Goal: Information Seeking & Learning: Compare options

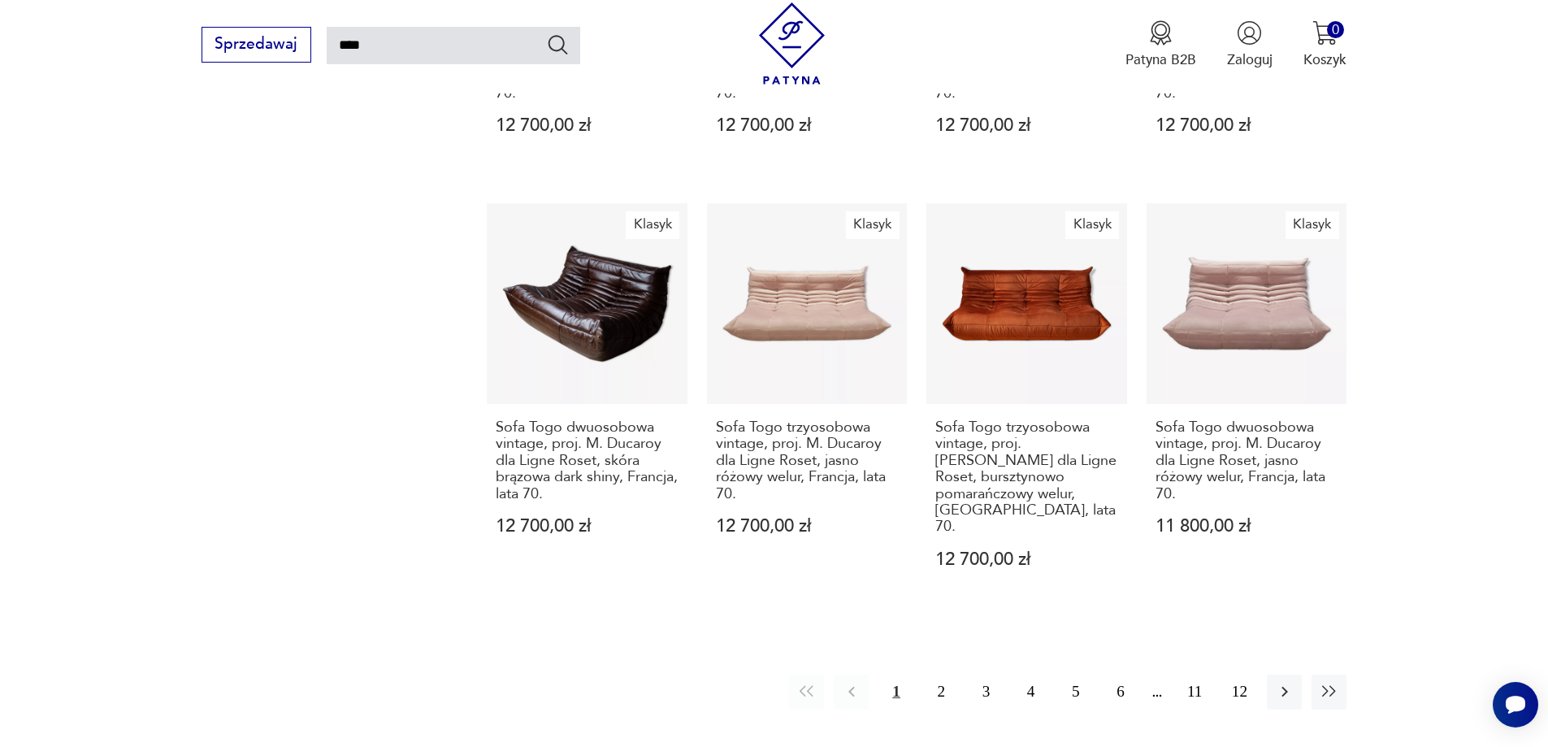
scroll to position [1493, 0]
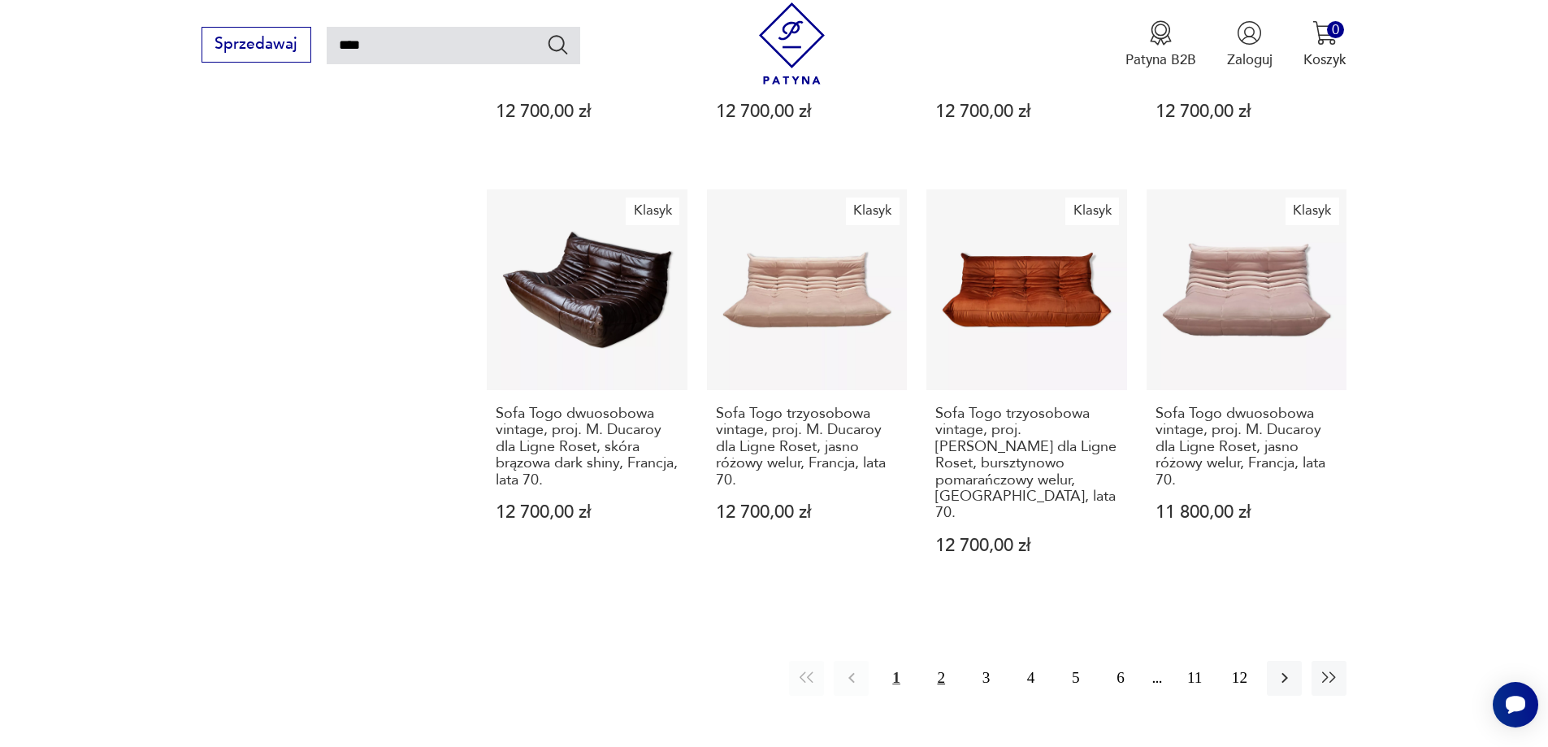
click at [944, 661] on button "2" at bounding box center [941, 678] width 35 height 35
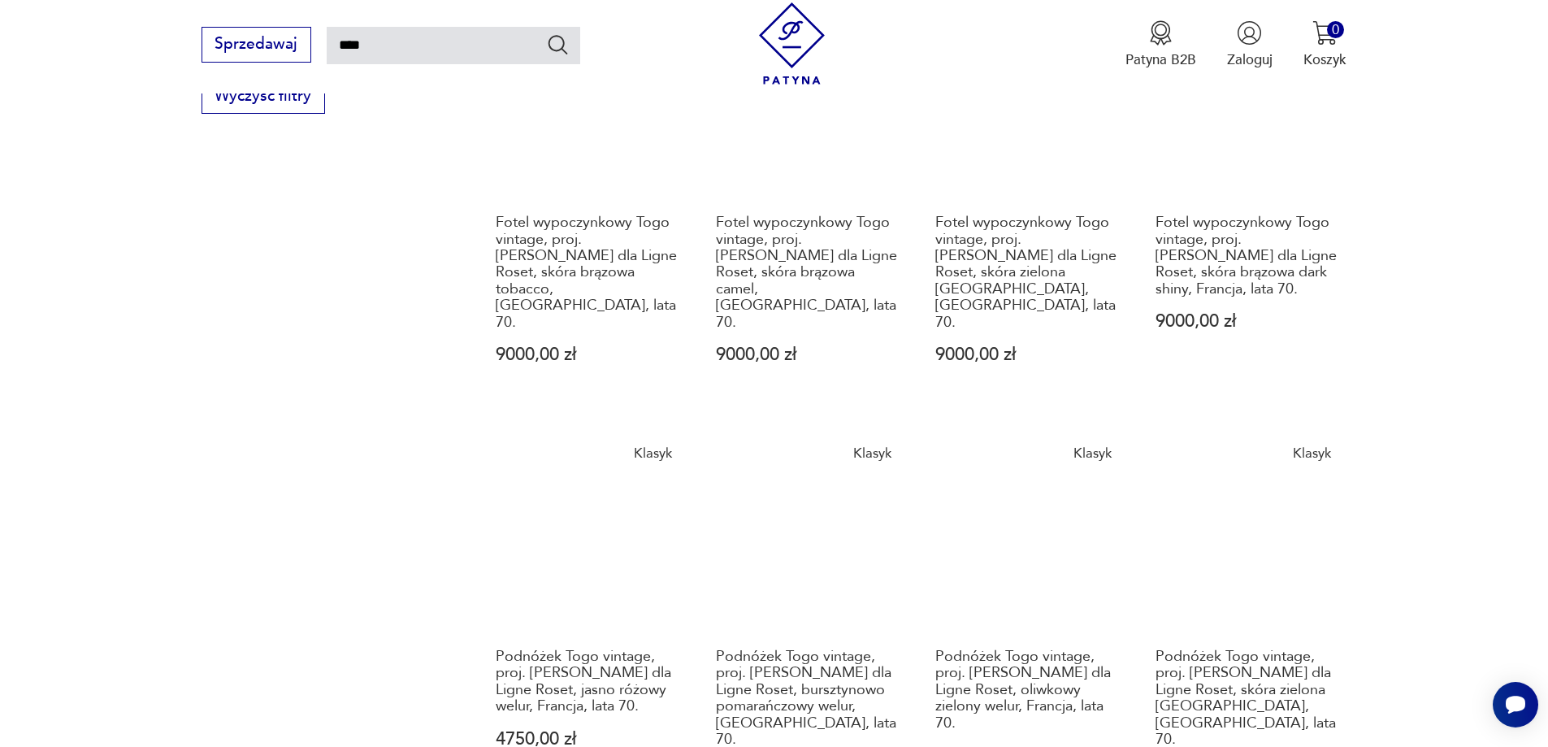
scroll to position [1393, 0]
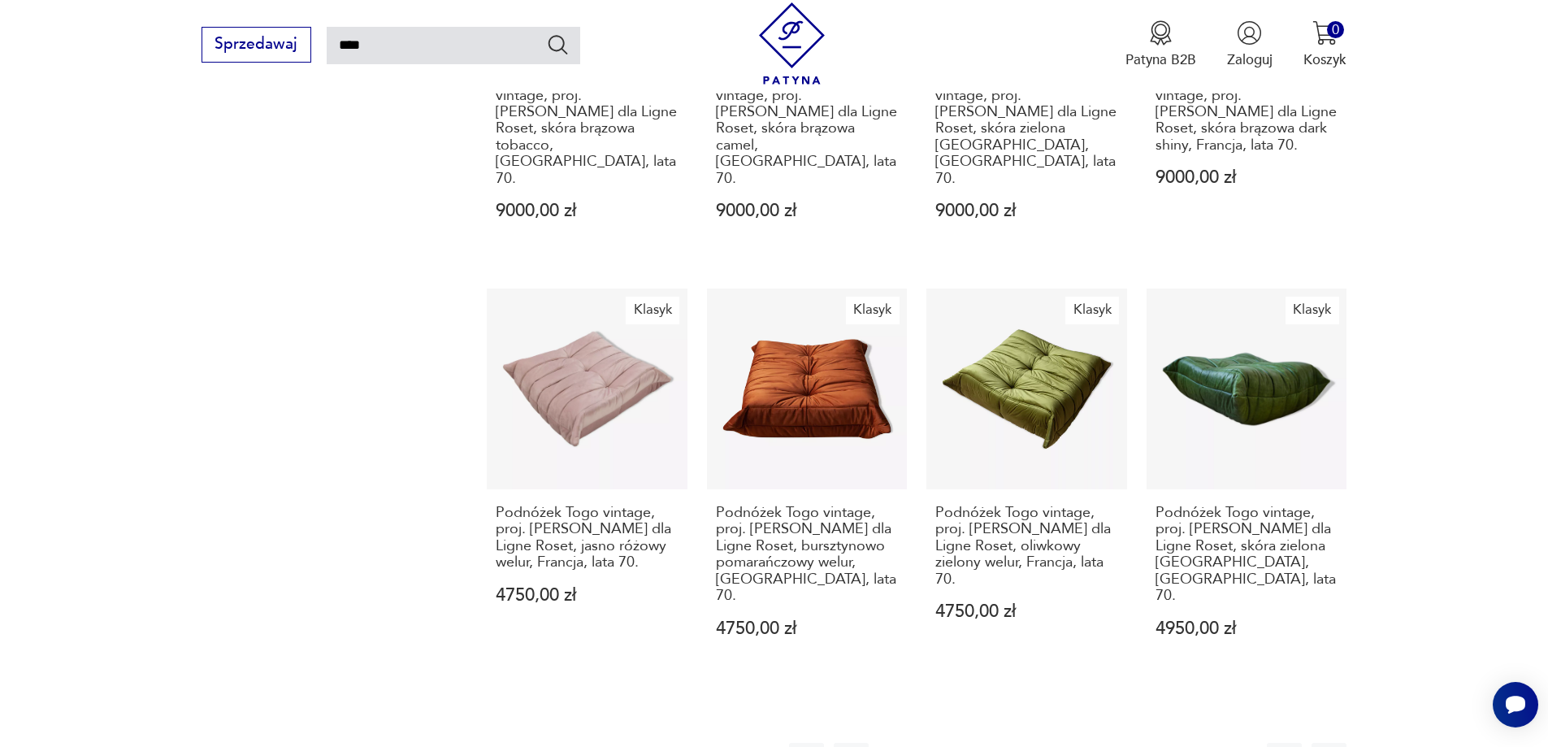
click at [988, 743] on button "3" at bounding box center [986, 760] width 35 height 35
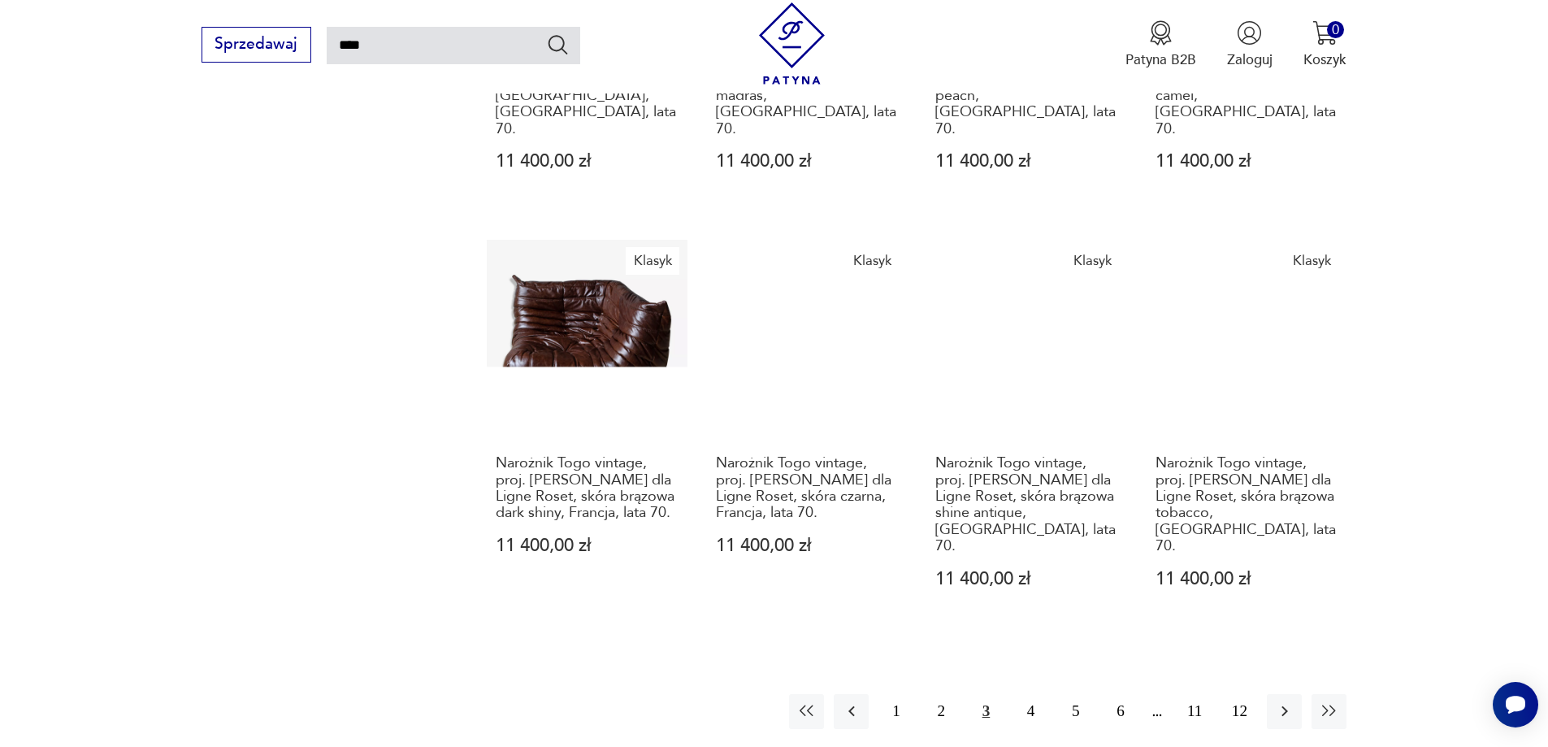
scroll to position [1556, 0]
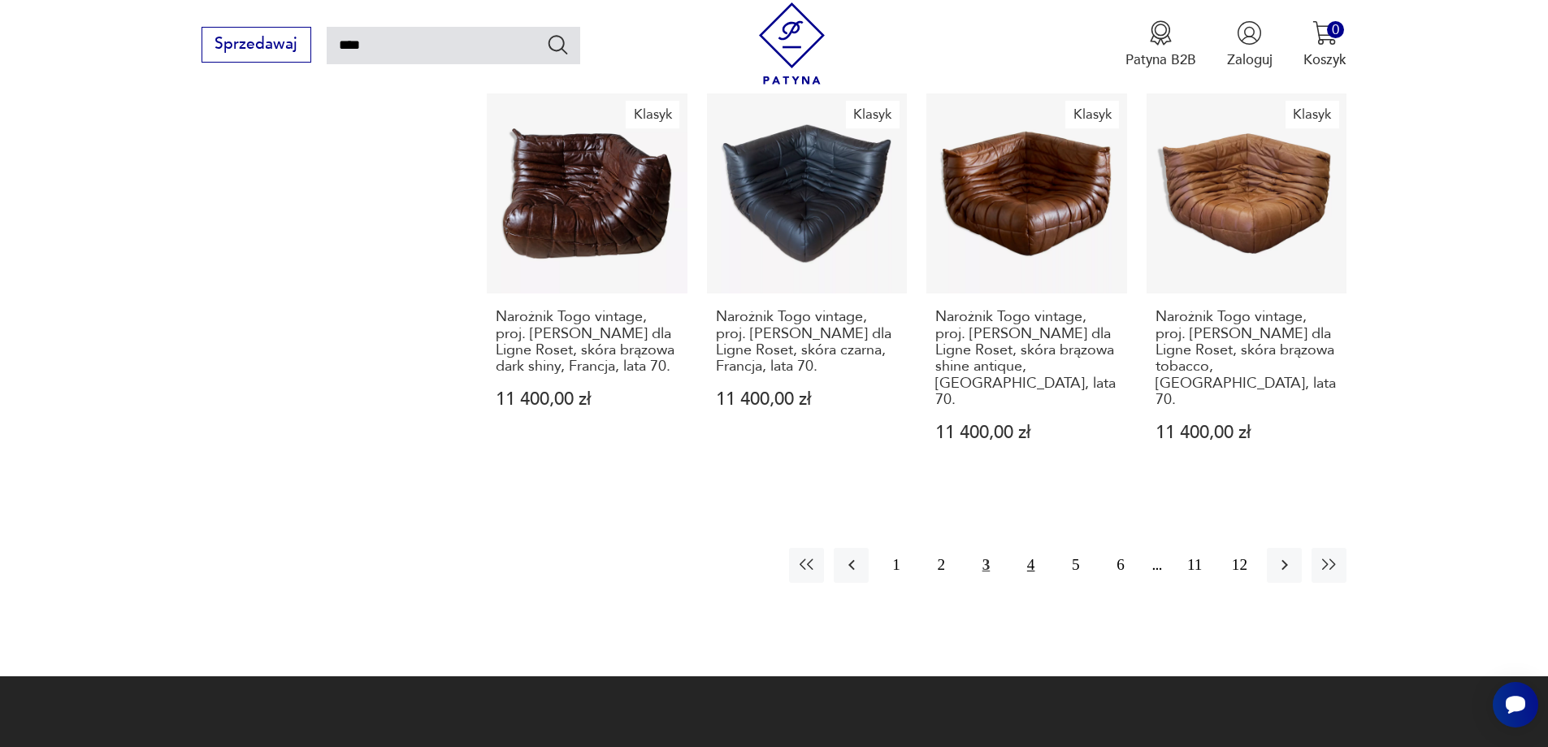
click at [1042, 548] on button "4" at bounding box center [1030, 565] width 35 height 35
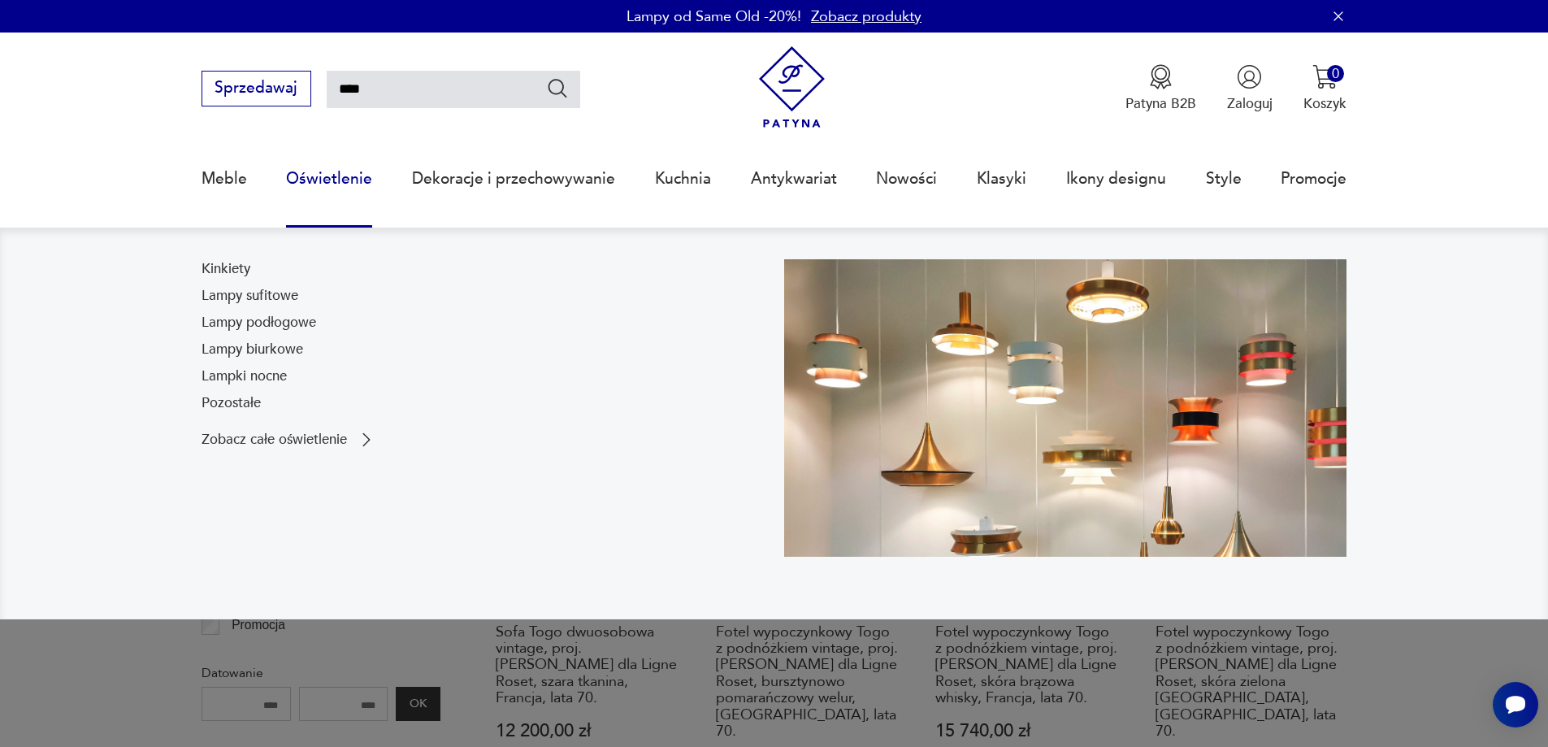
click at [362, 180] on link "Oświetlenie" at bounding box center [329, 178] width 86 height 75
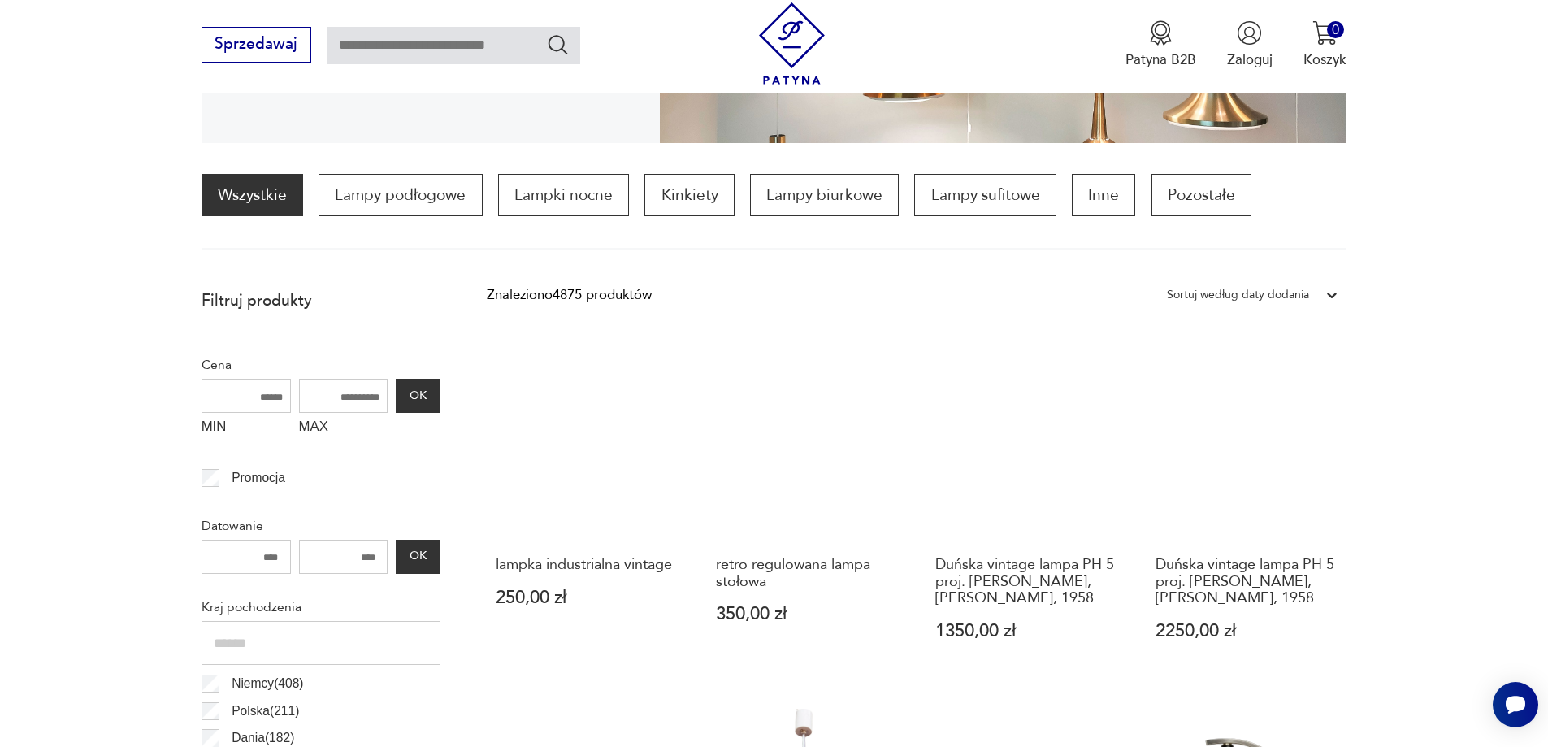
scroll to position [414, 0]
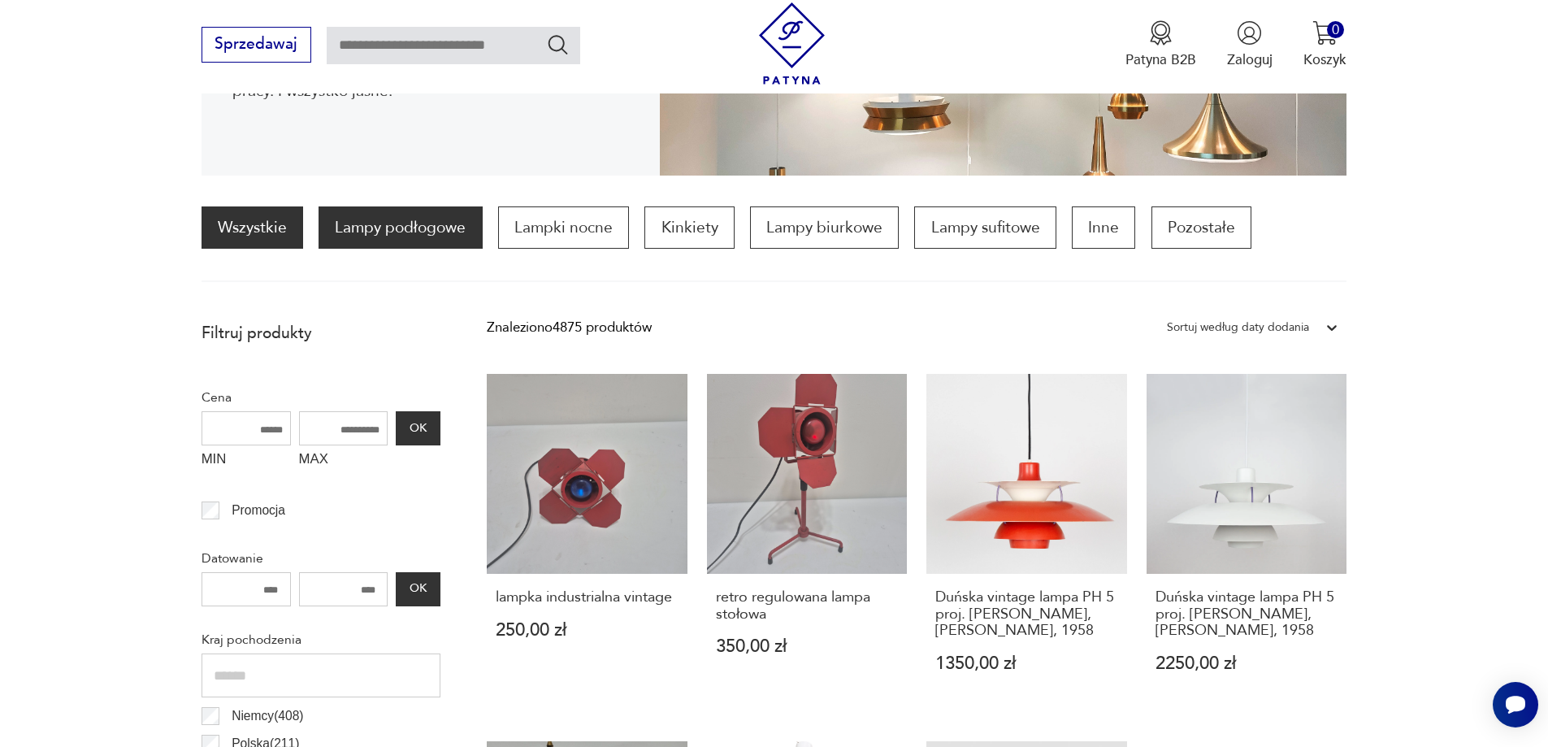
click at [383, 233] on p "Lampy podłogowe" at bounding box center [400, 227] width 163 height 42
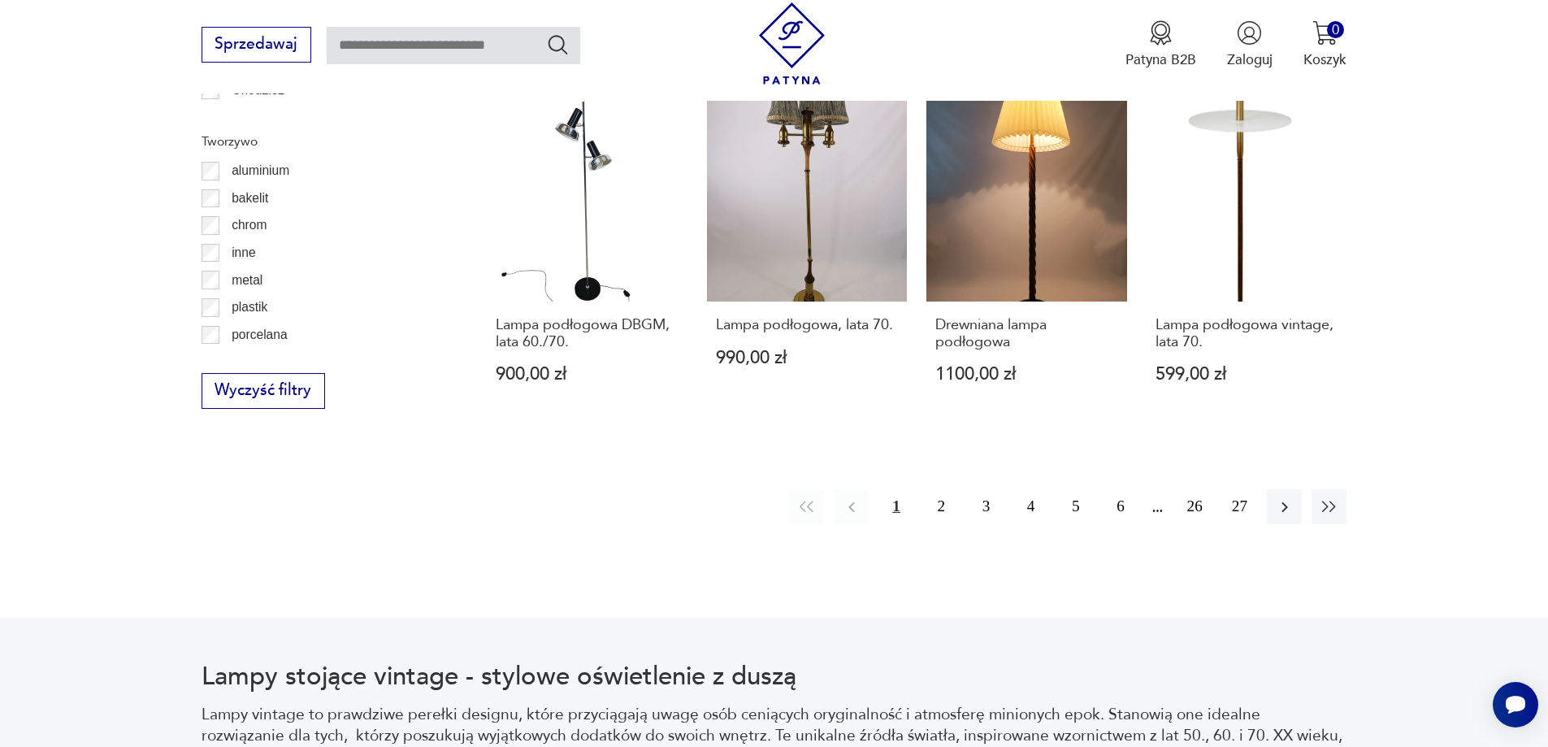
scroll to position [1701, 0]
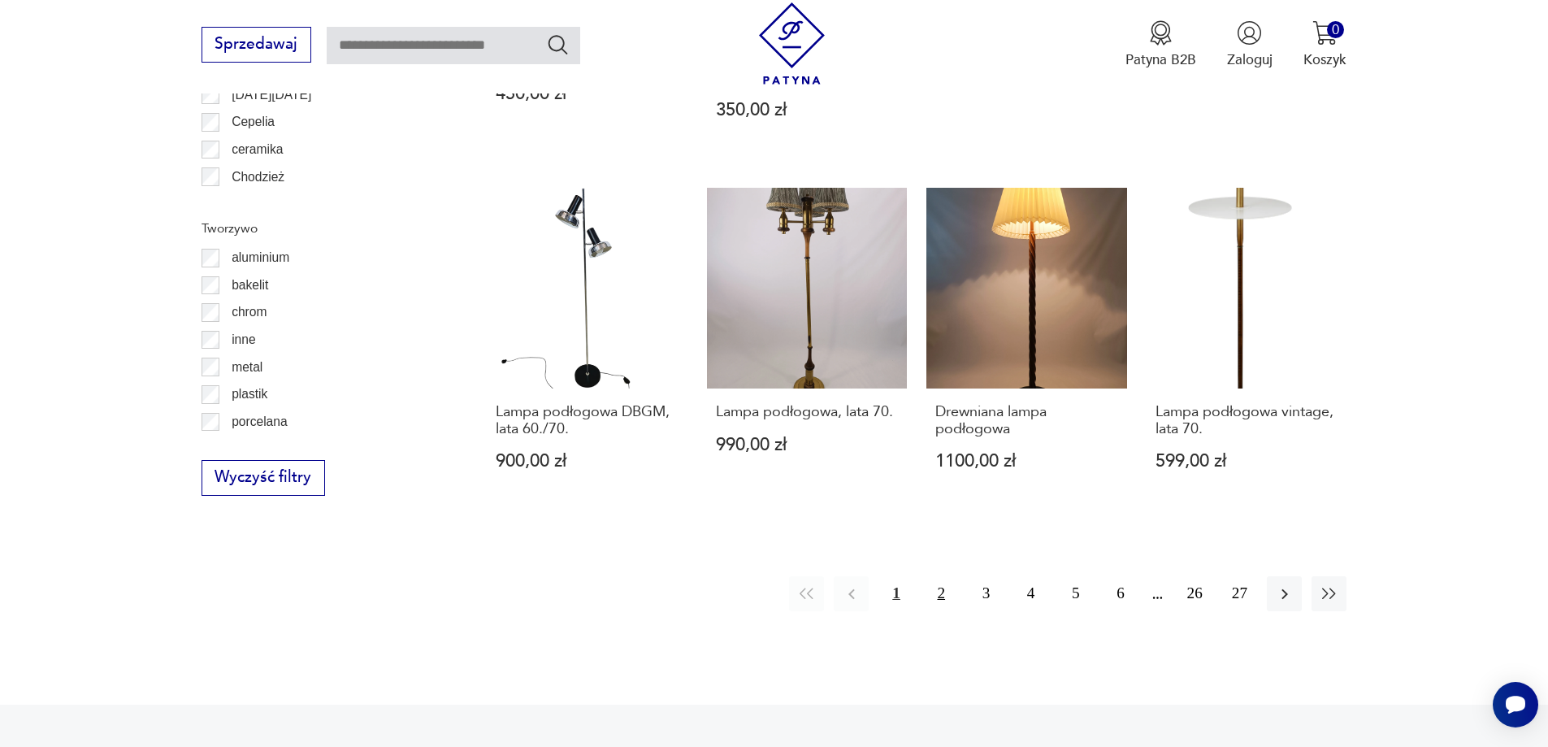
click at [940, 592] on button "2" at bounding box center [941, 593] width 35 height 35
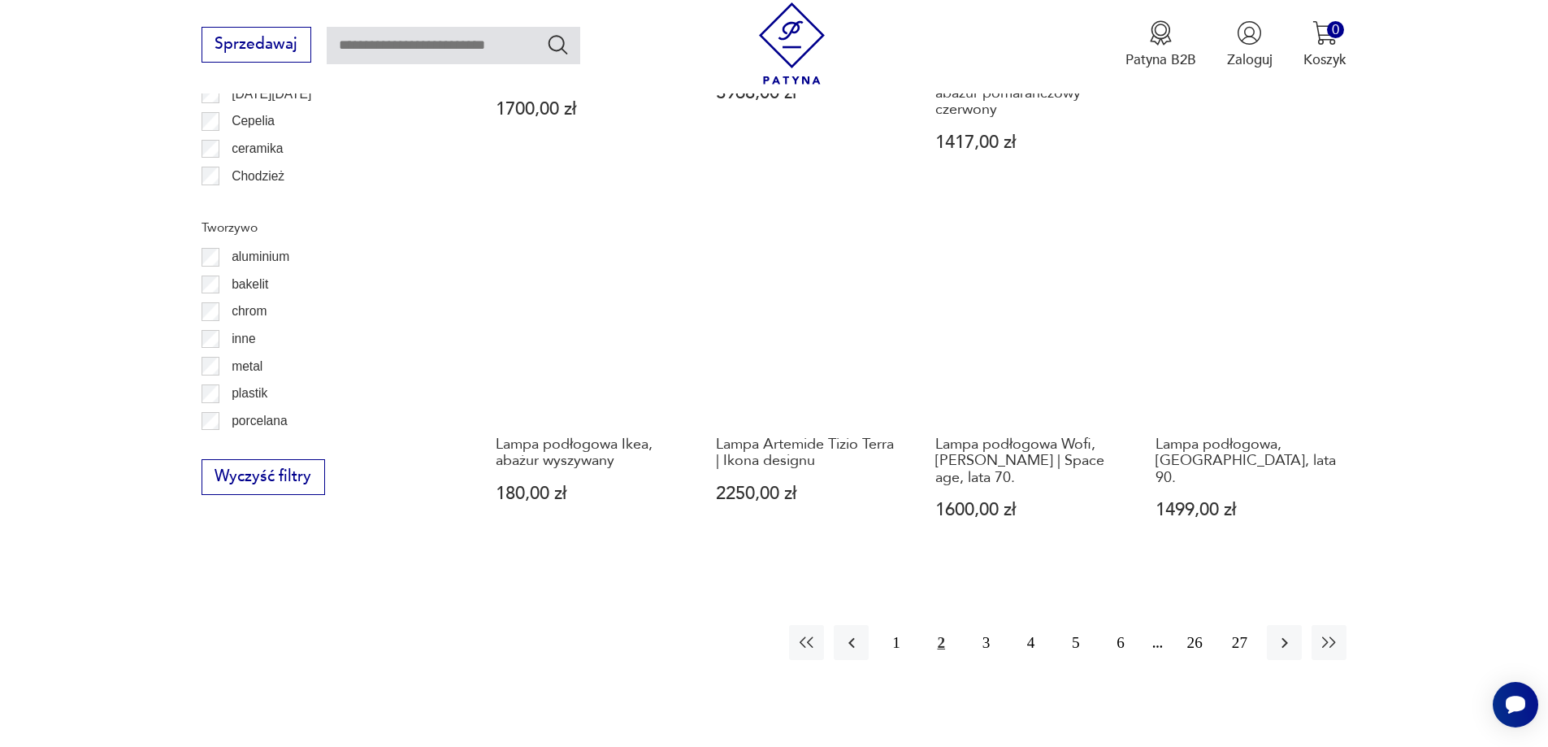
scroll to position [1864, 0]
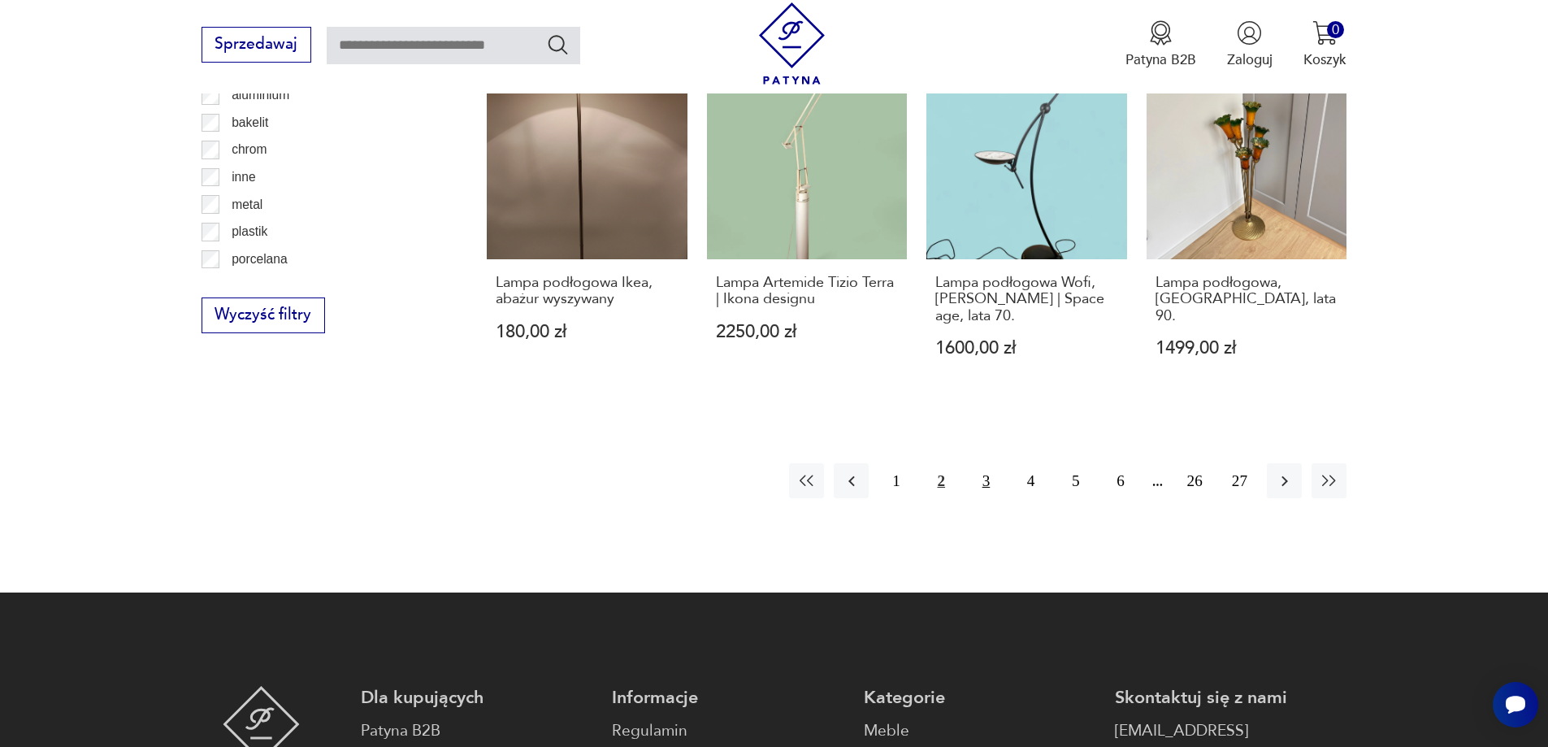
click at [987, 486] on button "3" at bounding box center [986, 480] width 35 height 35
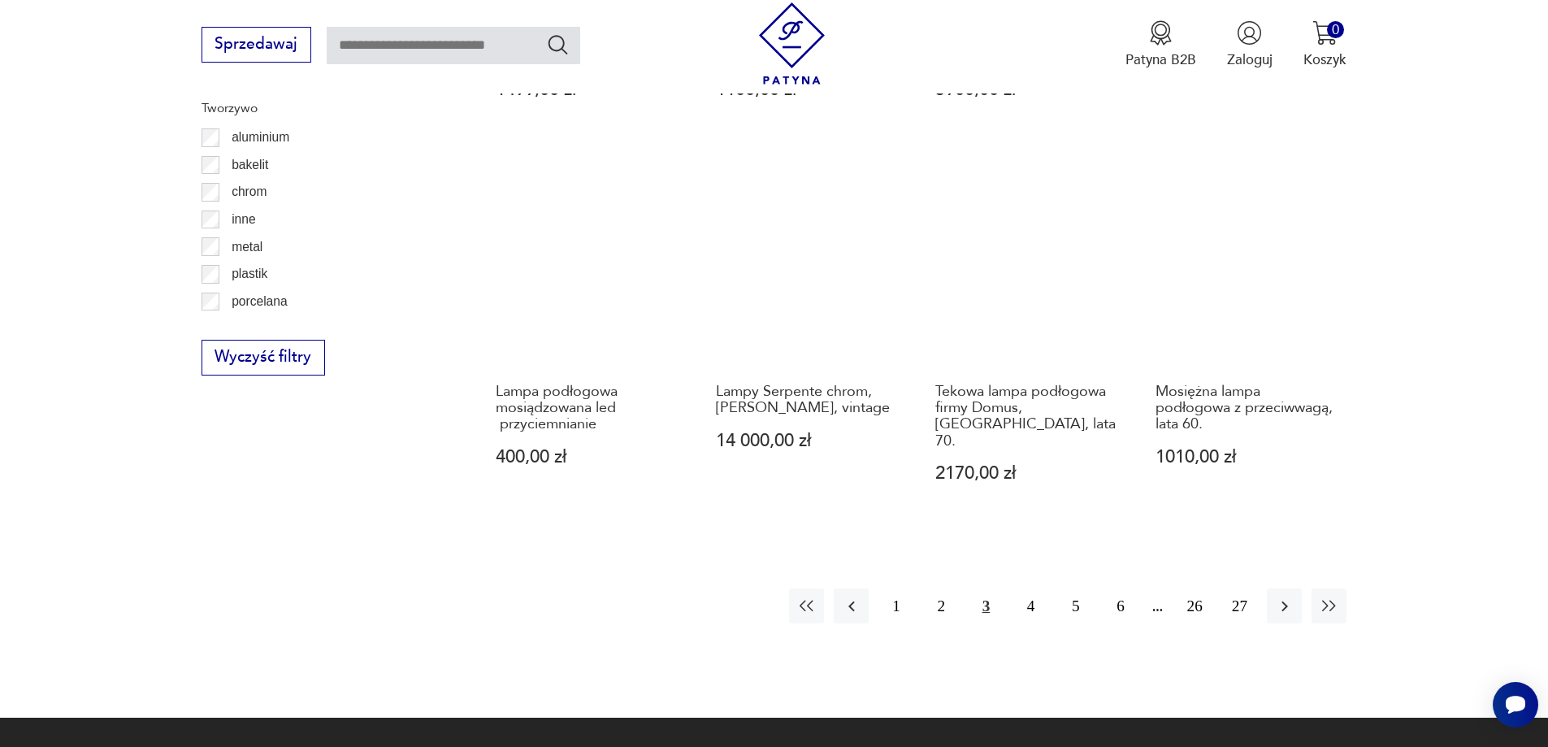
scroll to position [2026, 0]
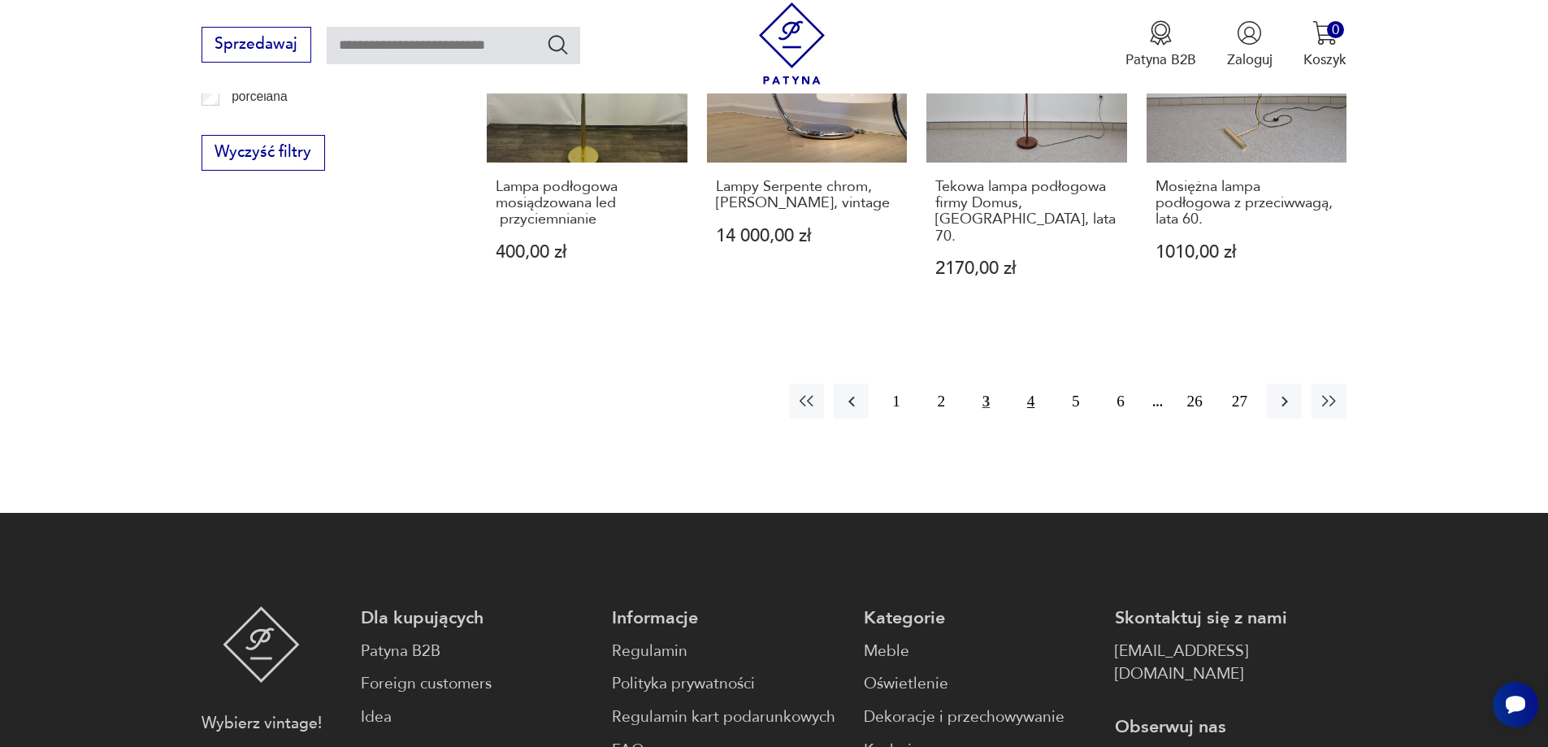
click at [1031, 384] on button "4" at bounding box center [1030, 401] width 35 height 35
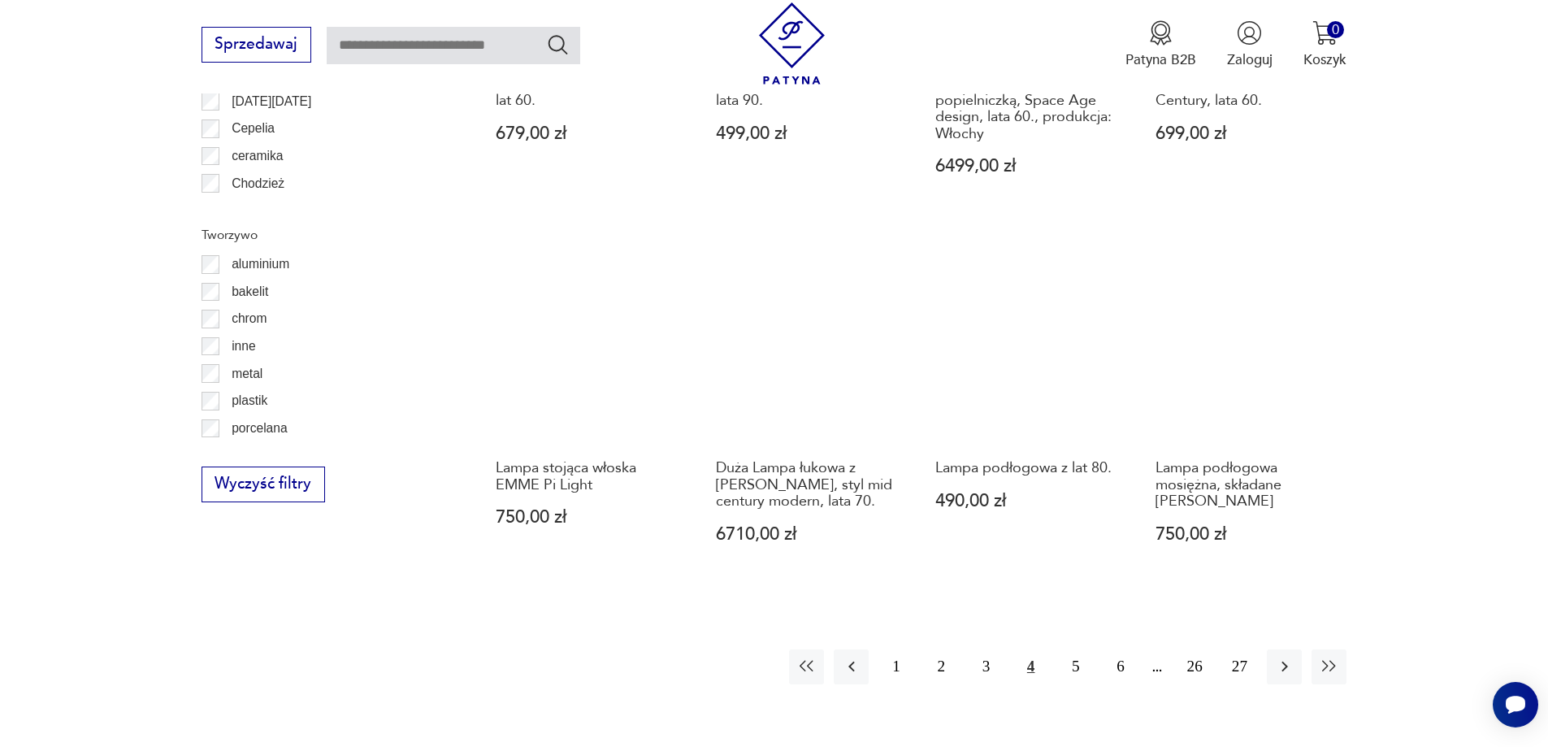
scroll to position [1701, 0]
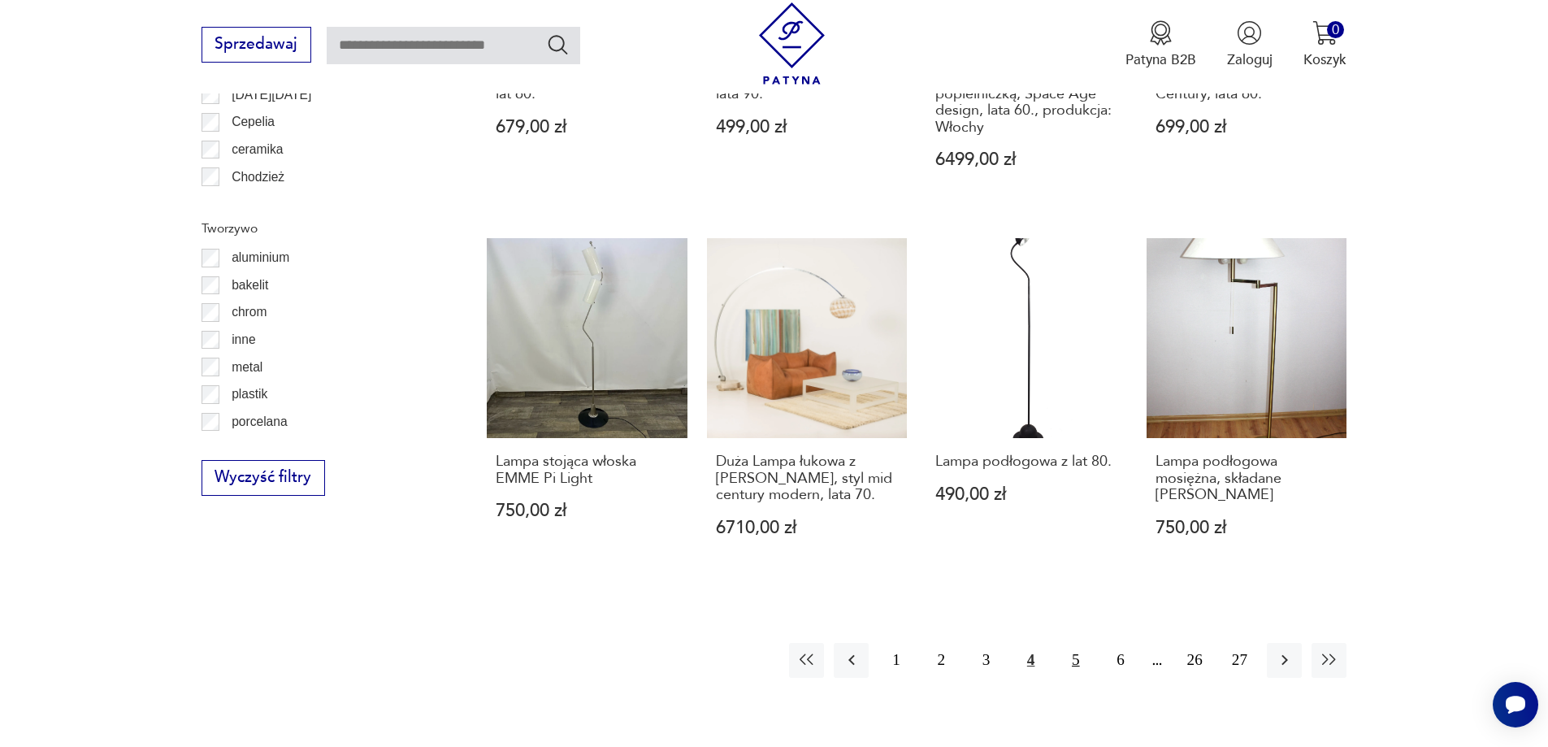
click at [1074, 643] on button "5" at bounding box center [1075, 660] width 35 height 35
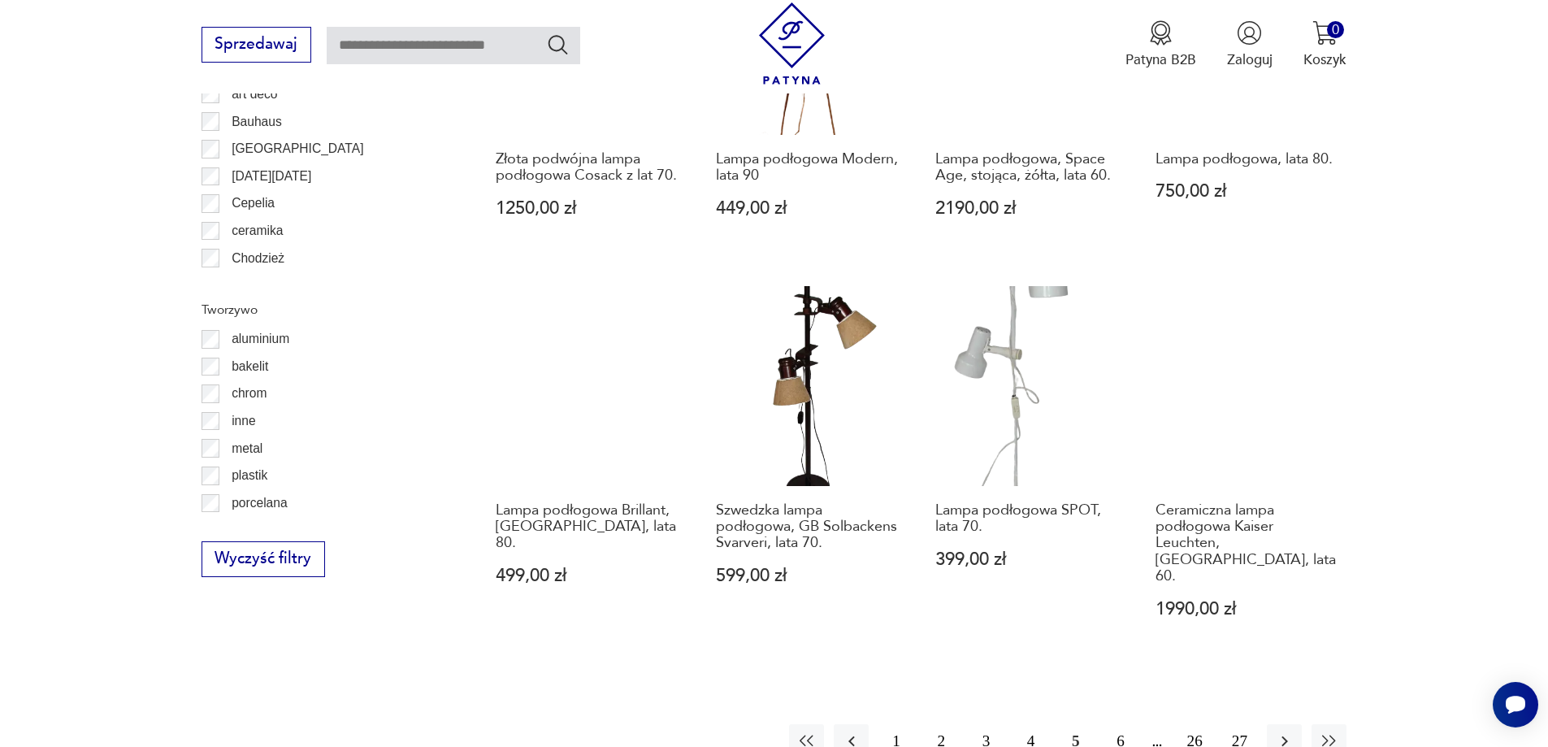
scroll to position [1864, 0]
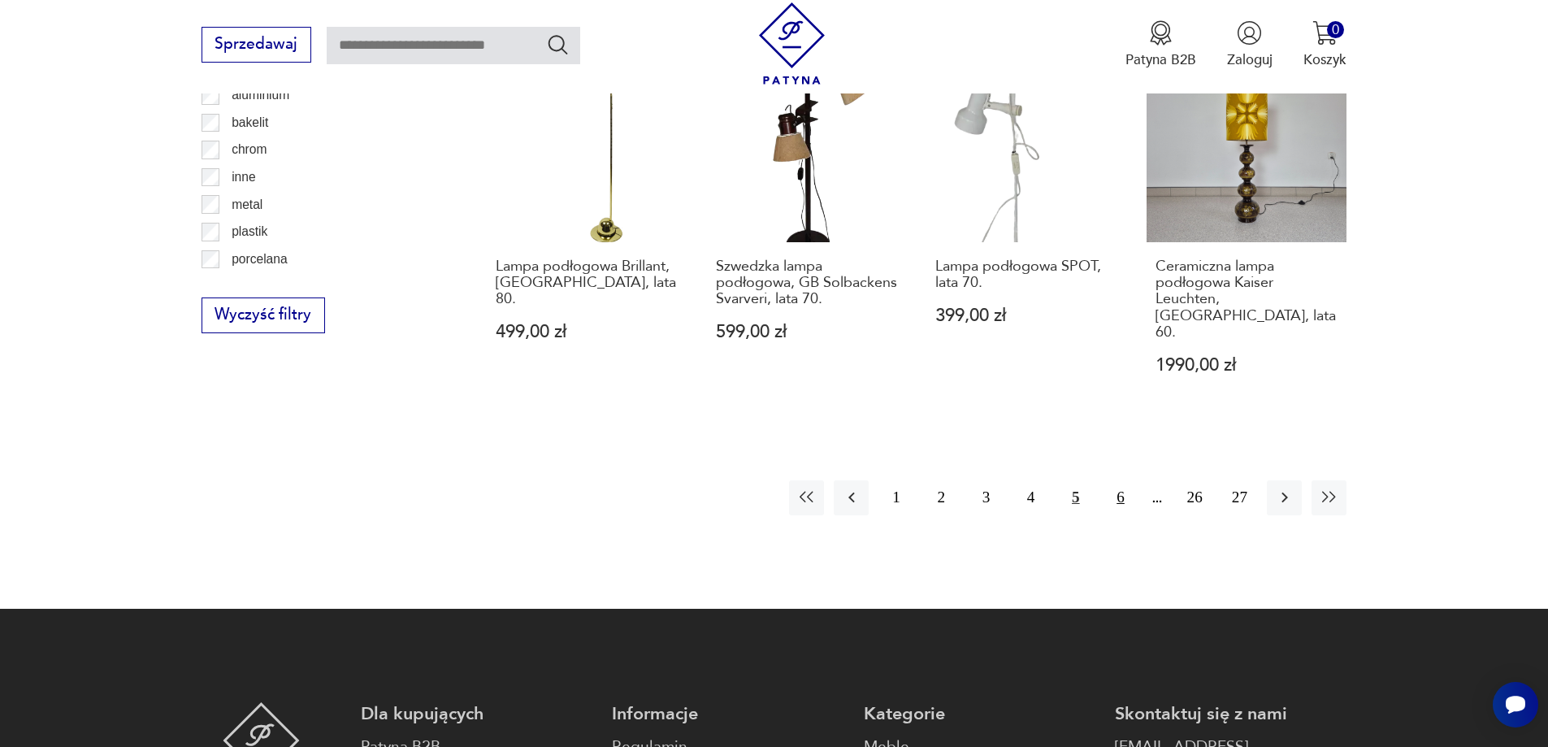
click at [1128, 480] on button "6" at bounding box center [1120, 497] width 35 height 35
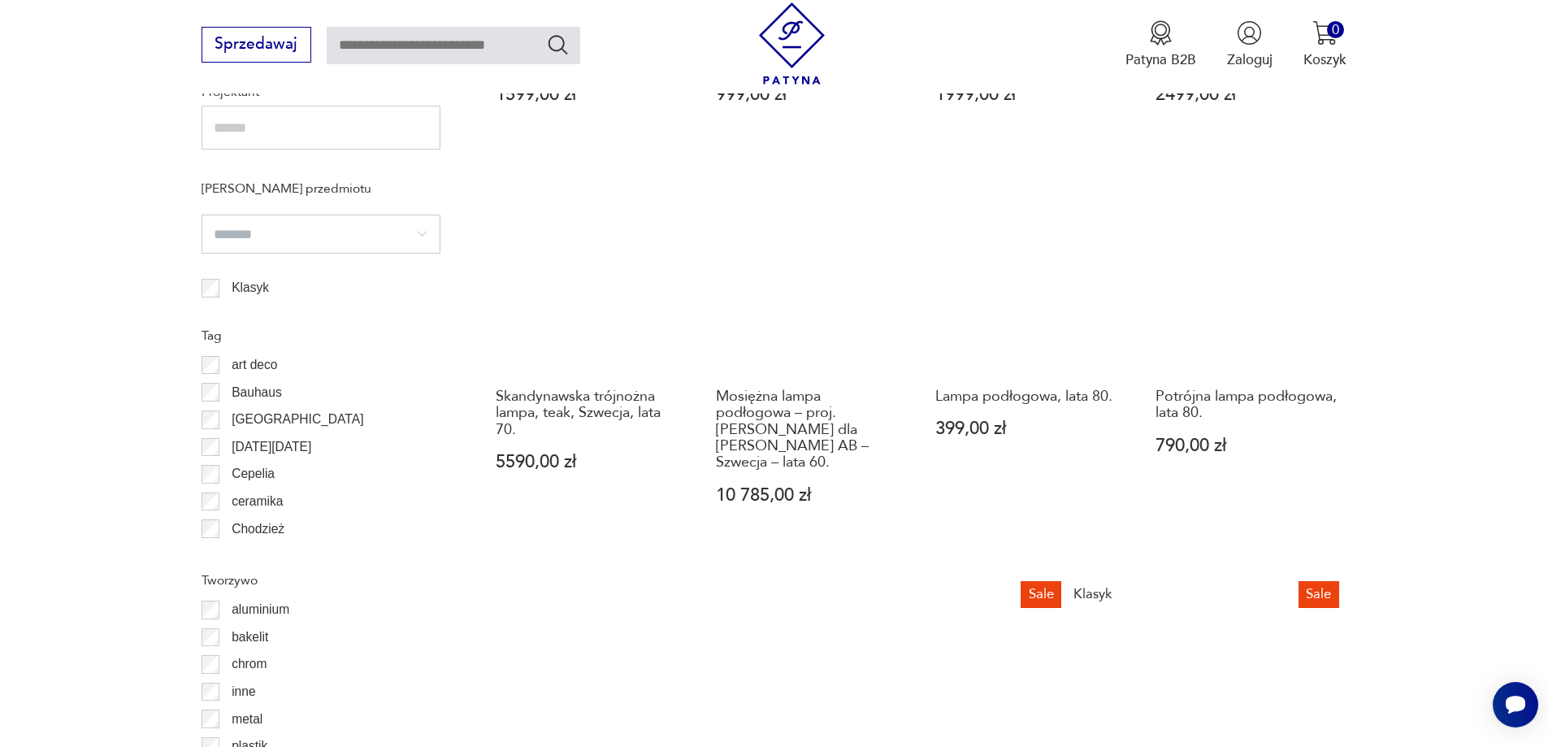
scroll to position [1701, 0]
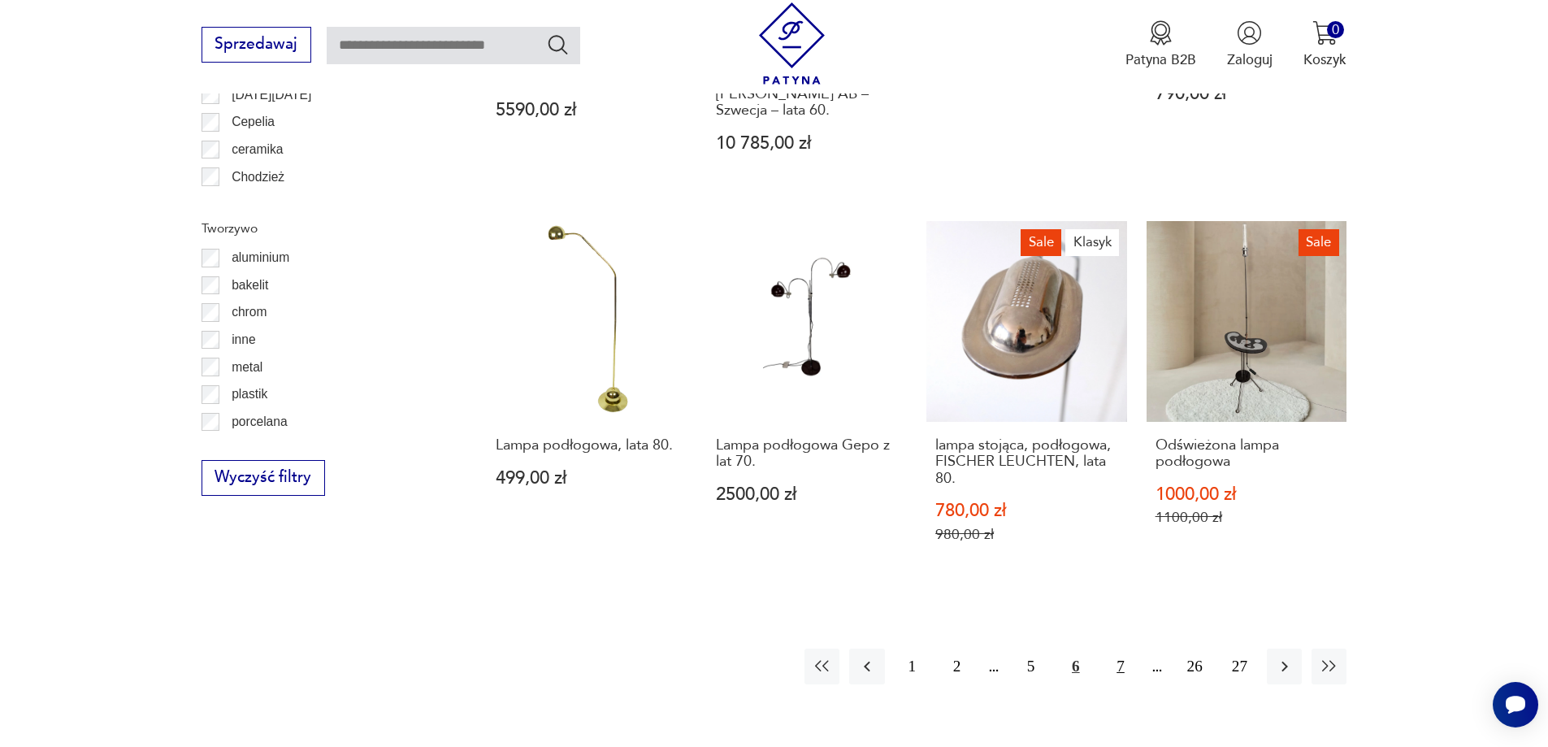
click at [1115, 666] on button "7" at bounding box center [1120, 665] width 35 height 35
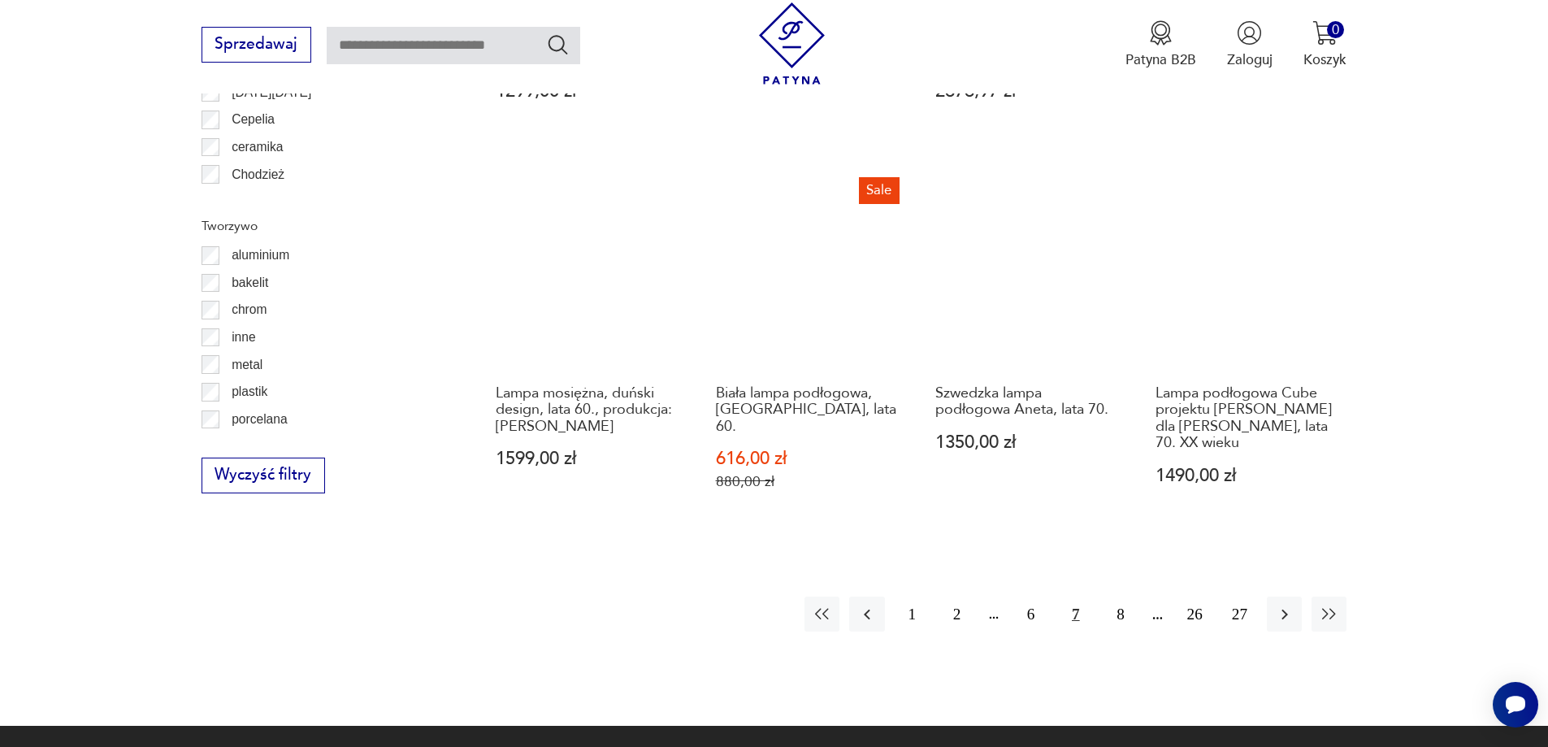
scroll to position [1864, 0]
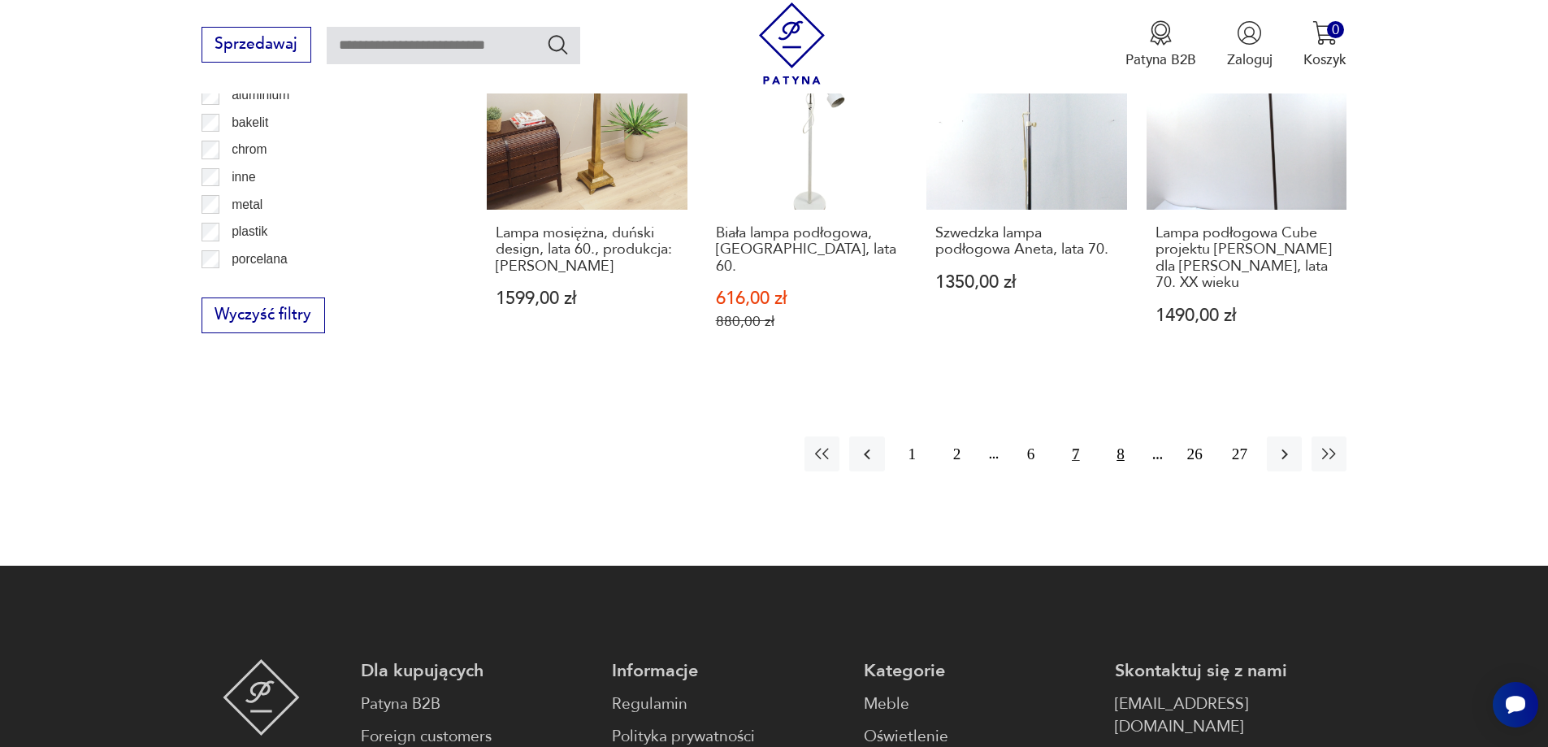
click at [1115, 447] on button "8" at bounding box center [1120, 453] width 35 height 35
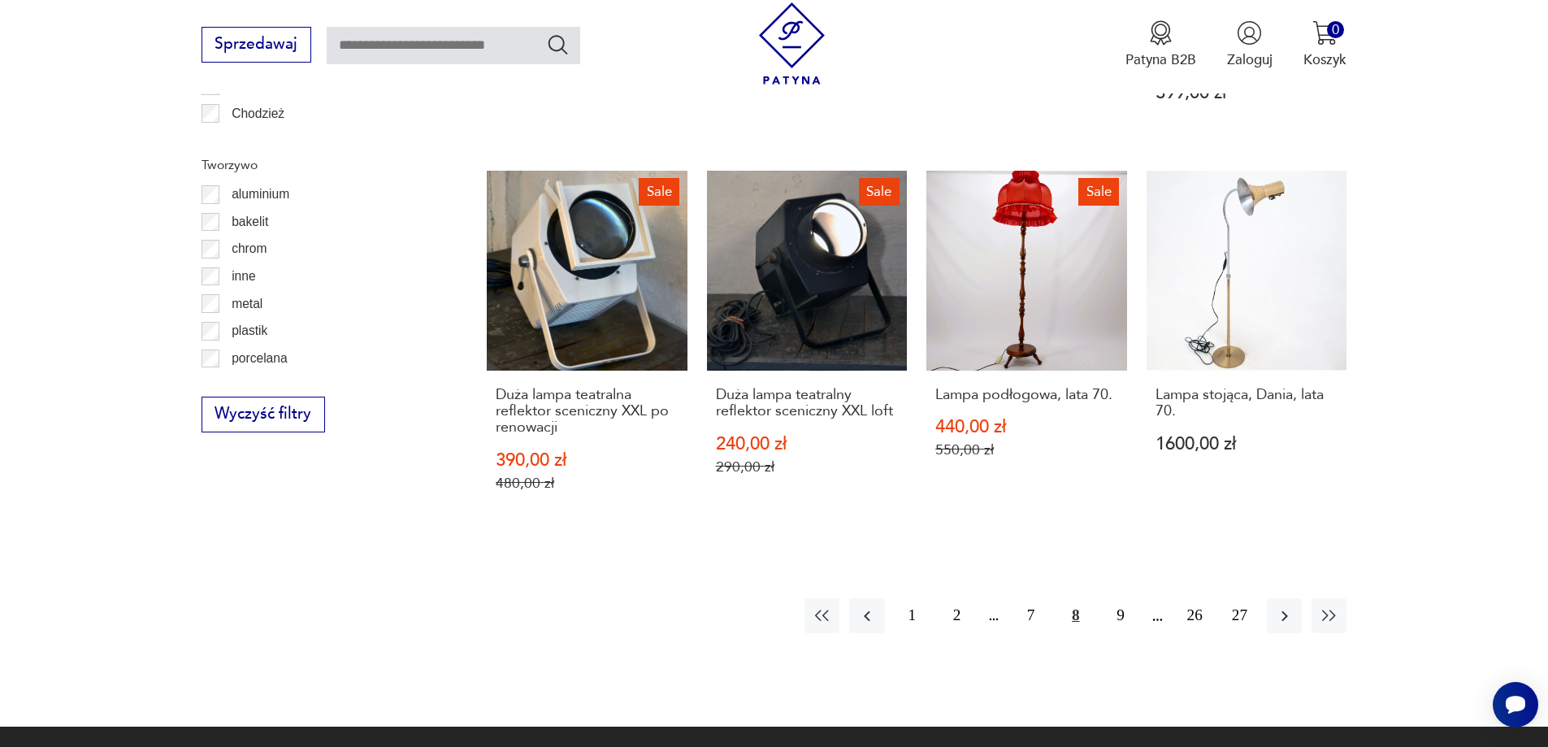
scroll to position [1783, 0]
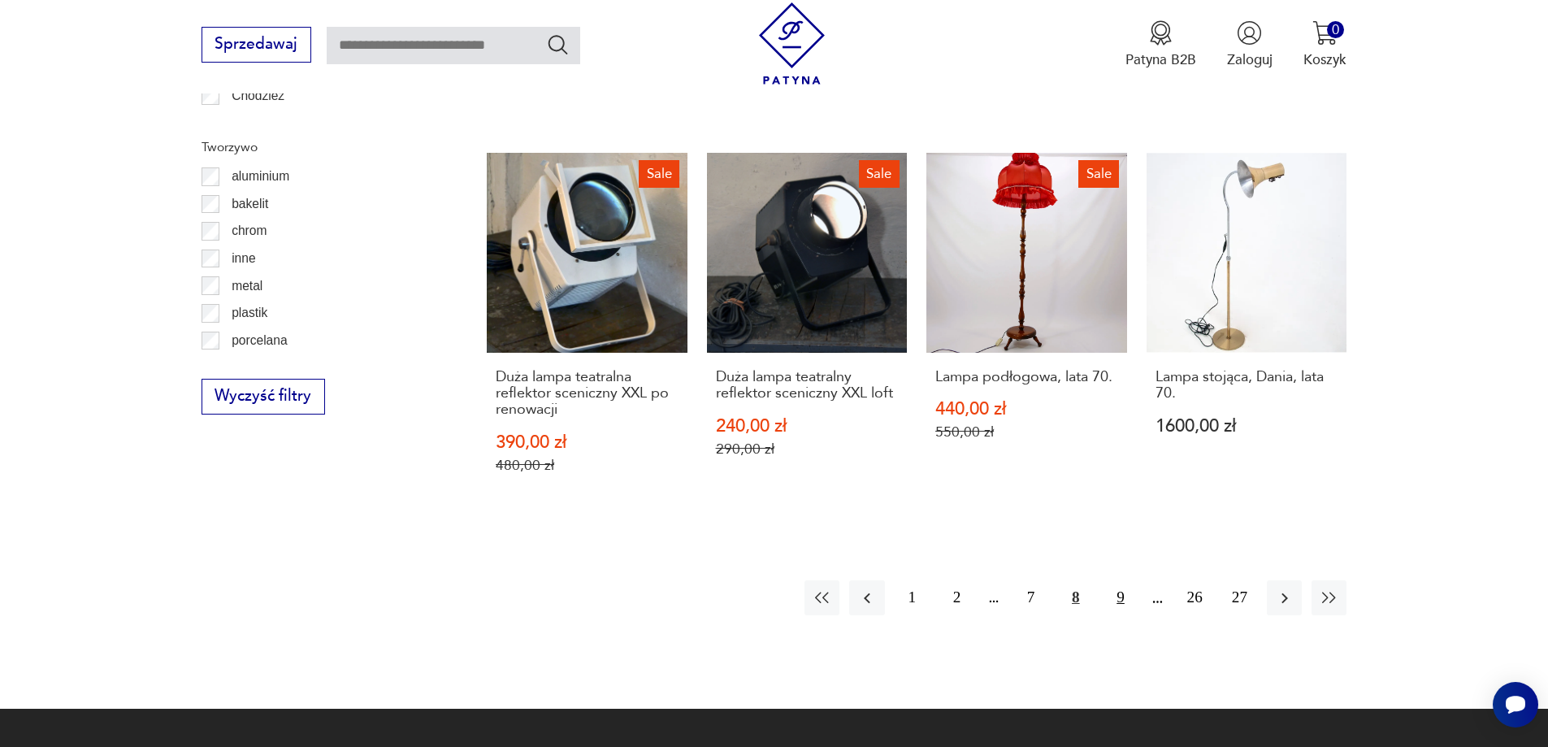
click at [1123, 580] on button "9" at bounding box center [1120, 597] width 35 height 35
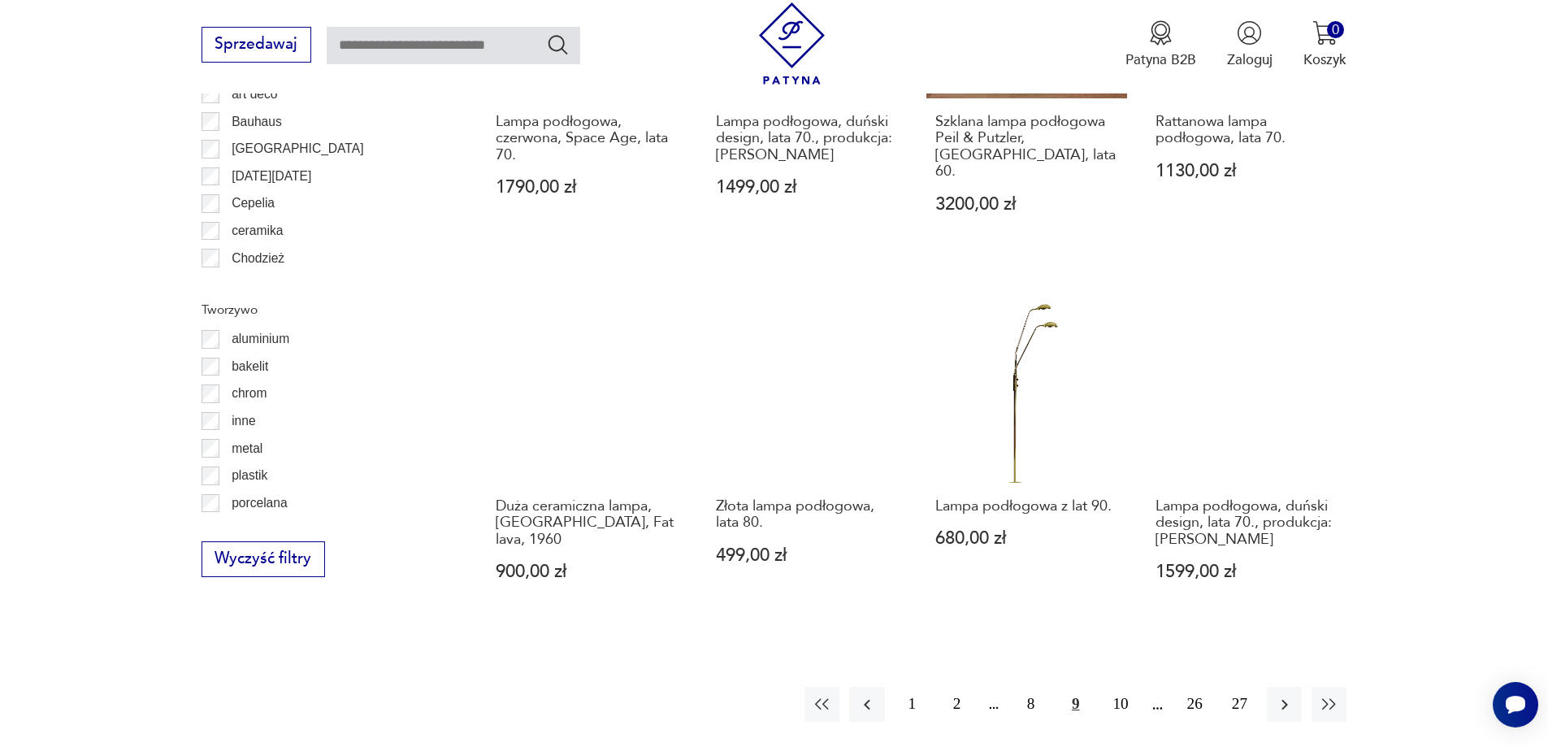
scroll to position [1783, 0]
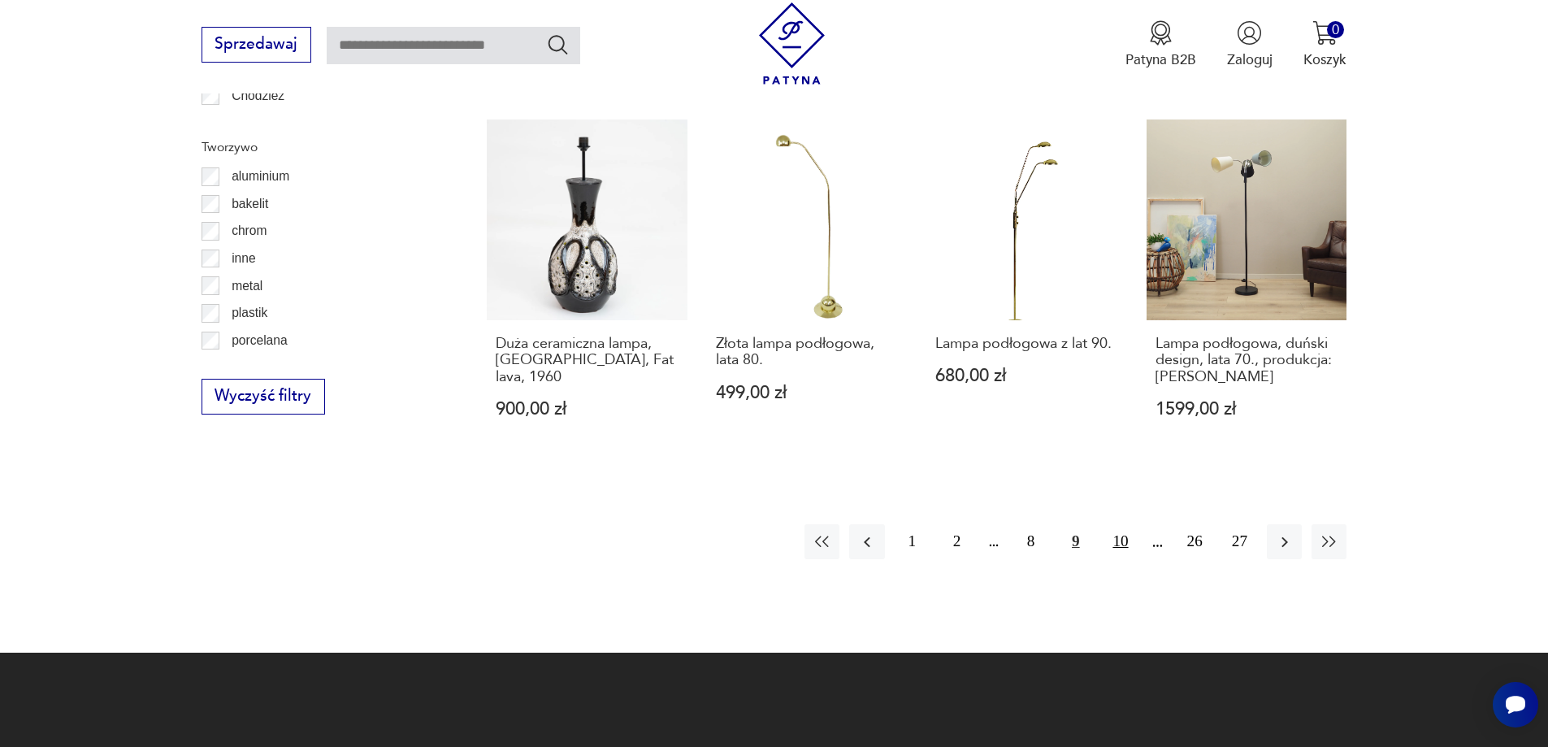
click at [1120, 525] on button "10" at bounding box center [1120, 541] width 35 height 35
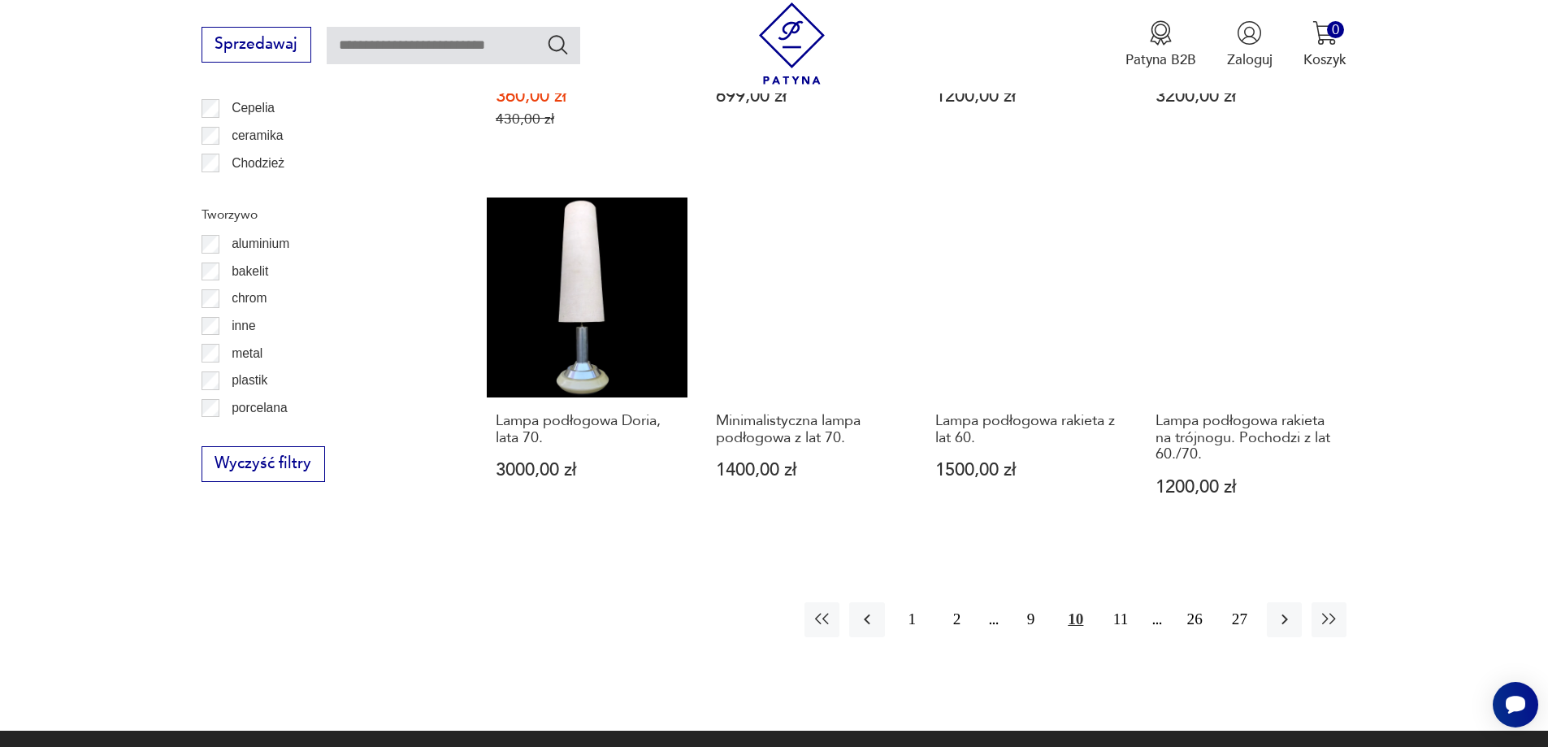
scroll to position [1864, 0]
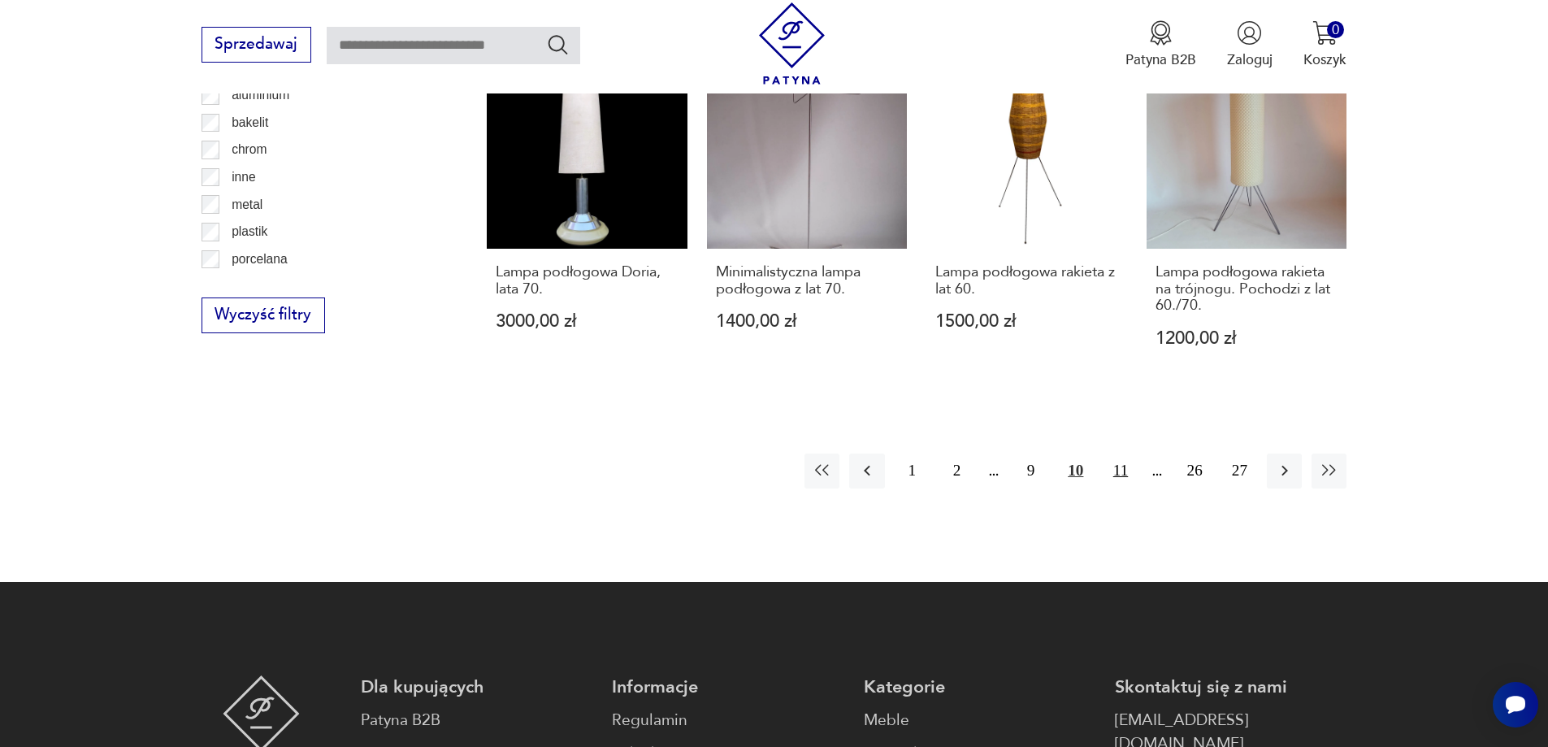
click at [1125, 457] on button "11" at bounding box center [1120, 470] width 35 height 35
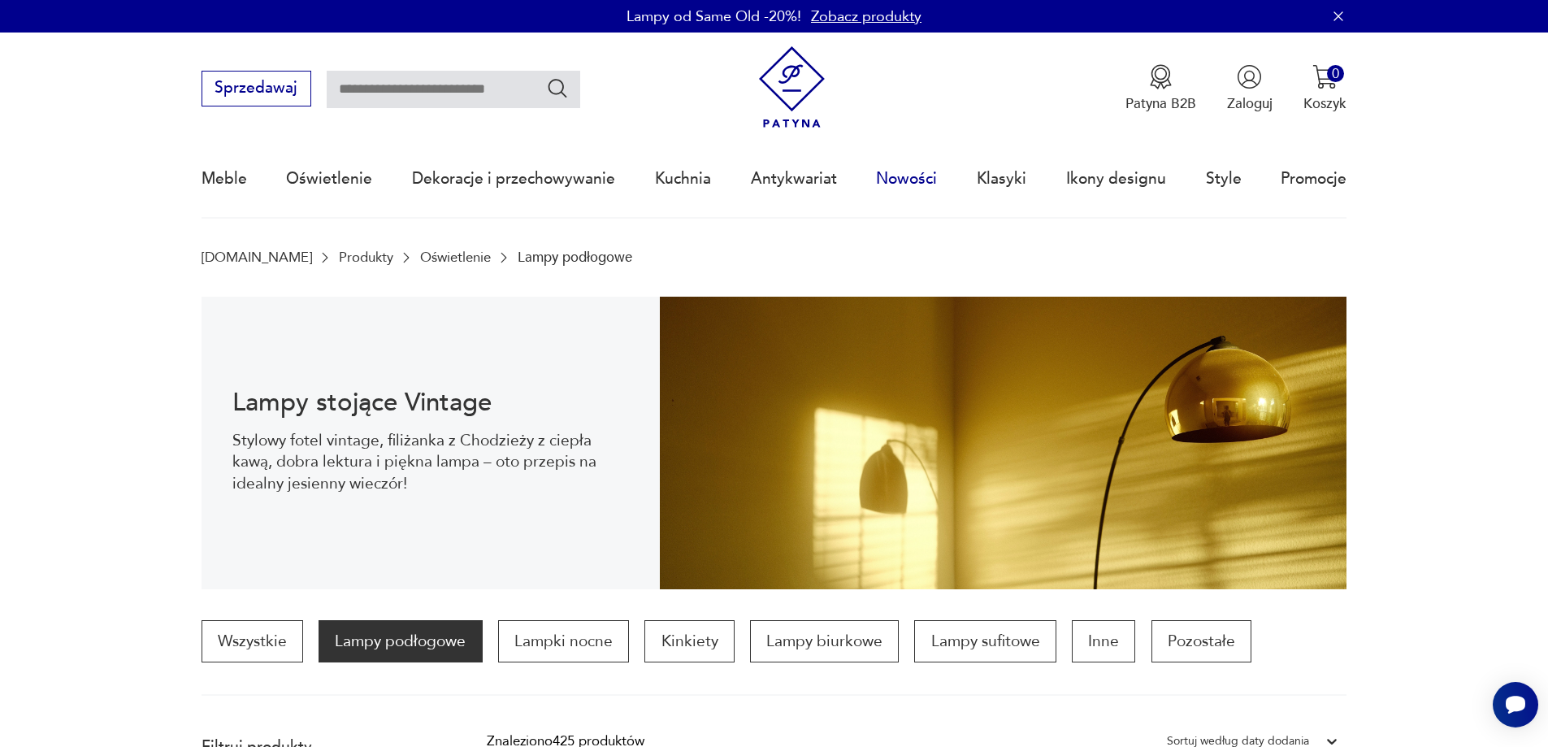
click at [912, 182] on link "Nowości" at bounding box center [906, 178] width 61 height 75
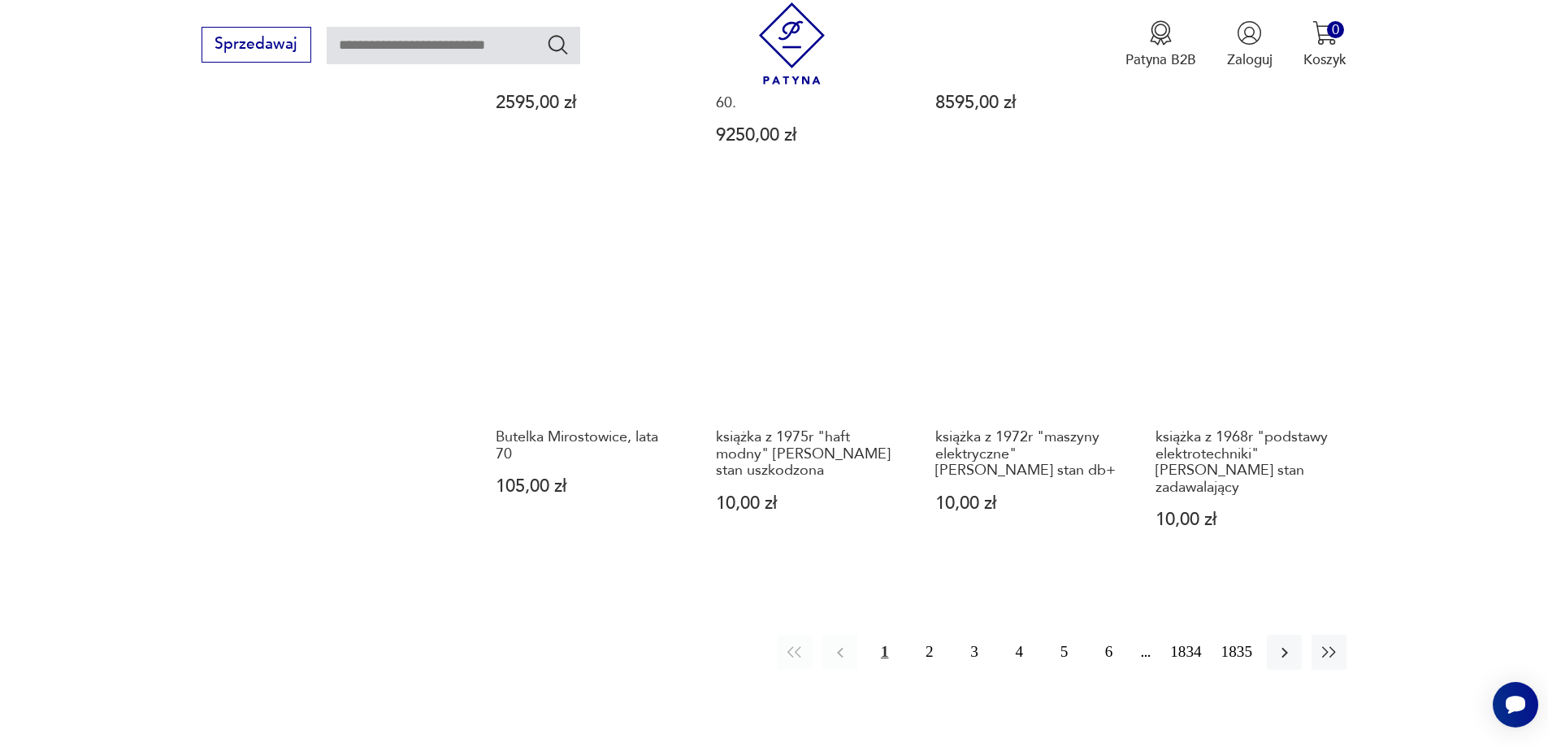
scroll to position [1657, 0]
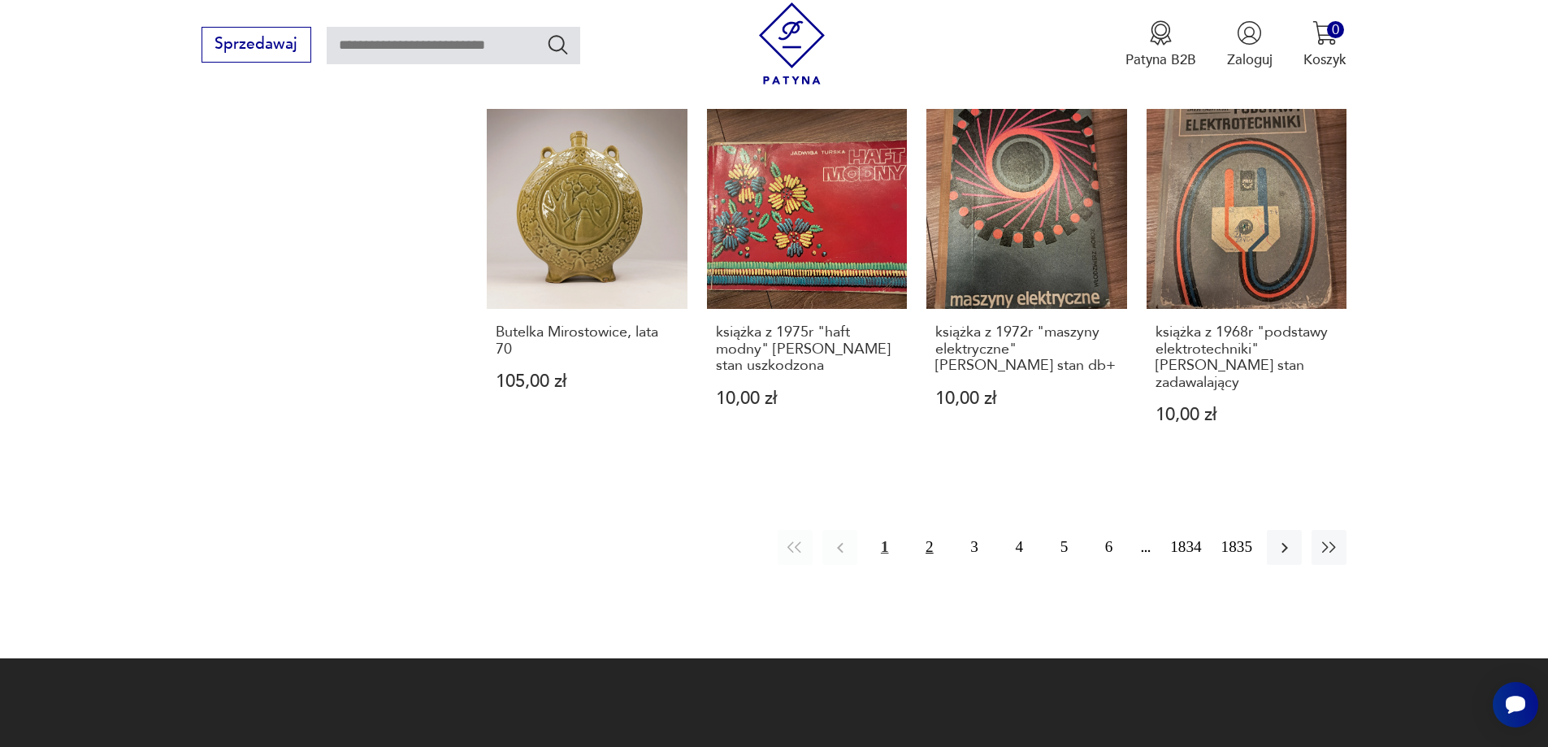
click at [930, 530] on button "2" at bounding box center [929, 547] width 35 height 35
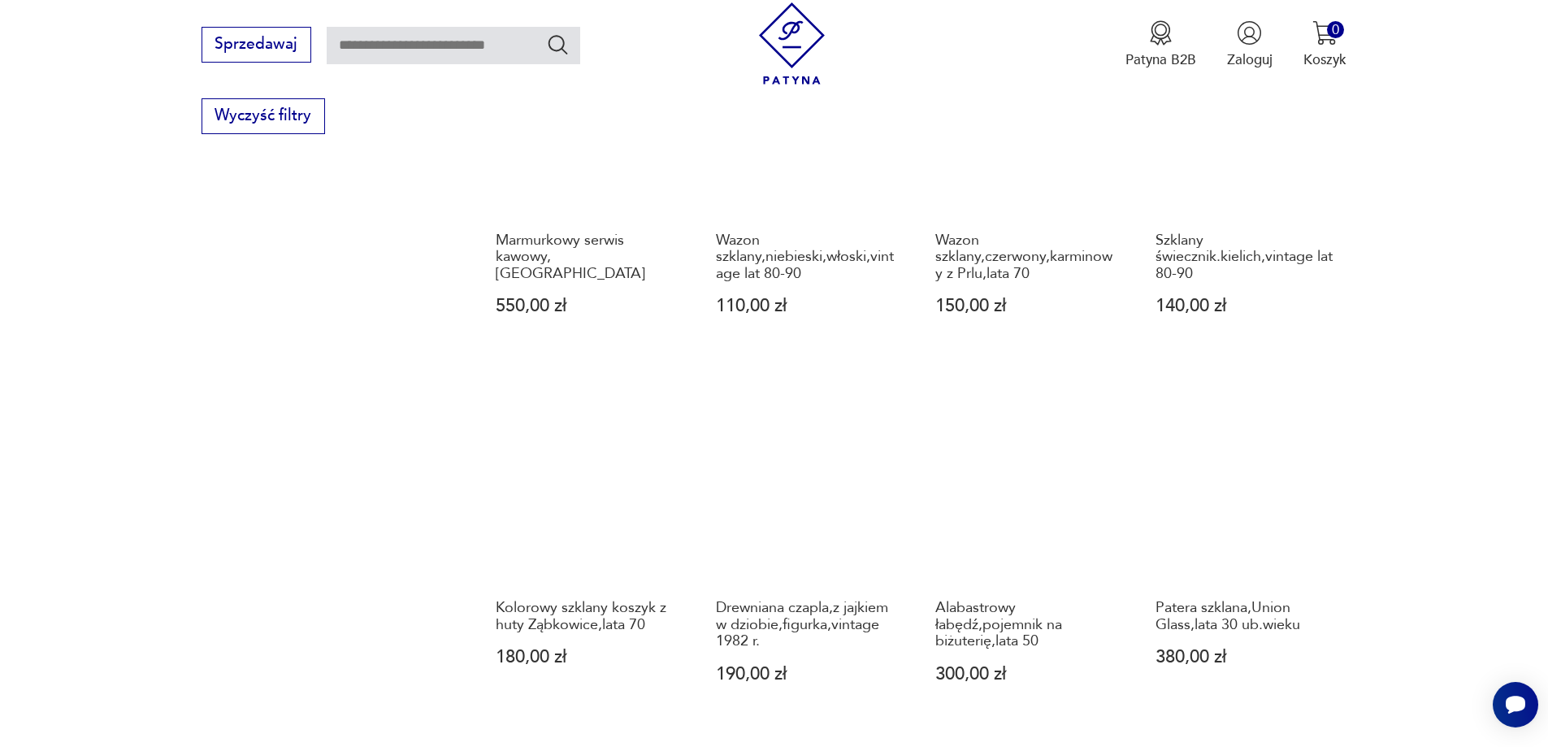
scroll to position [1575, 0]
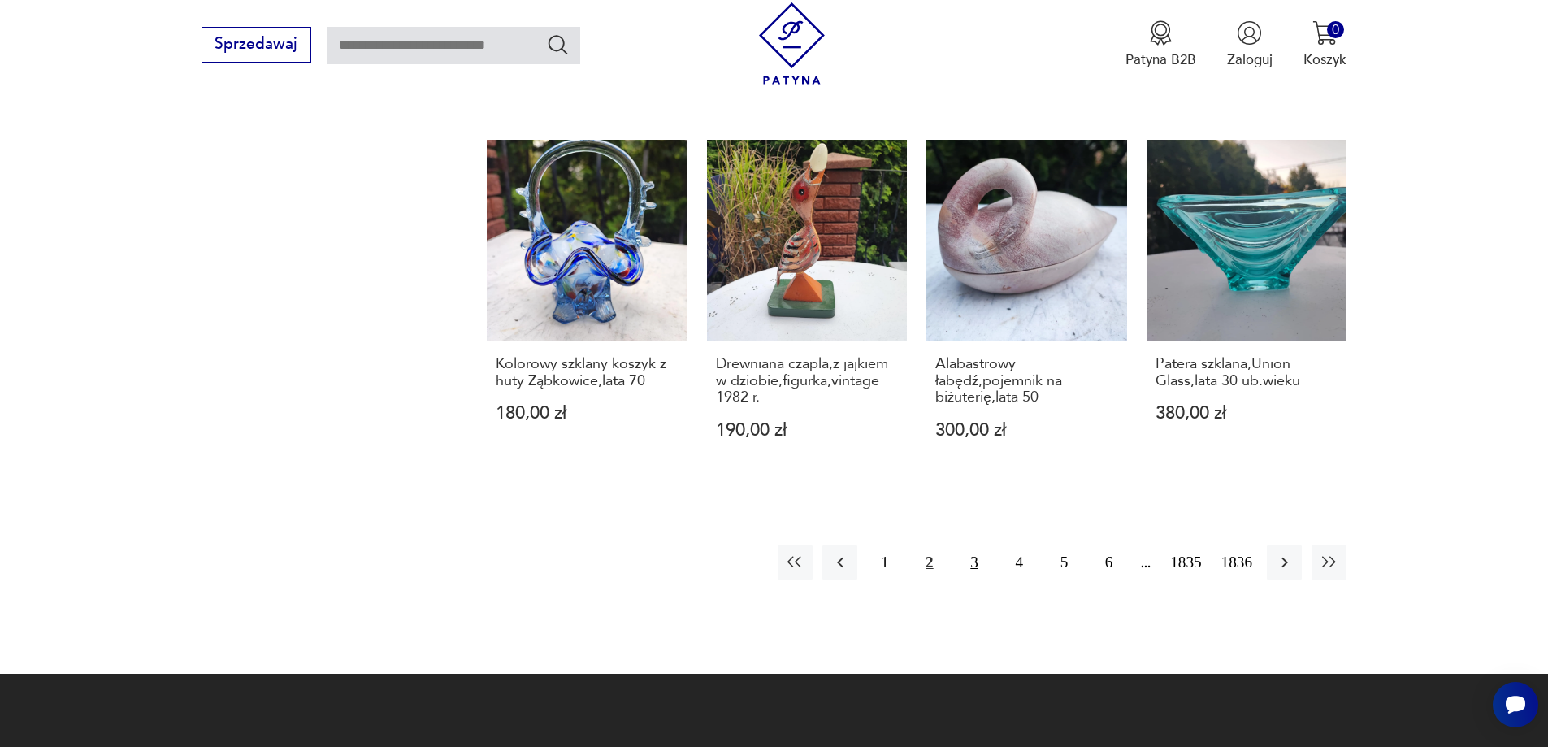
click at [977, 549] on button "3" at bounding box center [973, 561] width 35 height 35
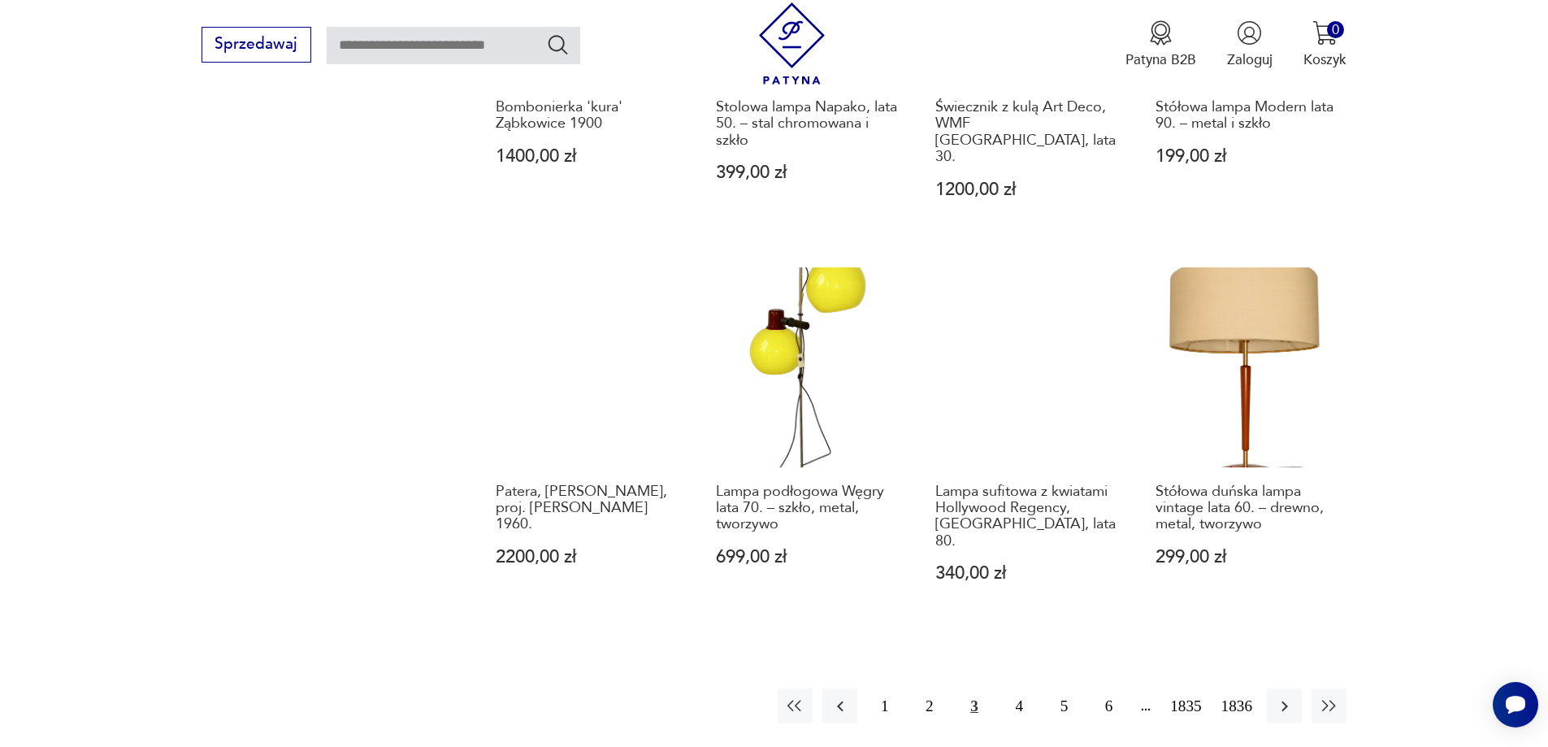
scroll to position [1494, 0]
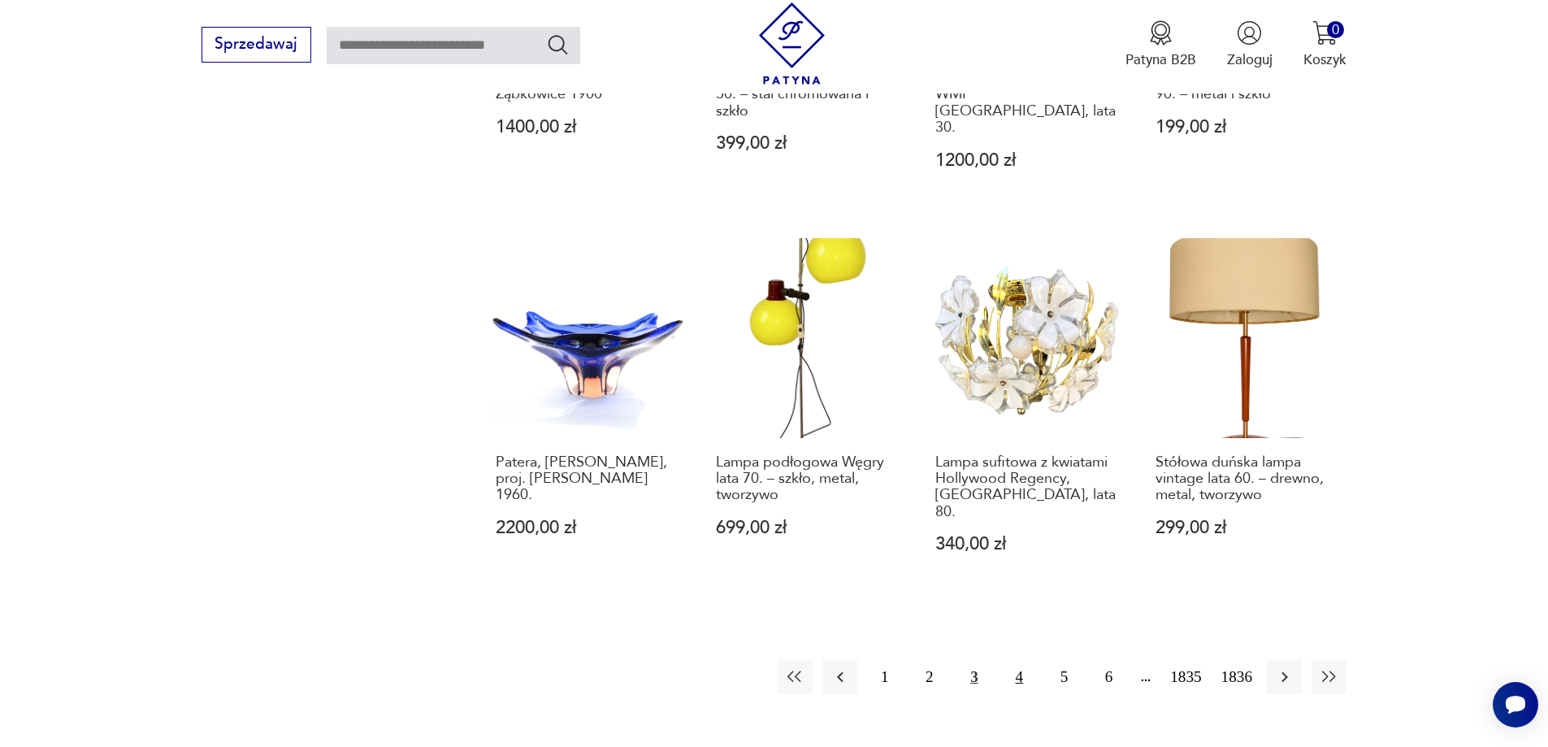
click at [1024, 659] on button "4" at bounding box center [1019, 676] width 35 height 35
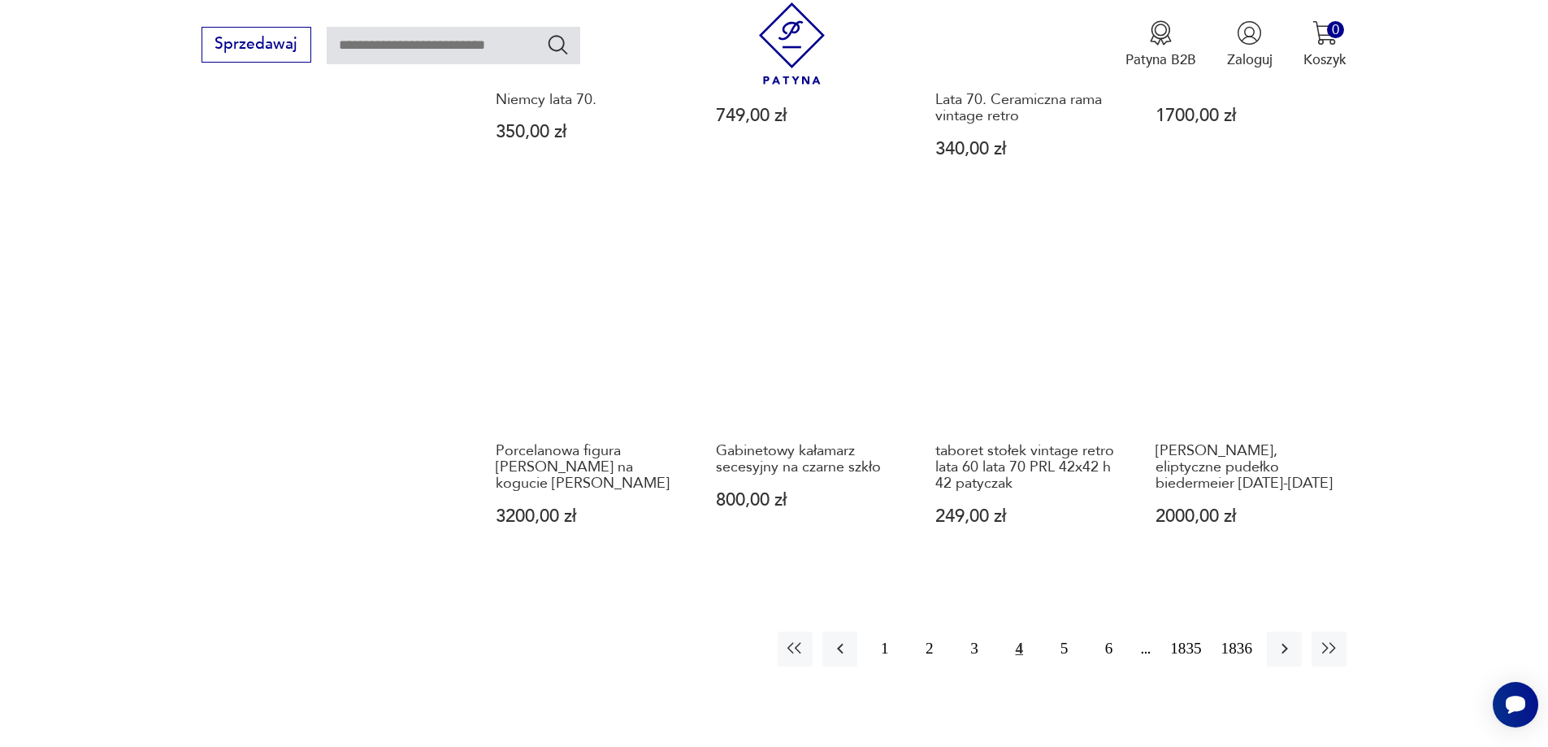
scroll to position [1657, 0]
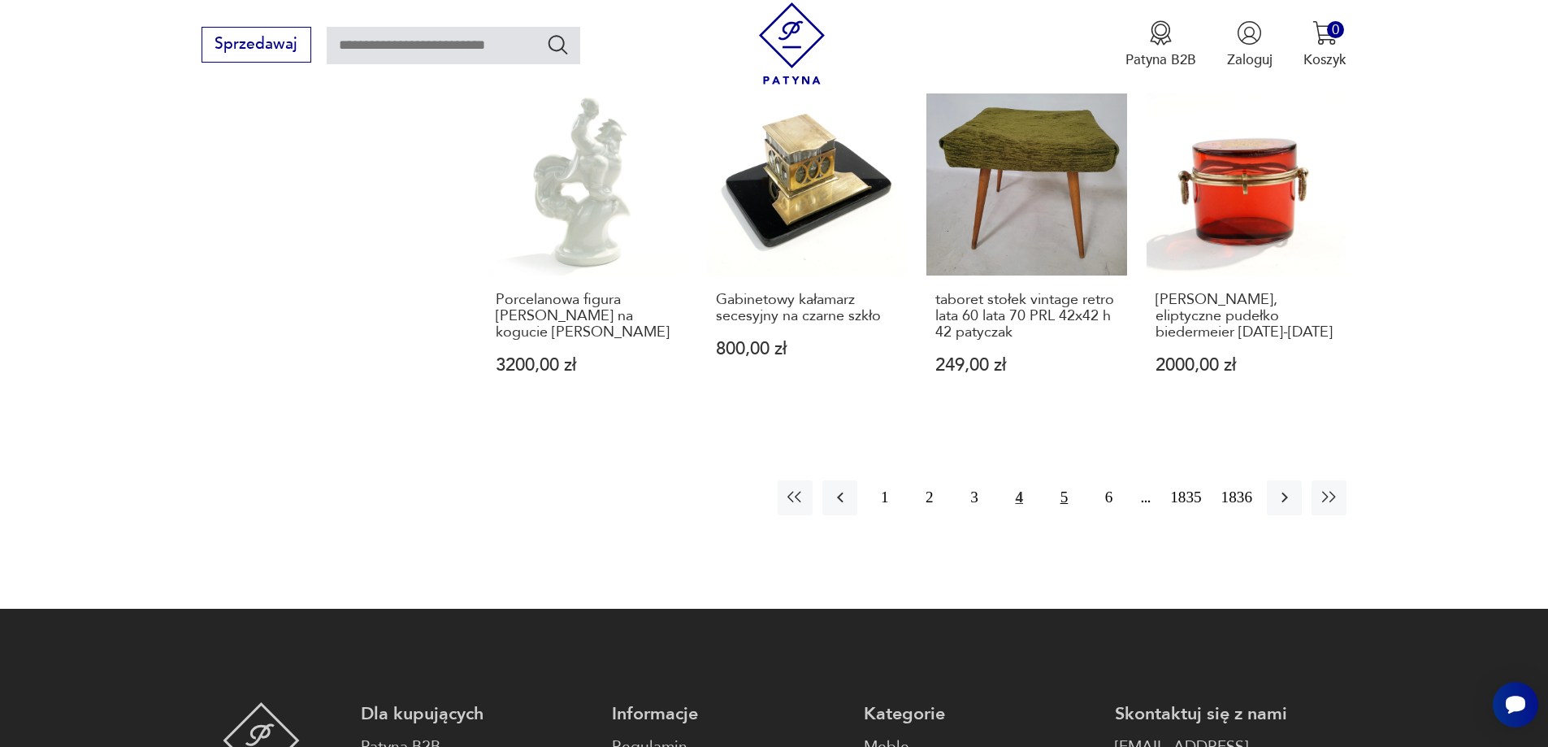
click at [1060, 485] on button "5" at bounding box center [1064, 497] width 35 height 35
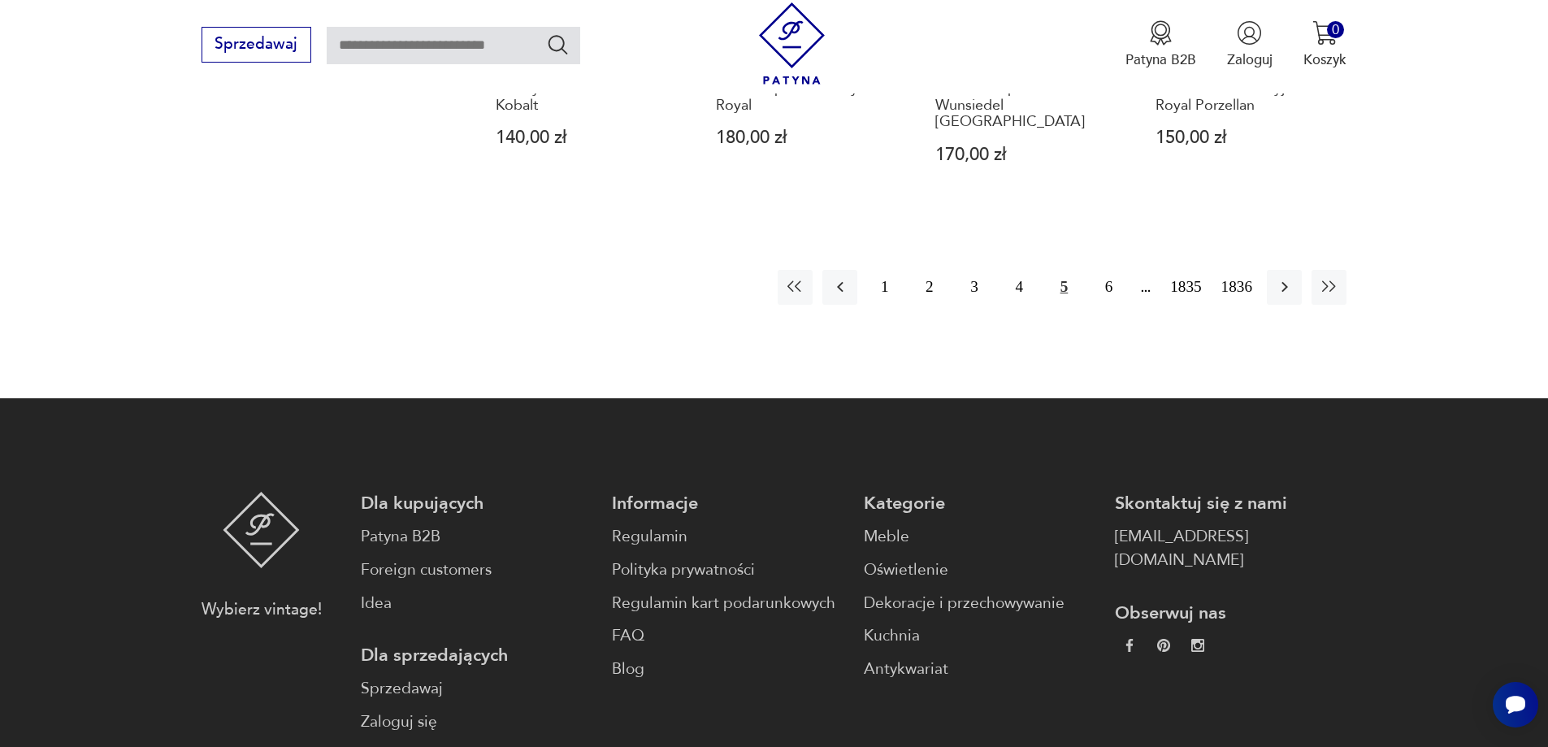
scroll to position [1819, 0]
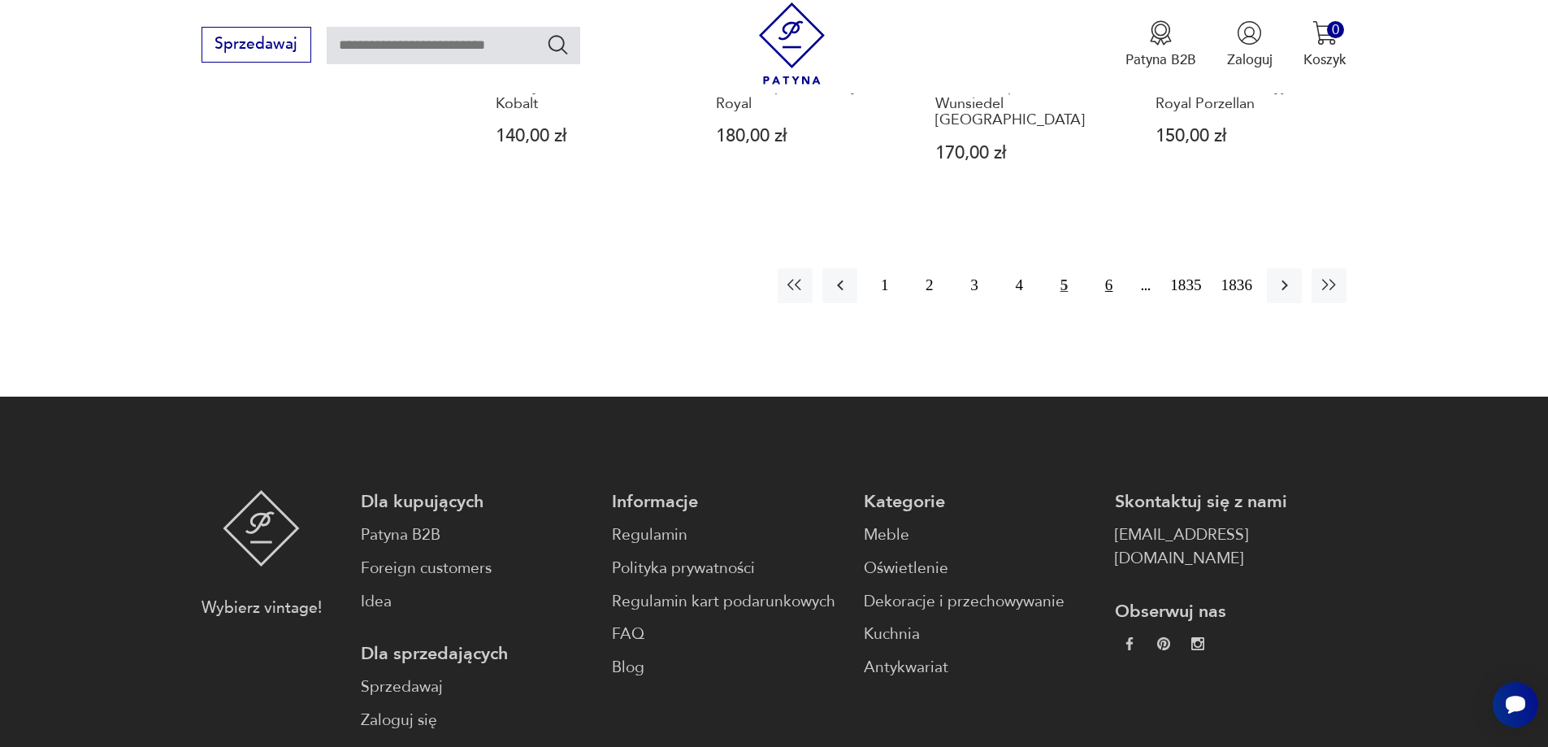
click at [1098, 271] on button "6" at bounding box center [1108, 285] width 35 height 35
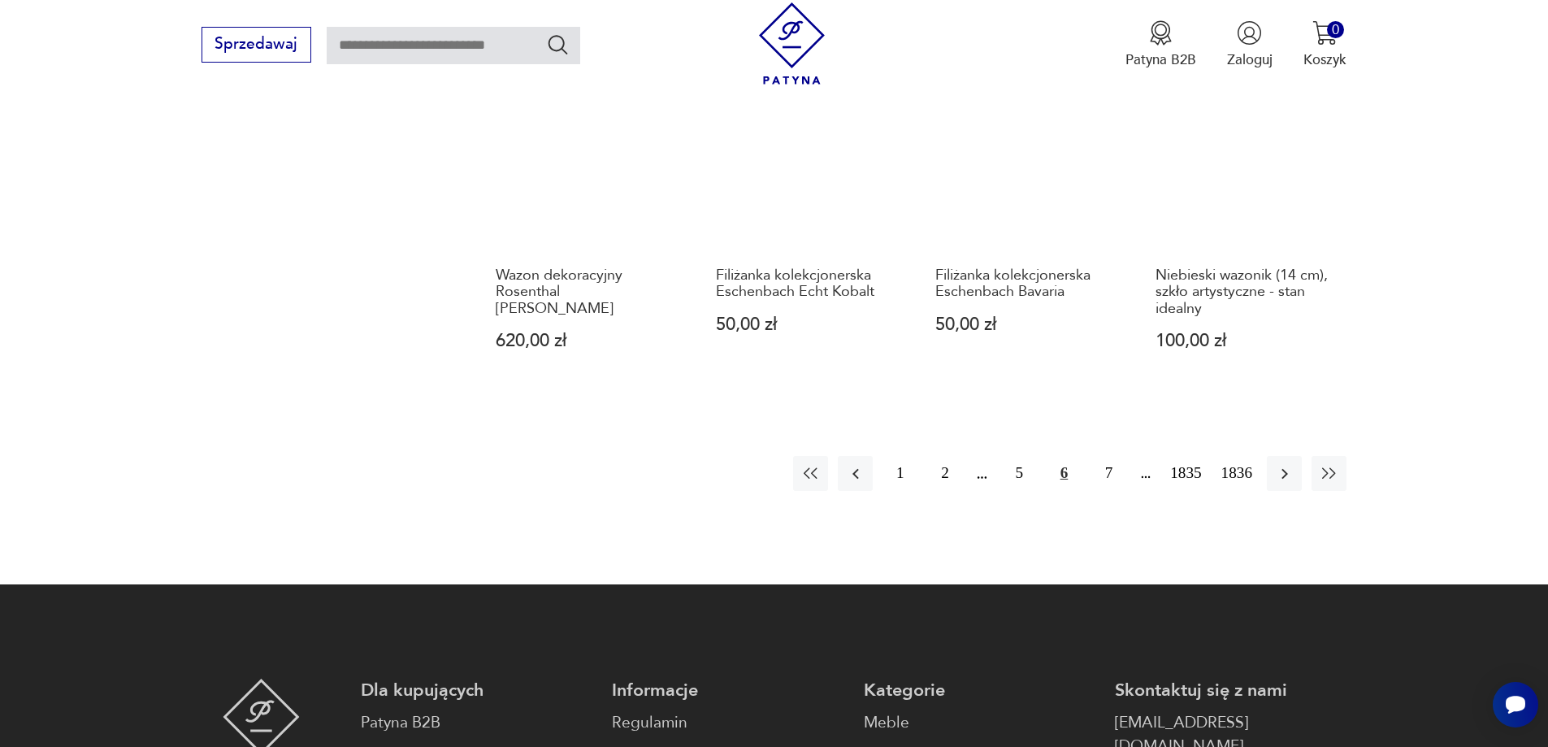
scroll to position [1657, 0]
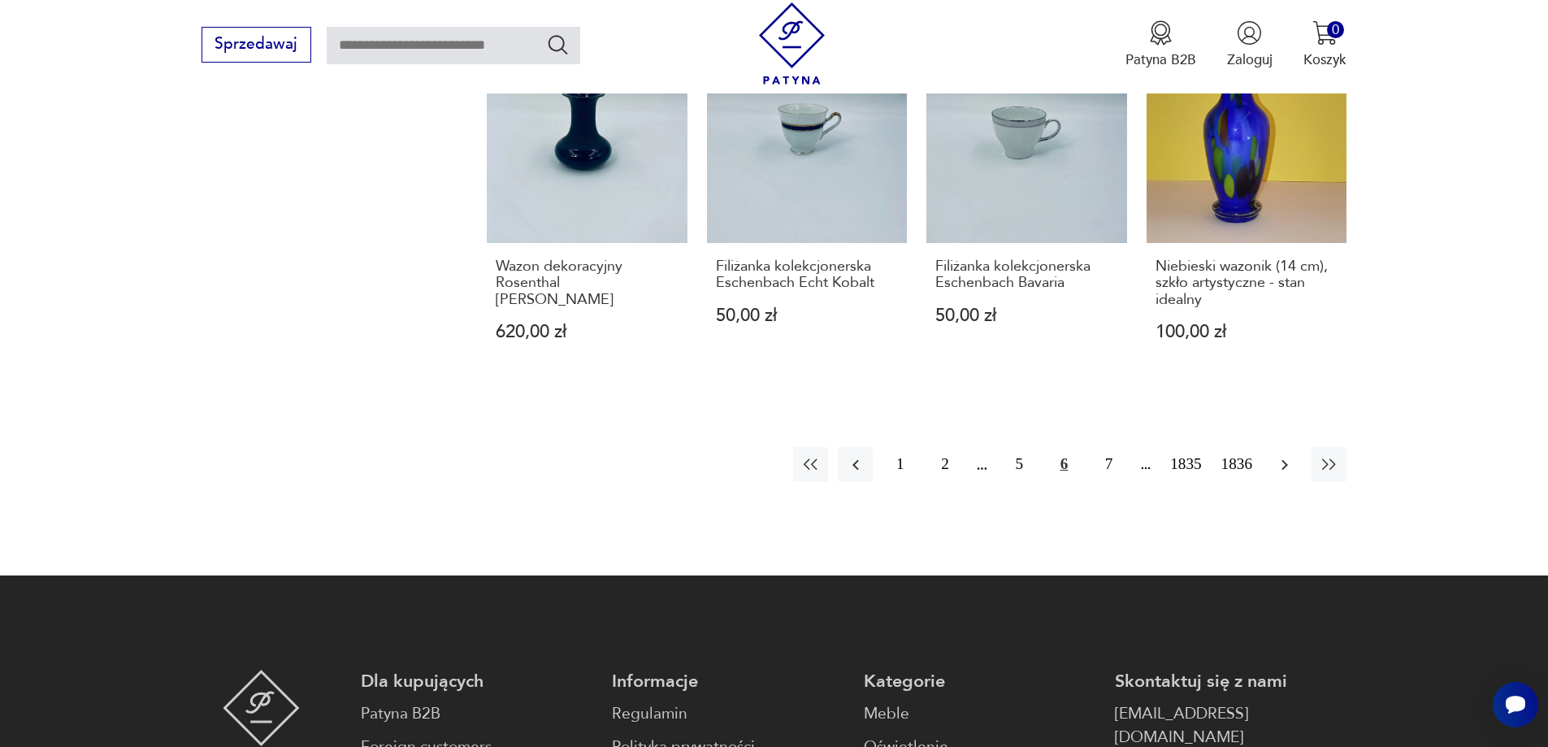
click at [1286, 467] on icon "button" at bounding box center [1285, 465] width 20 height 20
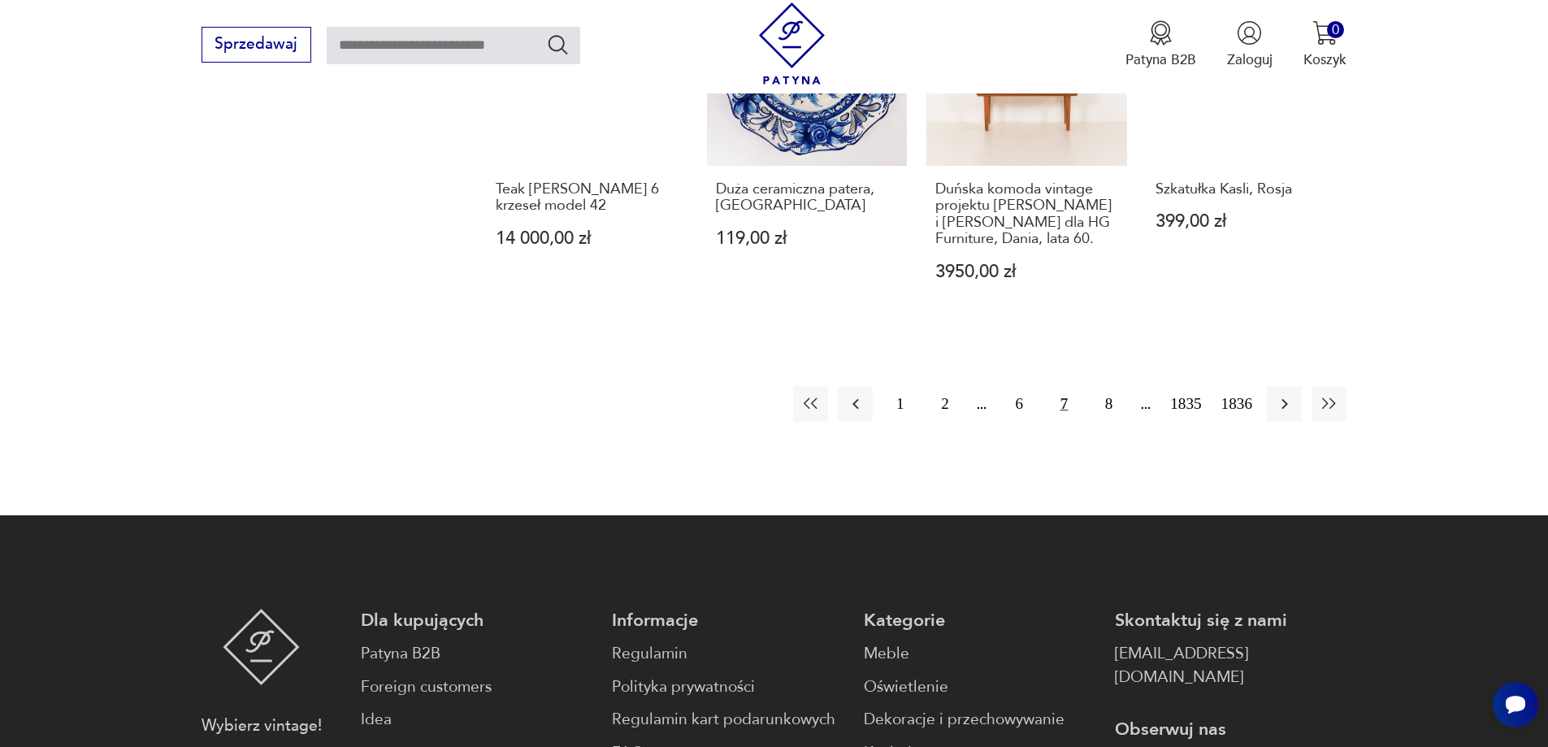
scroll to position [1738, 0]
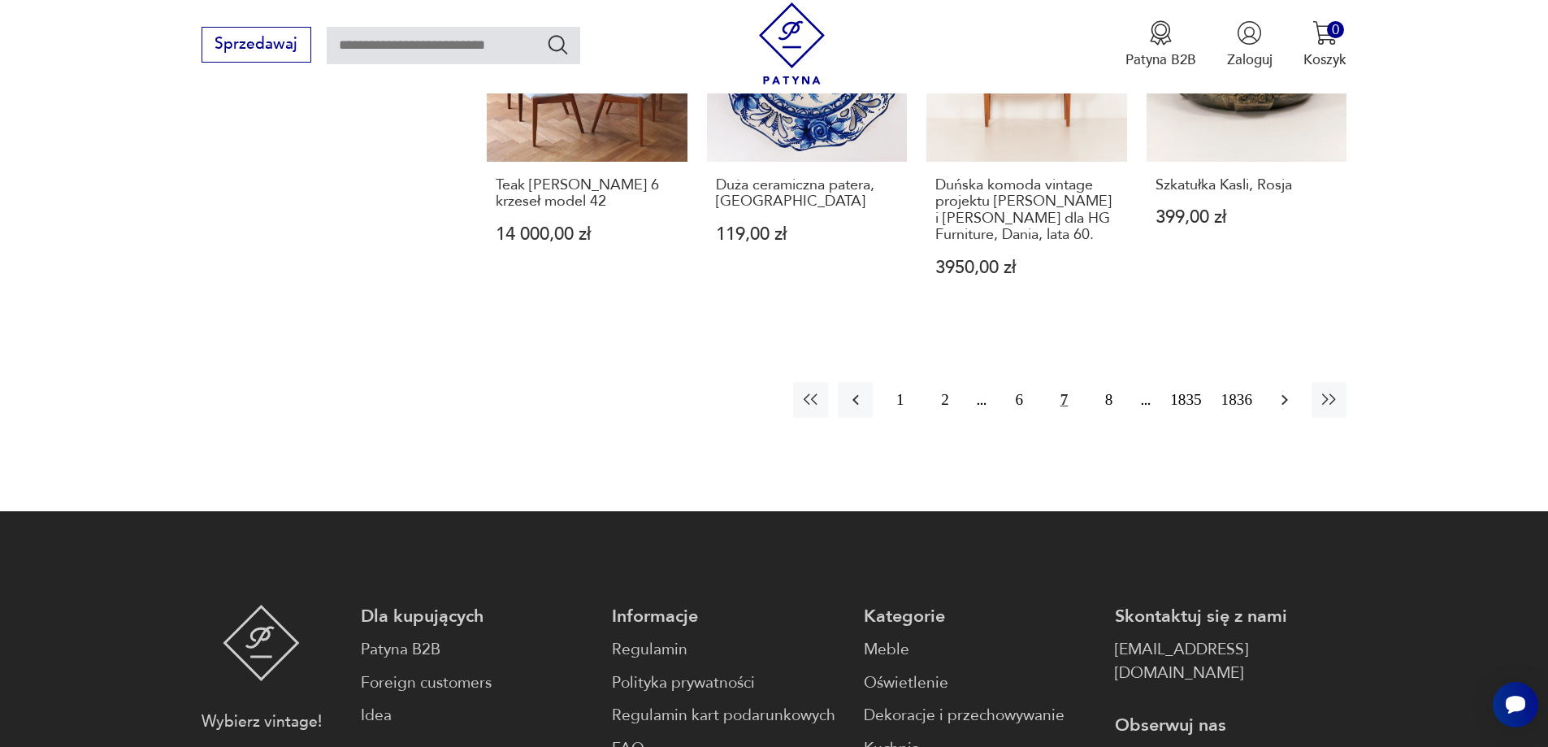
click at [1289, 390] on icon "button" at bounding box center [1285, 400] width 20 height 20
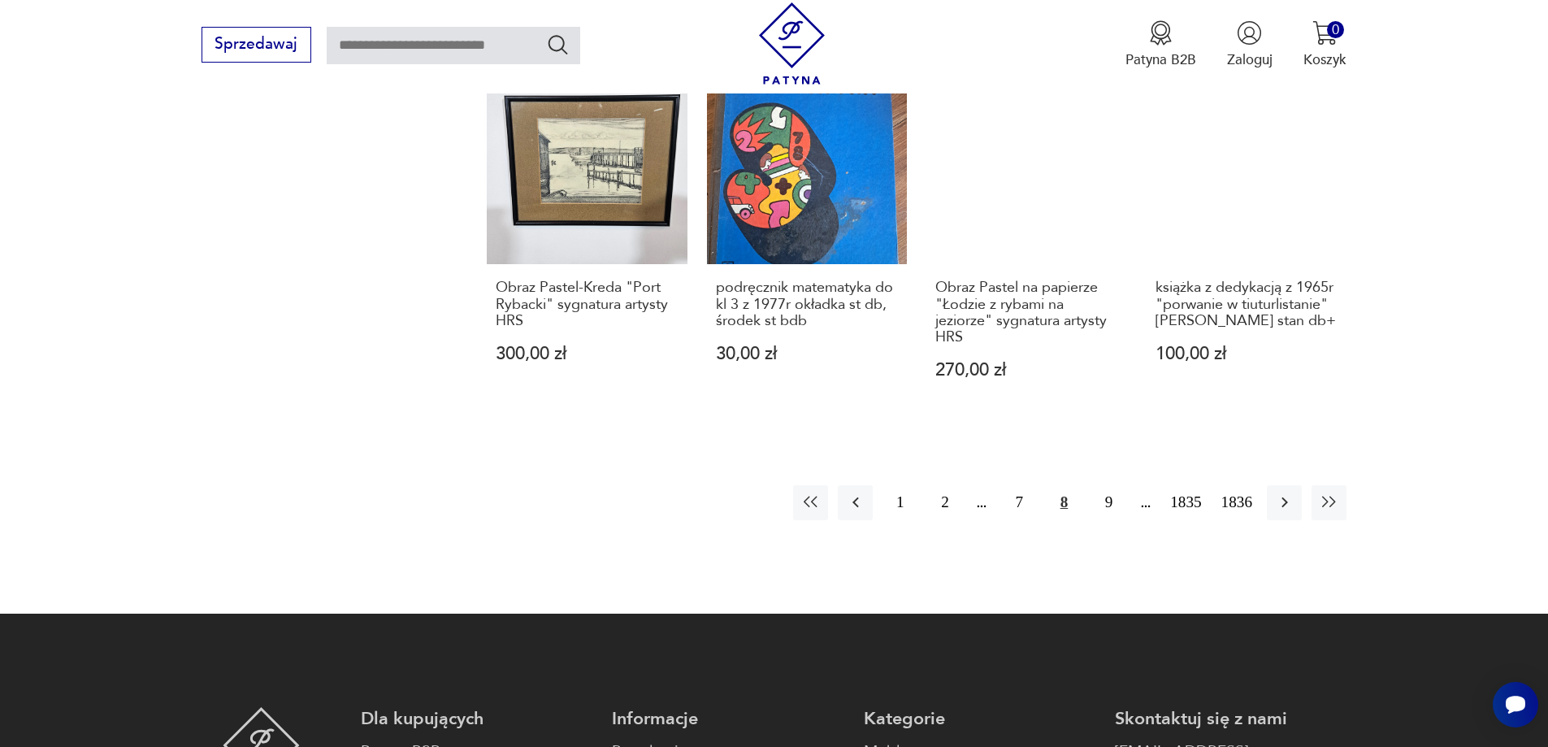
scroll to position [1657, 0]
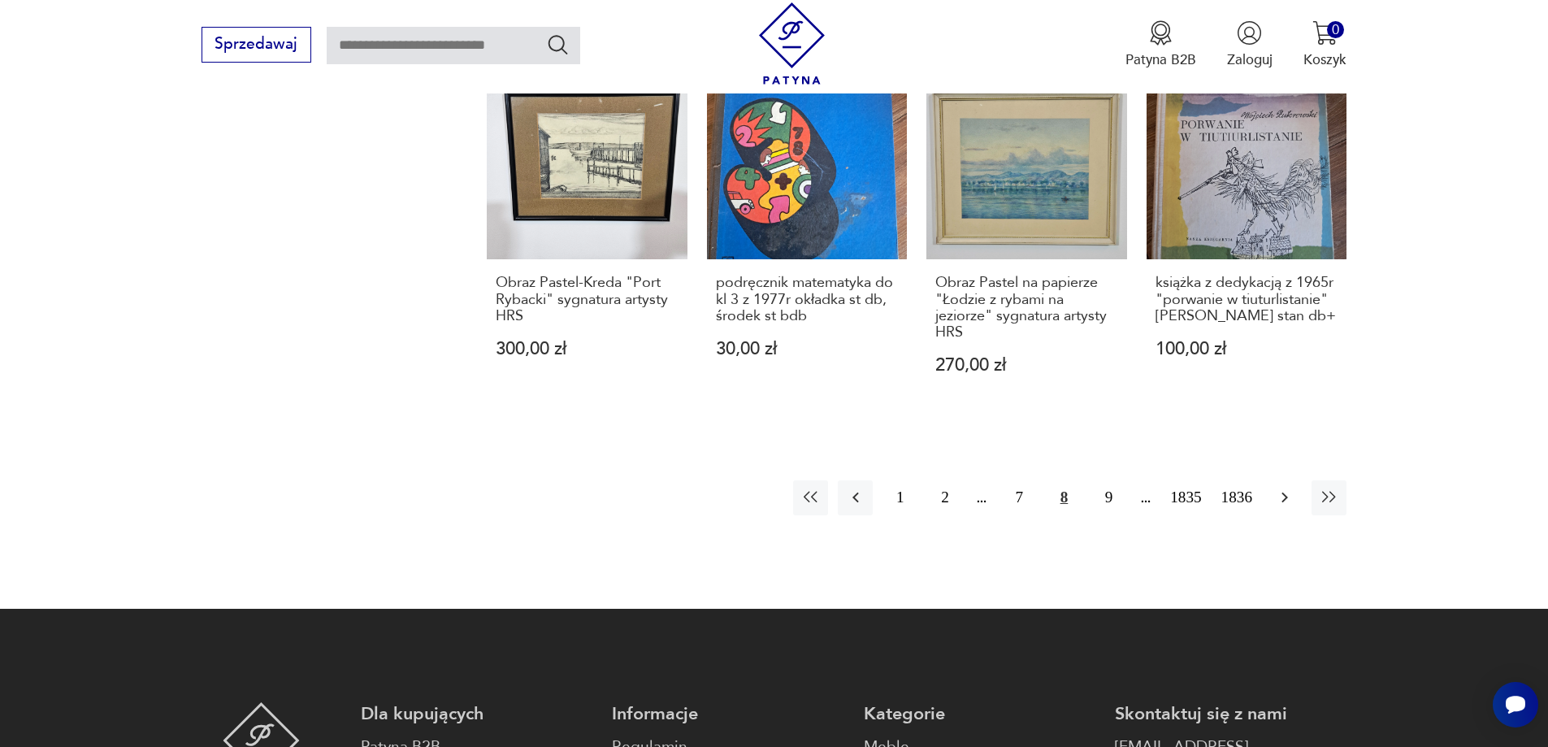
click at [1294, 480] on button "button" at bounding box center [1284, 497] width 35 height 35
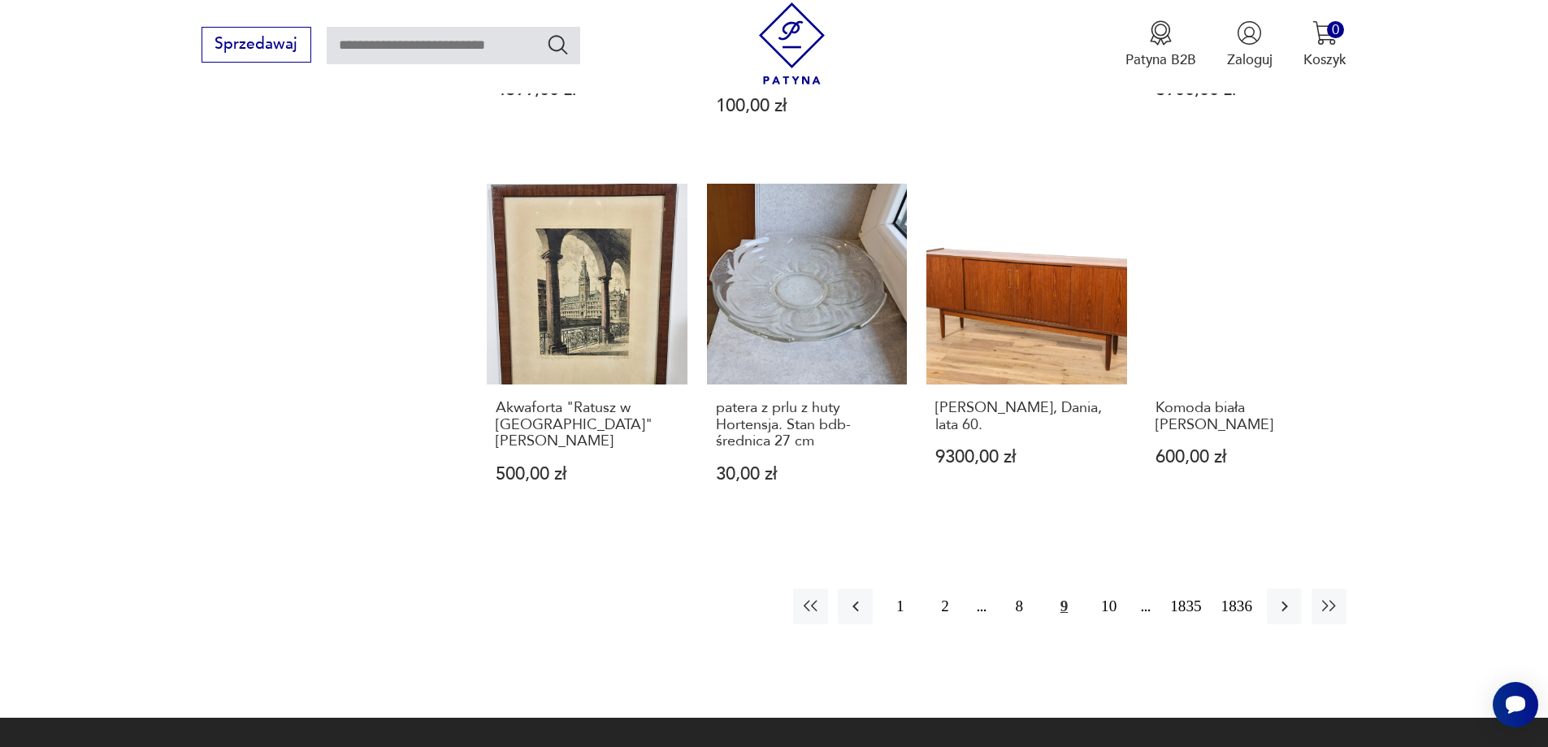
scroll to position [1657, 0]
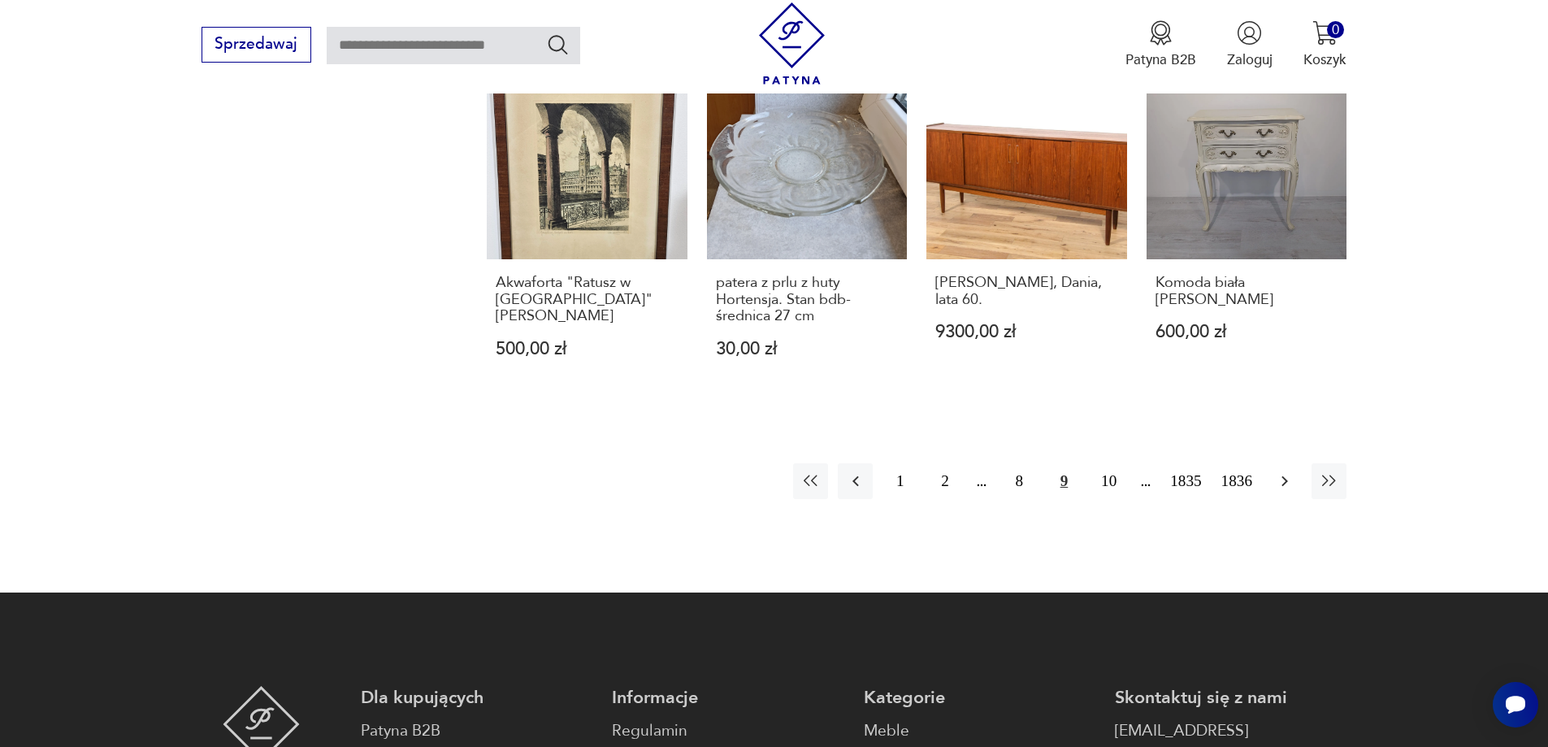
click at [1291, 471] on icon "button" at bounding box center [1285, 481] width 20 height 20
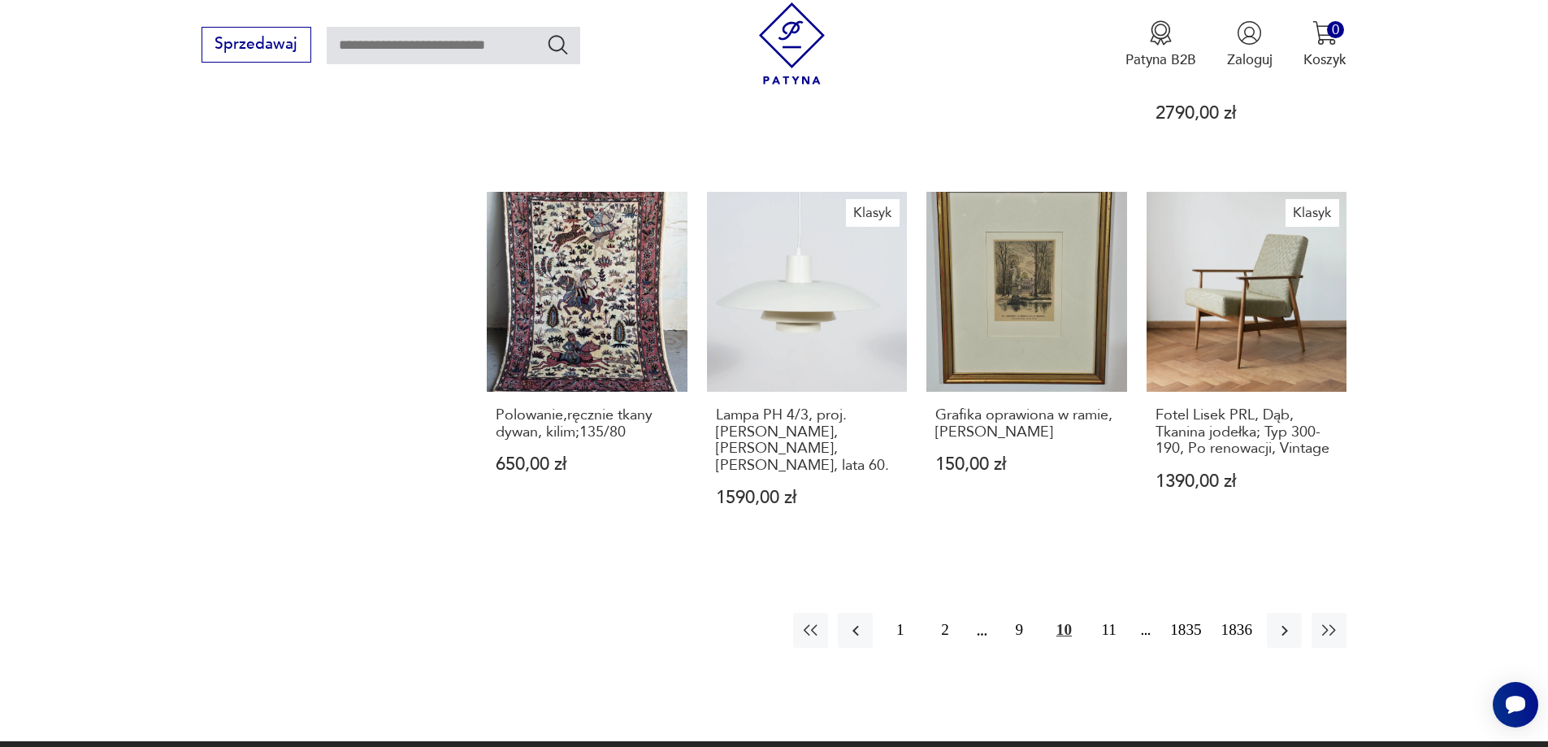
scroll to position [1575, 0]
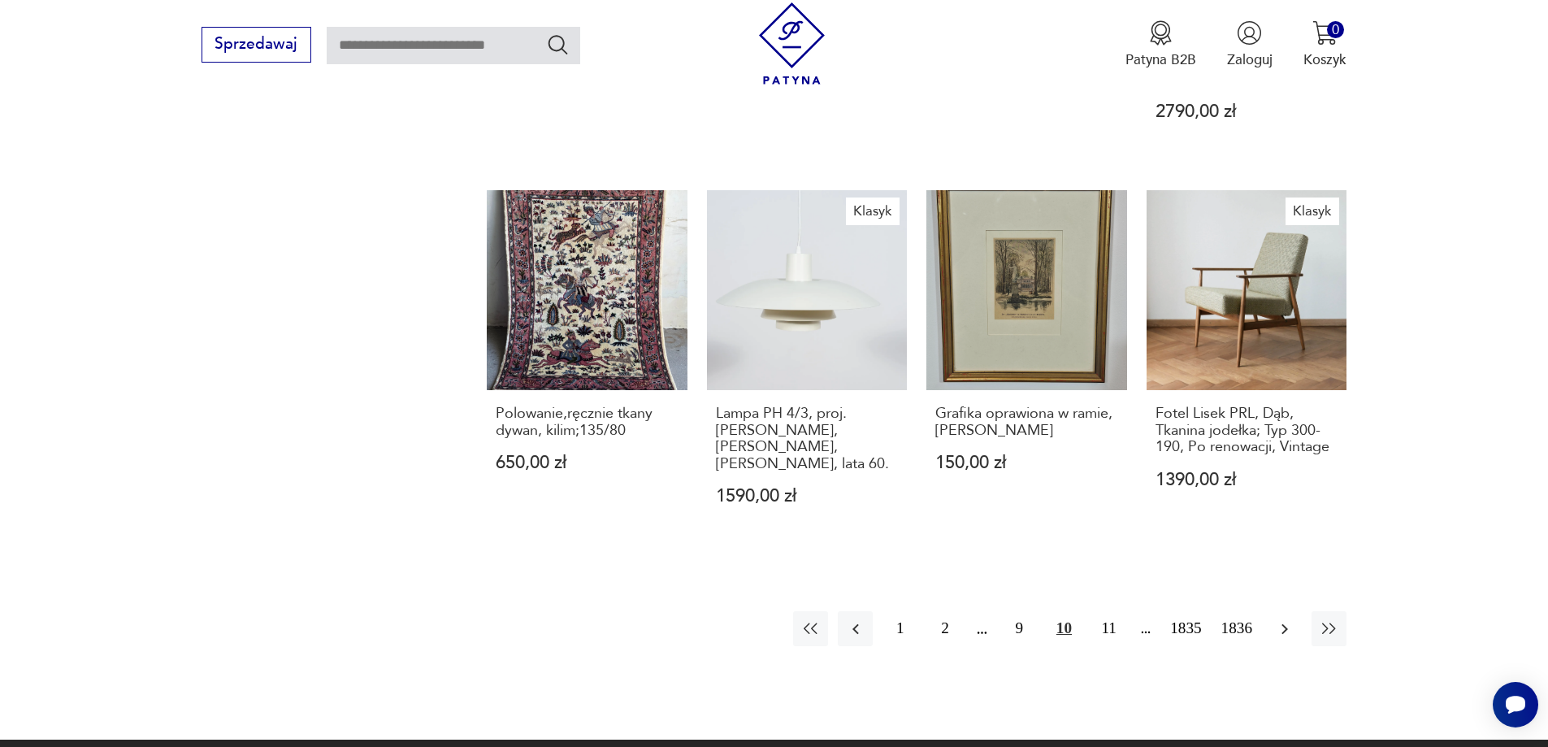
click at [1282, 623] on icon "button" at bounding box center [1284, 628] width 7 height 11
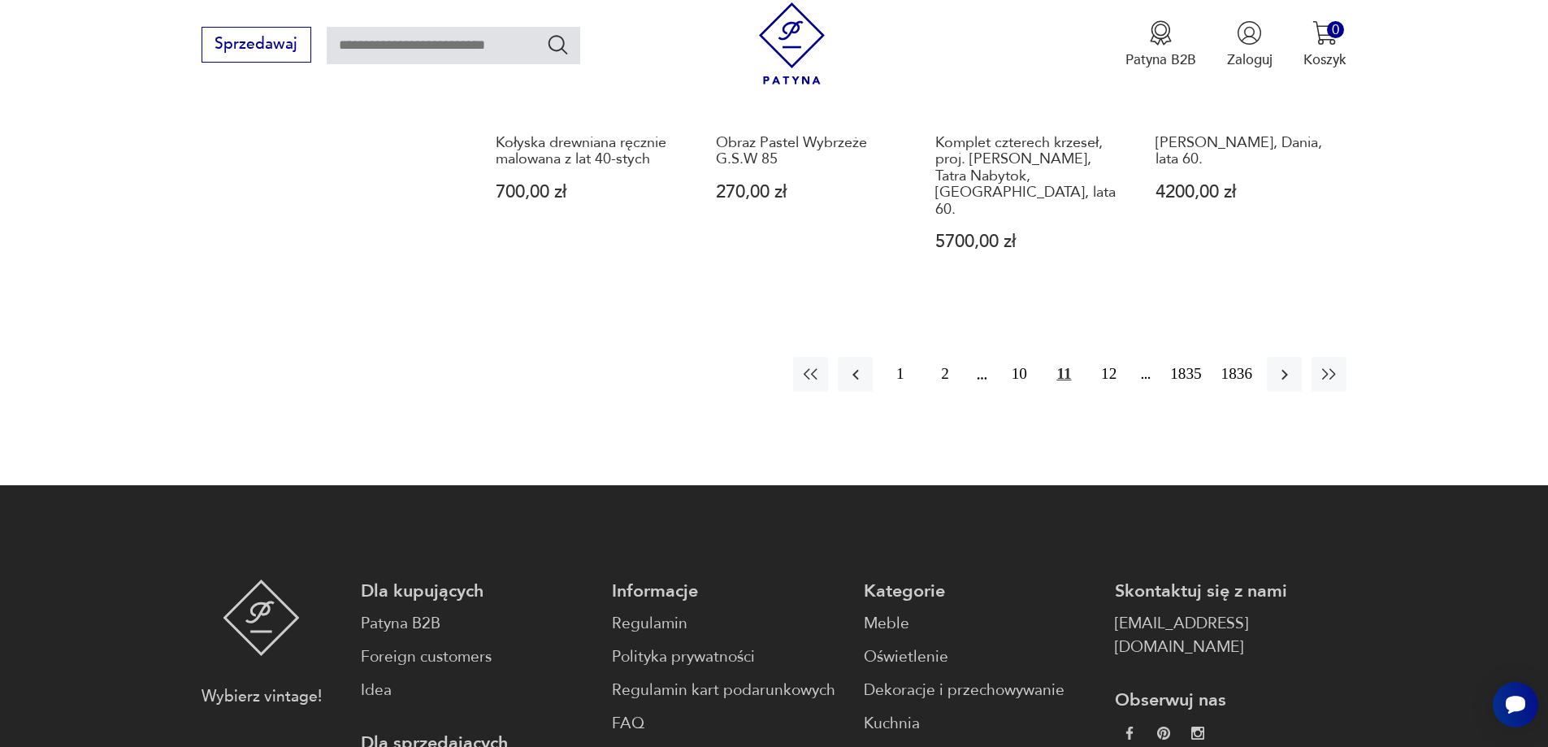
scroll to position [1657, 0]
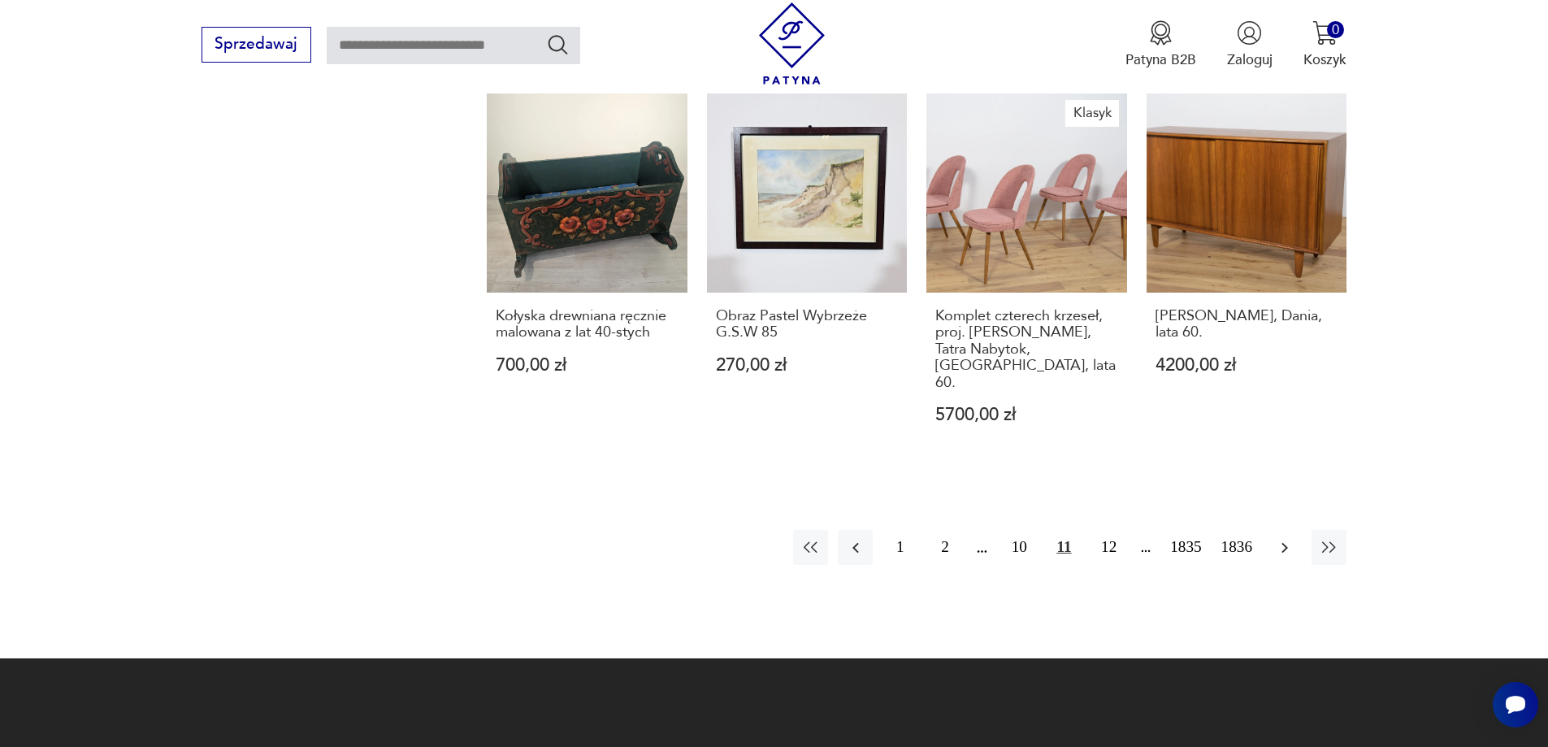
click at [1281, 538] on icon "button" at bounding box center [1285, 548] width 20 height 20
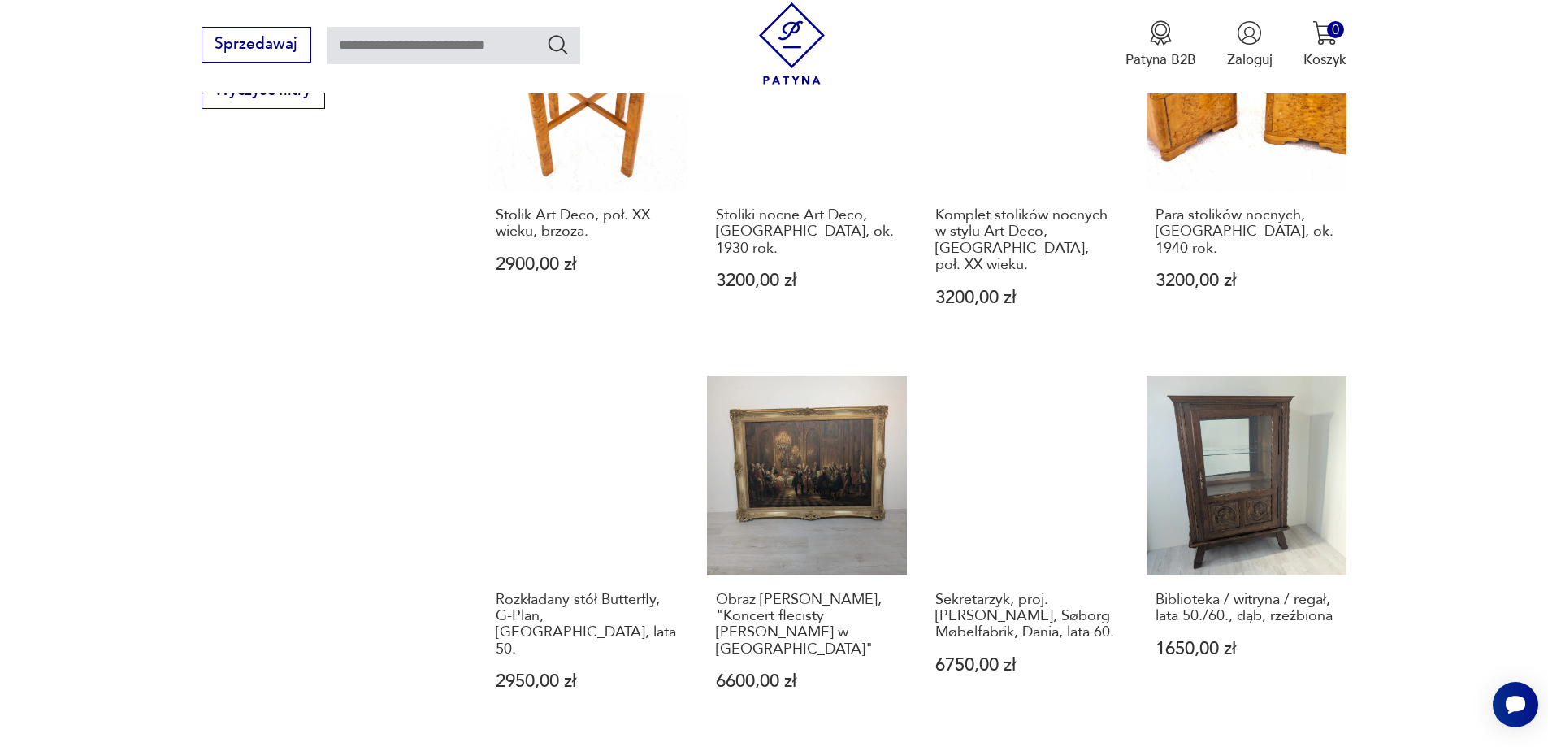
scroll to position [1494, 0]
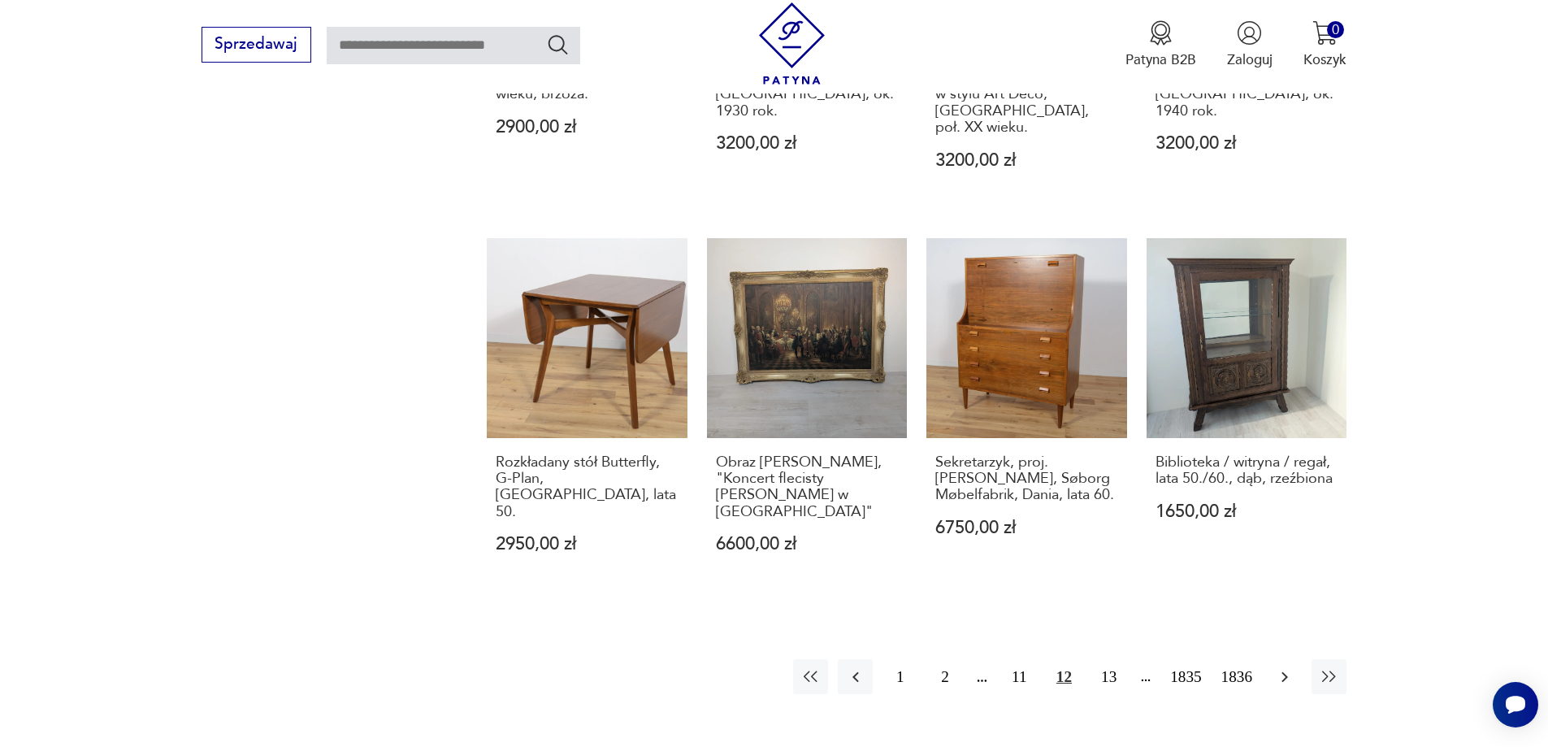
click at [1282, 667] on icon "button" at bounding box center [1285, 677] width 20 height 20
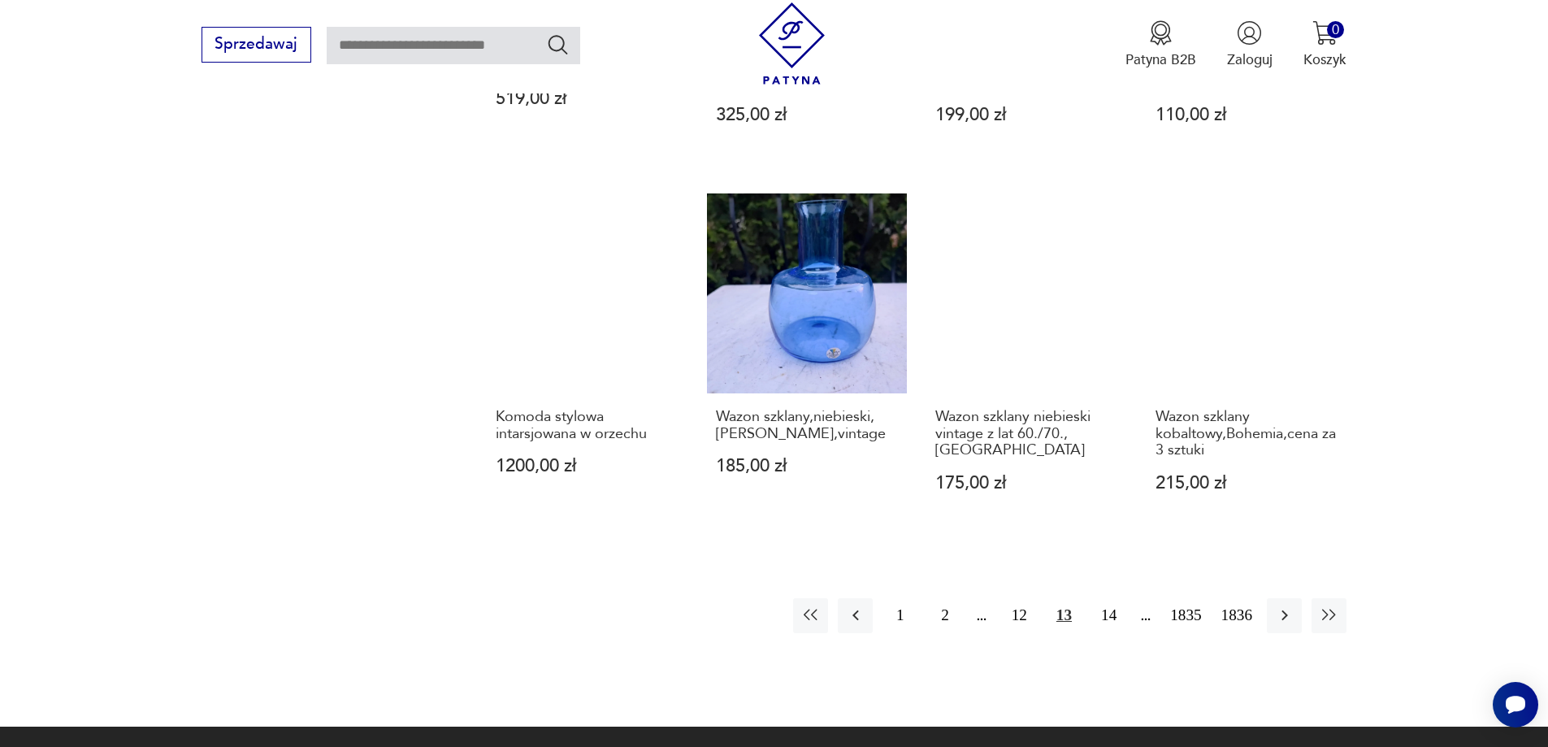
scroll to position [1494, 0]
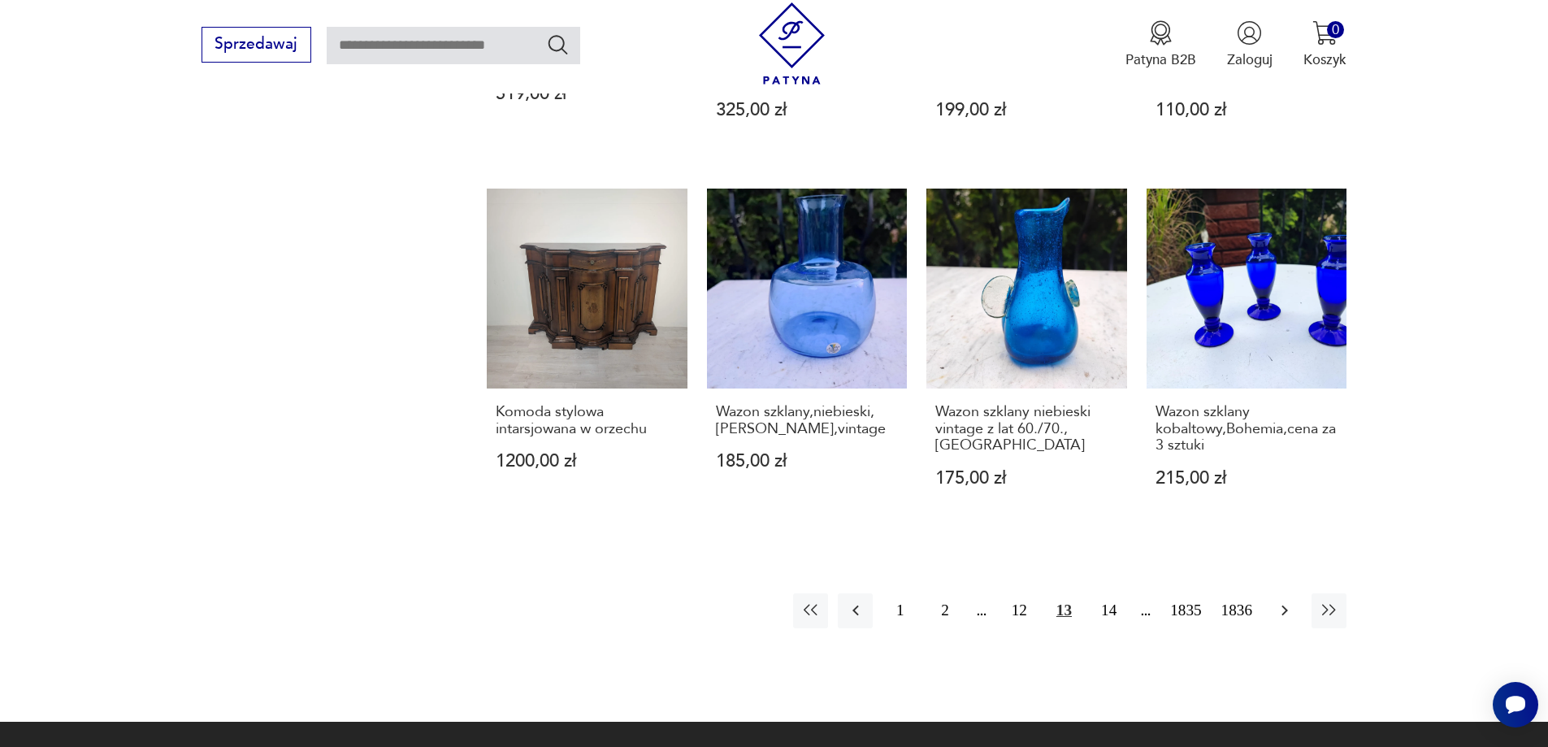
click at [1289, 600] on icon "button" at bounding box center [1285, 610] width 20 height 20
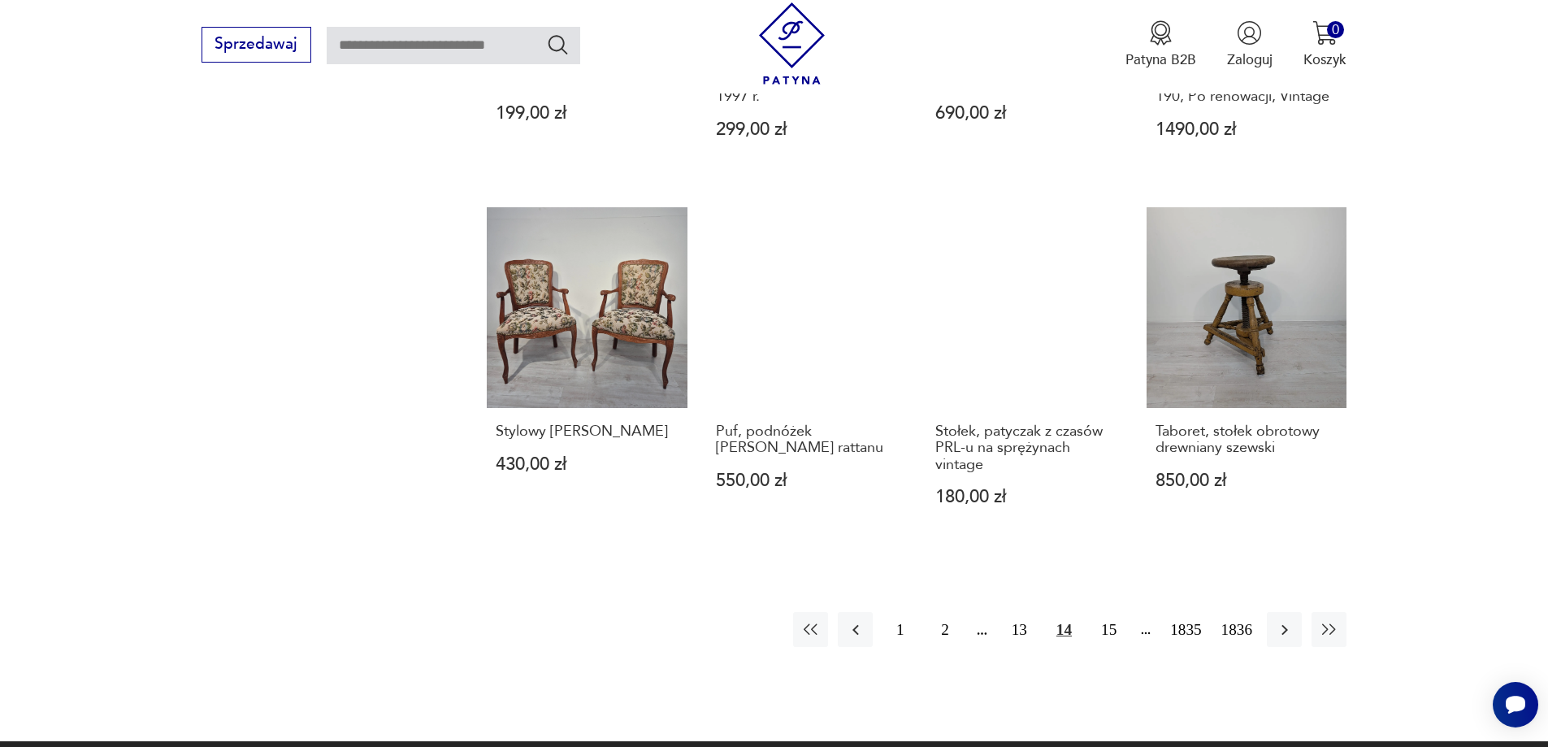
scroll to position [1657, 0]
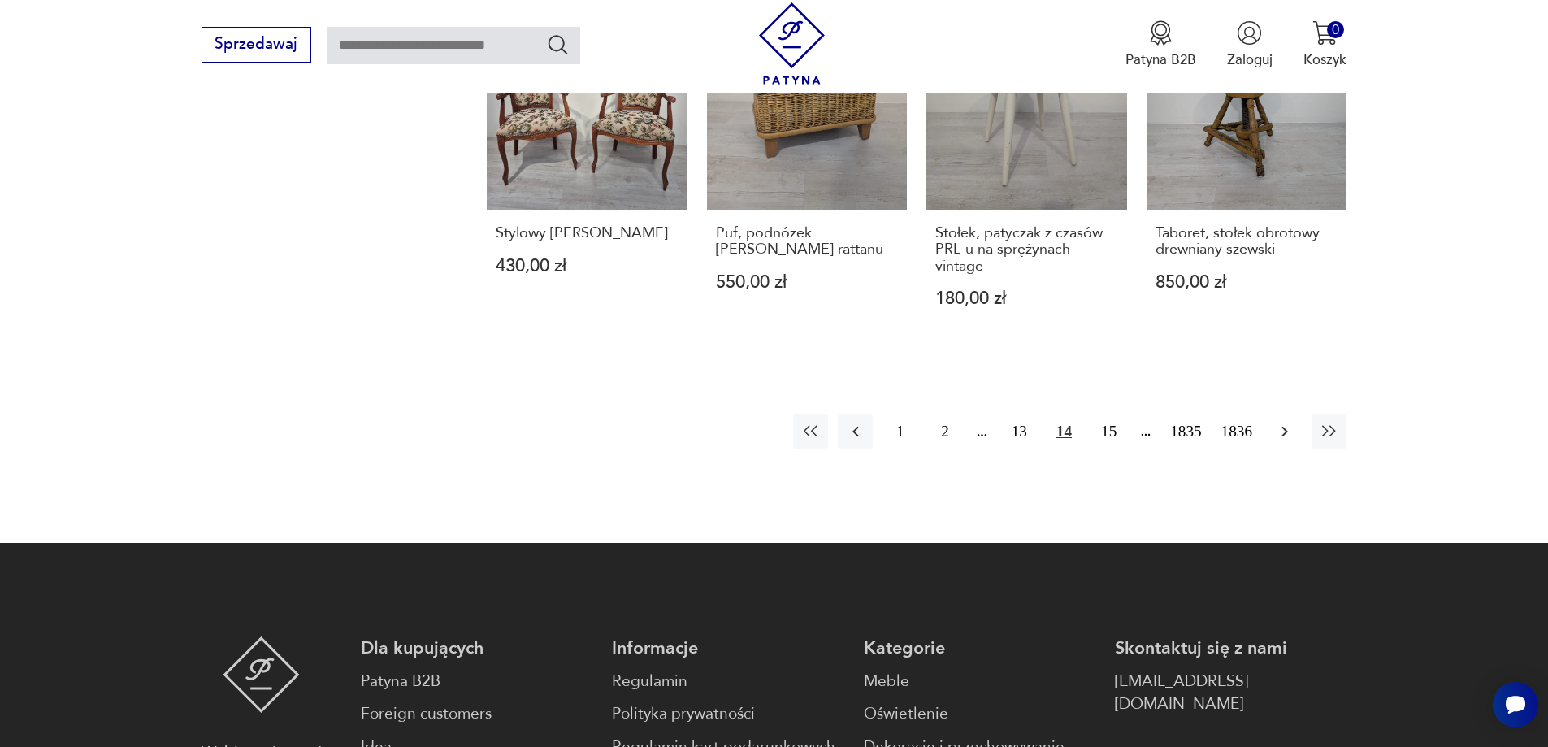
click at [1285, 431] on icon "button" at bounding box center [1285, 432] width 20 height 20
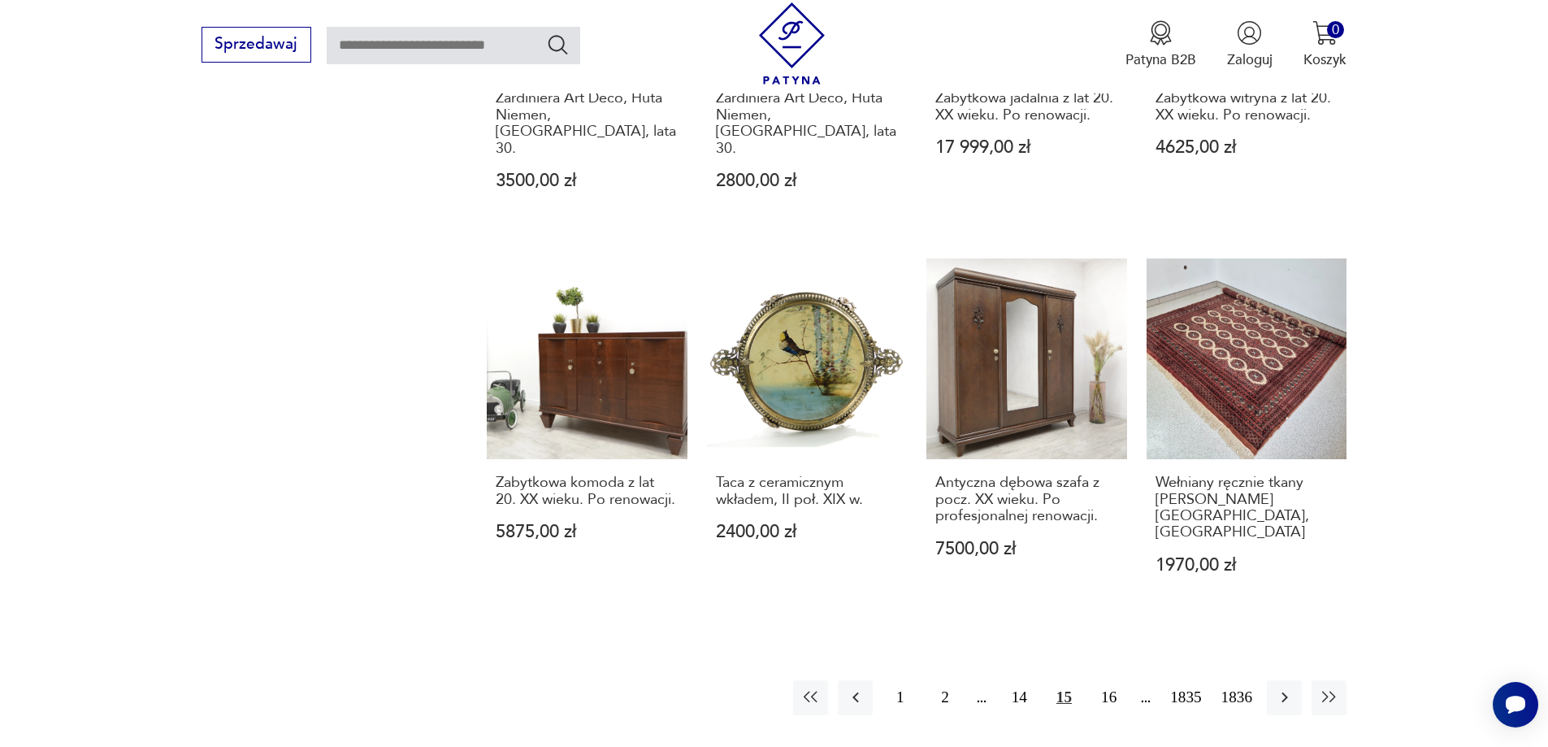
scroll to position [1657, 0]
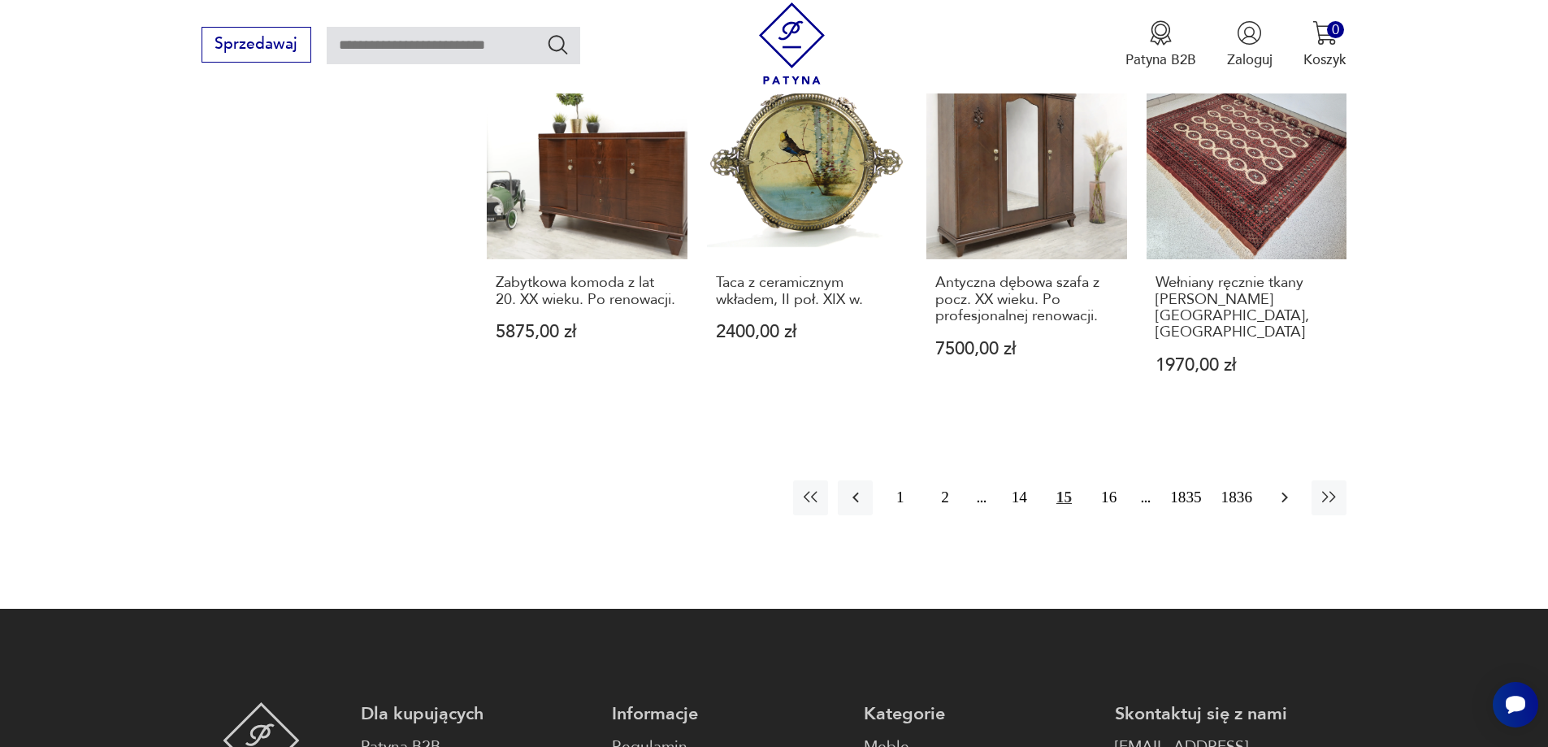
click at [1291, 488] on icon "button" at bounding box center [1285, 498] width 20 height 20
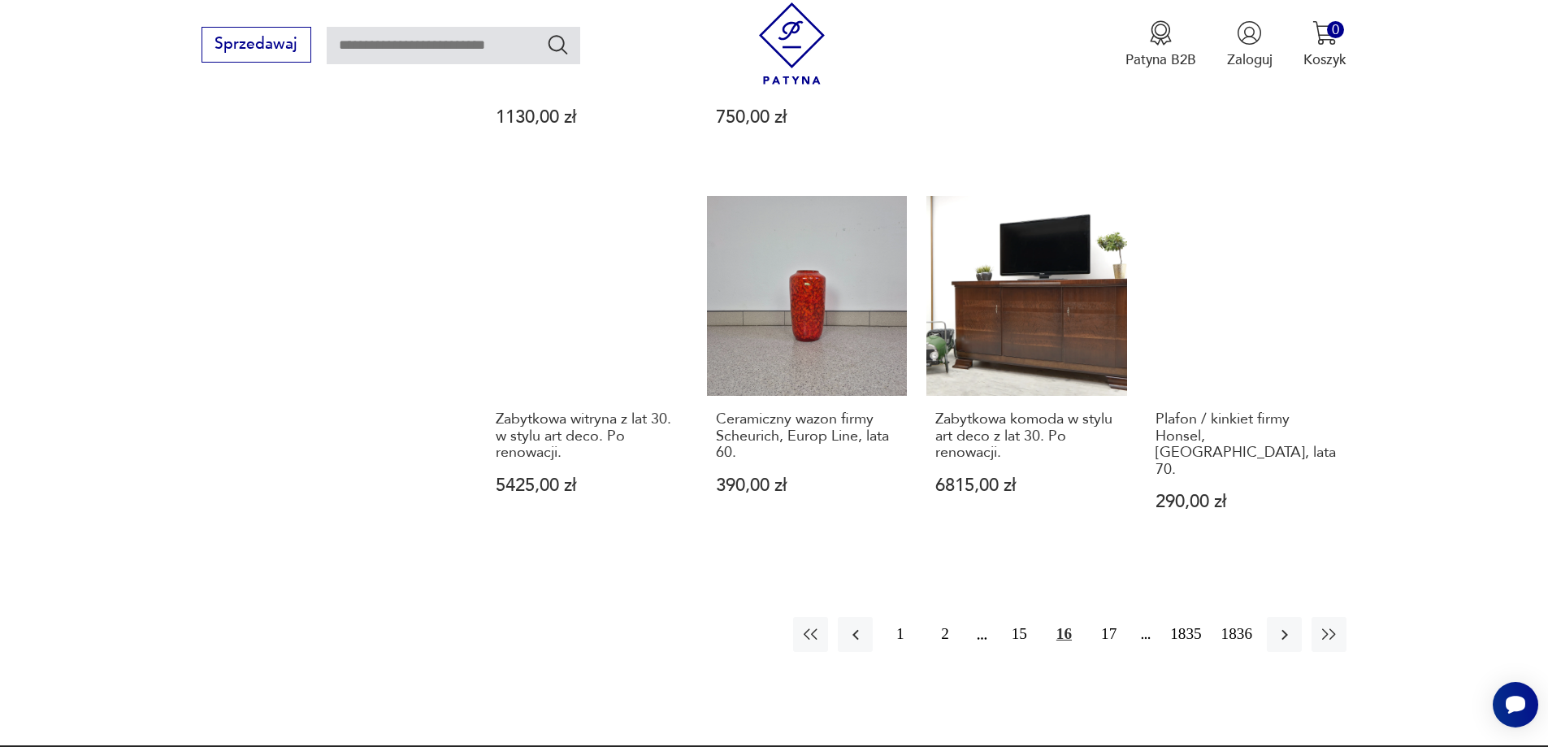
scroll to position [1575, 0]
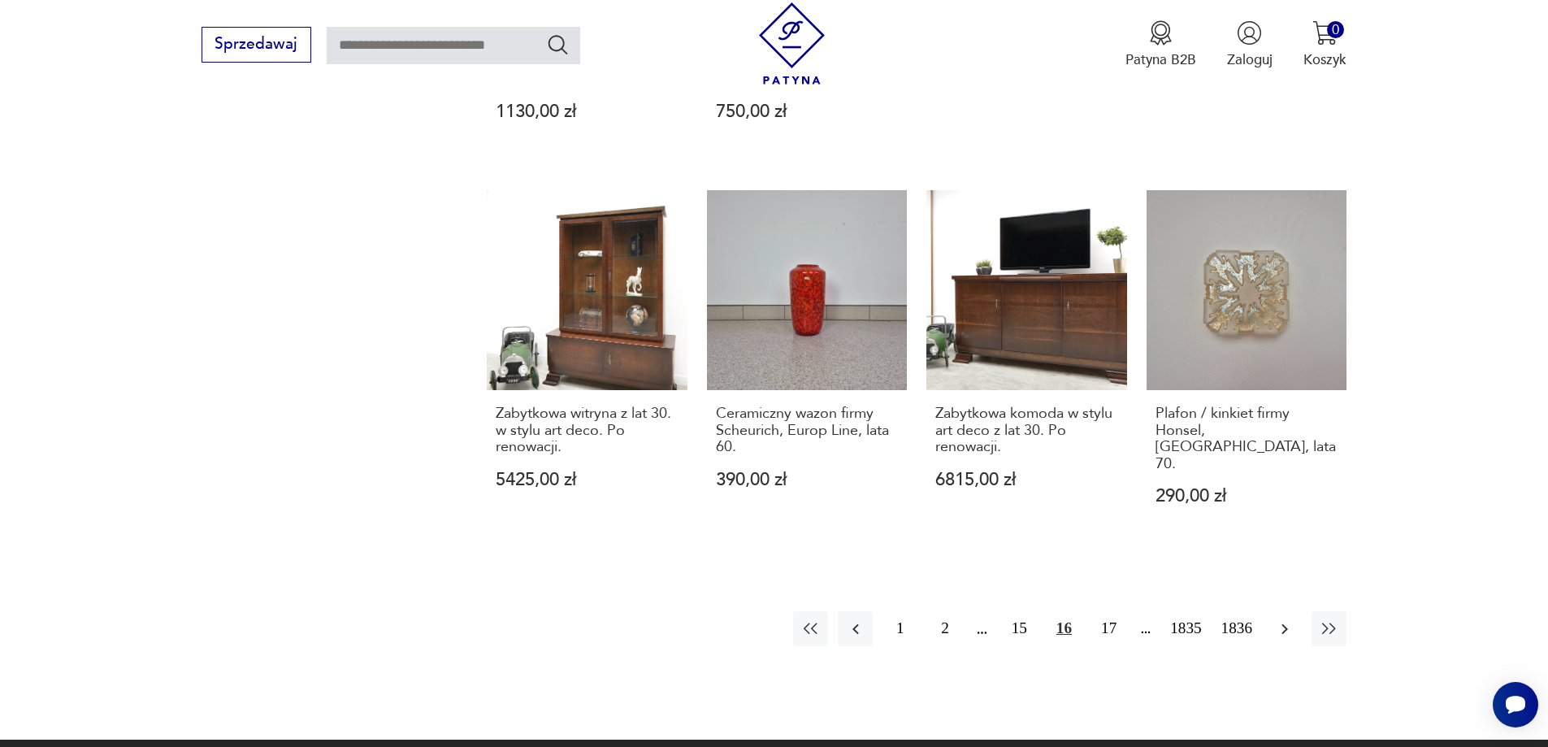
click at [1294, 611] on button "button" at bounding box center [1284, 628] width 35 height 35
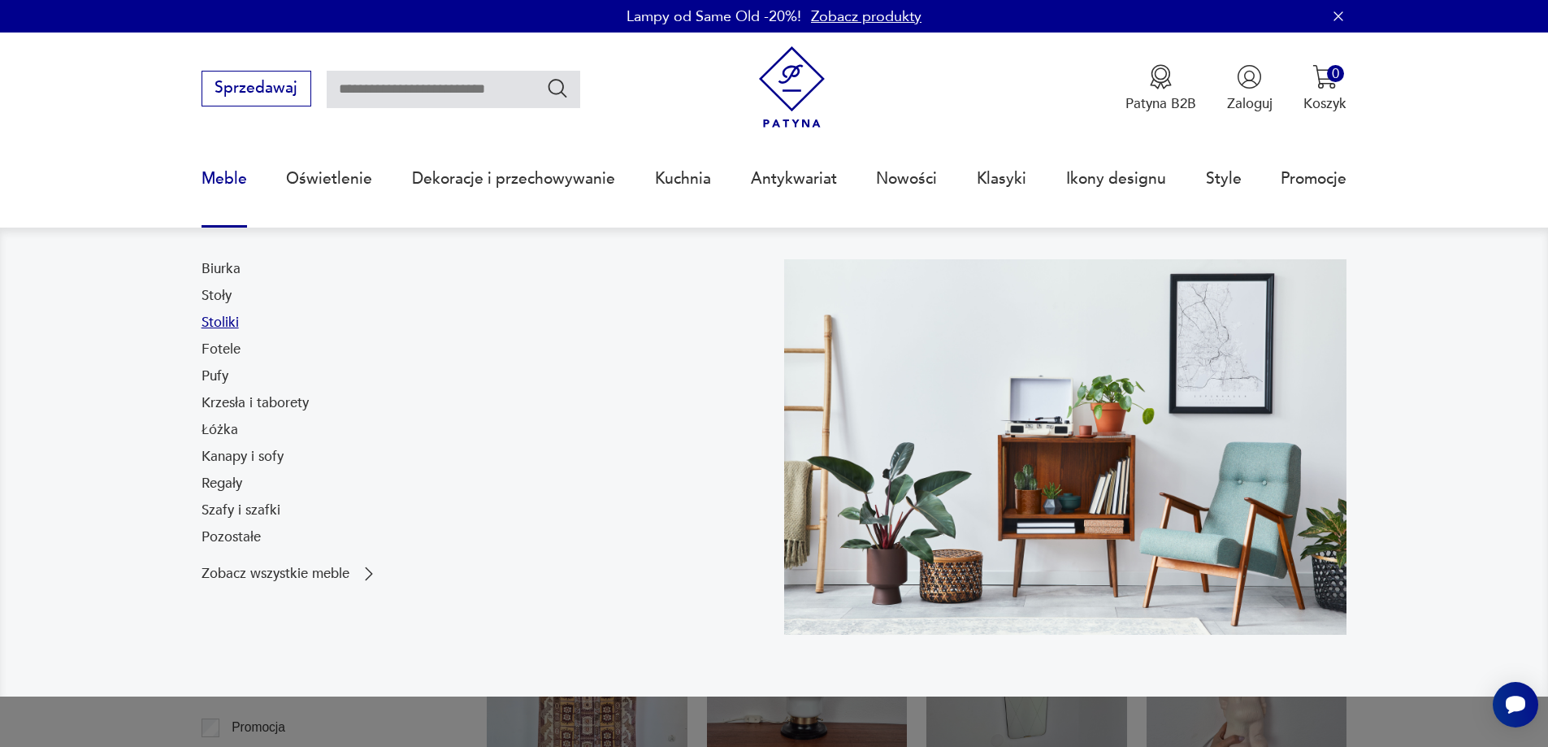
click at [224, 324] on link "Stoliki" at bounding box center [220, 323] width 37 height 20
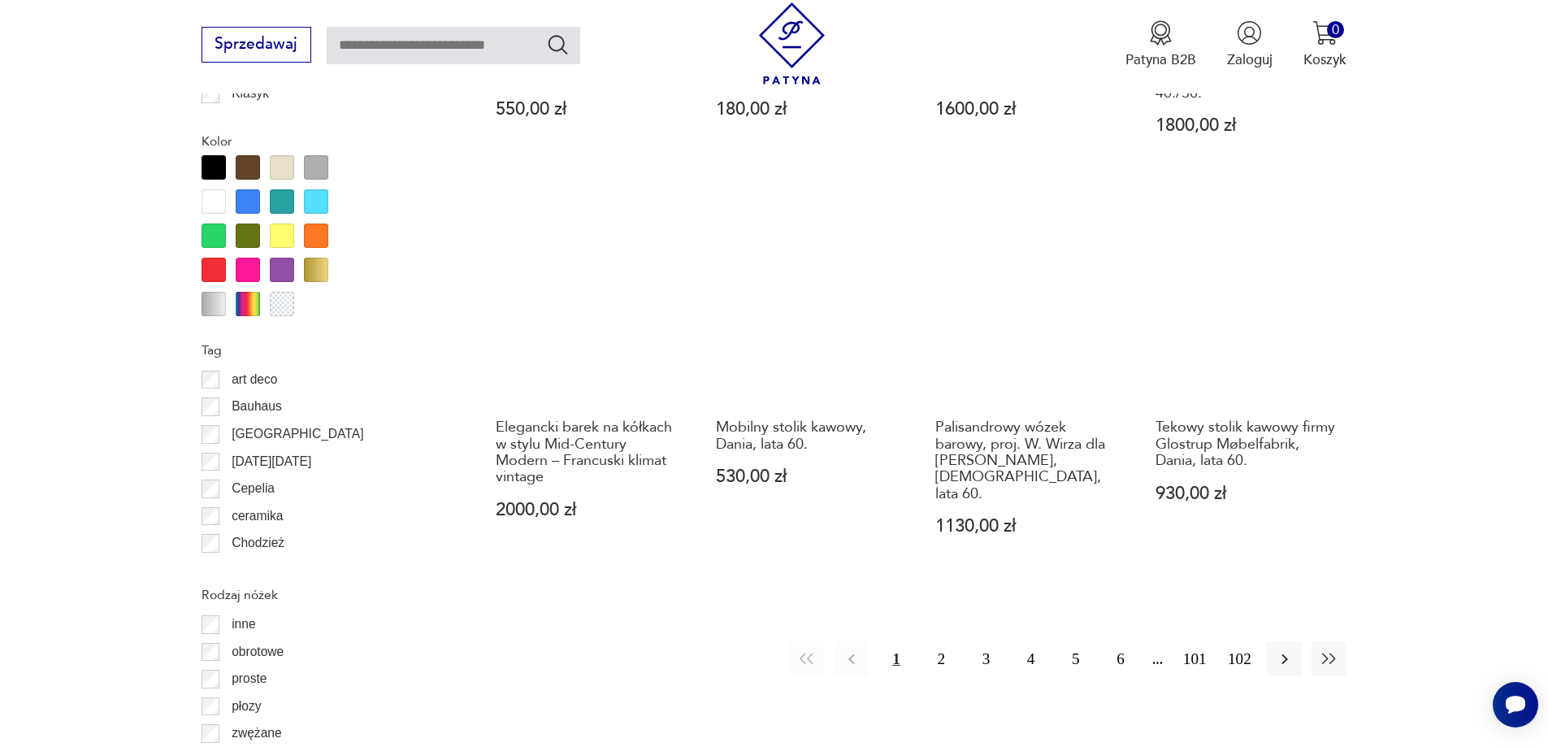
scroll to position [1842, 0]
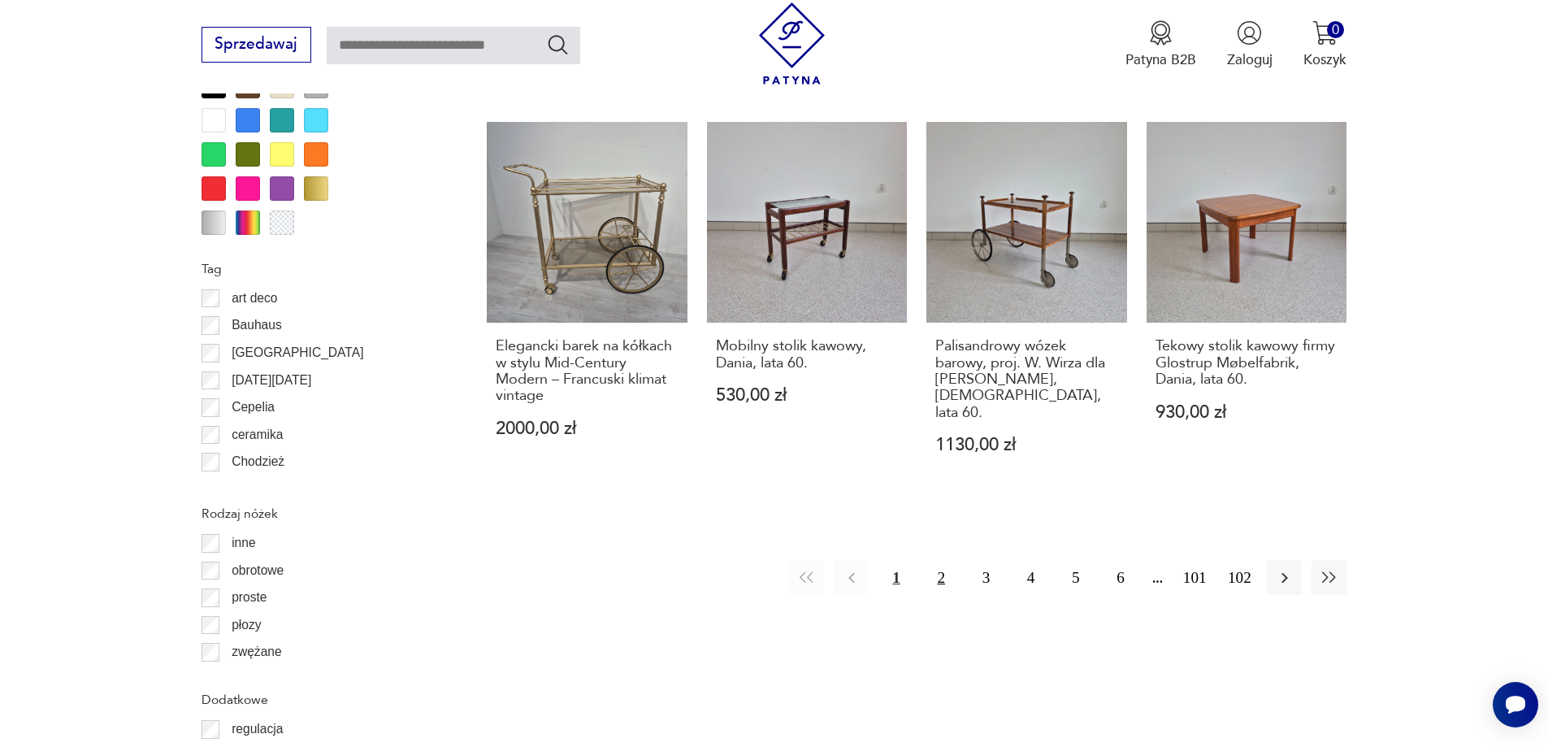
click at [935, 563] on button "2" at bounding box center [941, 577] width 35 height 35
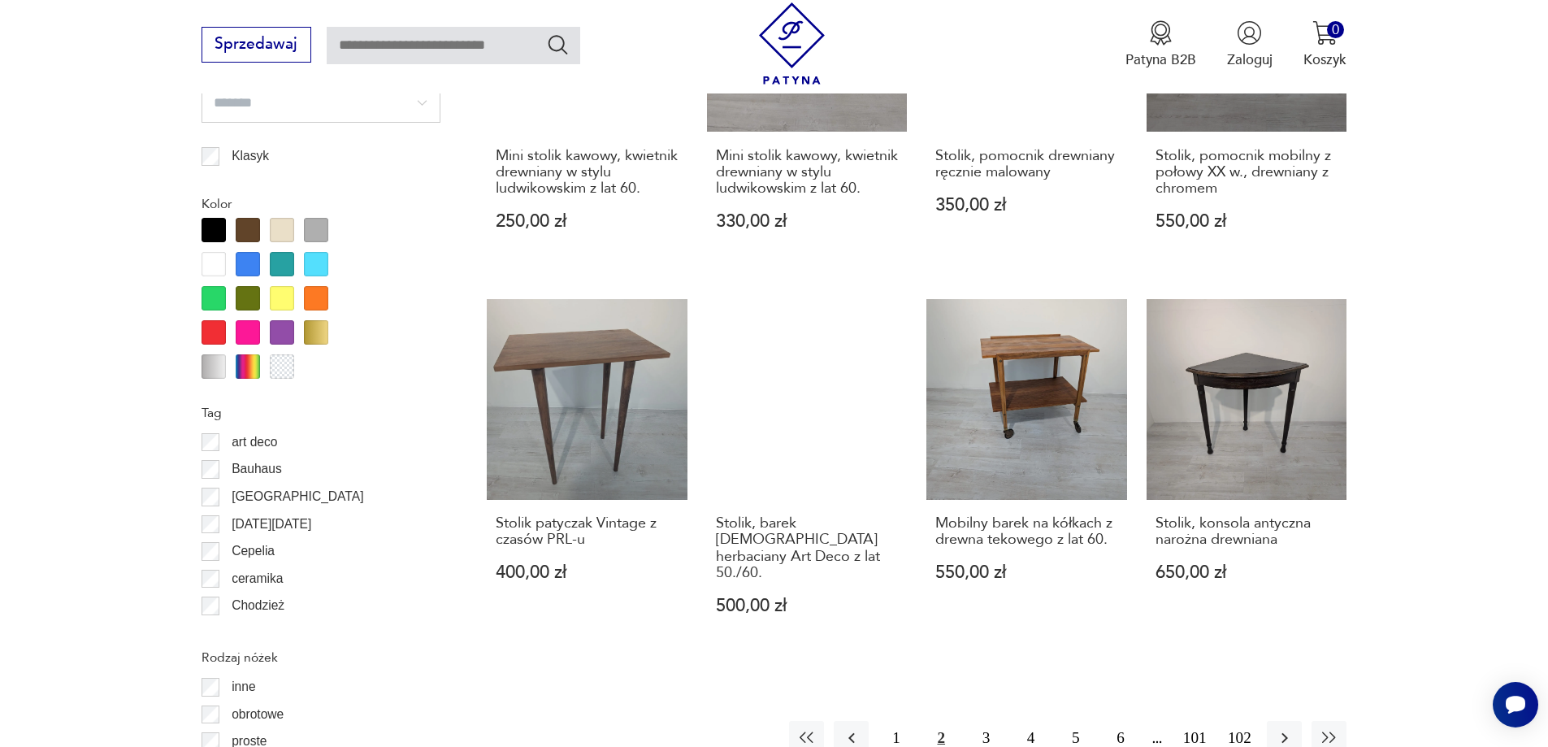
scroll to position [1922, 0]
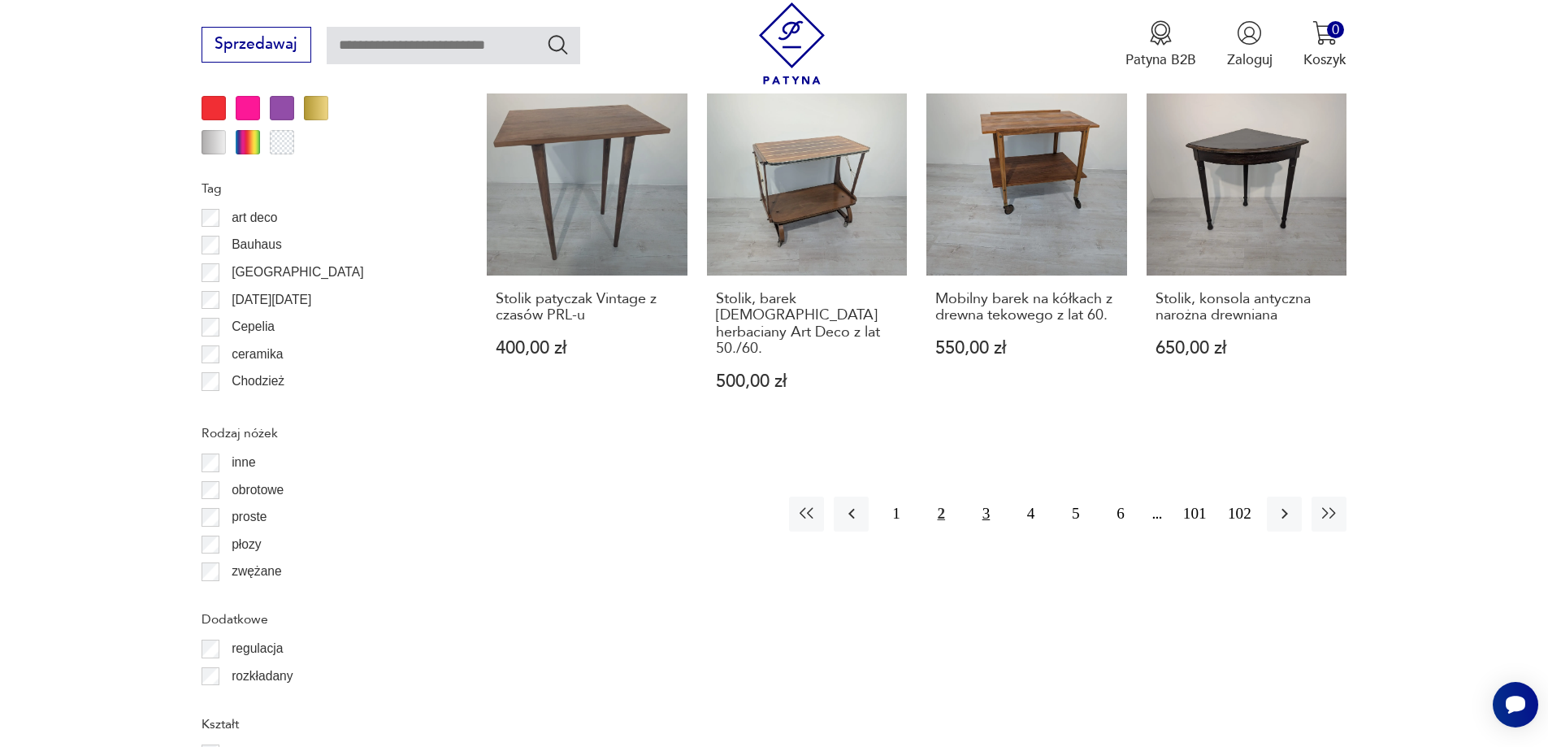
click at [991, 496] on button "3" at bounding box center [986, 513] width 35 height 35
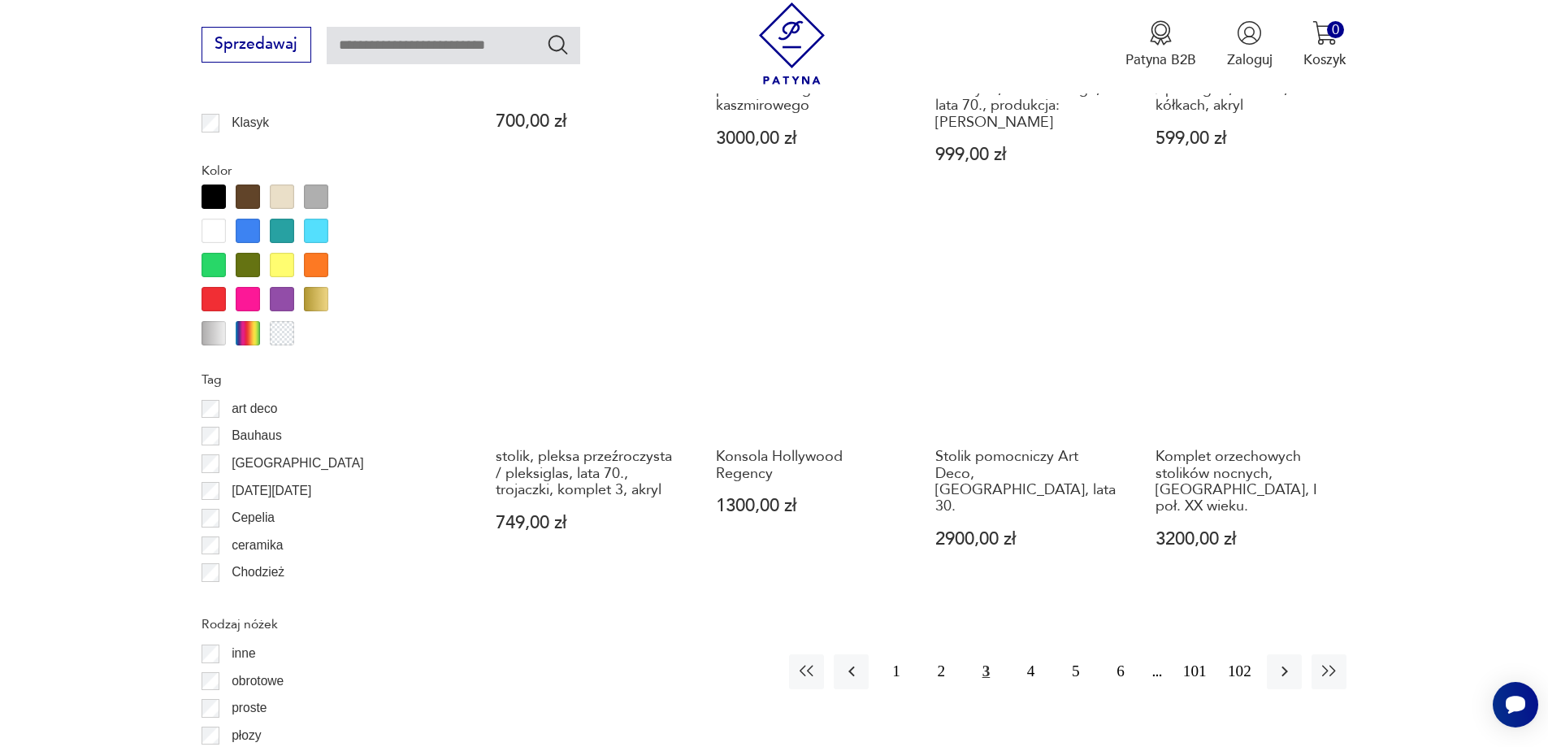
scroll to position [1760, 0]
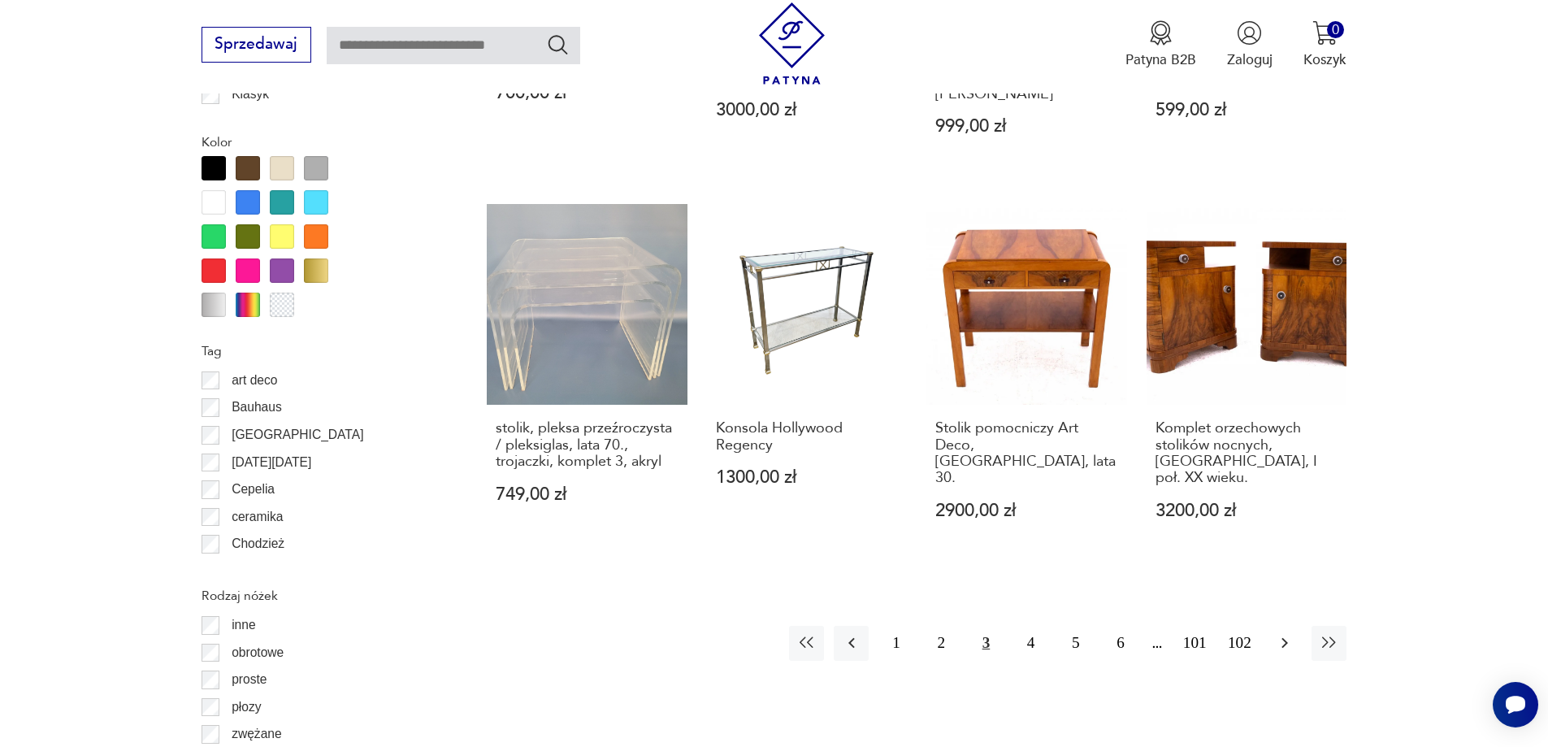
click at [1285, 633] on icon "button" at bounding box center [1285, 643] width 20 height 20
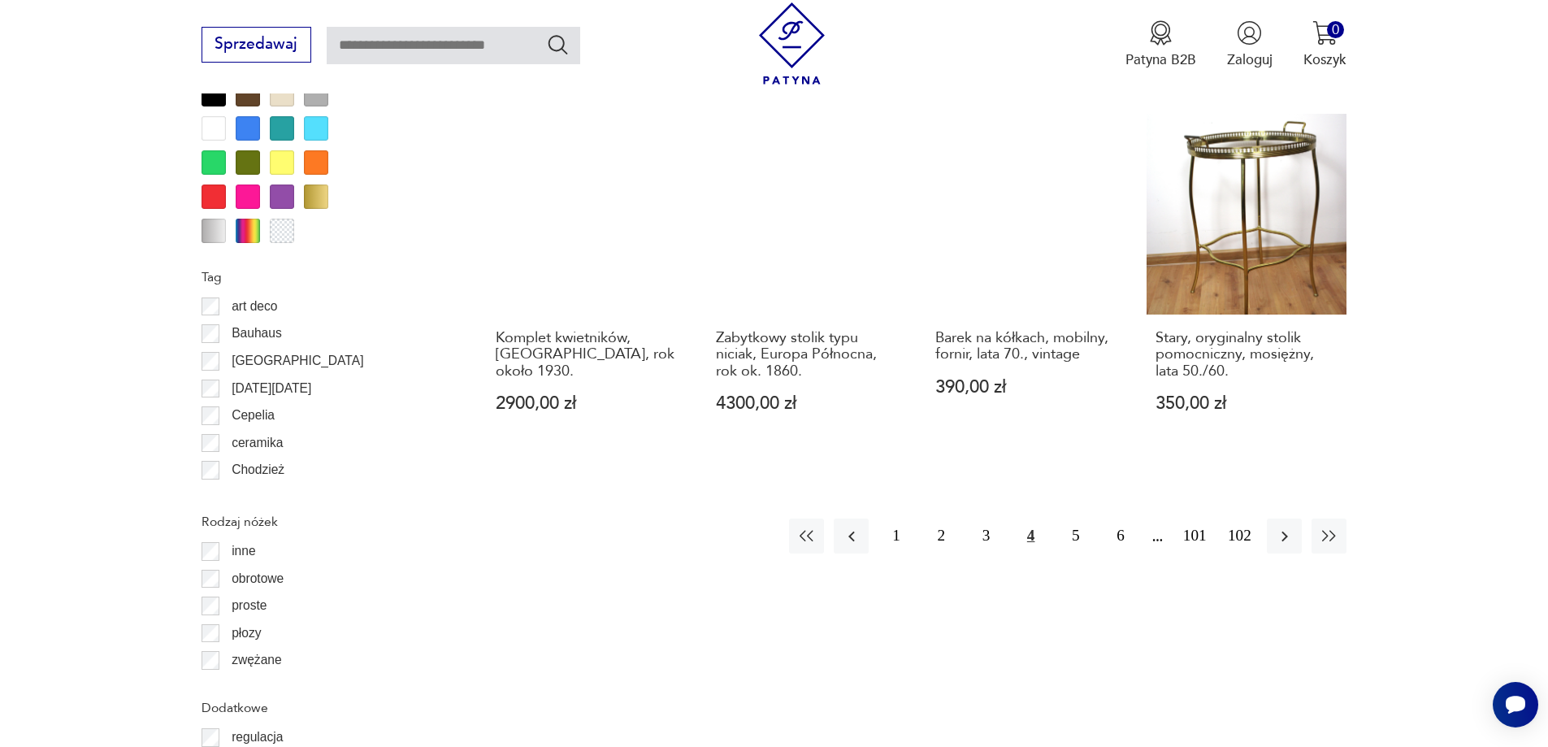
scroll to position [1841, 0]
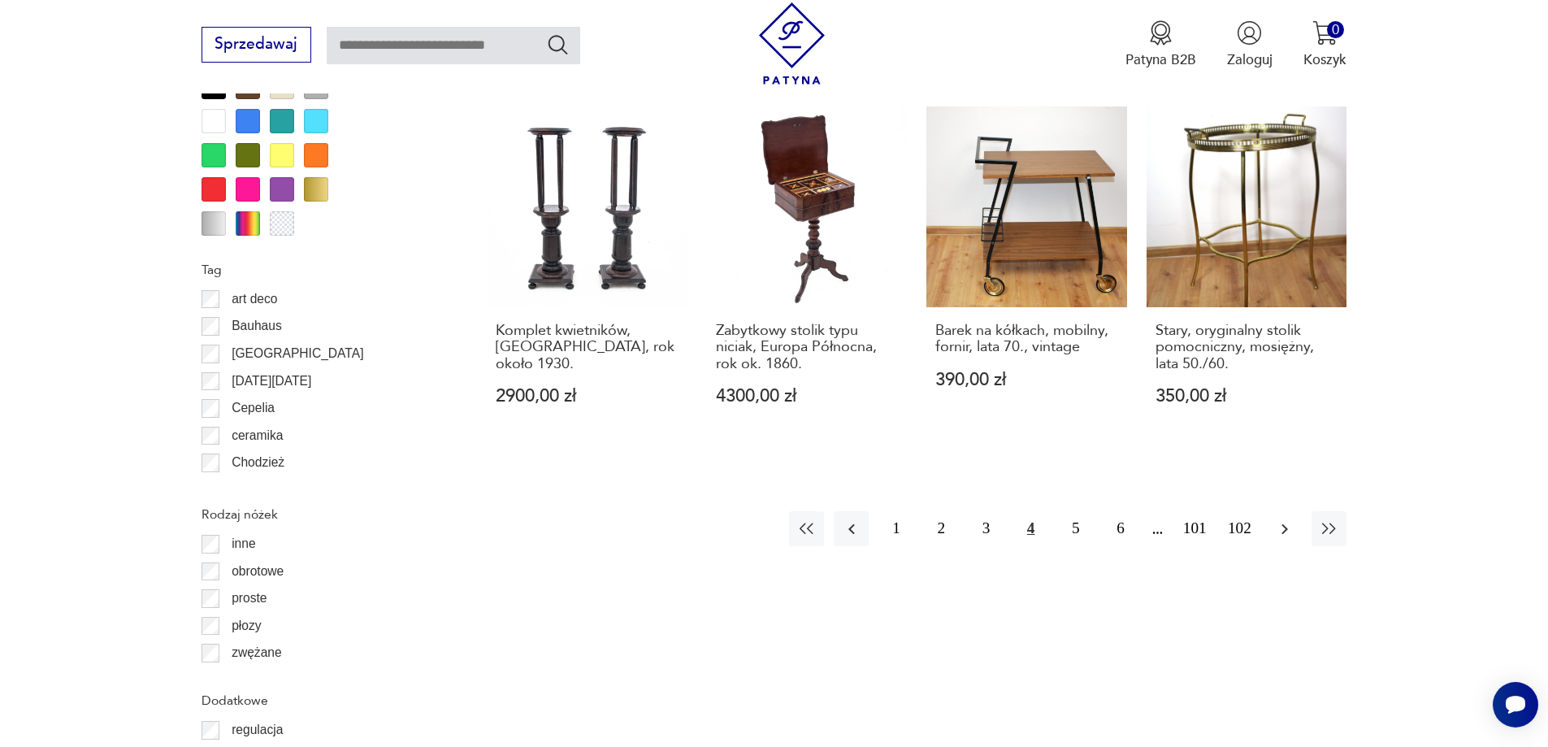
click at [1281, 537] on icon "button" at bounding box center [1285, 529] width 20 height 20
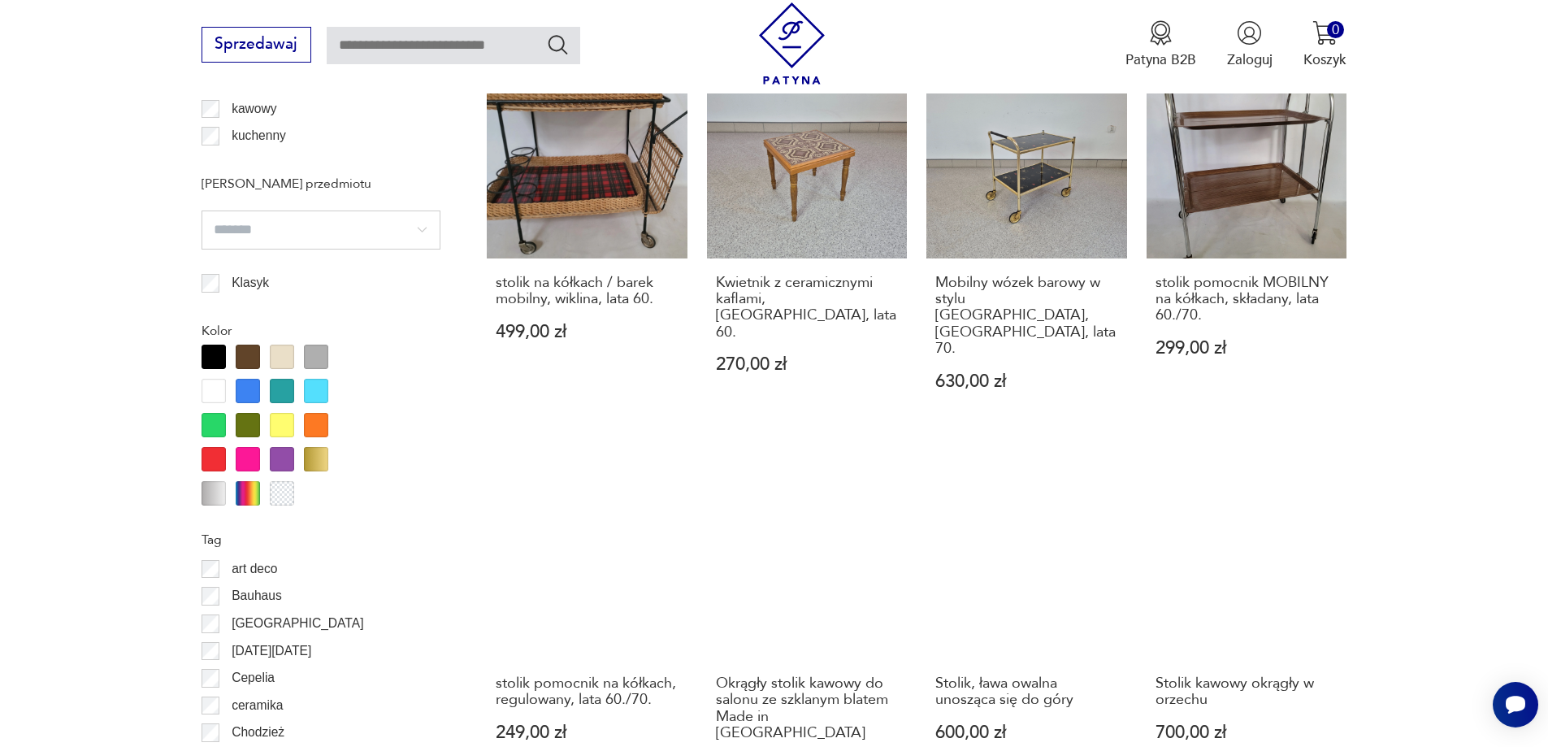
scroll to position [1597, 0]
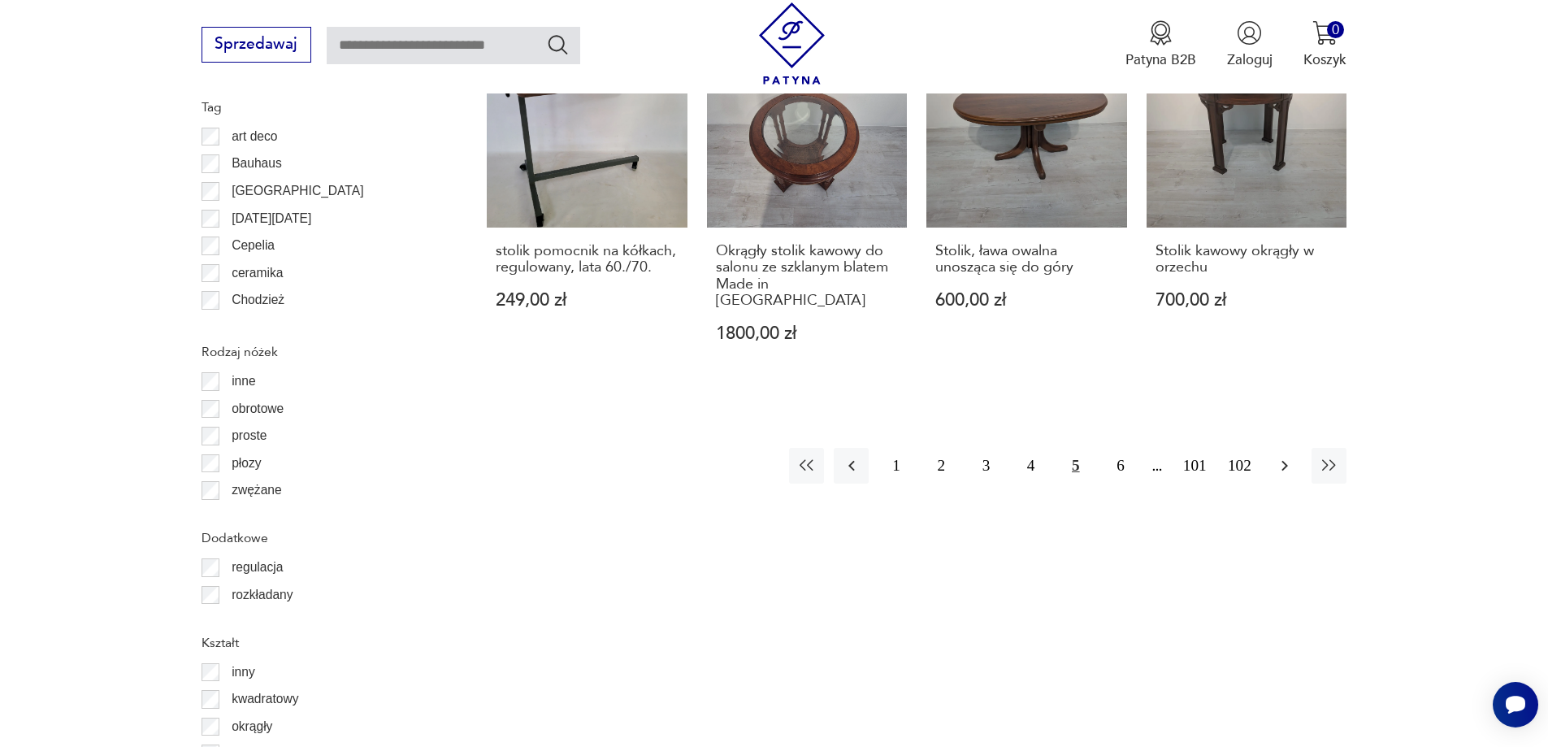
click at [1270, 448] on button "button" at bounding box center [1284, 465] width 35 height 35
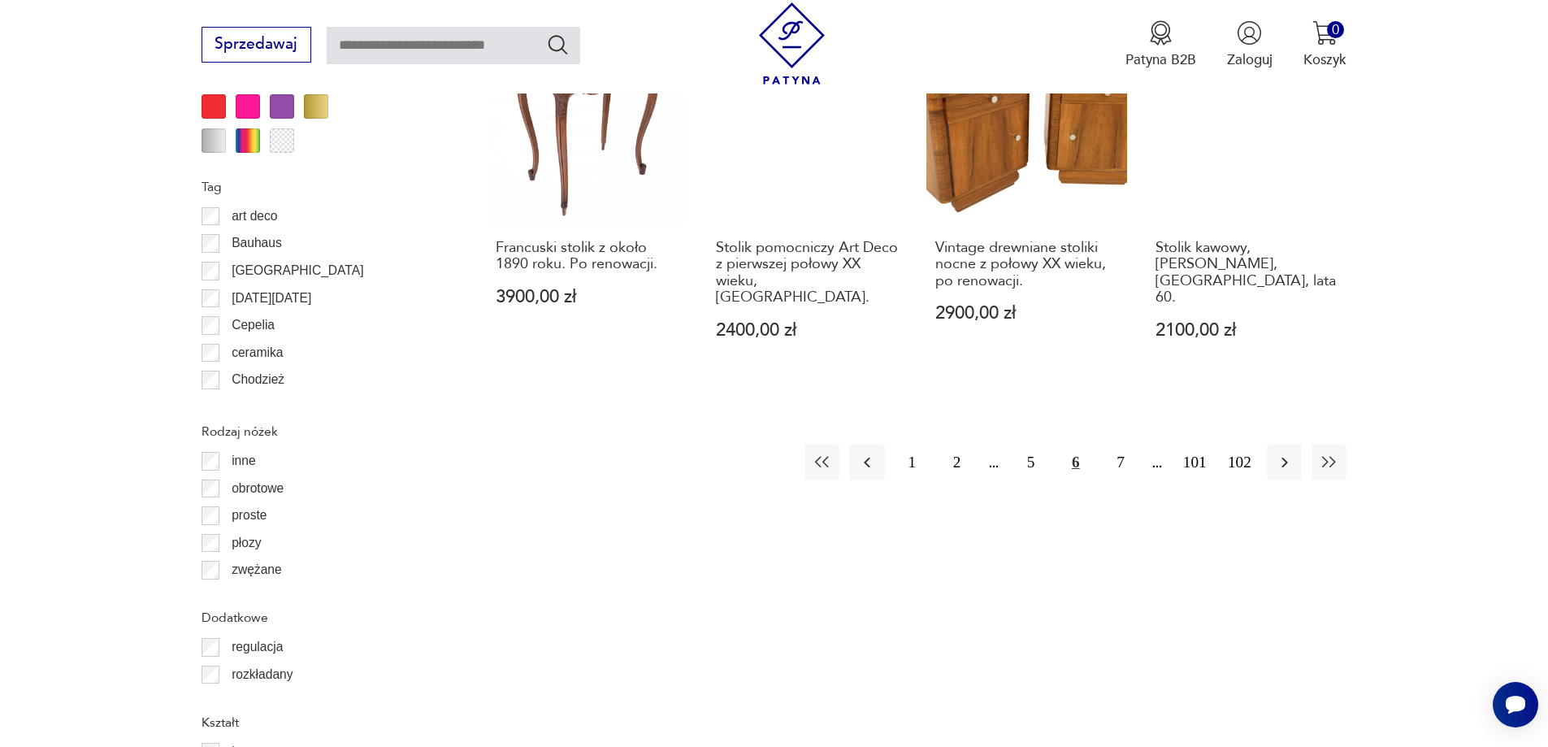
scroll to position [2004, 0]
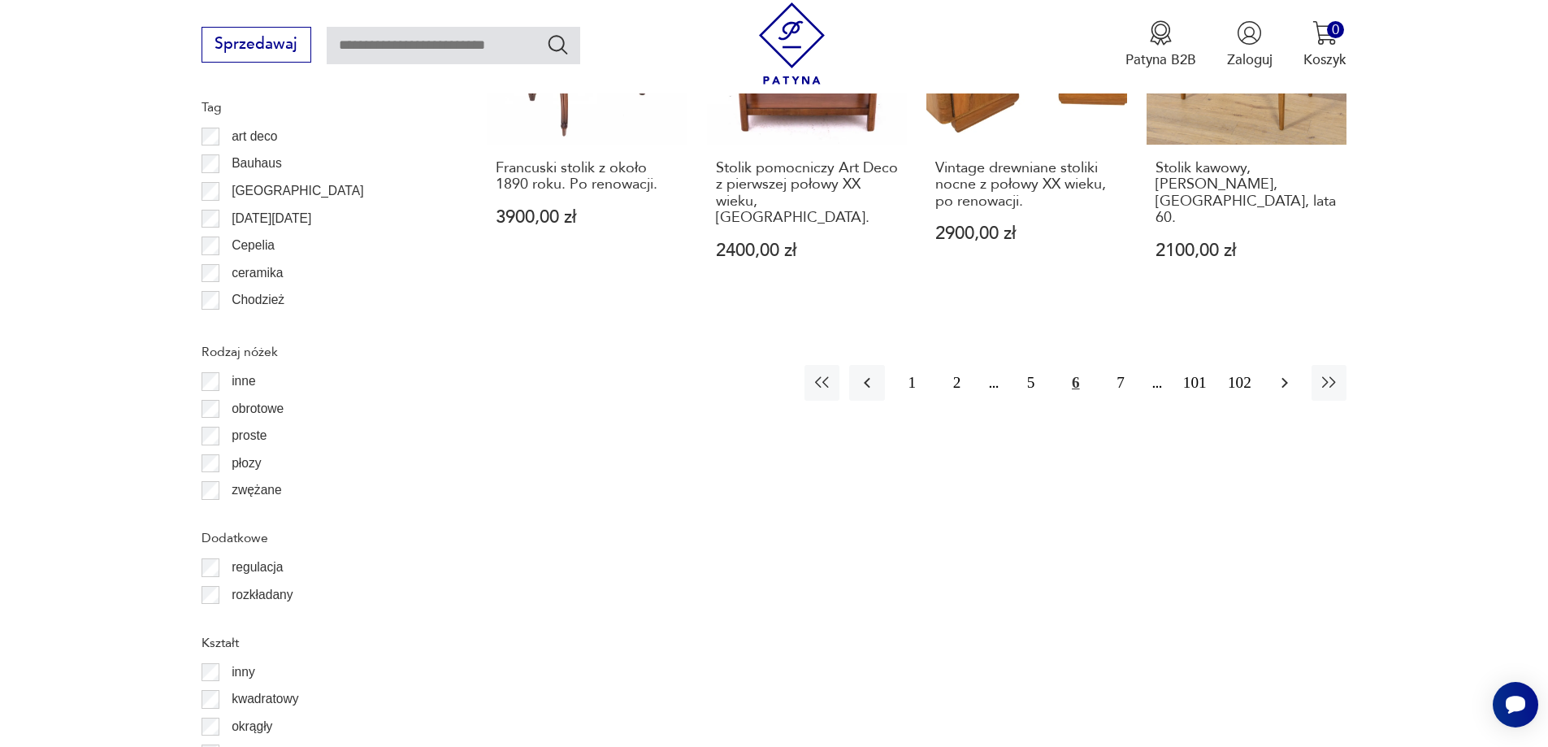
click at [1281, 373] on icon "button" at bounding box center [1285, 383] width 20 height 20
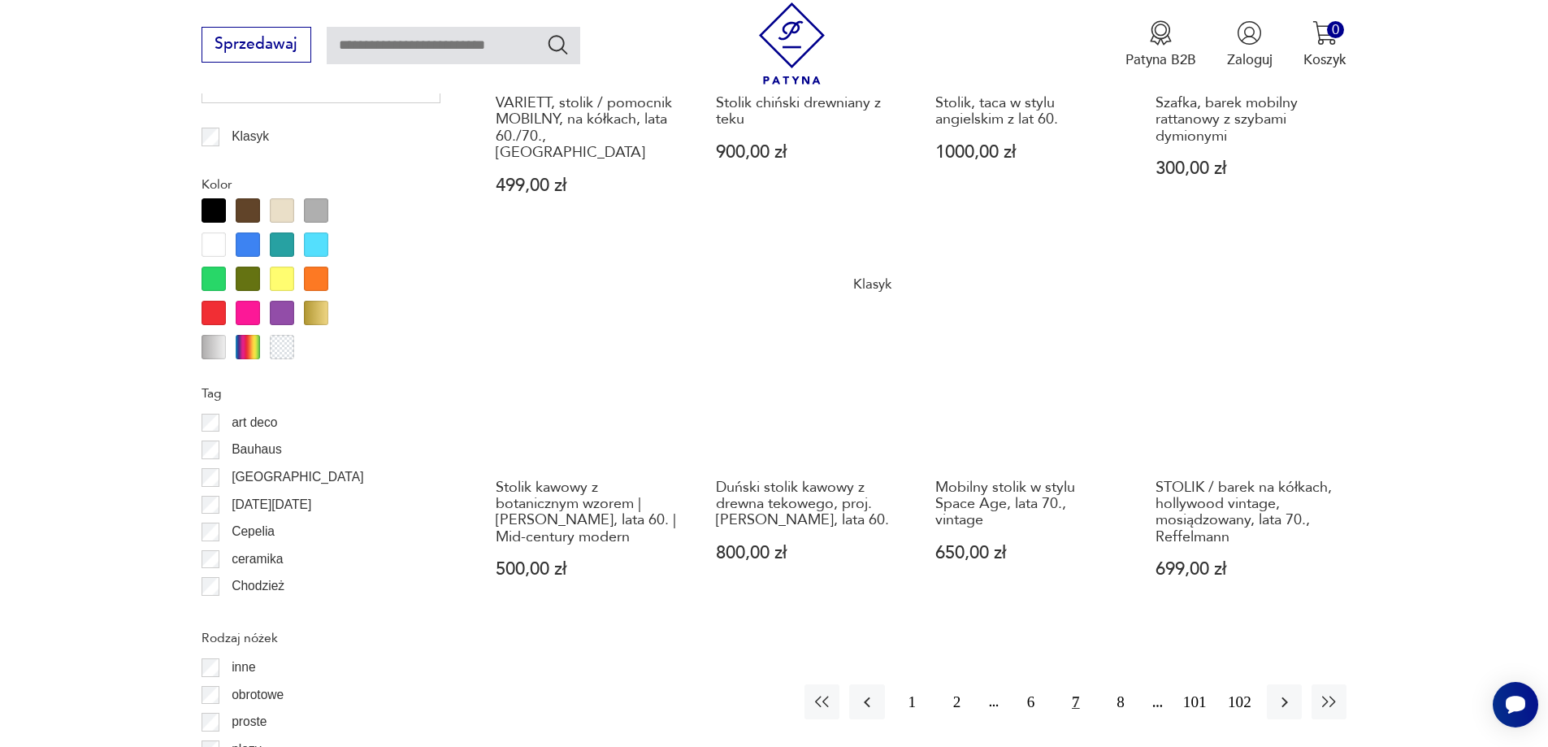
scroll to position [1922, 0]
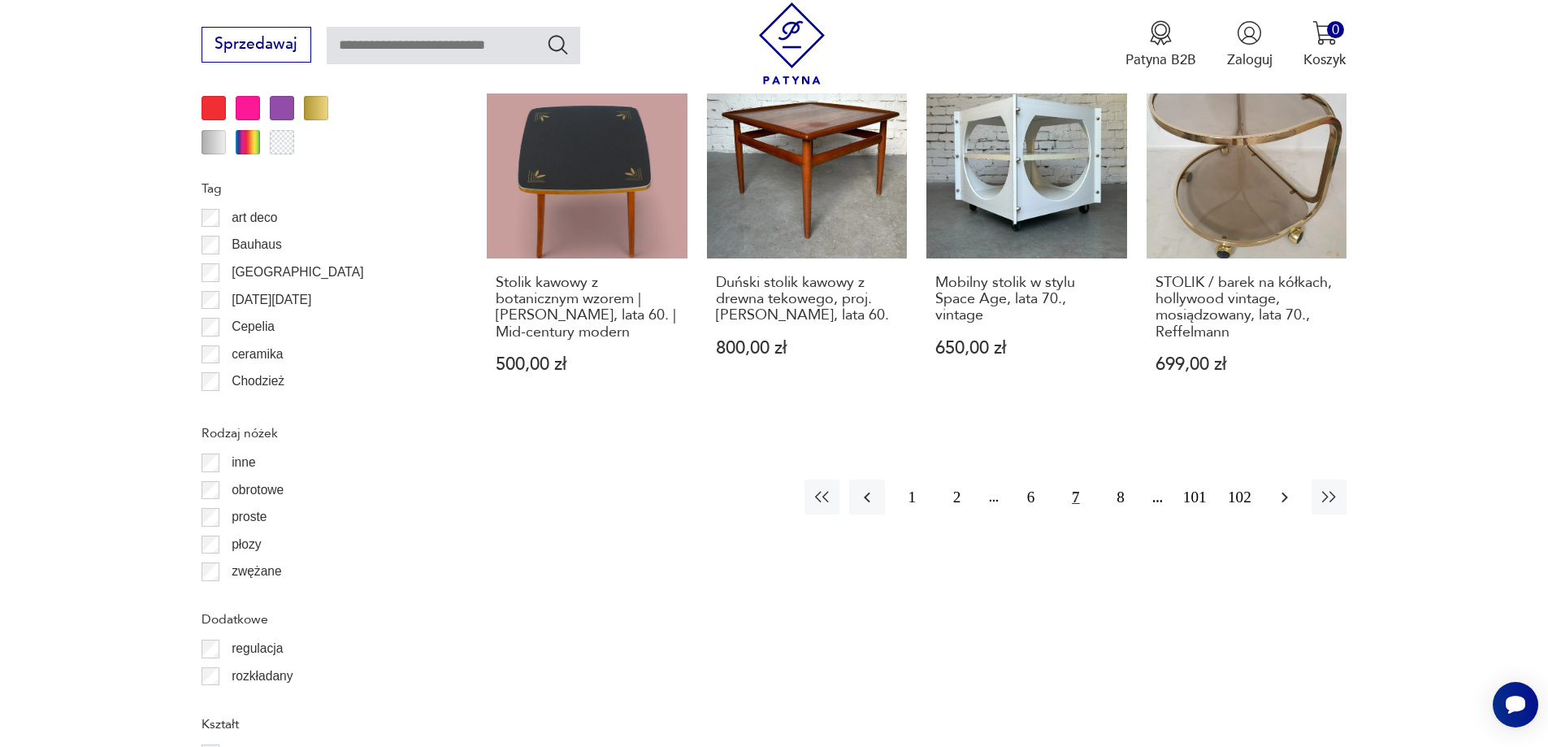
click at [1275, 488] on icon "button" at bounding box center [1285, 498] width 20 height 20
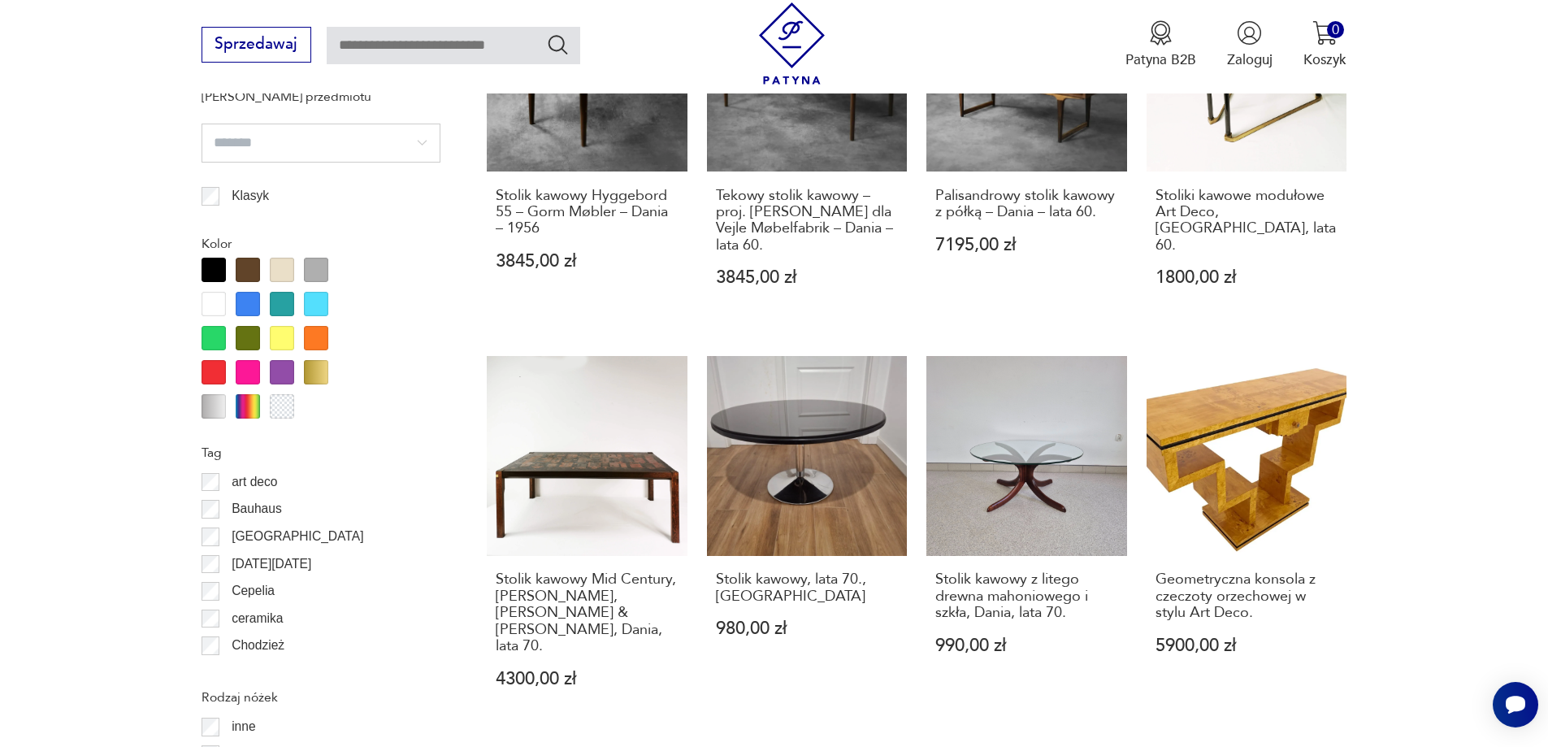
scroll to position [1760, 0]
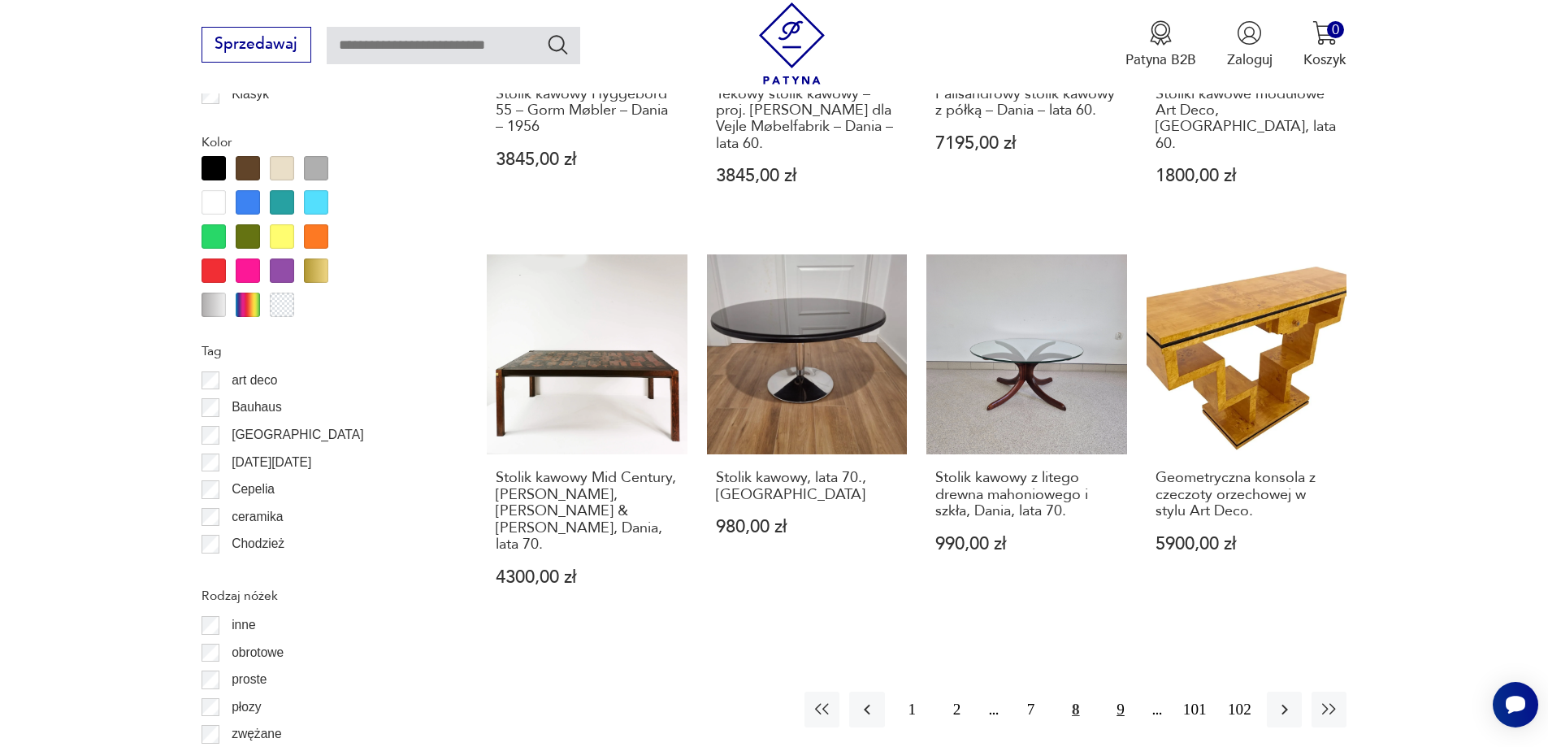
click at [1122, 691] on button "9" at bounding box center [1120, 708] width 35 height 35
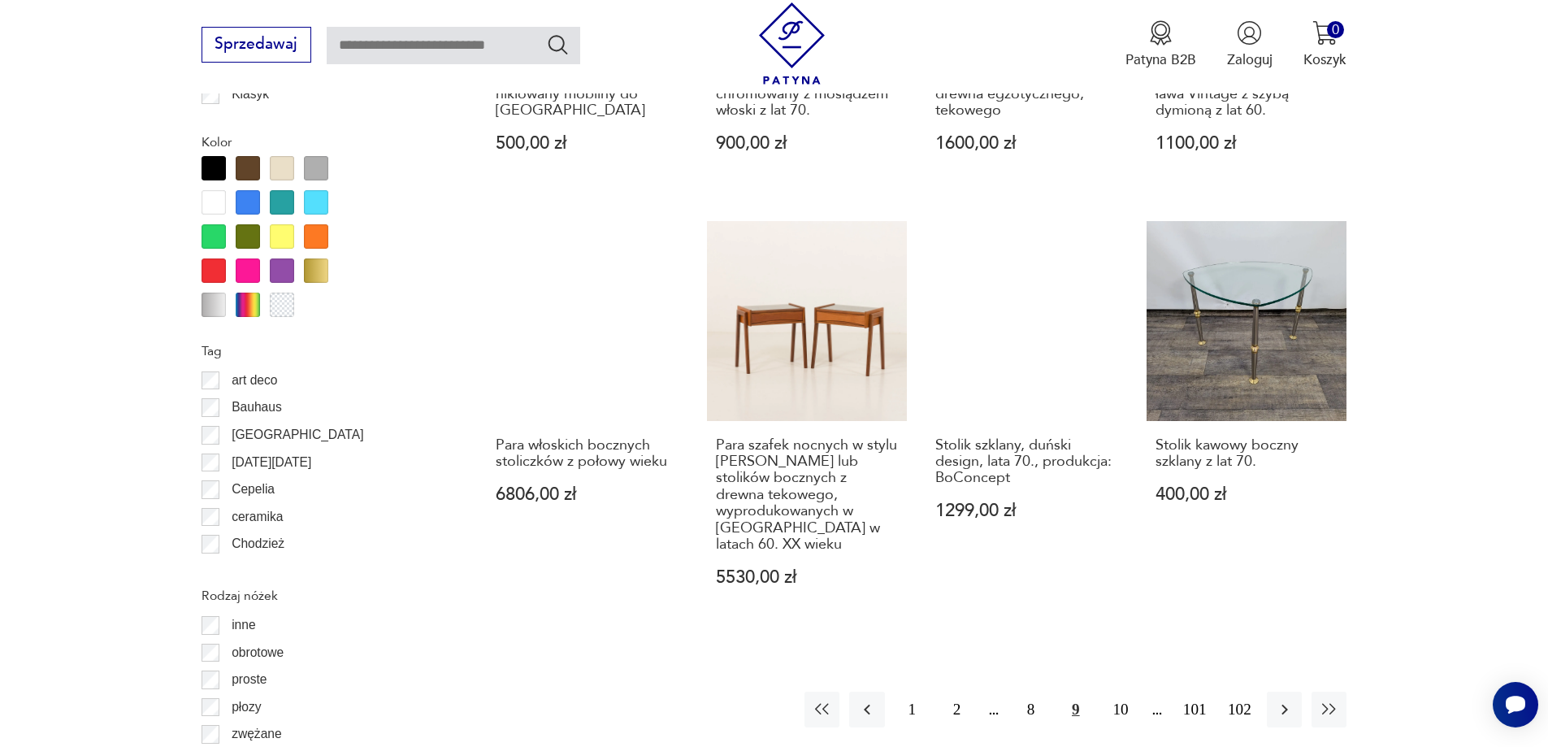
scroll to position [2004, 0]
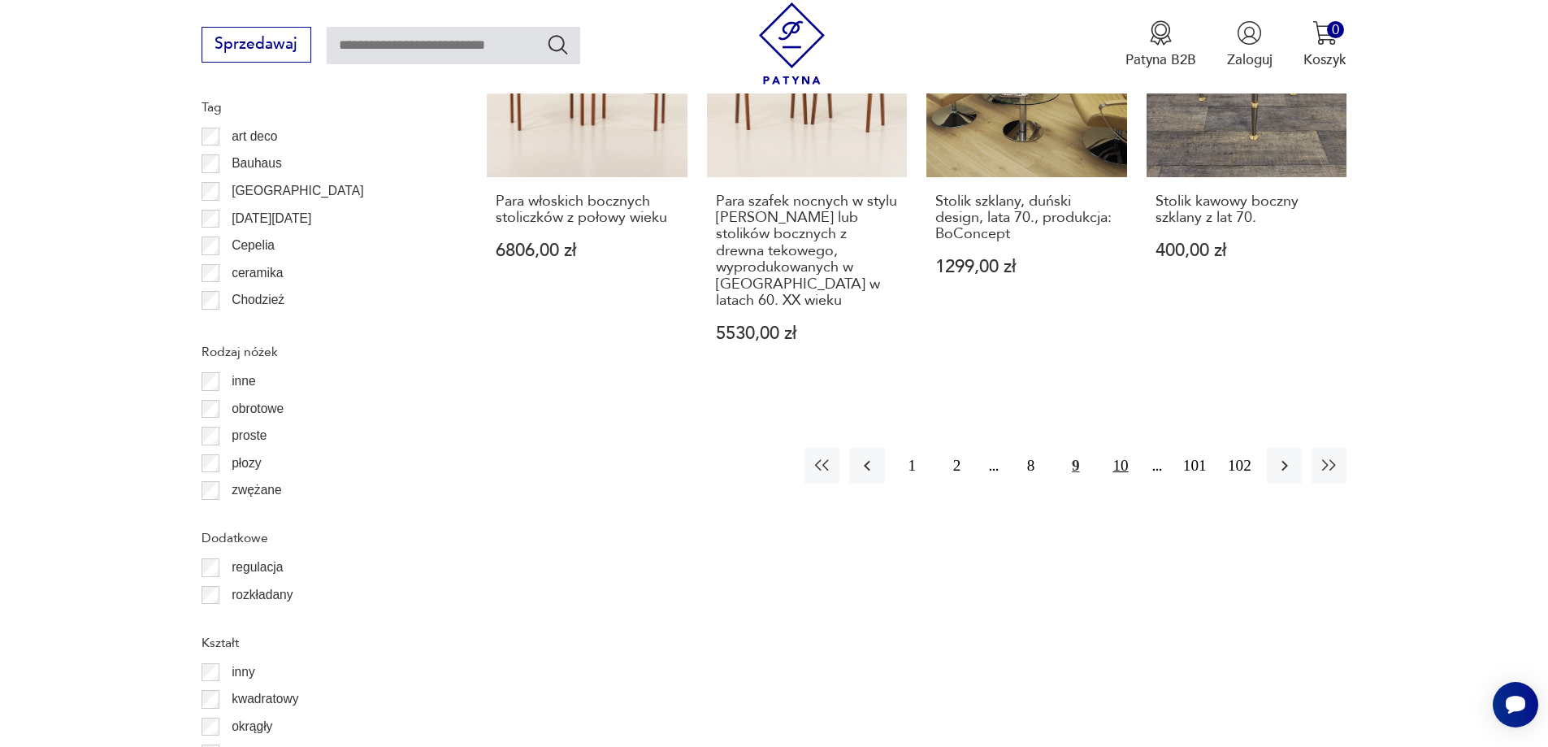
click at [1114, 448] on button "10" at bounding box center [1120, 465] width 35 height 35
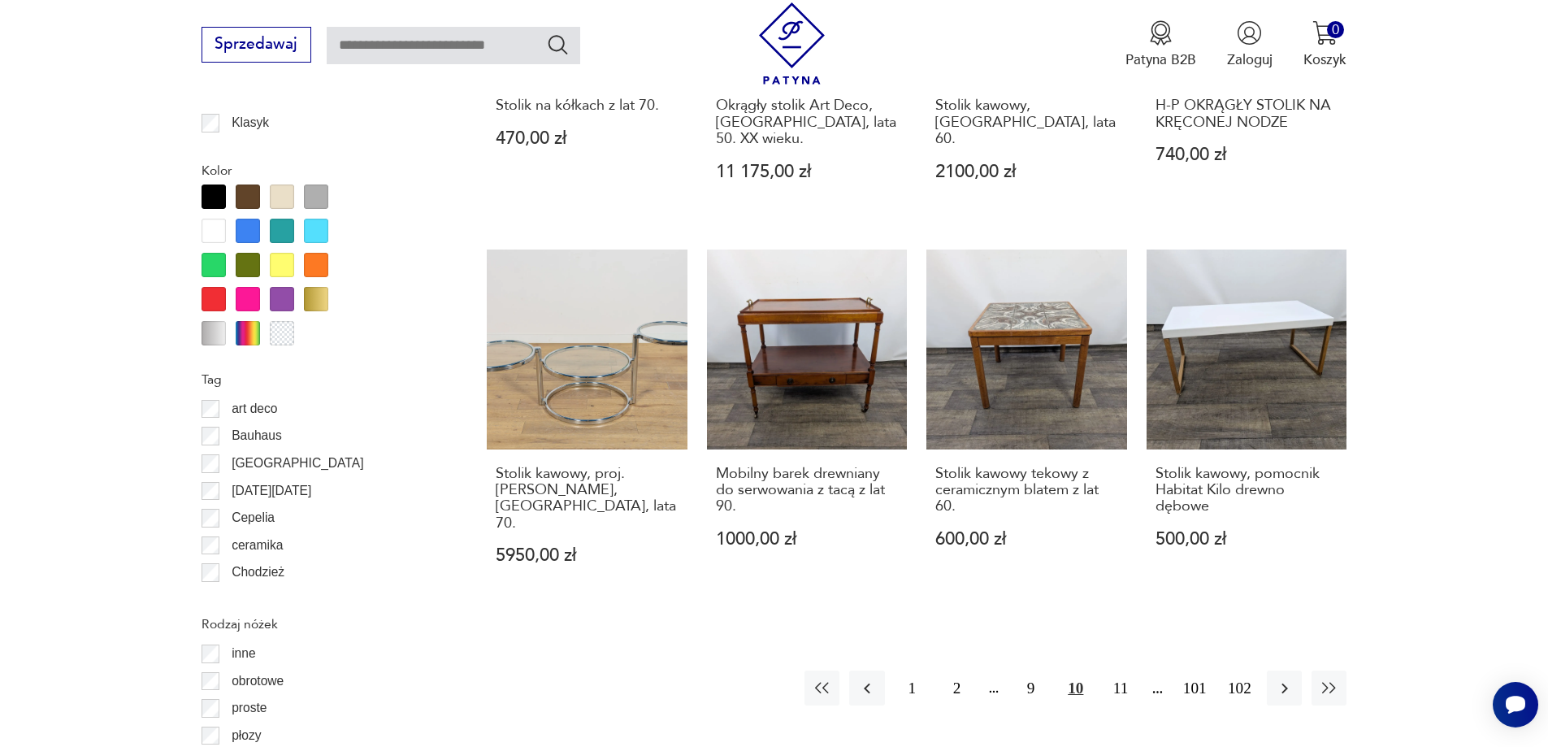
scroll to position [1760, 0]
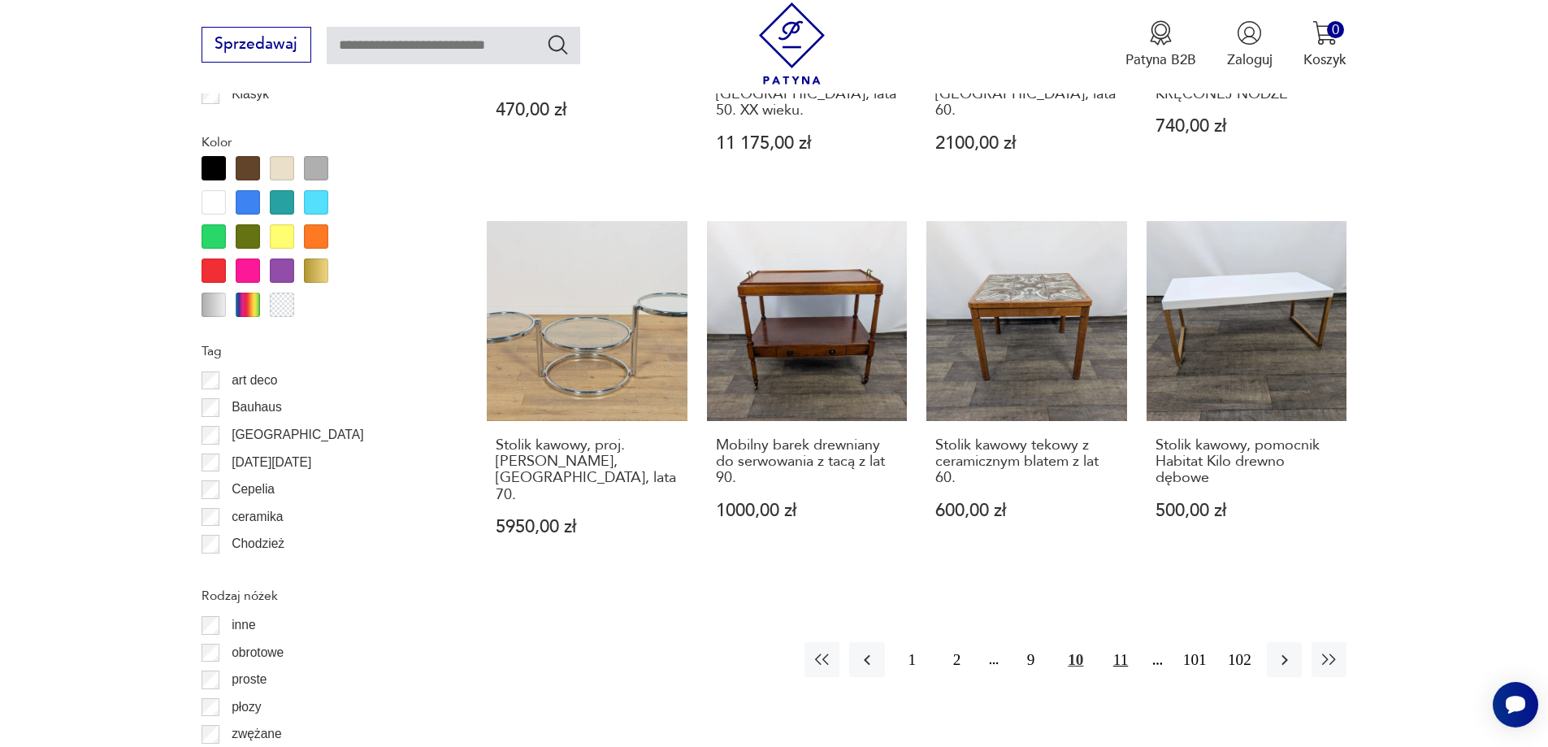
click at [1129, 642] on button "11" at bounding box center [1120, 659] width 35 height 35
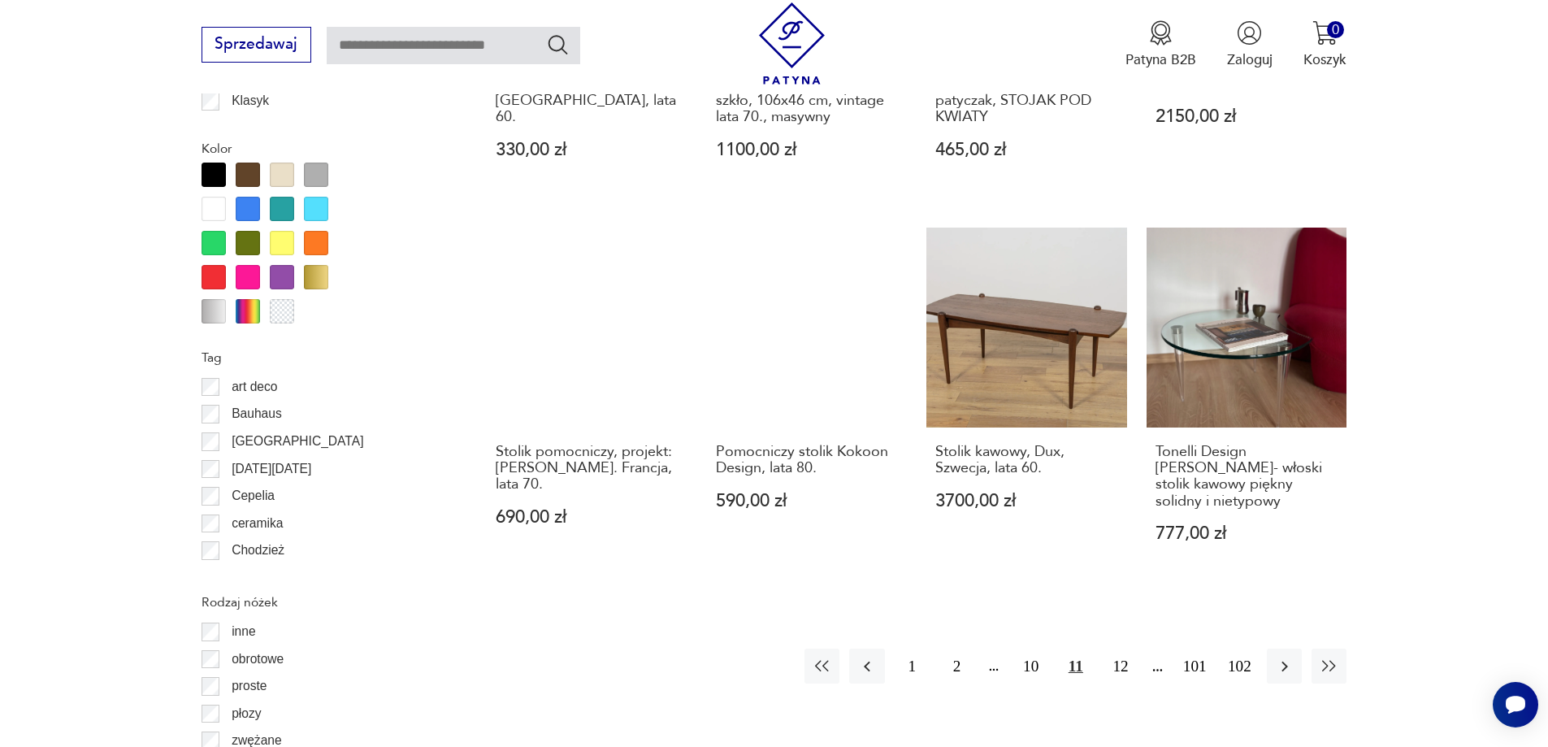
scroll to position [1841, 0]
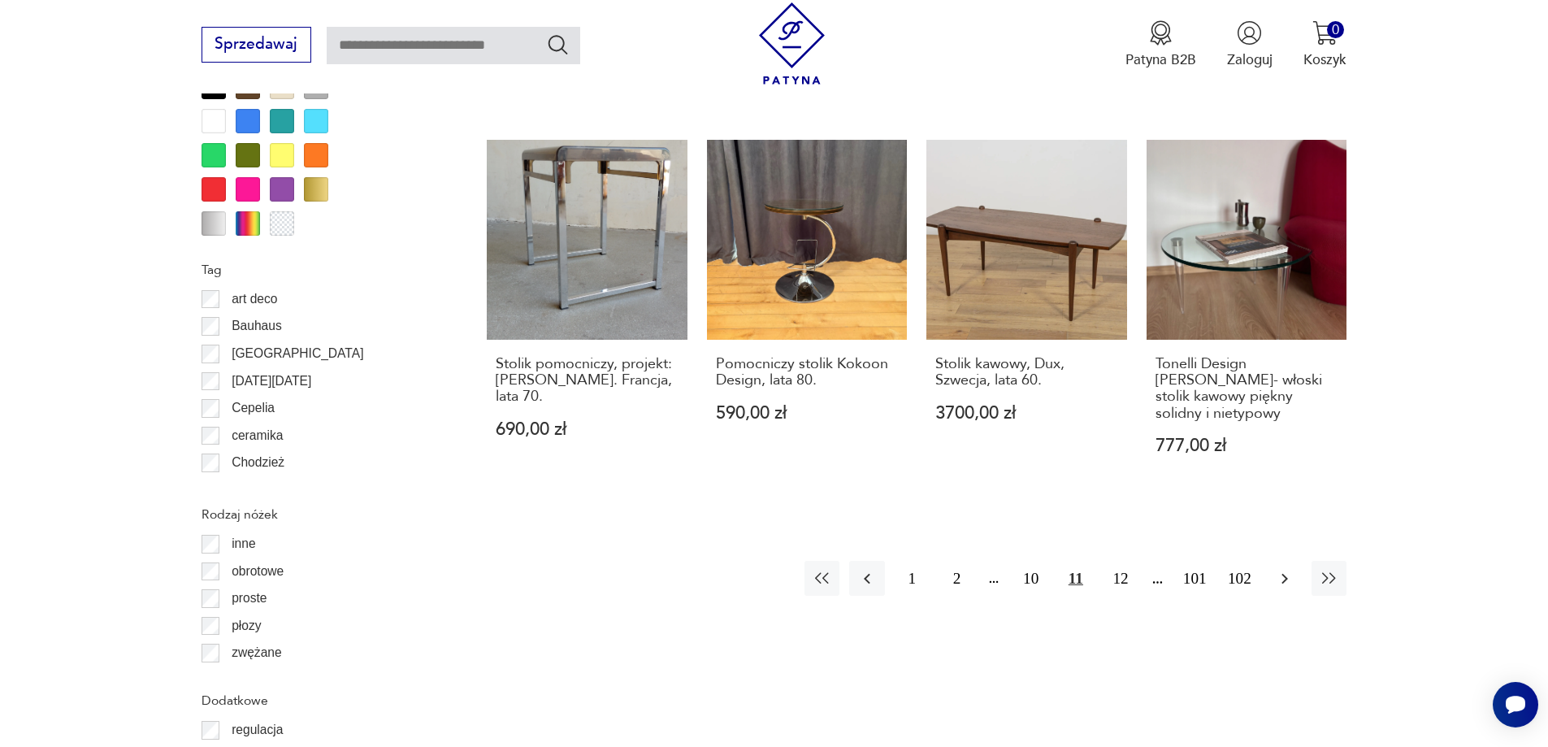
click at [1285, 569] on icon "button" at bounding box center [1285, 579] width 20 height 20
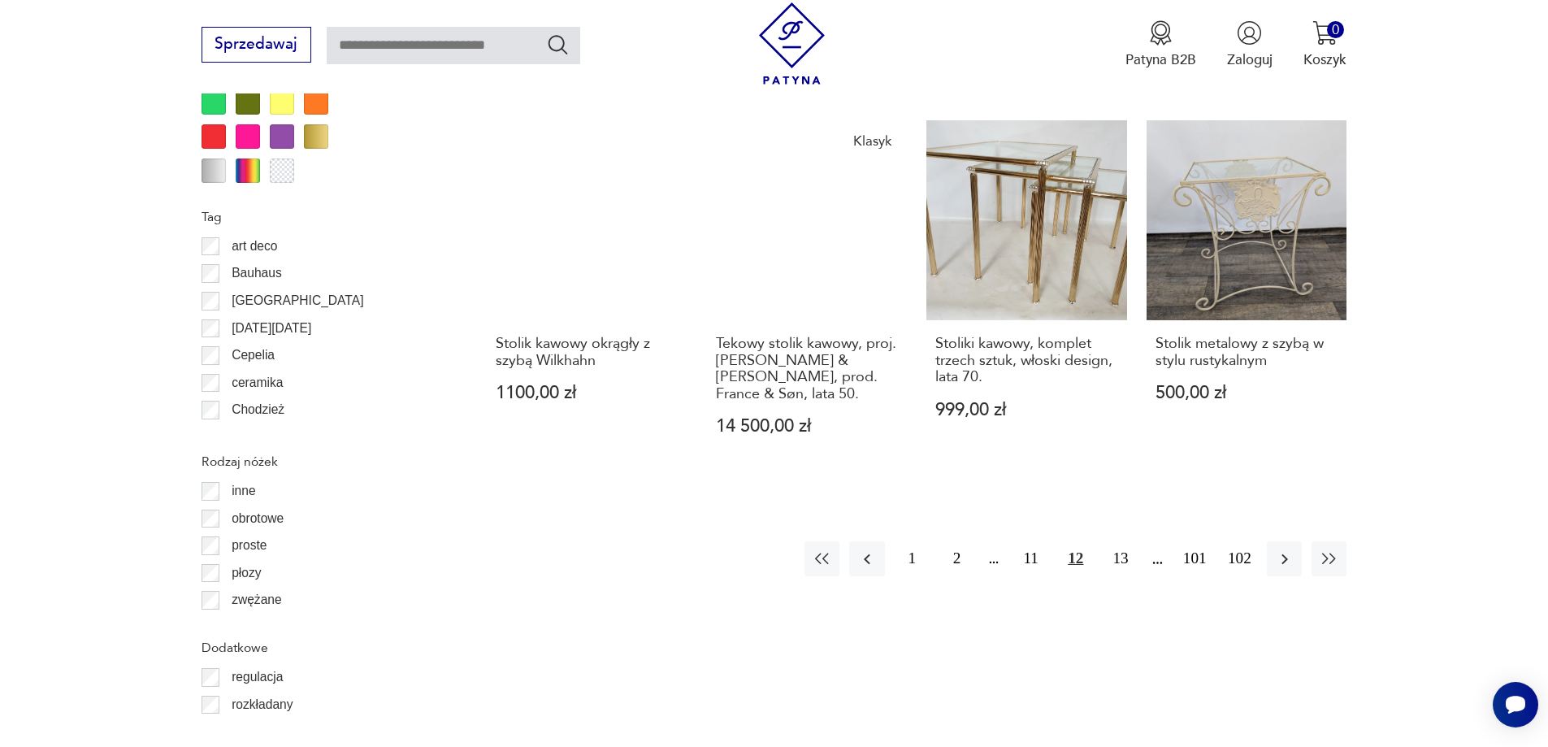
scroll to position [1922, 0]
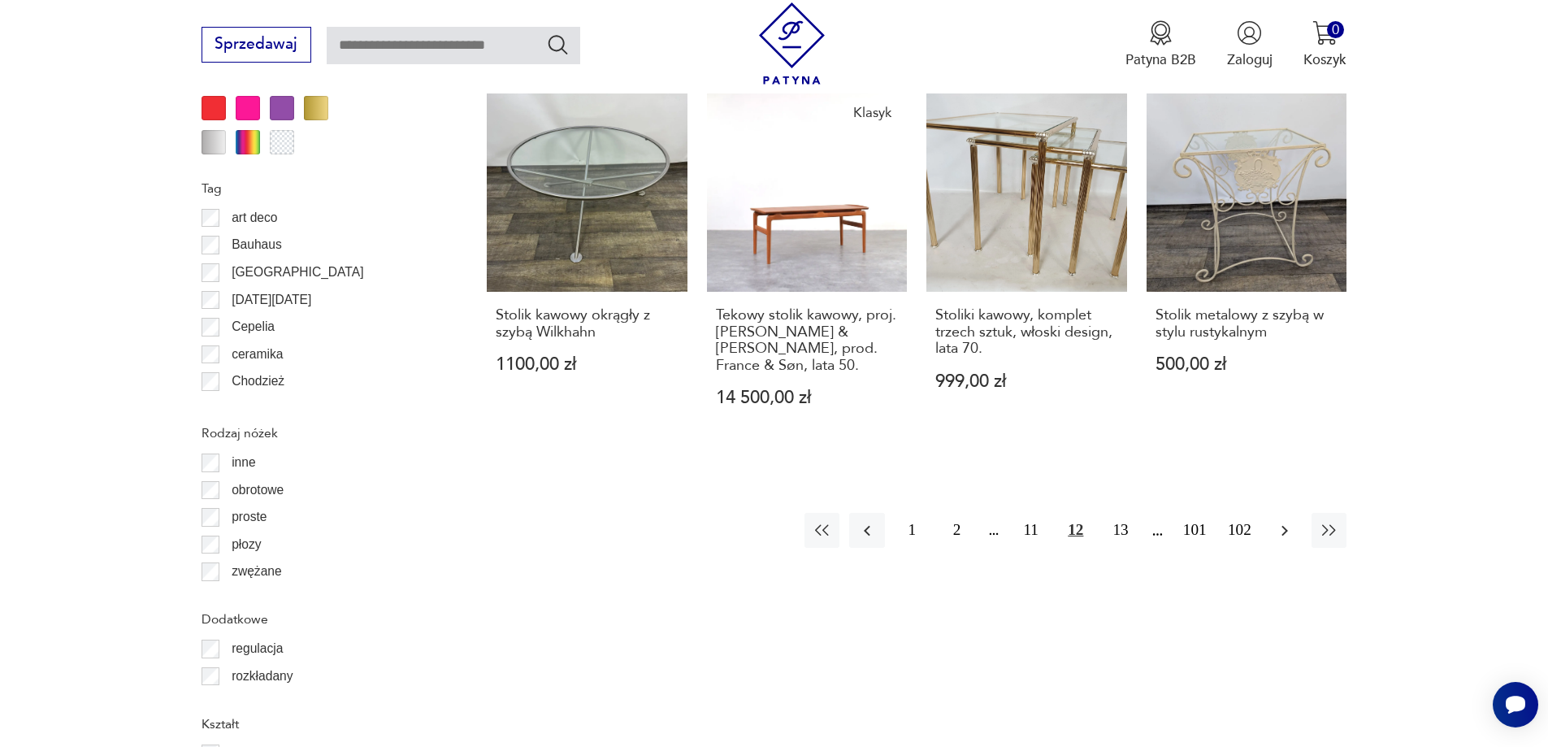
click at [1279, 521] on icon "button" at bounding box center [1285, 531] width 20 height 20
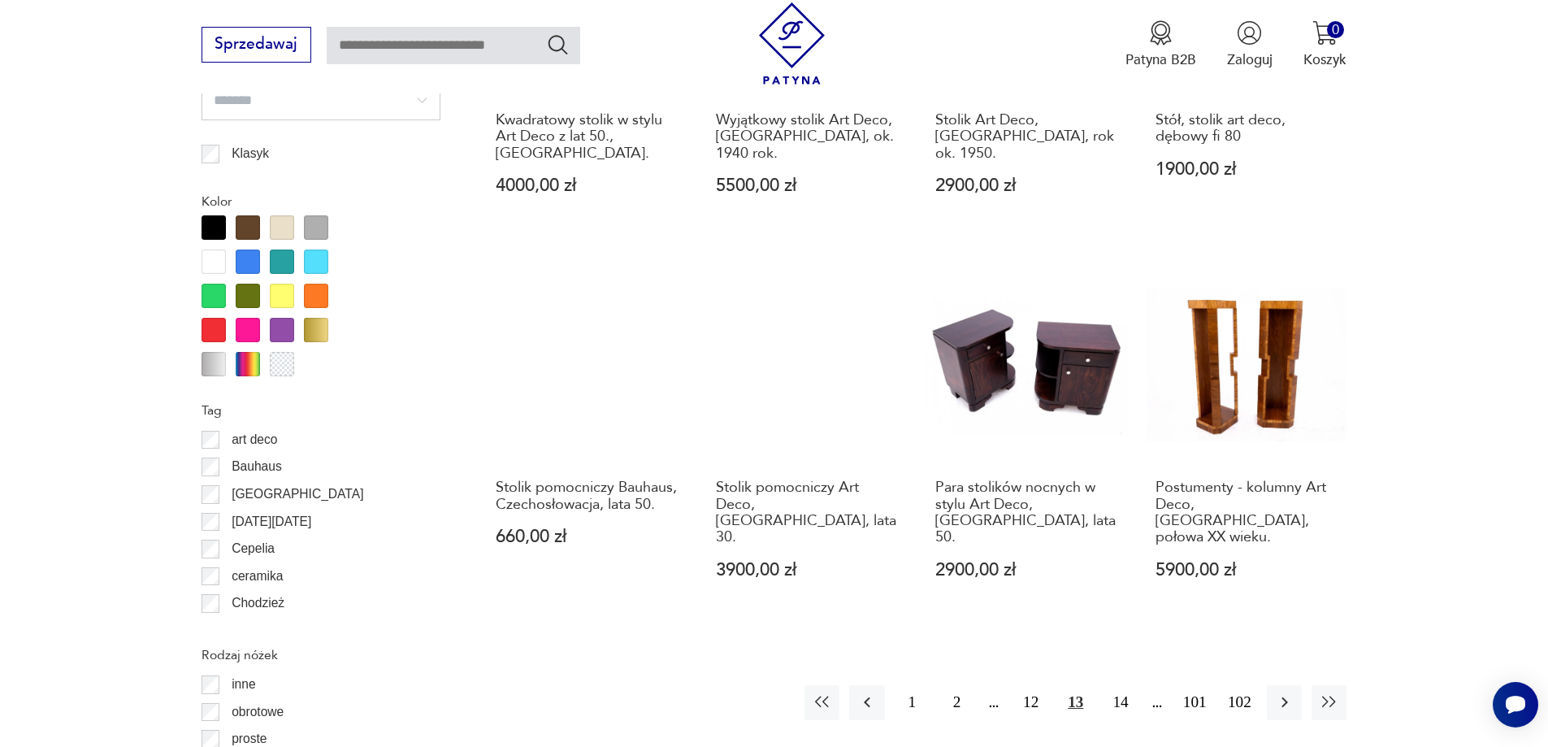
scroll to position [2004, 0]
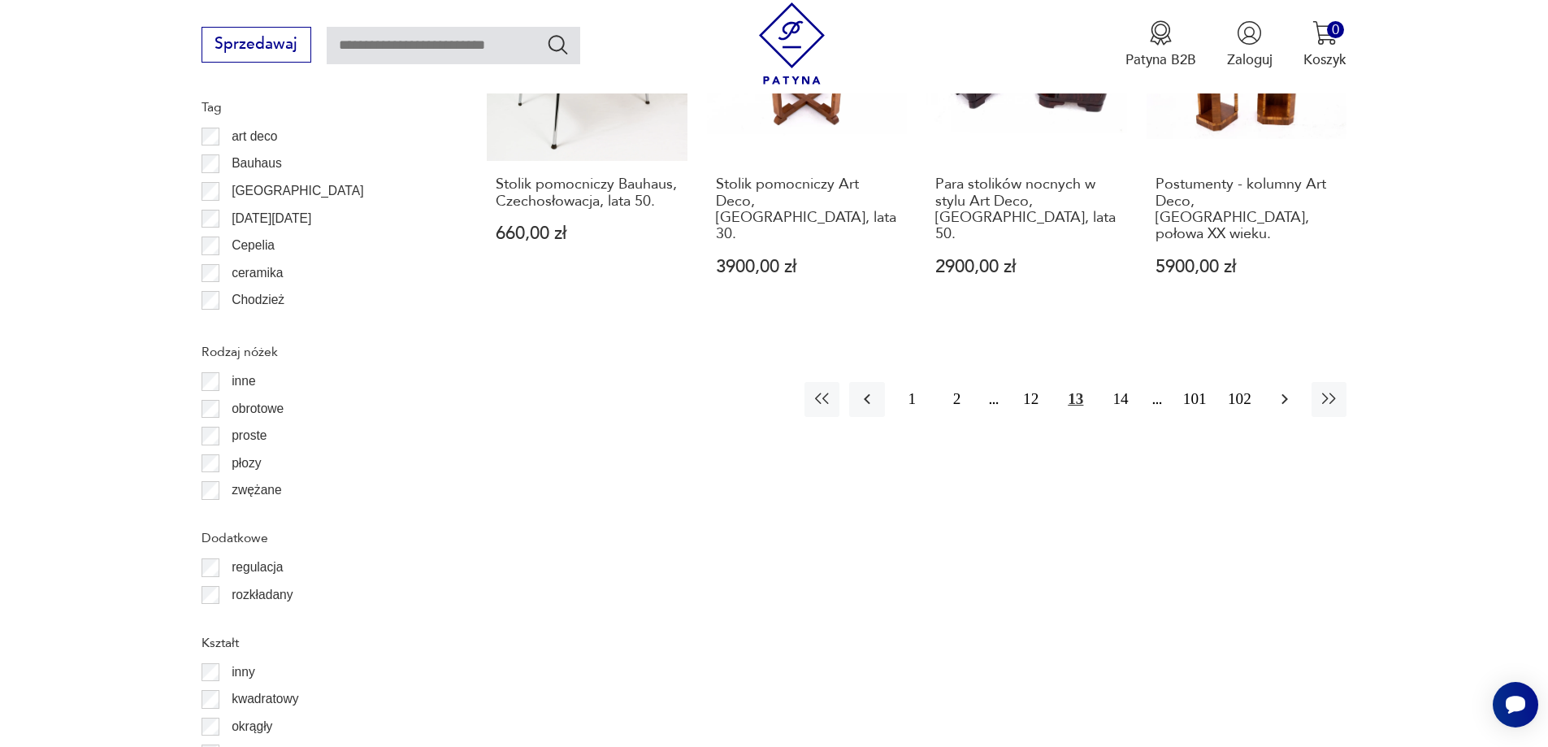
click at [1294, 389] on icon "button" at bounding box center [1285, 399] width 20 height 20
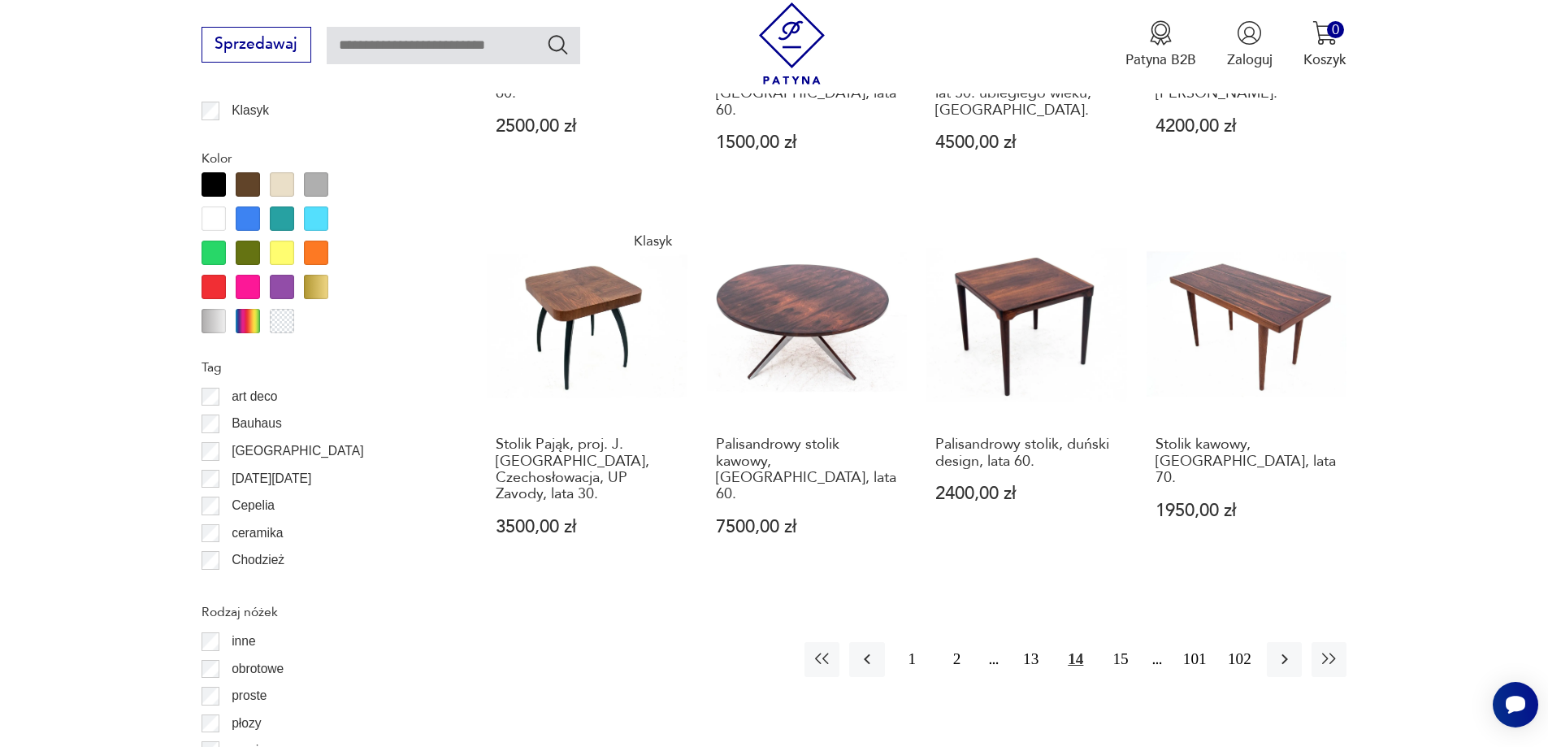
scroll to position [2004, 0]
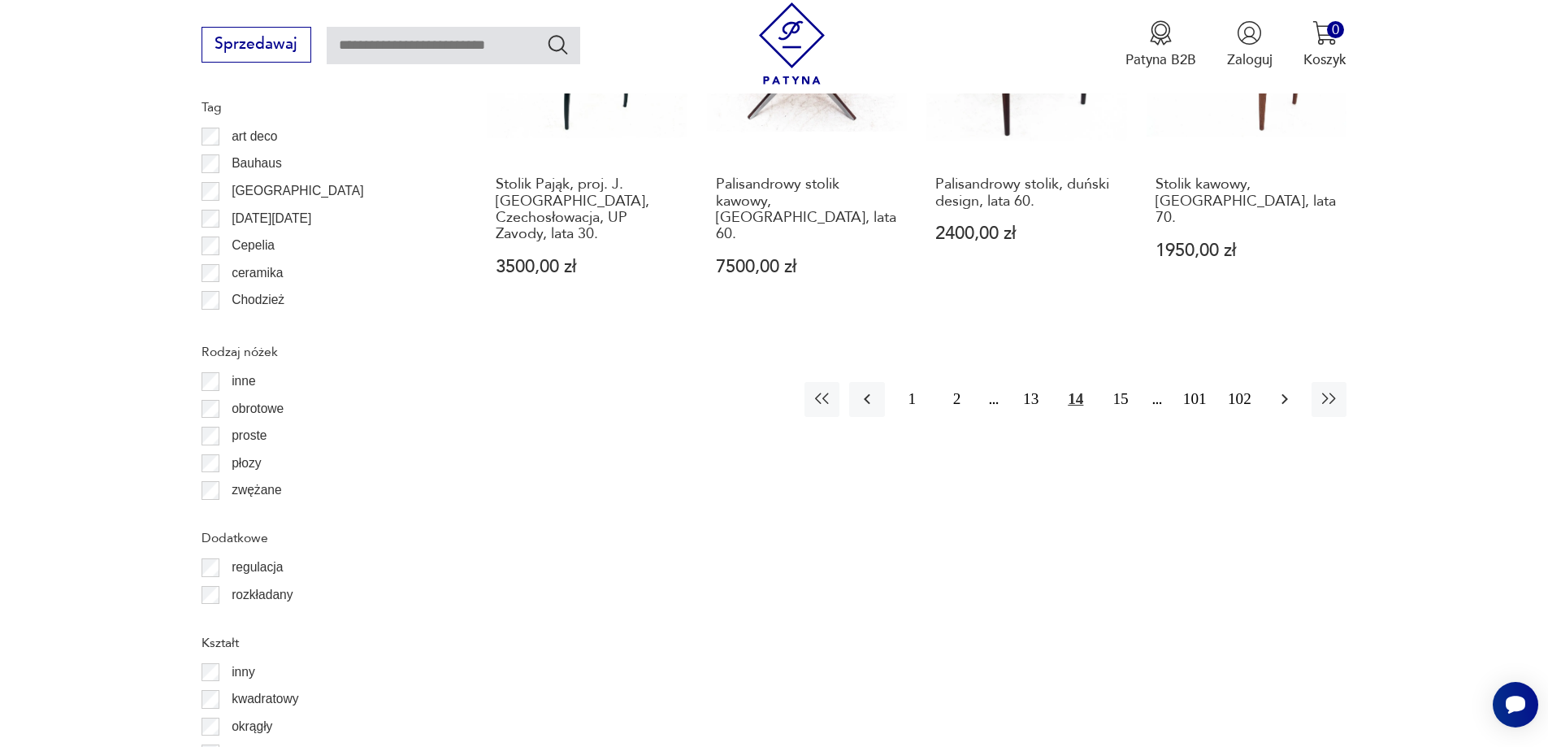
click at [1288, 389] on icon "button" at bounding box center [1285, 399] width 20 height 20
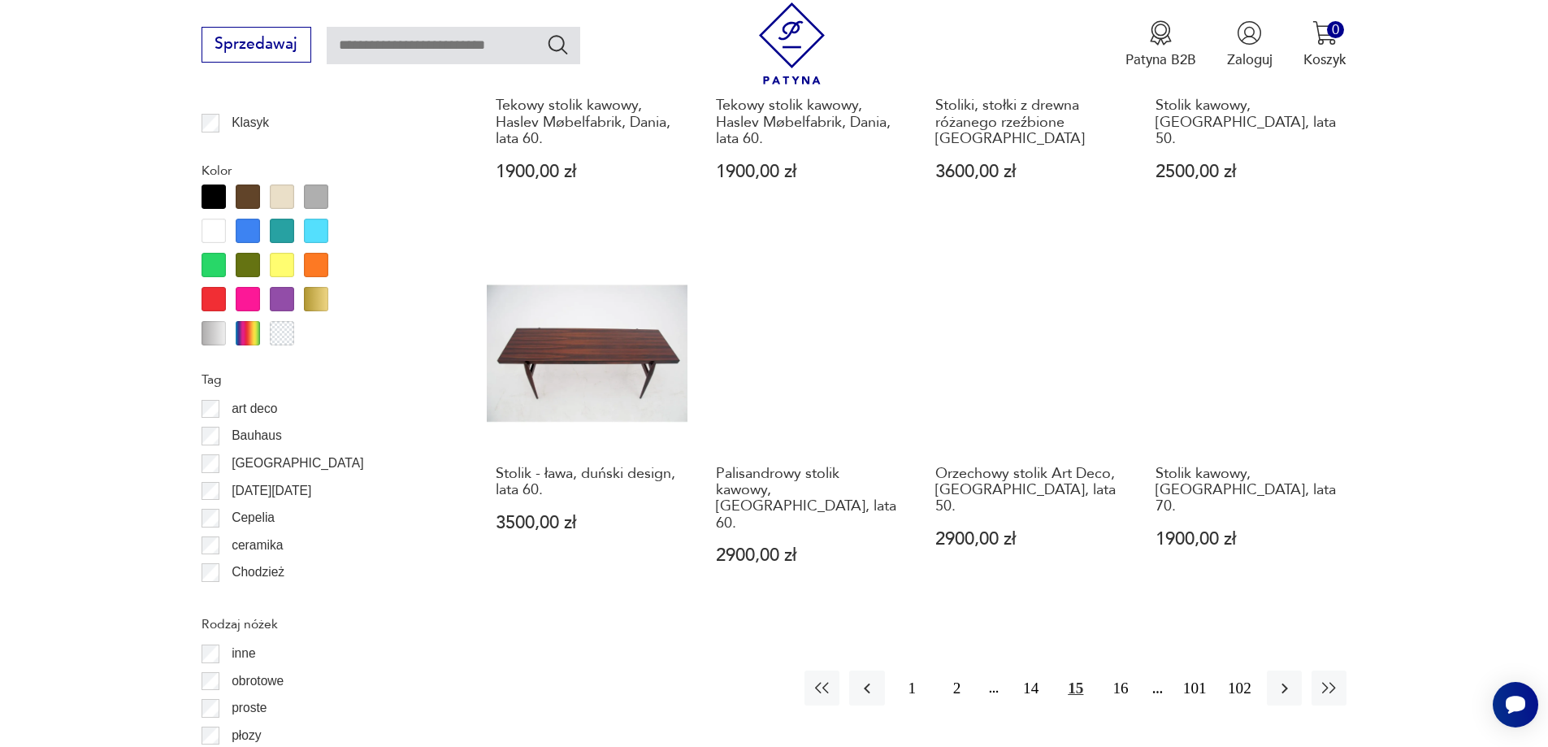
scroll to position [1760, 0]
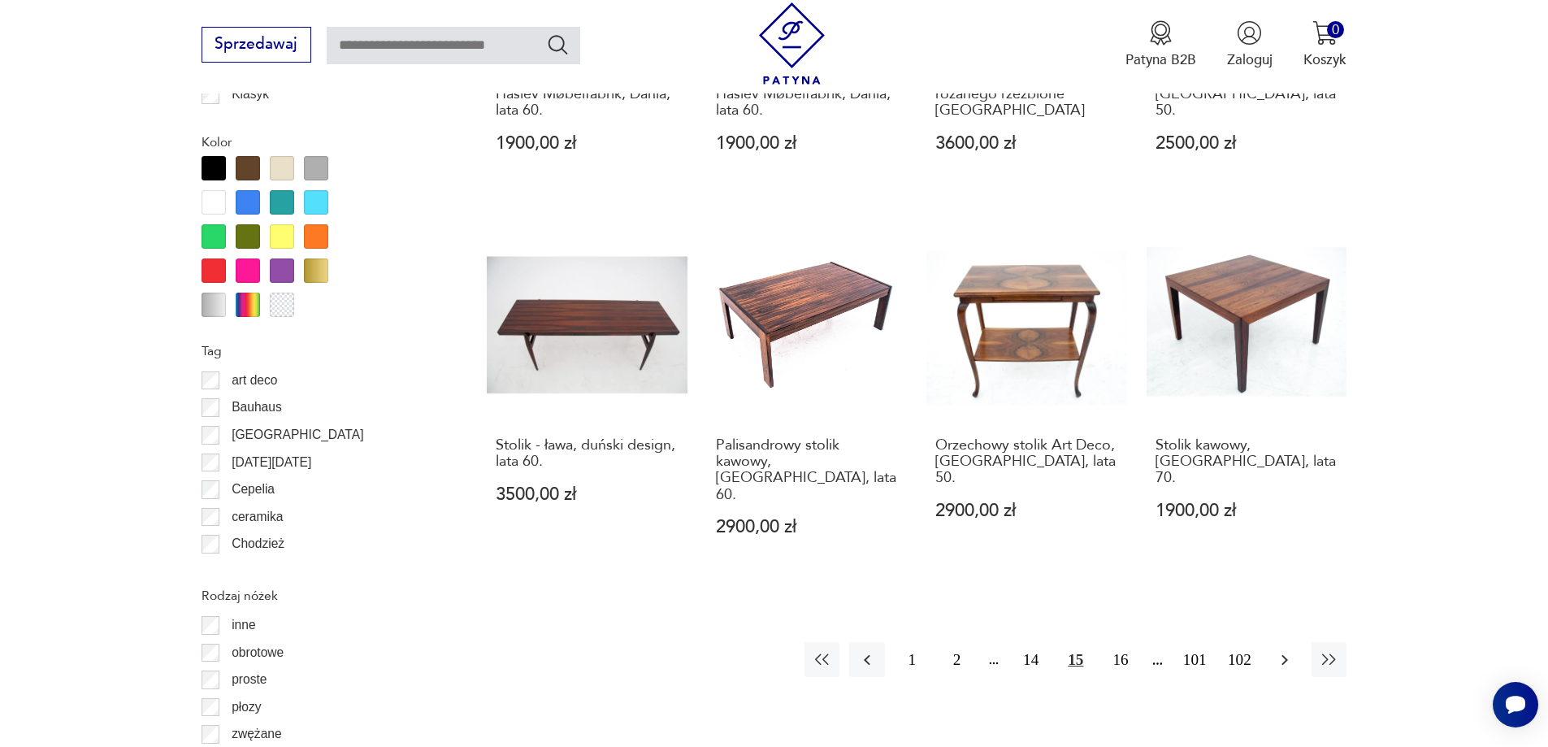
click at [1281, 650] on icon "button" at bounding box center [1285, 660] width 20 height 20
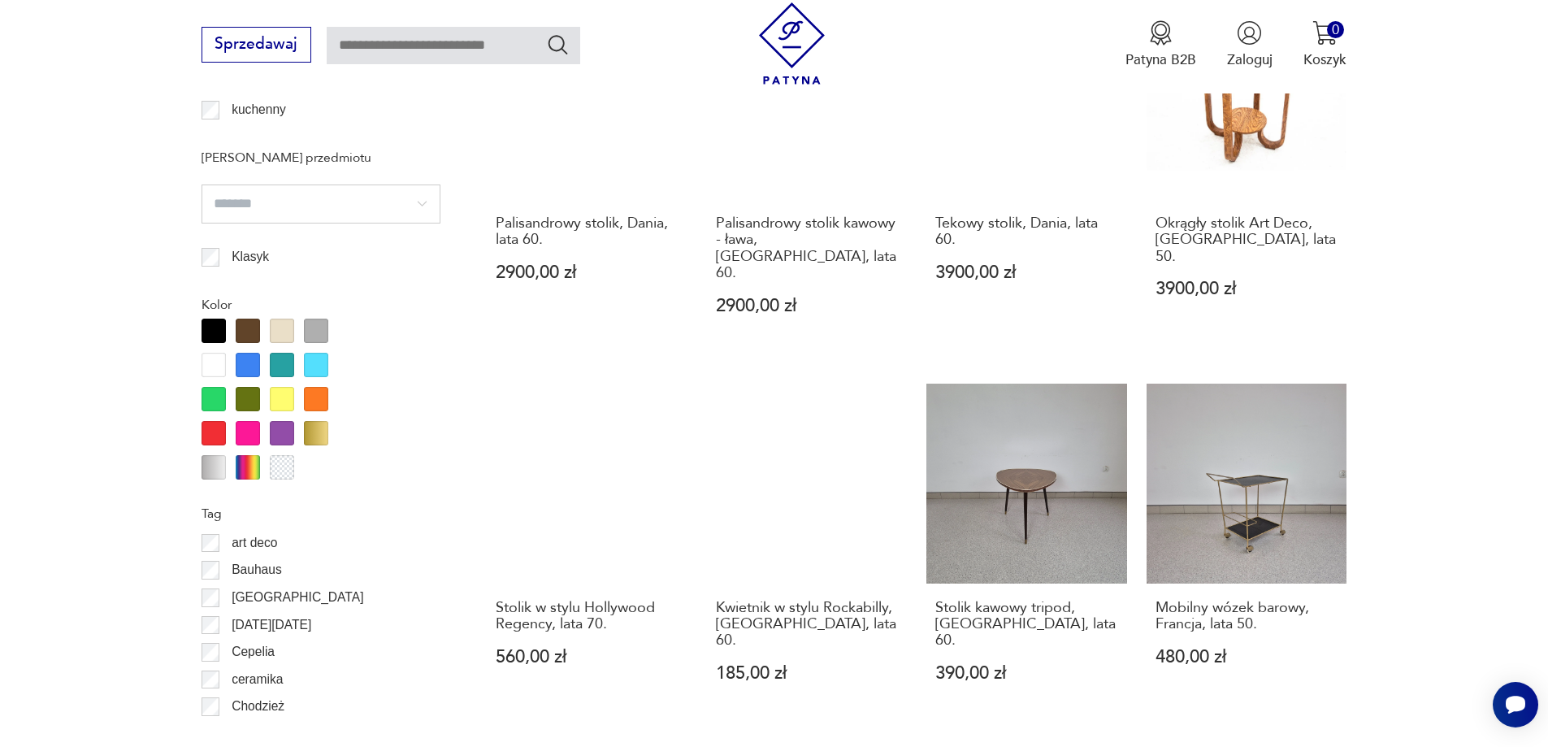
scroll to position [1679, 0]
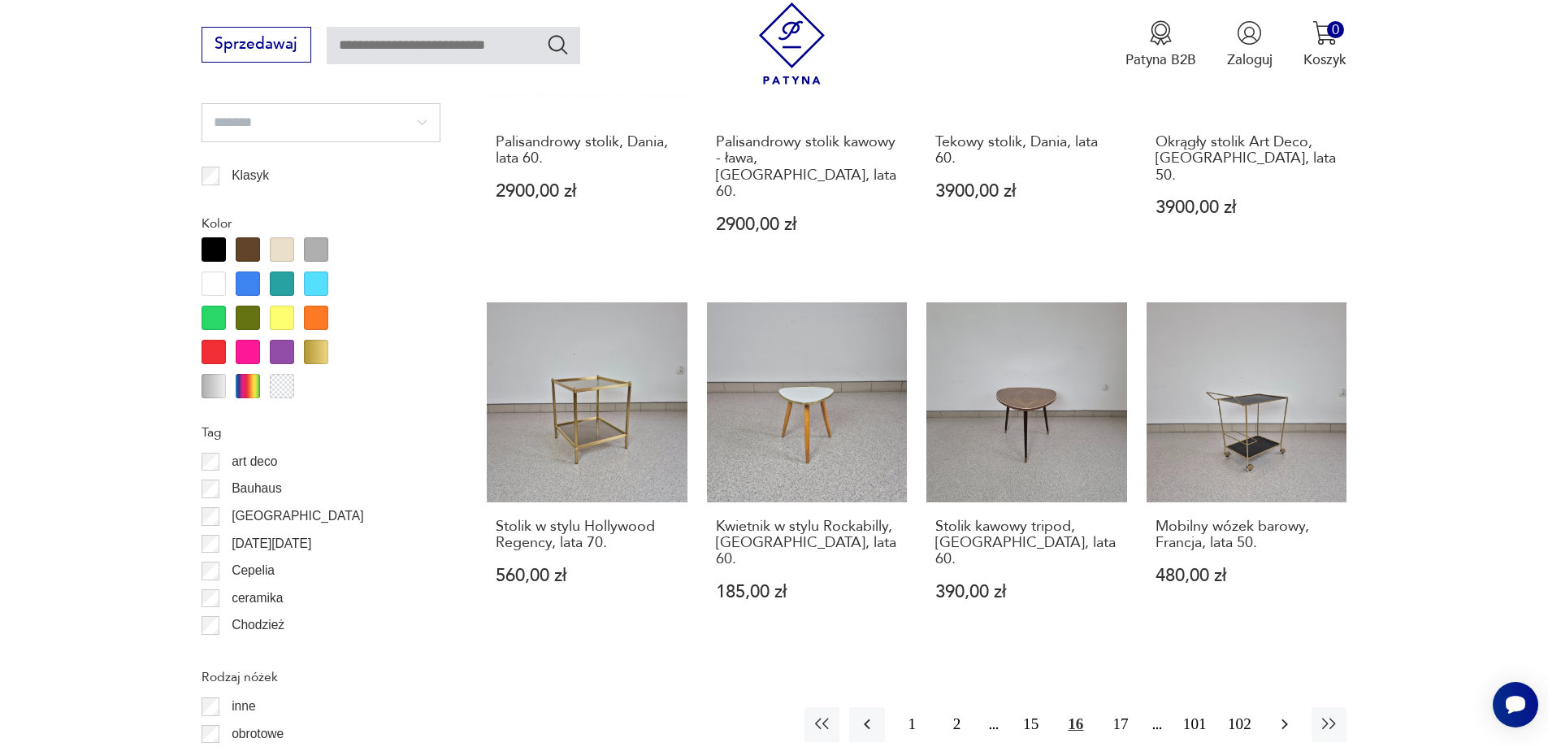
click at [1288, 714] on icon "button" at bounding box center [1285, 724] width 20 height 20
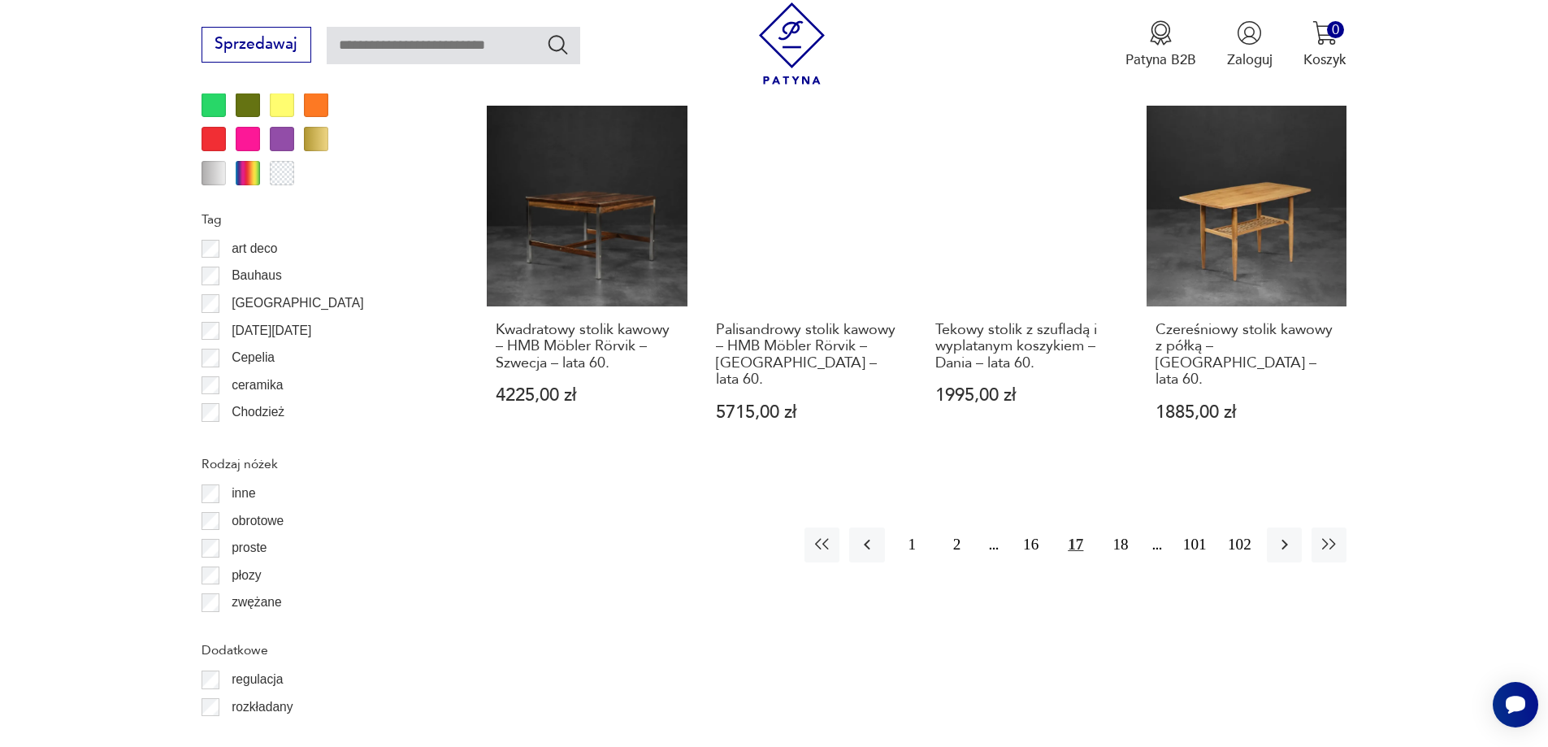
scroll to position [1922, 0]
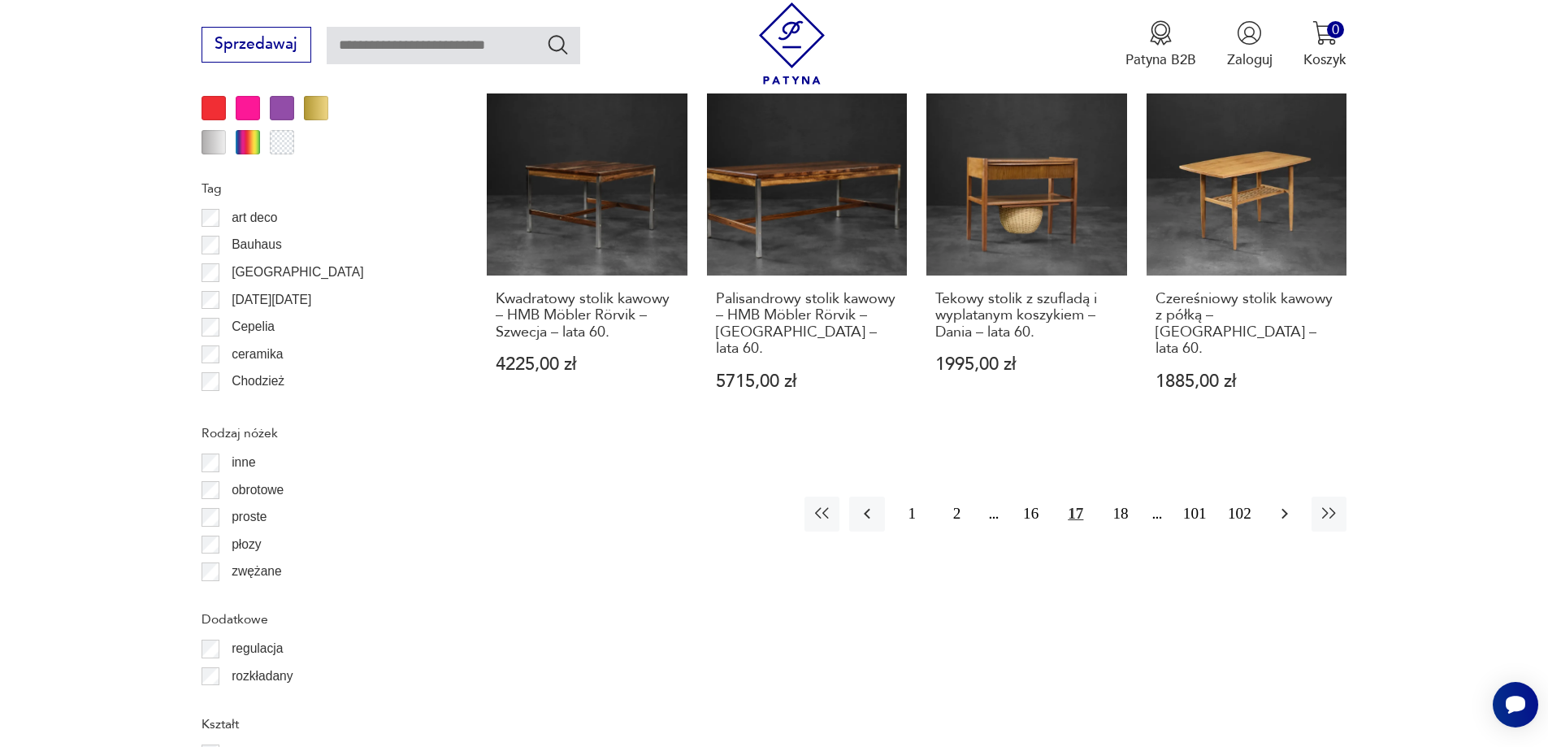
click at [1274, 496] on button "button" at bounding box center [1284, 513] width 35 height 35
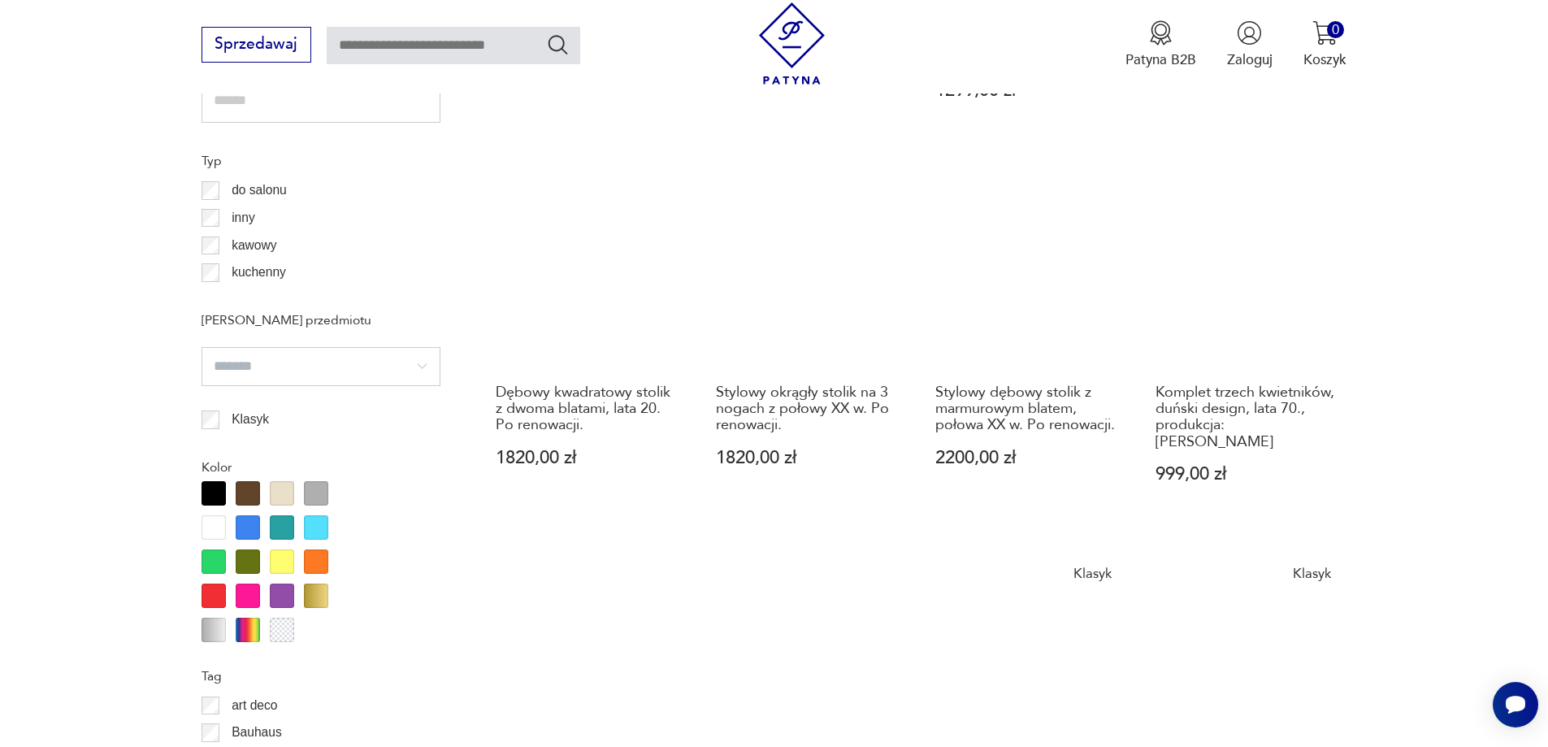
scroll to position [1760, 0]
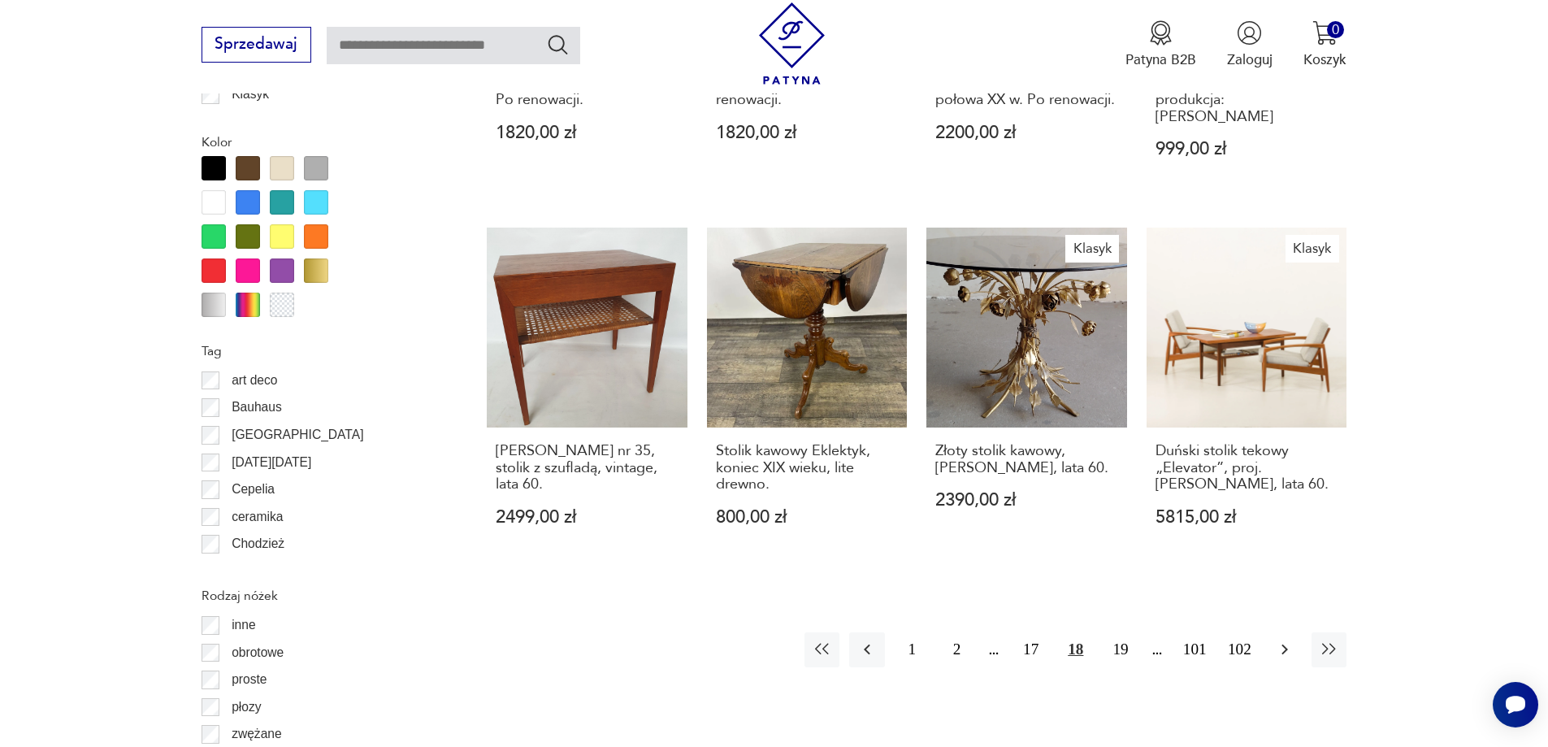
click at [1285, 639] on icon "button" at bounding box center [1285, 649] width 20 height 20
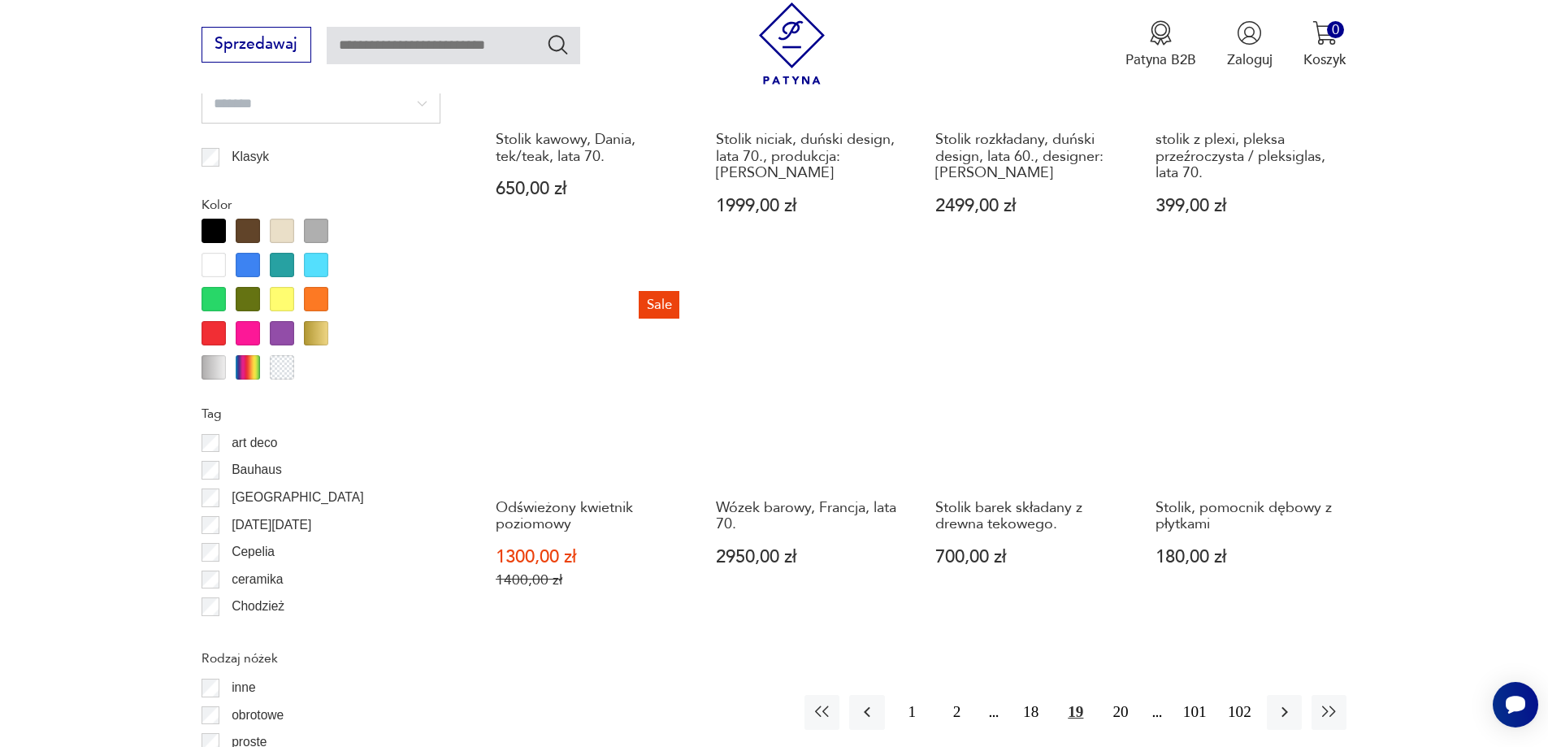
scroll to position [1922, 0]
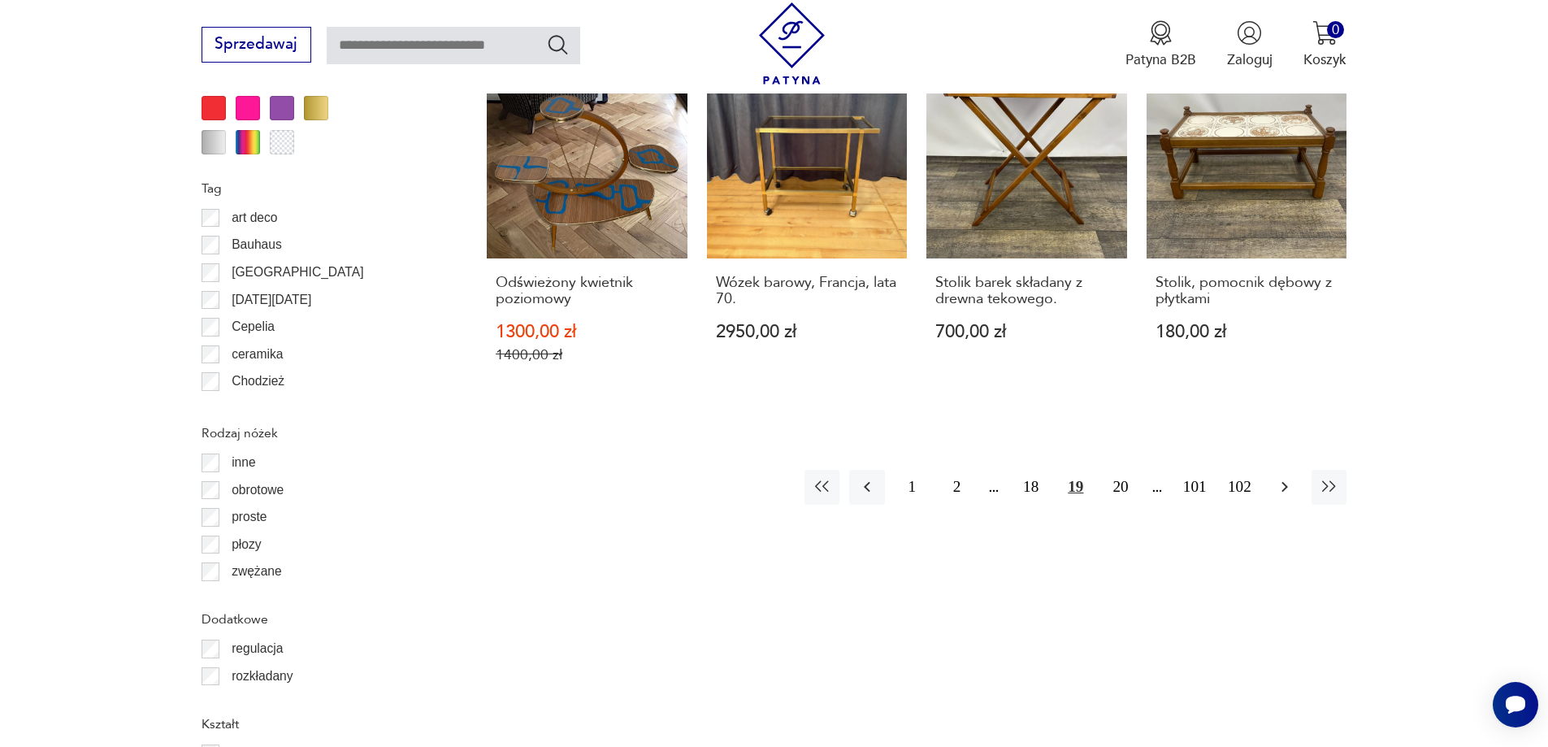
click at [1277, 477] on icon "button" at bounding box center [1285, 487] width 20 height 20
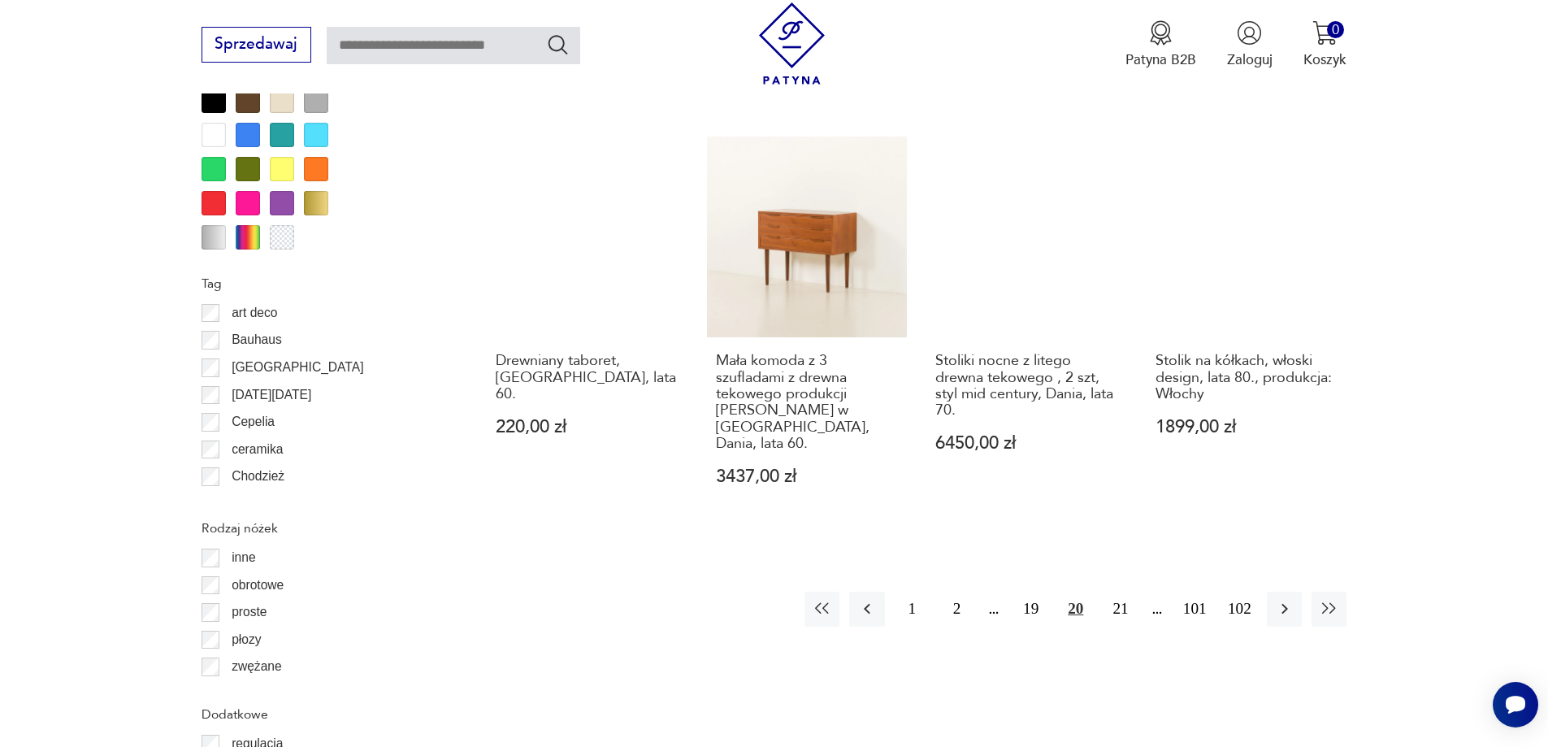
scroll to position [1841, 0]
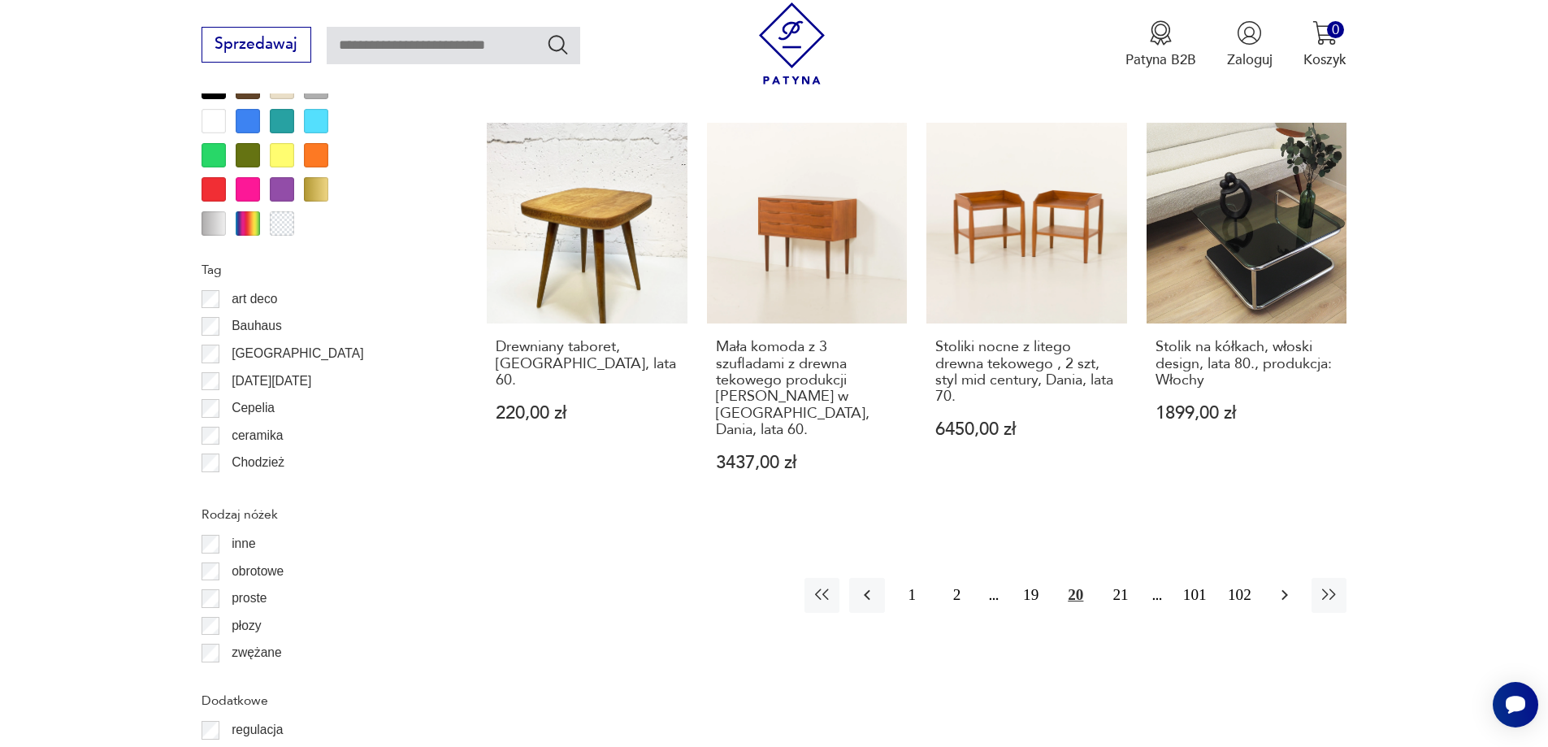
click at [1293, 585] on icon "button" at bounding box center [1285, 595] width 20 height 20
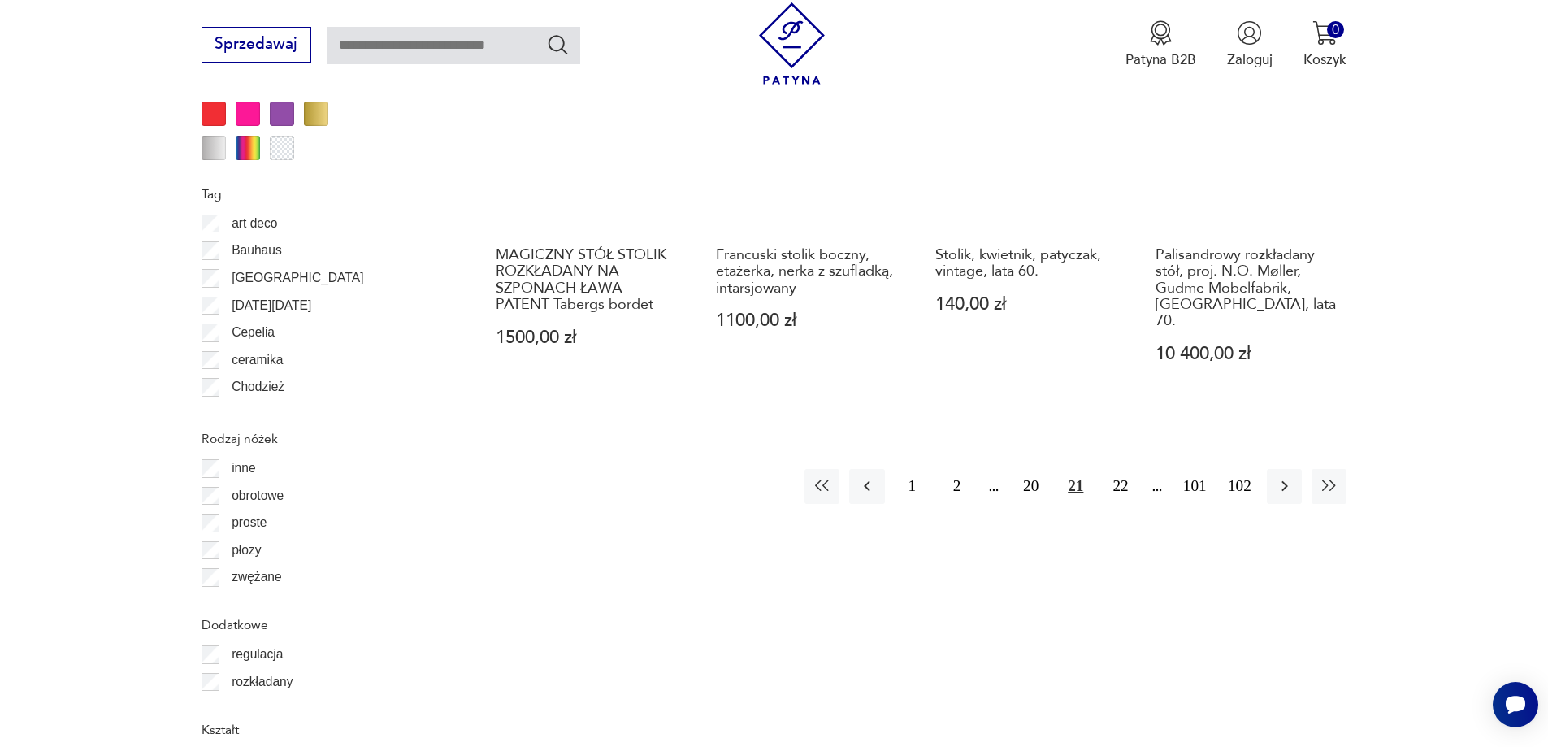
scroll to position [1922, 0]
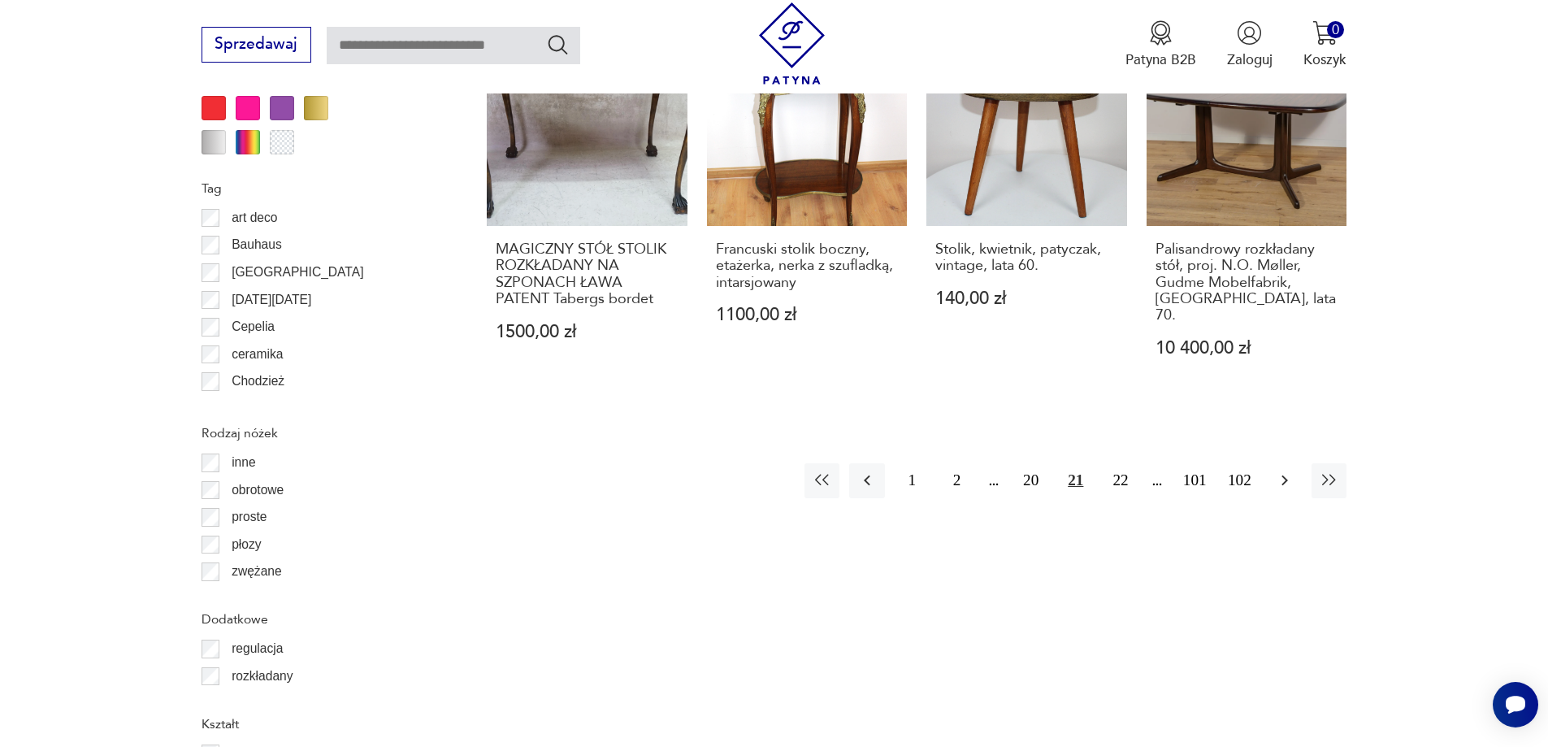
click at [1280, 470] on icon "button" at bounding box center [1285, 480] width 20 height 20
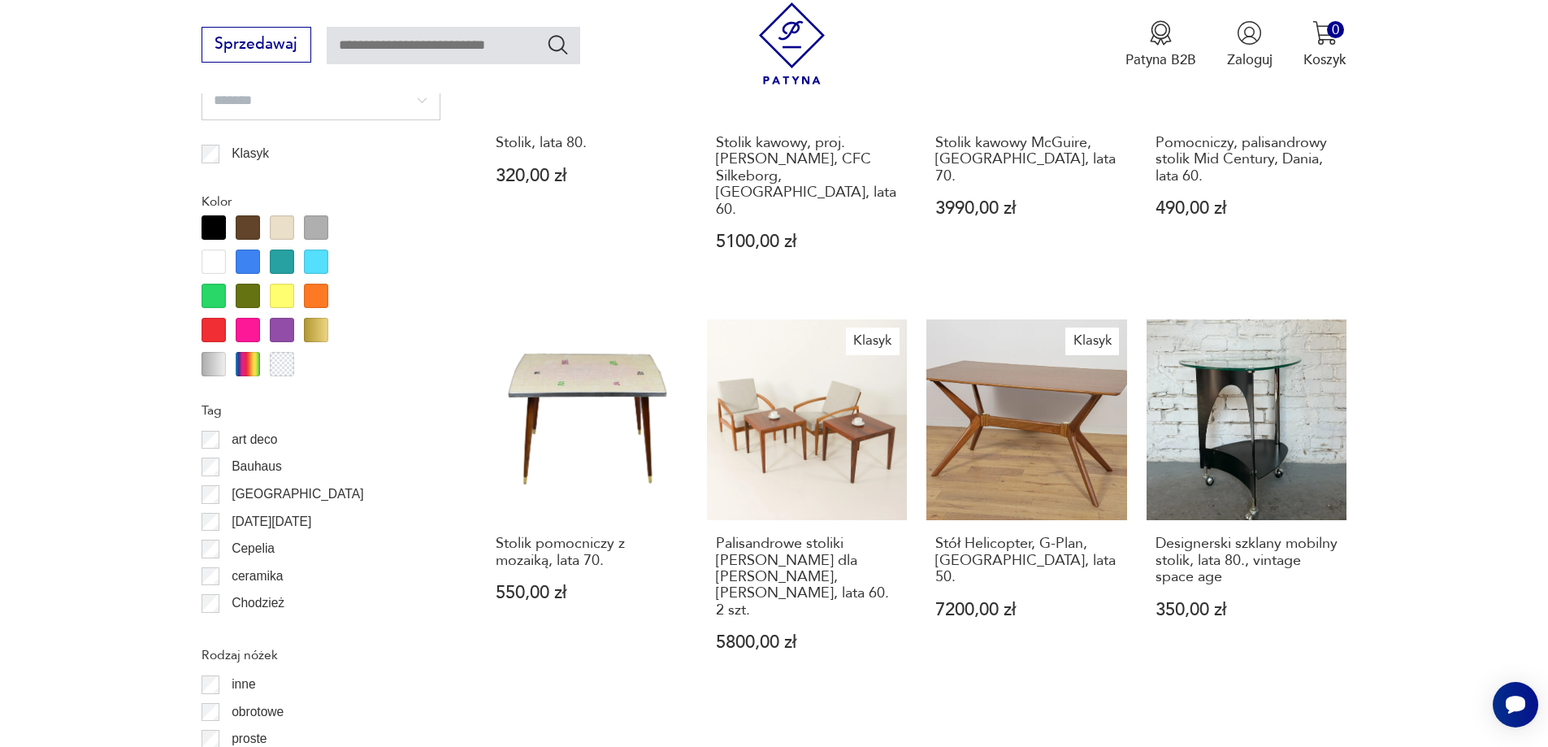
scroll to position [1841, 0]
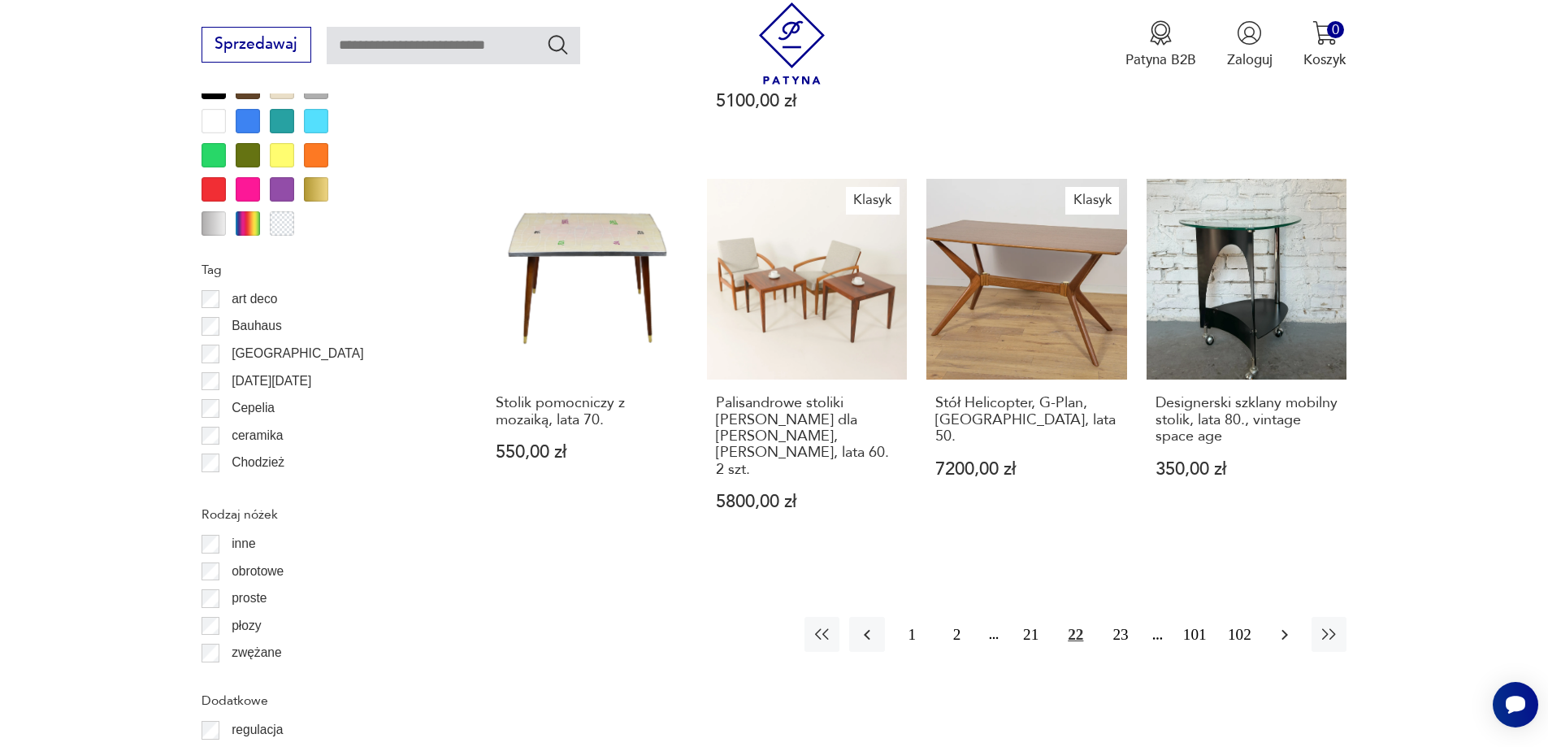
click at [1281, 625] on icon "button" at bounding box center [1285, 635] width 20 height 20
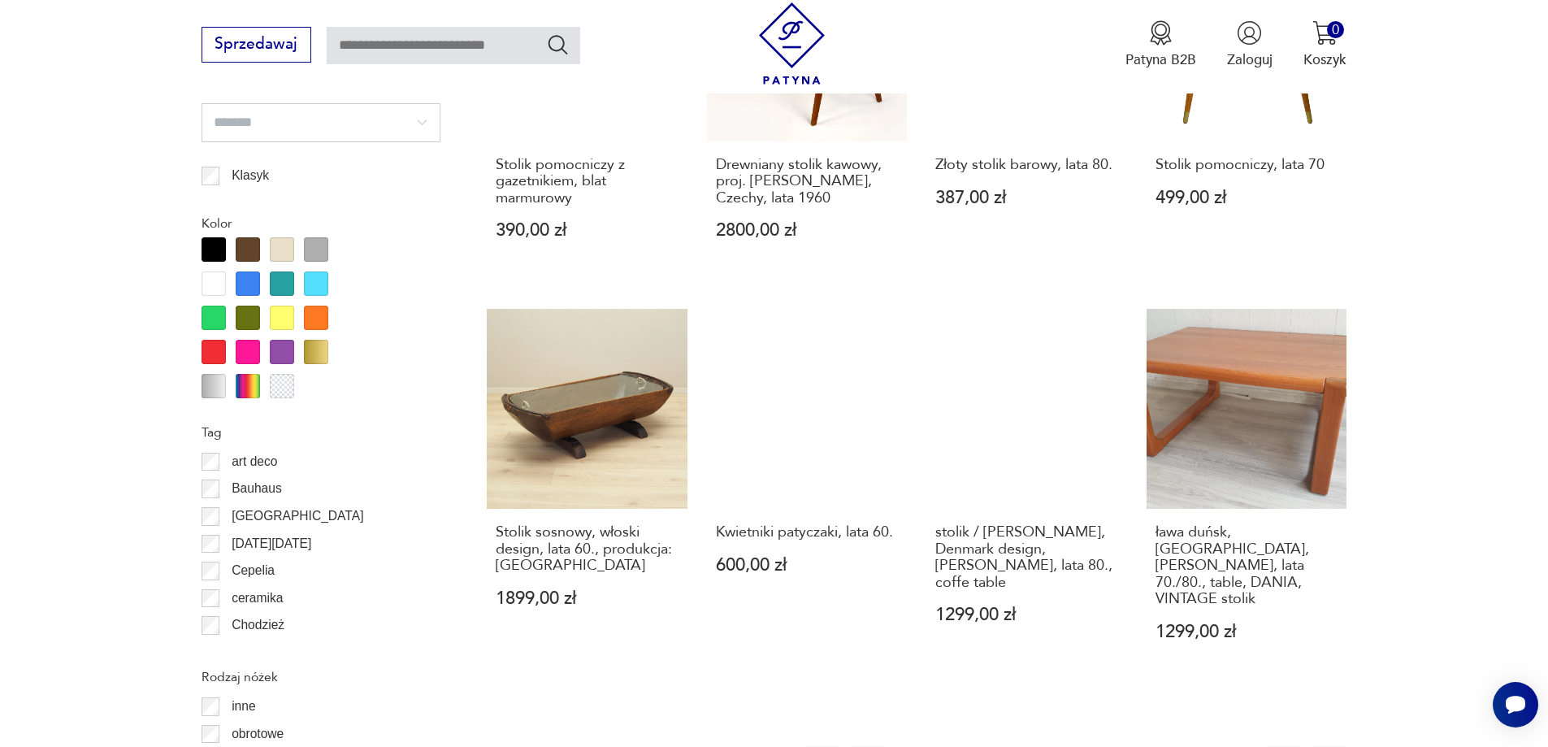
scroll to position [1922, 0]
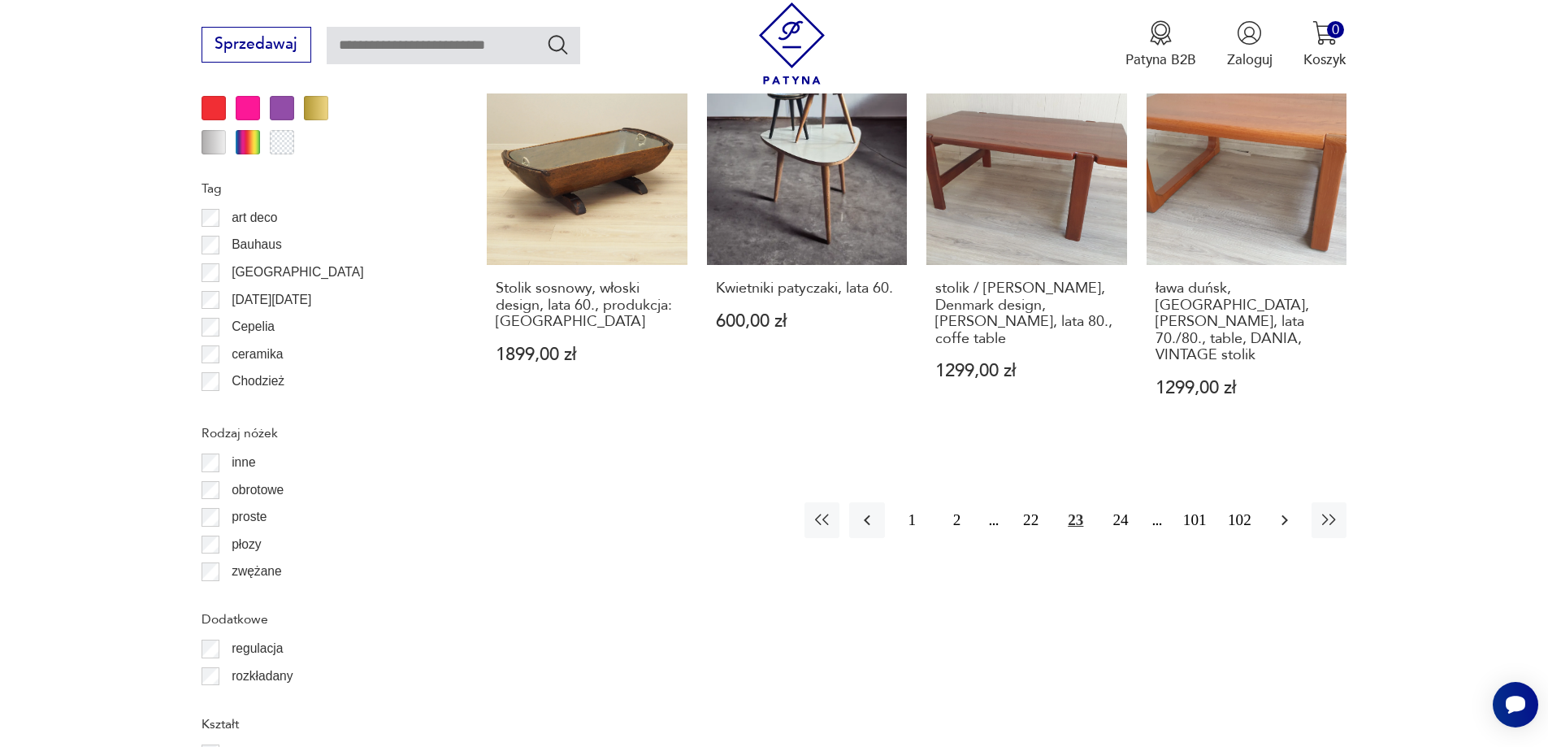
click at [1269, 502] on button "button" at bounding box center [1284, 519] width 35 height 35
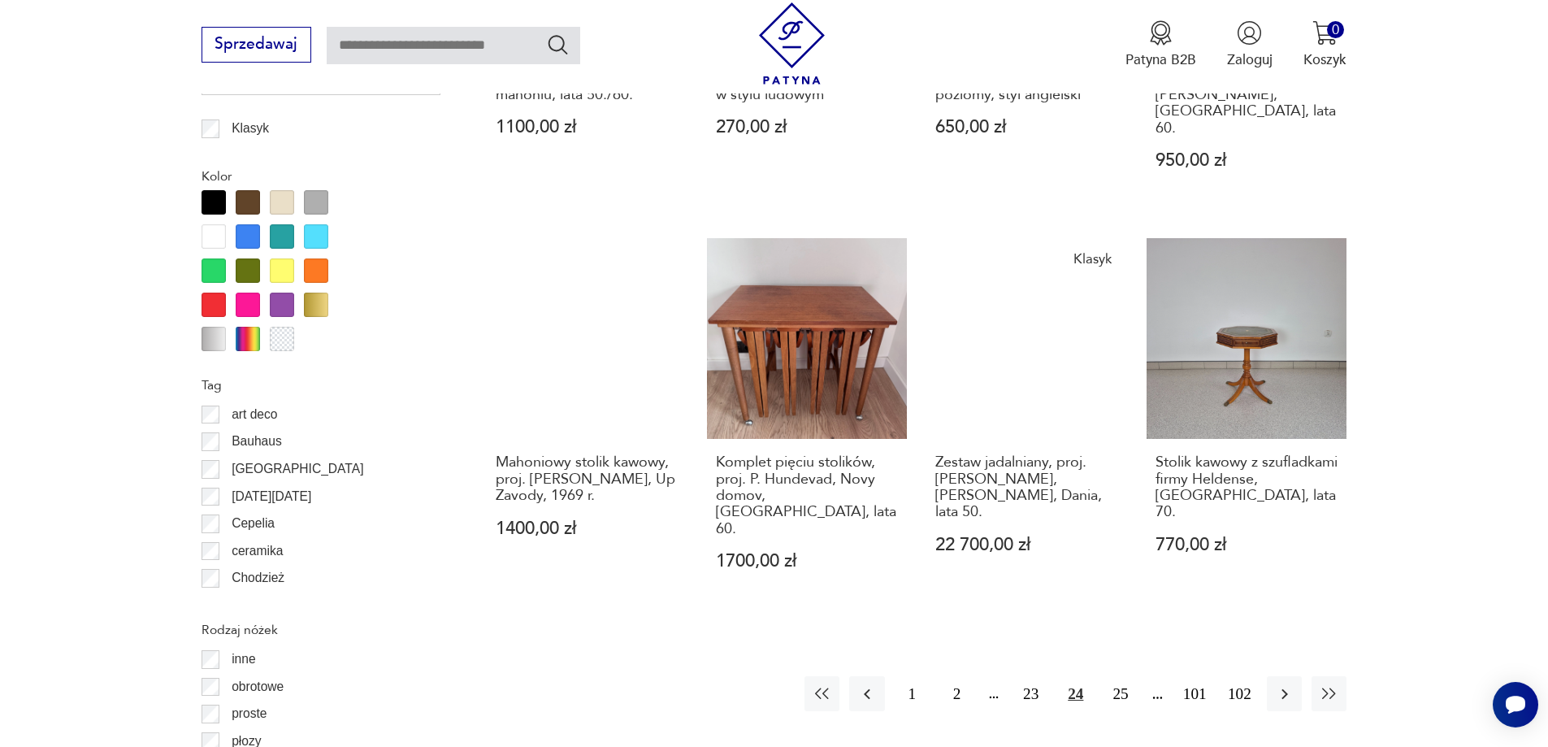
scroll to position [2004, 0]
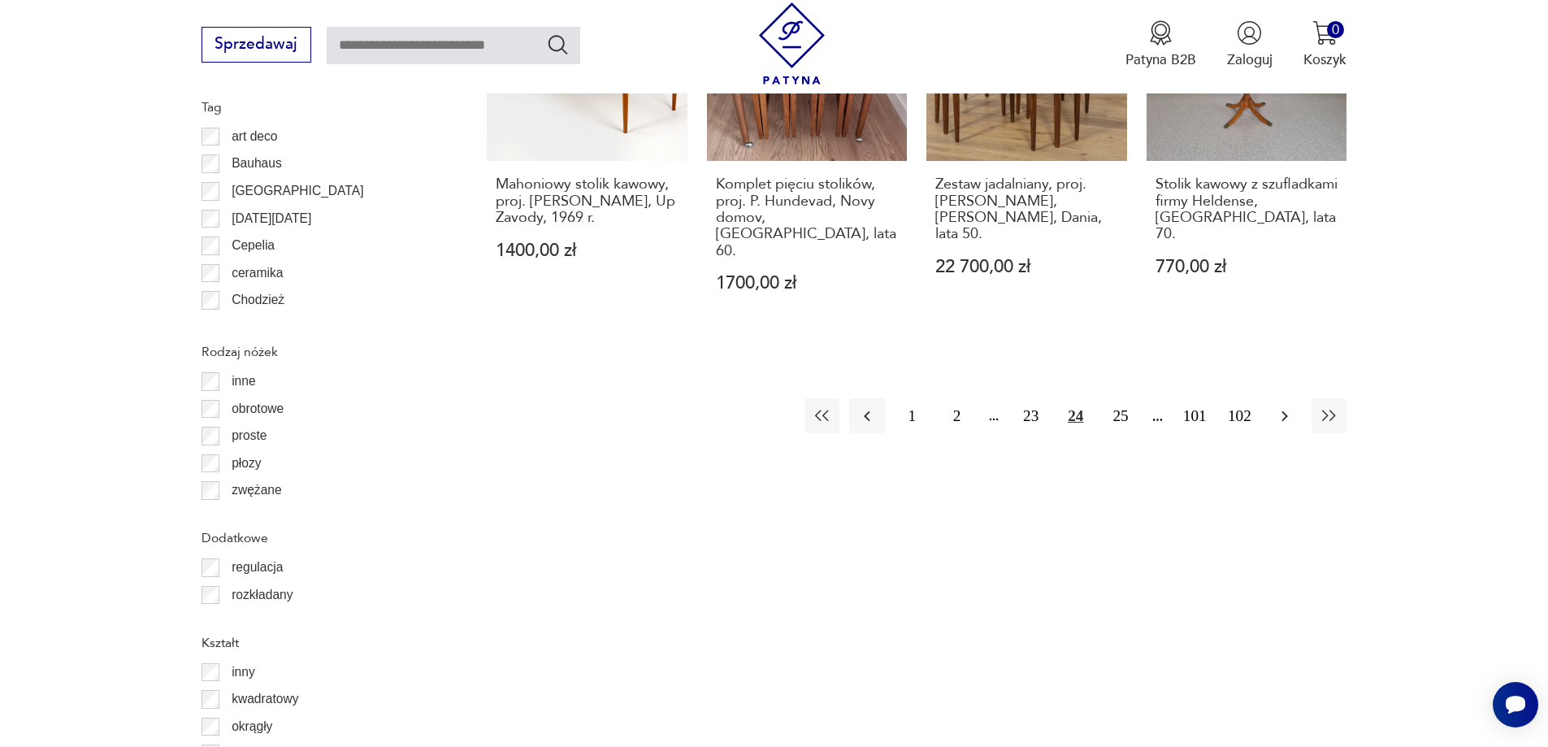
click at [1296, 398] on button "button" at bounding box center [1284, 415] width 35 height 35
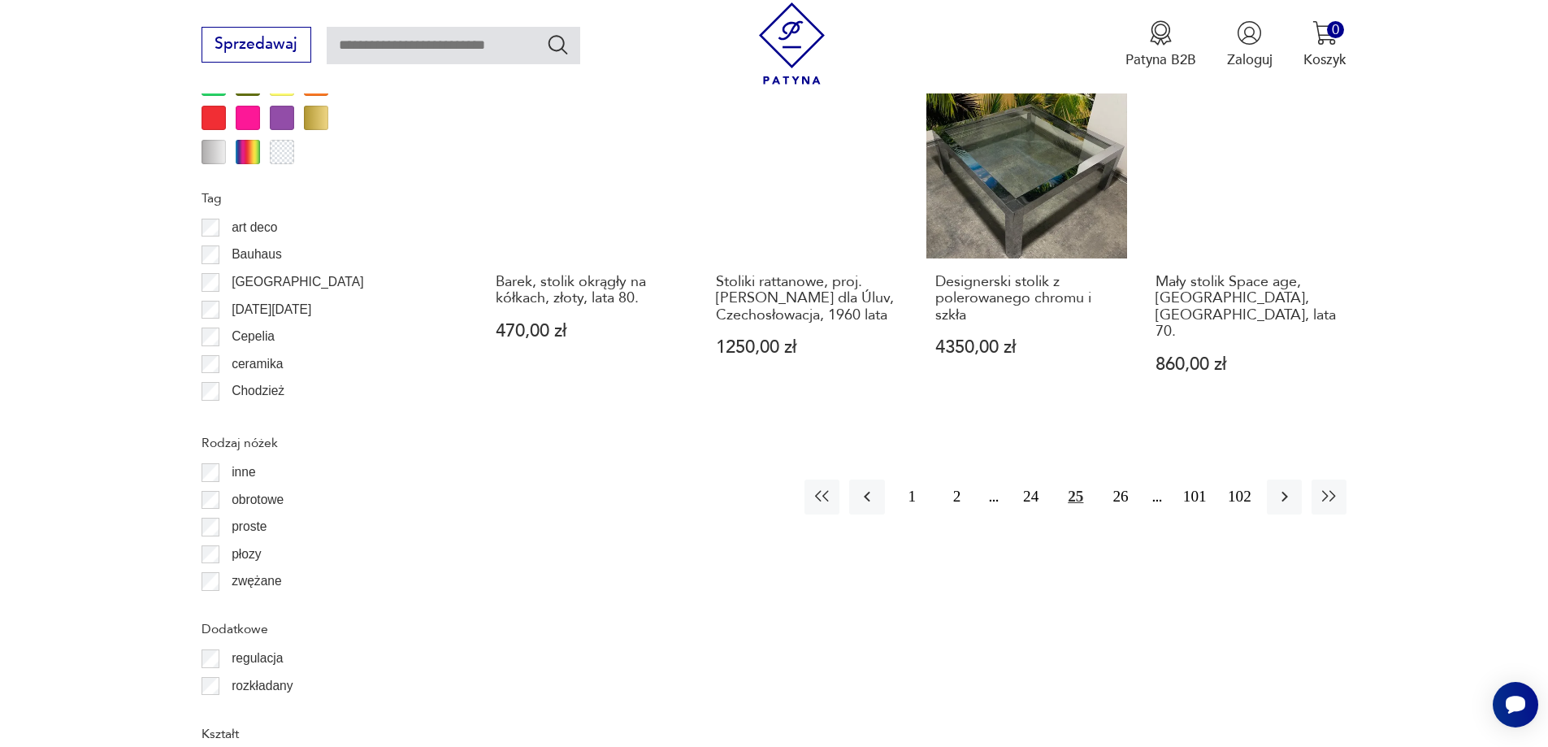
scroll to position [1922, 0]
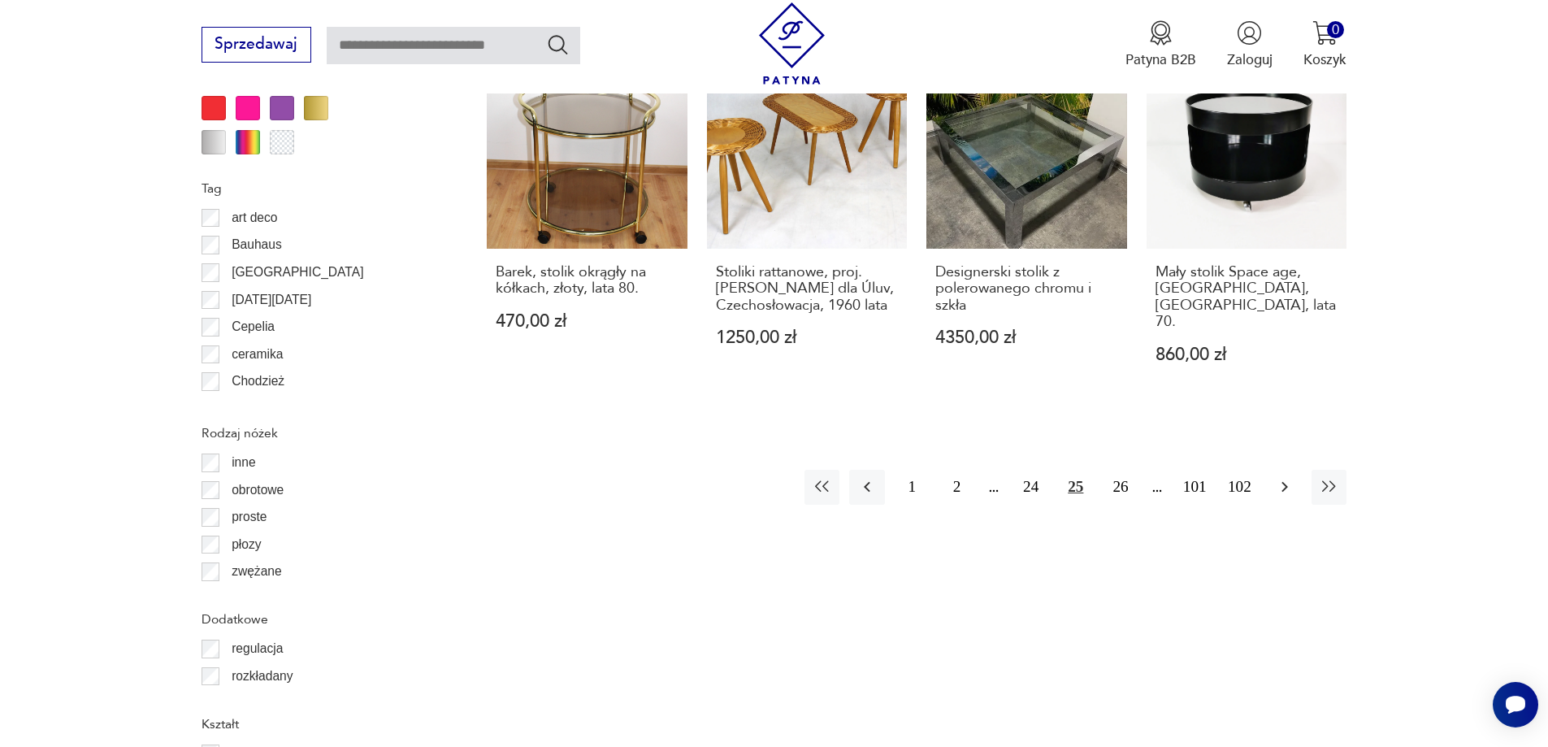
click at [1291, 477] on icon "button" at bounding box center [1285, 487] width 20 height 20
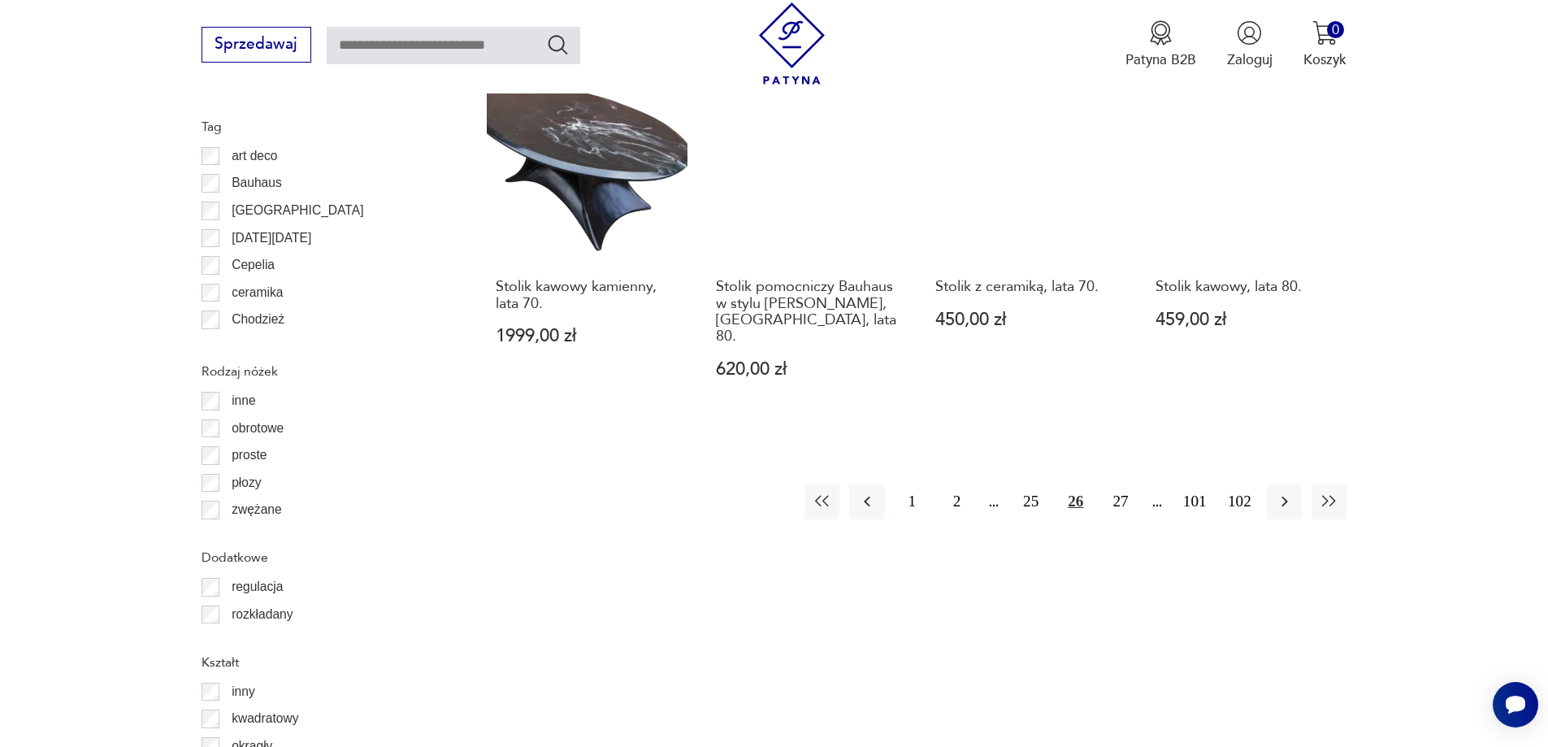
scroll to position [2004, 0]
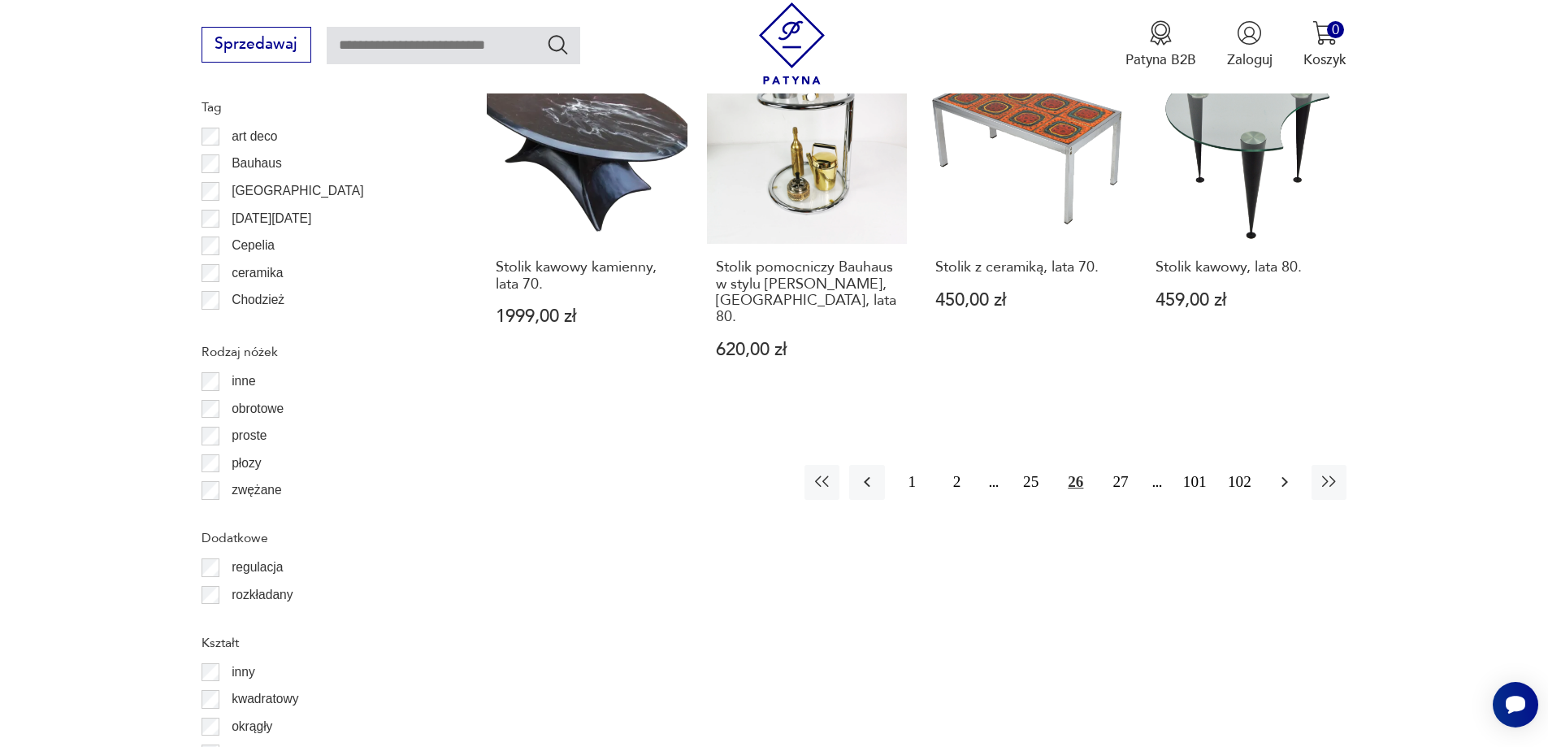
click at [1275, 472] on icon "button" at bounding box center [1285, 482] width 20 height 20
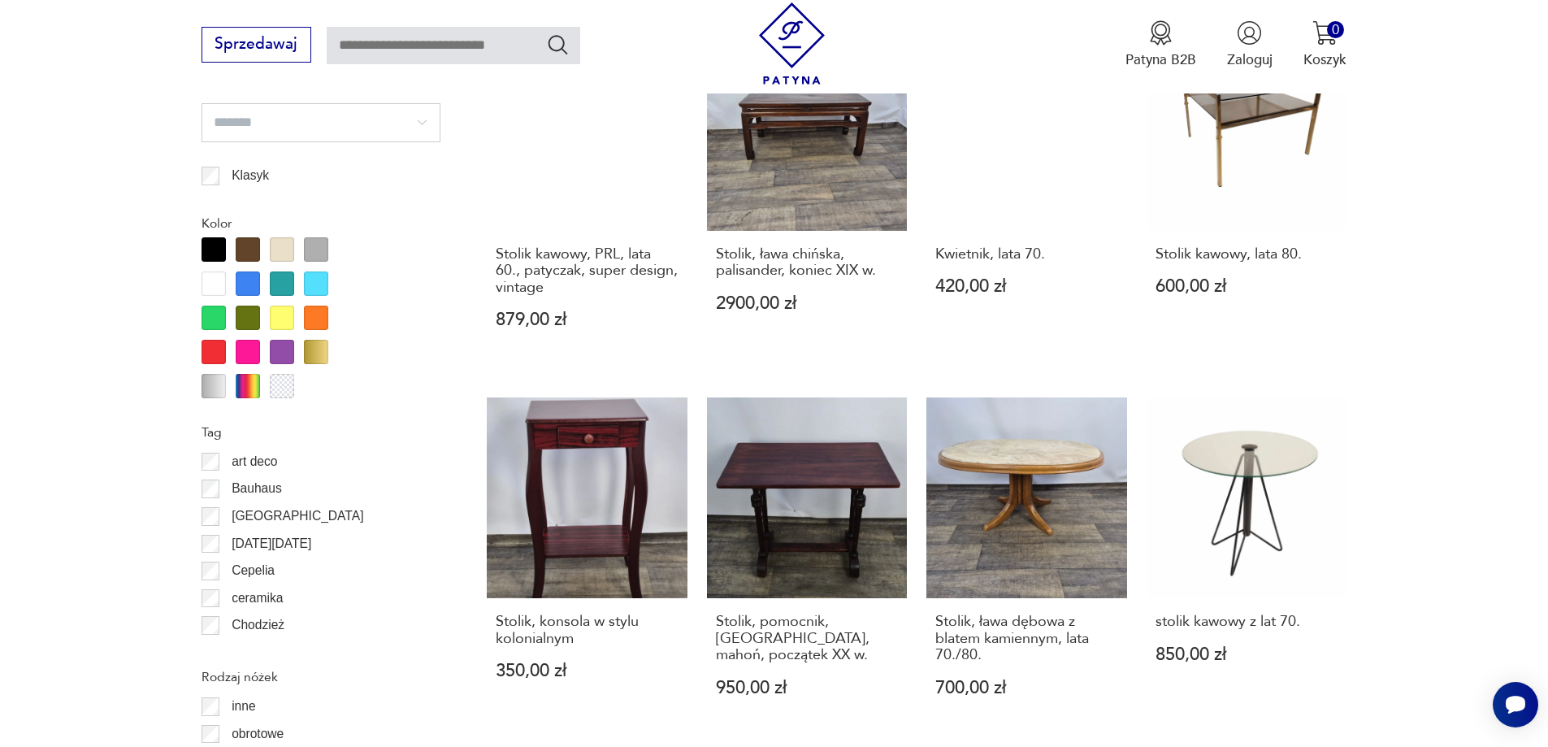
scroll to position [2085, 0]
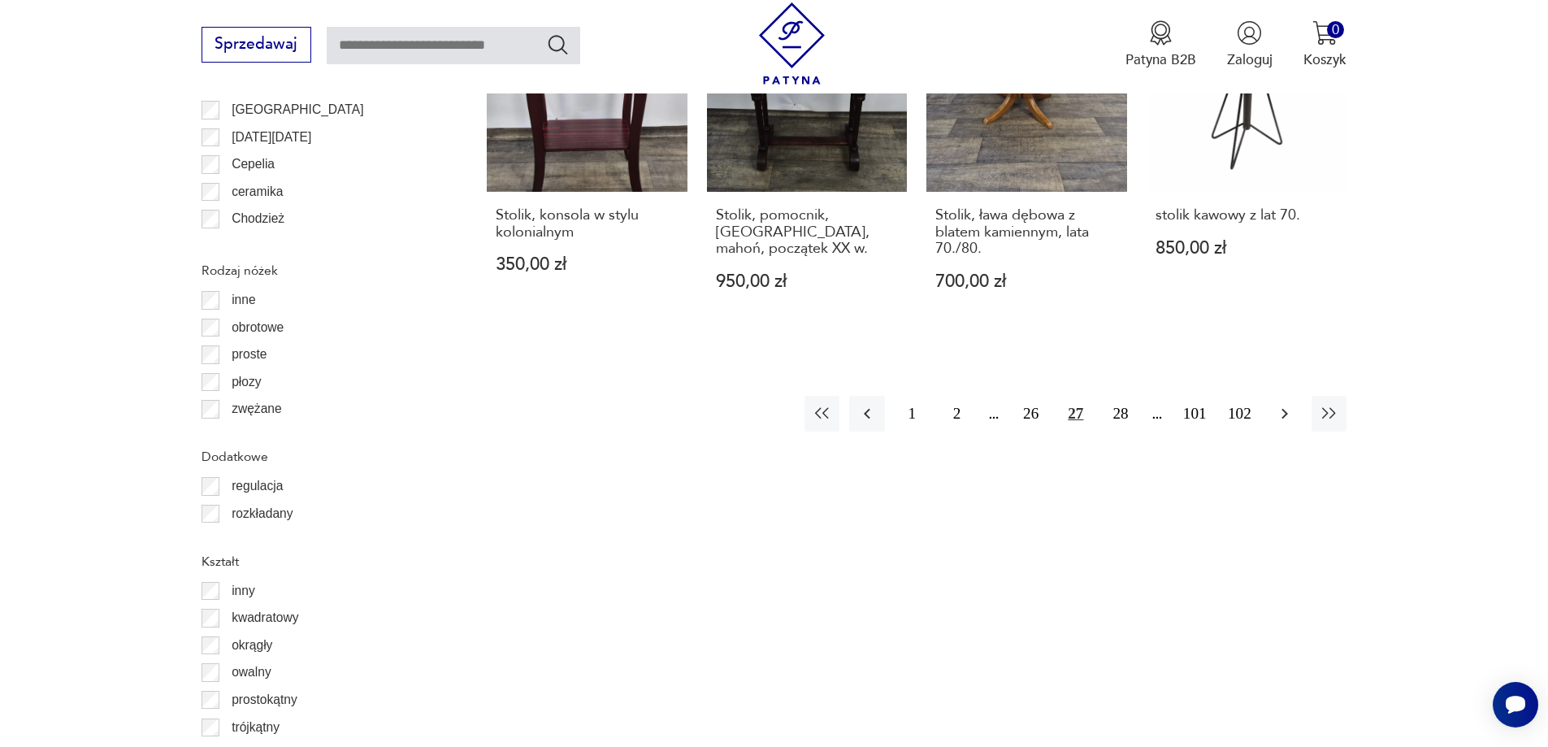
click at [1277, 404] on icon "button" at bounding box center [1285, 414] width 20 height 20
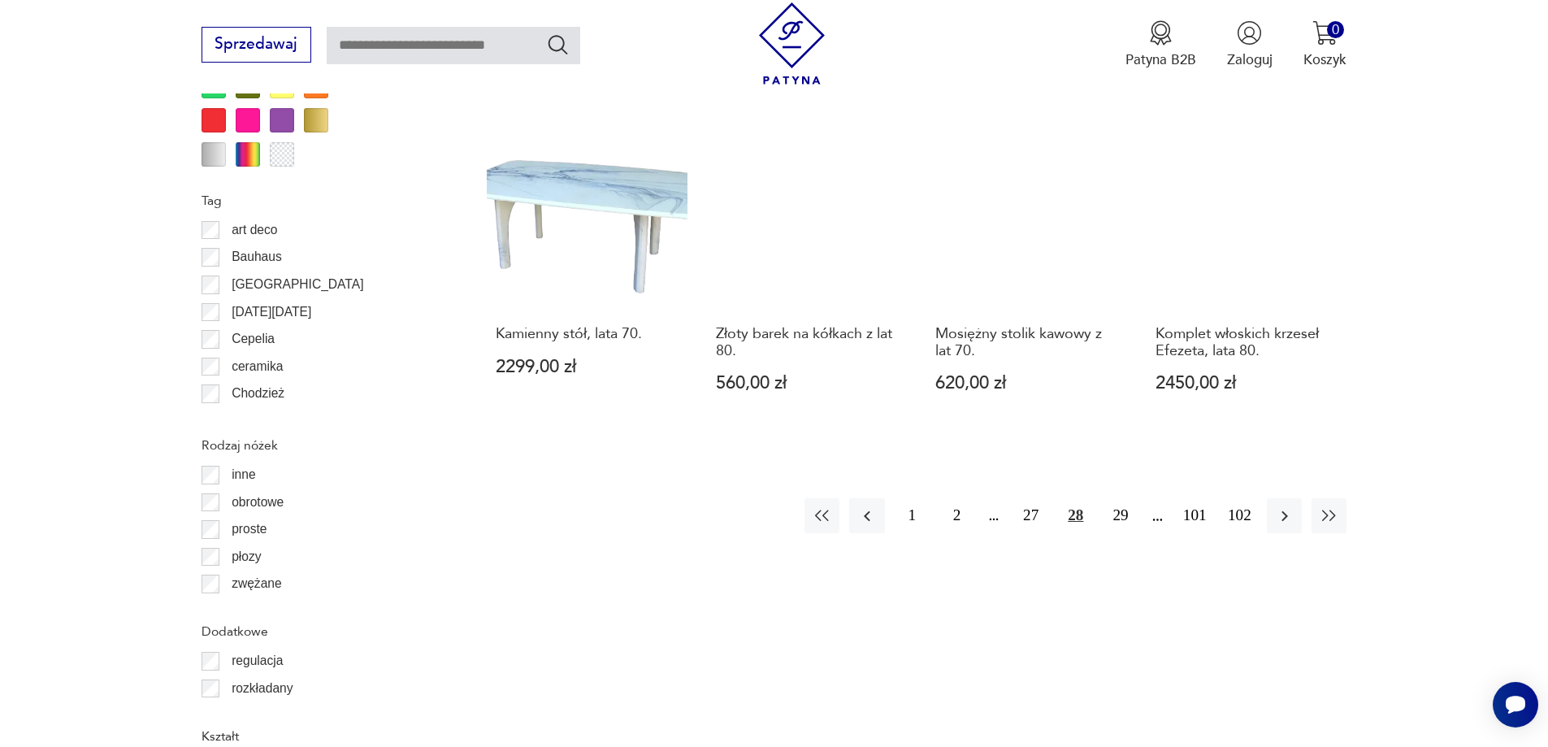
scroll to position [1922, 0]
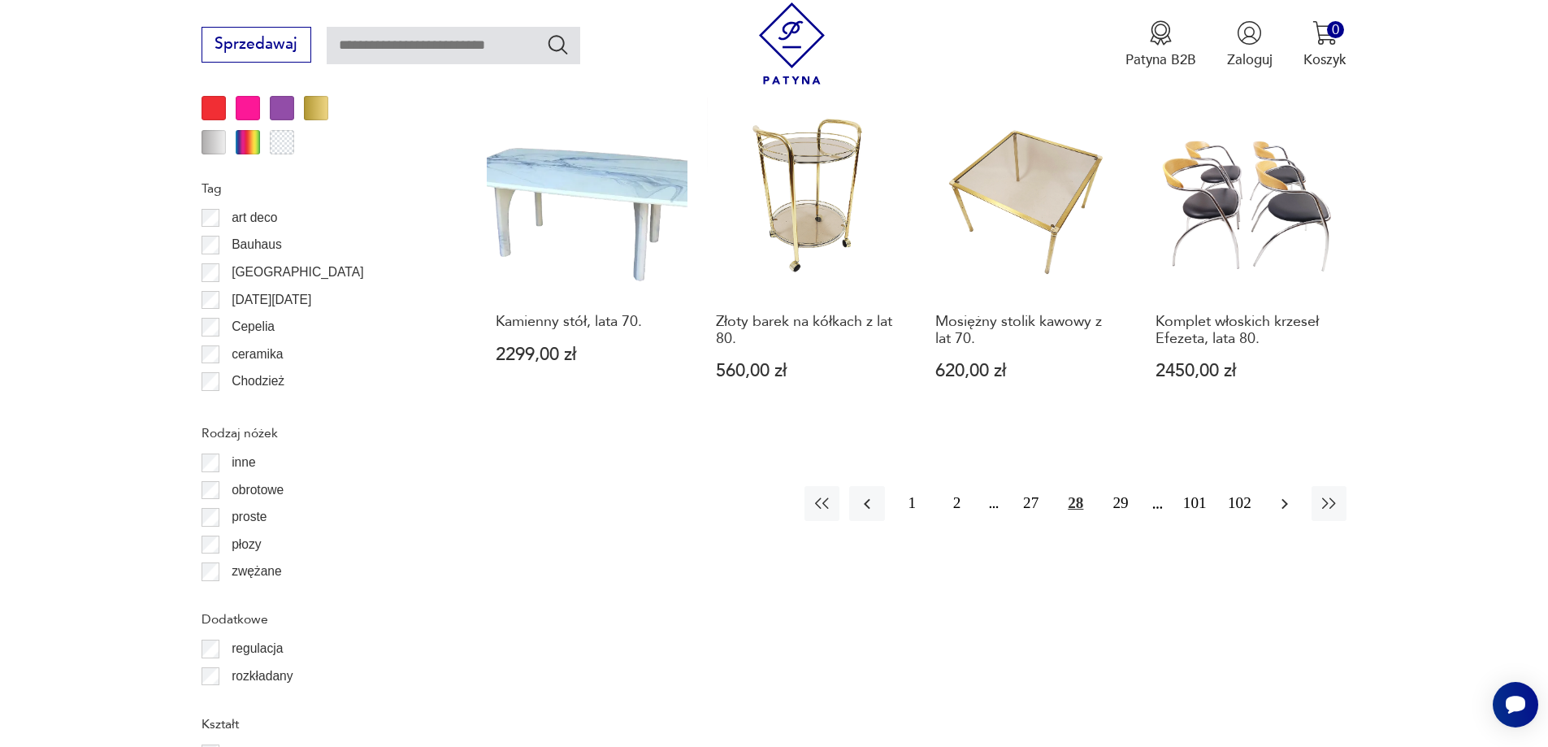
click at [1278, 494] on icon "button" at bounding box center [1285, 504] width 20 height 20
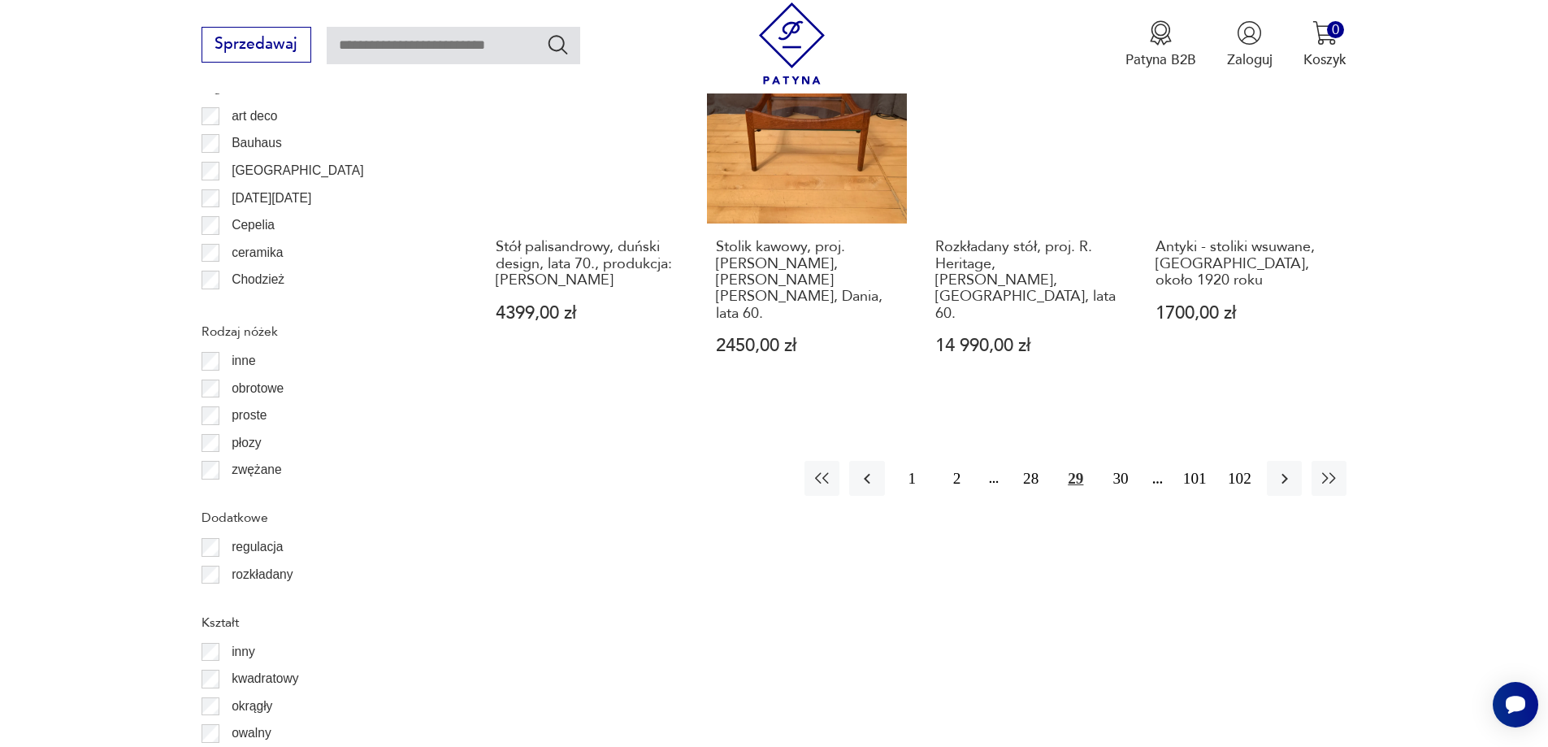
scroll to position [2166, 0]
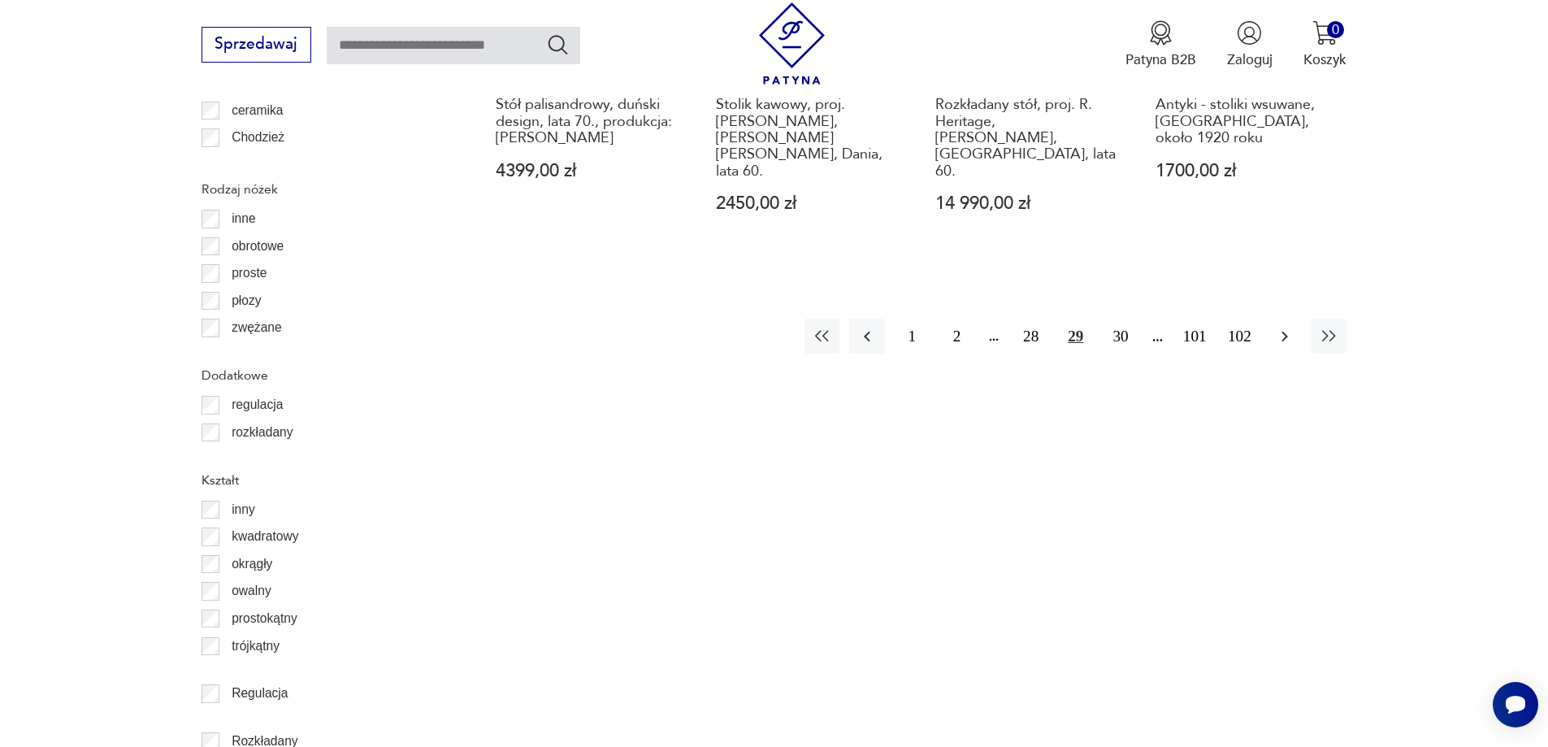
click at [1289, 327] on icon "button" at bounding box center [1285, 337] width 20 height 20
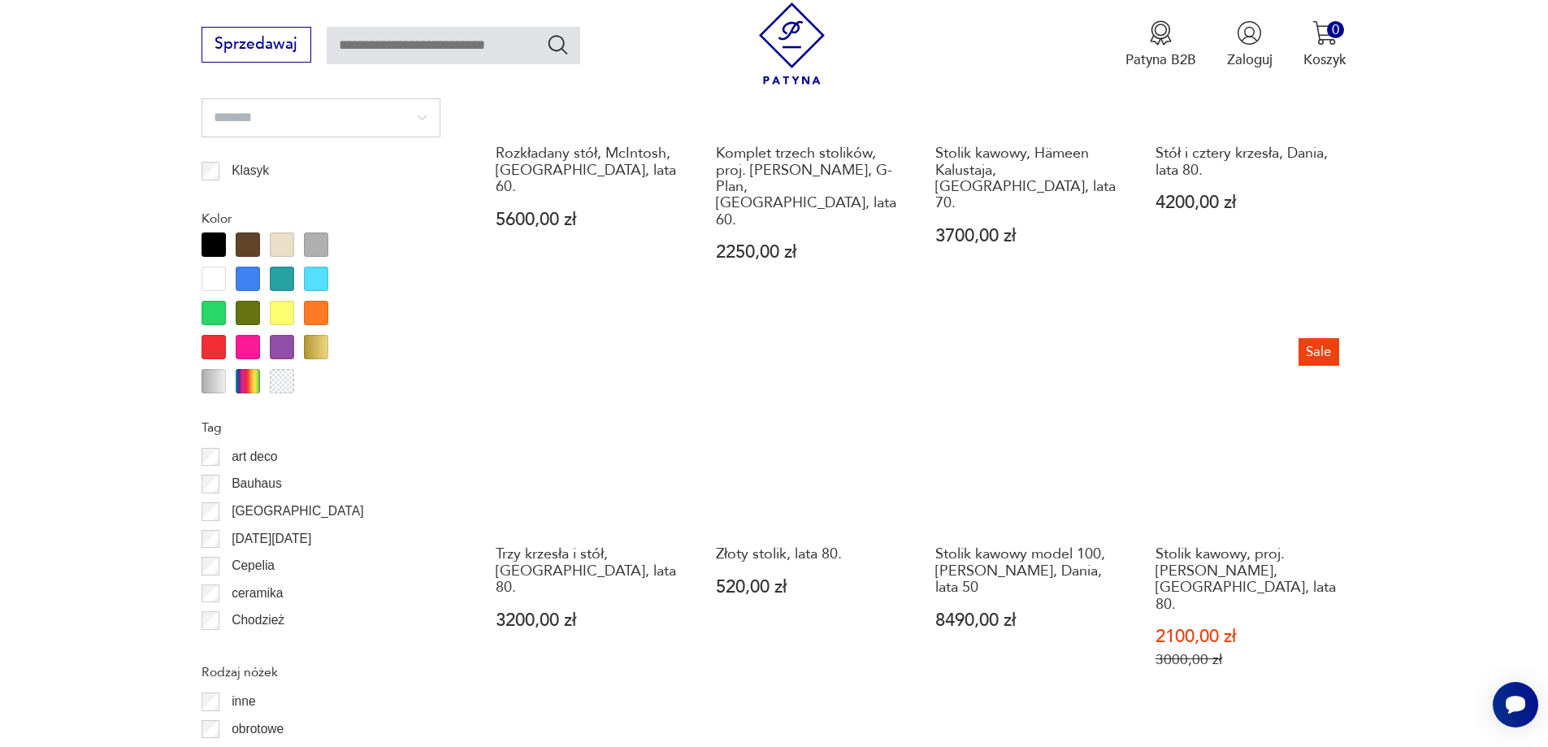
scroll to position [2004, 0]
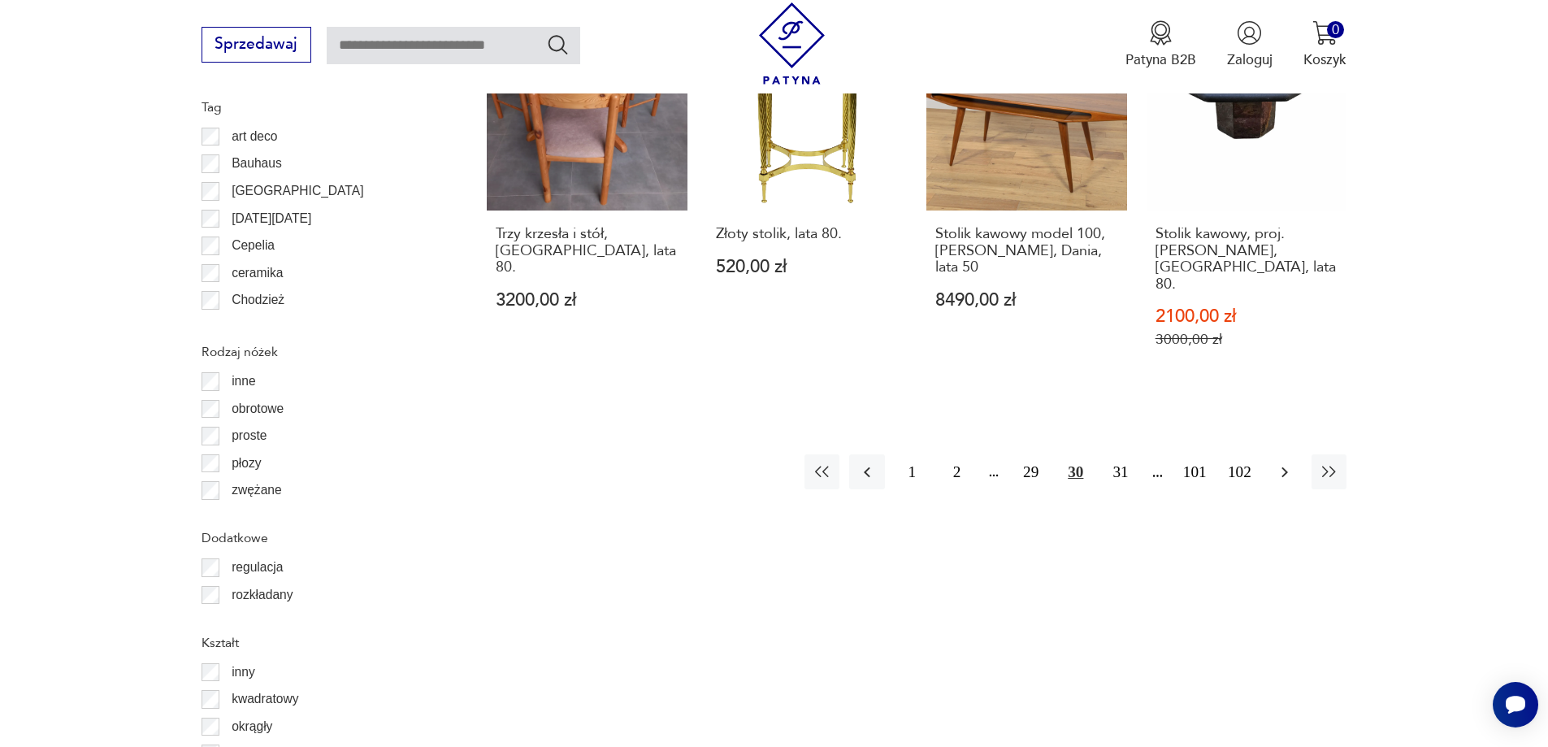
click at [1294, 454] on button "button" at bounding box center [1284, 471] width 35 height 35
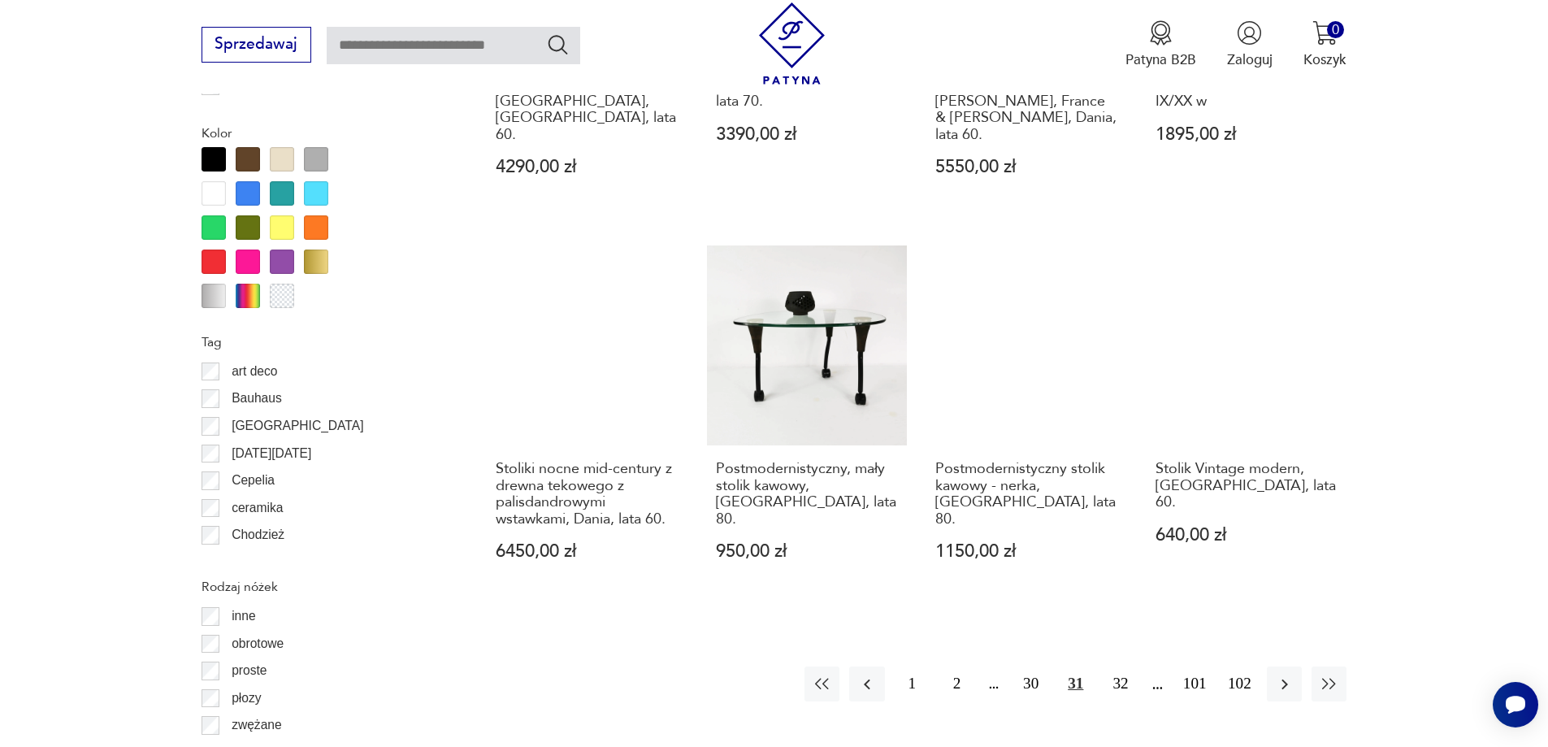
scroll to position [1922, 0]
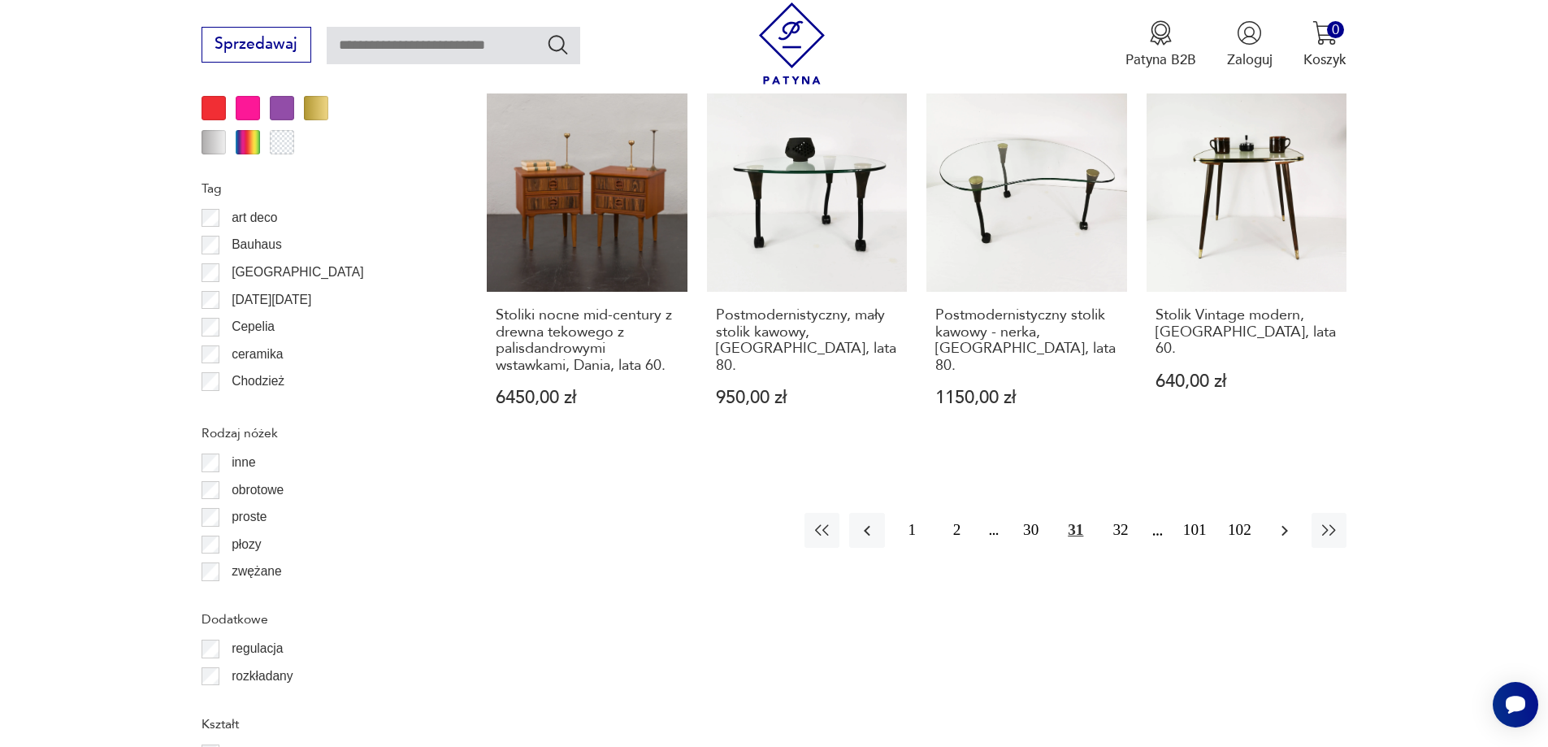
click at [1300, 513] on button "button" at bounding box center [1284, 530] width 35 height 35
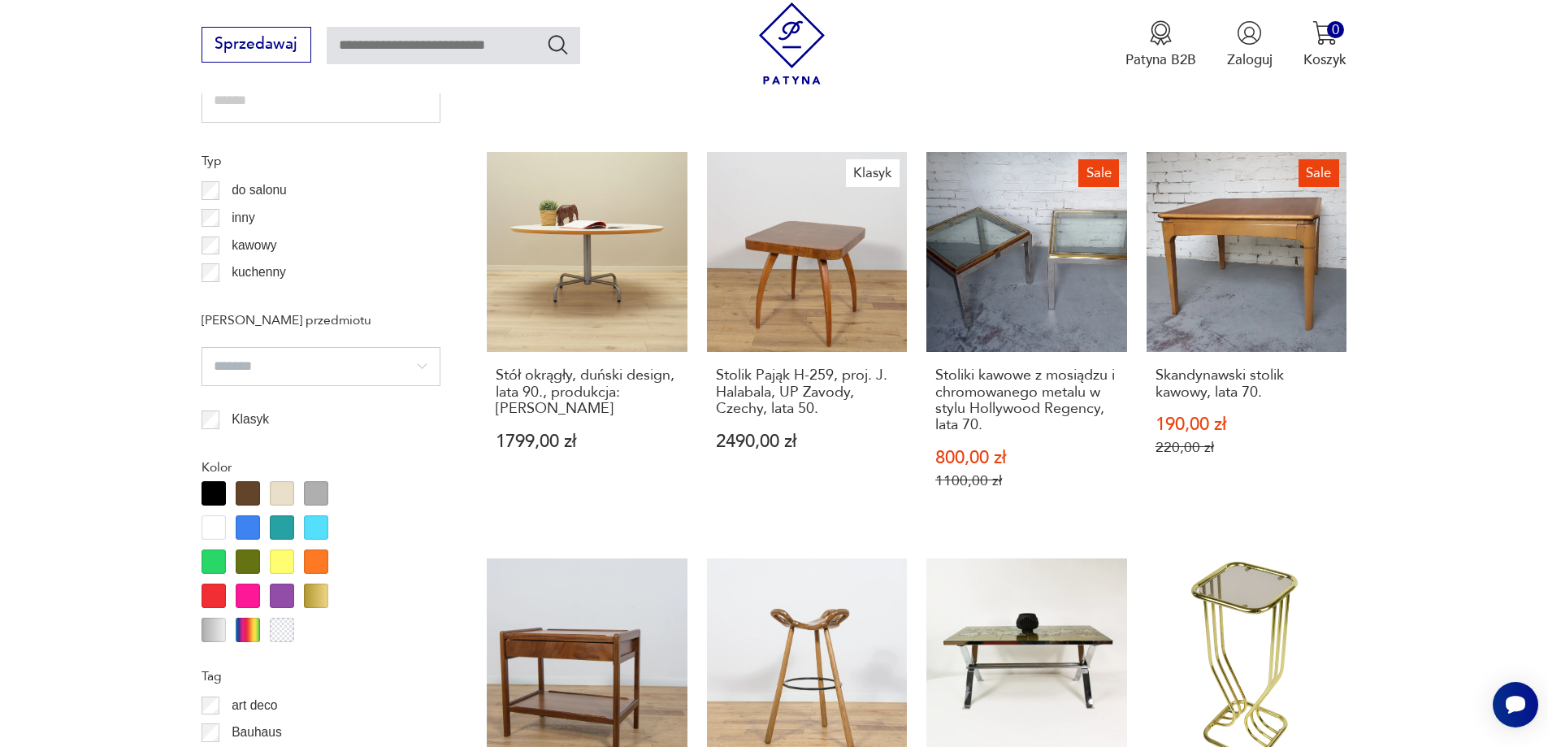
scroll to position [1760, 0]
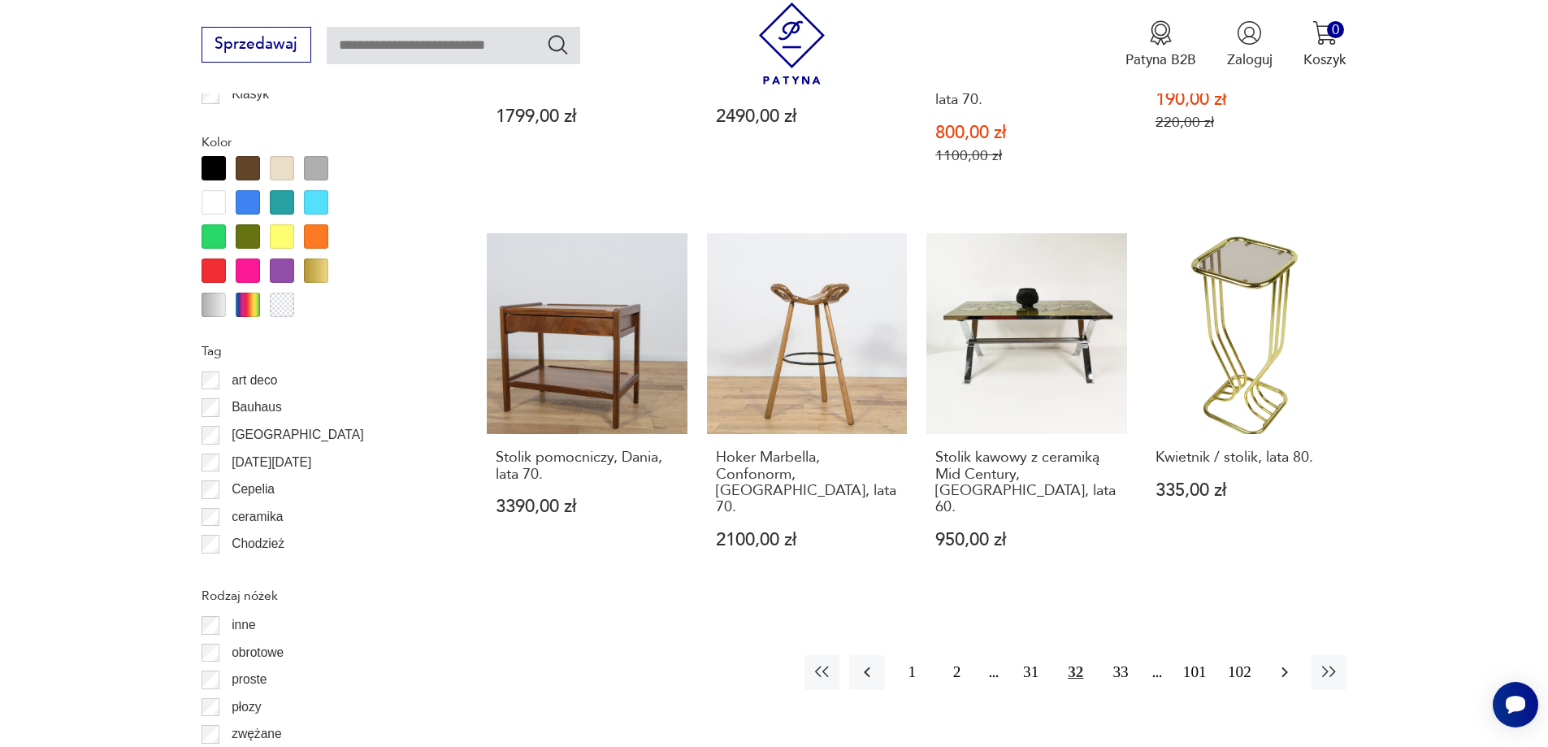
click at [1282, 662] on icon "button" at bounding box center [1285, 672] width 20 height 20
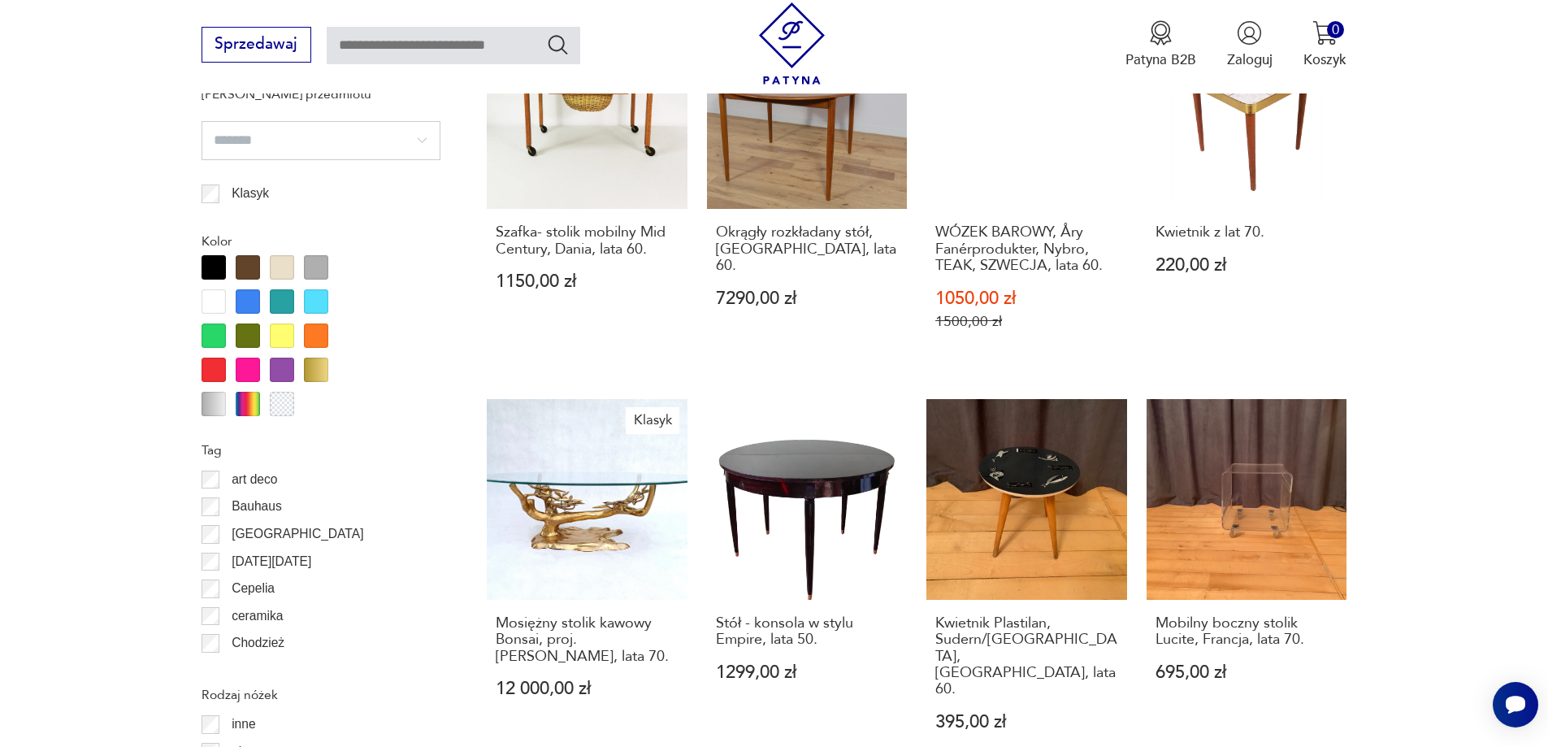
scroll to position [1922, 0]
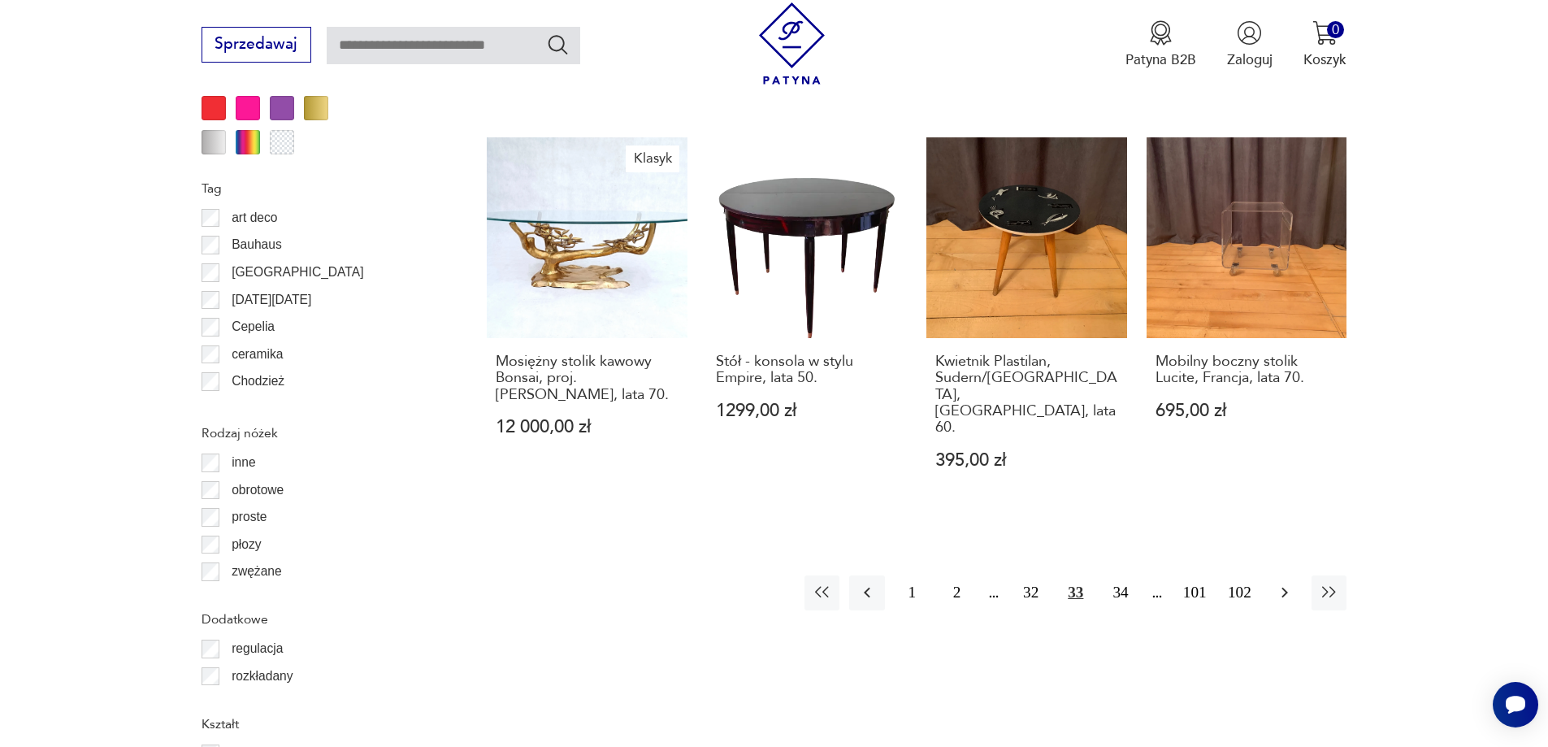
click at [1294, 575] on button "button" at bounding box center [1284, 592] width 35 height 35
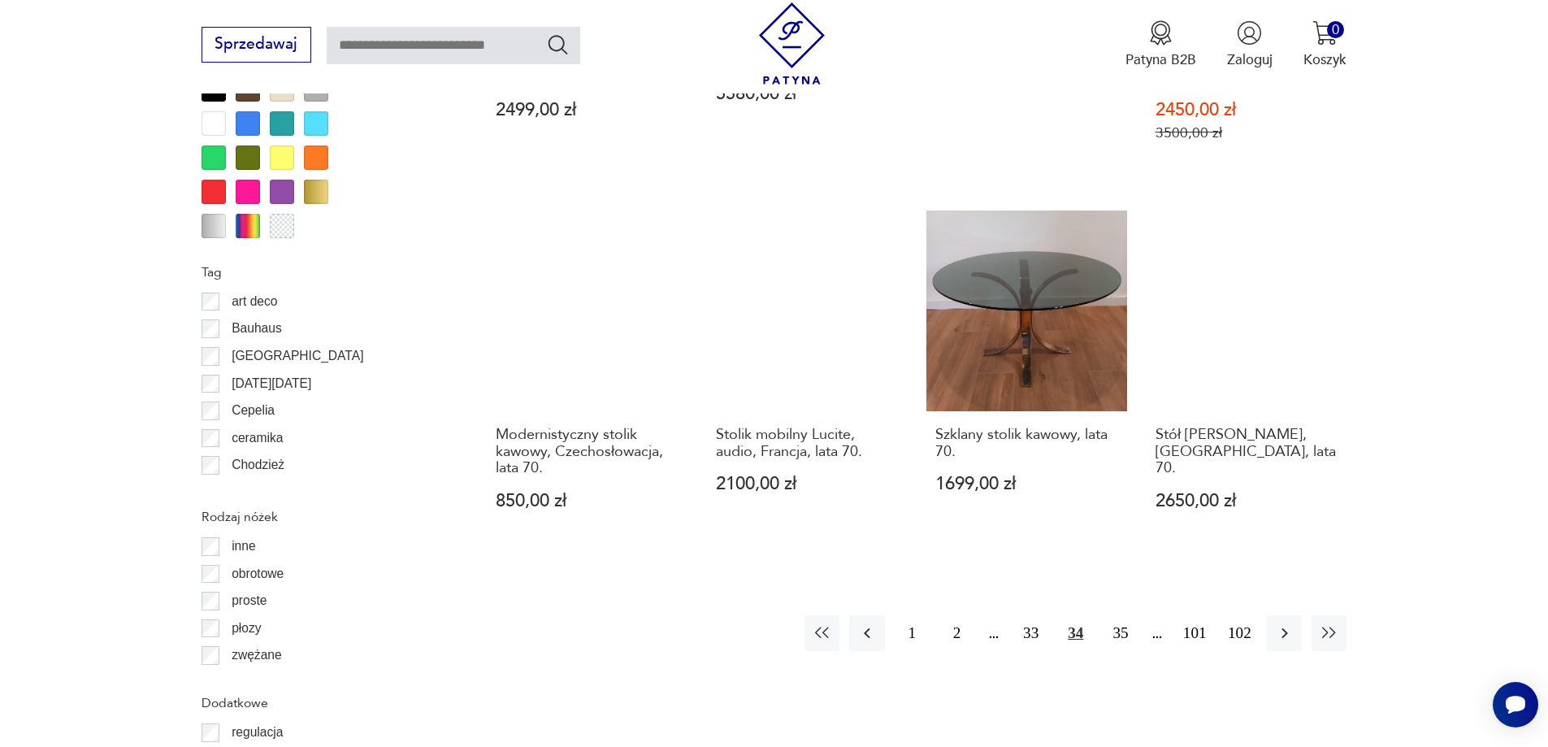
scroll to position [1841, 0]
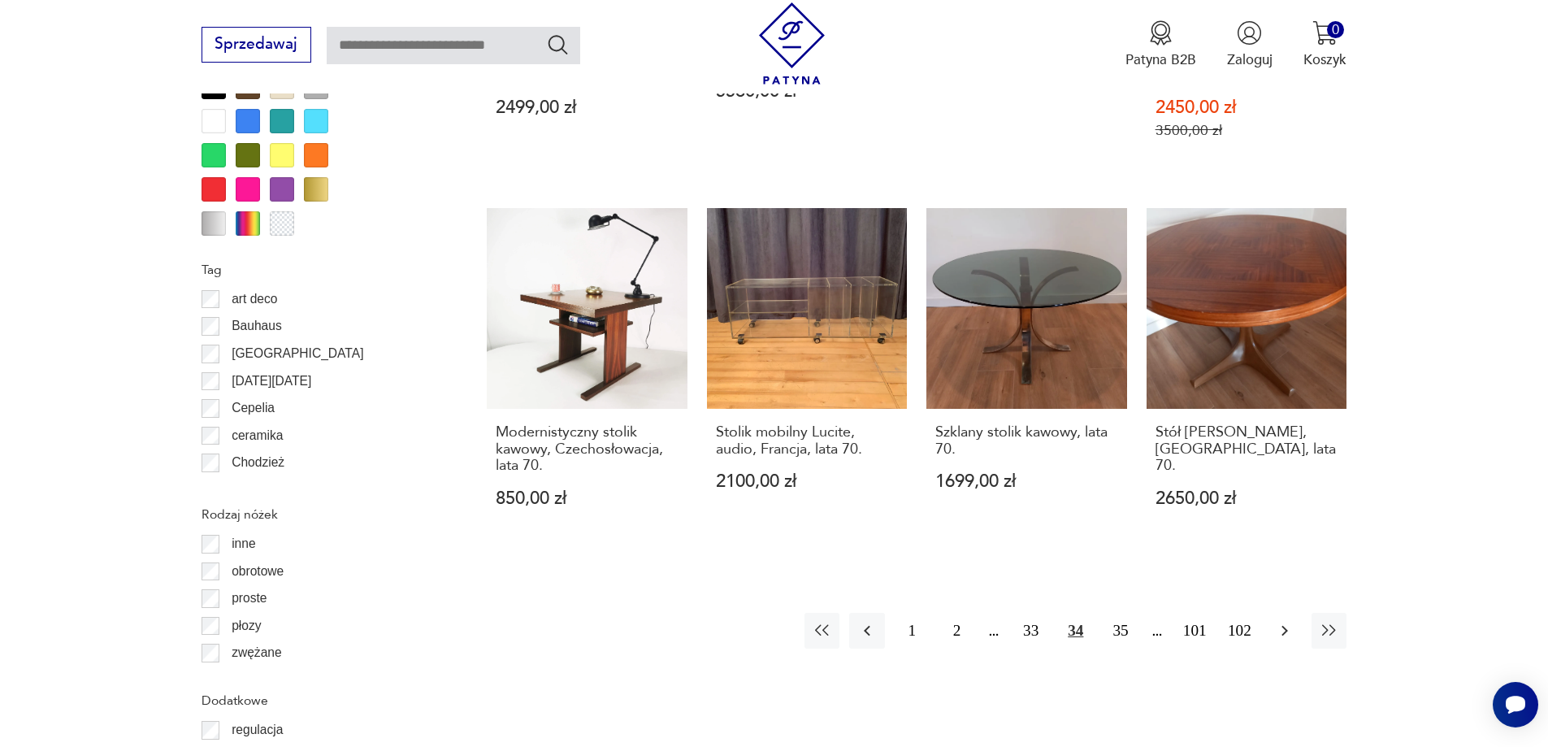
click at [1286, 624] on button "button" at bounding box center [1284, 630] width 35 height 35
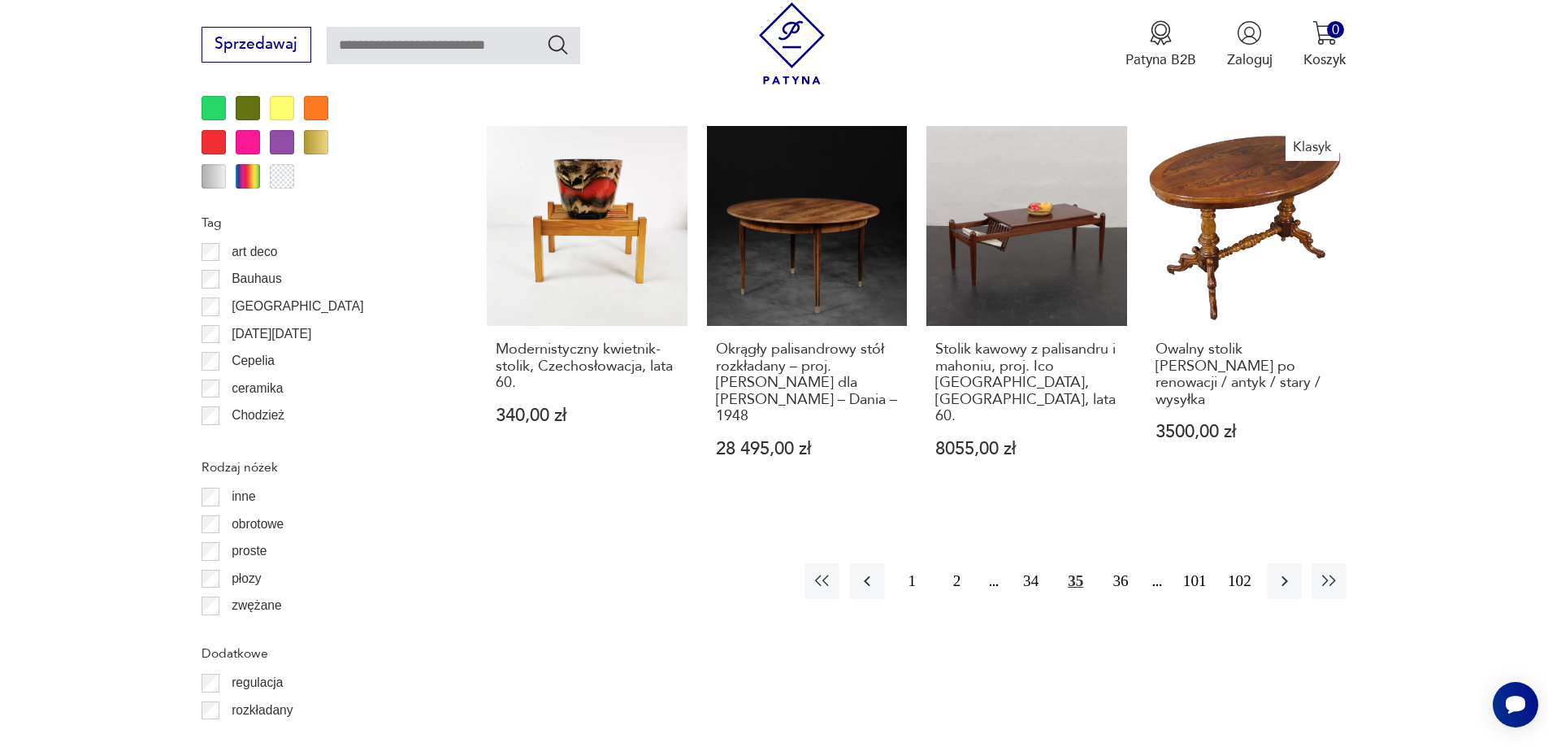
scroll to position [2085, 0]
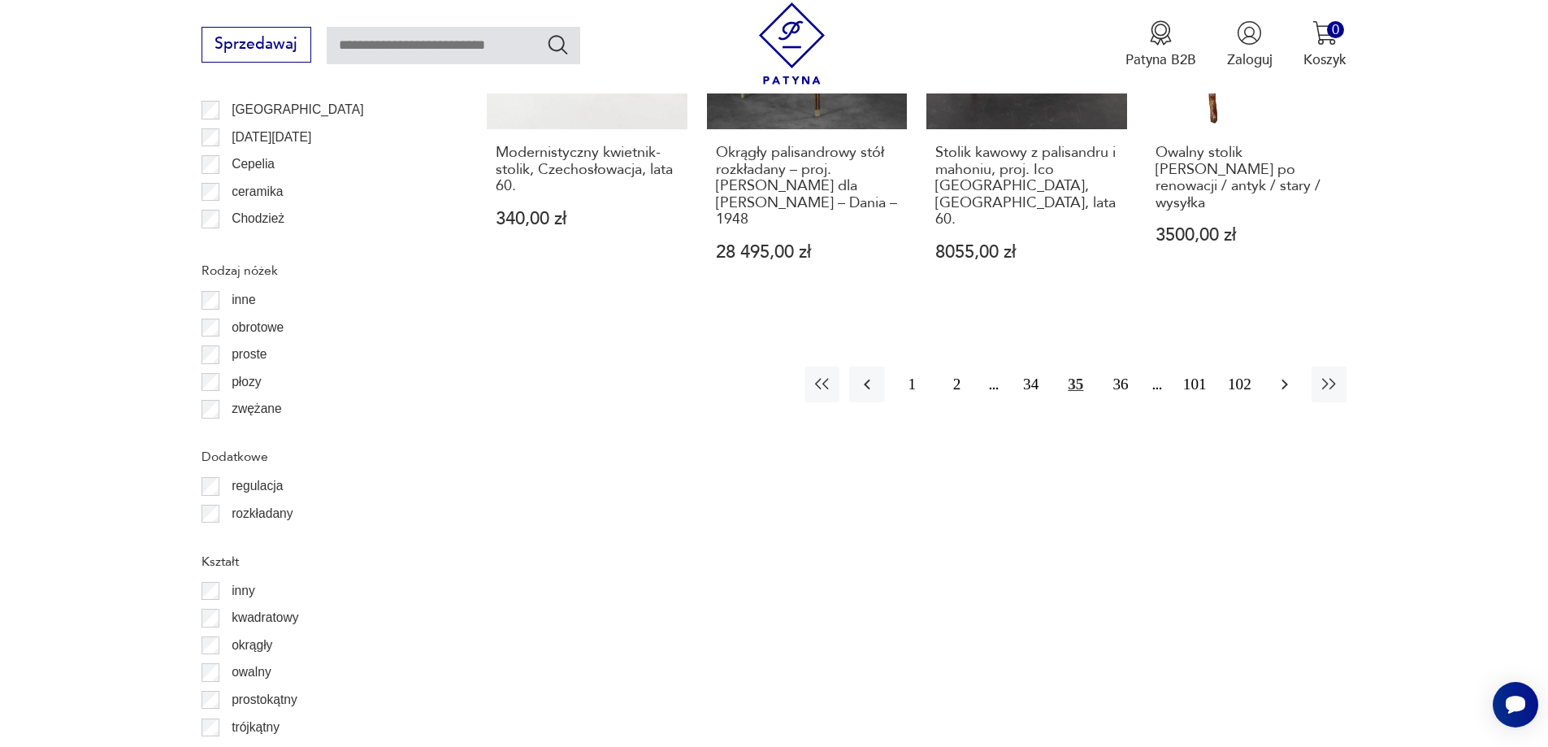
click at [1279, 375] on icon "button" at bounding box center [1285, 385] width 20 height 20
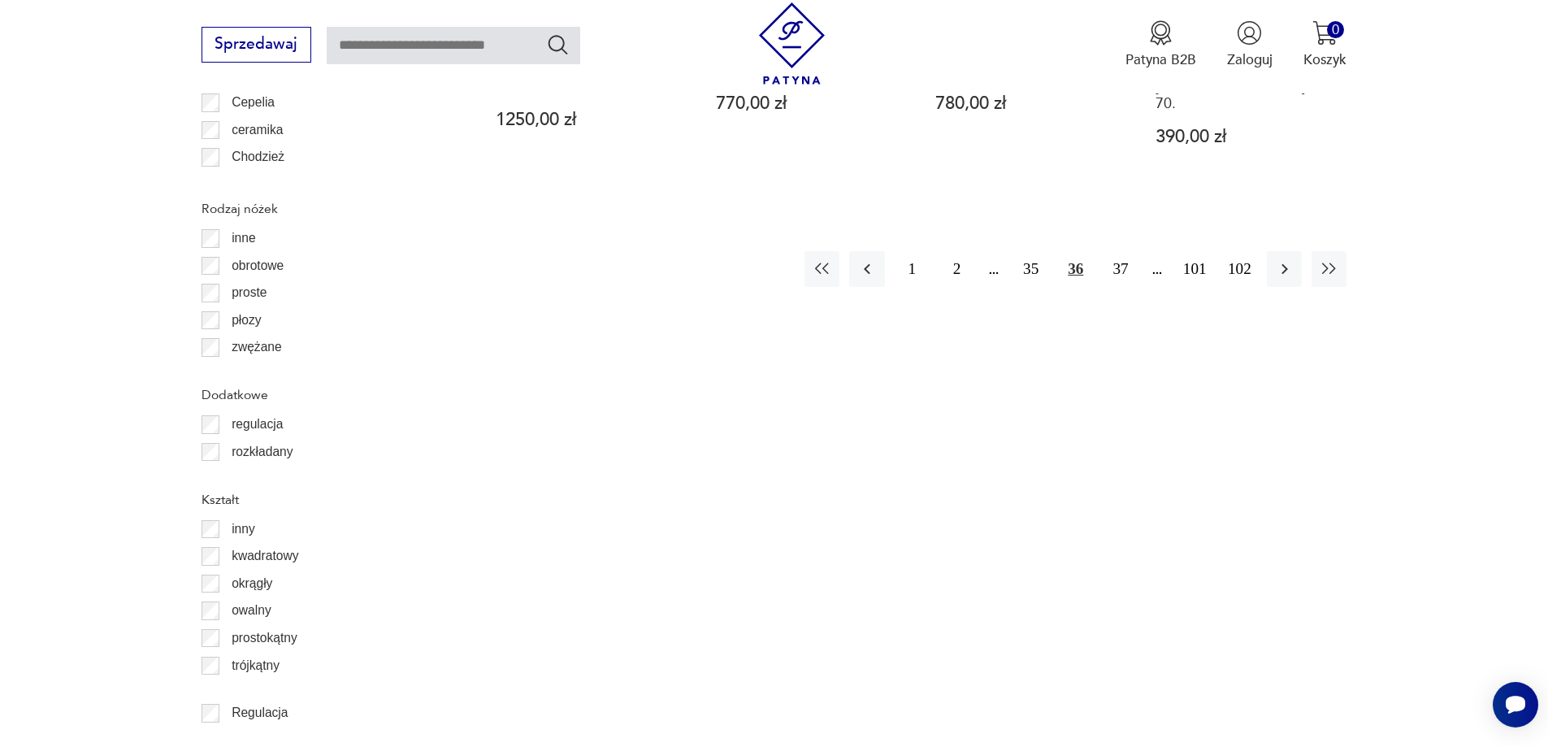
scroll to position [2166, 0]
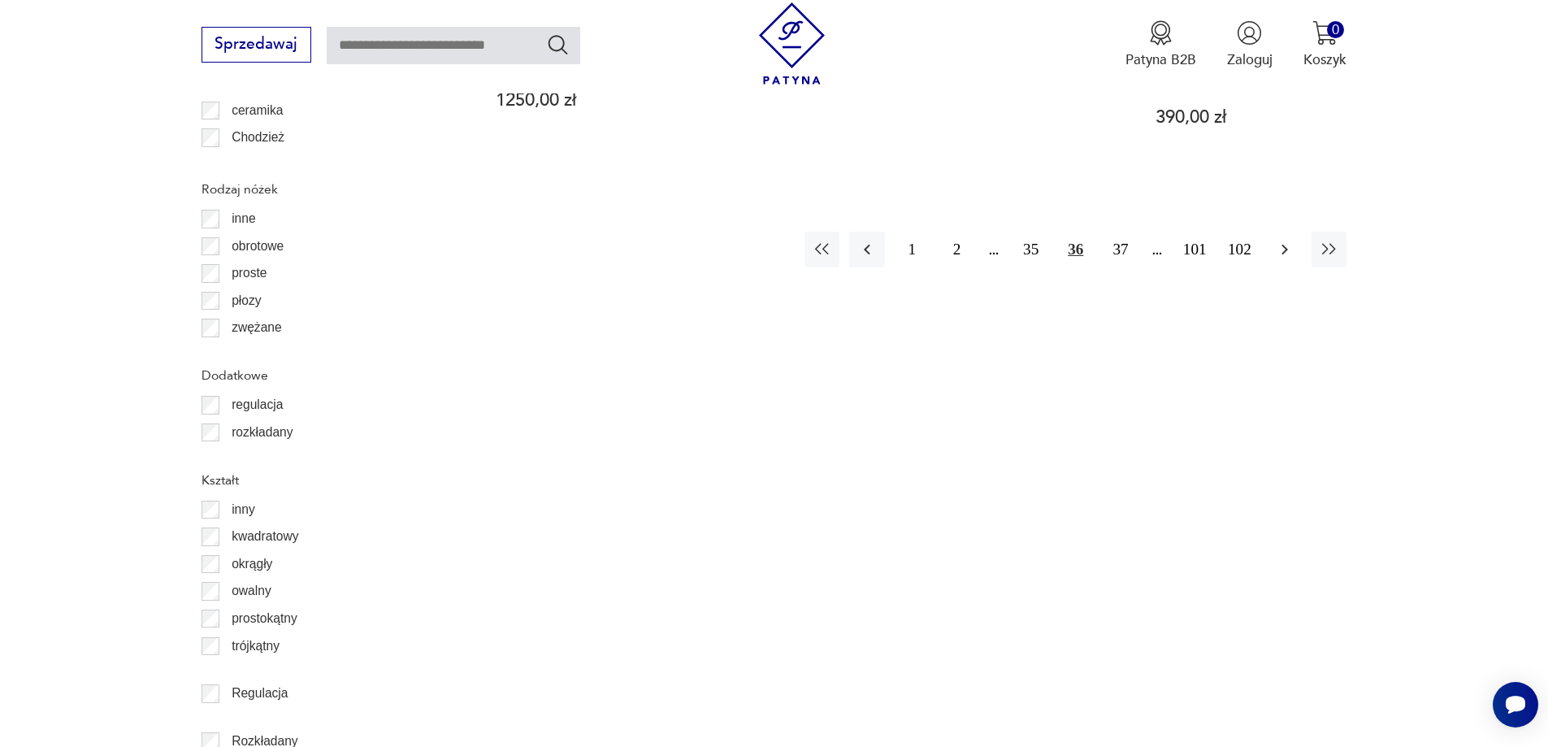
click at [1281, 240] on icon "button" at bounding box center [1285, 250] width 20 height 20
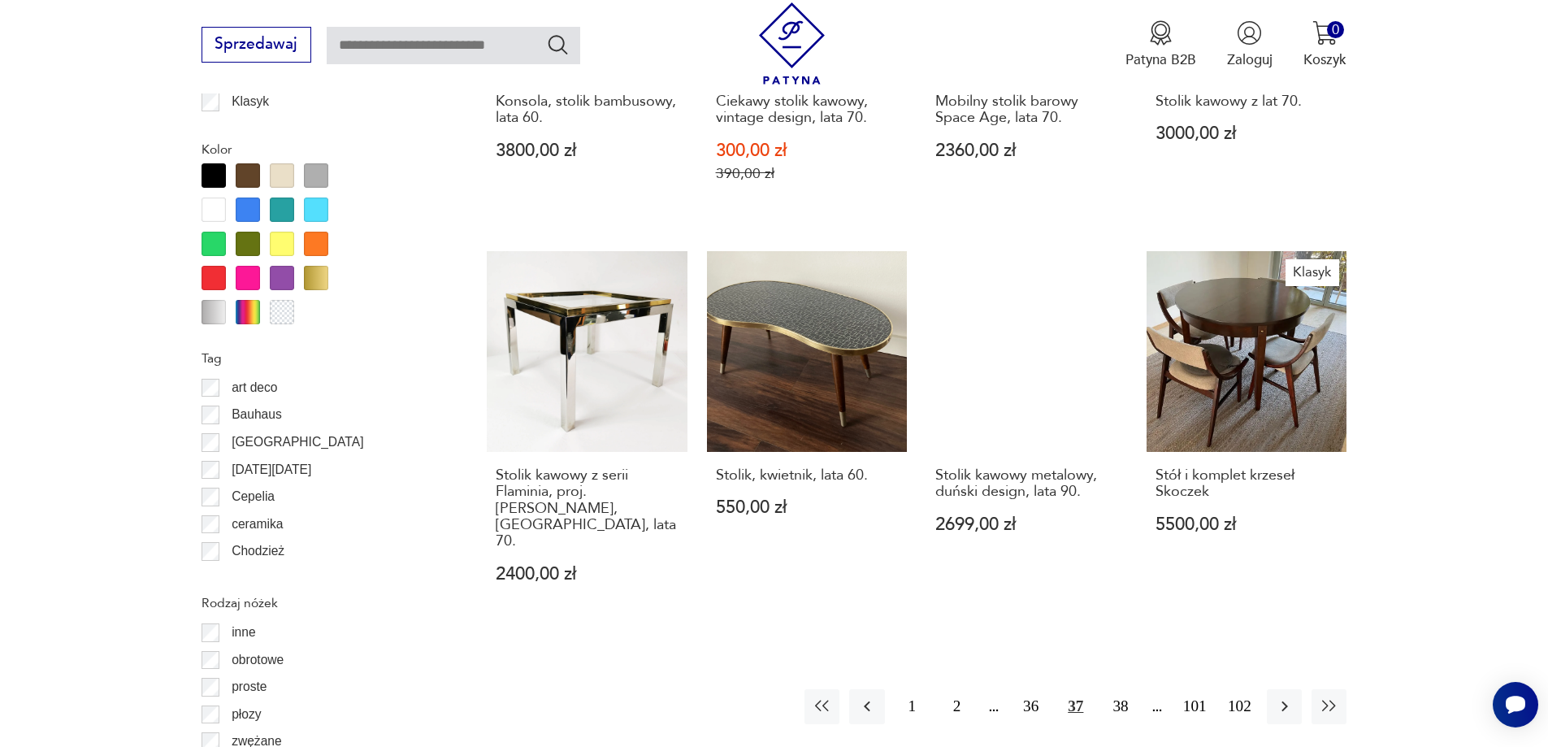
scroll to position [1760, 0]
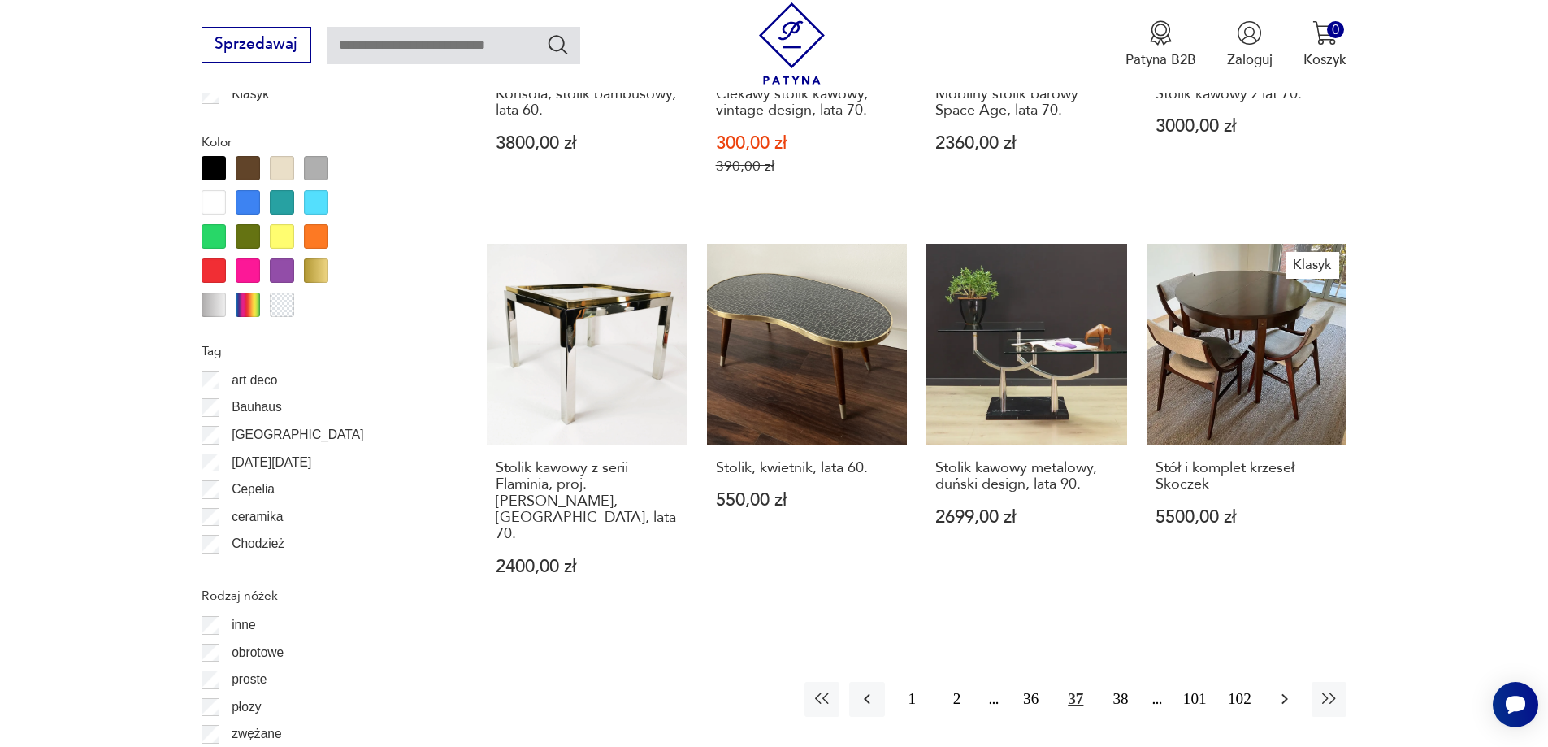
click at [1277, 689] on icon "button" at bounding box center [1285, 699] width 20 height 20
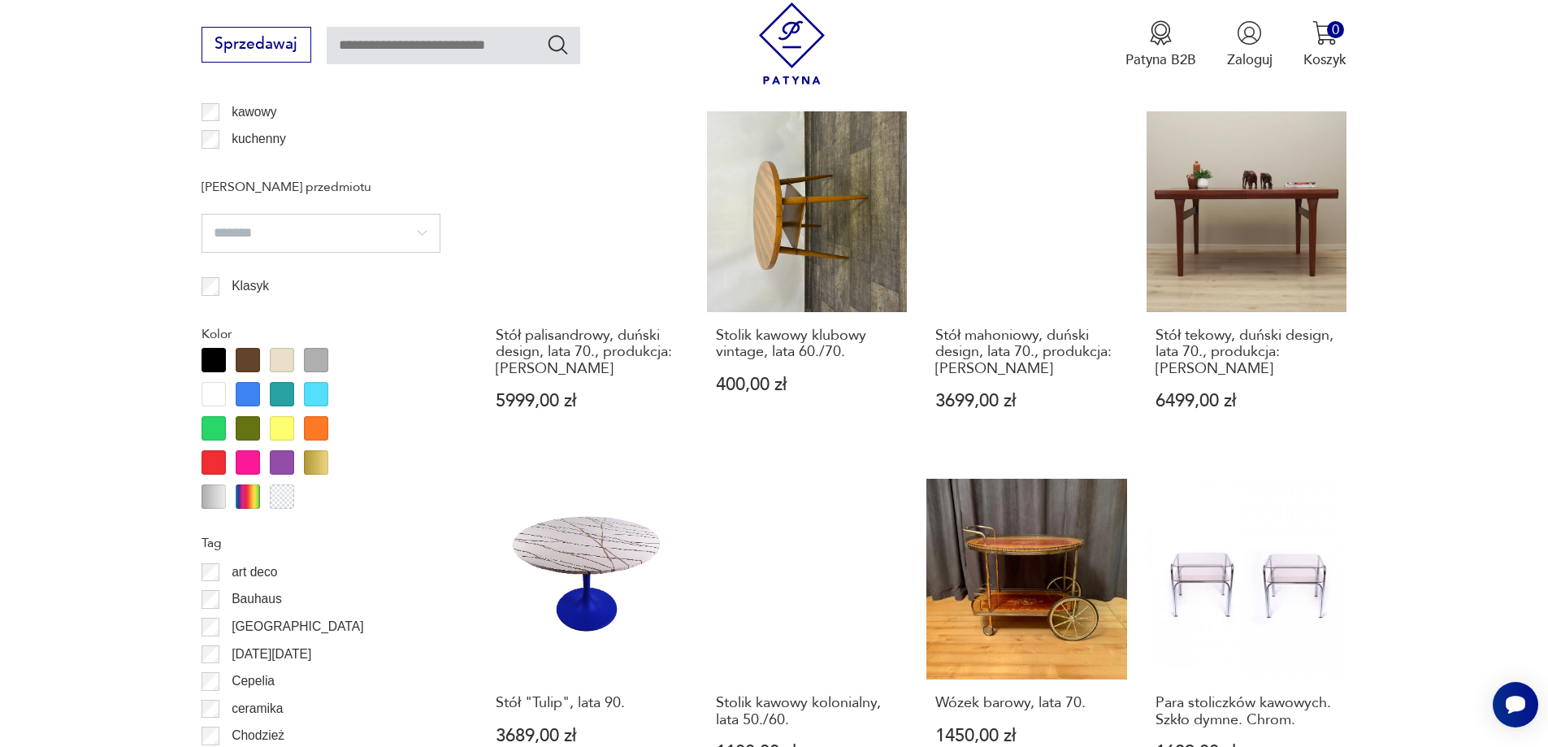
scroll to position [1760, 0]
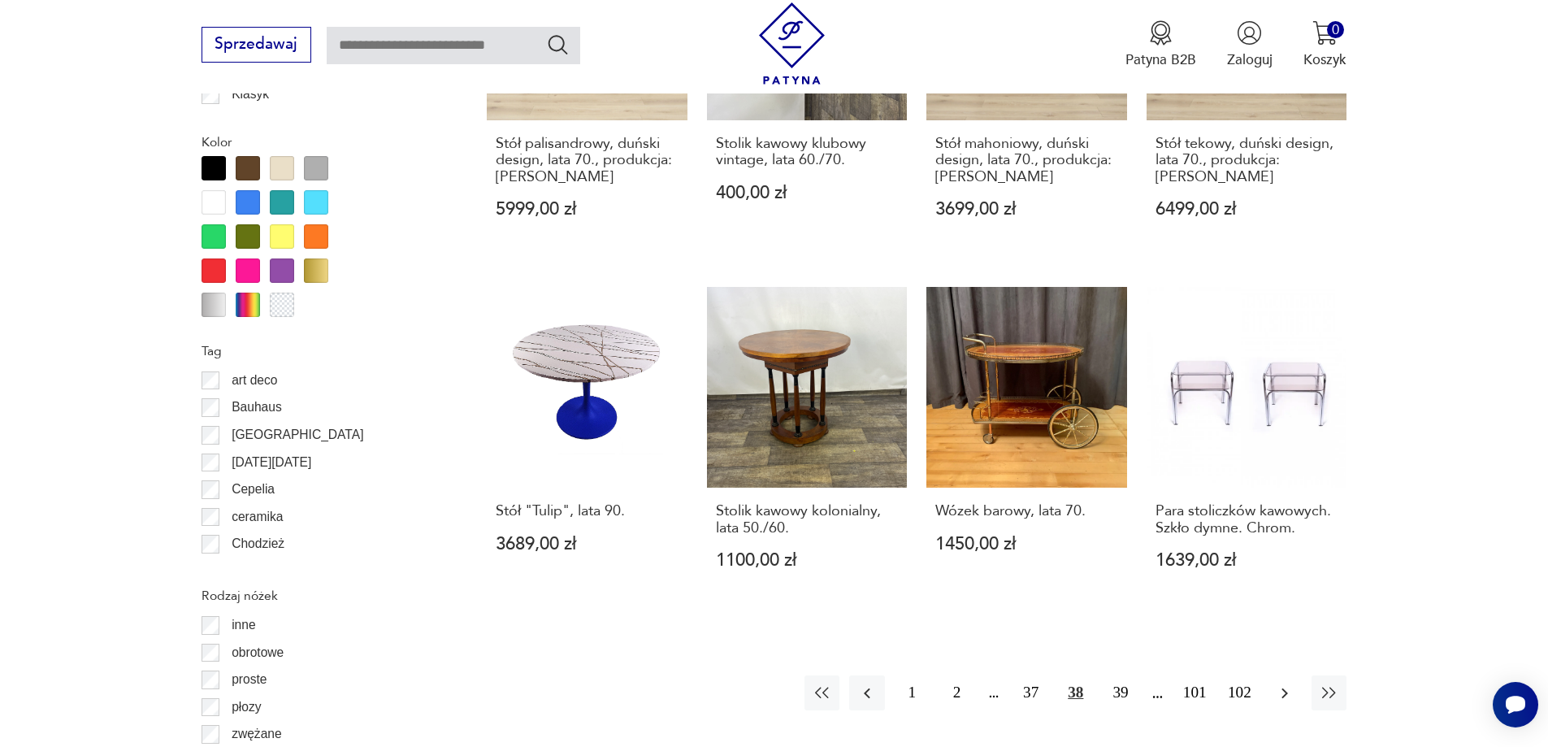
click at [1287, 683] on icon "button" at bounding box center [1285, 693] width 20 height 20
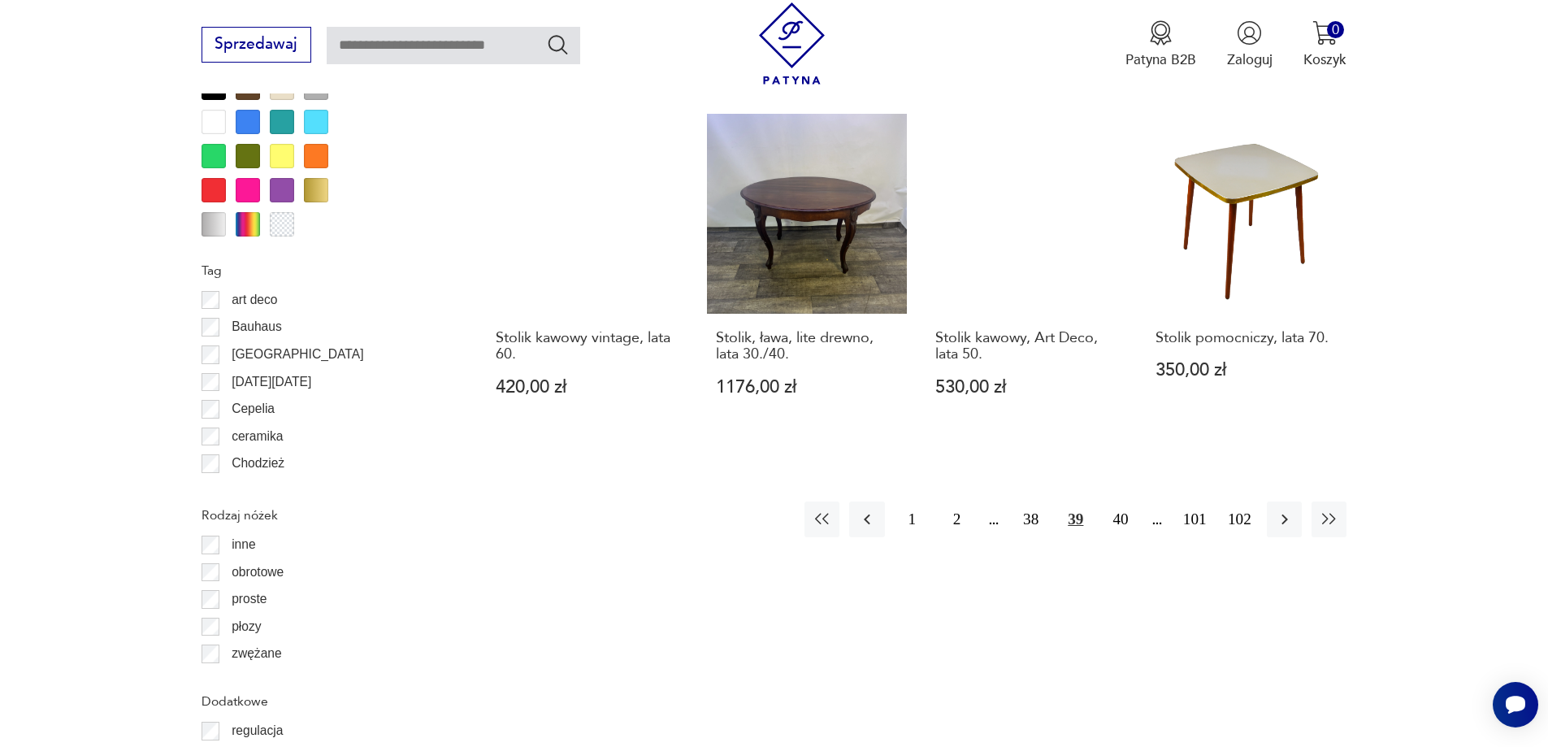
scroll to position [1841, 0]
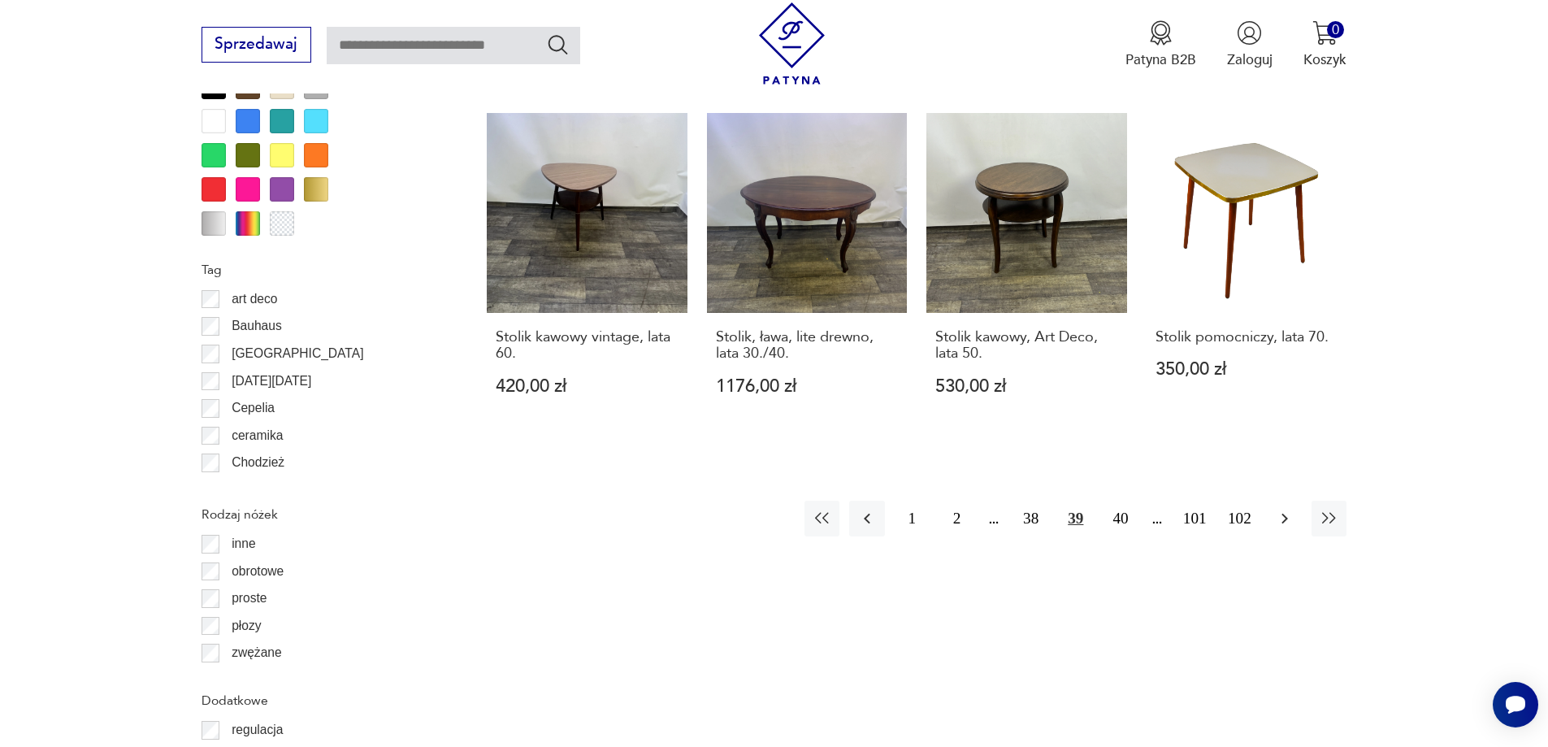
click at [1282, 523] on icon "button" at bounding box center [1284, 519] width 7 height 11
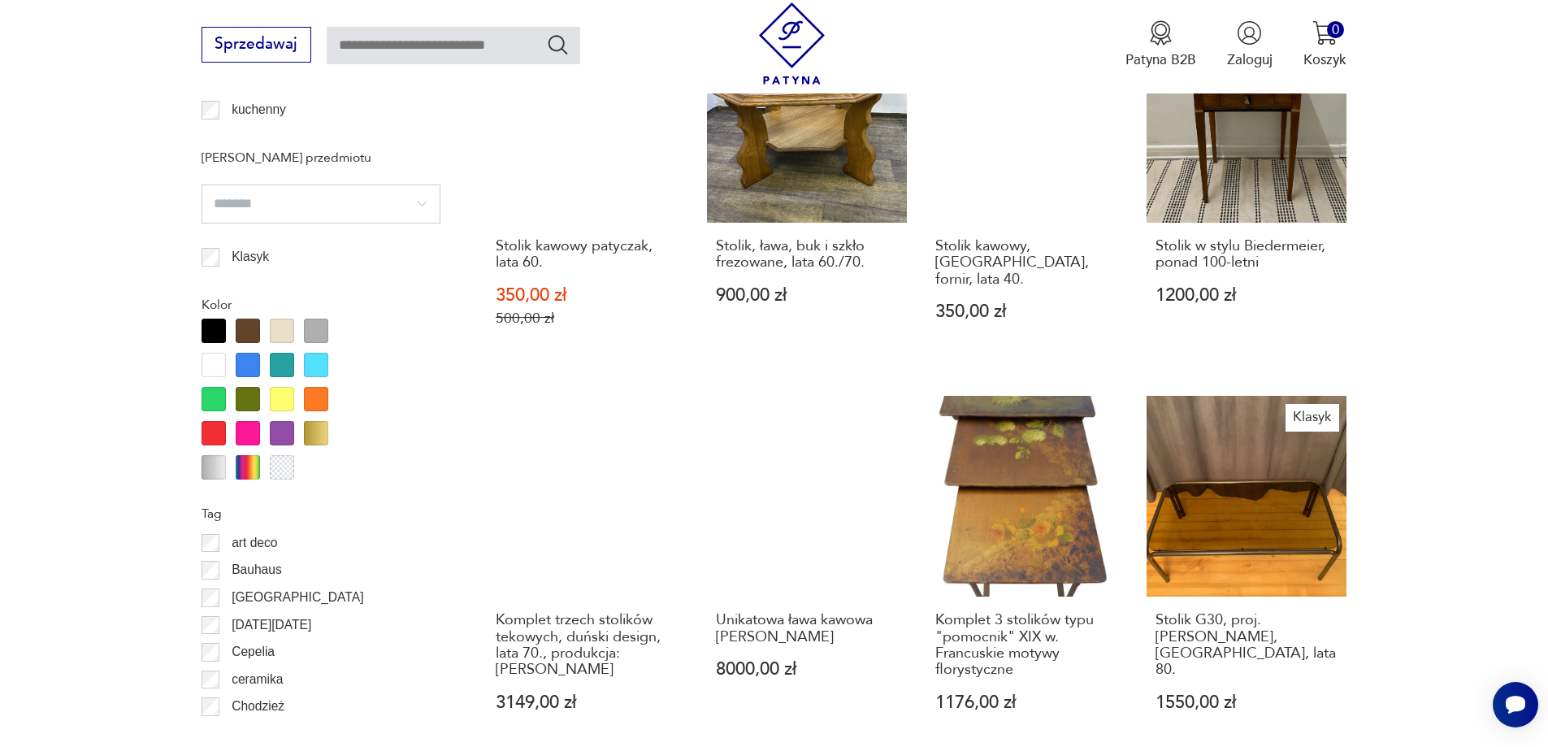
scroll to position [1922, 0]
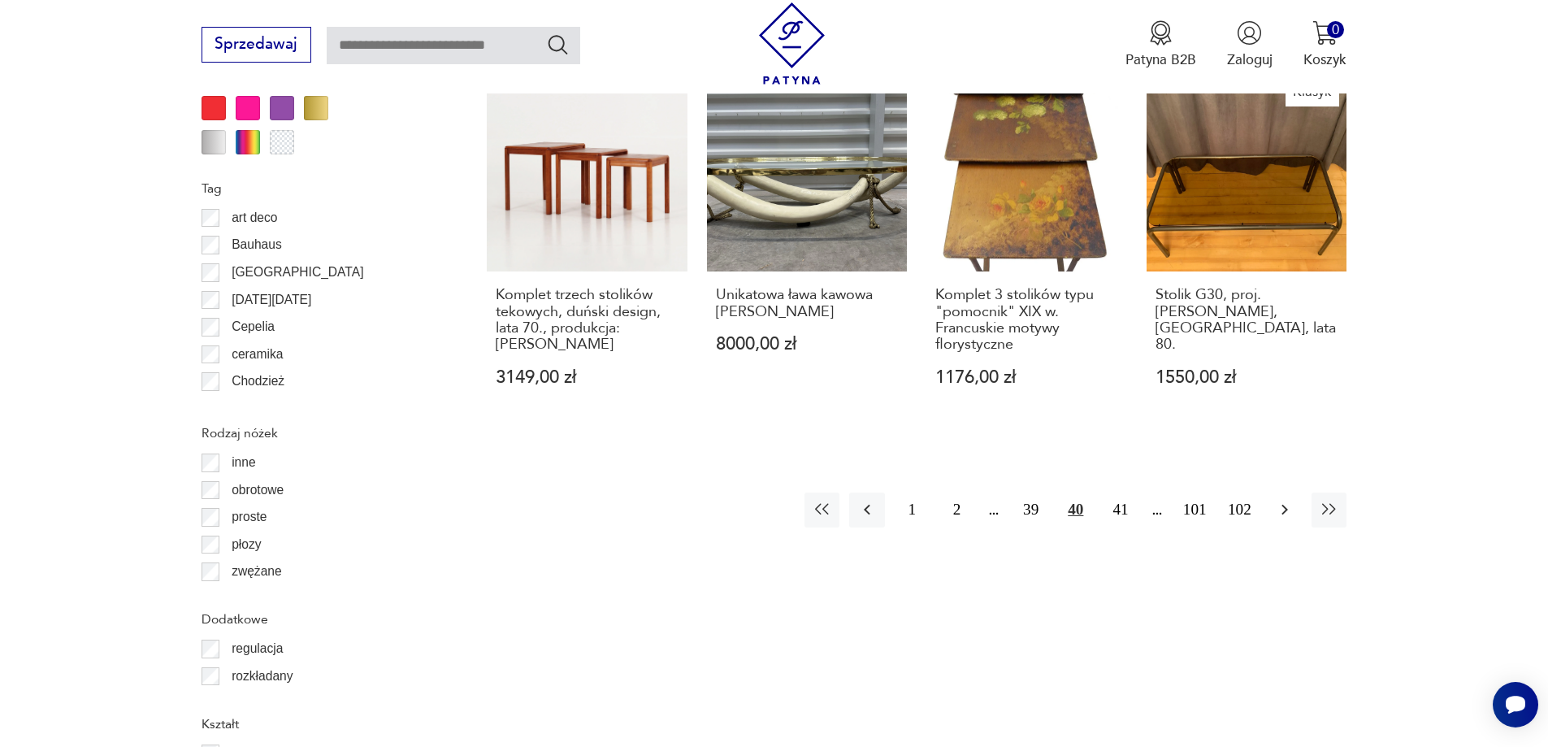
click at [1294, 500] on icon "button" at bounding box center [1285, 510] width 20 height 20
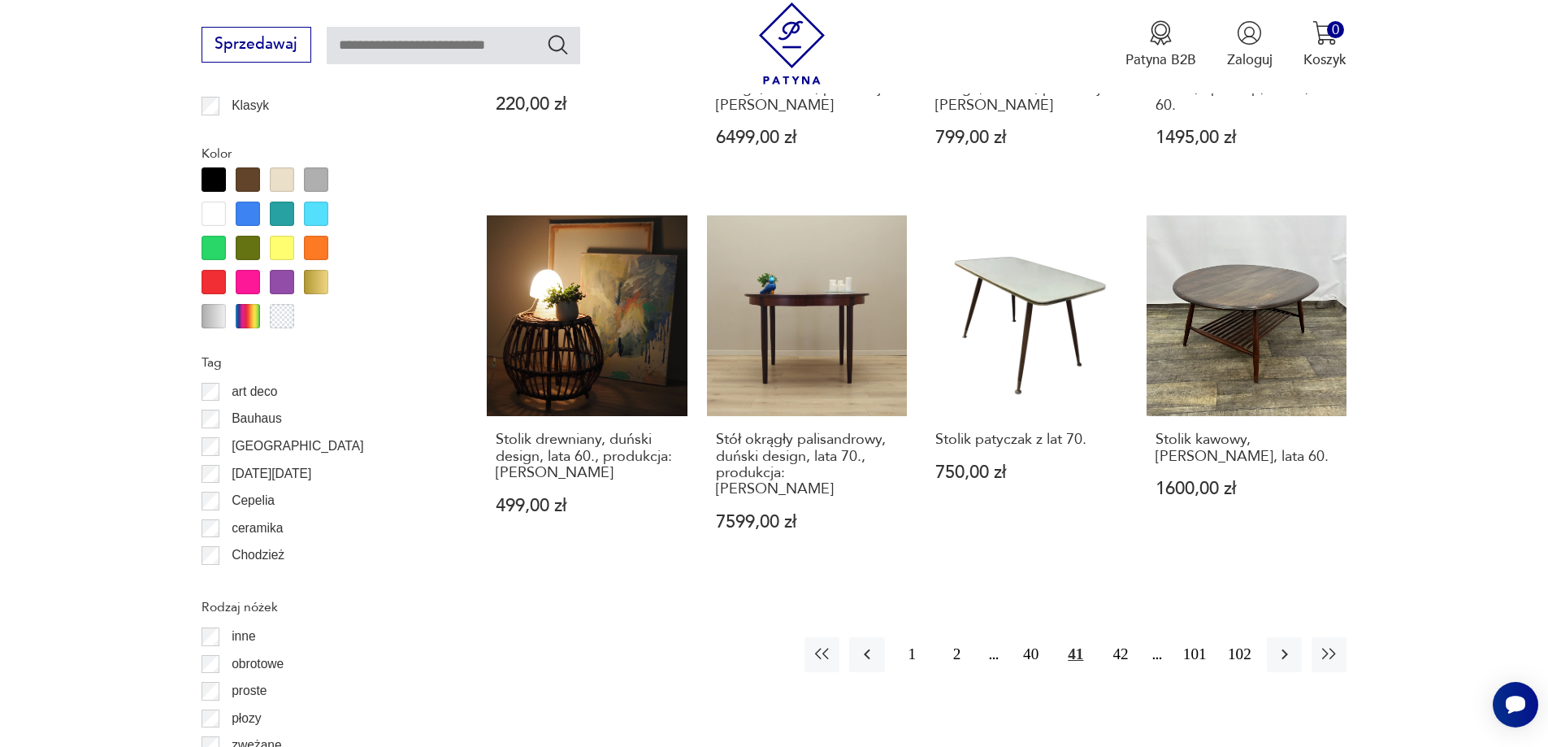
scroll to position [1922, 0]
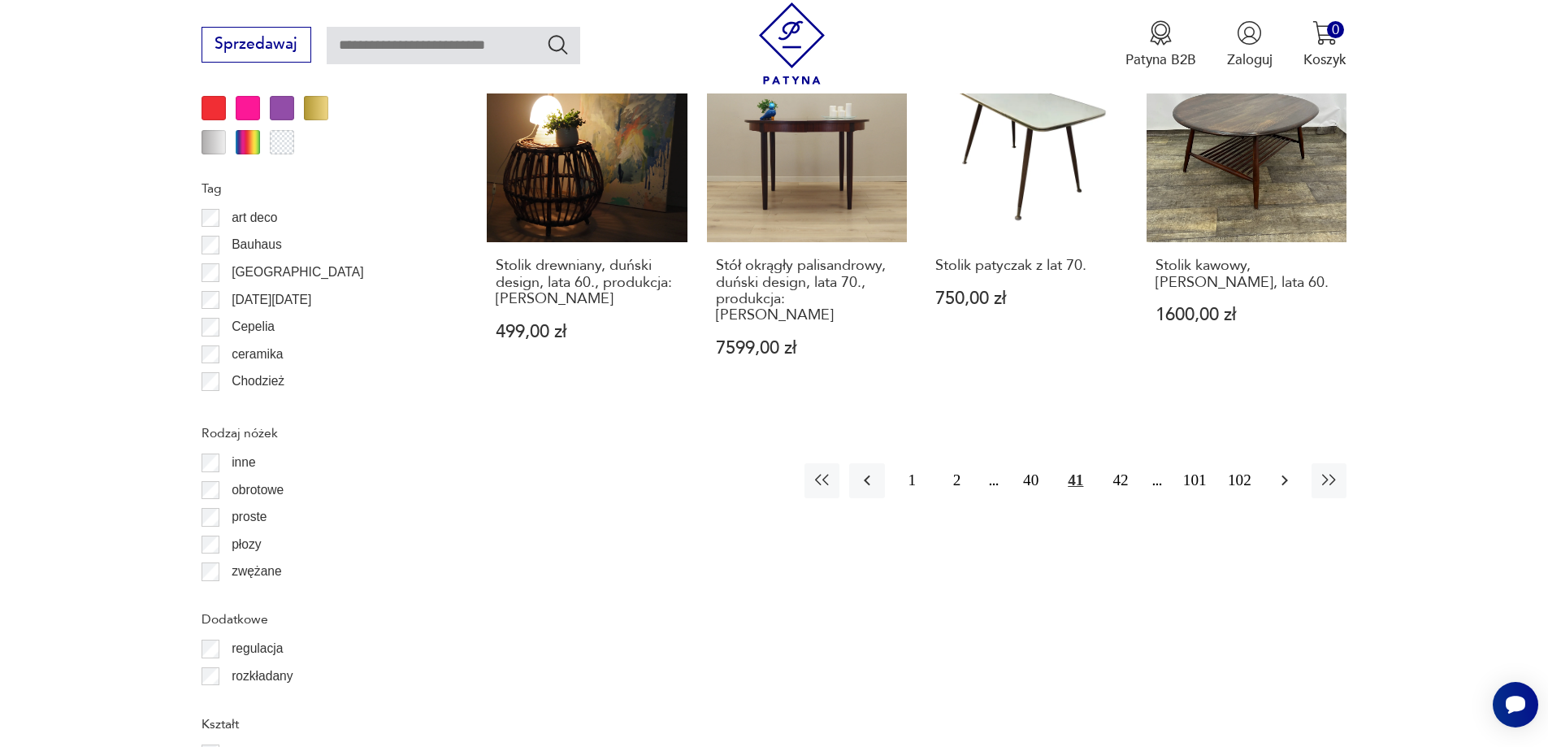
click at [1289, 470] on icon "button" at bounding box center [1285, 480] width 20 height 20
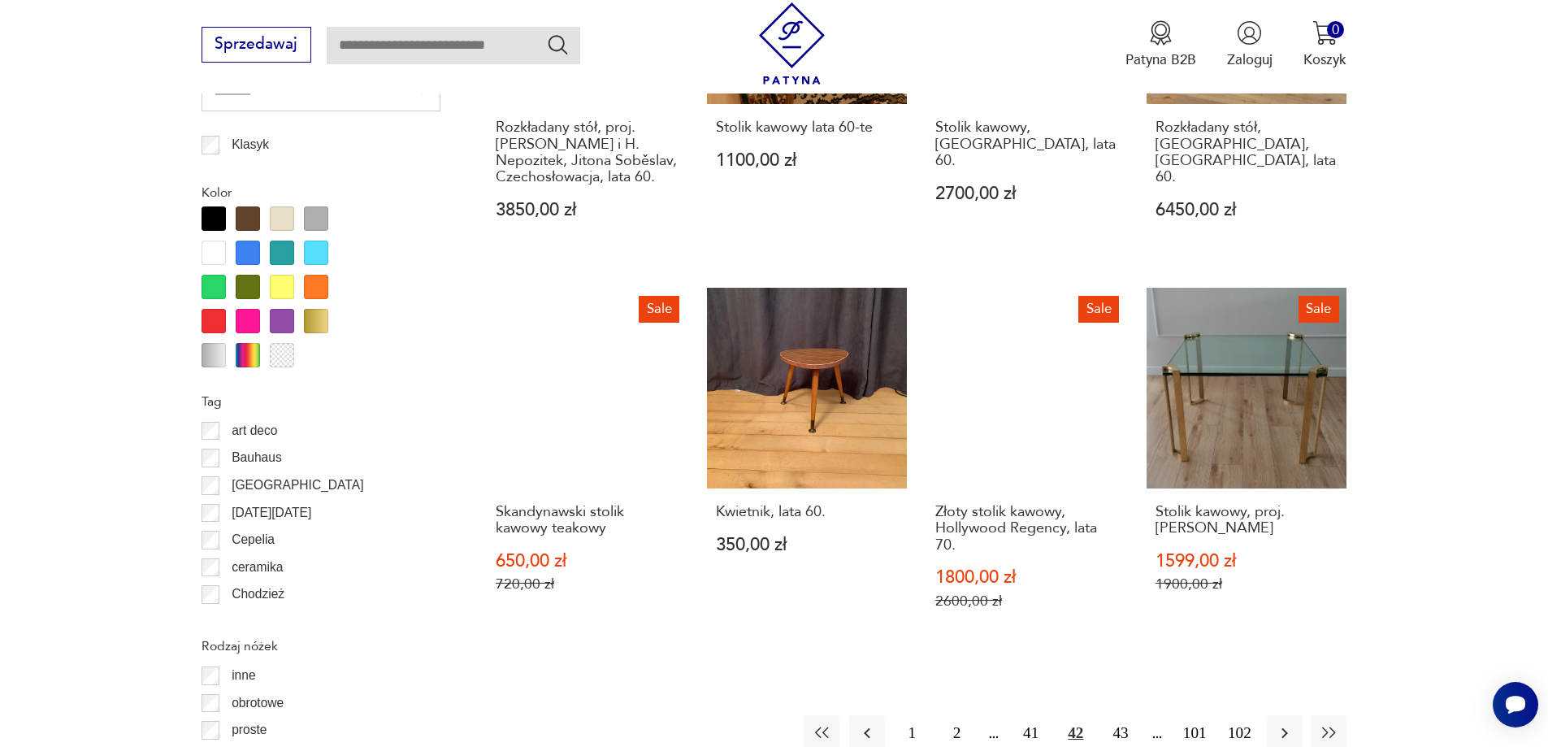
scroll to position [1922, 0]
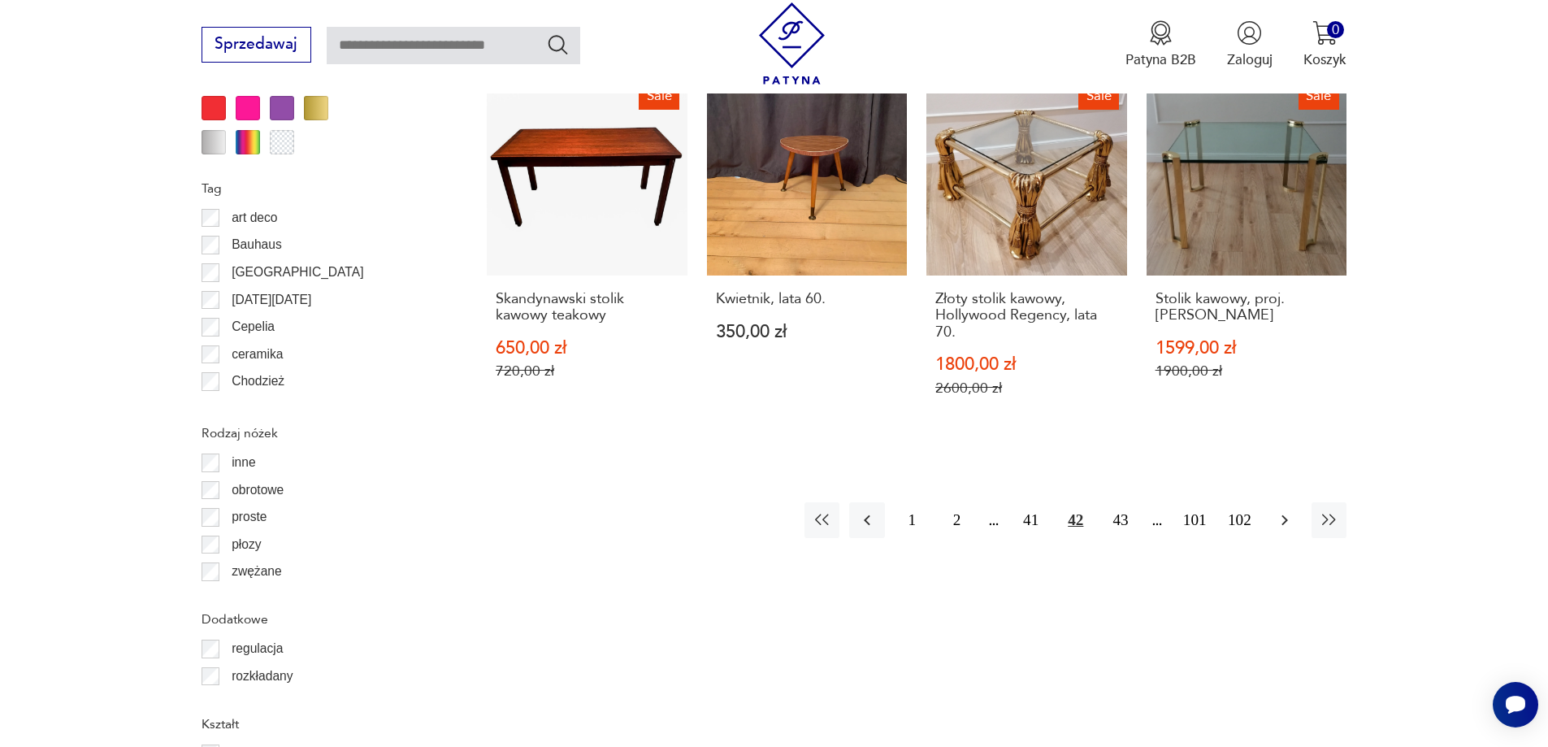
click at [1283, 519] on icon "button" at bounding box center [1285, 520] width 20 height 20
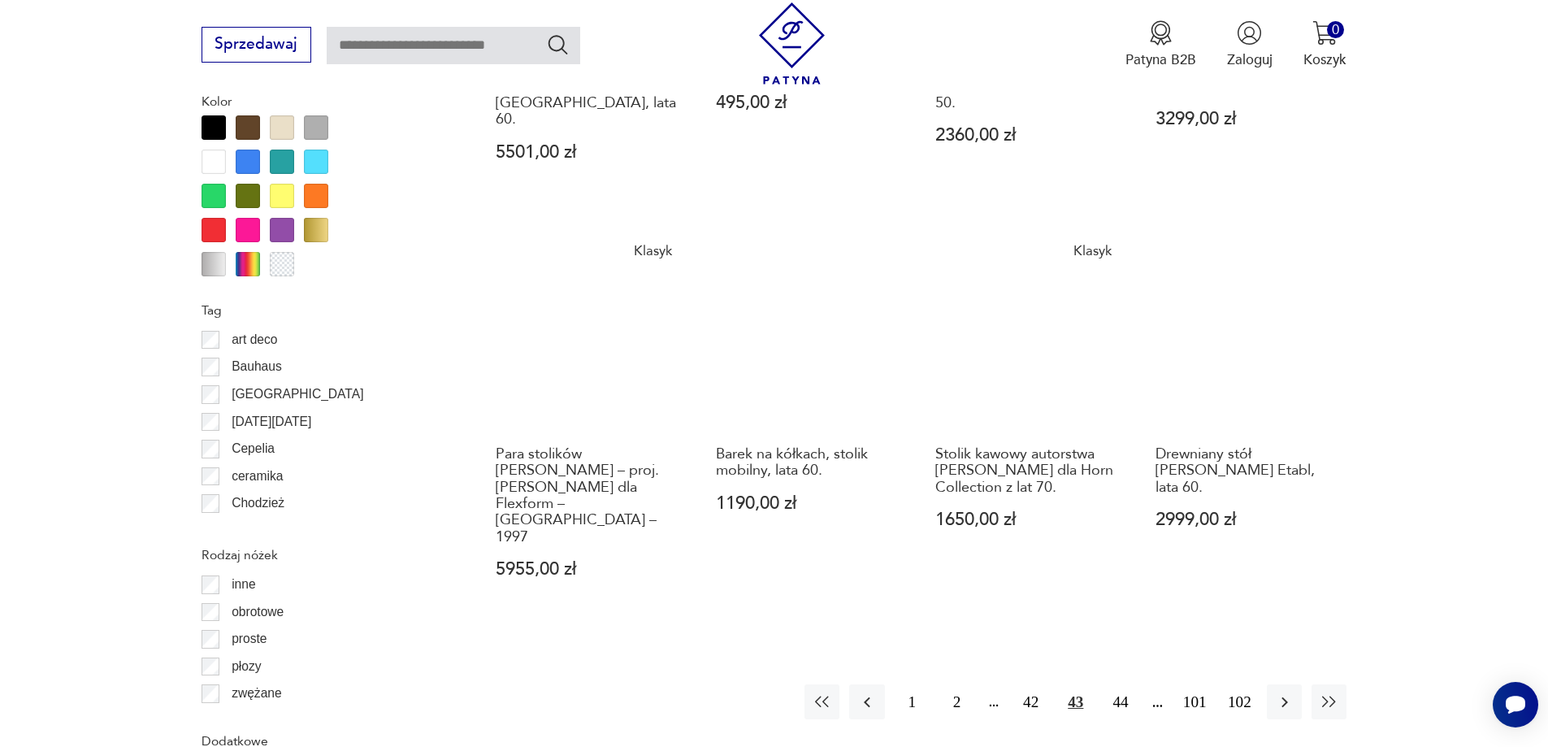
scroll to position [1841, 0]
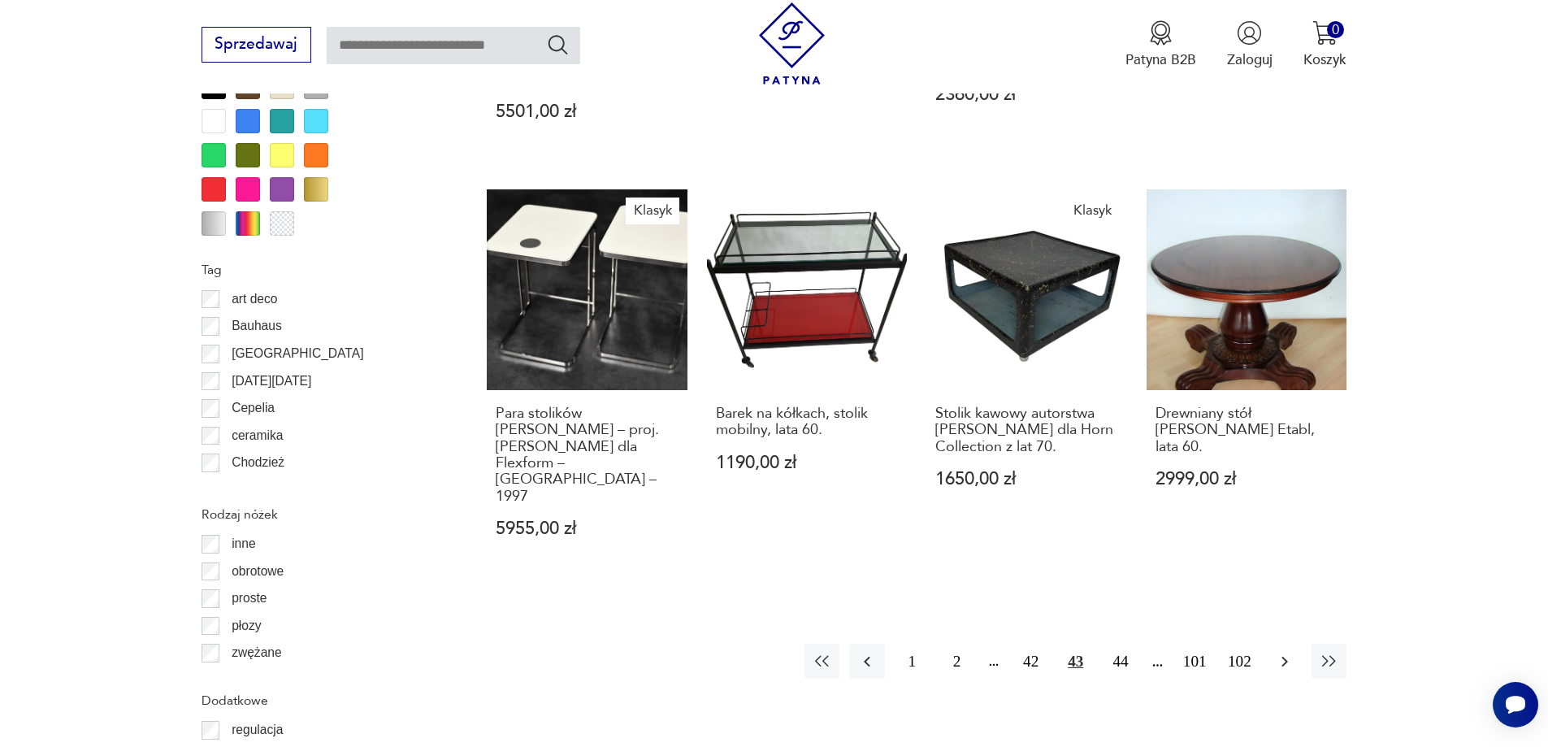
click at [1275, 652] on icon "button" at bounding box center [1285, 662] width 20 height 20
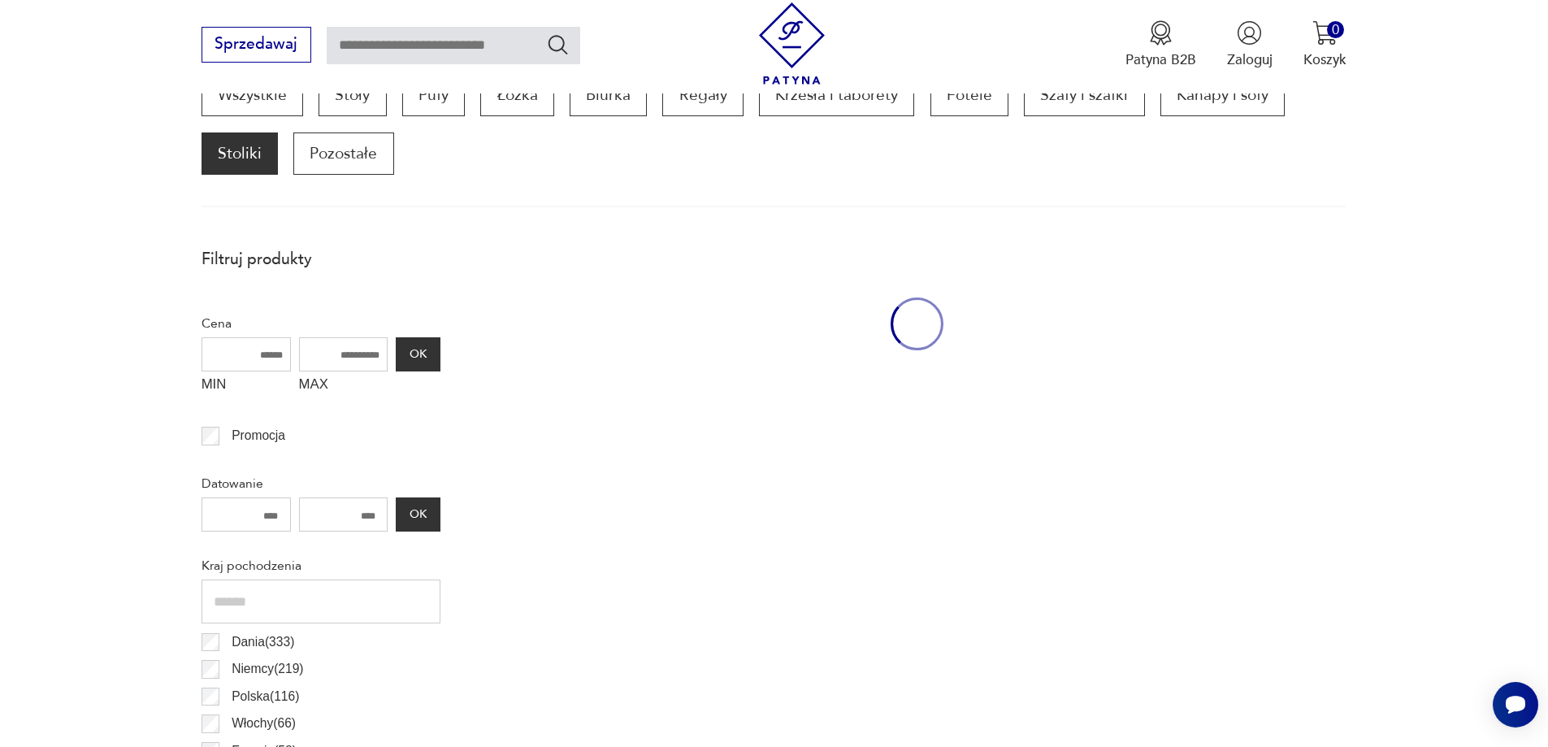
scroll to position [541, 0]
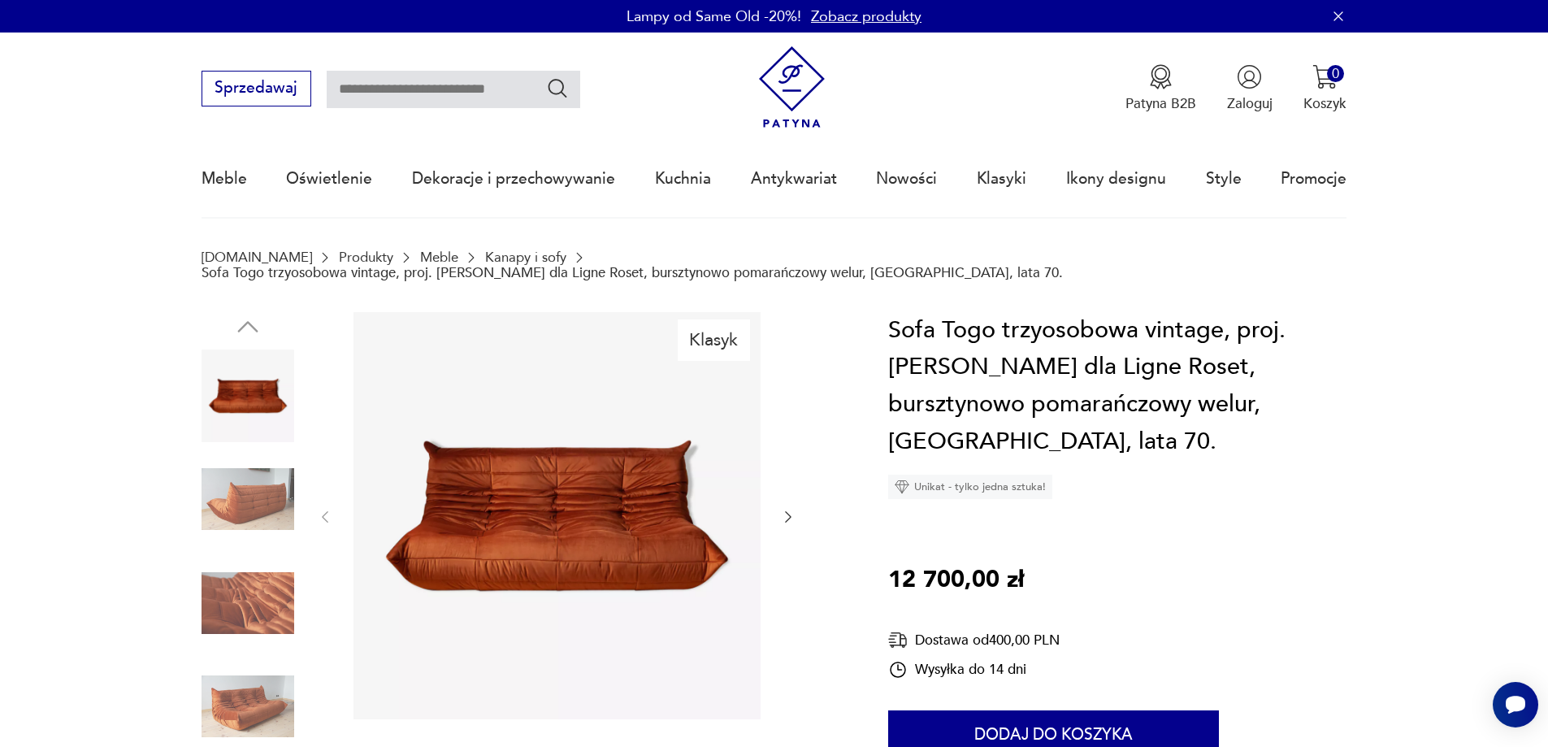
click at [210, 483] on img at bounding box center [248, 499] width 93 height 93
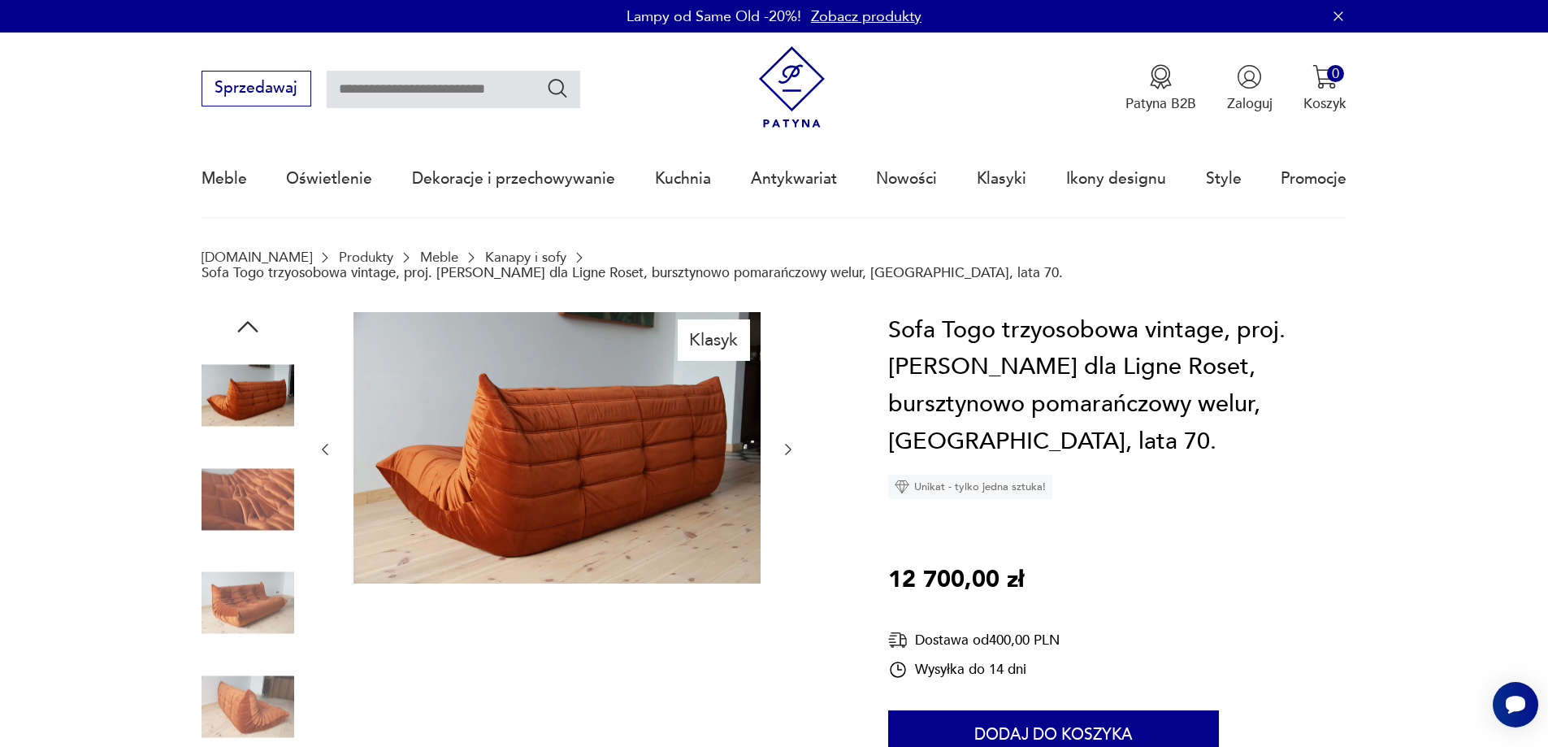
click at [225, 486] on img at bounding box center [248, 499] width 93 height 93
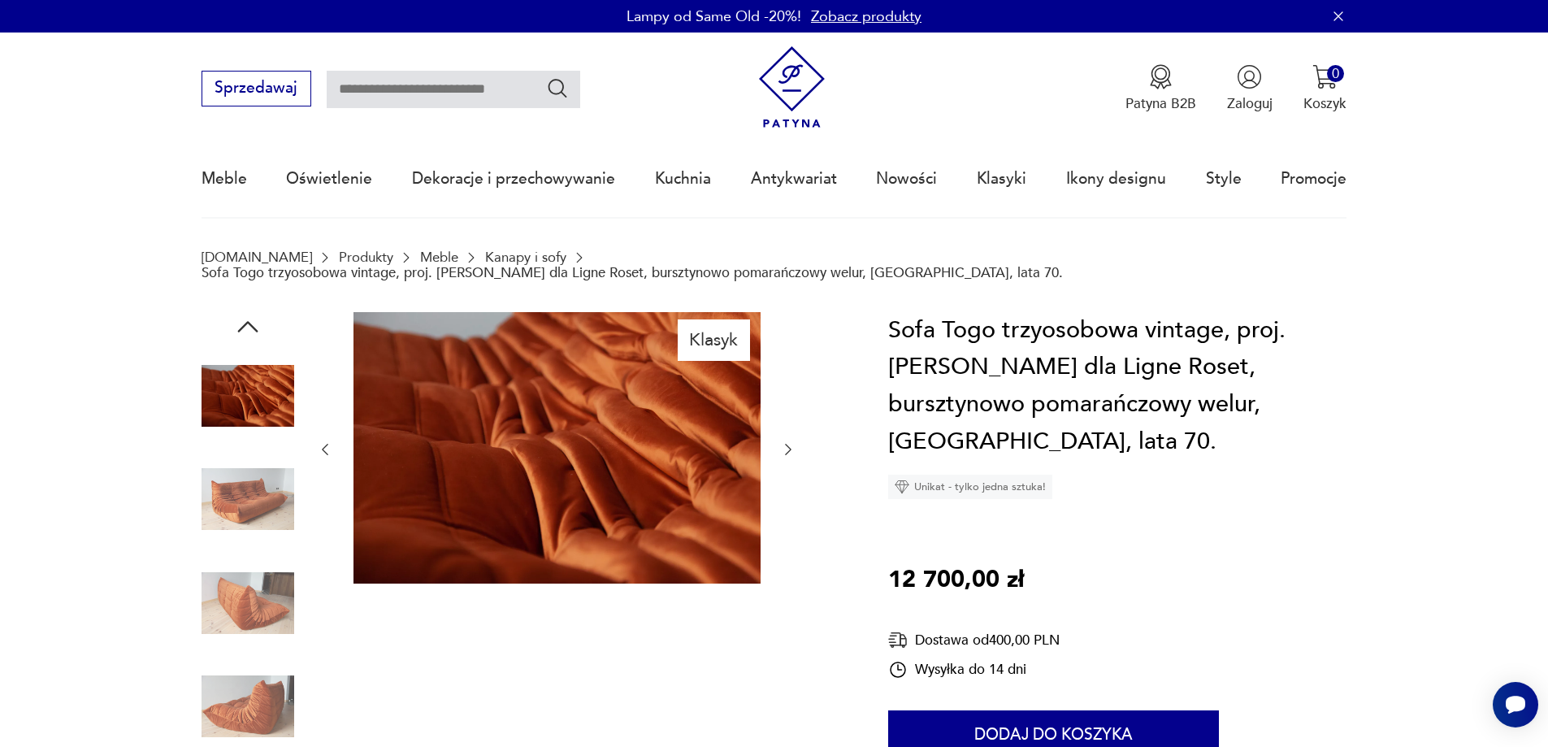
click at [263, 496] on img at bounding box center [248, 499] width 93 height 93
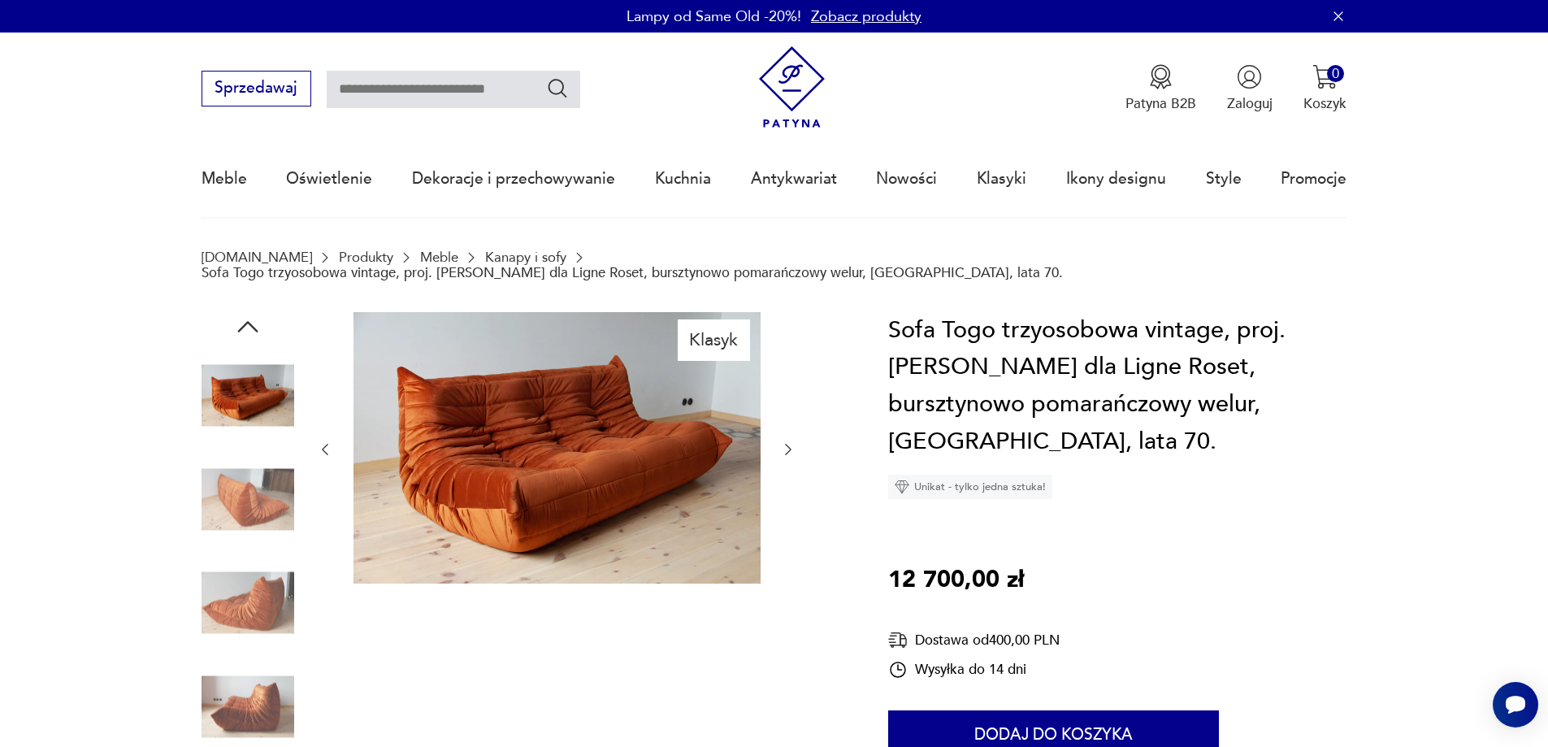
click at [258, 531] on div at bounding box center [248, 501] width 93 height 96
click at [258, 511] on img at bounding box center [248, 499] width 93 height 93
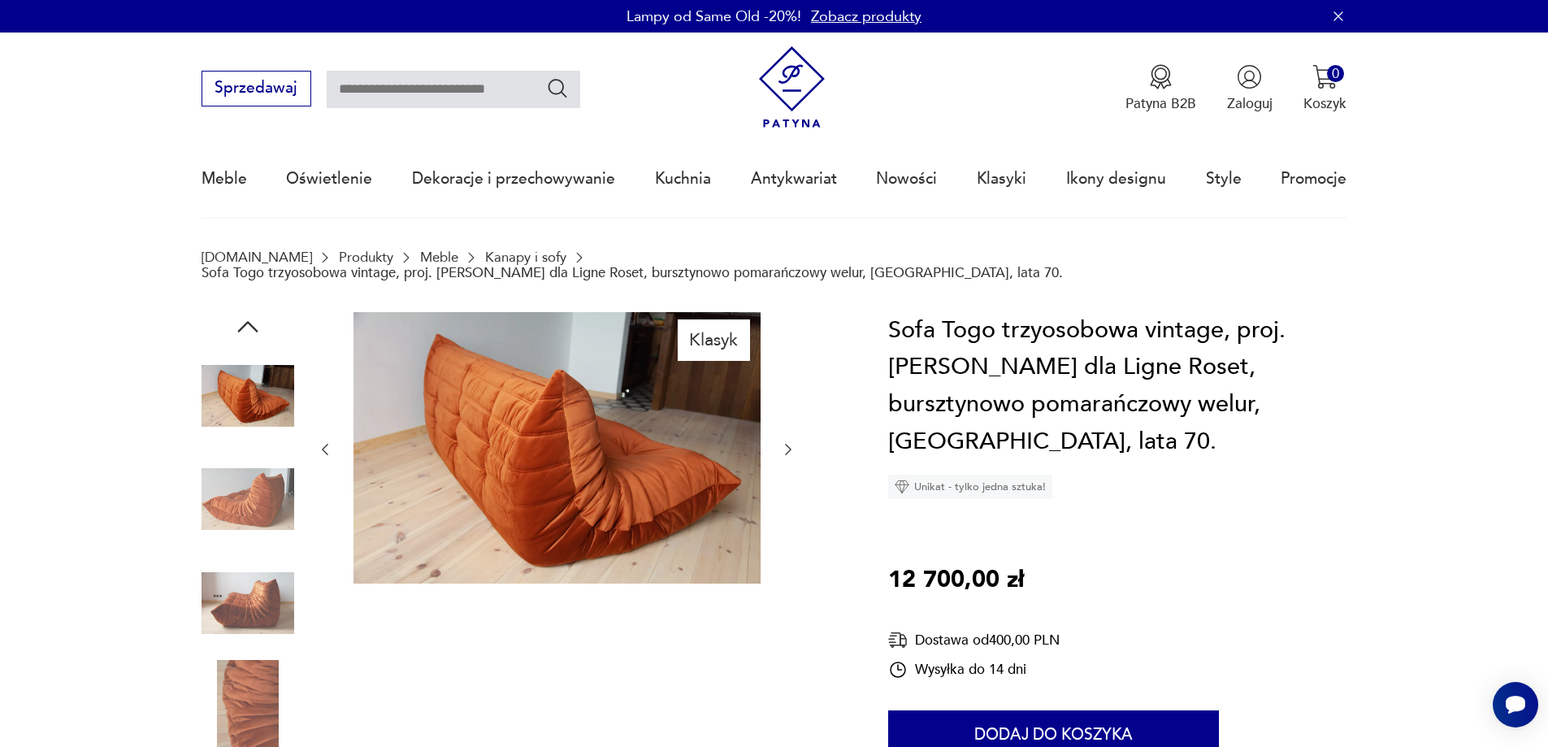
click at [263, 557] on img at bounding box center [248, 603] width 93 height 93
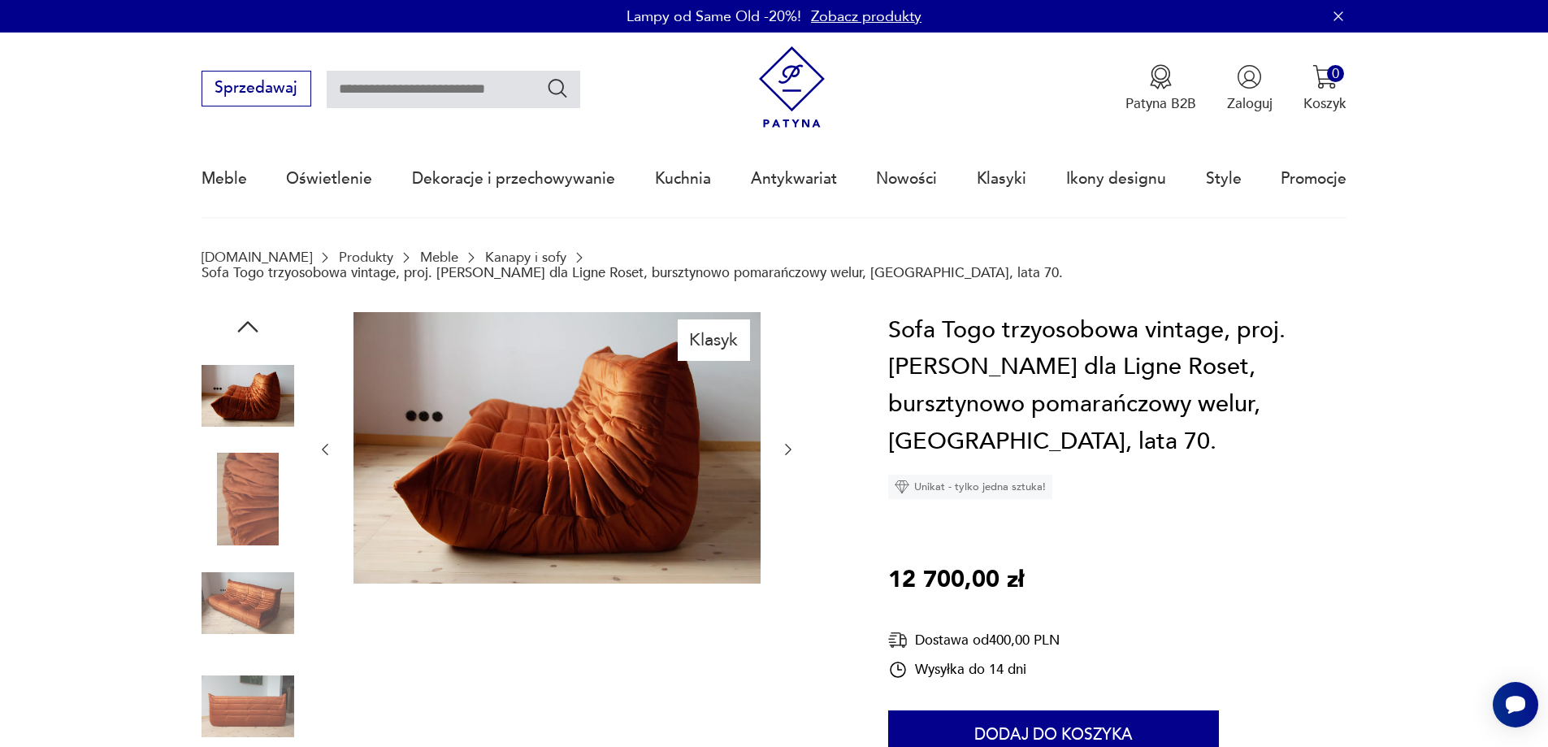
click at [263, 589] on img at bounding box center [248, 603] width 93 height 93
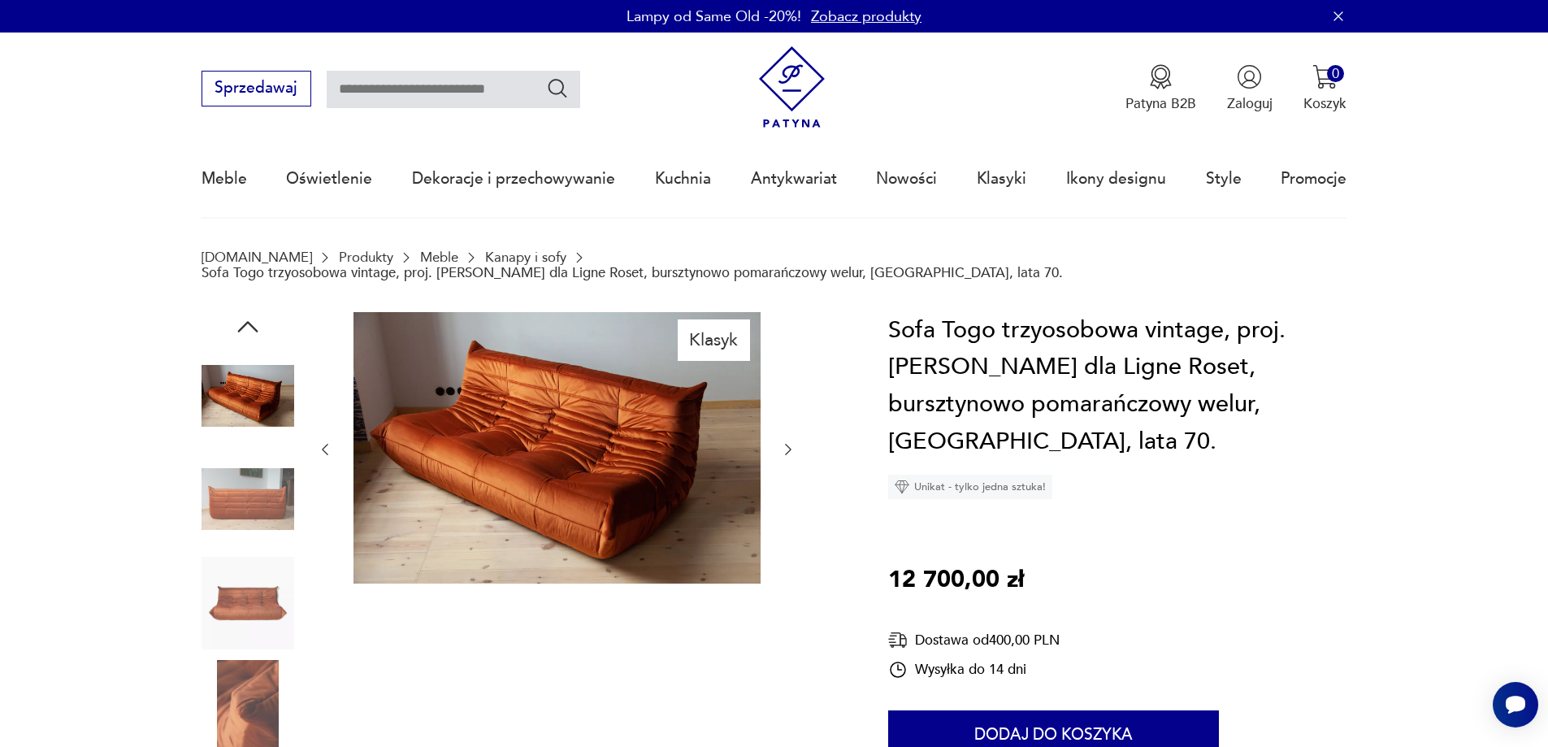
click at [250, 685] on img at bounding box center [248, 706] width 93 height 93
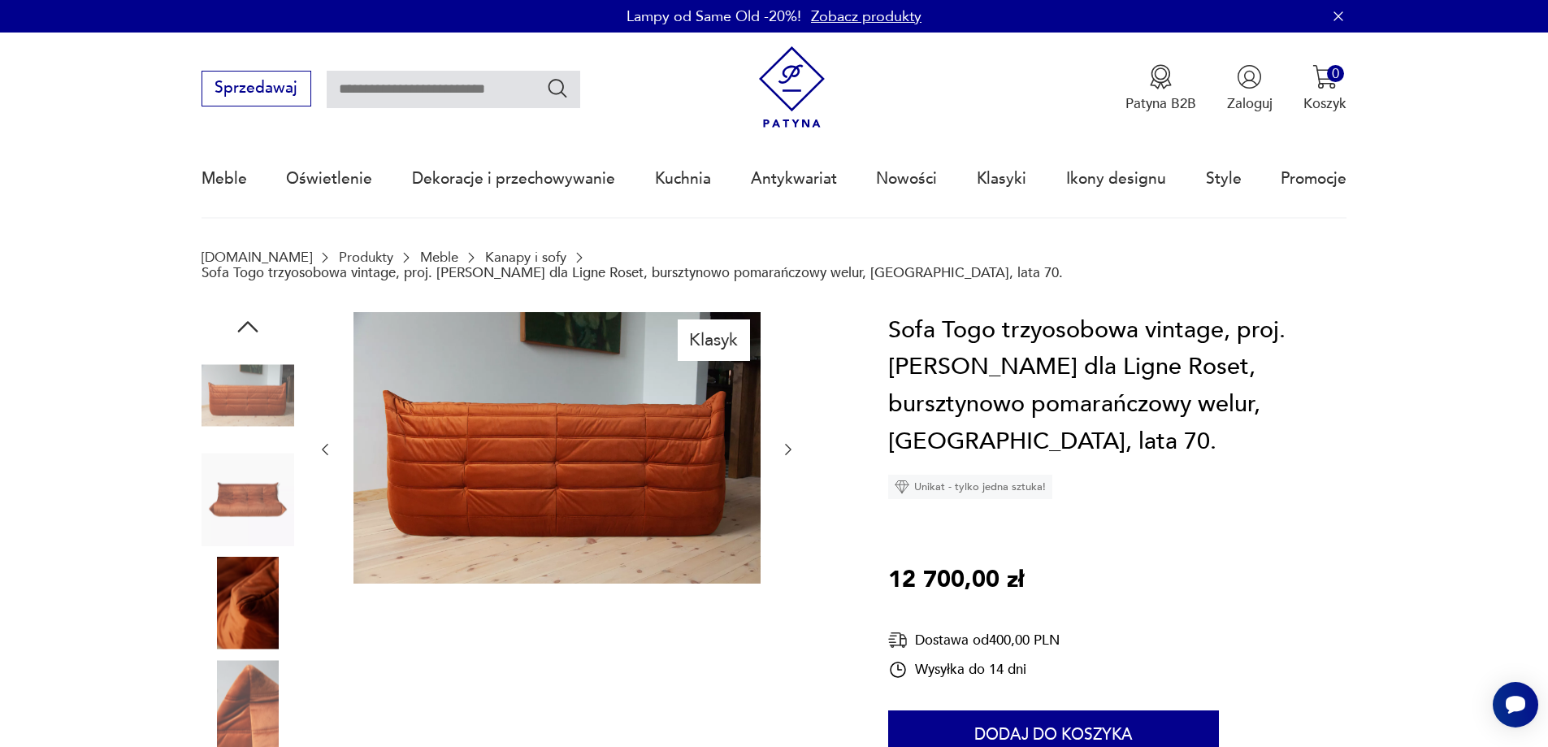
click at [255, 730] on img at bounding box center [248, 706] width 93 height 93
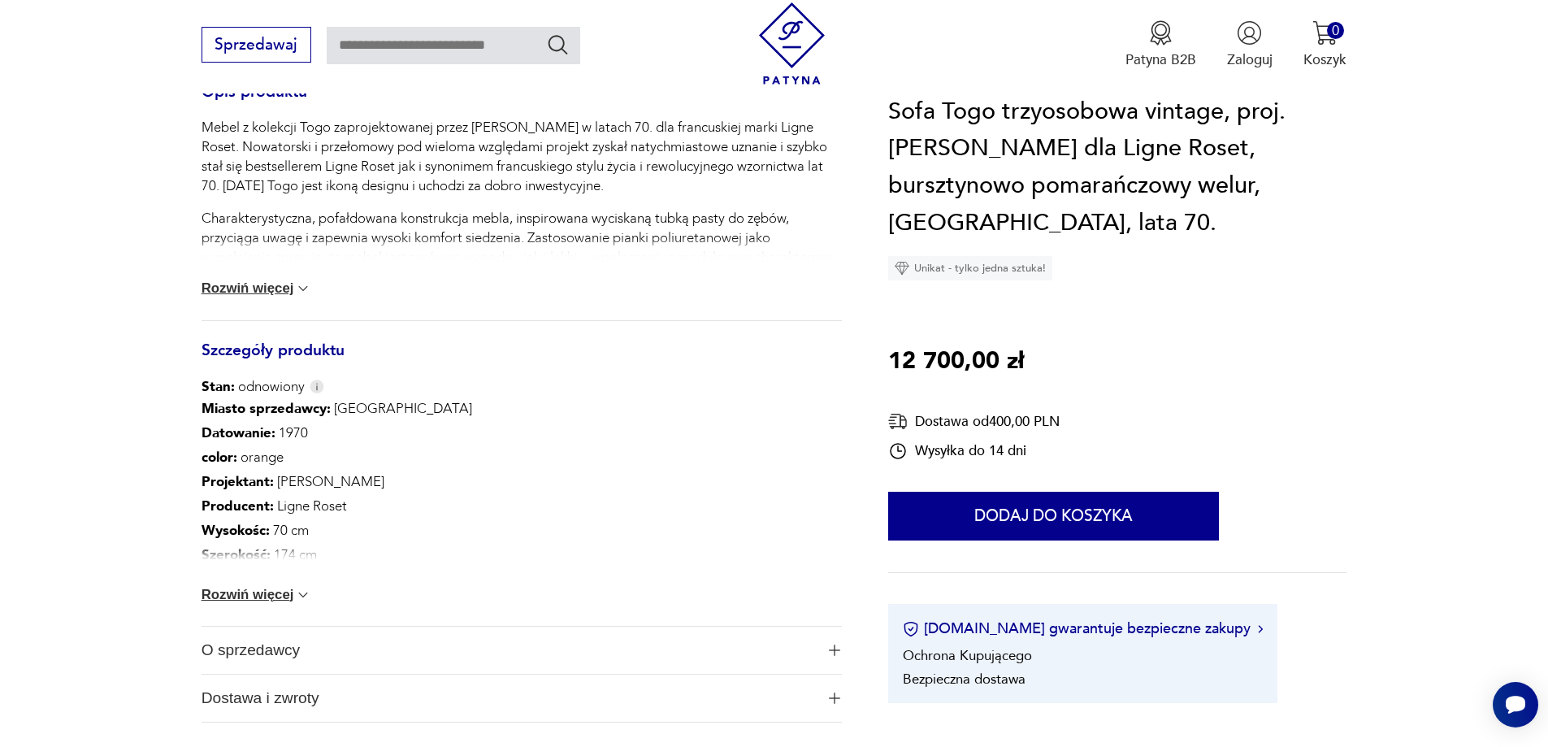
scroll to position [894, 0]
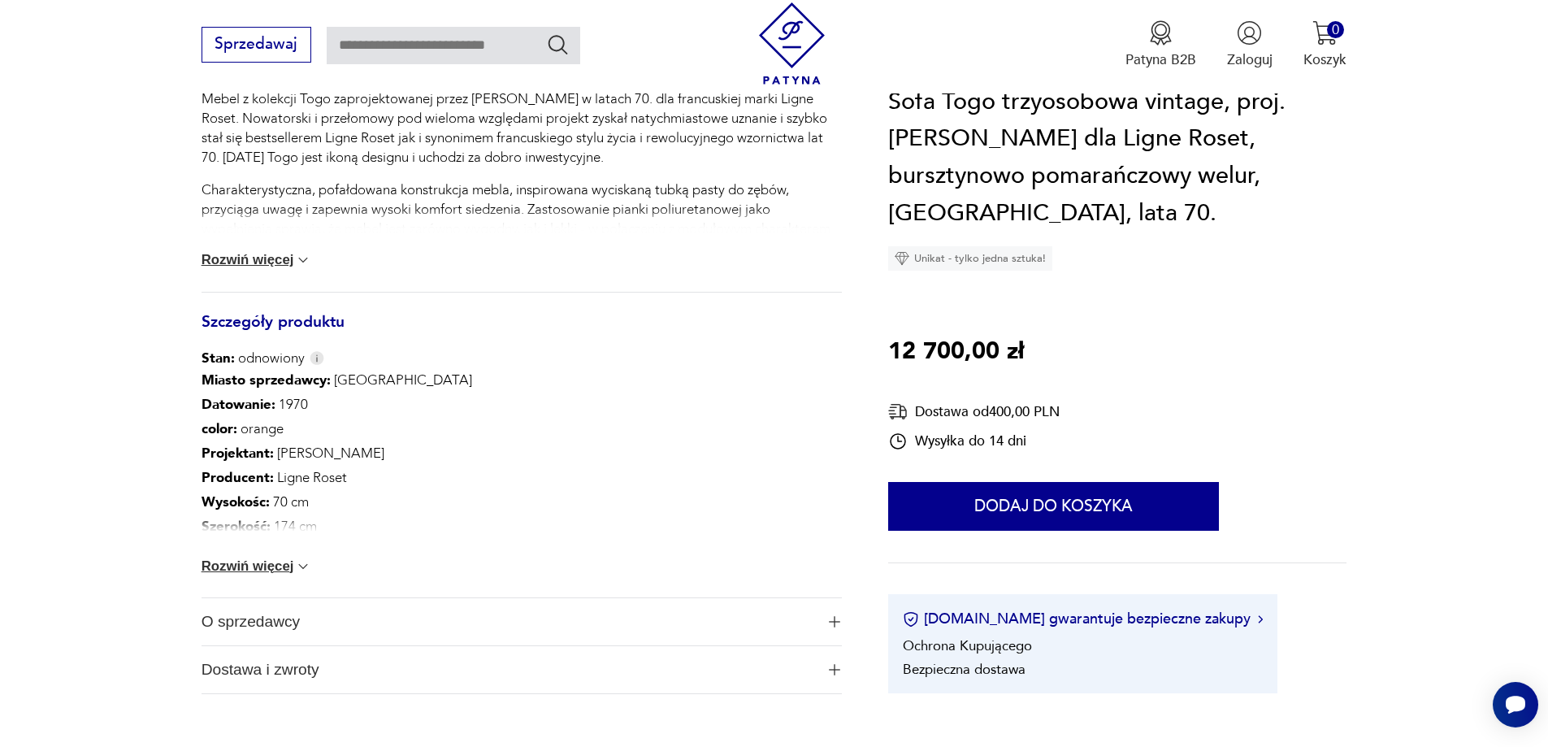
click at [832, 616] on img "button" at bounding box center [834, 621] width 11 height 11
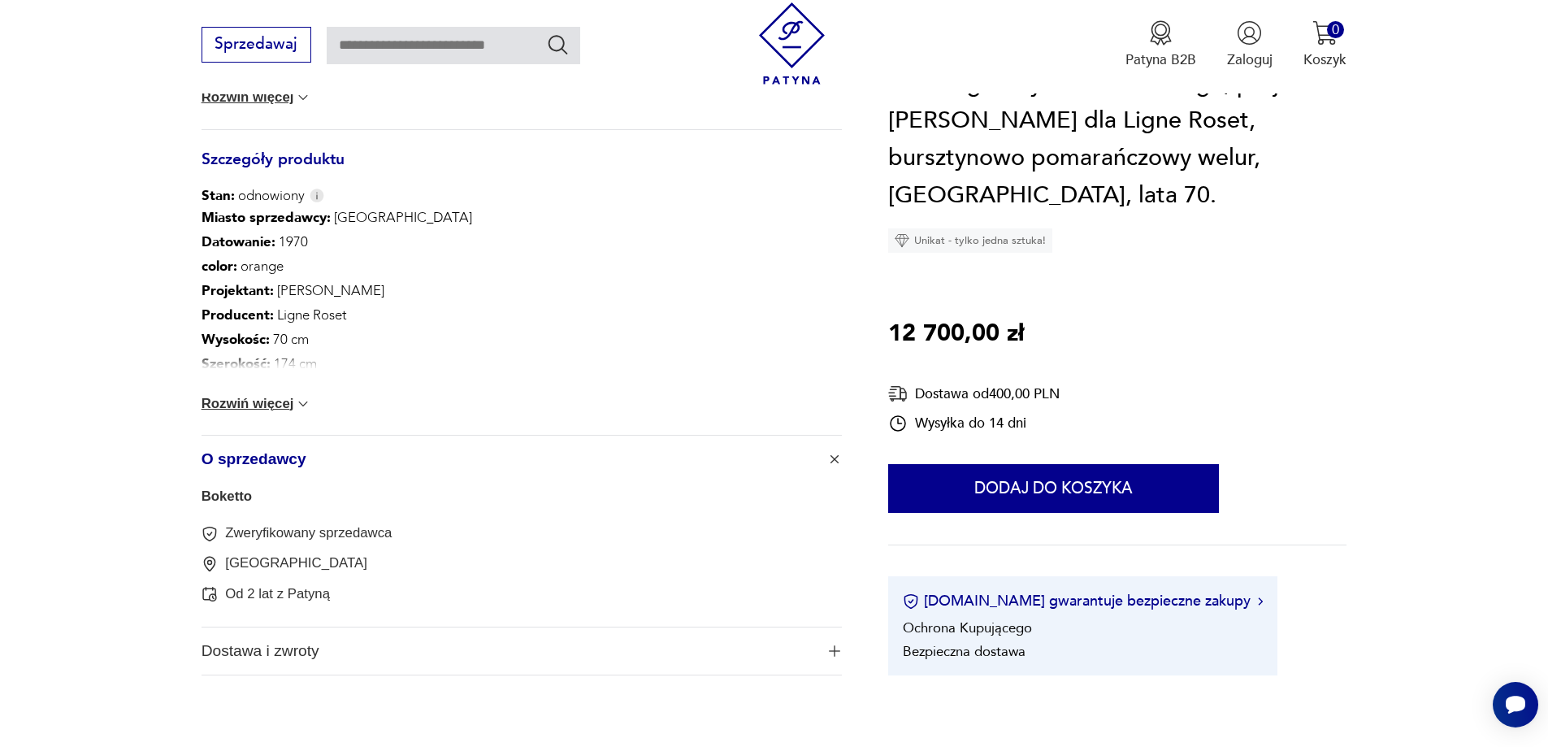
scroll to position [813, 0]
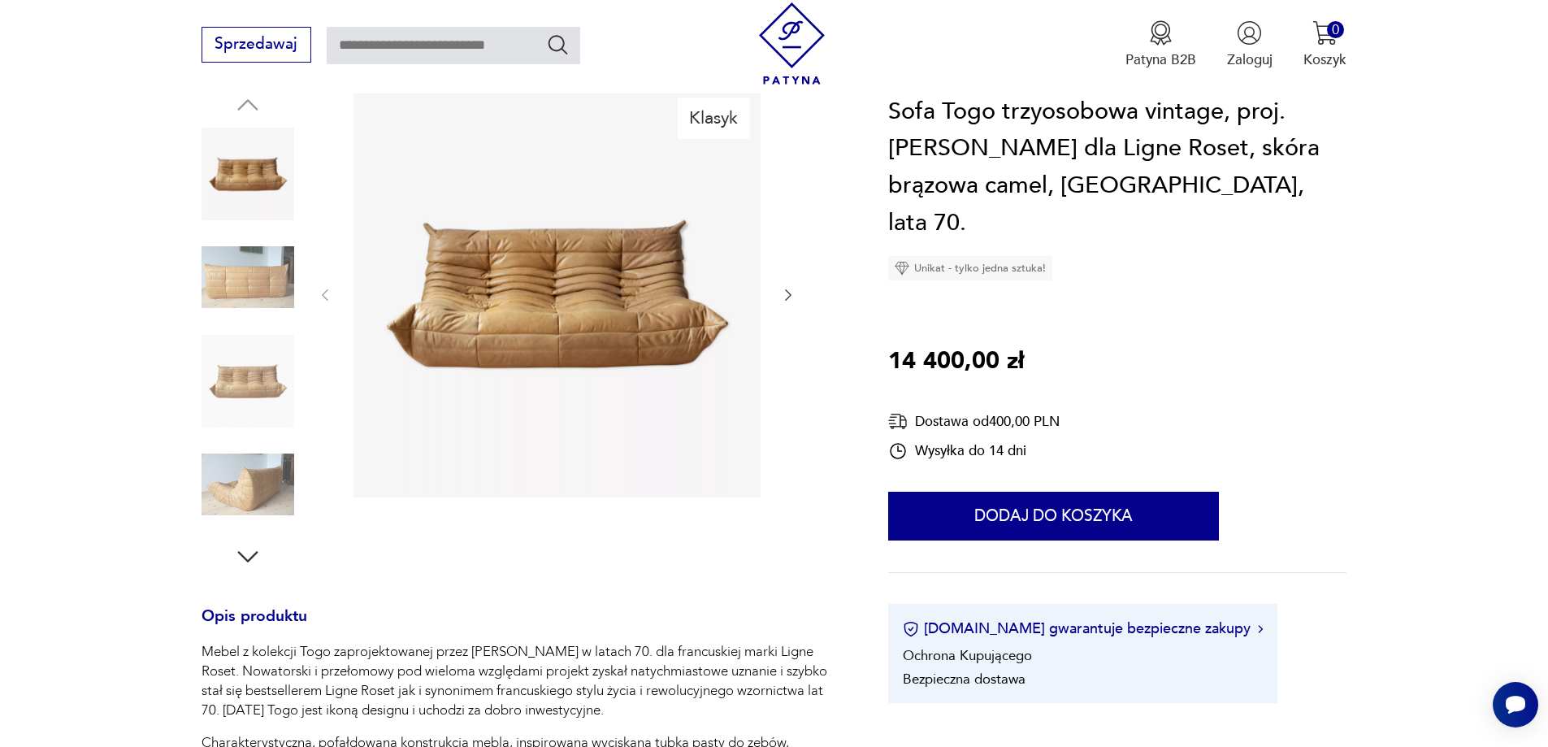
scroll to position [81, 0]
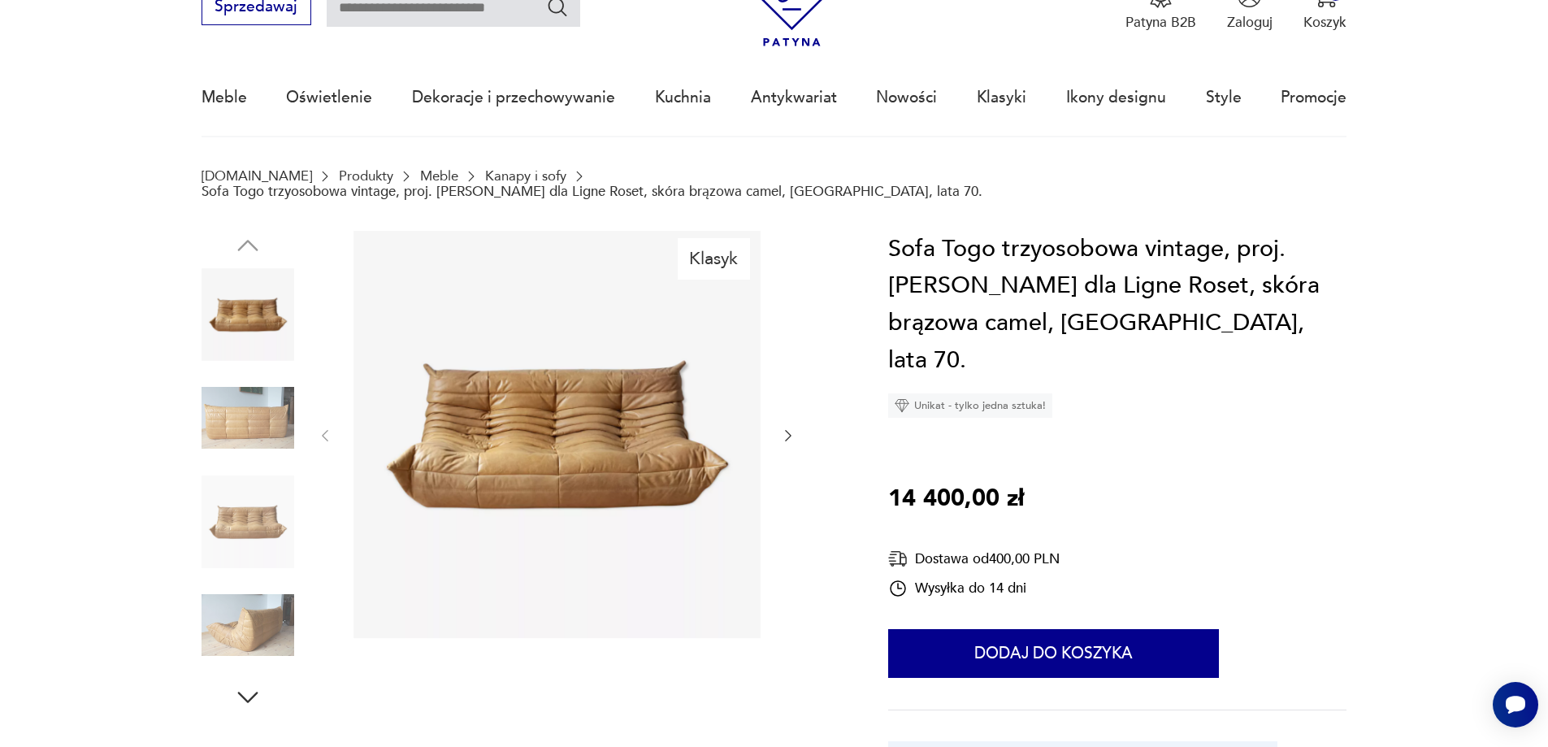
click at [260, 389] on img at bounding box center [248, 417] width 93 height 93
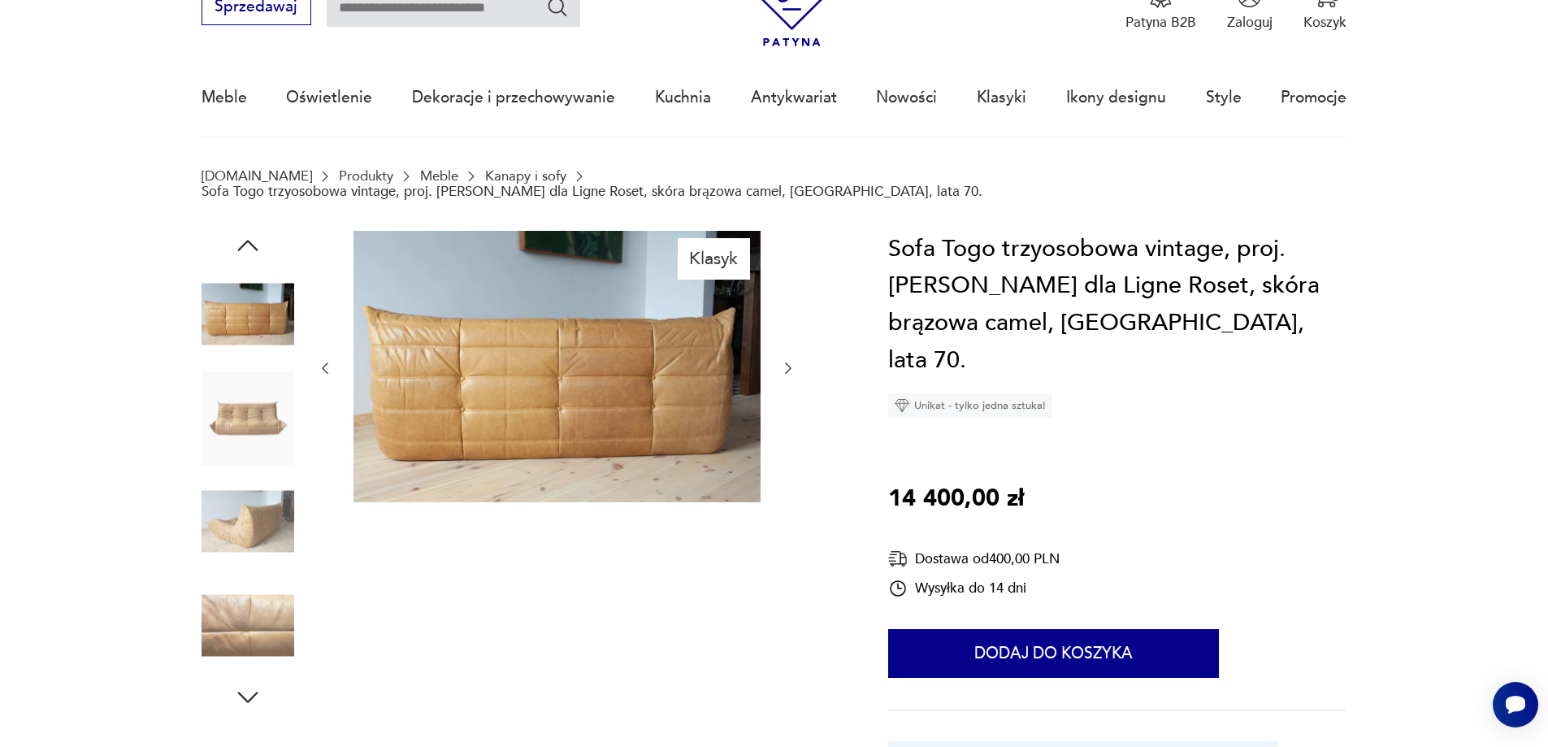
click at [254, 415] on img at bounding box center [248, 417] width 93 height 93
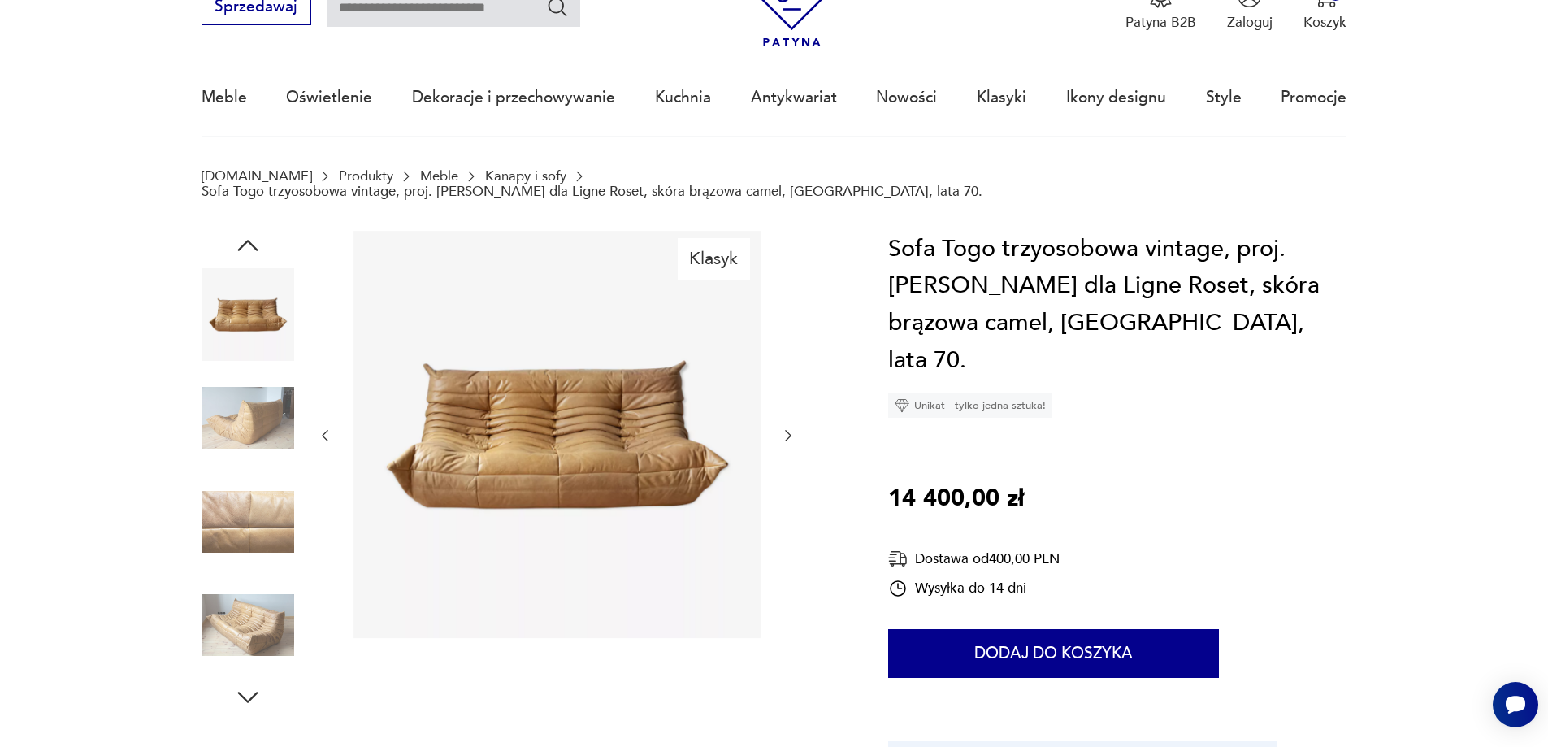
click at [256, 439] on img at bounding box center [248, 417] width 93 height 93
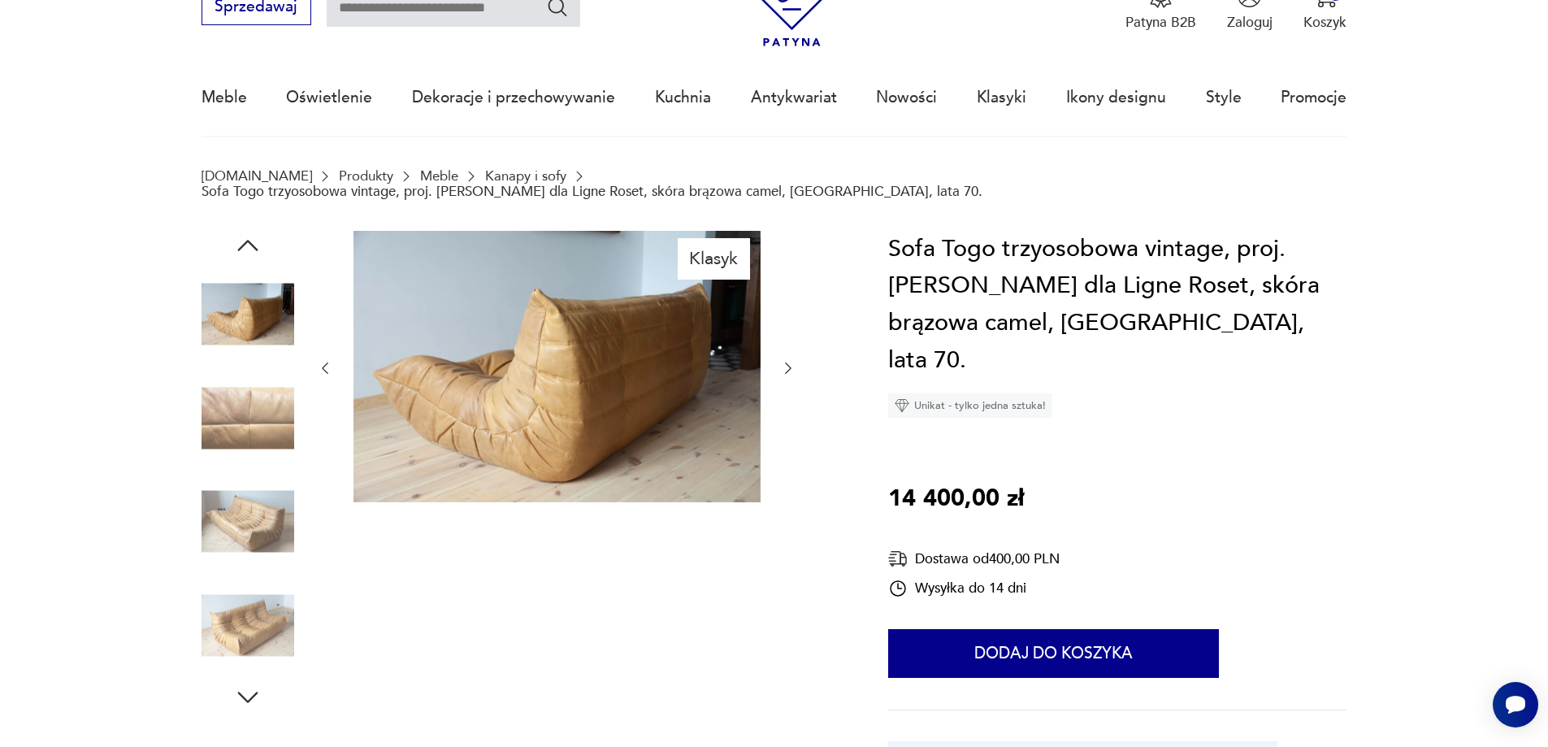
click at [272, 491] on img at bounding box center [248, 521] width 93 height 93
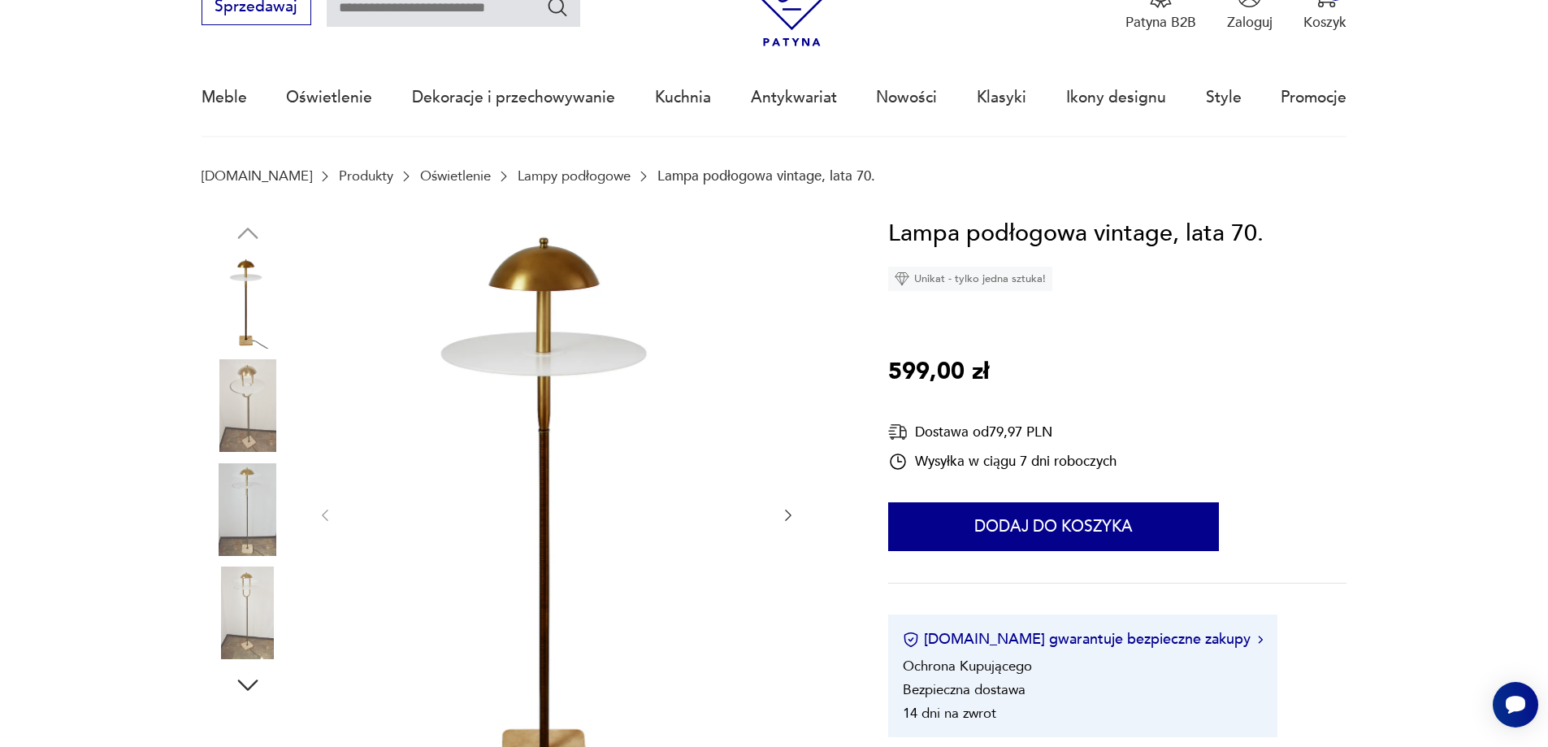
scroll to position [163, 0]
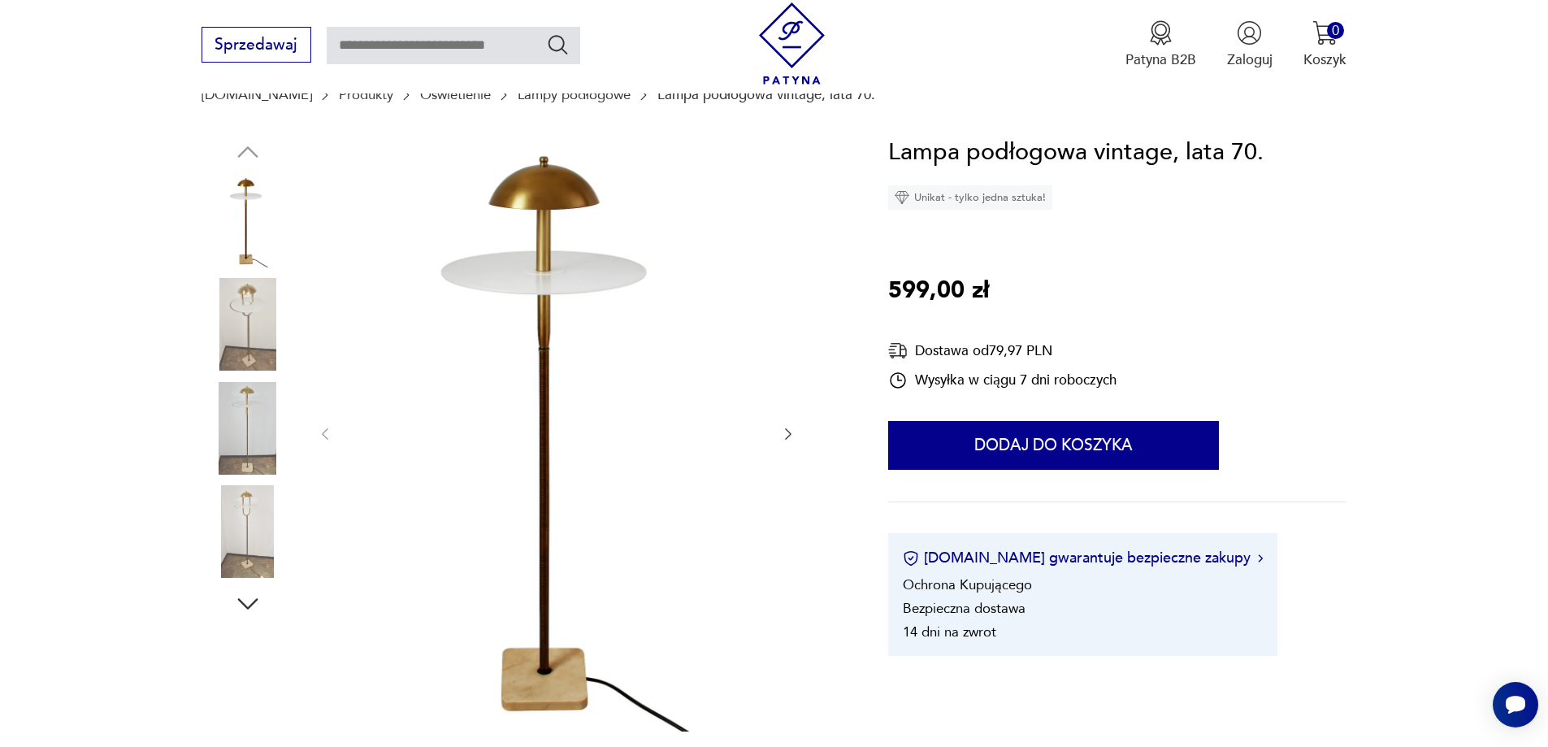
click at [222, 308] on img at bounding box center [248, 324] width 93 height 93
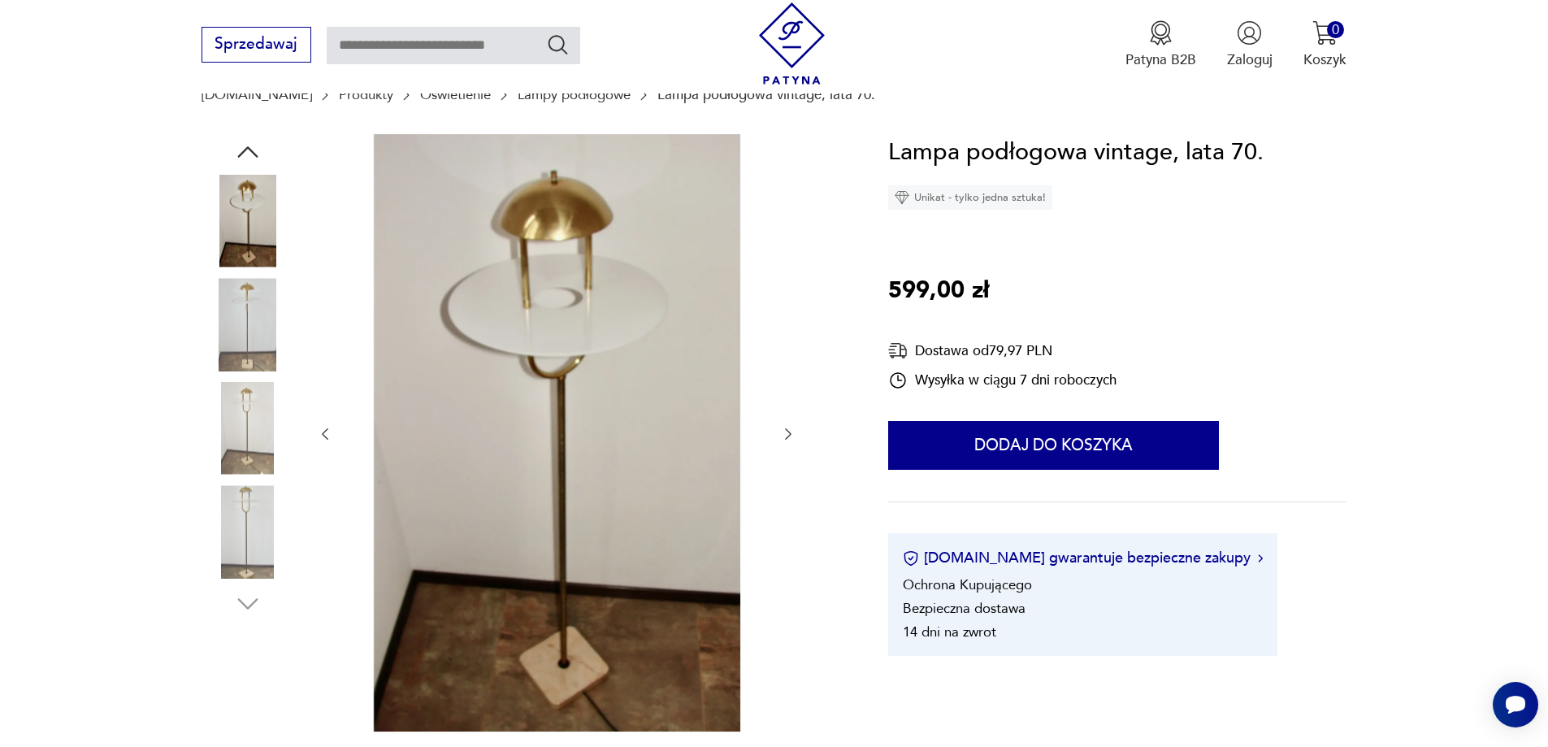
click at [242, 397] on img at bounding box center [248, 428] width 93 height 93
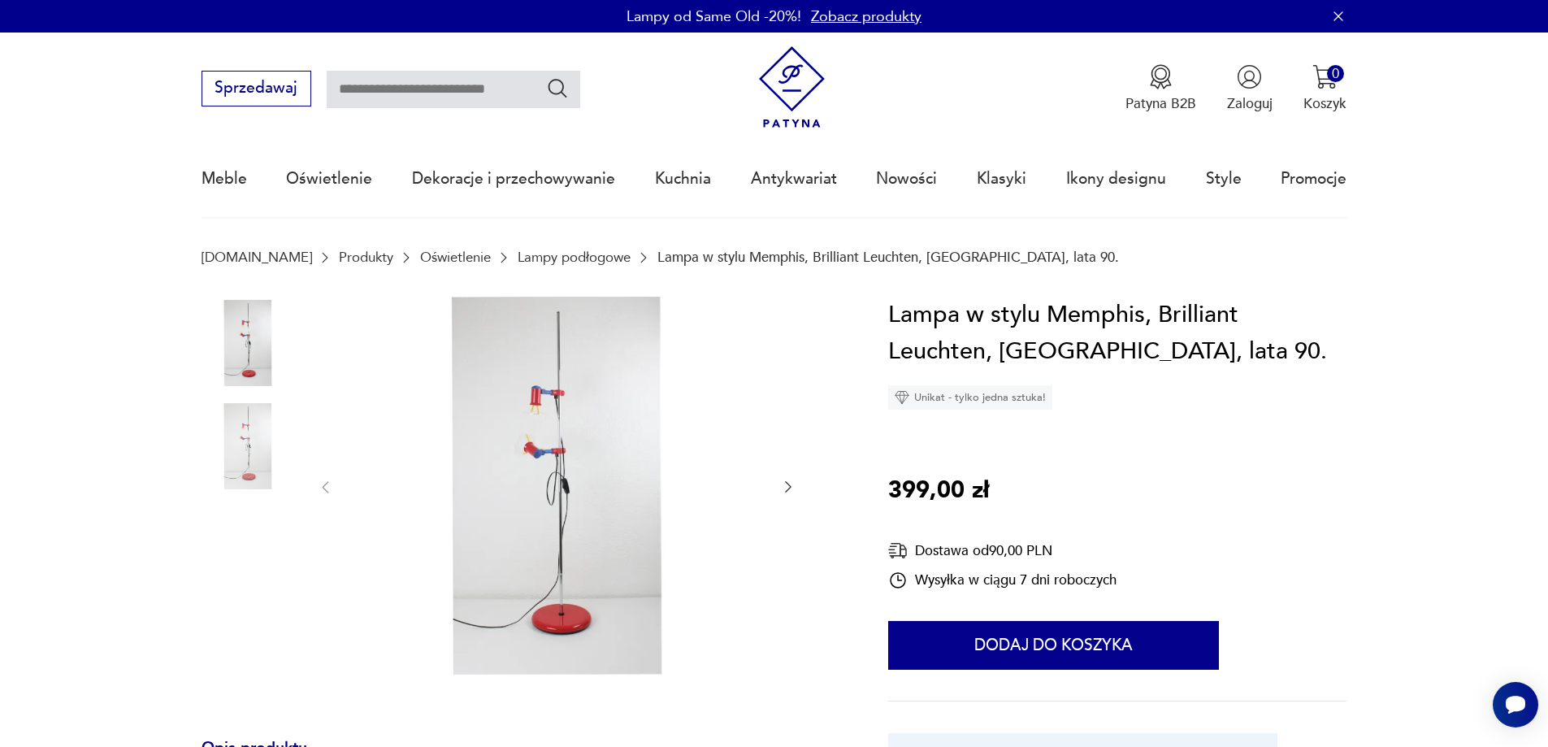
click at [591, 423] on img at bounding box center [556, 486] width 407 height 379
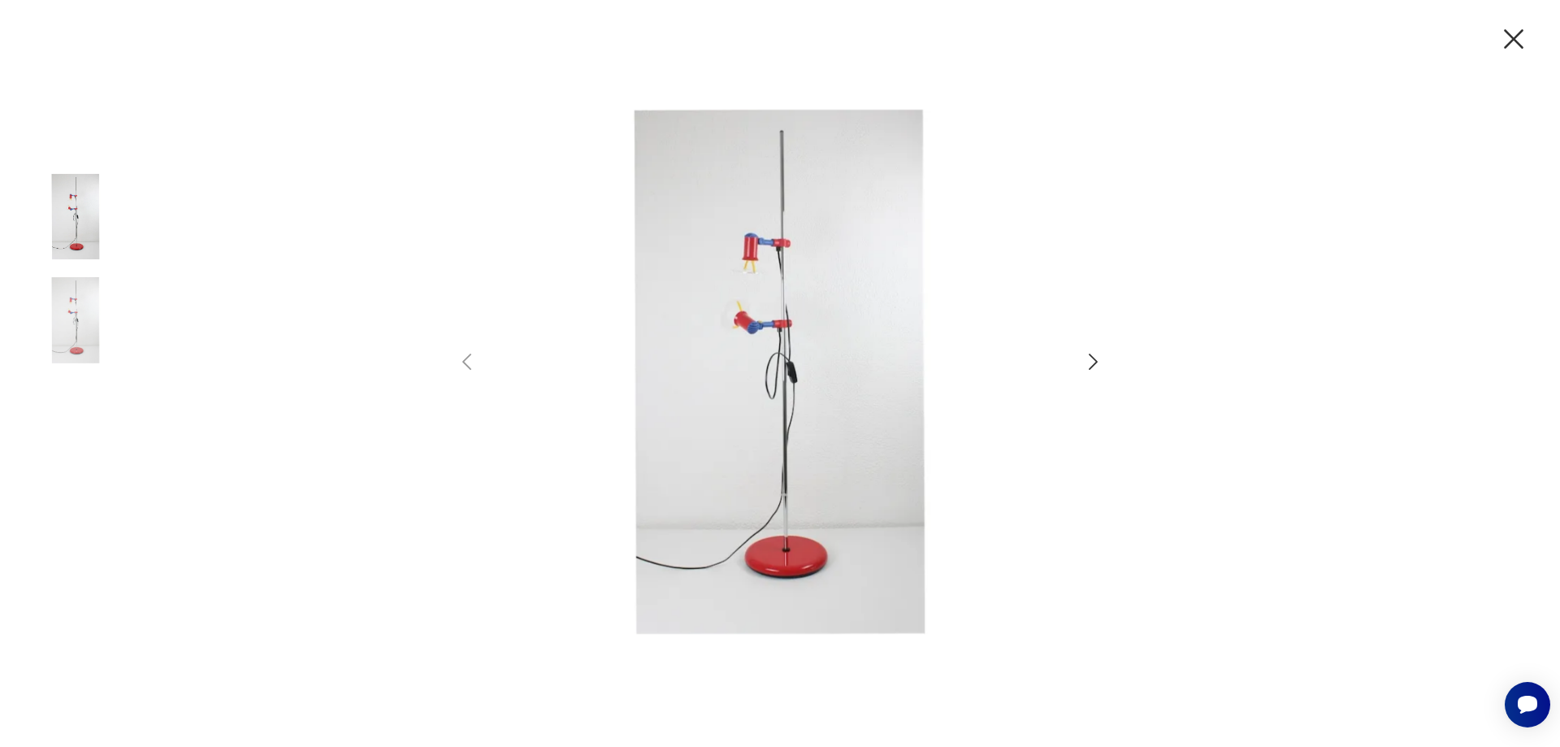
click at [1090, 359] on icon "button" at bounding box center [1093, 362] width 24 height 24
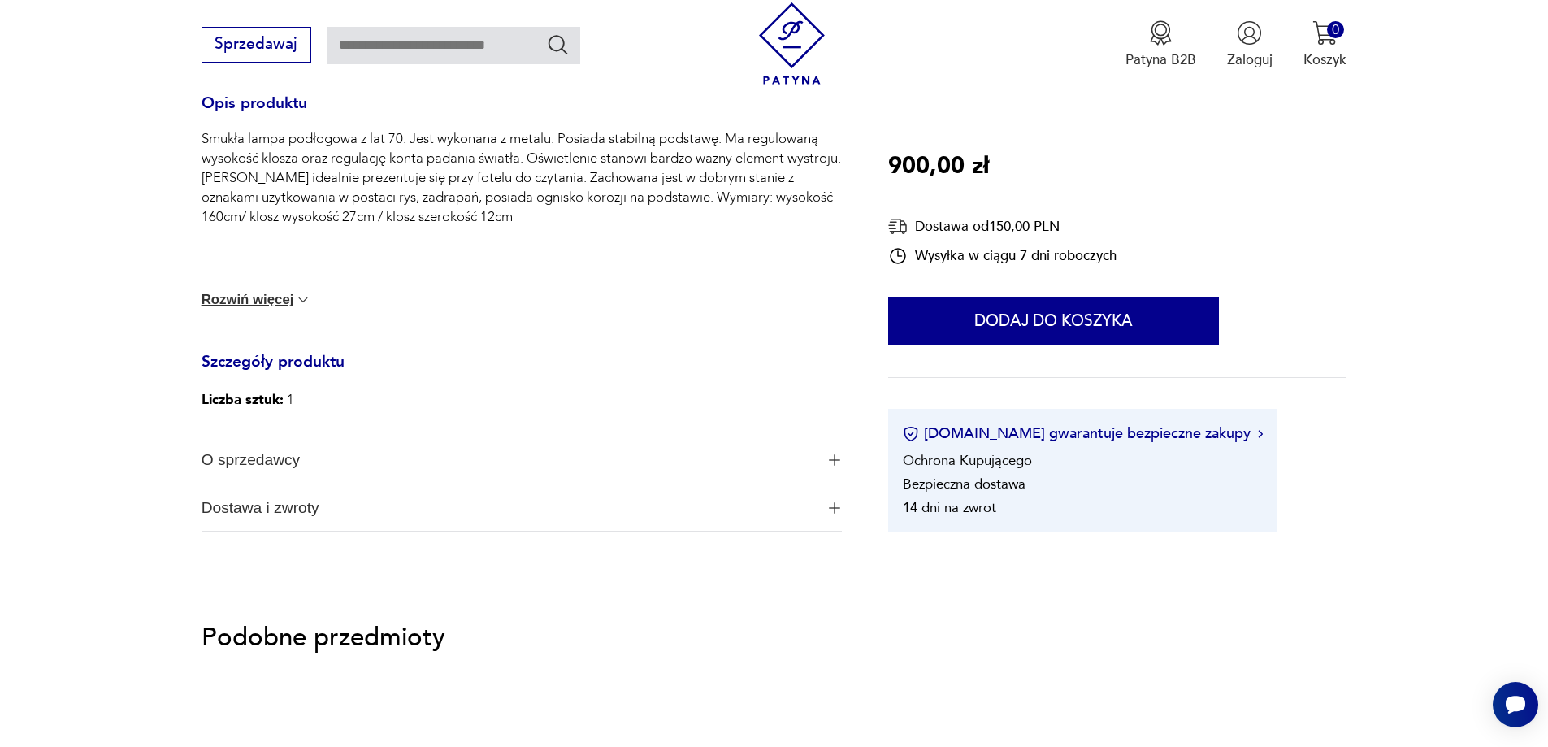
scroll to position [813, 0]
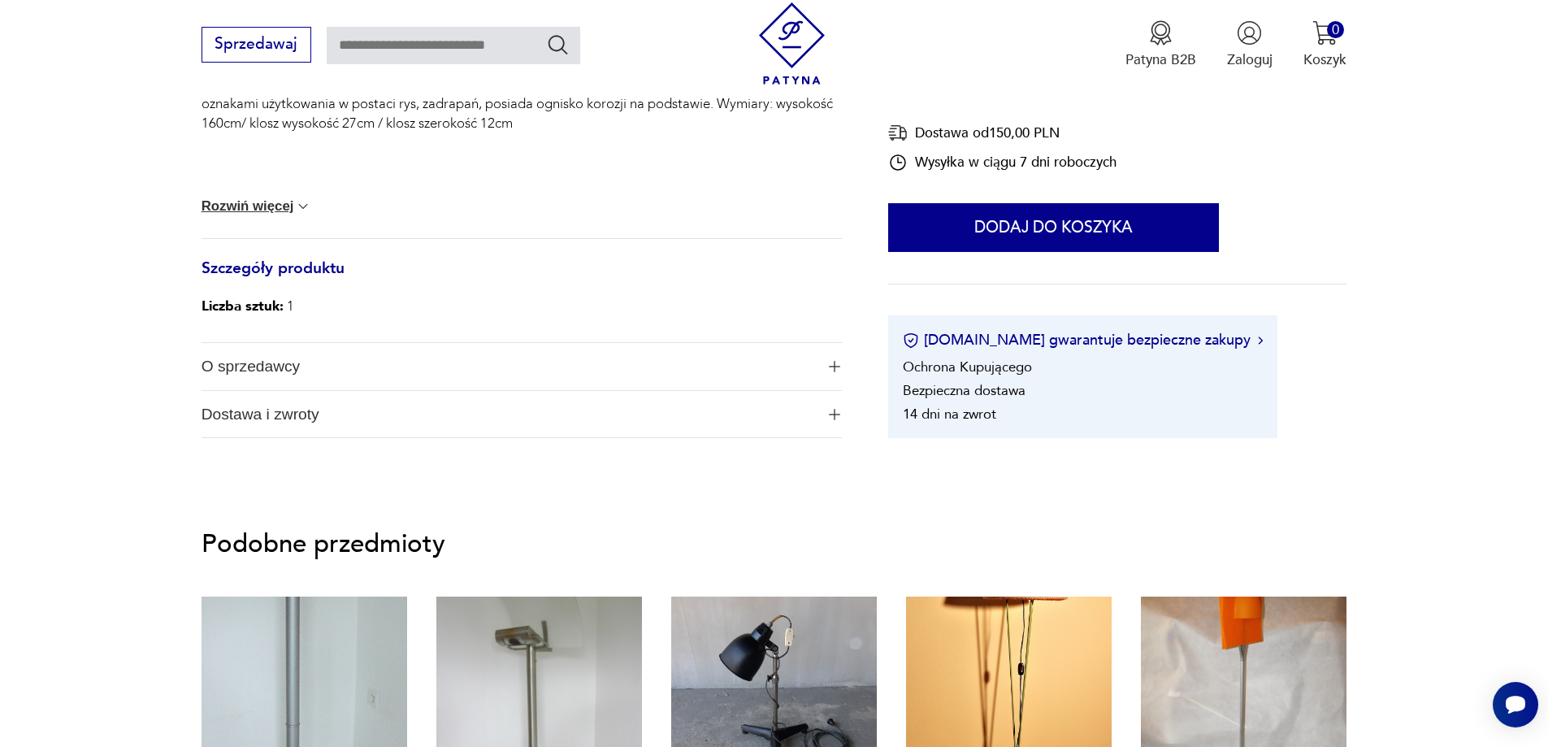
click at [280, 207] on button "Rozwiń więcej" at bounding box center [257, 206] width 111 height 16
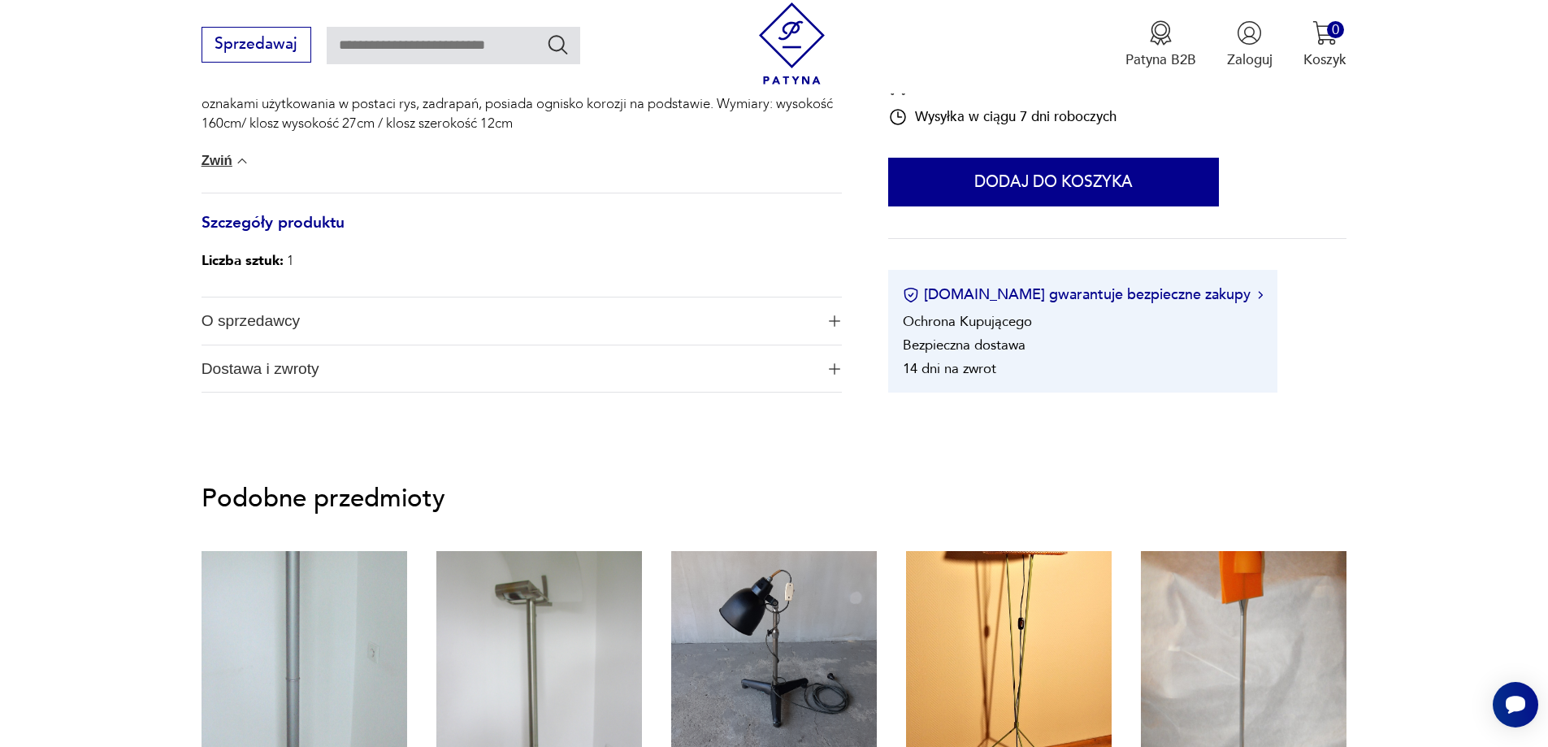
click at [839, 329] on button "O sprzedawcy" at bounding box center [522, 320] width 640 height 47
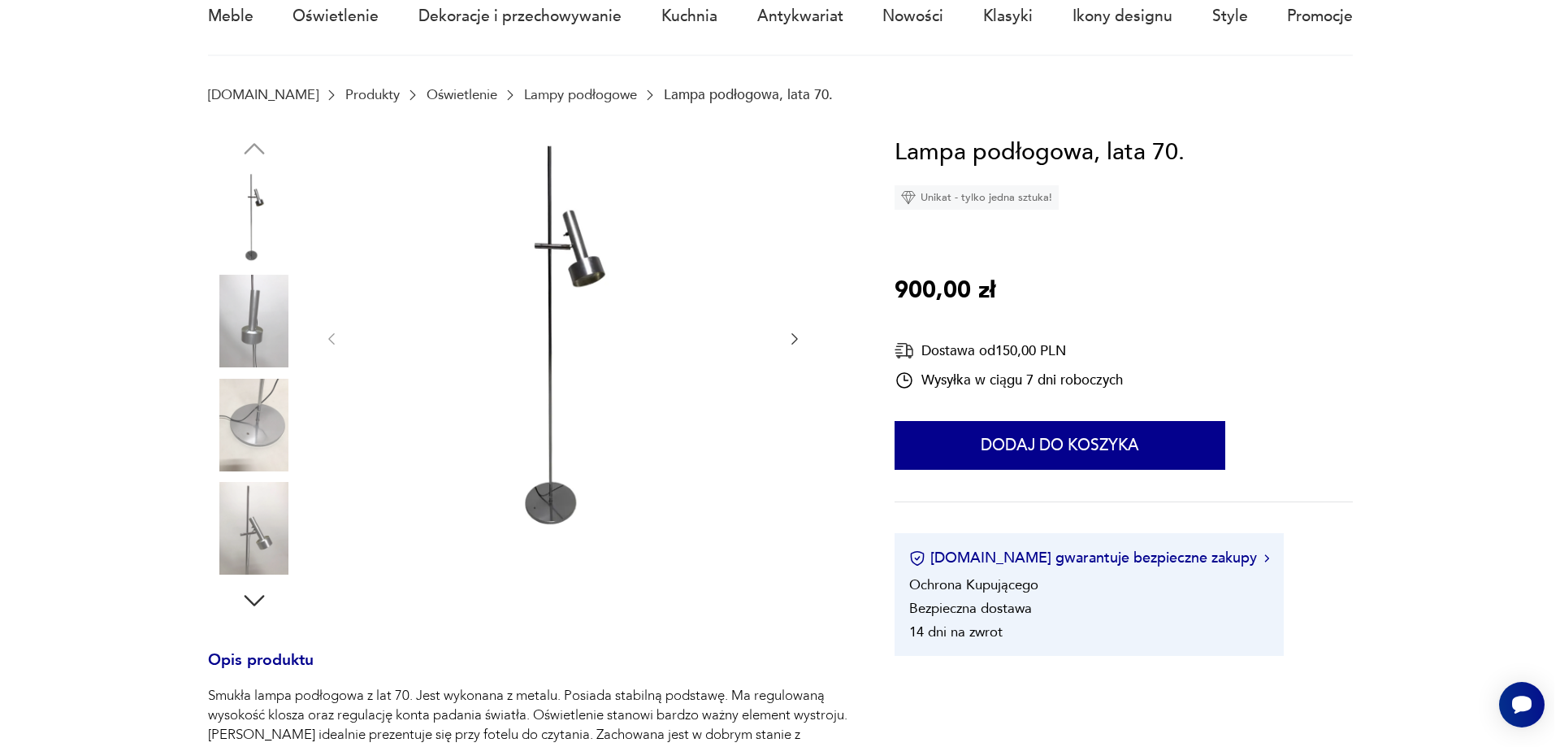
scroll to position [0, 0]
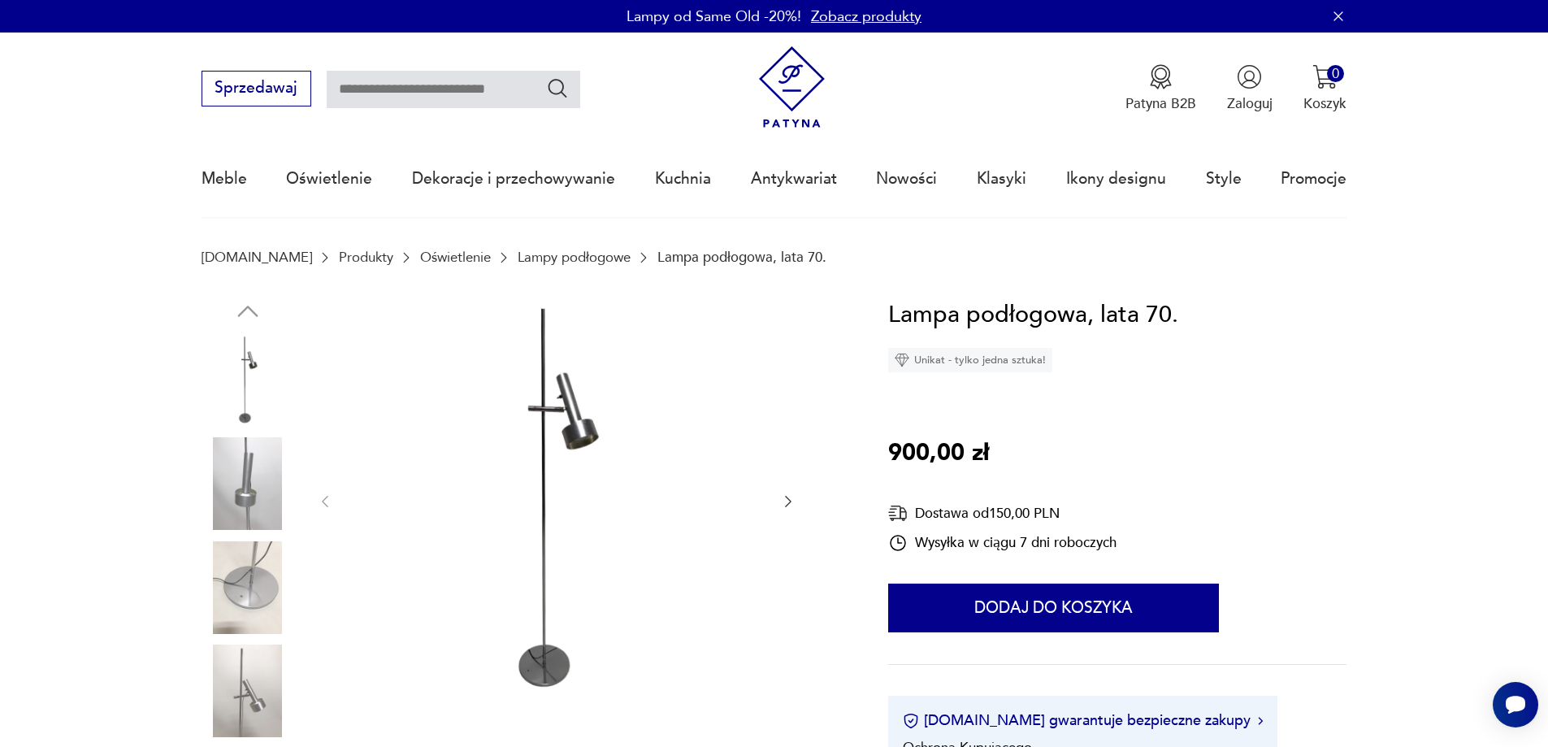
click at [261, 375] on img at bounding box center [248, 380] width 93 height 93
click at [519, 424] on img at bounding box center [556, 500] width 407 height 407
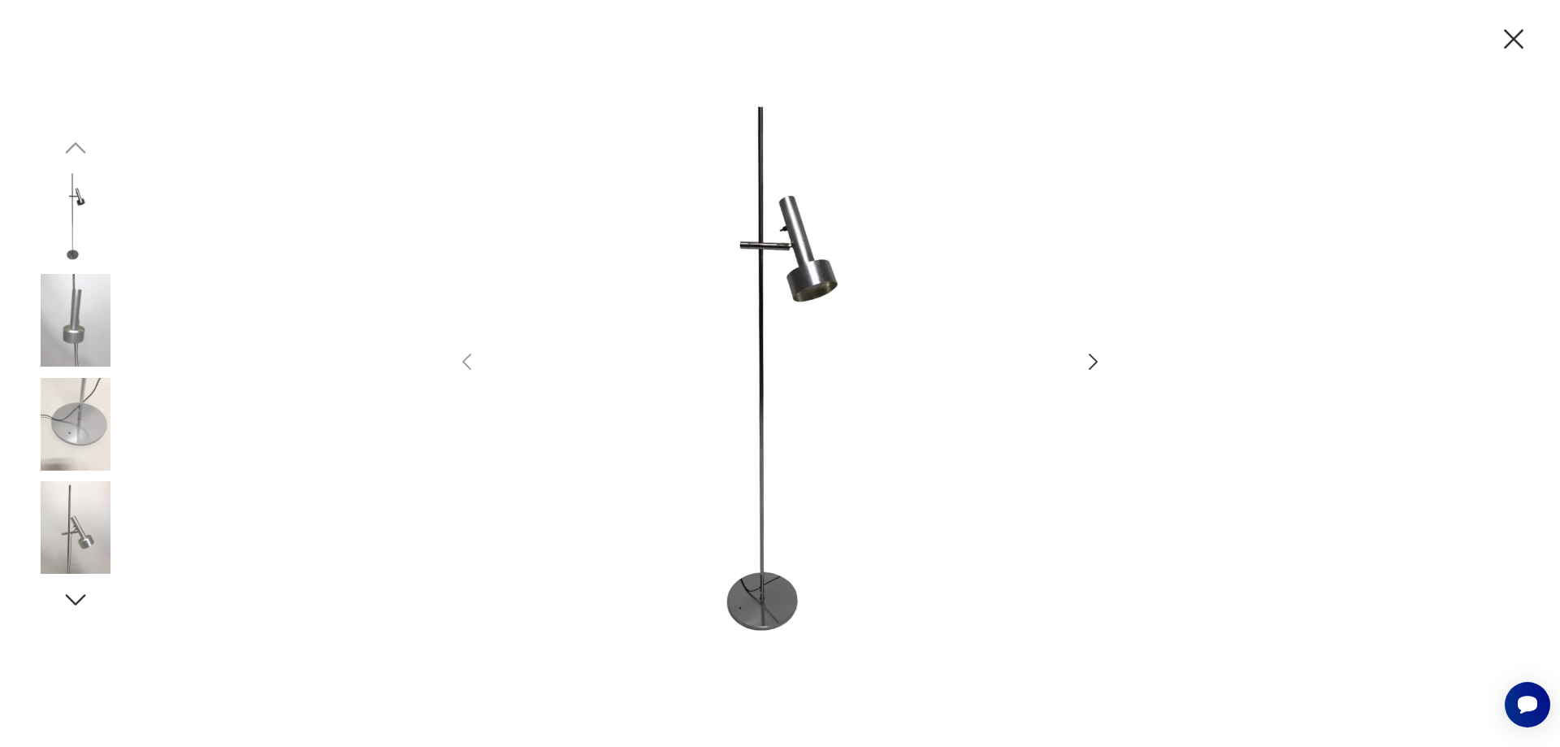
click at [1091, 362] on icon "button" at bounding box center [1093, 362] width 24 height 24
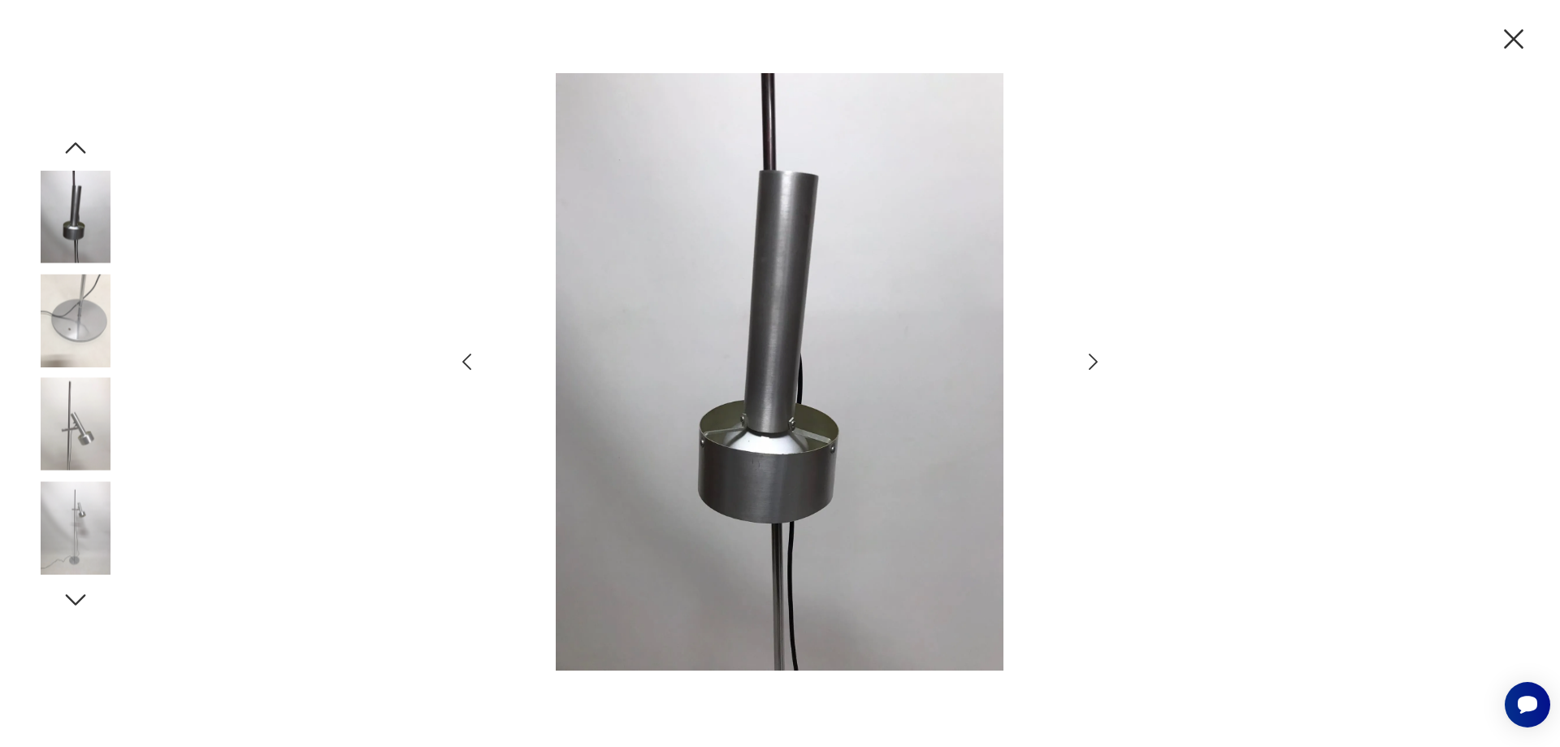
click at [1091, 362] on icon "button" at bounding box center [1093, 362] width 24 height 24
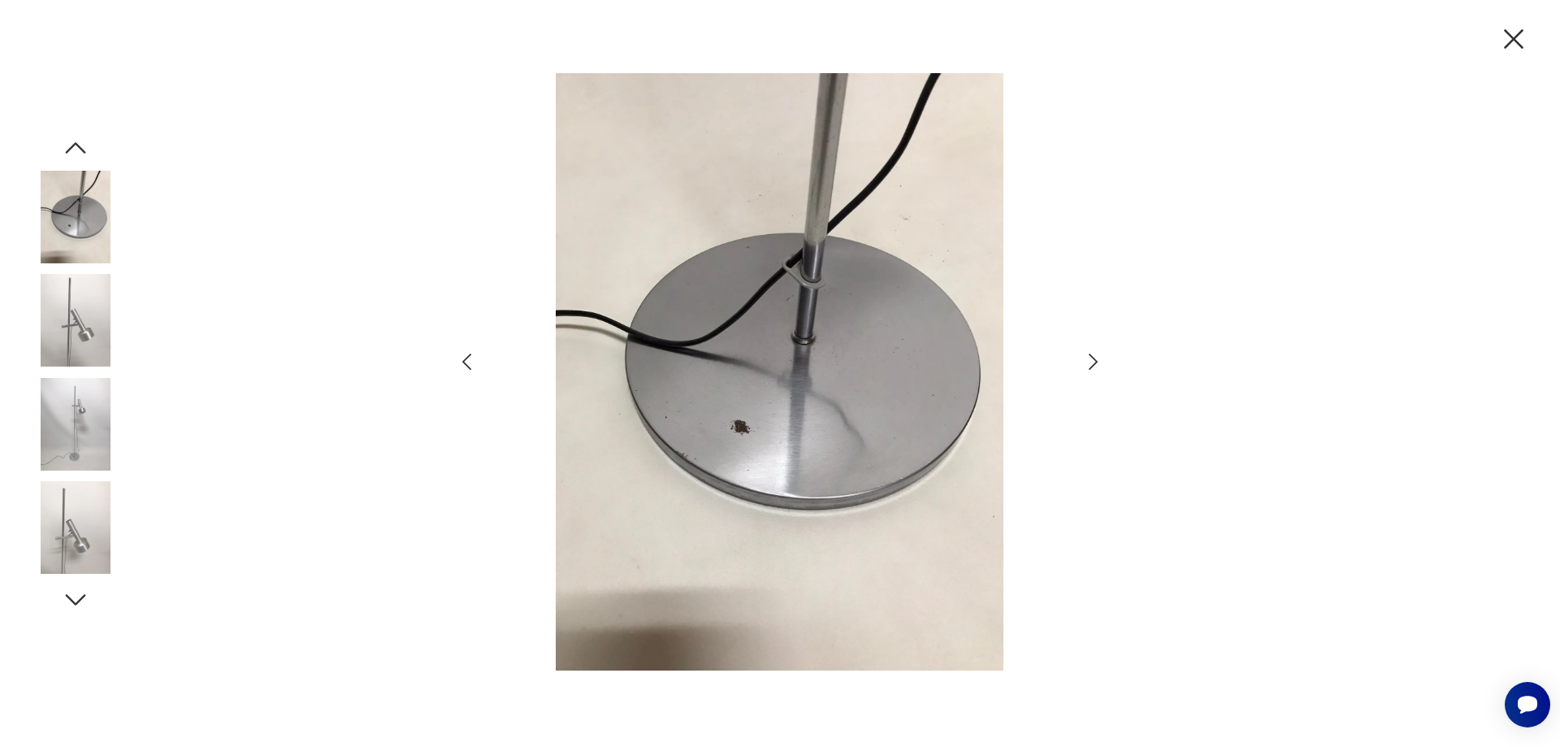
click at [1091, 362] on icon "button" at bounding box center [1093, 362] width 24 height 24
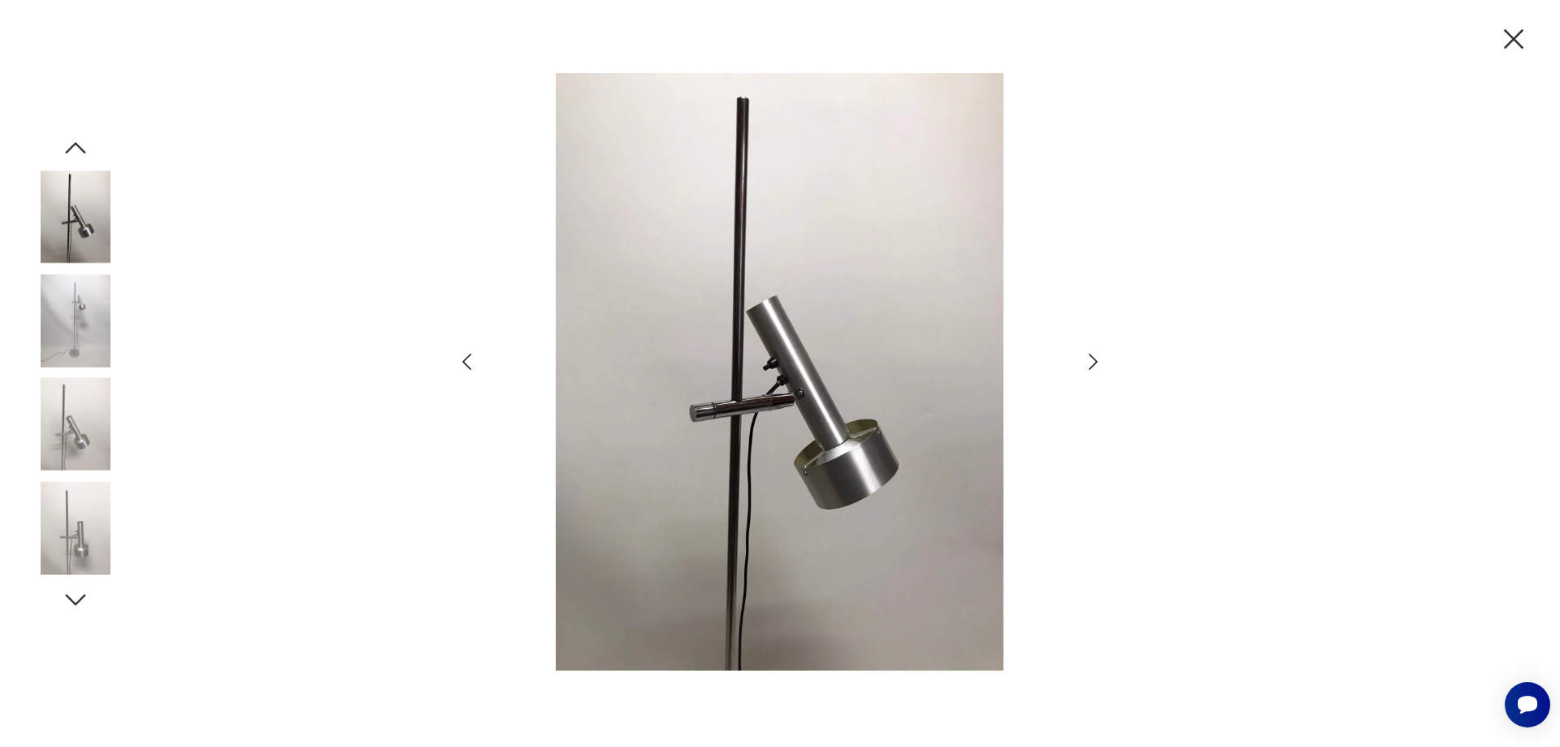
click at [1091, 362] on icon "button" at bounding box center [1093, 362] width 24 height 24
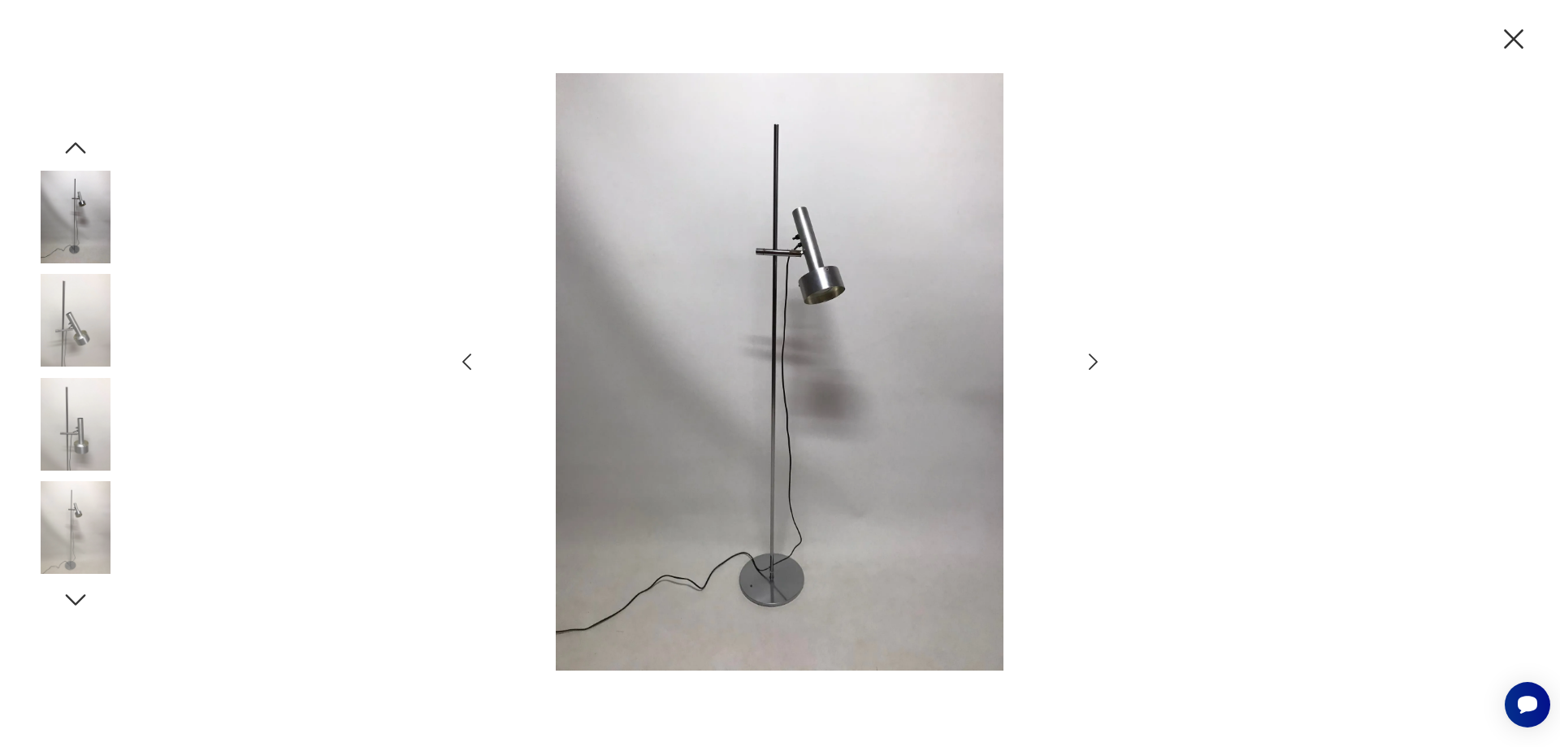
click at [1090, 363] on icon "button" at bounding box center [1093, 362] width 24 height 24
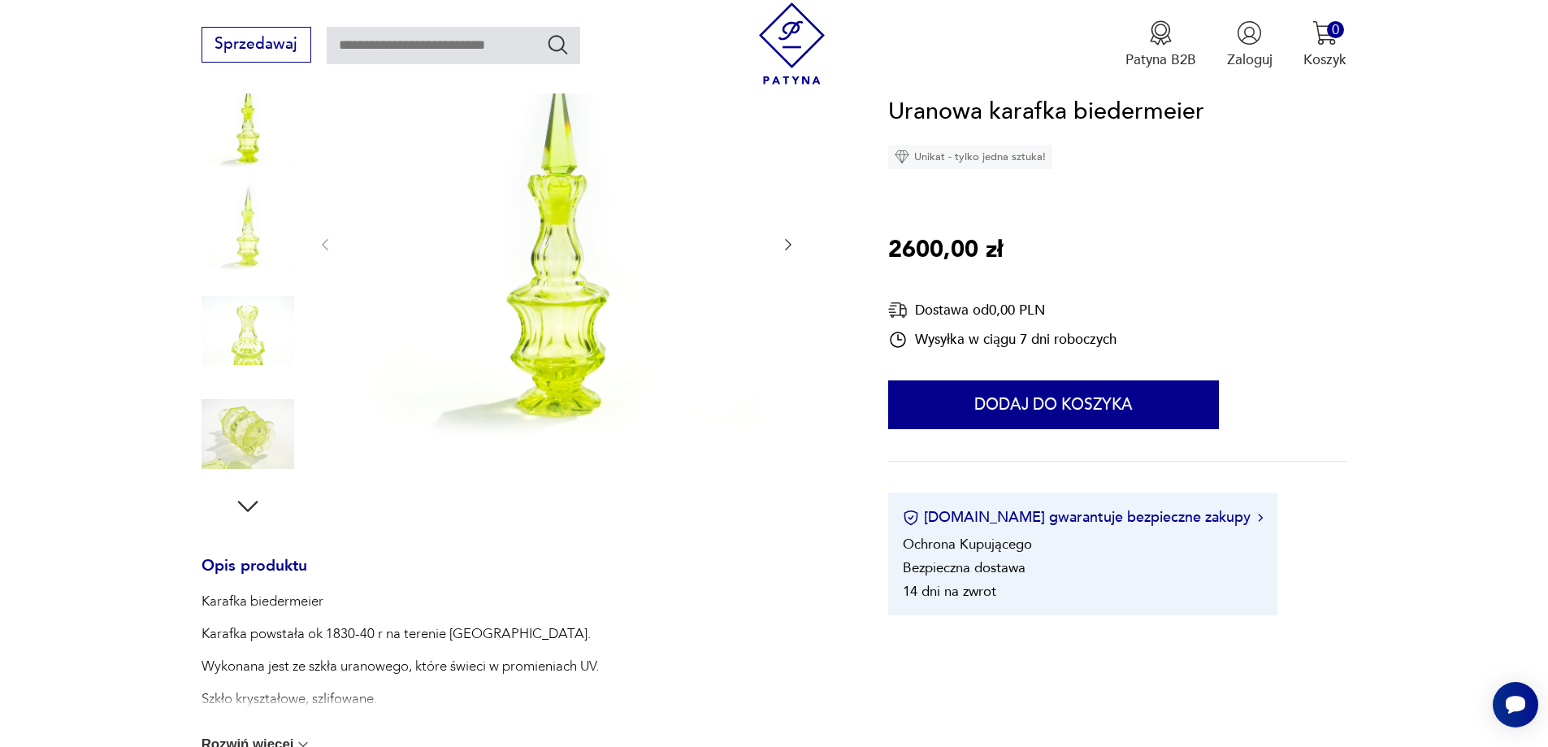
scroll to position [325, 0]
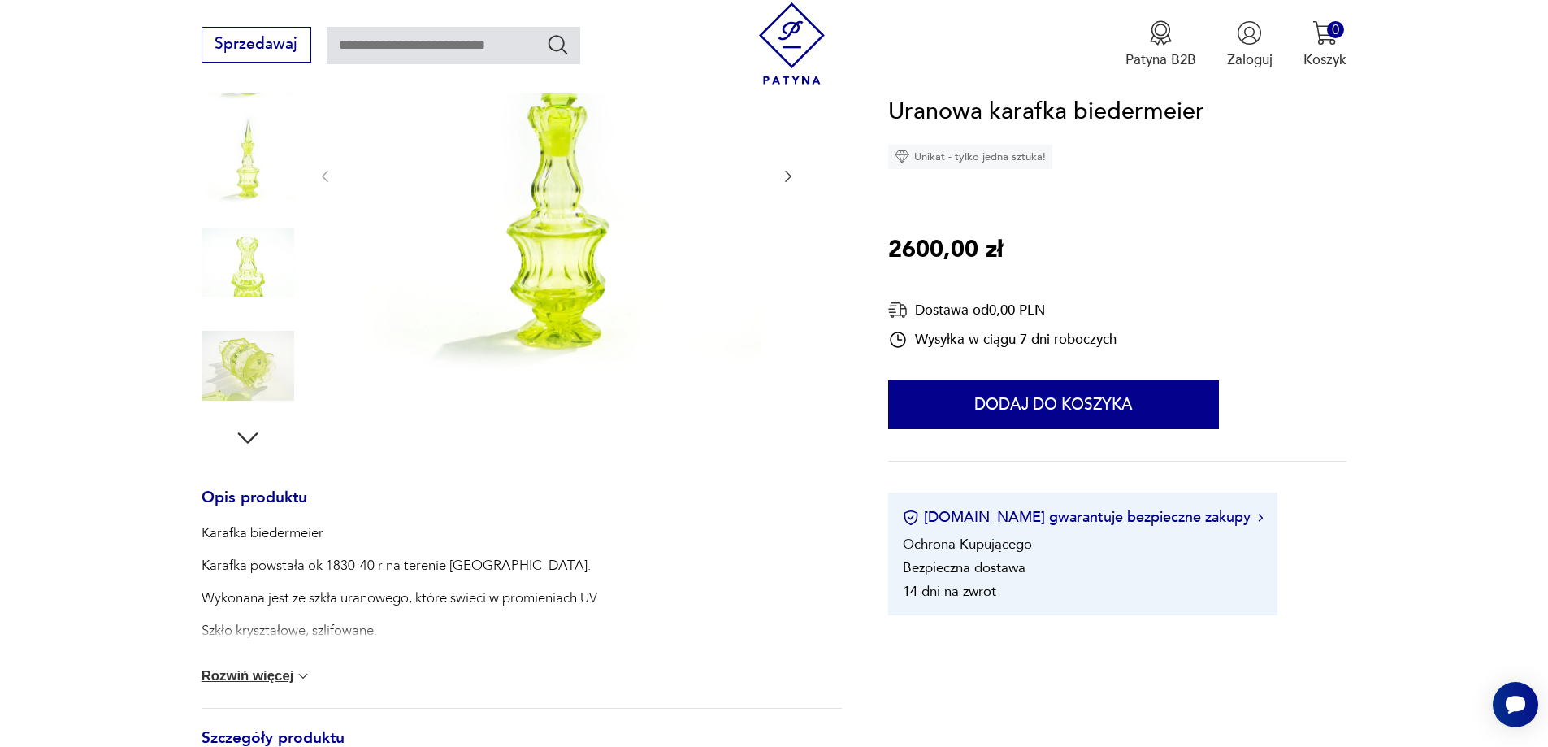
click at [284, 675] on button "Rozwiń więcej" at bounding box center [257, 676] width 111 height 16
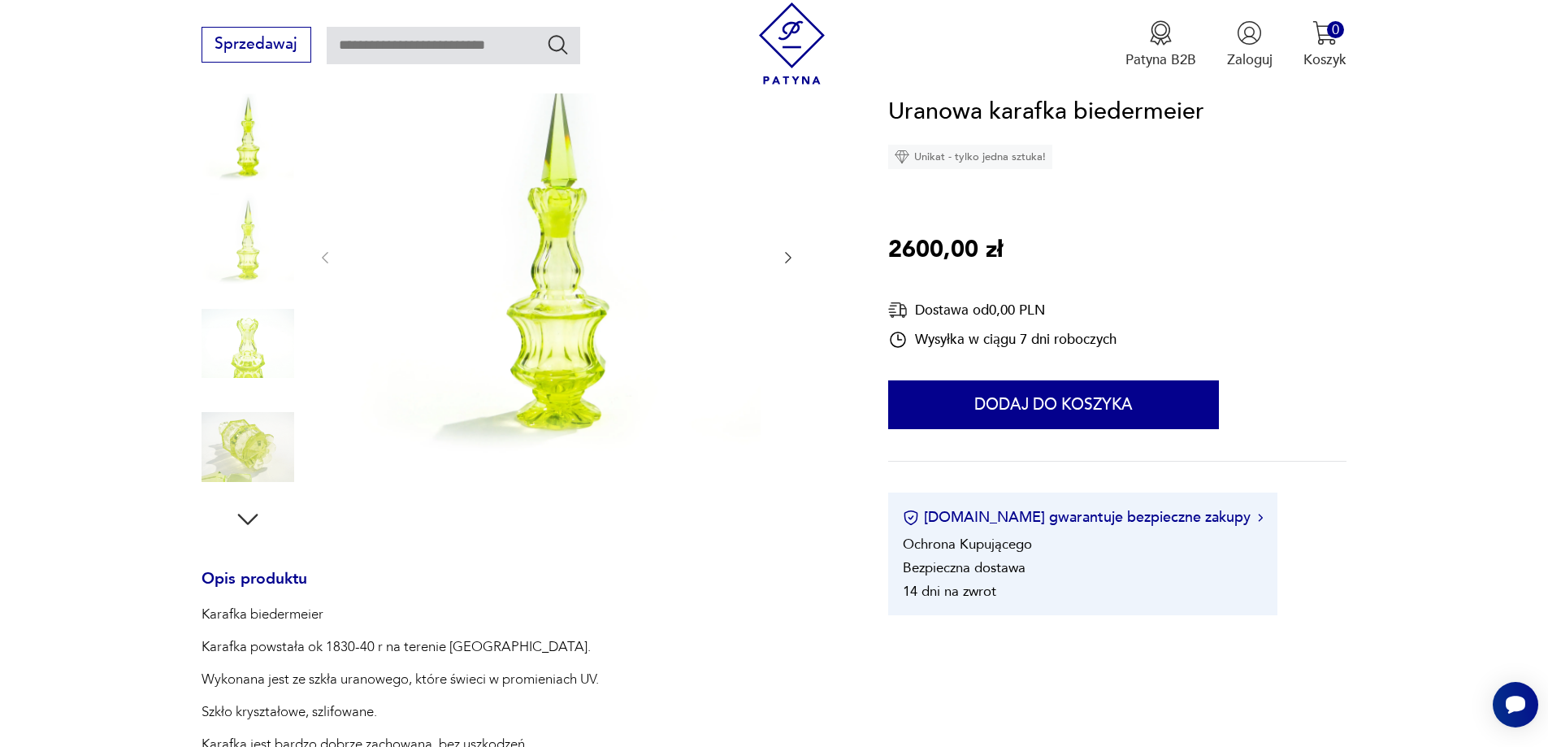
click at [256, 454] on img at bounding box center [248, 447] width 93 height 93
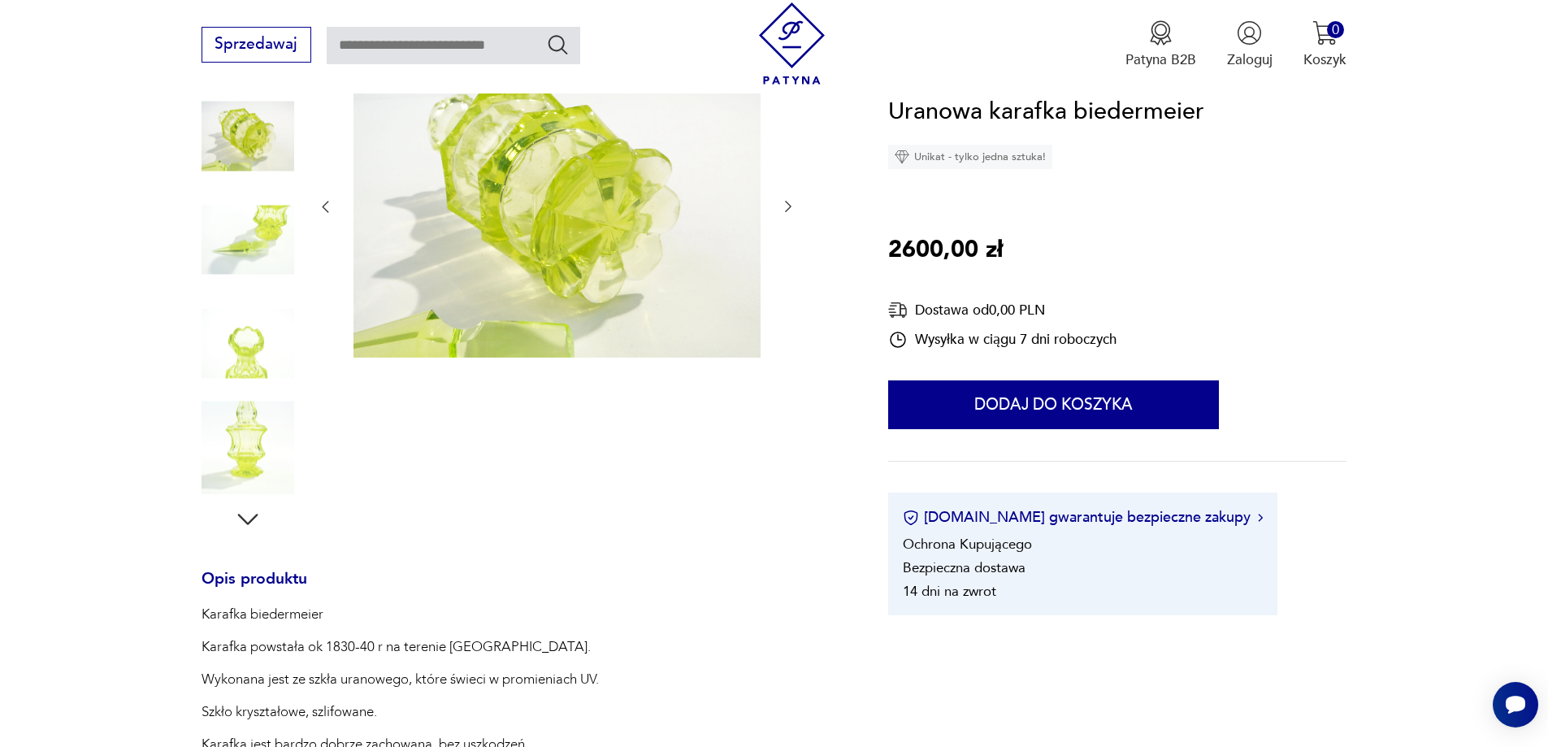
click at [256, 454] on img at bounding box center [248, 447] width 93 height 93
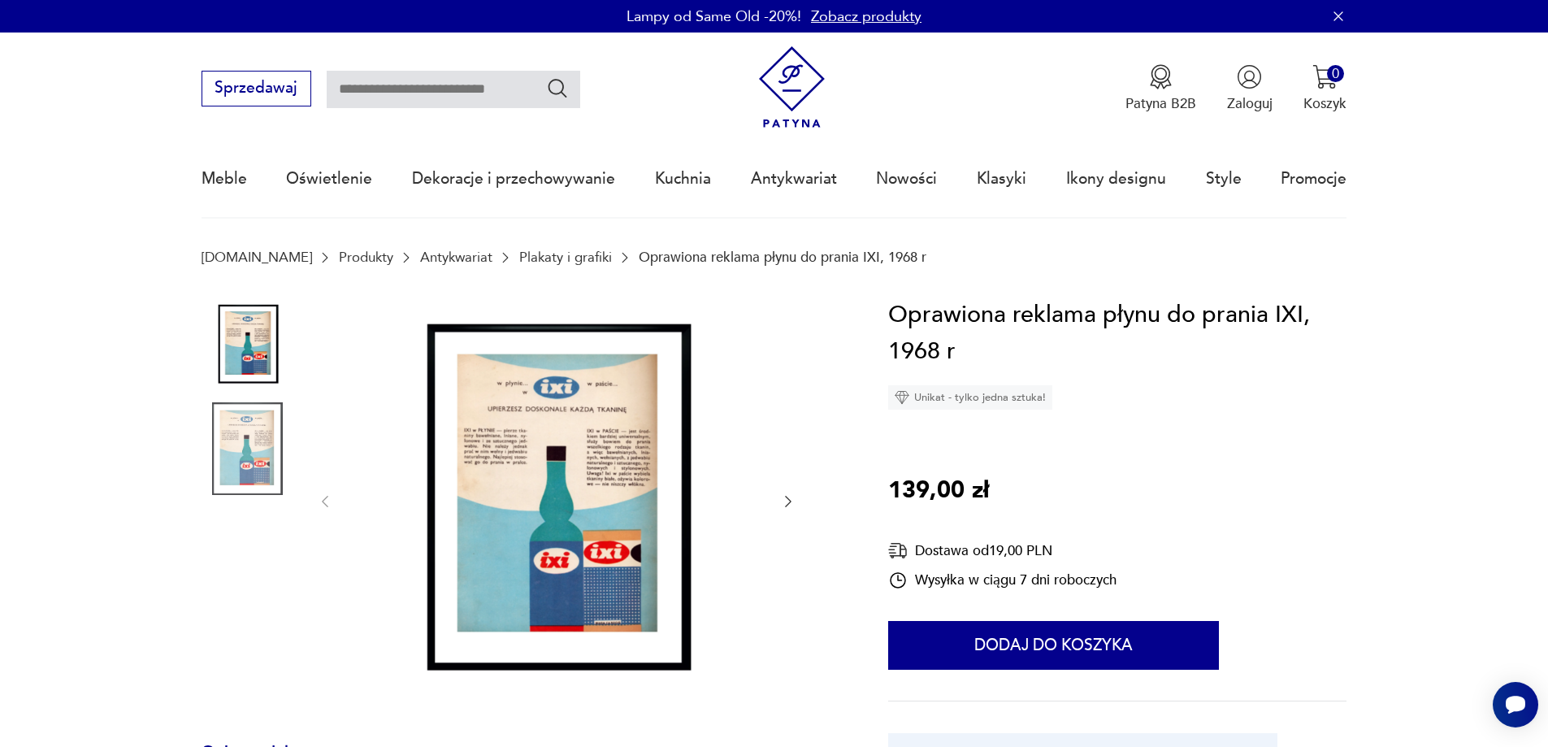
click at [618, 406] on img at bounding box center [556, 500] width 407 height 407
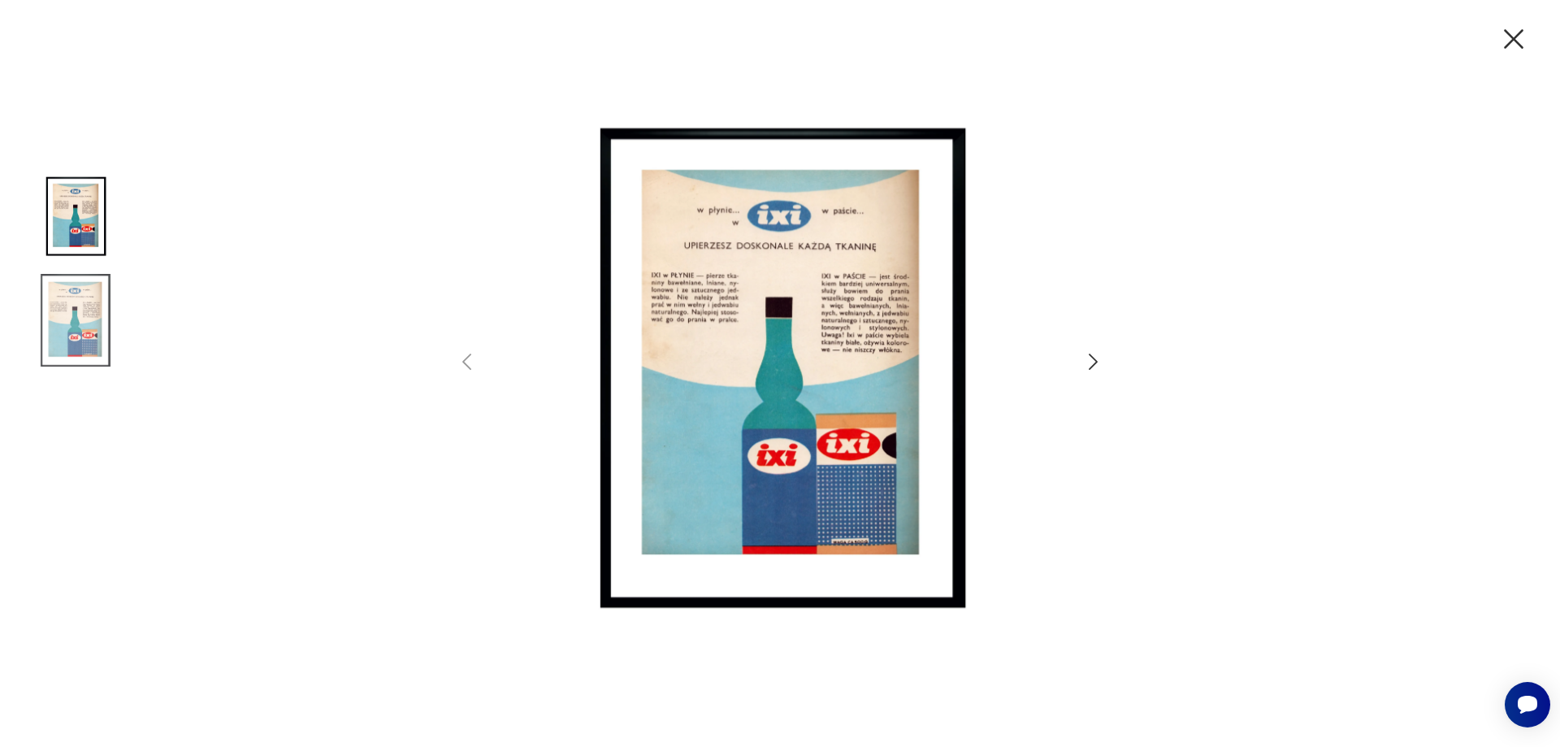
click at [1521, 41] on icon "button" at bounding box center [1514, 39] width 34 height 34
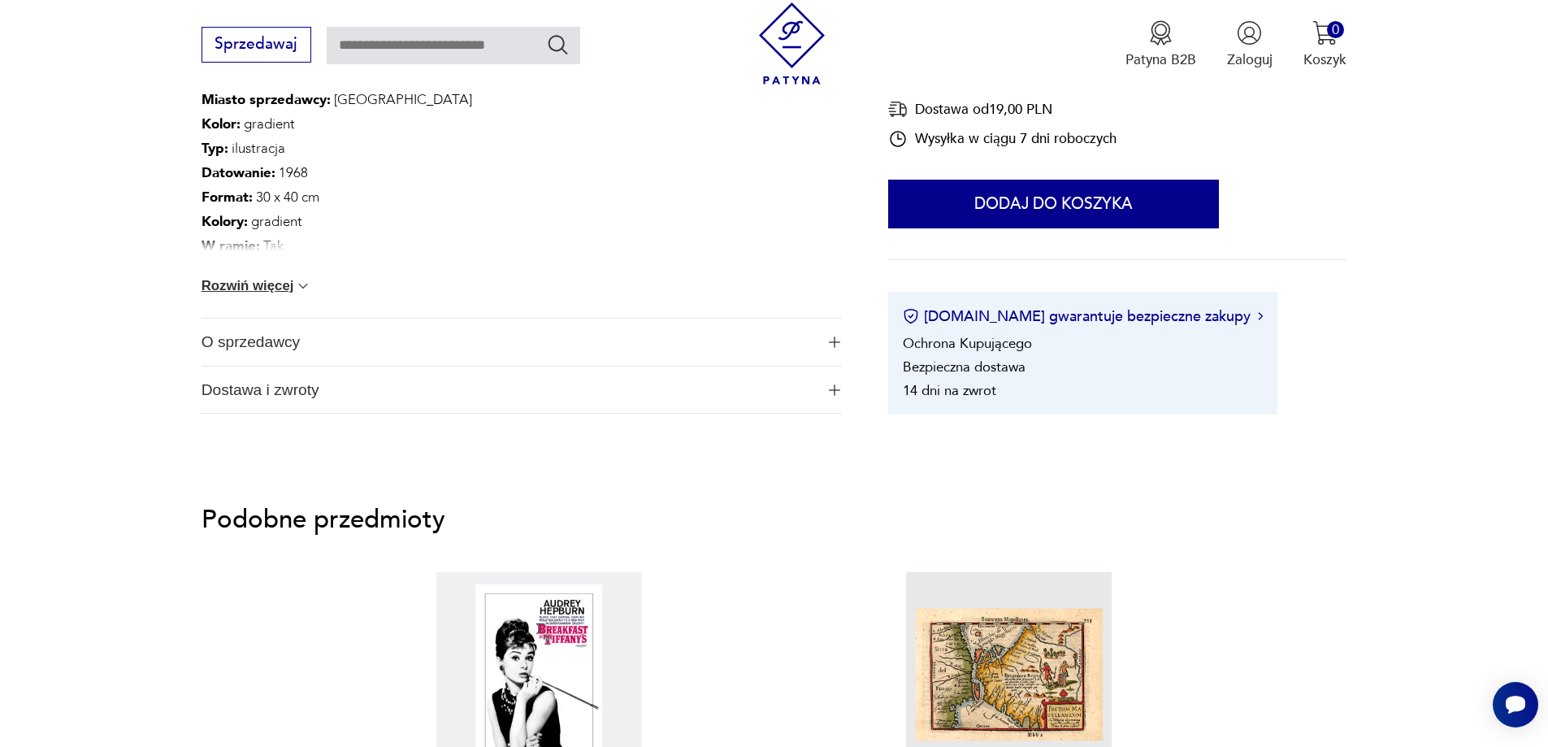
scroll to position [1056, 0]
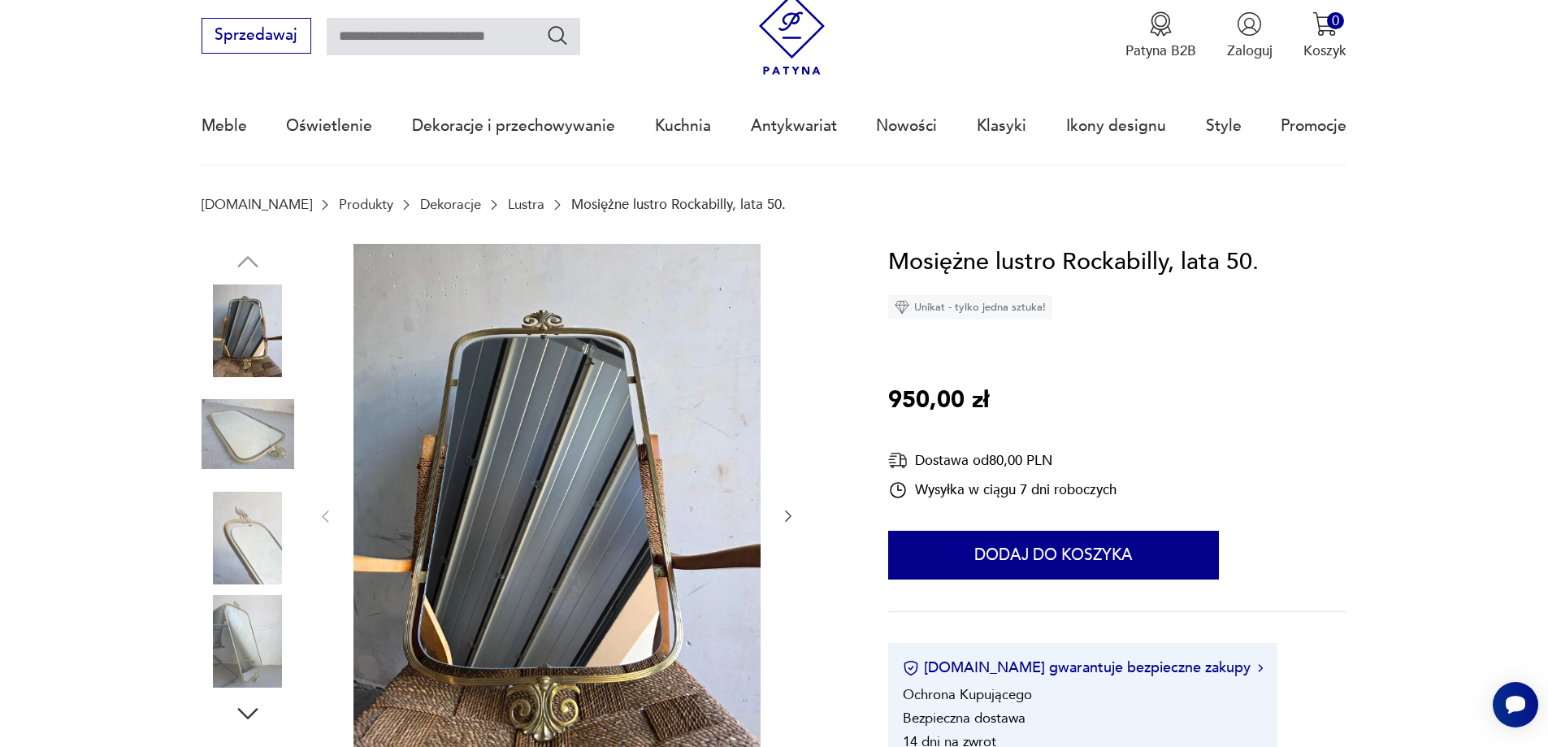
scroll to position [81, 0]
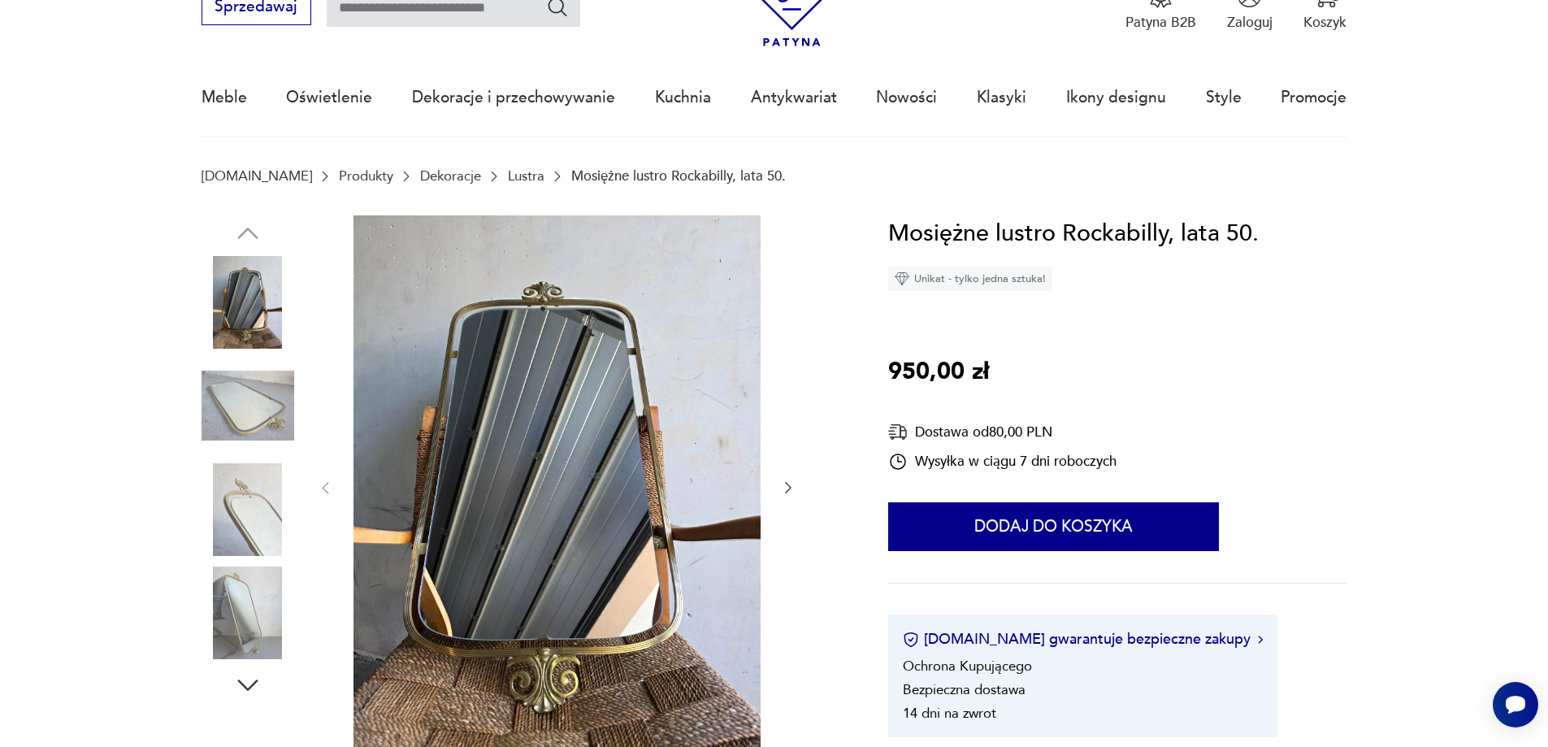
click at [245, 418] on img at bounding box center [248, 405] width 93 height 93
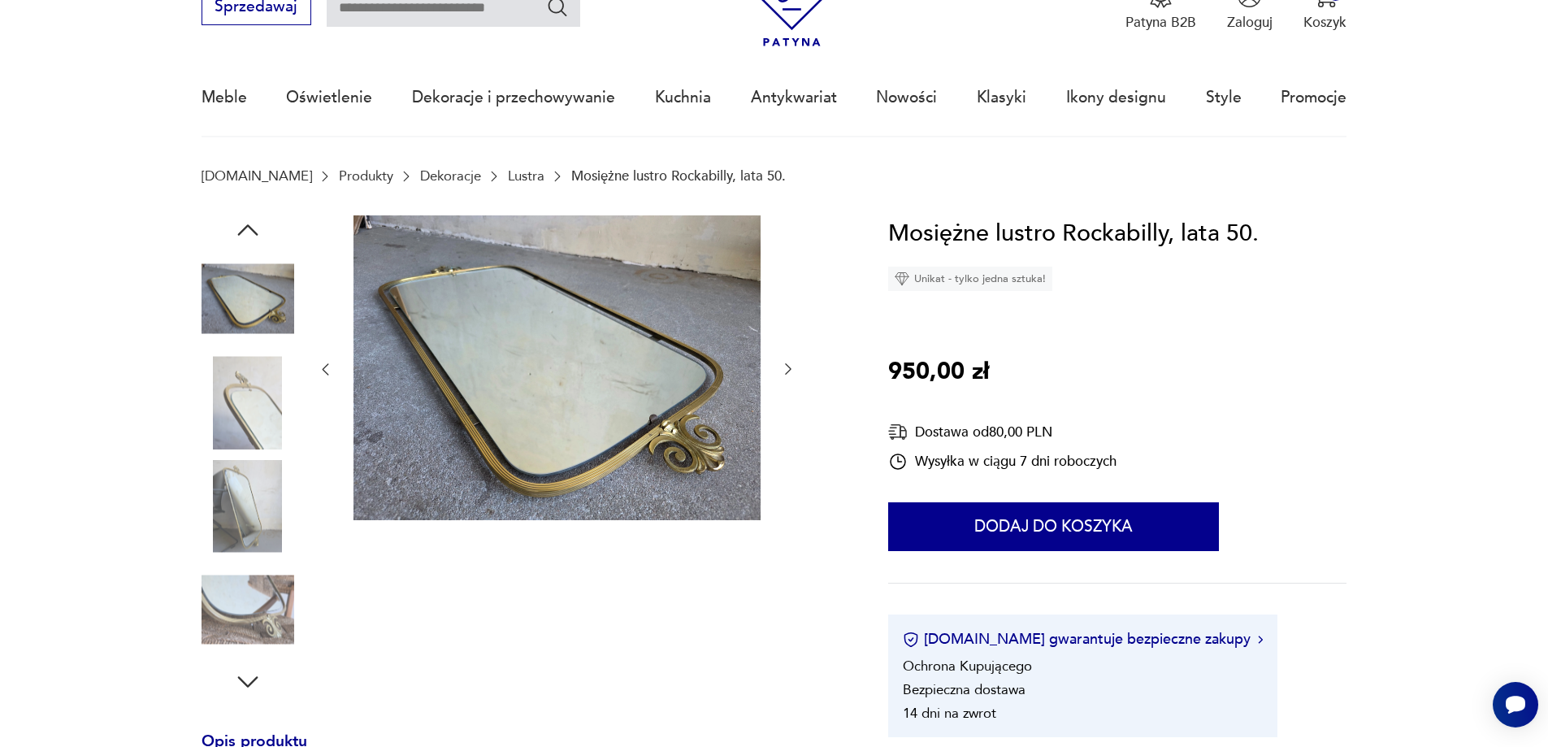
click at [267, 439] on img at bounding box center [248, 402] width 93 height 93
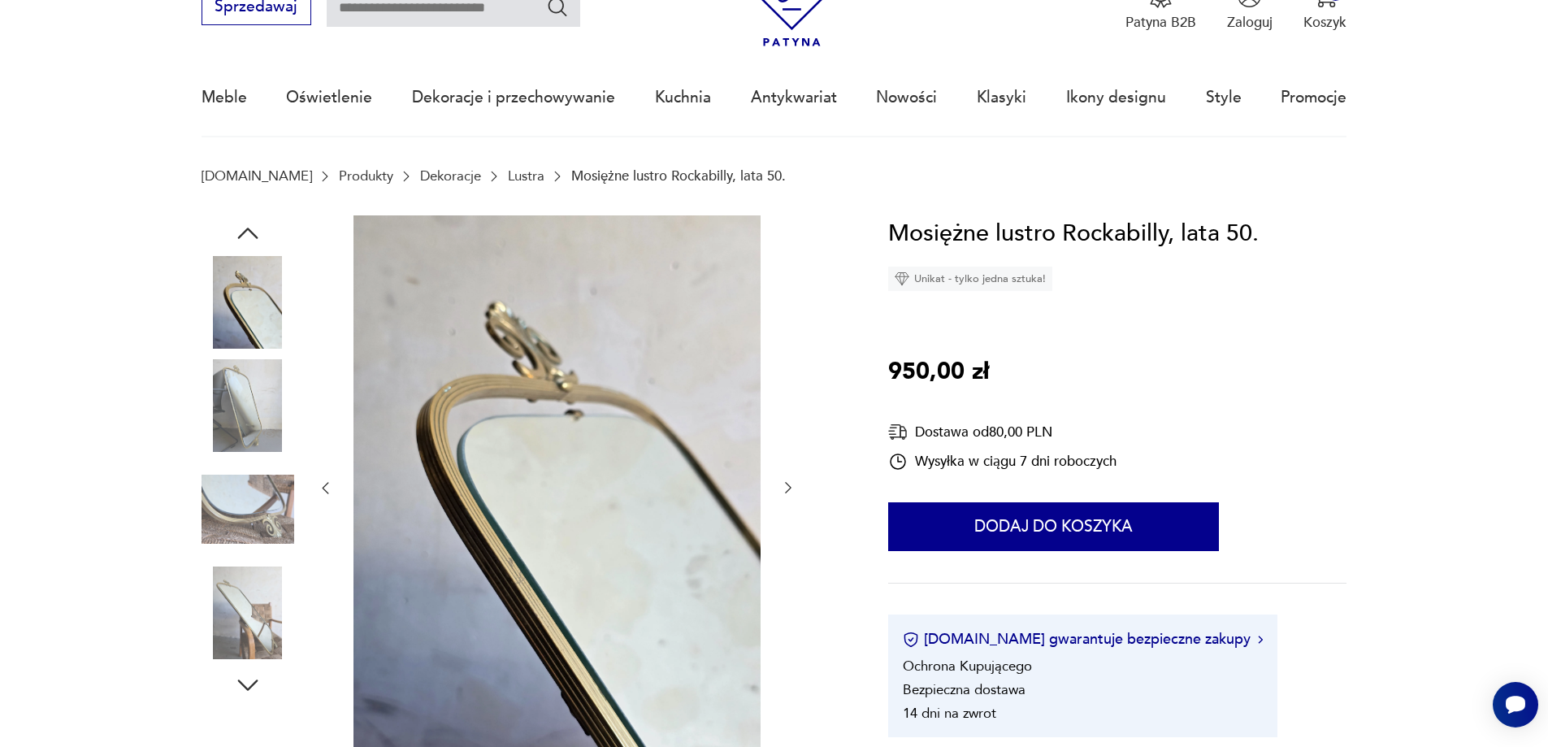
click at [263, 409] on img at bounding box center [248, 405] width 93 height 93
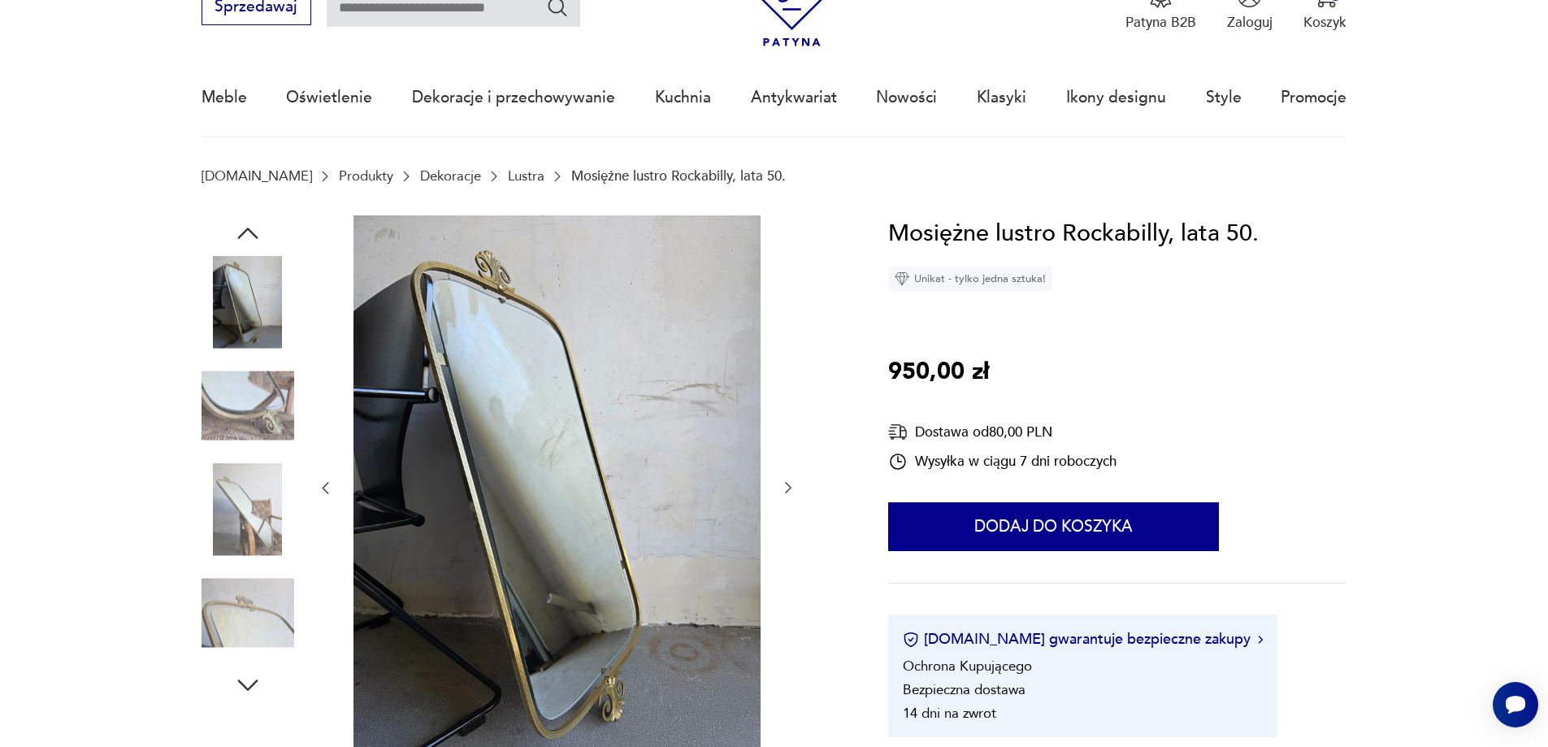
click at [263, 409] on img at bounding box center [248, 405] width 93 height 93
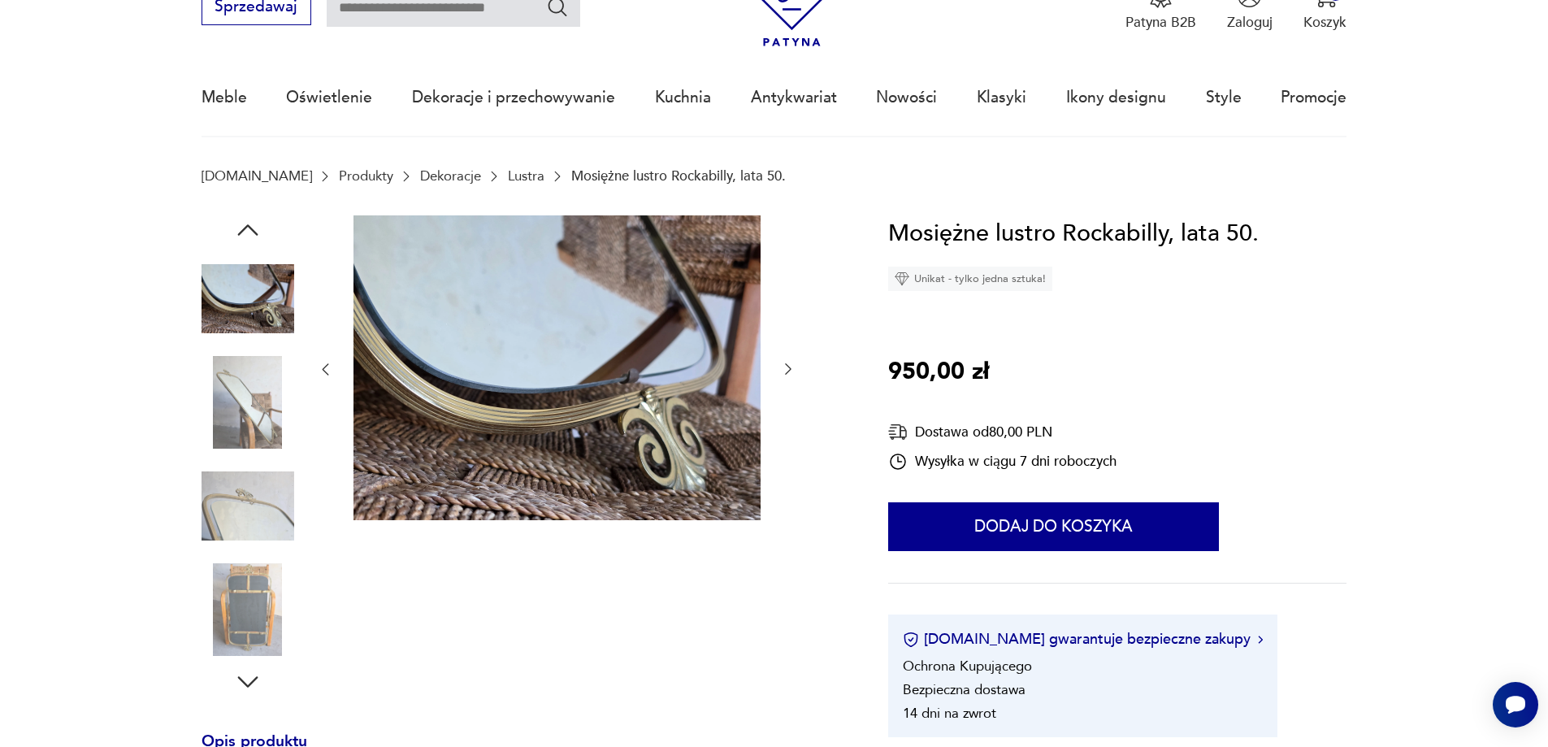
click at [263, 409] on img at bounding box center [248, 402] width 93 height 93
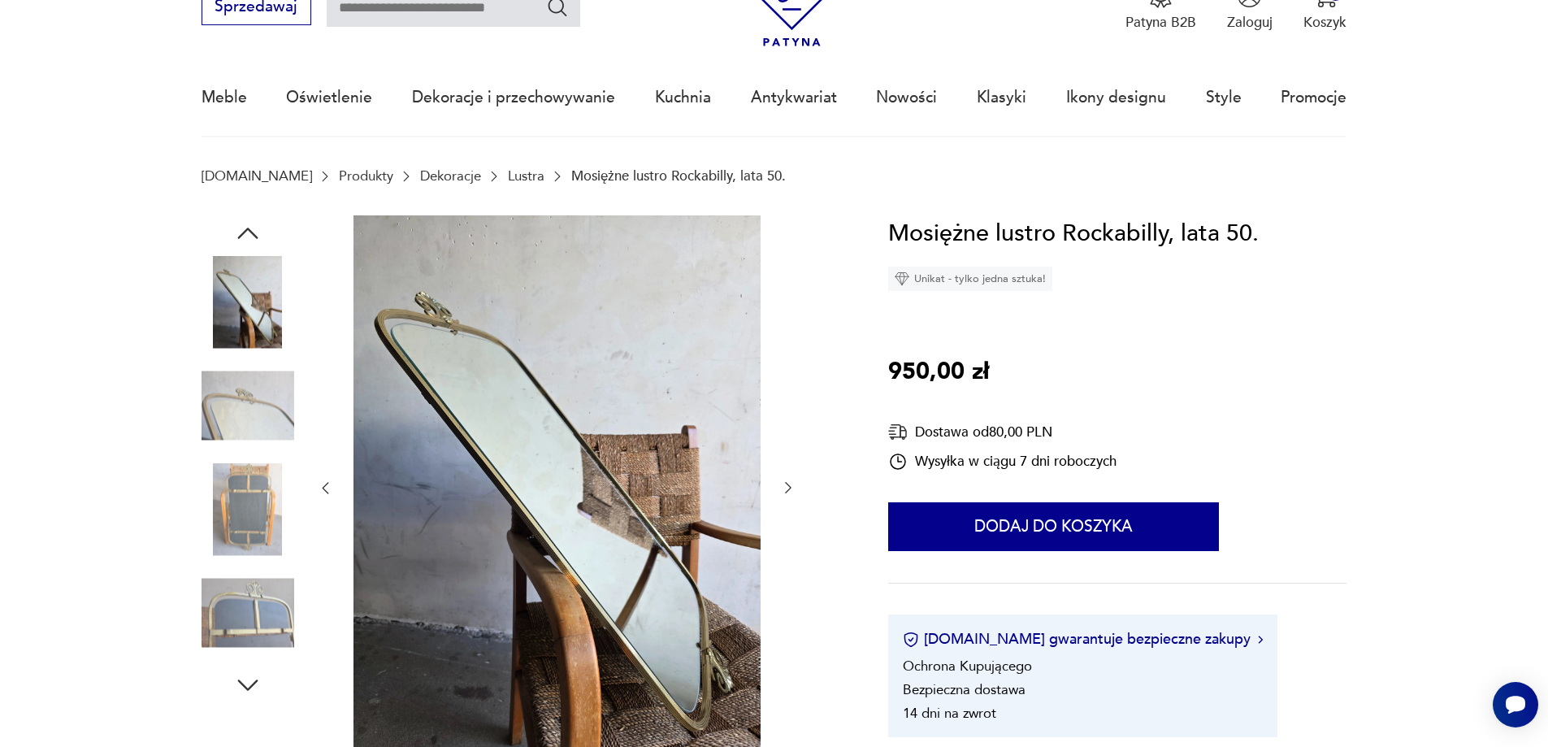
click at [263, 409] on img at bounding box center [248, 405] width 93 height 93
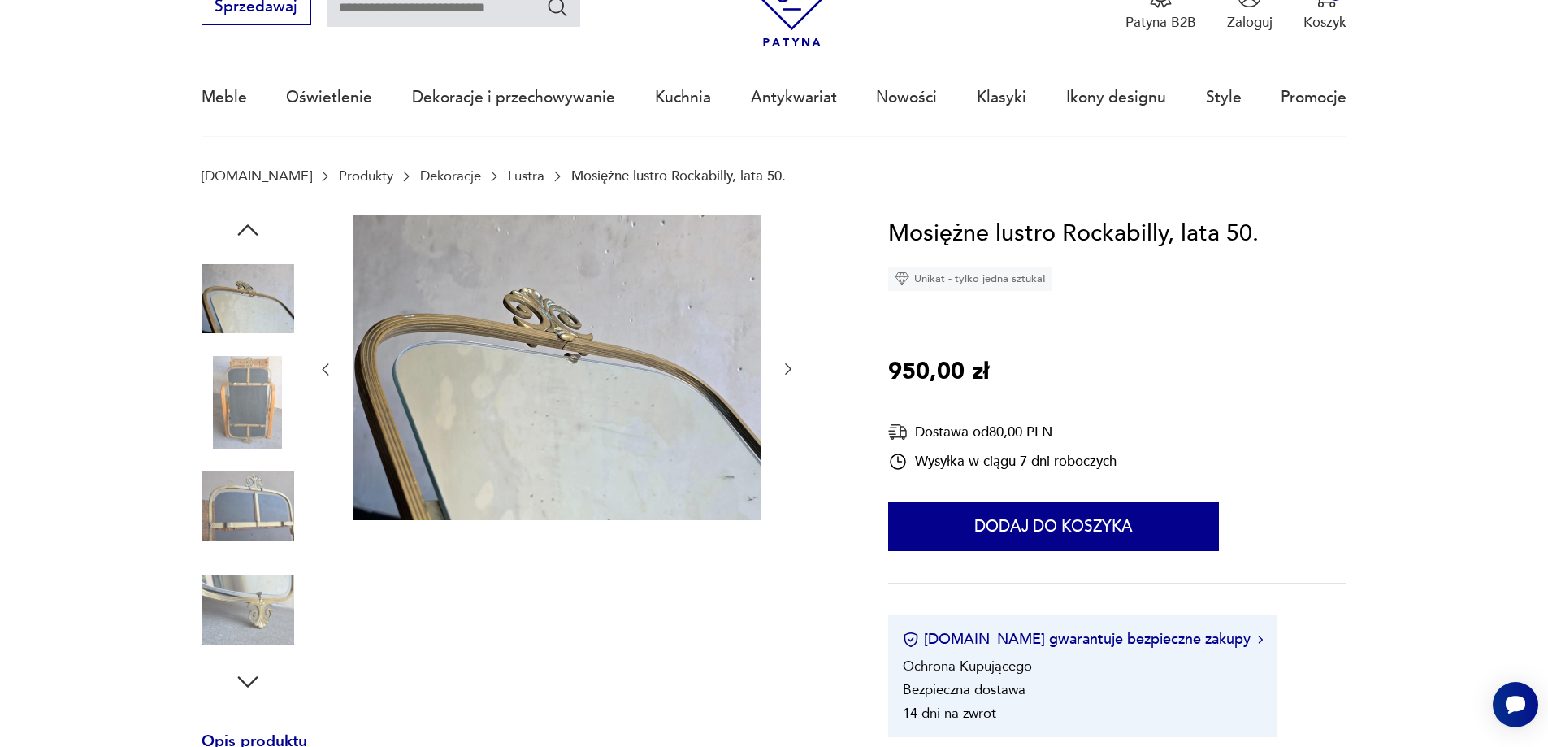
click at [263, 409] on img at bounding box center [248, 402] width 93 height 93
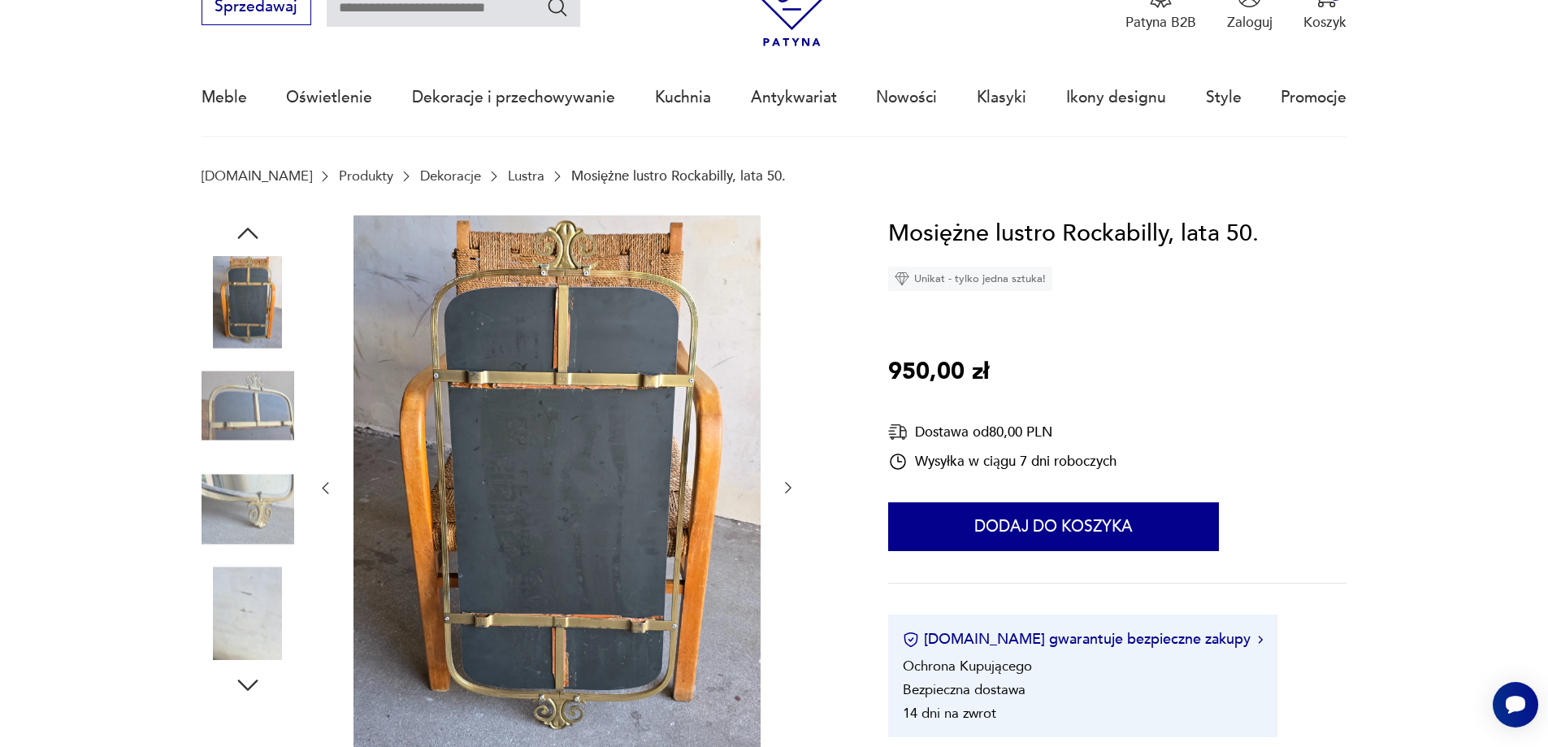
click at [263, 409] on img at bounding box center [248, 405] width 93 height 93
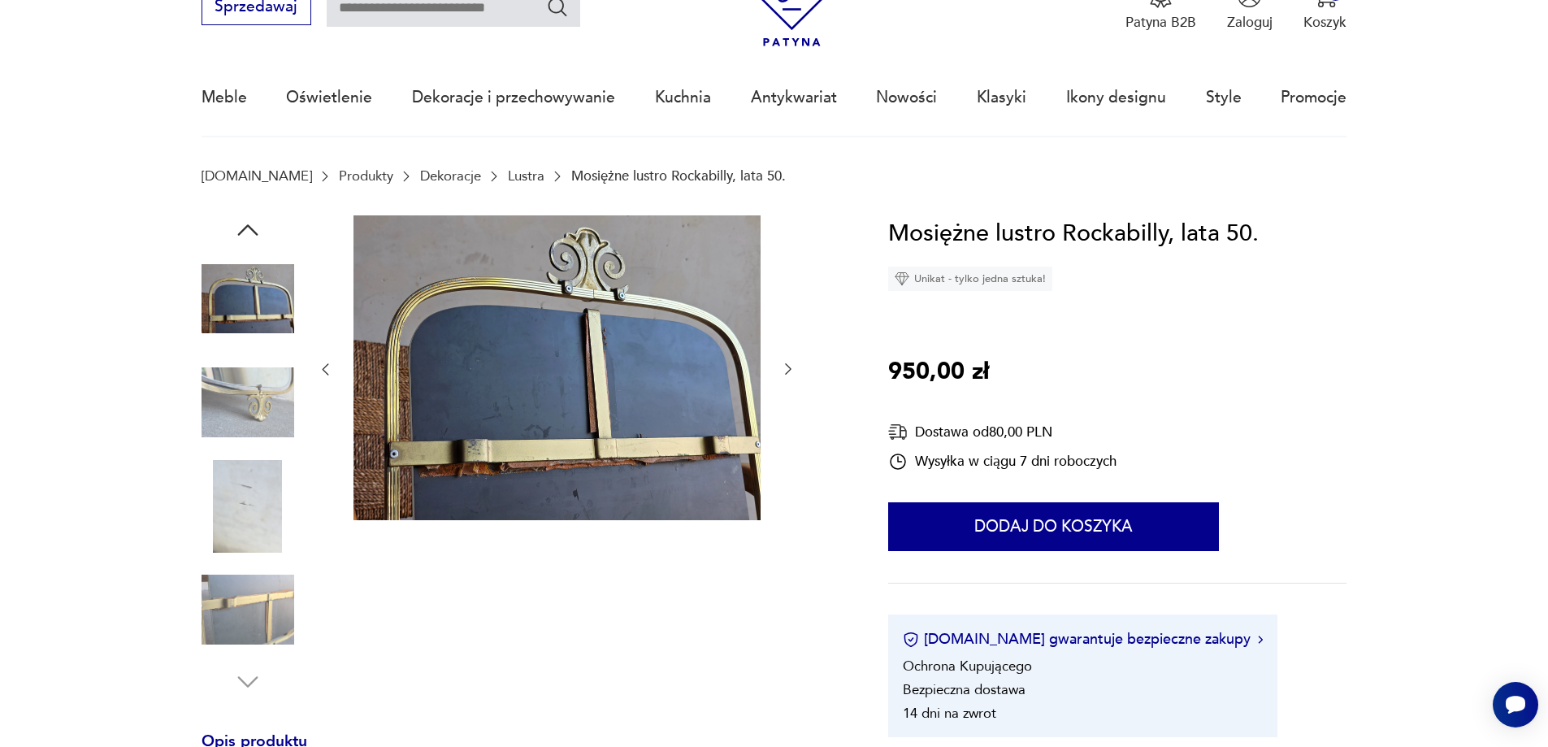
click at [263, 409] on img at bounding box center [248, 402] width 93 height 93
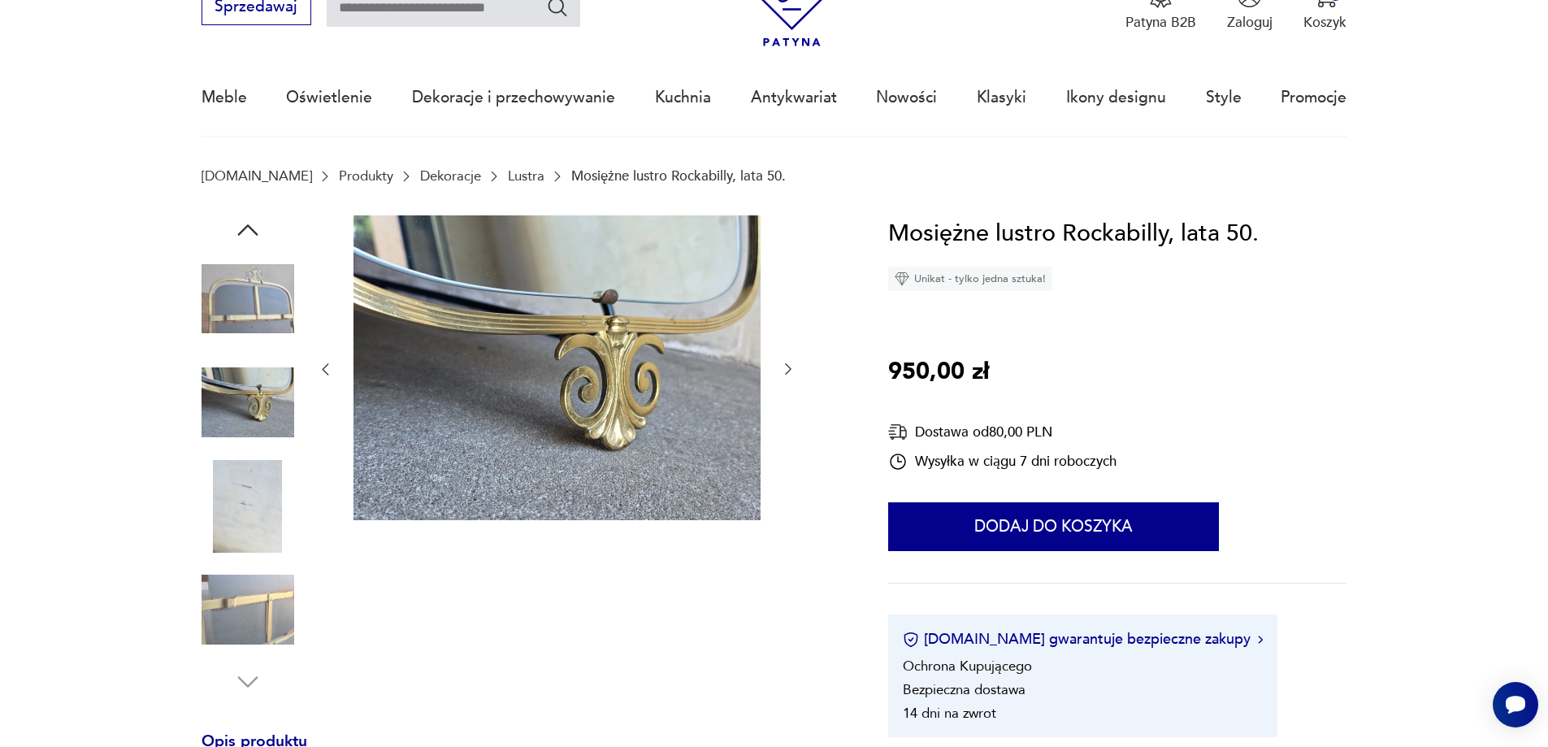
click at [263, 409] on img at bounding box center [248, 402] width 93 height 93
click at [271, 489] on img at bounding box center [248, 506] width 93 height 93
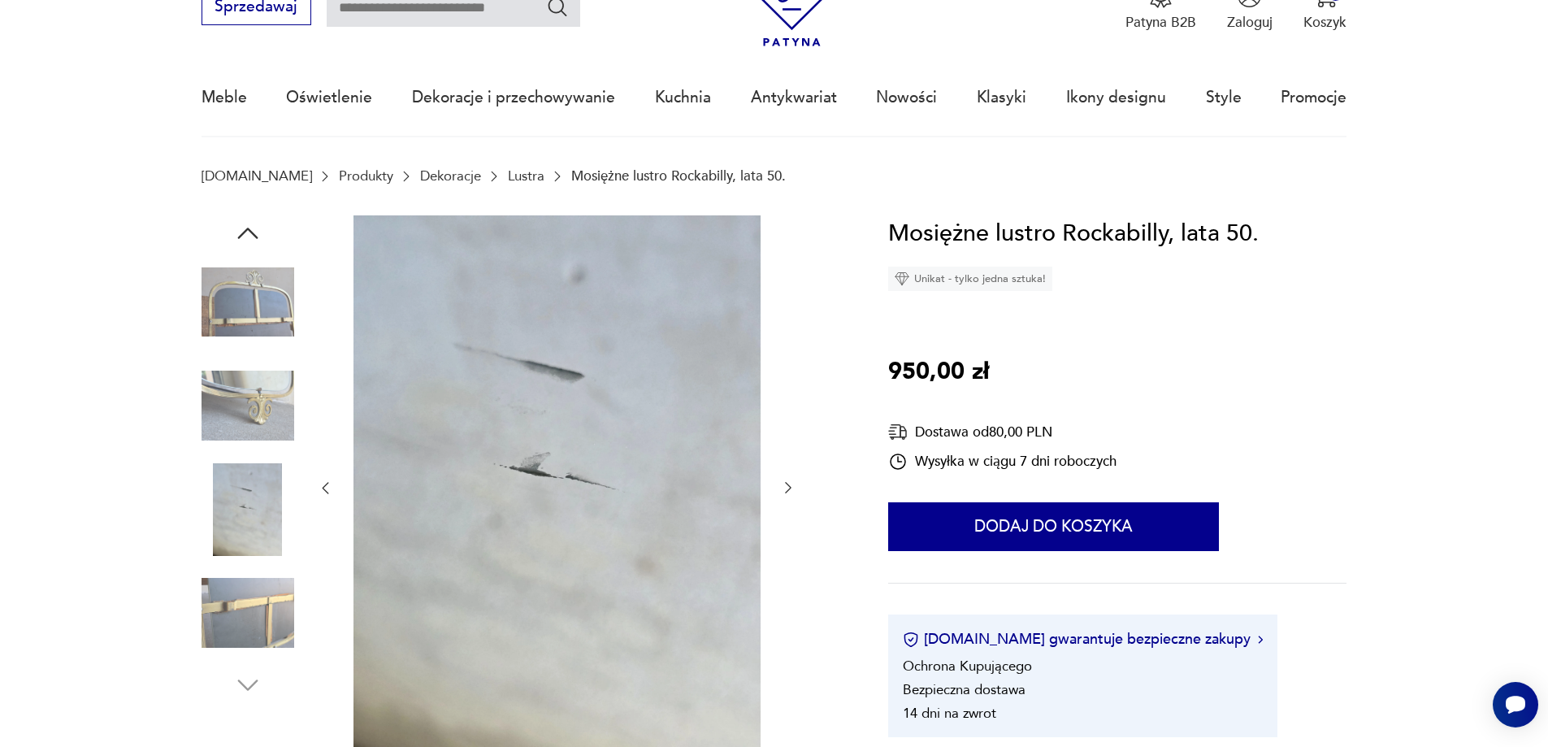
click at [253, 599] on img at bounding box center [248, 612] width 93 height 93
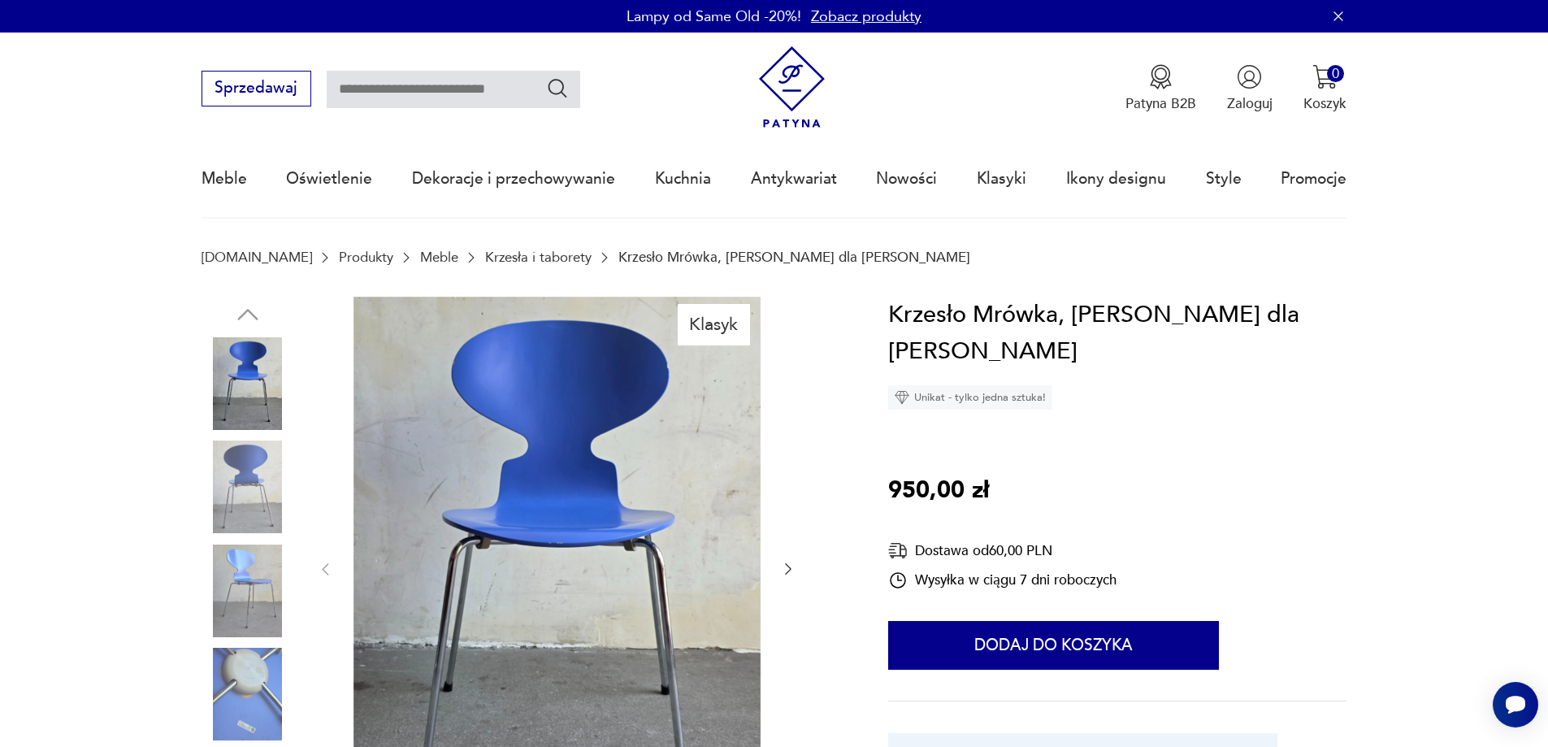
click at [259, 380] on img at bounding box center [248, 383] width 93 height 93
click at [618, 449] on img at bounding box center [556, 568] width 407 height 543
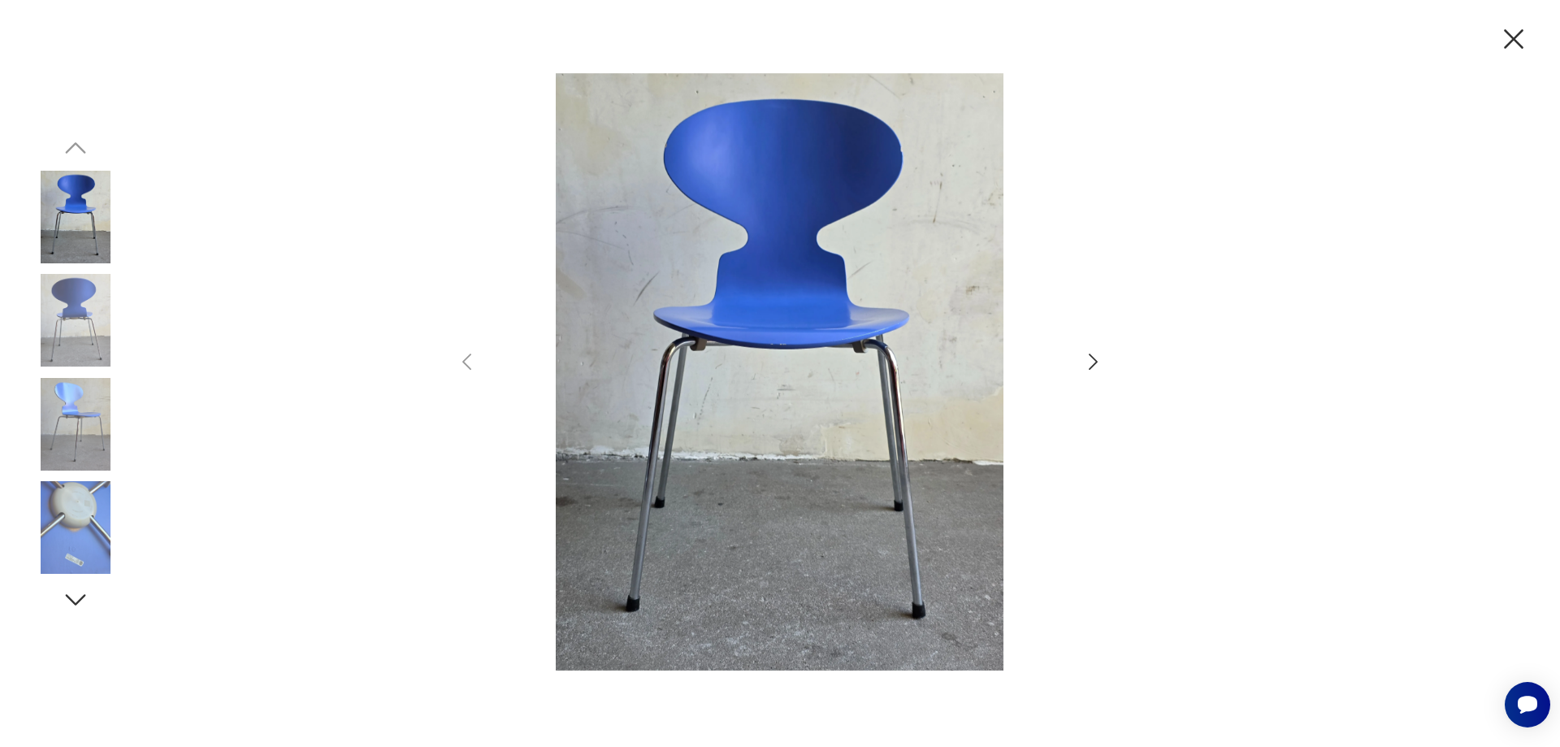
click at [1086, 367] on icon "button" at bounding box center [1093, 362] width 24 height 24
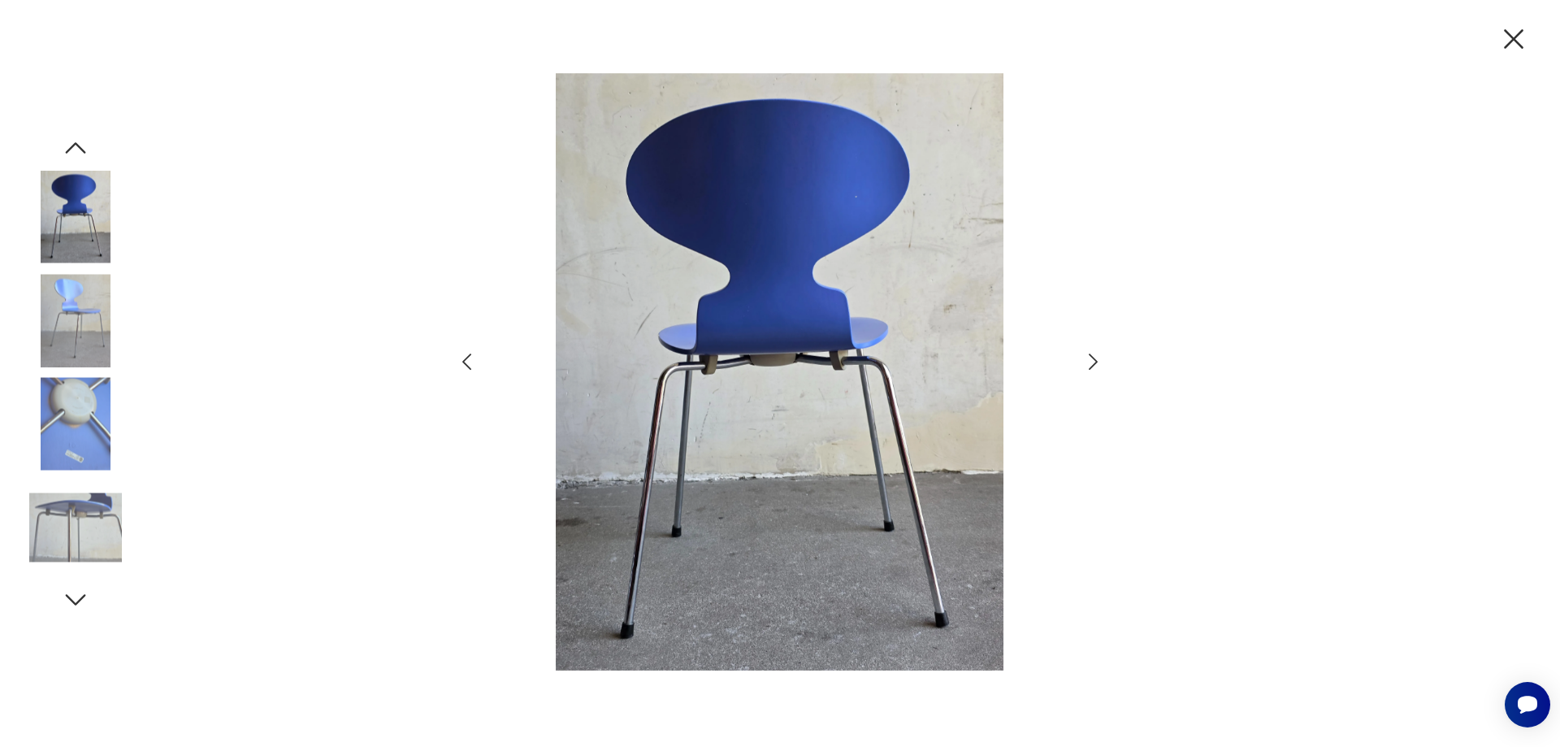
click at [1086, 367] on icon "button" at bounding box center [1093, 362] width 24 height 24
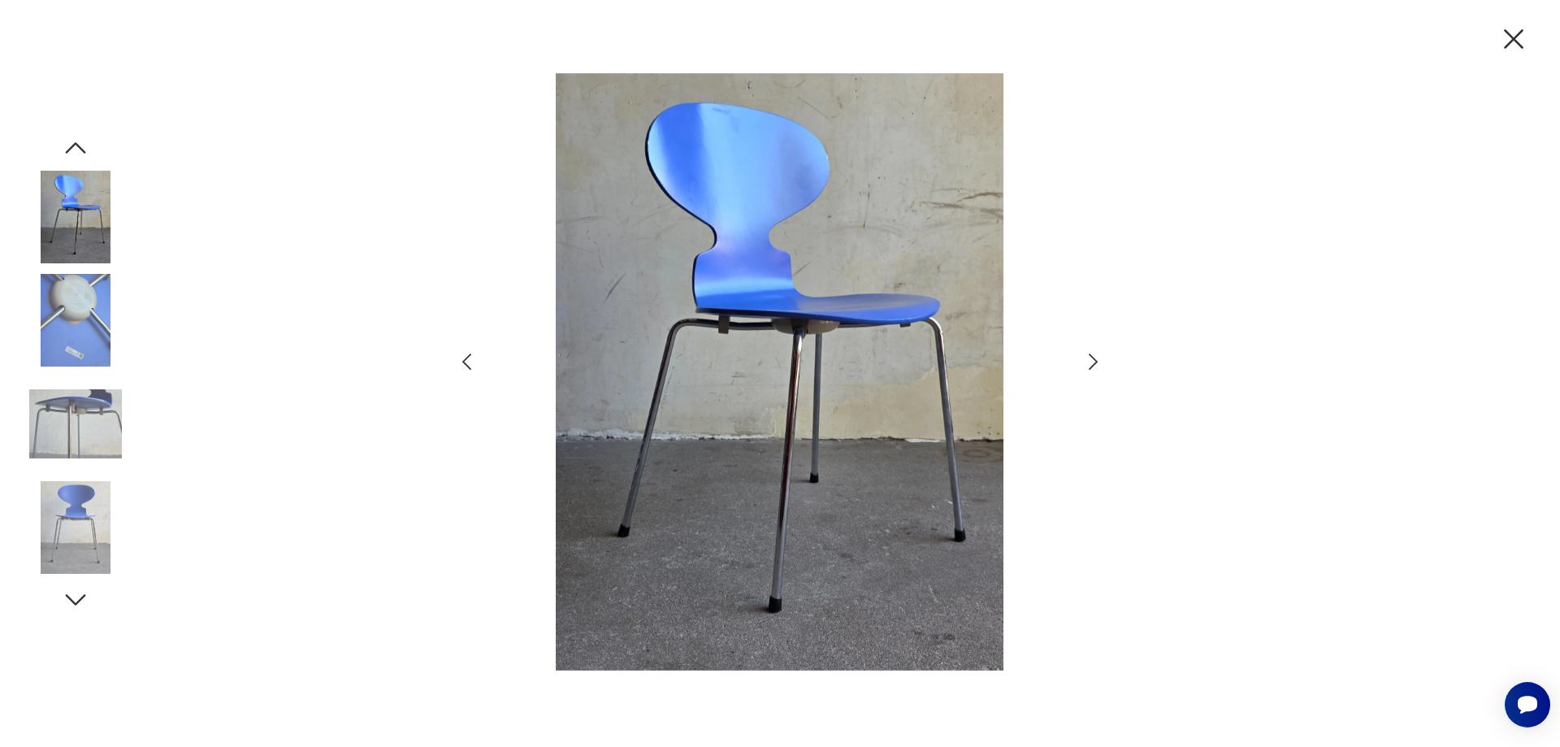
click at [1086, 367] on icon "button" at bounding box center [1093, 362] width 24 height 24
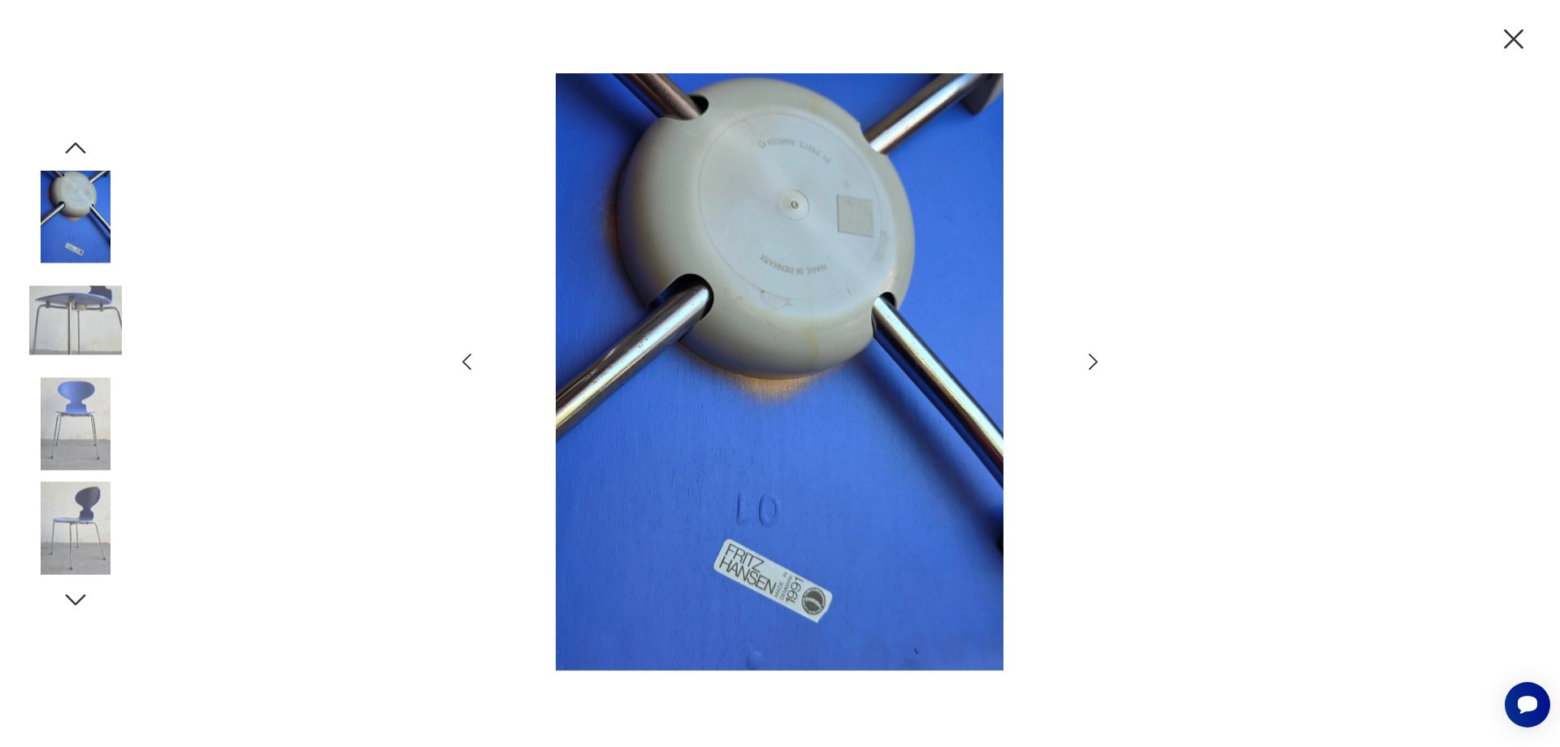
click at [1093, 359] on icon "button" at bounding box center [1093, 362] width 24 height 24
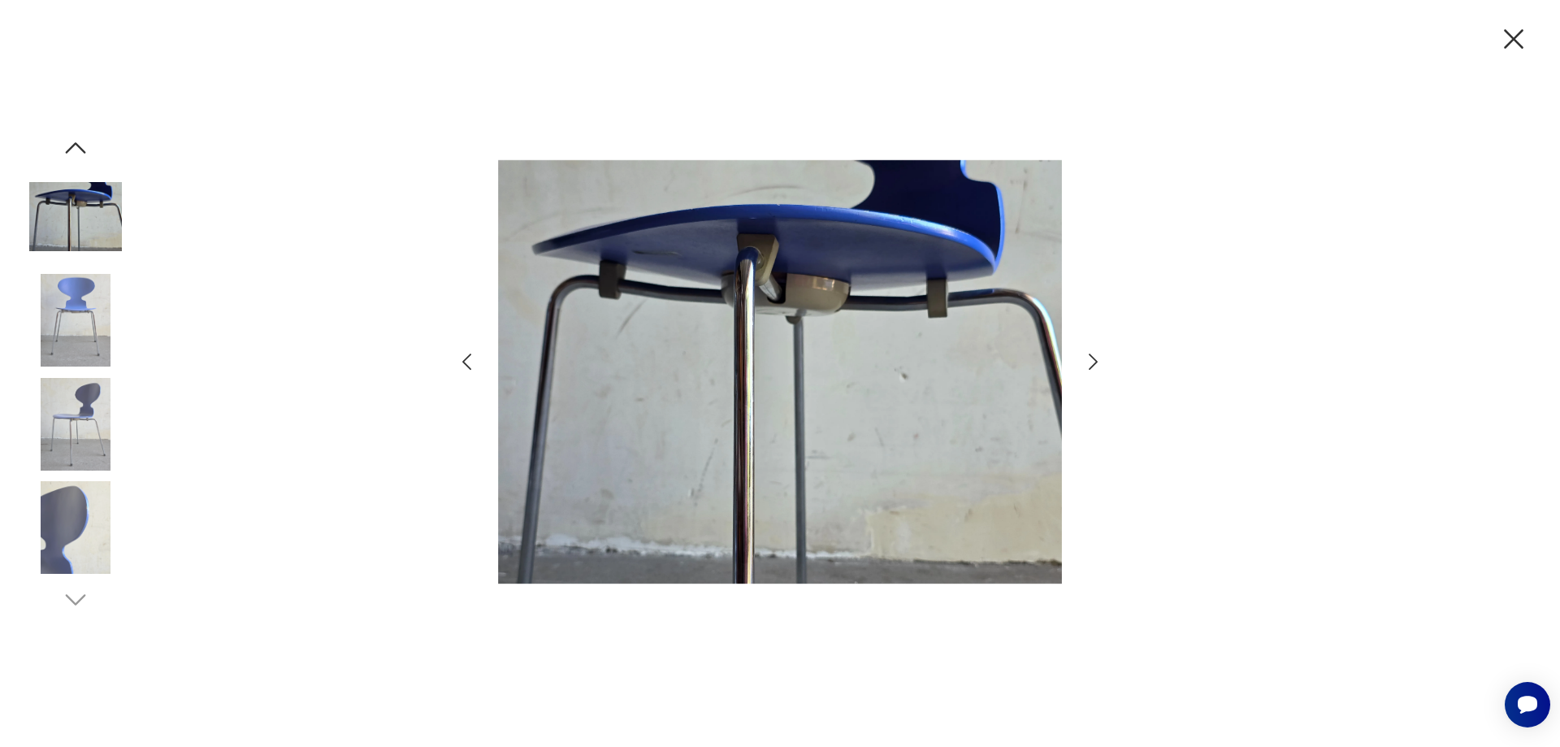
click at [1095, 363] on icon "button" at bounding box center [1093, 361] width 9 height 16
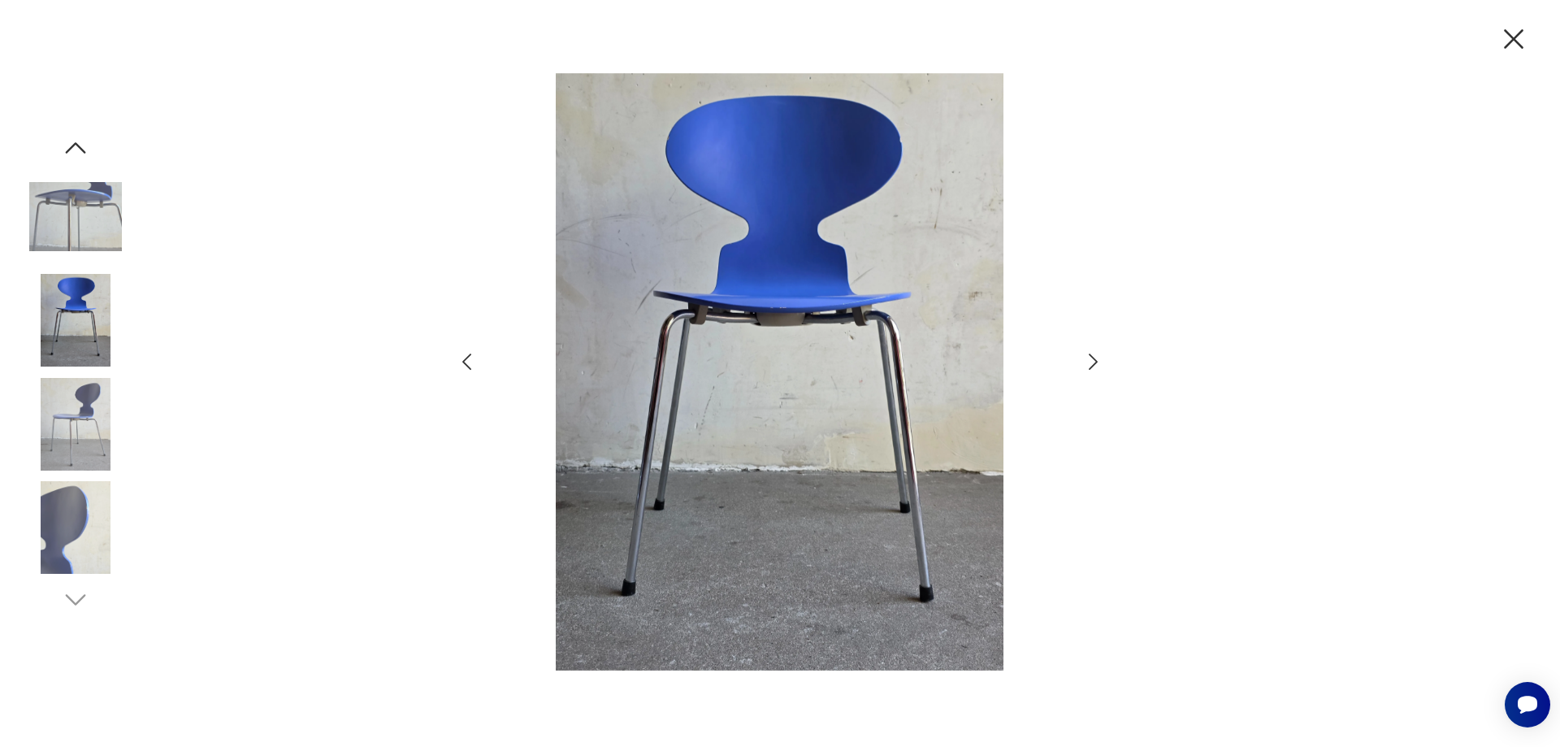
click at [1095, 363] on icon "button" at bounding box center [1093, 361] width 9 height 16
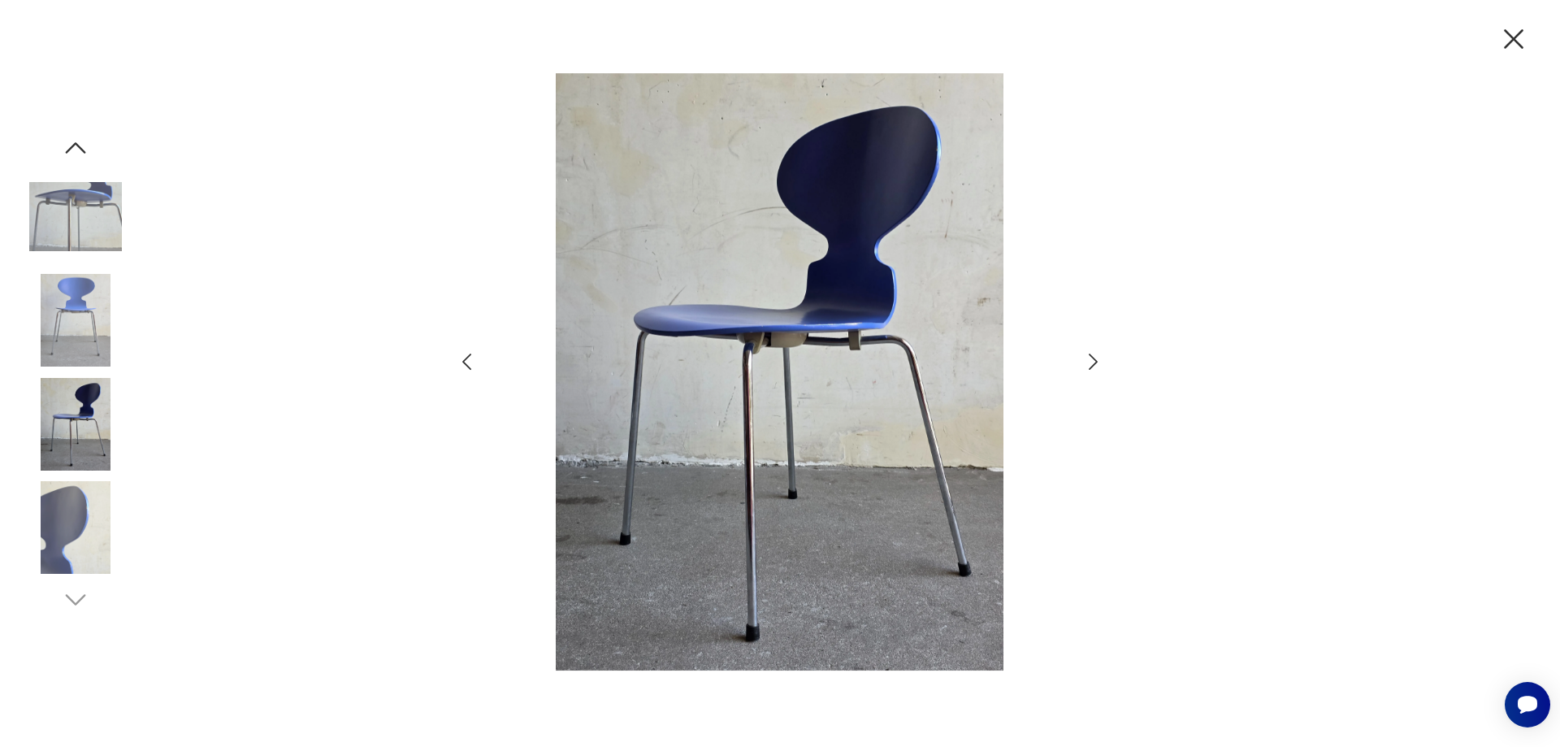
click at [1095, 363] on icon "button" at bounding box center [1093, 361] width 9 height 16
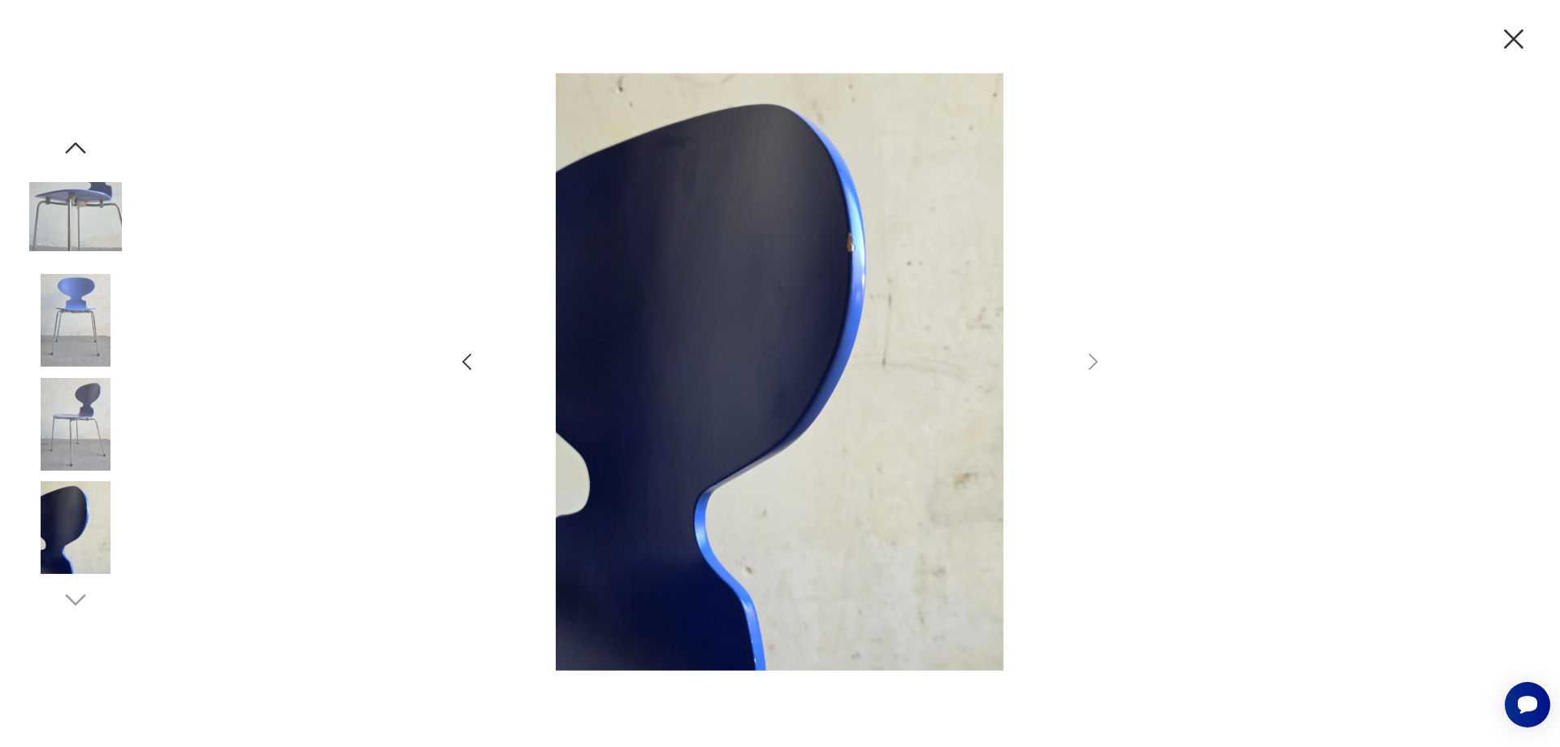
click at [1520, 37] on icon "button" at bounding box center [1514, 39] width 34 height 34
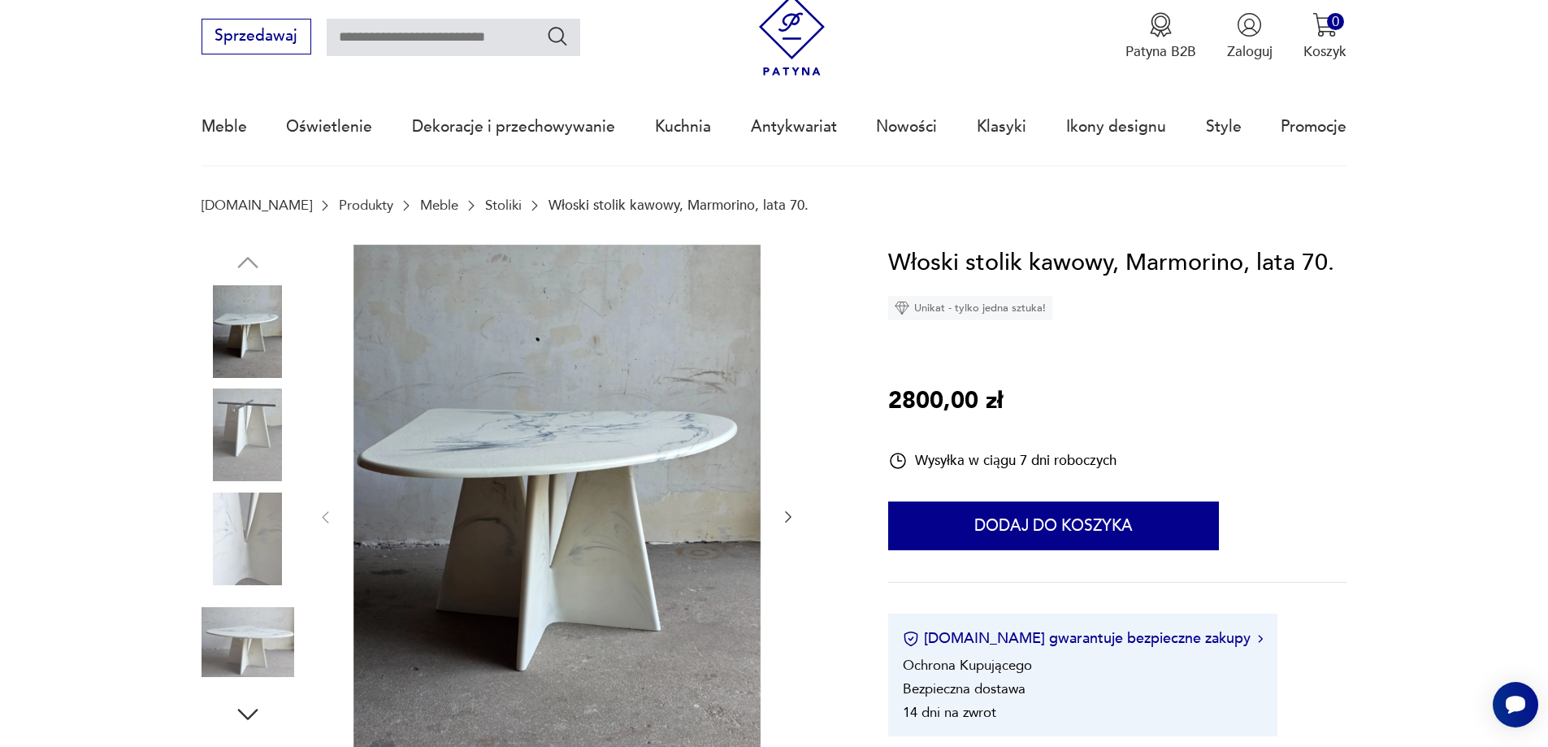
scroll to position [81, 0]
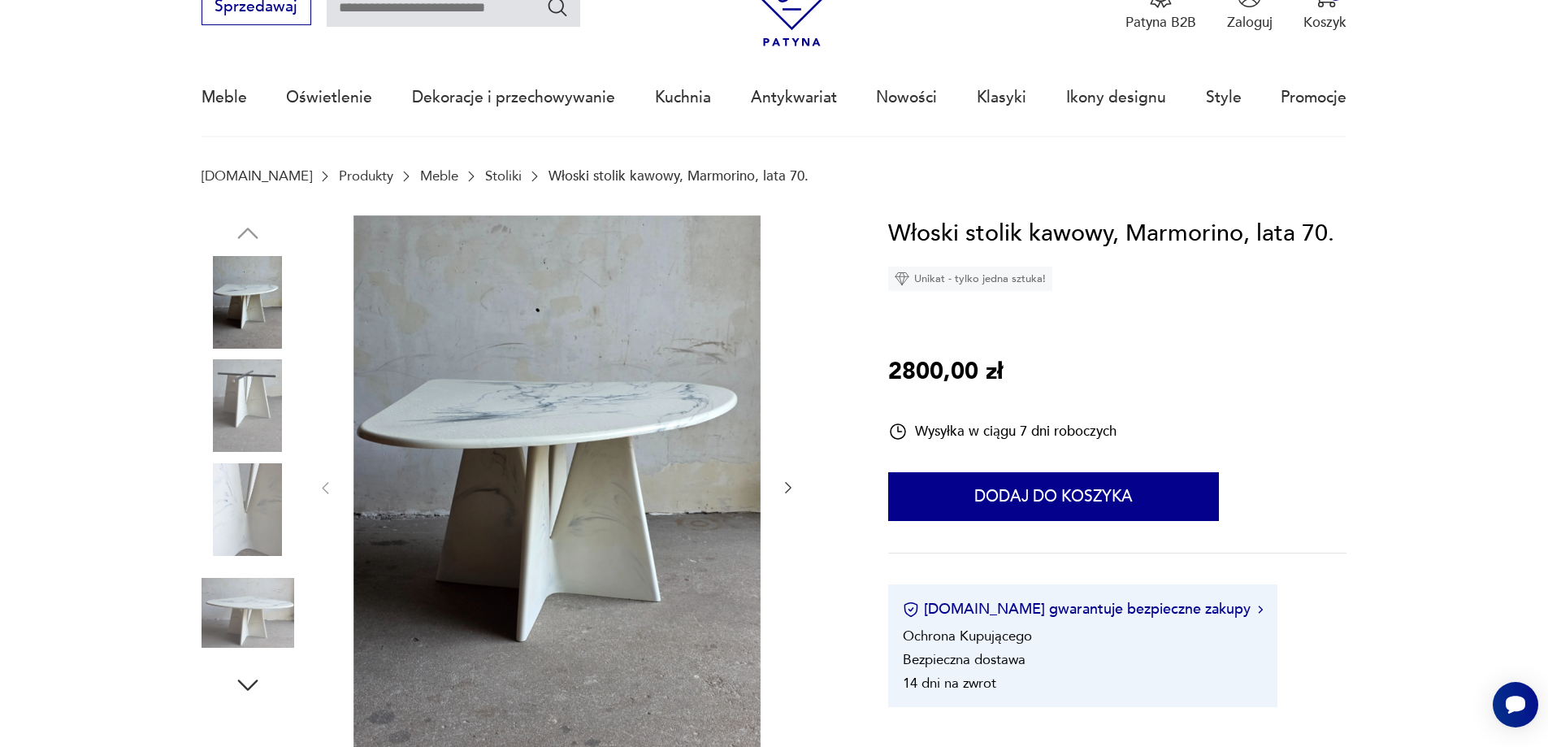
click at [483, 384] on img at bounding box center [556, 486] width 407 height 543
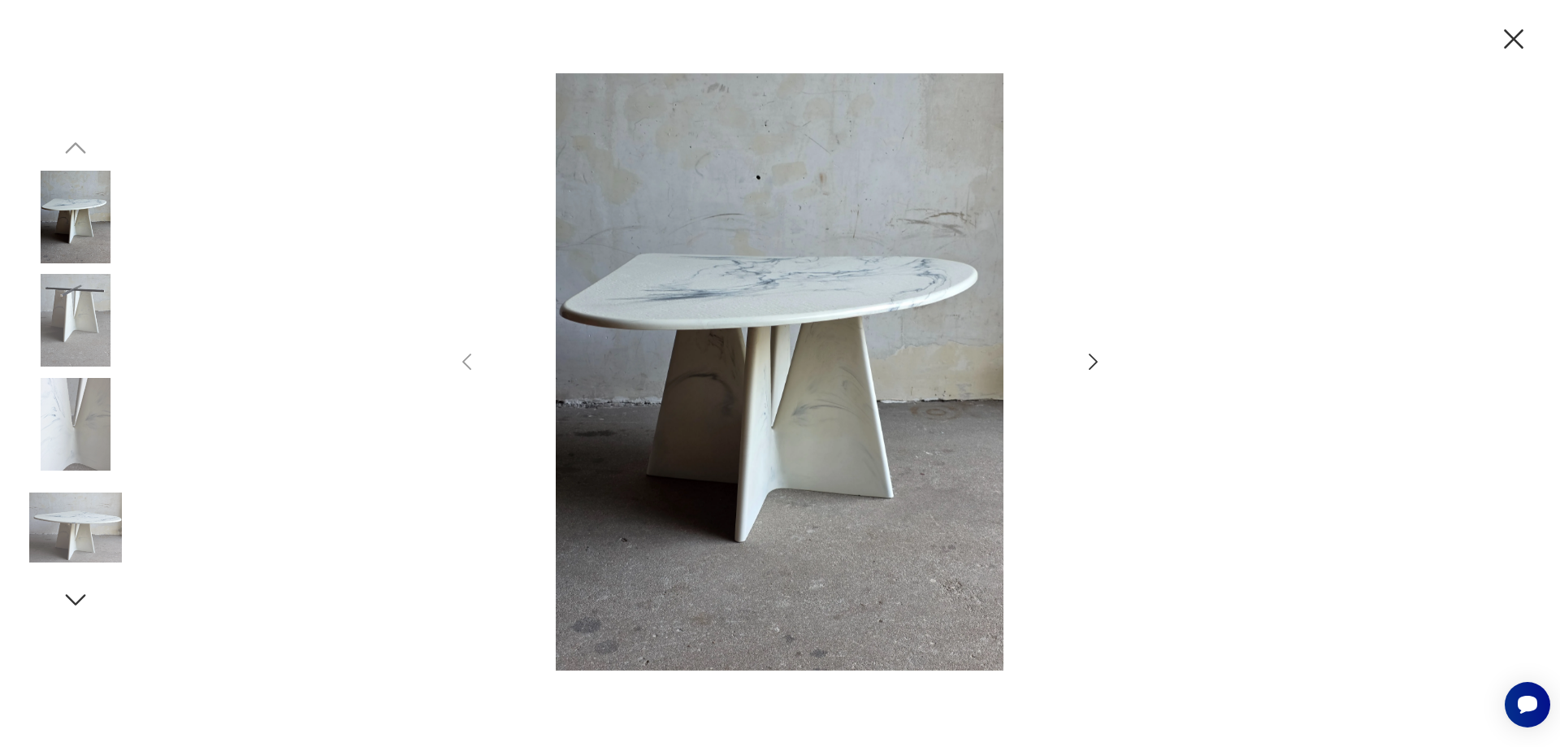
click at [1090, 352] on icon "button" at bounding box center [1093, 362] width 24 height 24
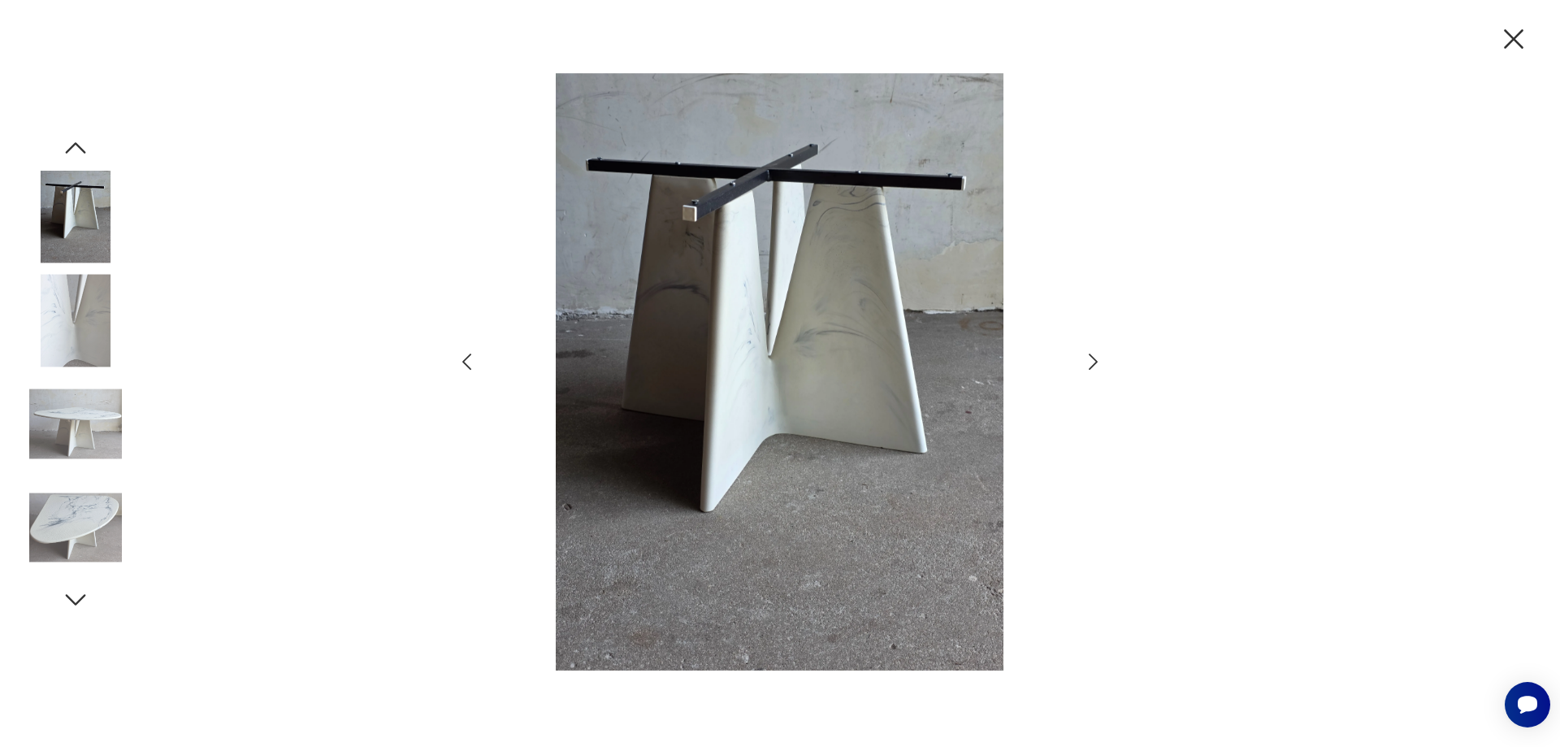
click at [1090, 352] on icon "button" at bounding box center [1093, 362] width 24 height 24
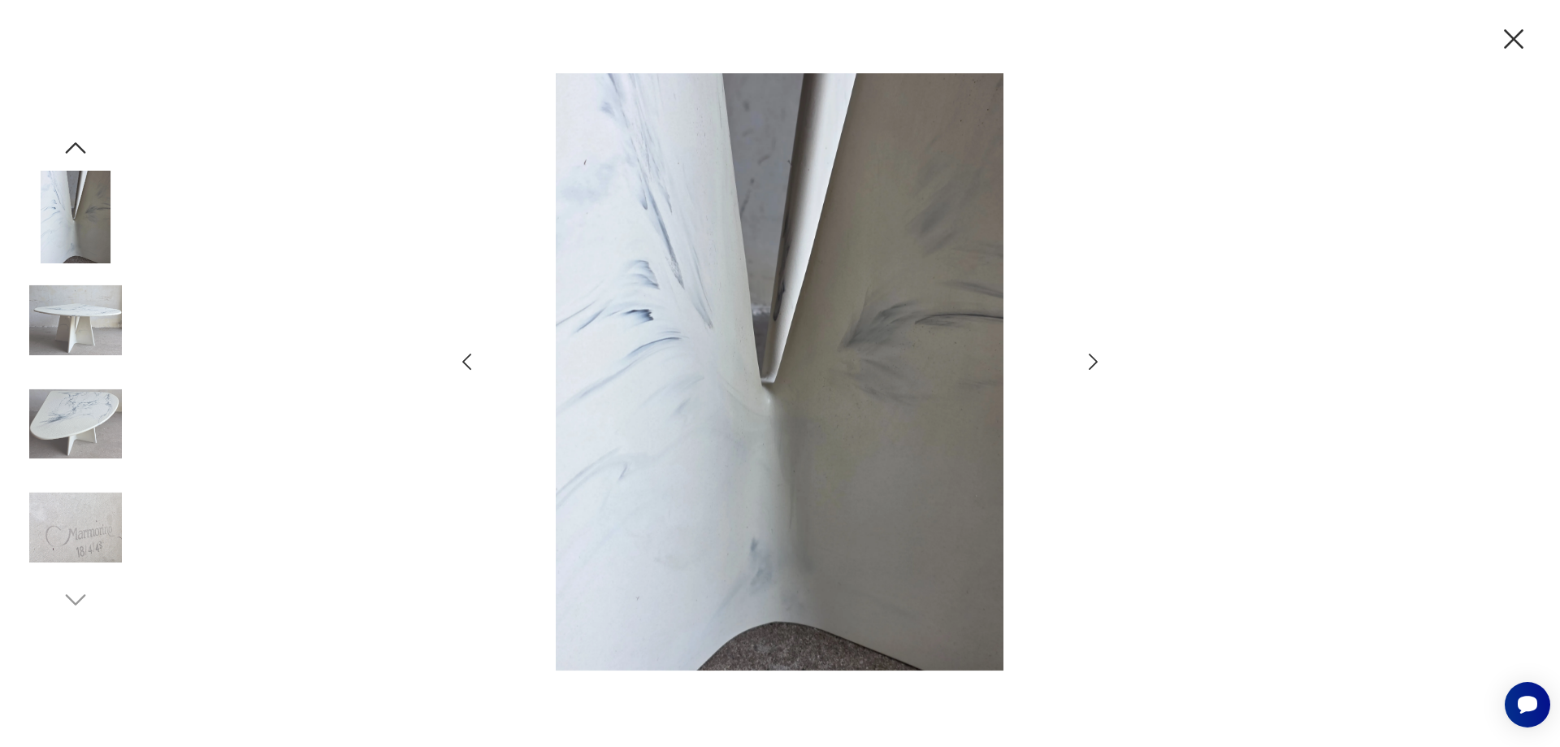
click at [1090, 353] on icon "button" at bounding box center [1093, 362] width 24 height 24
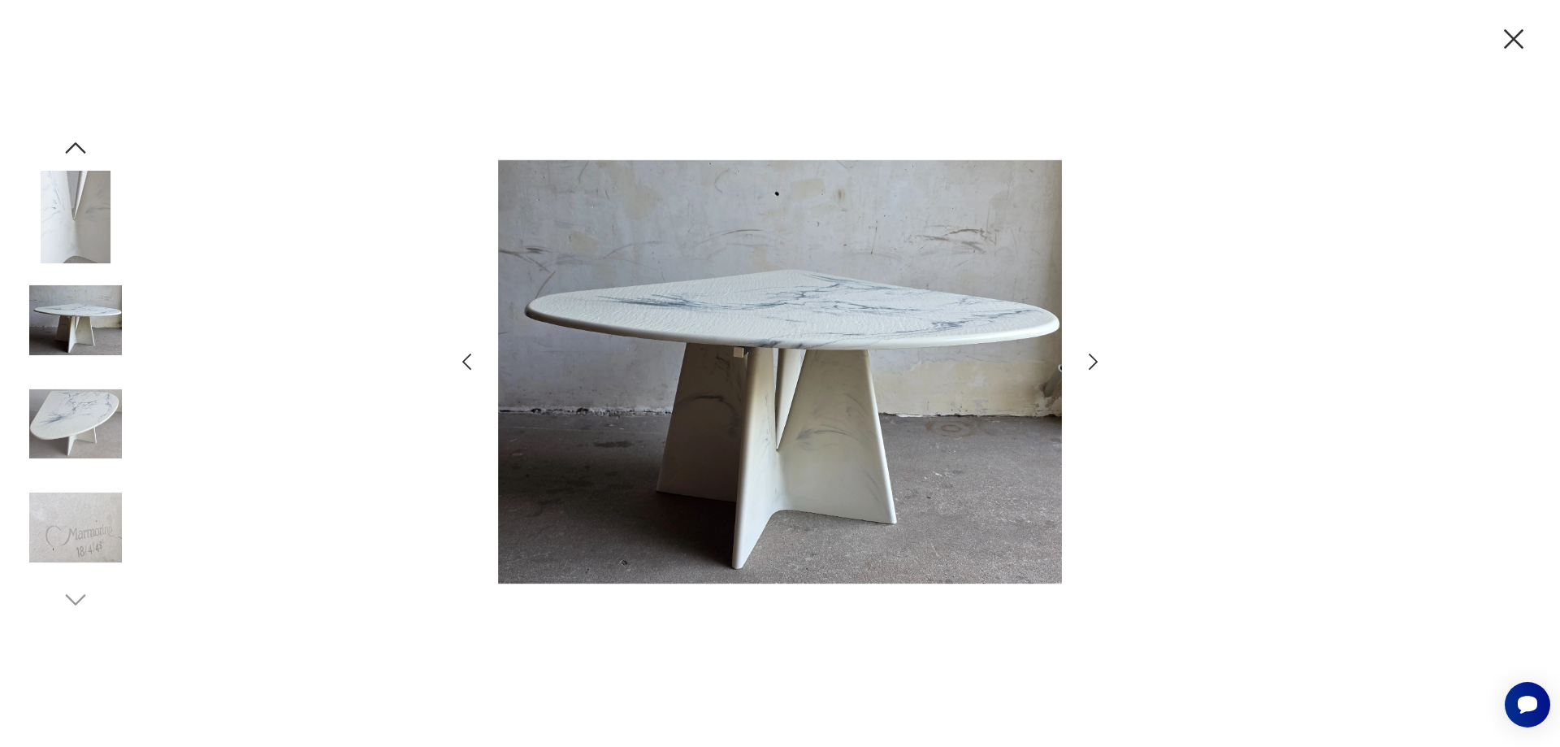
click at [1090, 353] on icon "button" at bounding box center [1093, 362] width 24 height 24
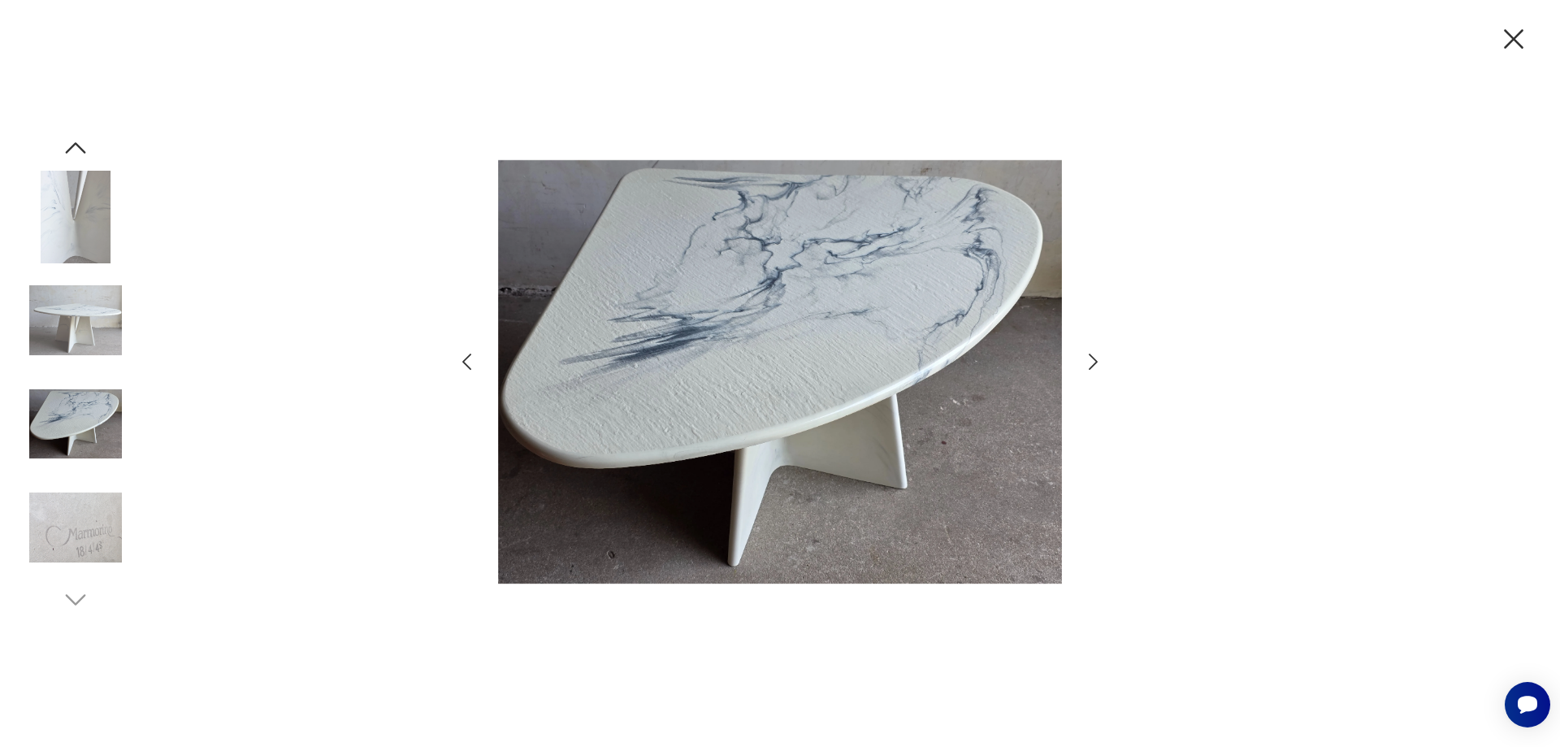
click at [1090, 353] on icon "button" at bounding box center [1093, 362] width 24 height 24
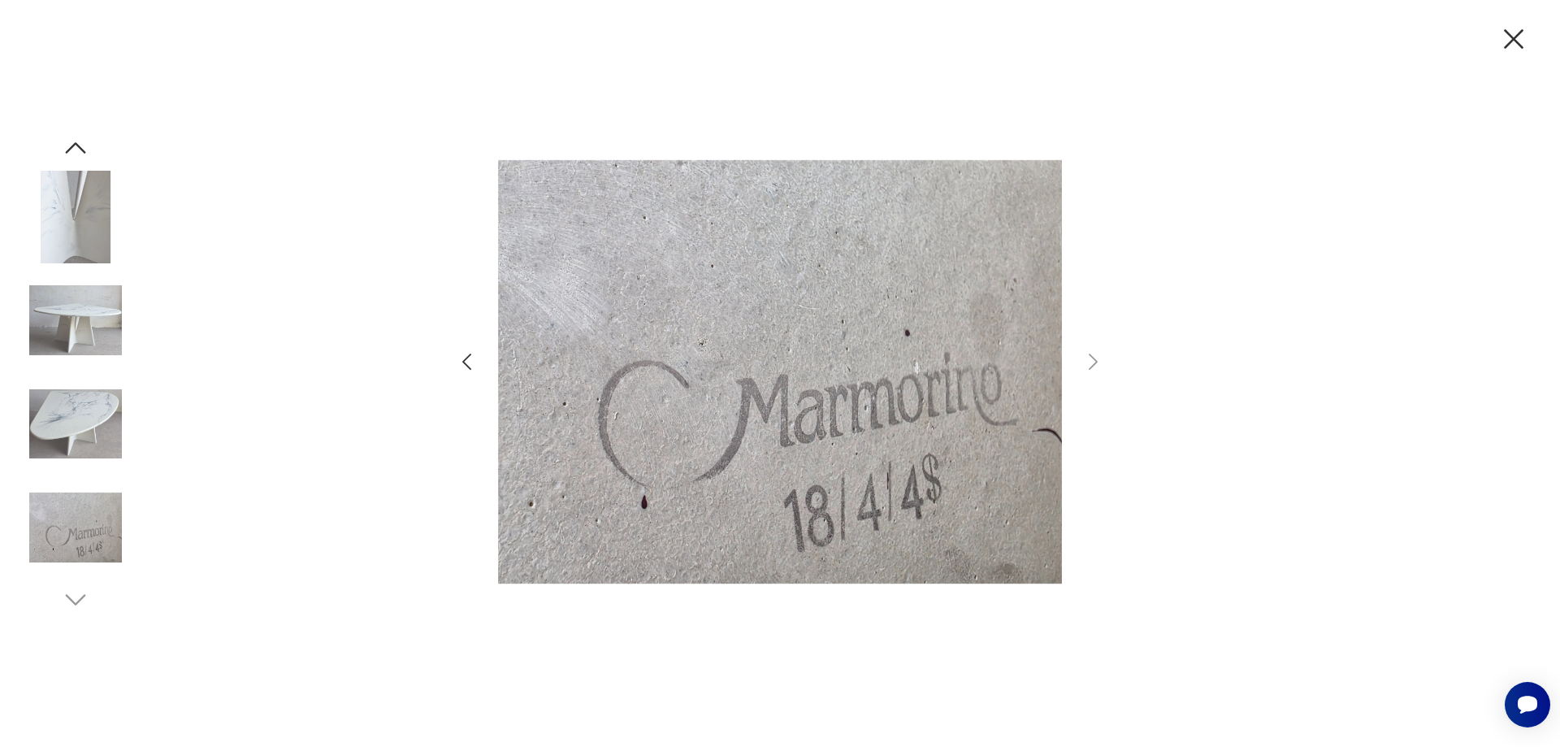
click at [58, 418] on img at bounding box center [75, 424] width 93 height 93
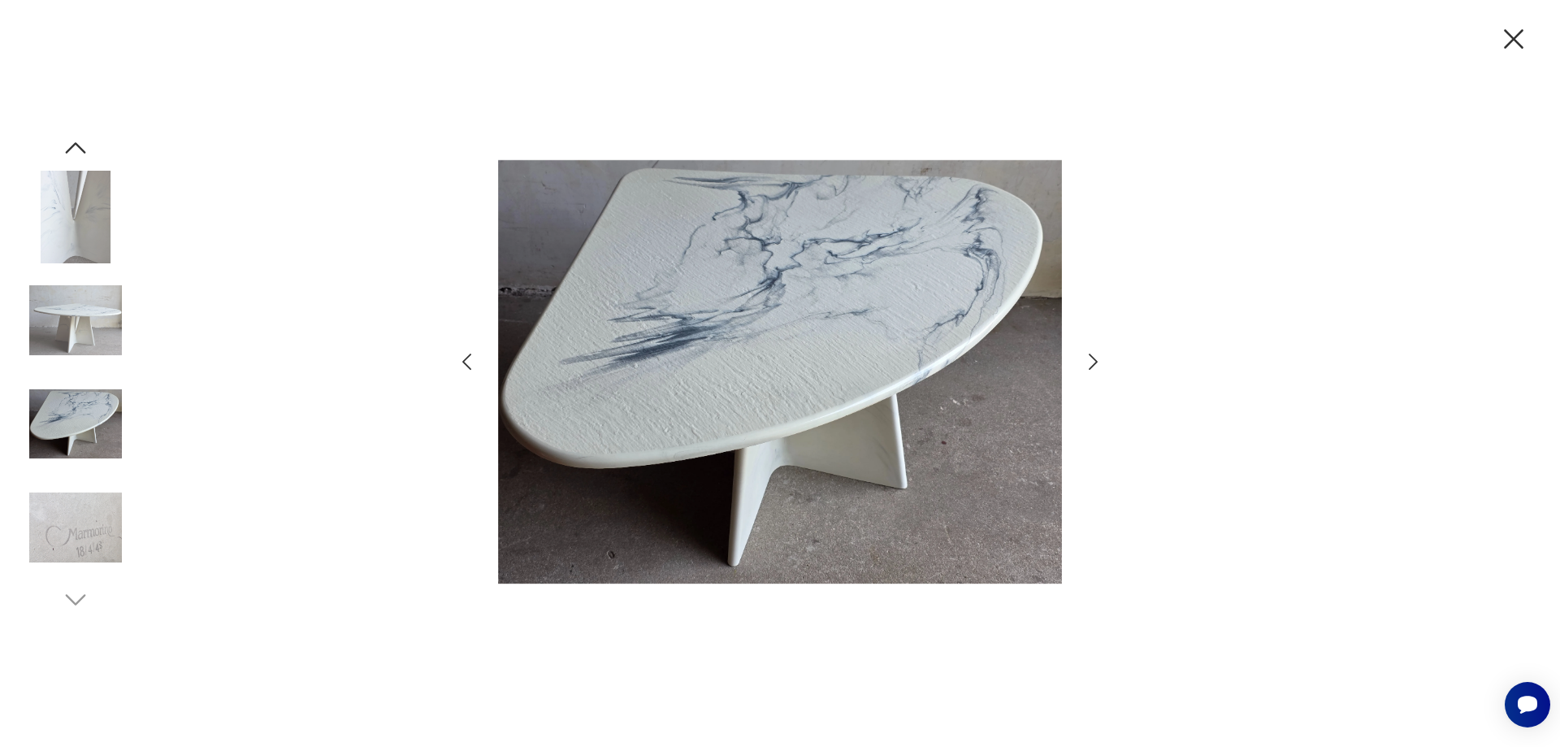
click at [1505, 40] on icon "button" at bounding box center [1514, 39] width 34 height 34
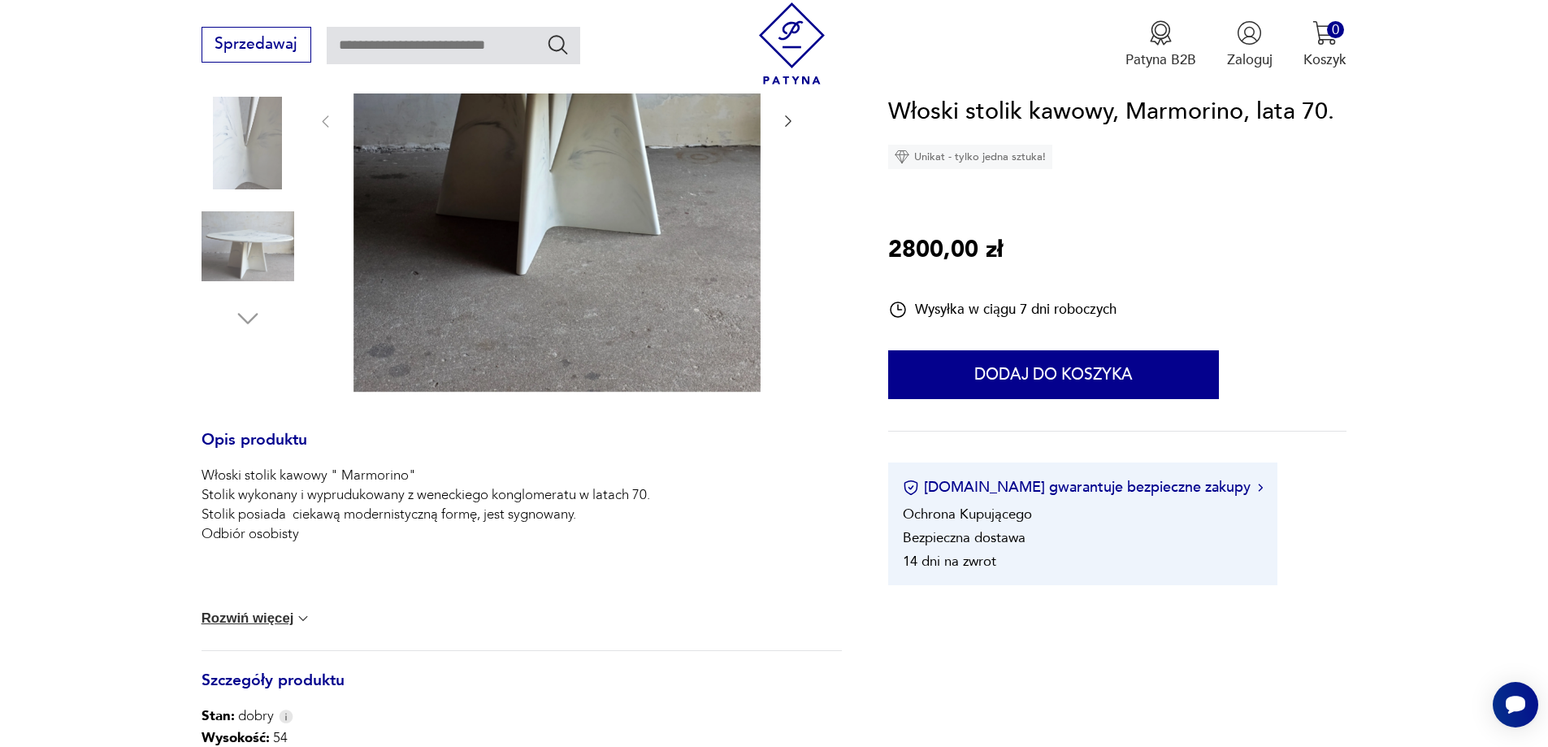
scroll to position [650, 0]
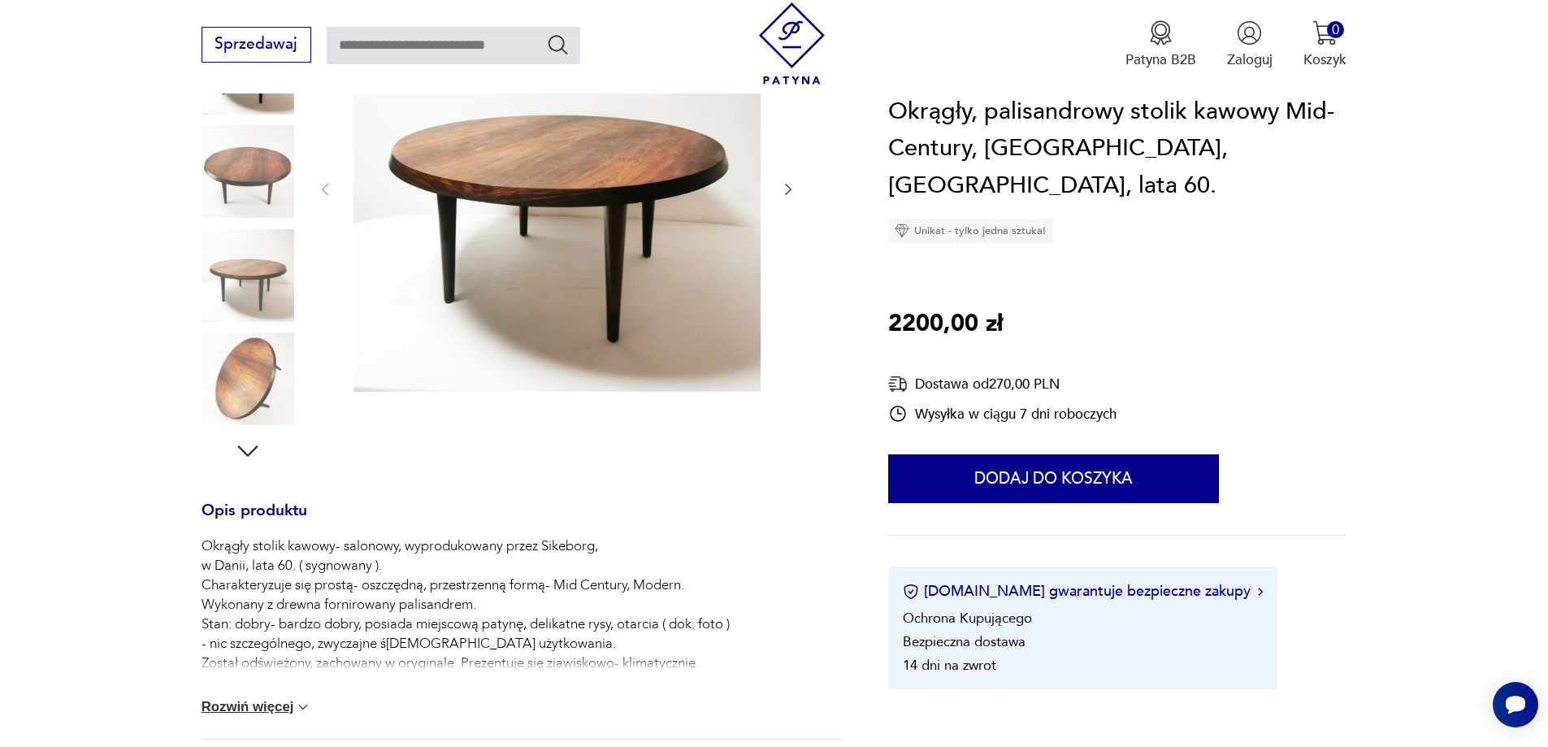
scroll to position [406, 0]
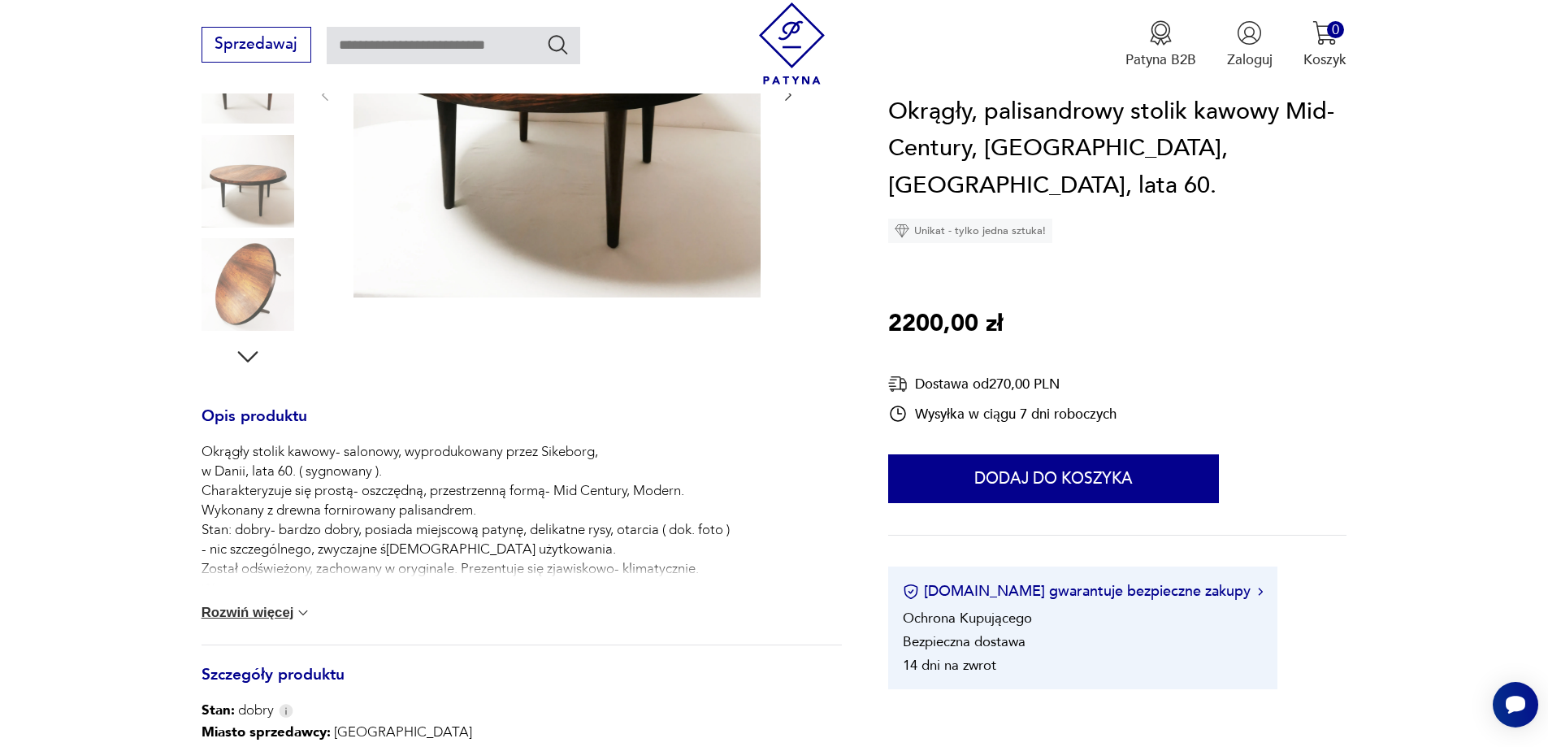
click at [290, 616] on button "Rozwiń więcej" at bounding box center [257, 613] width 111 height 16
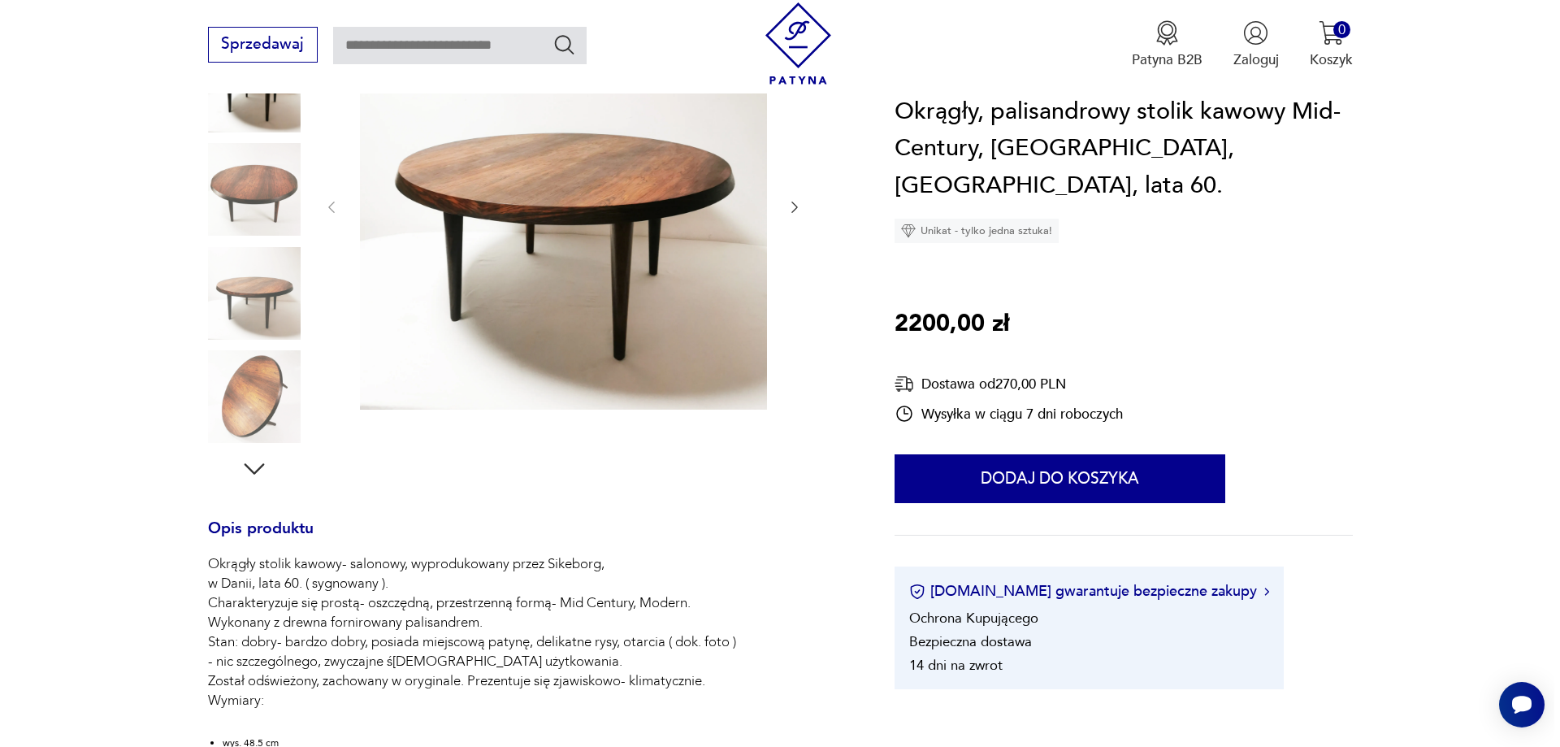
scroll to position [81, 0]
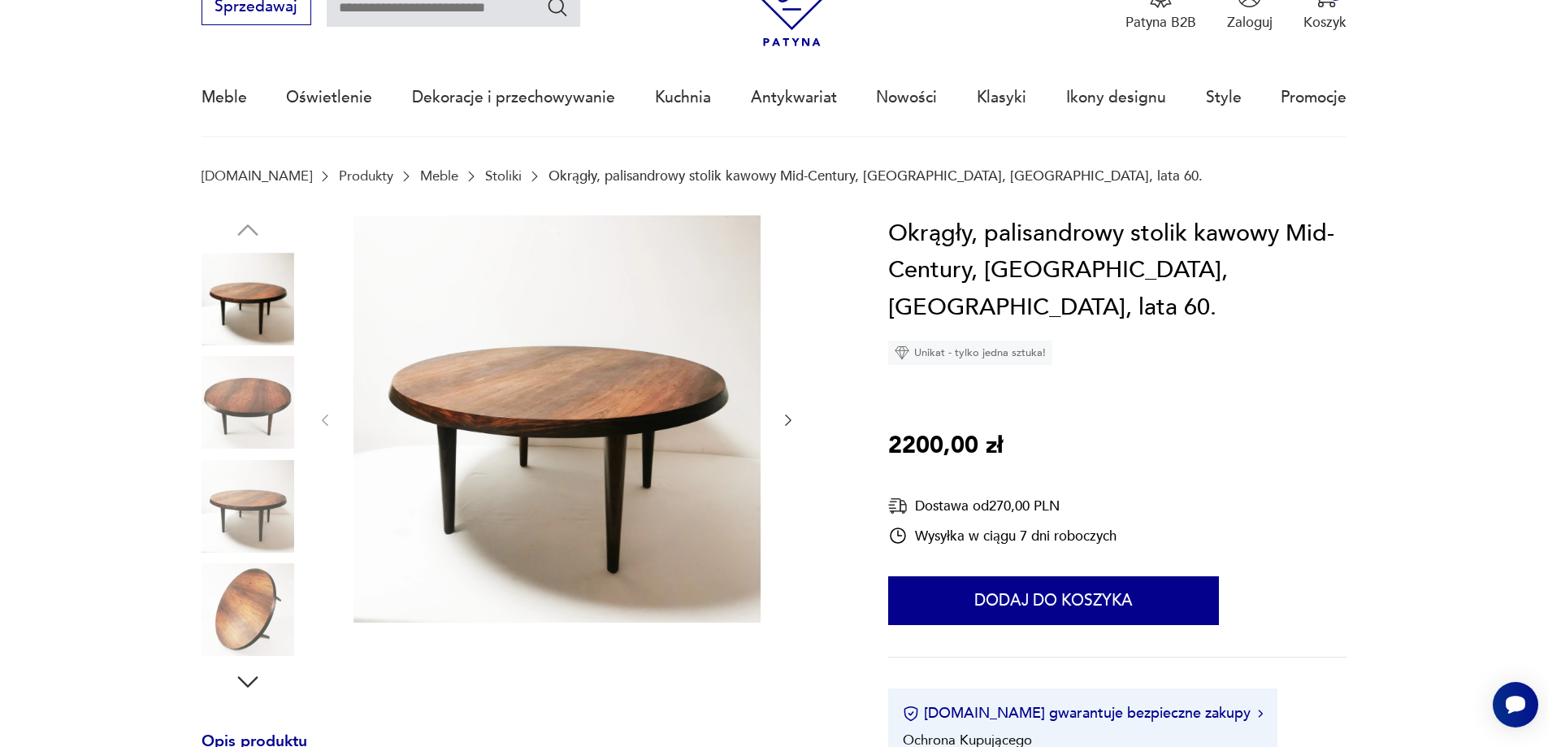
click at [429, 442] on img at bounding box center [556, 418] width 407 height 407
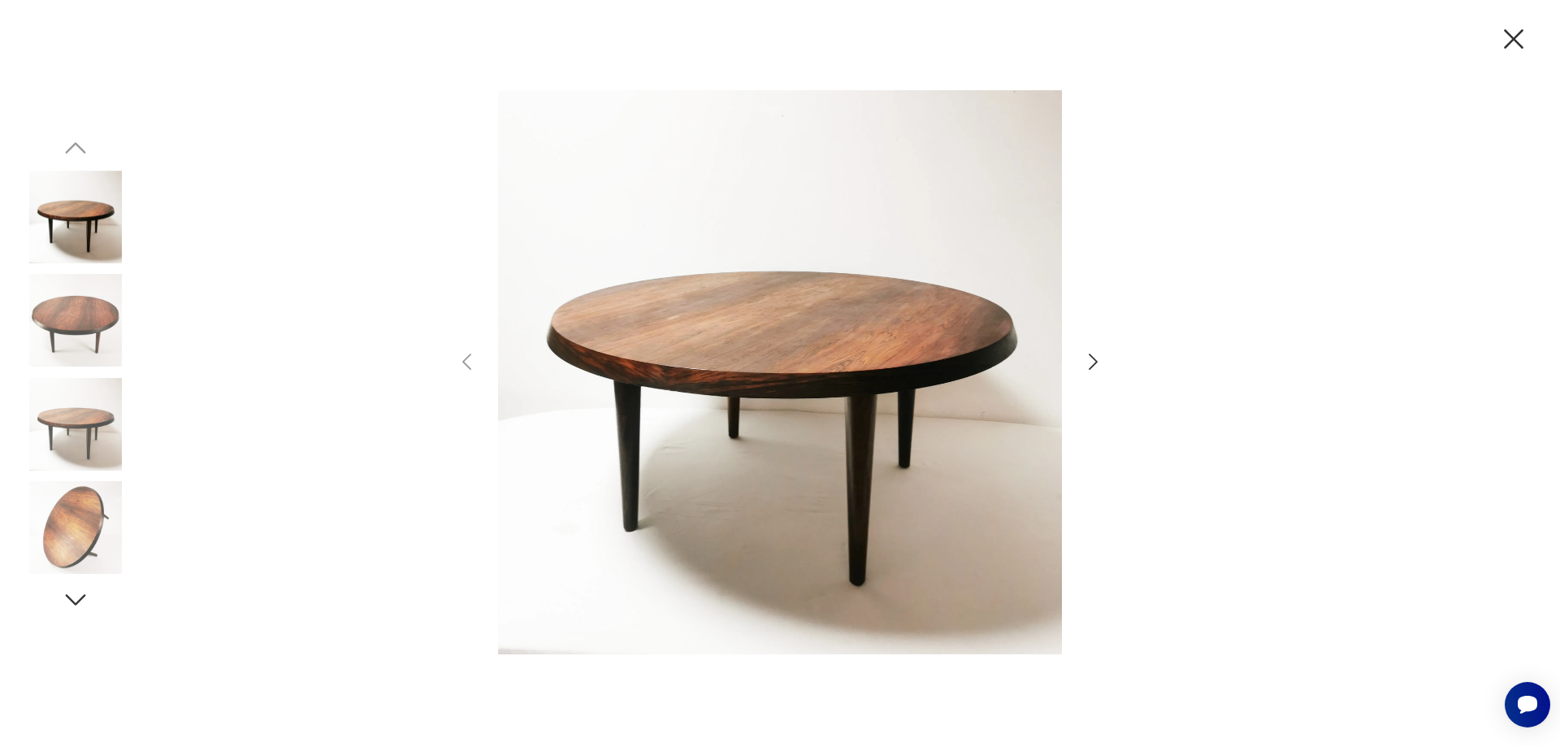
click at [1096, 356] on icon "button" at bounding box center [1093, 362] width 24 height 24
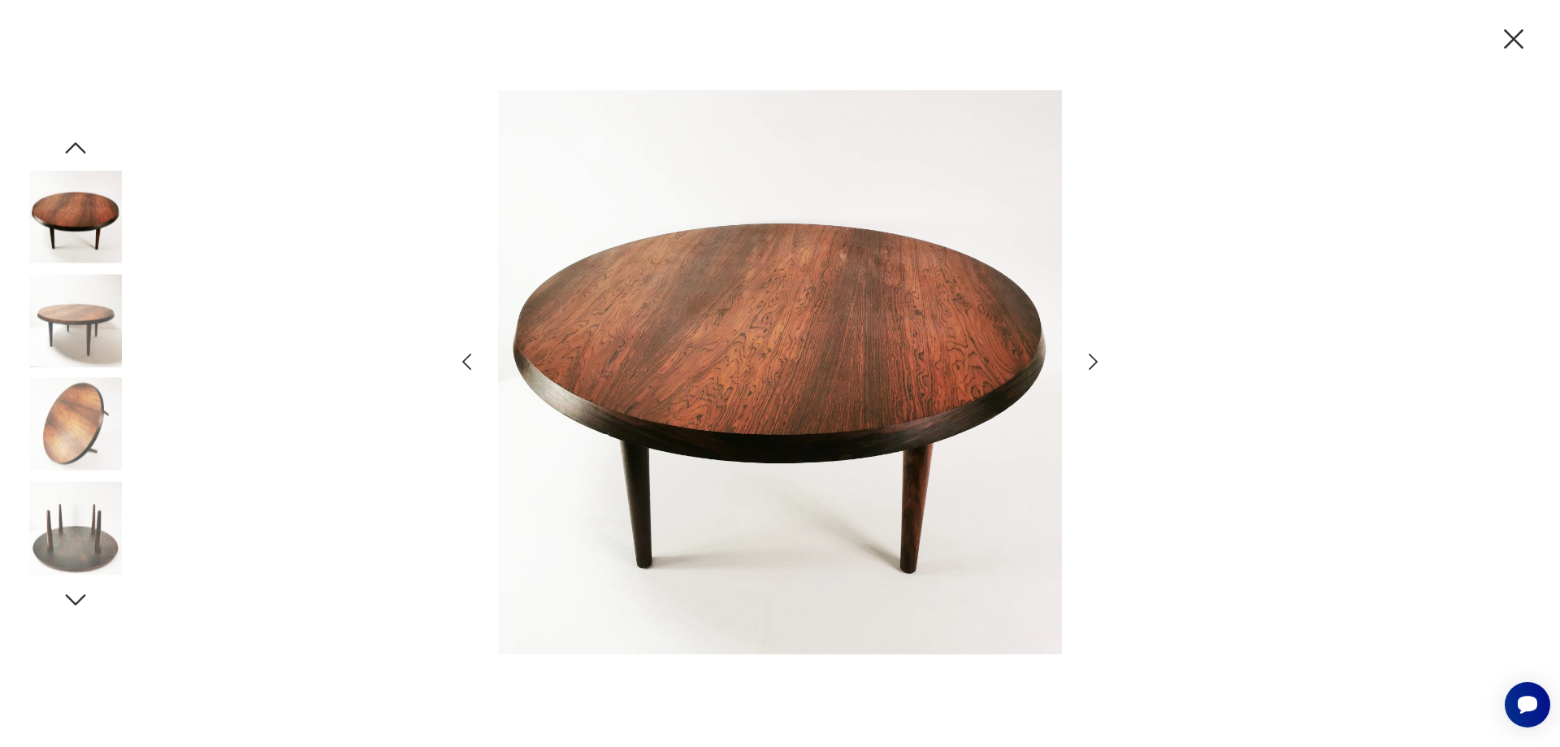
click at [1096, 356] on icon "button" at bounding box center [1093, 362] width 24 height 24
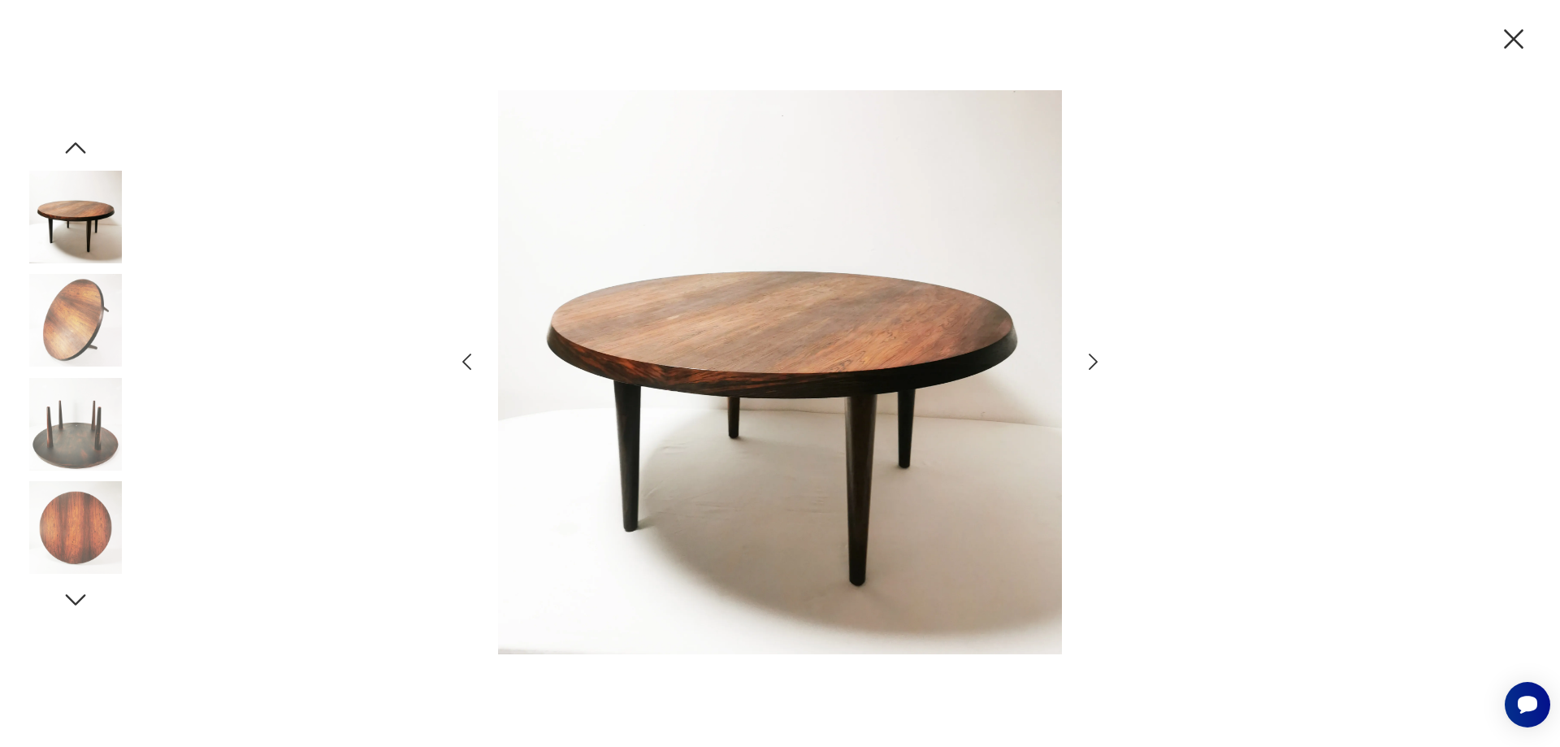
click at [1096, 356] on icon "button" at bounding box center [1093, 362] width 24 height 24
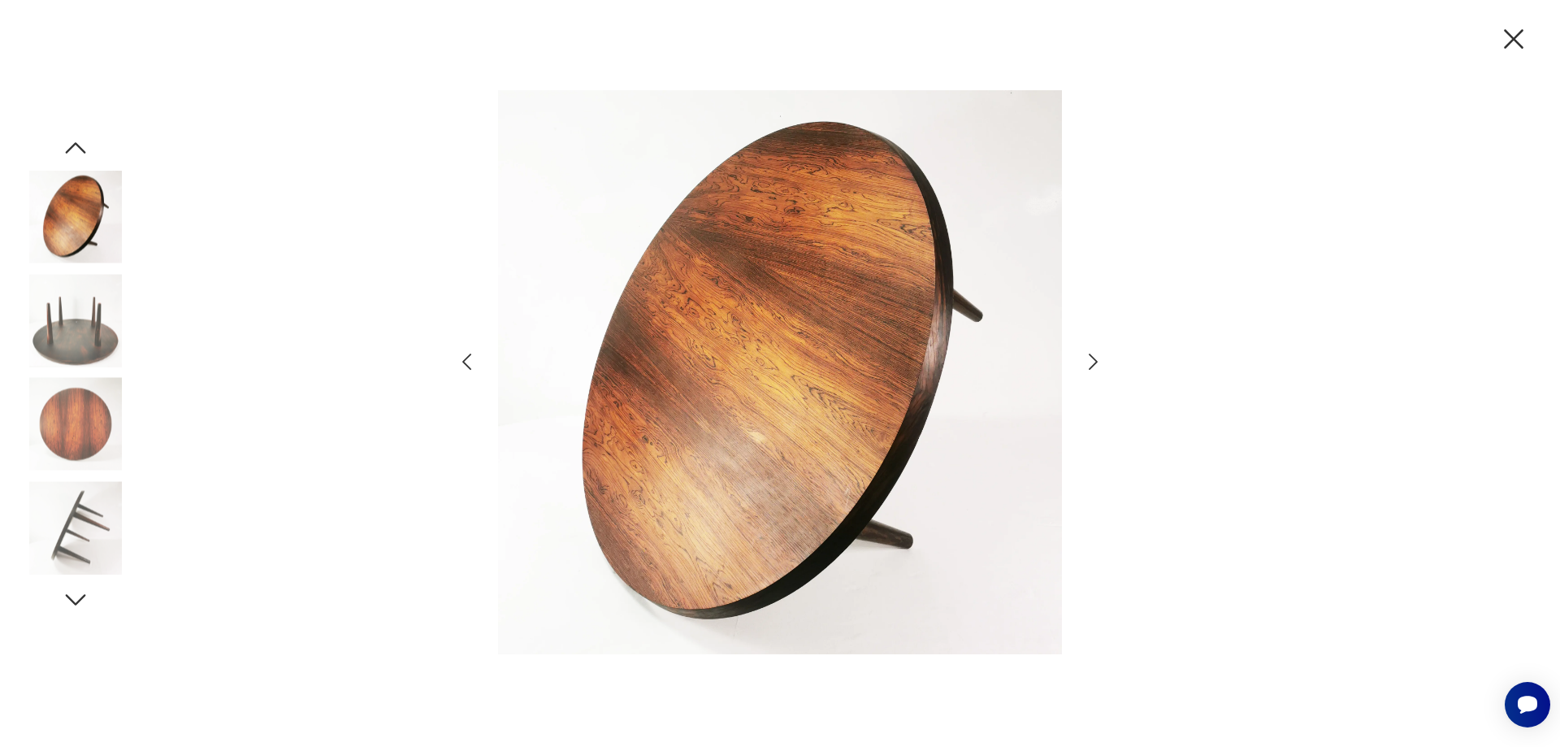
click at [1096, 356] on icon "button" at bounding box center [1093, 362] width 24 height 24
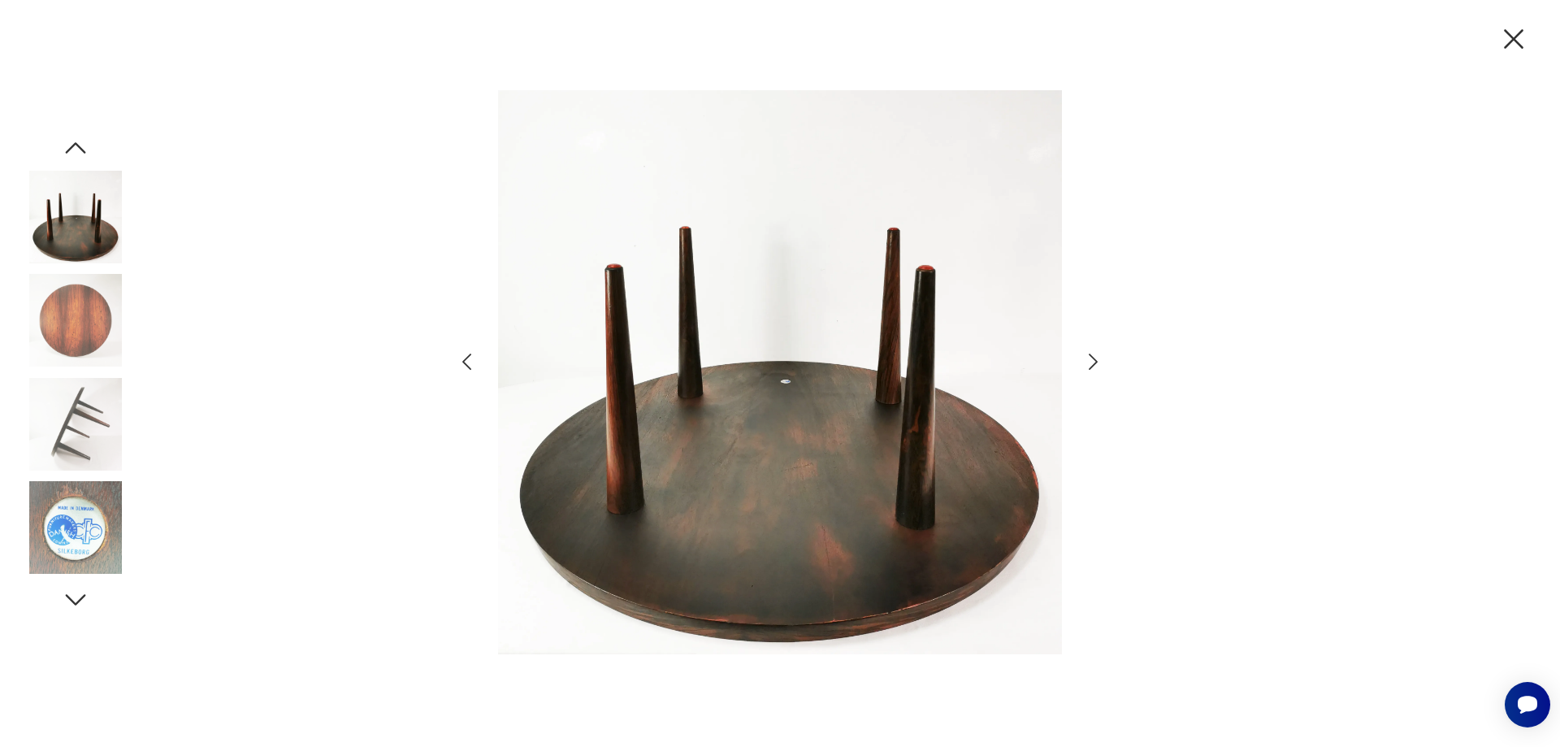
click at [1096, 359] on icon "button" at bounding box center [1093, 362] width 24 height 24
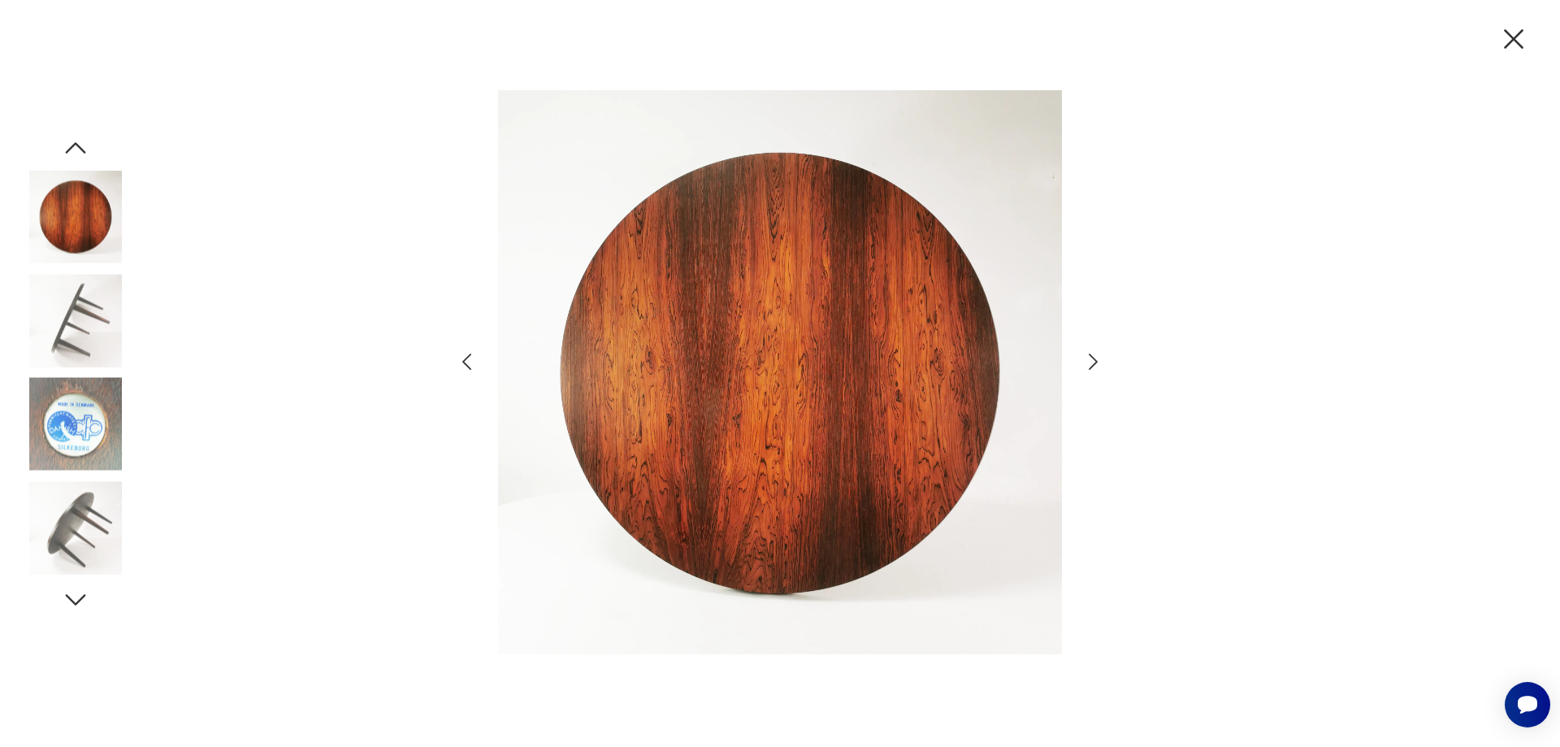
click at [1096, 359] on icon "button" at bounding box center [1093, 362] width 24 height 24
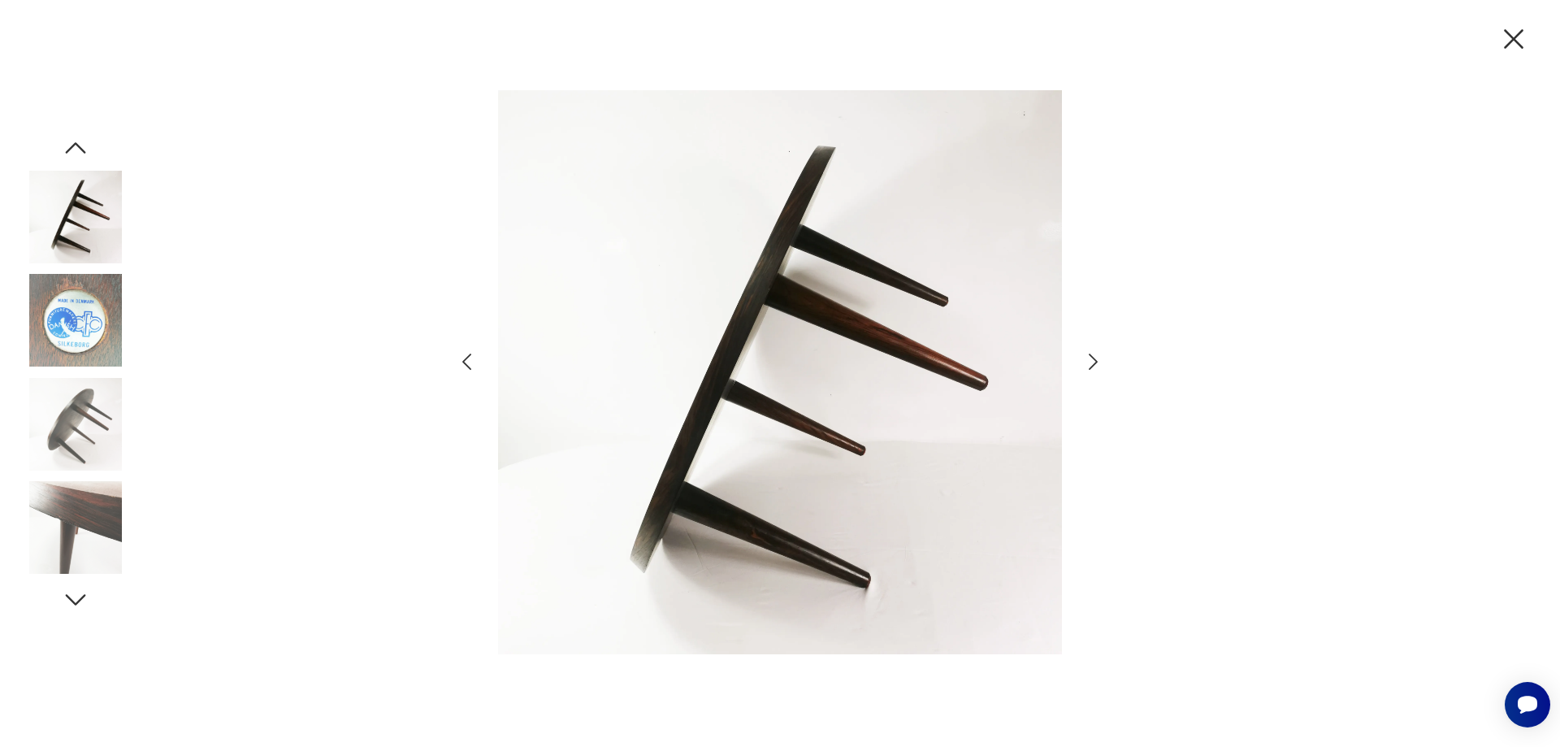
click at [1096, 359] on icon "button" at bounding box center [1093, 362] width 24 height 24
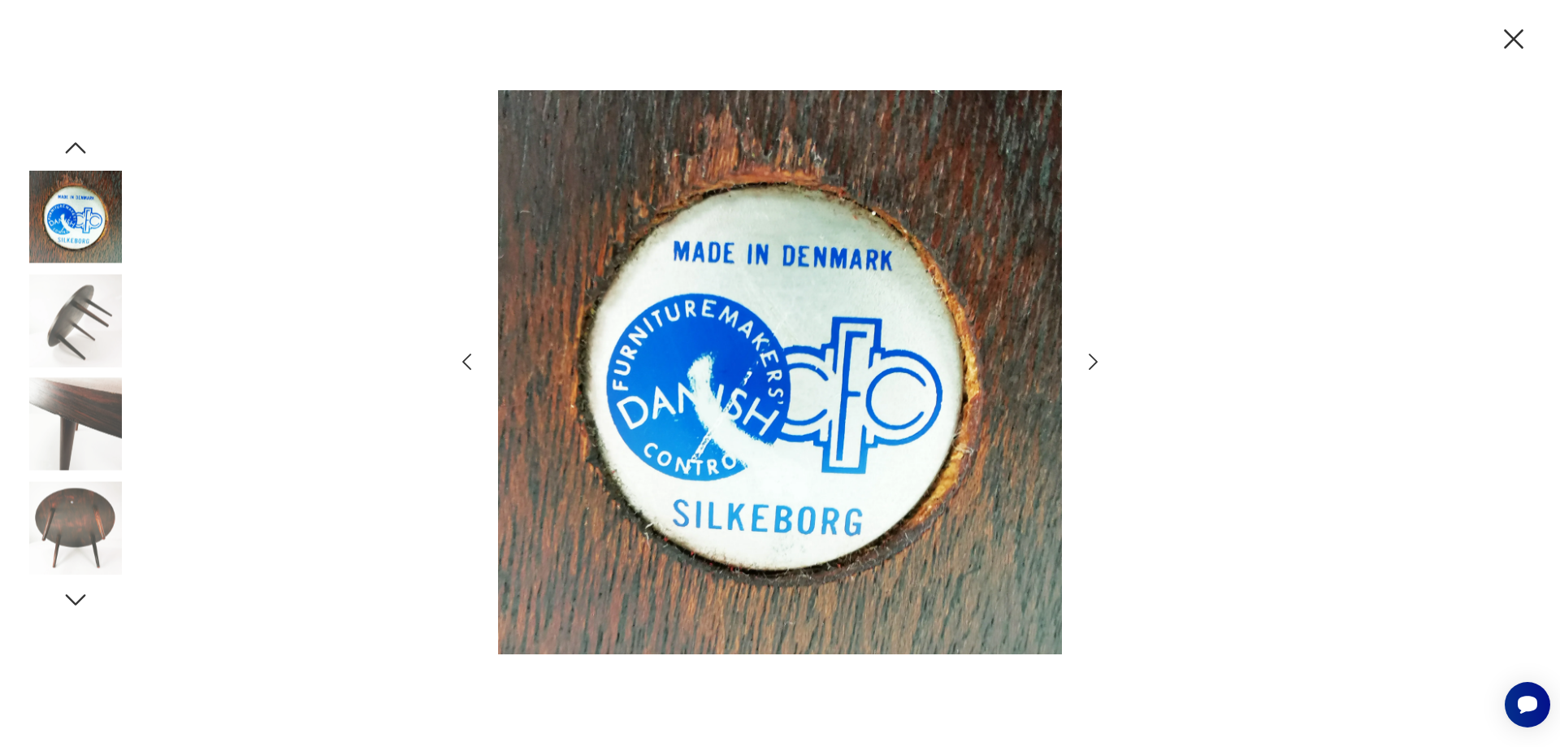
click at [1096, 359] on icon "button" at bounding box center [1093, 362] width 24 height 24
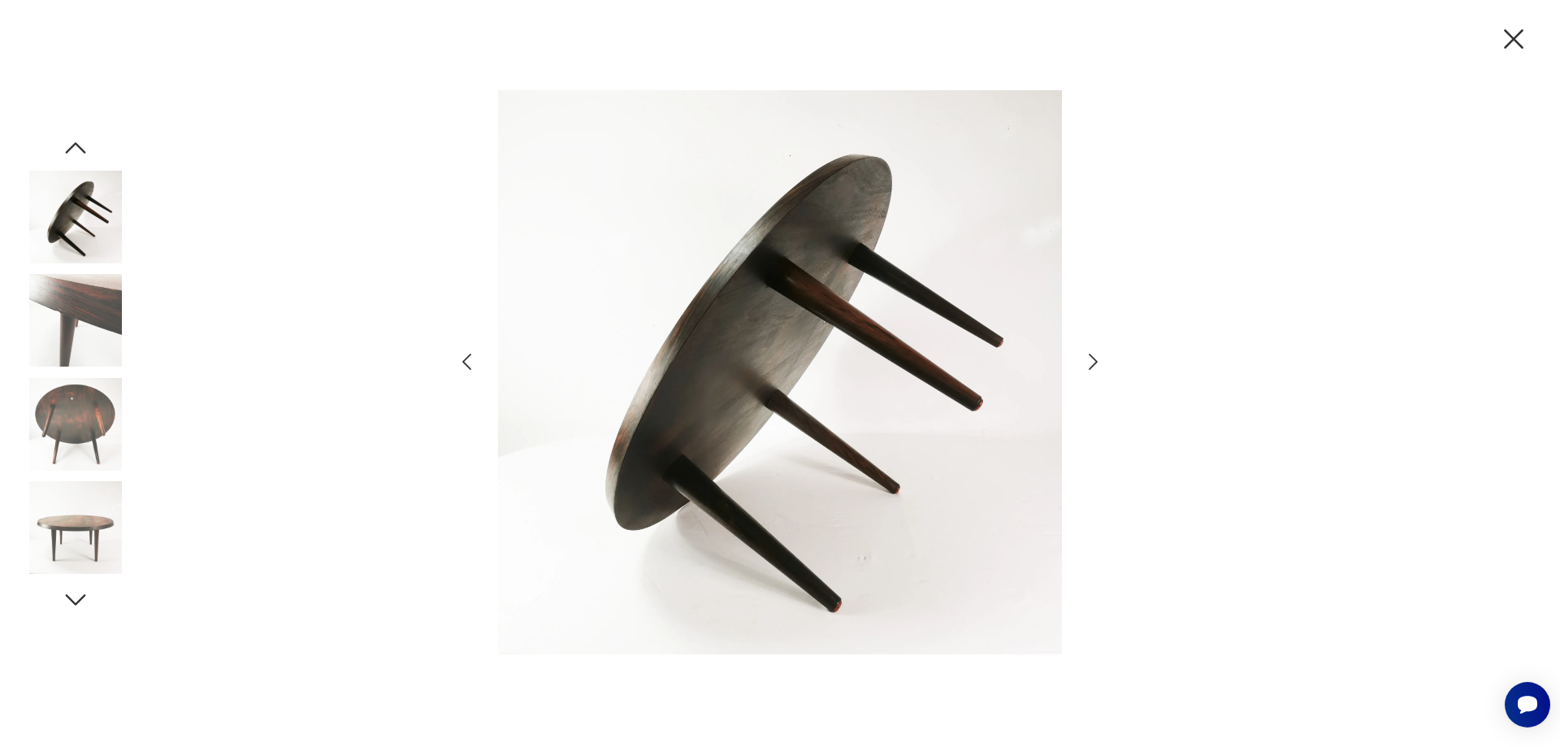
click at [1096, 359] on icon "button" at bounding box center [1093, 362] width 24 height 24
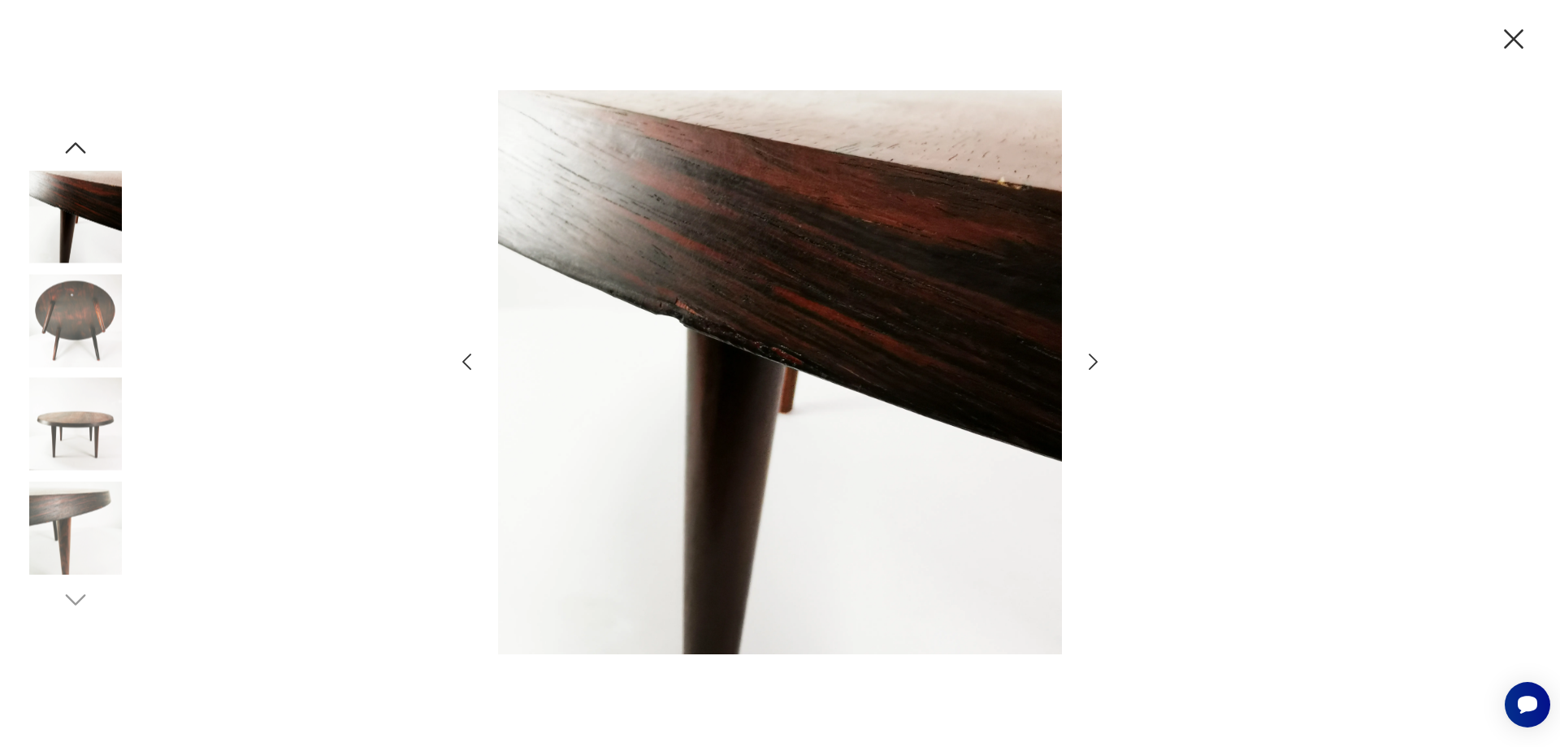
click at [1096, 359] on icon "button" at bounding box center [1093, 362] width 24 height 24
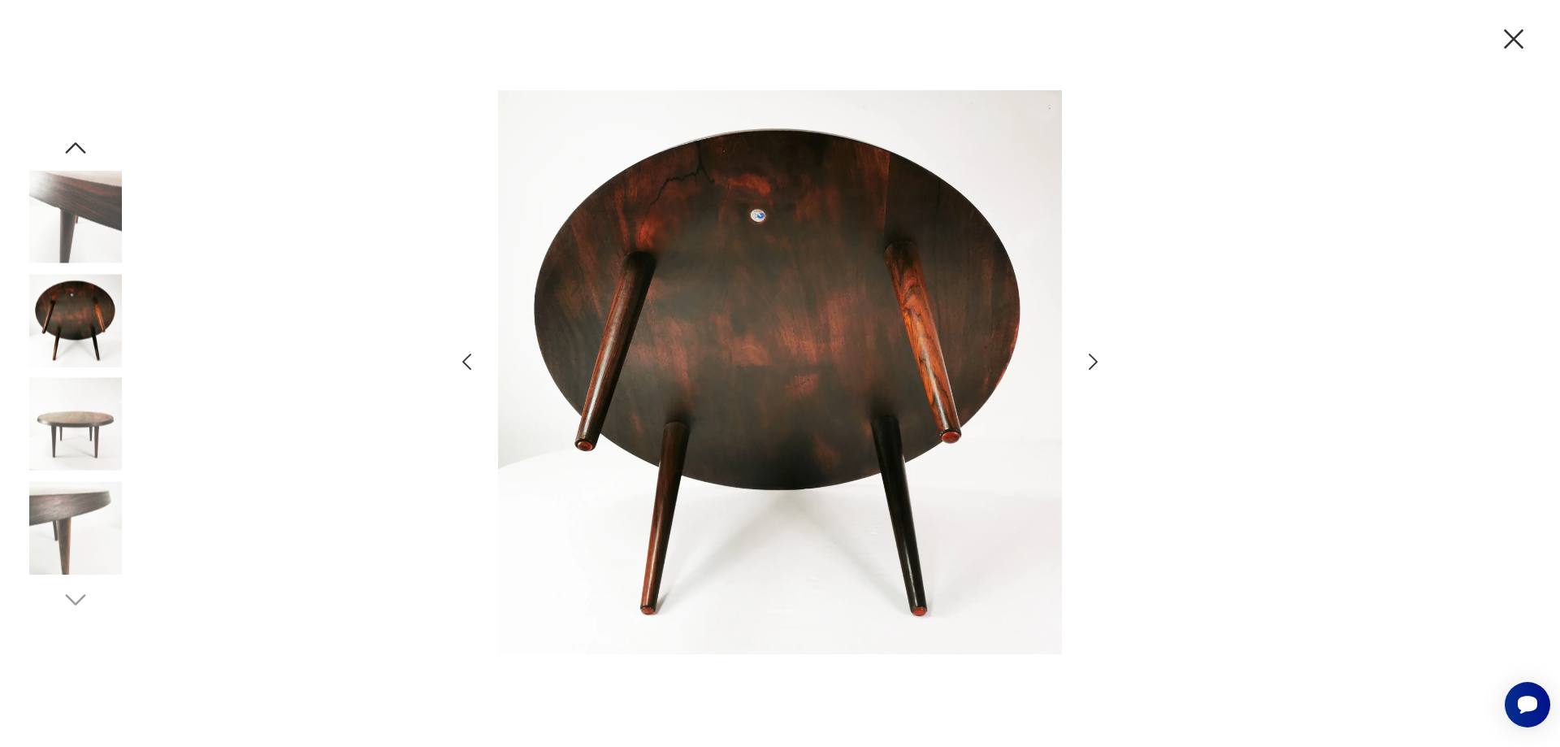
click at [1096, 359] on icon "button" at bounding box center [1093, 362] width 24 height 24
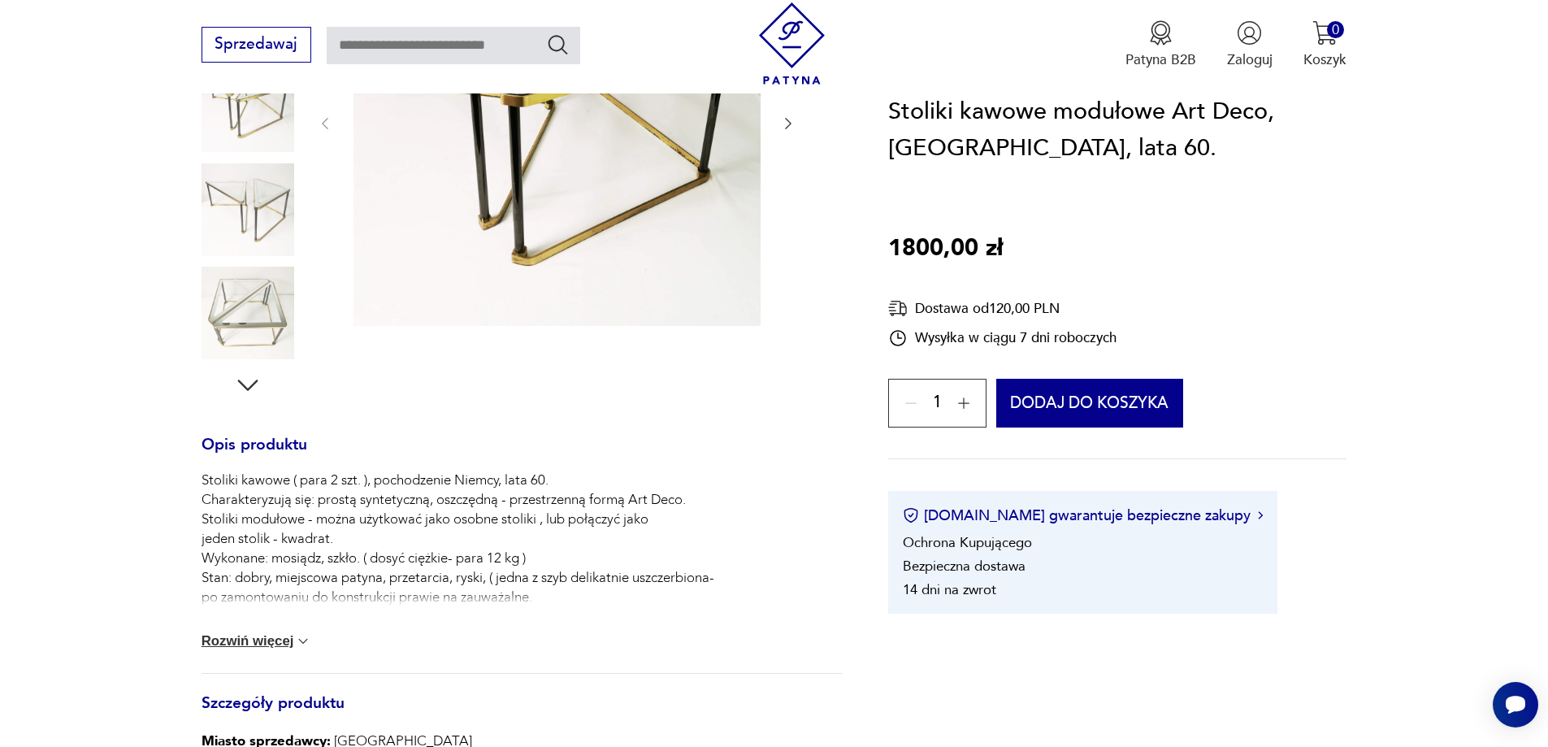
scroll to position [406, 0]
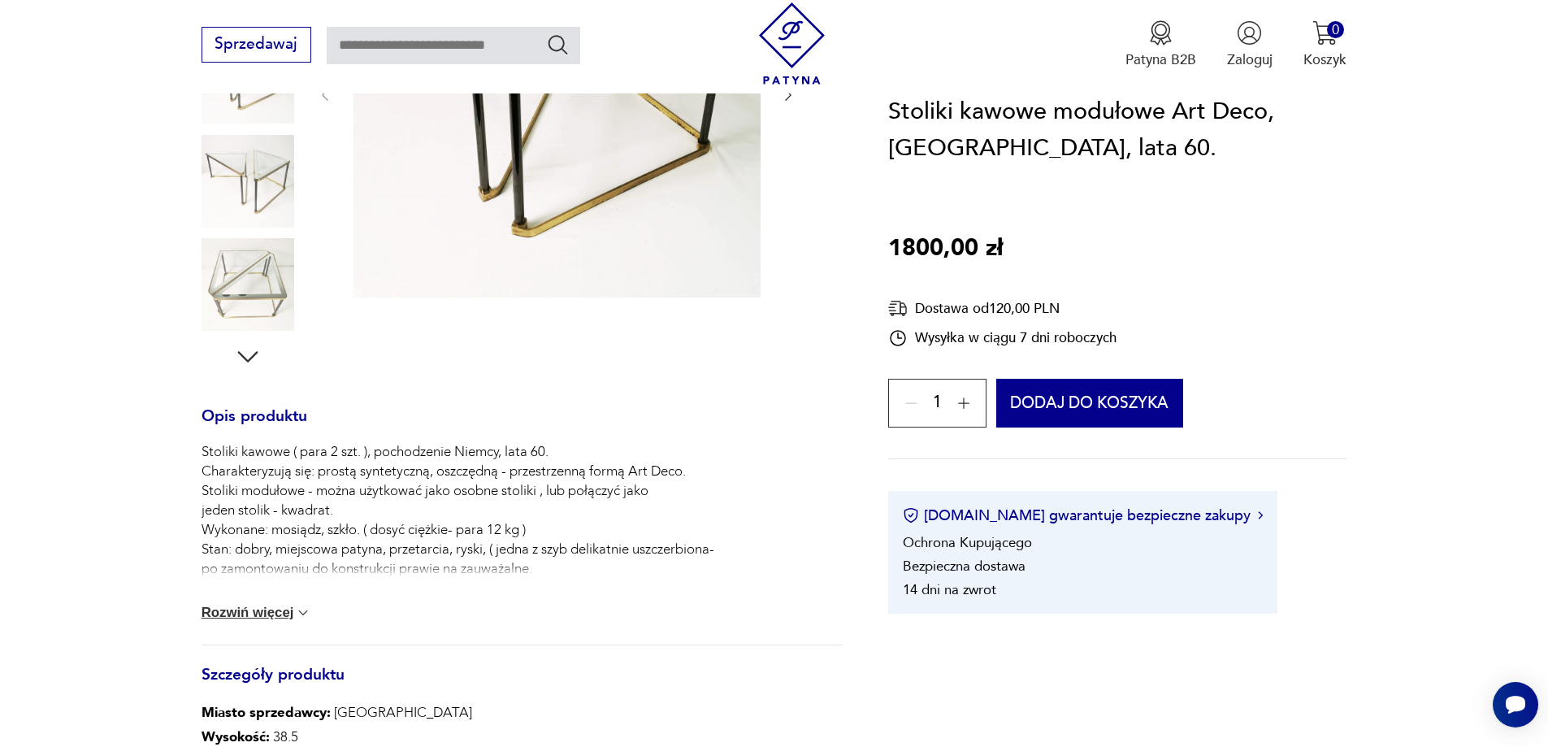
click at [287, 609] on button "Rozwiń więcej" at bounding box center [257, 613] width 111 height 16
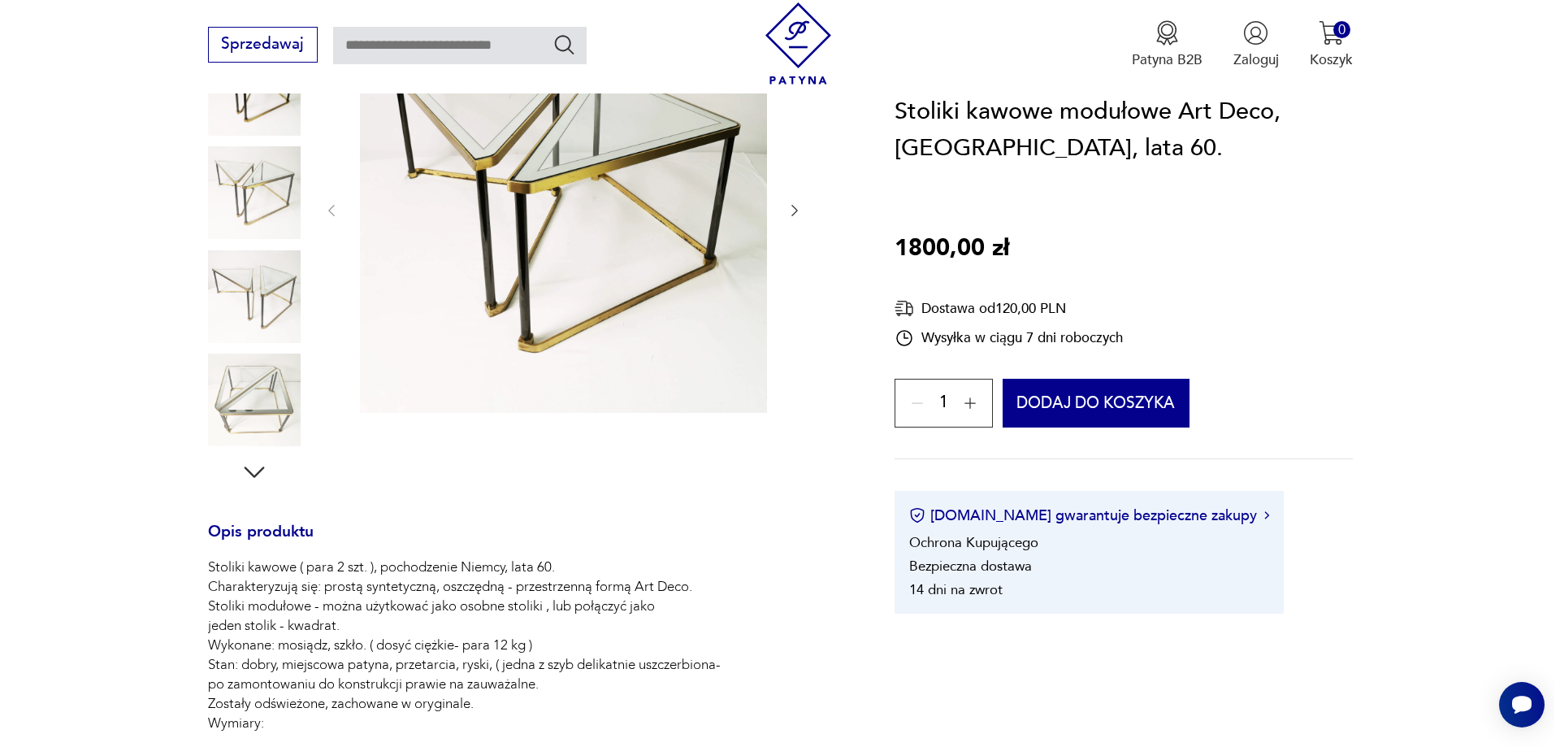
scroll to position [81, 0]
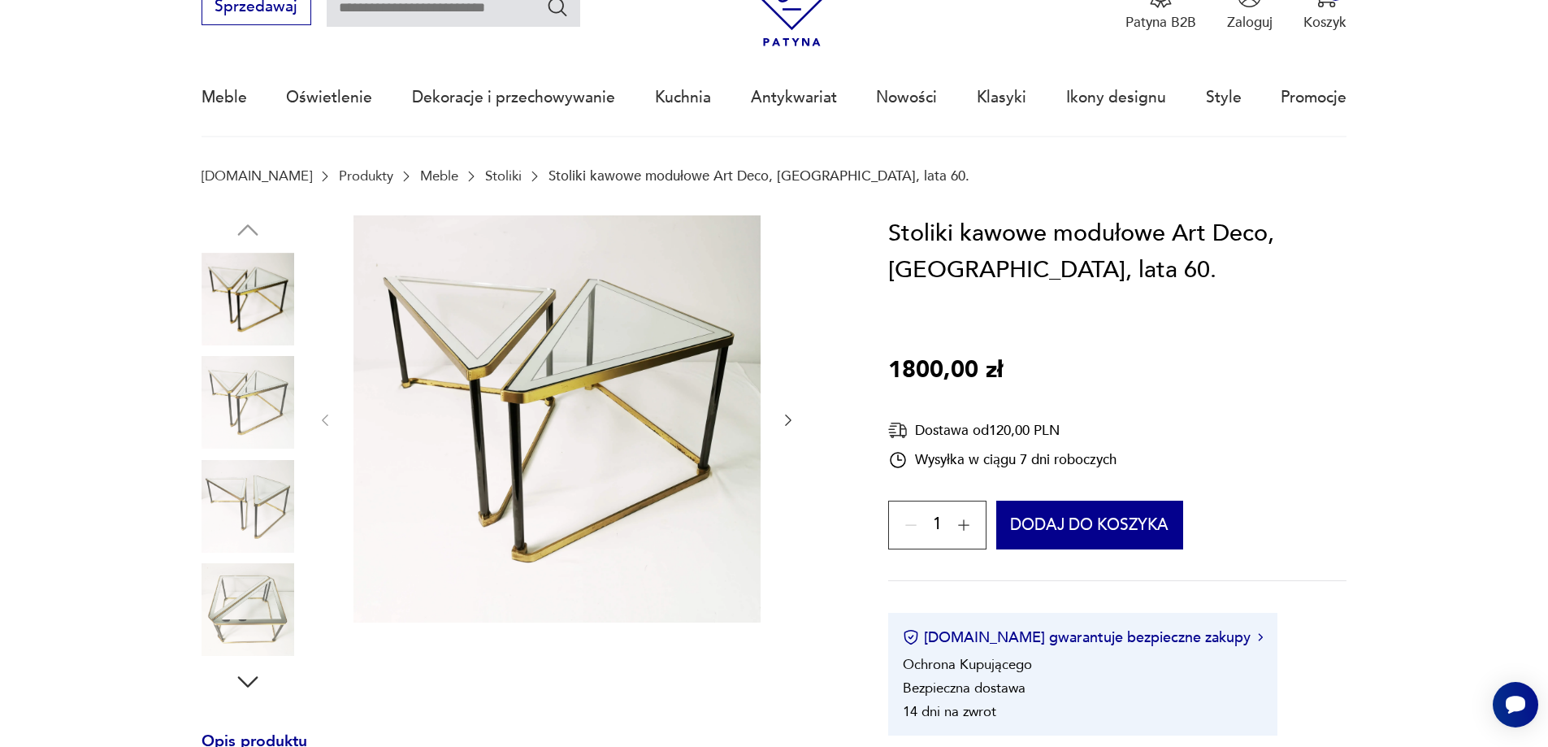
click at [440, 327] on img at bounding box center [556, 418] width 407 height 407
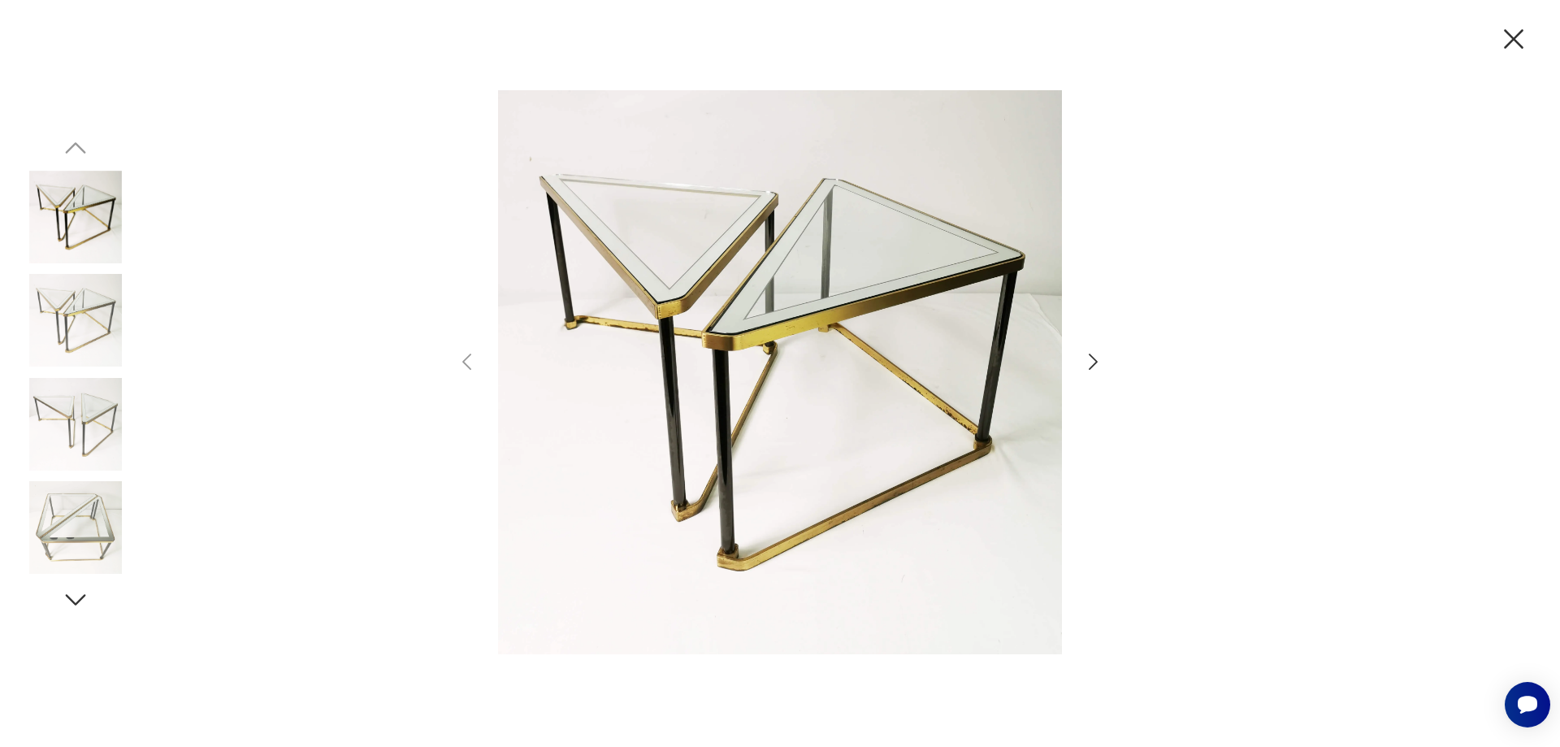
click at [1098, 358] on icon "button" at bounding box center [1093, 362] width 24 height 24
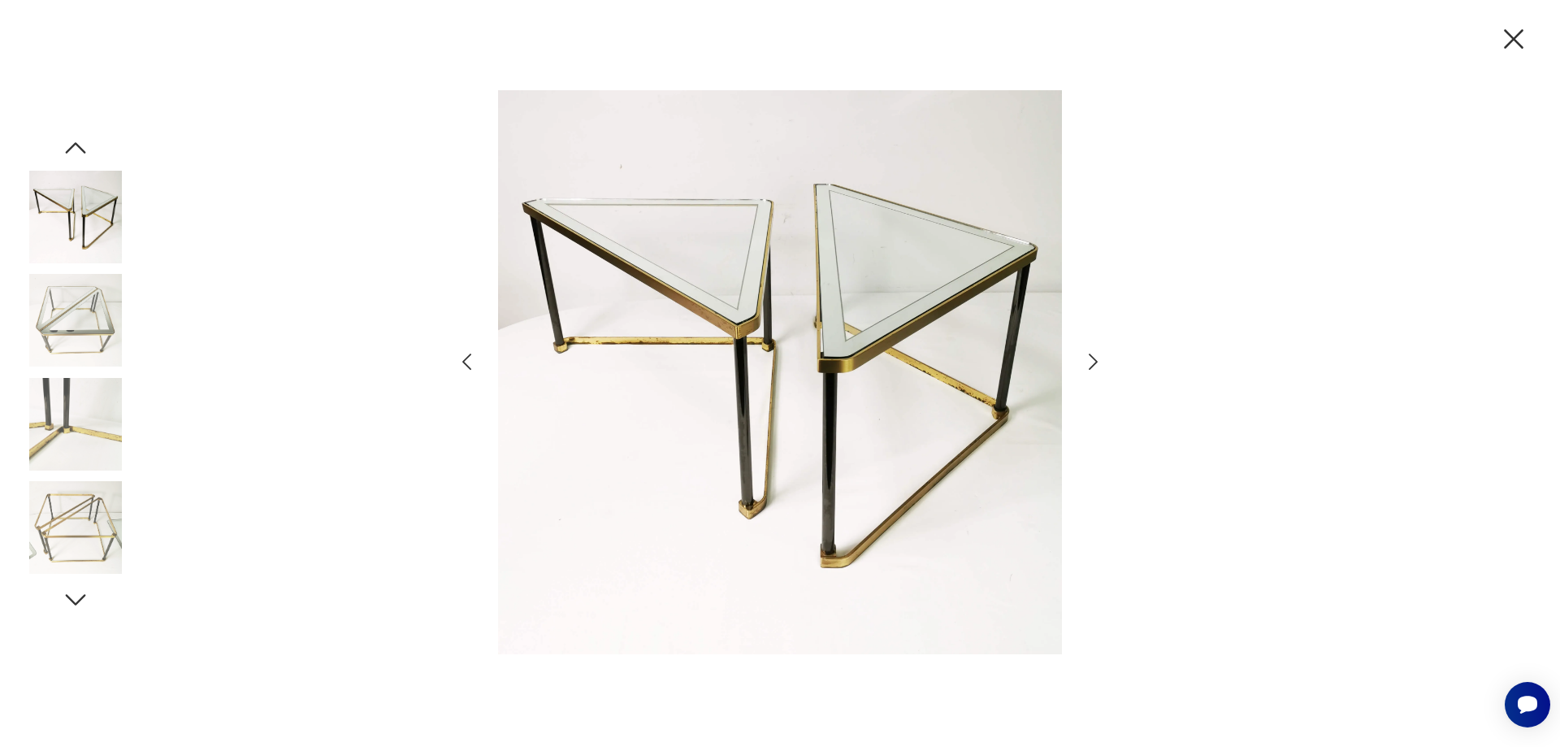
click at [1098, 358] on icon "button" at bounding box center [1093, 362] width 24 height 24
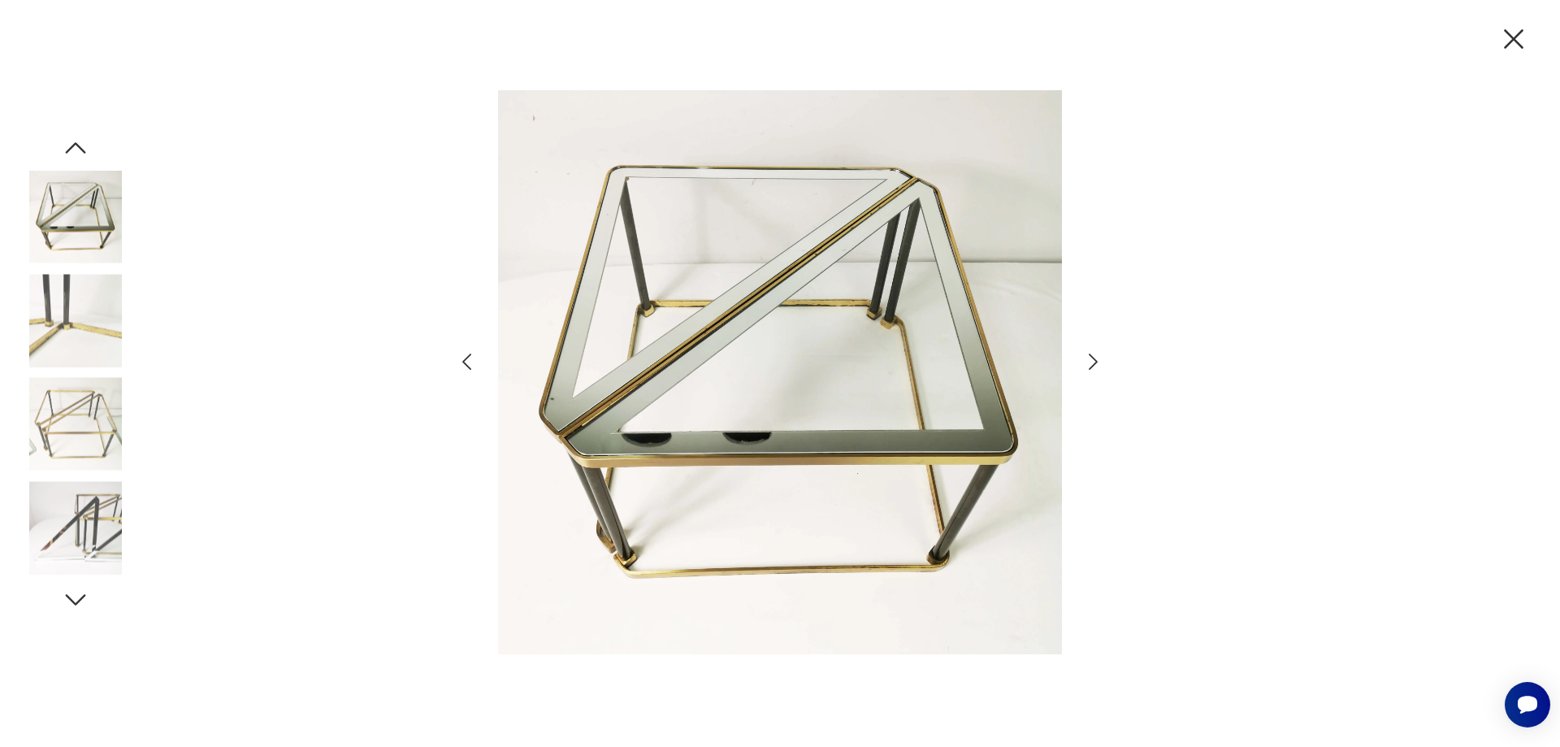
click at [1098, 358] on icon "button" at bounding box center [1093, 362] width 24 height 24
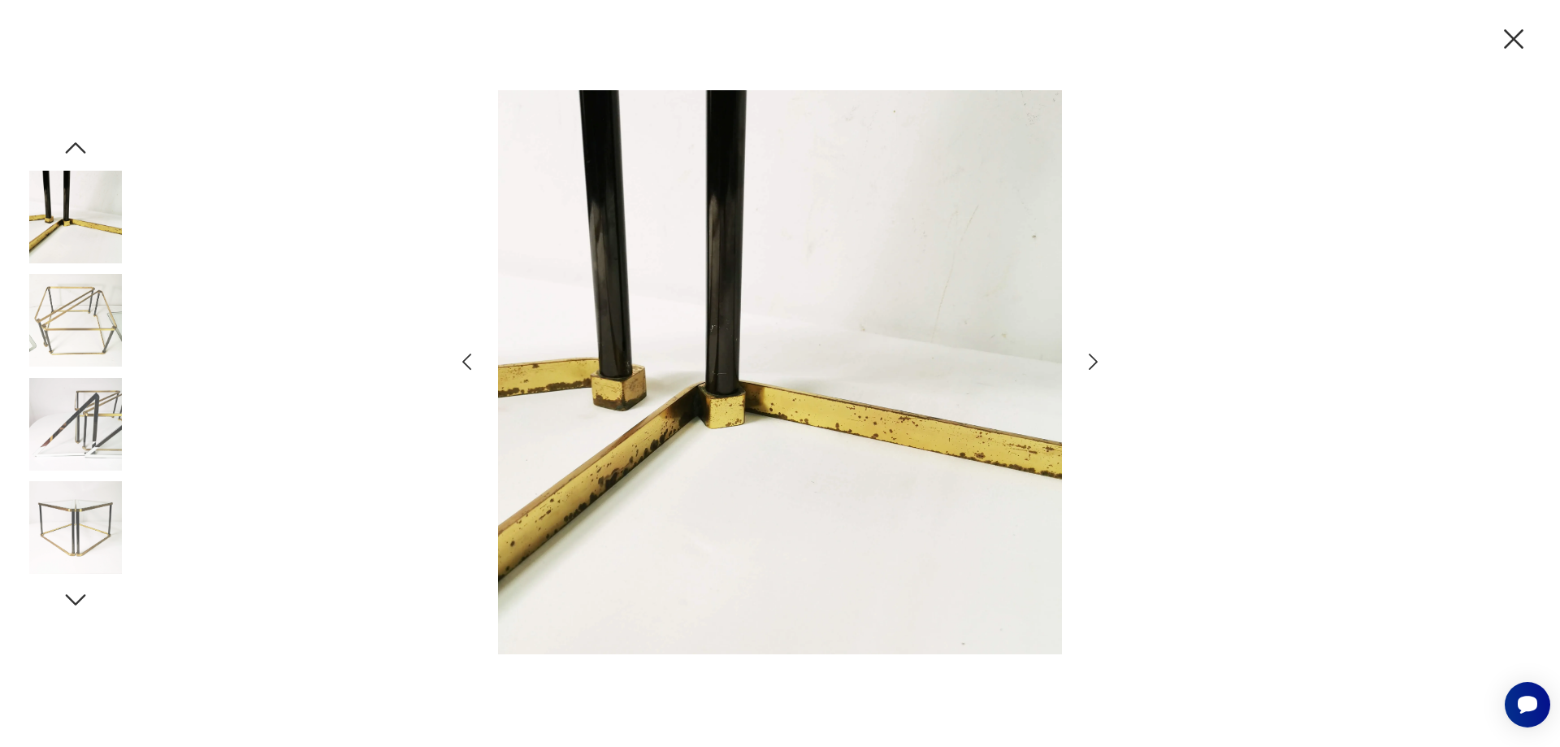
click at [1098, 358] on icon "button" at bounding box center [1093, 362] width 24 height 24
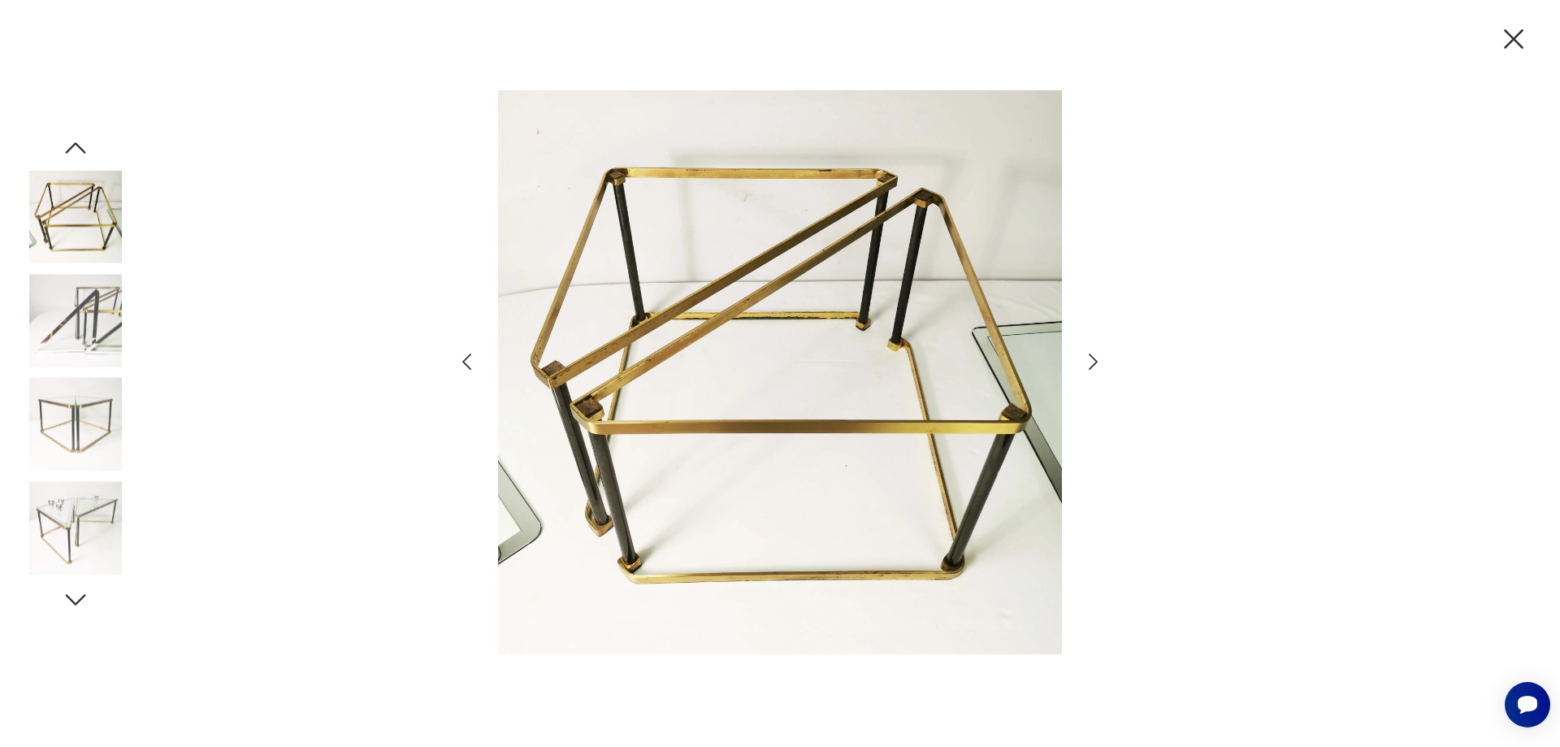
click at [1098, 358] on icon "button" at bounding box center [1093, 362] width 24 height 24
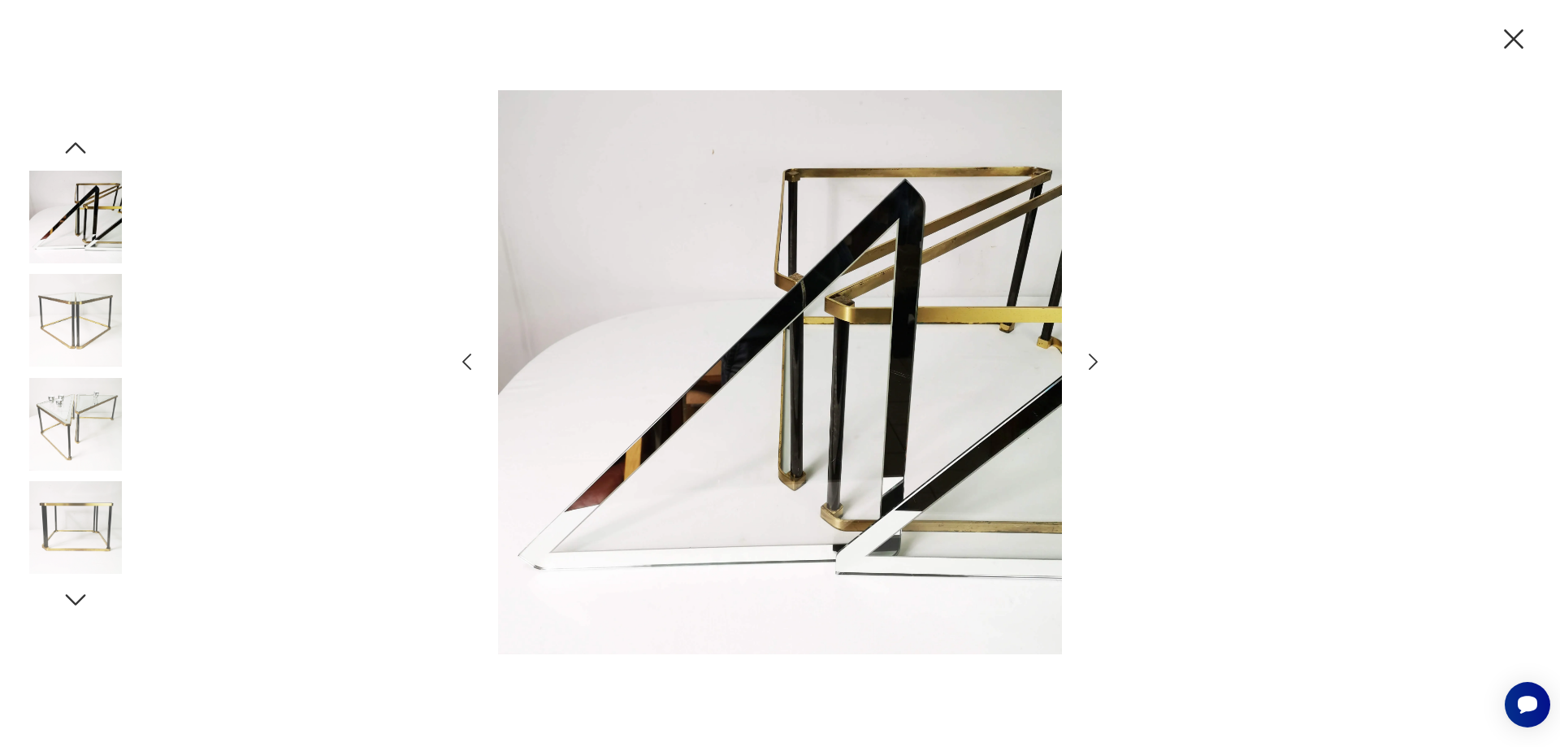
click at [1098, 358] on icon "button" at bounding box center [1093, 362] width 24 height 24
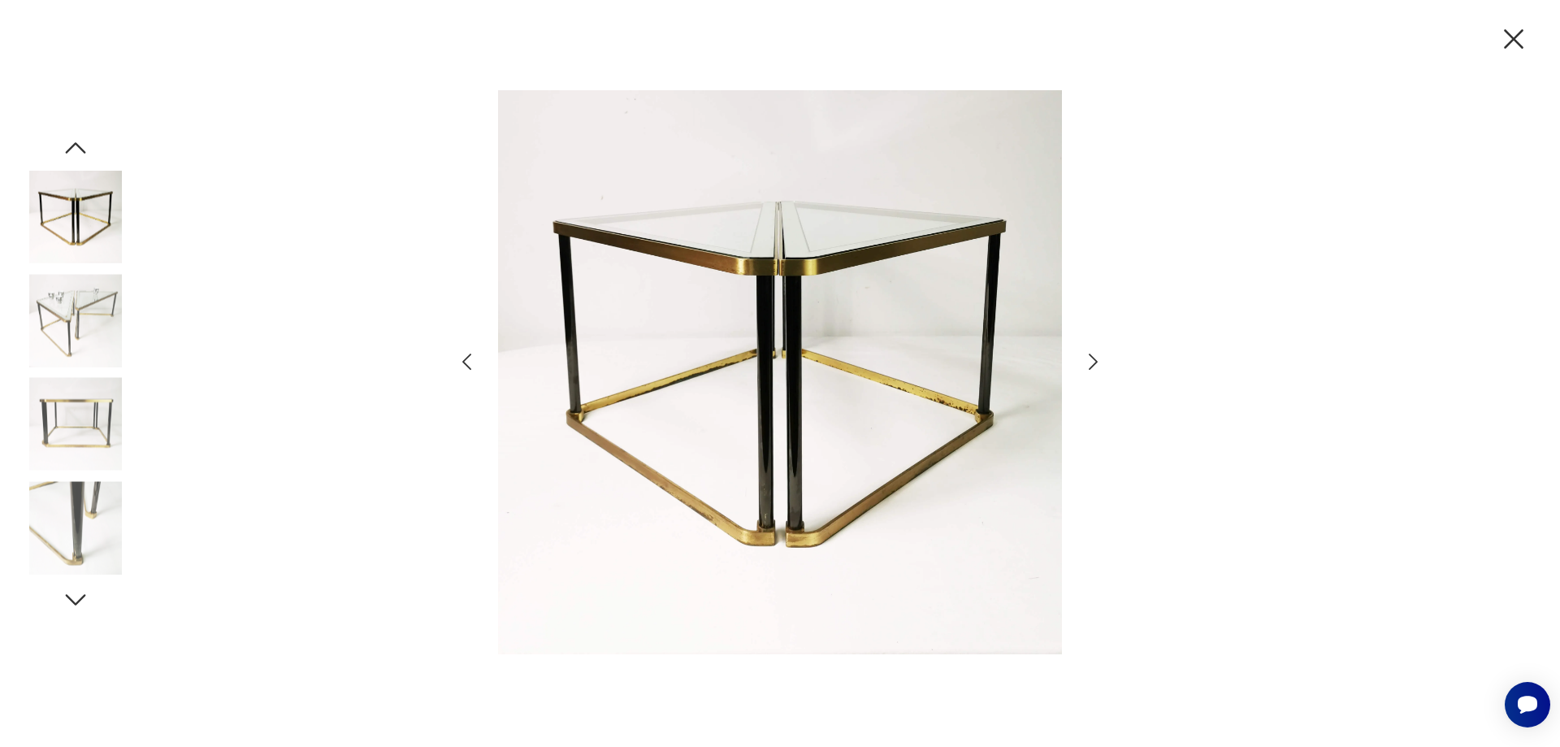
click at [1098, 358] on icon "button" at bounding box center [1093, 362] width 24 height 24
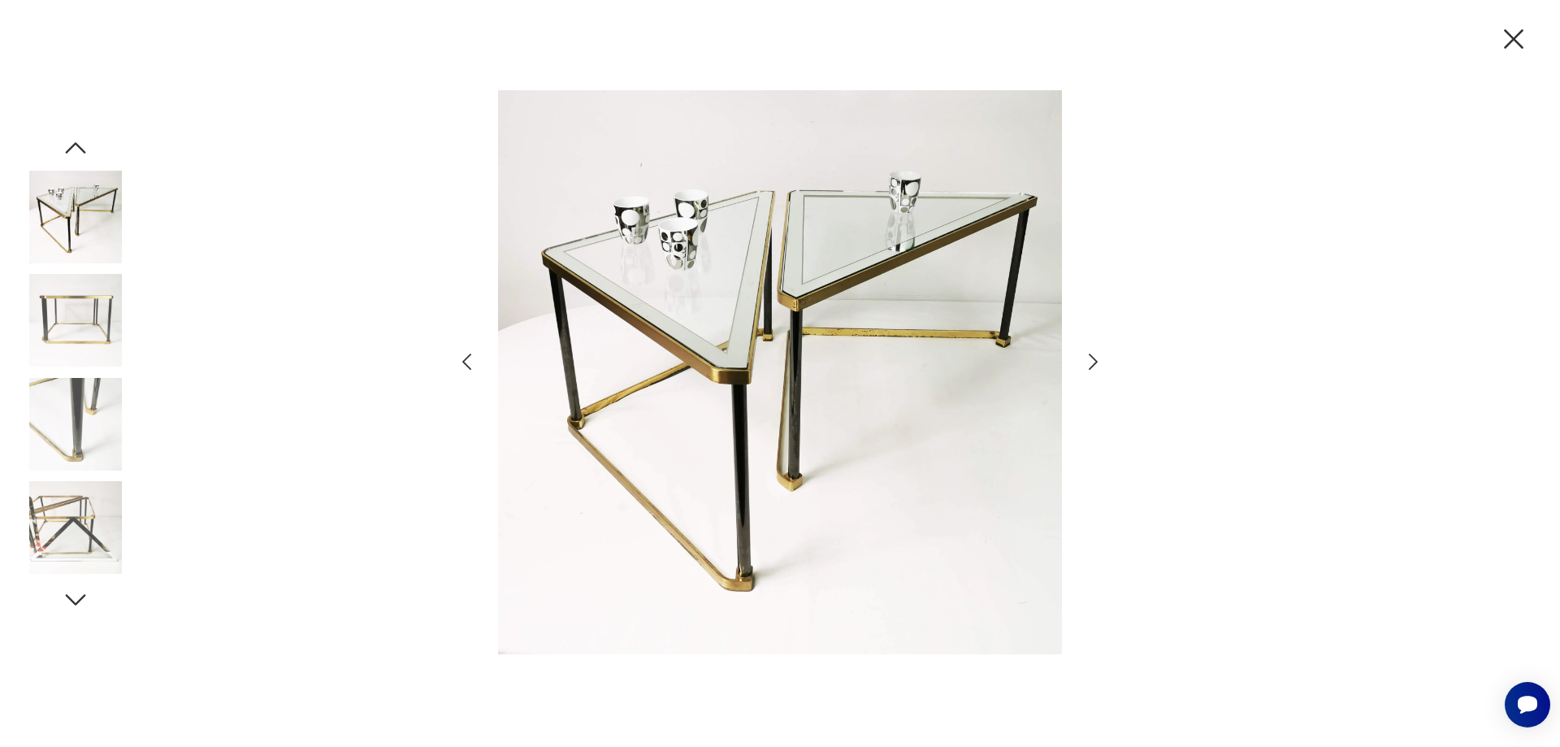
click at [1098, 358] on icon "button" at bounding box center [1093, 362] width 24 height 24
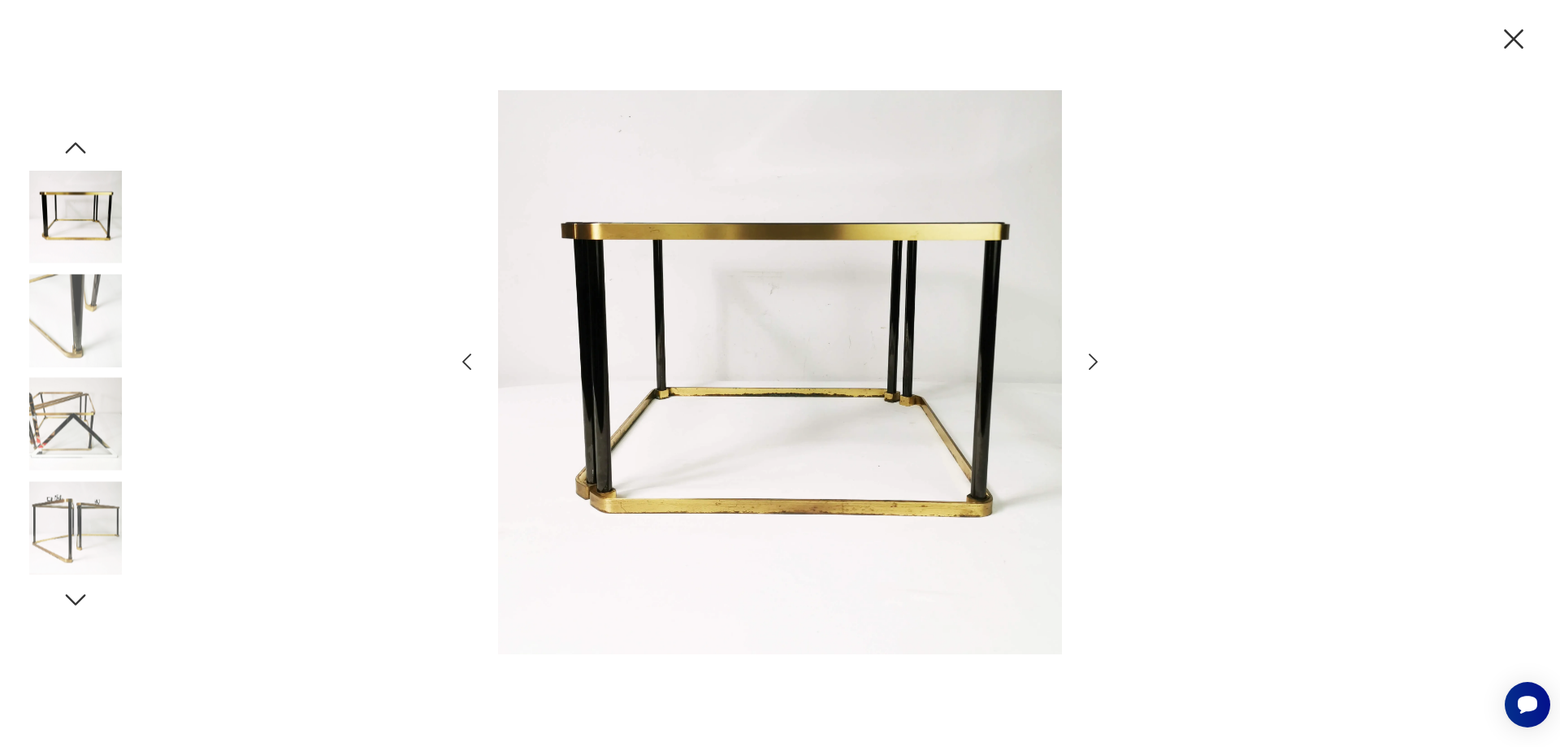
click at [1098, 358] on icon "button" at bounding box center [1093, 362] width 24 height 24
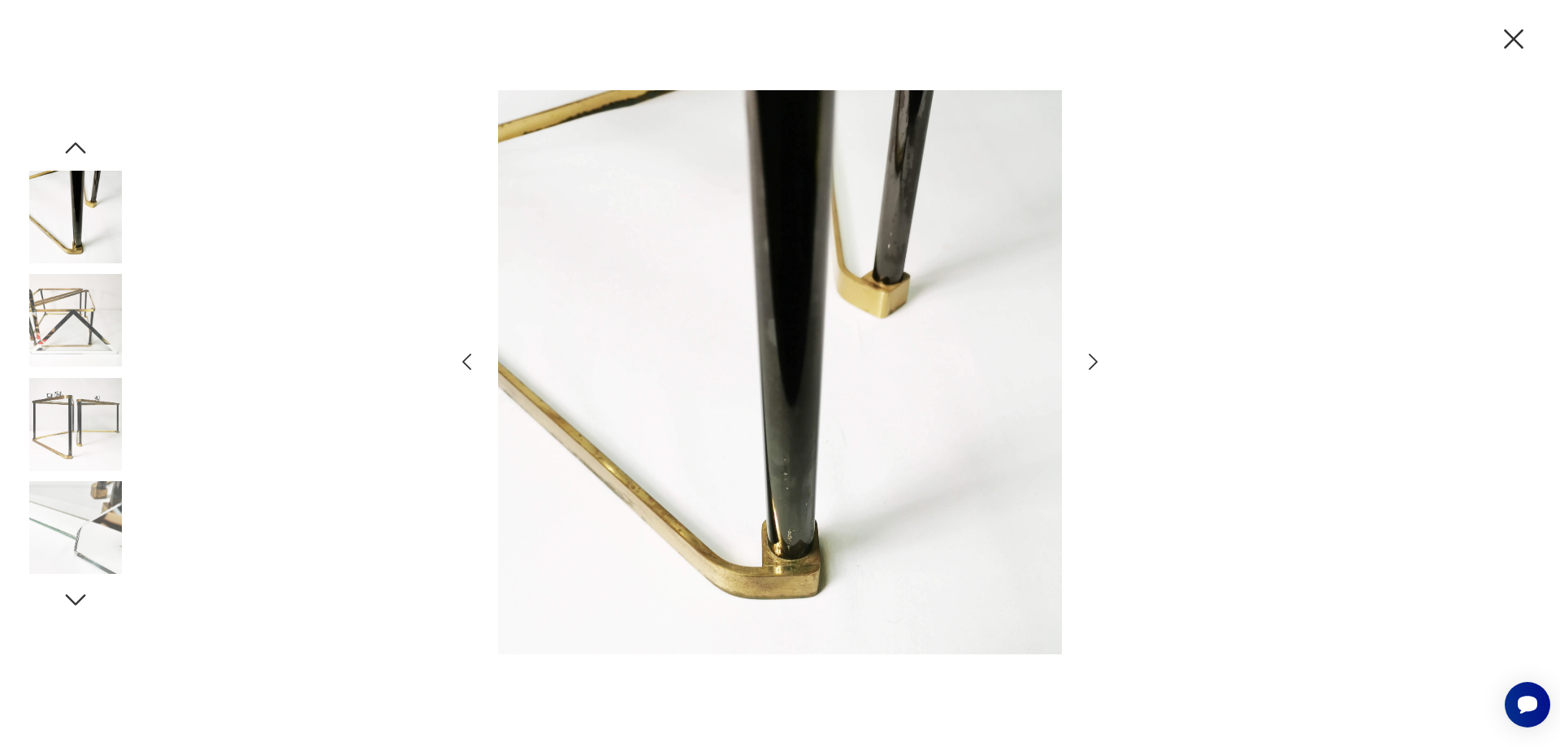
click at [1098, 358] on icon "button" at bounding box center [1093, 362] width 24 height 24
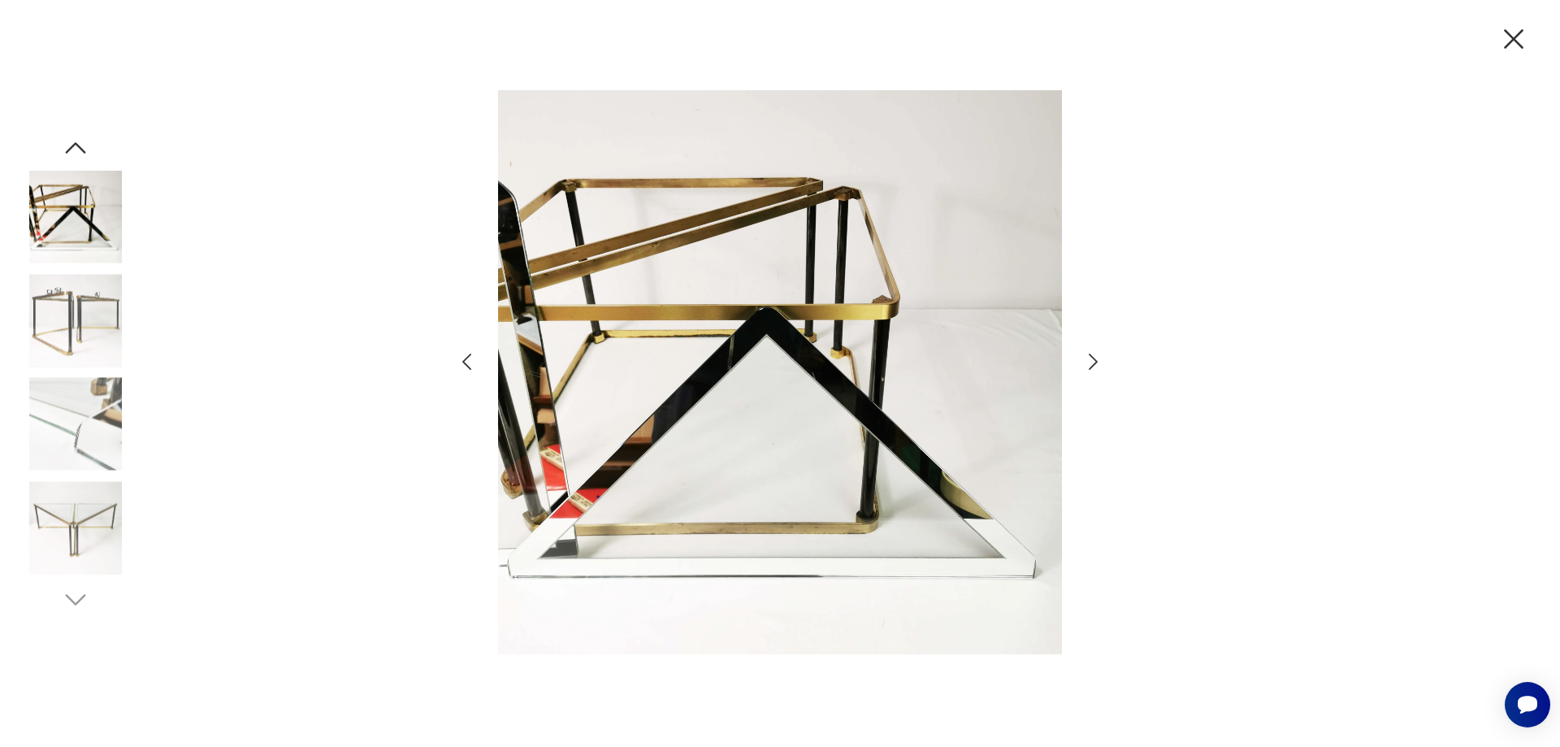
click at [1098, 358] on icon "button" at bounding box center [1093, 362] width 24 height 24
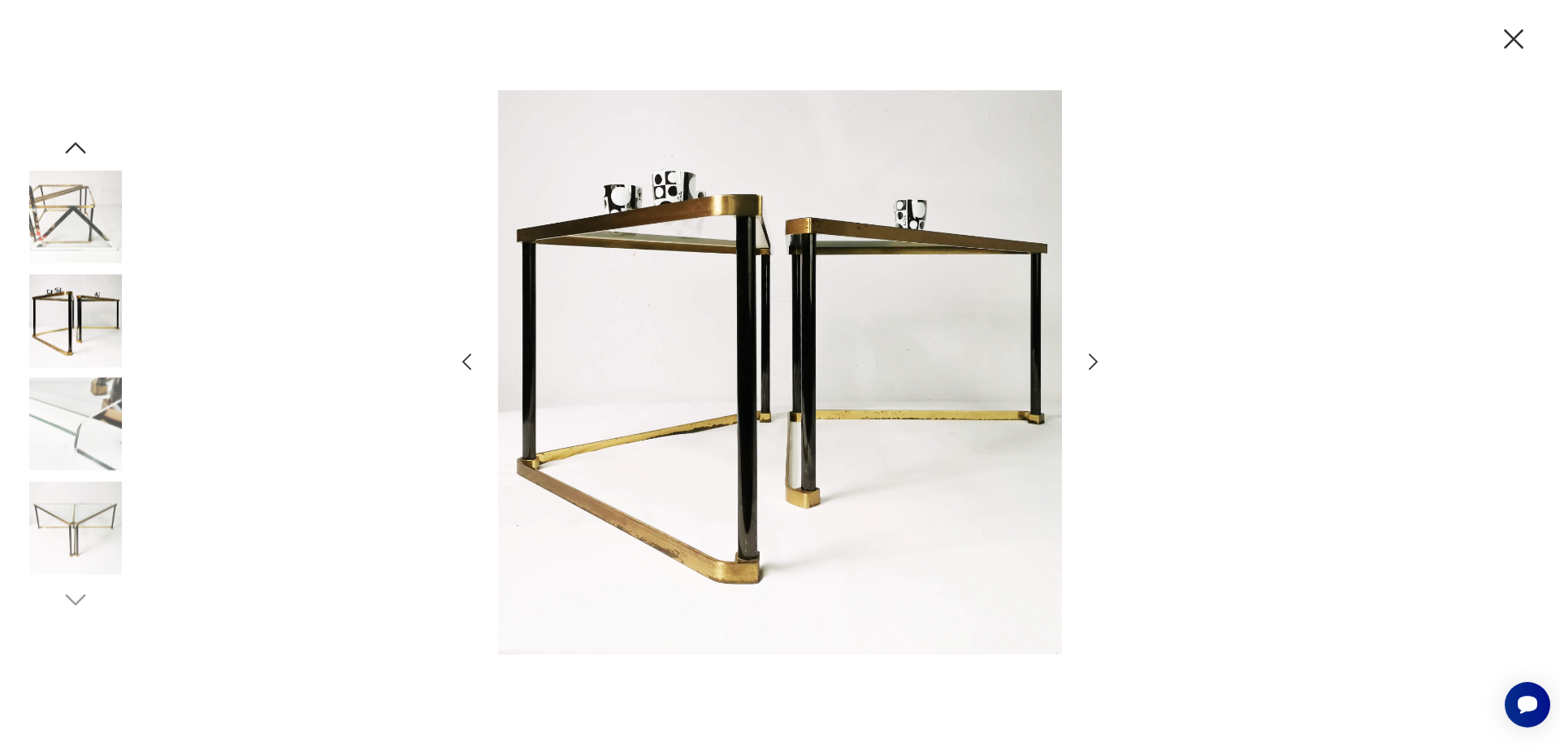
click at [1098, 358] on icon "button" at bounding box center [1093, 362] width 24 height 24
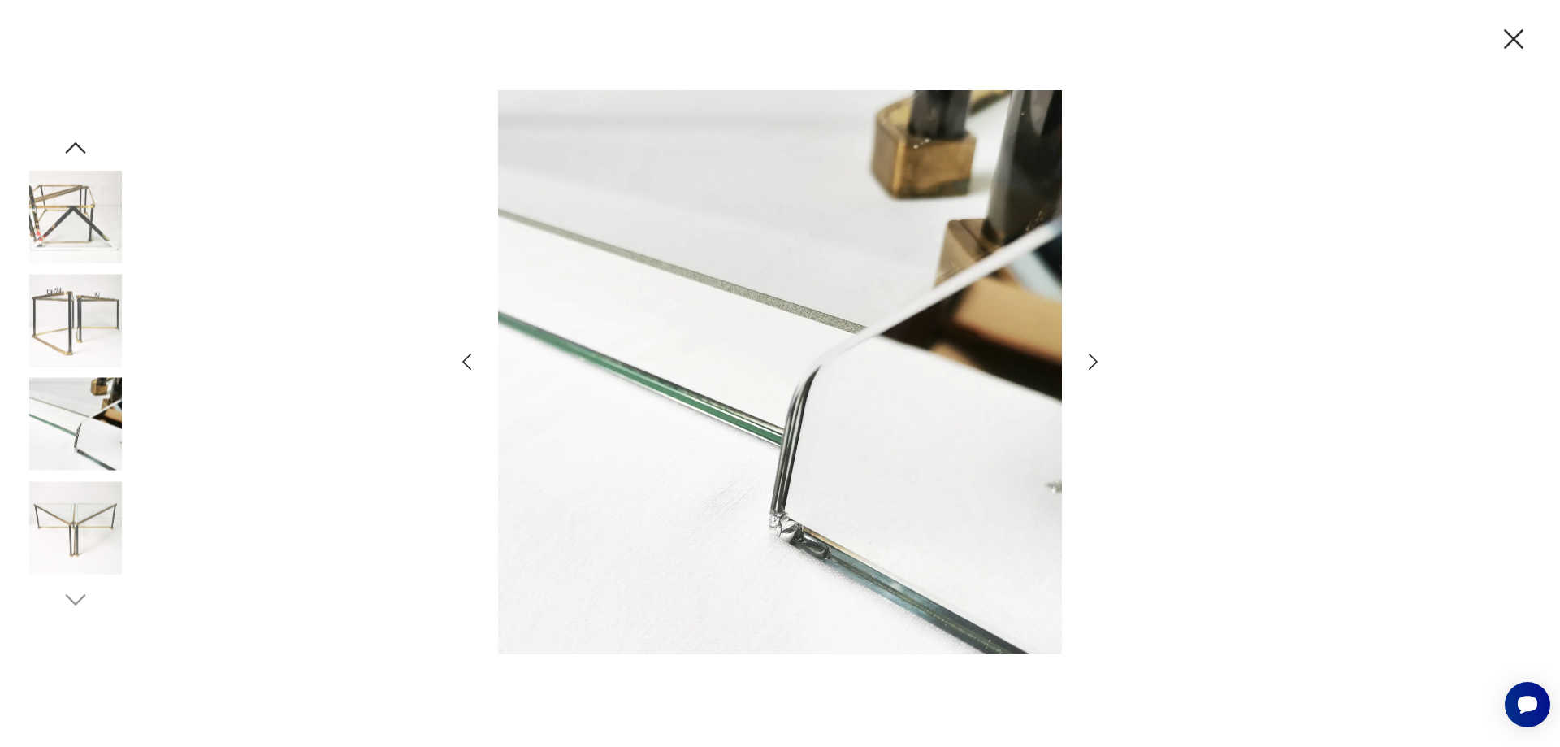
click at [1098, 358] on icon "button" at bounding box center [1093, 362] width 24 height 24
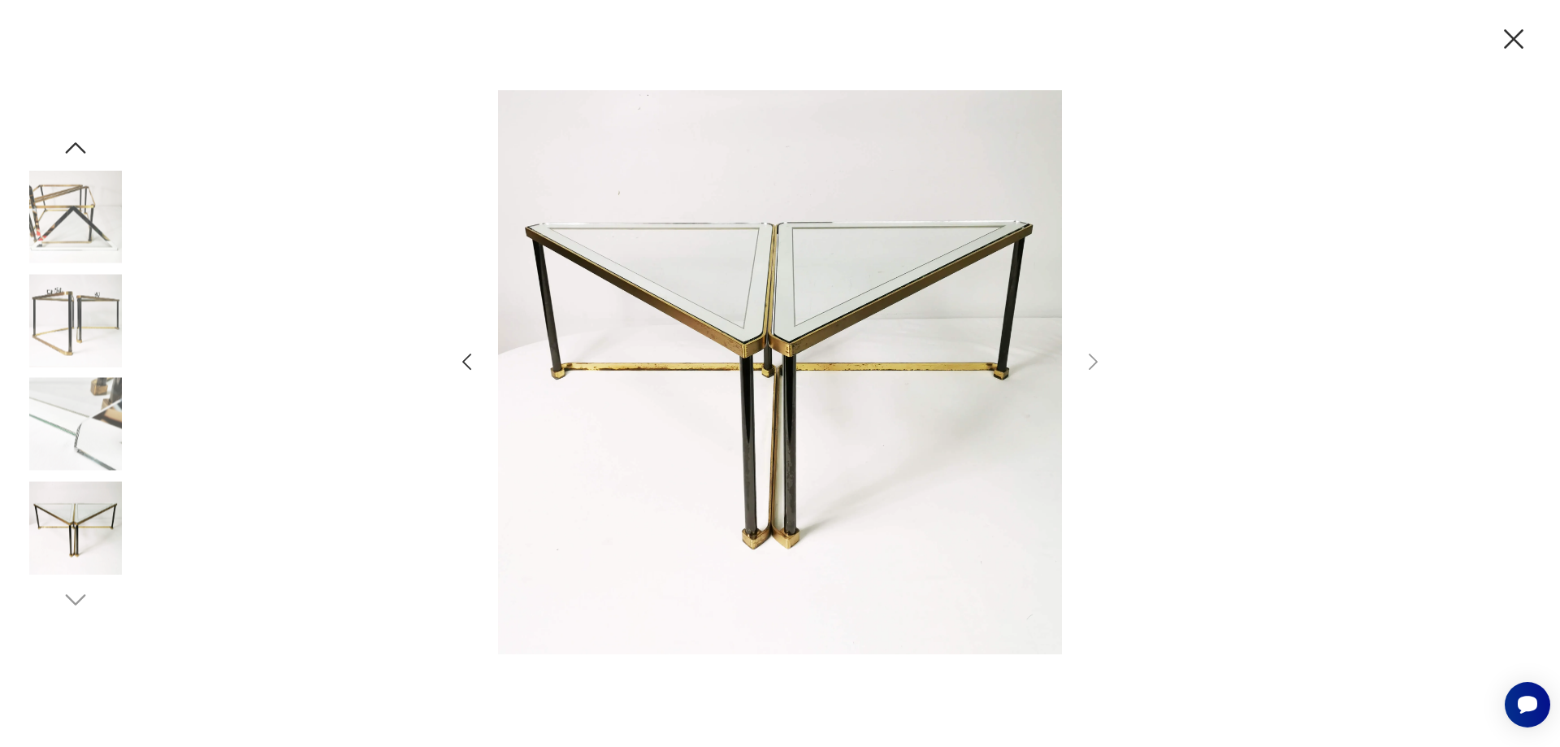
click at [90, 339] on img at bounding box center [75, 320] width 93 height 93
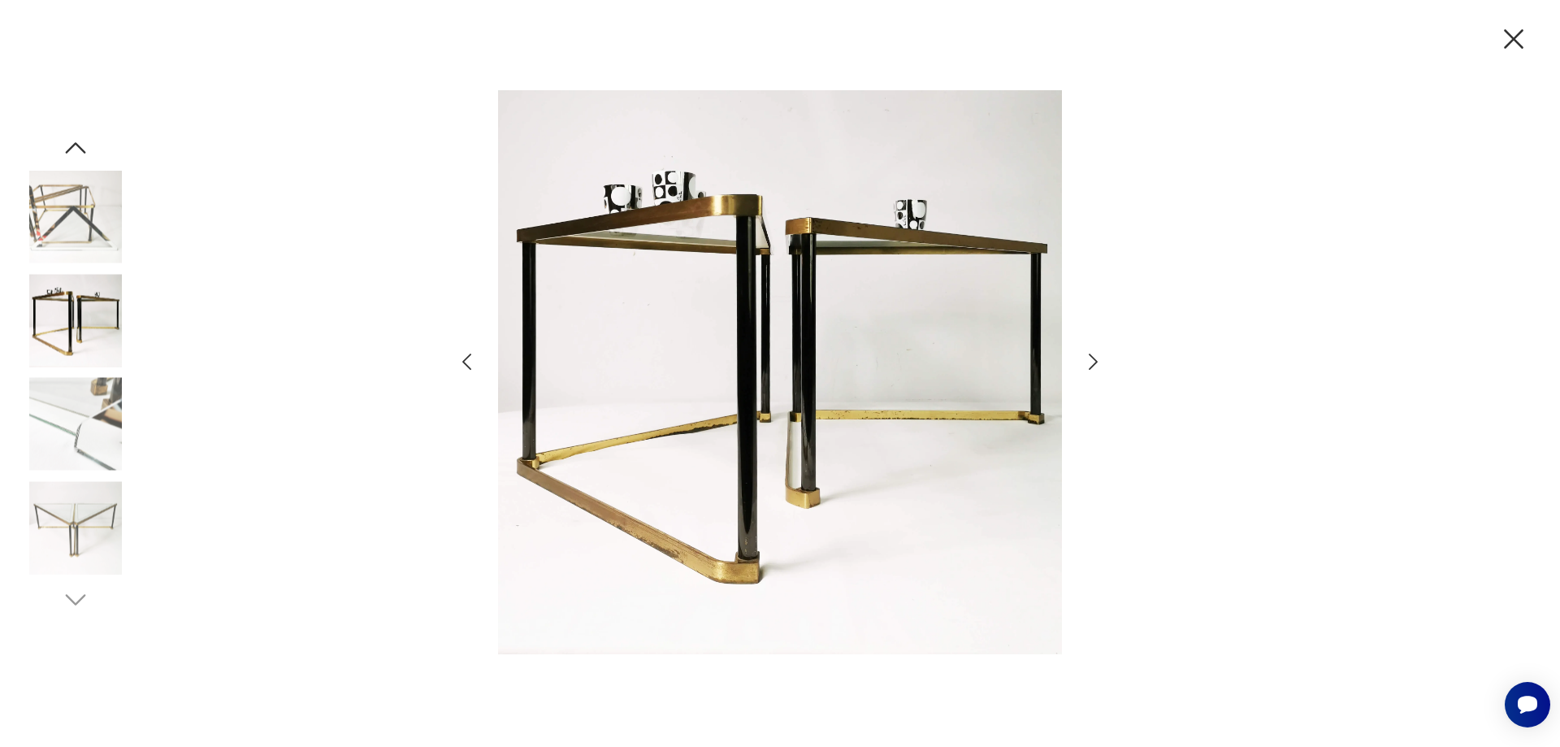
click at [78, 225] on img at bounding box center [75, 217] width 93 height 93
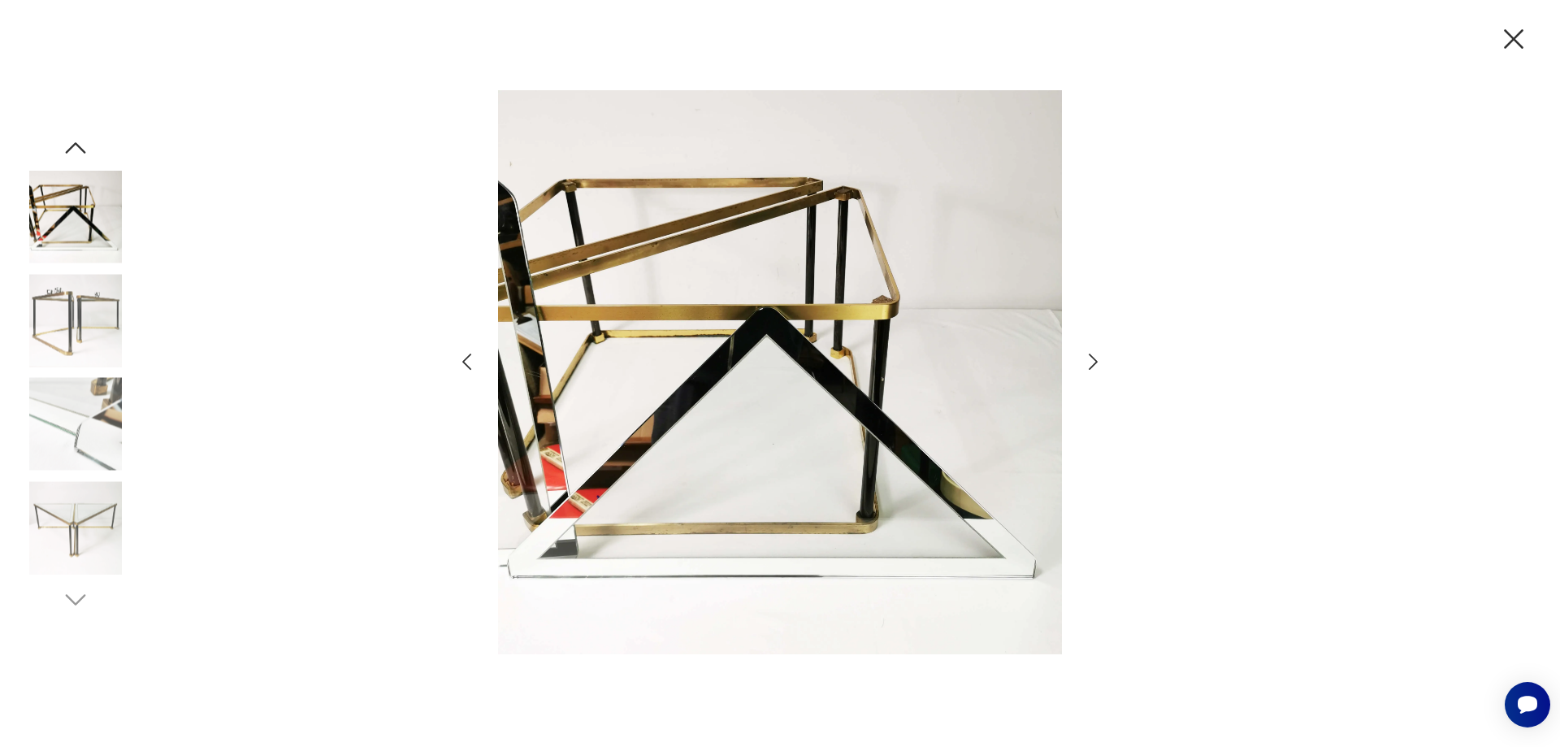
click at [87, 310] on img at bounding box center [75, 320] width 93 height 93
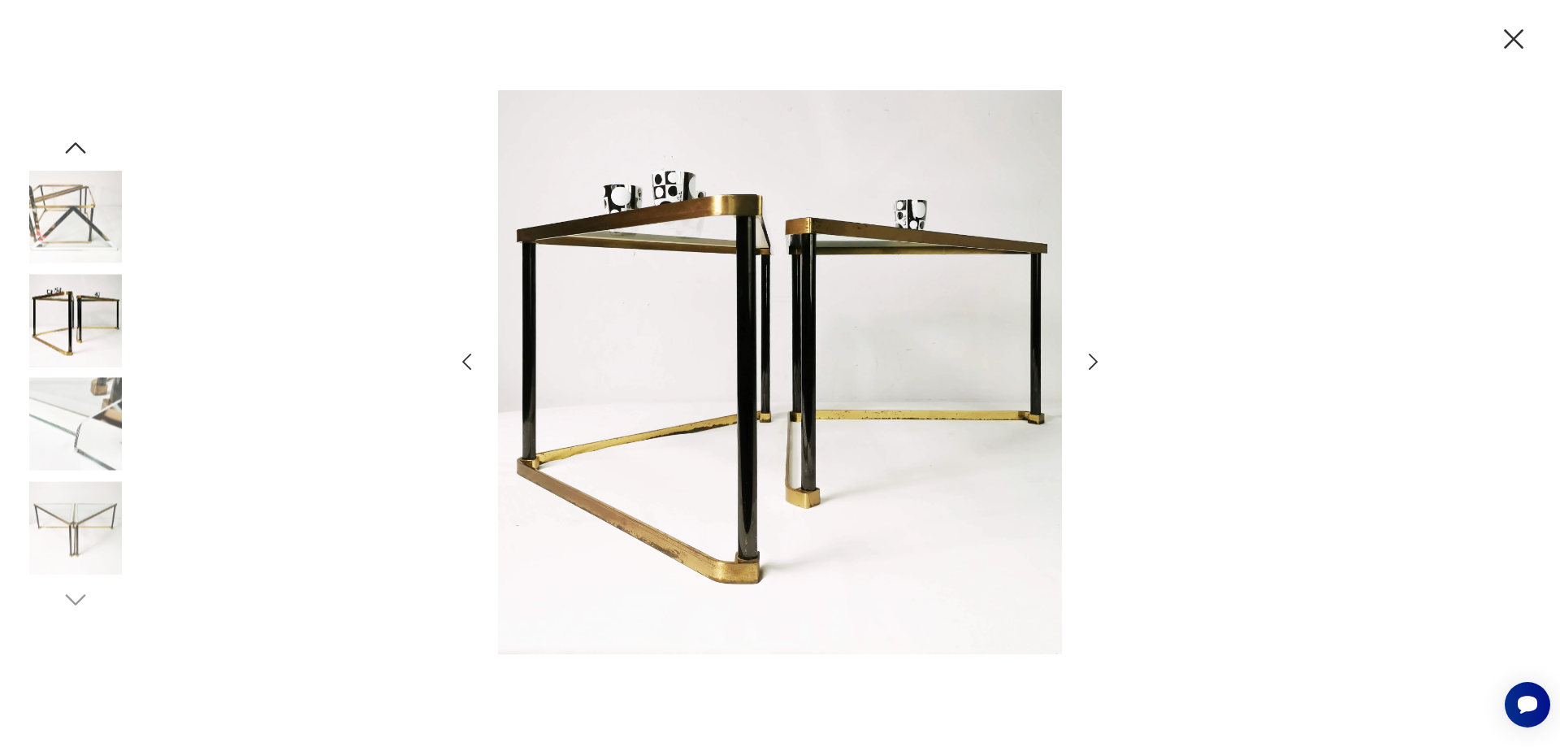
click at [97, 378] on img at bounding box center [75, 424] width 93 height 93
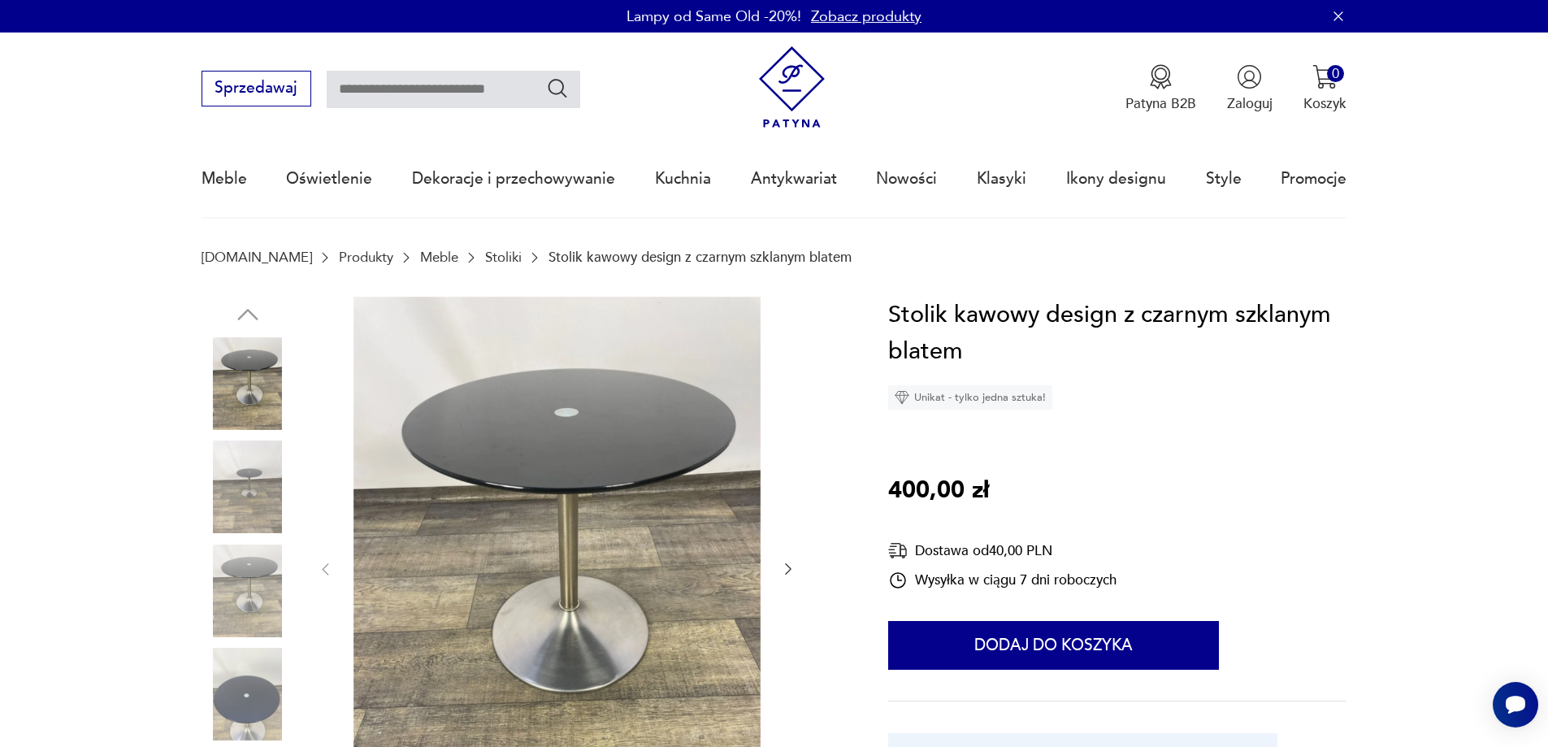
click at [401, 410] on img at bounding box center [556, 568] width 407 height 543
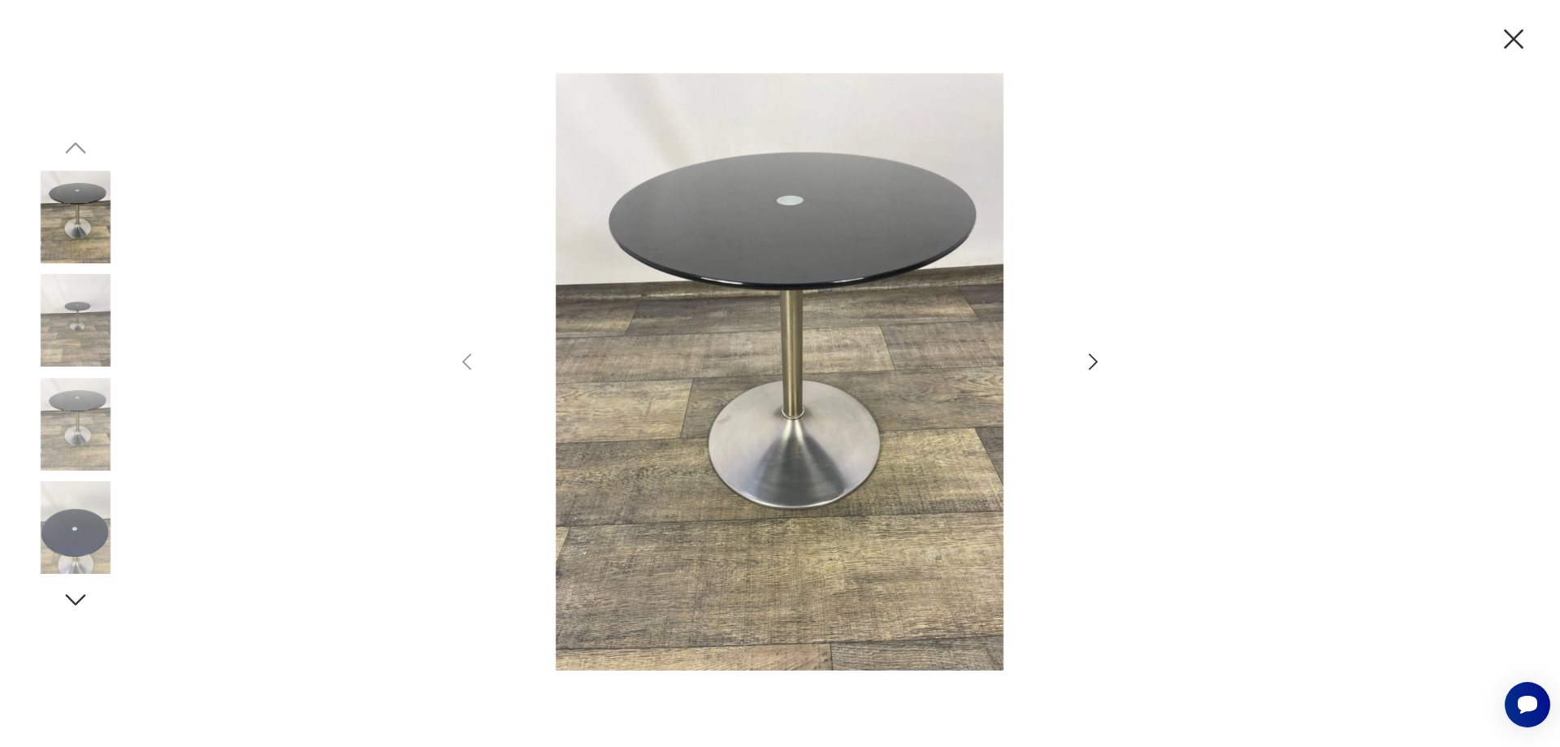
click at [1099, 354] on icon "button" at bounding box center [1093, 362] width 24 height 24
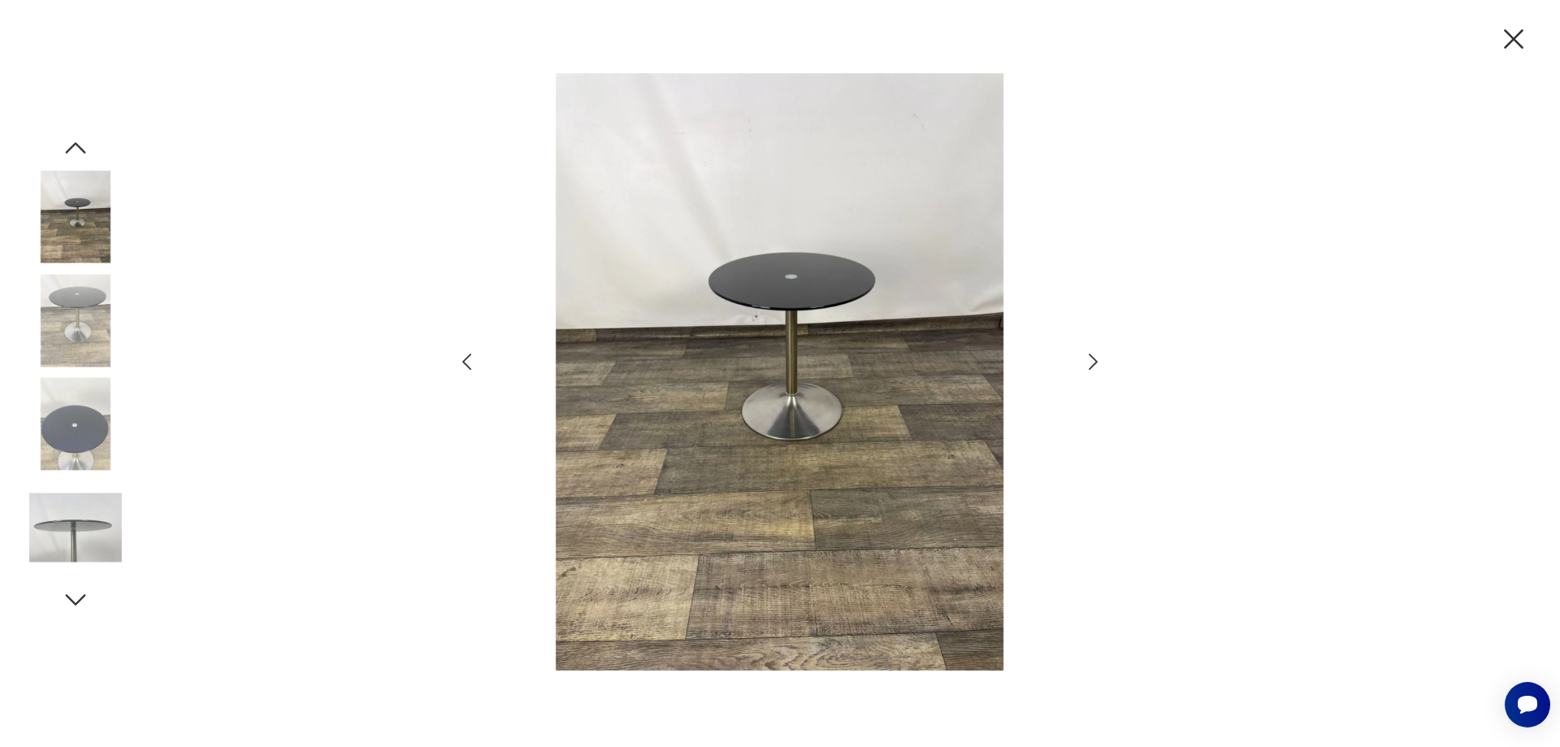
click at [1094, 354] on icon "button" at bounding box center [1093, 362] width 24 height 24
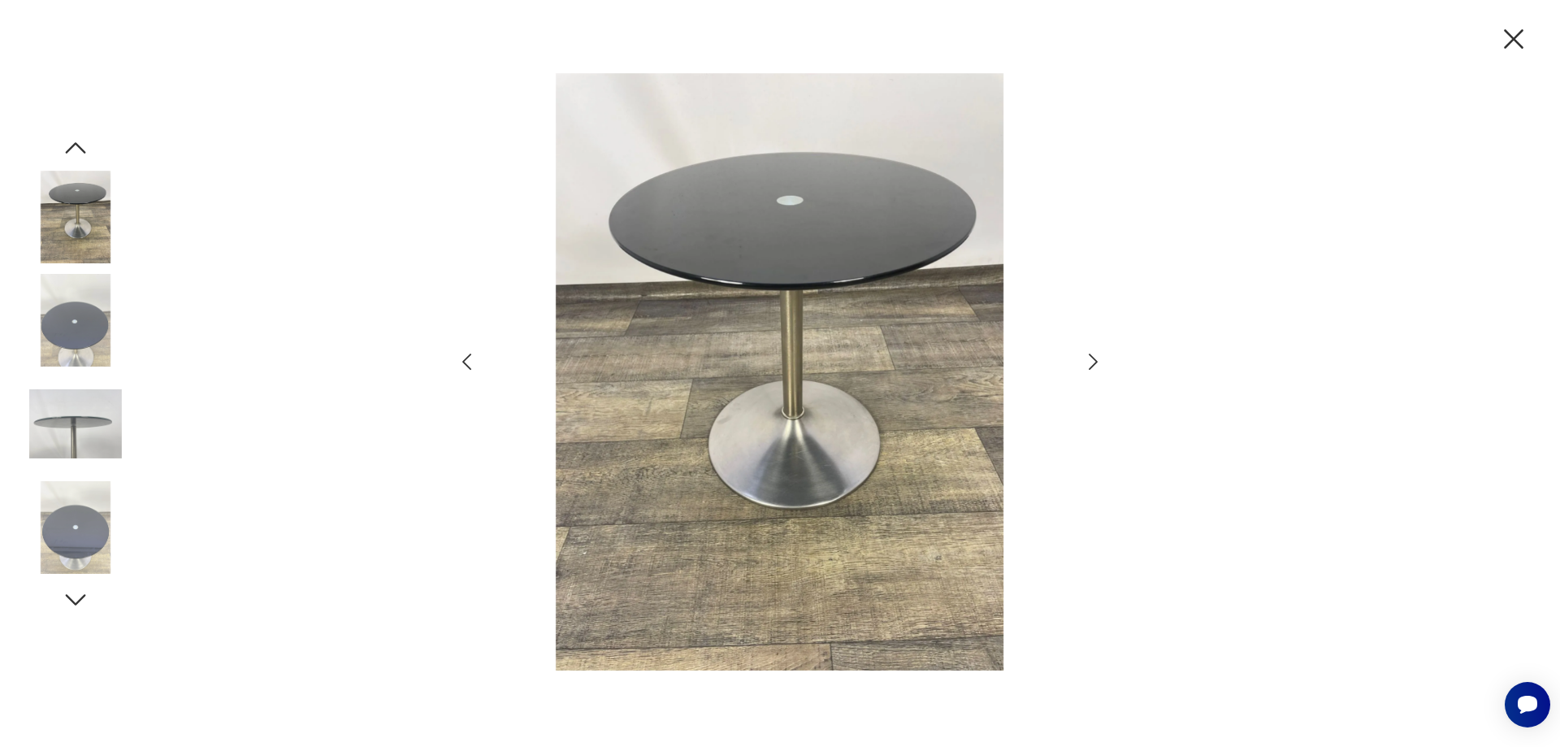
click at [1094, 354] on icon "button" at bounding box center [1093, 362] width 24 height 24
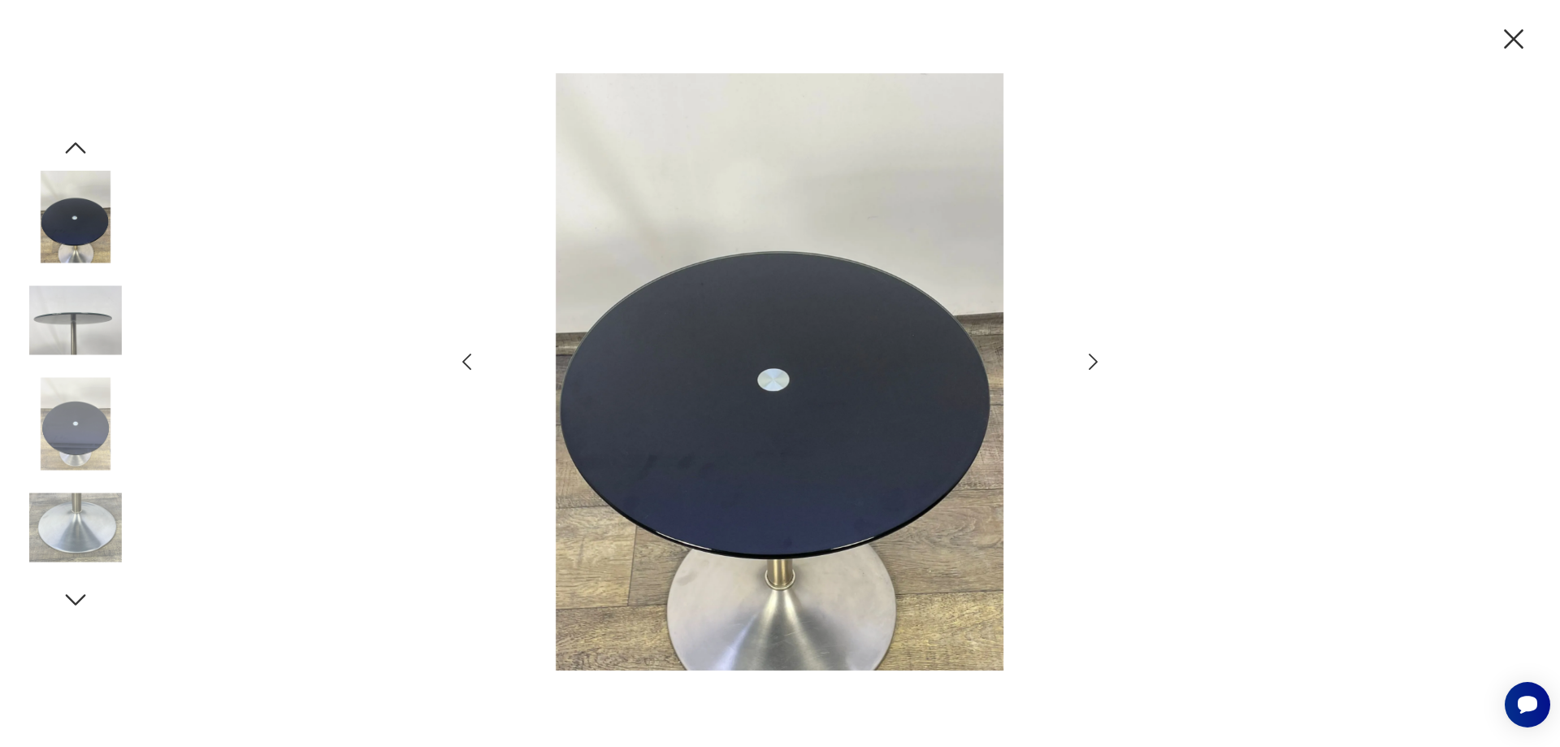
click at [1094, 354] on icon "button" at bounding box center [1093, 362] width 24 height 24
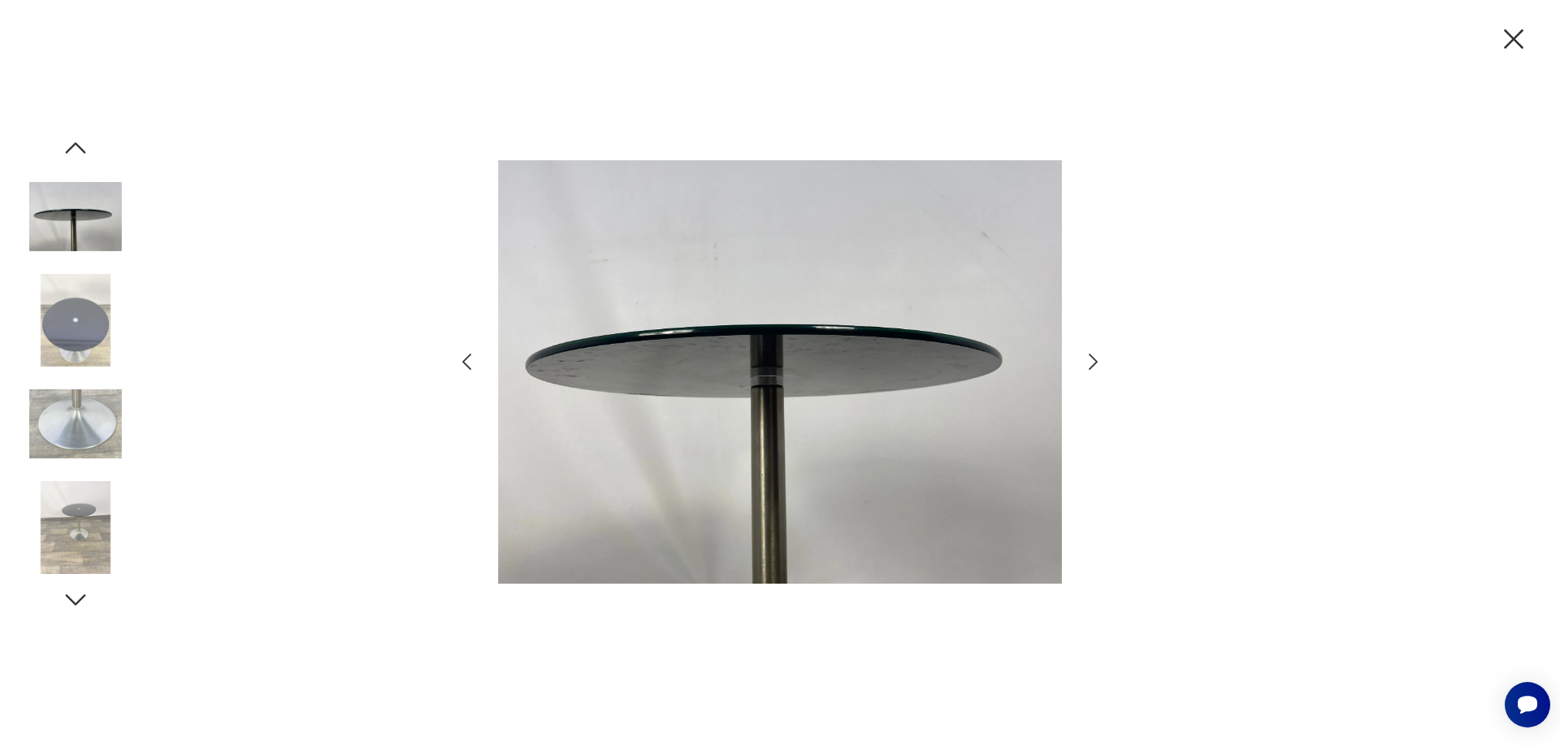
click at [1094, 354] on icon "button" at bounding box center [1093, 362] width 24 height 24
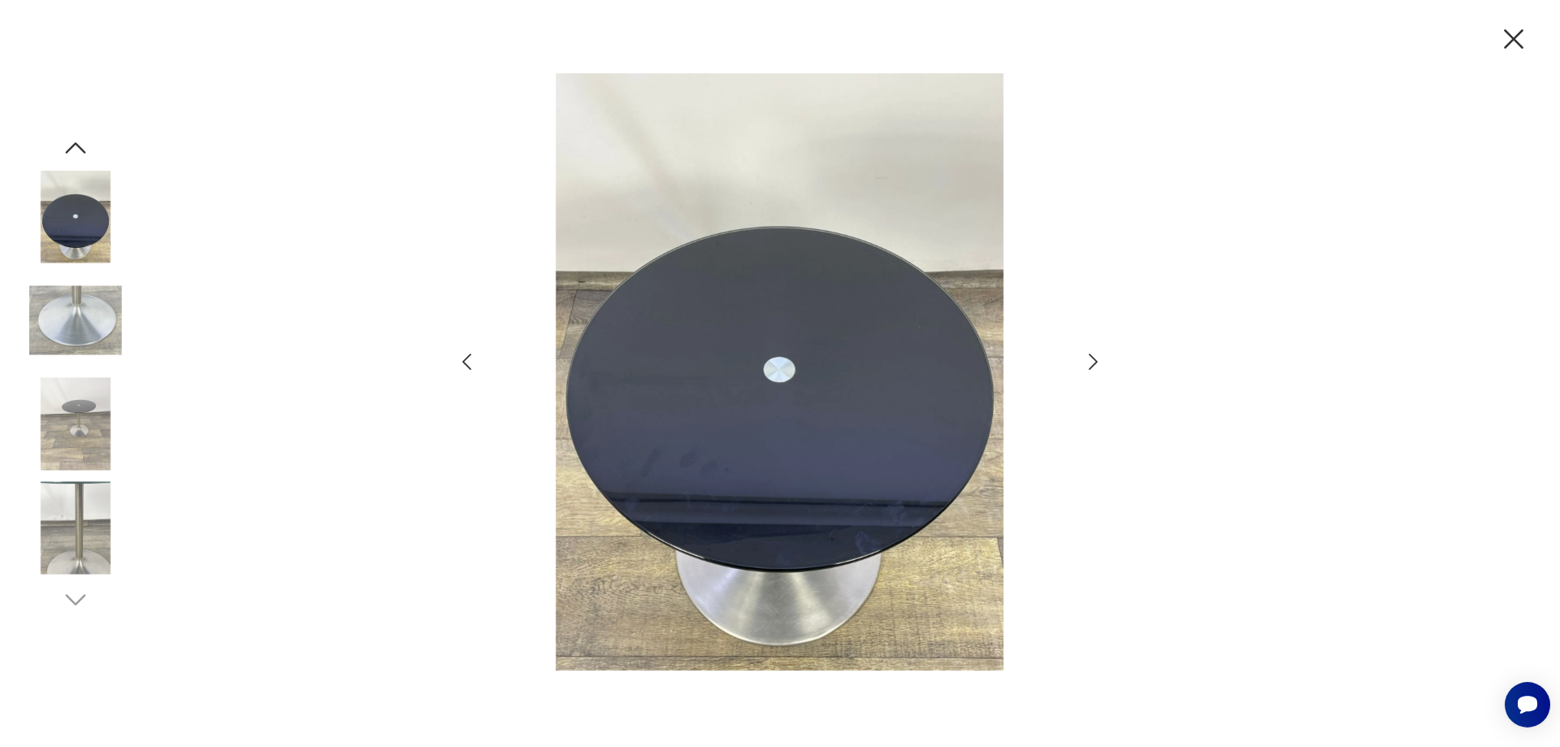
click at [1094, 354] on icon "button" at bounding box center [1093, 362] width 24 height 24
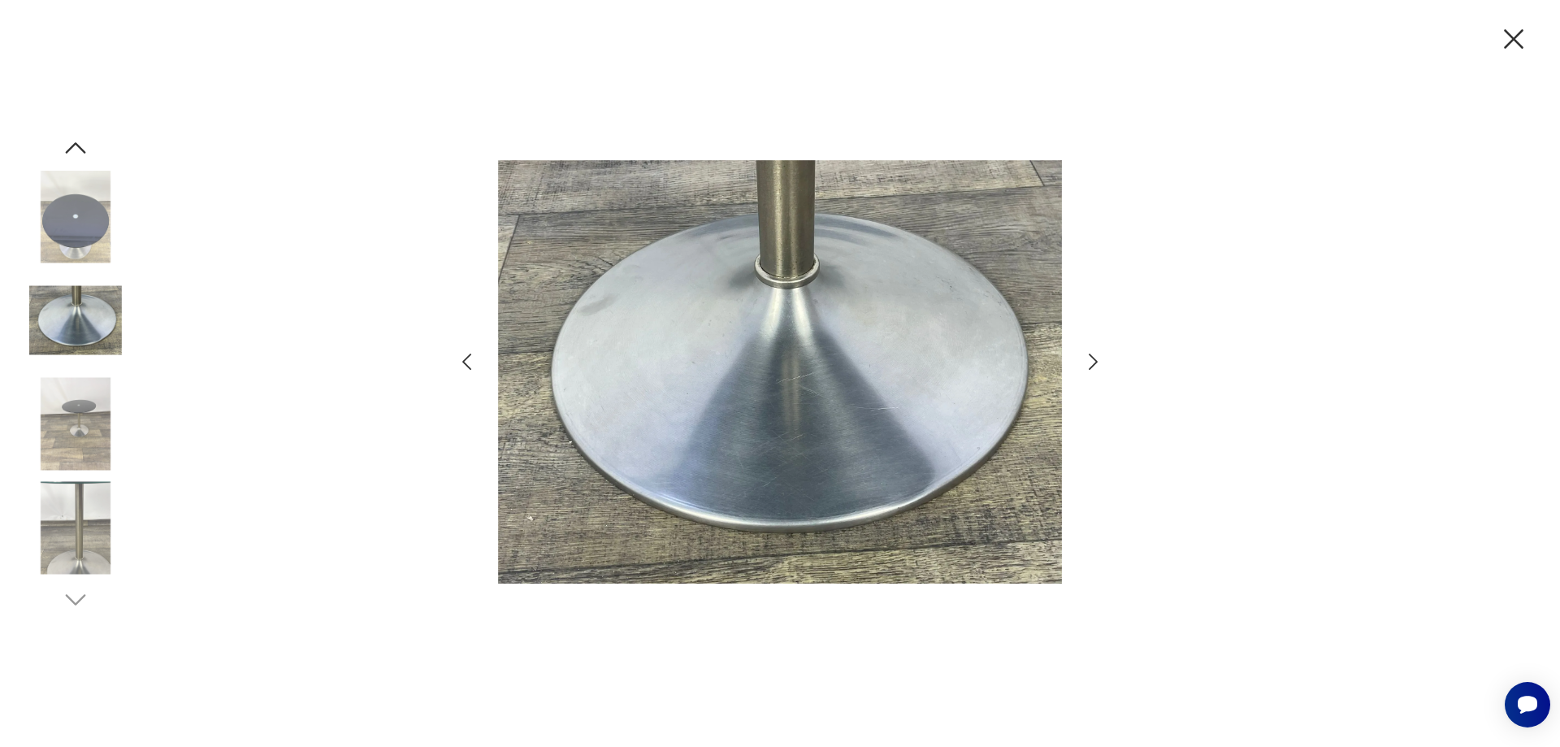
click at [1094, 354] on icon "button" at bounding box center [1093, 362] width 24 height 24
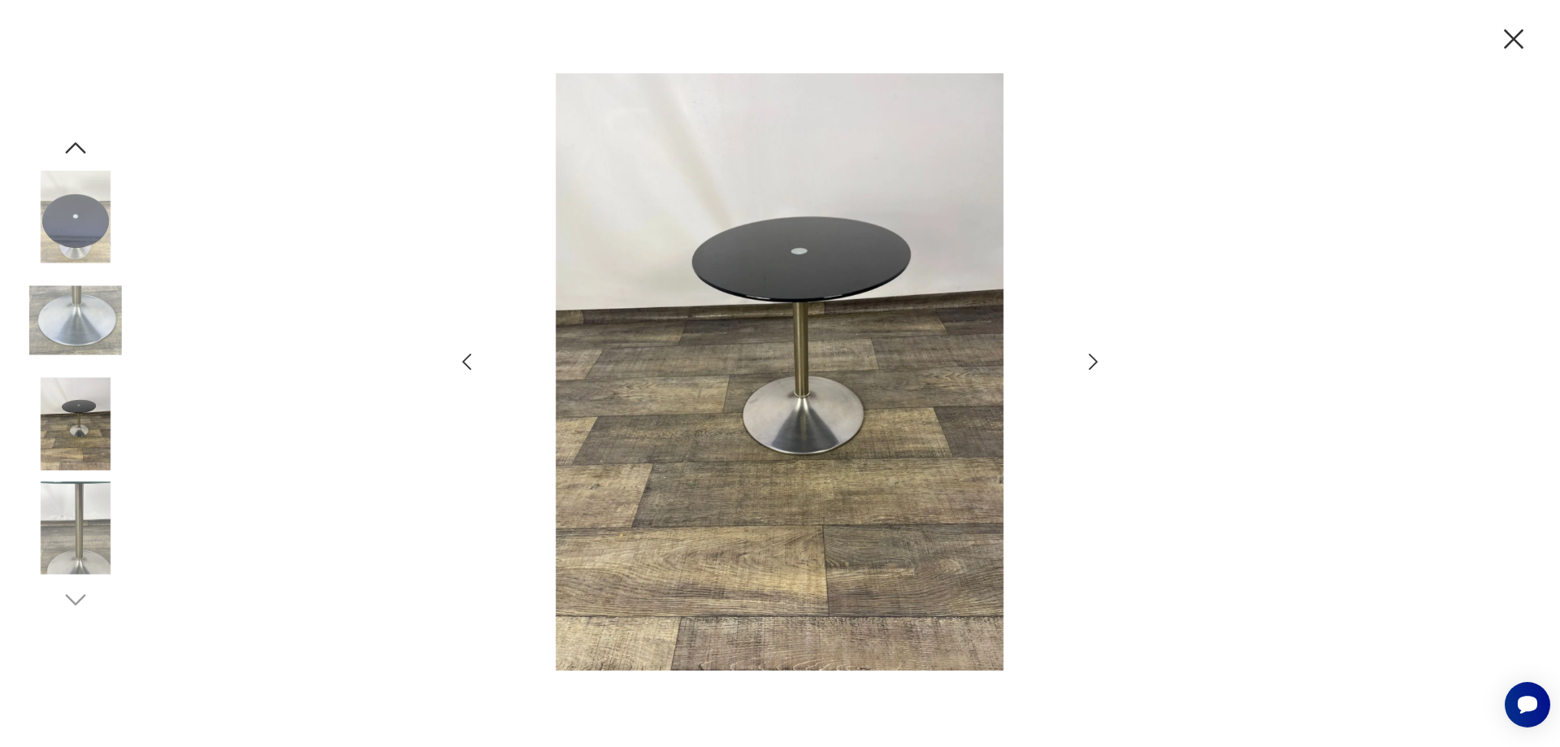
click at [1094, 354] on icon "button" at bounding box center [1093, 362] width 24 height 24
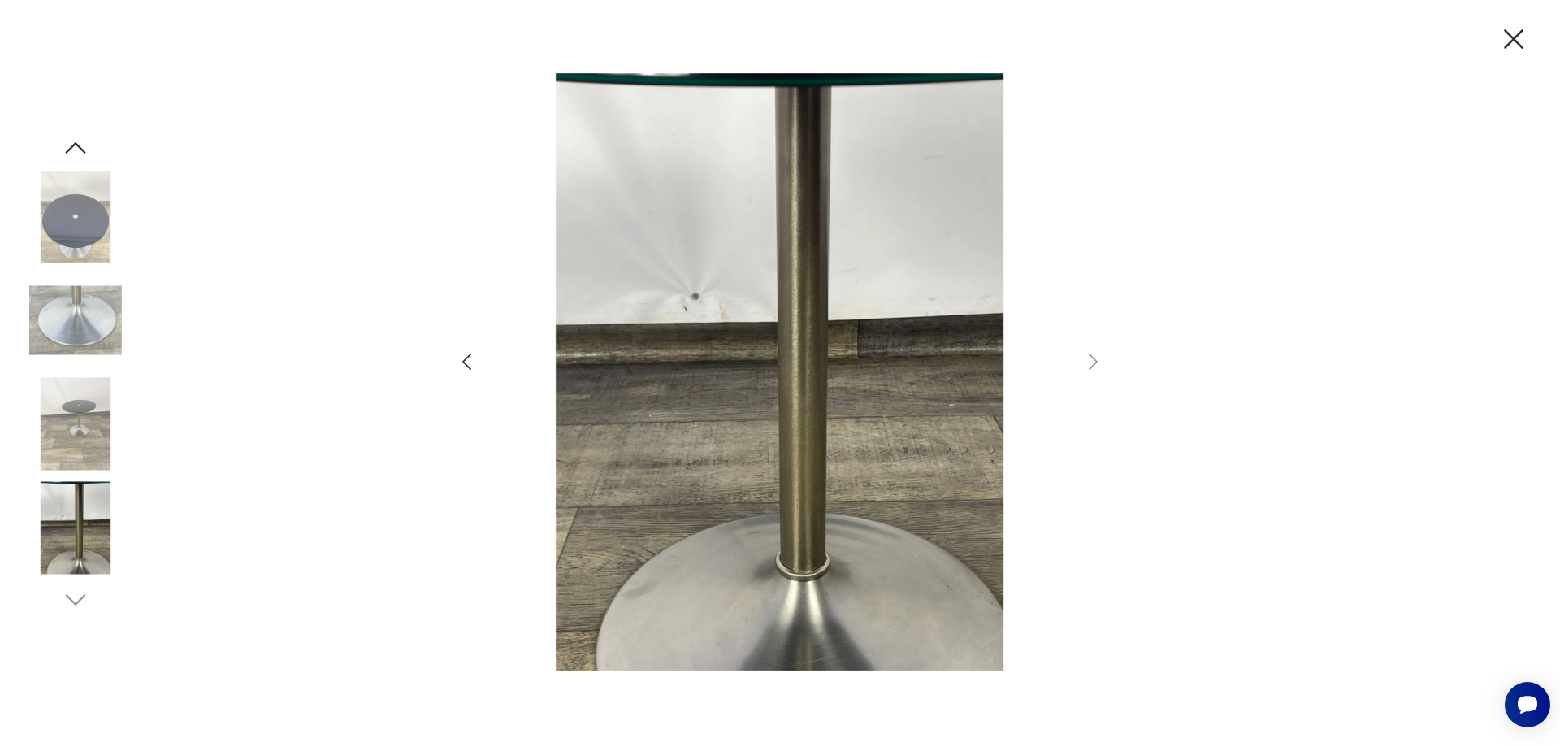
click at [1513, 41] on icon "button" at bounding box center [1514, 39] width 34 height 34
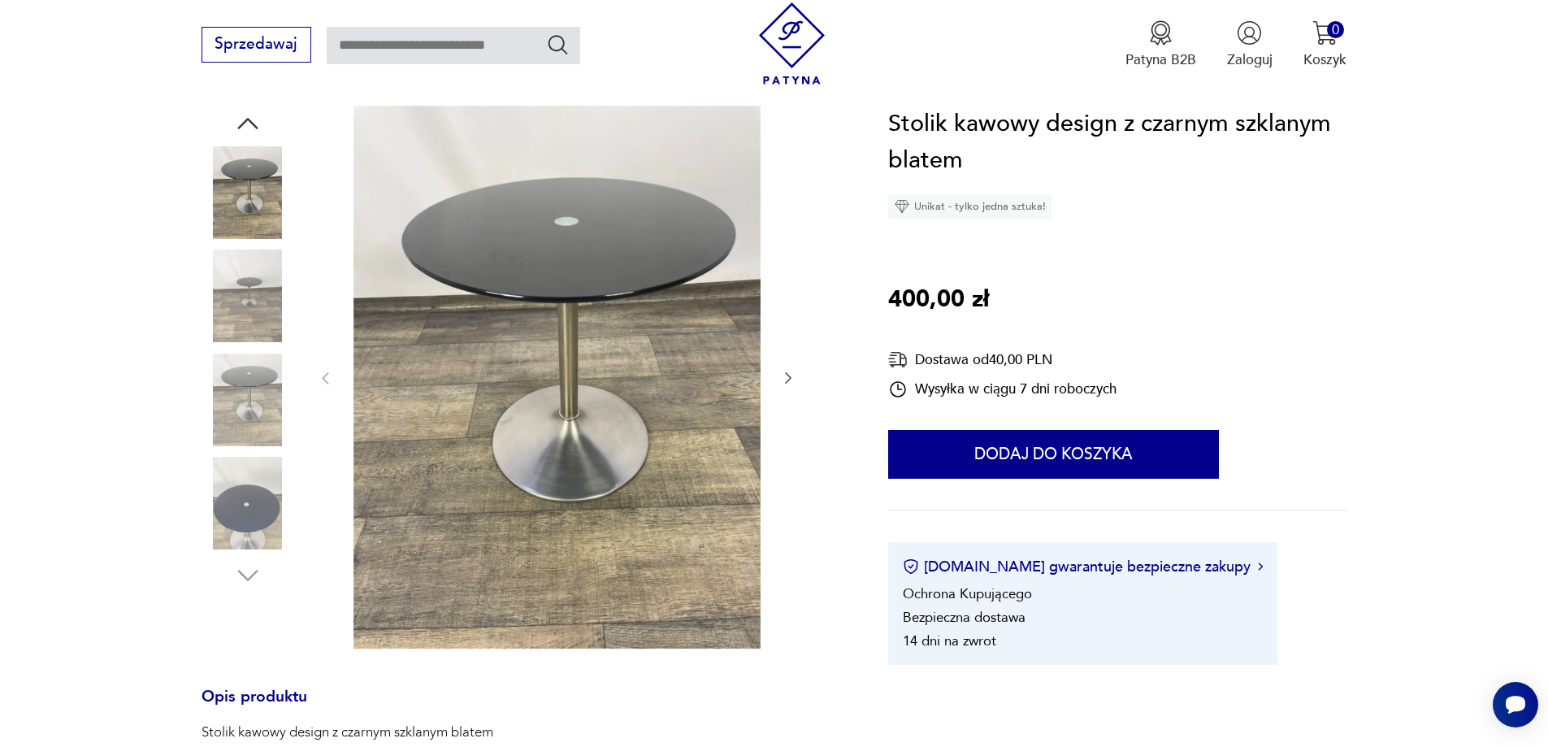
scroll to position [163, 0]
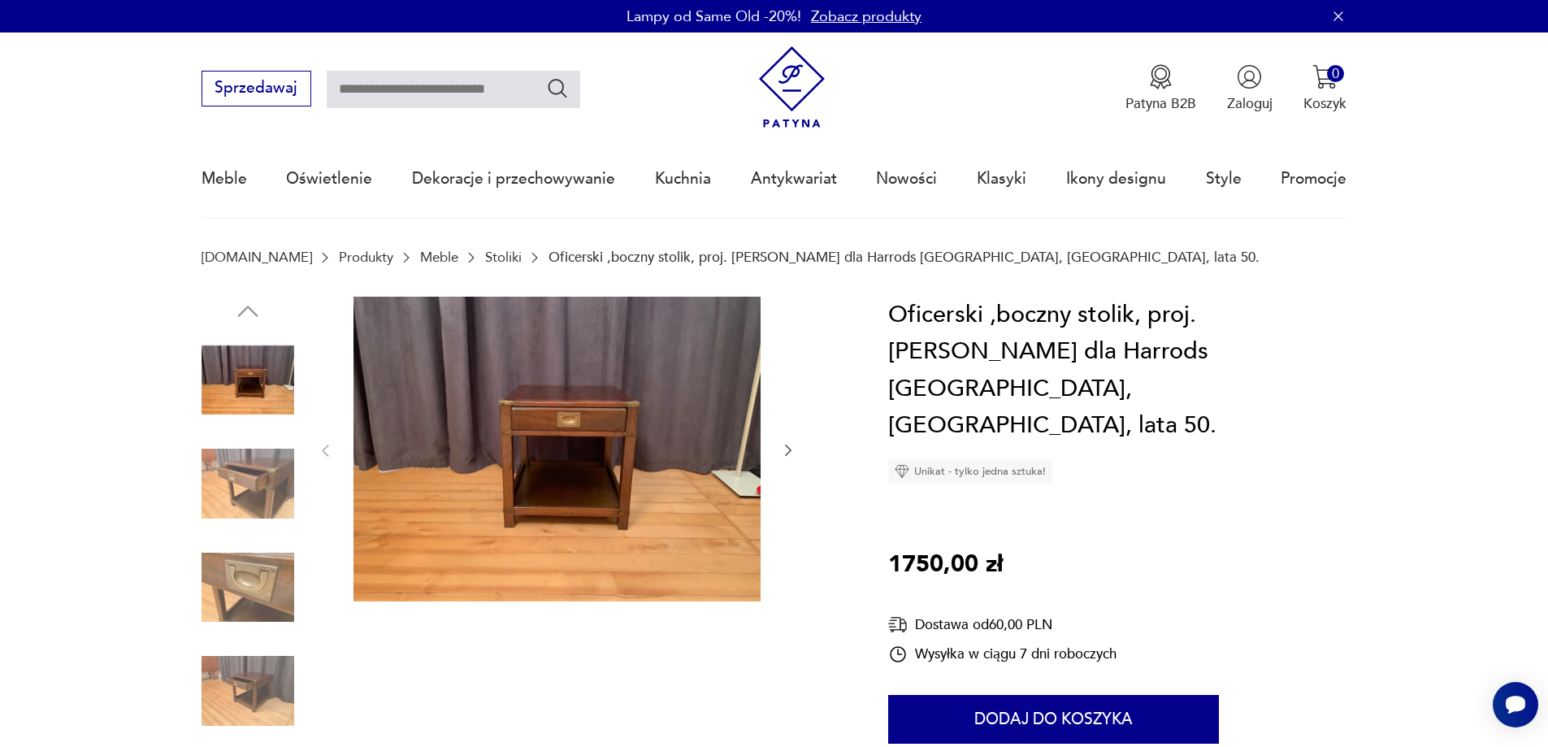
click at [258, 471] on img at bounding box center [248, 483] width 93 height 93
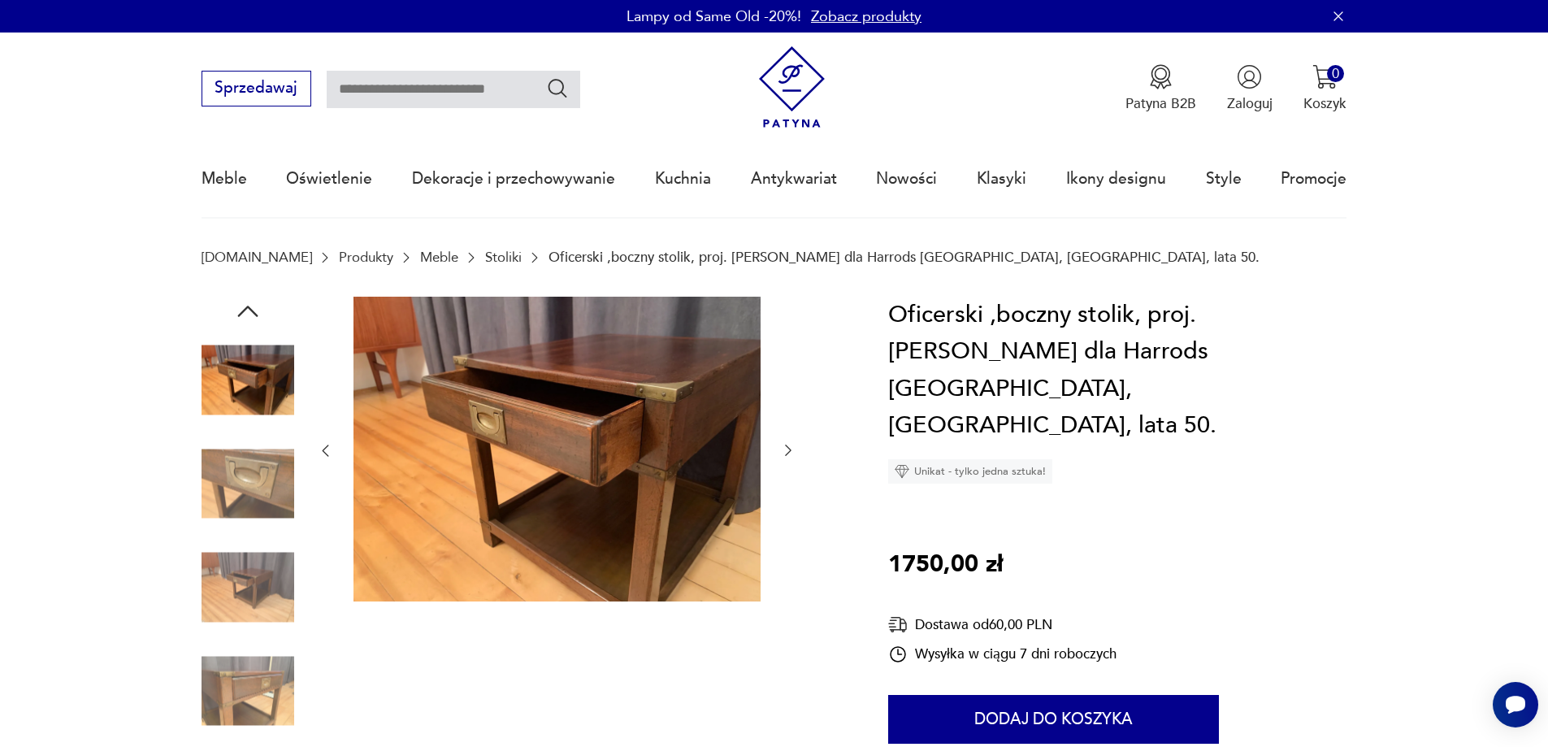
click at [284, 530] on img at bounding box center [248, 483] width 93 height 93
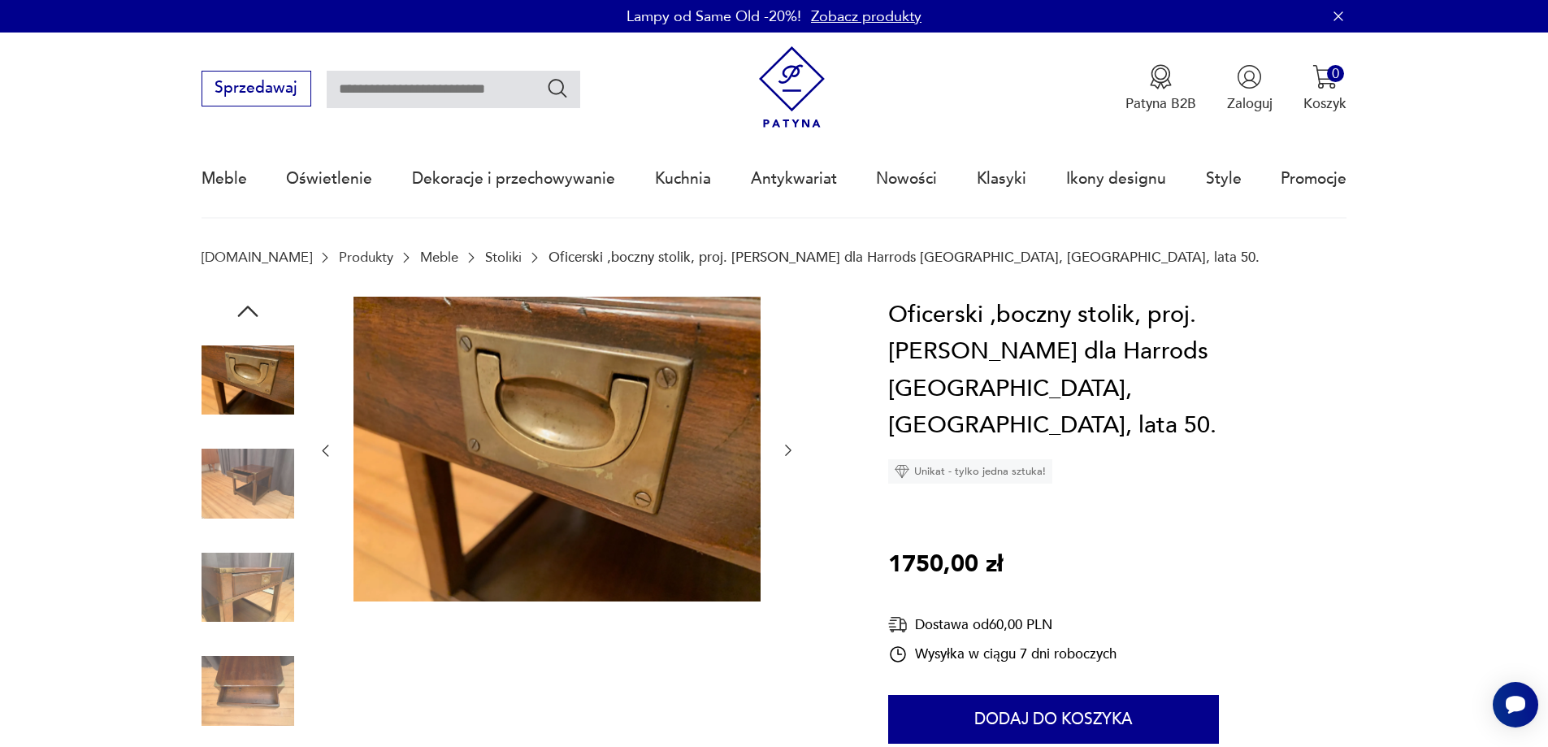
click at [293, 571] on img at bounding box center [248, 587] width 93 height 93
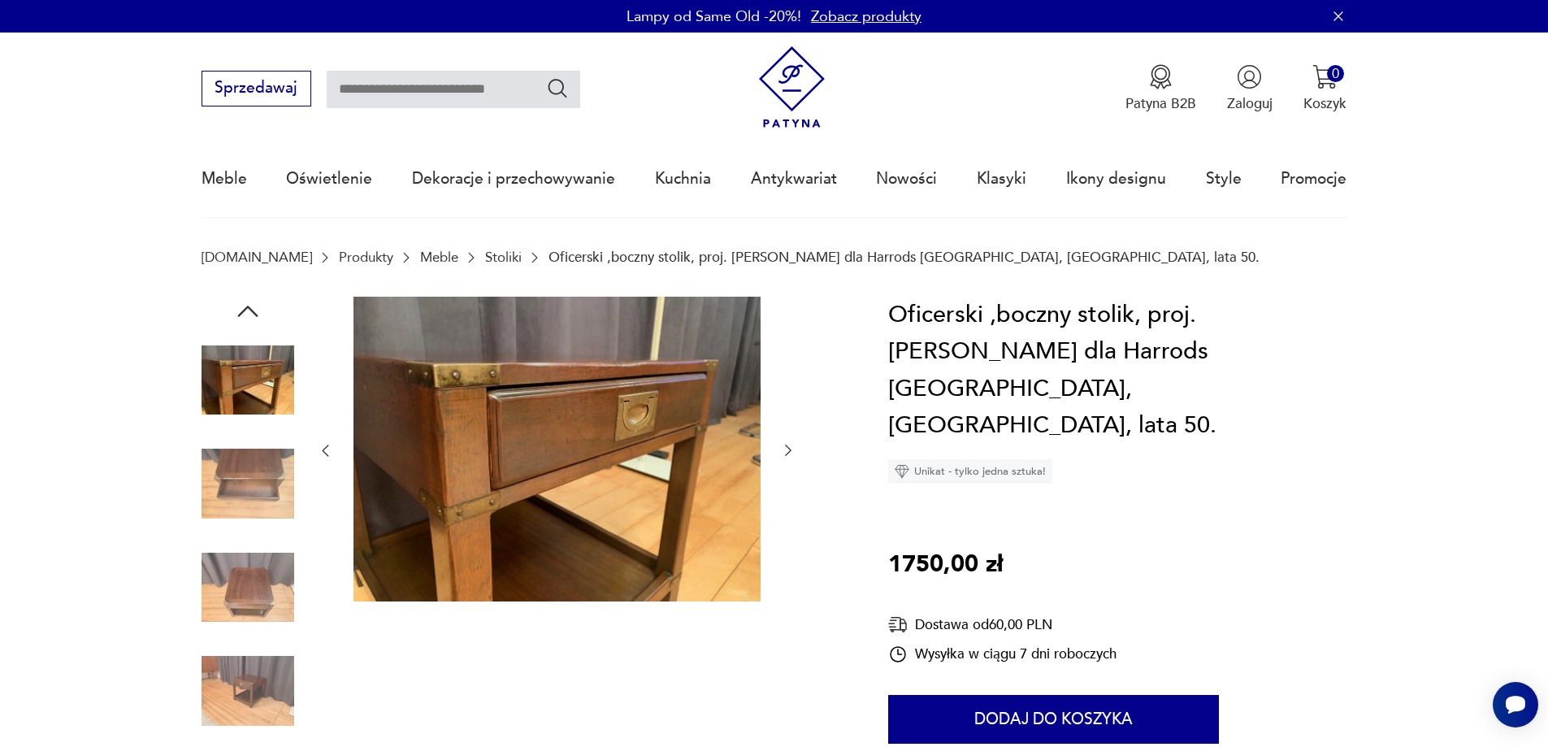
click at [274, 615] on img at bounding box center [248, 587] width 93 height 93
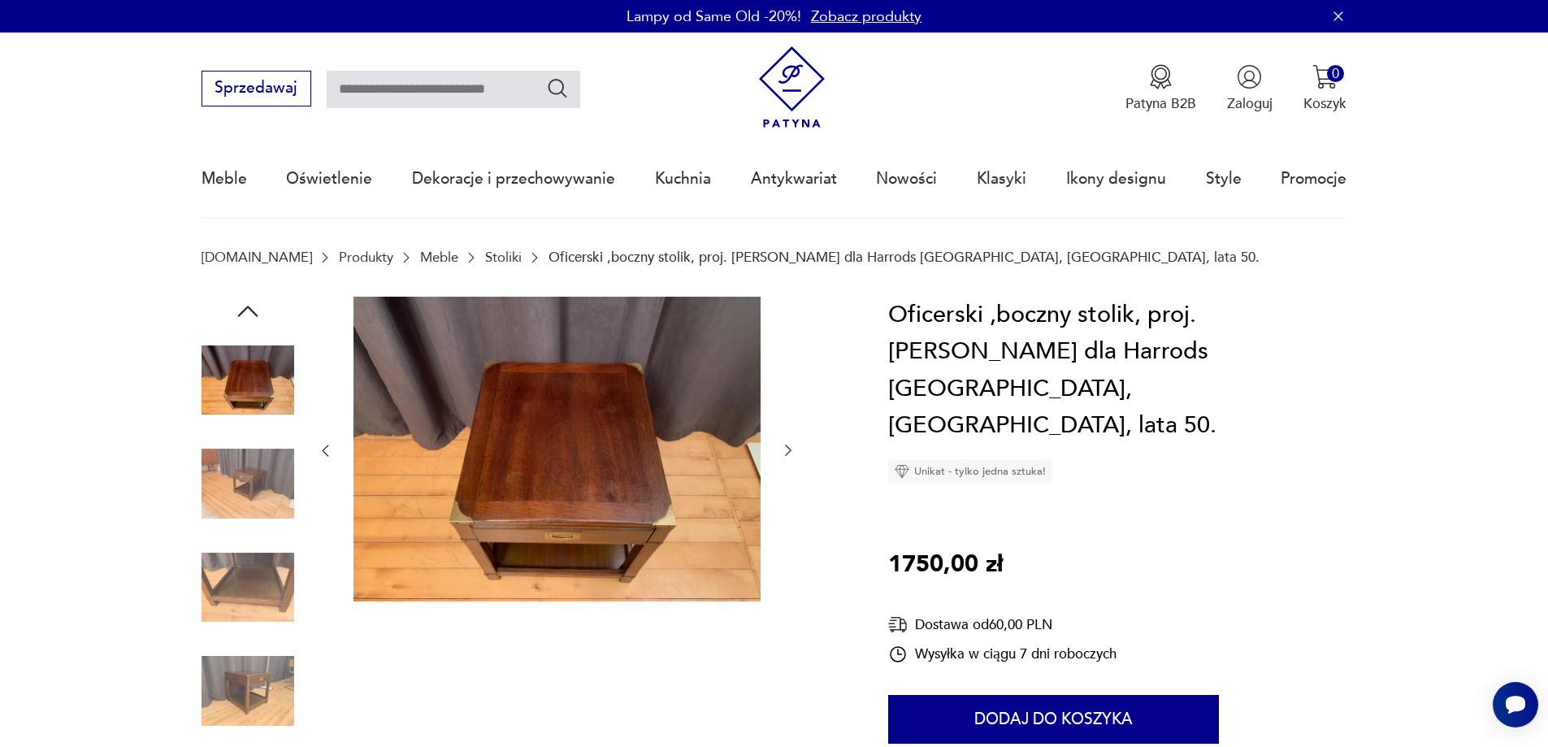
click at [281, 651] on img at bounding box center [248, 690] width 93 height 93
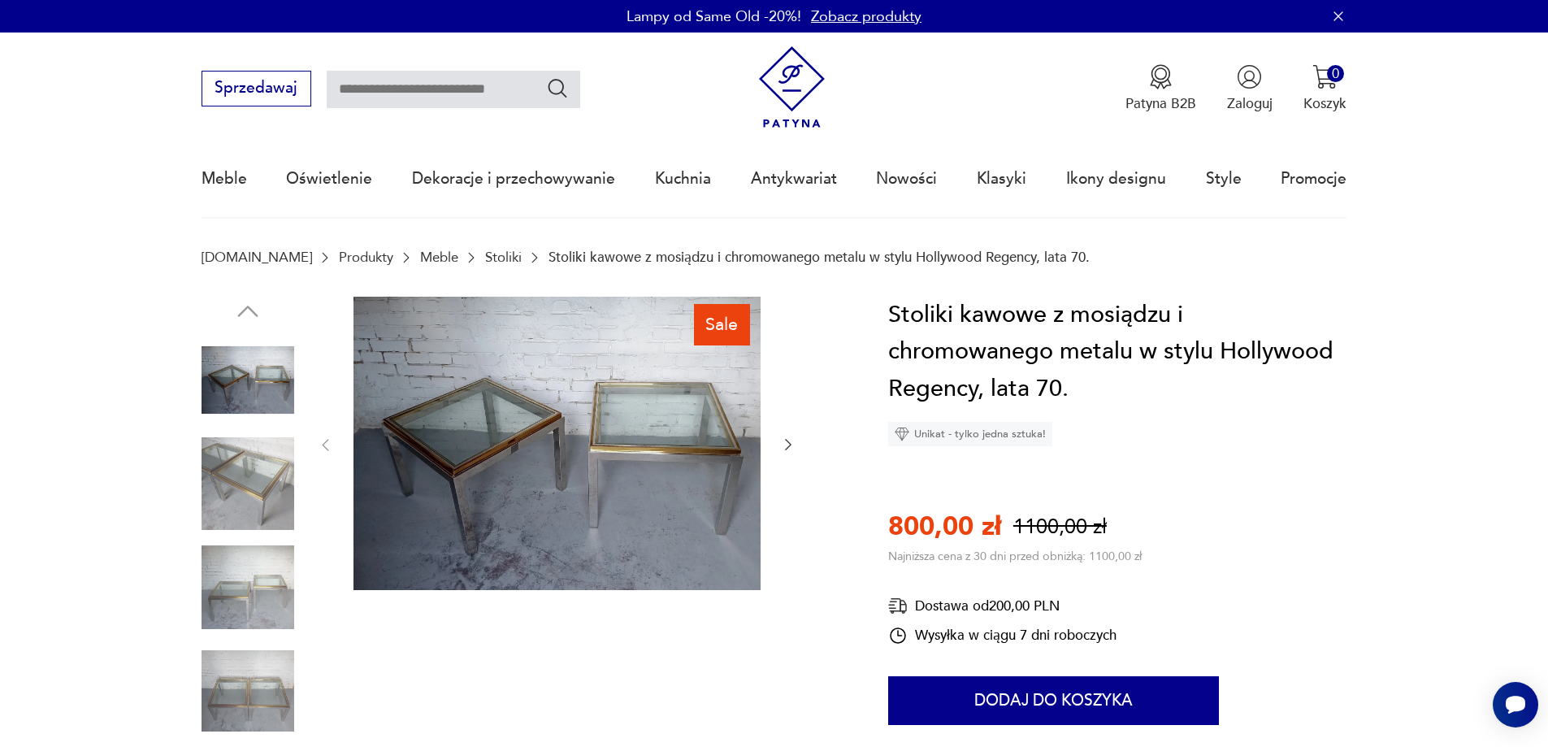
click at [631, 468] on img at bounding box center [556, 444] width 407 height 294
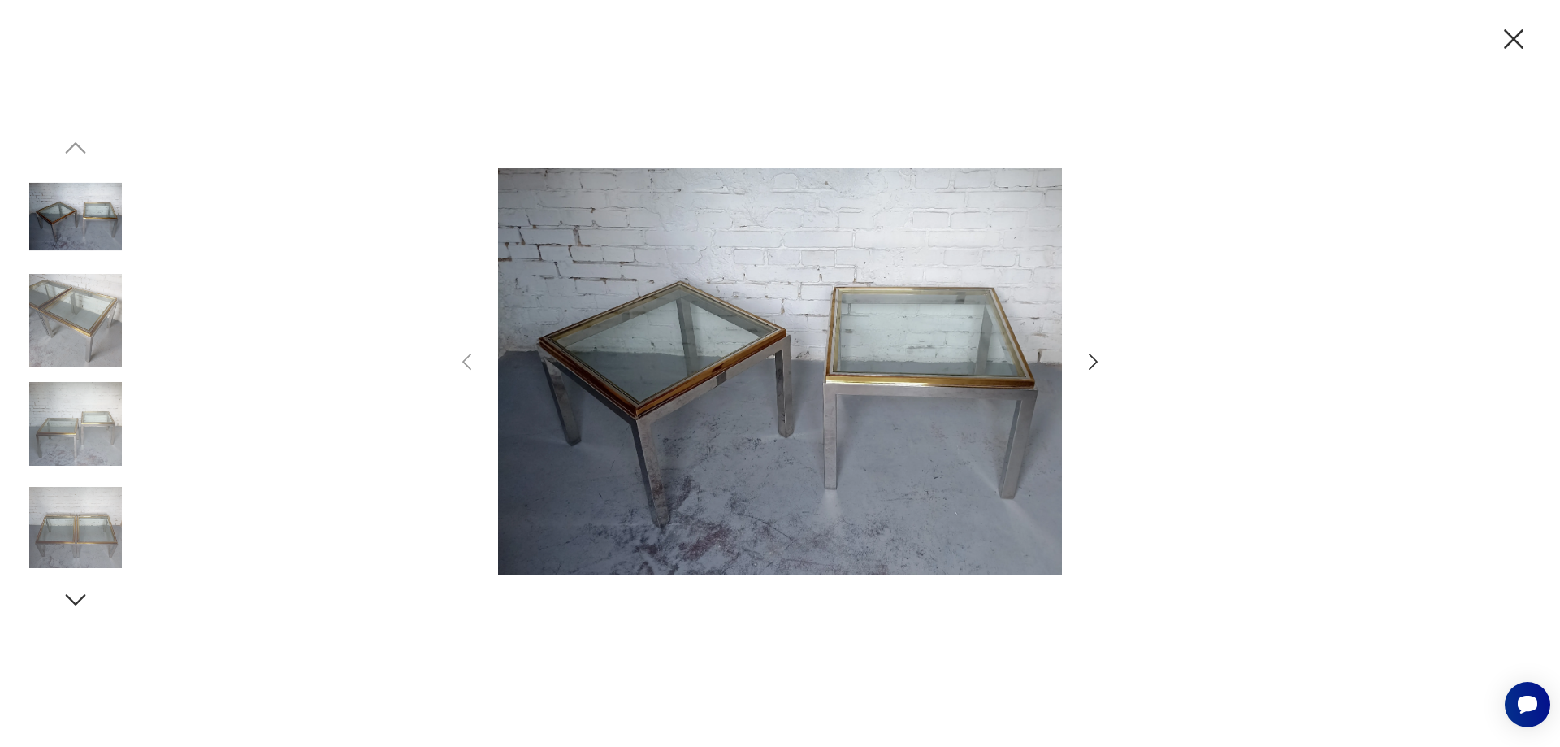
click at [1084, 353] on icon "button" at bounding box center [1093, 362] width 24 height 24
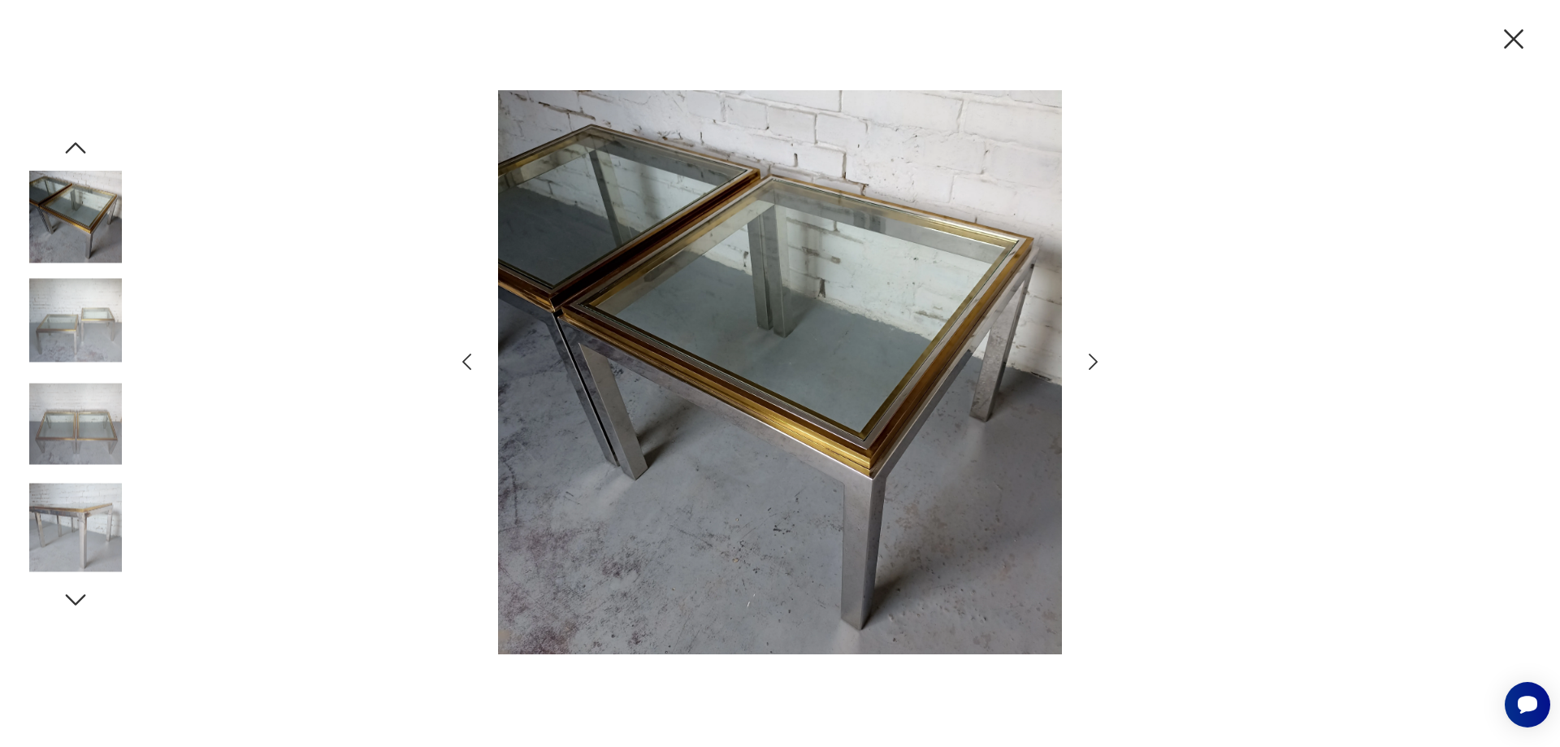
click at [1084, 353] on icon "button" at bounding box center [1093, 362] width 24 height 24
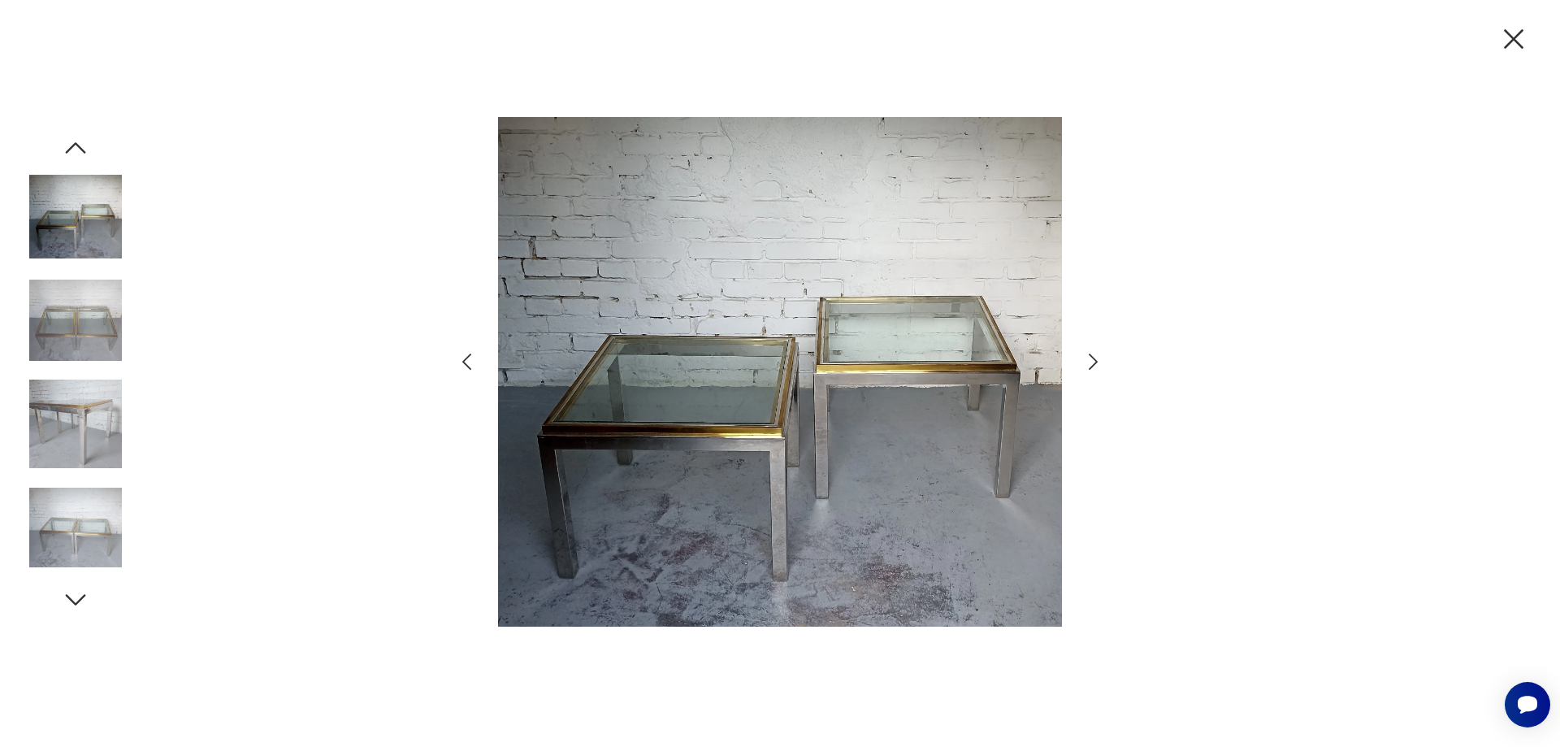
click at [1084, 353] on icon "button" at bounding box center [1093, 362] width 24 height 24
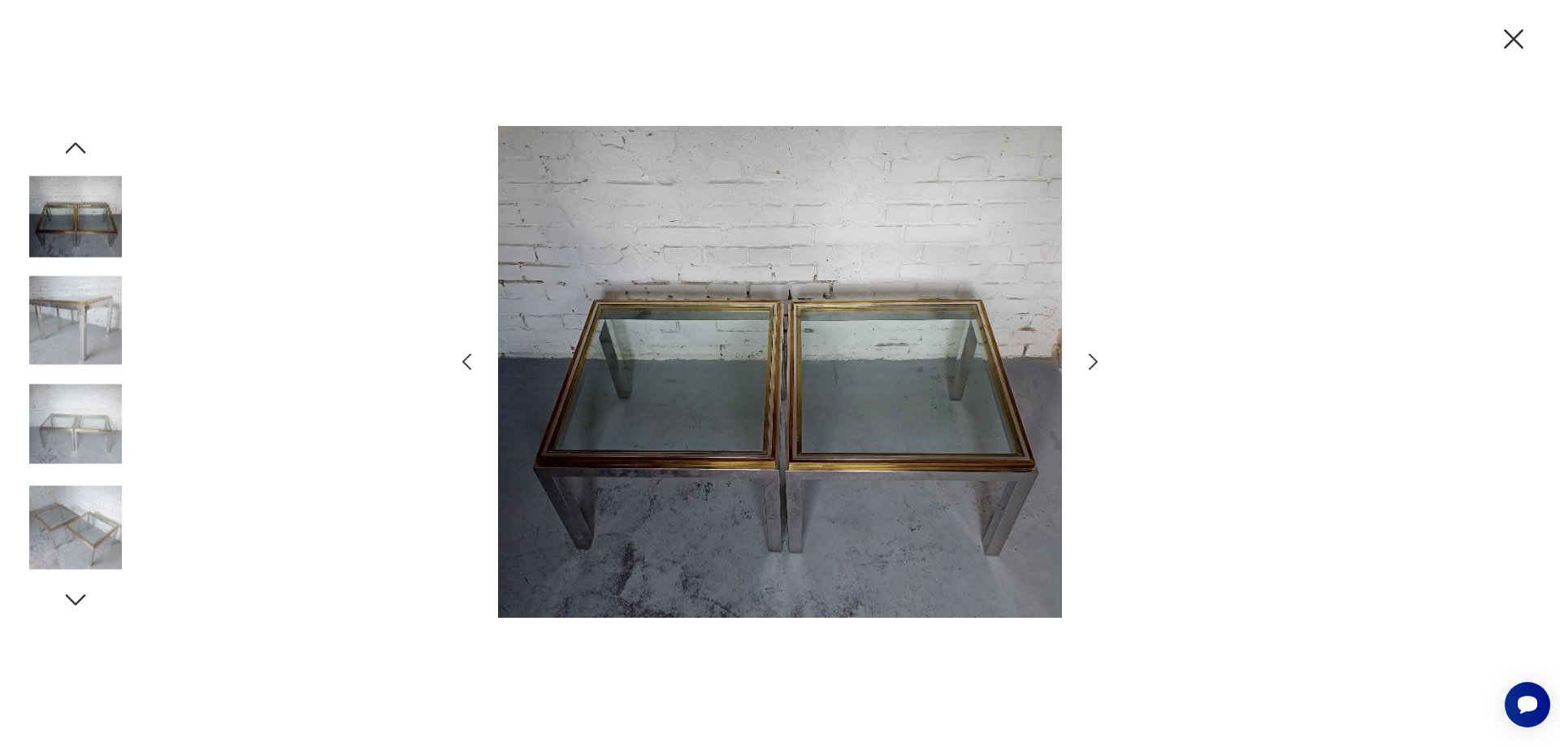
click at [1084, 353] on icon "button" at bounding box center [1093, 362] width 24 height 24
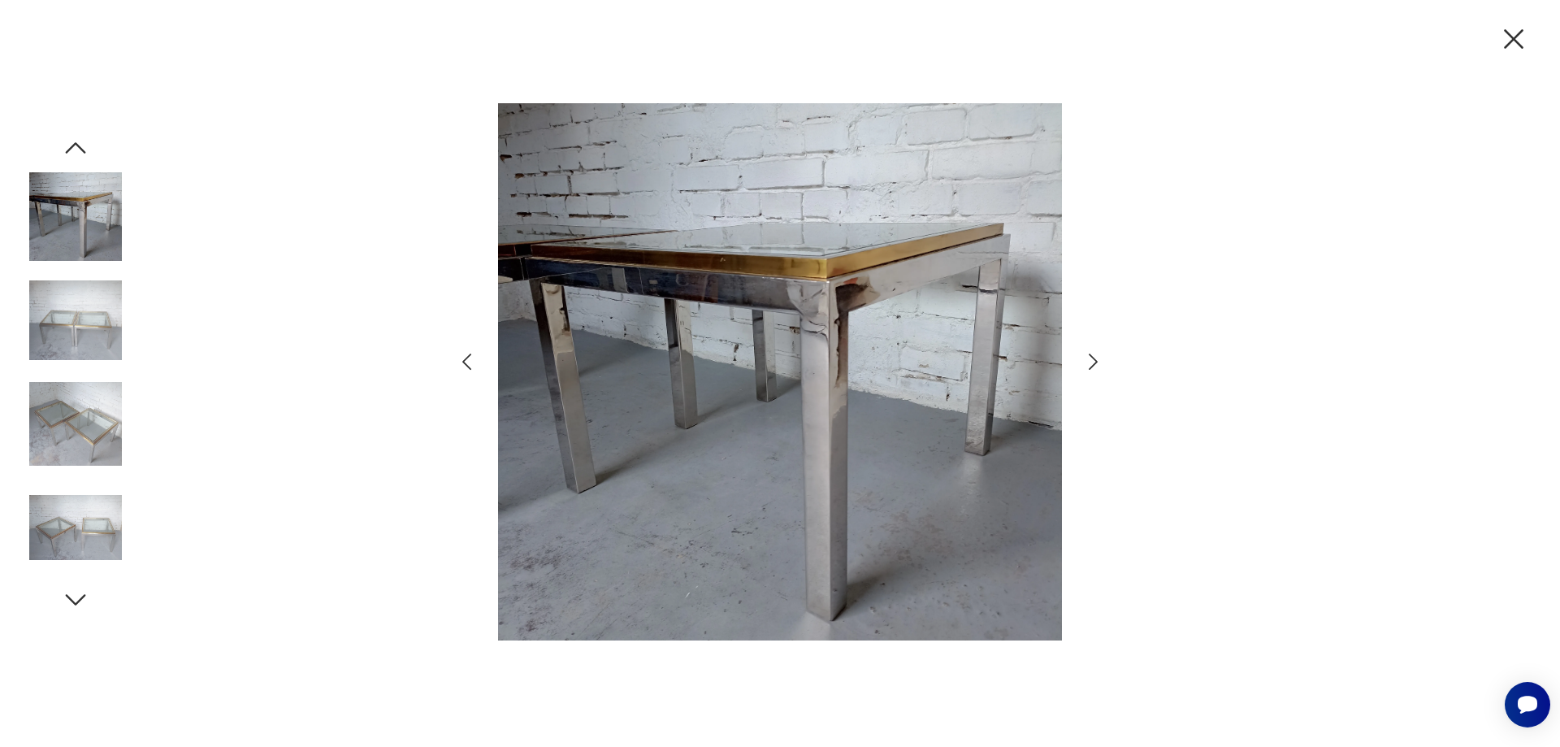
click at [1084, 353] on icon "button" at bounding box center [1093, 362] width 24 height 24
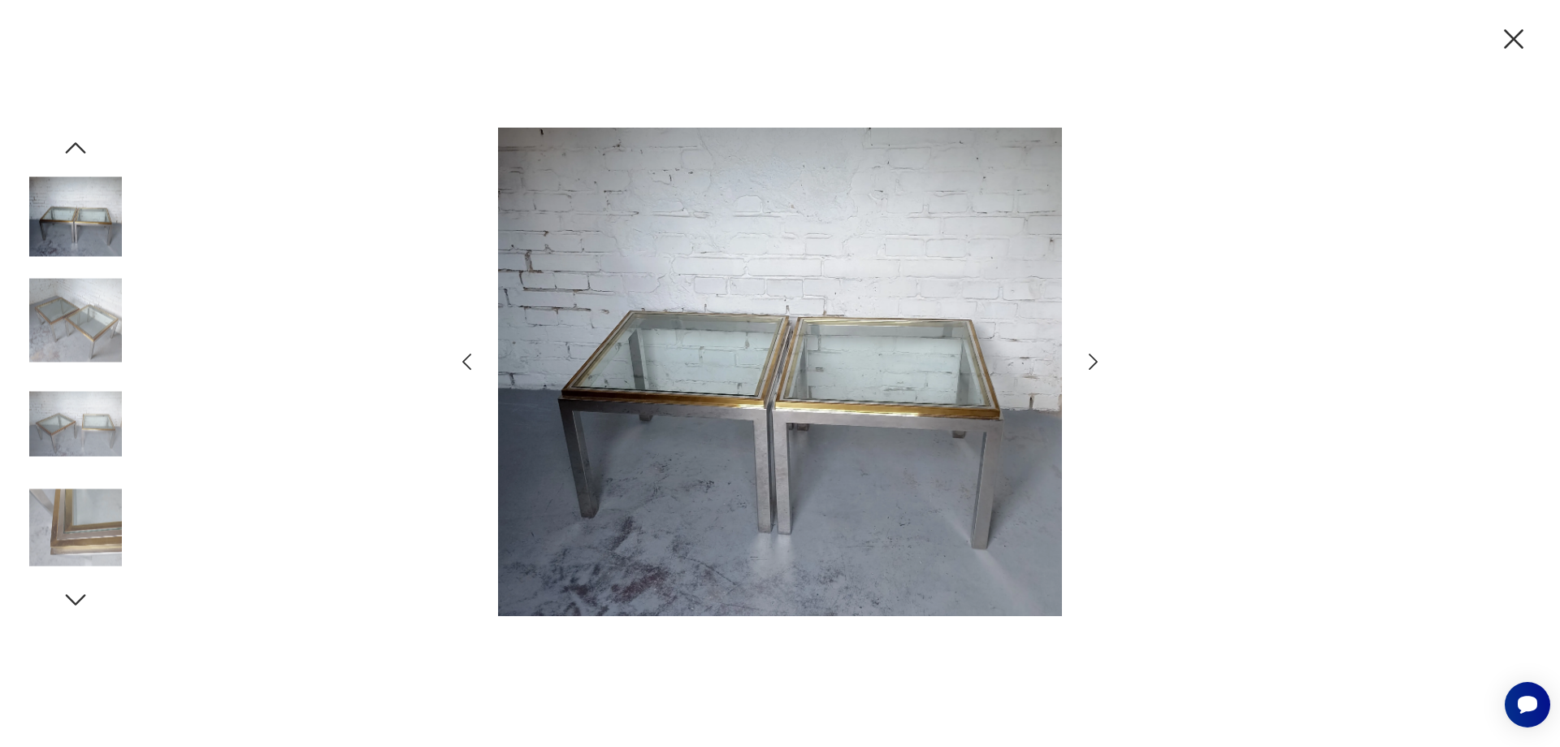
click at [1084, 353] on icon "button" at bounding box center [1093, 362] width 24 height 24
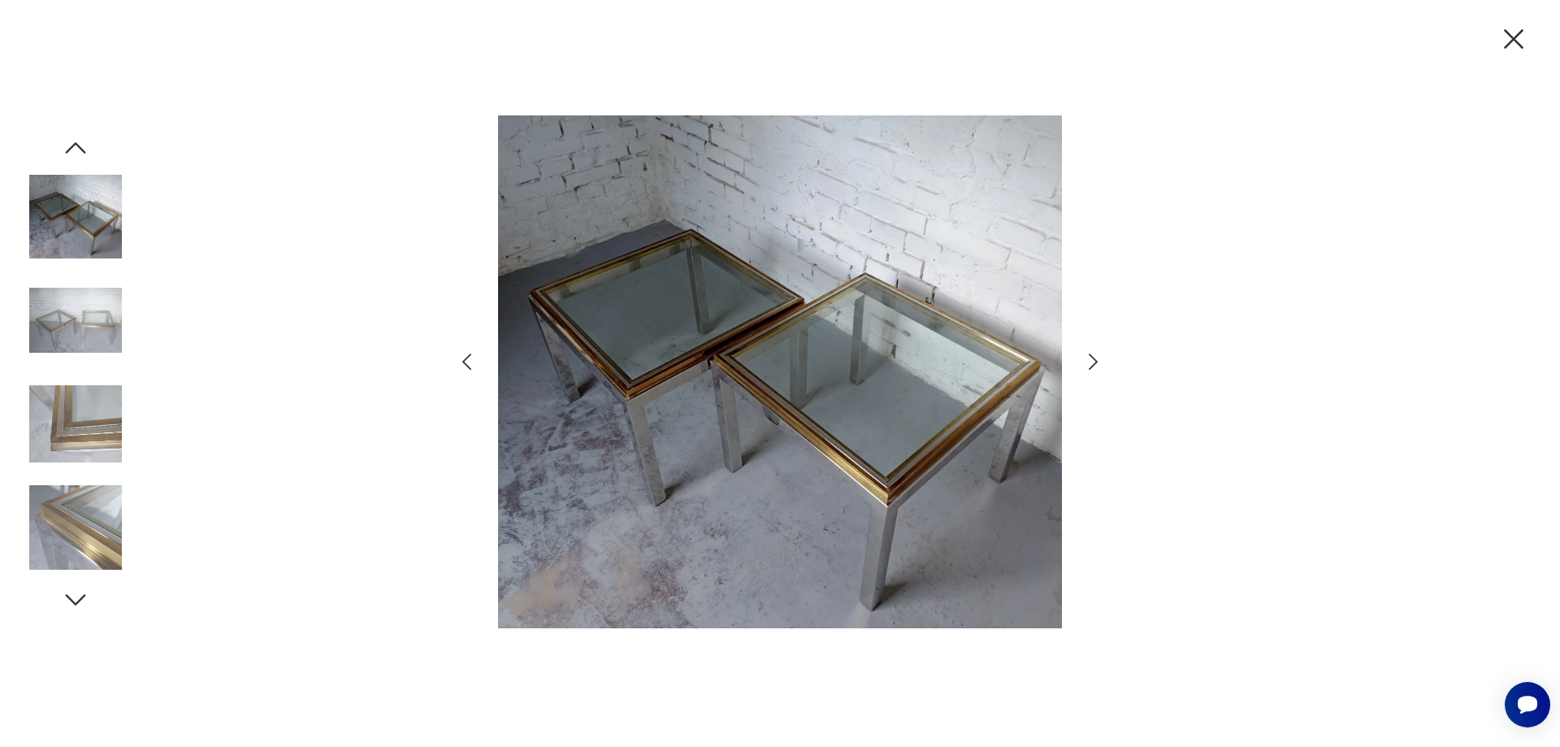
click at [1084, 353] on icon "button" at bounding box center [1093, 362] width 24 height 24
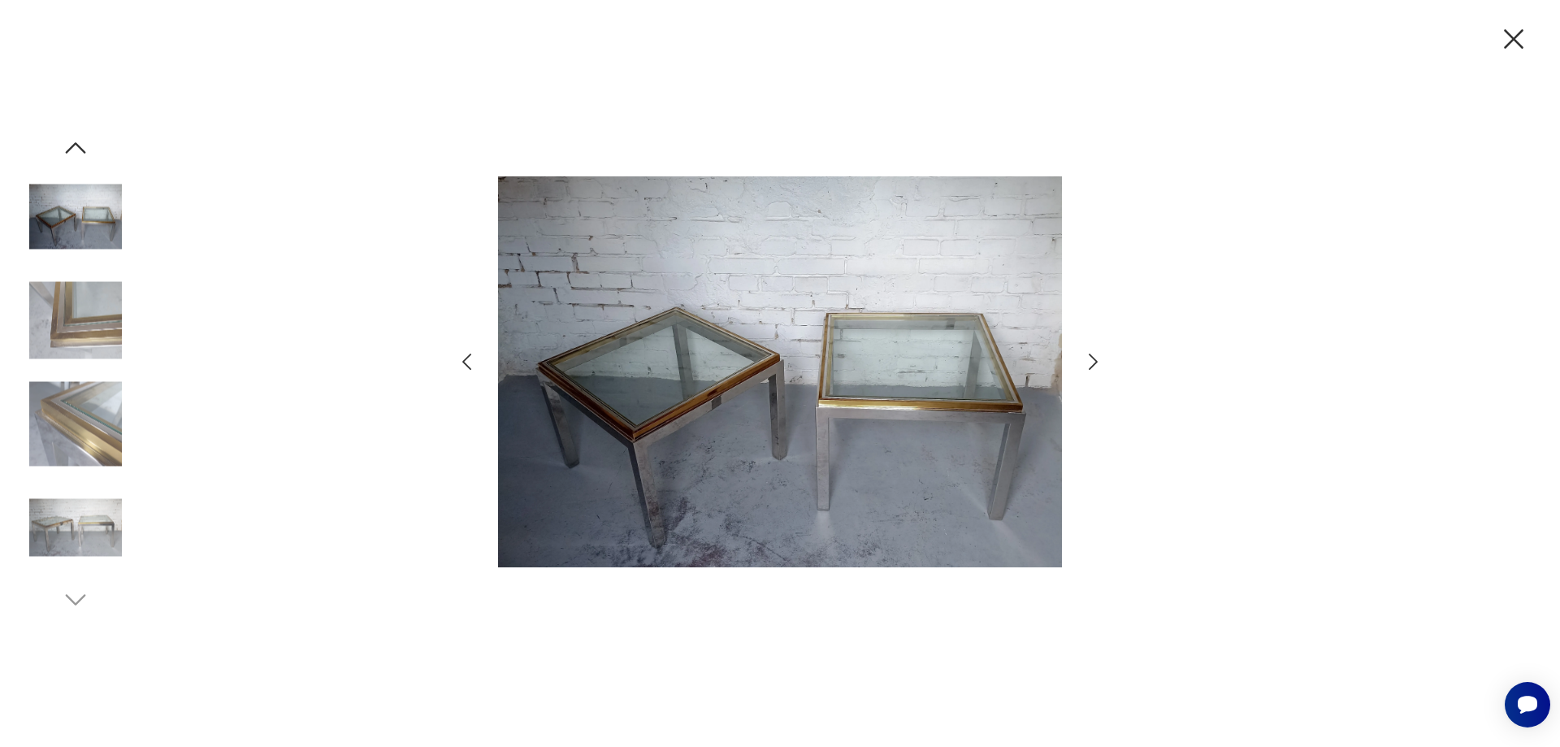
click at [1084, 353] on icon "button" at bounding box center [1093, 362] width 24 height 24
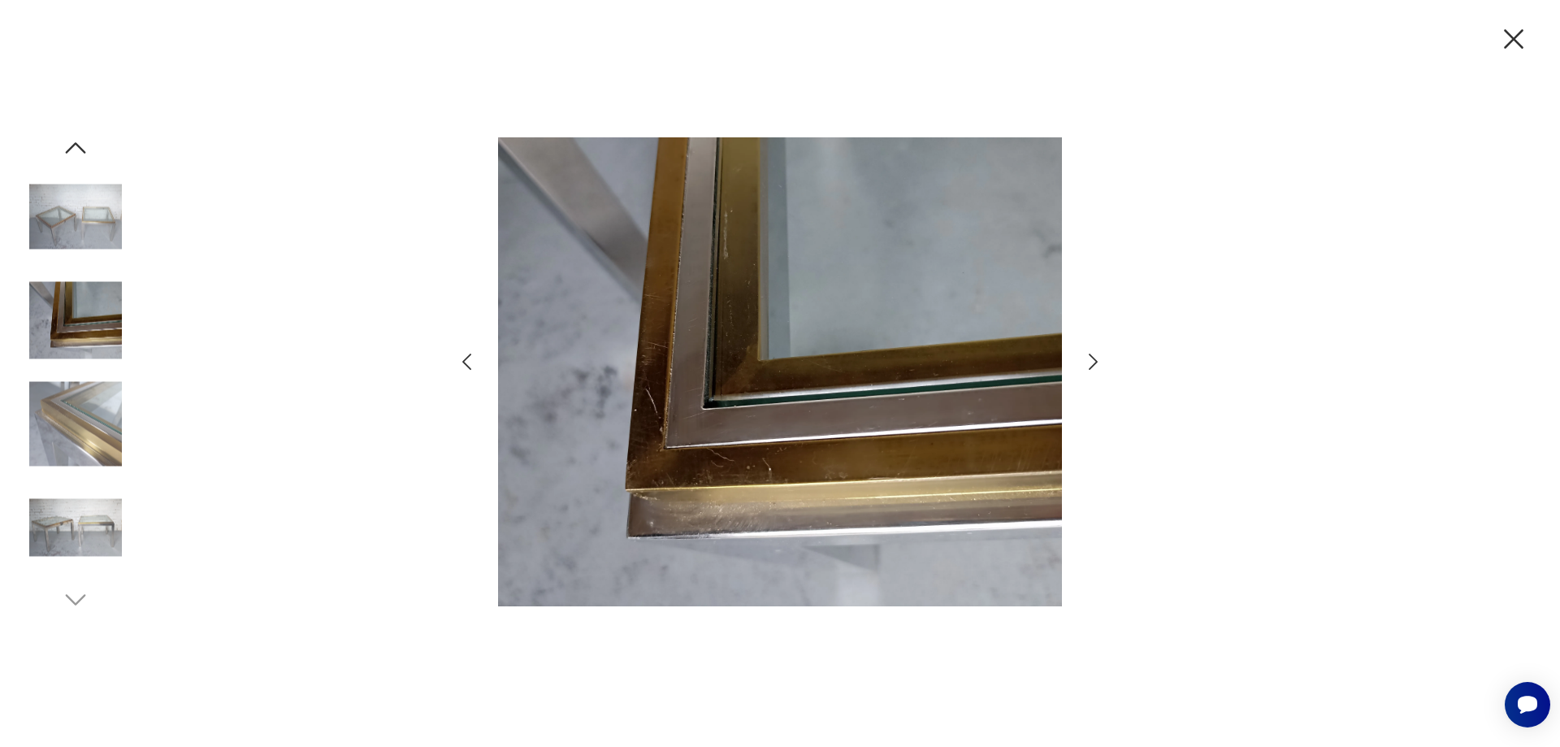
click at [1084, 353] on icon "button" at bounding box center [1093, 362] width 24 height 24
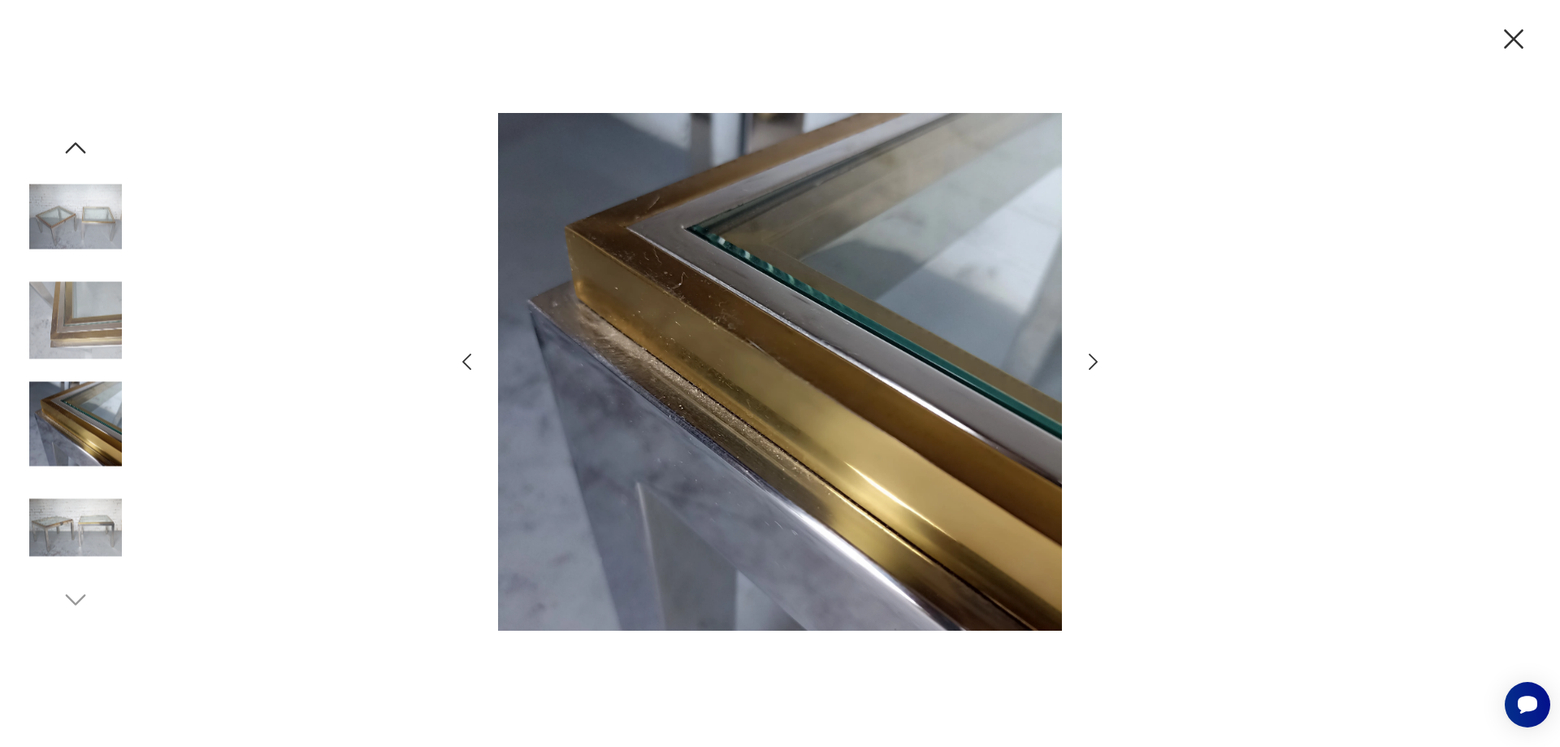
click at [1084, 353] on icon "button" at bounding box center [1093, 362] width 24 height 24
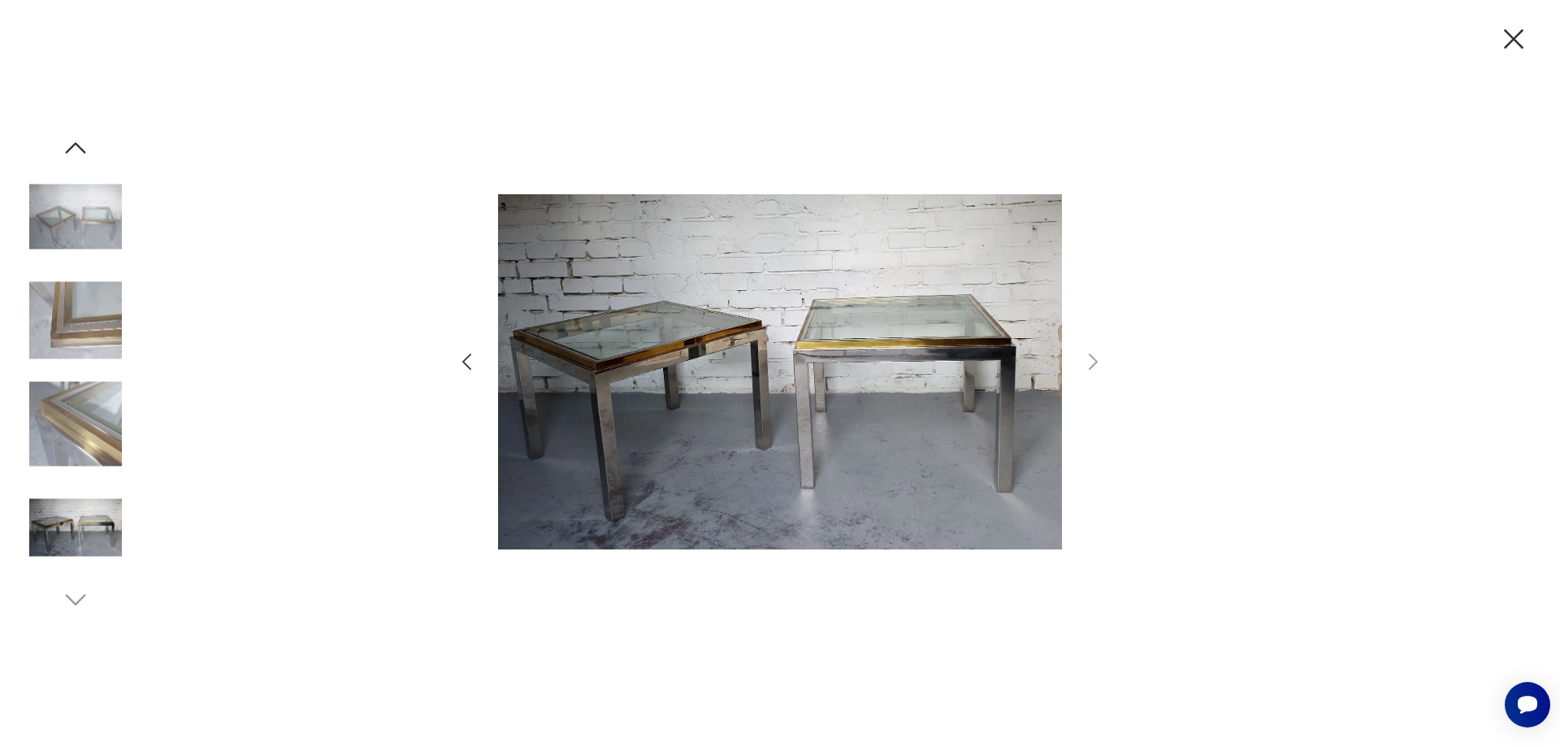
click at [125, 423] on div at bounding box center [780, 373] width 1560 height 747
click at [119, 423] on img at bounding box center [75, 424] width 93 height 93
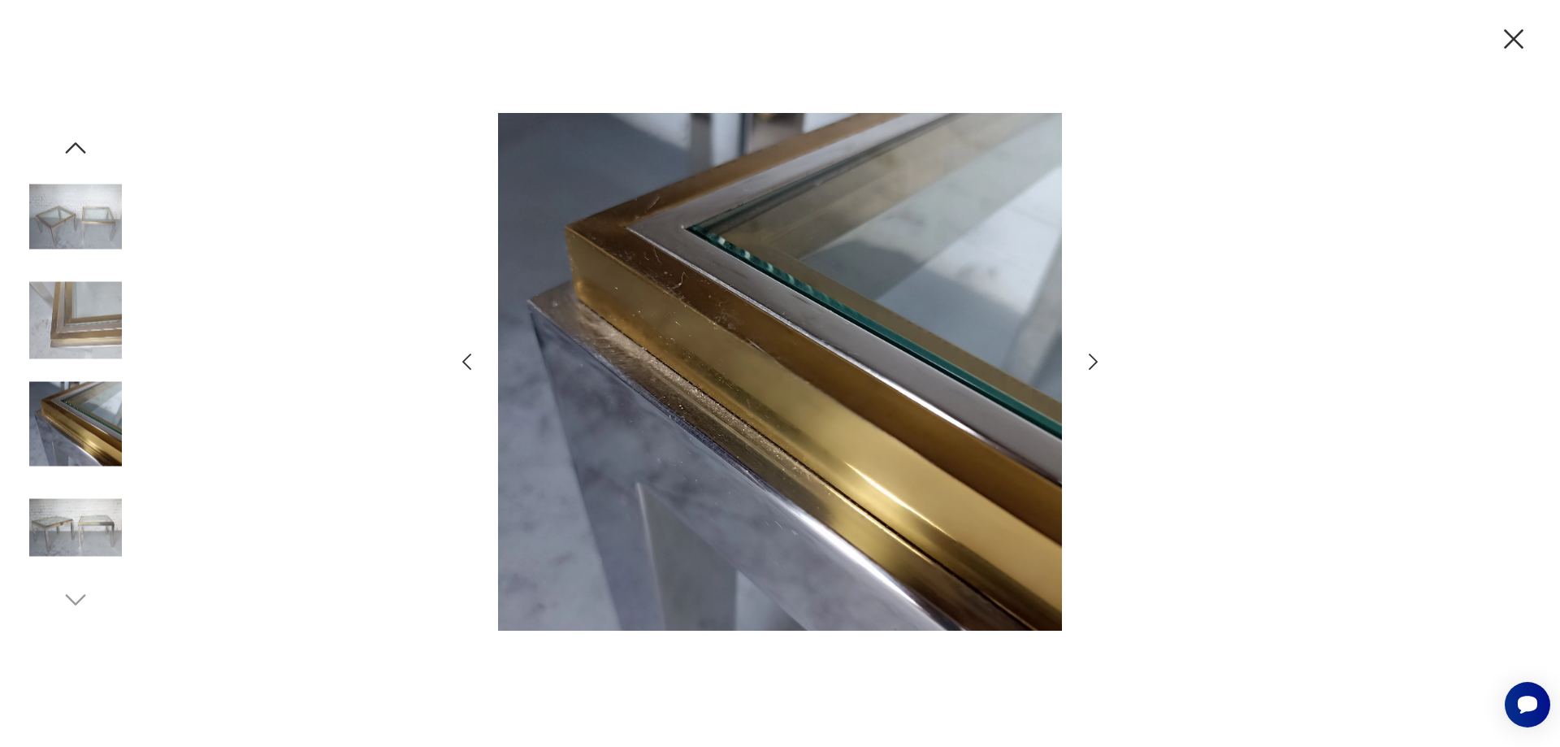
click at [116, 340] on img at bounding box center [75, 320] width 93 height 93
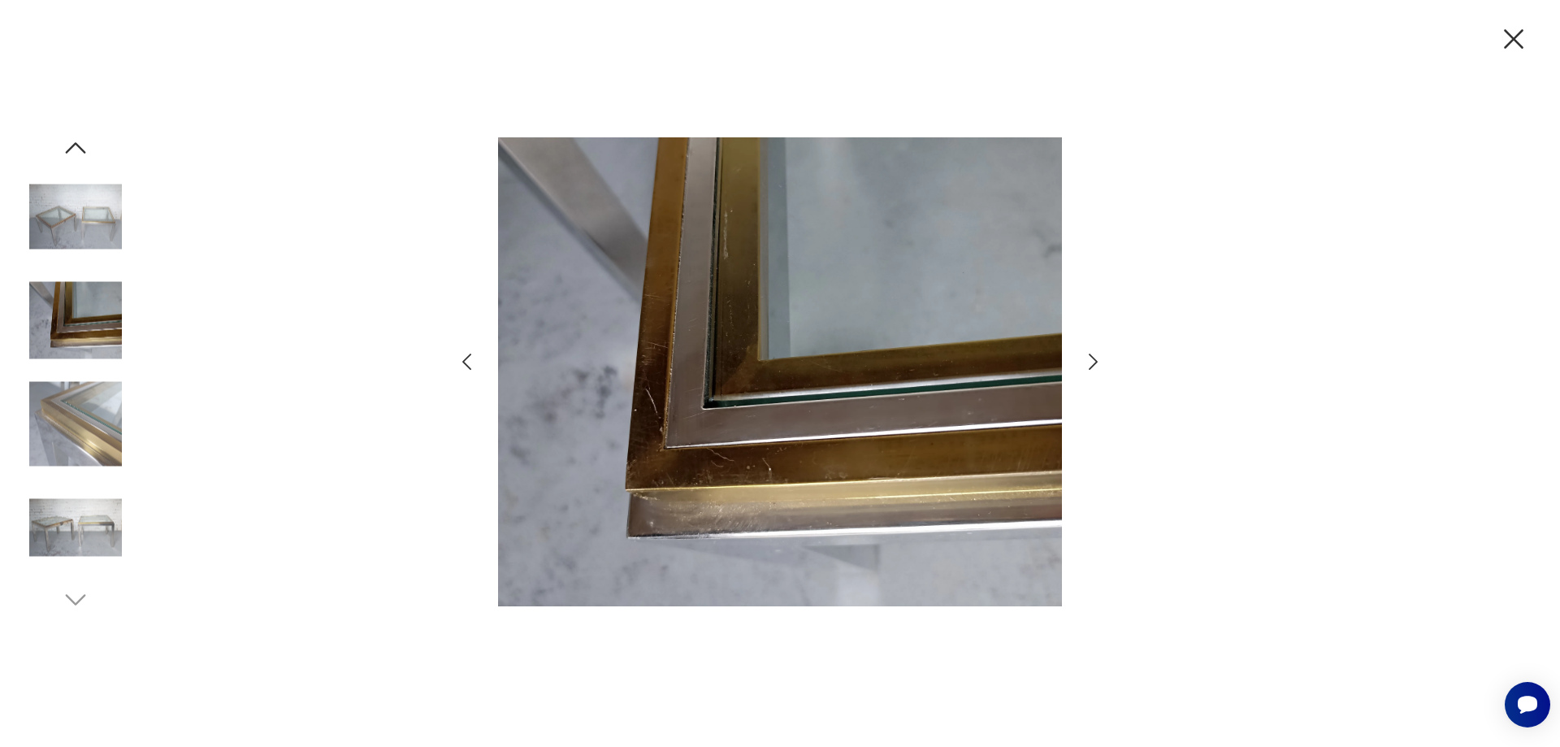
click at [112, 256] on img at bounding box center [75, 217] width 93 height 93
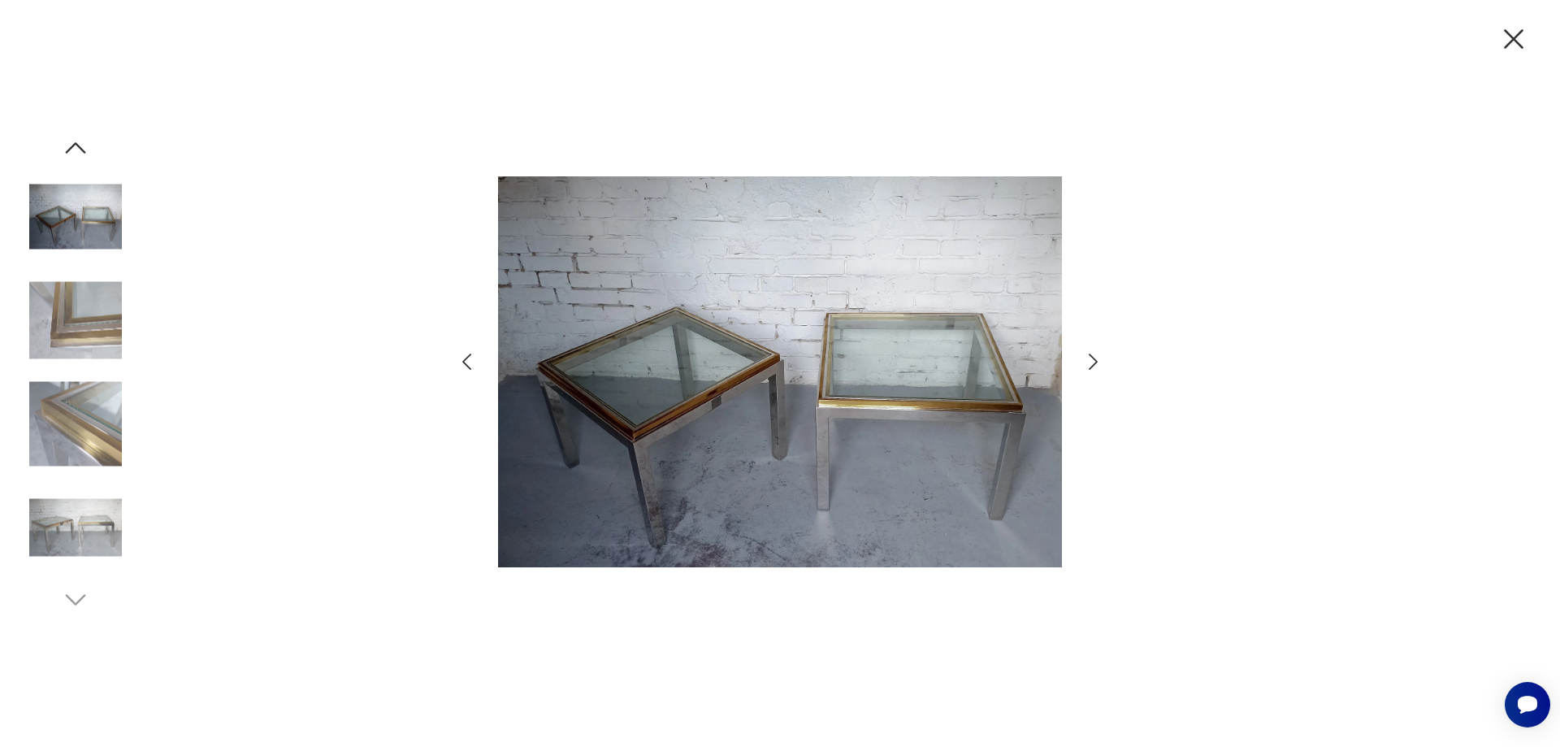
click at [1510, 50] on icon "button" at bounding box center [1514, 39] width 34 height 34
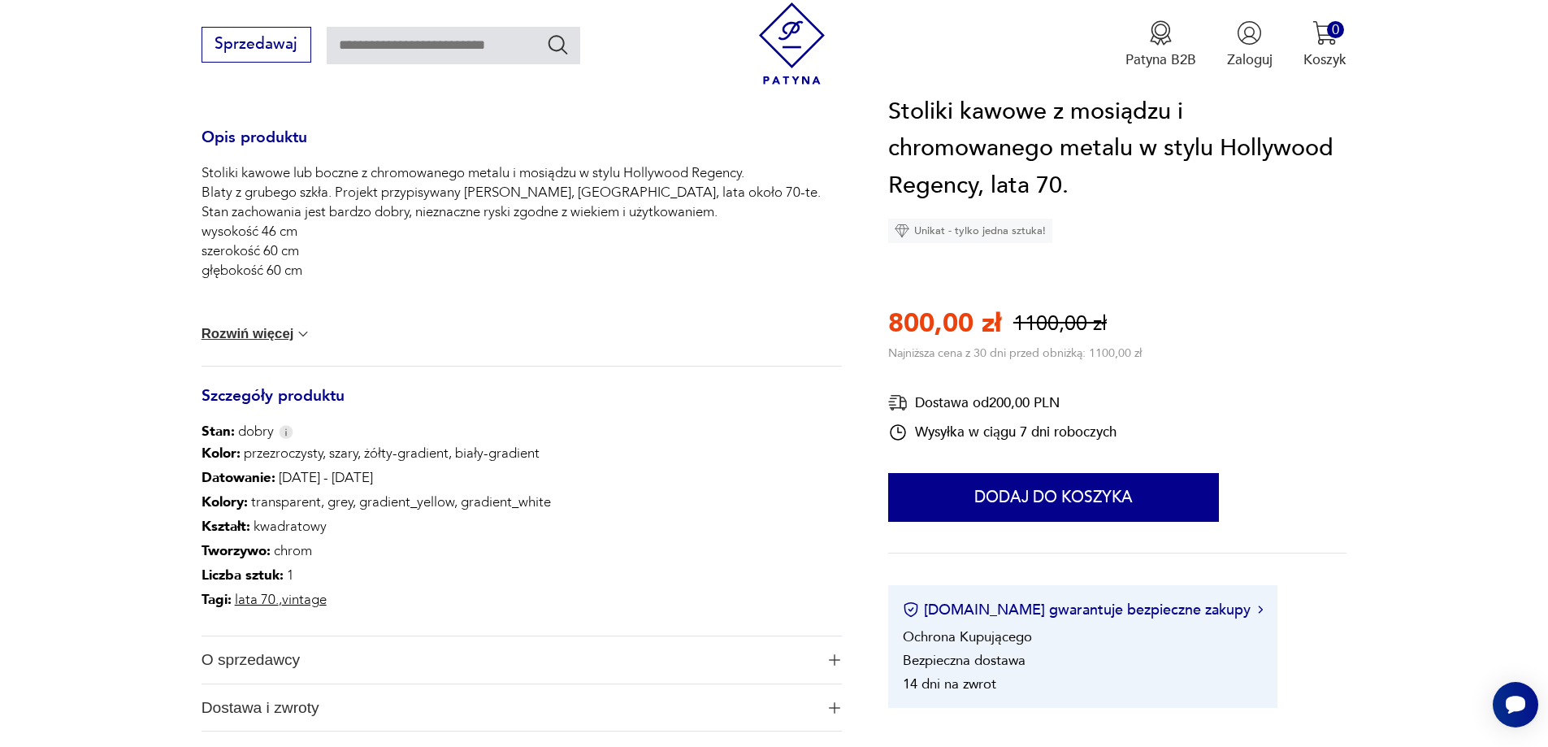
scroll to position [650, 0]
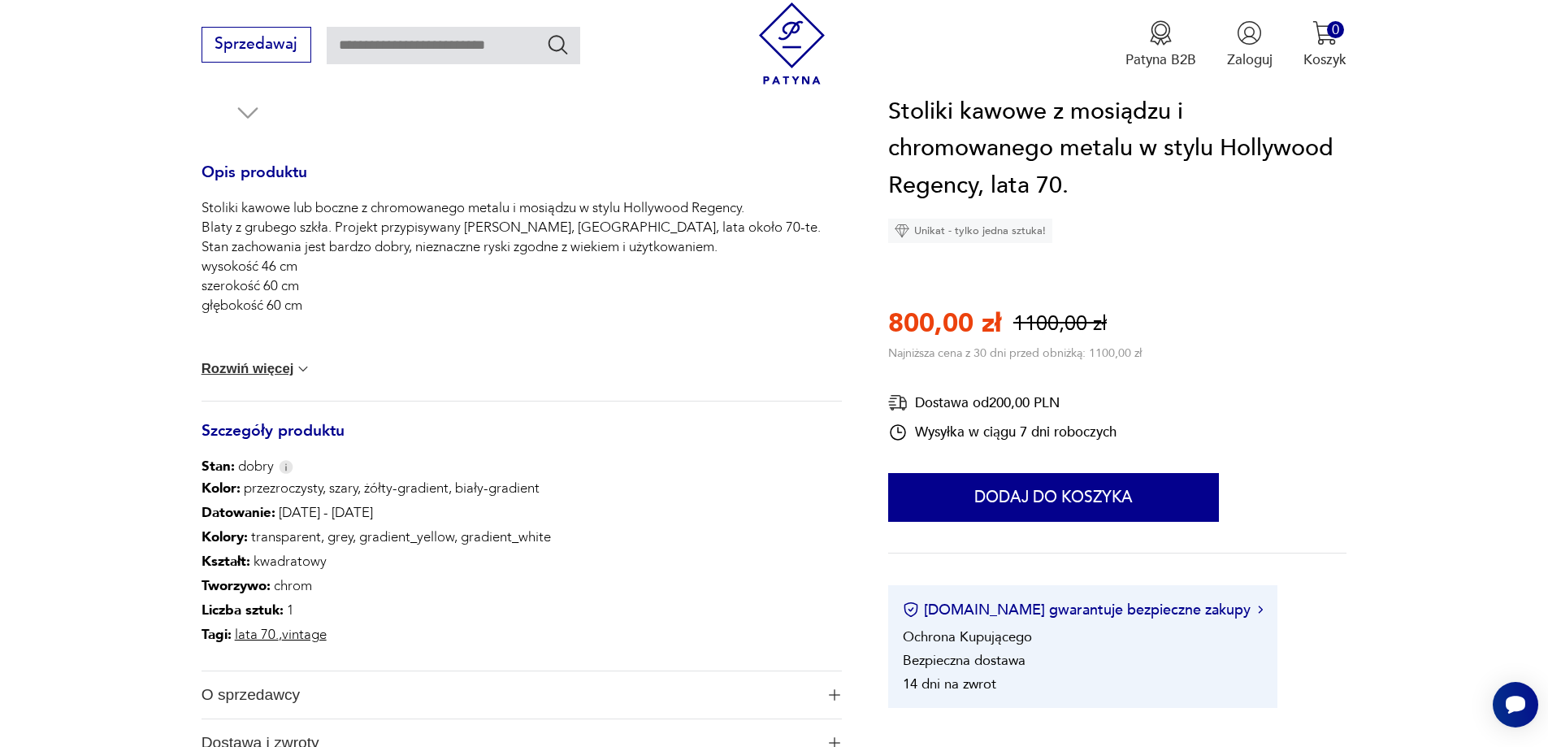
click at [279, 371] on button "Rozwiń więcej" at bounding box center [257, 369] width 111 height 16
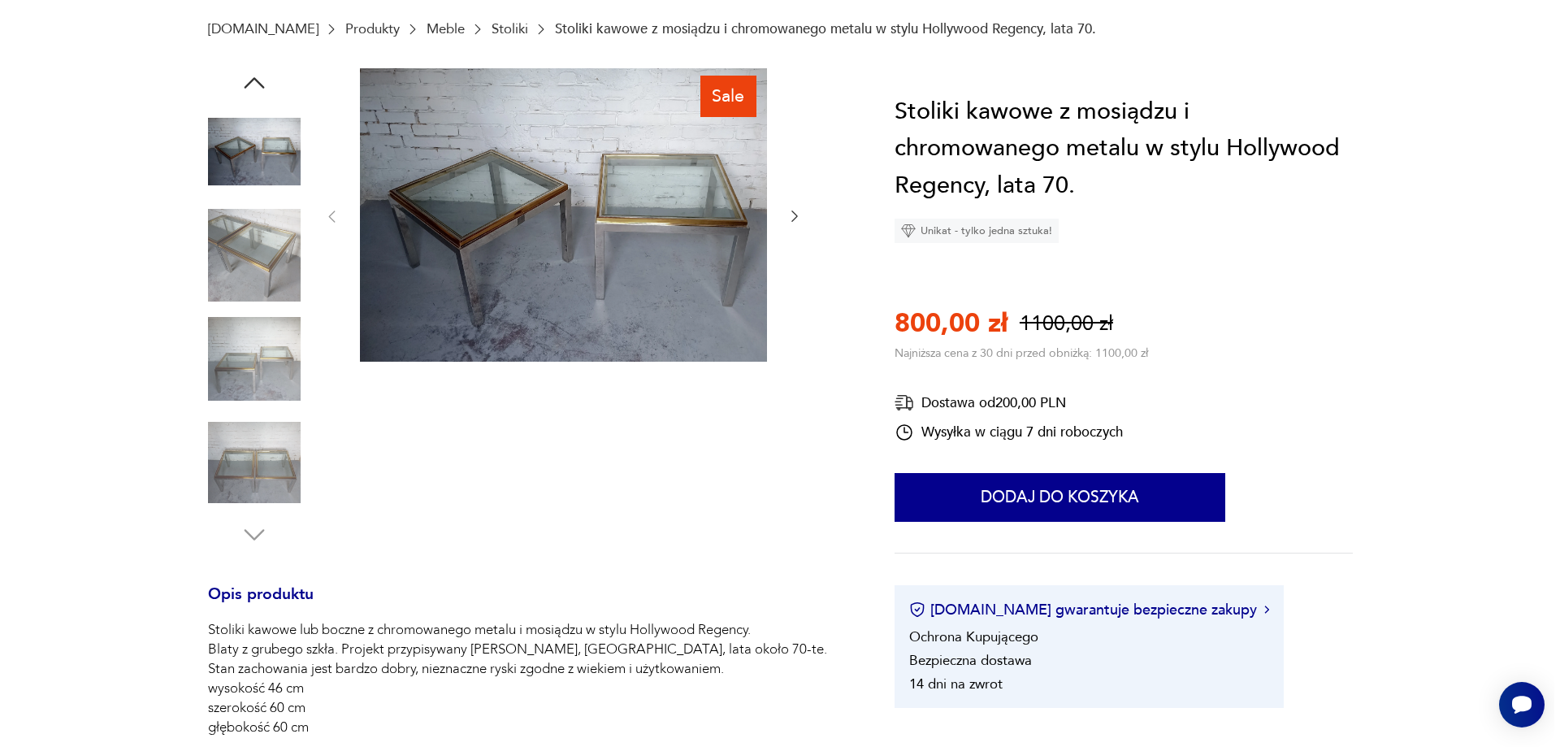
scroll to position [81, 0]
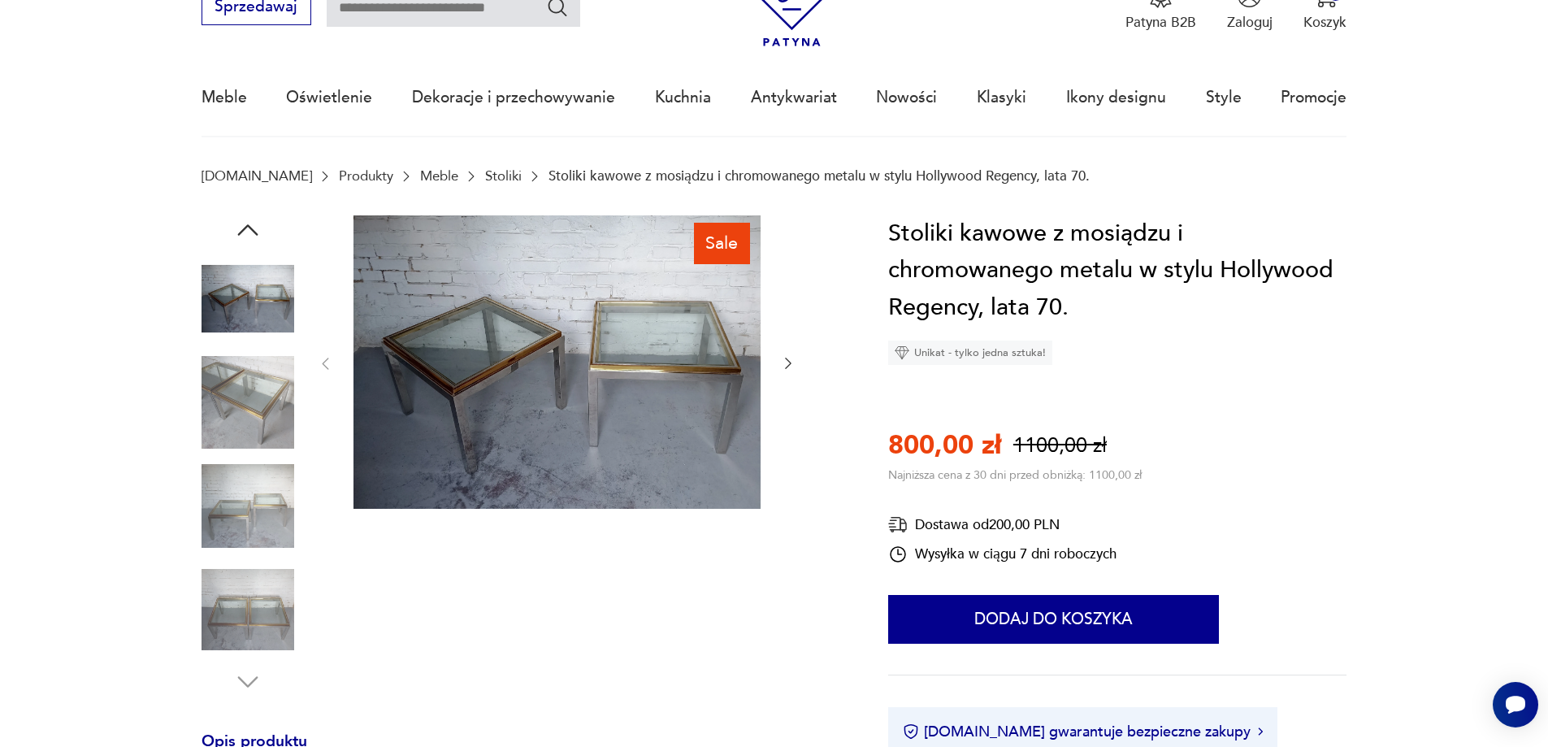
click at [700, 328] on img at bounding box center [556, 362] width 407 height 294
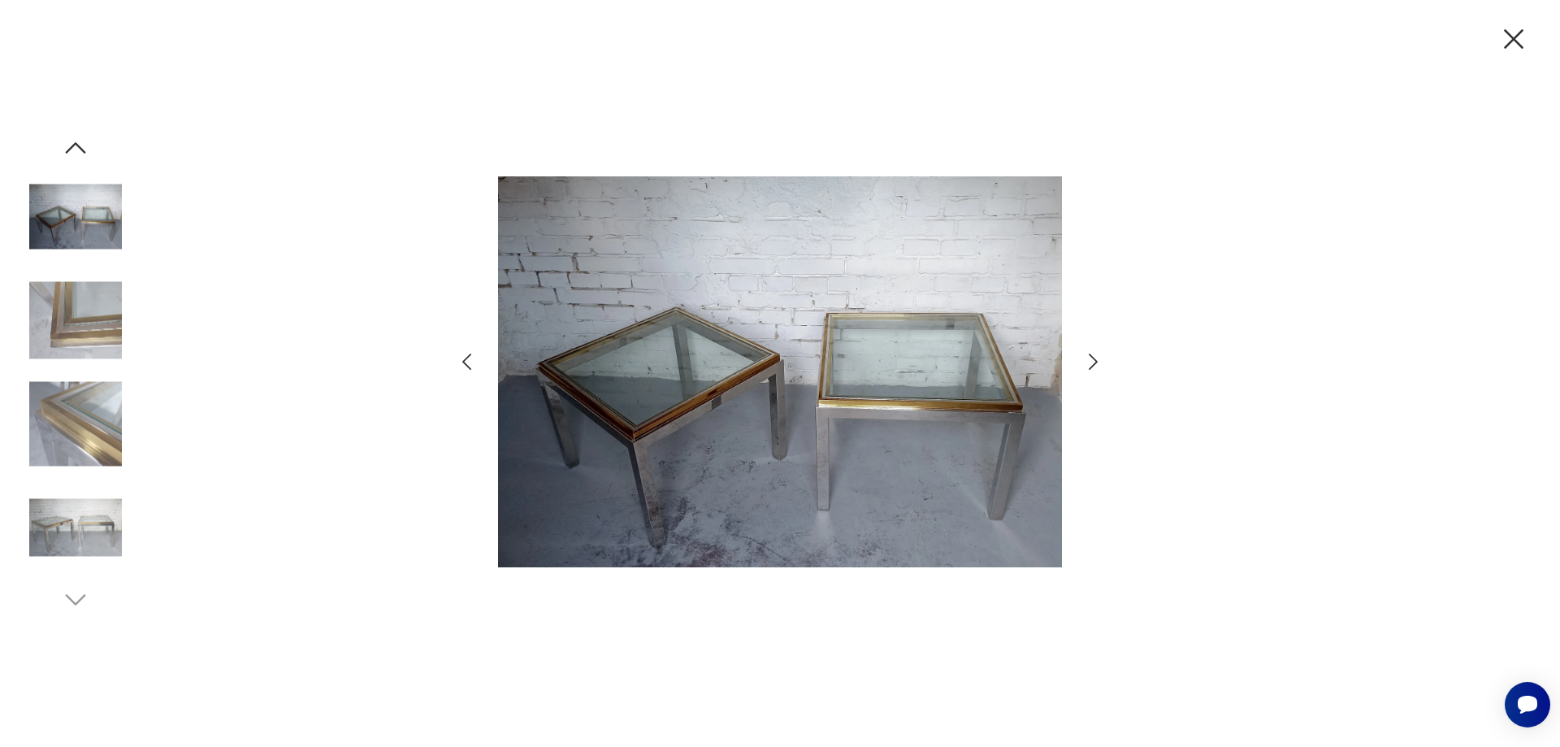
click at [1093, 364] on icon "button" at bounding box center [1093, 362] width 24 height 24
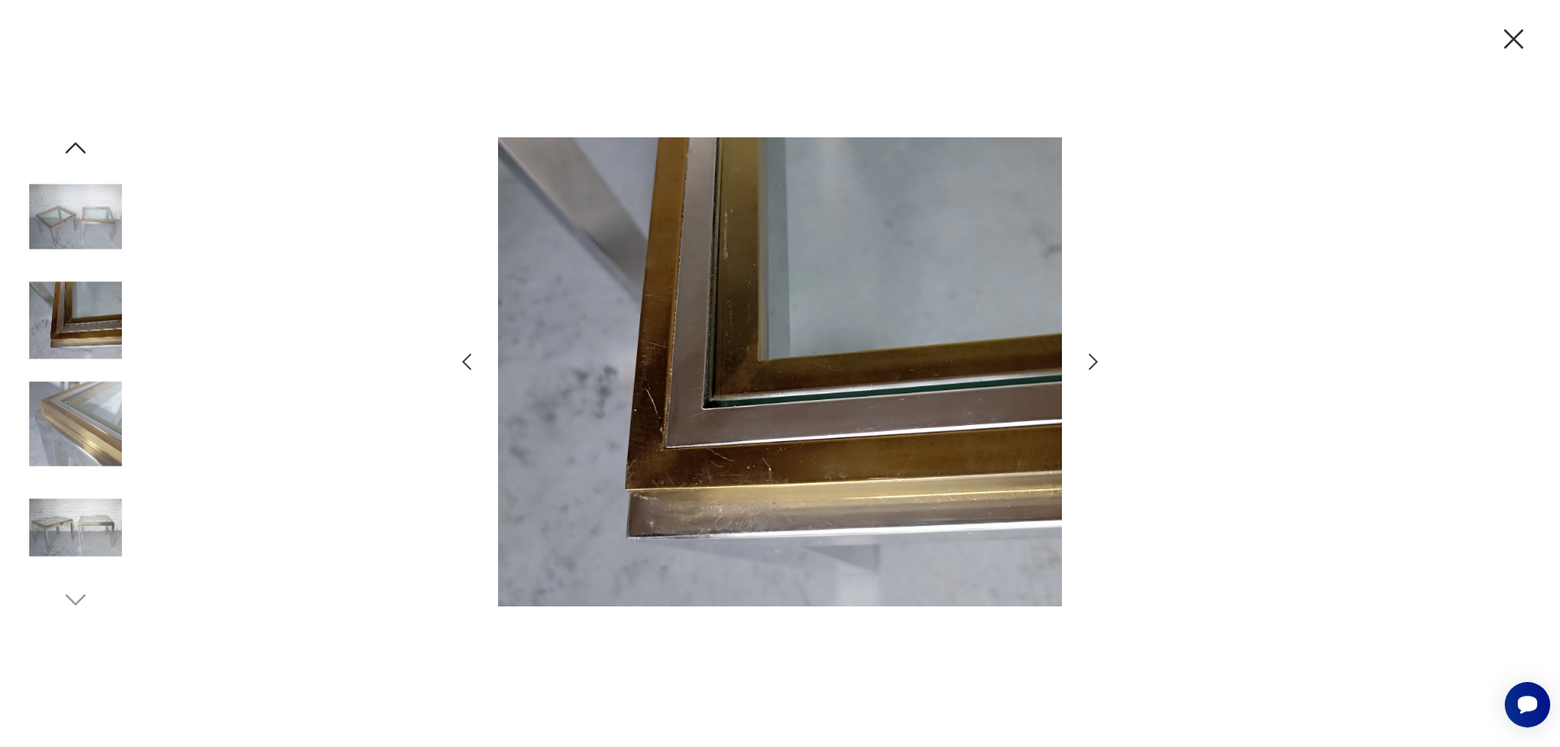
click at [1093, 364] on icon "button" at bounding box center [1093, 362] width 24 height 24
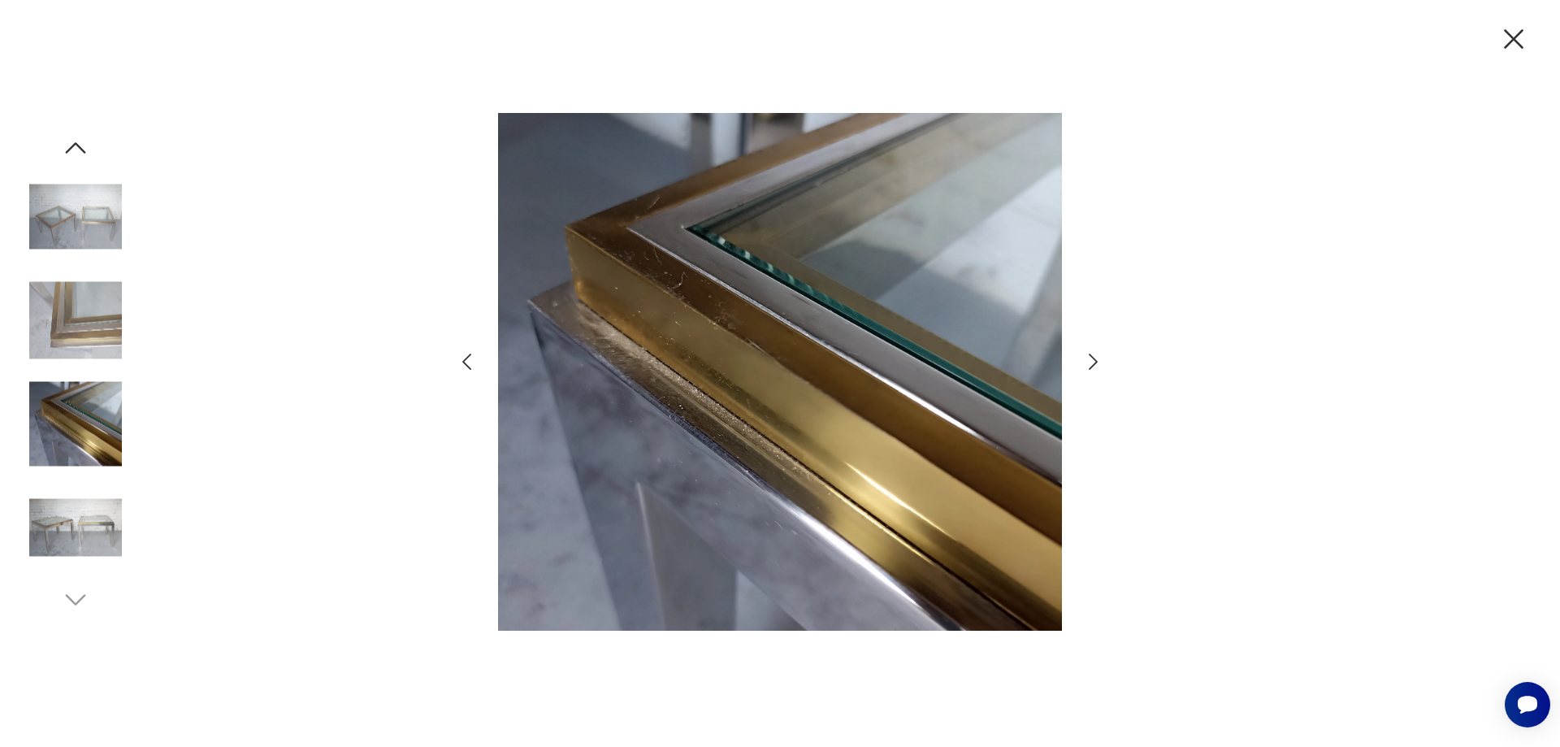
click at [1093, 364] on icon "button" at bounding box center [1093, 362] width 24 height 24
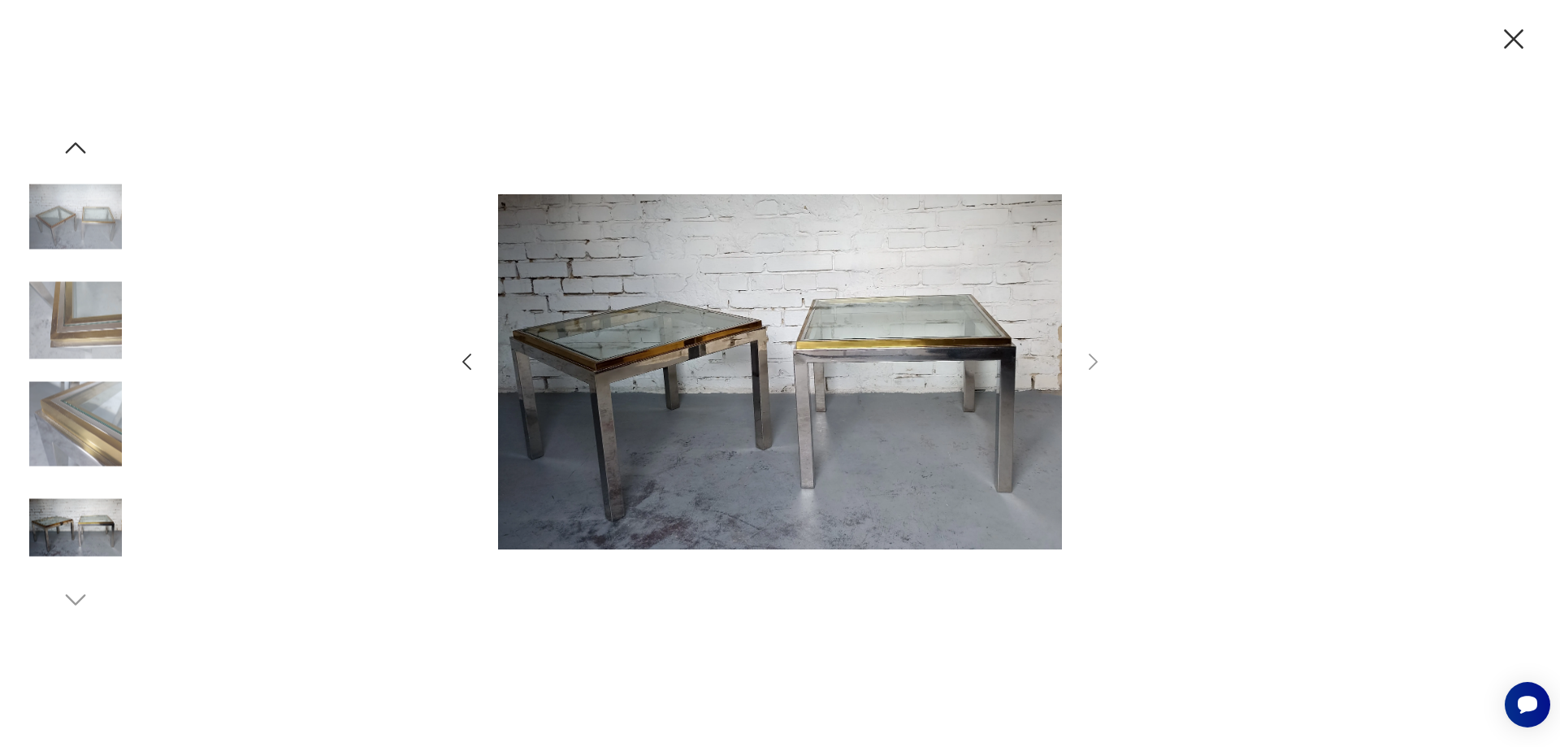
click at [465, 361] on icon "button" at bounding box center [466, 361] width 9 height 16
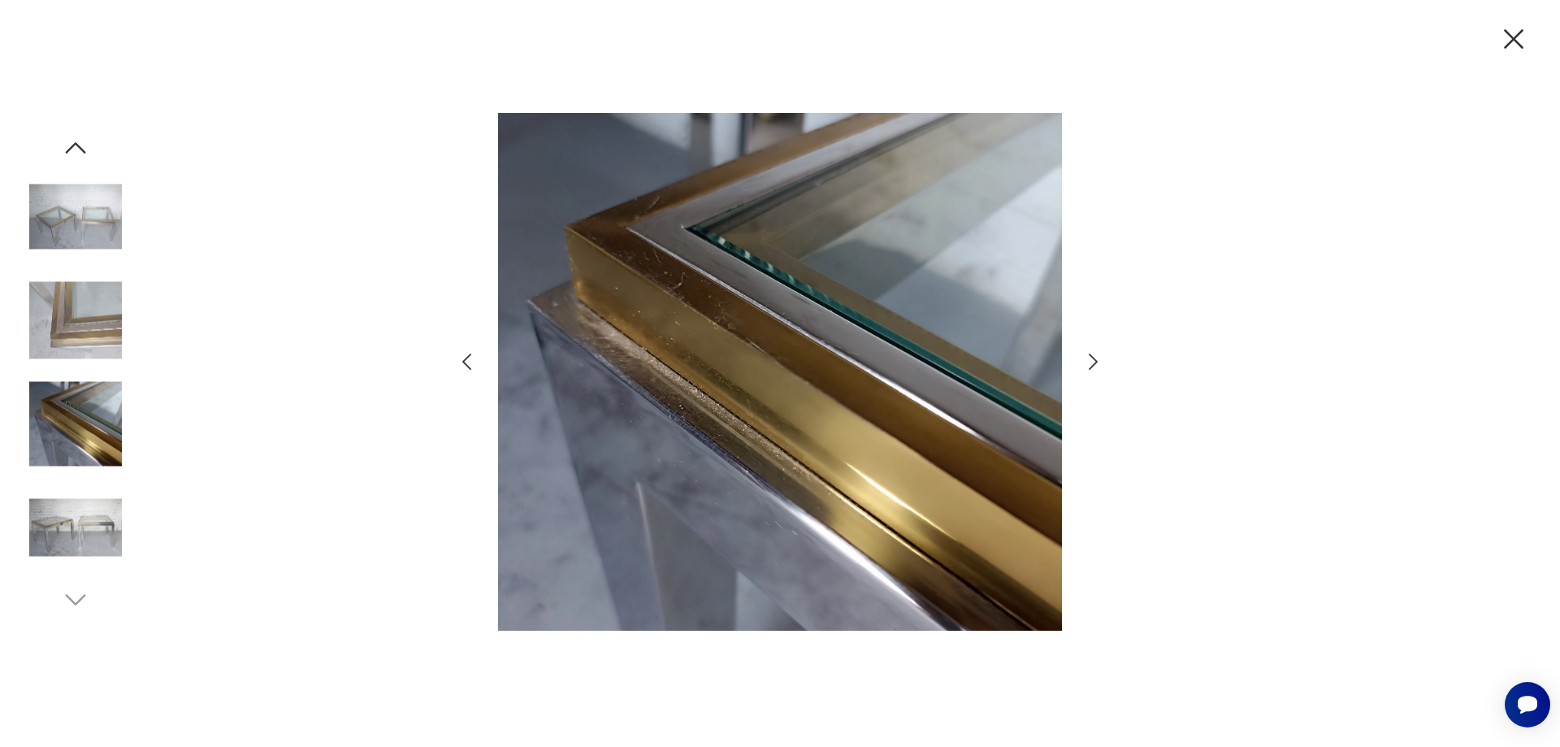
click at [465, 361] on icon "button" at bounding box center [466, 361] width 9 height 16
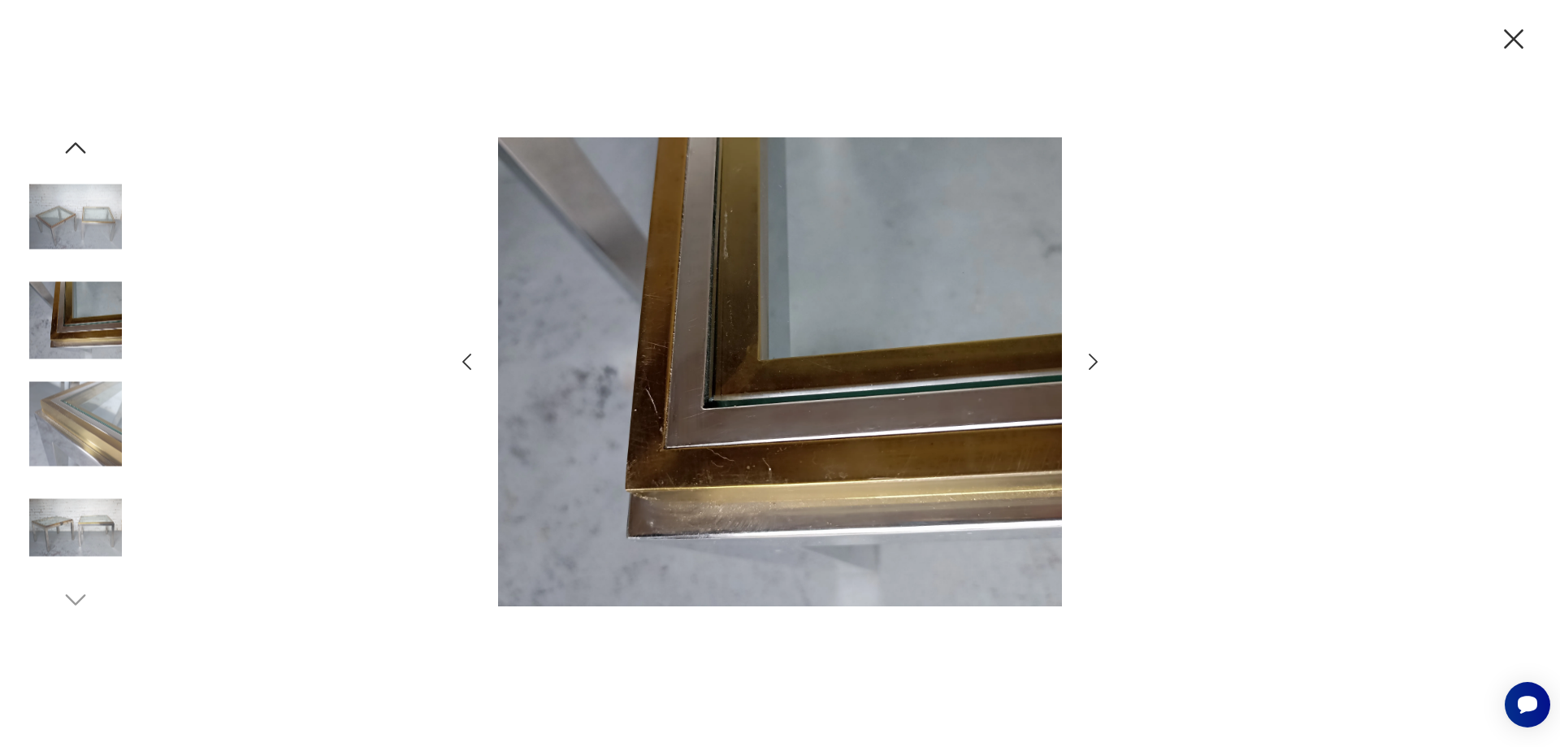
click at [465, 361] on icon "button" at bounding box center [466, 361] width 9 height 16
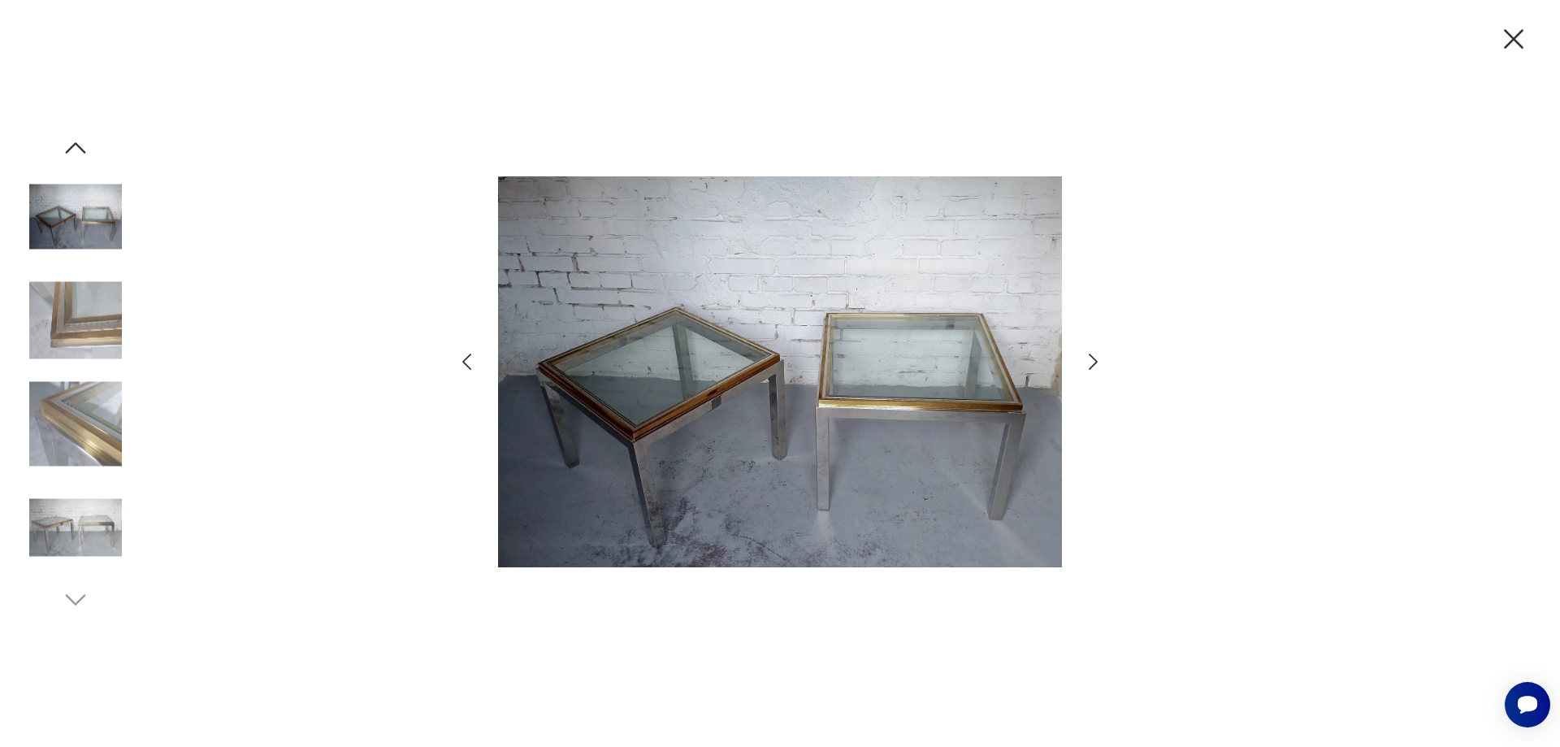
click at [465, 361] on icon "button" at bounding box center [466, 361] width 9 height 16
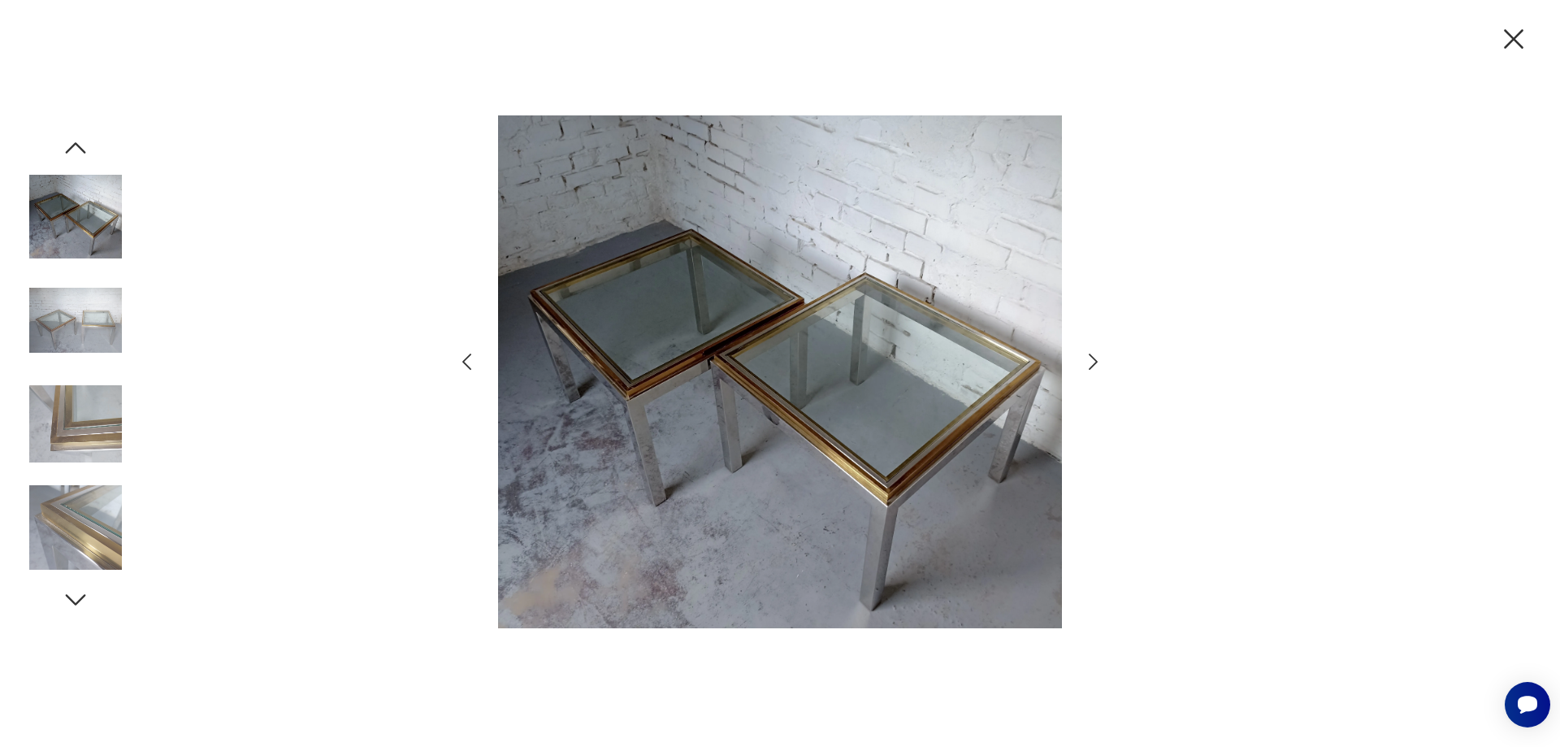
click at [465, 361] on icon "button" at bounding box center [466, 361] width 9 height 16
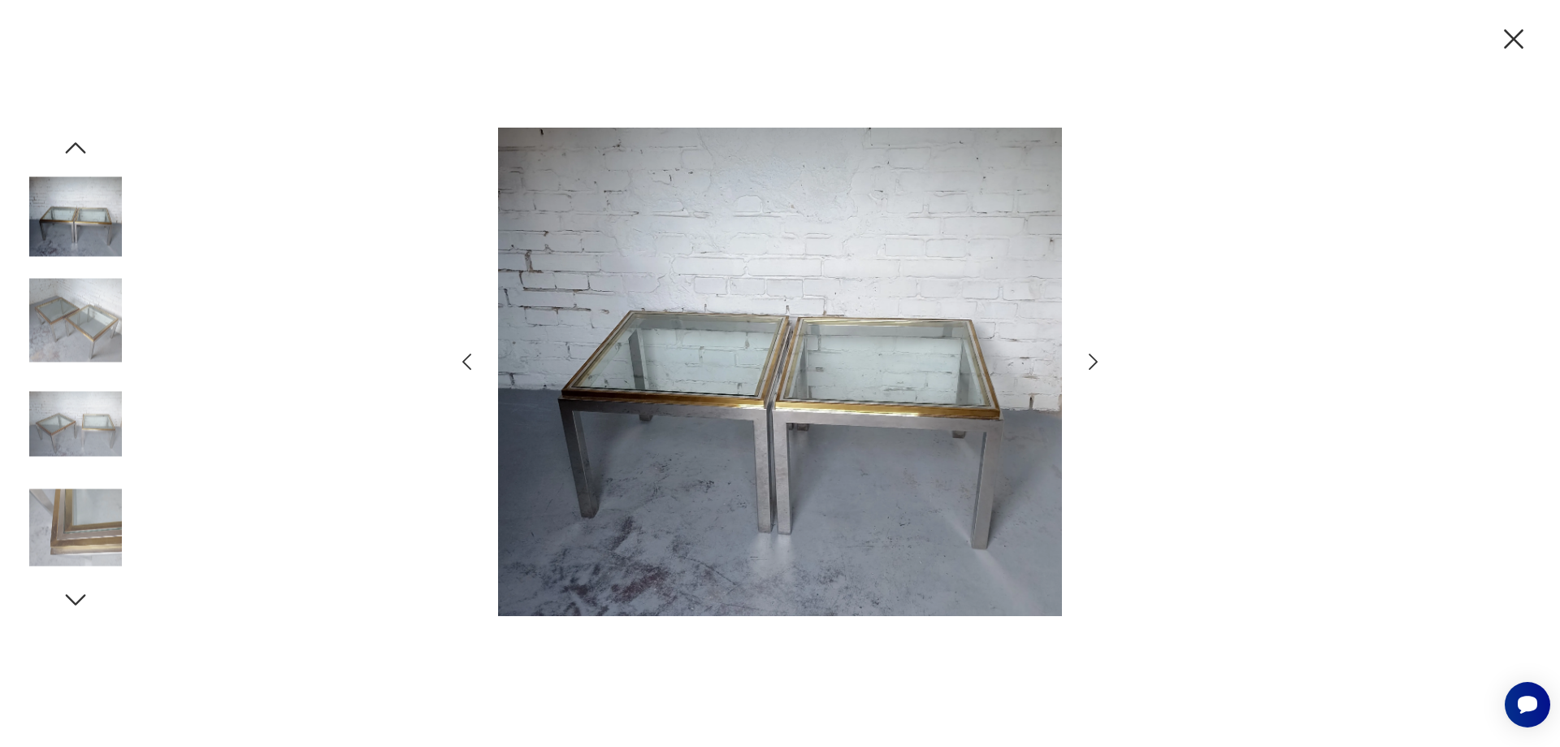
click at [465, 361] on icon "button" at bounding box center [466, 361] width 9 height 16
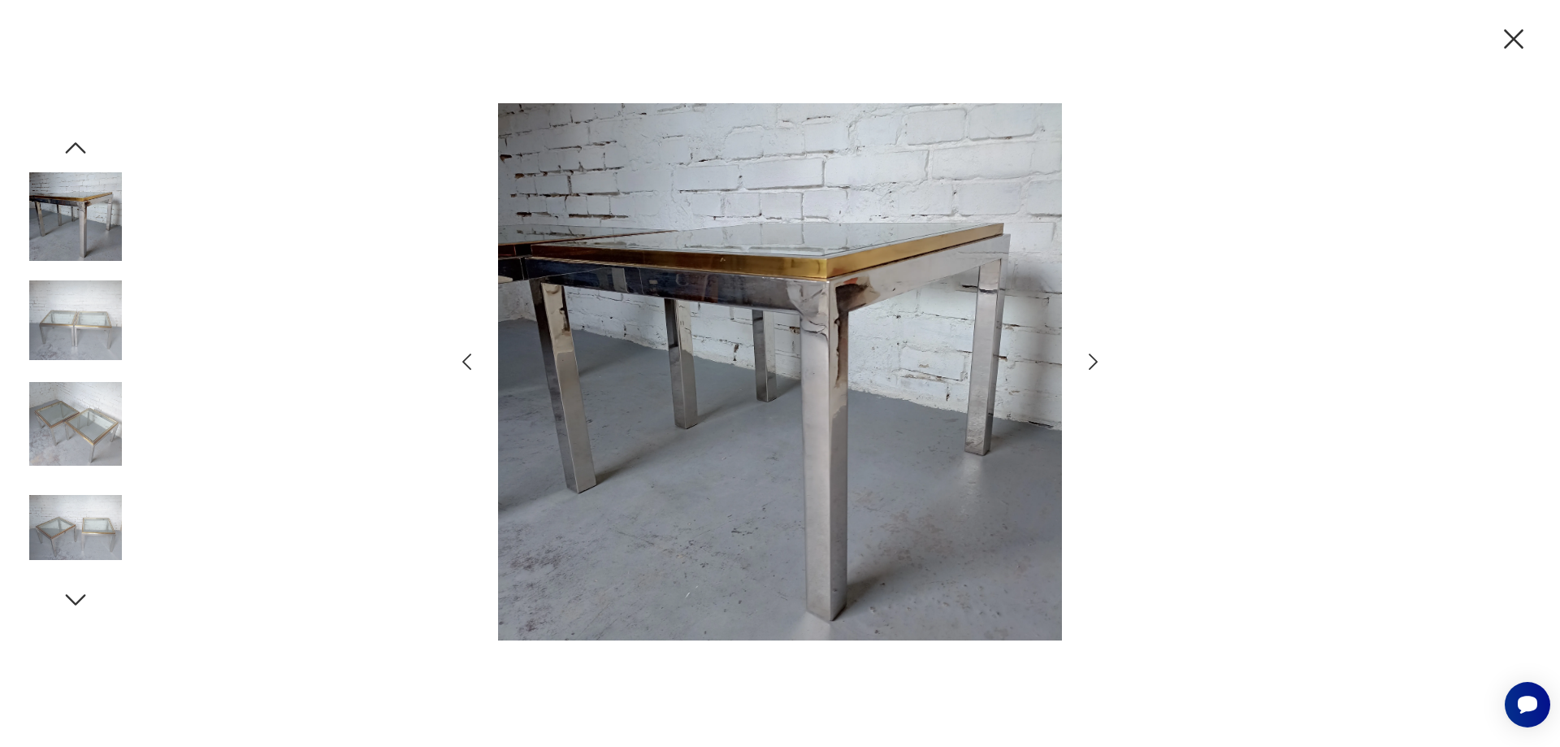
click at [465, 361] on icon "button" at bounding box center [466, 361] width 9 height 16
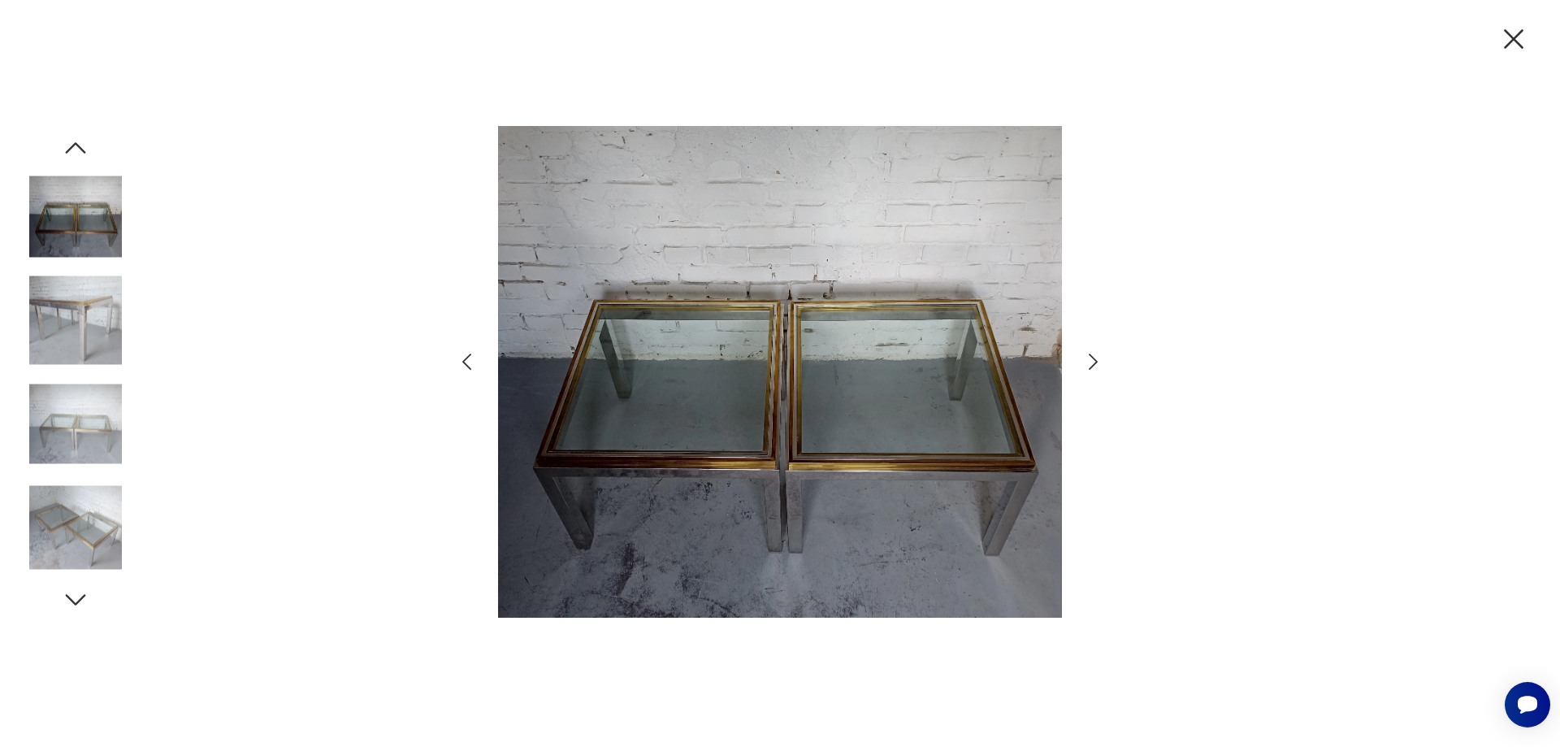
click at [702, 402] on img at bounding box center [780, 371] width 564 height 597
click at [471, 362] on icon "button" at bounding box center [467, 362] width 24 height 24
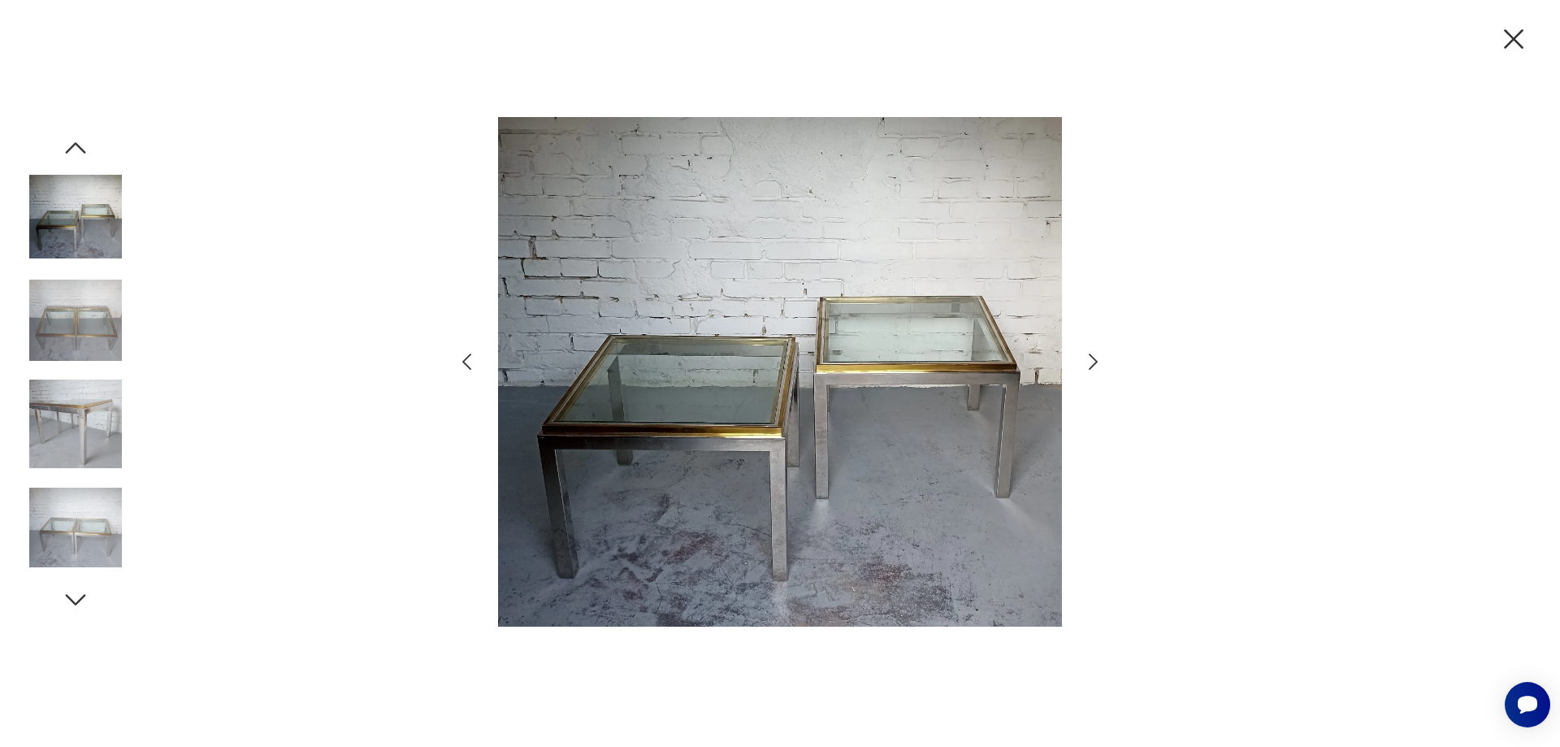
click at [471, 362] on icon "button" at bounding box center [467, 362] width 24 height 24
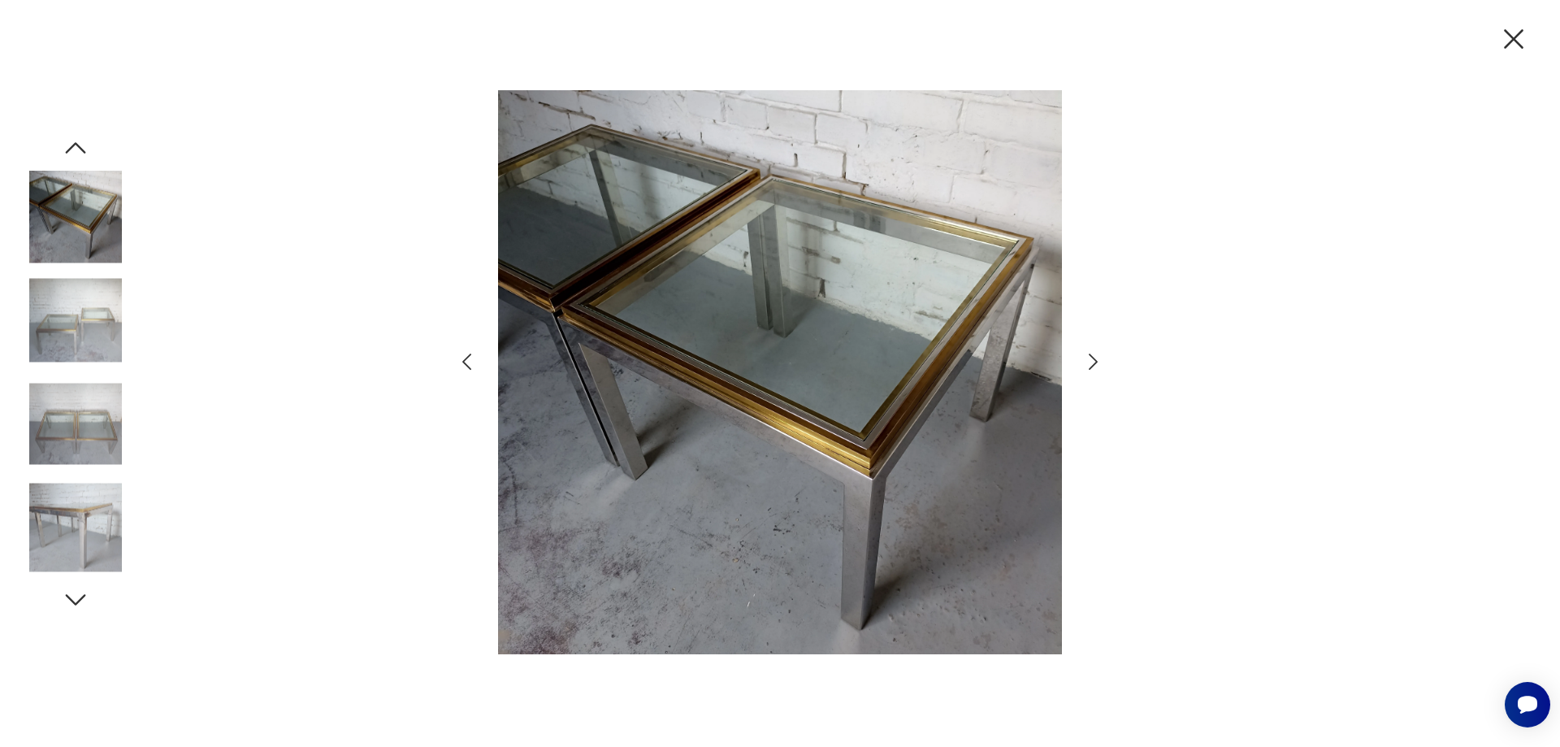
click at [471, 362] on icon "button" at bounding box center [467, 362] width 24 height 24
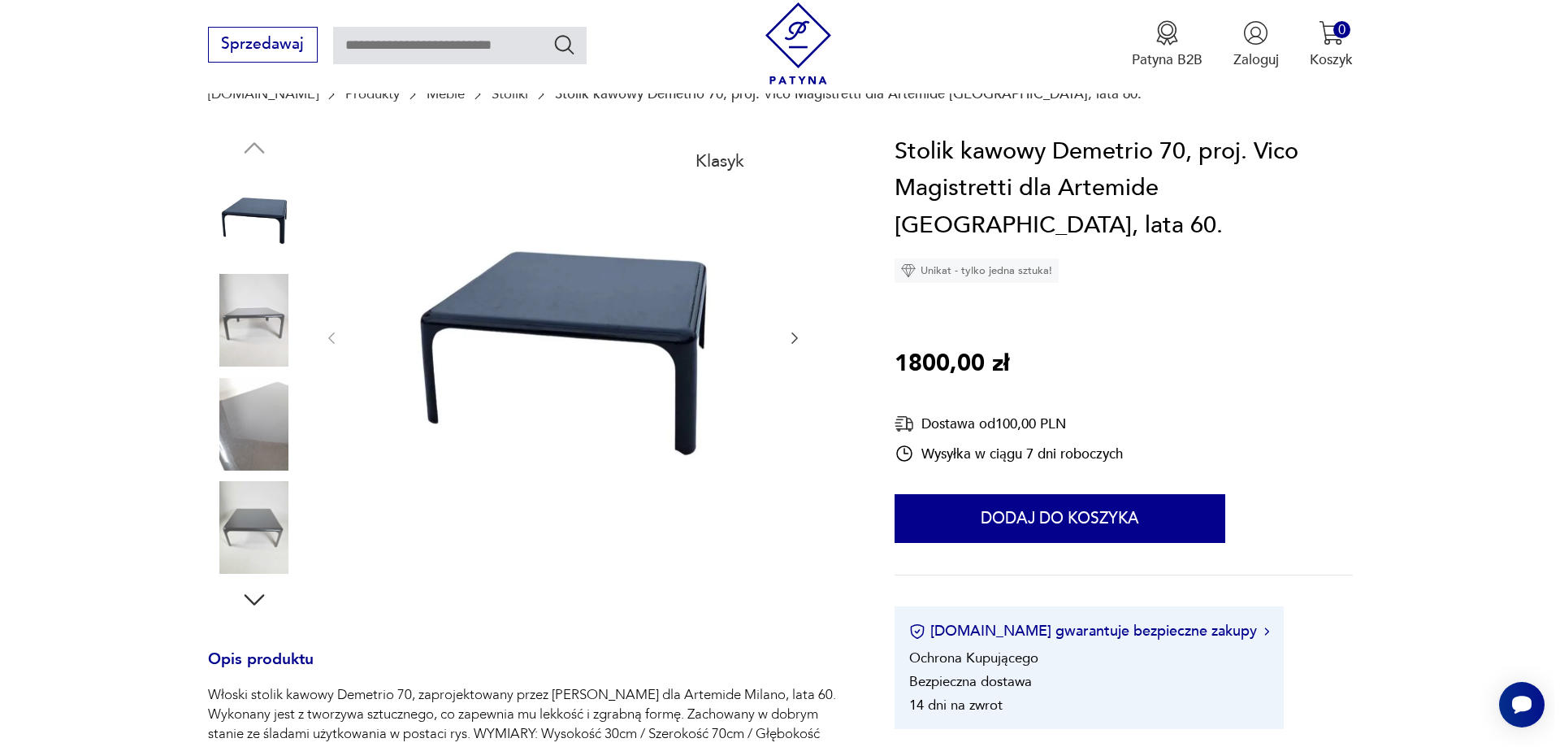
scroll to position [163, 0]
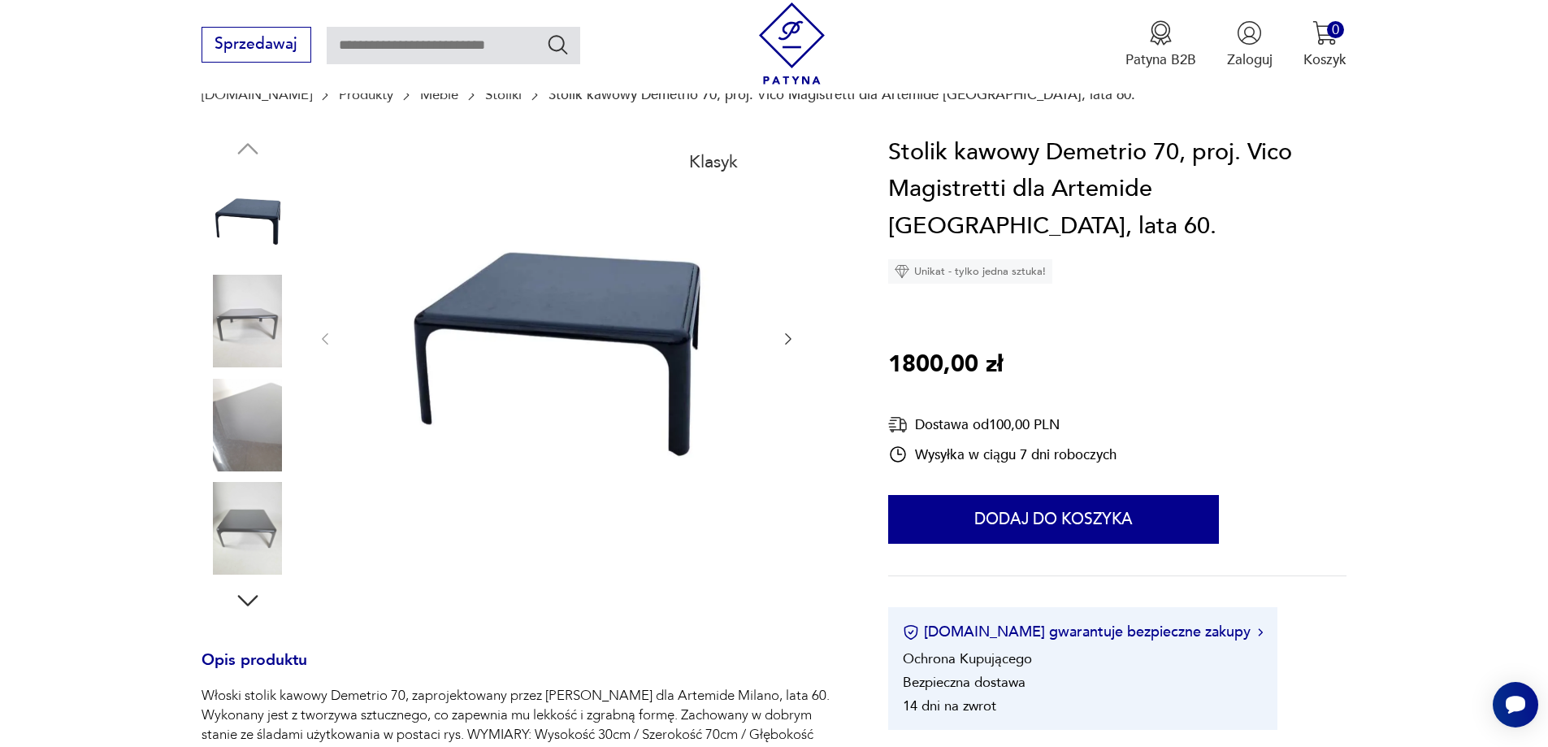
click at [654, 318] on img at bounding box center [556, 337] width 407 height 407
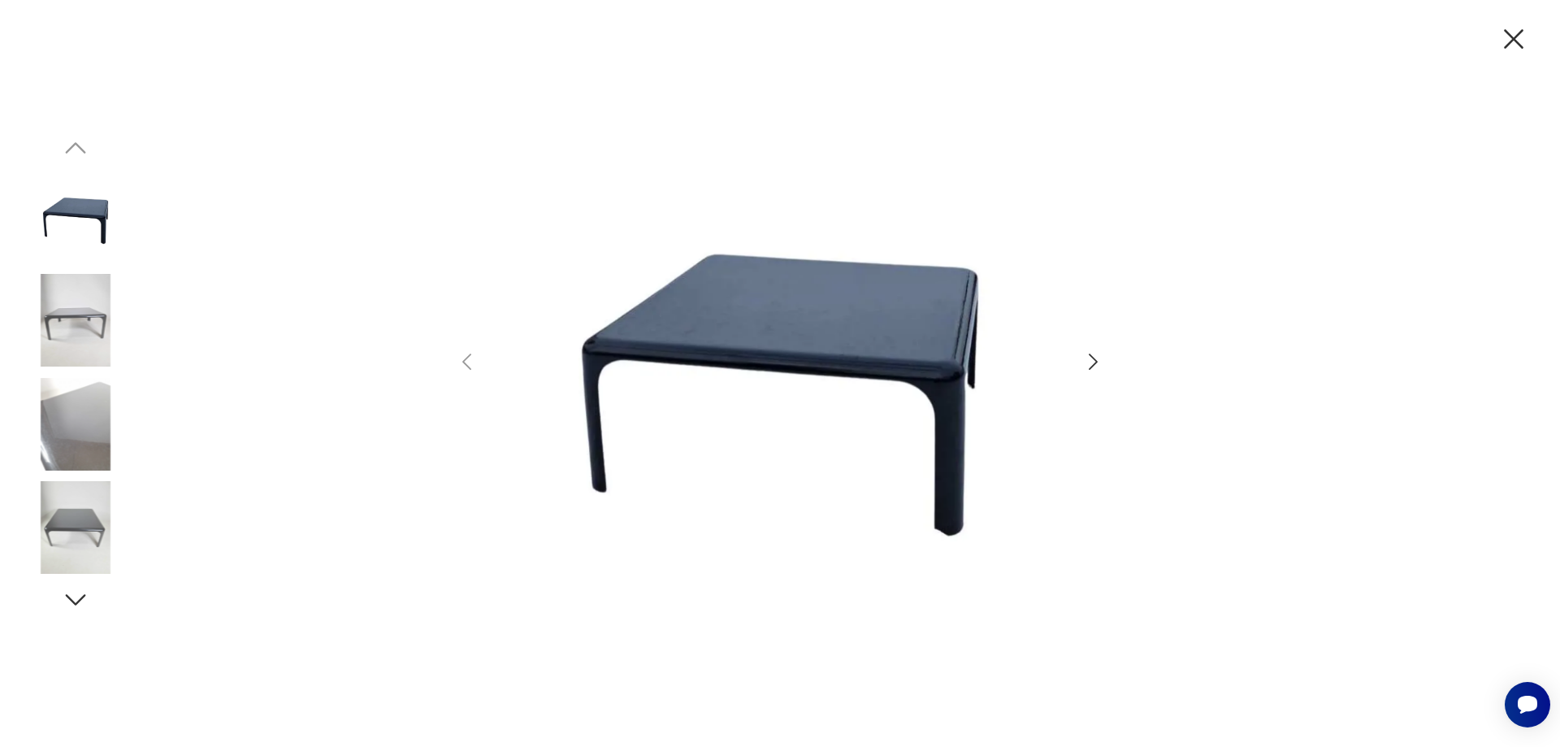
click at [1090, 364] on icon "button" at bounding box center [1093, 362] width 24 height 24
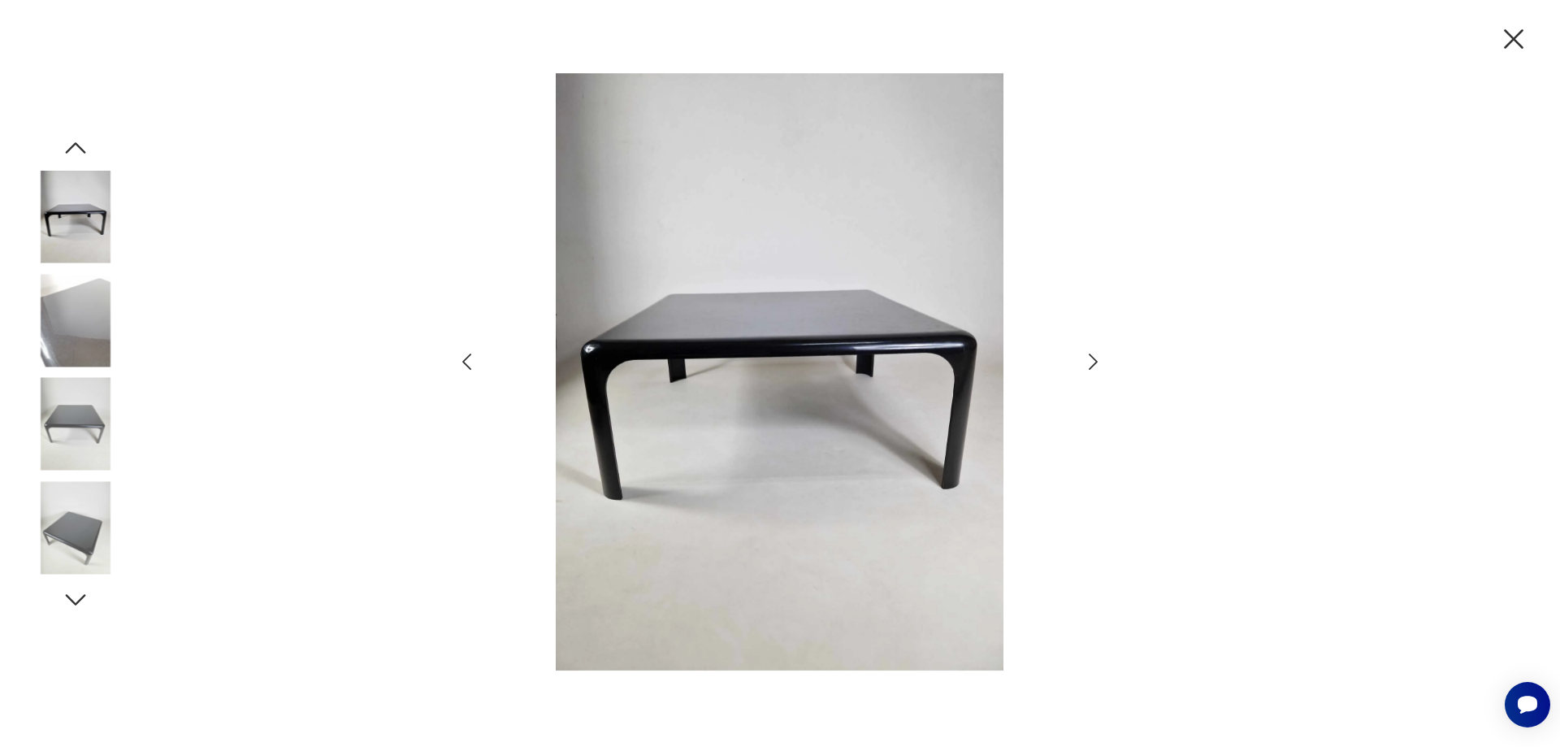
click at [1090, 364] on icon "button" at bounding box center [1093, 362] width 24 height 24
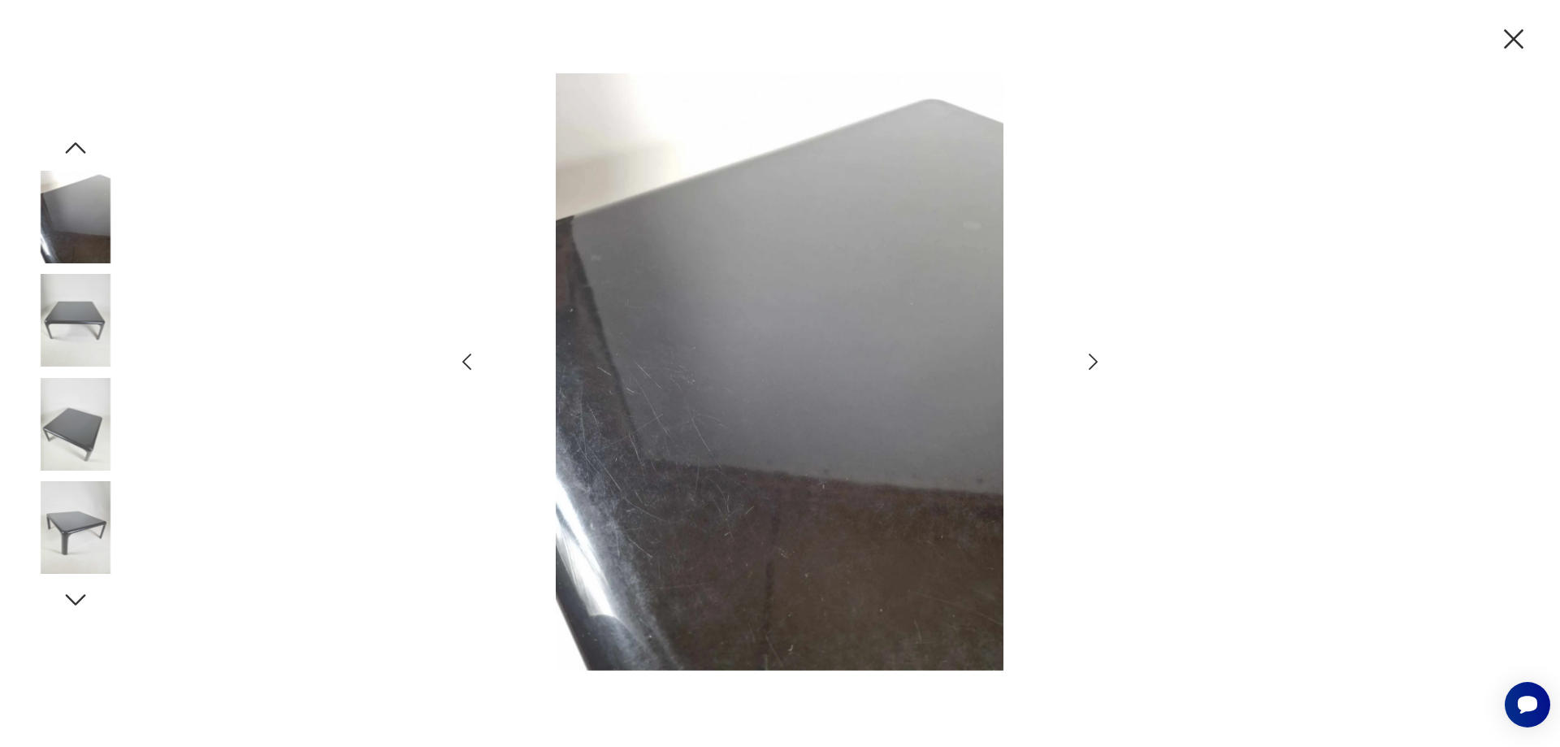
click at [1090, 364] on icon "button" at bounding box center [1093, 362] width 24 height 24
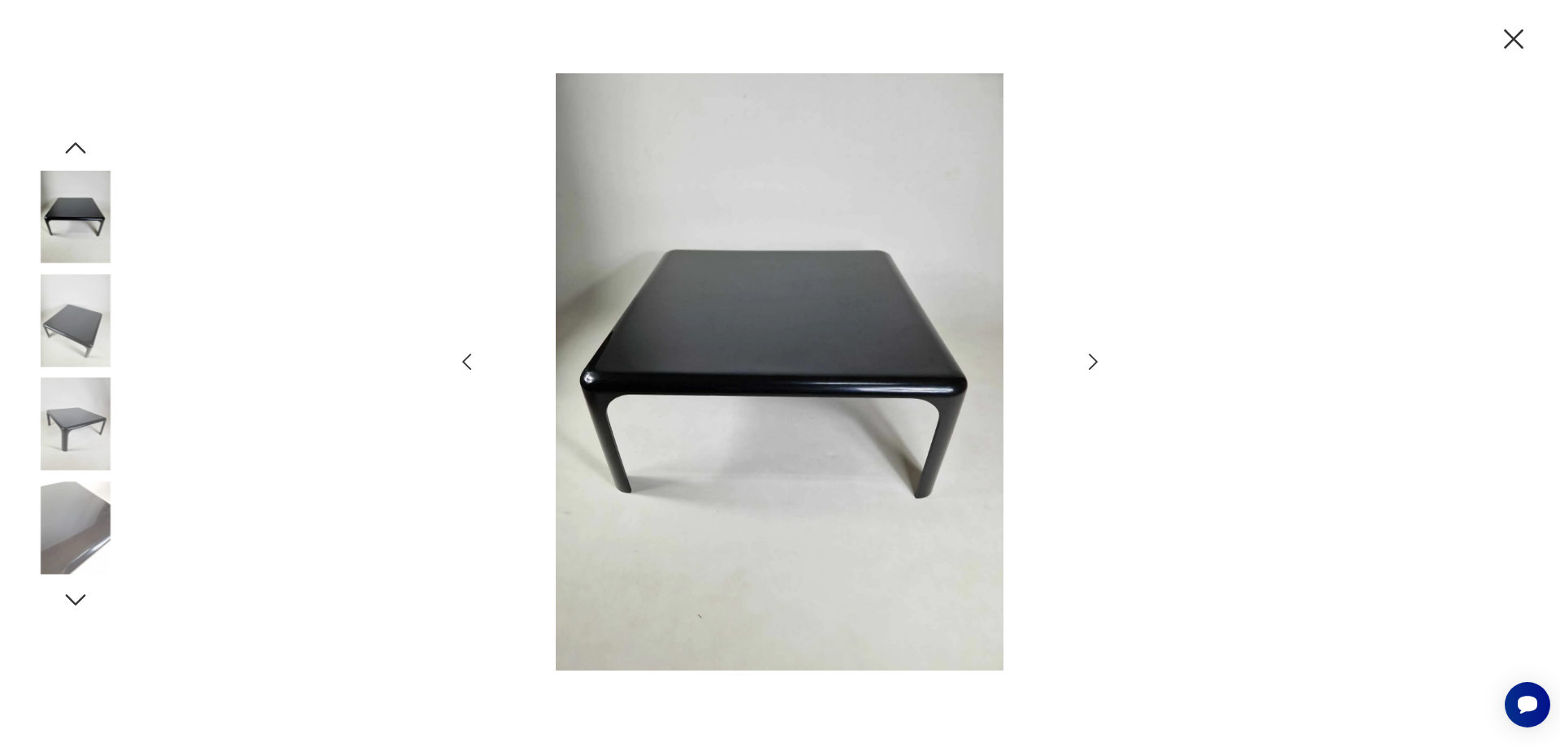
click at [1090, 364] on icon "button" at bounding box center [1093, 362] width 24 height 24
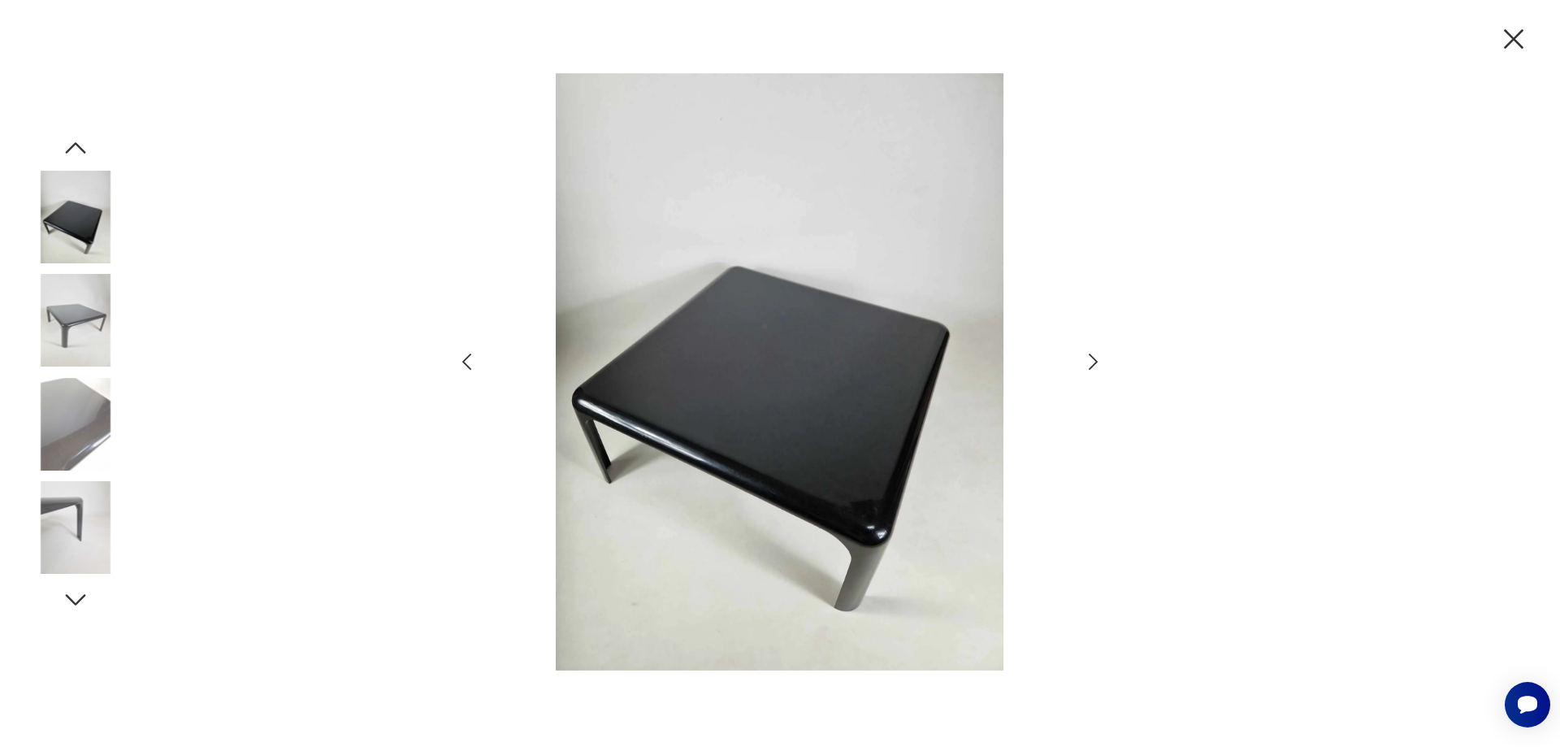
click at [1090, 364] on icon "button" at bounding box center [1093, 362] width 24 height 24
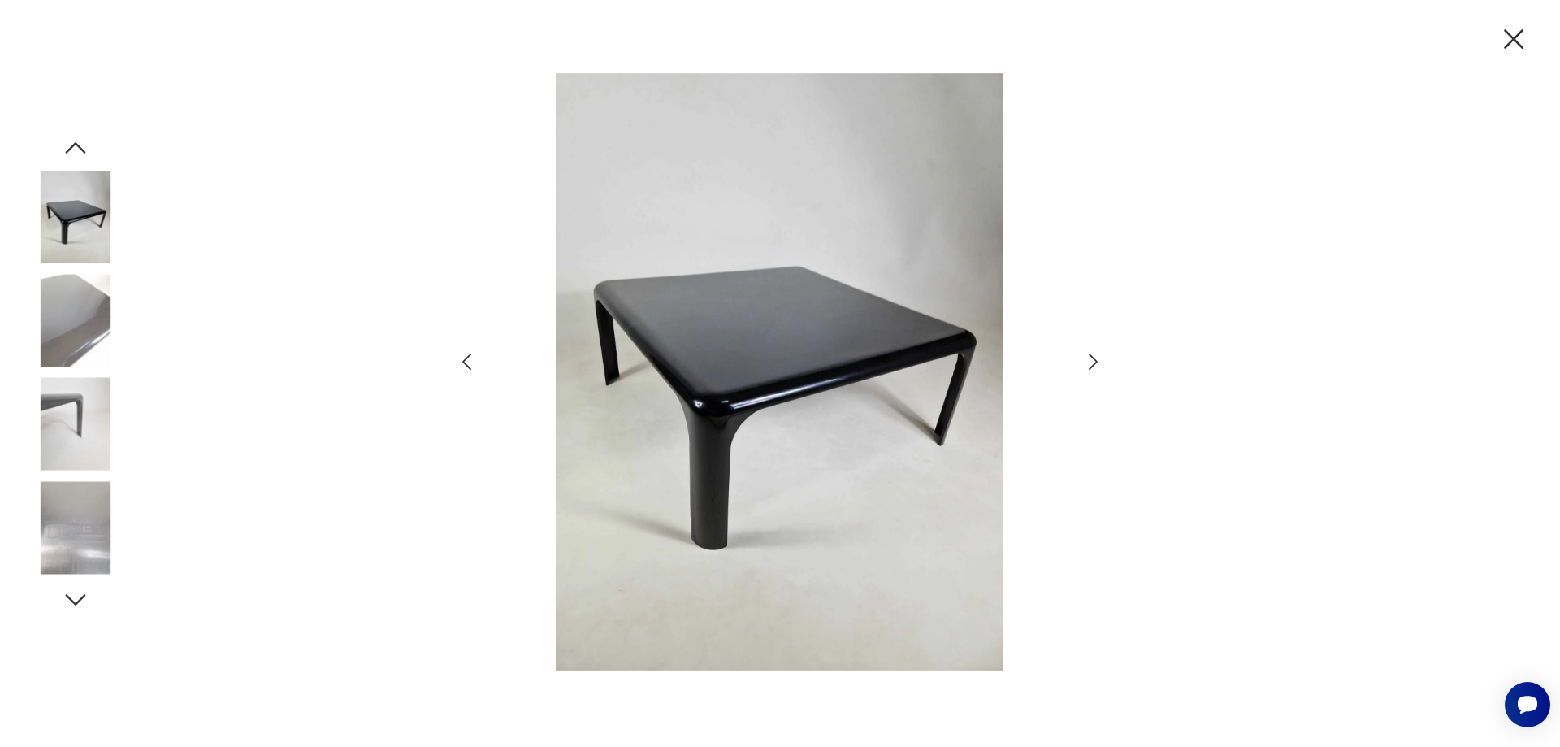
click at [1090, 364] on icon "button" at bounding box center [1093, 362] width 24 height 24
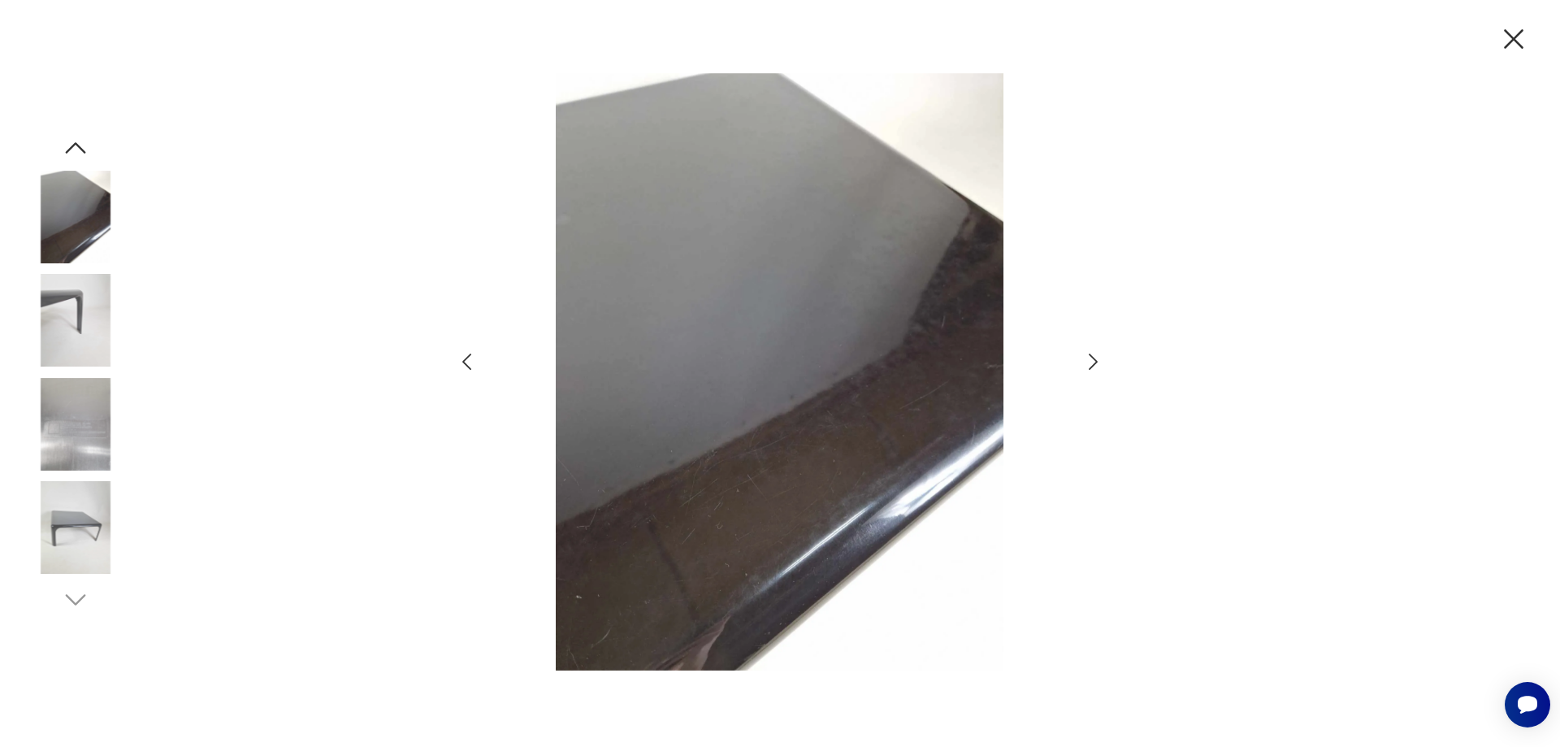
click at [1090, 364] on icon "button" at bounding box center [1093, 362] width 24 height 24
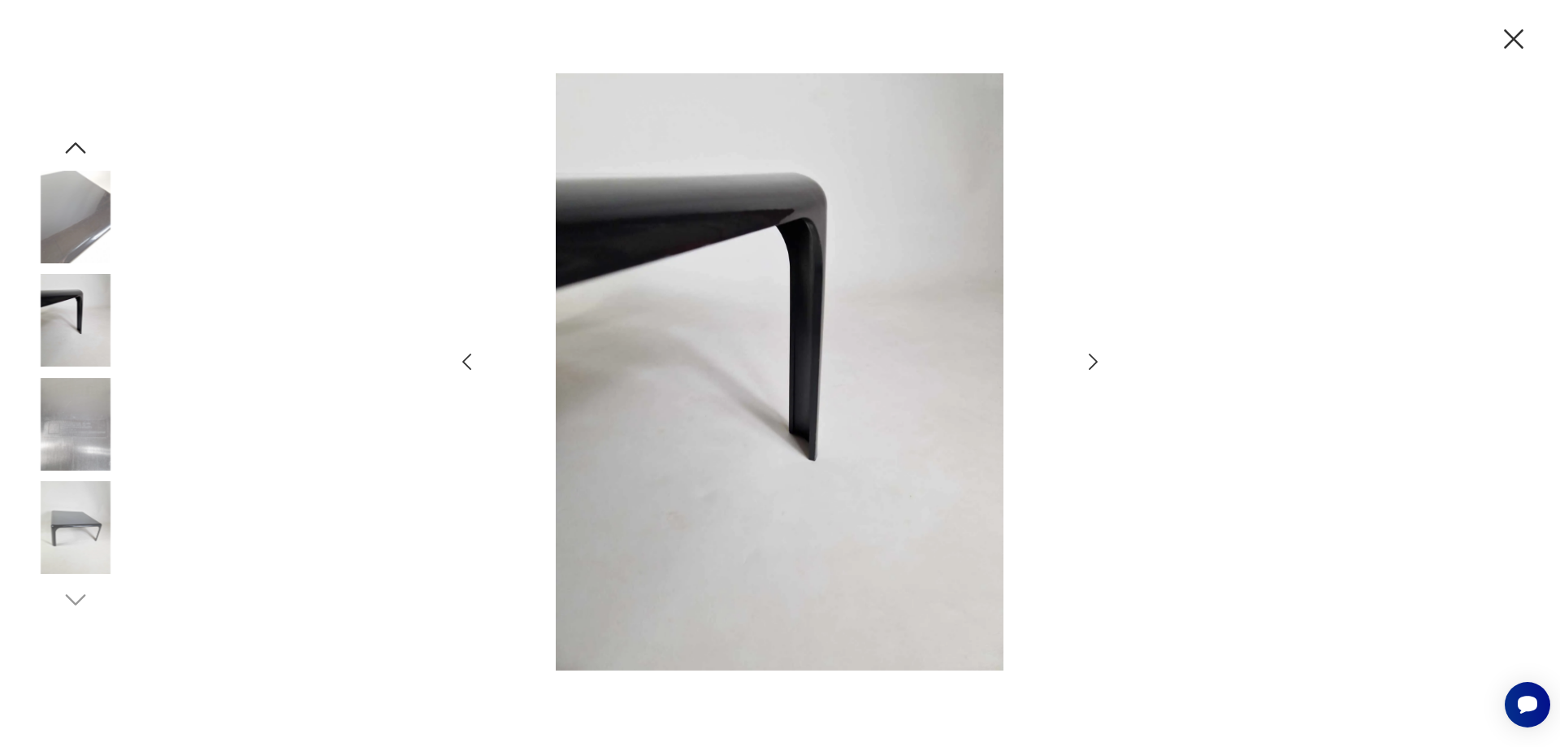
click at [1090, 364] on icon "button" at bounding box center [1093, 362] width 24 height 24
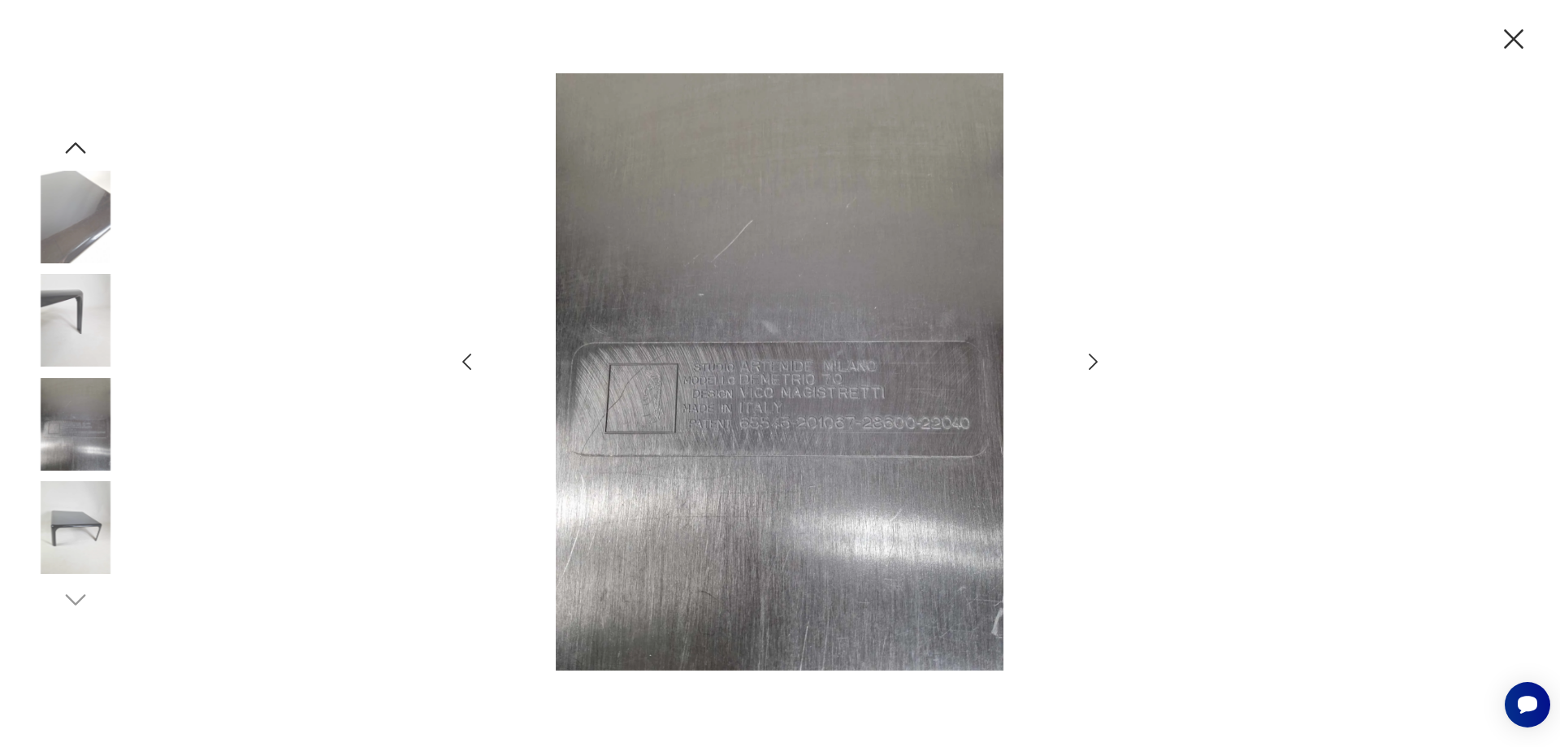
click at [1090, 364] on icon "button" at bounding box center [1093, 362] width 24 height 24
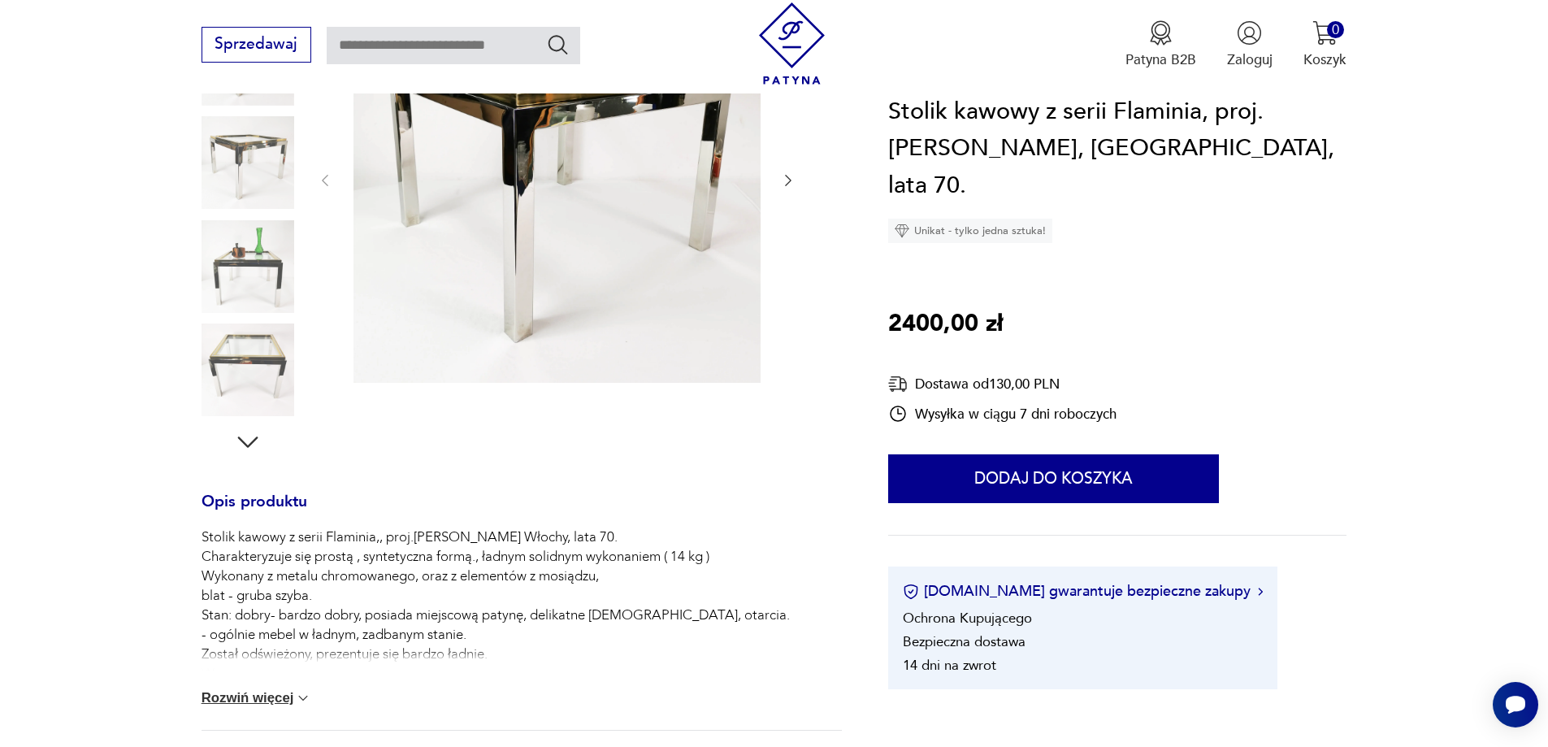
scroll to position [325, 0]
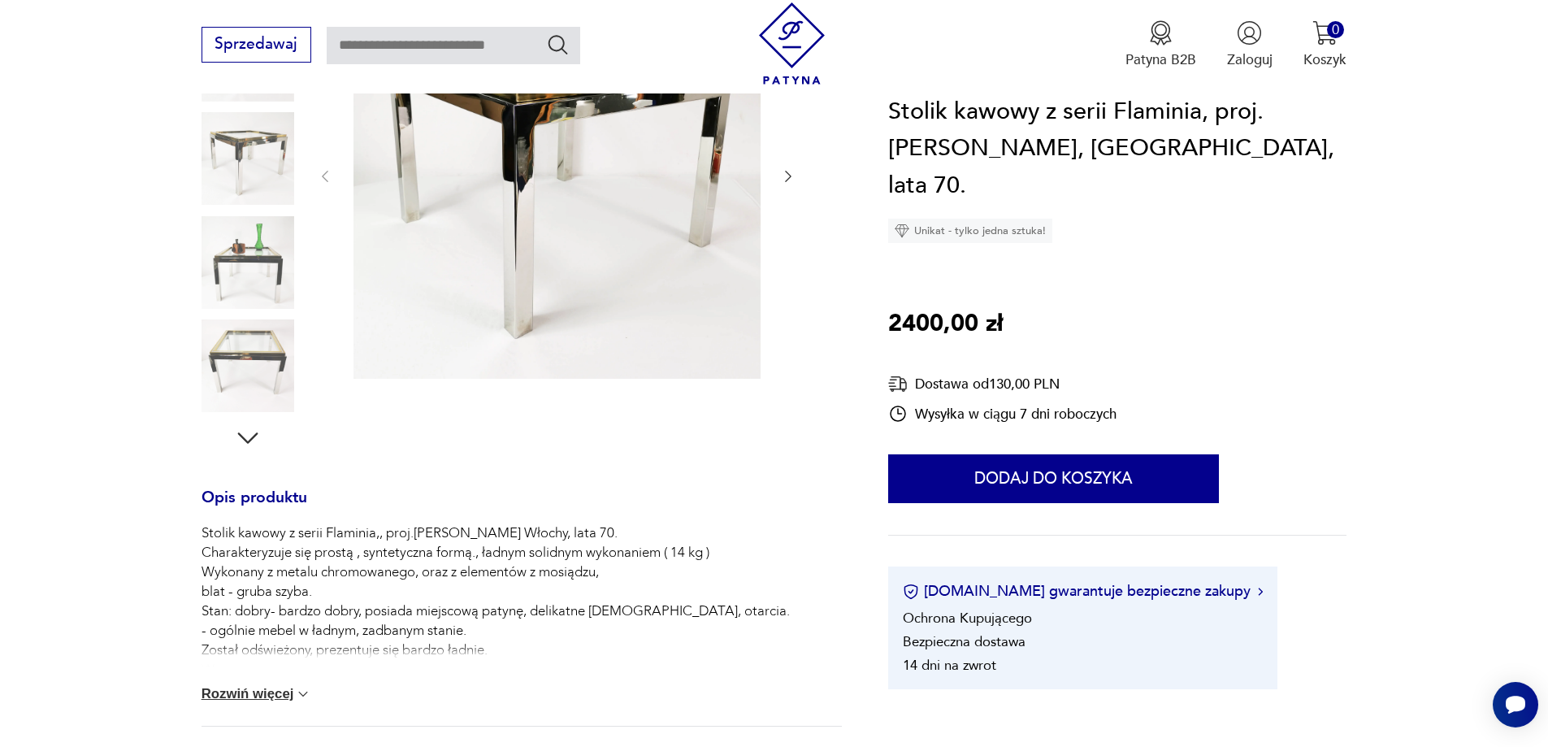
click at [282, 691] on button "Rozwiń więcej" at bounding box center [257, 694] width 111 height 16
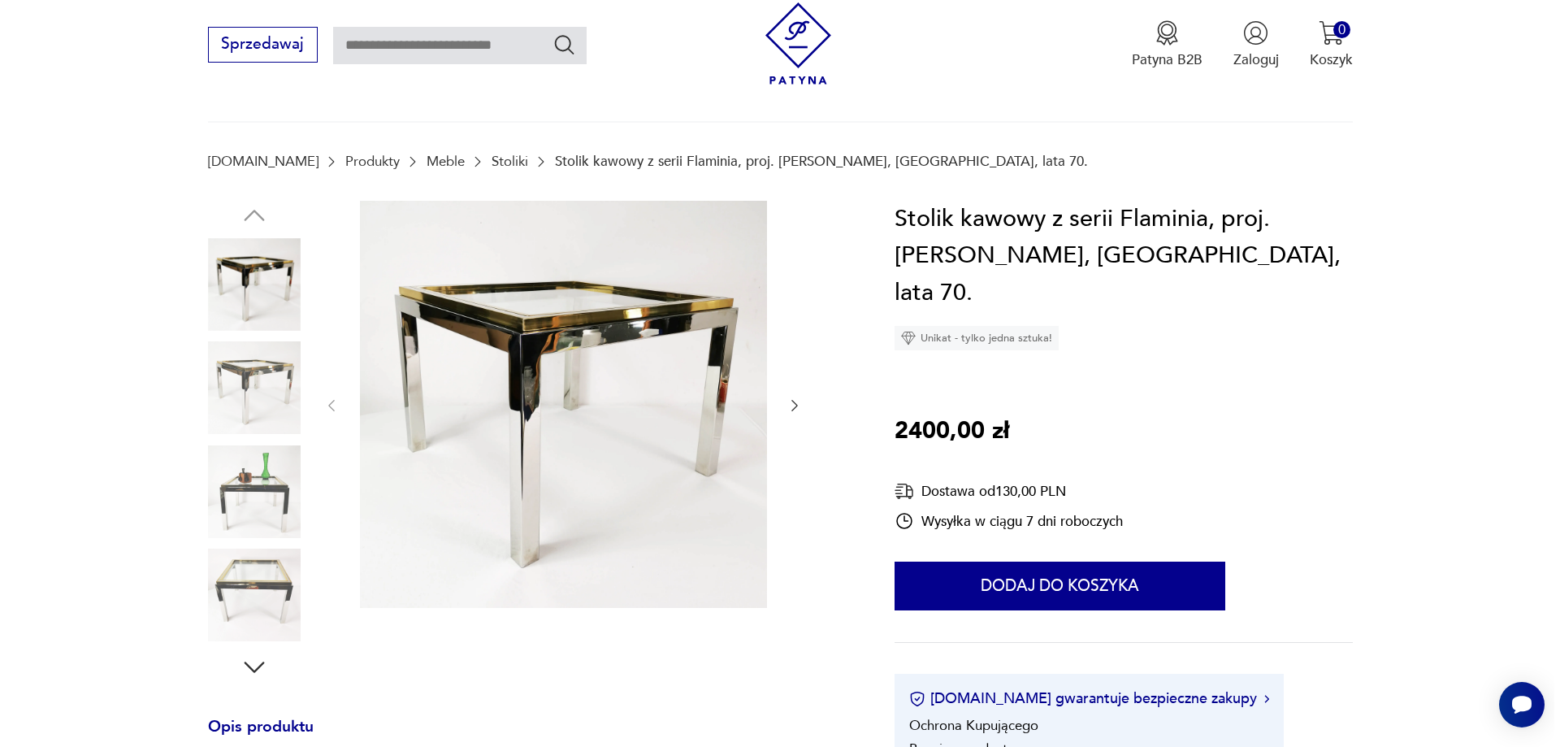
scroll to position [81, 0]
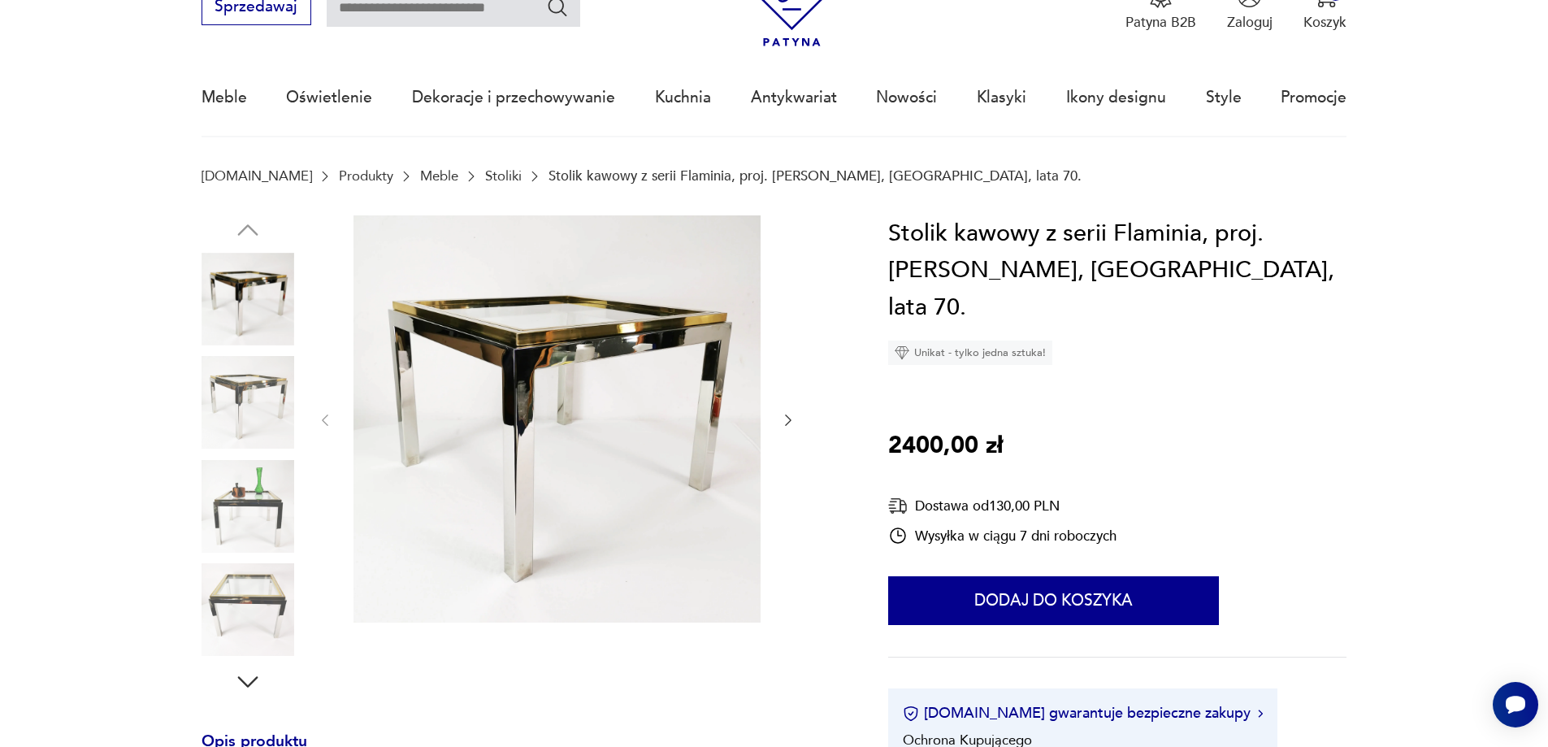
click at [239, 319] on img at bounding box center [248, 299] width 93 height 93
click at [655, 414] on img at bounding box center [556, 418] width 407 height 407
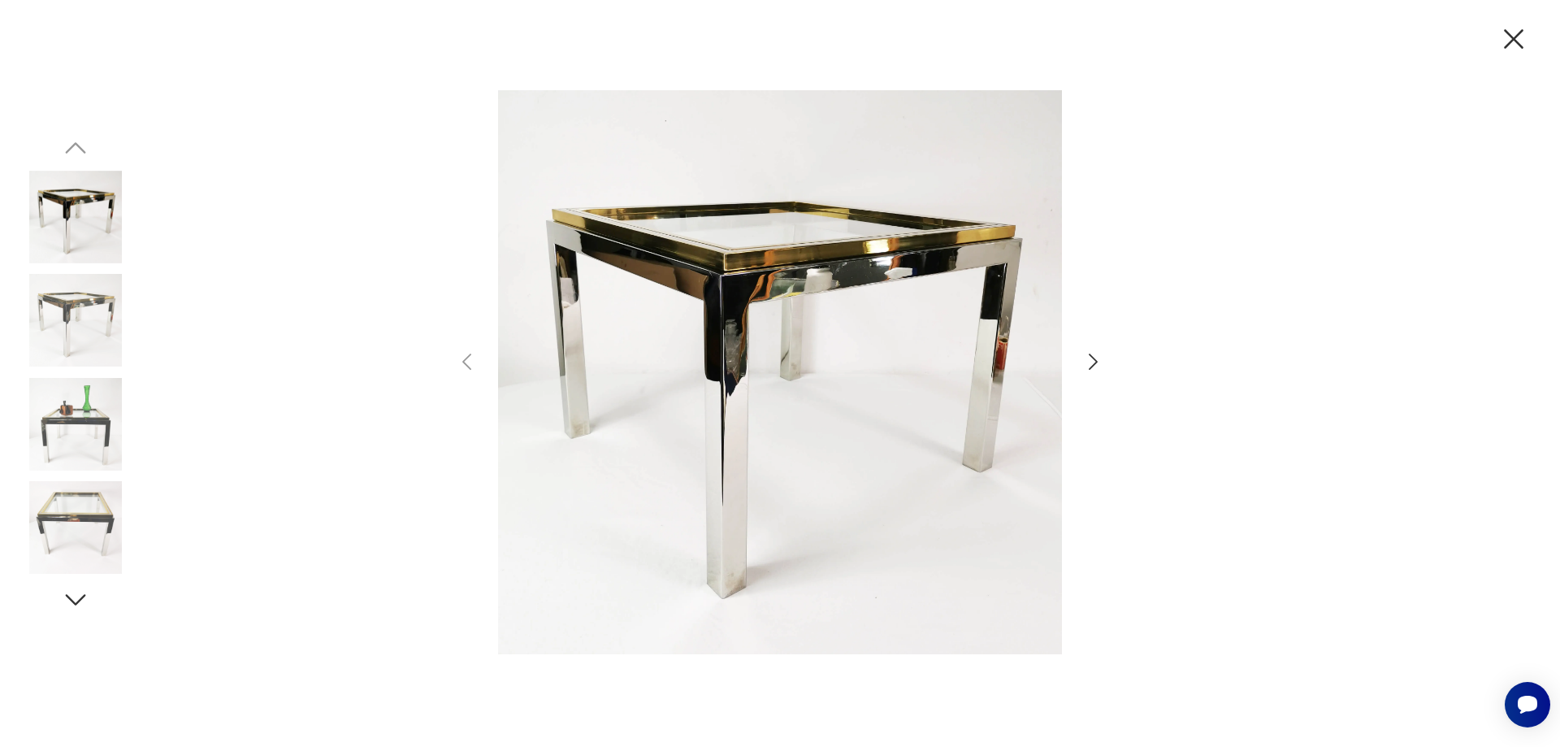
click at [1090, 358] on icon "button" at bounding box center [1093, 362] width 24 height 24
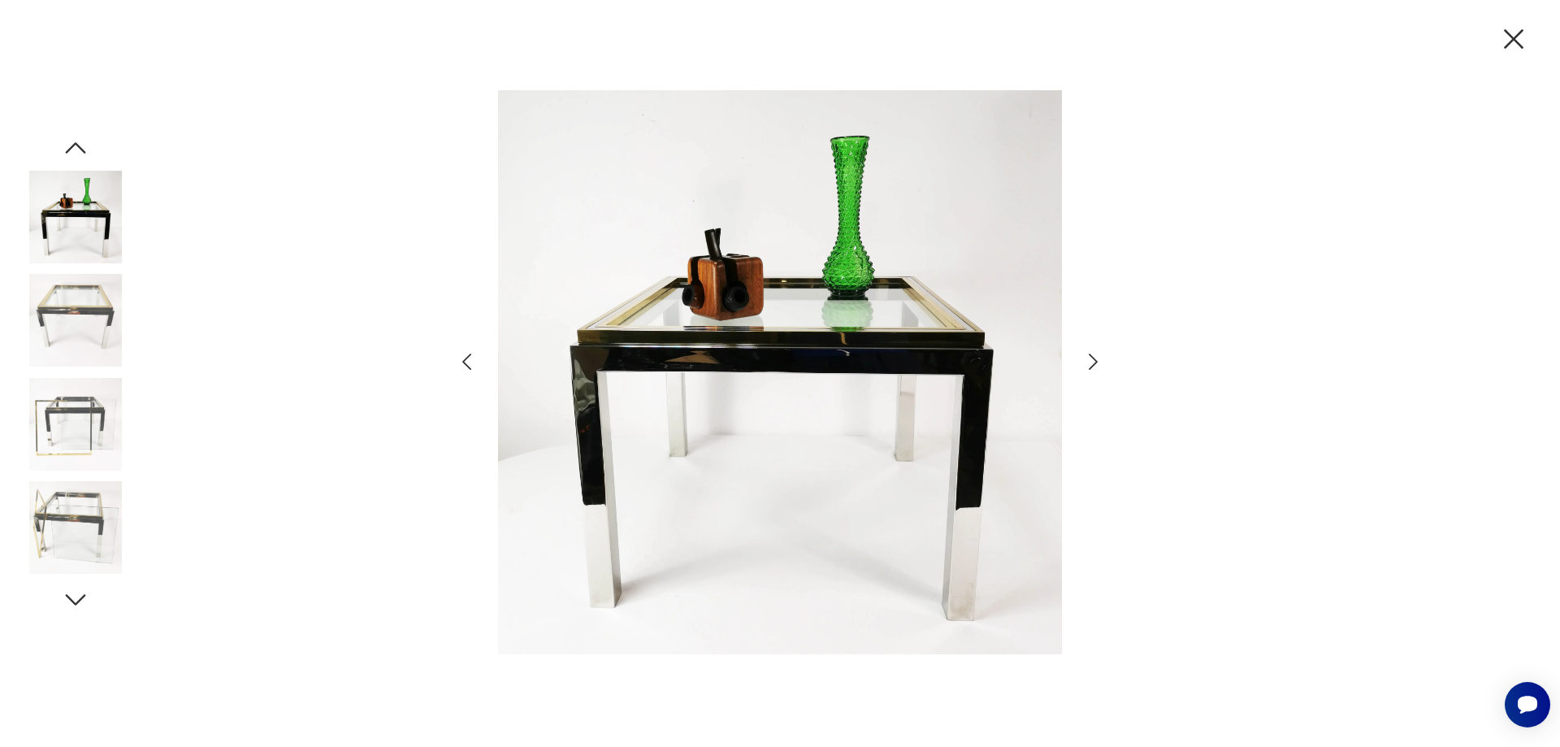
click at [1090, 358] on icon "button" at bounding box center [1093, 362] width 24 height 24
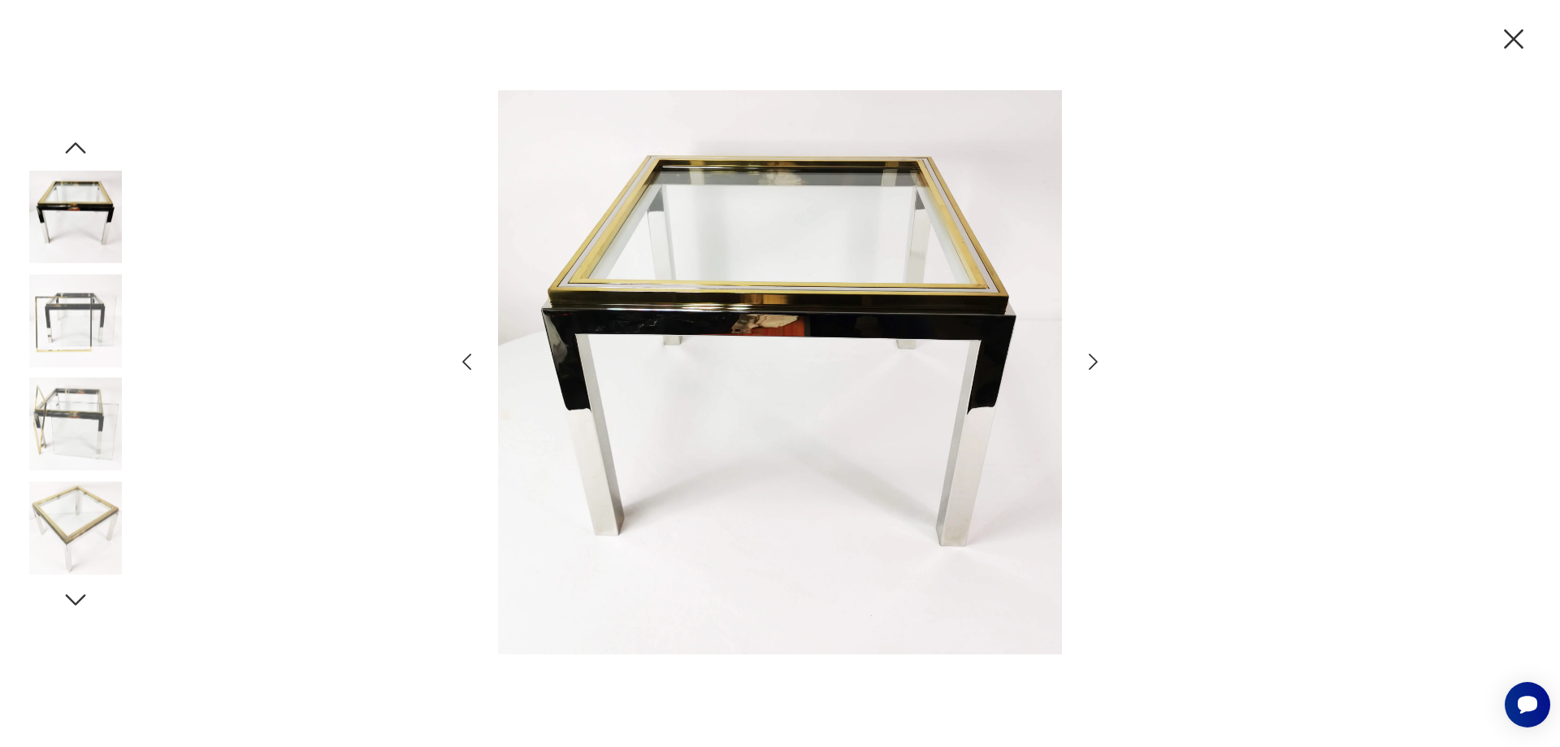
click at [1090, 358] on icon "button" at bounding box center [1093, 362] width 24 height 24
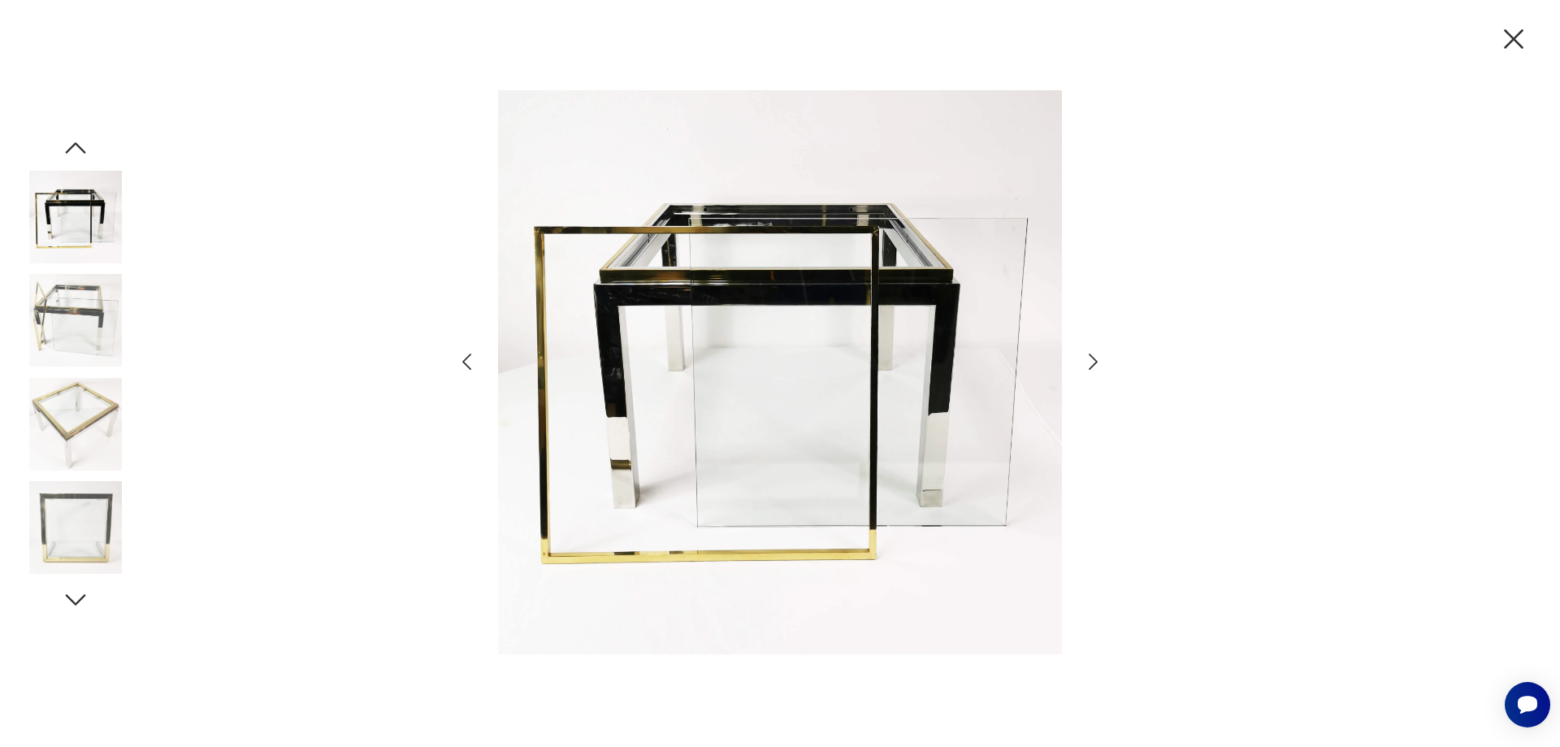
click at [1090, 358] on icon "button" at bounding box center [1093, 362] width 24 height 24
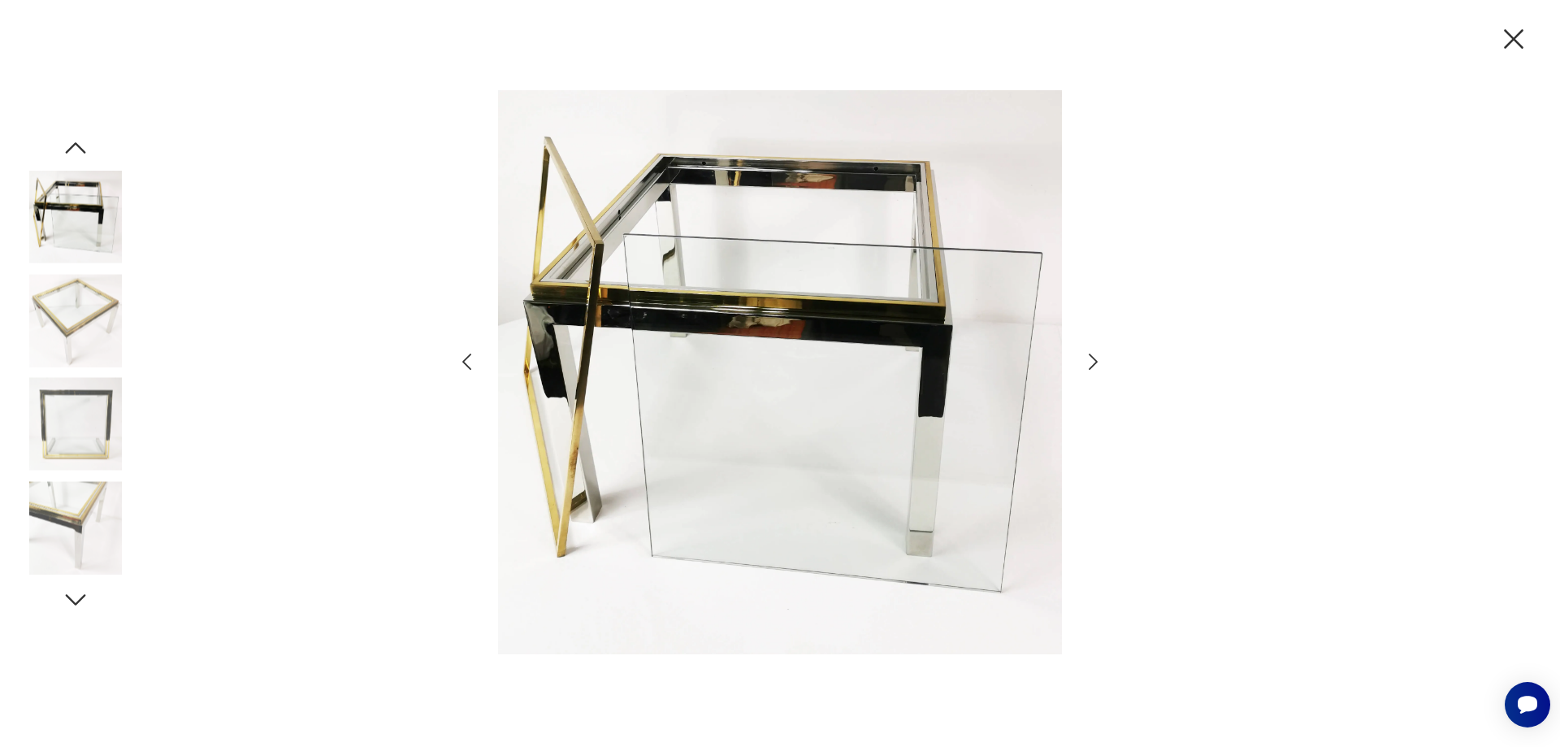
click at [1090, 358] on icon "button" at bounding box center [1093, 362] width 24 height 24
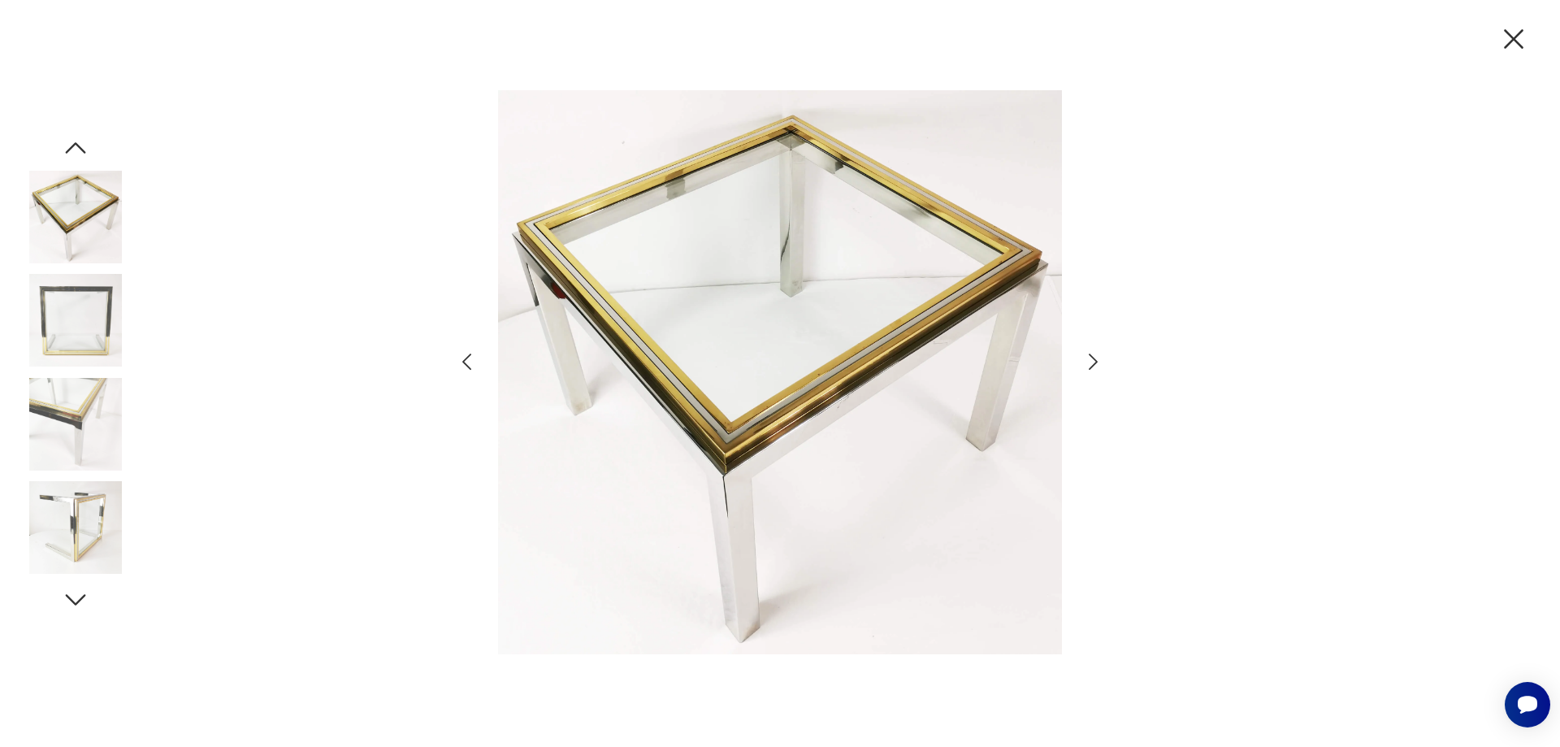
click at [1090, 358] on icon "button" at bounding box center [1093, 362] width 24 height 24
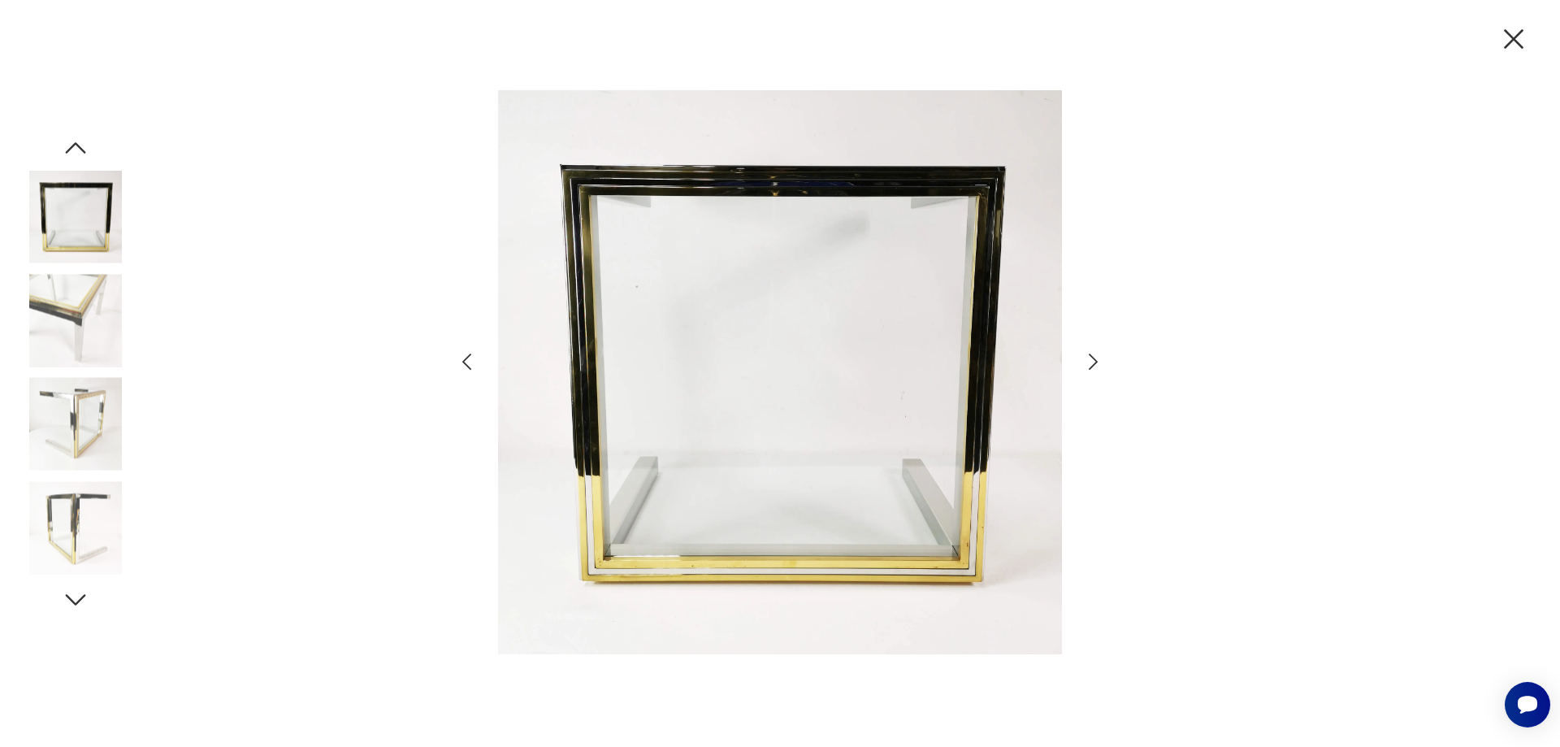
click at [1090, 358] on icon "button" at bounding box center [1093, 362] width 24 height 24
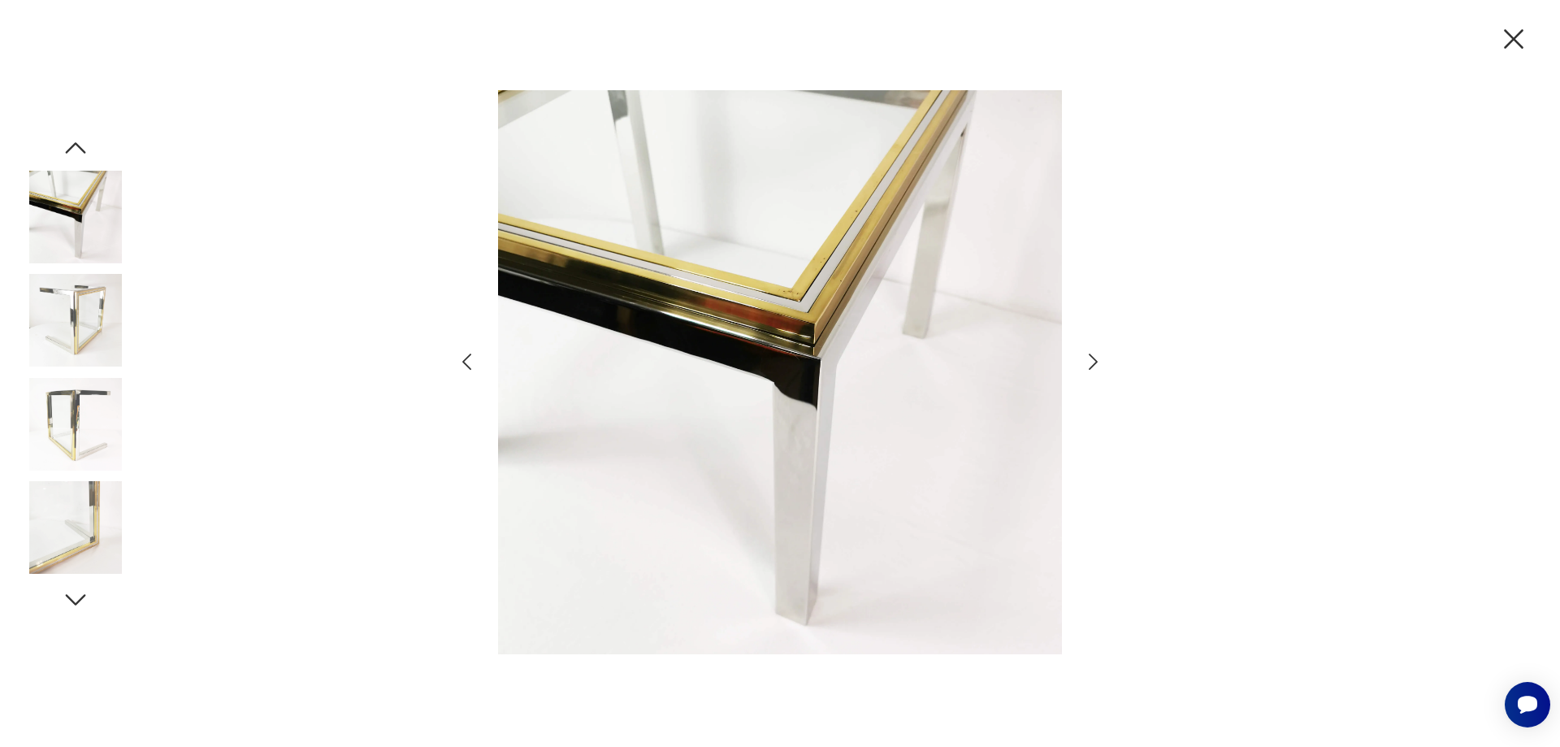
click at [1090, 358] on icon "button" at bounding box center [1093, 362] width 24 height 24
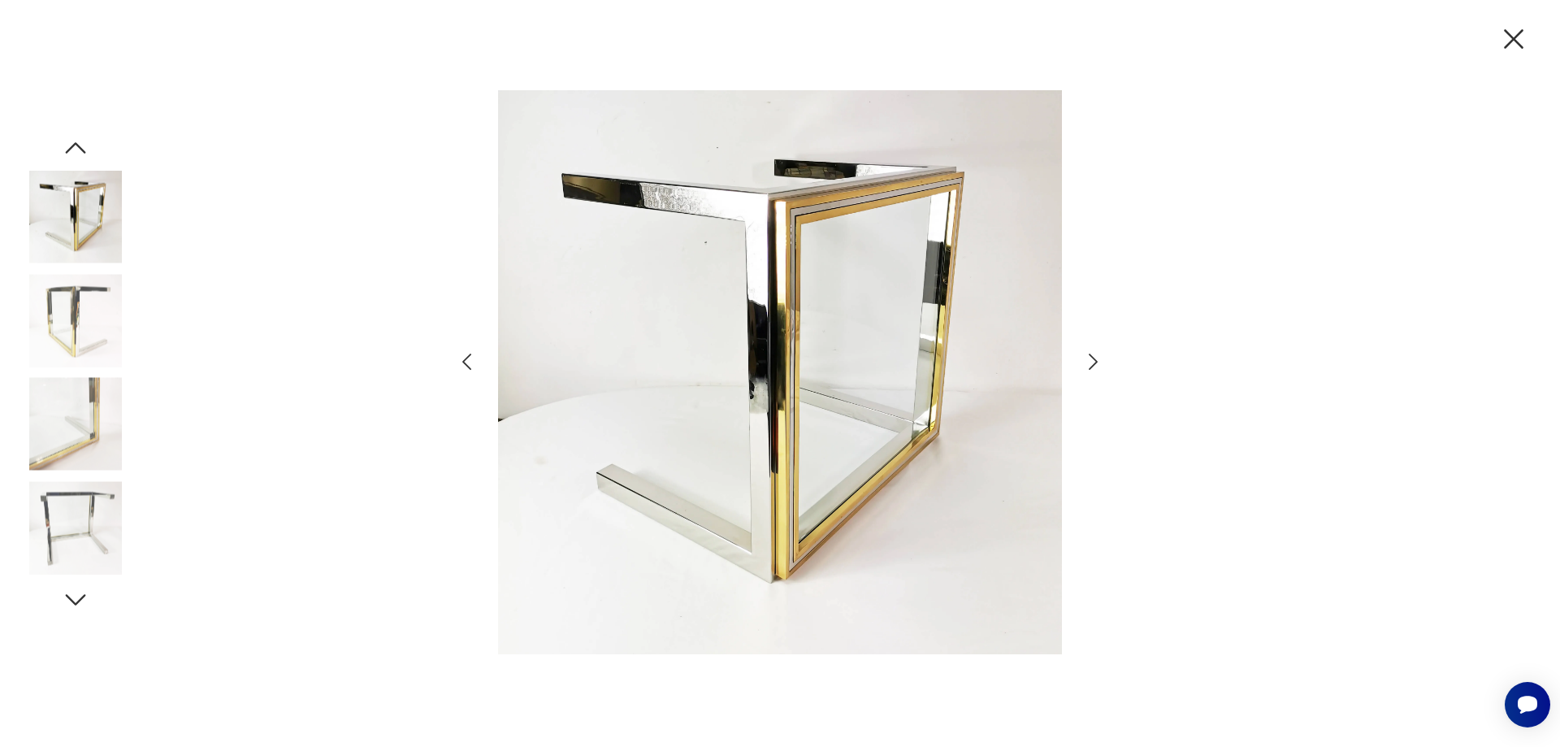
click at [1090, 358] on icon "button" at bounding box center [1093, 362] width 24 height 24
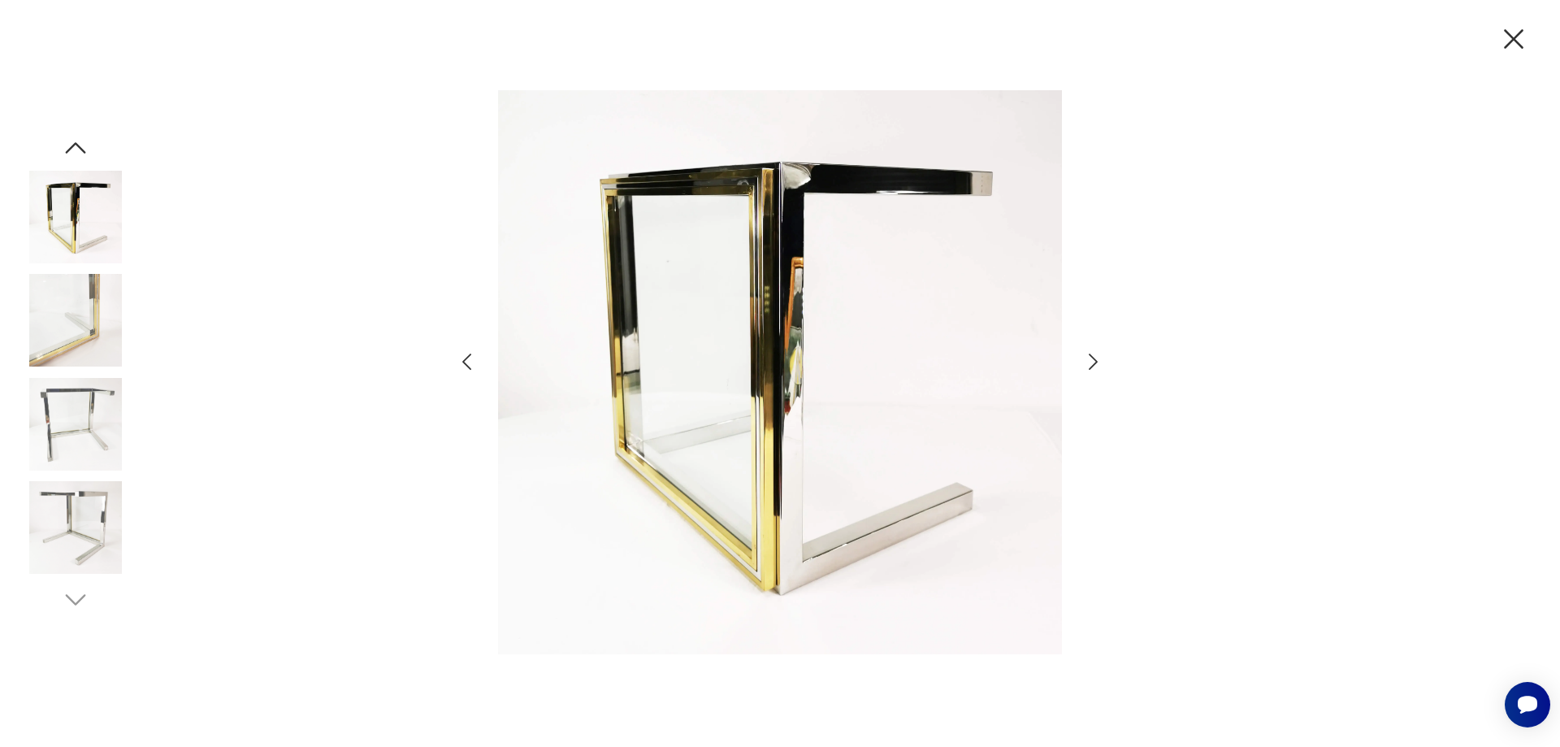
click at [1090, 358] on icon "button" at bounding box center [1093, 362] width 24 height 24
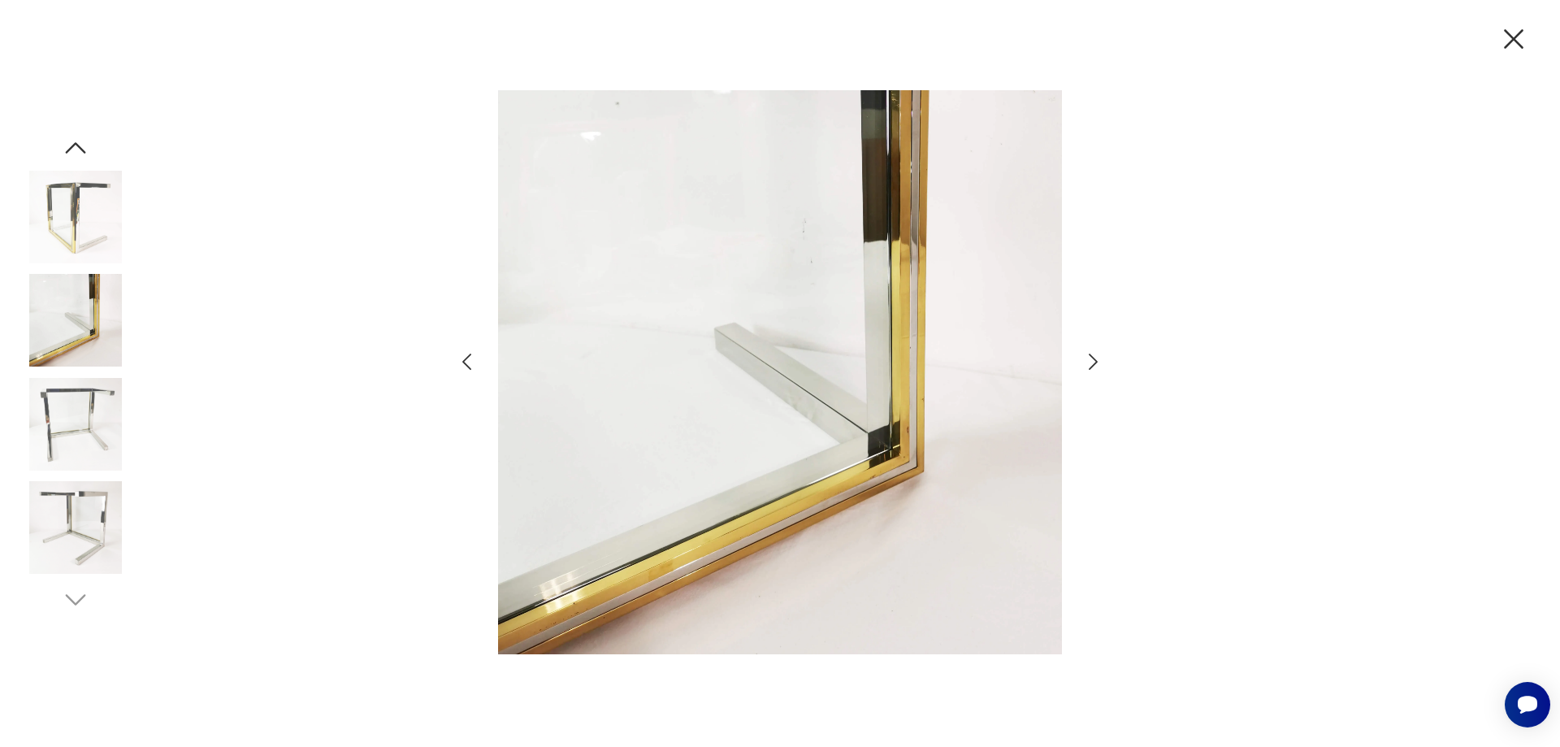
click at [1090, 358] on icon "button" at bounding box center [1093, 362] width 24 height 24
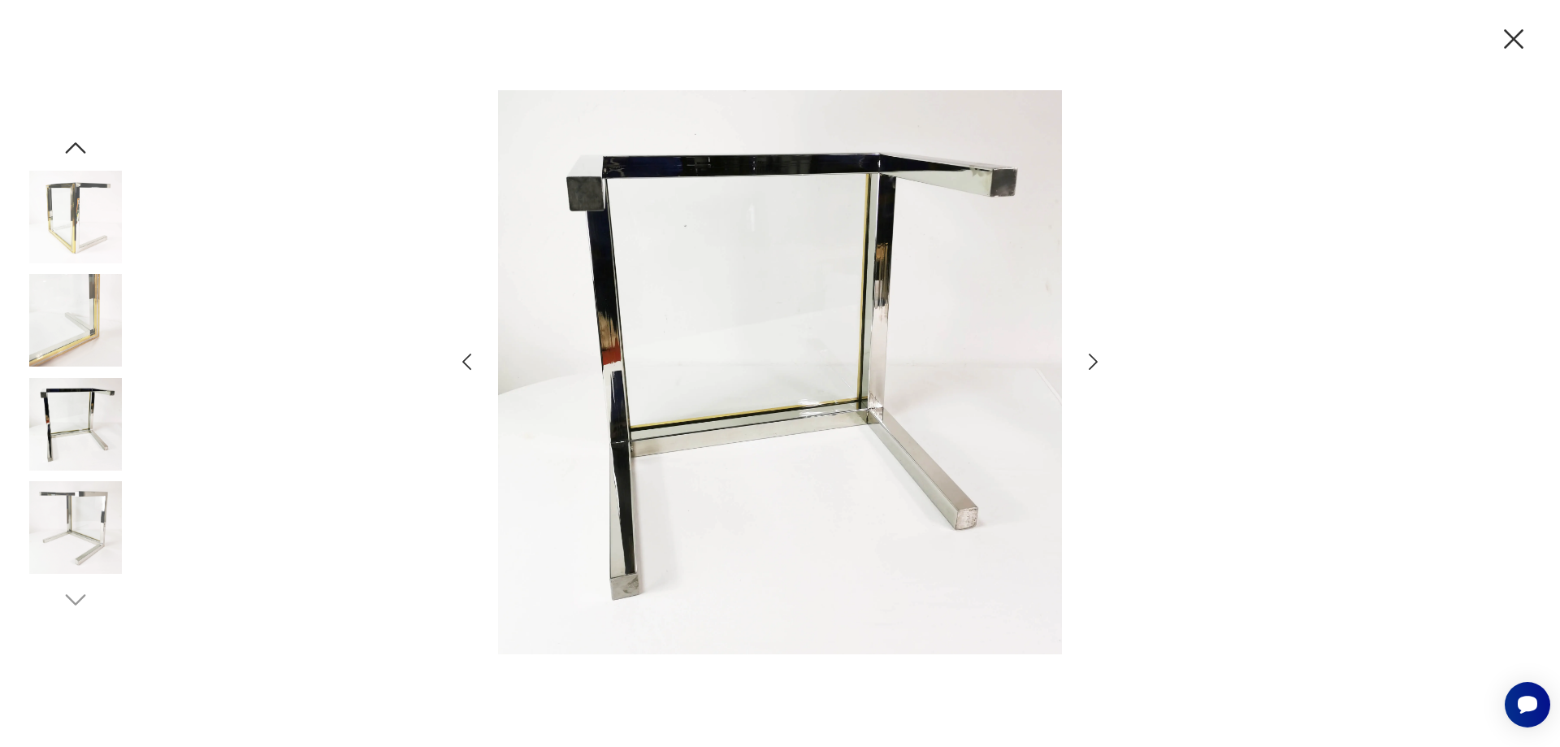
click at [1090, 358] on icon "button" at bounding box center [1093, 362] width 24 height 24
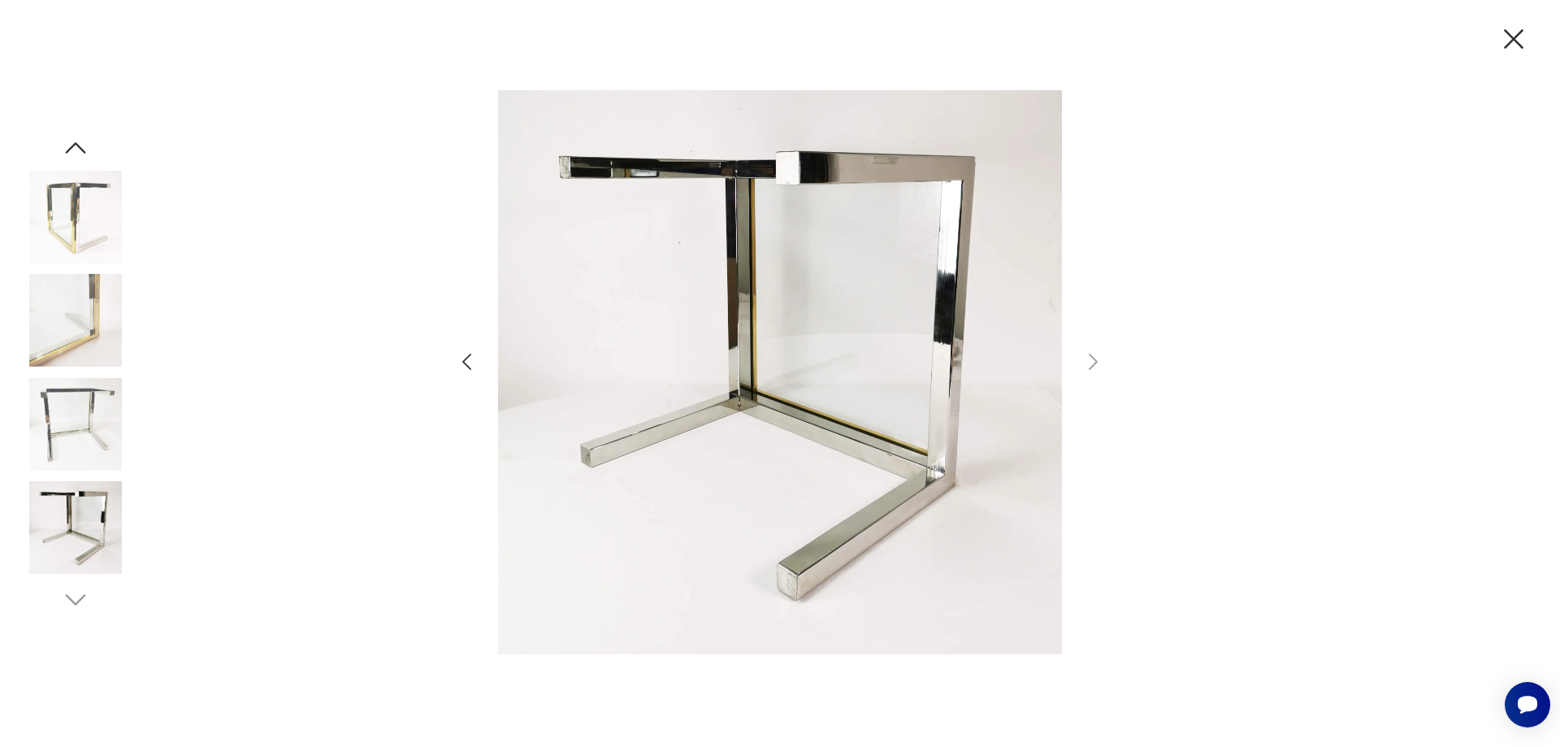
click at [478, 374] on div at bounding box center [780, 373] width 650 height 600
click at [467, 367] on icon "button" at bounding box center [467, 362] width 24 height 24
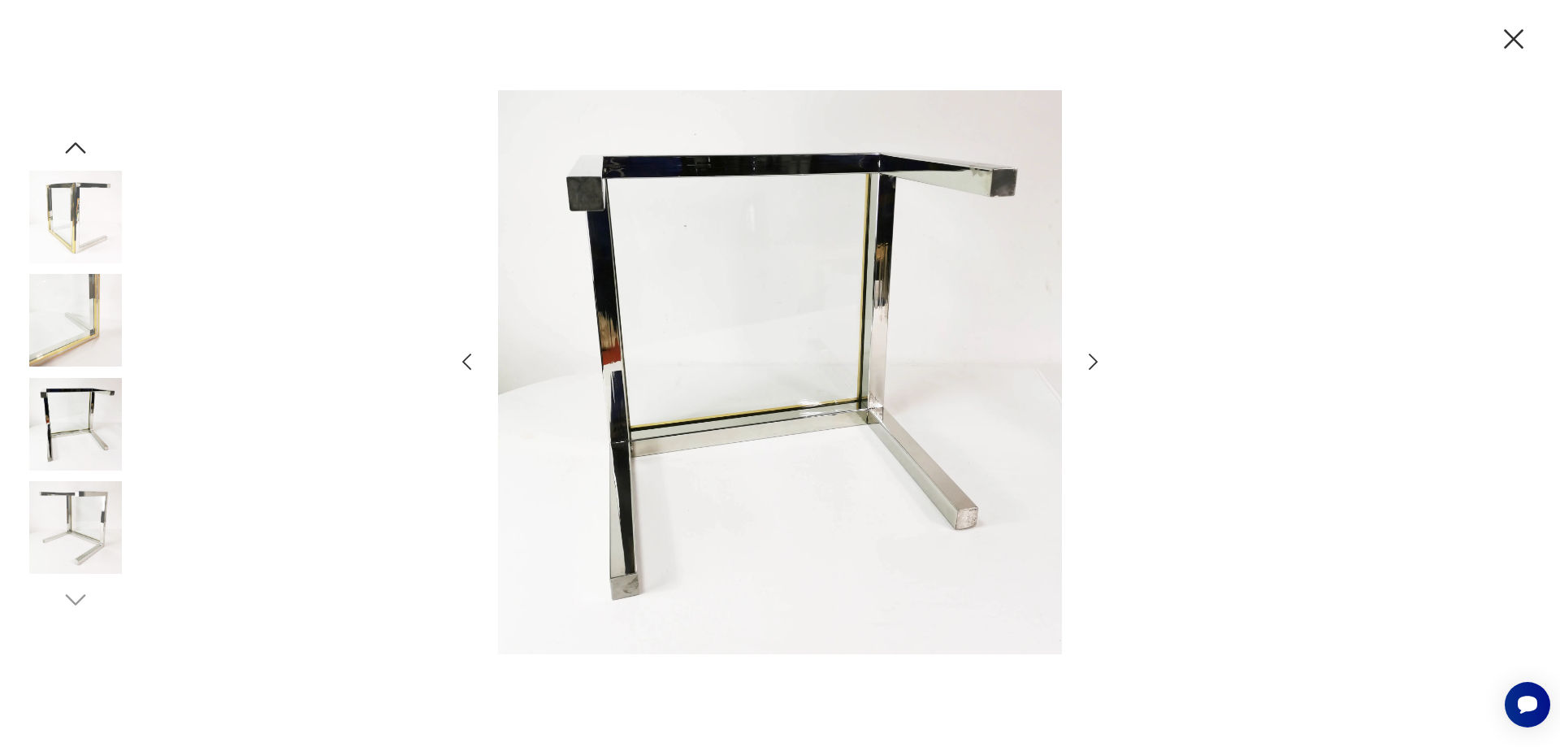
click at [466, 367] on icon "button" at bounding box center [467, 362] width 24 height 24
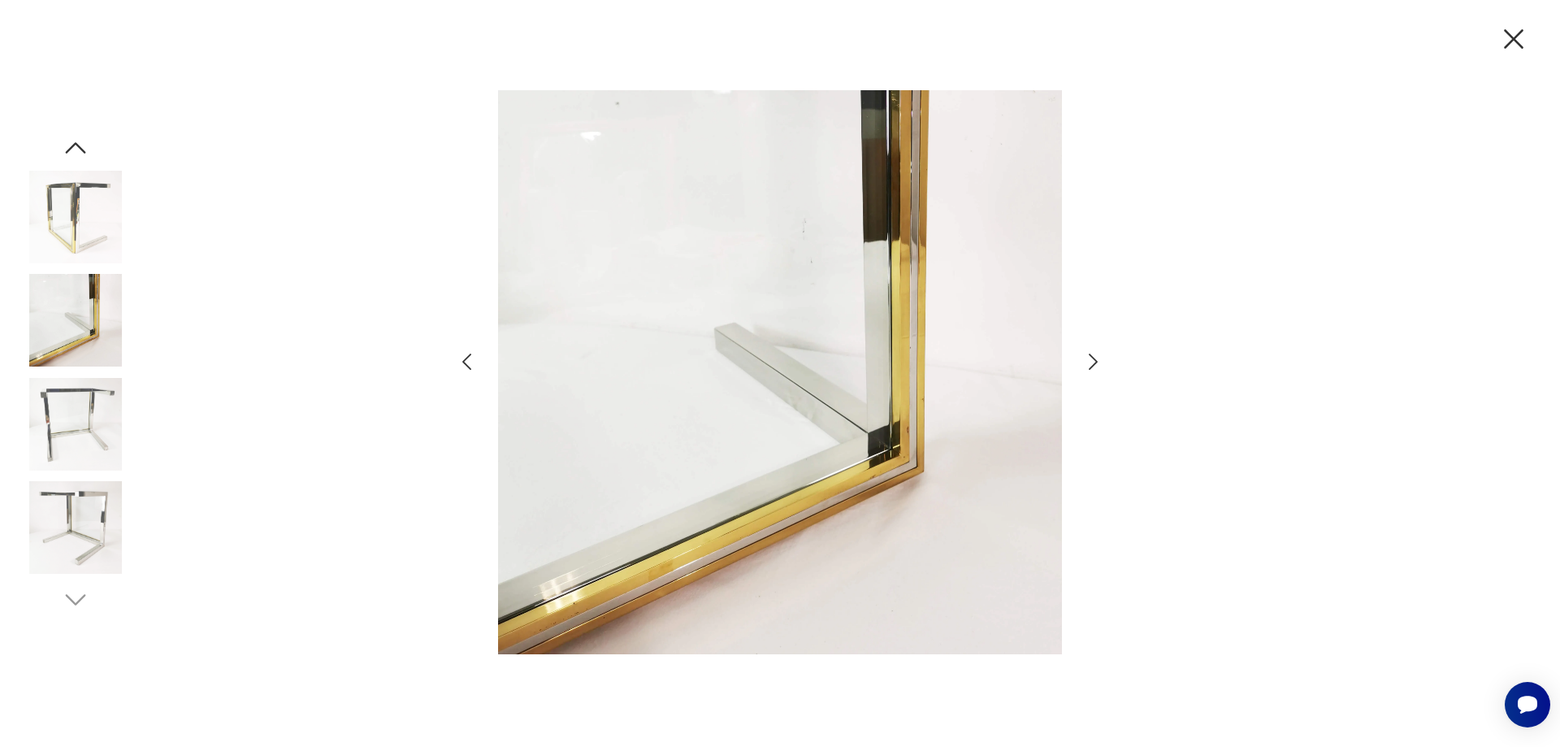
click at [466, 367] on icon "button" at bounding box center [467, 362] width 24 height 24
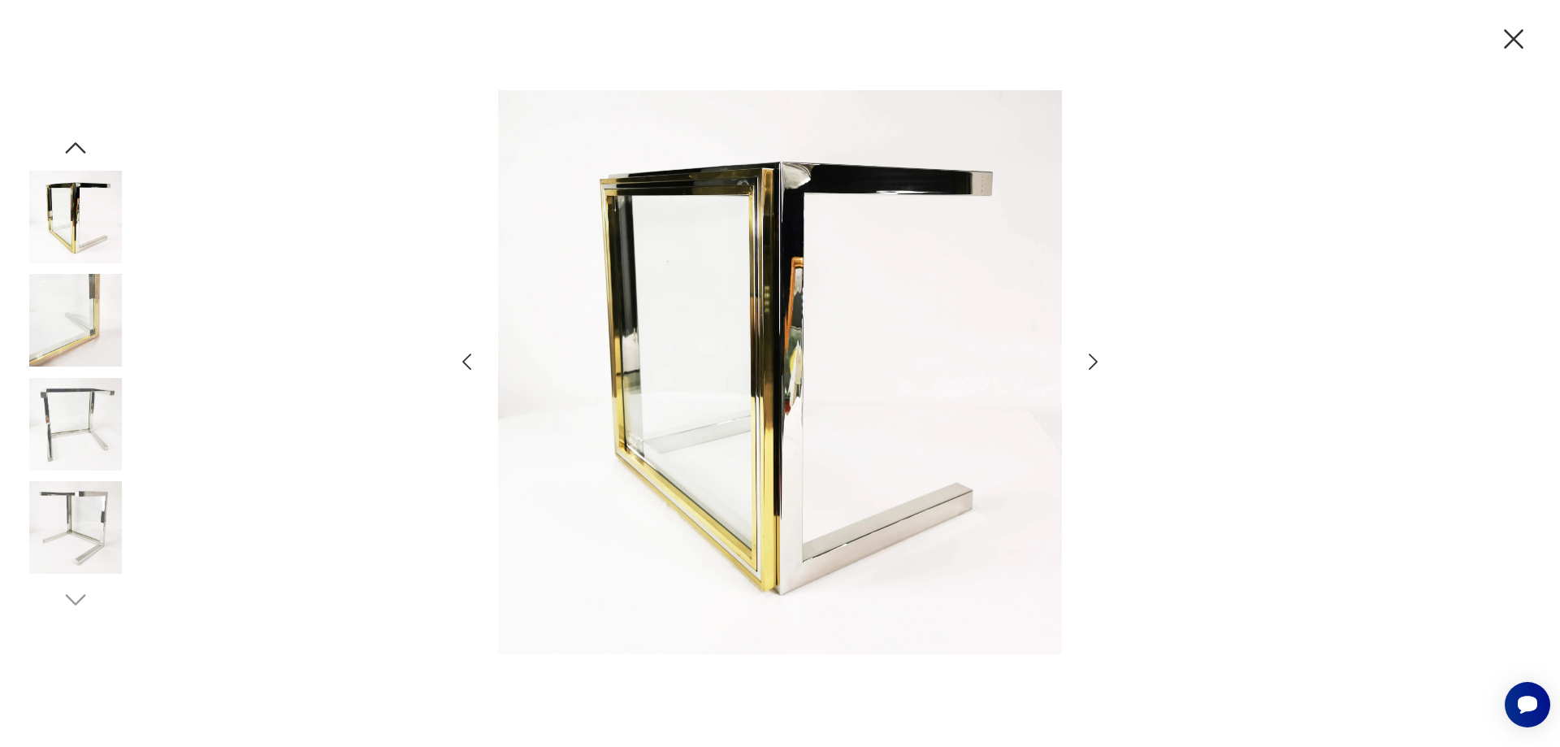
click at [466, 367] on icon "button" at bounding box center [467, 362] width 24 height 24
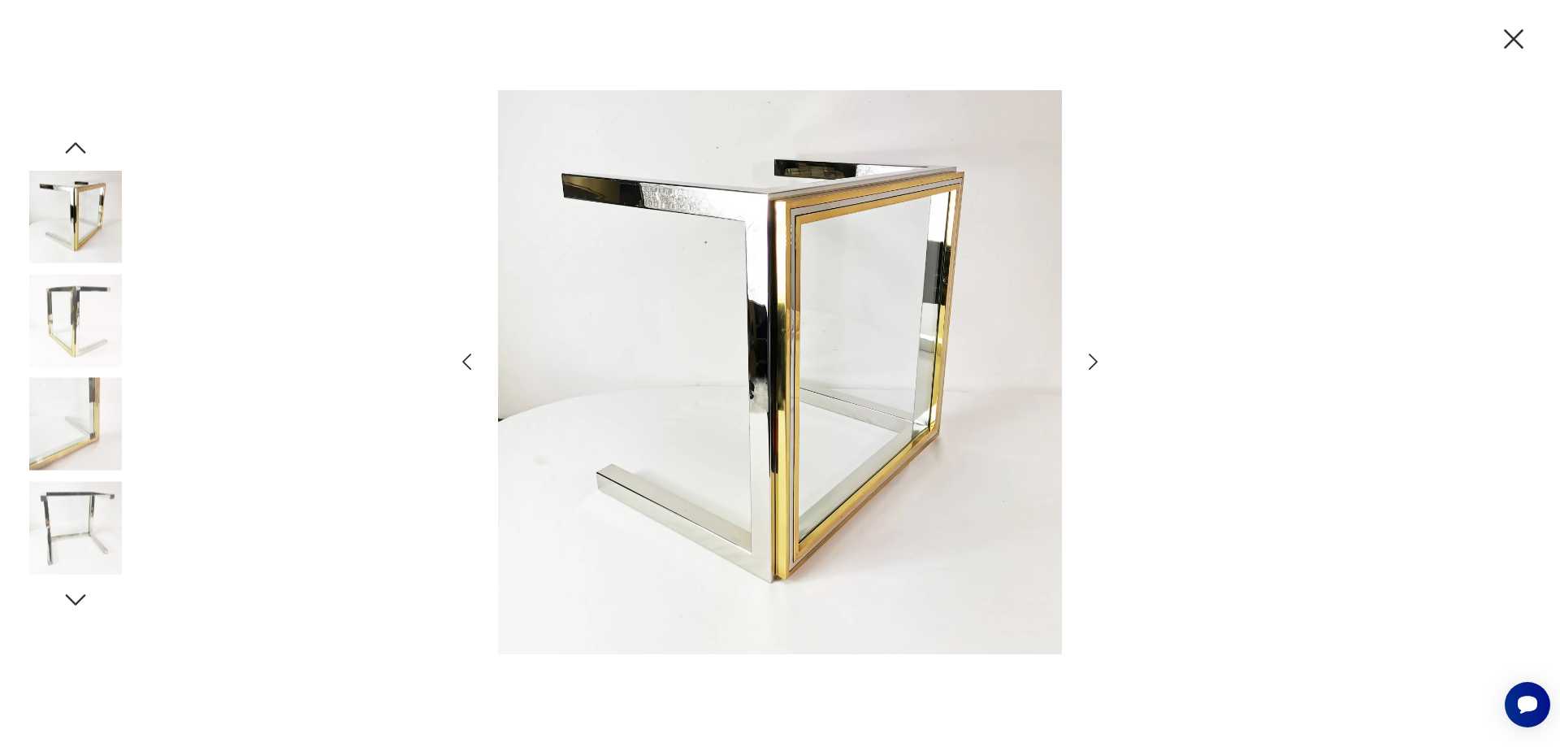
click at [466, 367] on icon "button" at bounding box center [467, 362] width 24 height 24
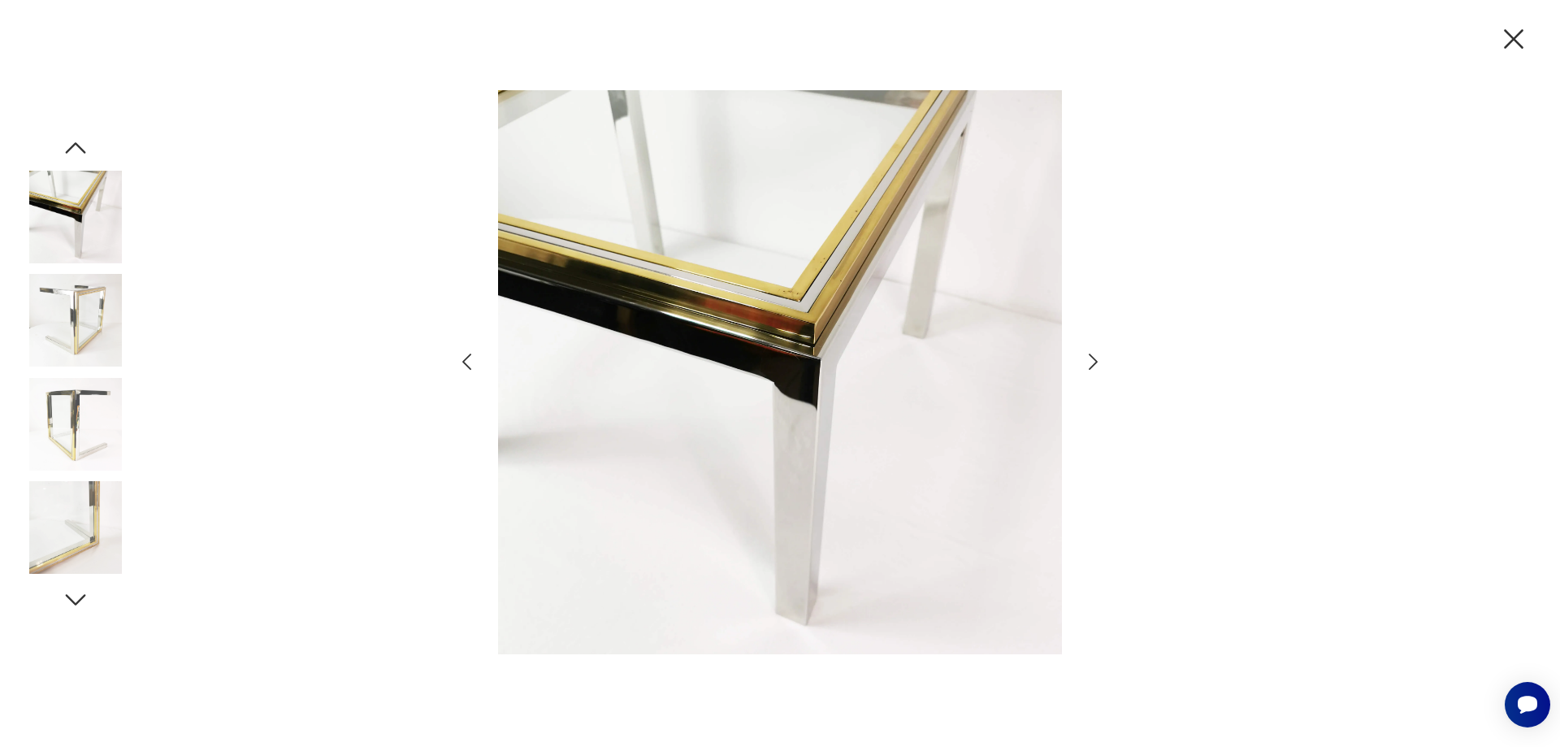
click at [466, 367] on icon "button" at bounding box center [467, 362] width 24 height 24
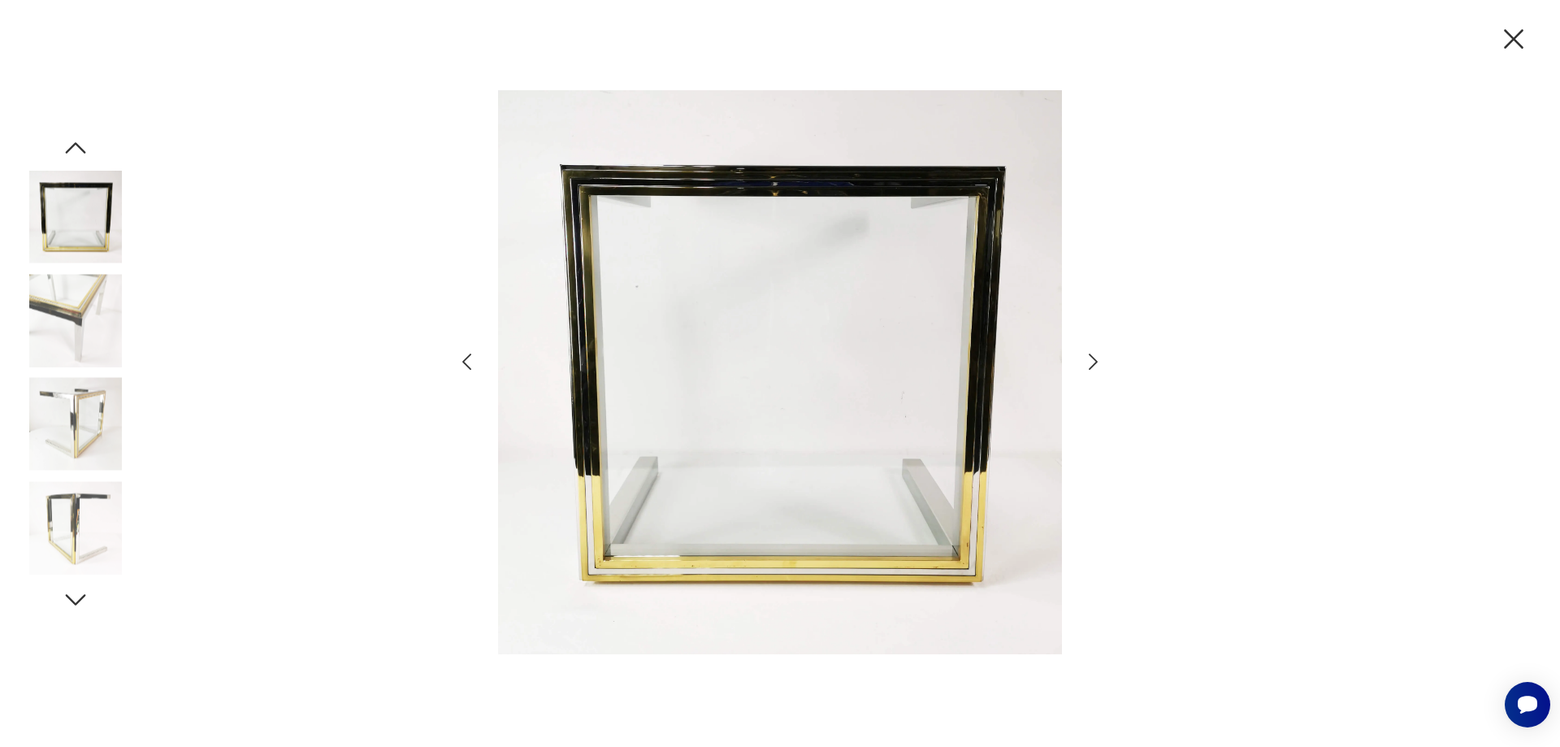
click at [466, 367] on icon "button" at bounding box center [467, 362] width 24 height 24
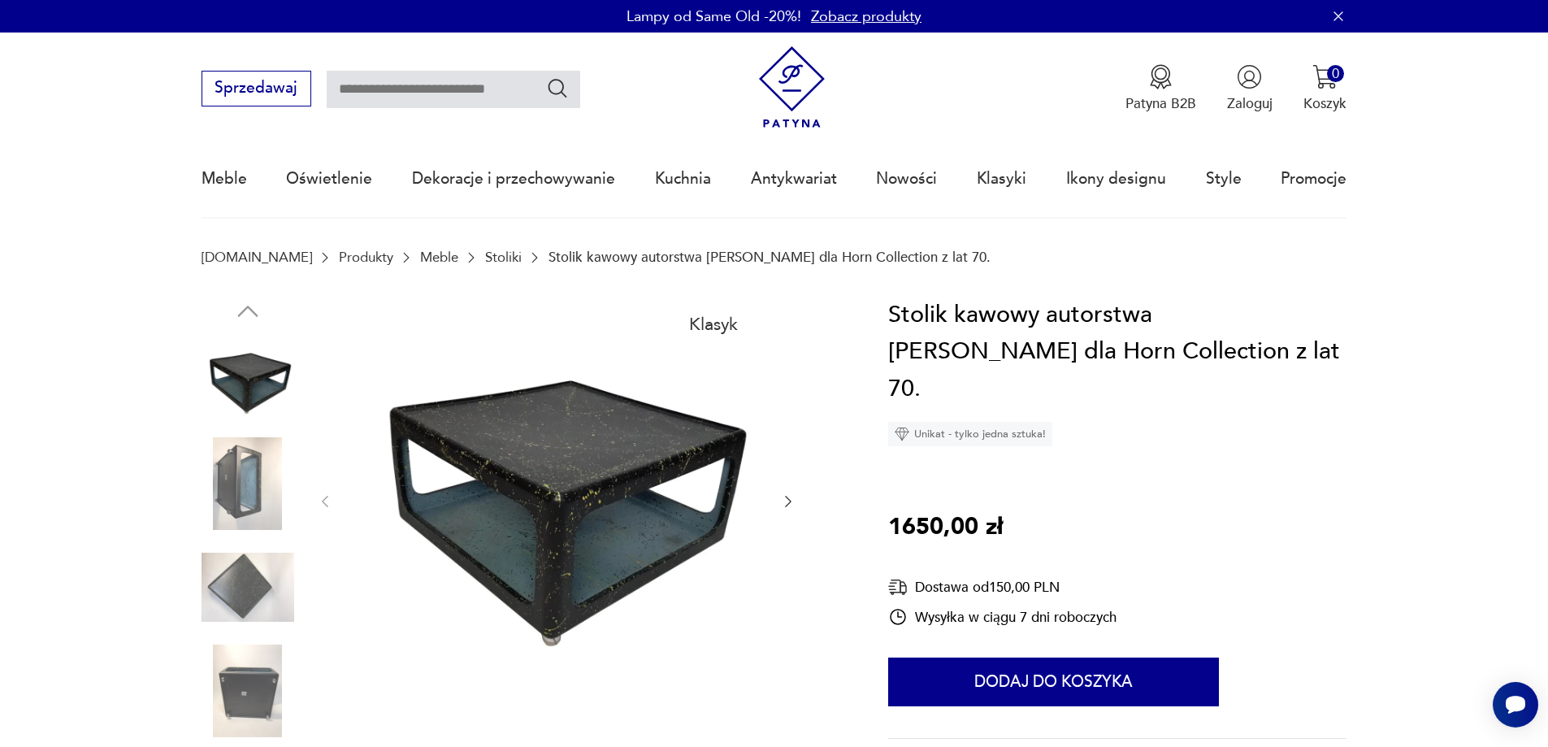
click at [245, 480] on img at bounding box center [248, 483] width 93 height 93
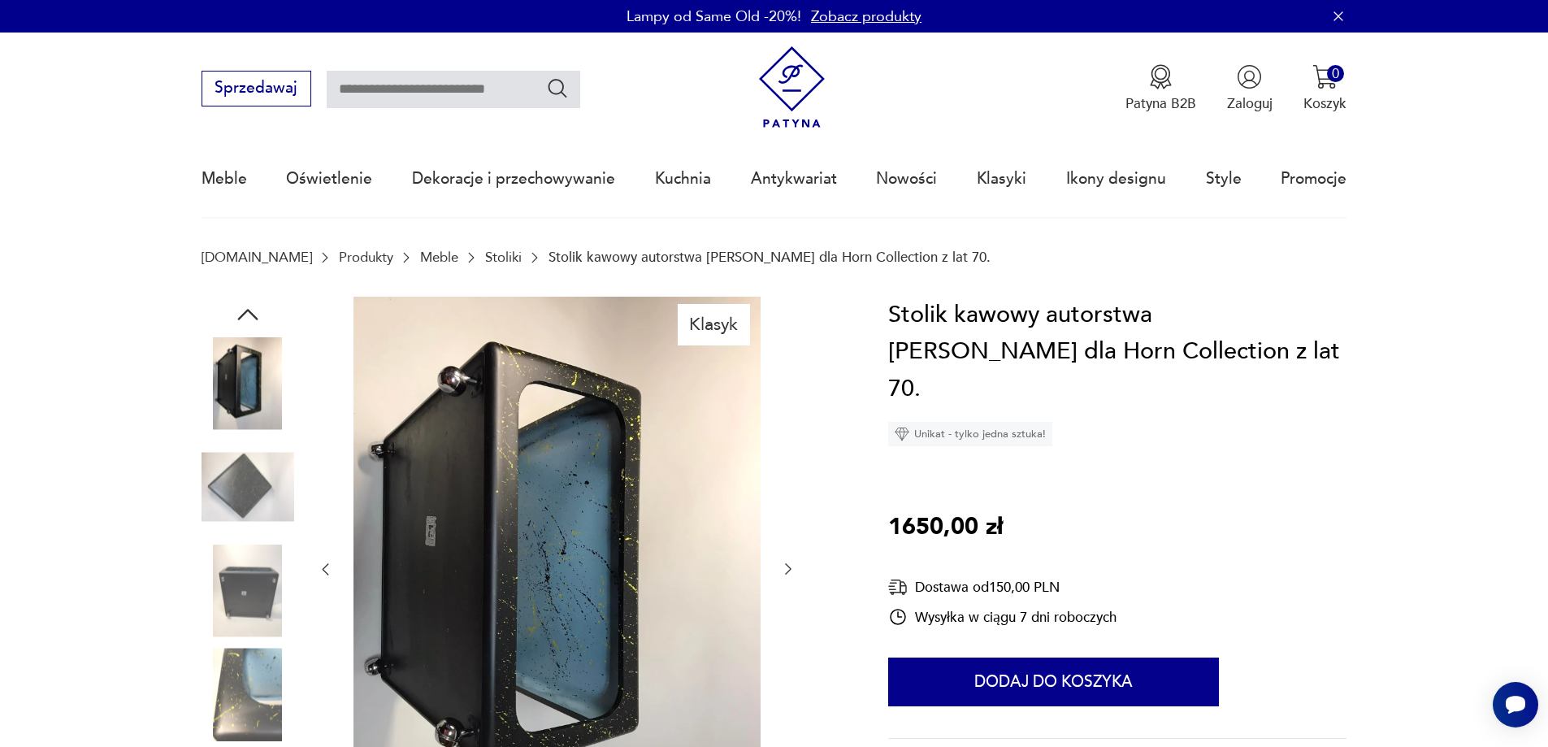
click at [263, 555] on img at bounding box center [248, 590] width 93 height 93
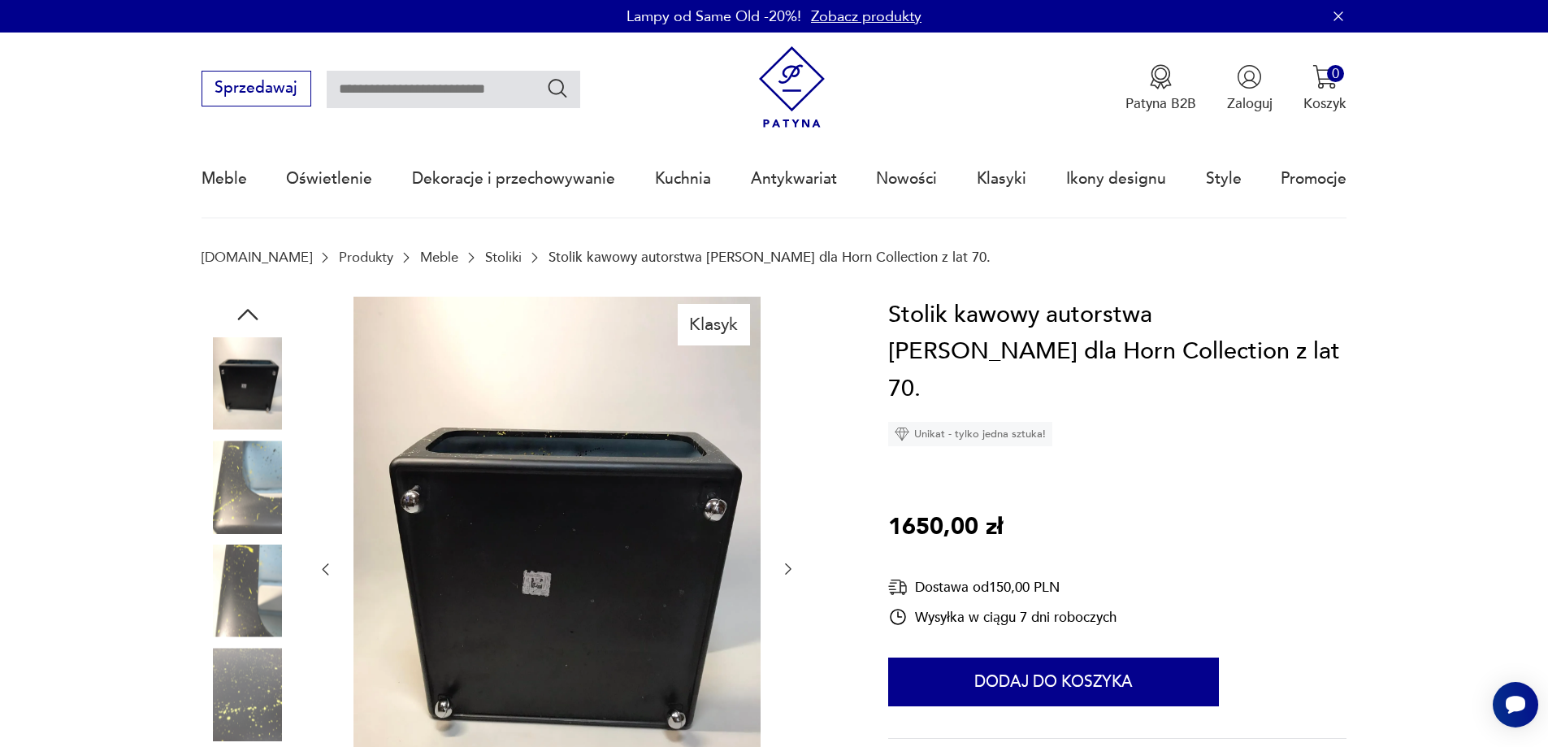
click at [254, 590] on img at bounding box center [248, 590] width 93 height 93
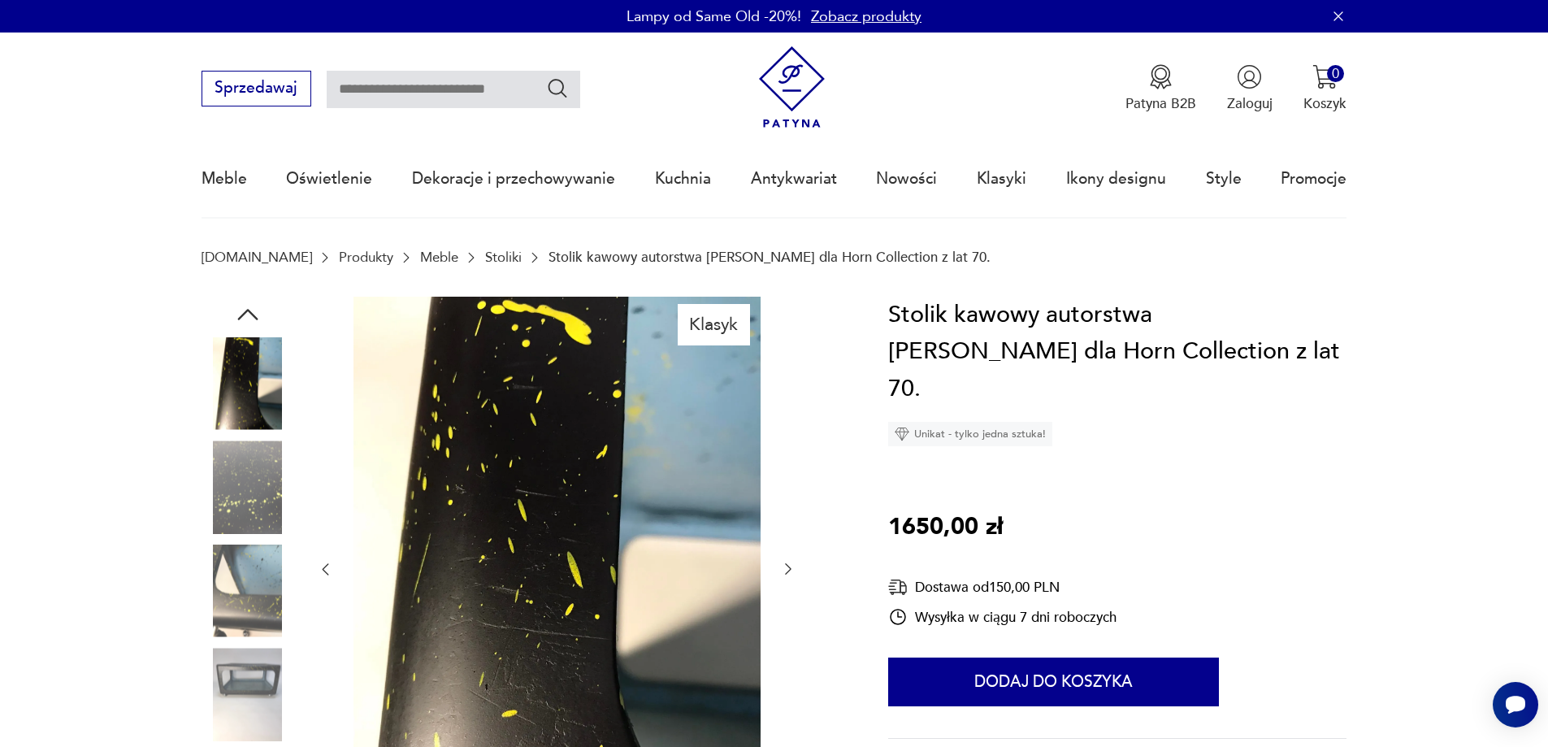
click at [252, 662] on img at bounding box center [248, 694] width 93 height 93
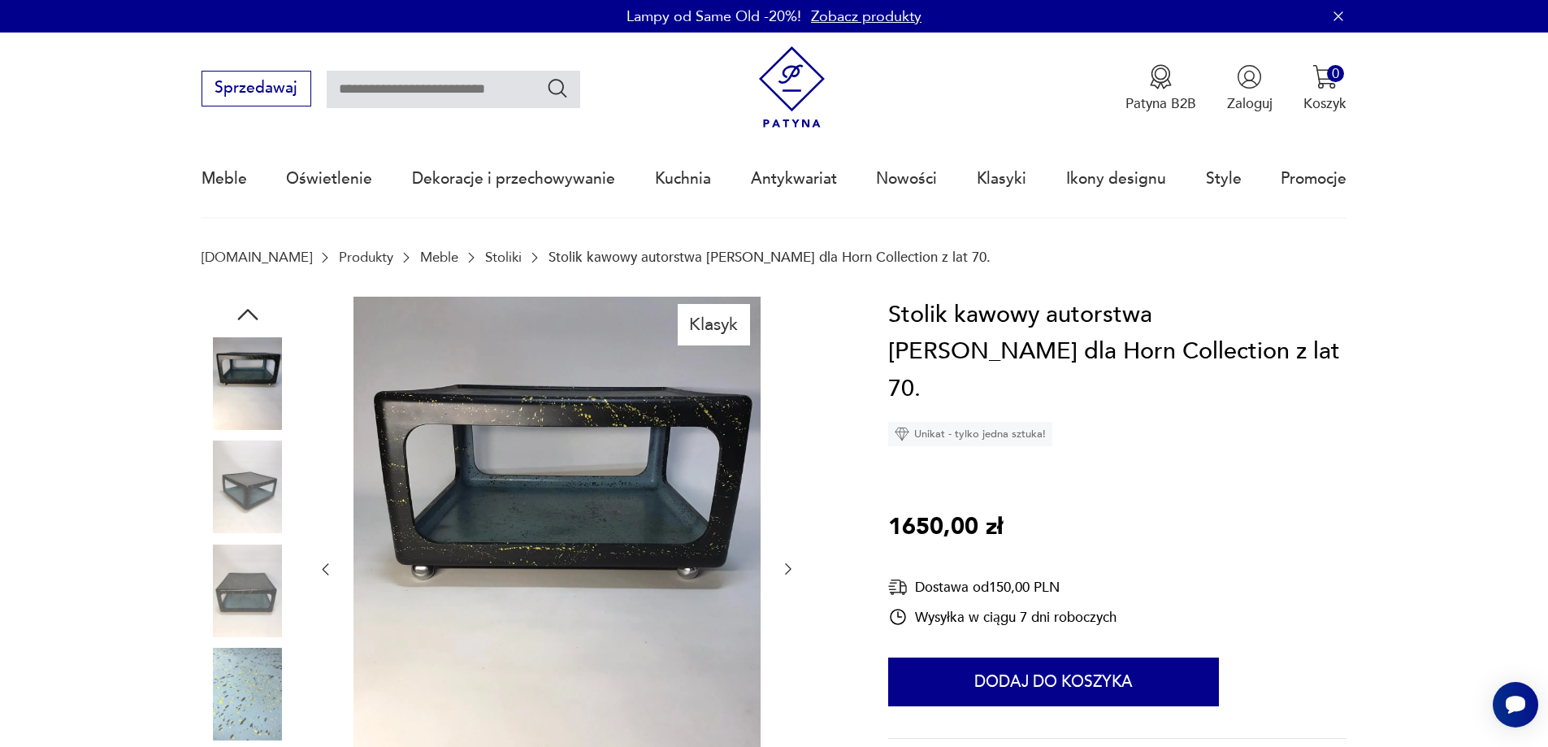
click at [244, 714] on img at bounding box center [248, 694] width 93 height 93
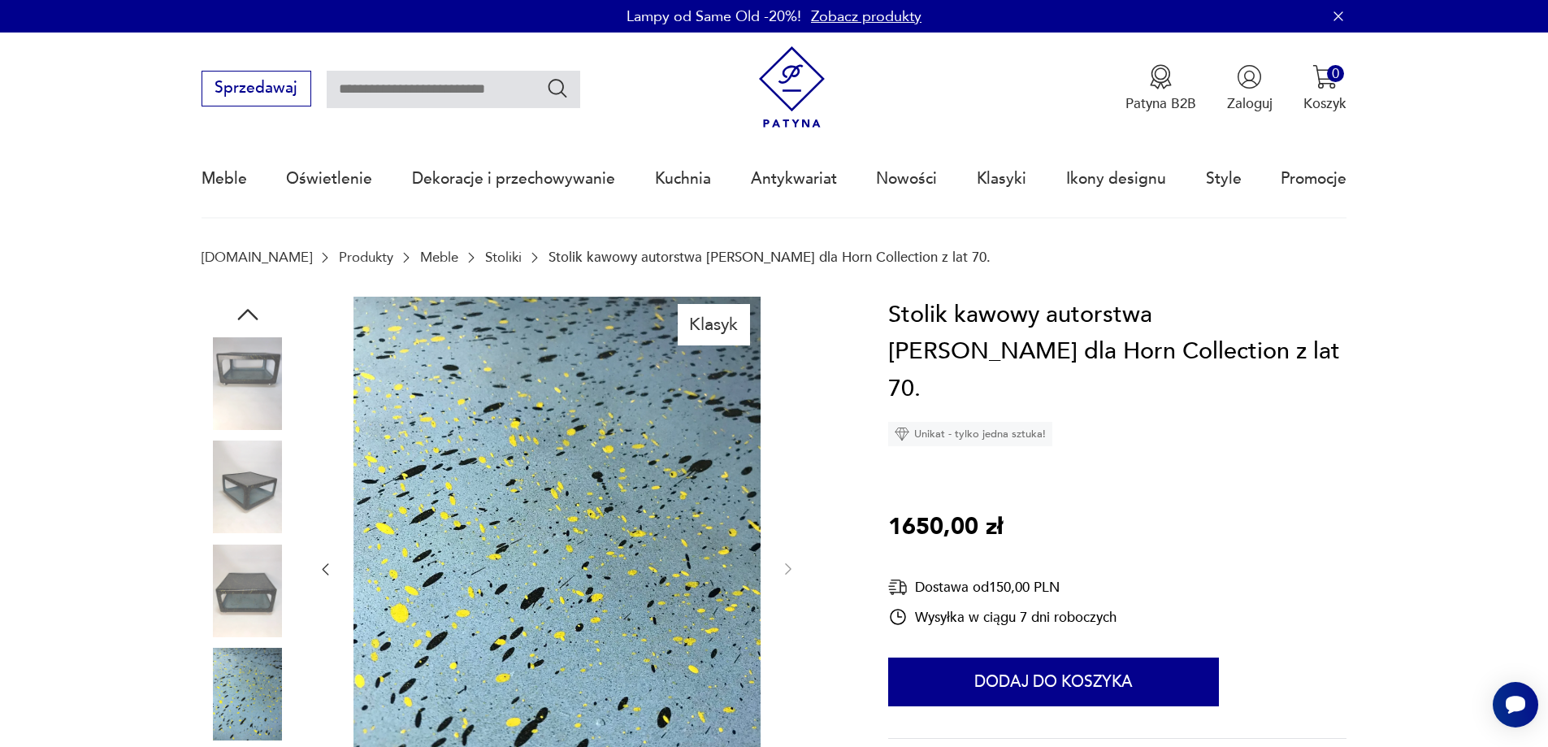
click at [244, 714] on img at bounding box center [248, 694] width 93 height 93
click at [778, 561] on div at bounding box center [556, 570] width 479 height 546
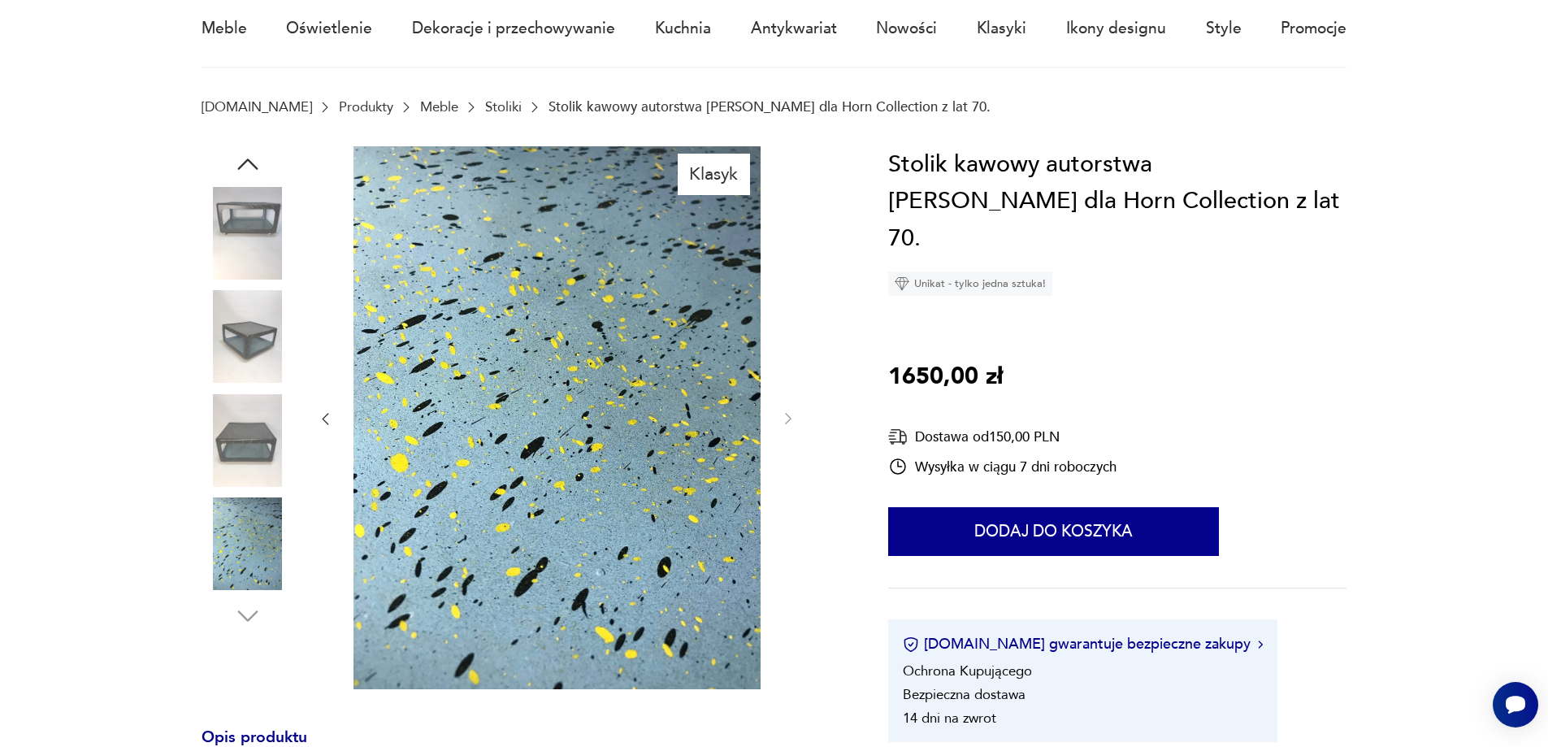
scroll to position [163, 0]
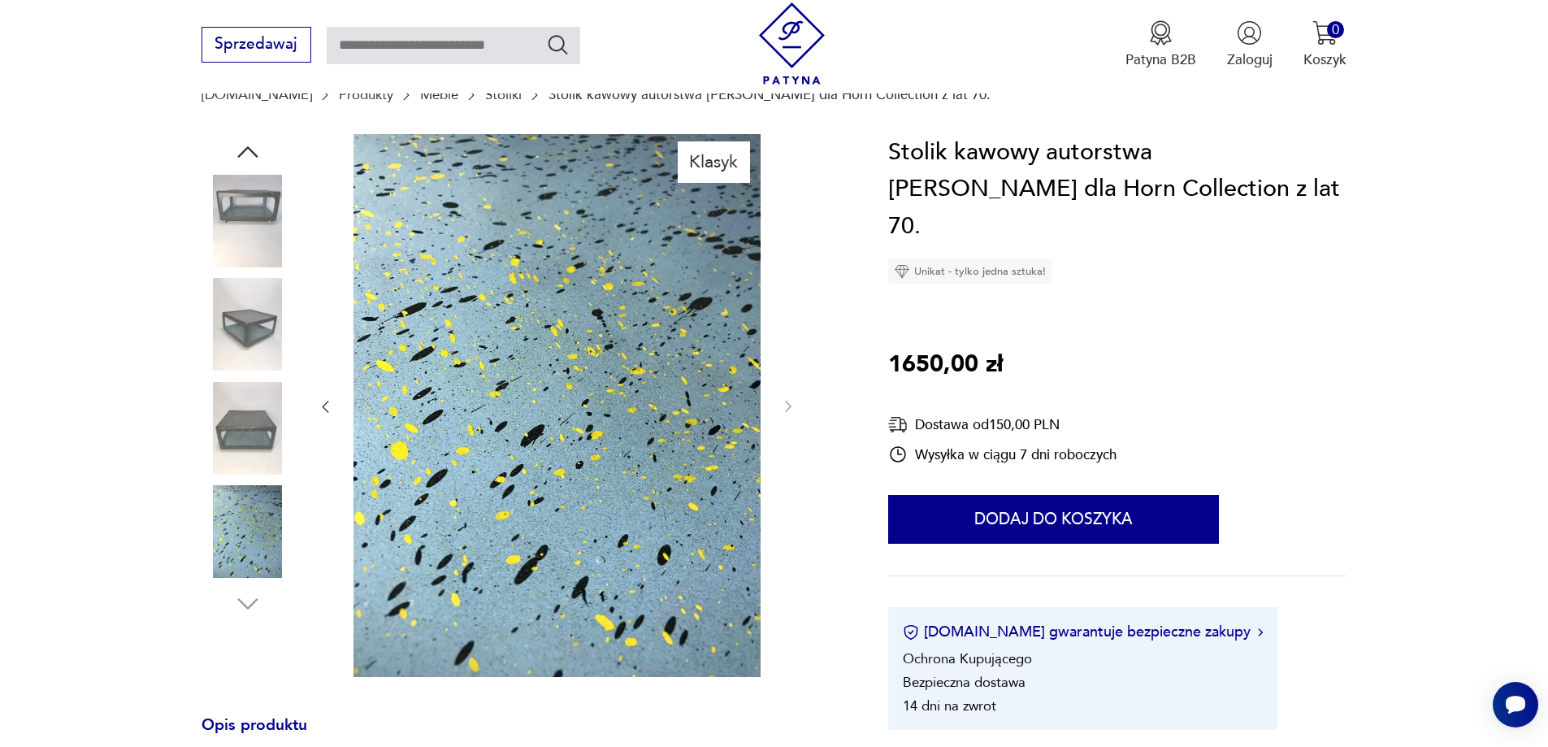
click at [330, 413] on icon "button" at bounding box center [325, 406] width 16 height 16
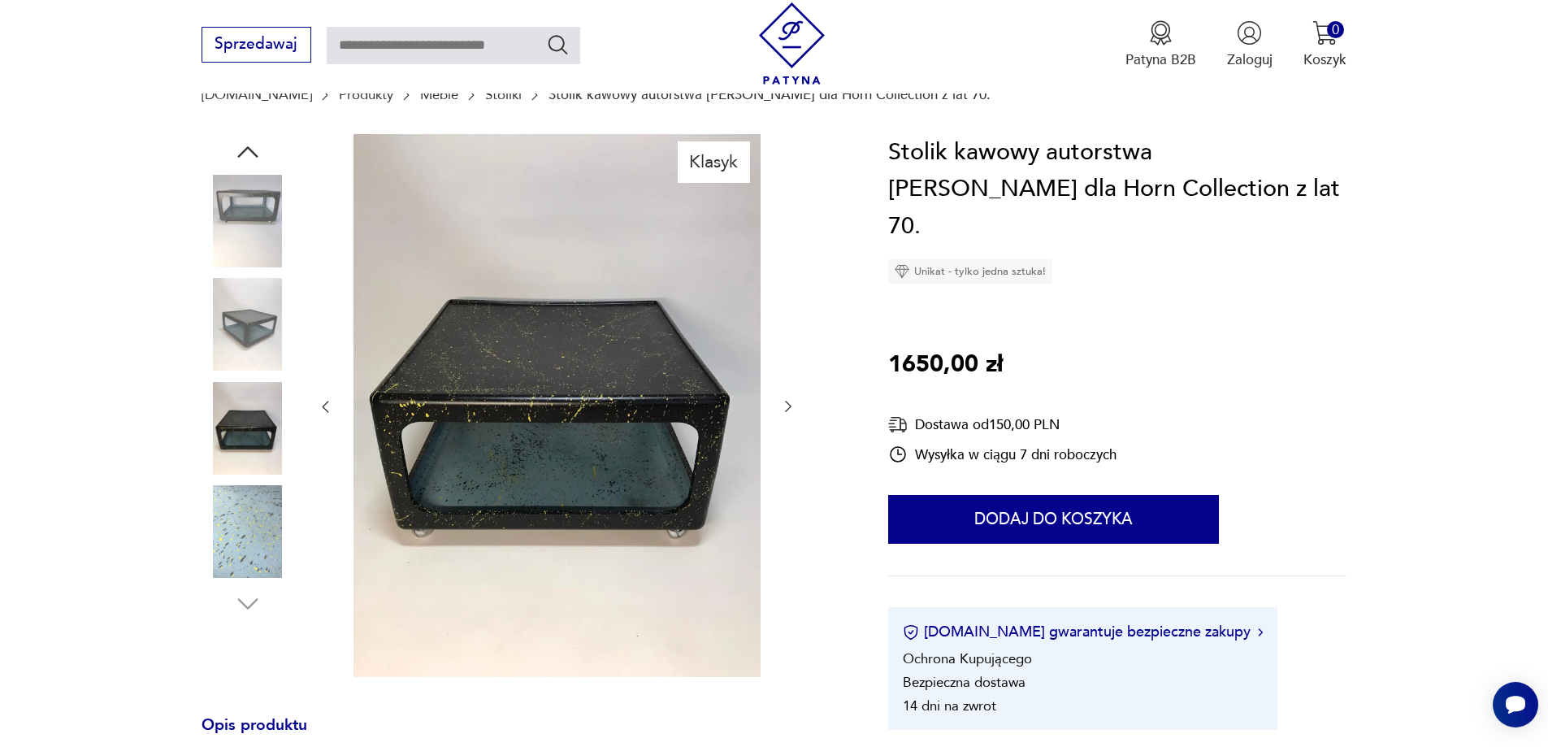
click at [330, 413] on icon "button" at bounding box center [325, 406] width 16 height 16
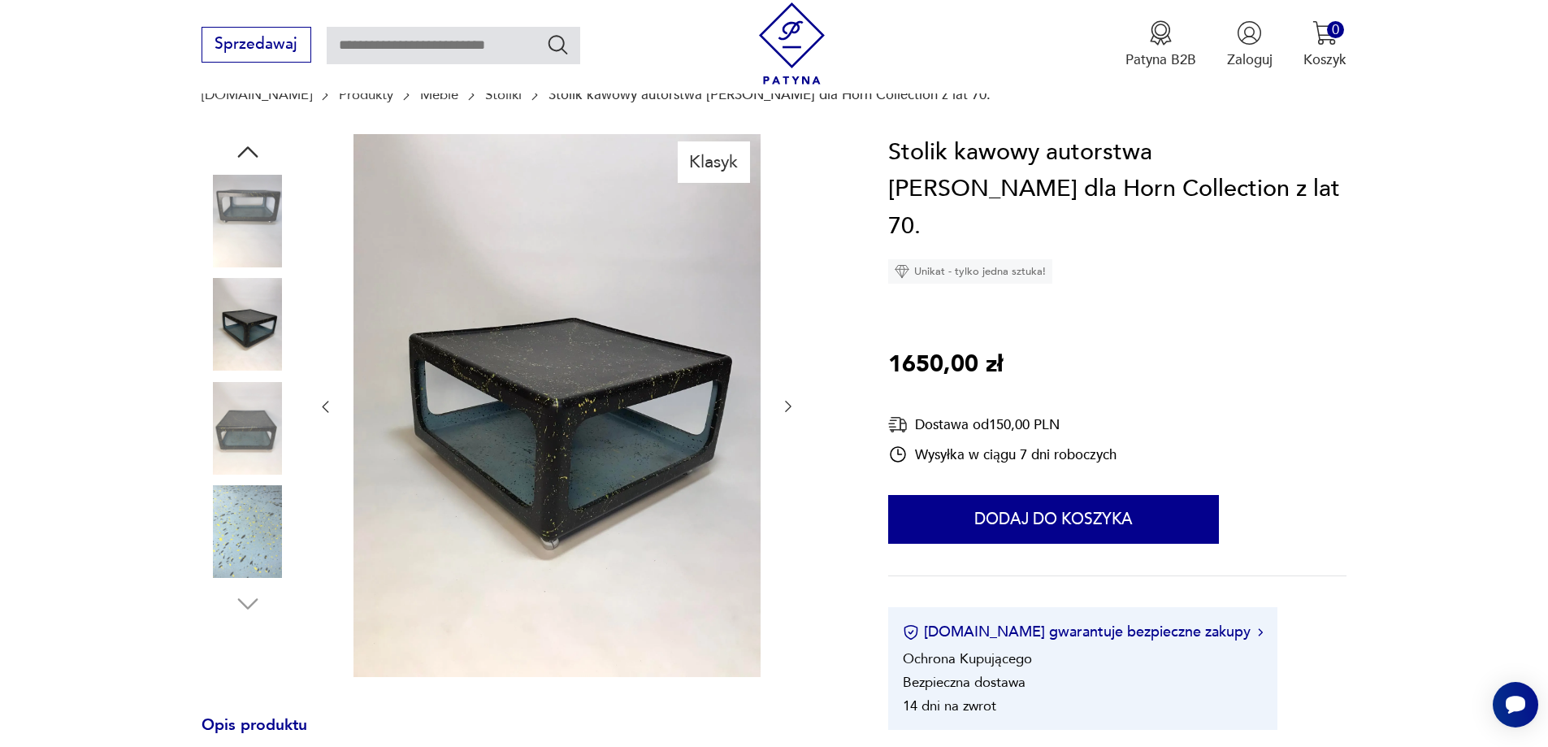
click at [330, 413] on icon "button" at bounding box center [325, 406] width 16 height 16
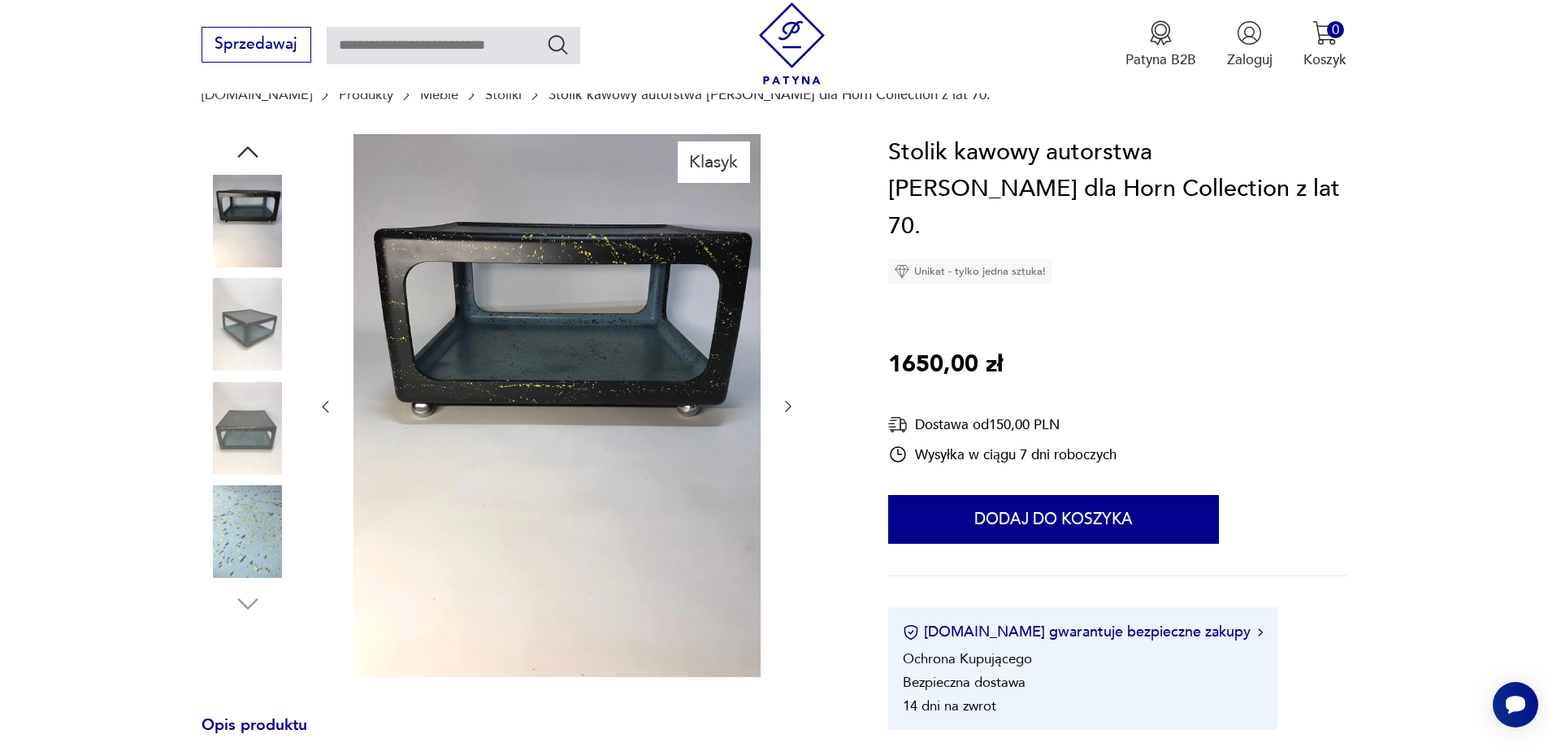
click at [330, 413] on icon "button" at bounding box center [325, 406] width 16 height 16
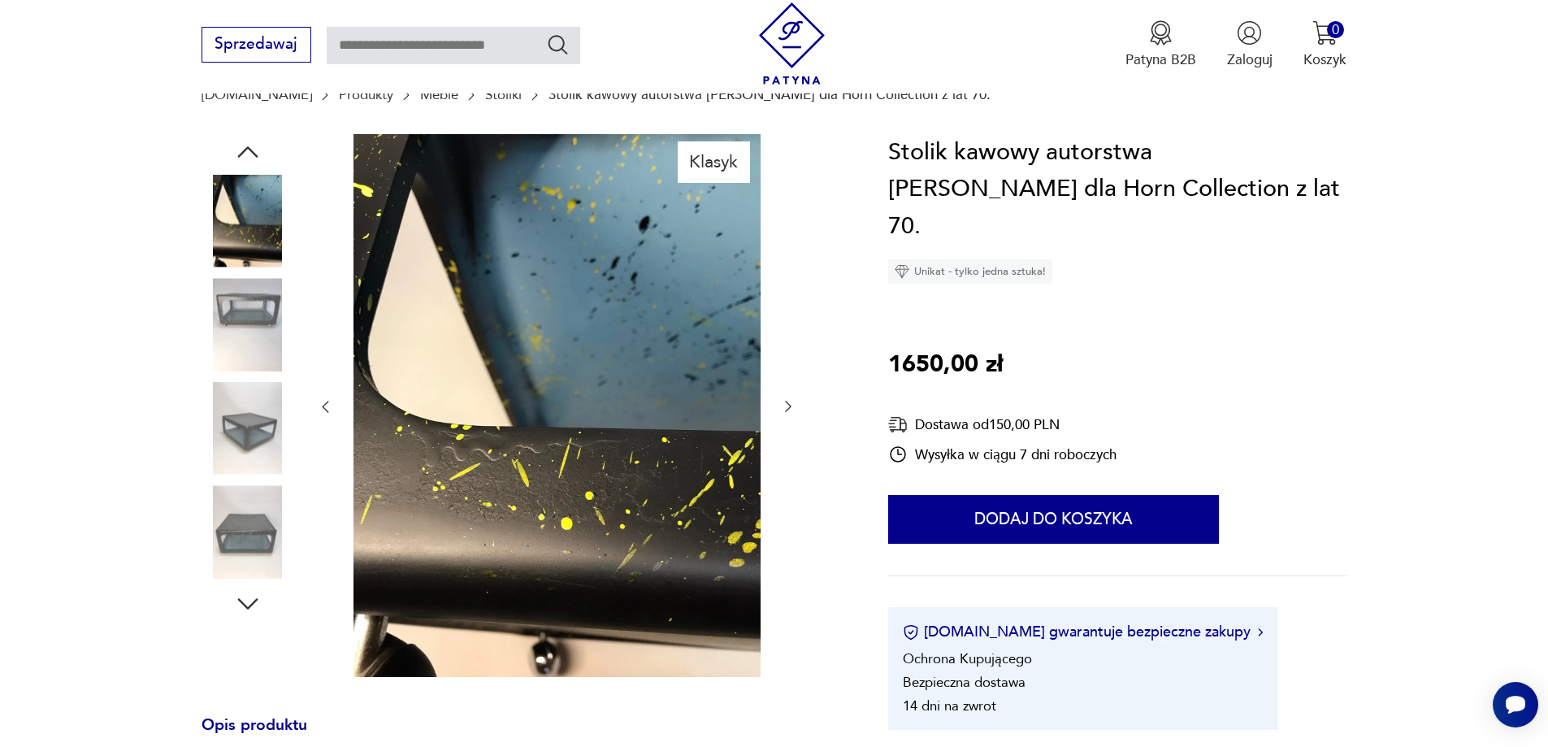
click at [330, 413] on icon "button" at bounding box center [325, 406] width 16 height 16
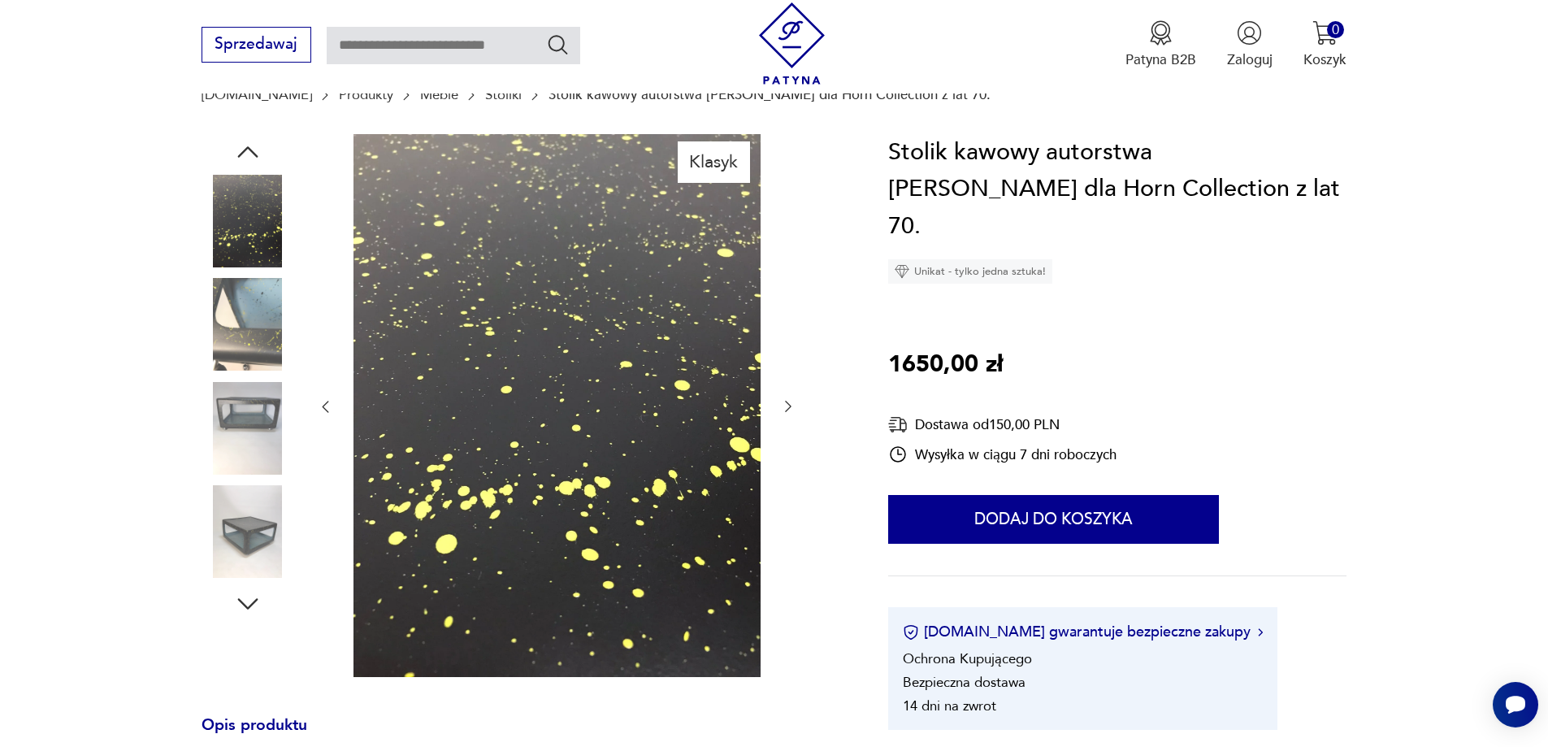
click at [330, 413] on icon "button" at bounding box center [325, 406] width 16 height 16
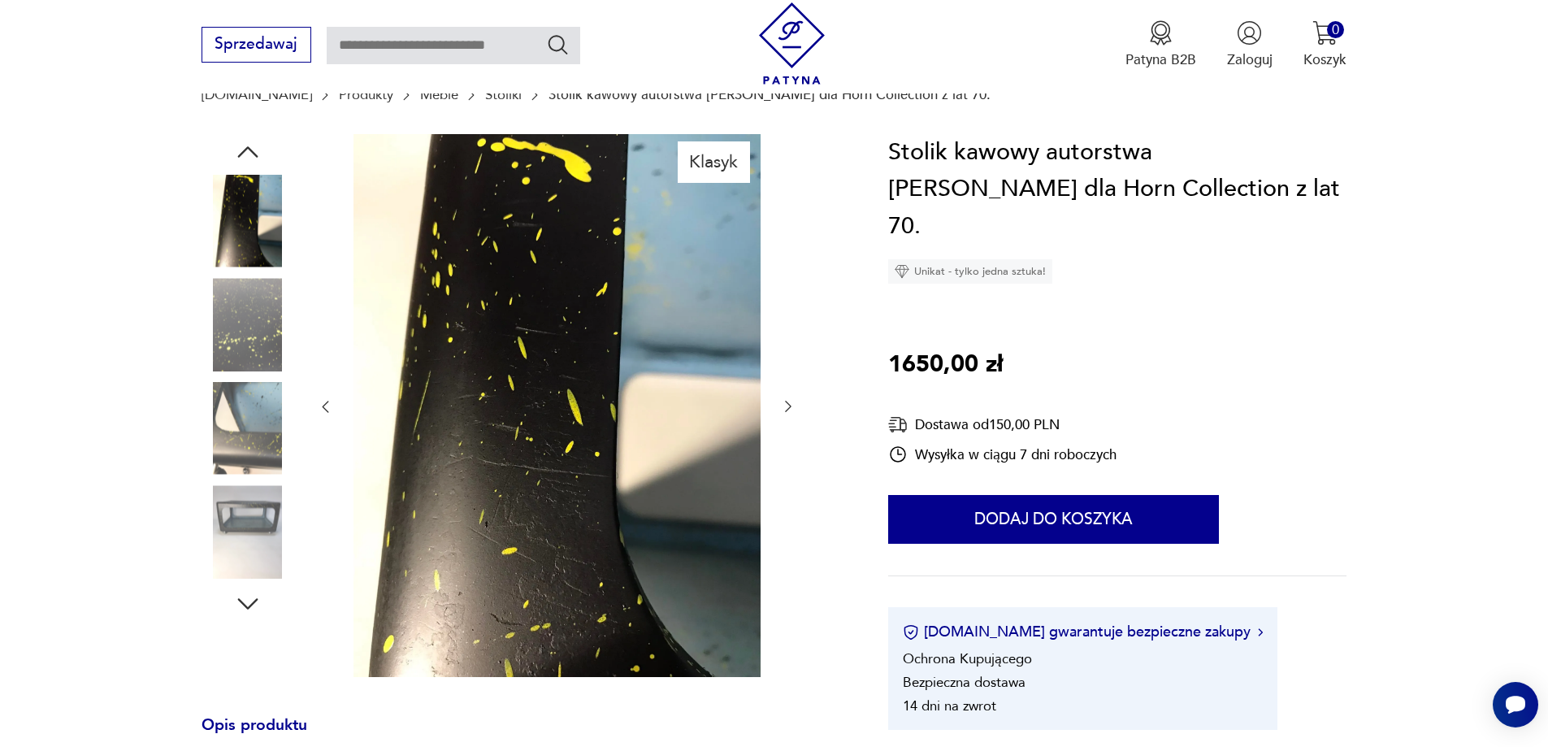
click at [330, 413] on icon "button" at bounding box center [325, 406] width 16 height 16
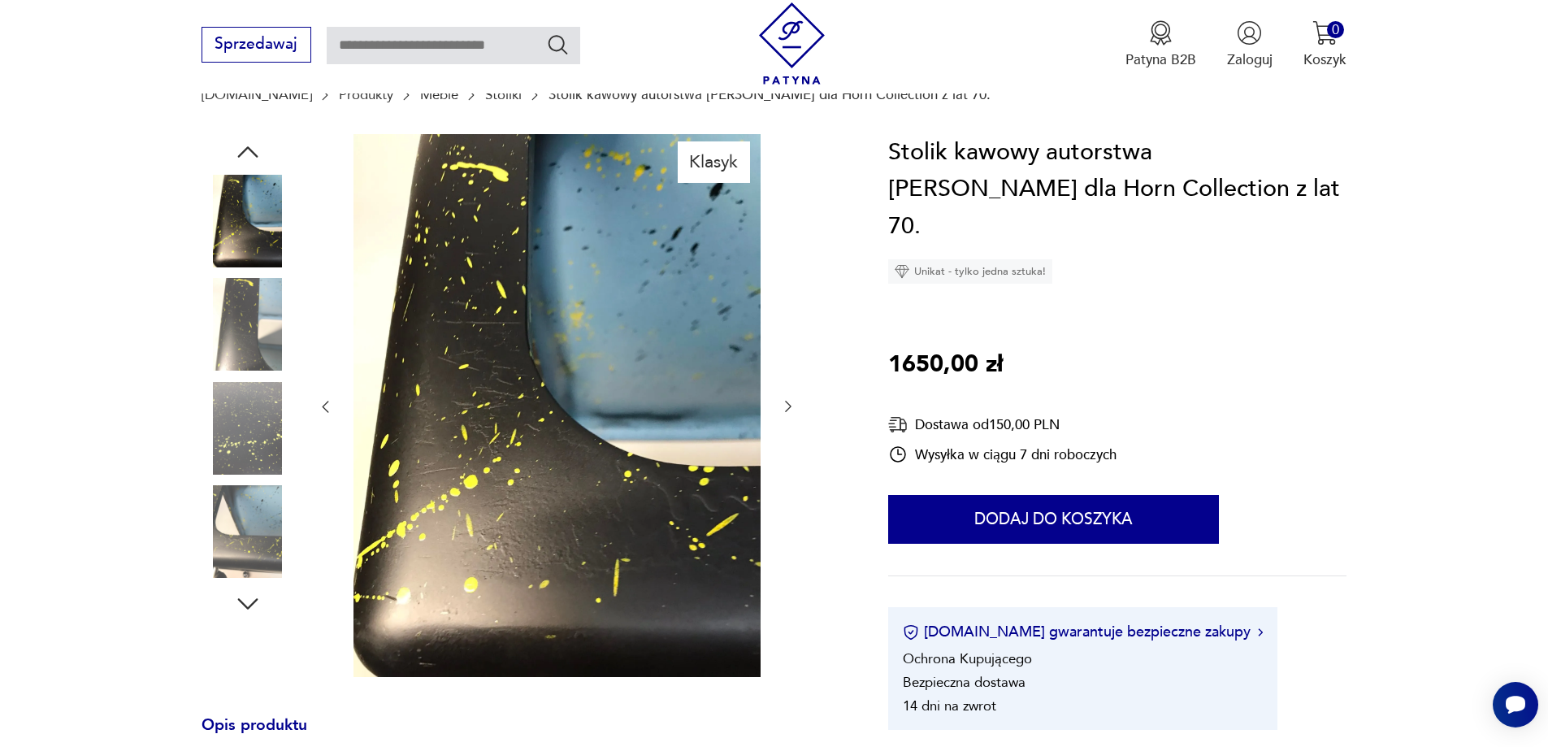
click at [330, 413] on icon "button" at bounding box center [325, 406] width 16 height 16
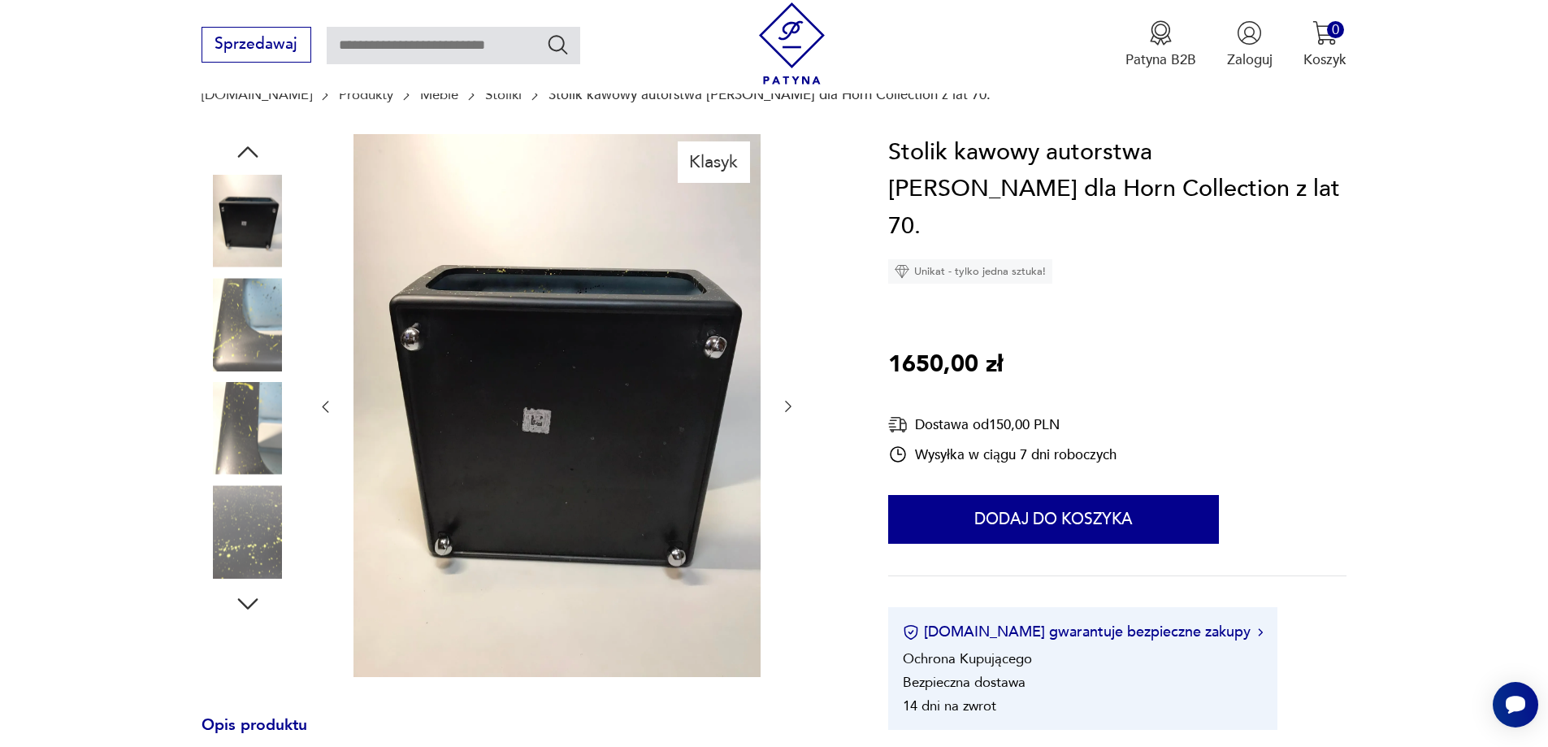
click at [330, 413] on icon "button" at bounding box center [325, 406] width 16 height 16
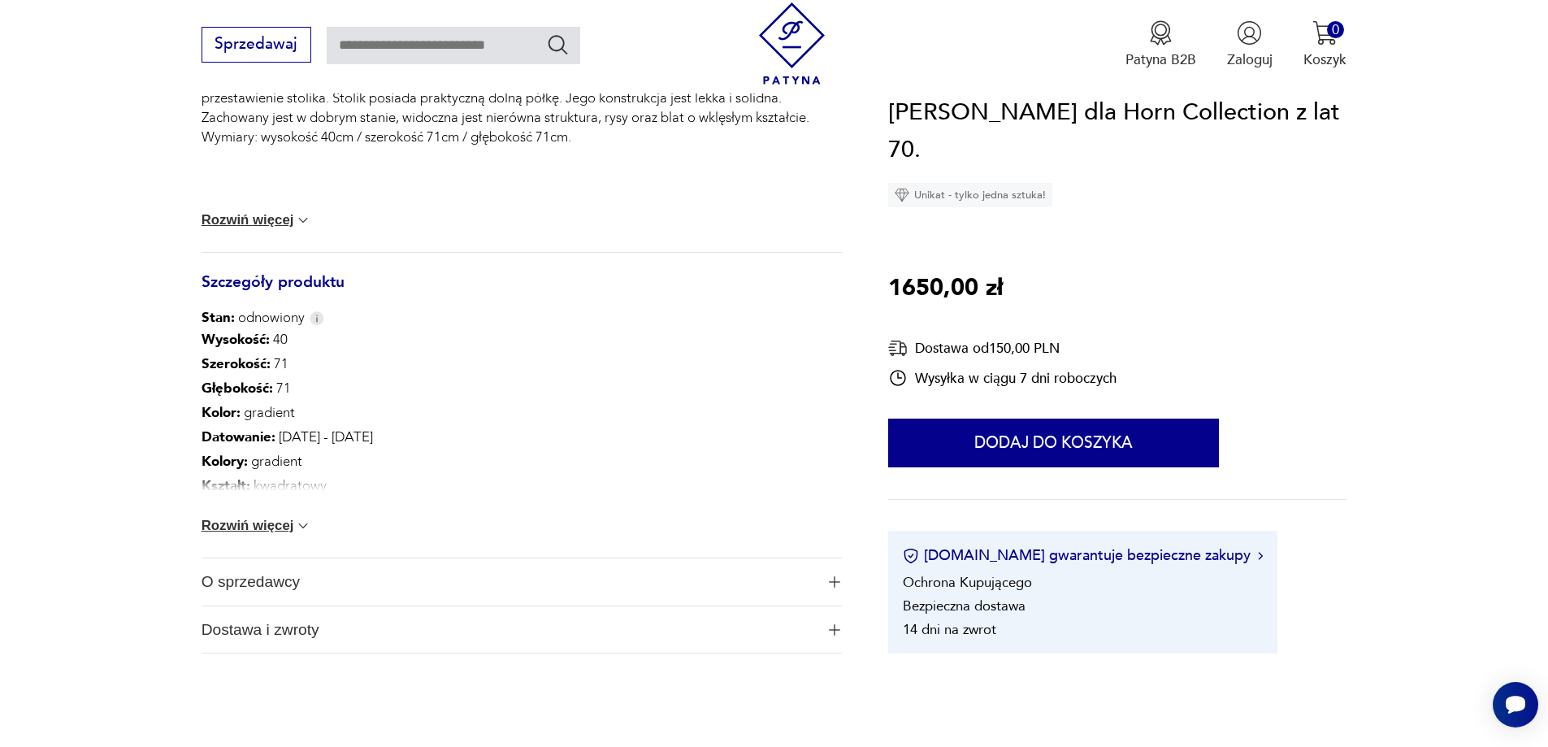
scroll to position [813, 0]
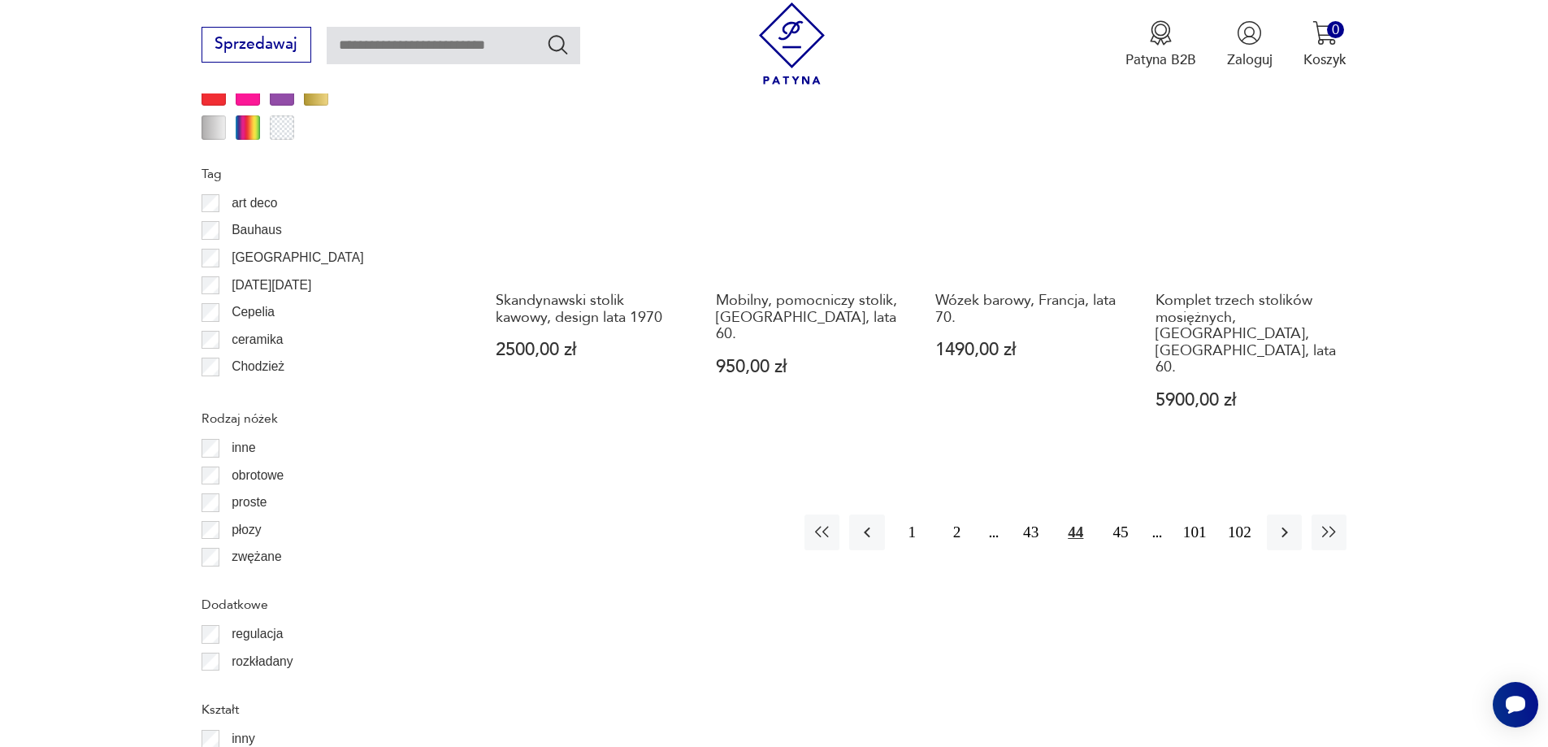
scroll to position [2003, 0]
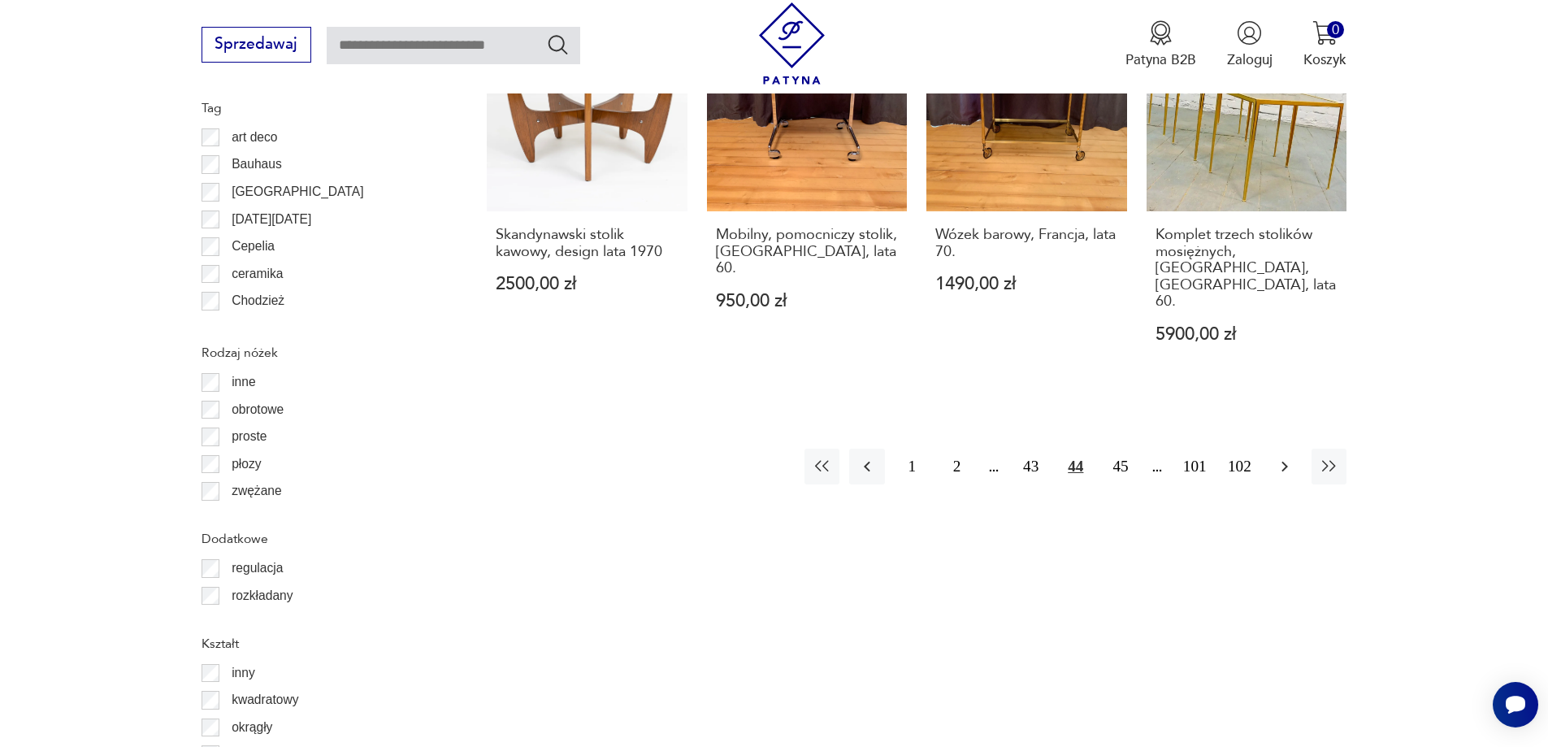
click at [1282, 457] on icon "button" at bounding box center [1285, 467] width 20 height 20
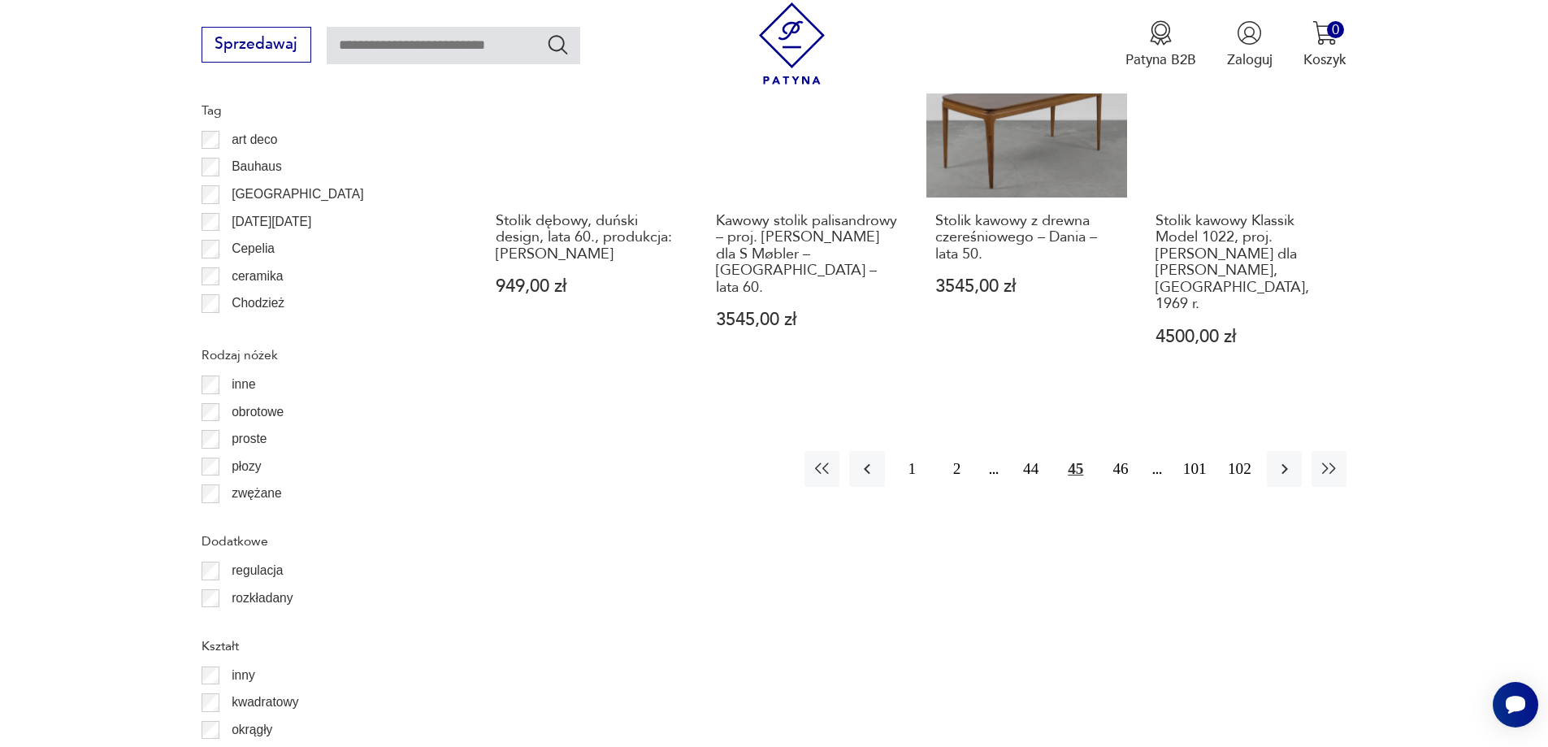
scroll to position [2004, 0]
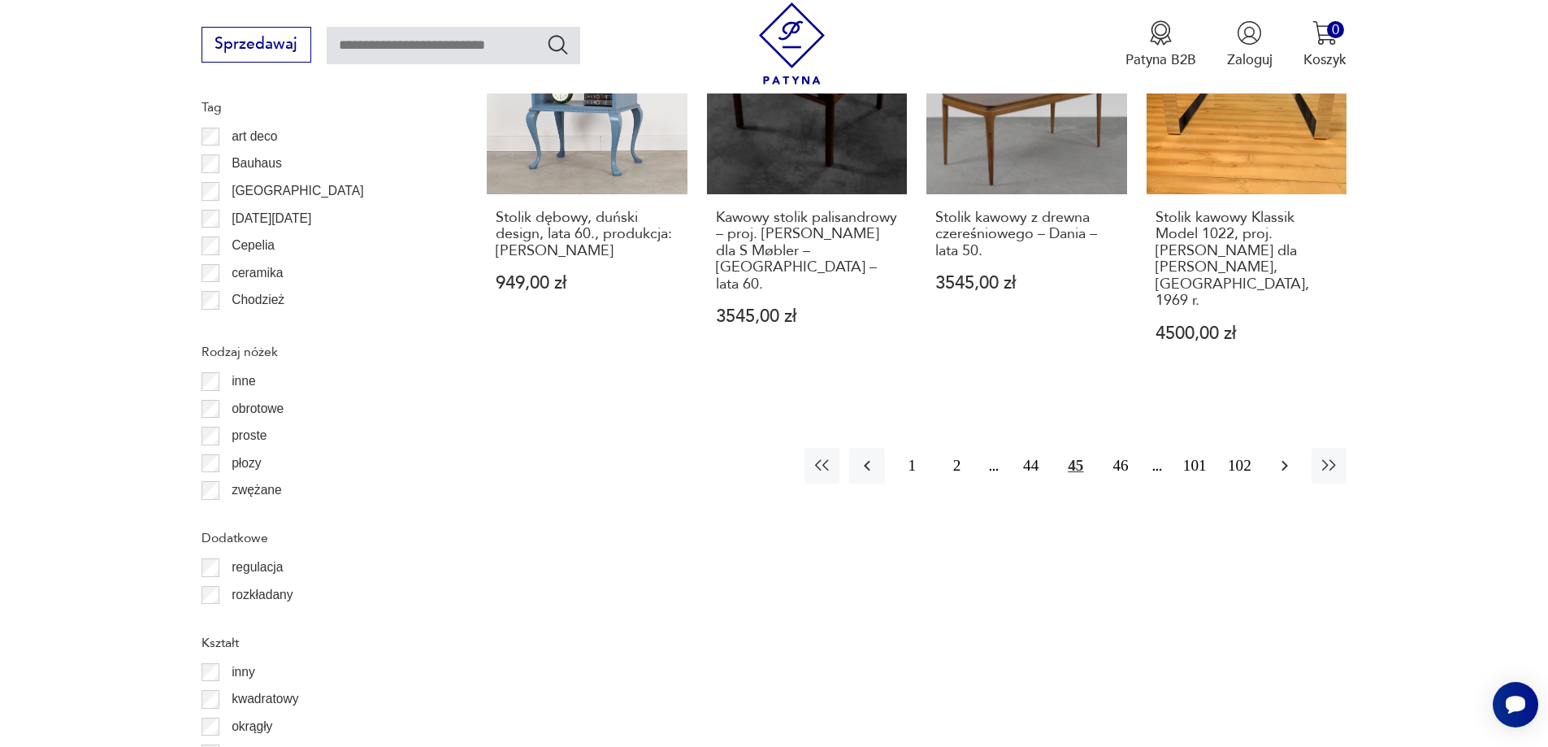
click at [1296, 448] on button "button" at bounding box center [1284, 465] width 35 height 35
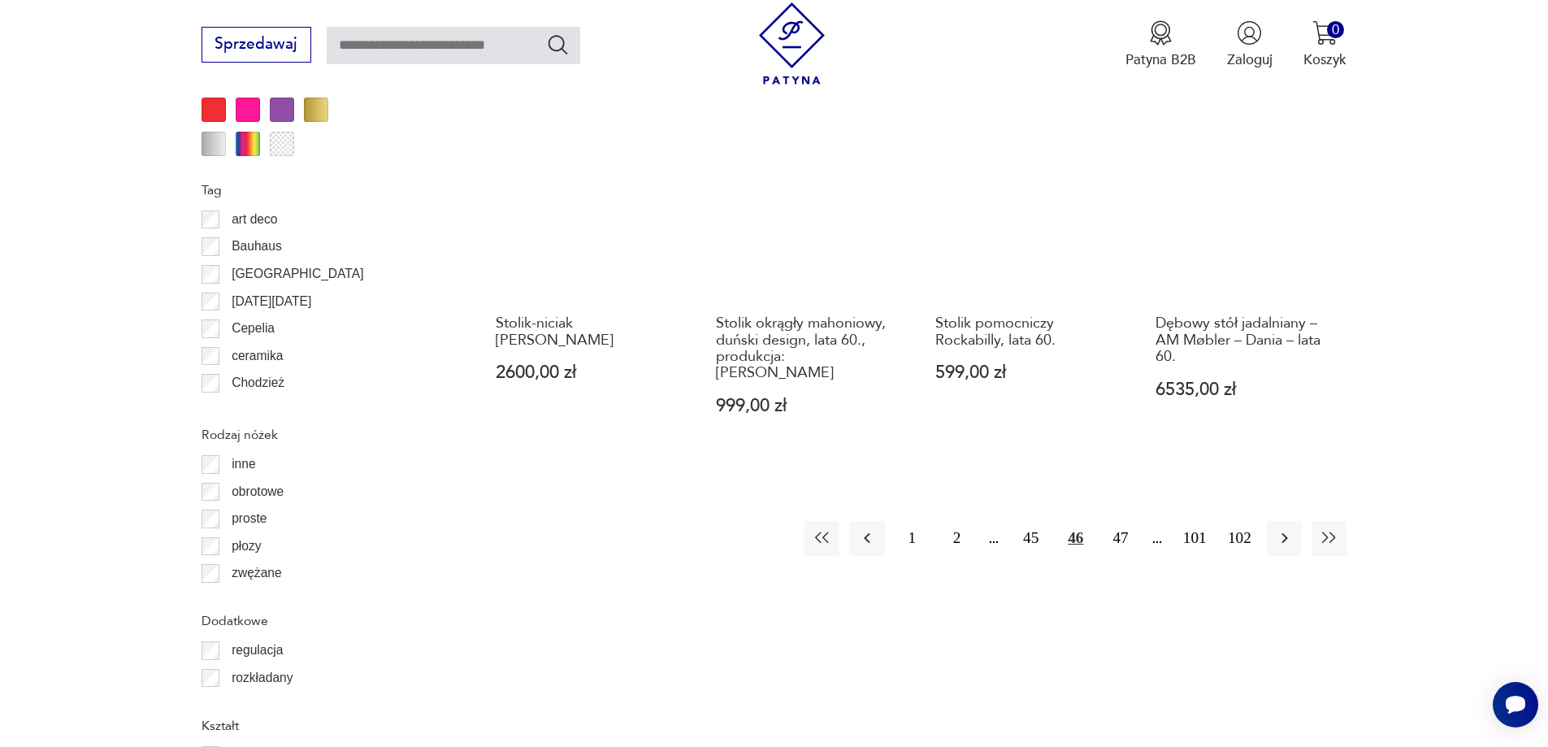
scroll to position [1922, 0]
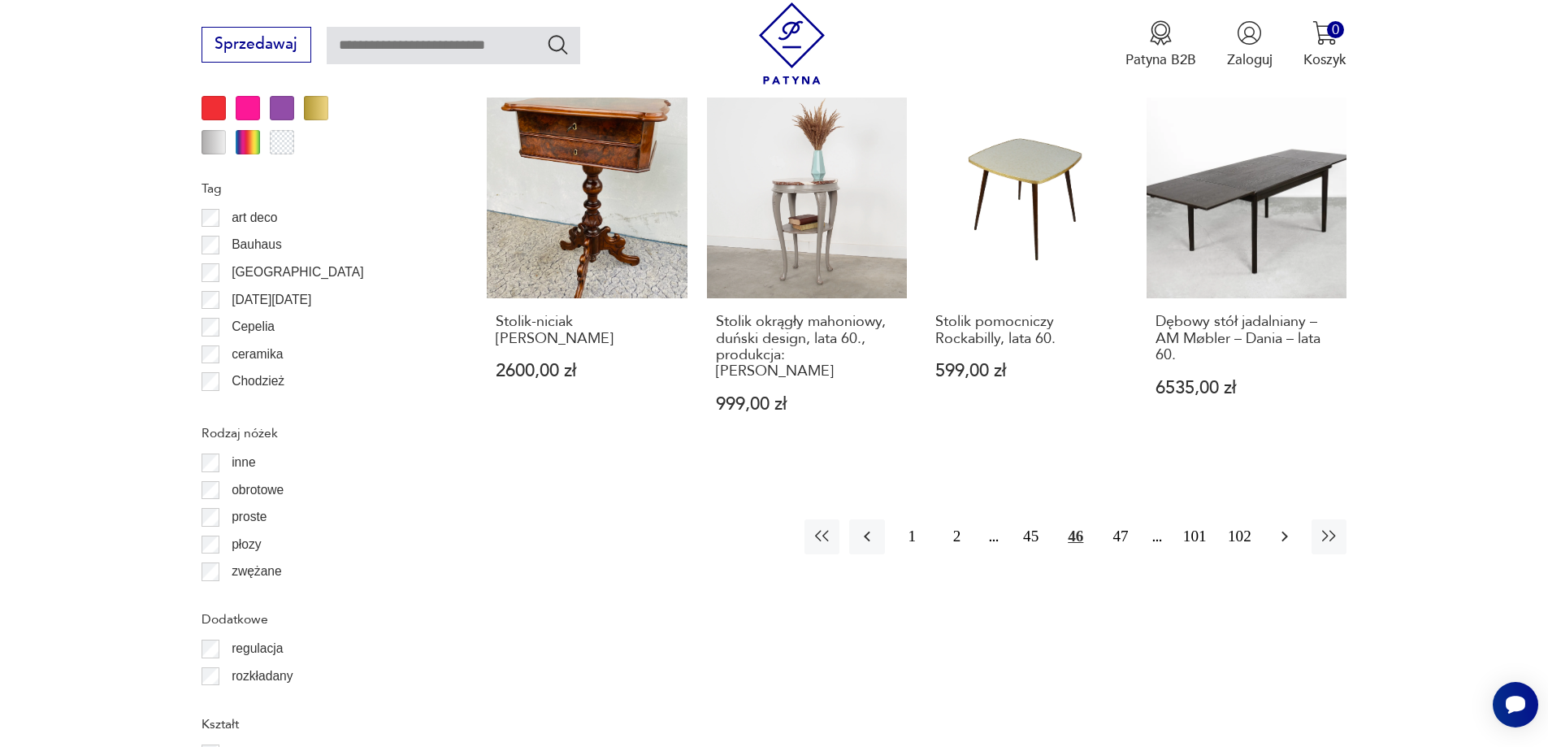
click at [1292, 527] on icon "button" at bounding box center [1285, 537] width 20 height 20
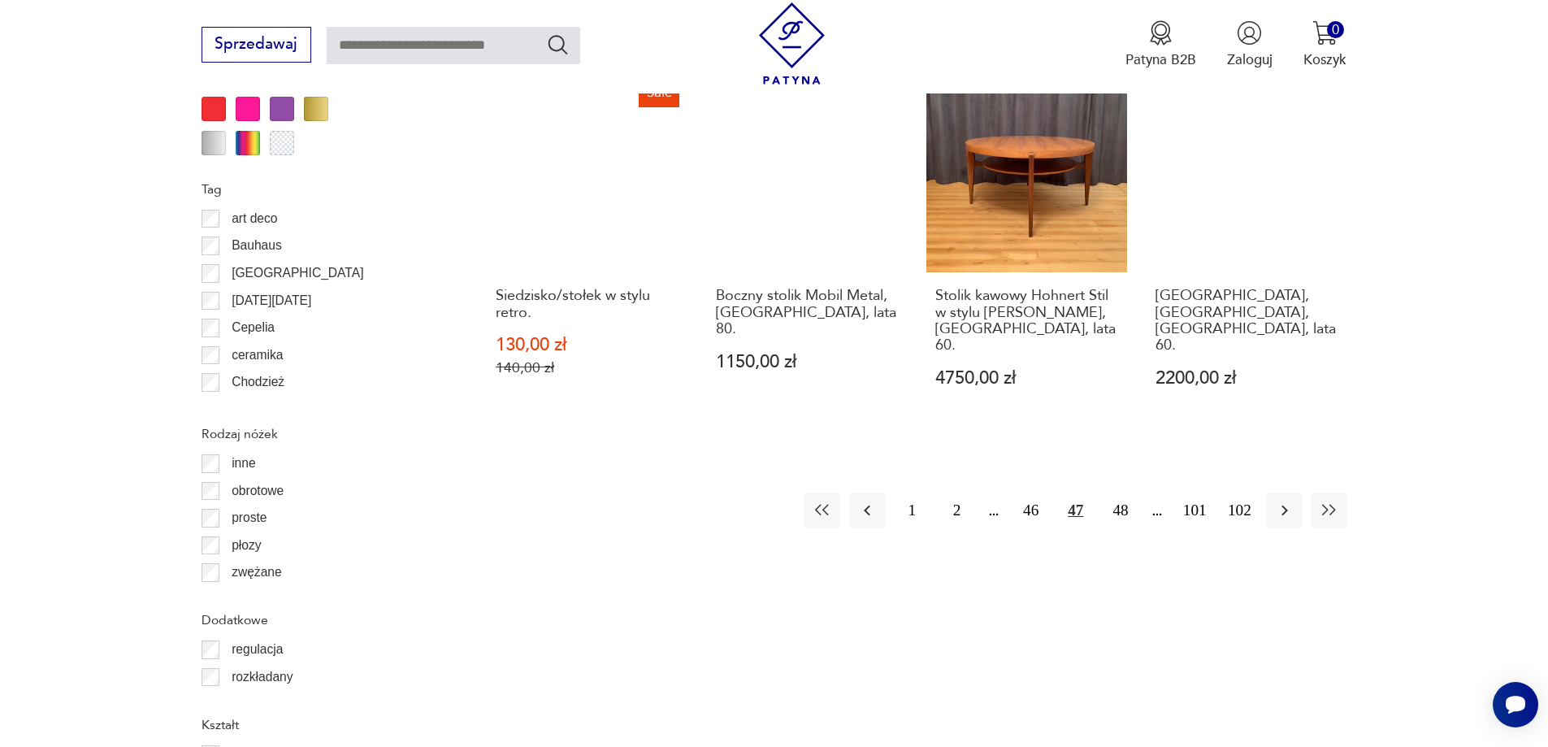
scroll to position [1922, 0]
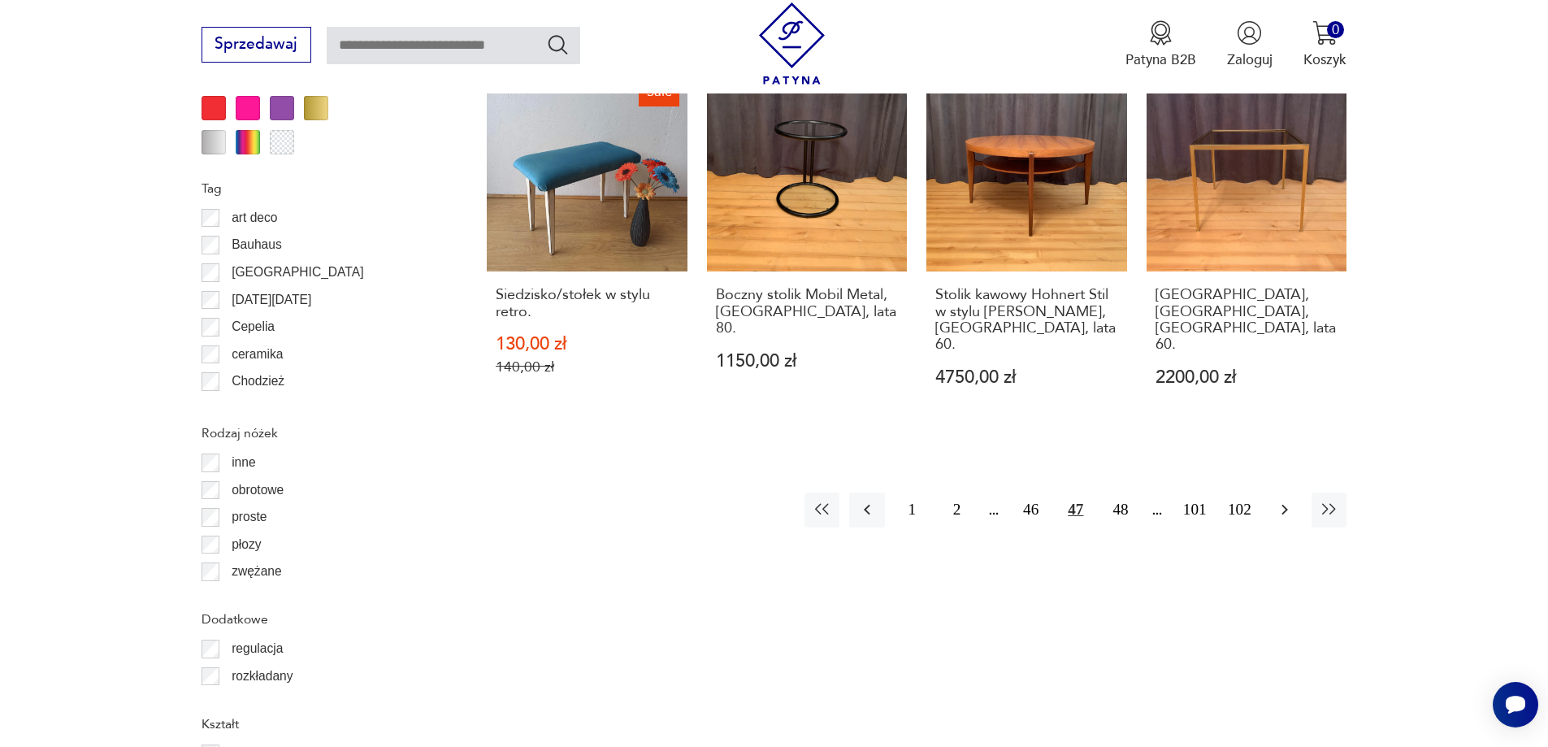
click at [1289, 500] on icon "button" at bounding box center [1285, 510] width 20 height 20
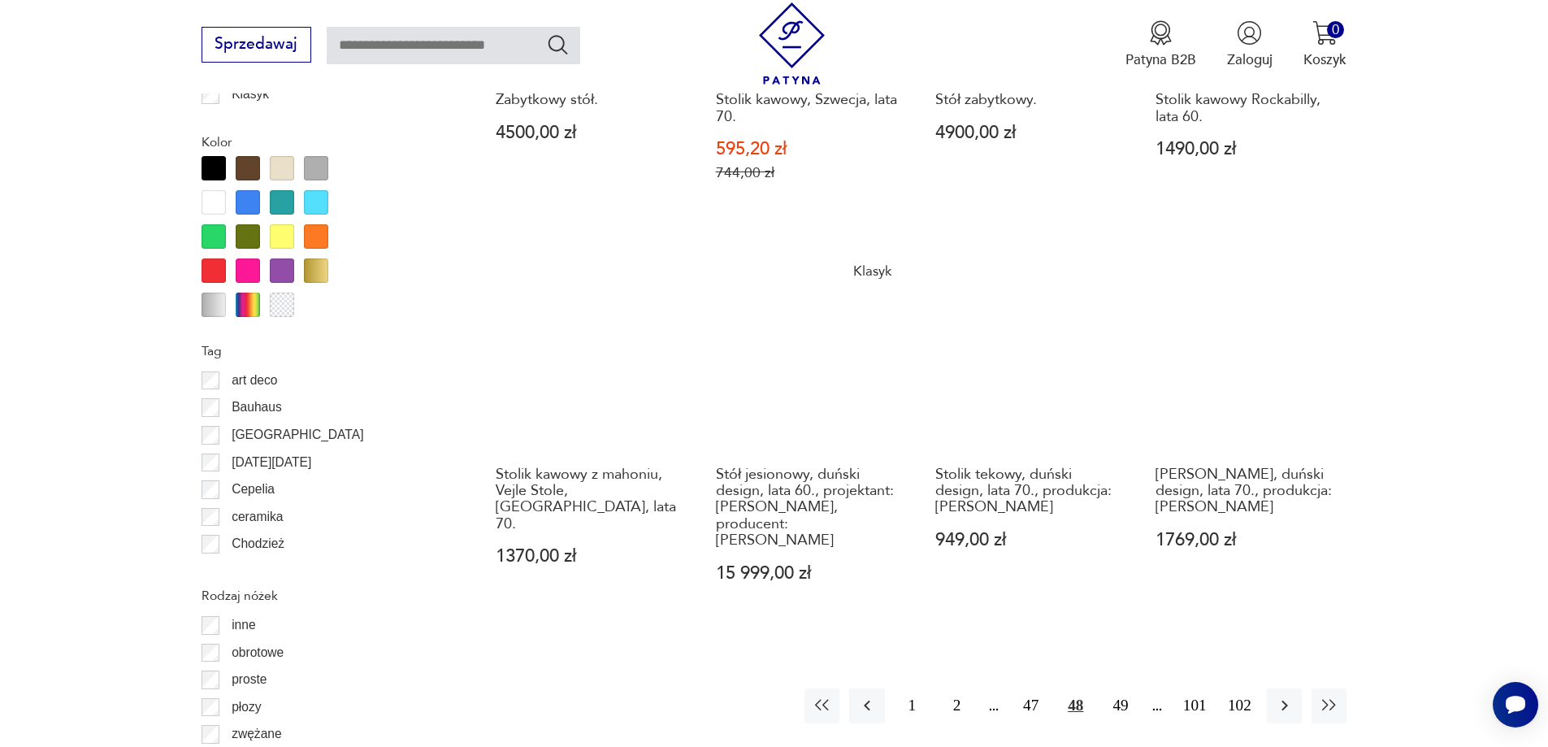
scroll to position [1841, 0]
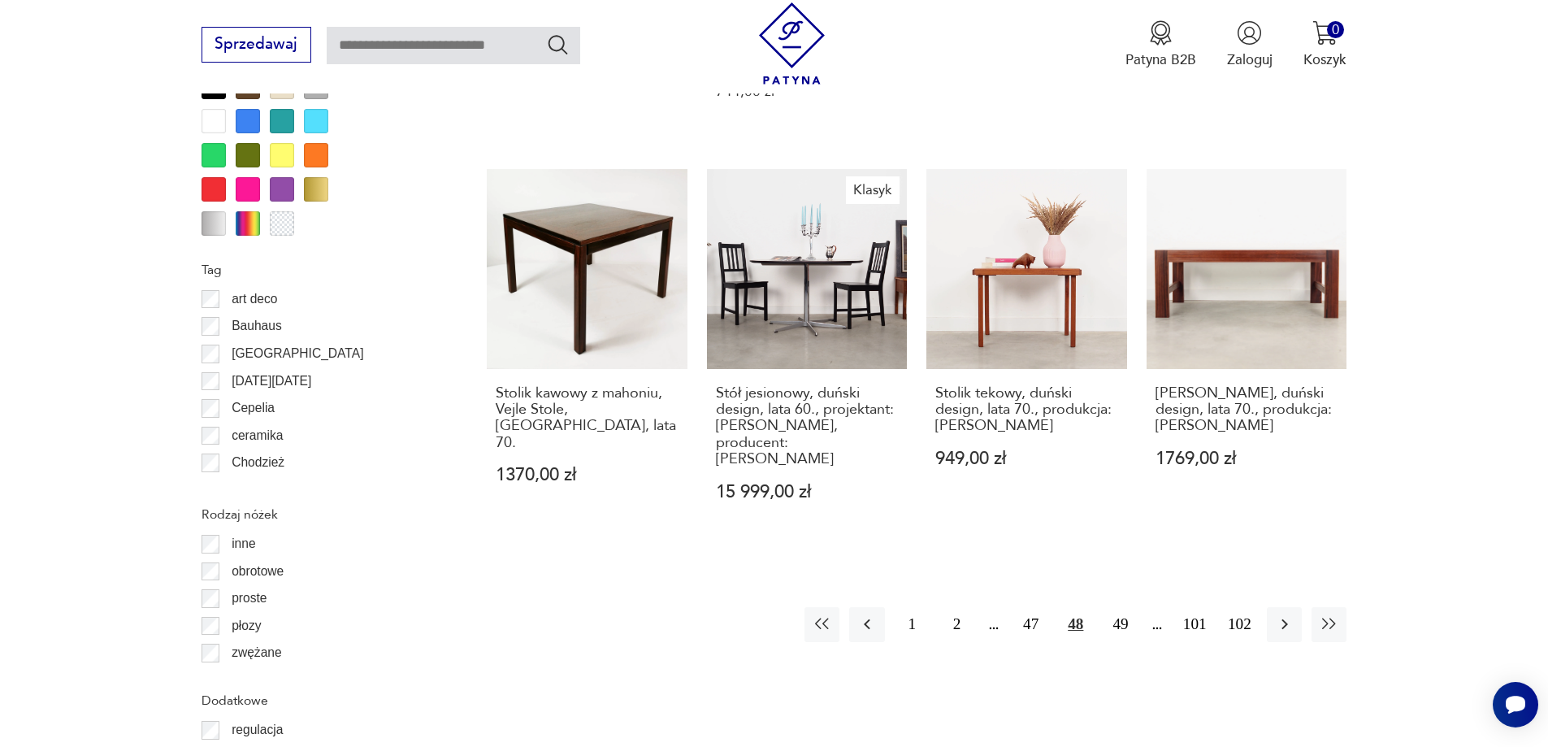
click at [1305, 607] on div "1 2 47 48 49 101 102" at bounding box center [1075, 624] width 542 height 35
click at [1302, 607] on div "1 2 47 48 49 101 102" at bounding box center [1075, 624] width 542 height 35
click at [1295, 607] on button "button" at bounding box center [1284, 624] width 35 height 35
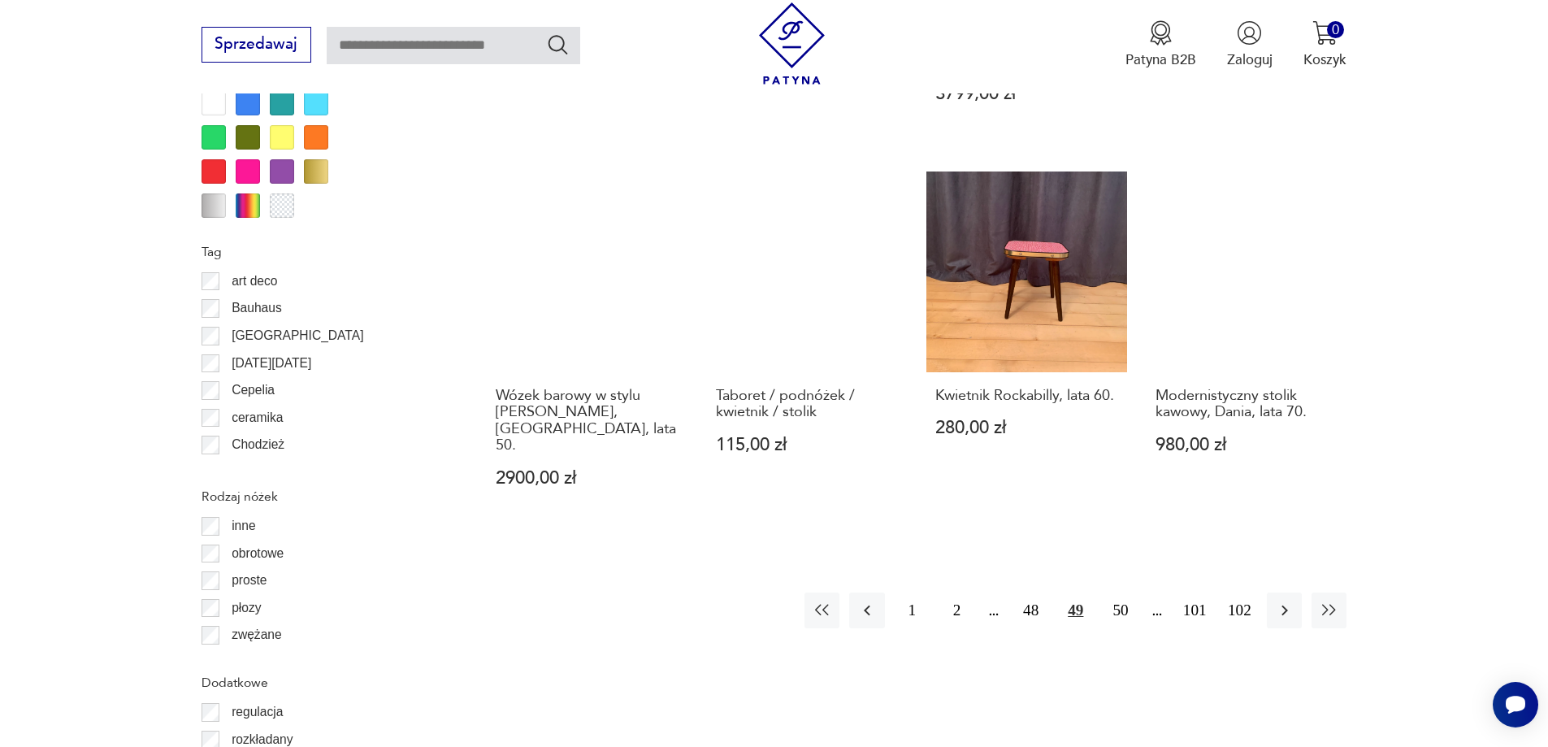
scroll to position [1922, 0]
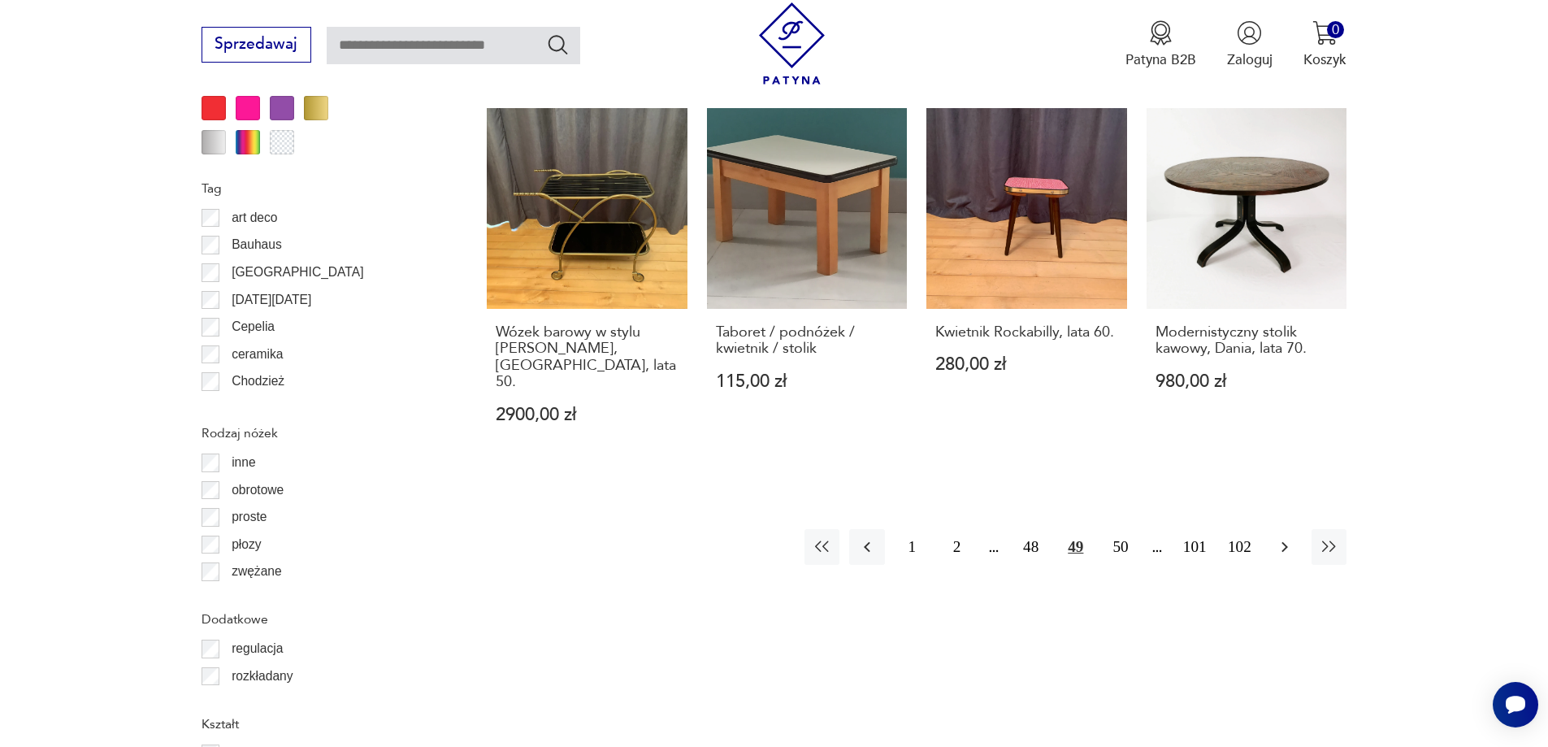
click at [1289, 537] on icon "button" at bounding box center [1285, 547] width 20 height 20
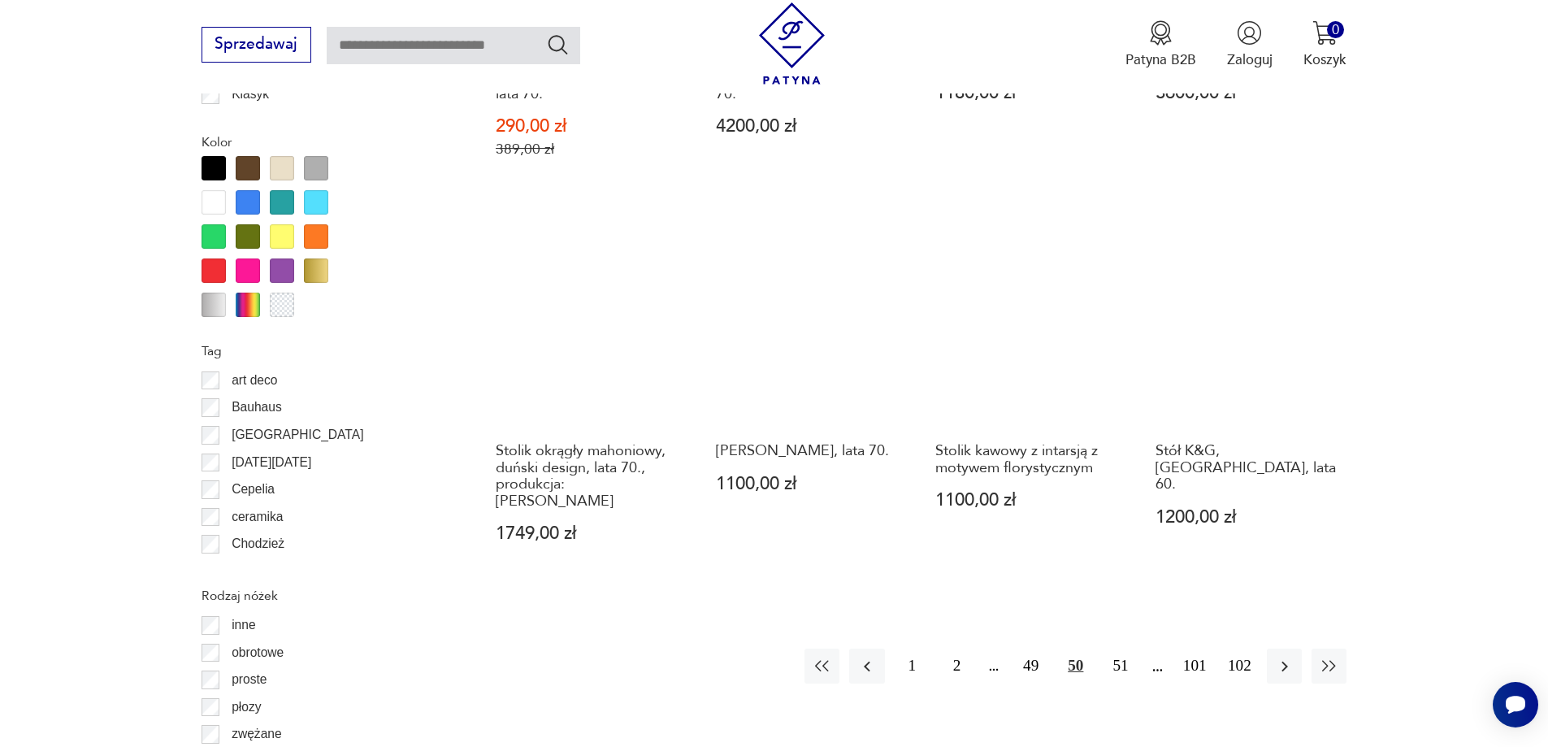
scroll to position [1841, 0]
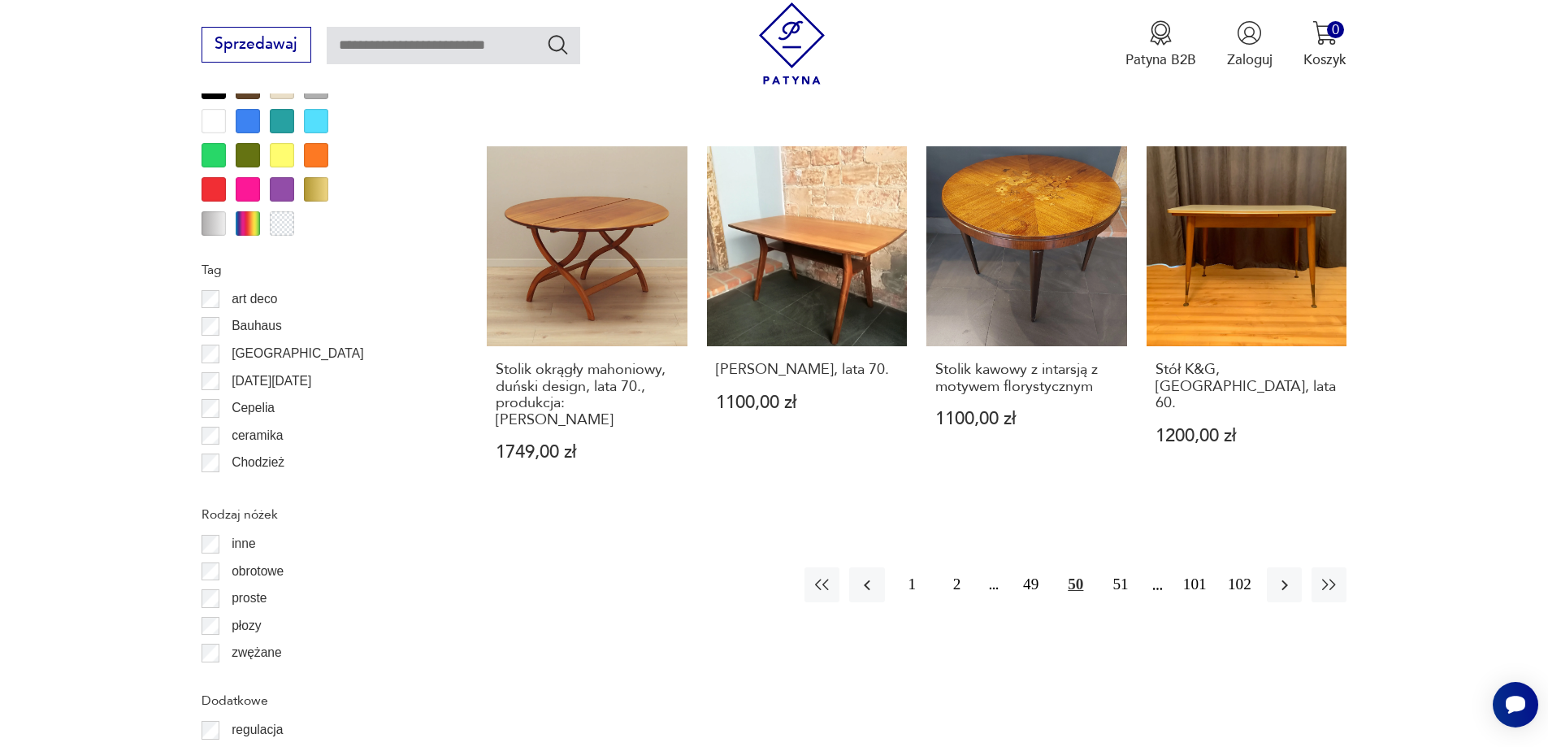
click at [1286, 499] on div "Znaleziono 1624 produkty Filtruj Sortuj według daty dodania Sortuj według daty …" at bounding box center [917, 269] width 860 height 2651
click at [1286, 567] on button "button" at bounding box center [1284, 584] width 35 height 35
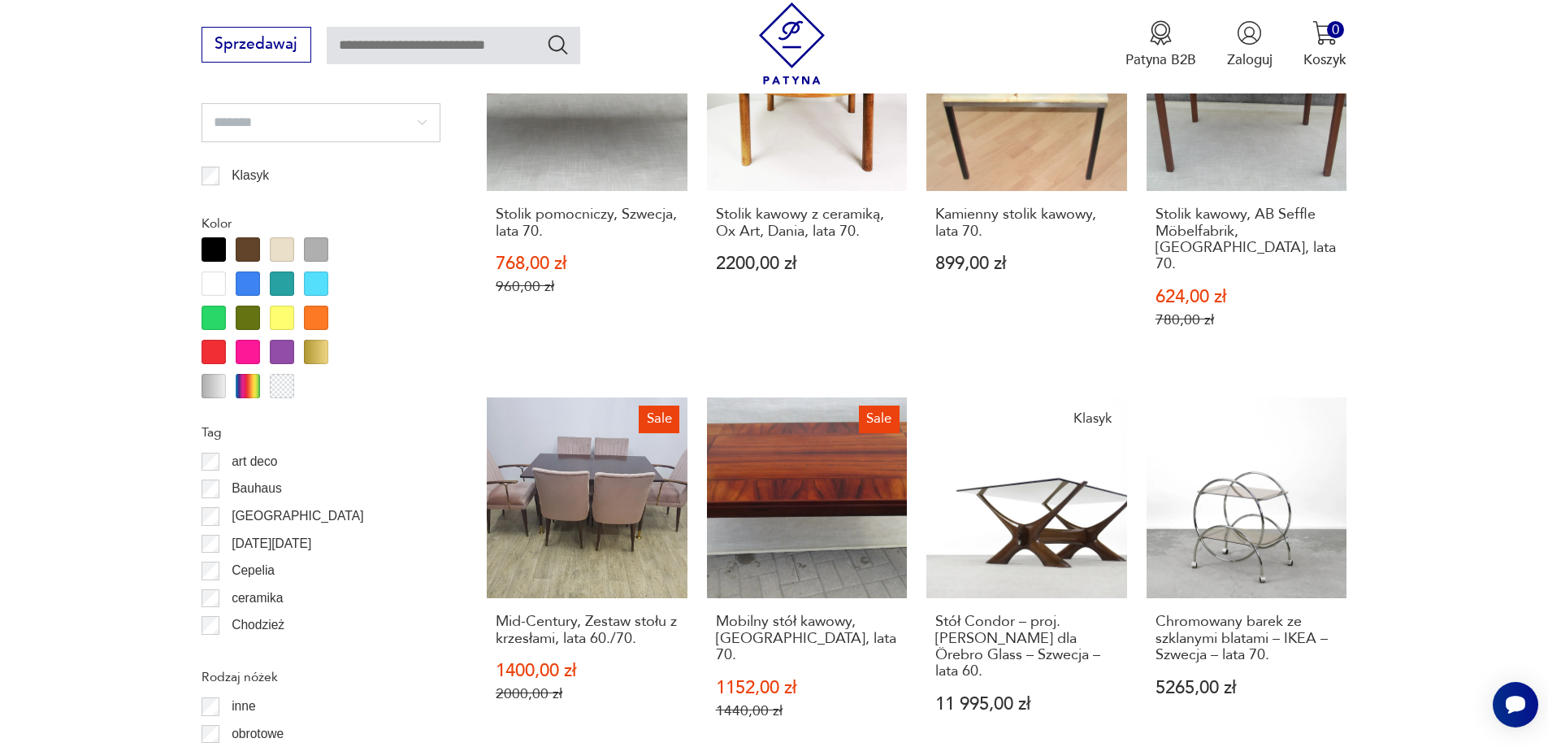
scroll to position [2004, 0]
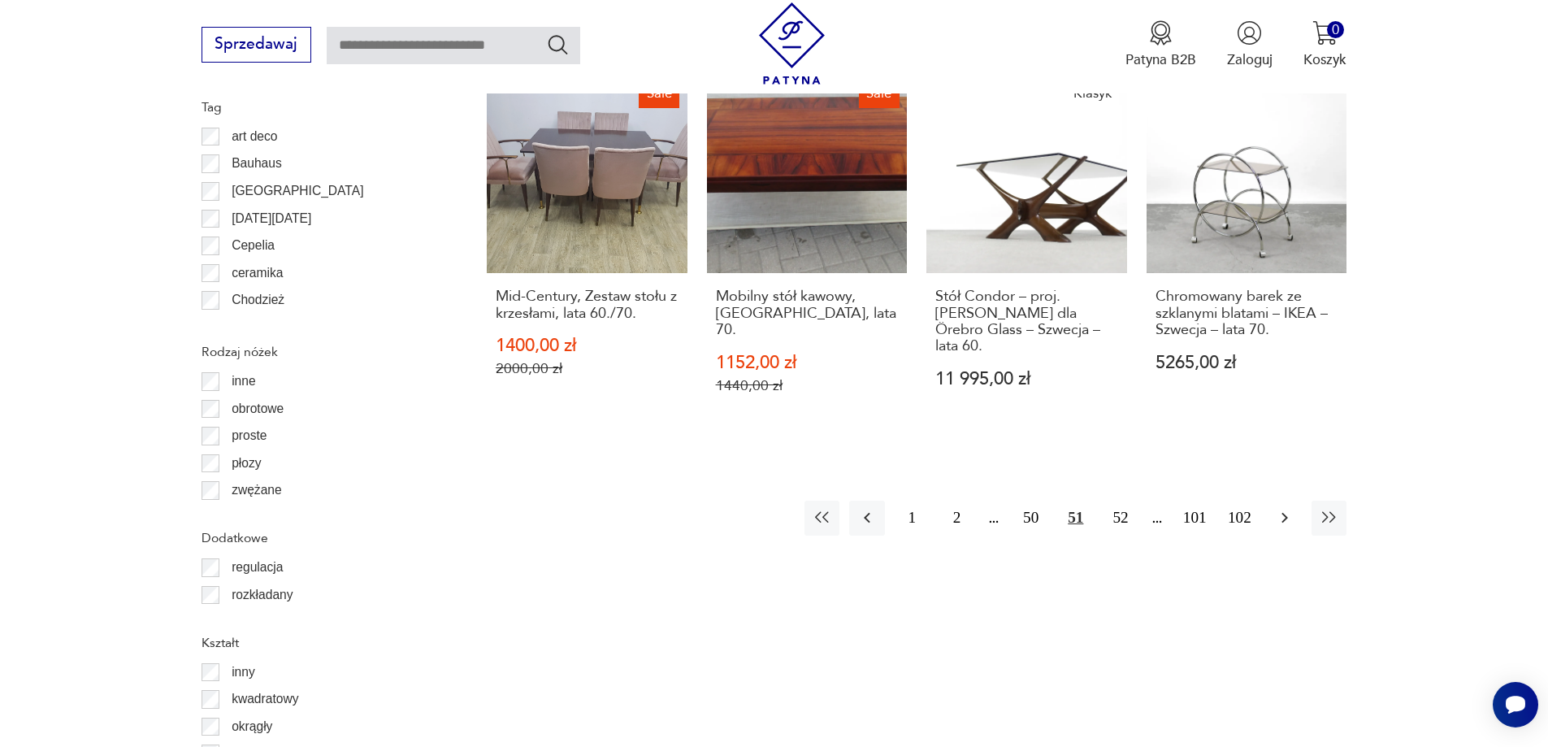
click at [1290, 508] on icon "button" at bounding box center [1285, 518] width 20 height 20
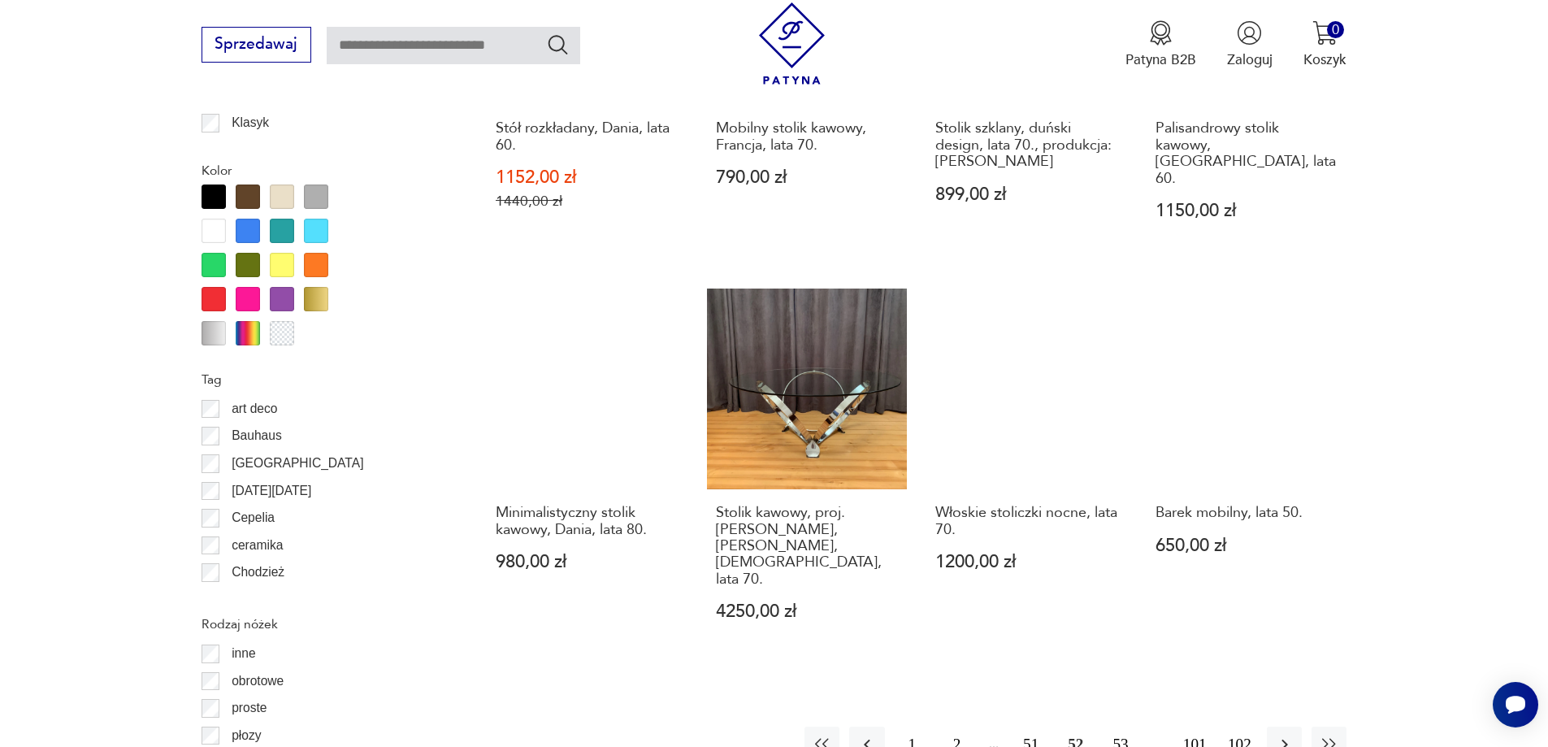
scroll to position [1760, 0]
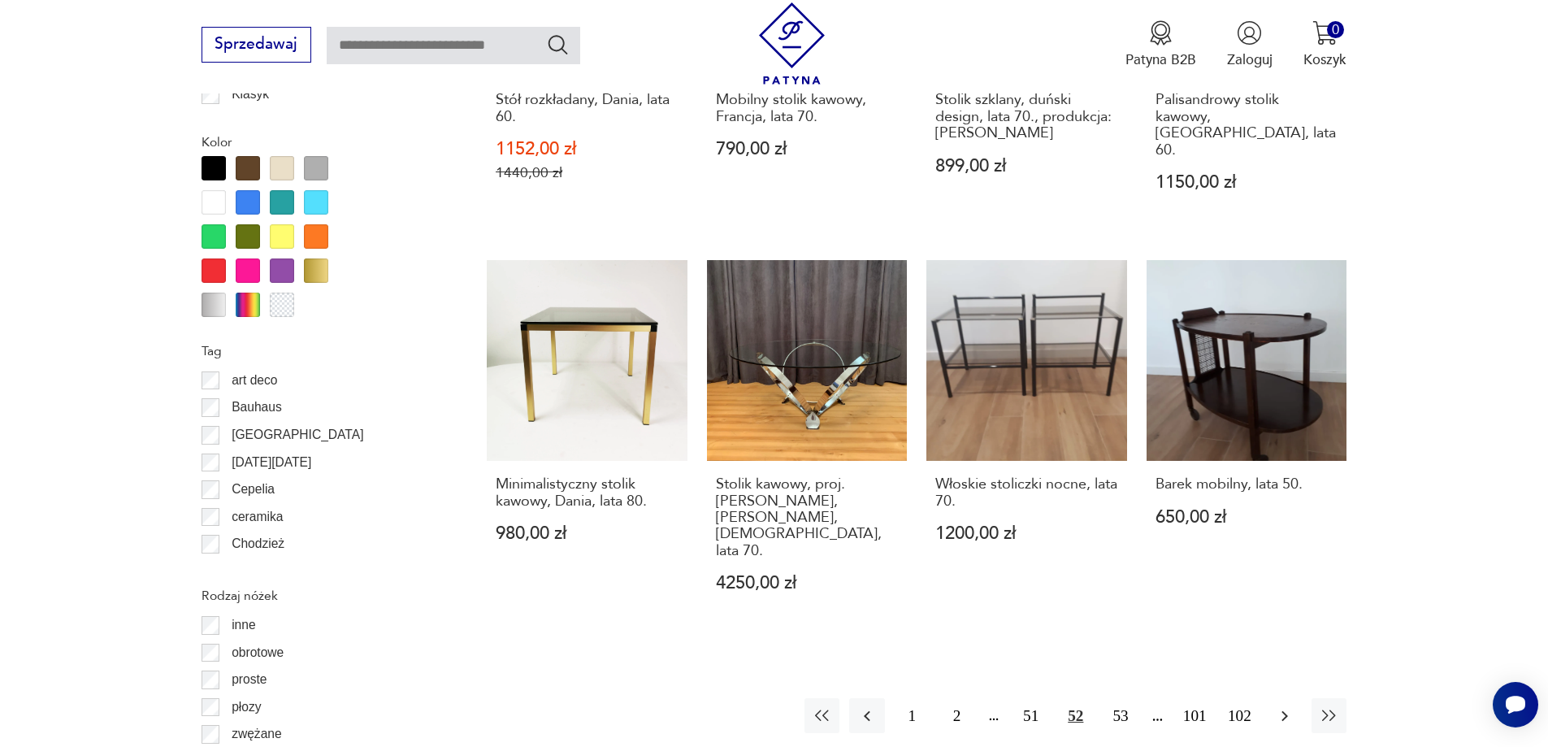
click at [1290, 706] on icon "button" at bounding box center [1285, 716] width 20 height 20
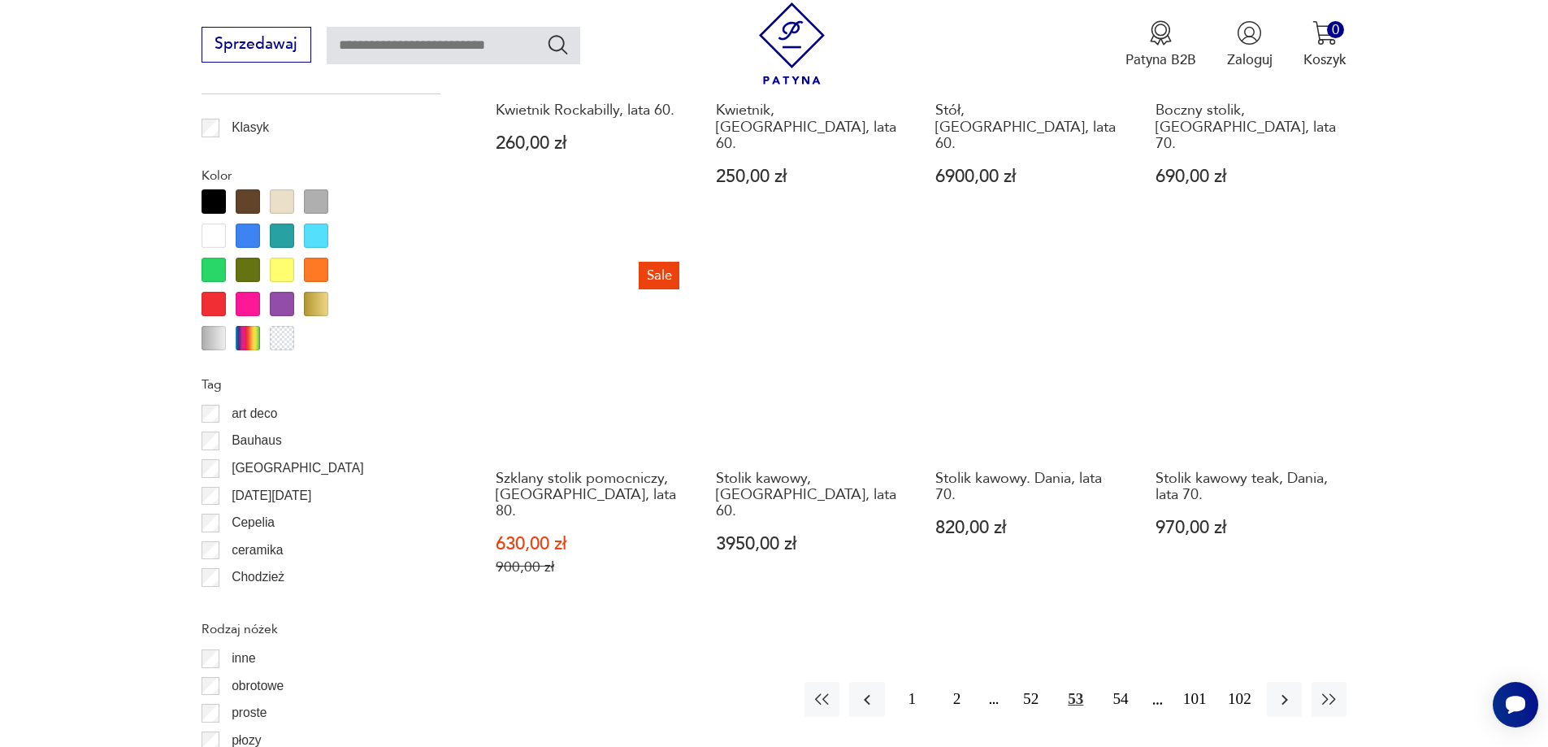
scroll to position [1922, 0]
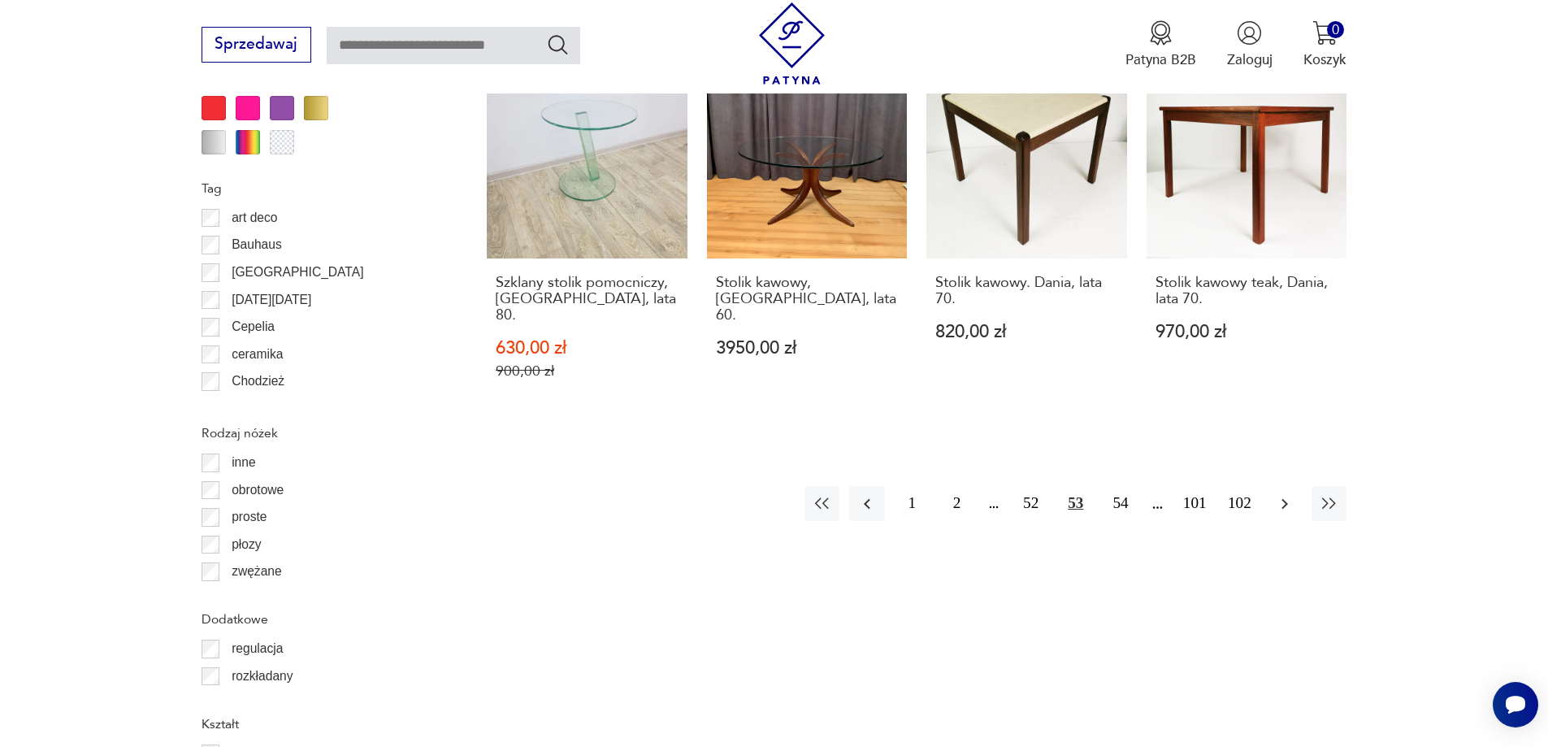
click at [1282, 494] on icon "button" at bounding box center [1285, 504] width 20 height 20
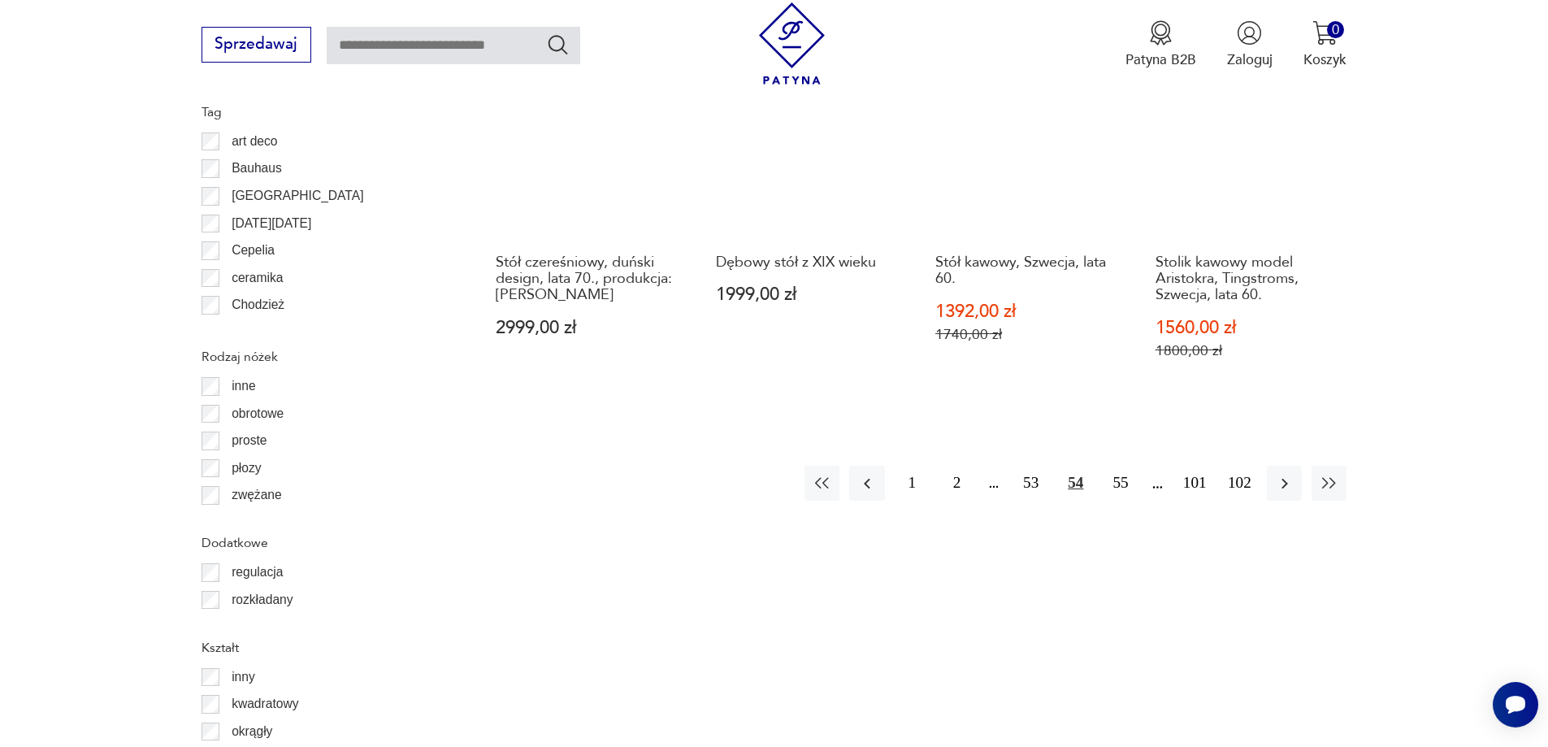
scroll to position [2004, 0]
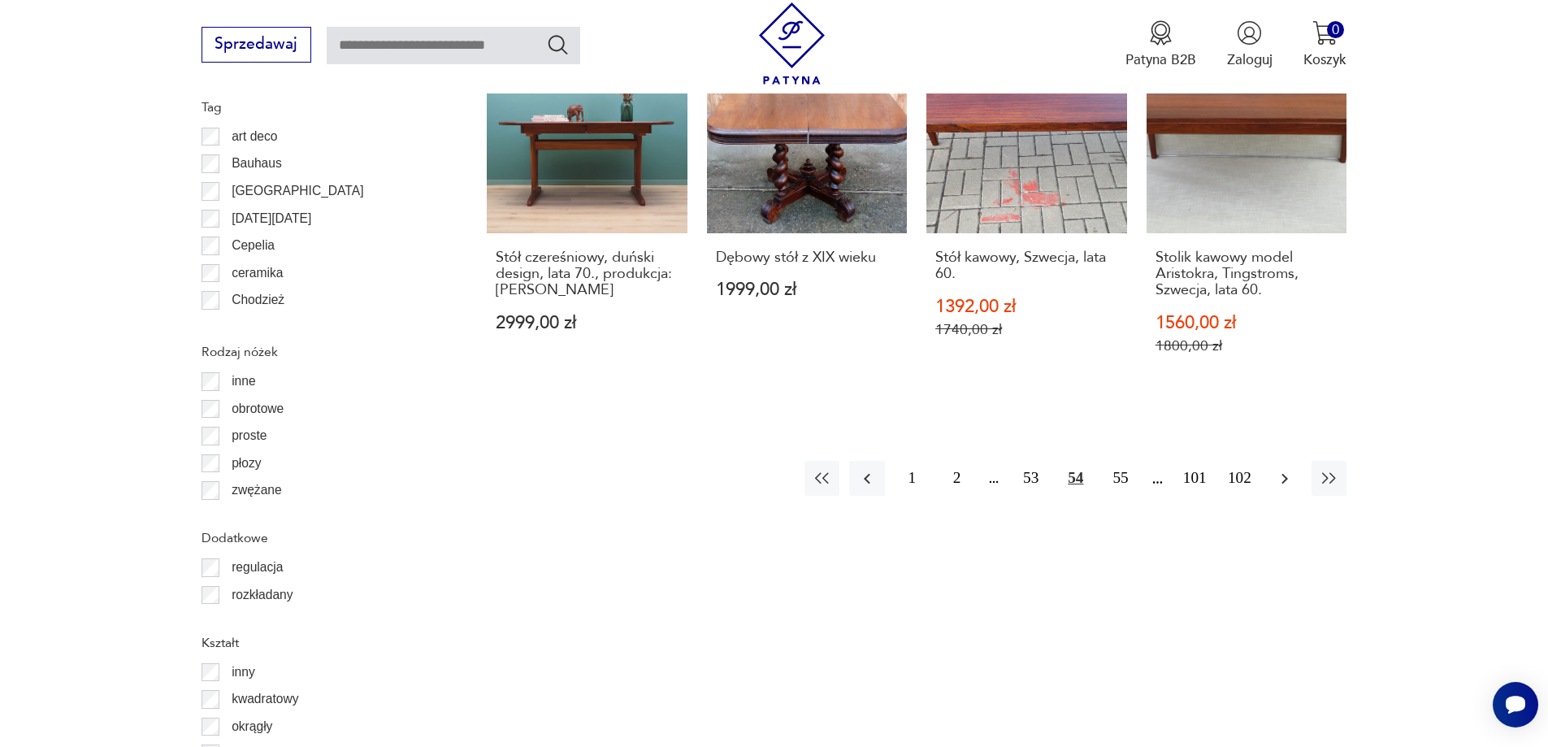
click at [1278, 469] on icon "button" at bounding box center [1285, 479] width 20 height 20
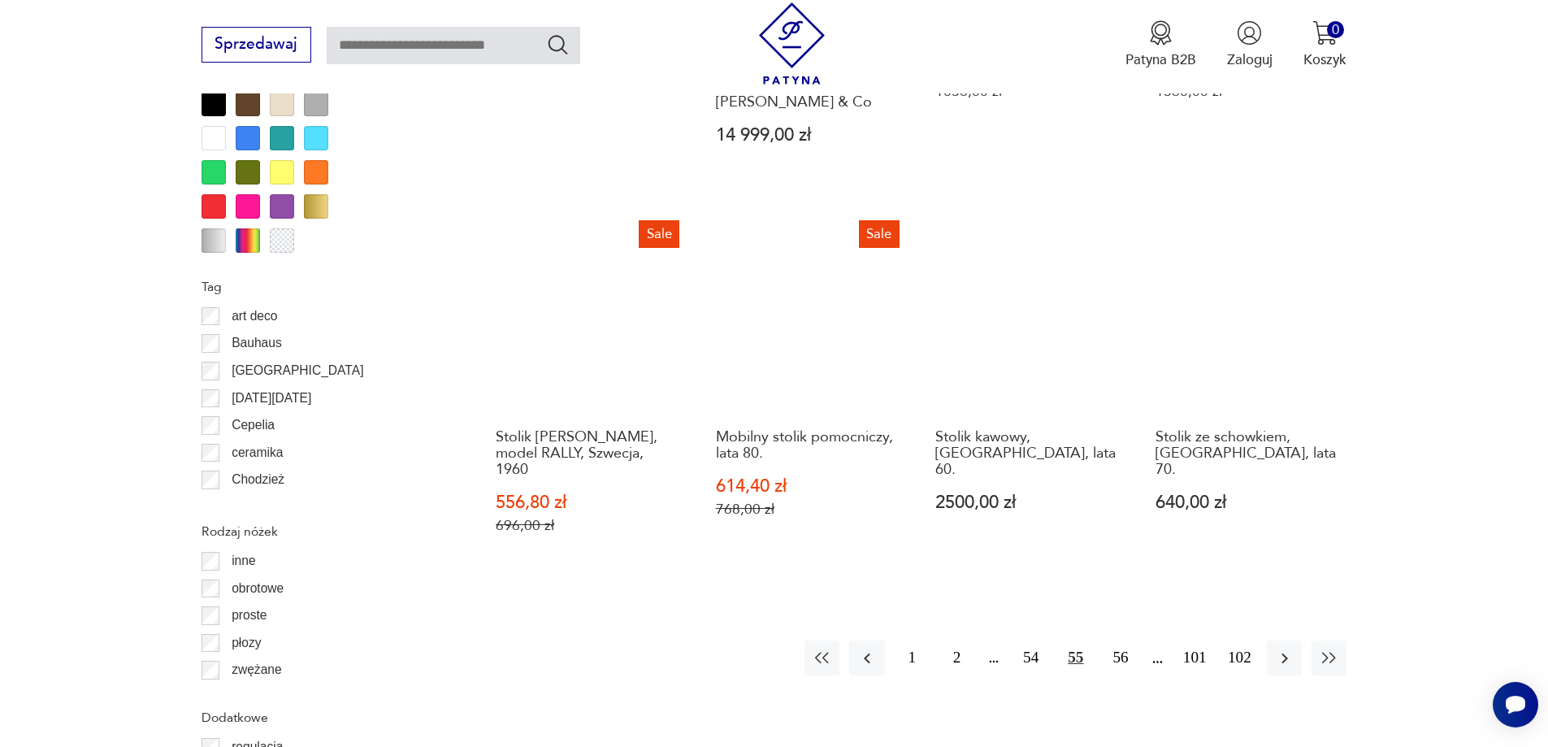
scroll to position [1922, 0]
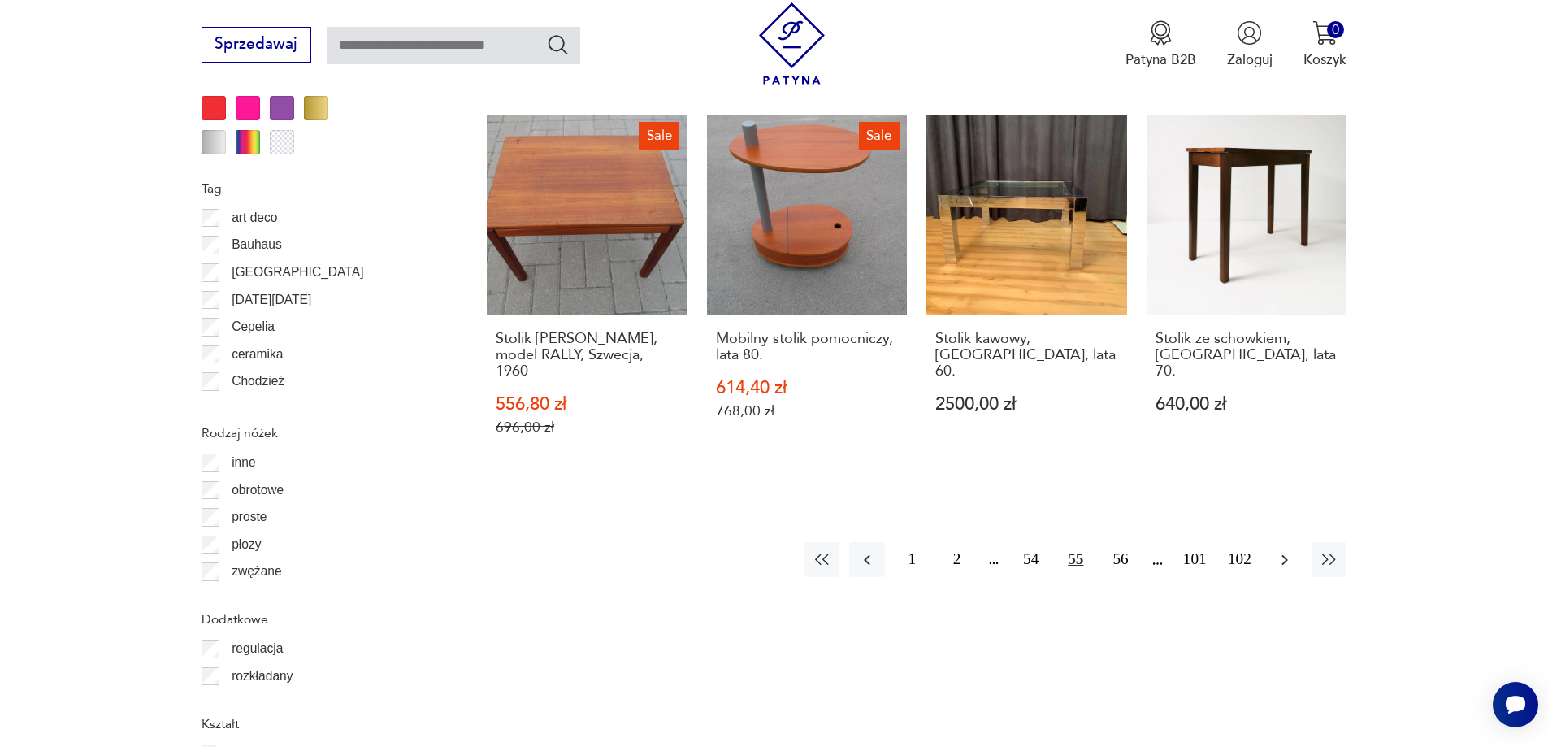
click at [1287, 550] on icon "button" at bounding box center [1285, 560] width 20 height 20
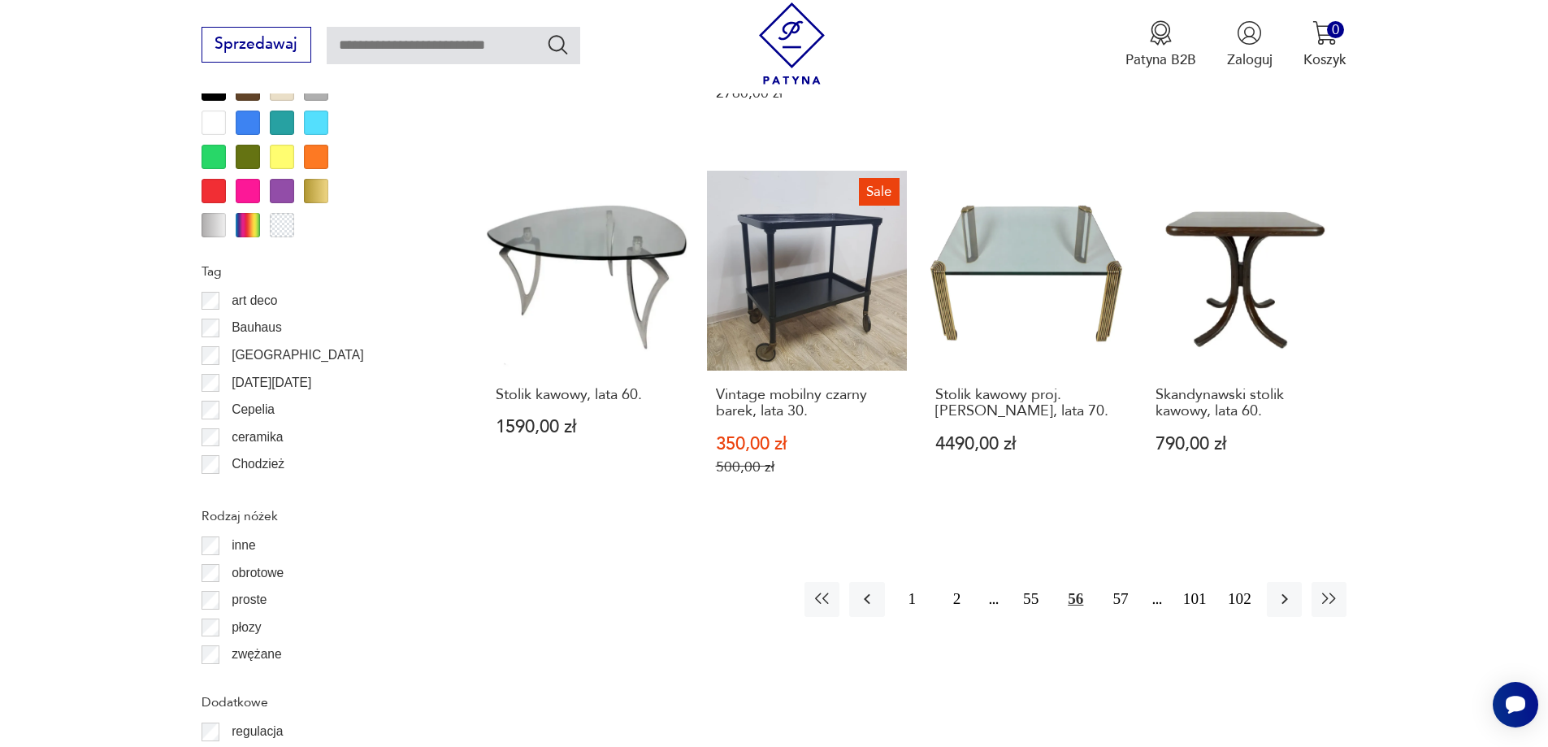
scroll to position [1841, 0]
click at [1292, 580] on button "button" at bounding box center [1284, 597] width 35 height 35
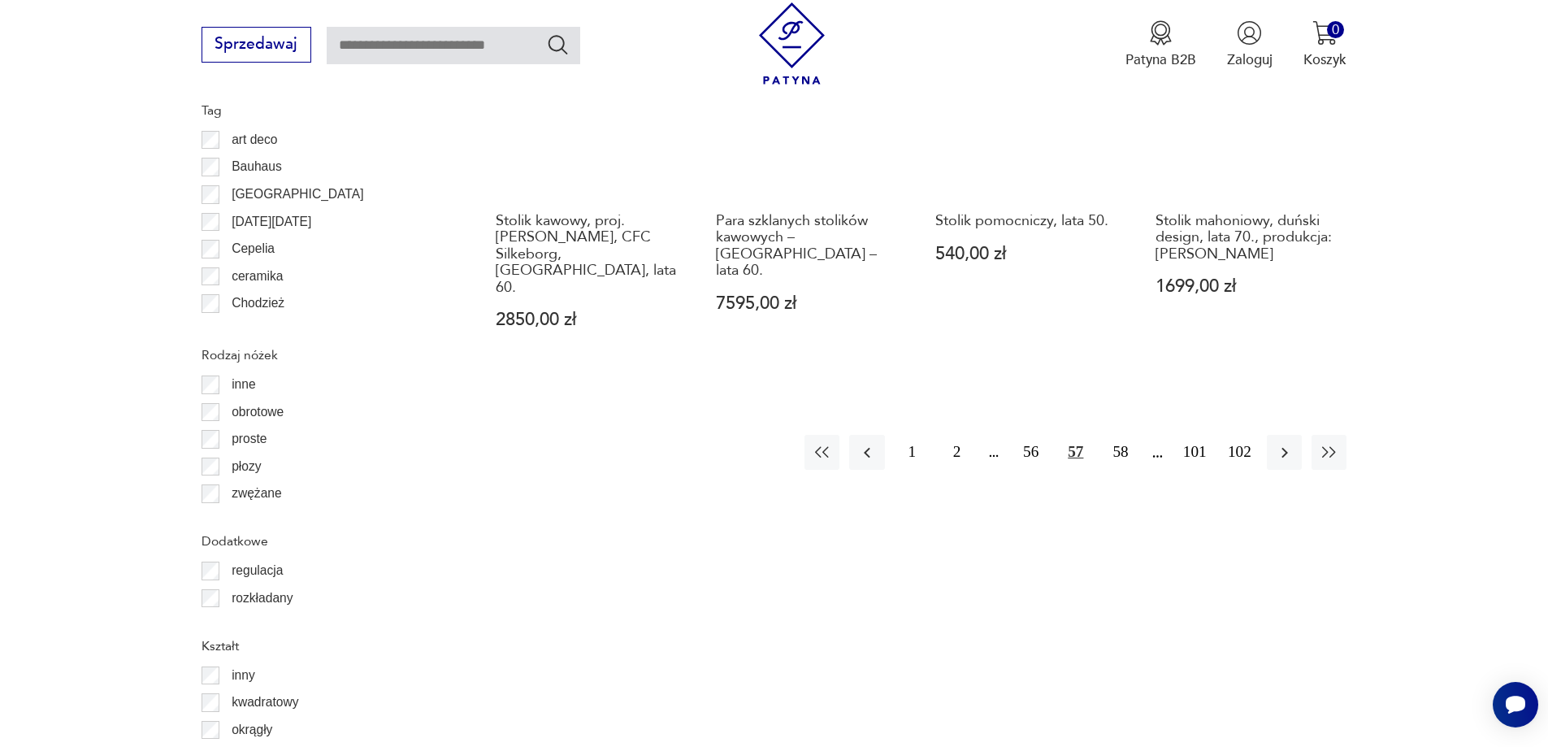
scroll to position [2004, 0]
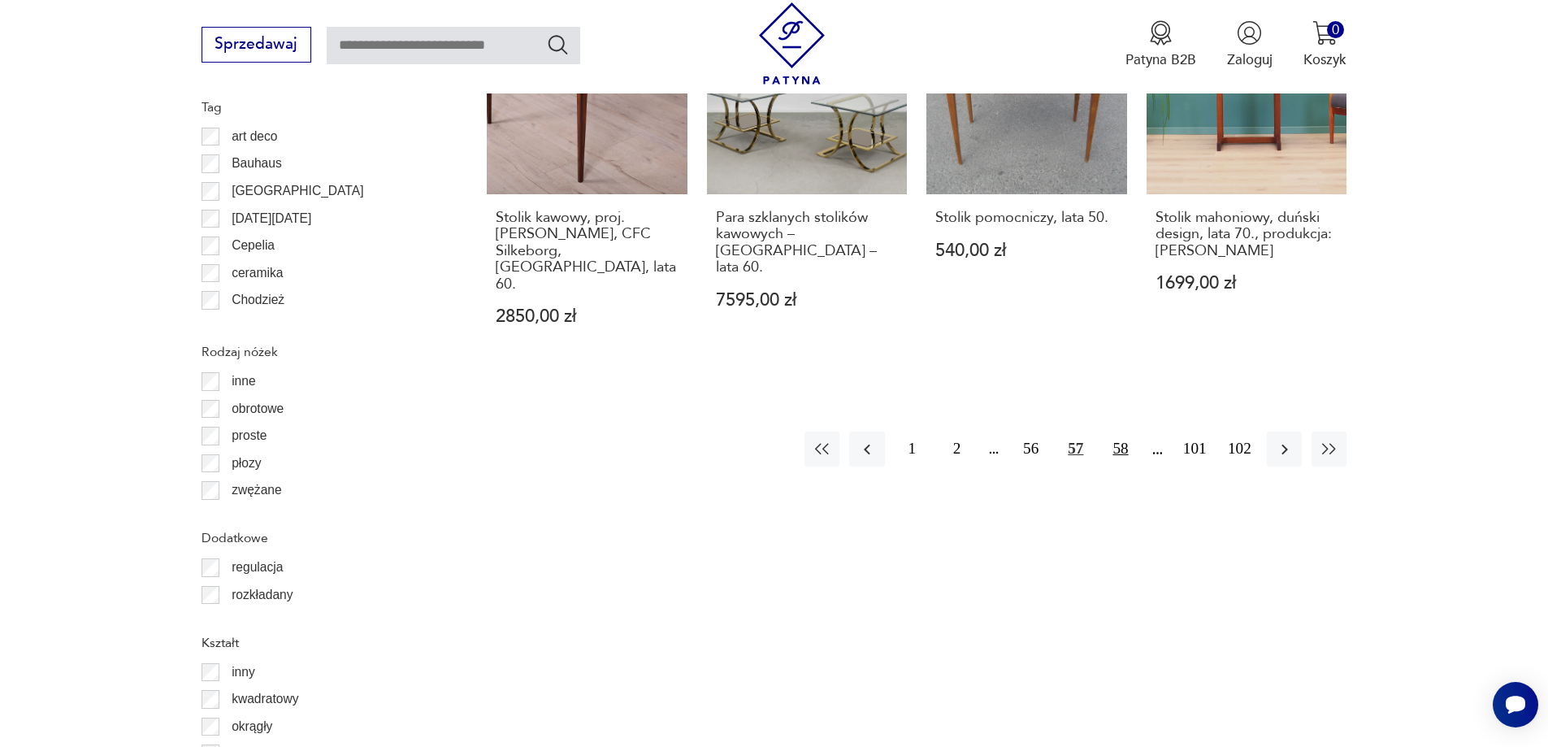
click at [1110, 431] on button "58" at bounding box center [1120, 448] width 35 height 35
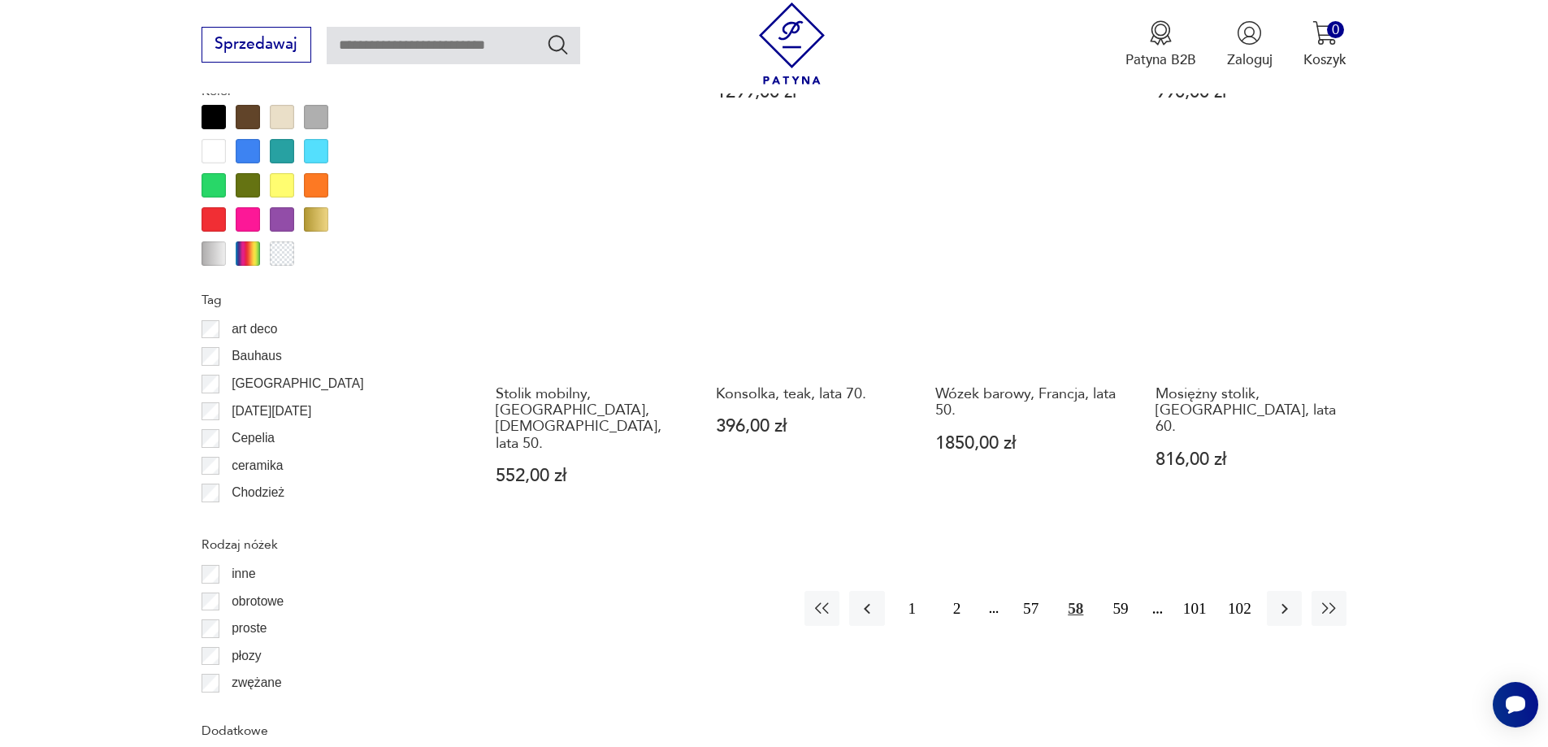
scroll to position [1922, 0]
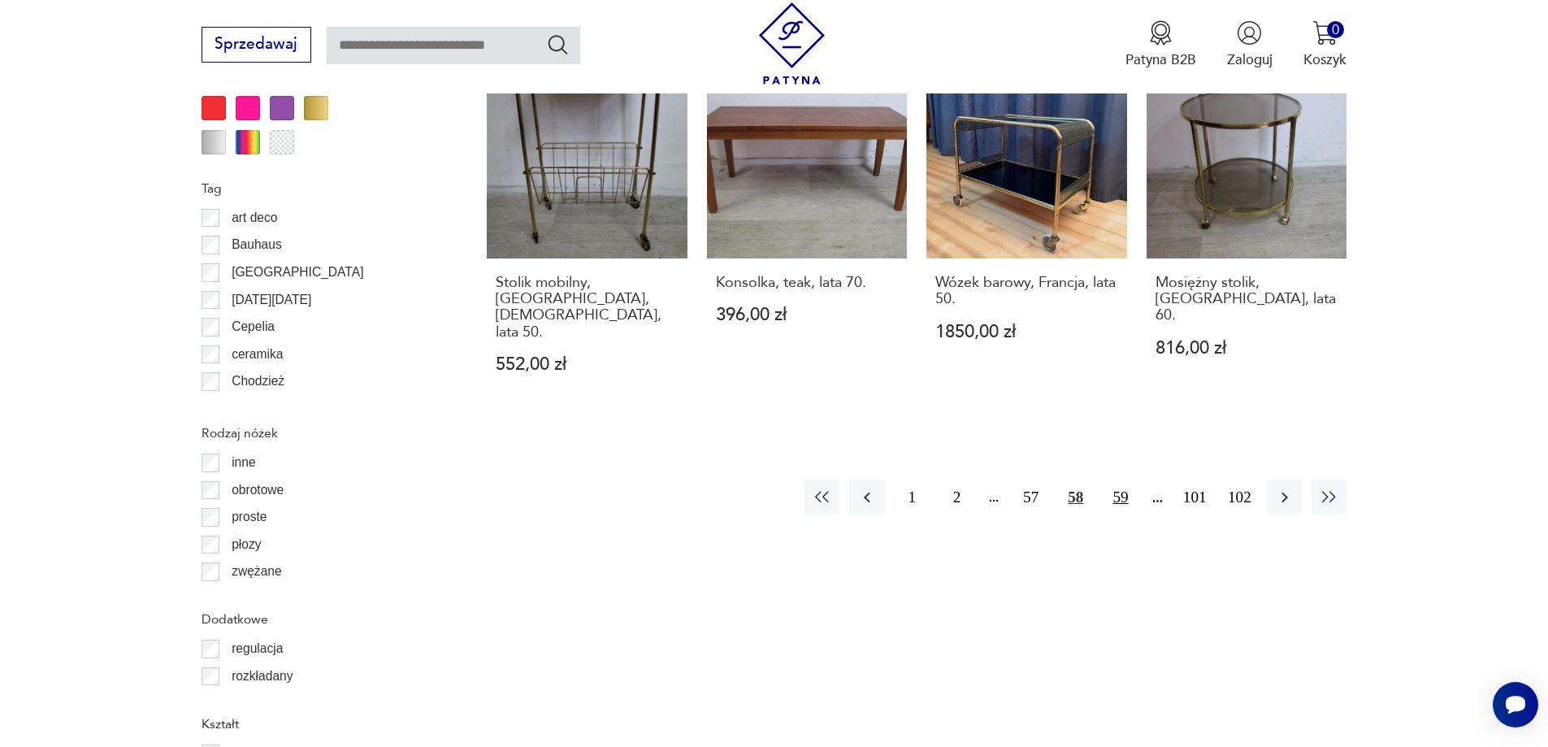
click at [1118, 479] on button "59" at bounding box center [1120, 496] width 35 height 35
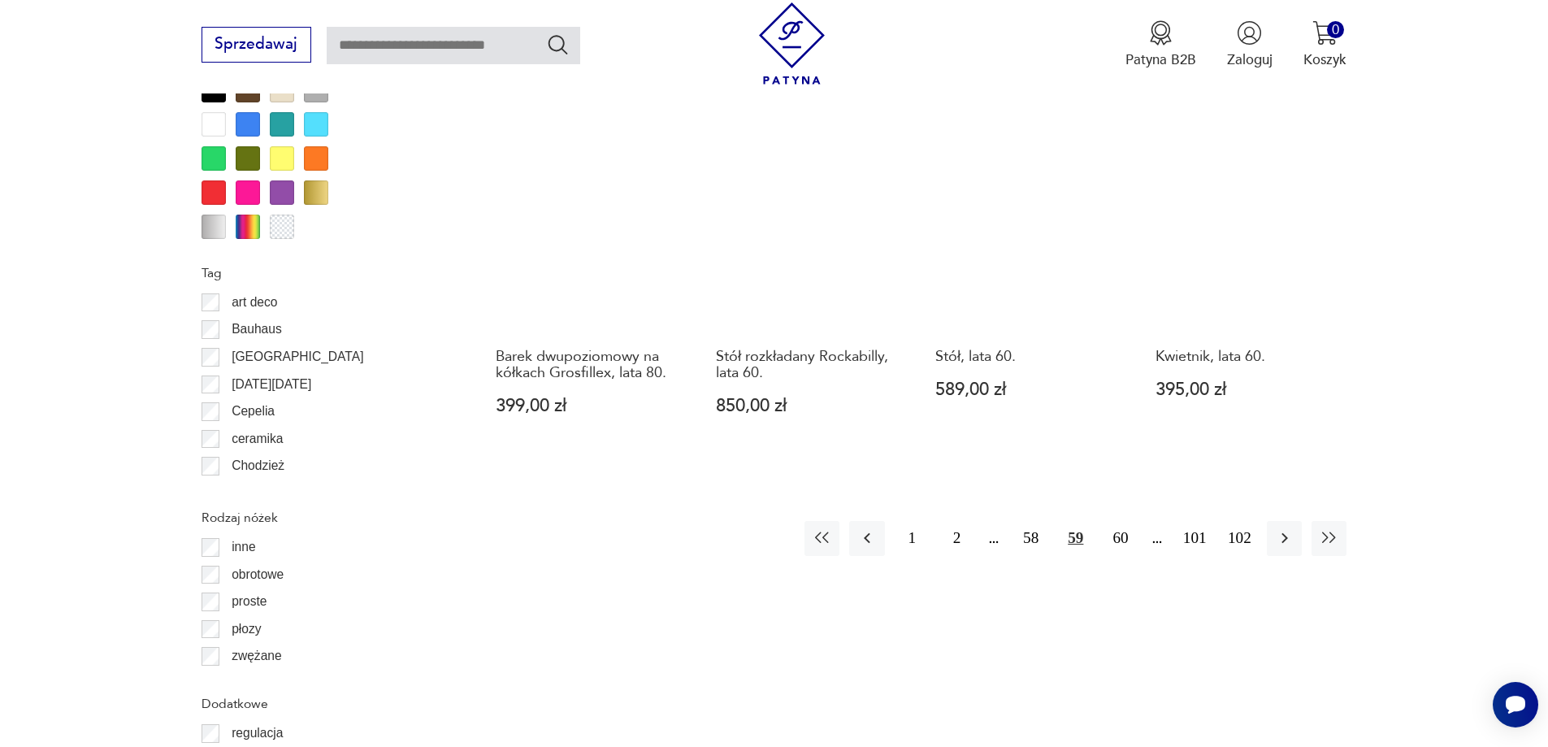
scroll to position [1841, 0]
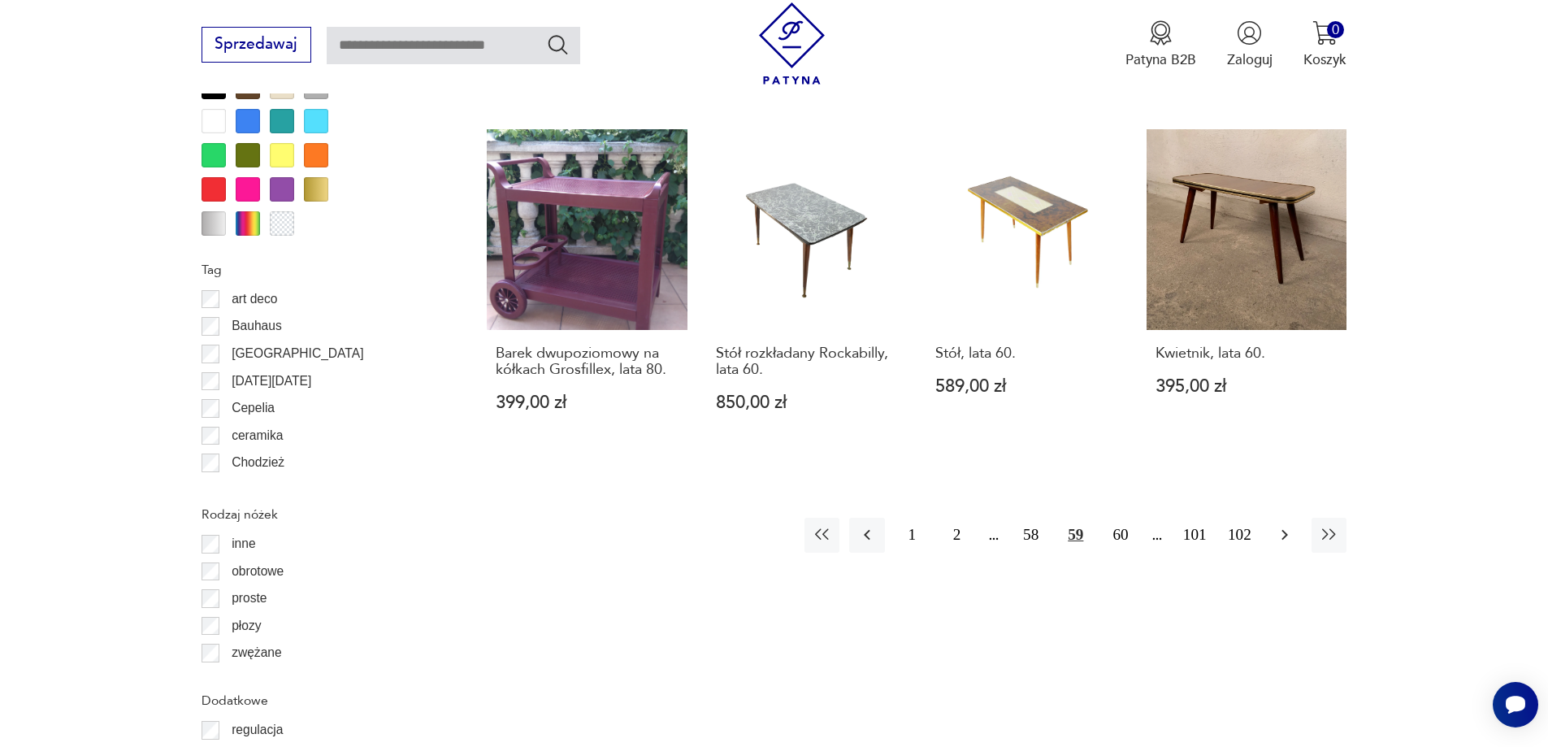
click at [1285, 525] on icon "button" at bounding box center [1285, 535] width 20 height 20
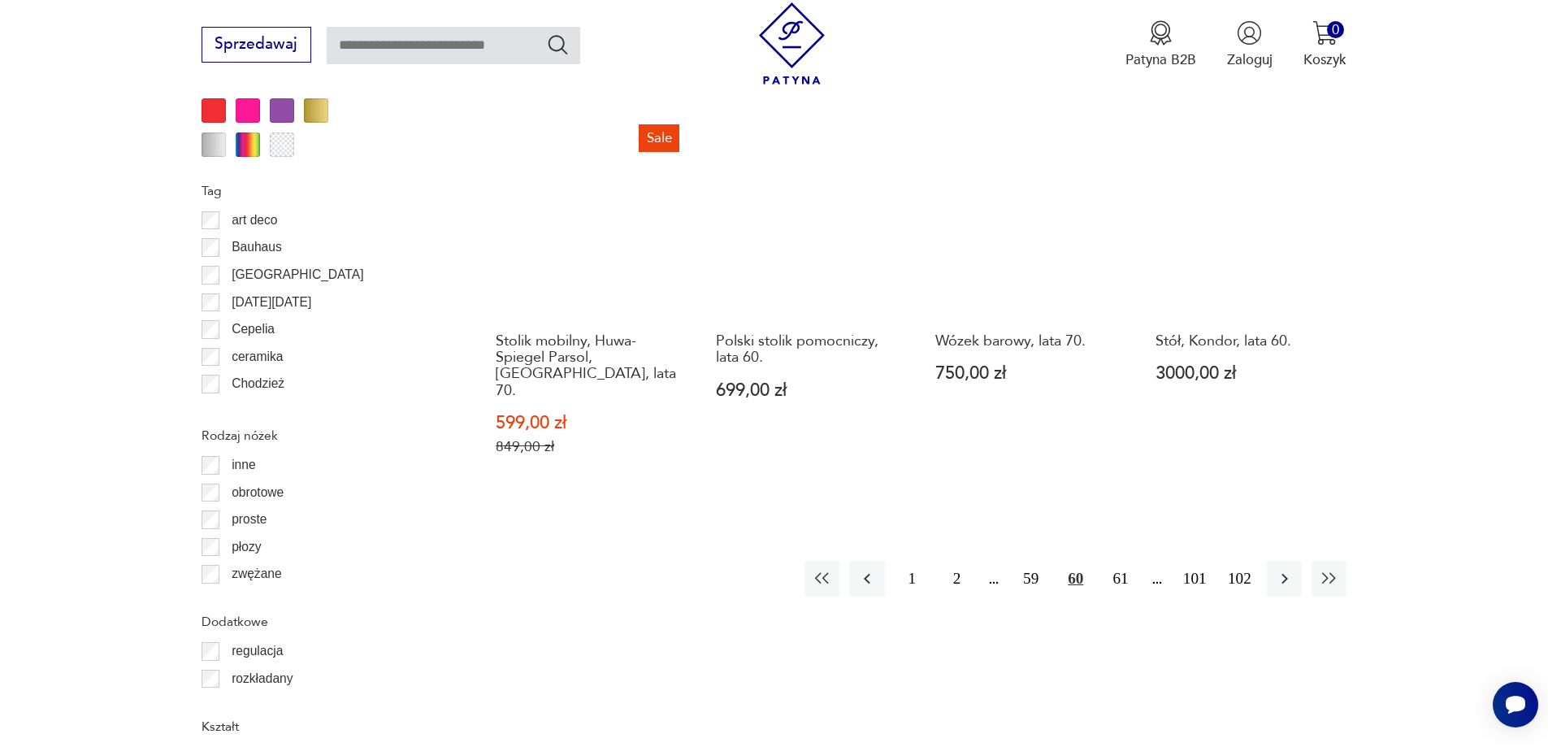
scroll to position [1922, 0]
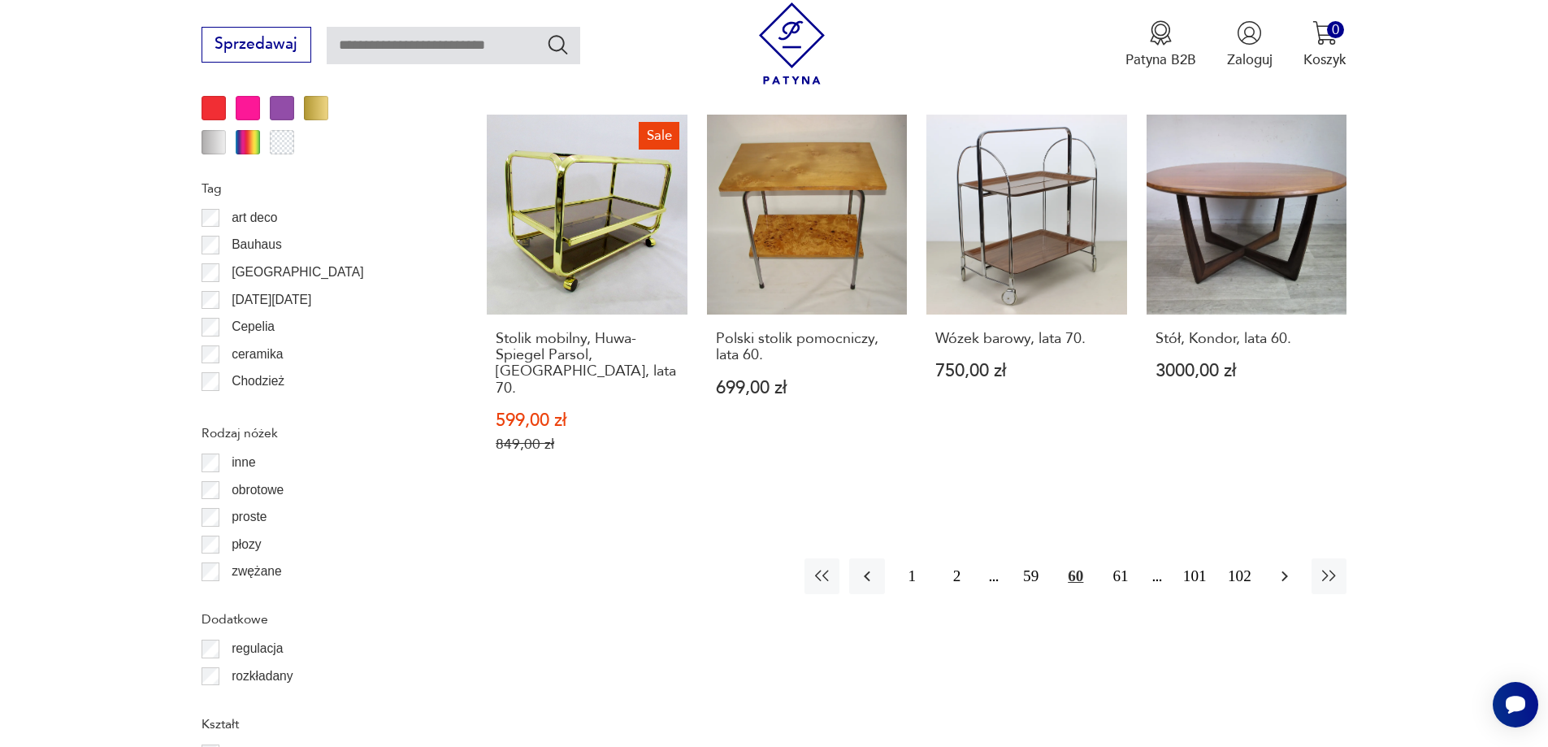
click at [1281, 566] on icon "button" at bounding box center [1285, 576] width 20 height 20
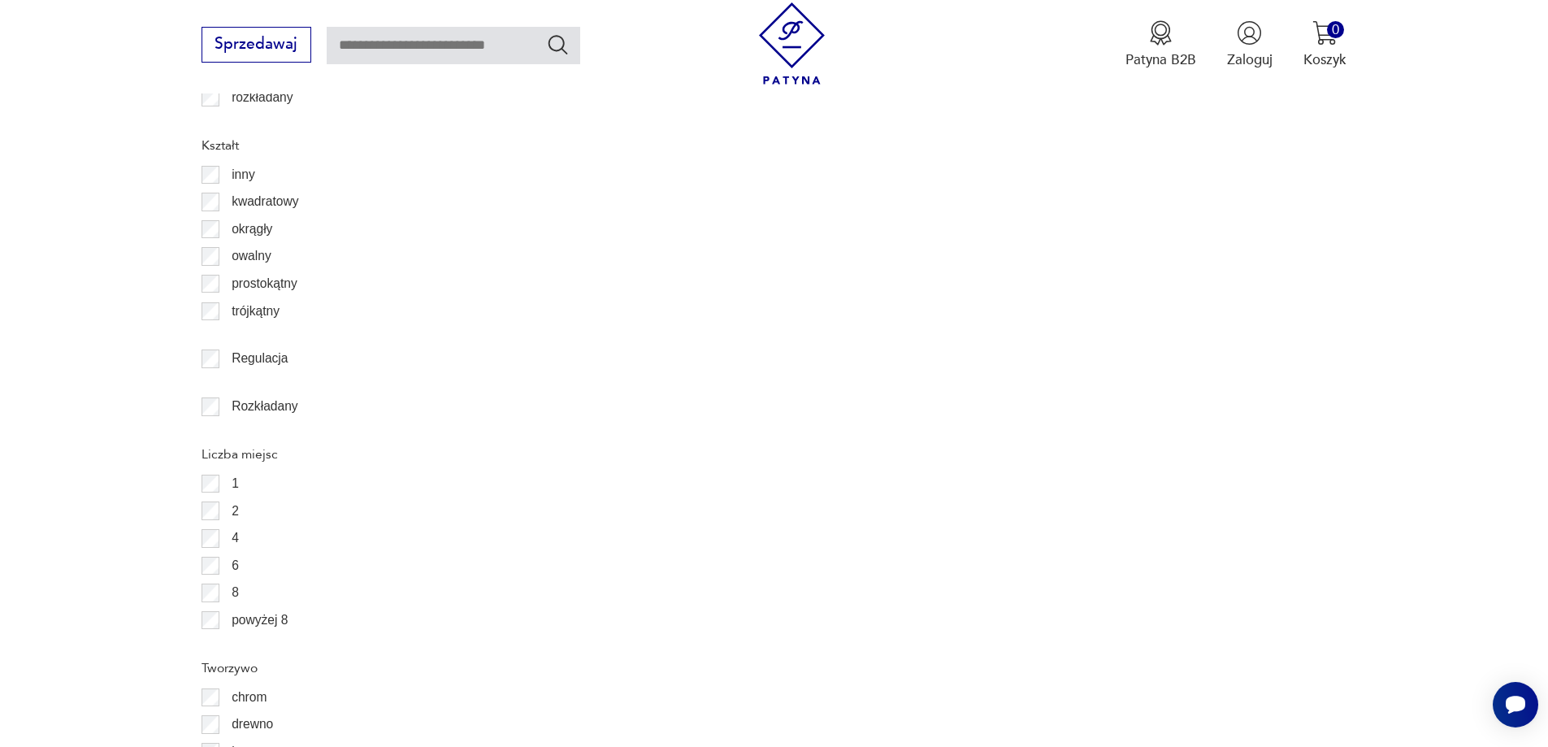
scroll to position [2735, 0]
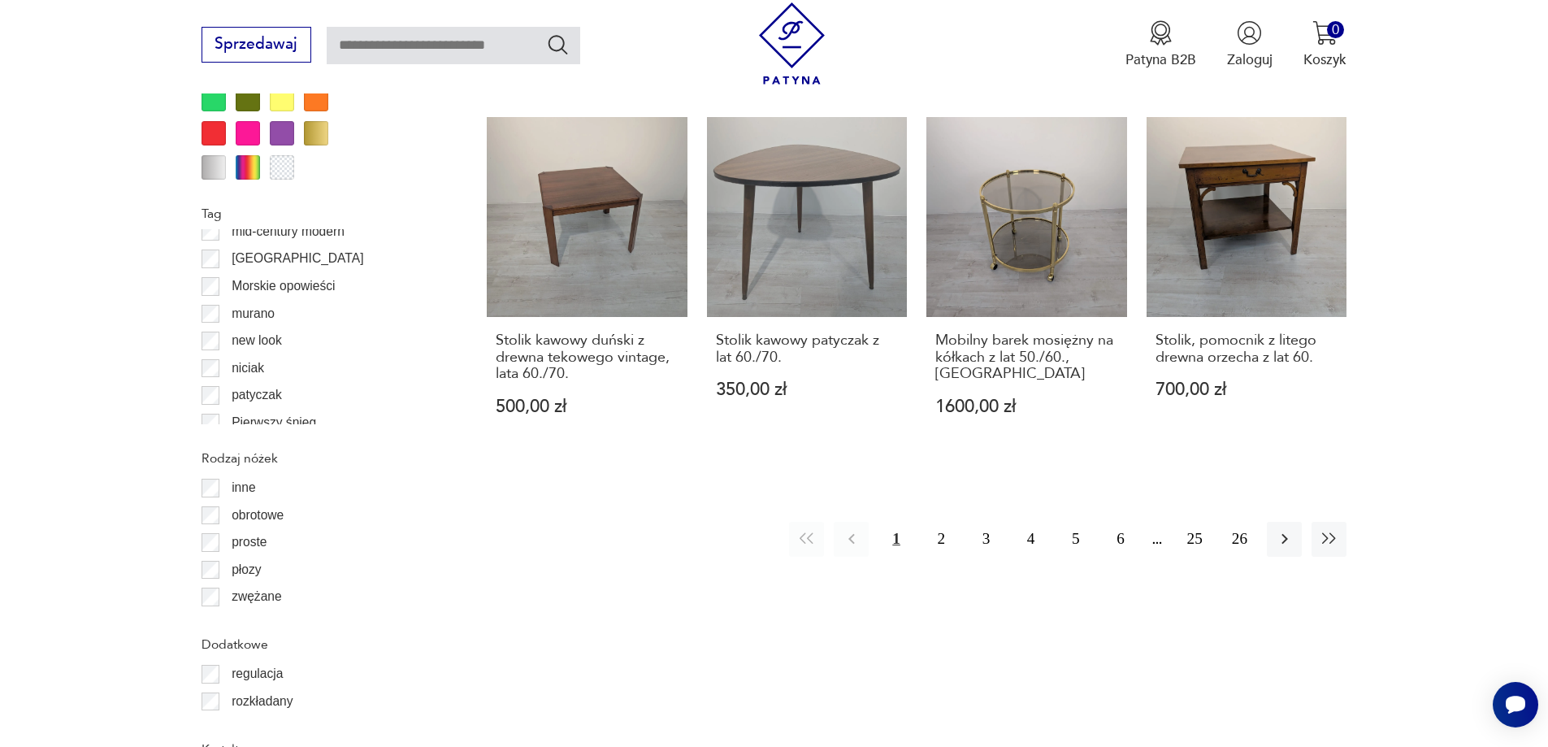
scroll to position [1869, 0]
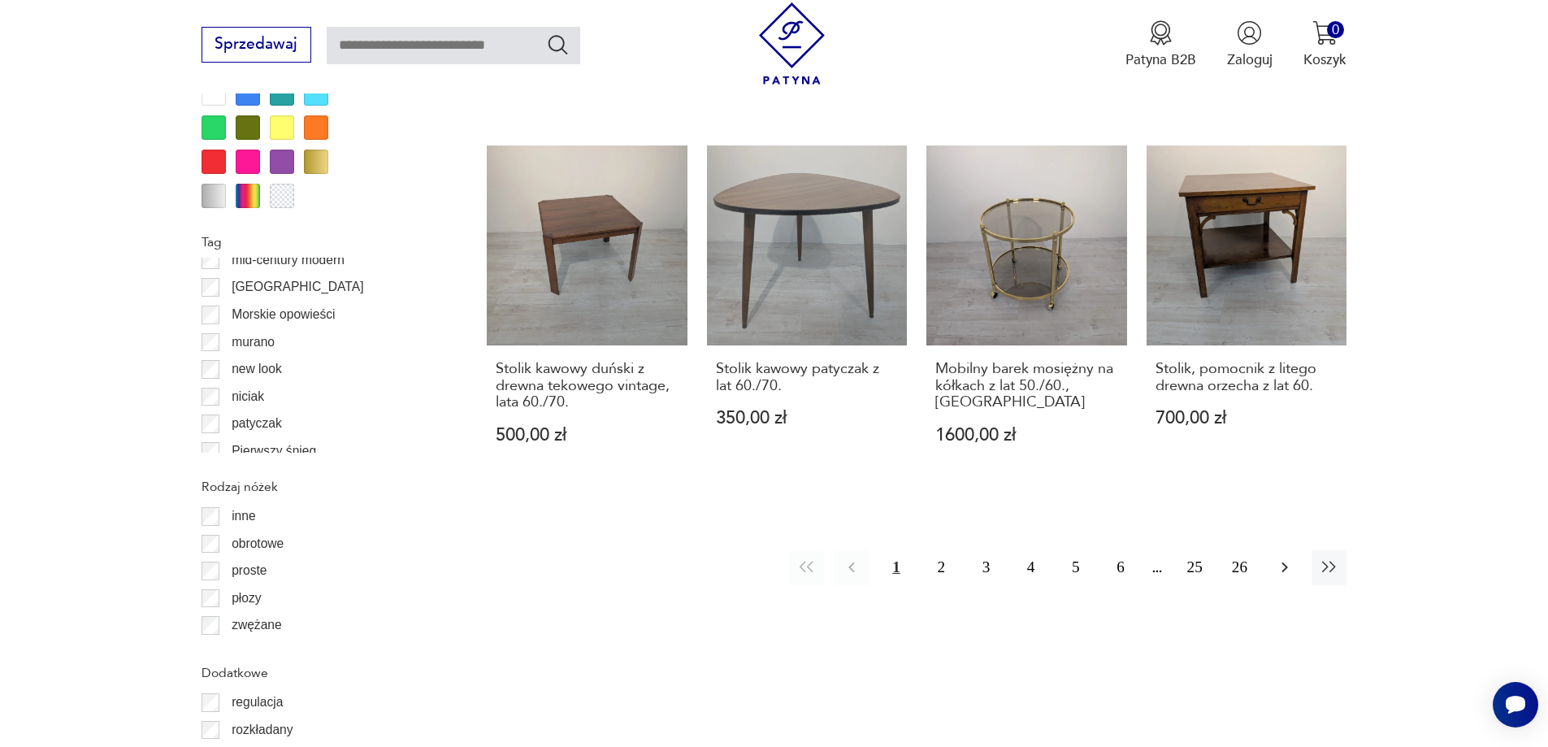
click at [1288, 557] on icon "button" at bounding box center [1285, 567] width 20 height 20
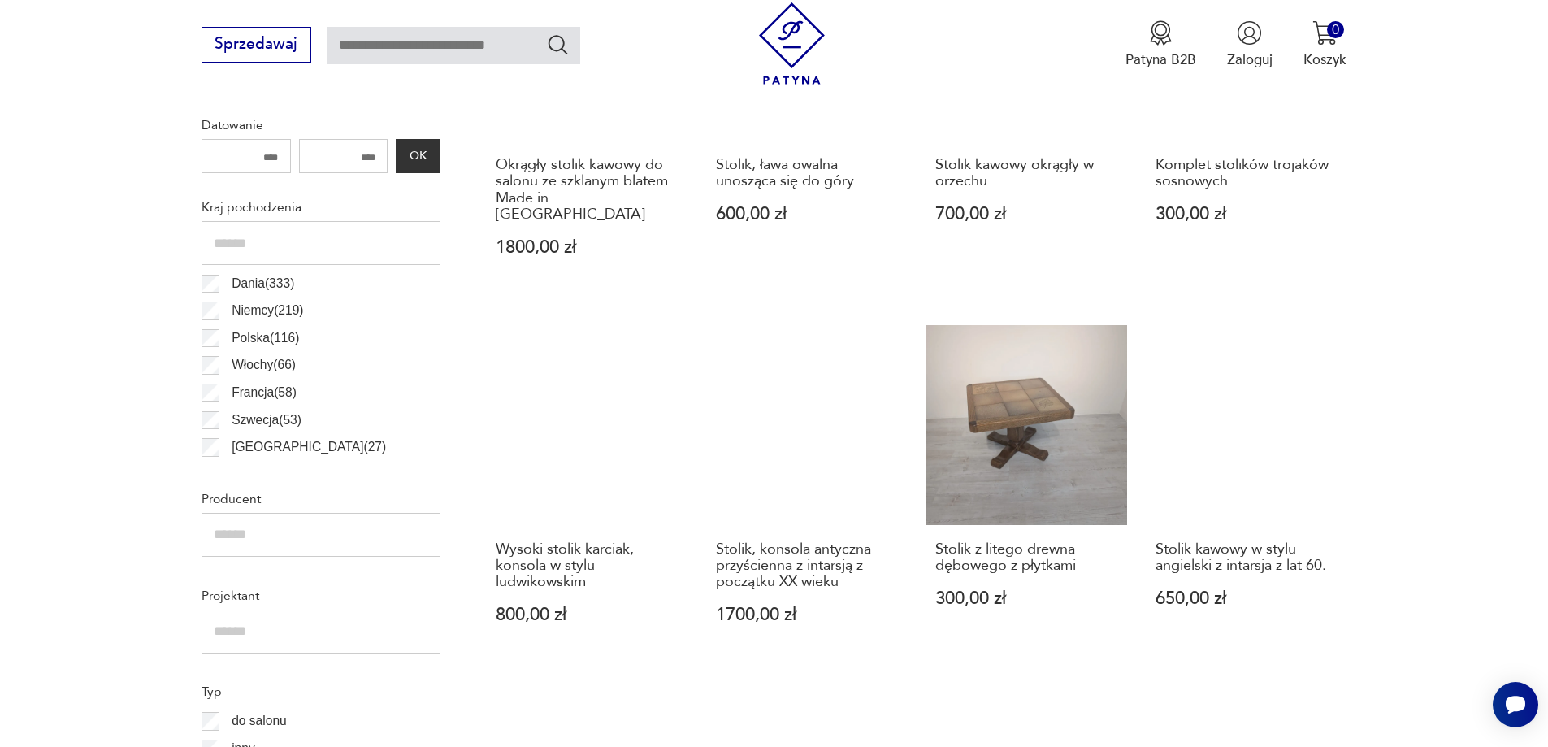
scroll to position [622, 0]
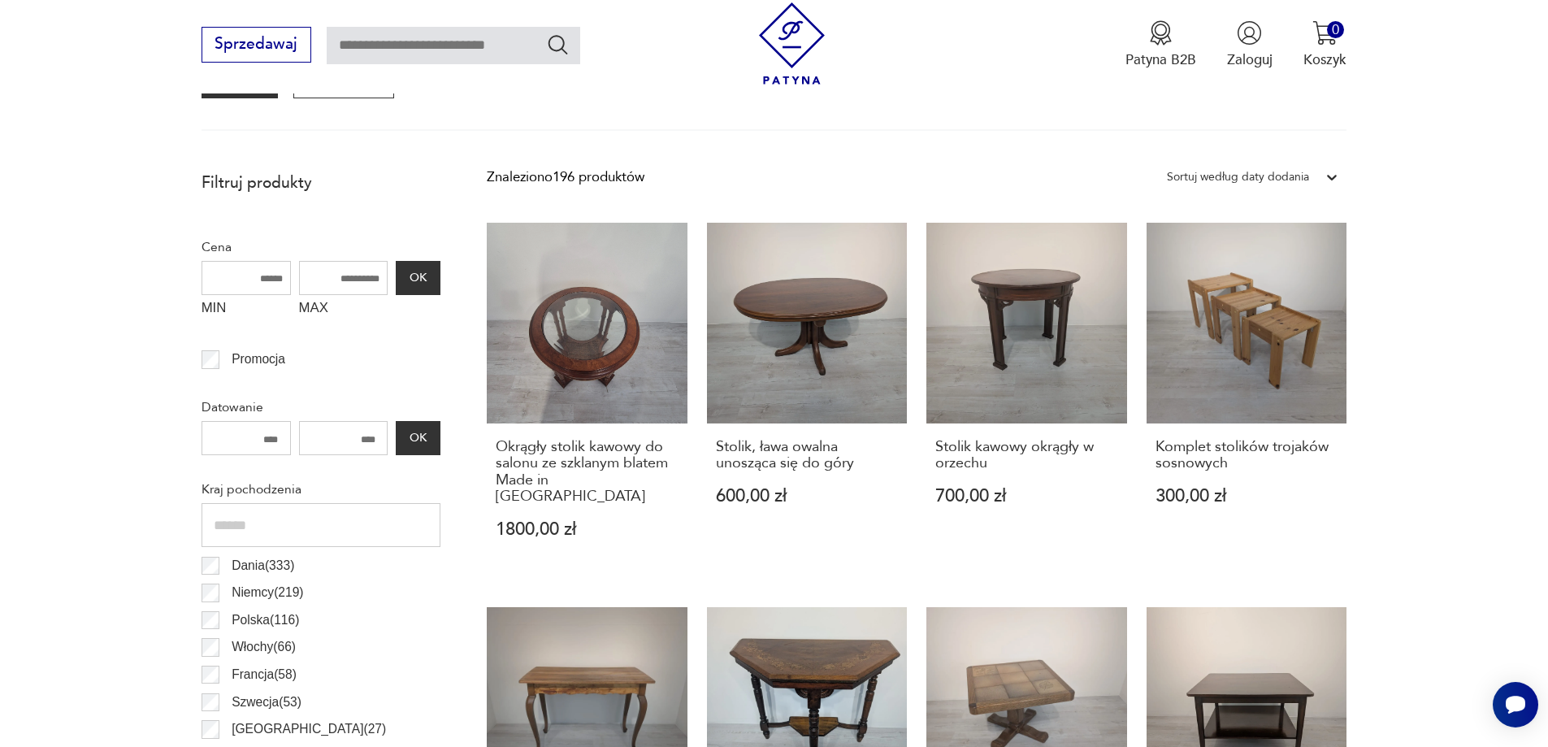
click at [430, 38] on input "text" at bounding box center [454, 45] width 254 height 37
type input "**********"
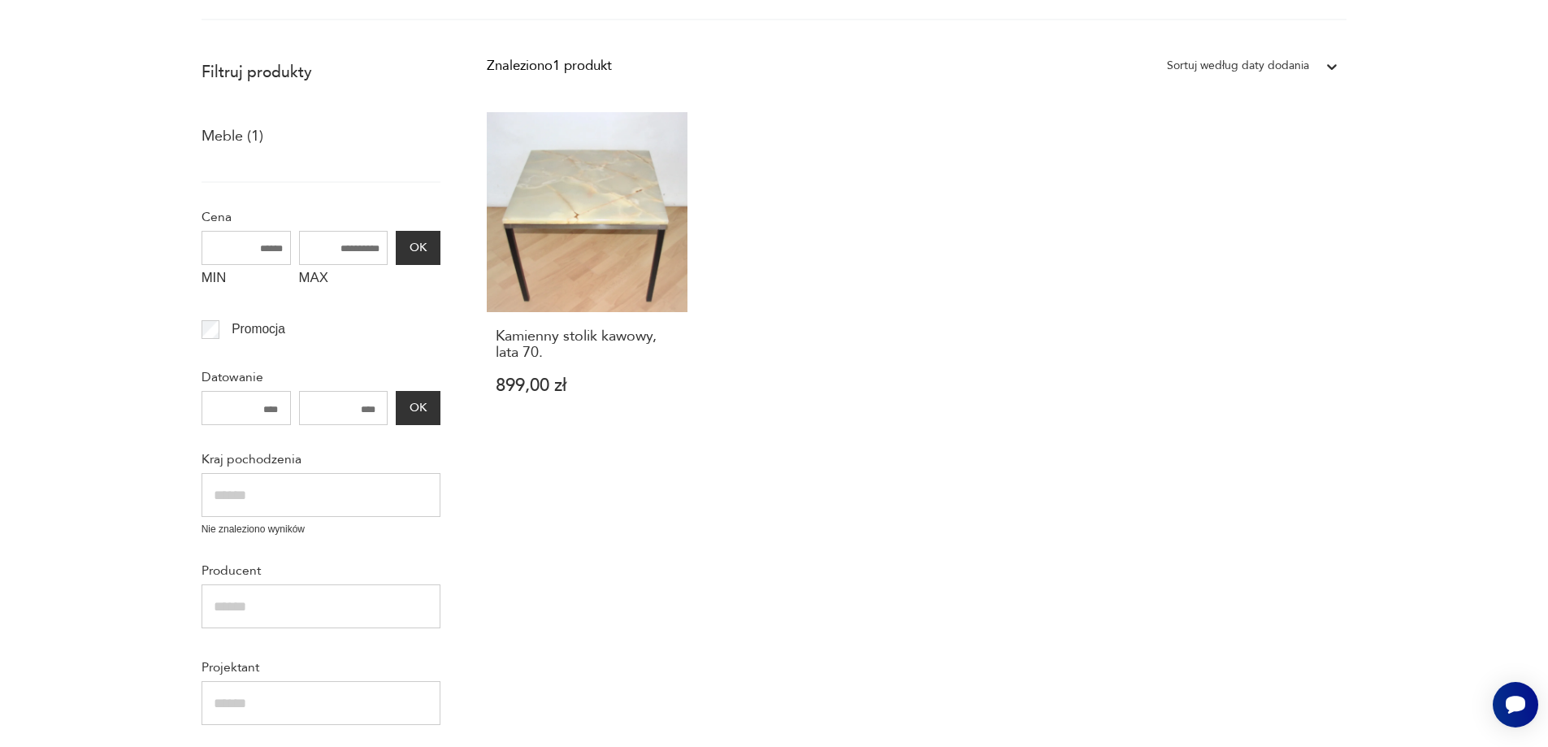
scroll to position [12, 0]
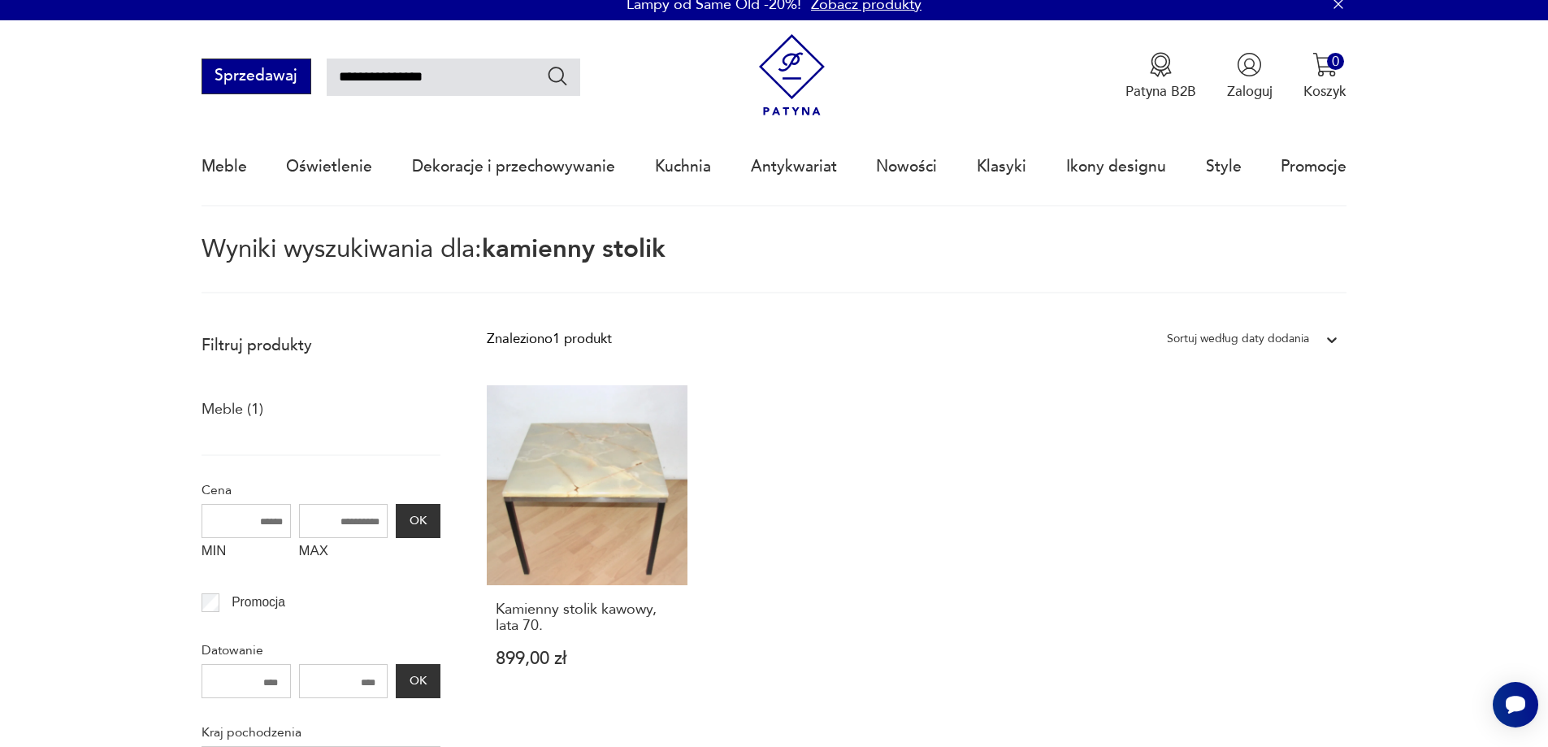
drag, startPoint x: 450, startPoint y: 76, endPoint x: 293, endPoint y: 74, distance: 157.6
click at [291, 74] on div "**********" at bounding box center [391, 77] width 379 height 36
type input "**********"
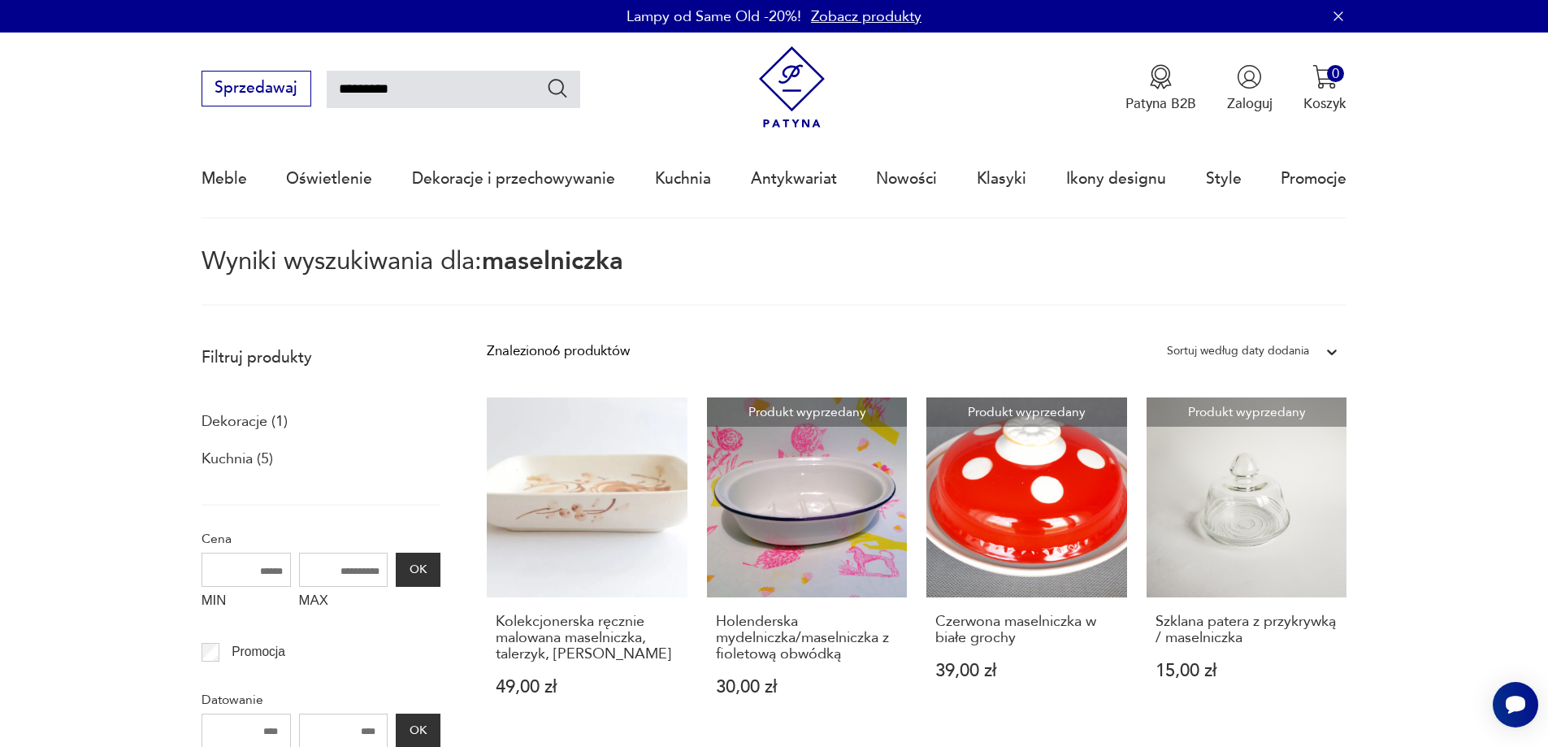
type input "*********"
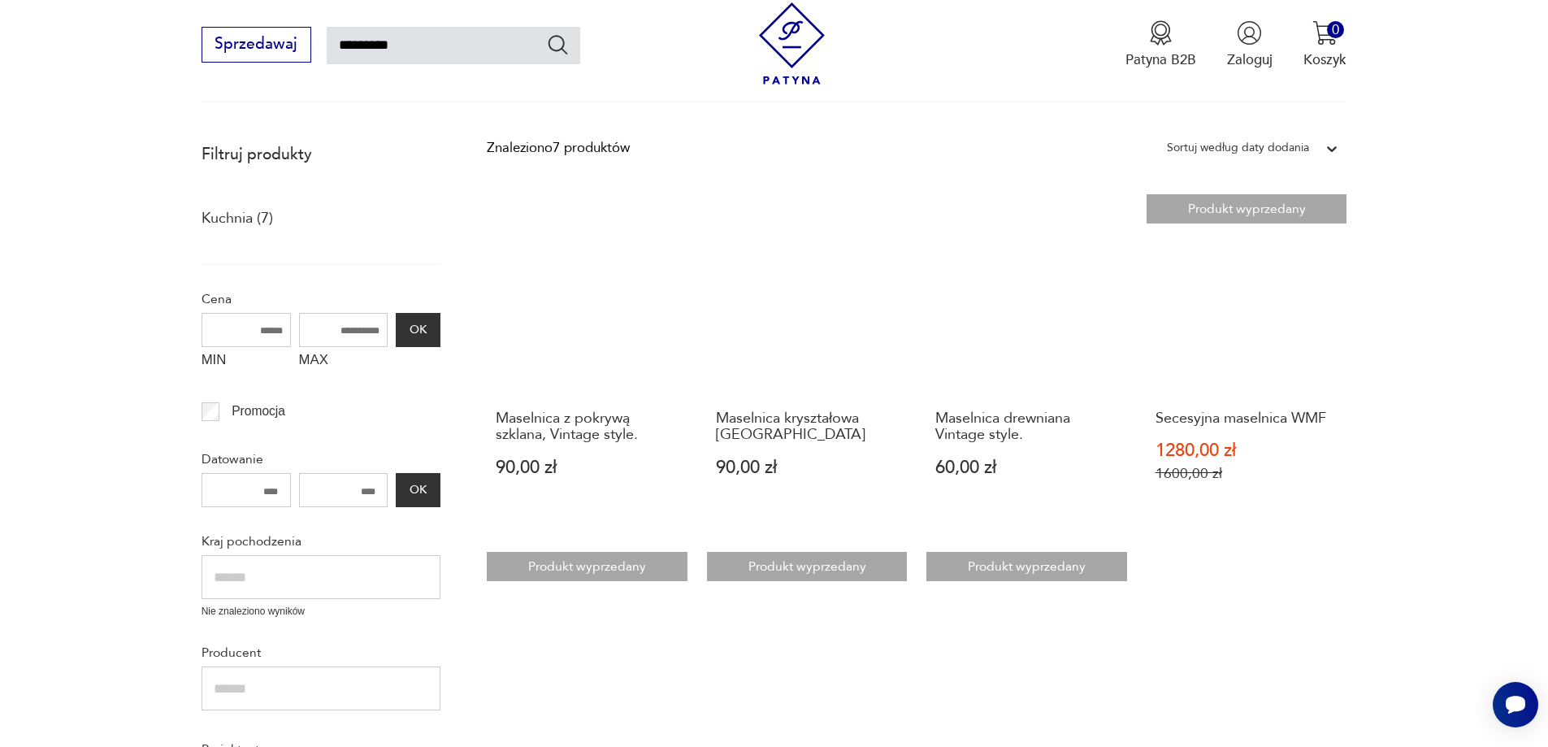
scroll to position [175, 0]
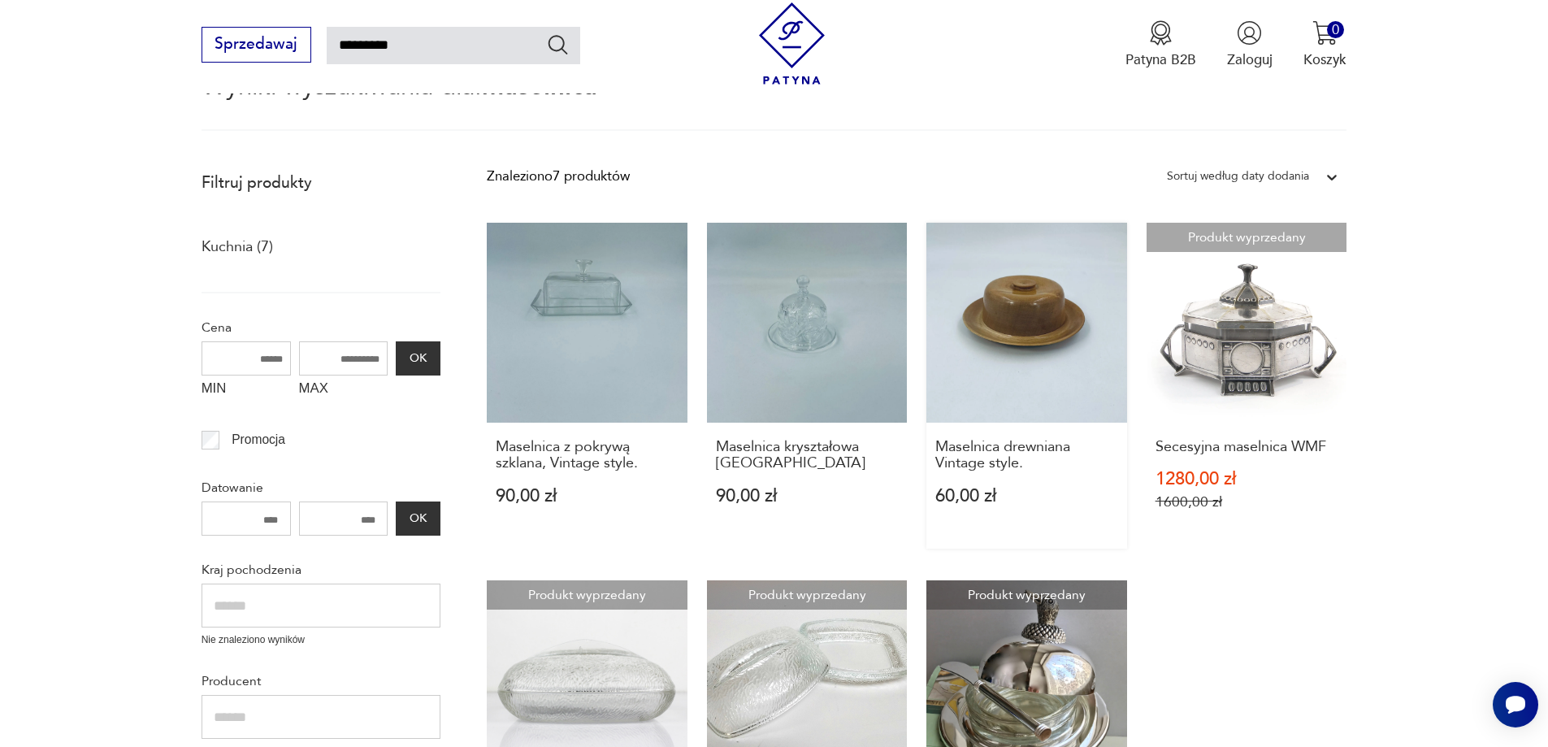
click at [1064, 359] on link "Maselnica drewniana Vintage style. 60,00 zł" at bounding box center [1026, 386] width 201 height 326
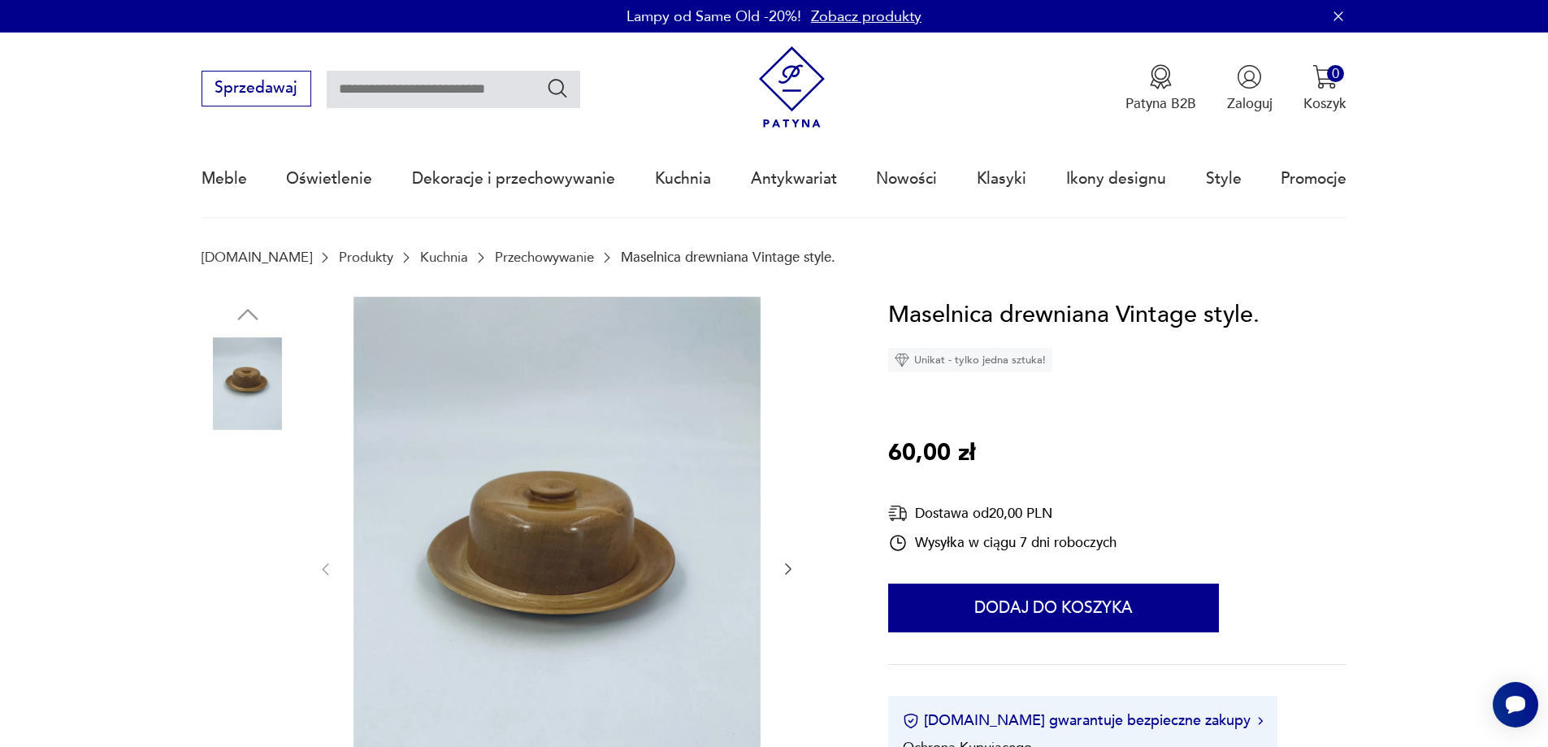
click at [245, 501] on img at bounding box center [248, 486] width 93 height 93
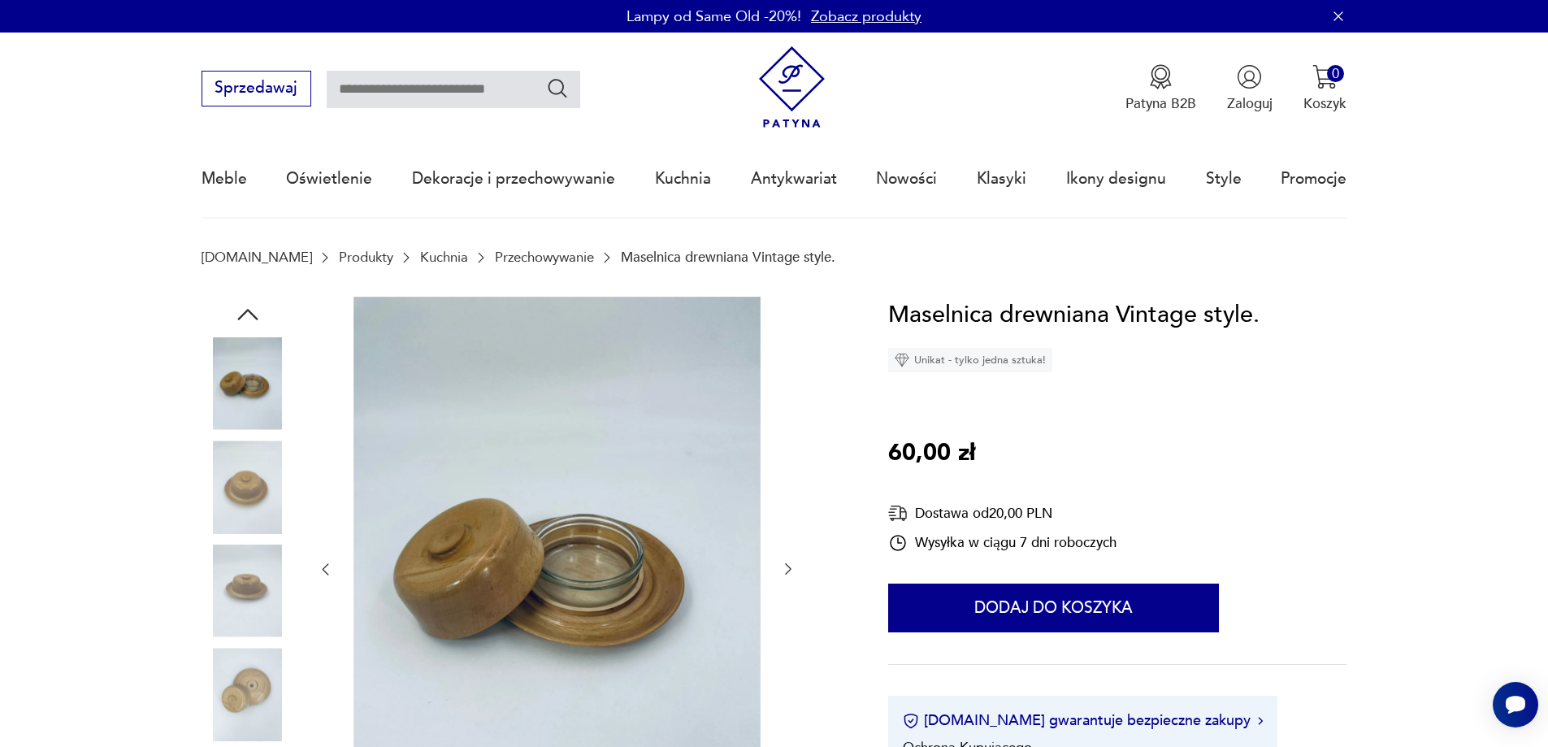
click at [249, 542] on div at bounding box center [248, 436] width 93 height 406
click at [269, 592] on img at bounding box center [248, 590] width 93 height 93
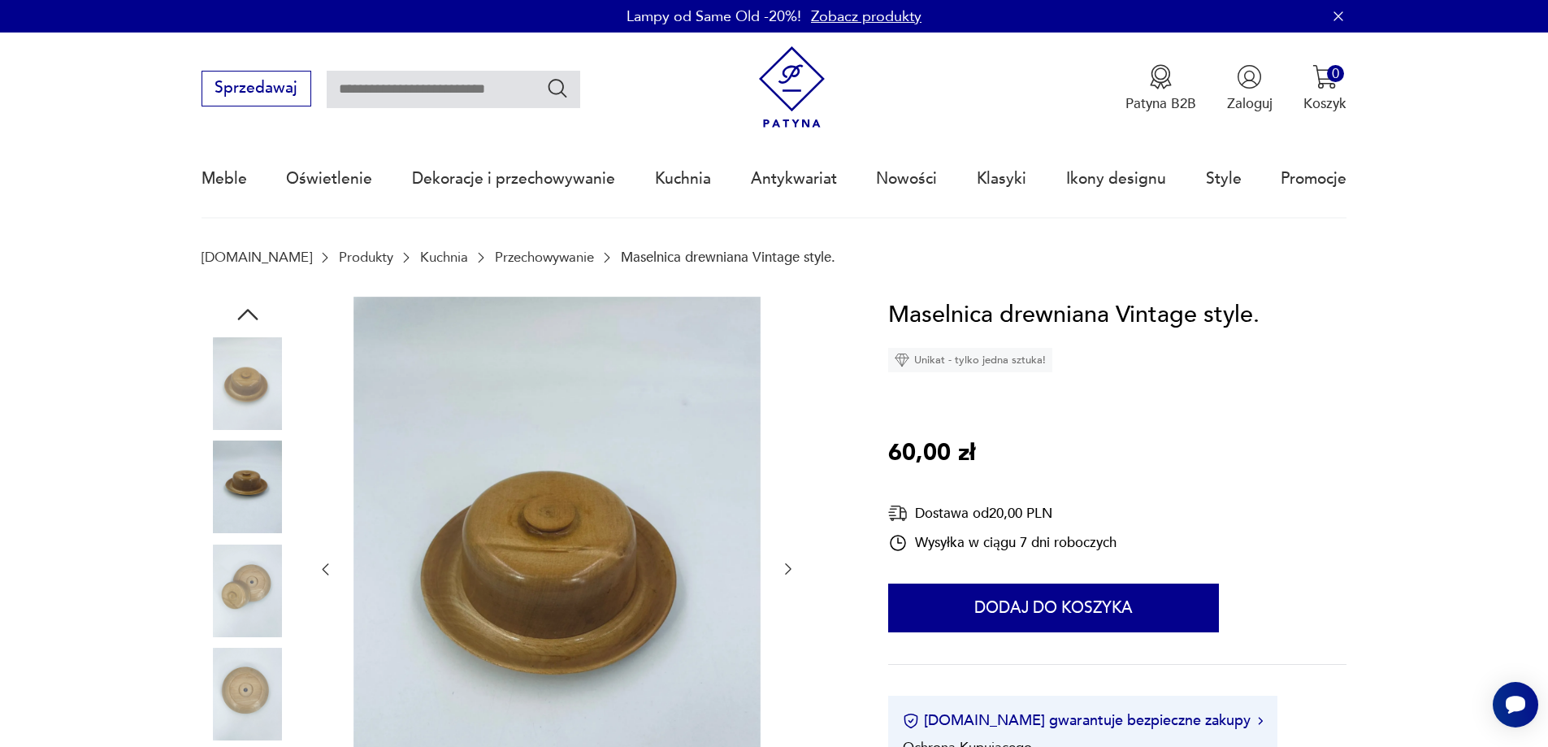
click at [257, 649] on img at bounding box center [248, 694] width 93 height 93
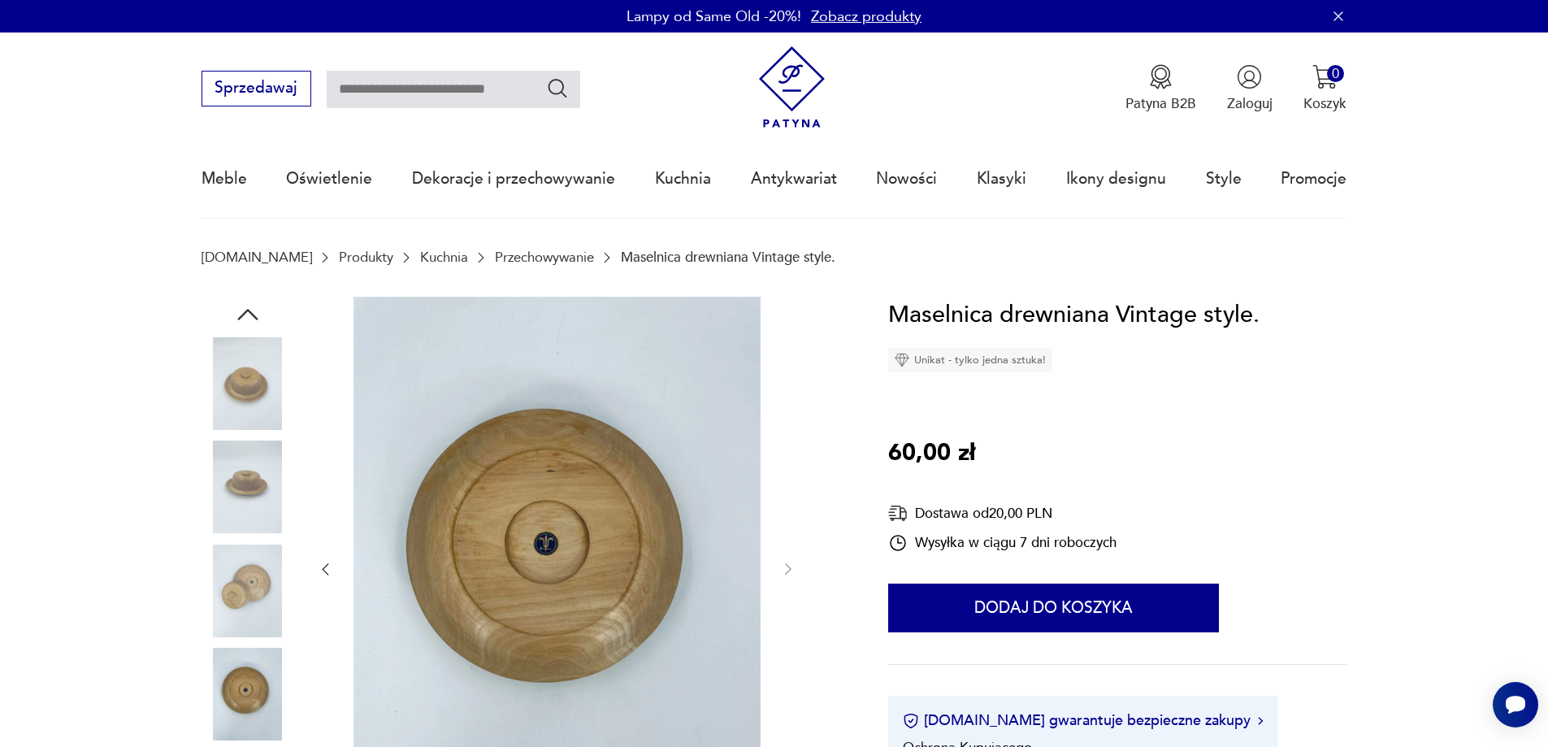
click at [245, 686] on img at bounding box center [248, 694] width 93 height 93
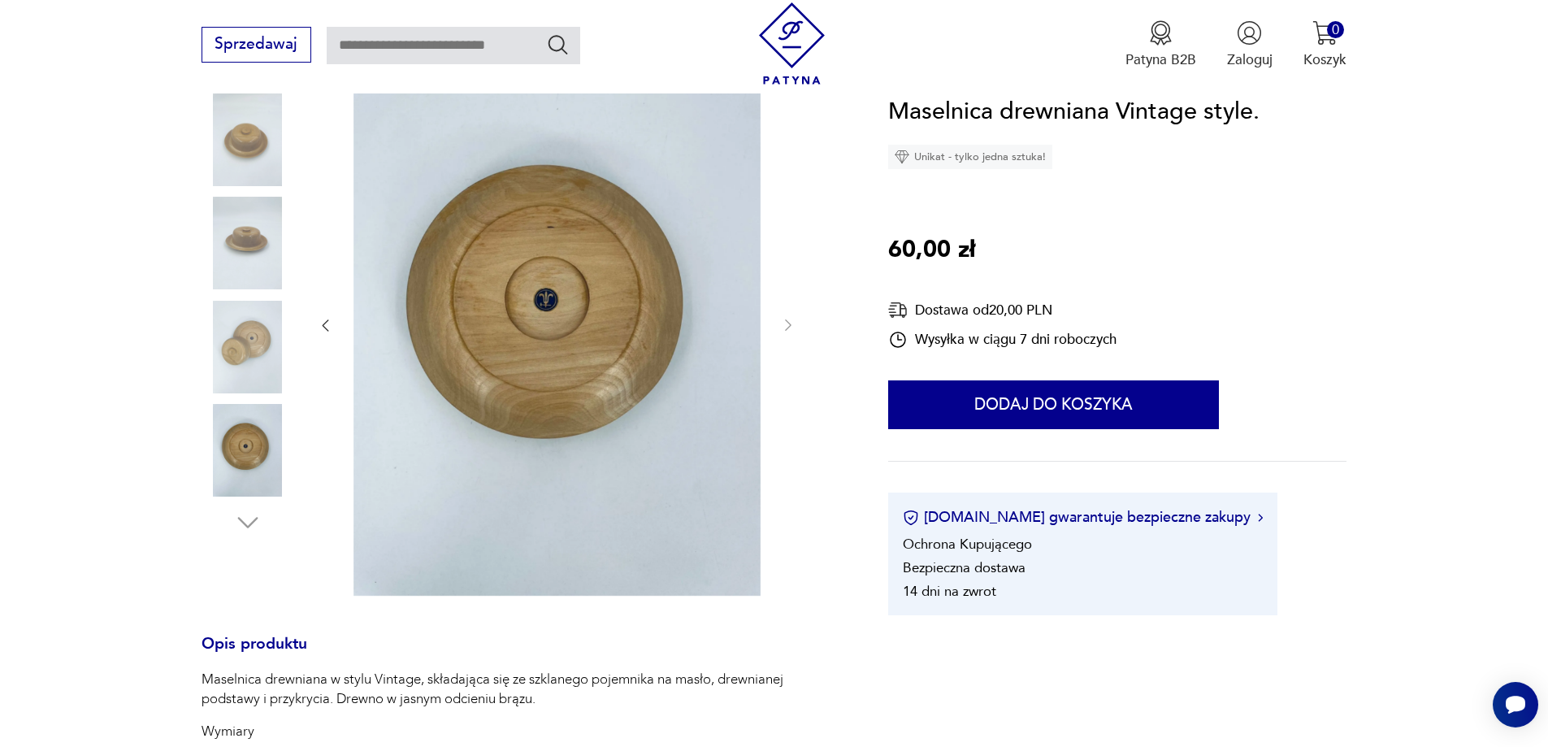
scroll to position [325, 0]
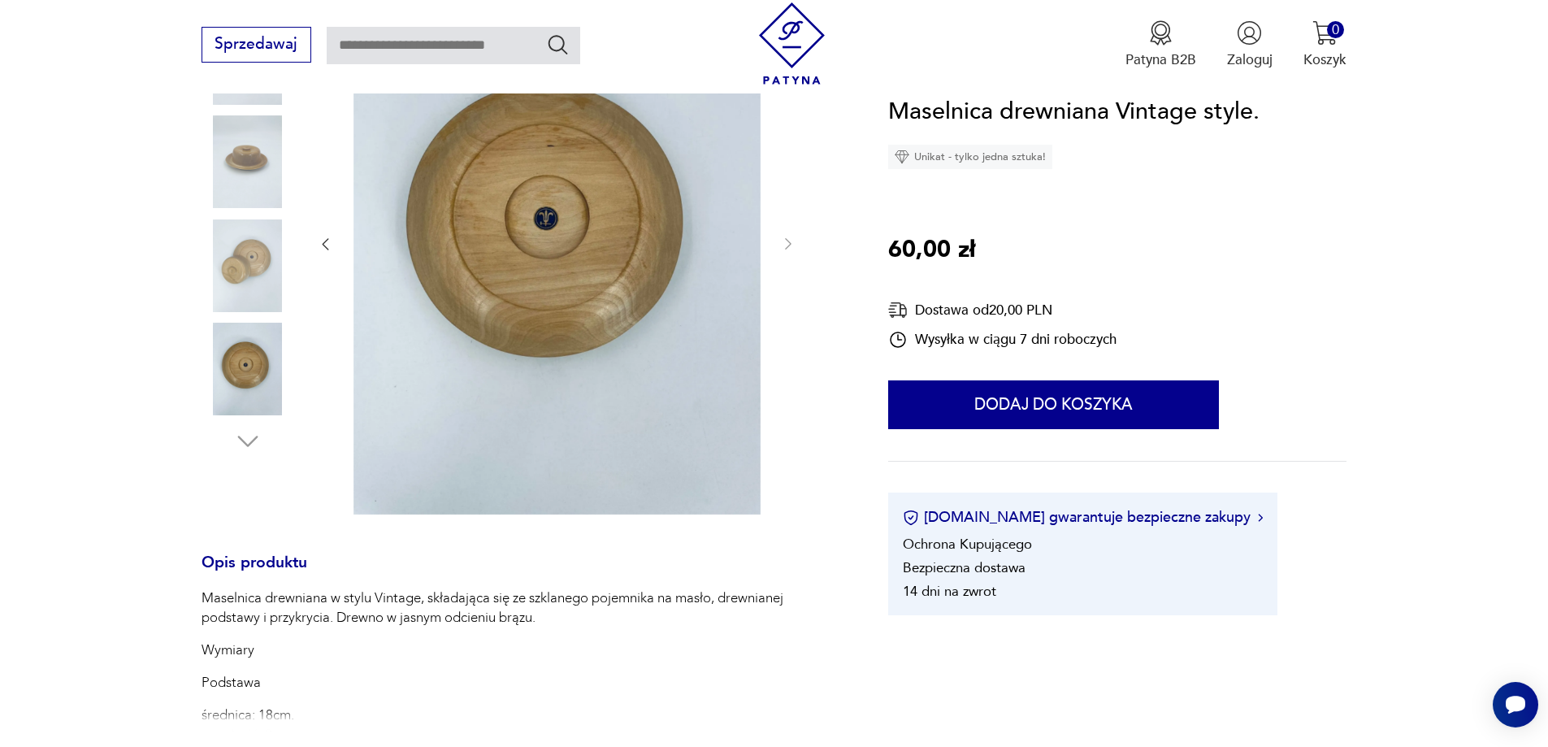
click at [210, 275] on img at bounding box center [248, 265] width 93 height 93
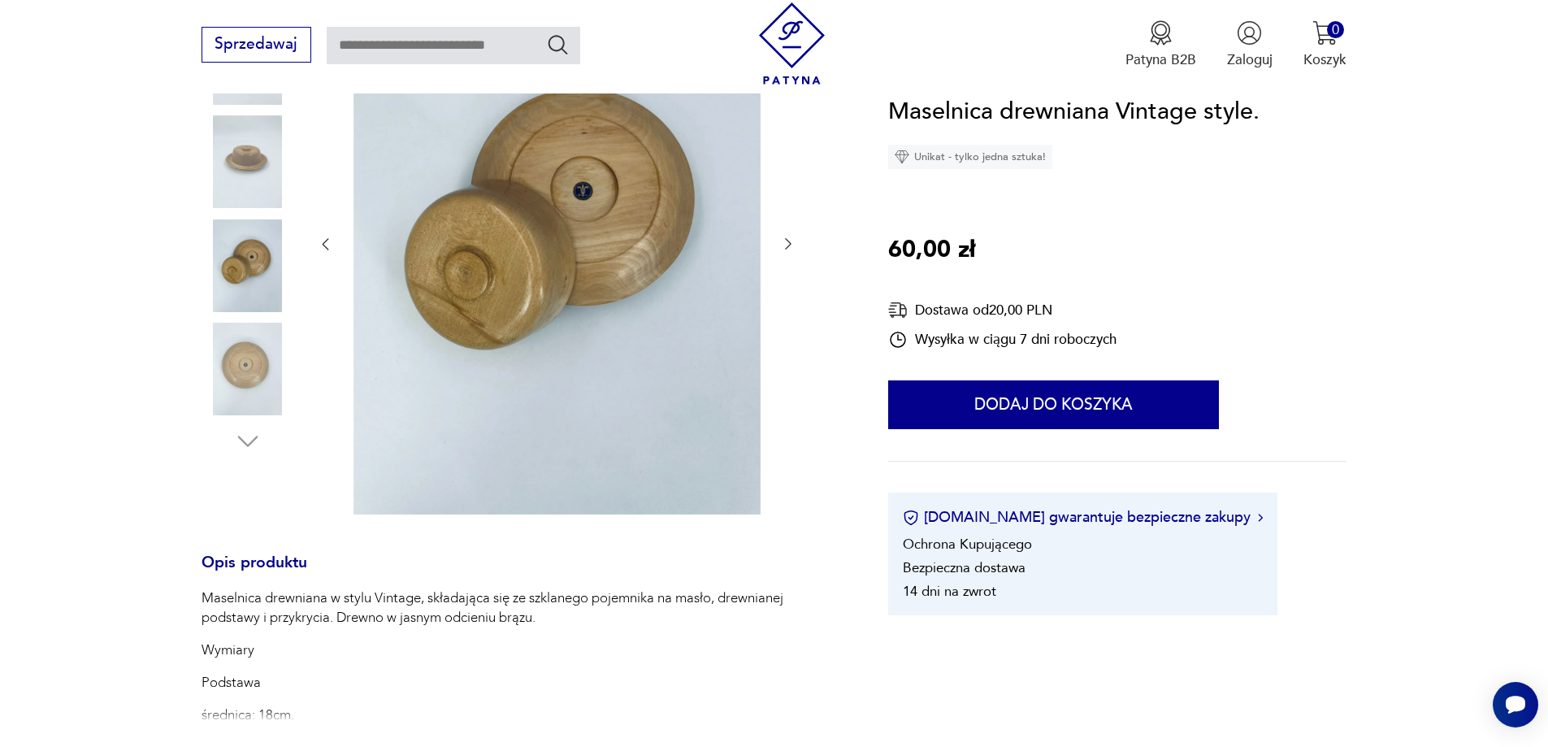
click at [251, 216] on div at bounding box center [248, 215] width 93 height 406
click at [254, 193] on img at bounding box center [248, 161] width 93 height 93
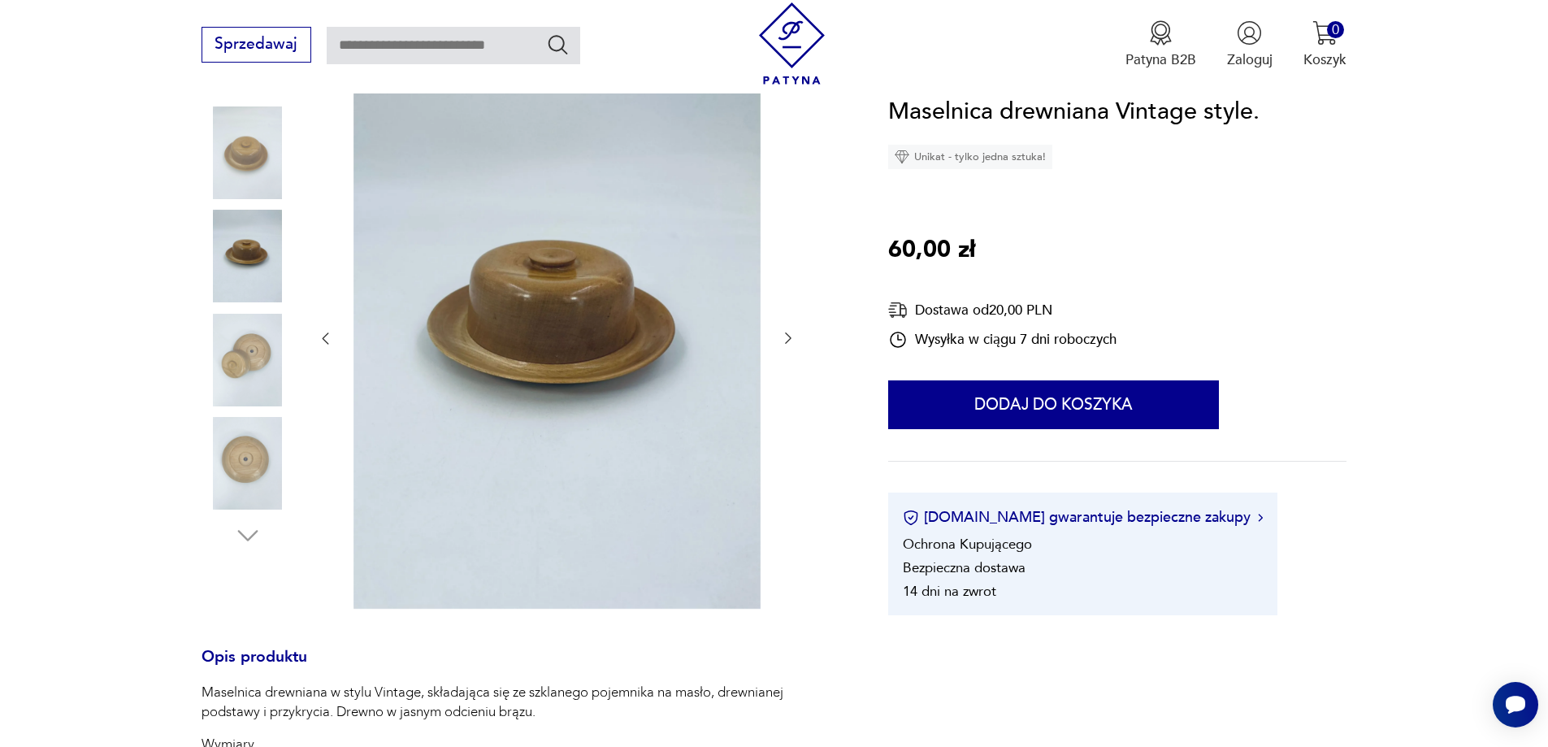
scroll to position [81, 0]
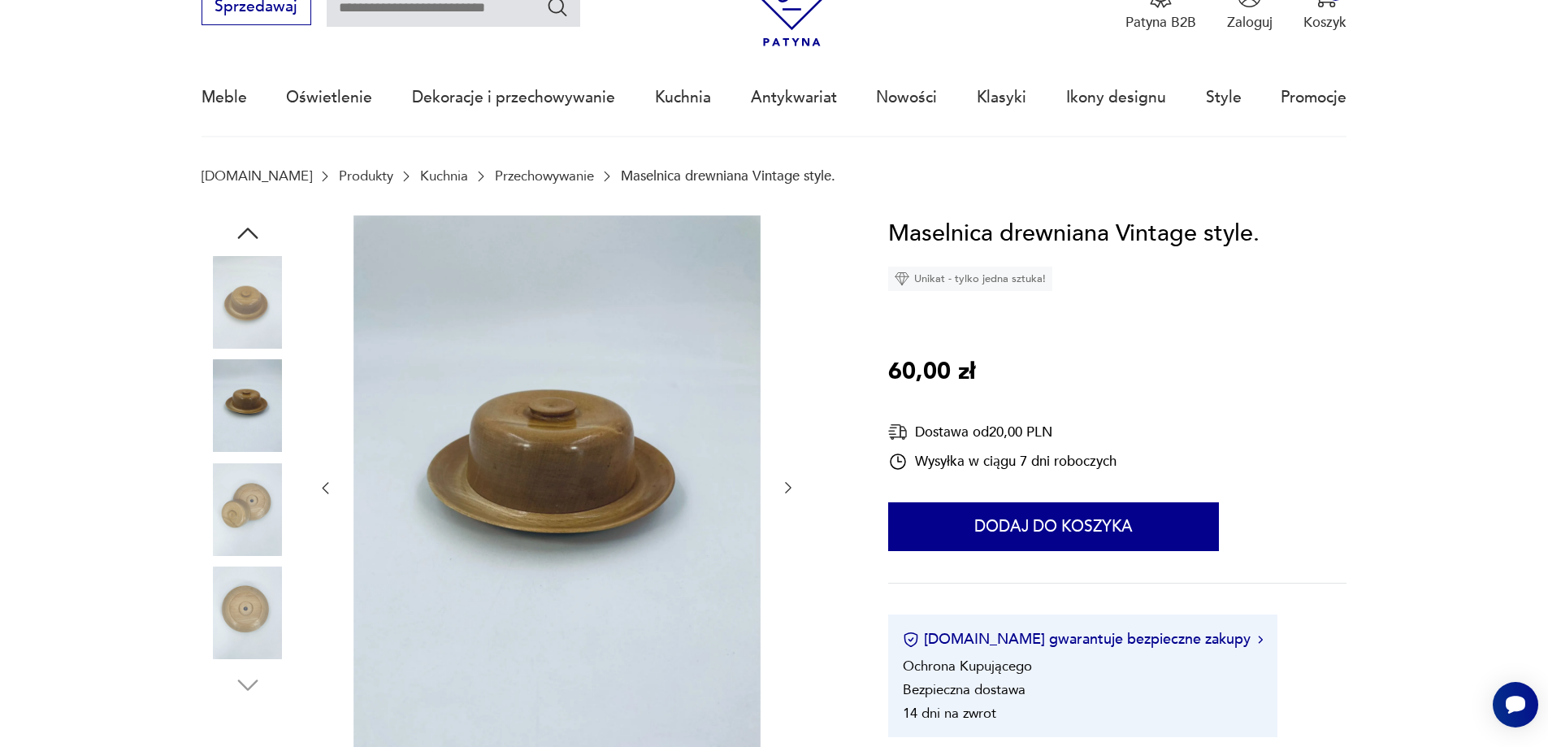
click at [221, 290] on img at bounding box center [248, 302] width 93 height 93
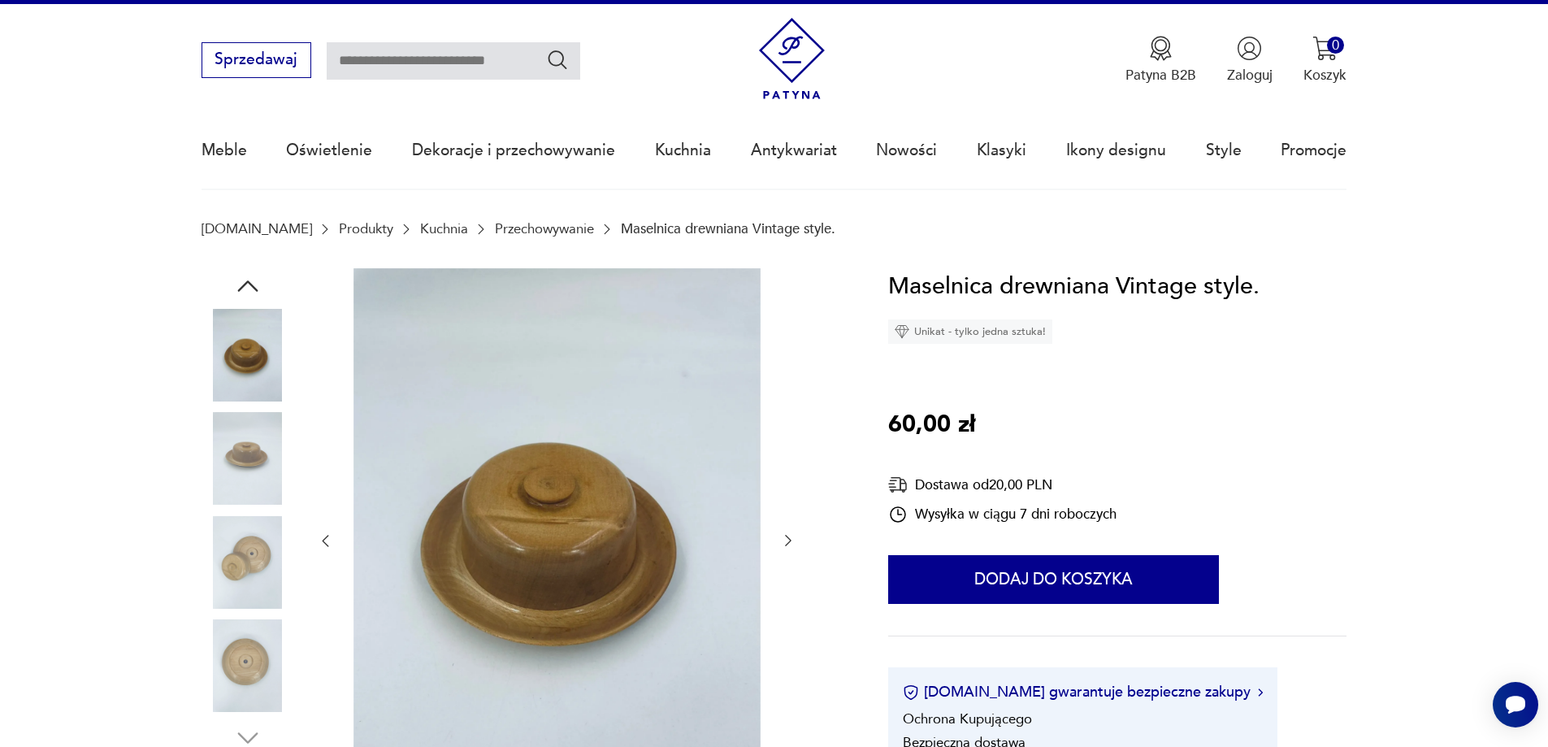
scroll to position [0, 0]
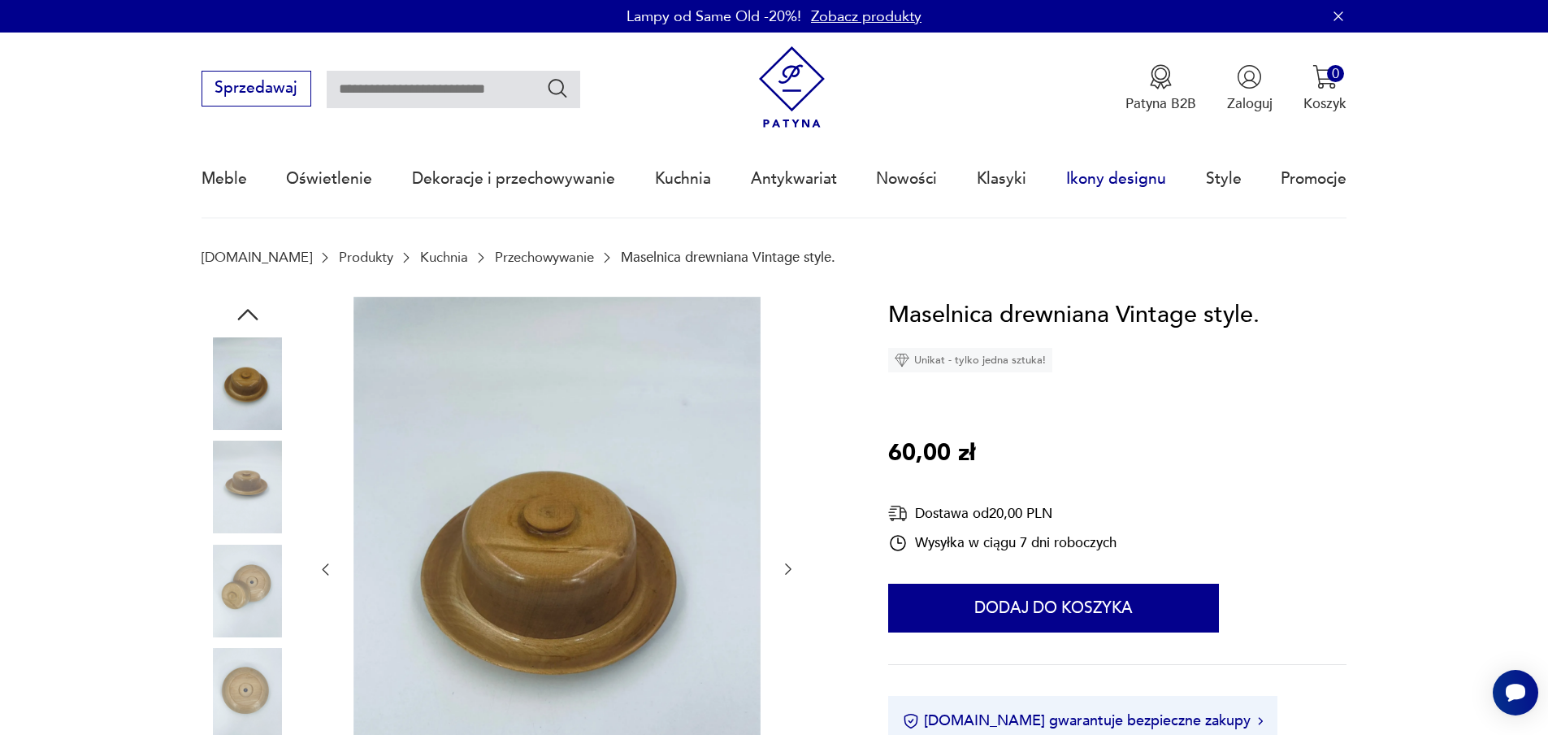
click at [1086, 179] on link "Ikony designu" at bounding box center [1116, 178] width 100 height 75
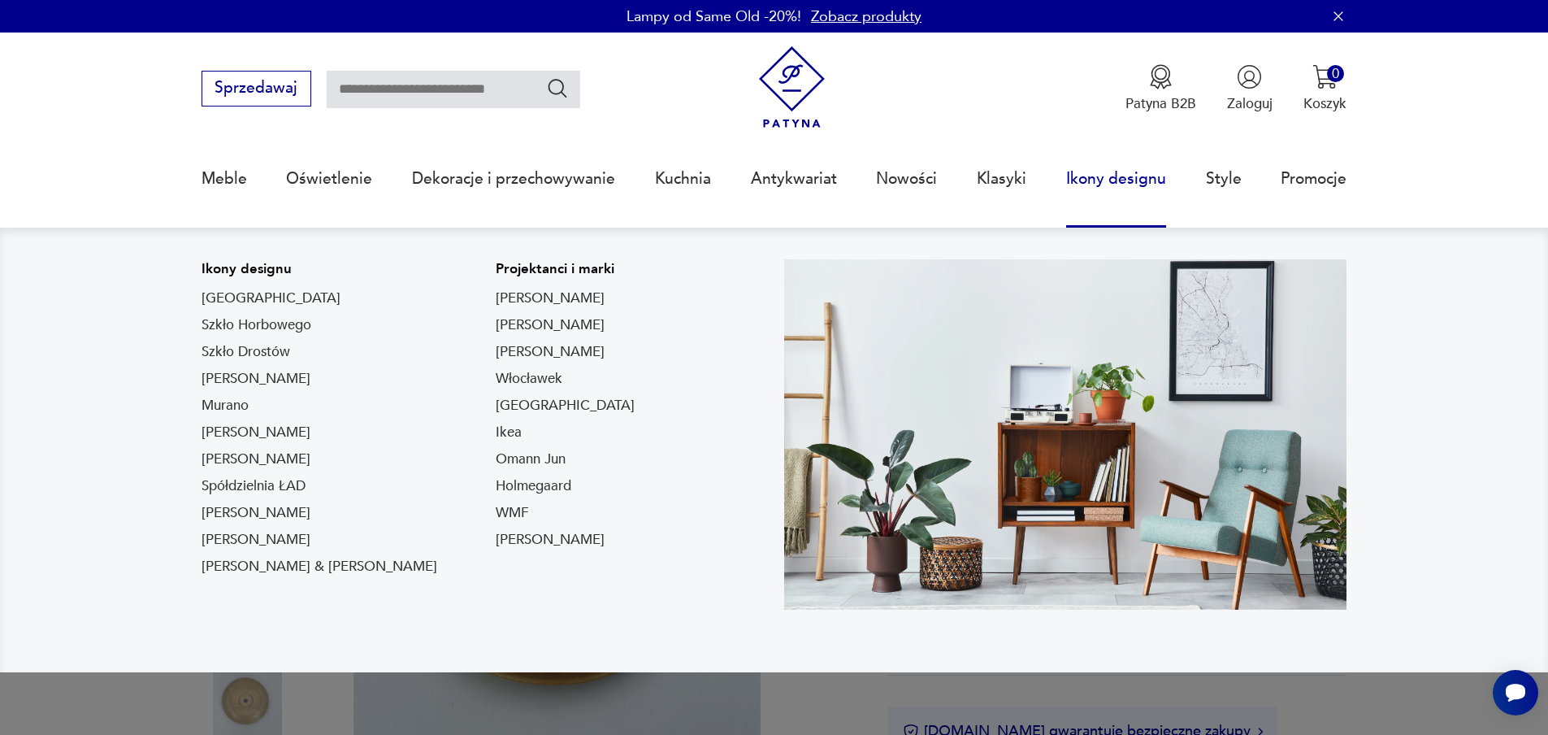
click at [1116, 183] on link "Ikony designu" at bounding box center [1116, 178] width 100 height 75
click at [1097, 180] on link "Ikony designu" at bounding box center [1116, 178] width 100 height 75
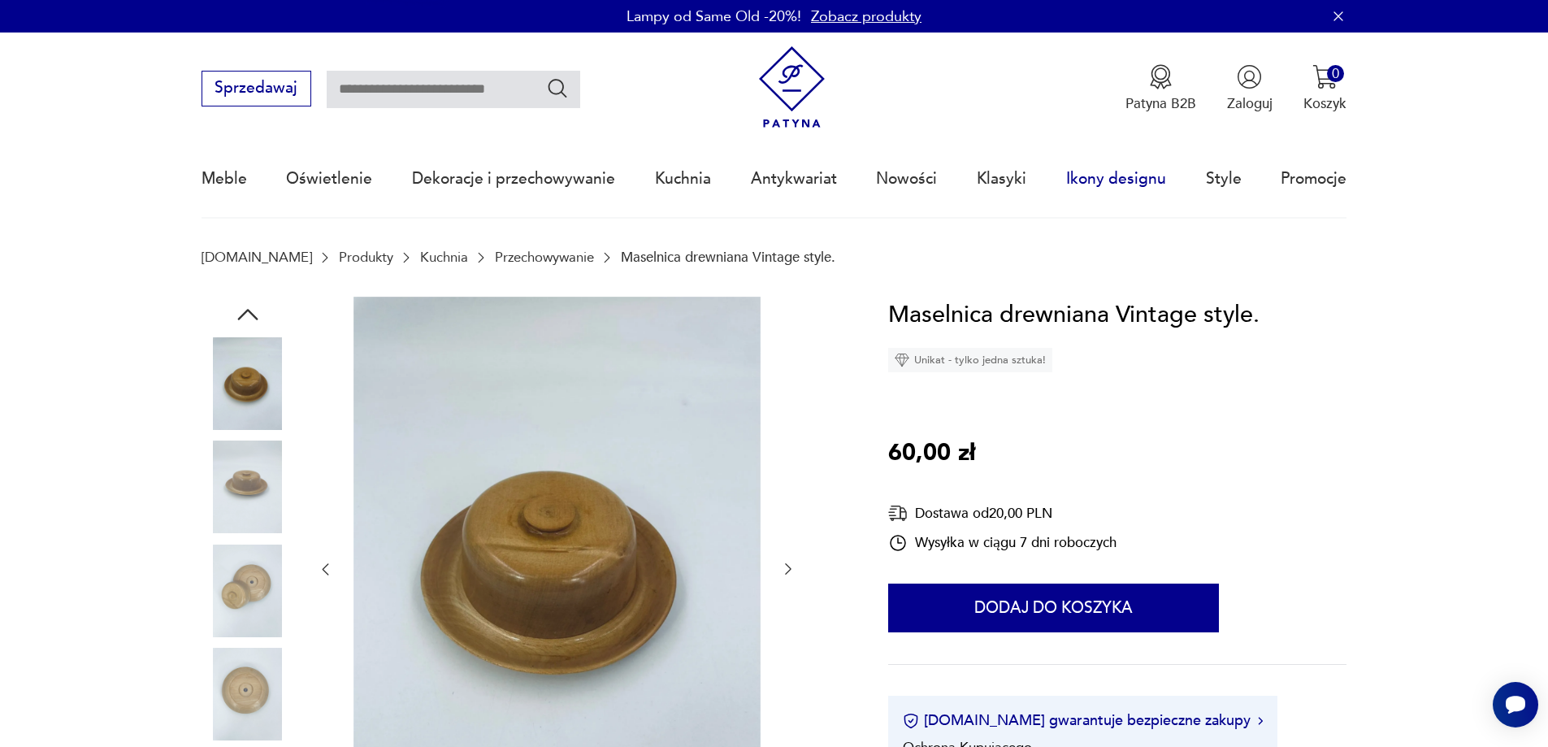
click at [1098, 181] on link "Ikony designu" at bounding box center [1116, 178] width 100 height 75
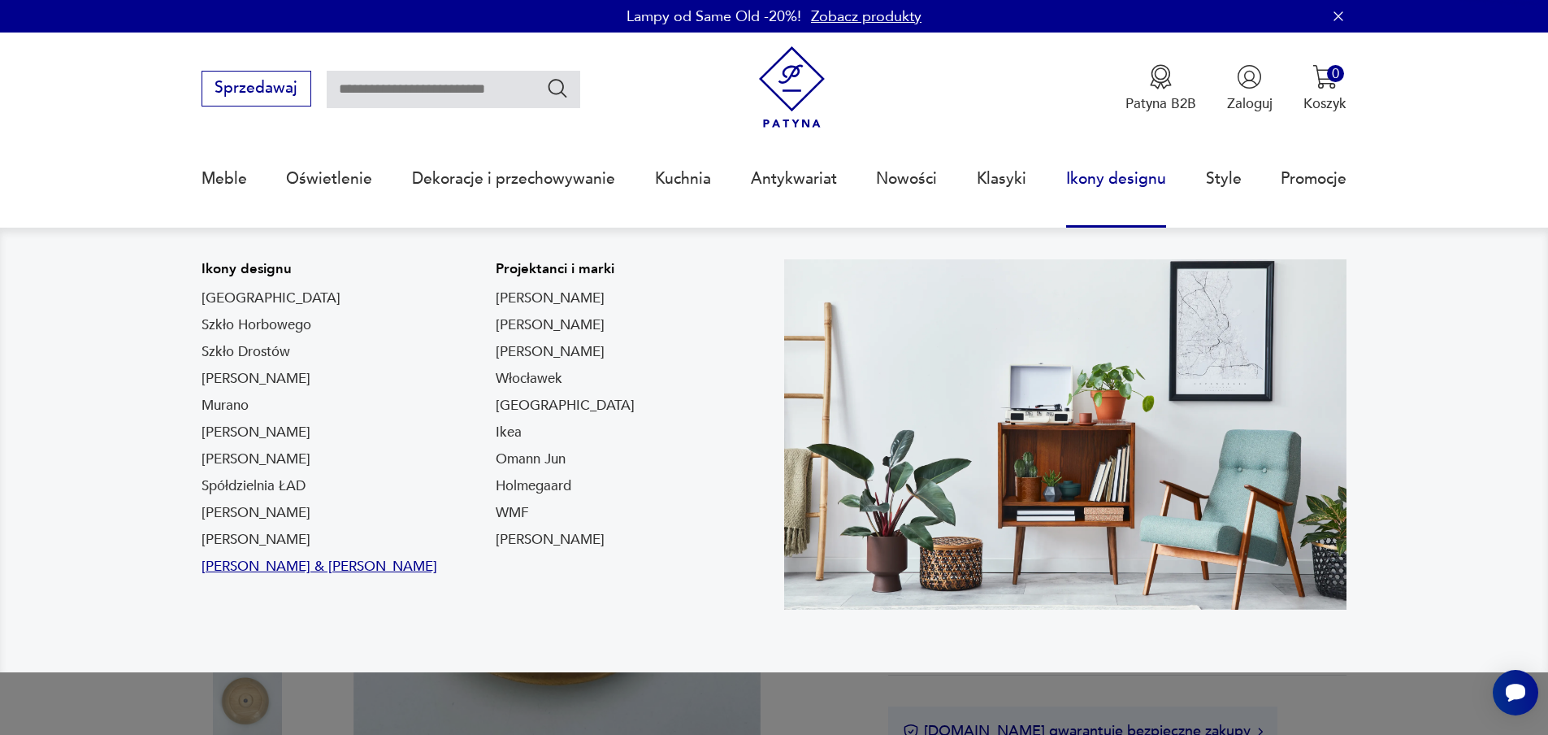
click at [327, 569] on link "[PERSON_NAME] & [PERSON_NAME]" at bounding box center [320, 567] width 236 height 20
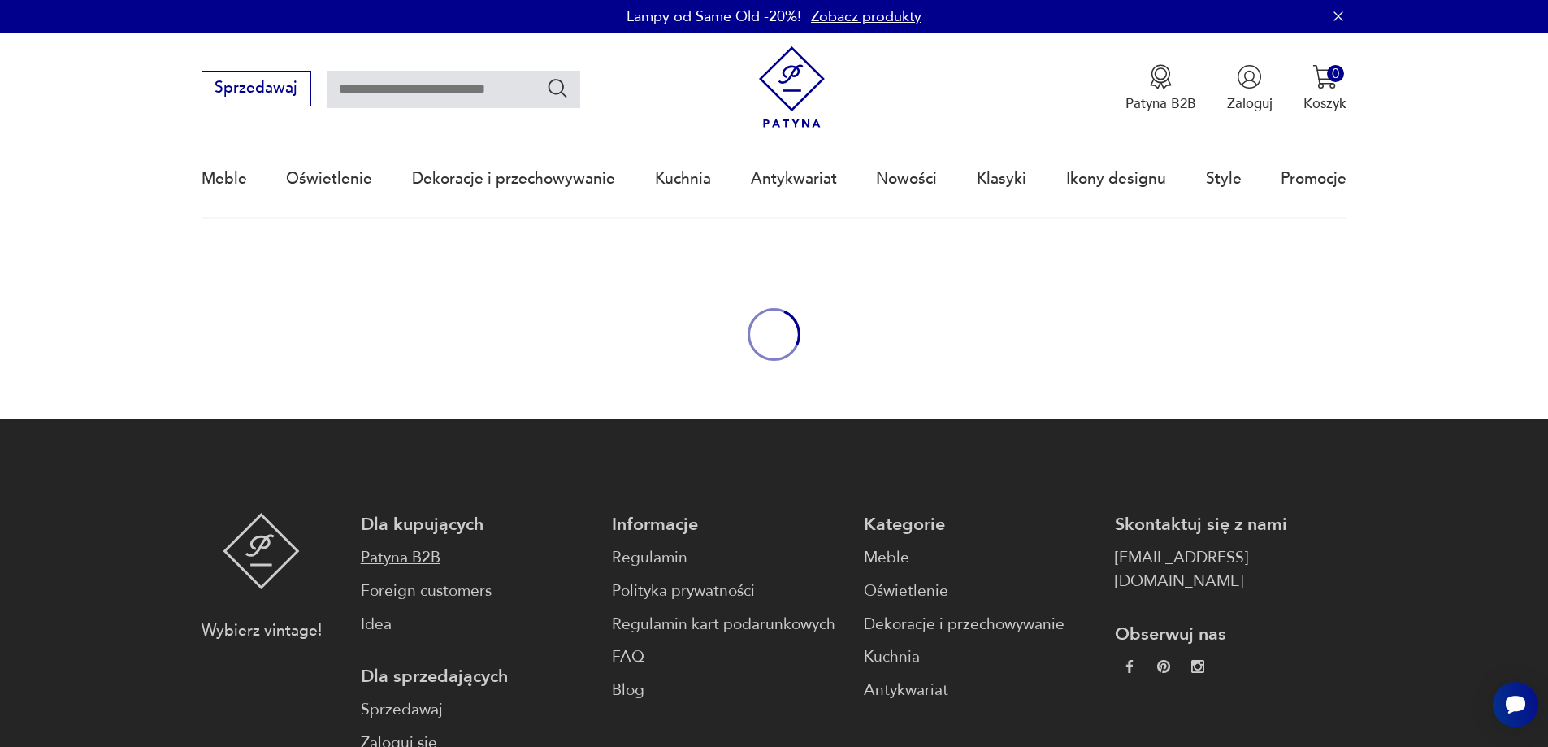
type input "*****"
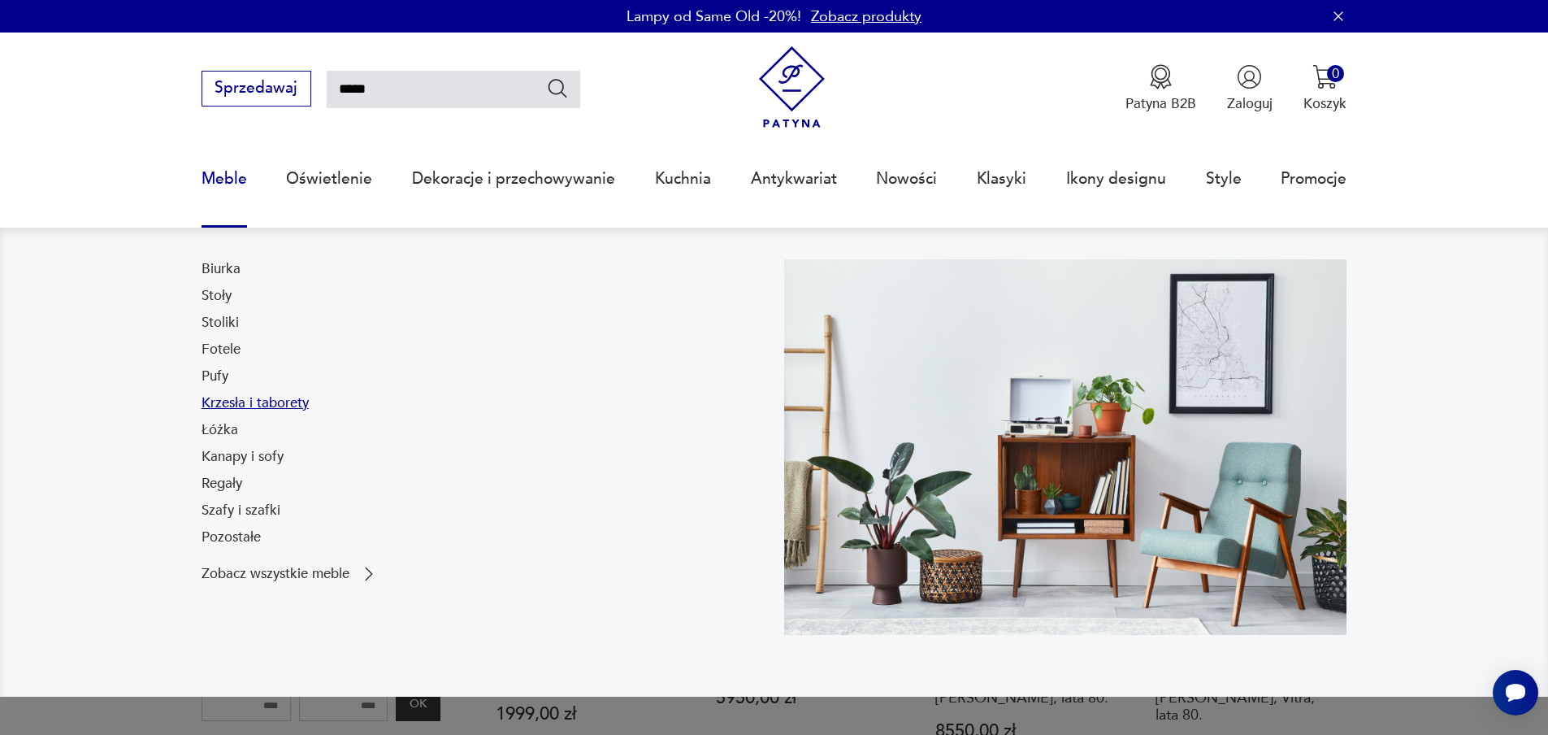
click at [236, 404] on link "Krzesła i taborety" at bounding box center [255, 403] width 107 height 20
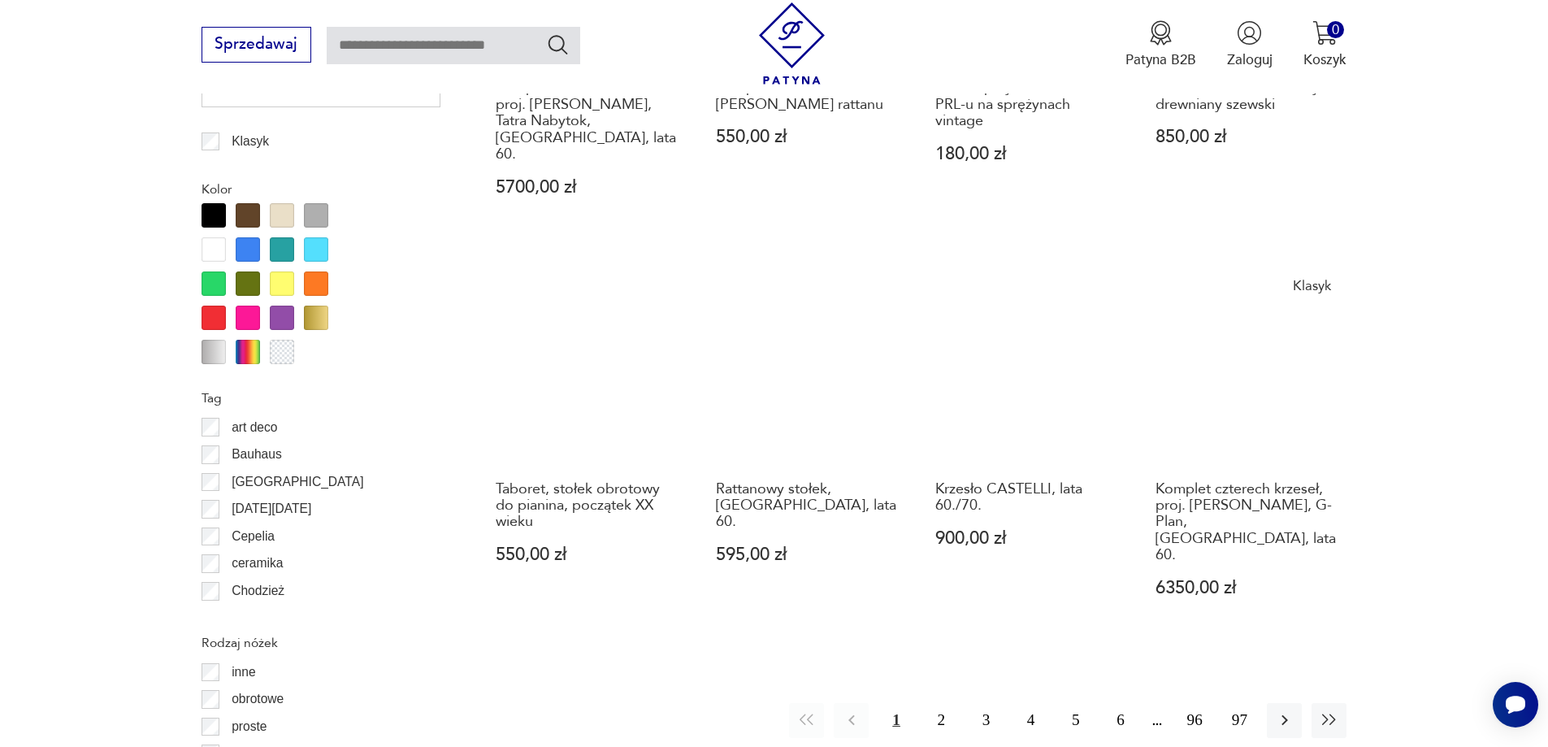
scroll to position [1947, 0]
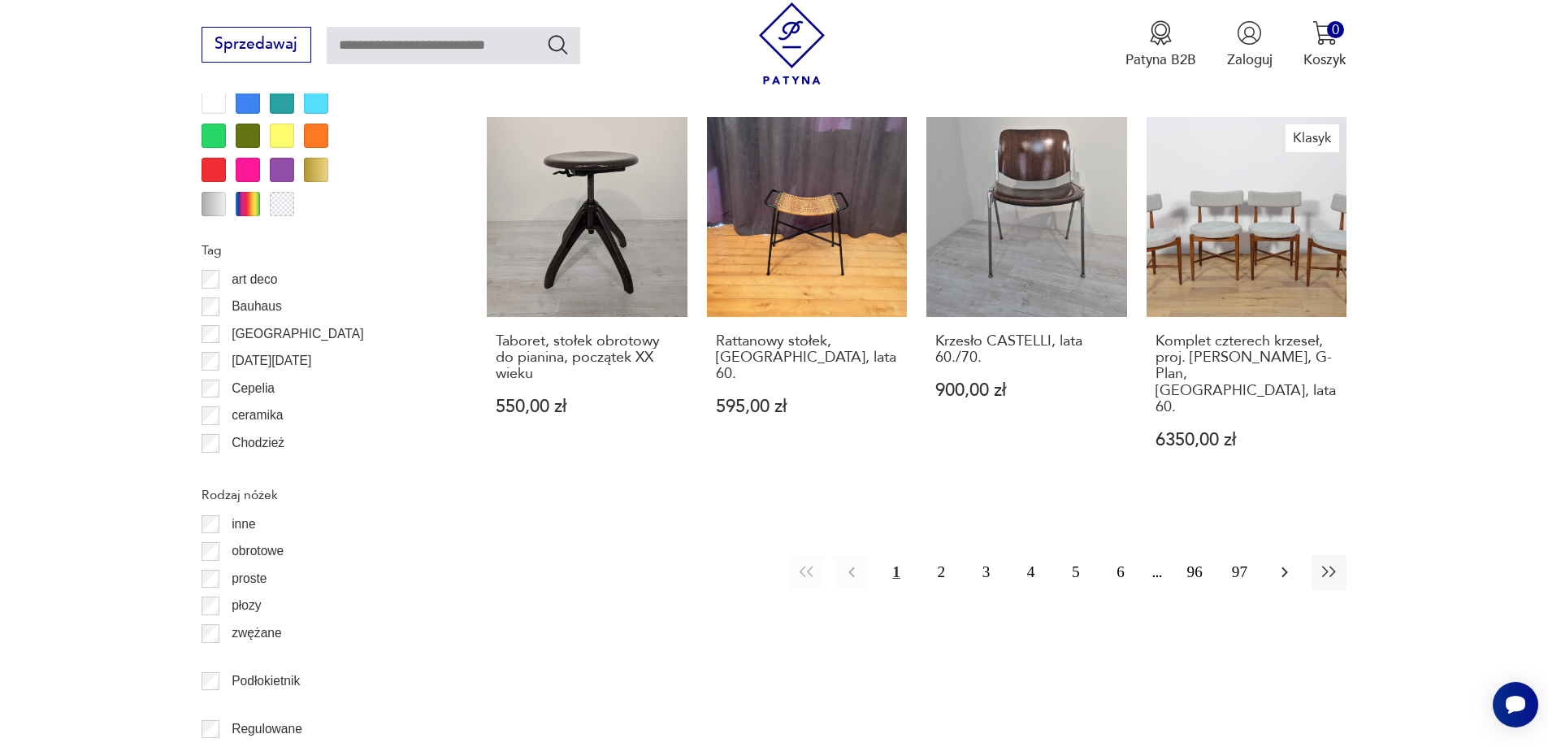
click at [1280, 562] on icon "button" at bounding box center [1285, 572] width 20 height 20
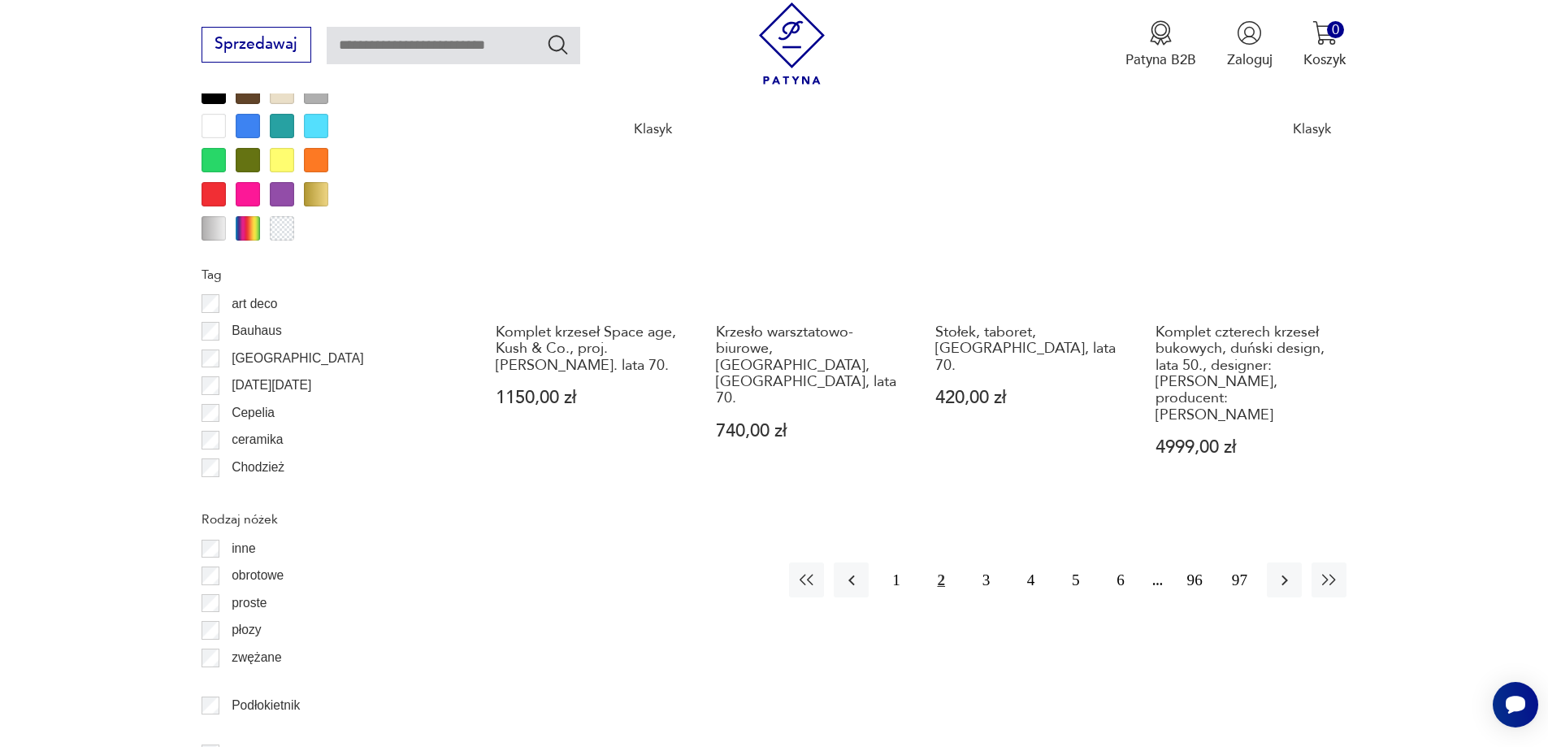
scroll to position [2004, 0]
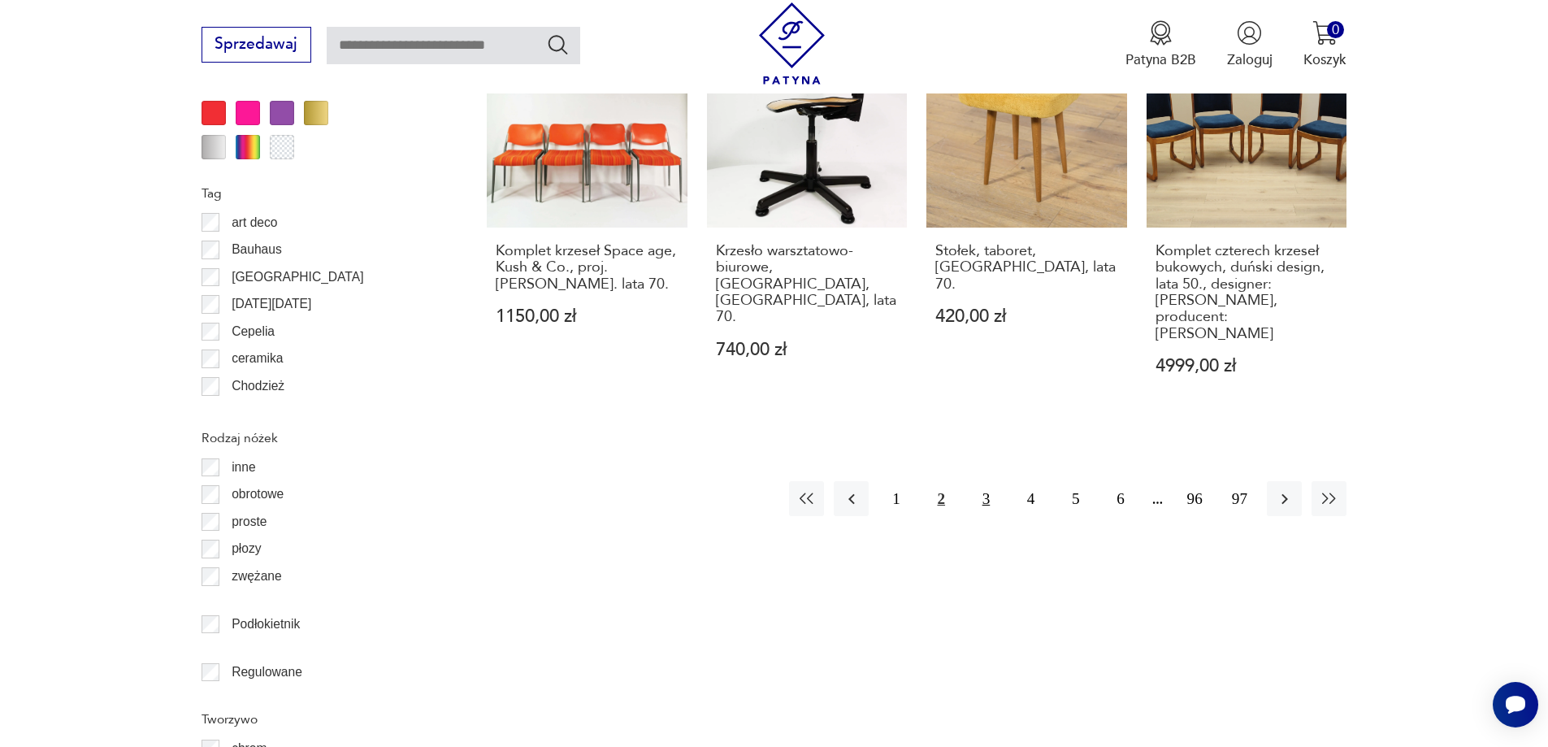
click at [990, 481] on button "3" at bounding box center [986, 498] width 35 height 35
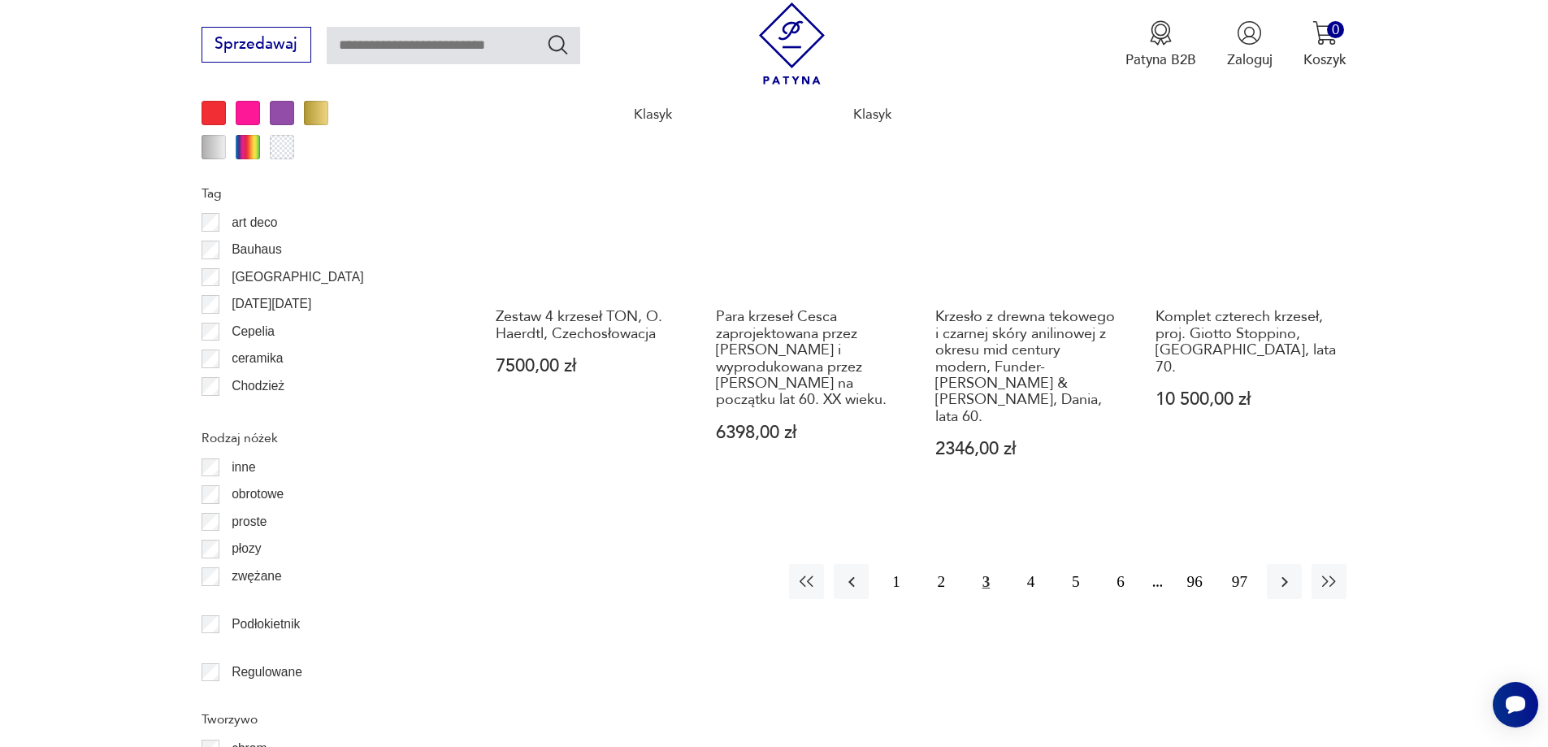
scroll to position [2166, 0]
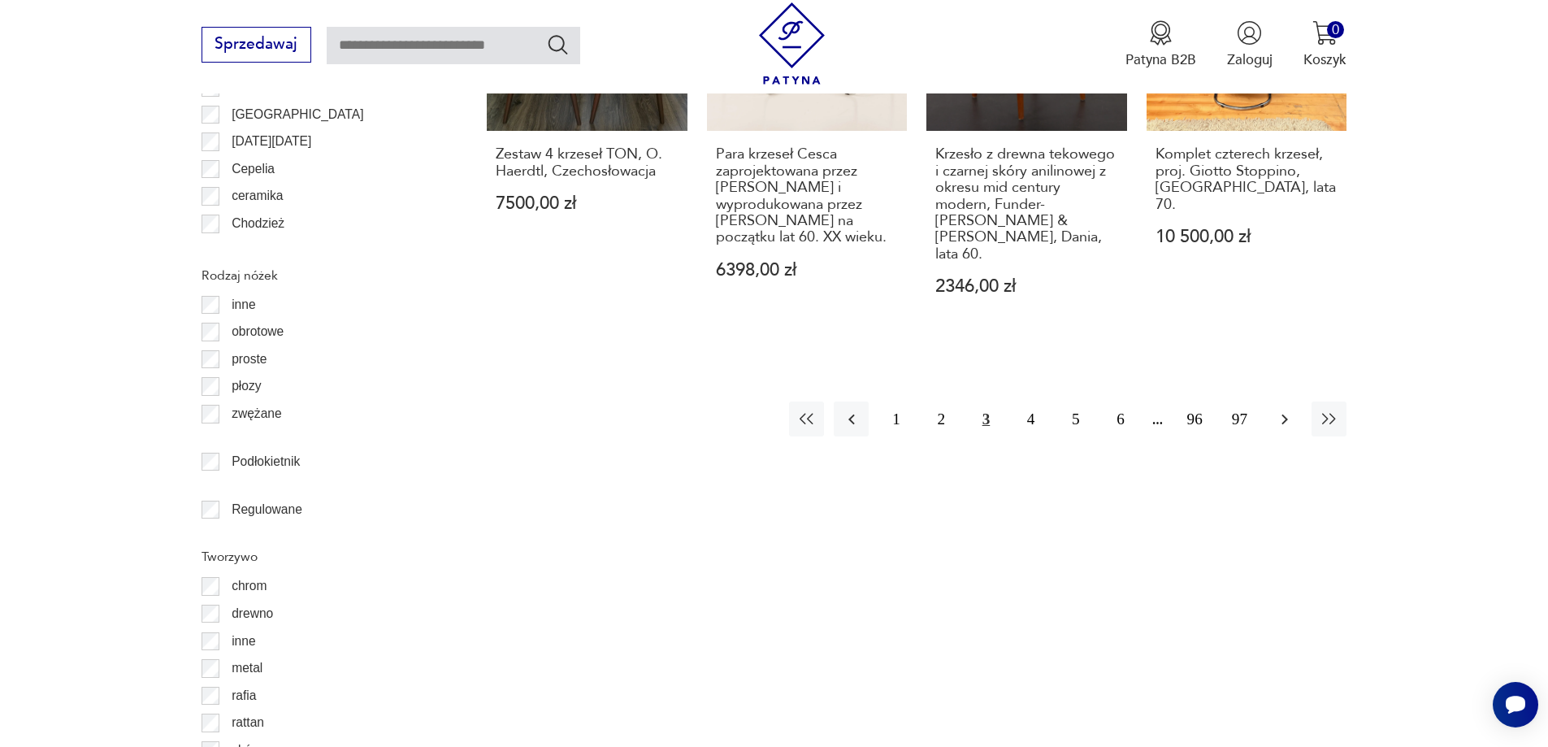
click at [1287, 414] on icon "button" at bounding box center [1284, 419] width 7 height 11
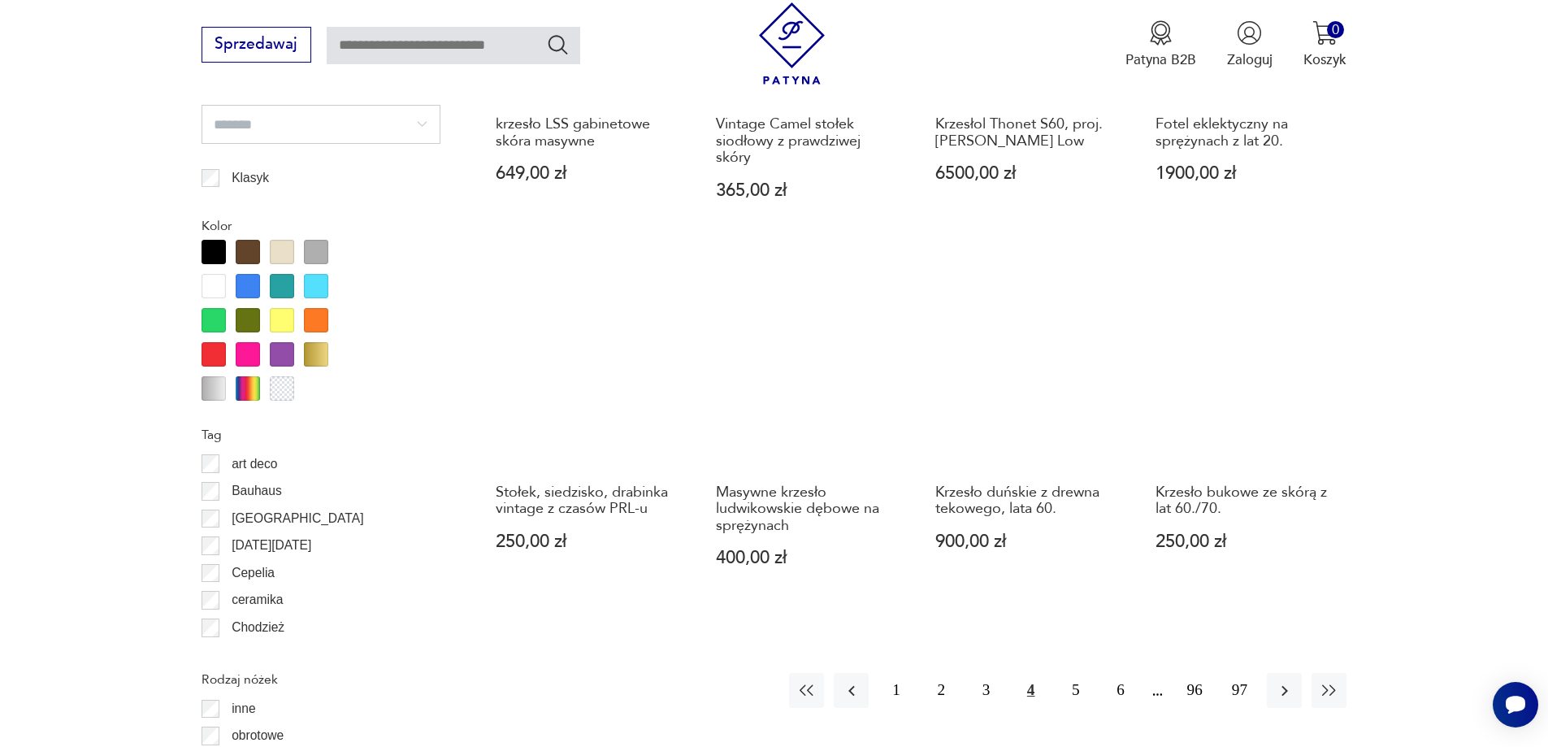
scroll to position [1841, 0]
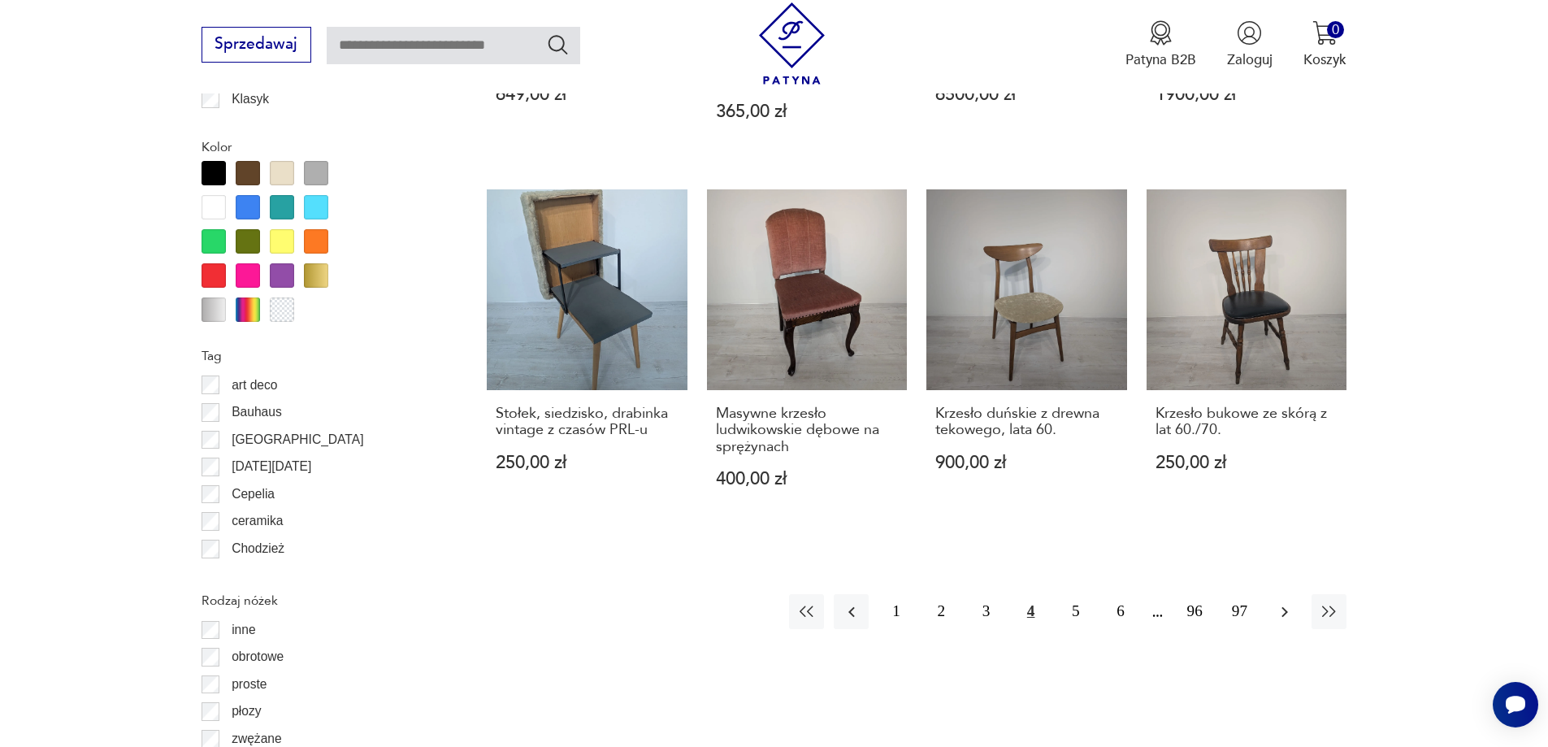
click at [1292, 602] on icon "button" at bounding box center [1285, 612] width 20 height 20
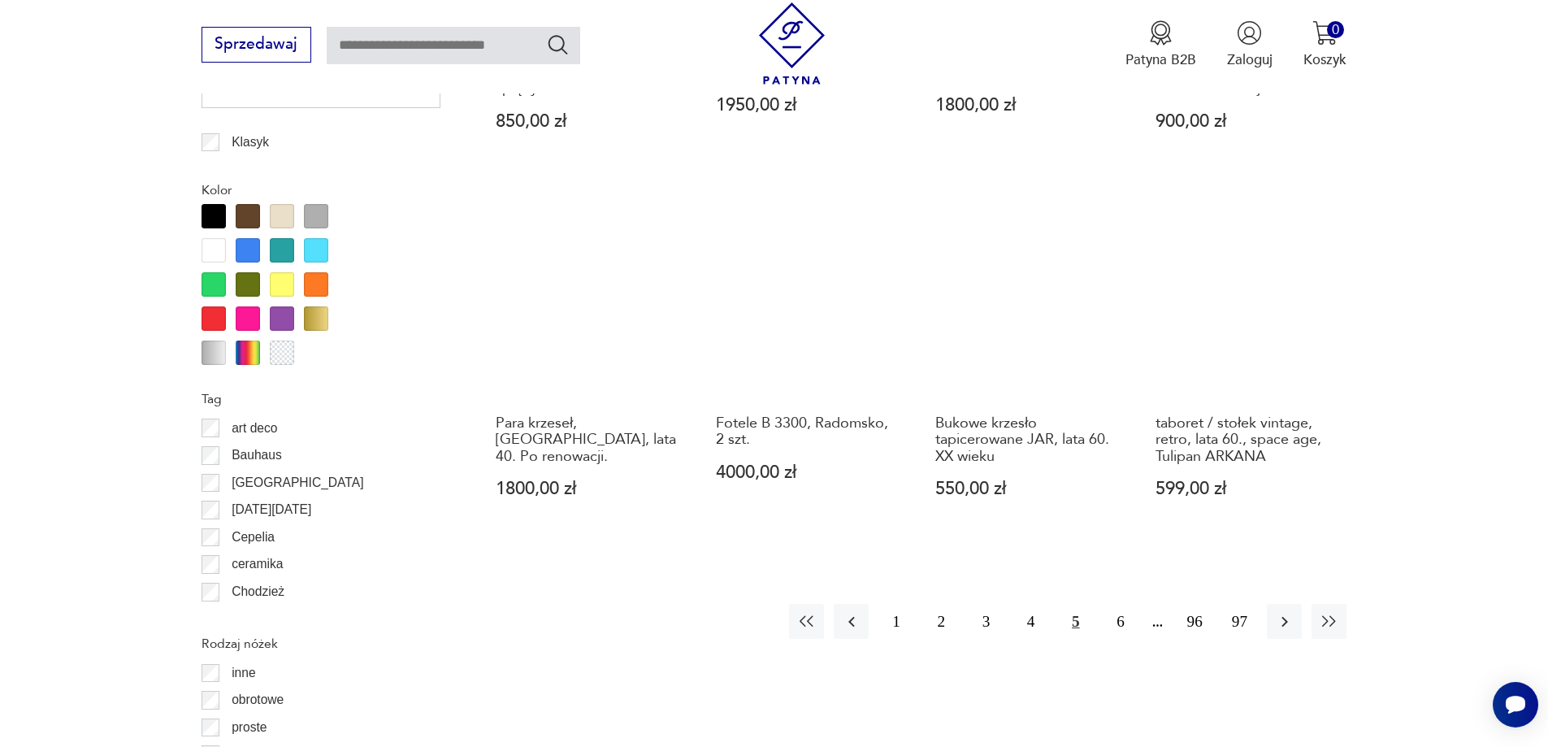
scroll to position [1760, 0]
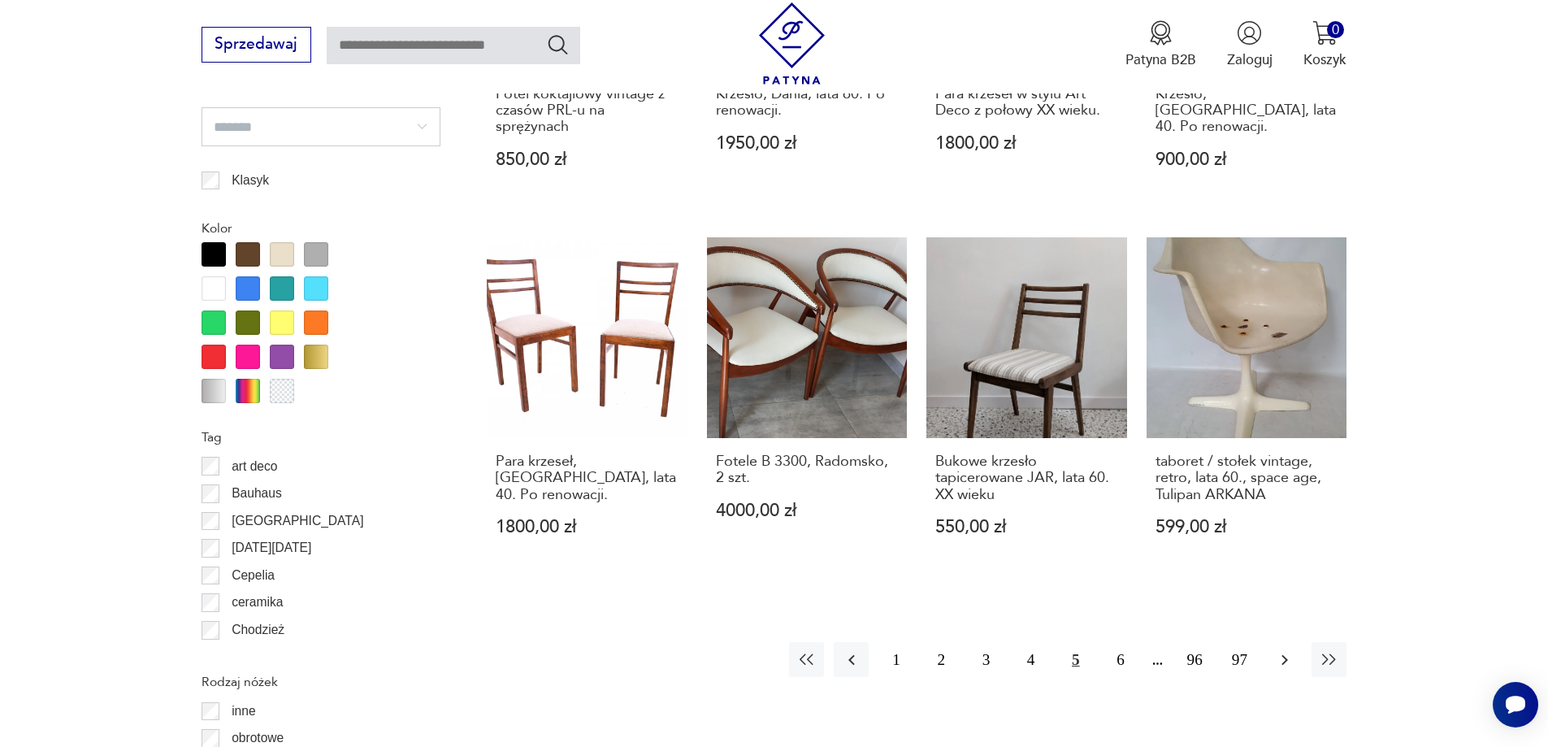
click at [1276, 650] on icon "button" at bounding box center [1285, 660] width 20 height 20
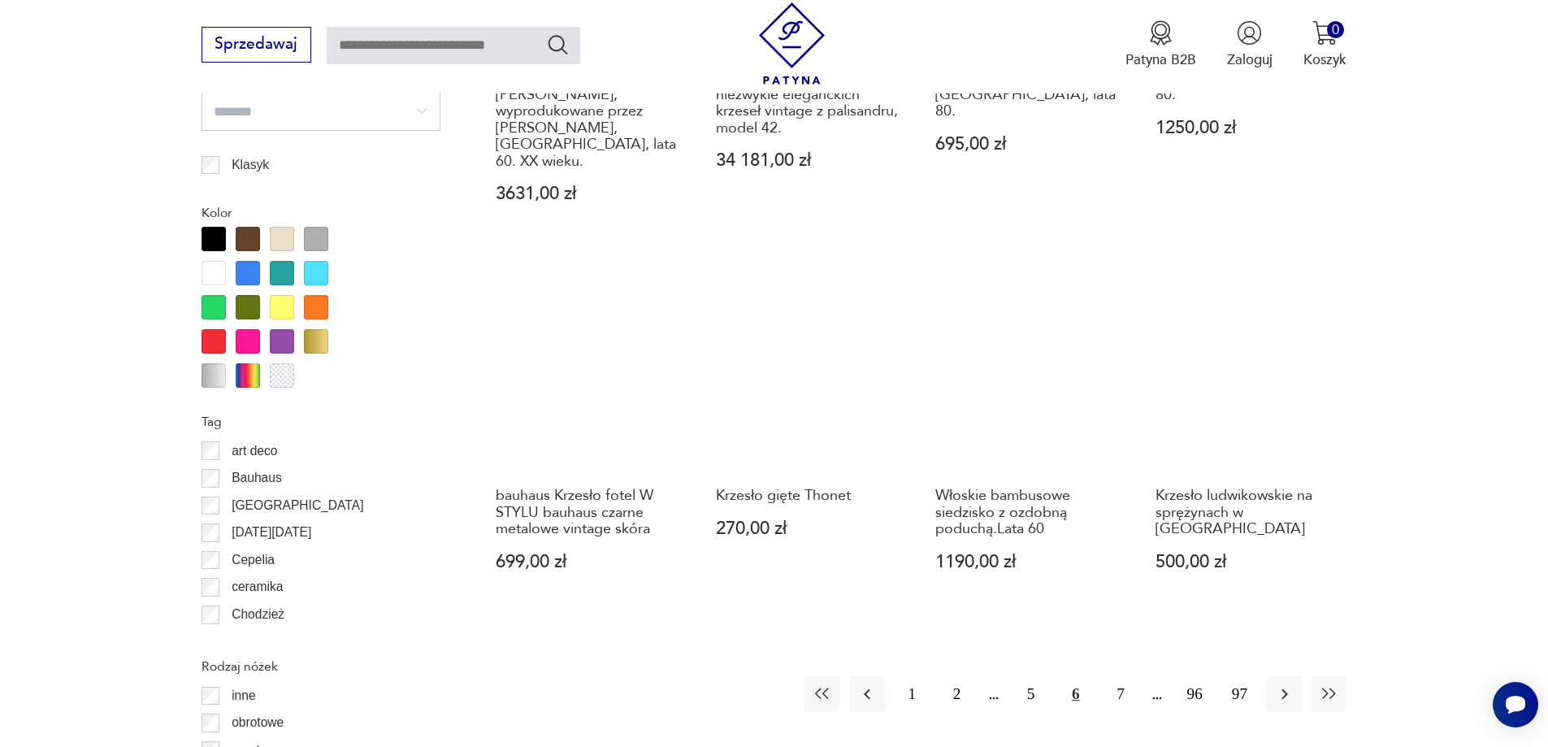
scroll to position [1922, 0]
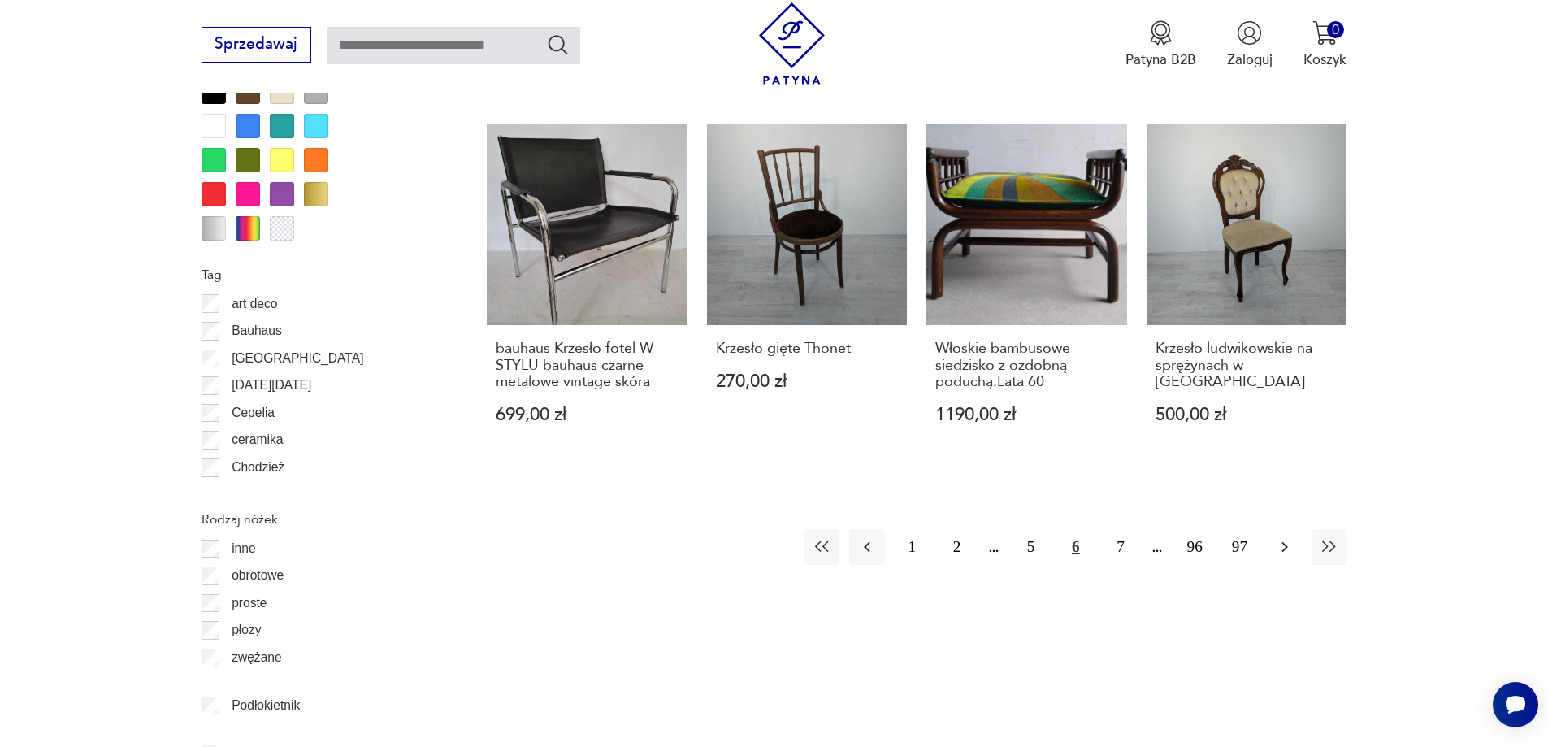
click at [1280, 537] on icon "button" at bounding box center [1285, 547] width 20 height 20
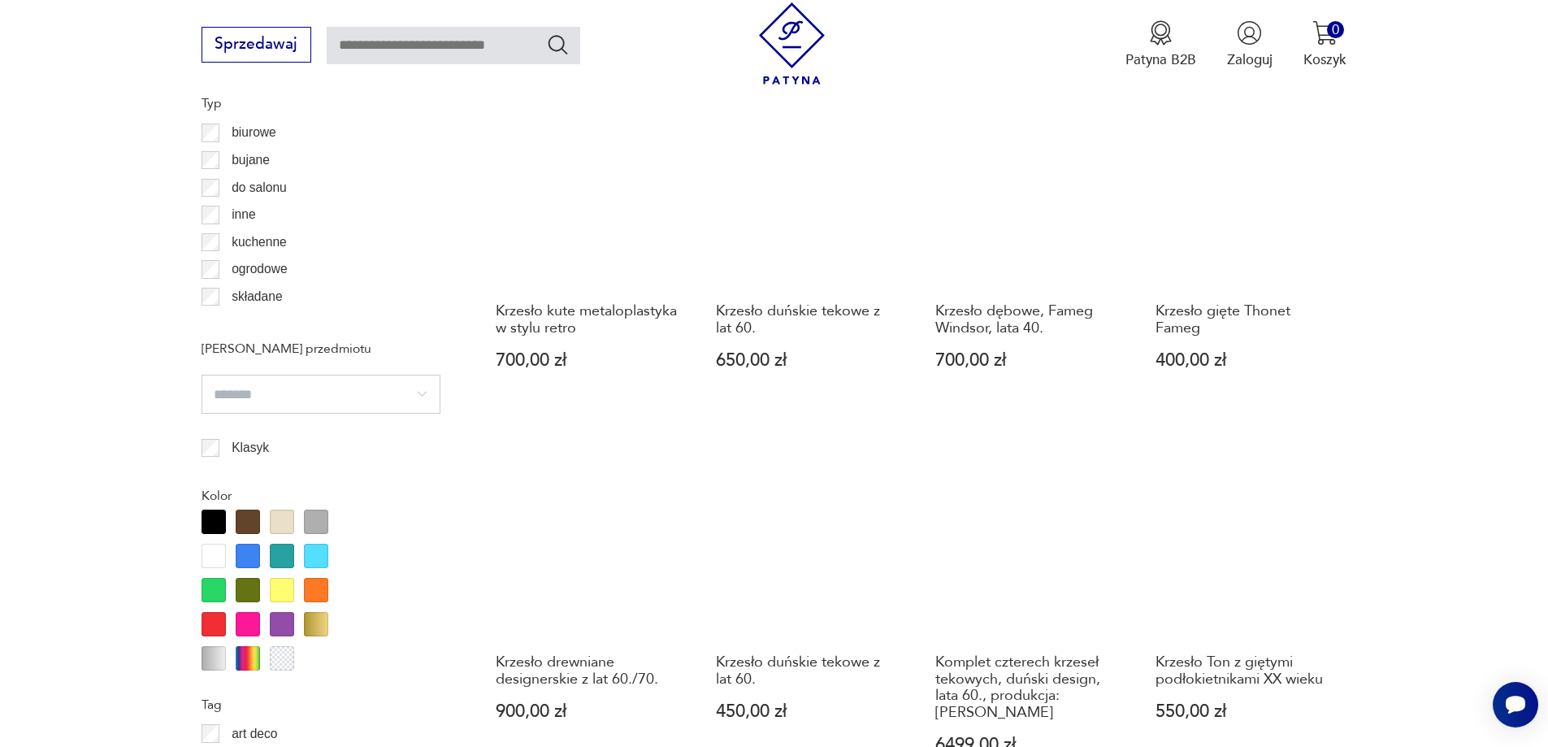
scroll to position [1679, 0]
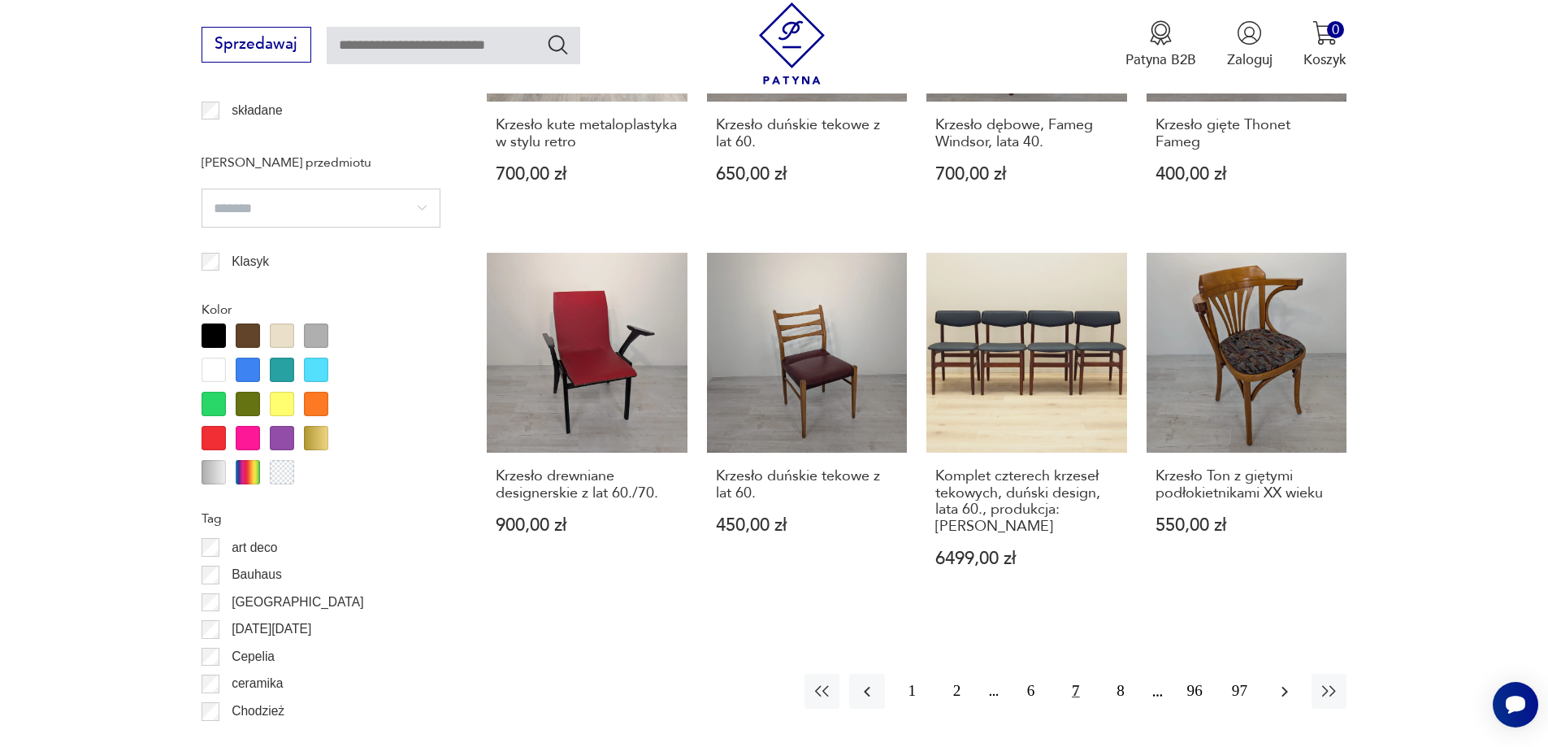
click at [1286, 682] on icon "button" at bounding box center [1285, 692] width 20 height 20
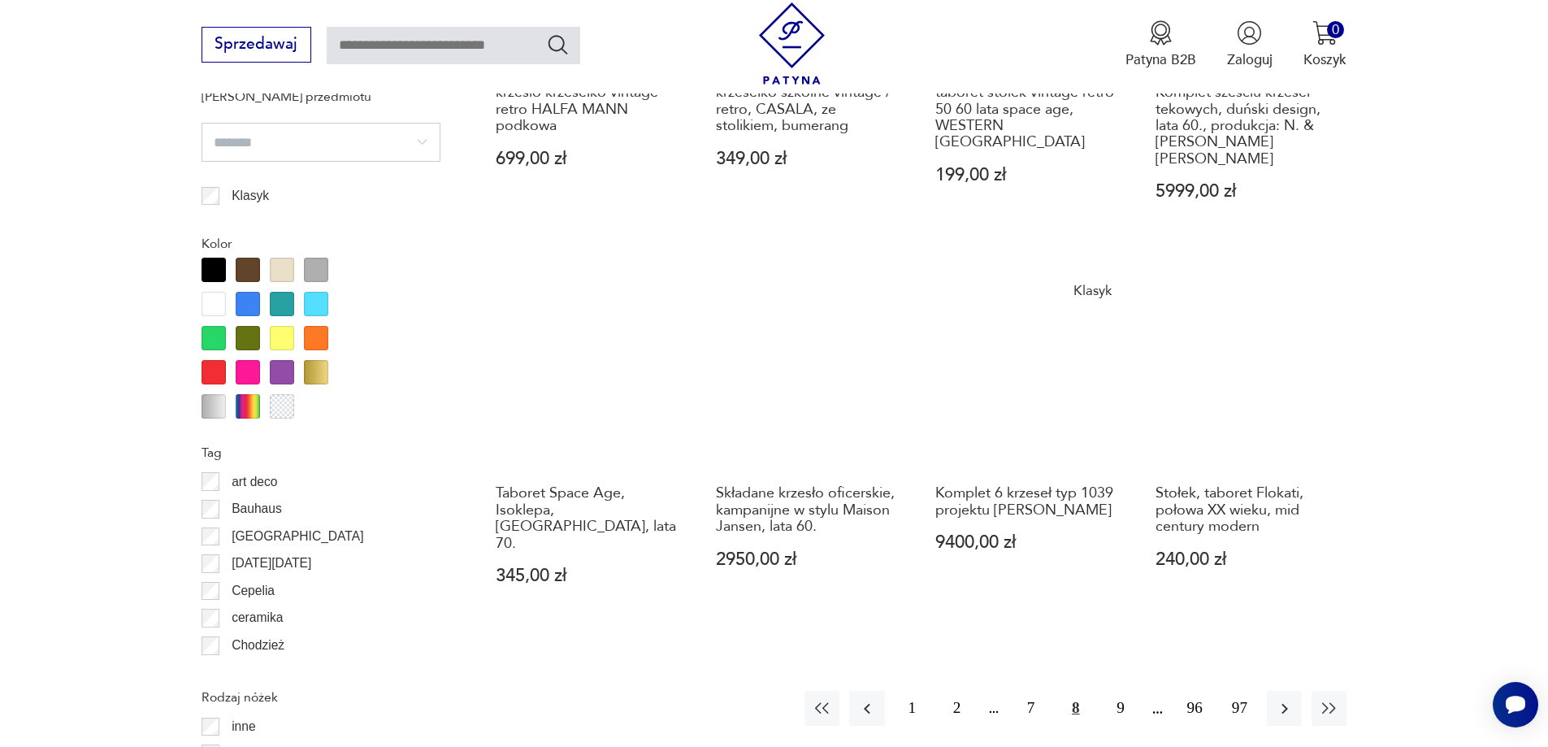
scroll to position [1760, 0]
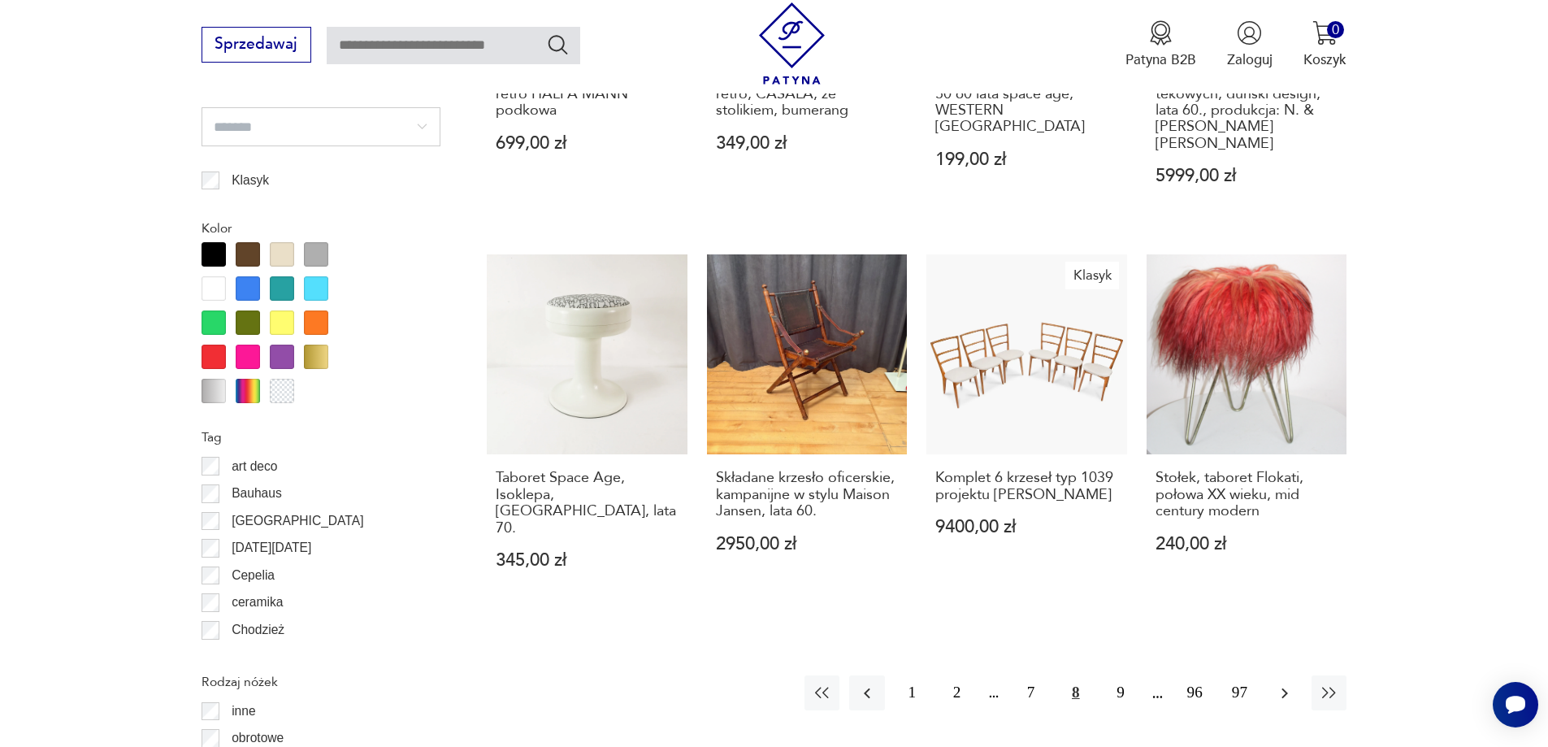
click at [1272, 675] on button "button" at bounding box center [1284, 692] width 35 height 35
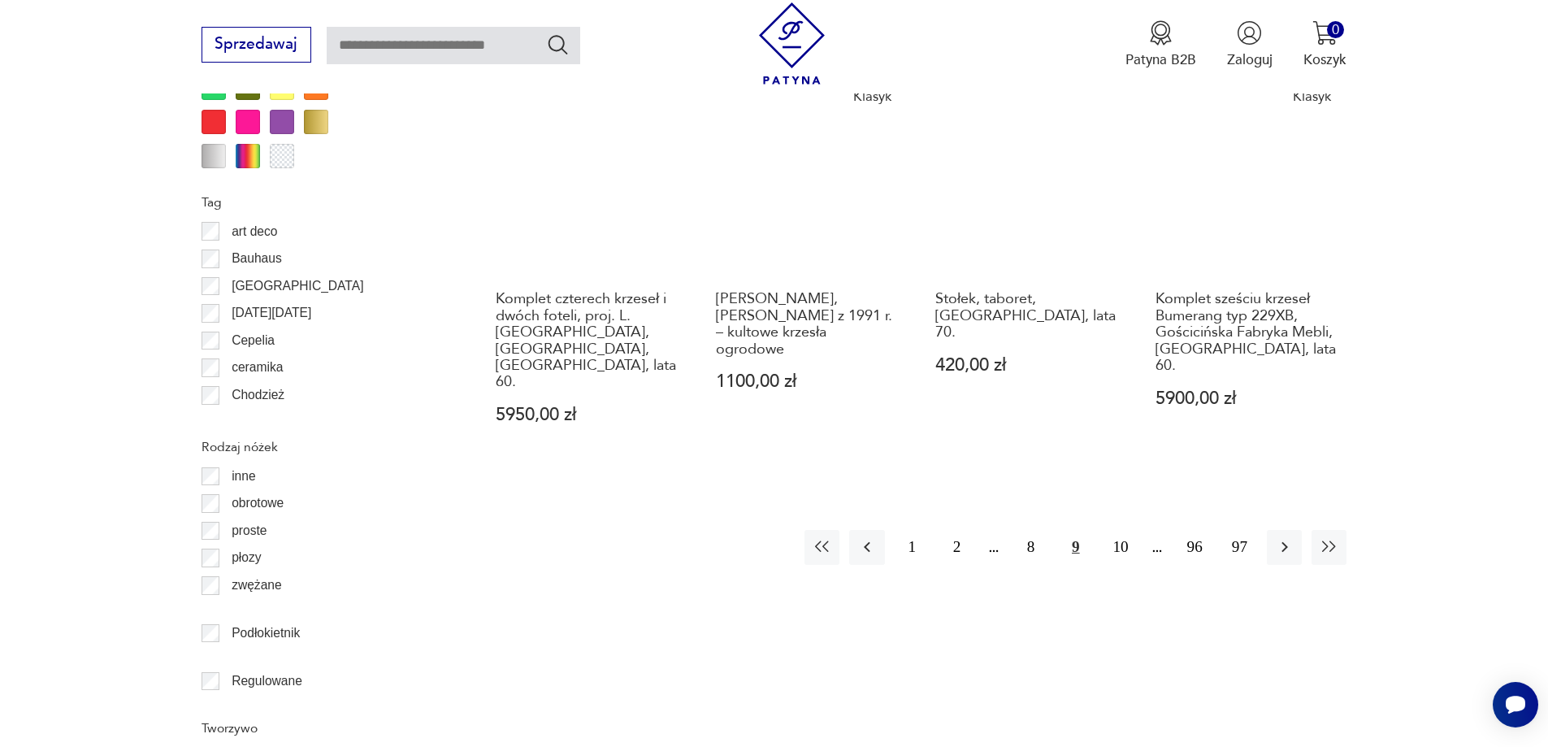
scroll to position [2004, 0]
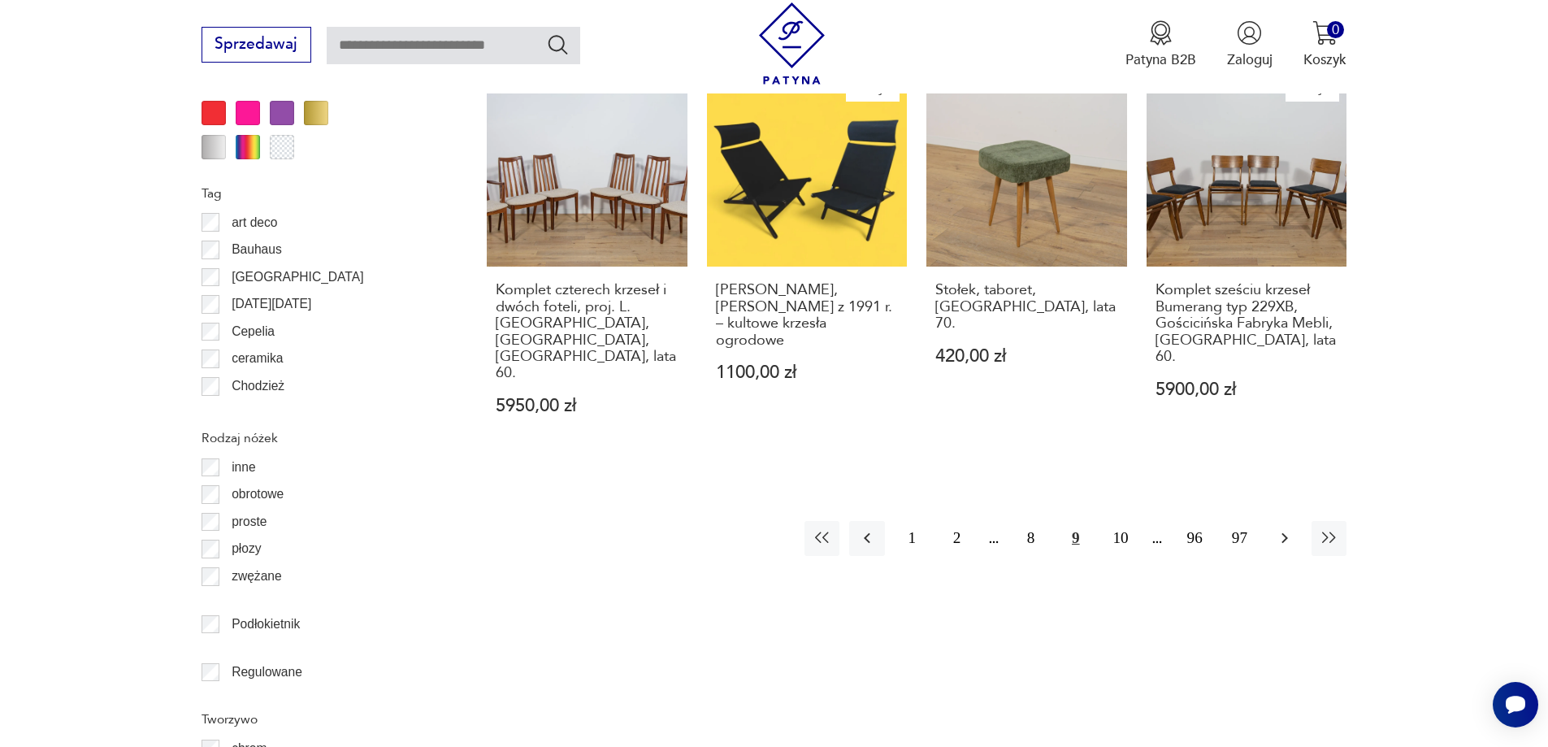
click at [1283, 528] on icon "button" at bounding box center [1285, 538] width 20 height 20
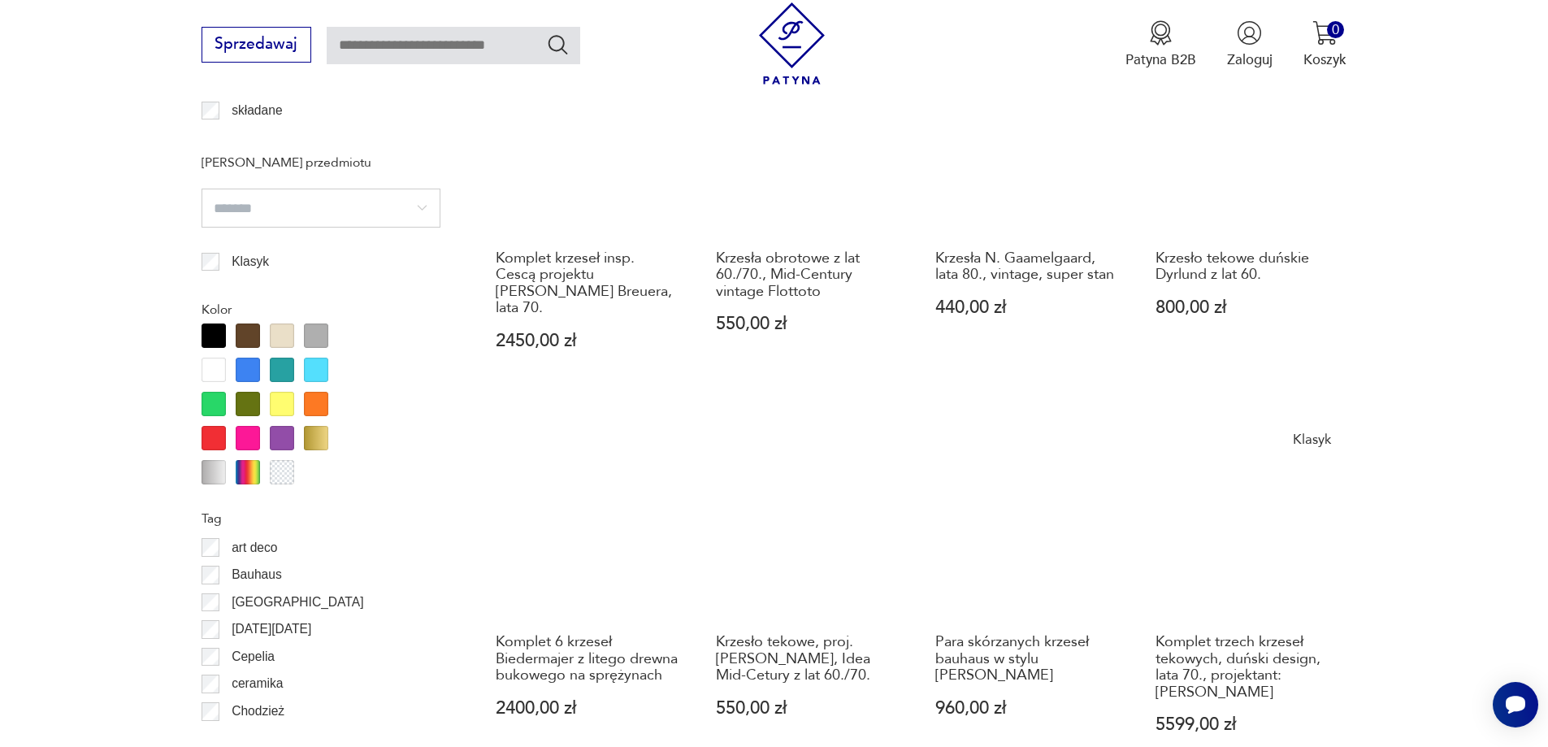
scroll to position [2166, 0]
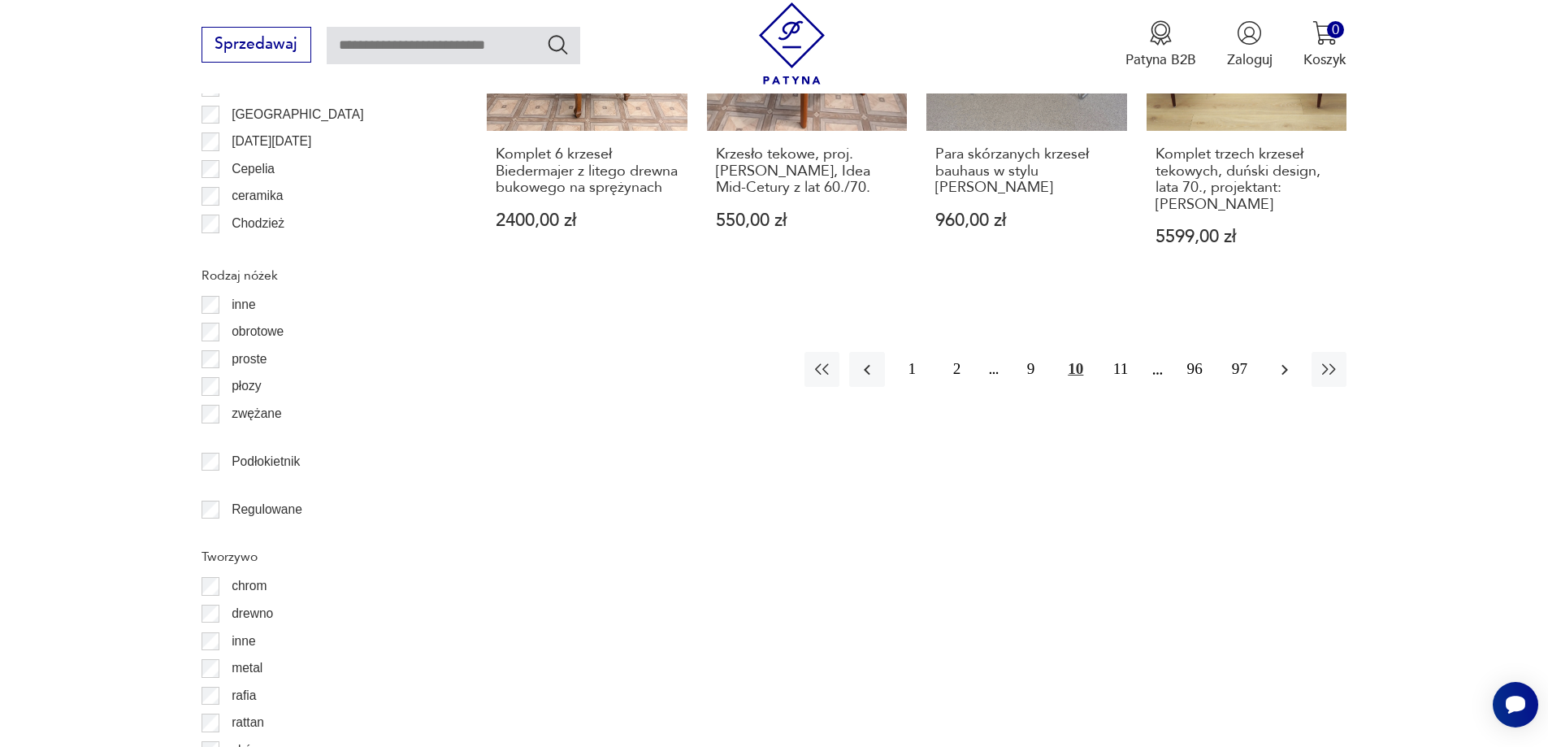
click at [1295, 352] on button "button" at bounding box center [1284, 369] width 35 height 35
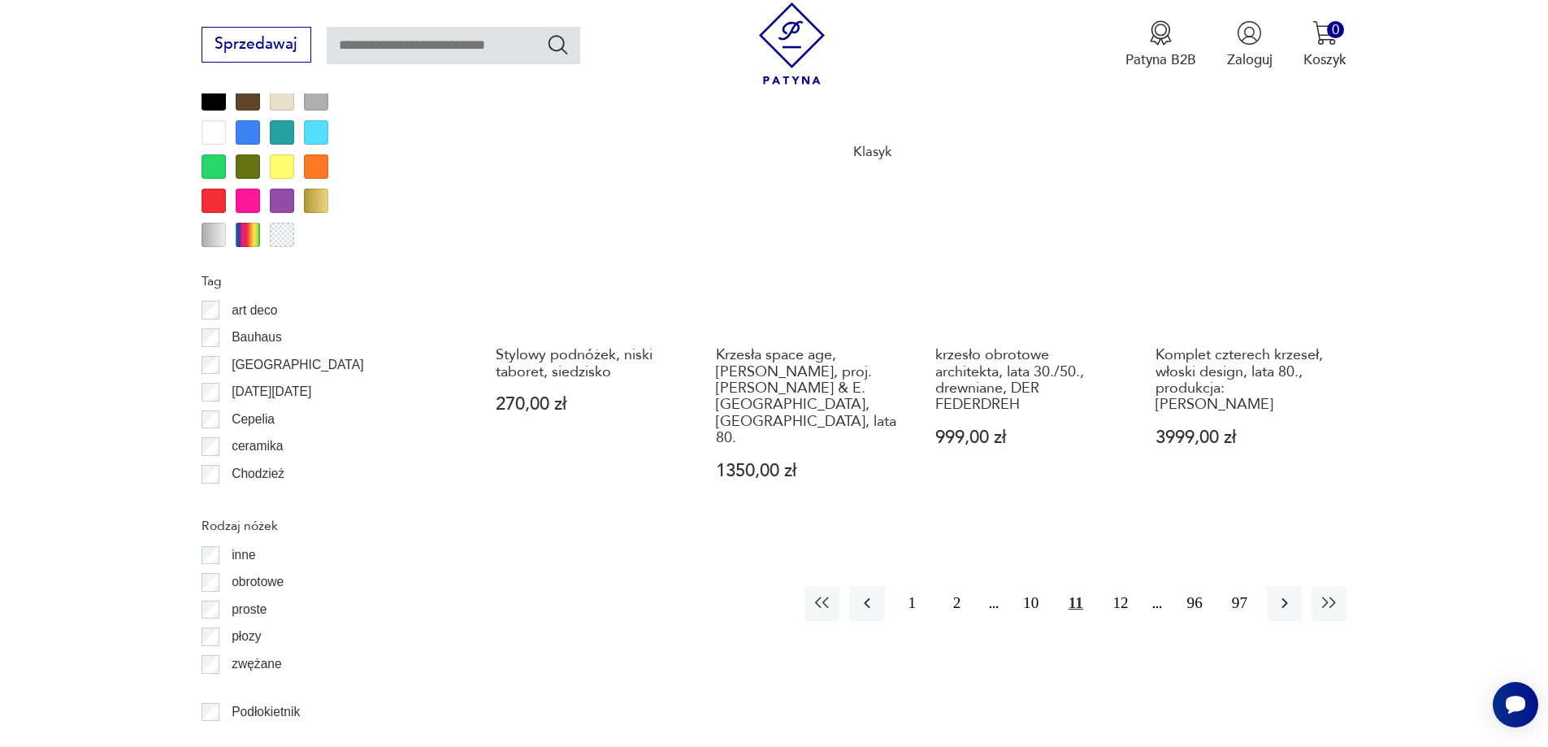
scroll to position [1922, 0]
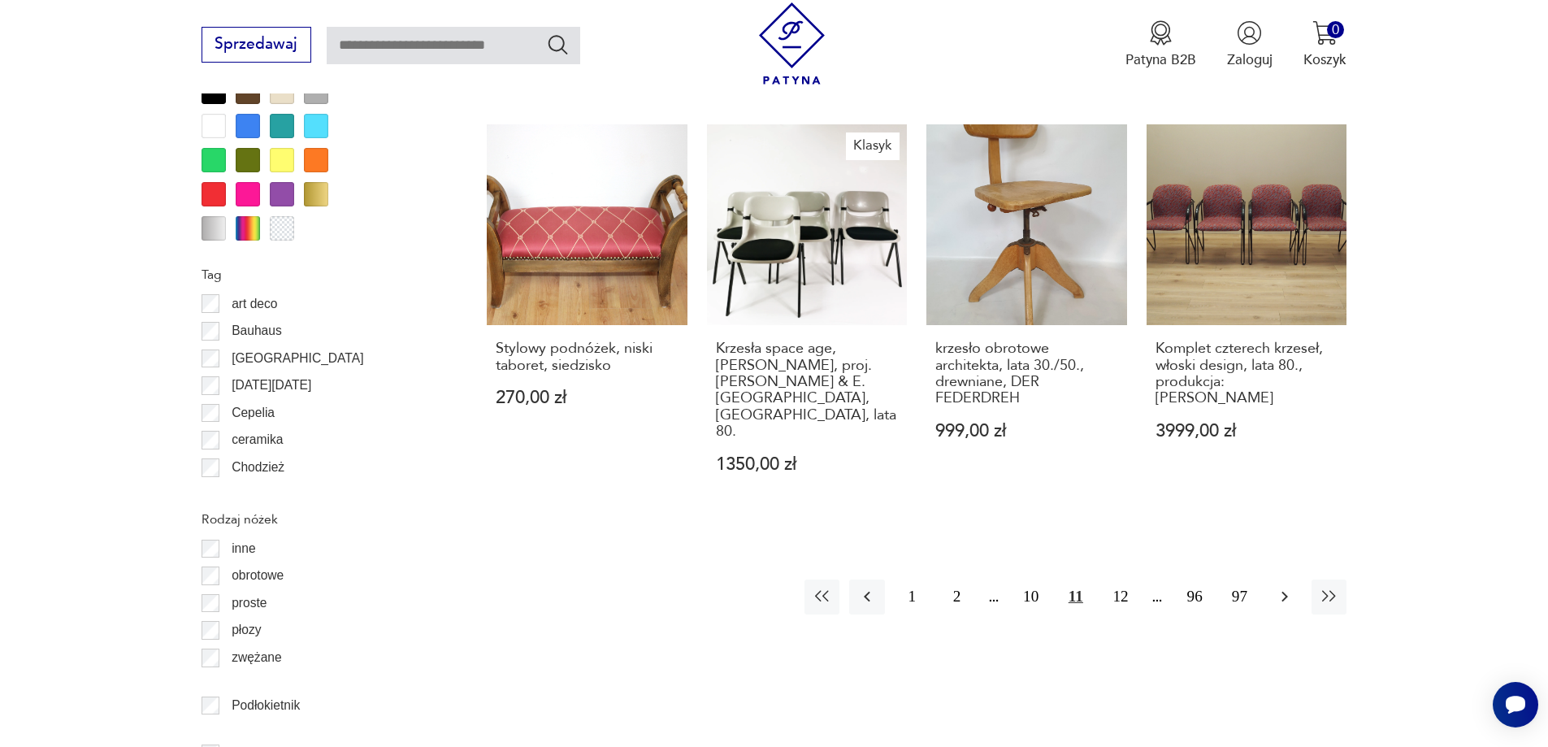
click at [1281, 587] on icon "button" at bounding box center [1285, 597] width 20 height 20
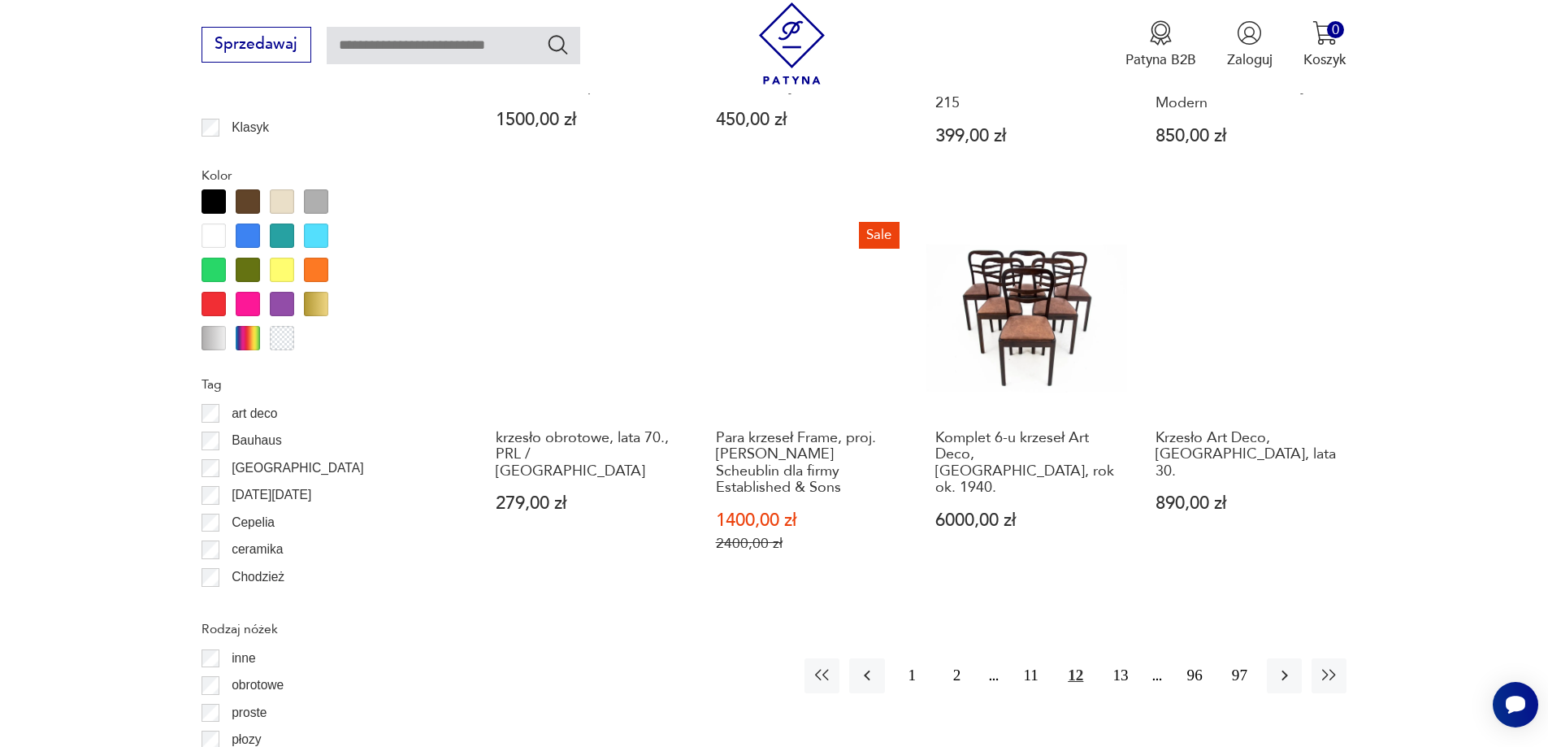
scroll to position [1841, 0]
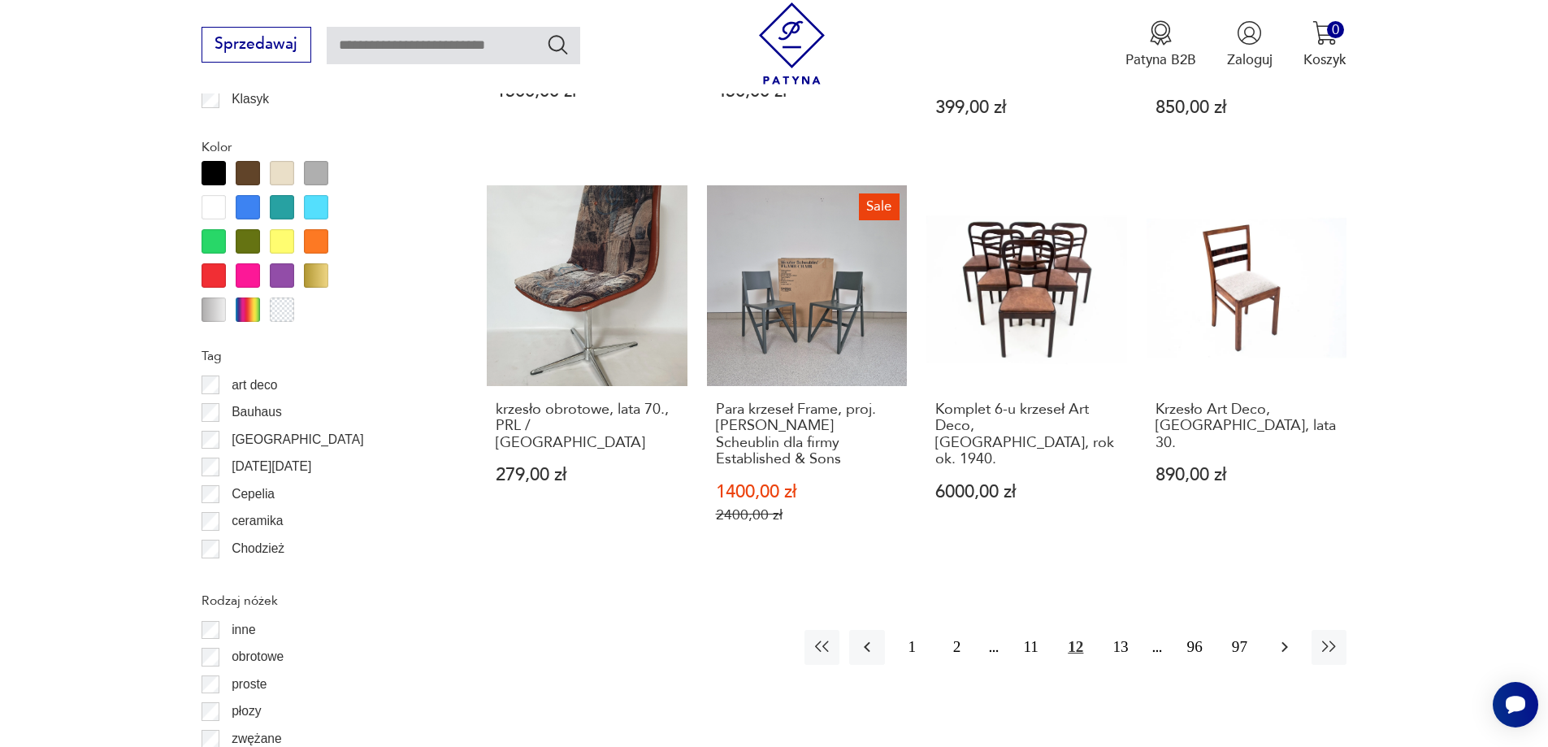
click at [1282, 637] on icon "button" at bounding box center [1285, 647] width 20 height 20
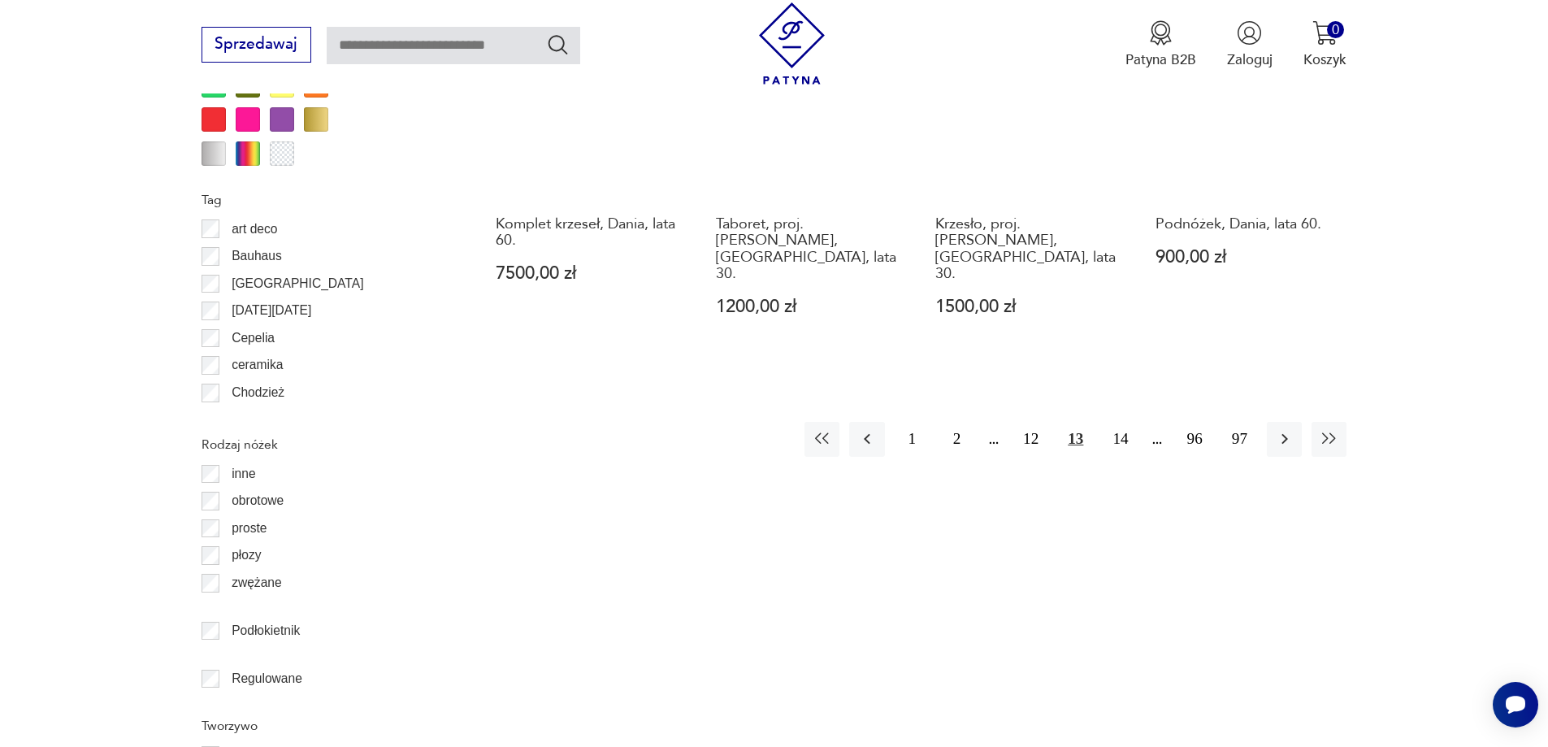
scroll to position [2004, 0]
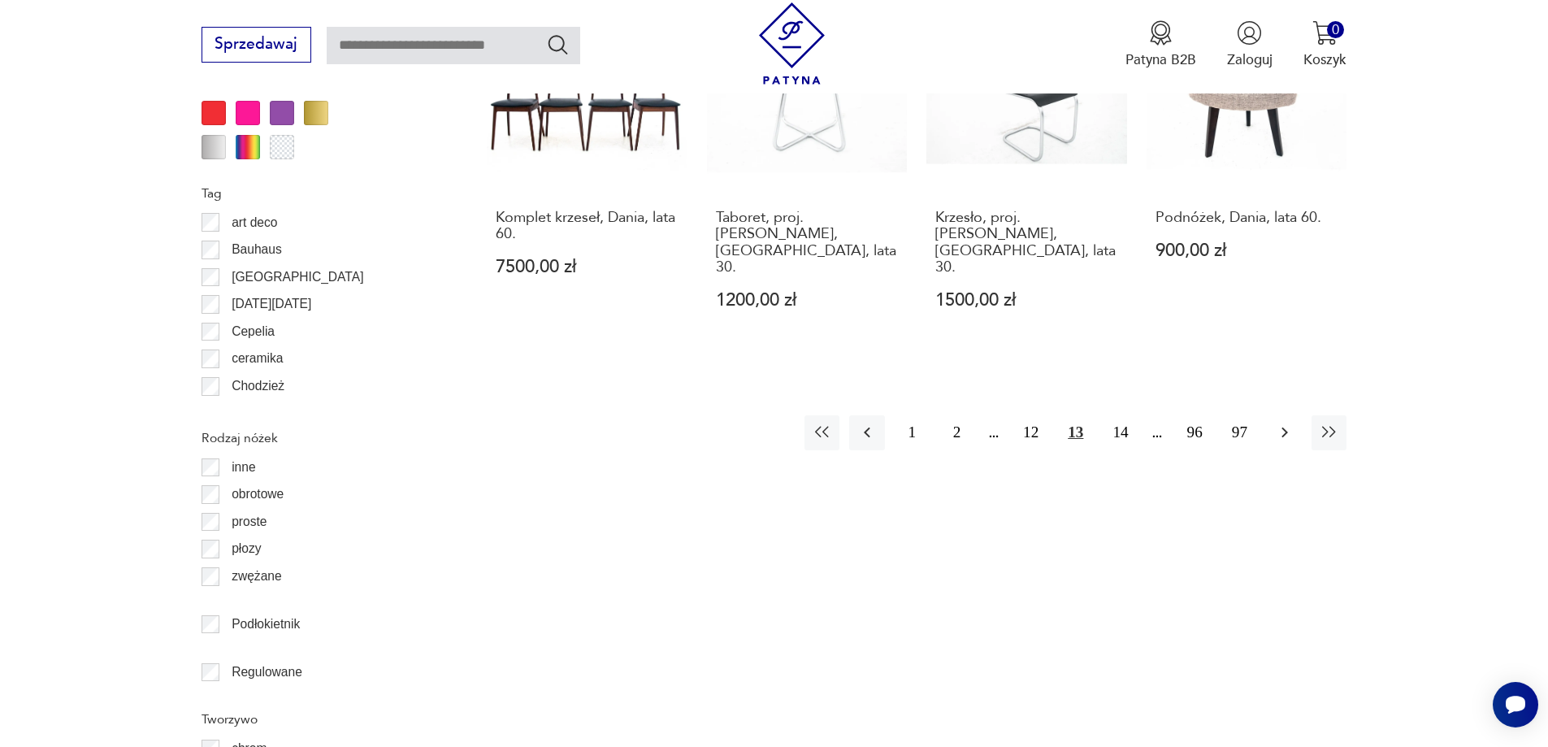
click at [1289, 423] on icon "button" at bounding box center [1285, 433] width 20 height 20
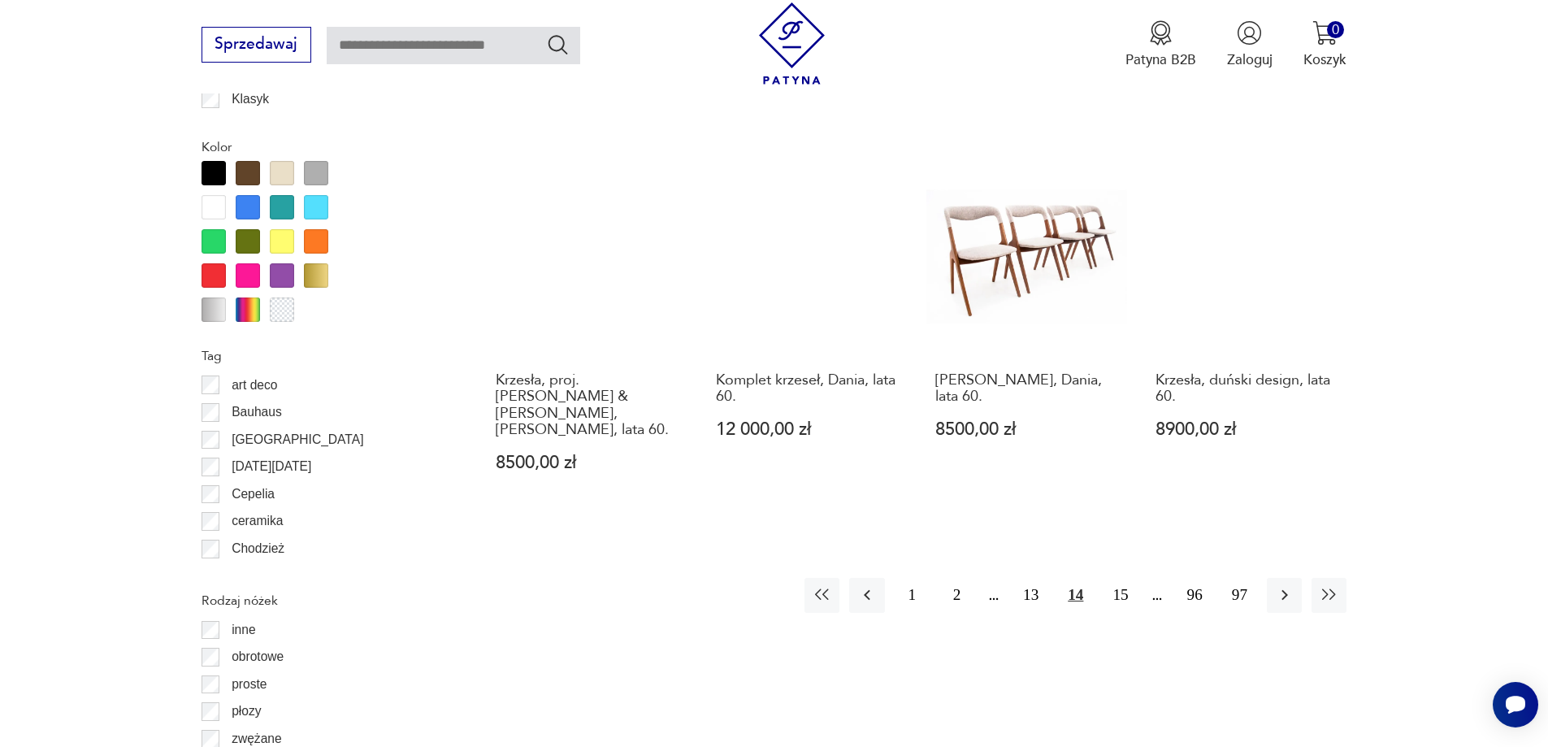
scroll to position [2085, 0]
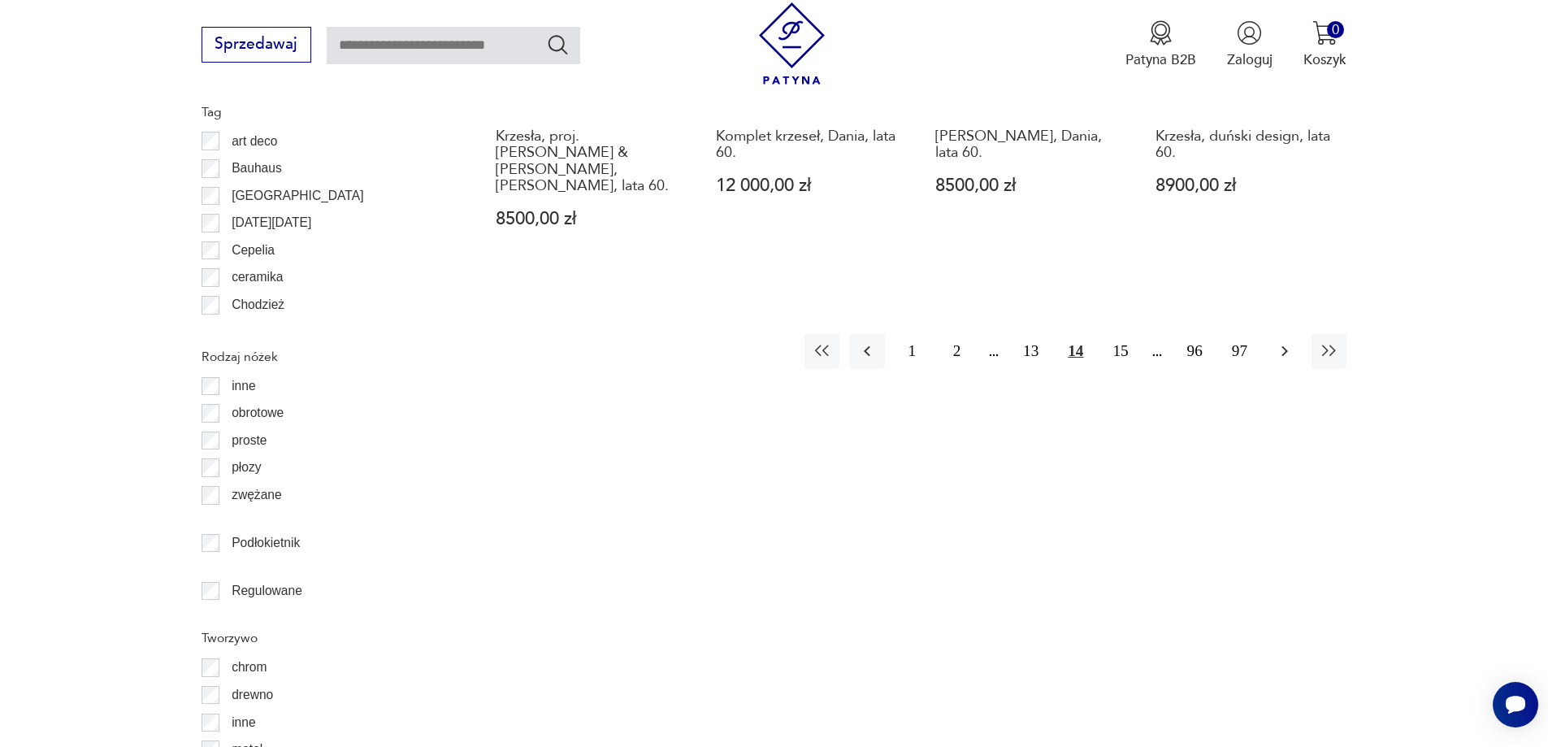
click at [1291, 334] on button "button" at bounding box center [1284, 351] width 35 height 35
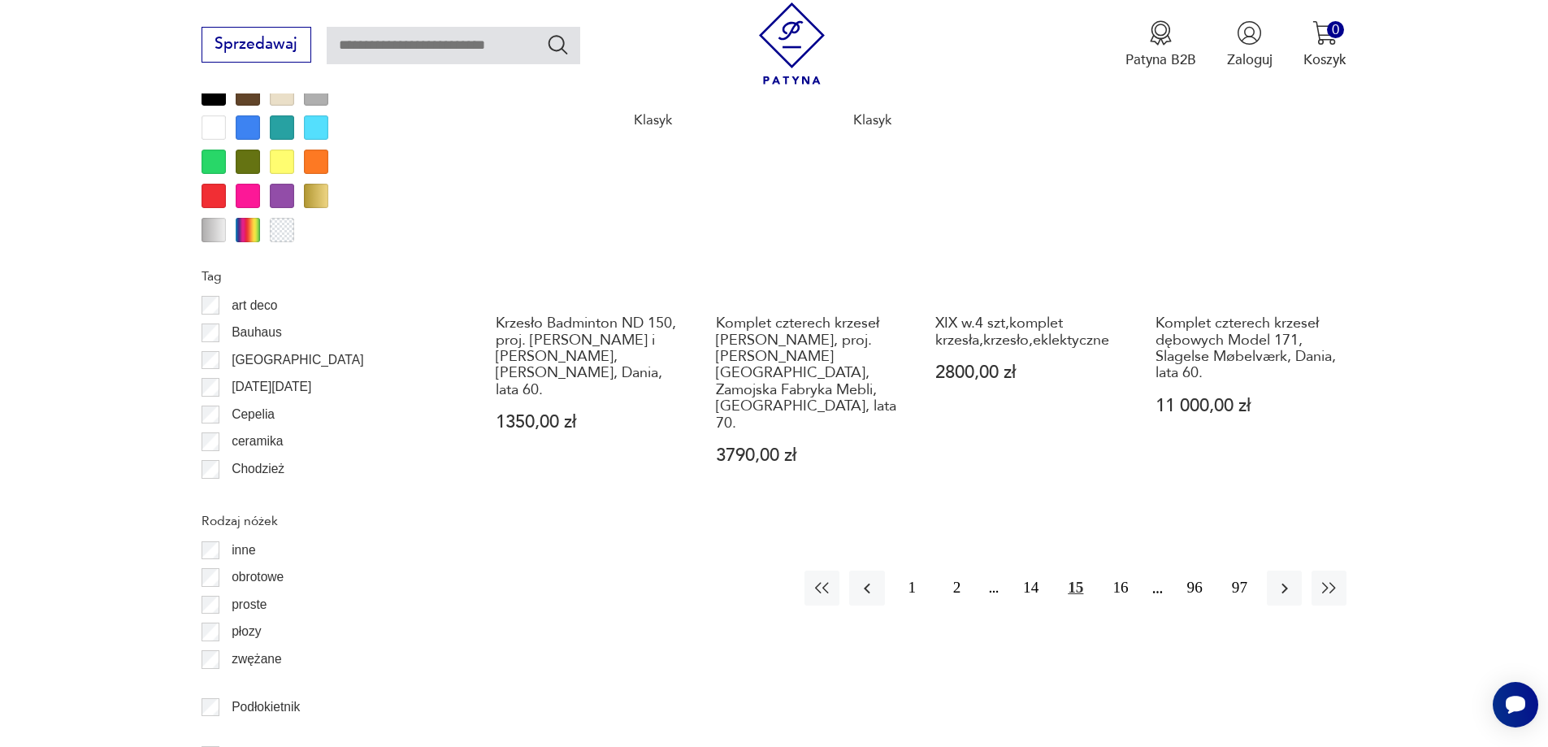
scroll to position [1922, 0]
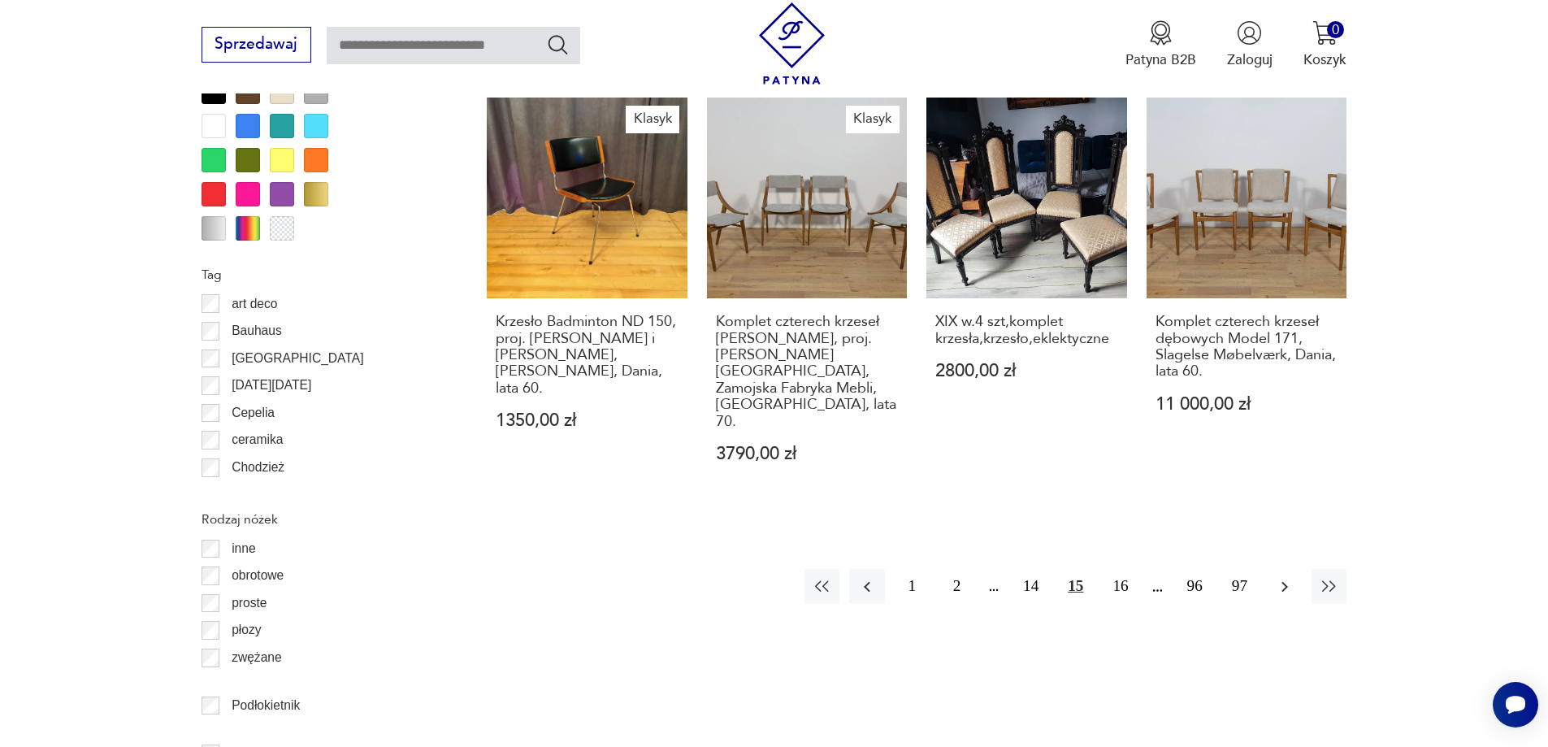
click at [1286, 577] on icon "button" at bounding box center [1285, 587] width 20 height 20
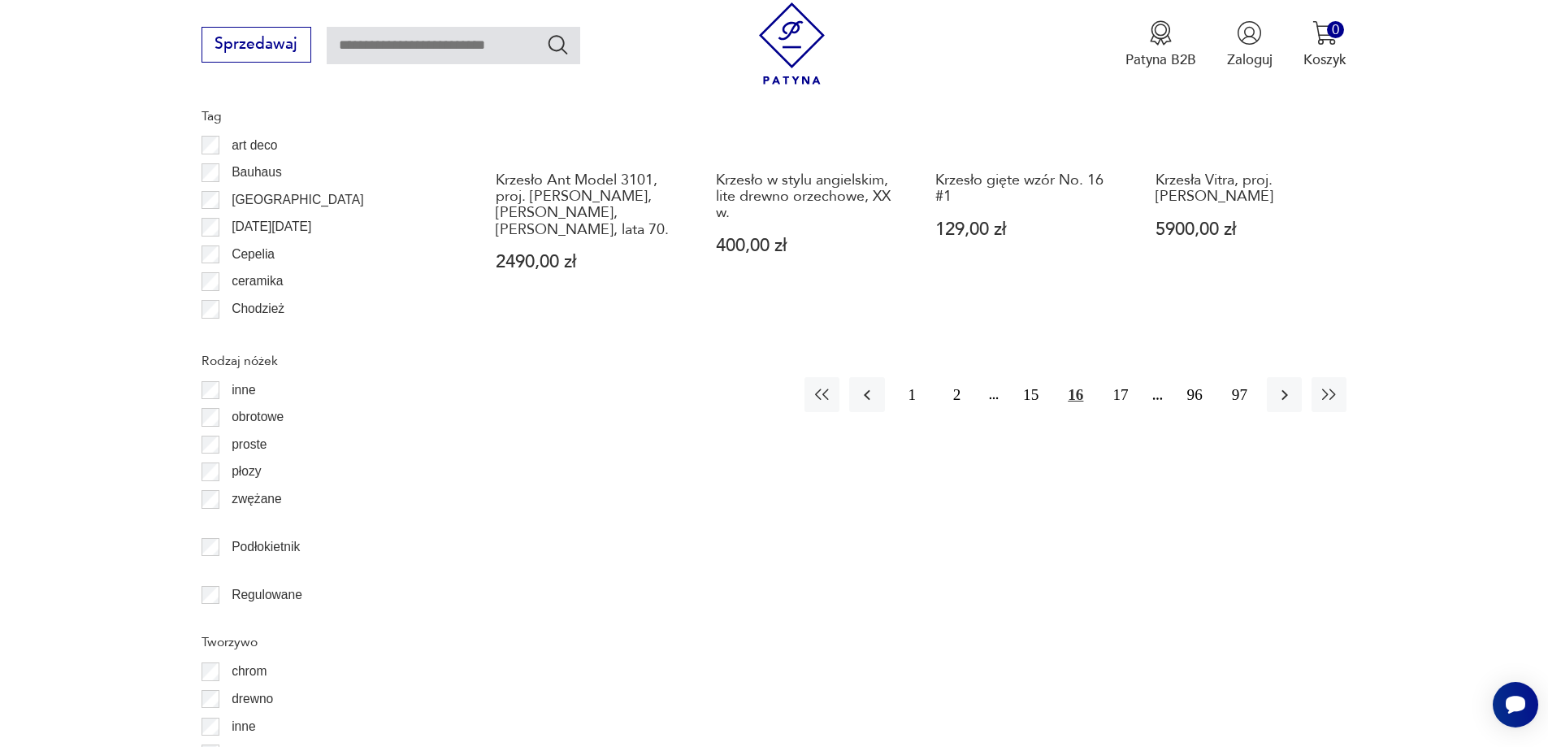
scroll to position [2085, 0]
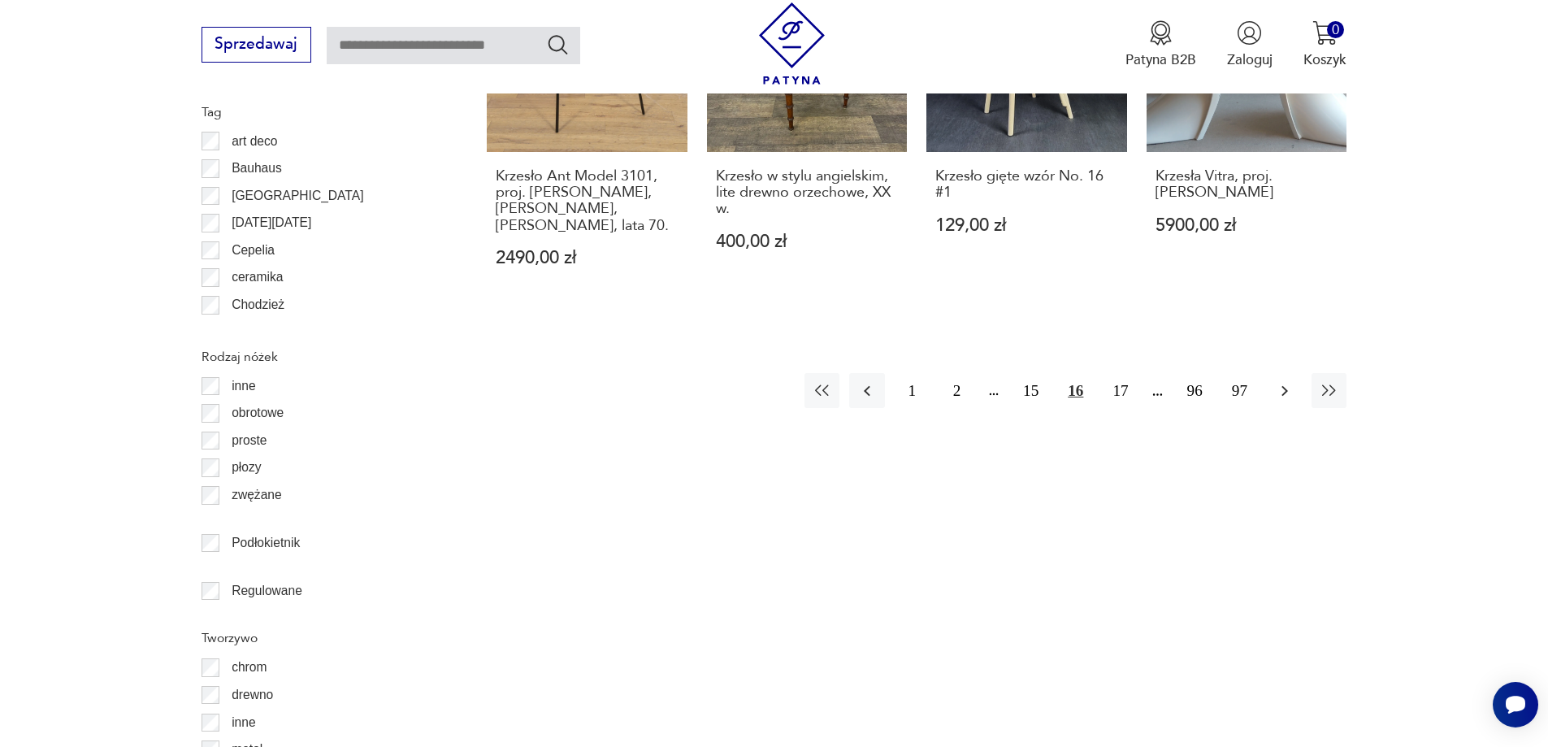
click at [1288, 381] on icon "button" at bounding box center [1285, 391] width 20 height 20
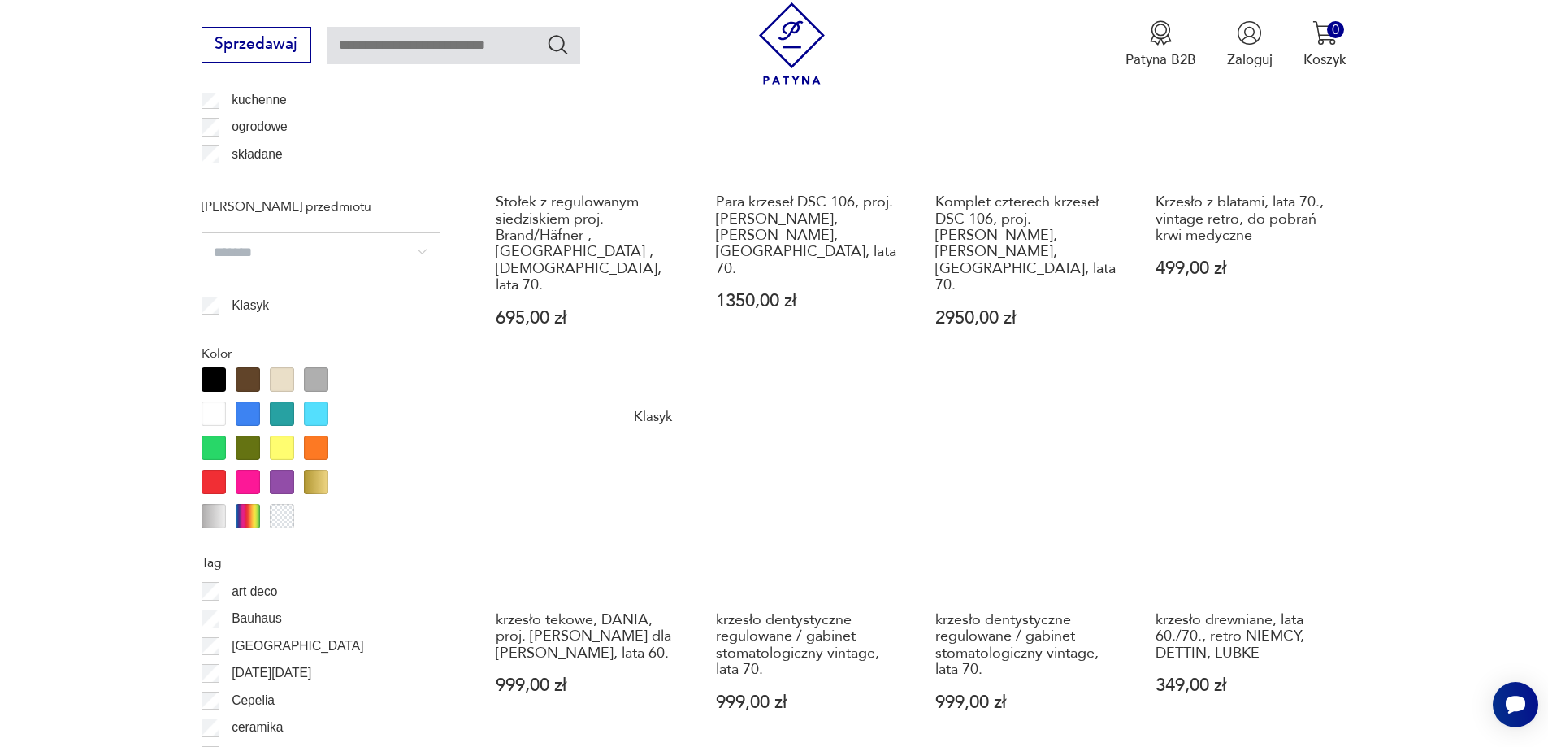
scroll to position [1760, 0]
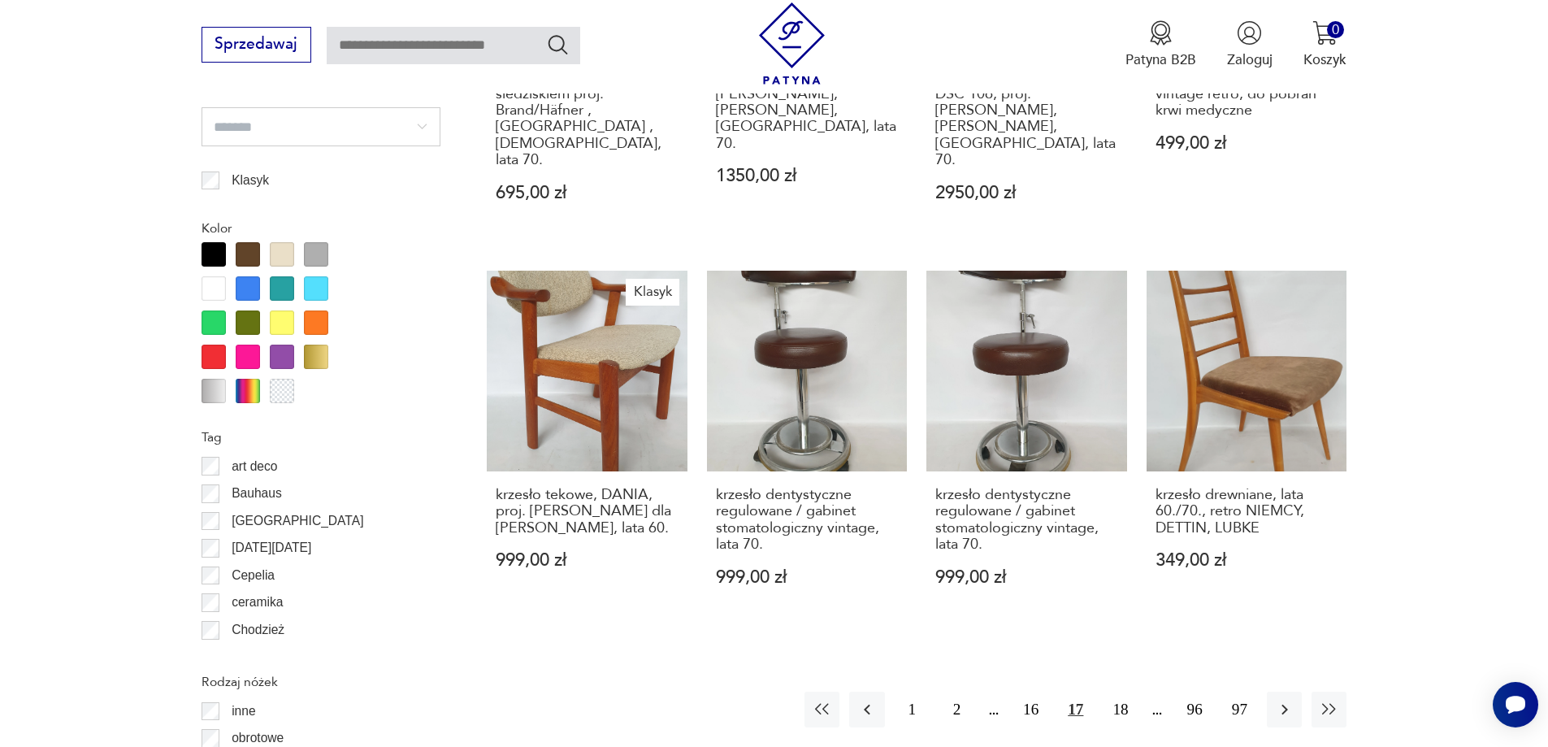
click at [483, 49] on input "text" at bounding box center [454, 45] width 254 height 37
type input "*********"
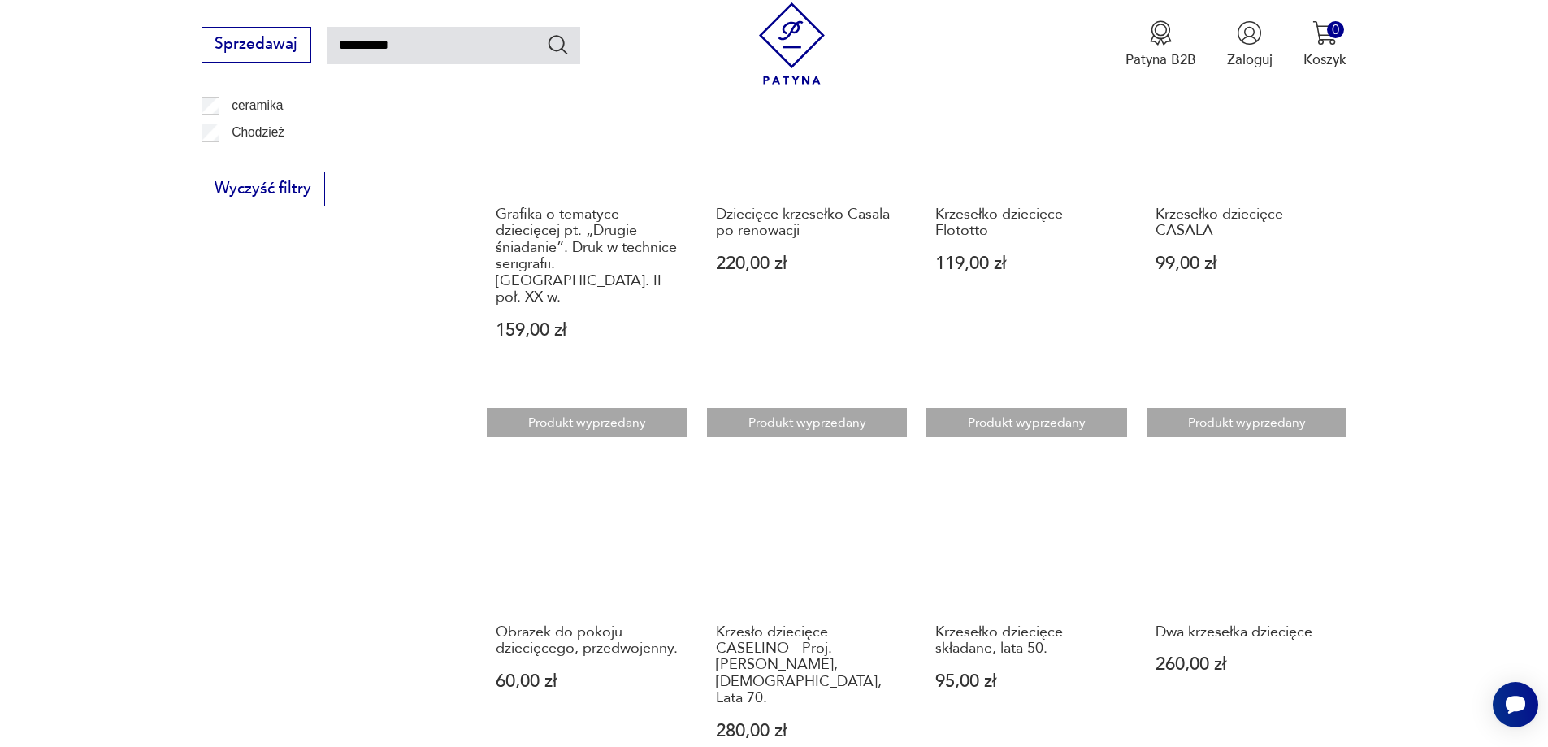
scroll to position [1475, 0]
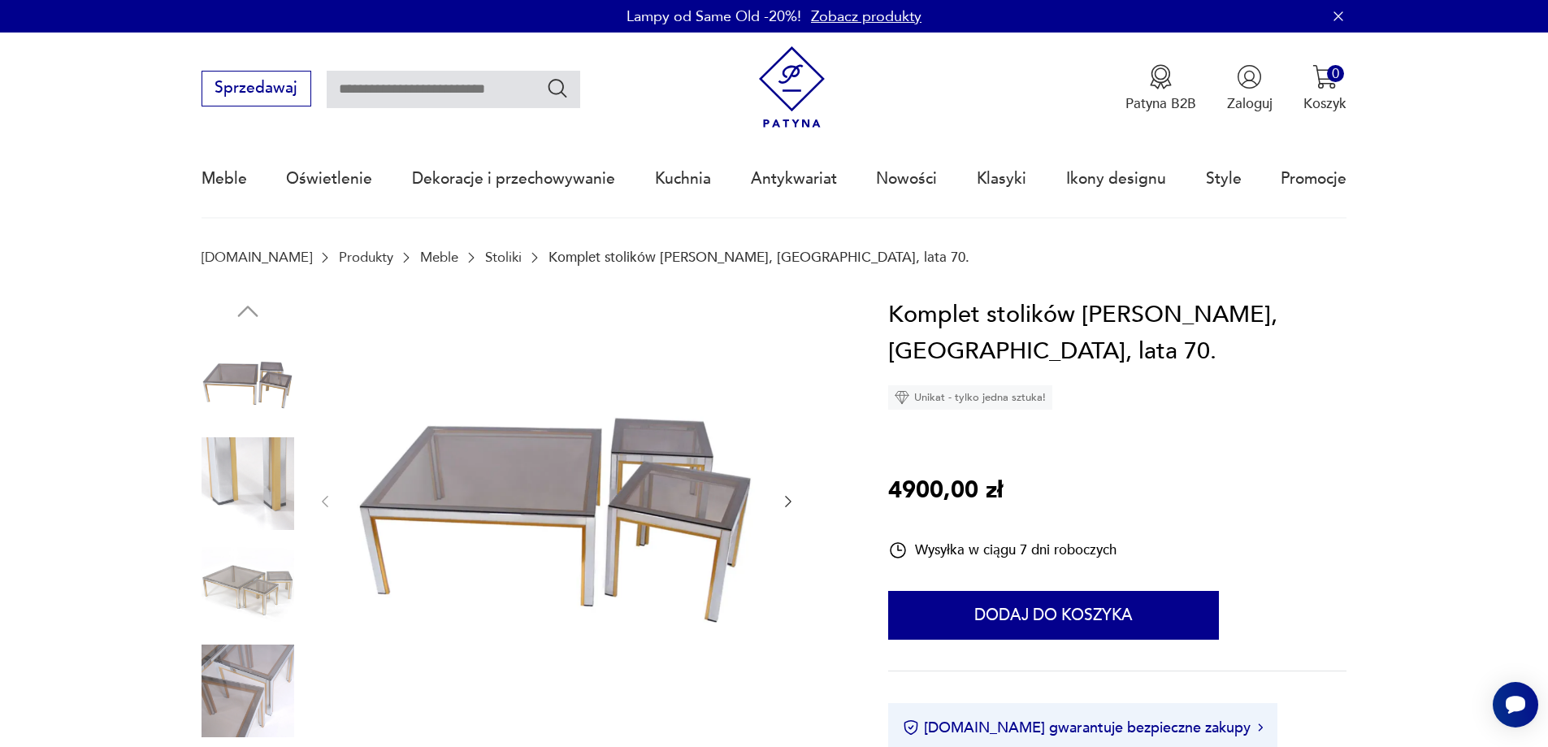
click at [397, 483] on img at bounding box center [556, 500] width 407 height 407
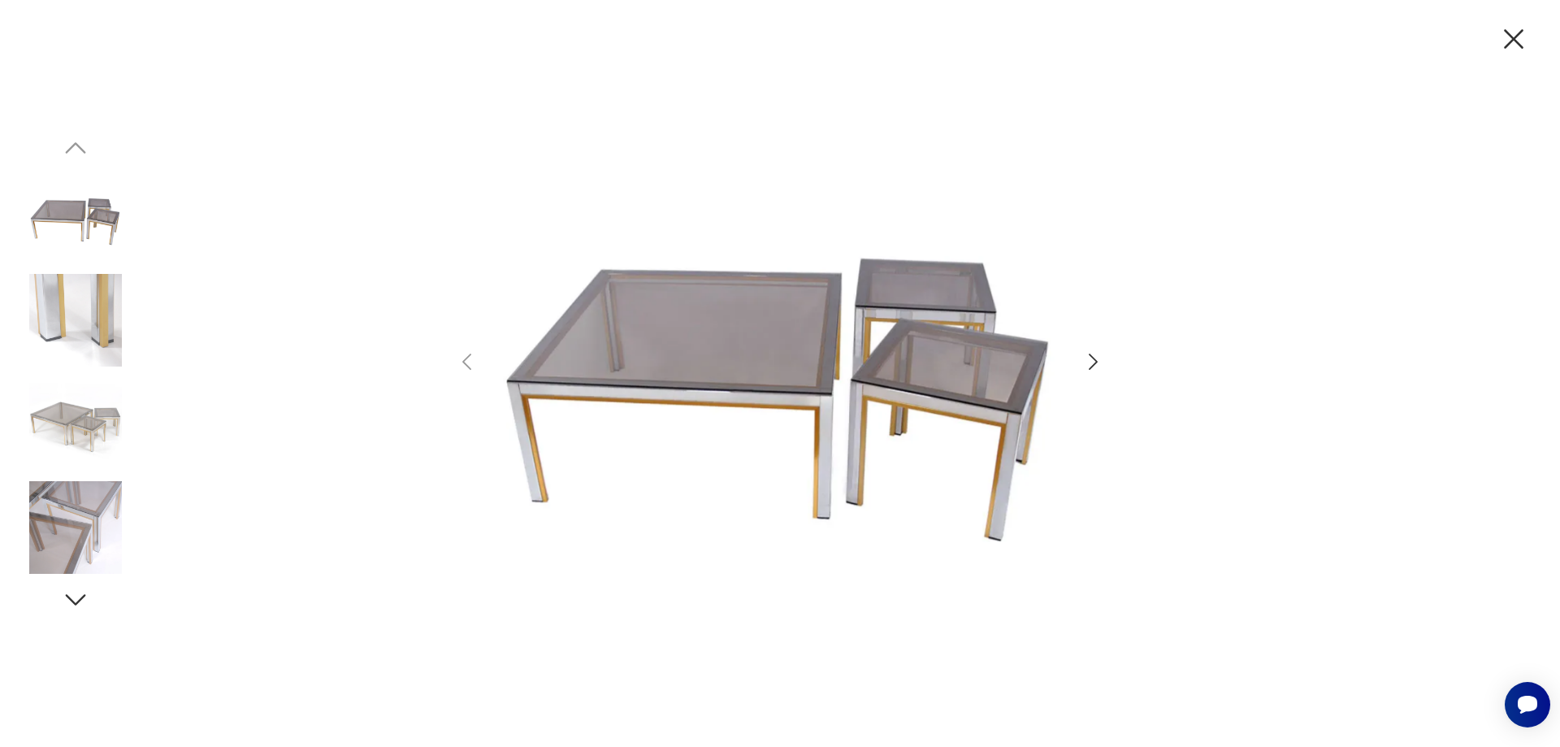
click at [1093, 361] on icon "button" at bounding box center [1093, 362] width 24 height 24
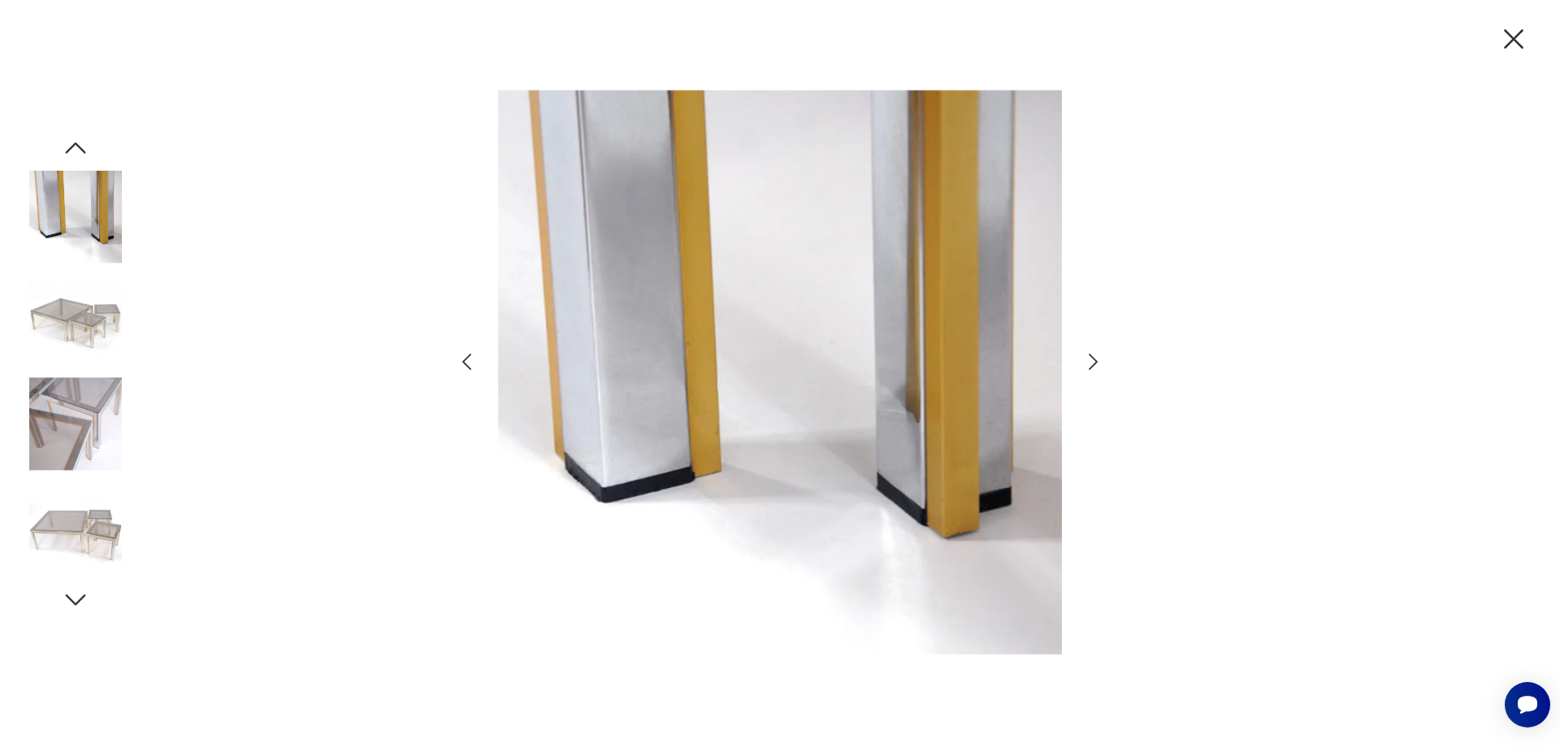
click at [1093, 361] on icon "button" at bounding box center [1093, 362] width 24 height 24
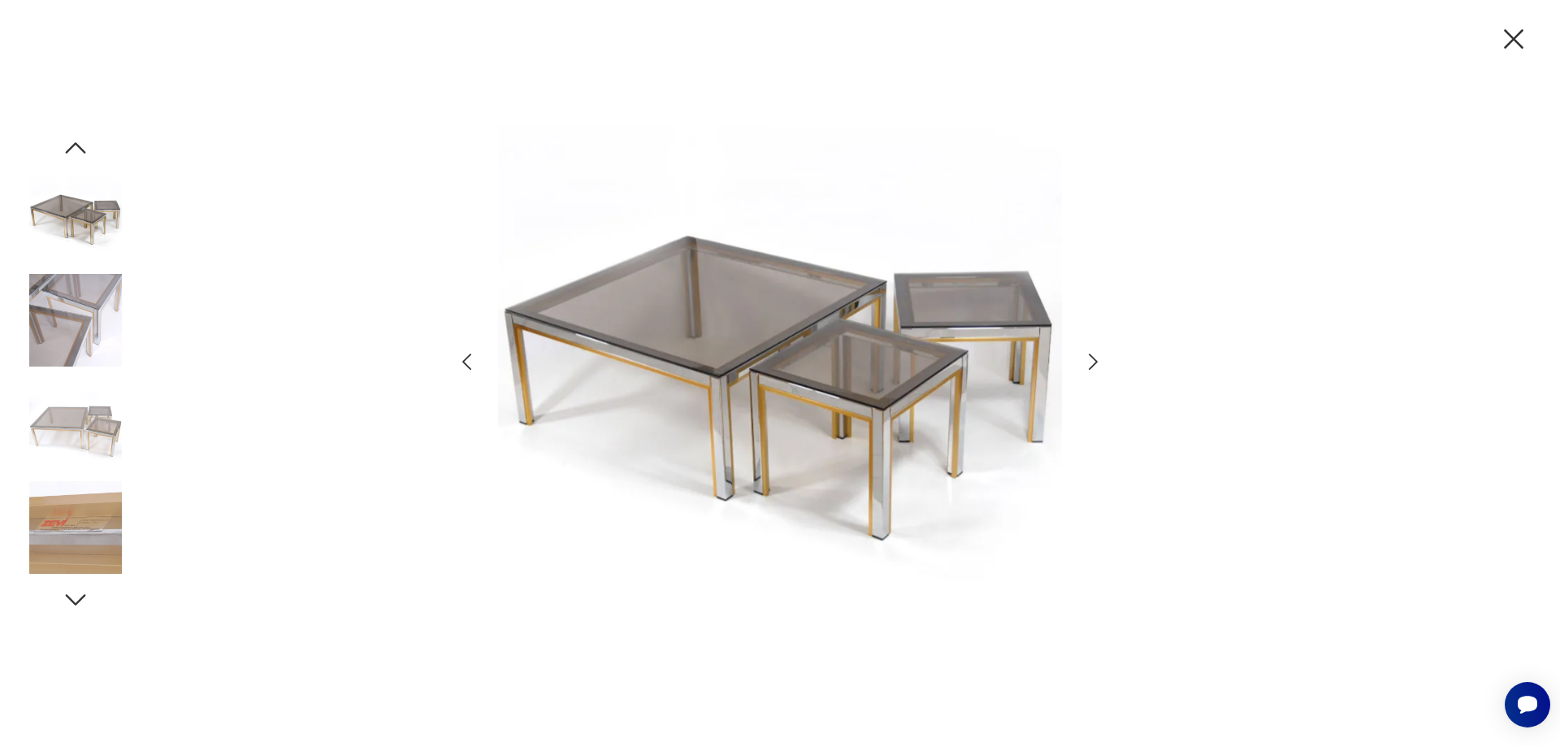
click at [1093, 361] on icon "button" at bounding box center [1093, 362] width 24 height 24
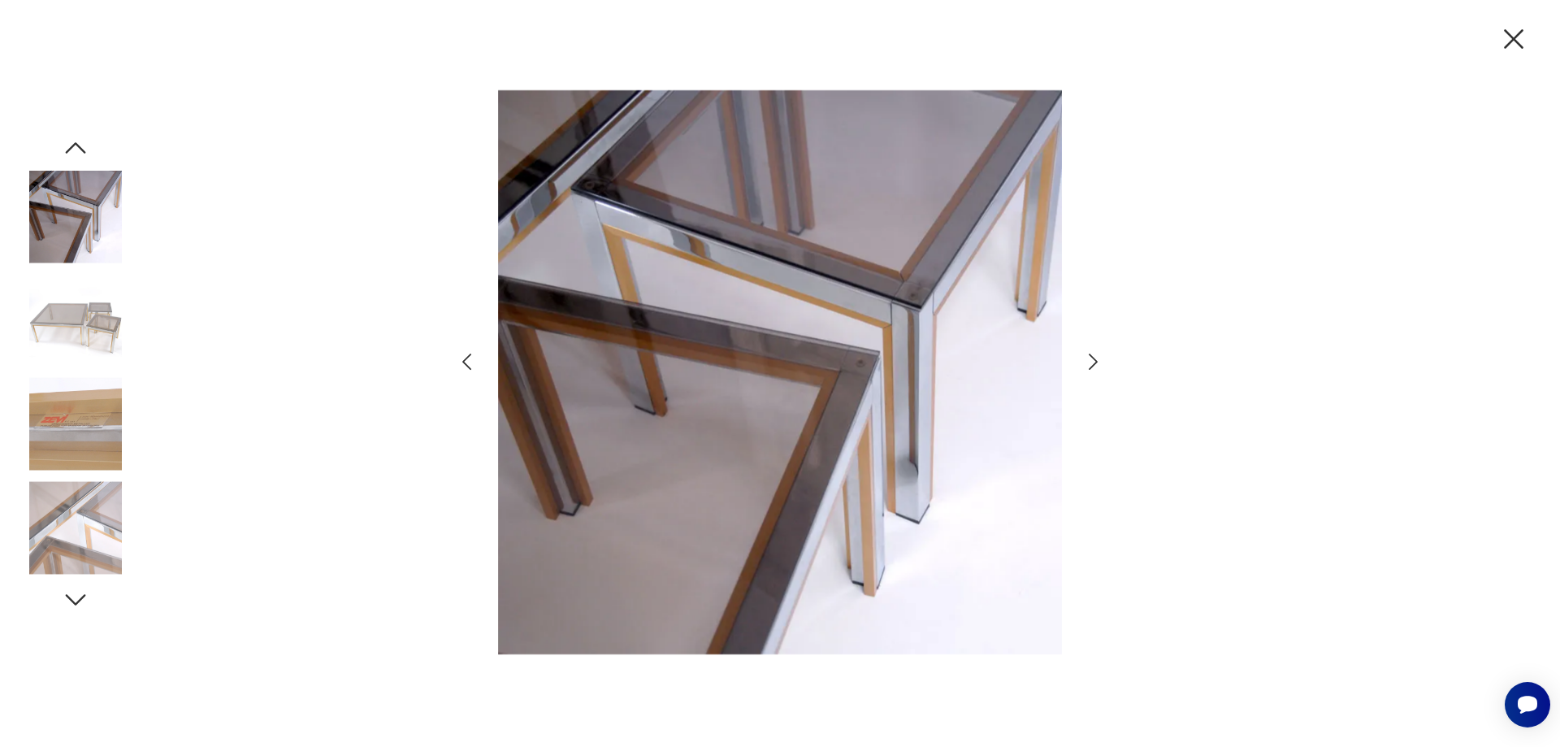
click at [1093, 361] on icon "button" at bounding box center [1093, 362] width 24 height 24
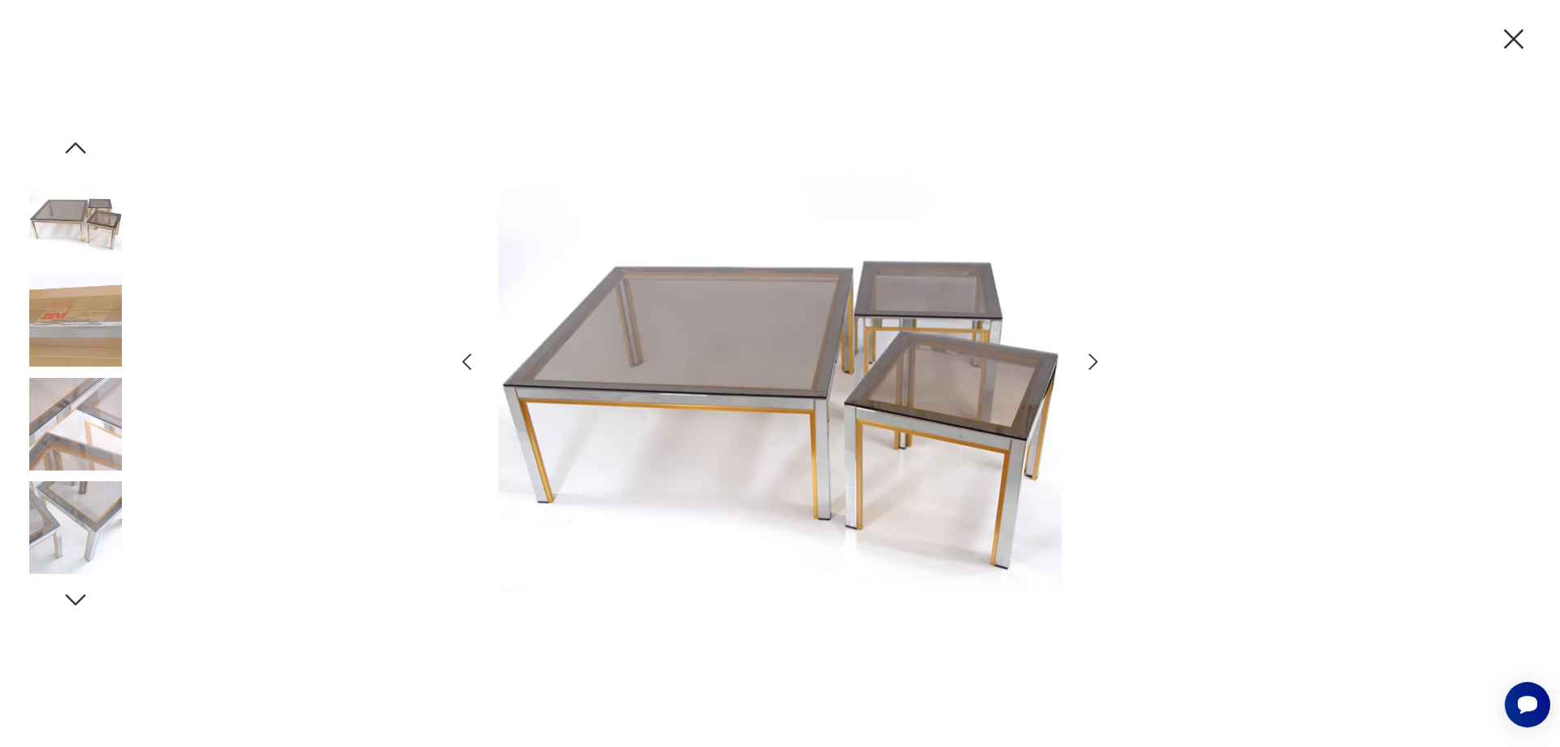
click at [1093, 361] on icon "button" at bounding box center [1093, 362] width 24 height 24
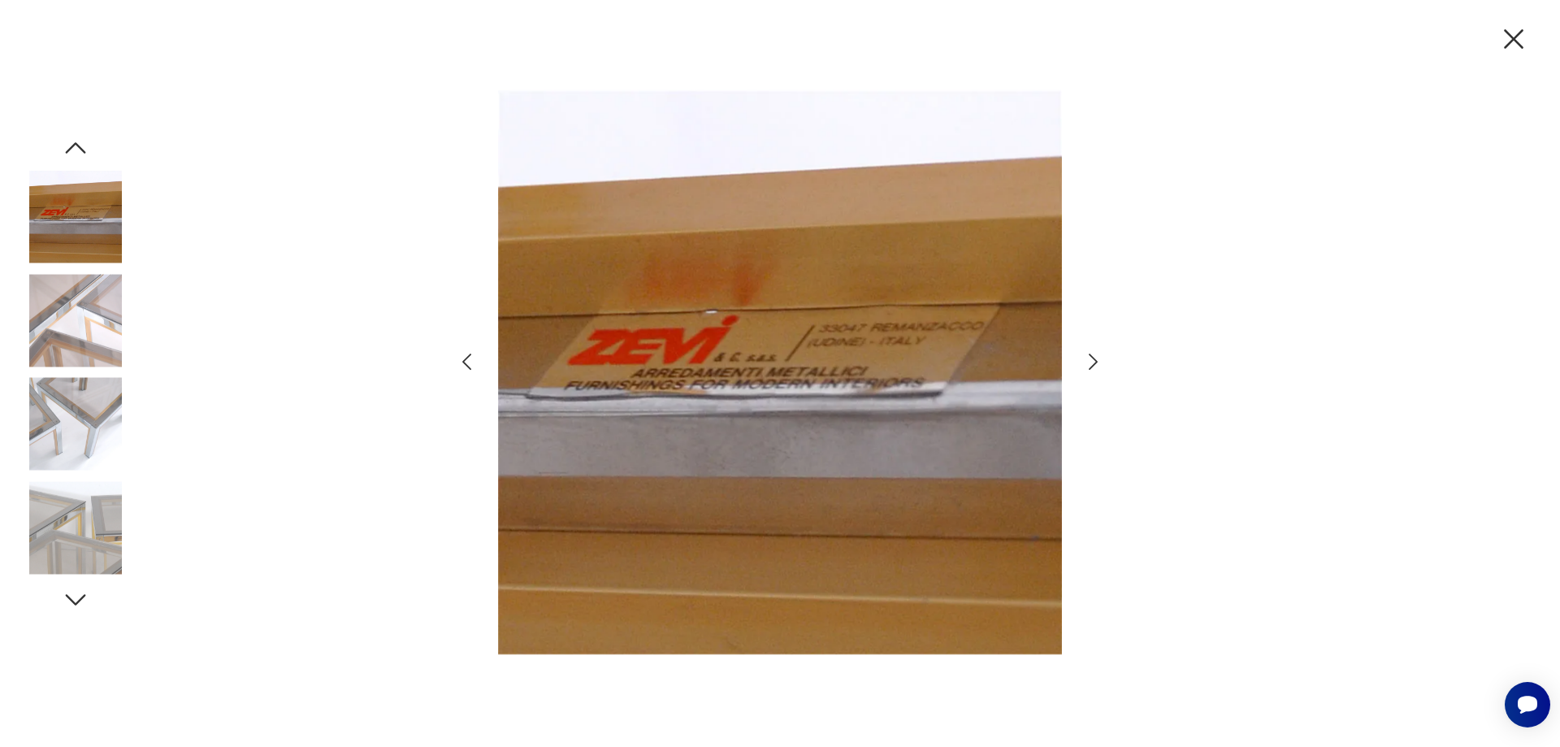
click at [1093, 361] on icon "button" at bounding box center [1093, 362] width 24 height 24
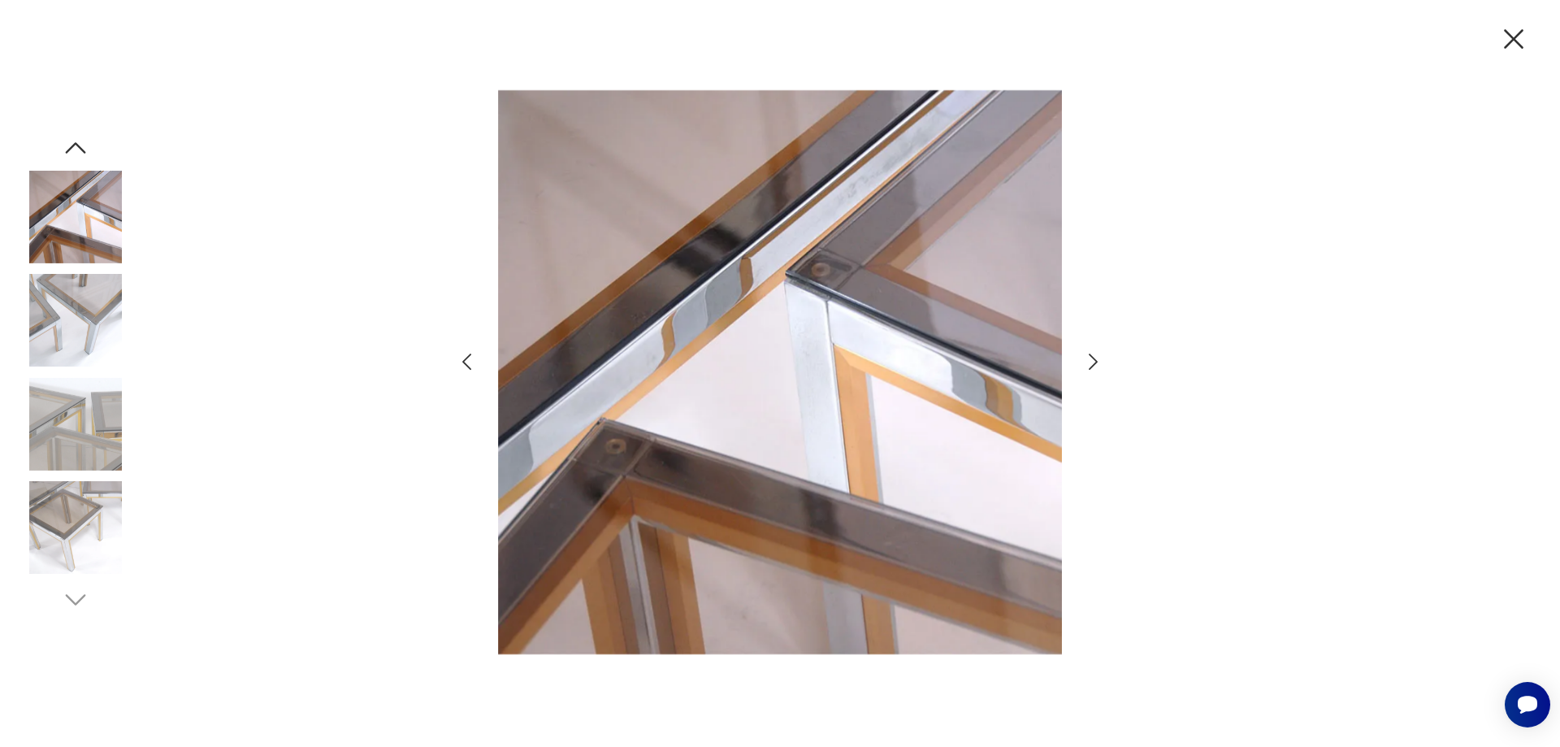
click at [1093, 361] on icon "button" at bounding box center [1093, 362] width 24 height 24
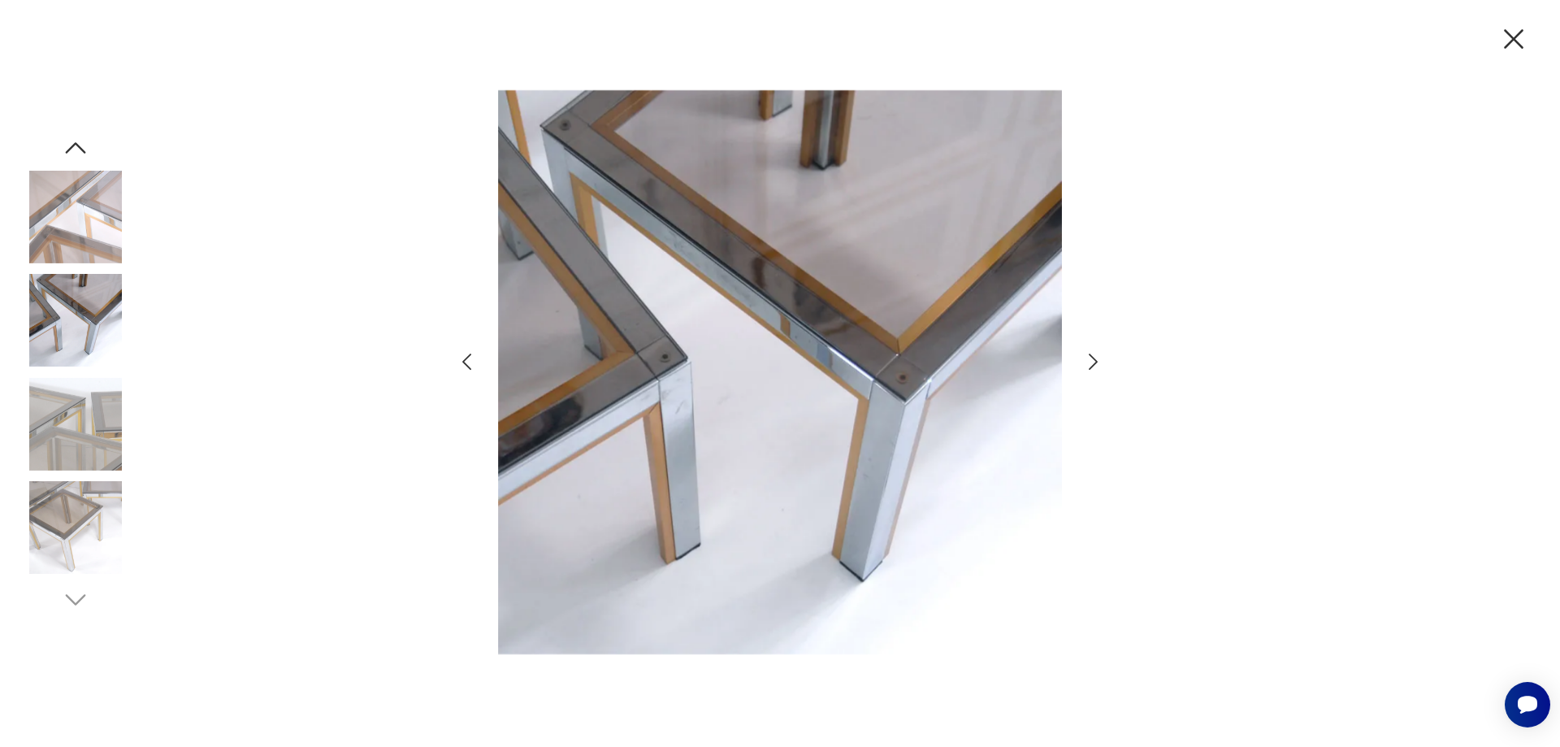
click at [1093, 361] on icon "button" at bounding box center [1093, 362] width 24 height 24
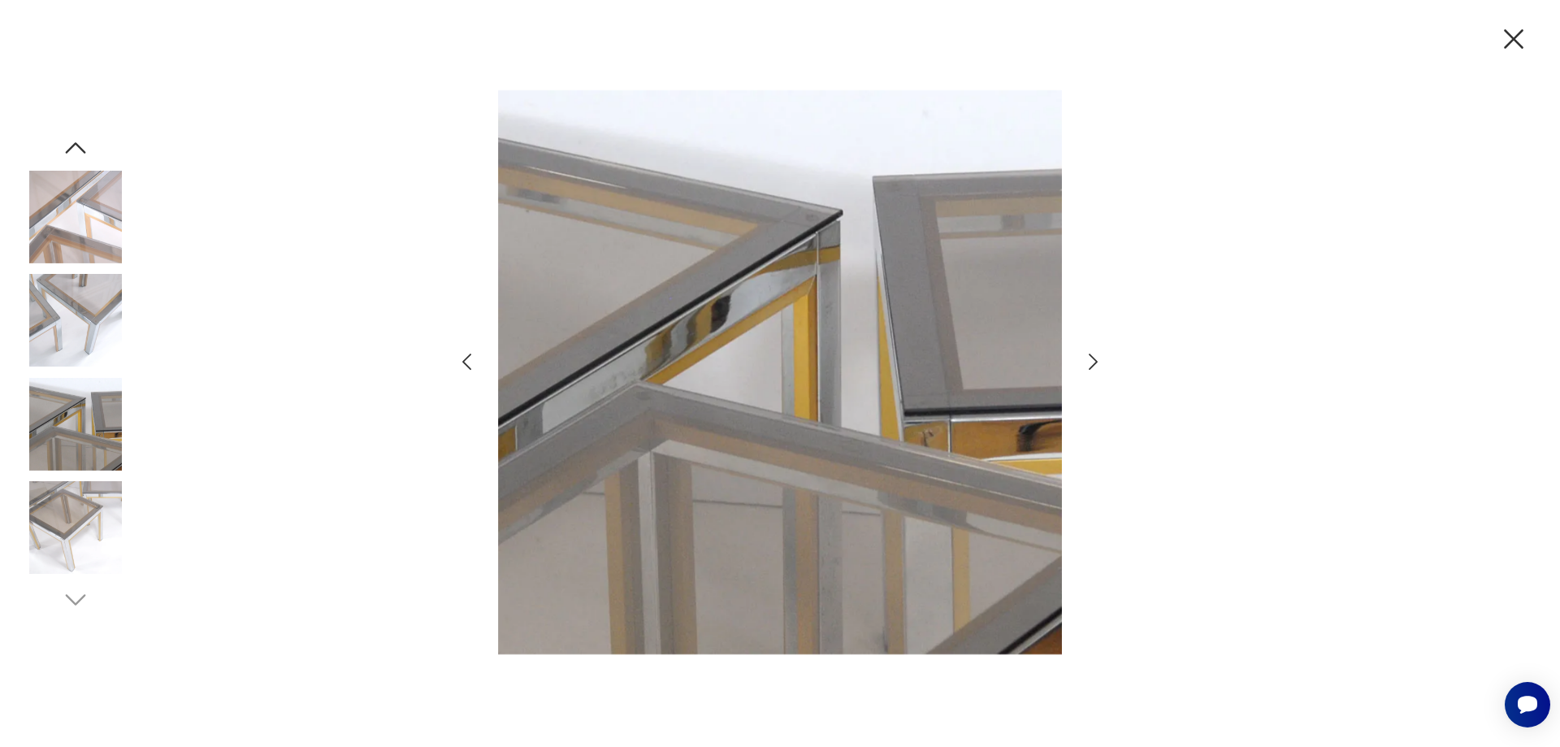
click at [1093, 361] on icon "button" at bounding box center [1093, 362] width 24 height 24
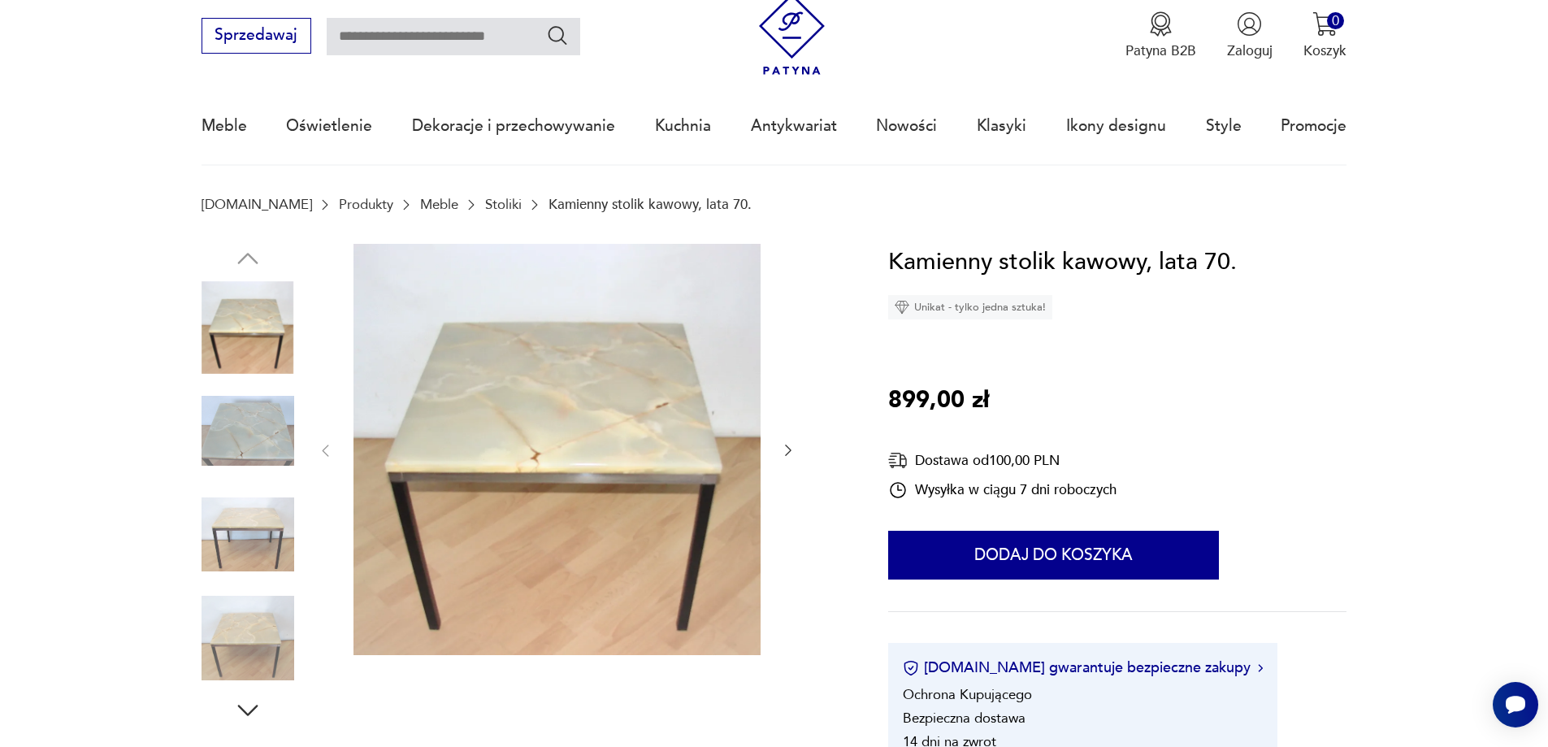
scroll to position [81, 0]
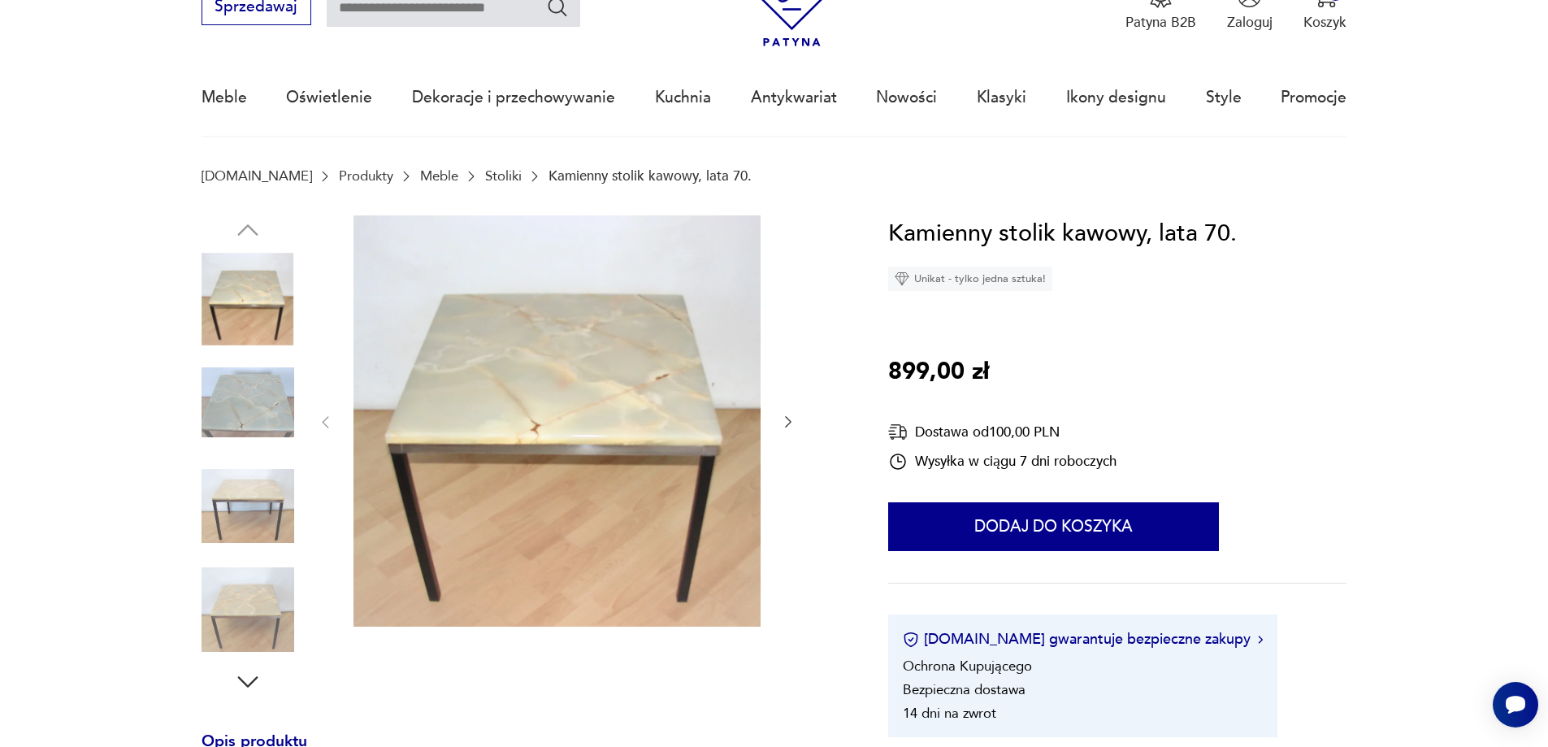
click at [224, 391] on img at bounding box center [248, 402] width 93 height 93
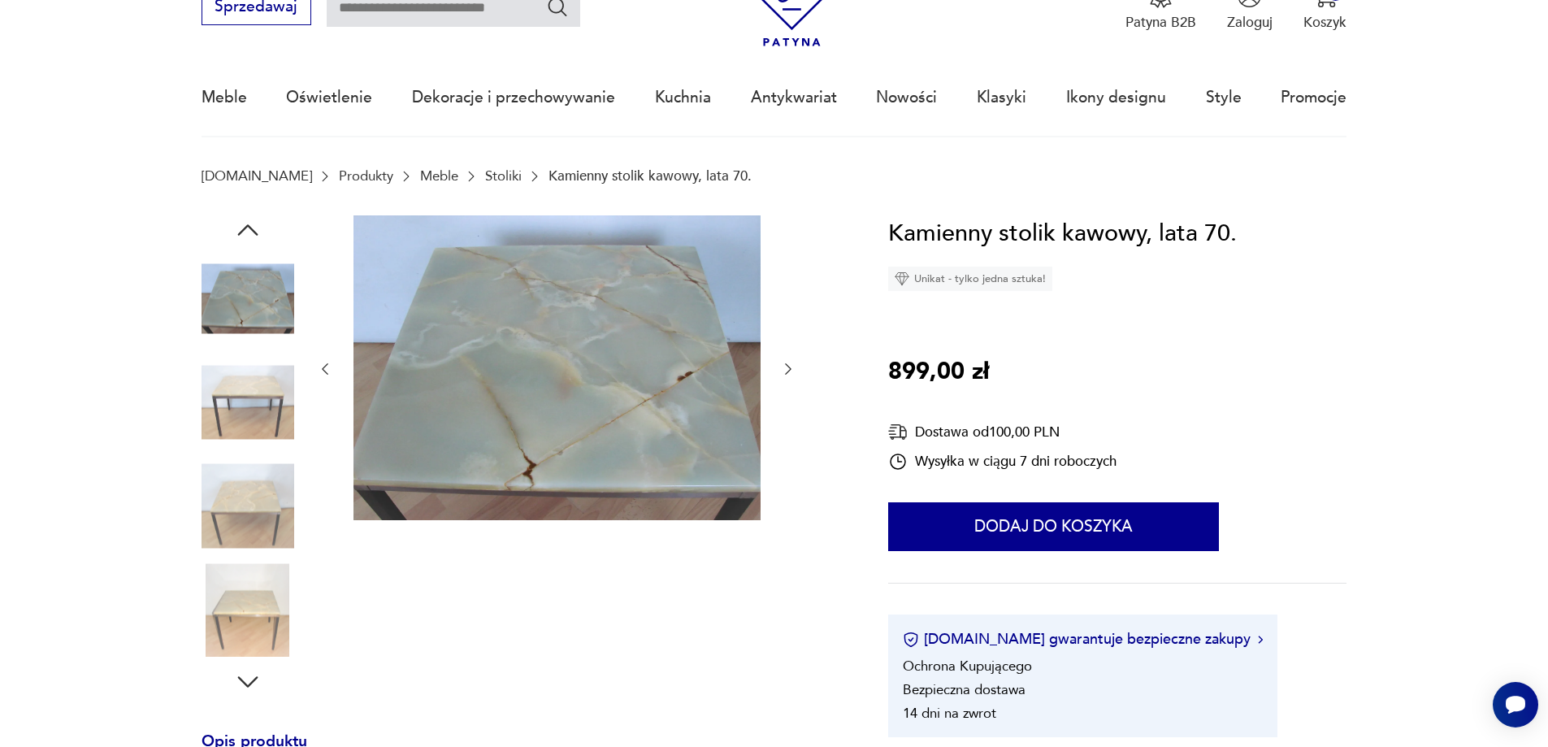
click at [228, 465] on img at bounding box center [248, 506] width 93 height 93
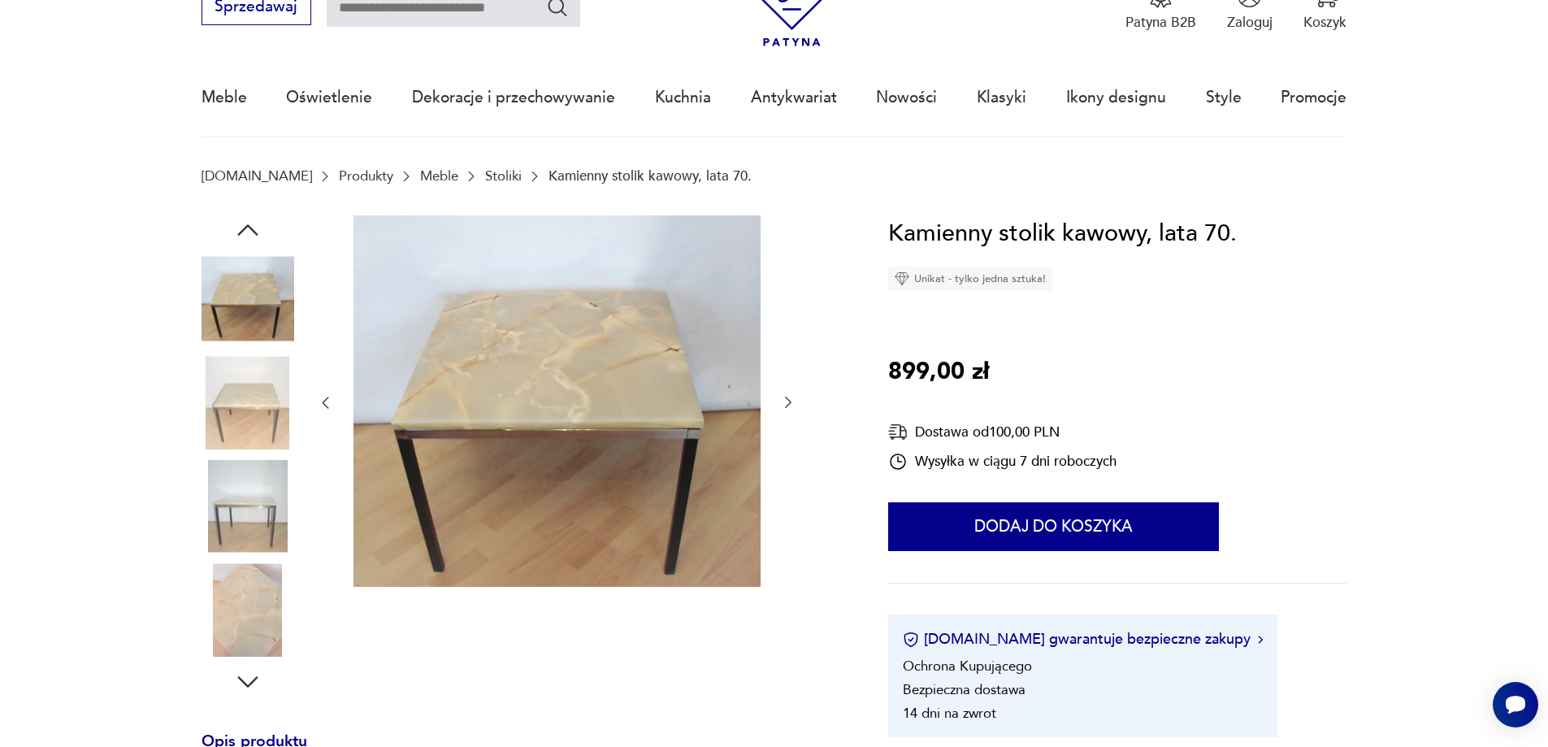
click at [222, 506] on img at bounding box center [248, 506] width 93 height 93
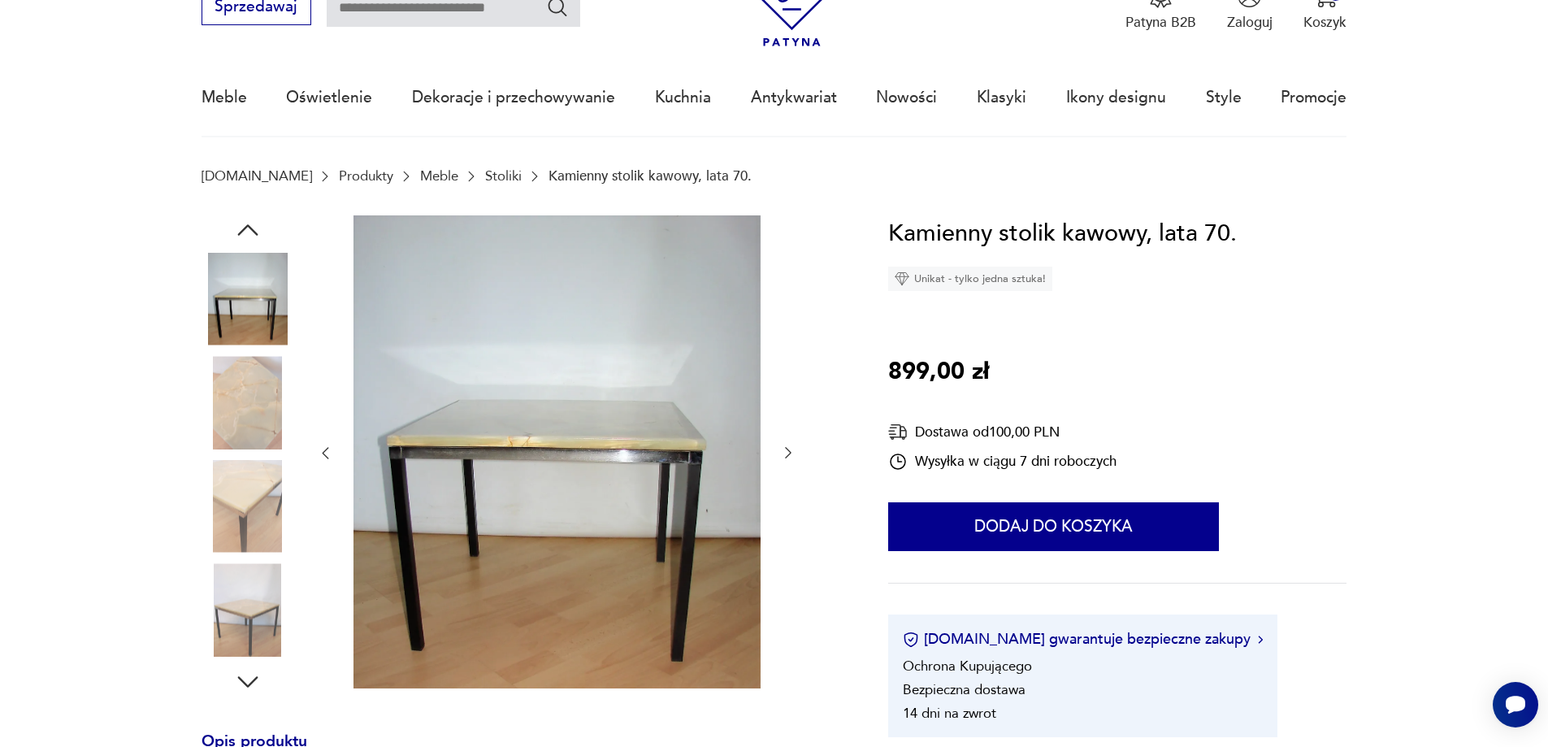
click at [239, 547] on img at bounding box center [248, 506] width 93 height 93
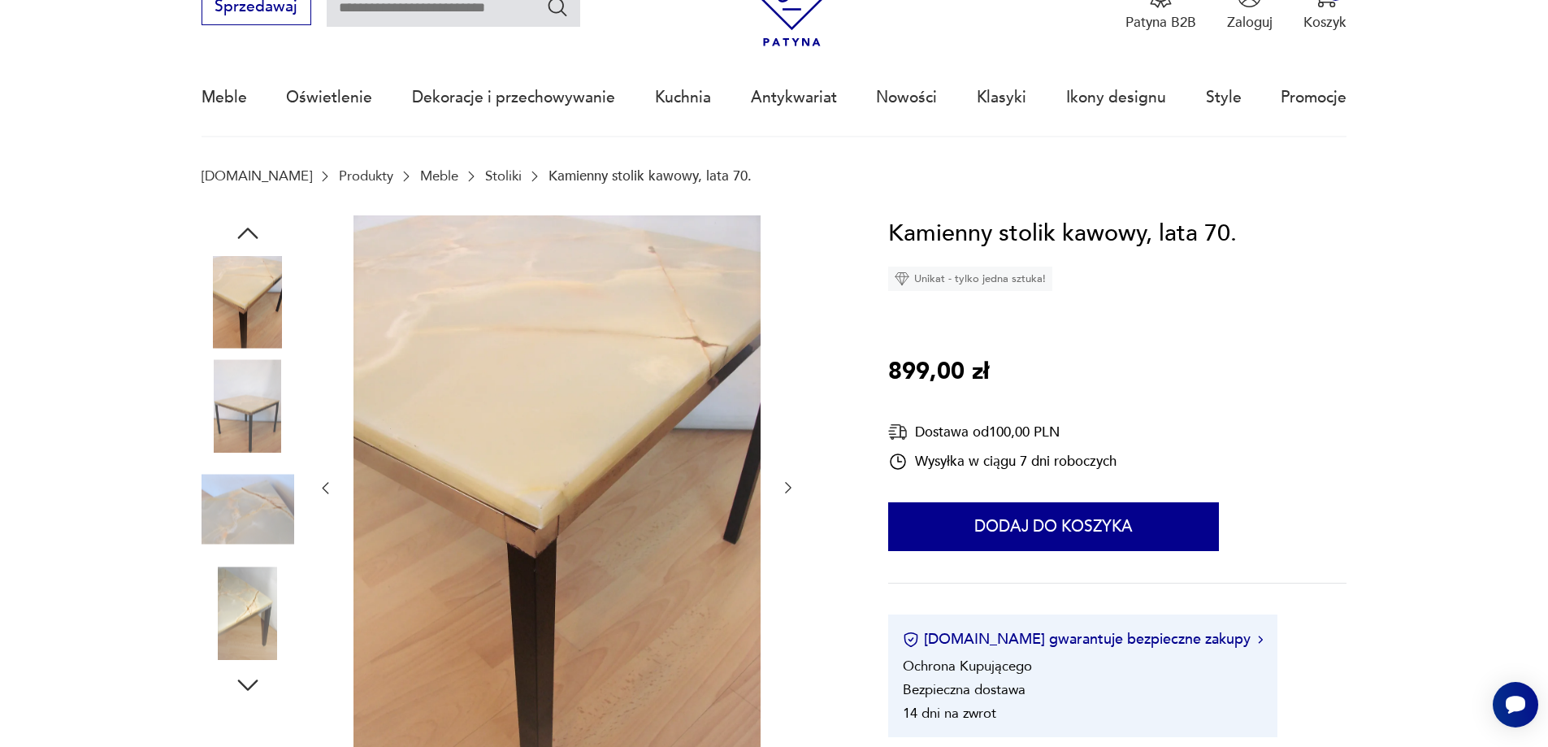
click at [236, 582] on img at bounding box center [248, 612] width 93 height 93
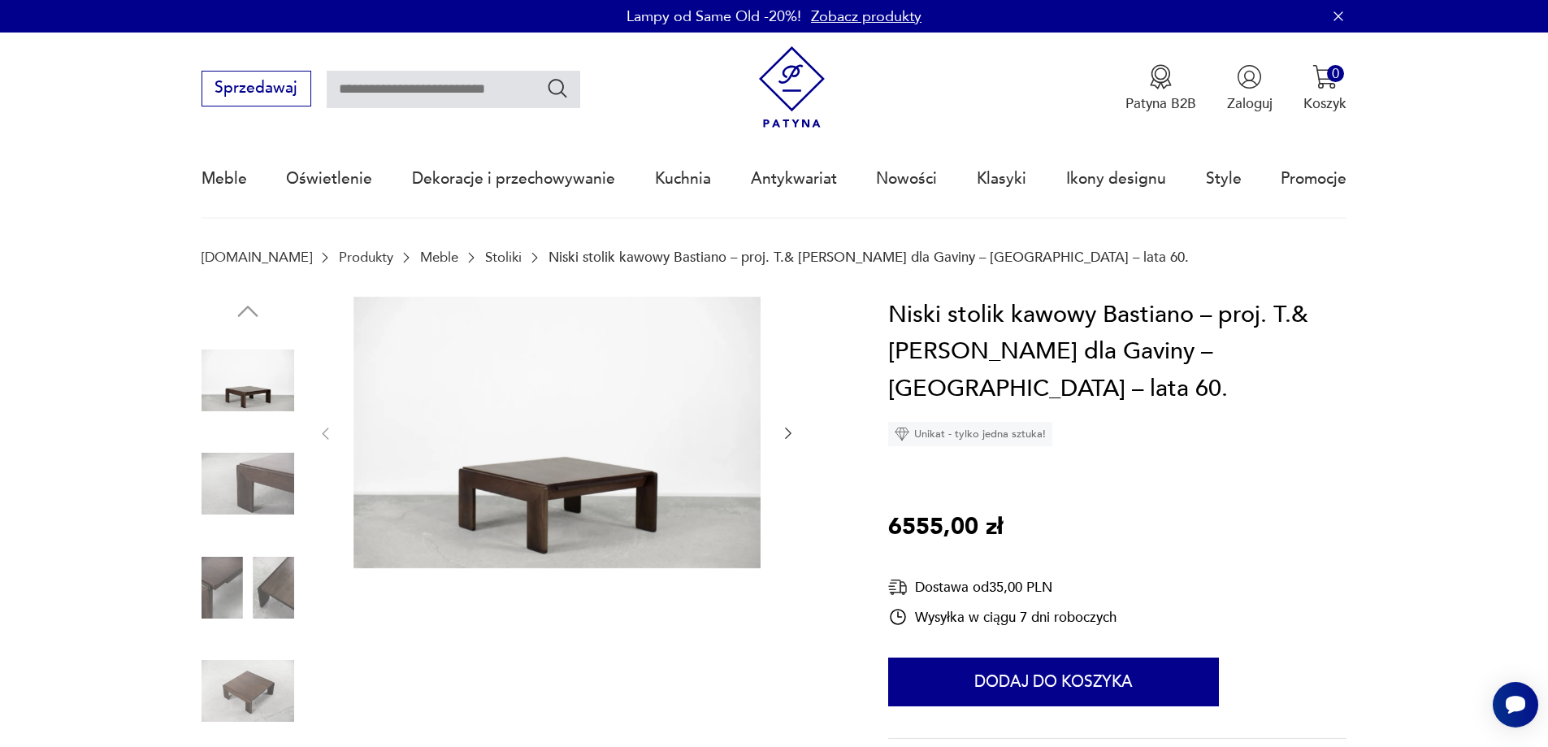
click at [570, 483] on img at bounding box center [556, 432] width 407 height 271
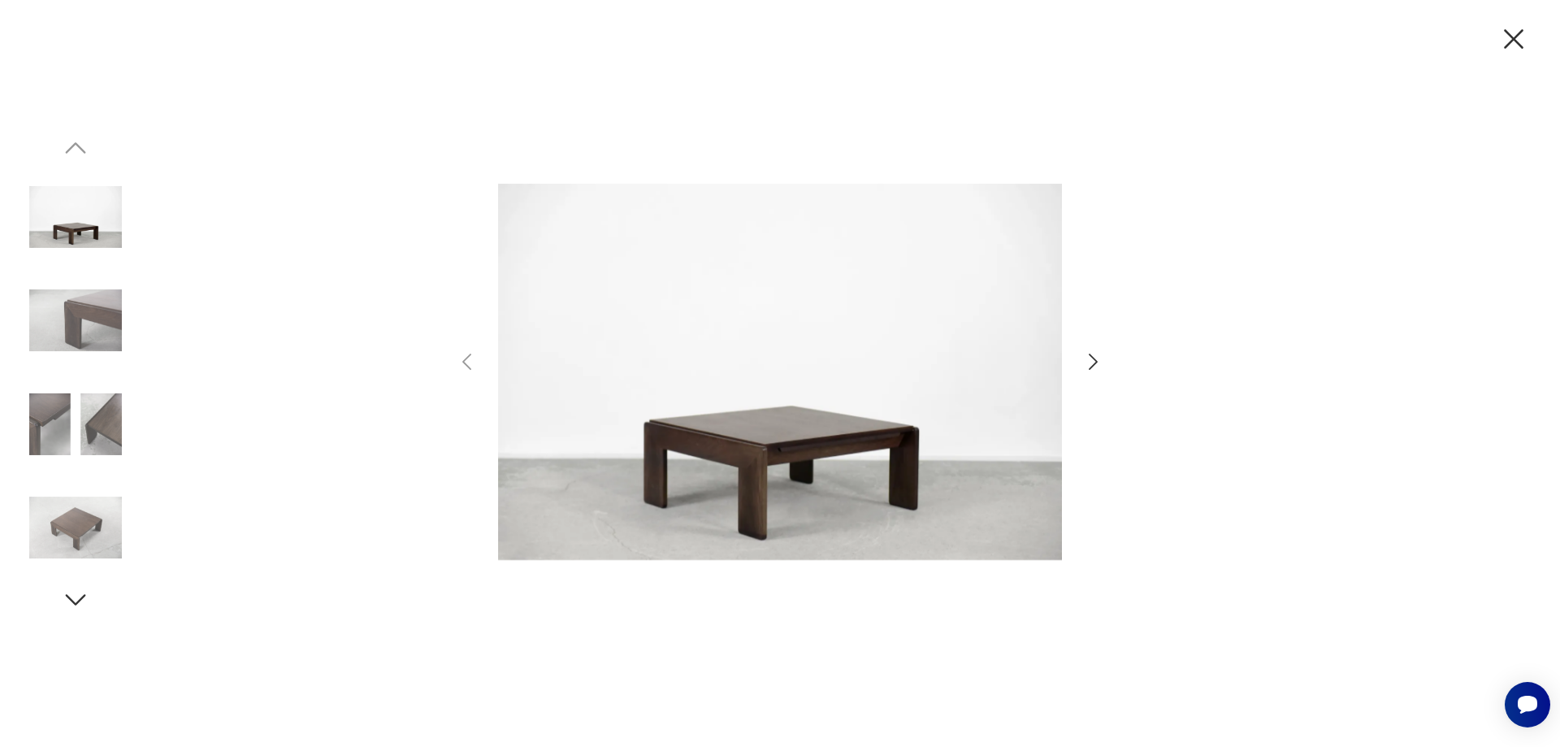
click at [1097, 358] on icon "button" at bounding box center [1093, 362] width 24 height 24
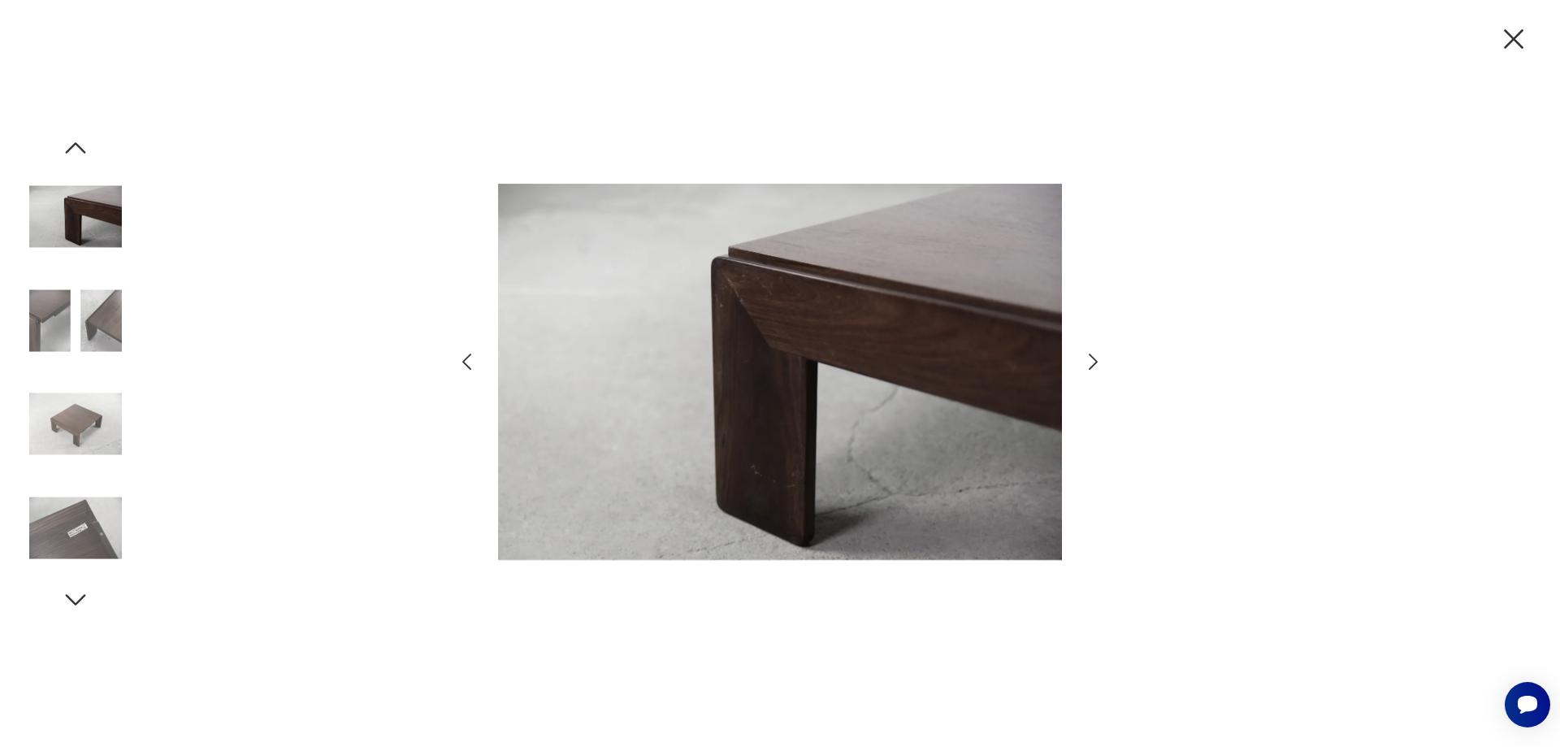
click at [1097, 358] on icon "button" at bounding box center [1093, 362] width 24 height 24
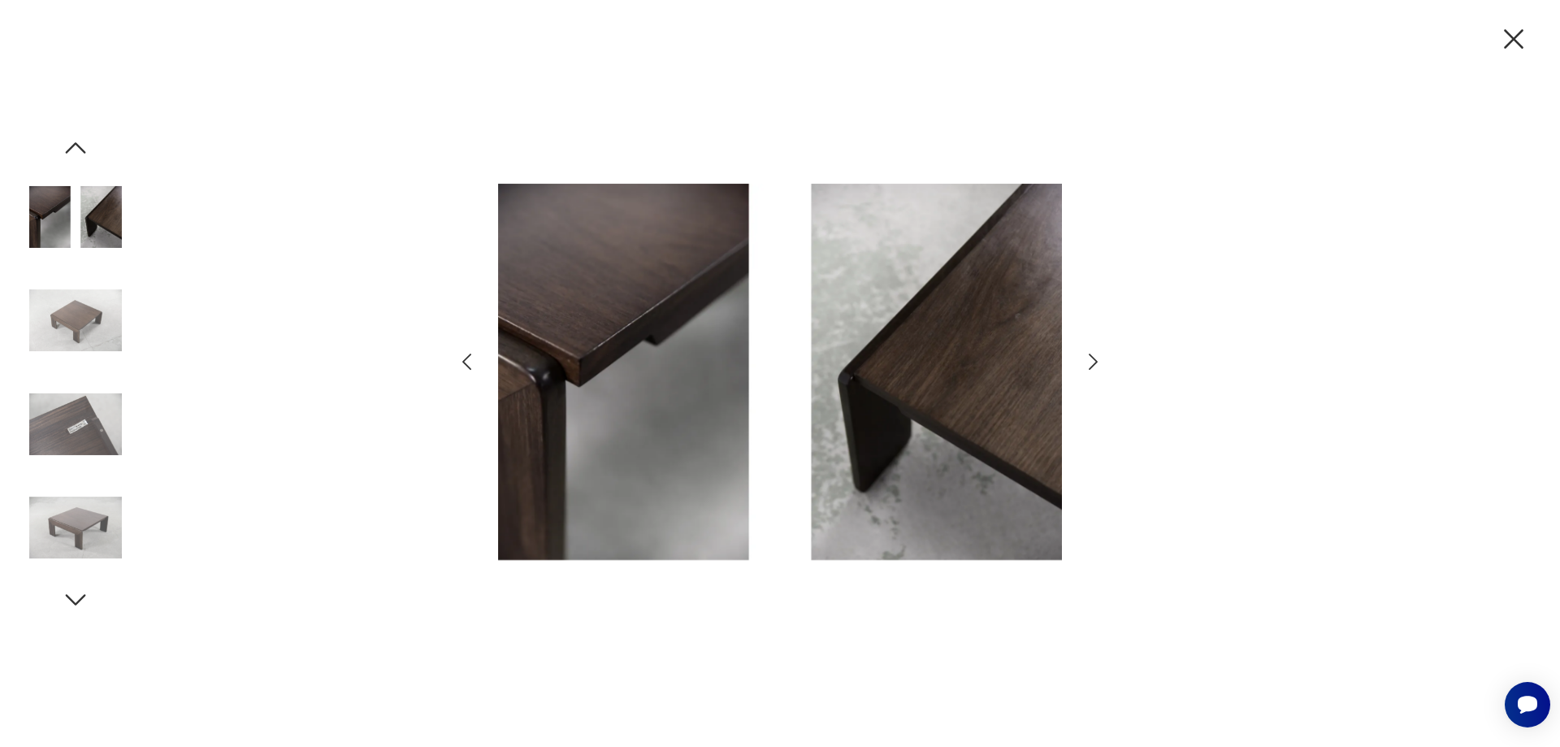
click at [1097, 358] on icon "button" at bounding box center [1093, 362] width 24 height 24
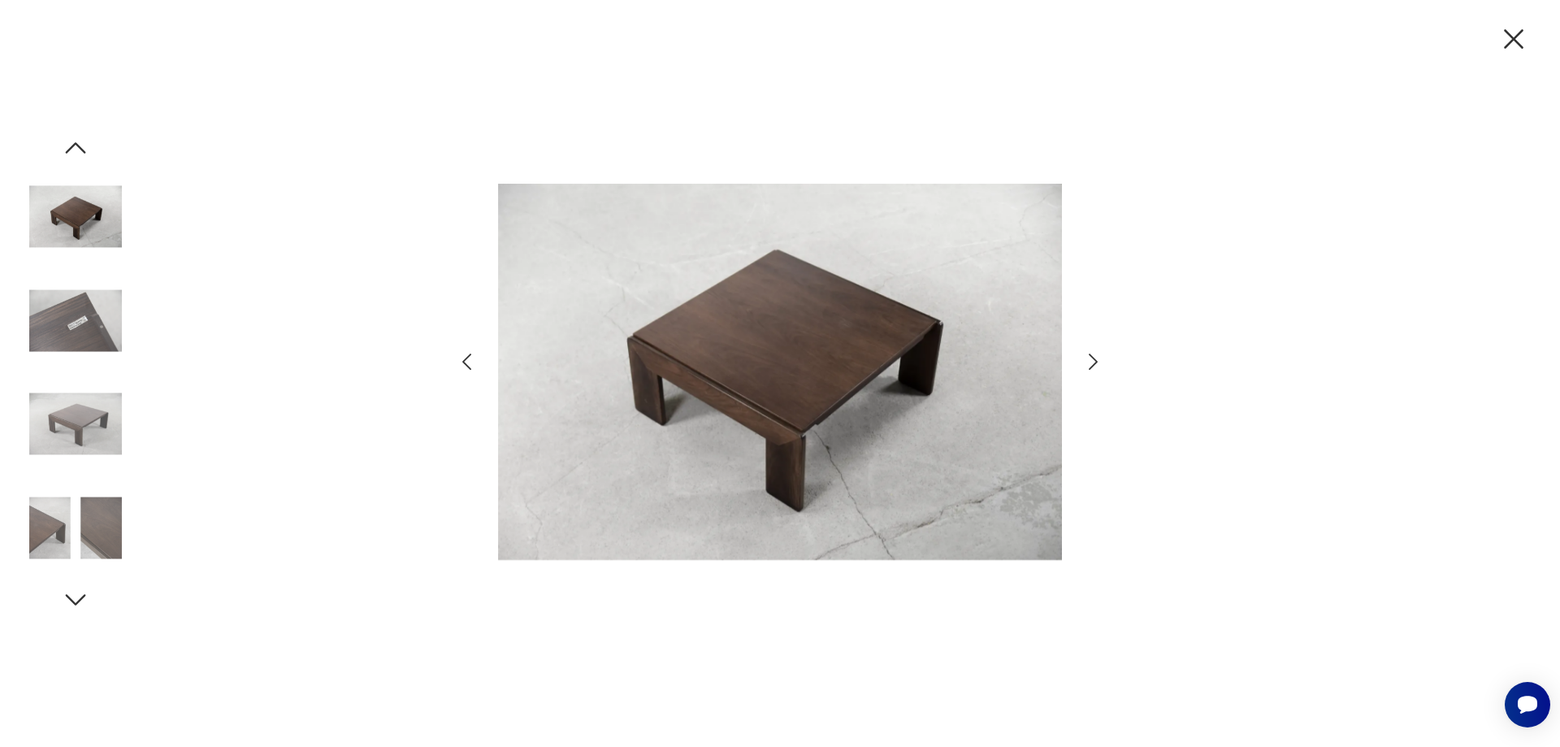
click at [1097, 358] on icon "button" at bounding box center [1093, 362] width 24 height 24
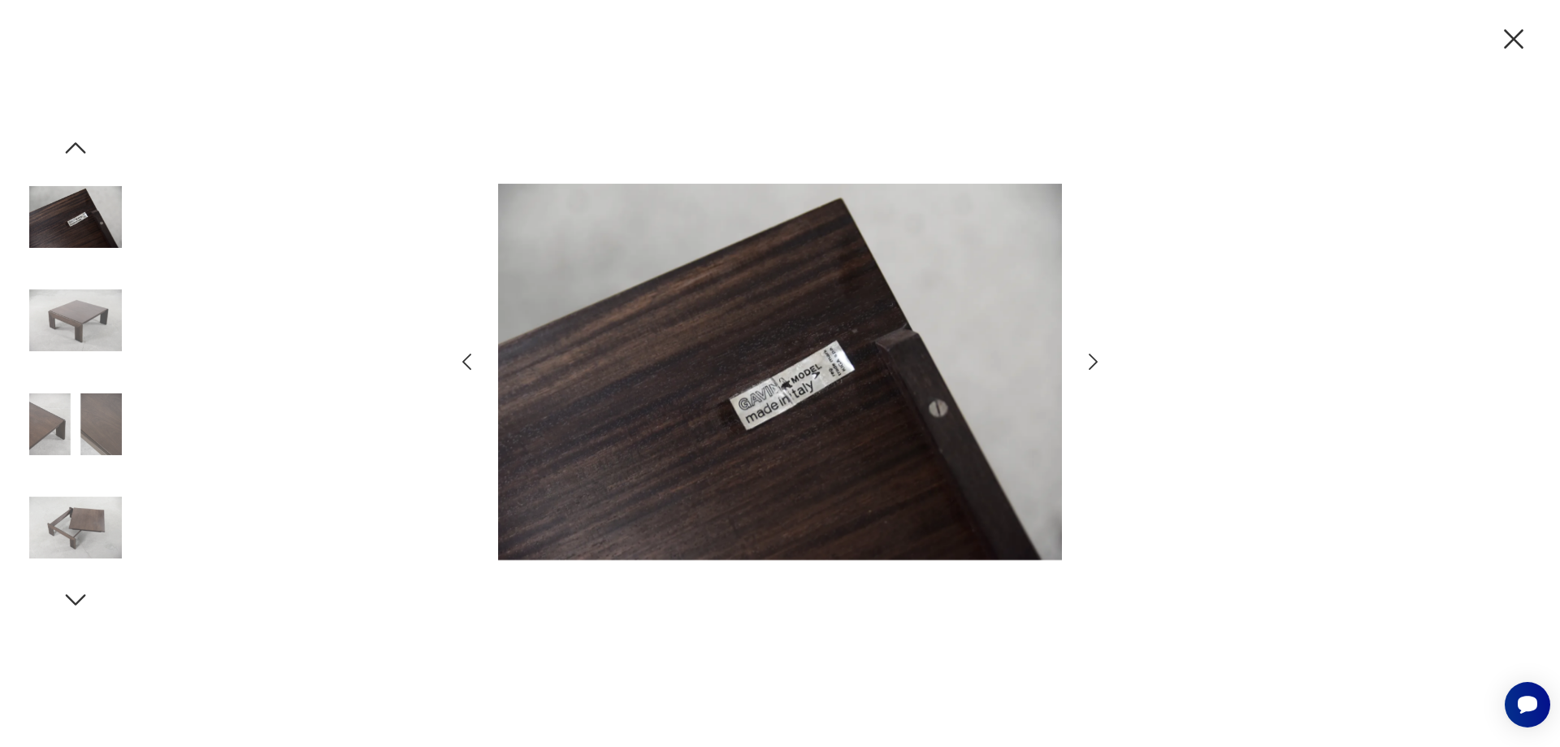
click at [1097, 358] on icon "button" at bounding box center [1093, 362] width 24 height 24
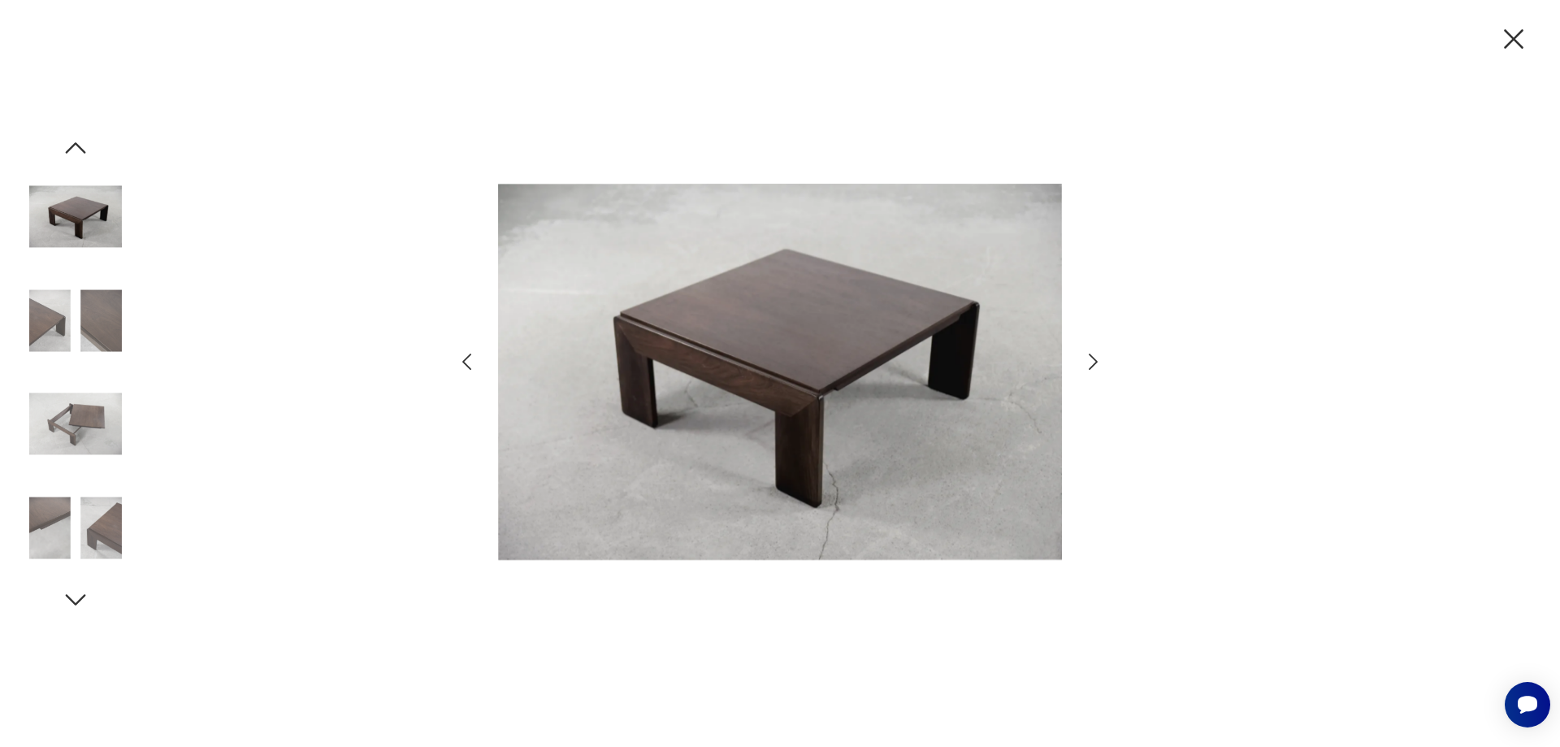
click at [1097, 358] on icon "button" at bounding box center [1093, 362] width 24 height 24
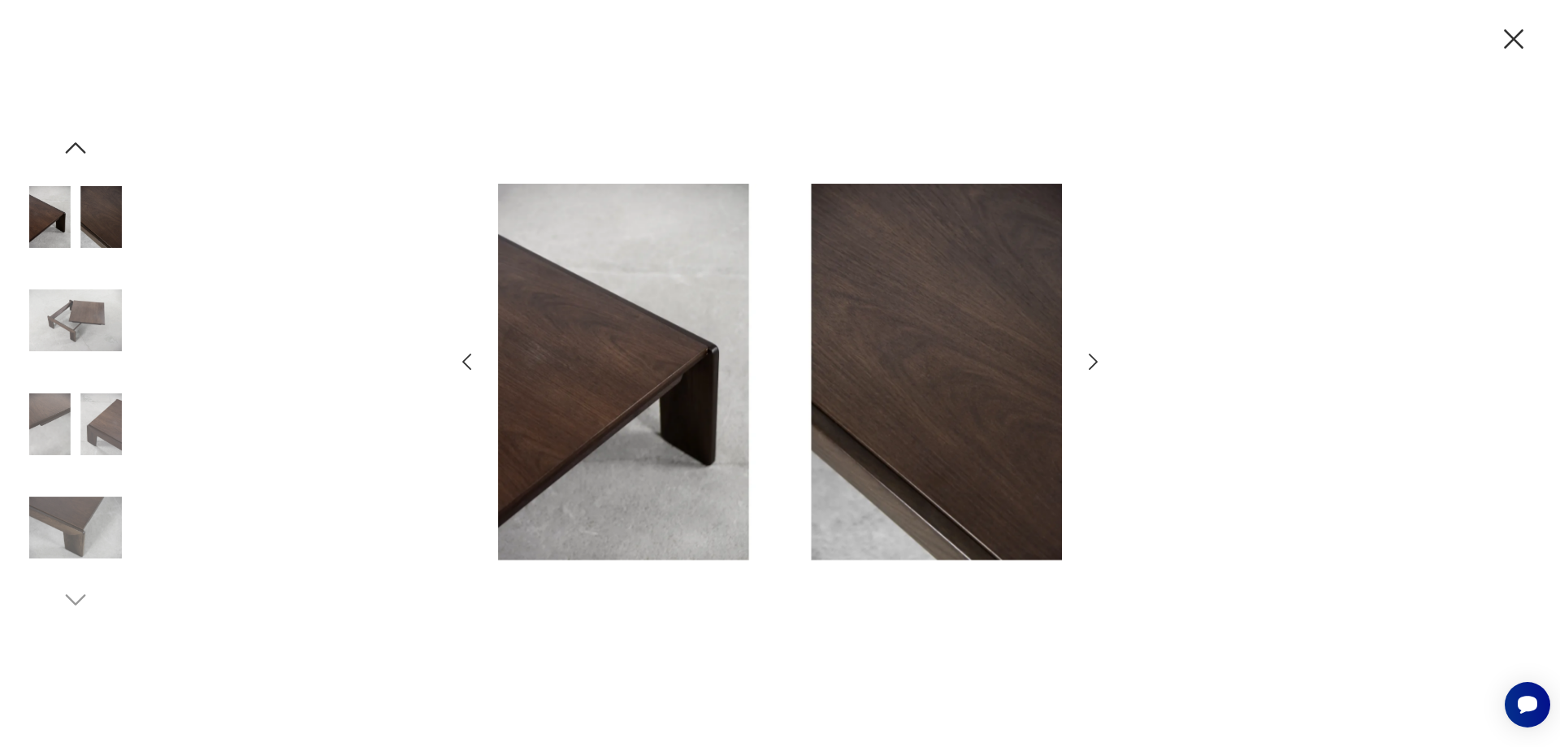
click at [1097, 358] on icon "button" at bounding box center [1093, 362] width 24 height 24
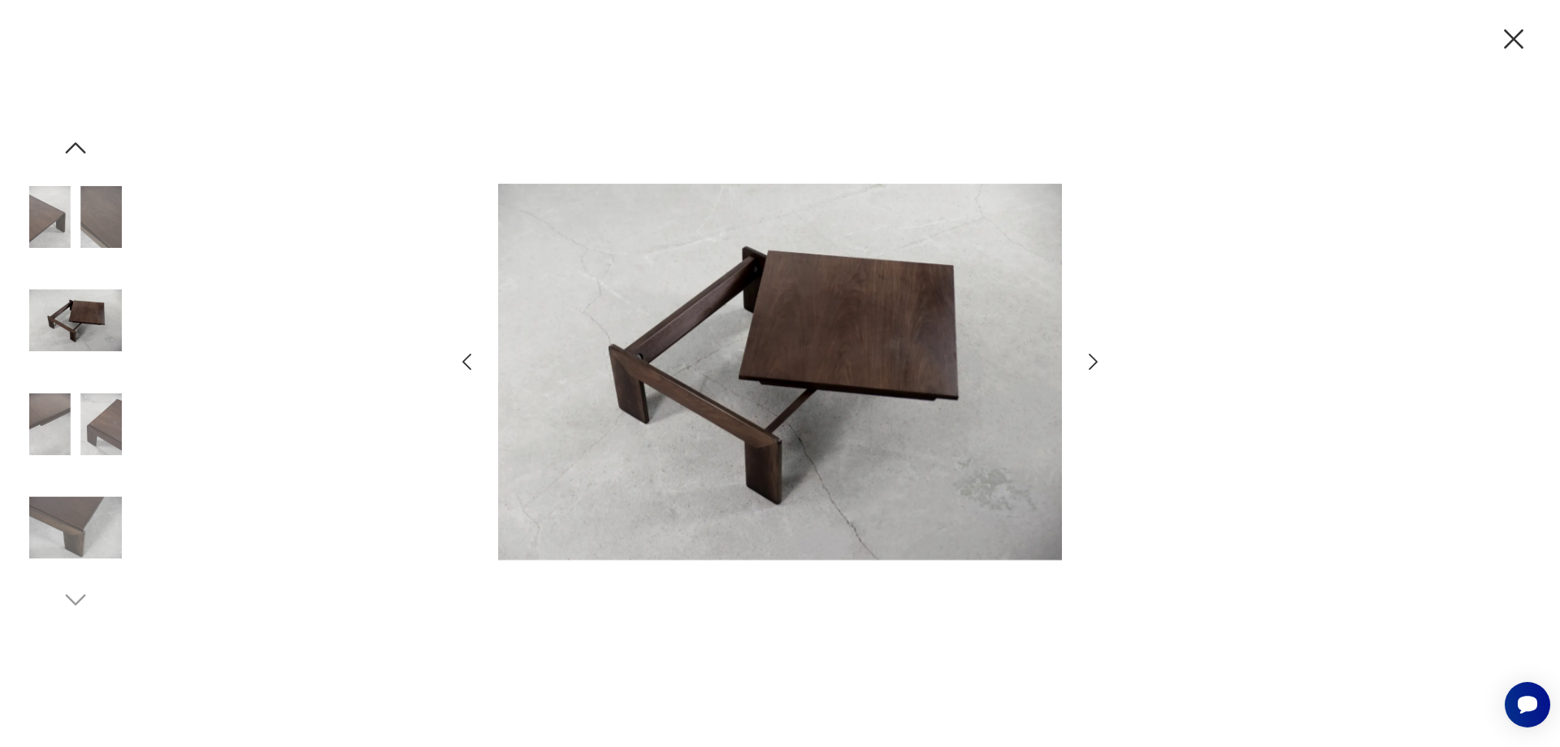
click at [1097, 358] on icon "button" at bounding box center [1093, 362] width 24 height 24
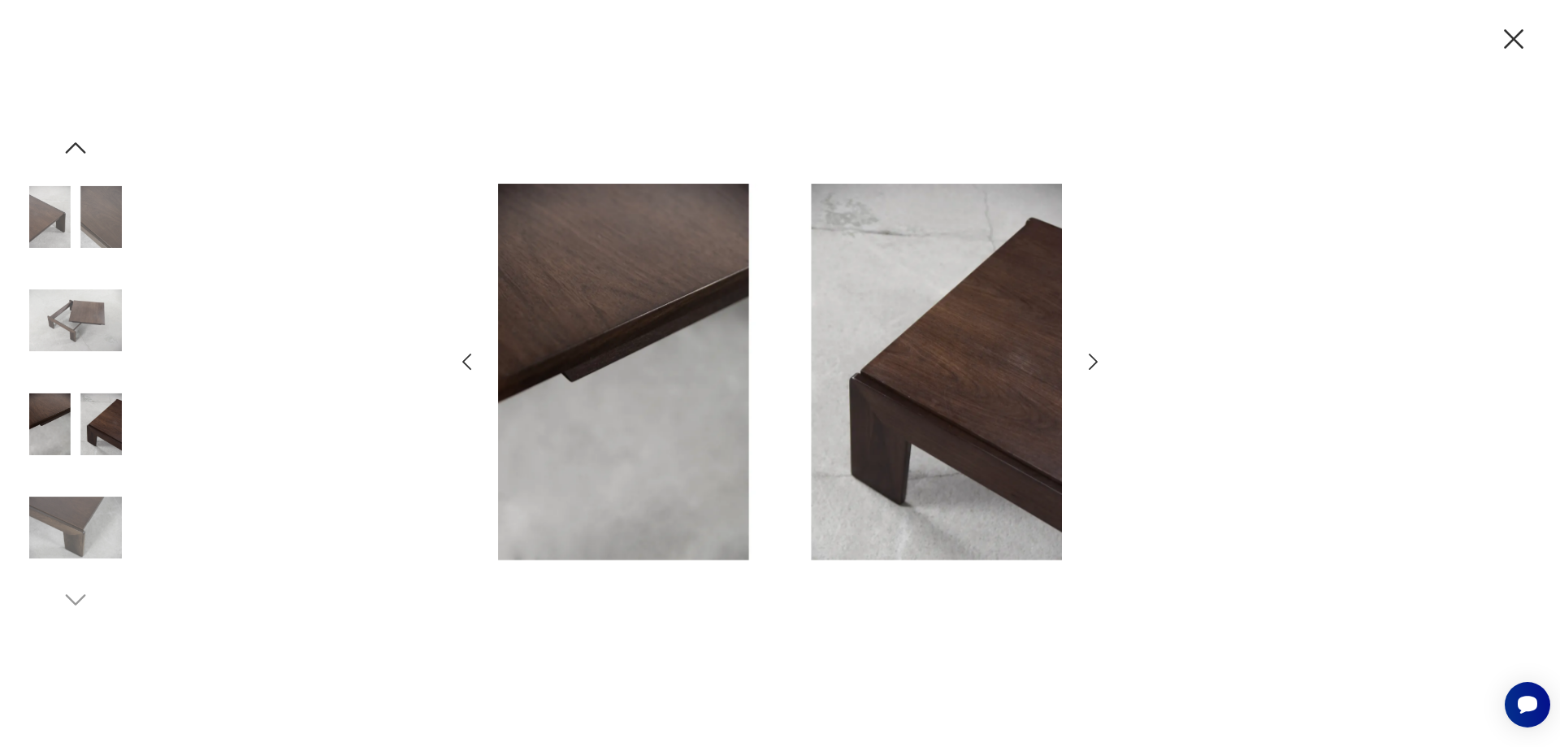
click at [1097, 358] on icon "button" at bounding box center [1093, 362] width 24 height 24
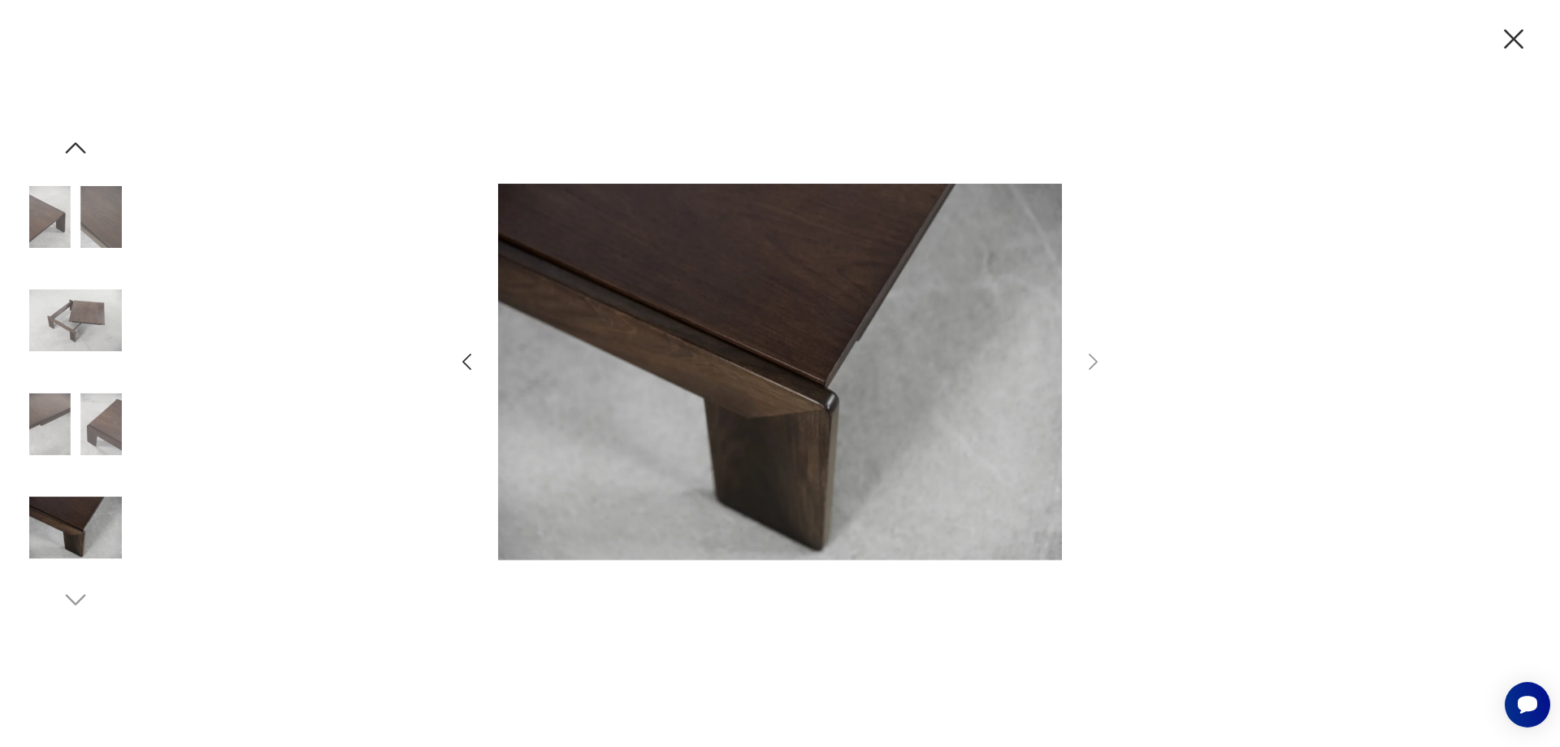
click at [1514, 33] on icon "button" at bounding box center [1514, 39] width 34 height 34
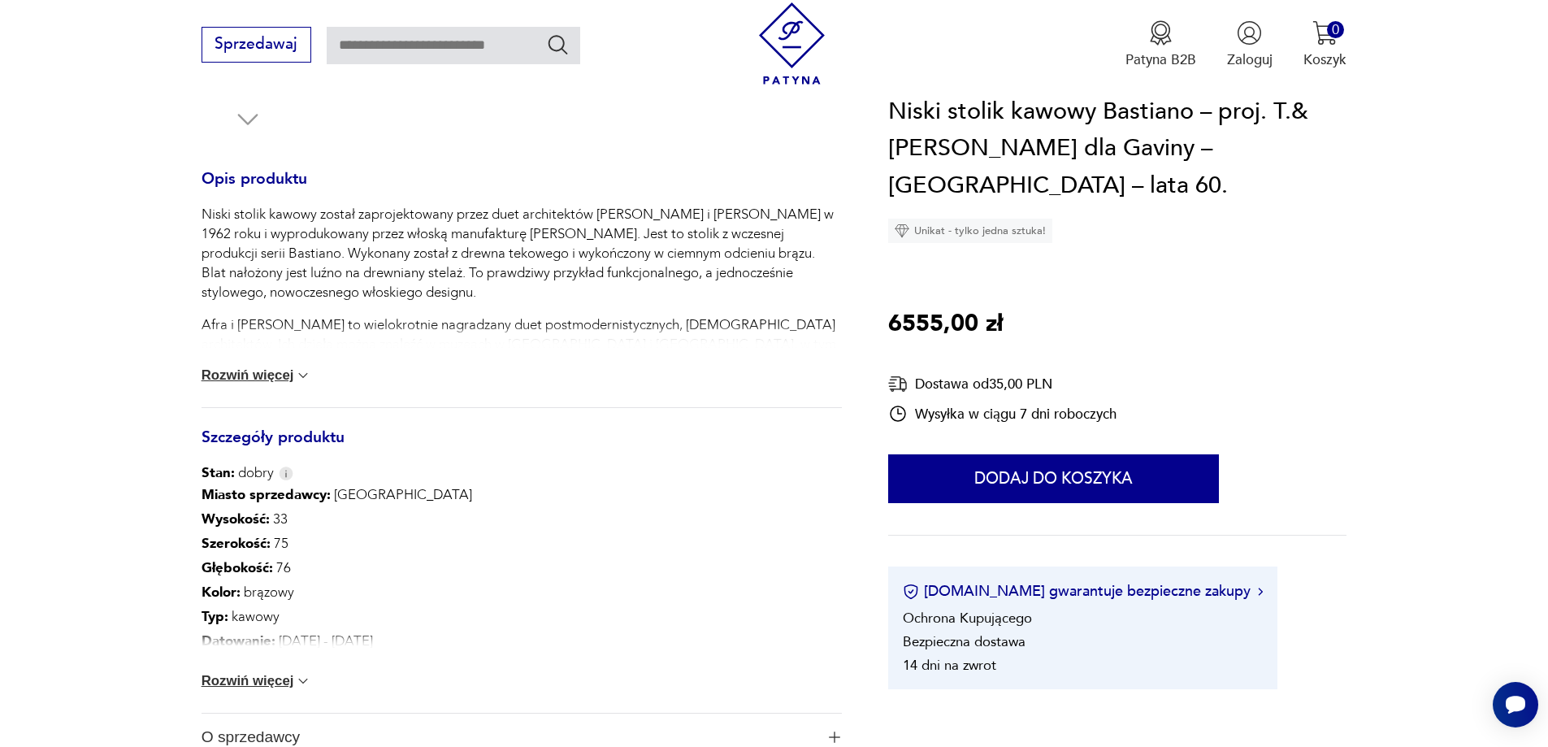
scroll to position [813, 0]
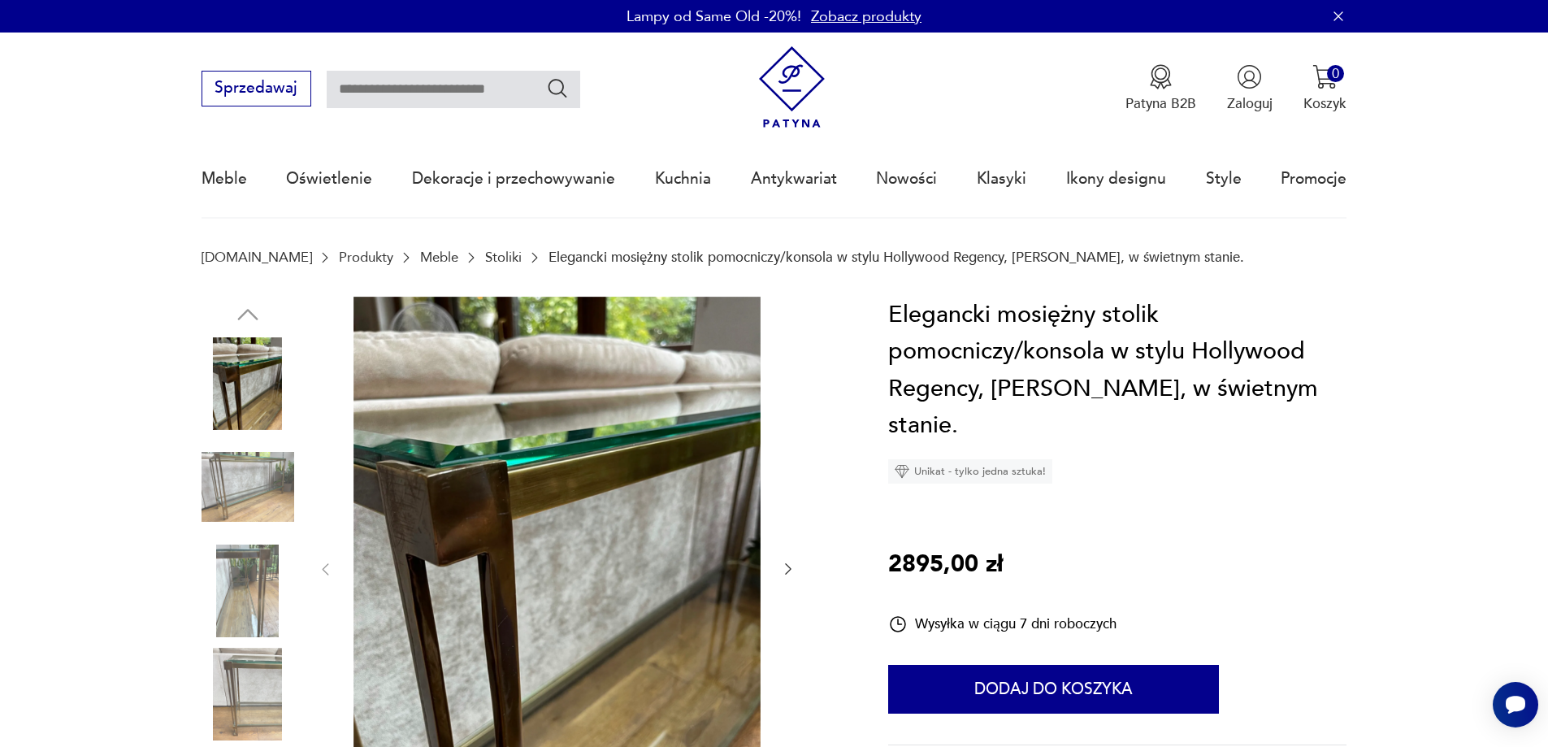
click at [248, 488] on img at bounding box center [248, 486] width 93 height 93
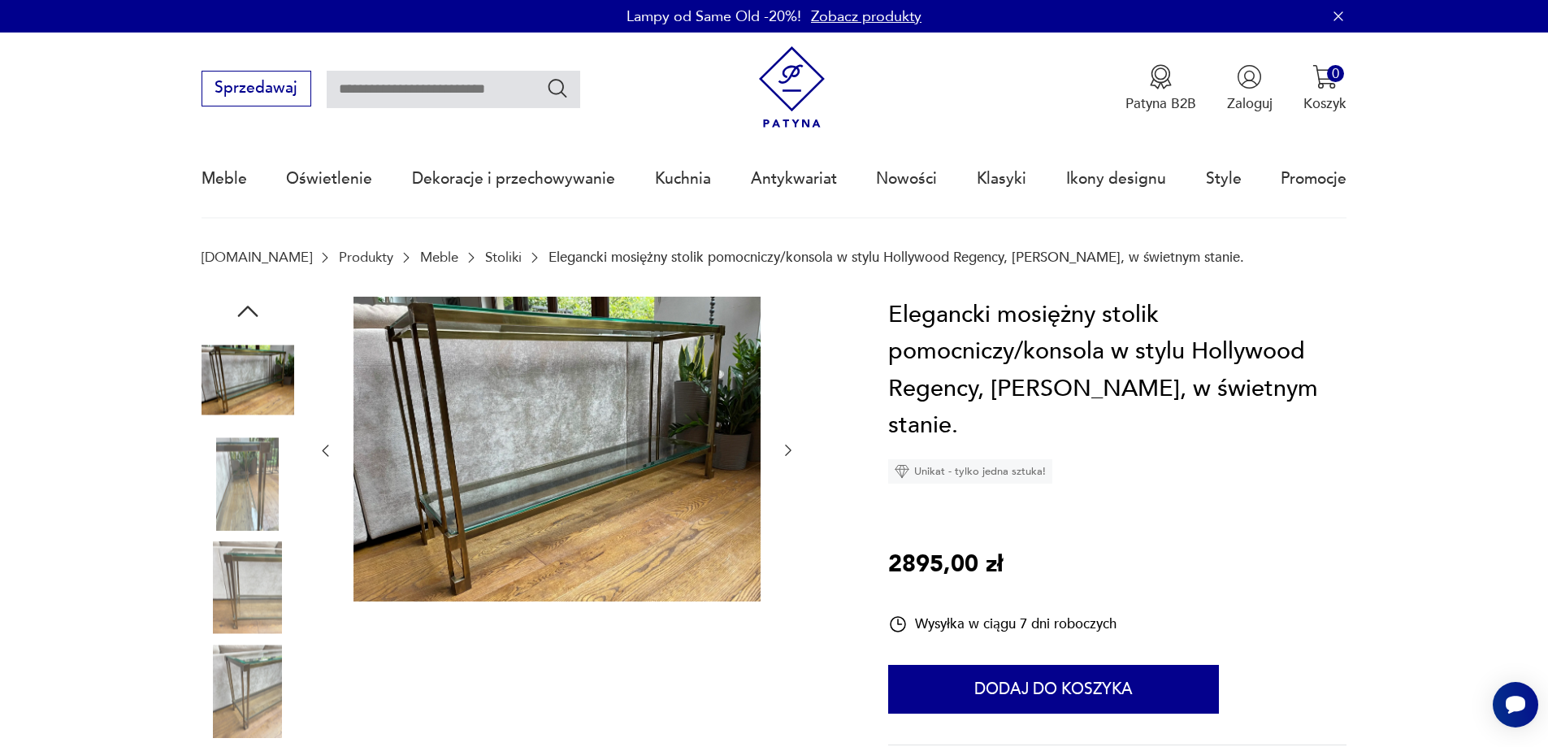
click at [227, 524] on img at bounding box center [248, 483] width 93 height 93
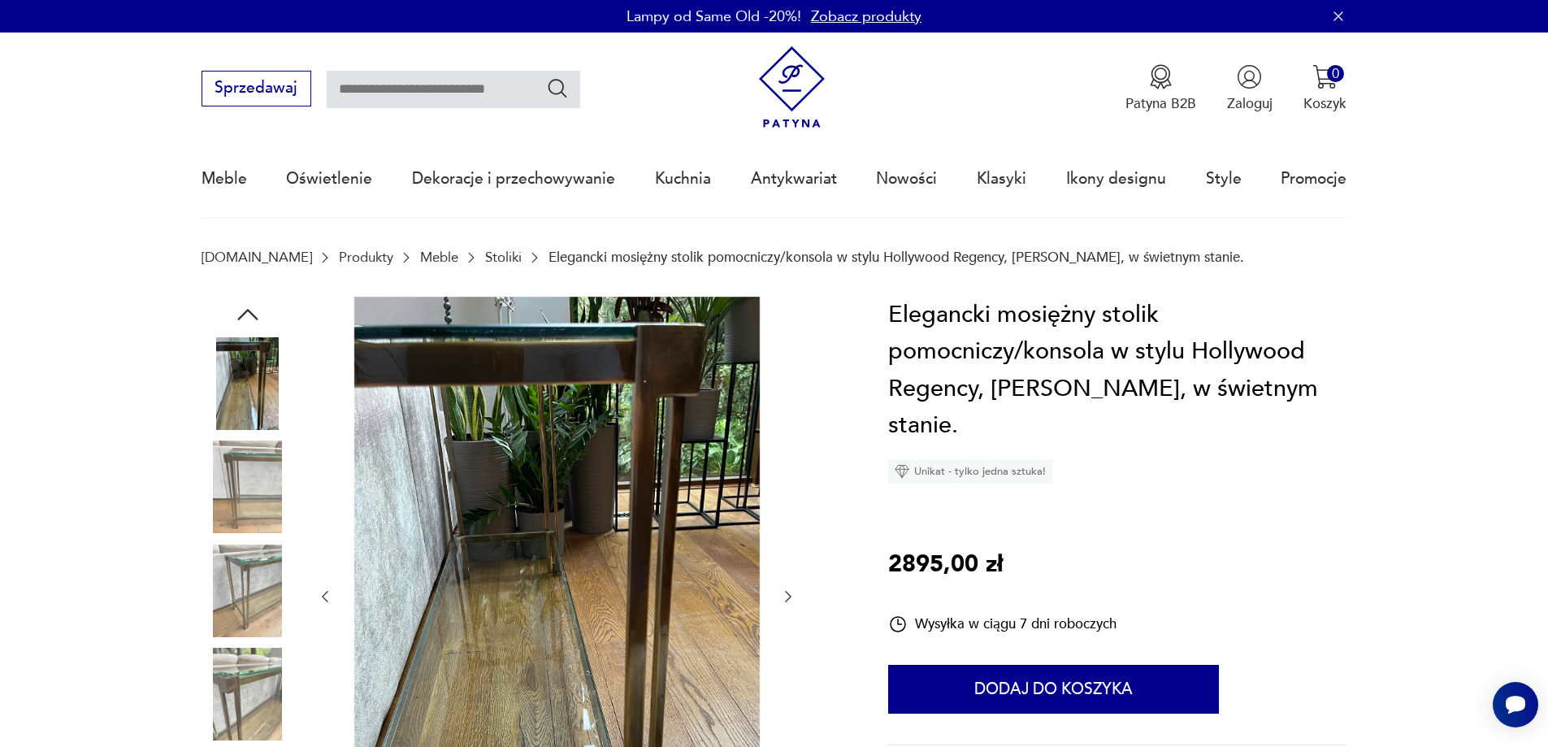
click at [232, 555] on img at bounding box center [248, 590] width 93 height 93
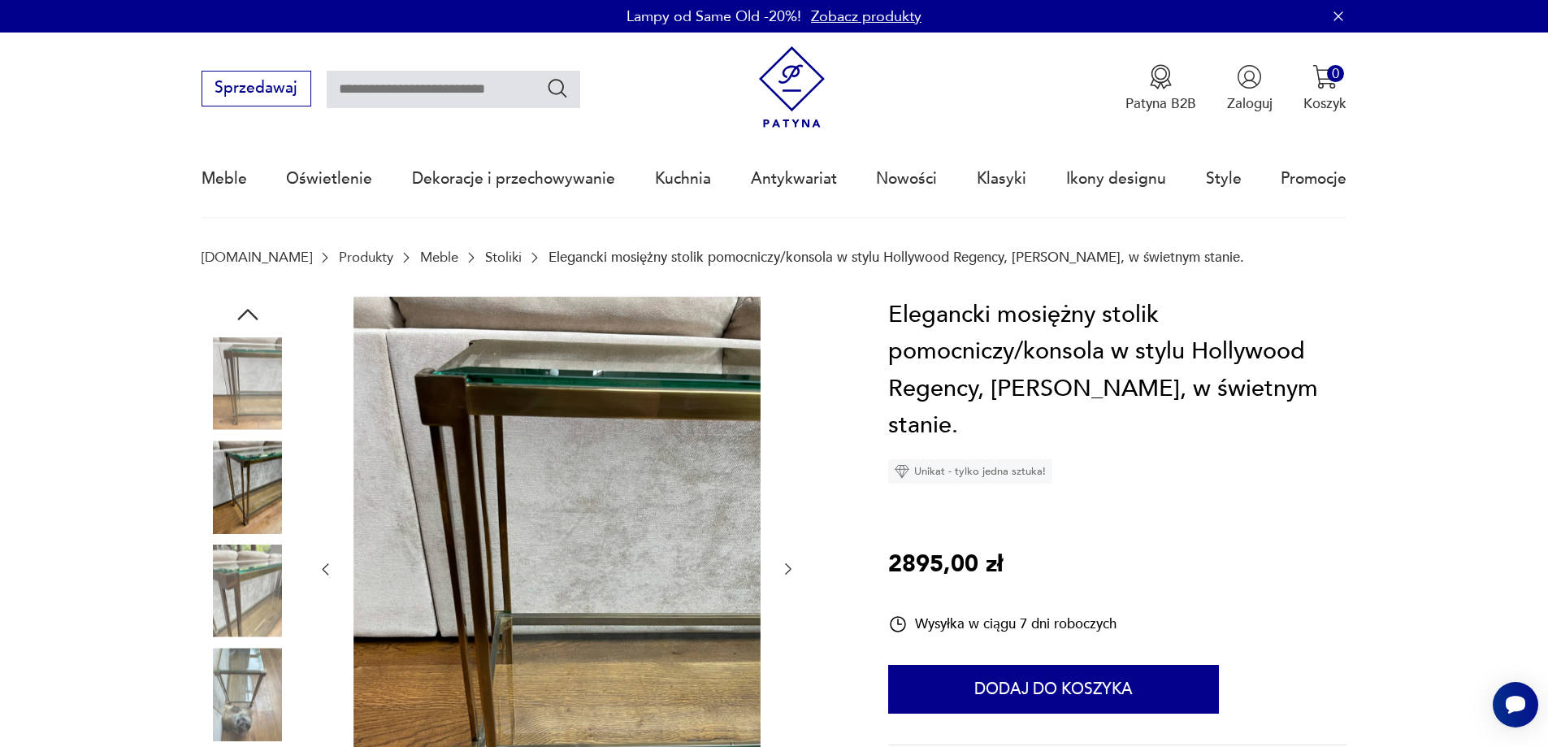
click at [260, 621] on img at bounding box center [248, 590] width 93 height 93
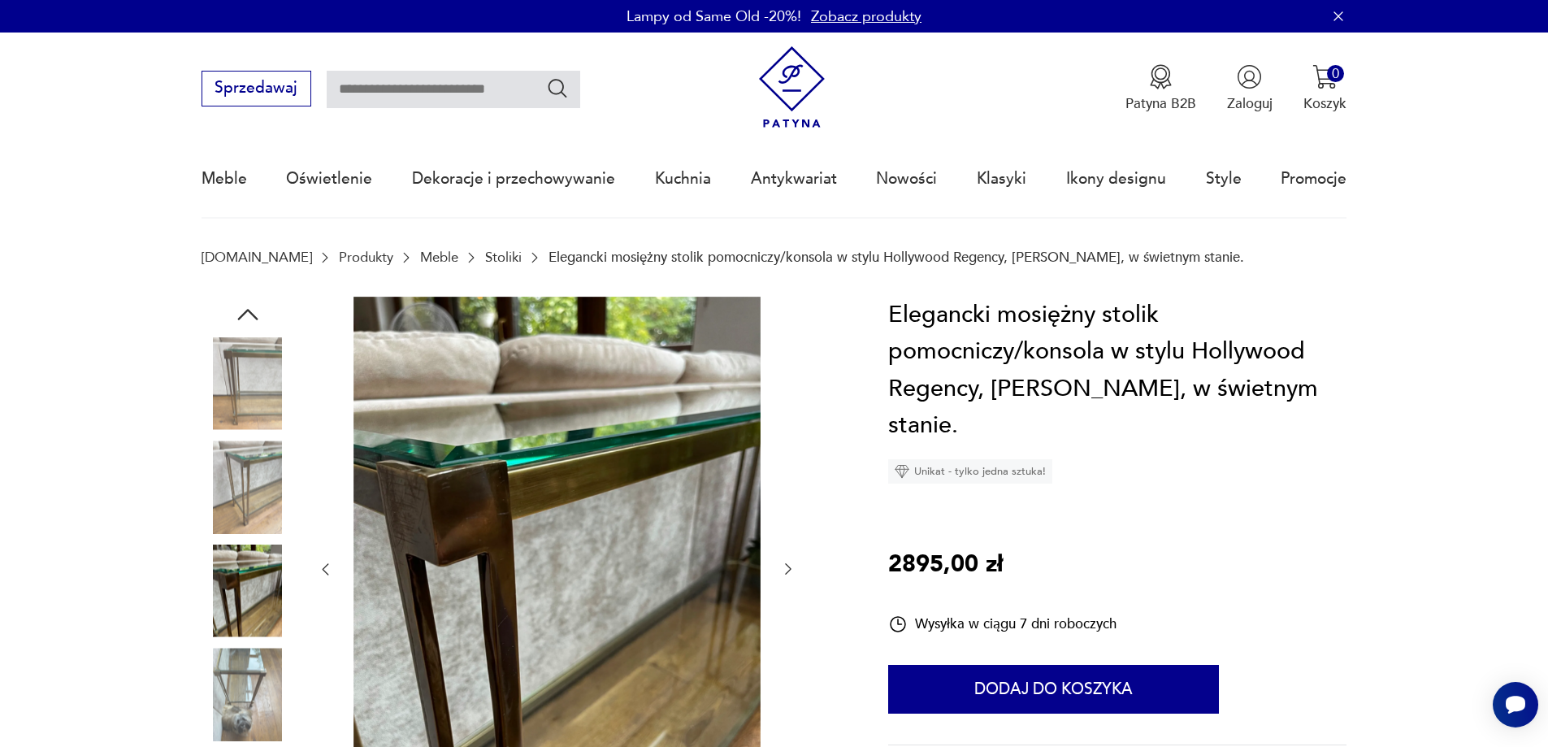
click at [223, 713] on img at bounding box center [248, 694] width 93 height 93
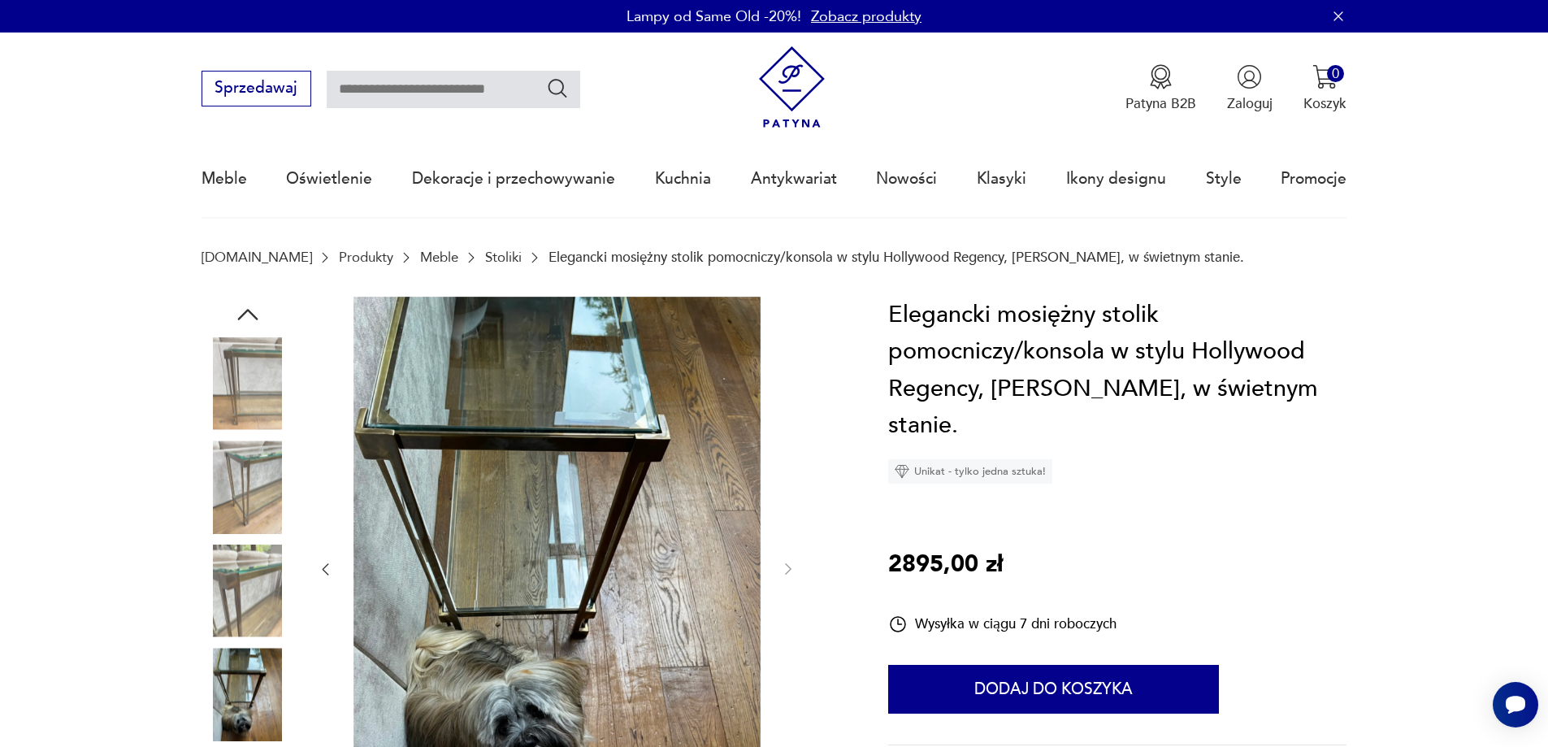
click at [254, 485] on img at bounding box center [248, 486] width 93 height 93
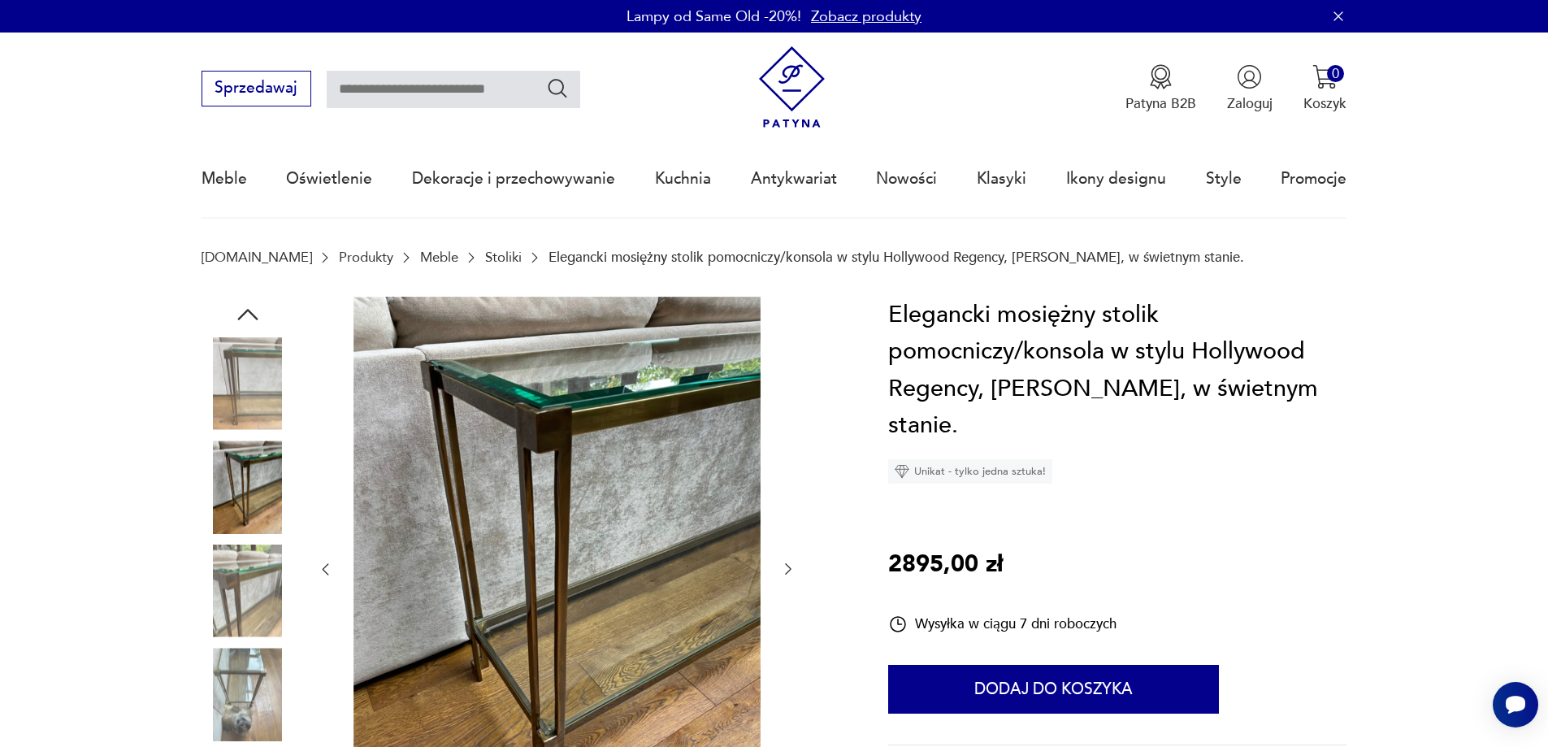
click at [780, 571] on icon "button" at bounding box center [788, 569] width 16 height 16
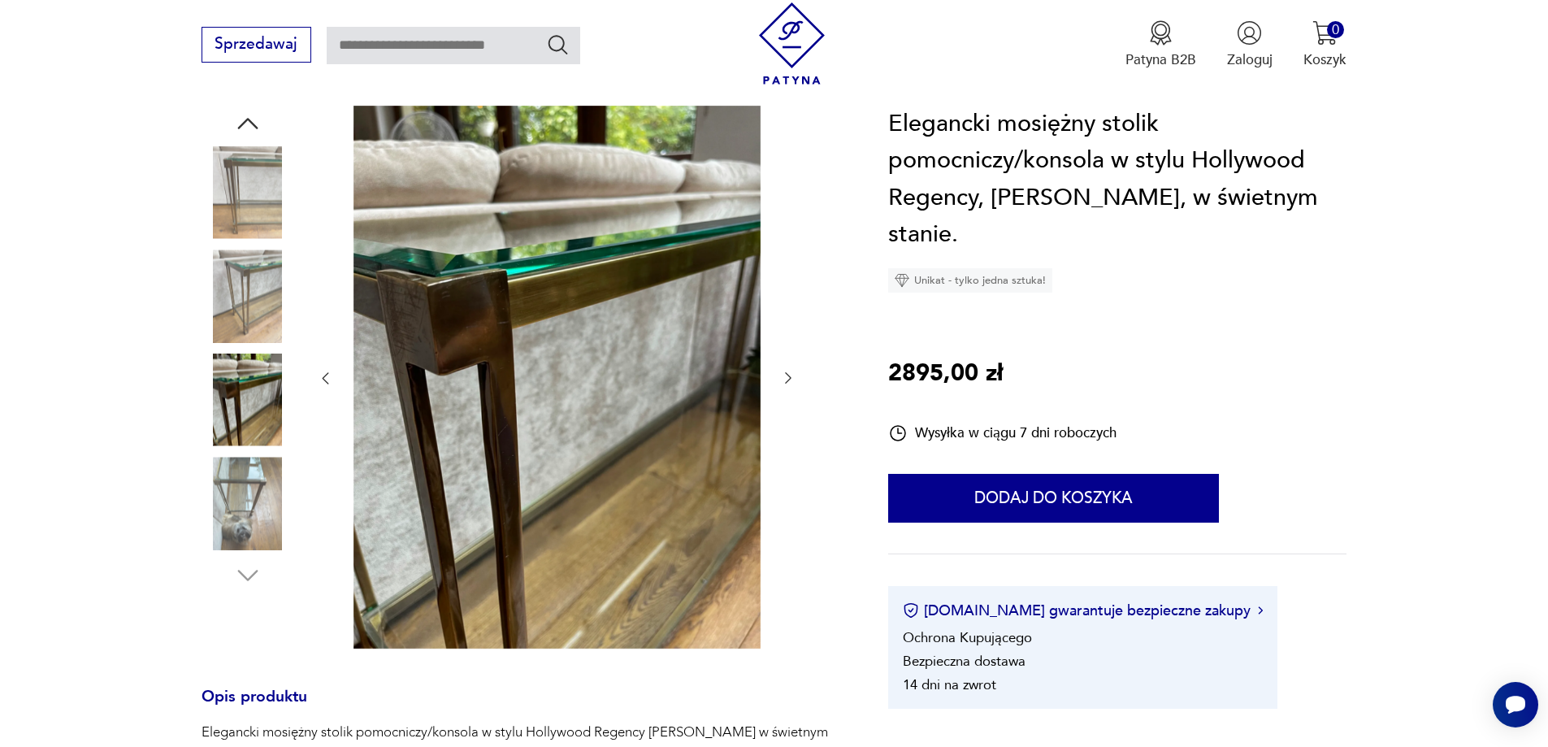
scroll to position [163, 0]
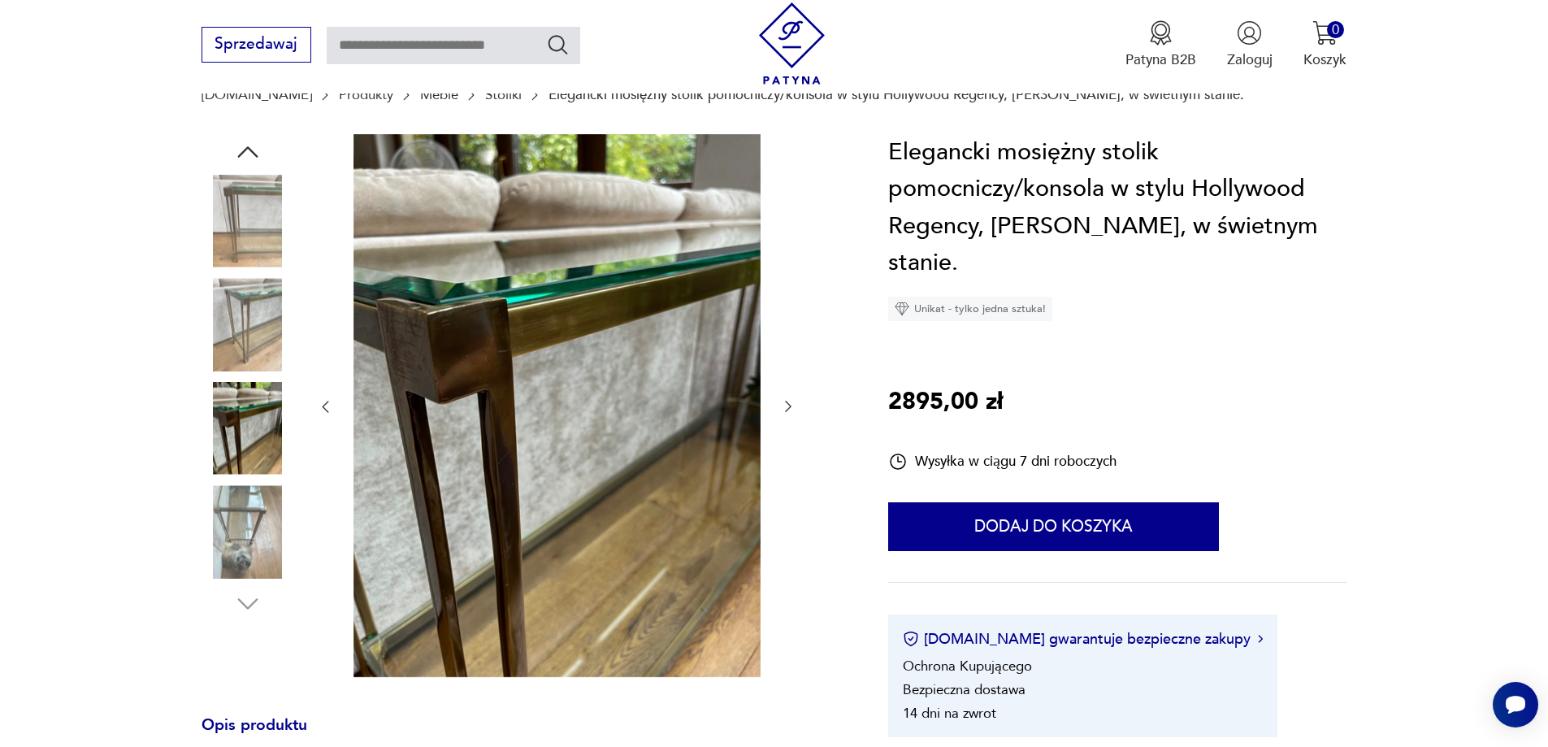
click at [786, 407] on icon "button" at bounding box center [788, 406] width 16 height 16
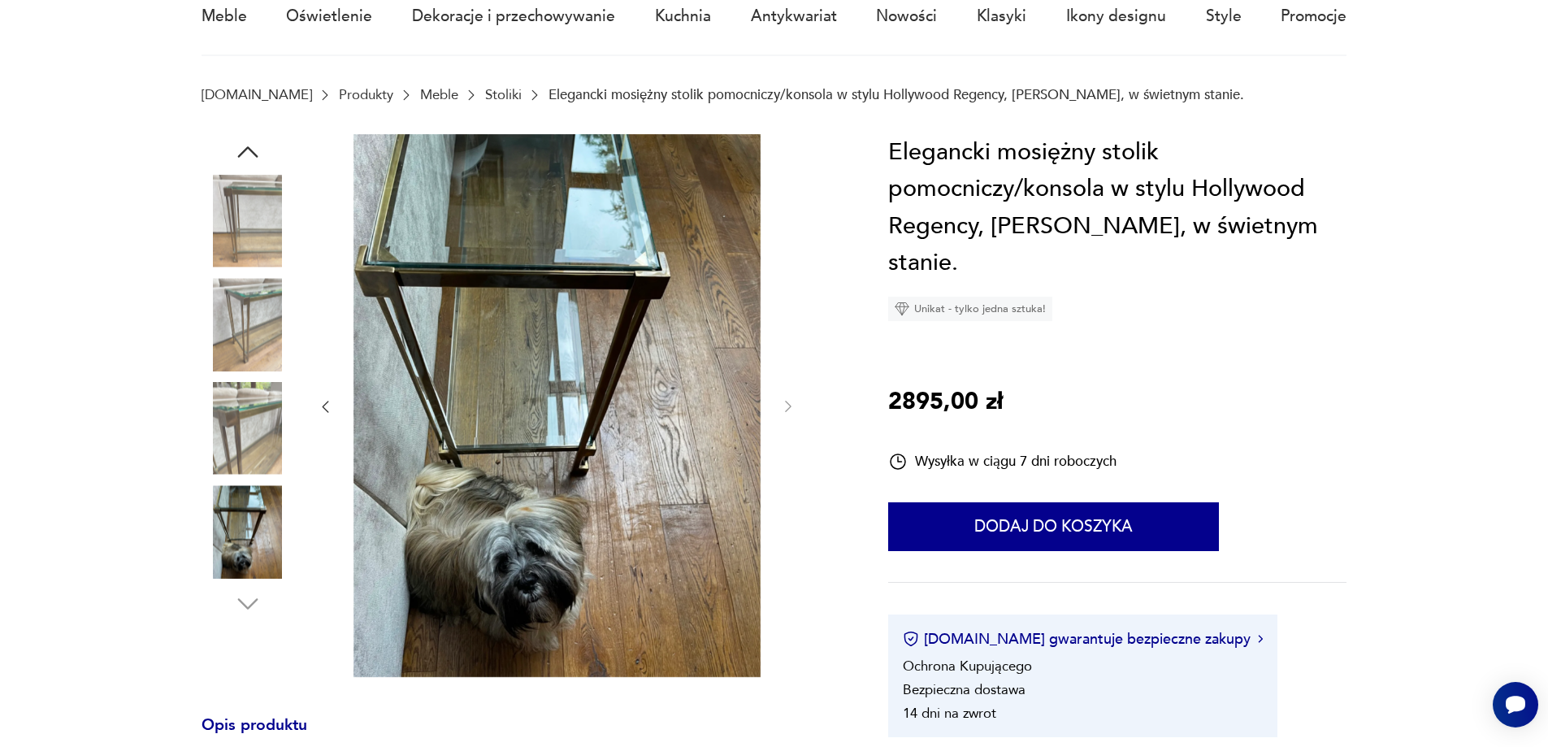
scroll to position [81, 0]
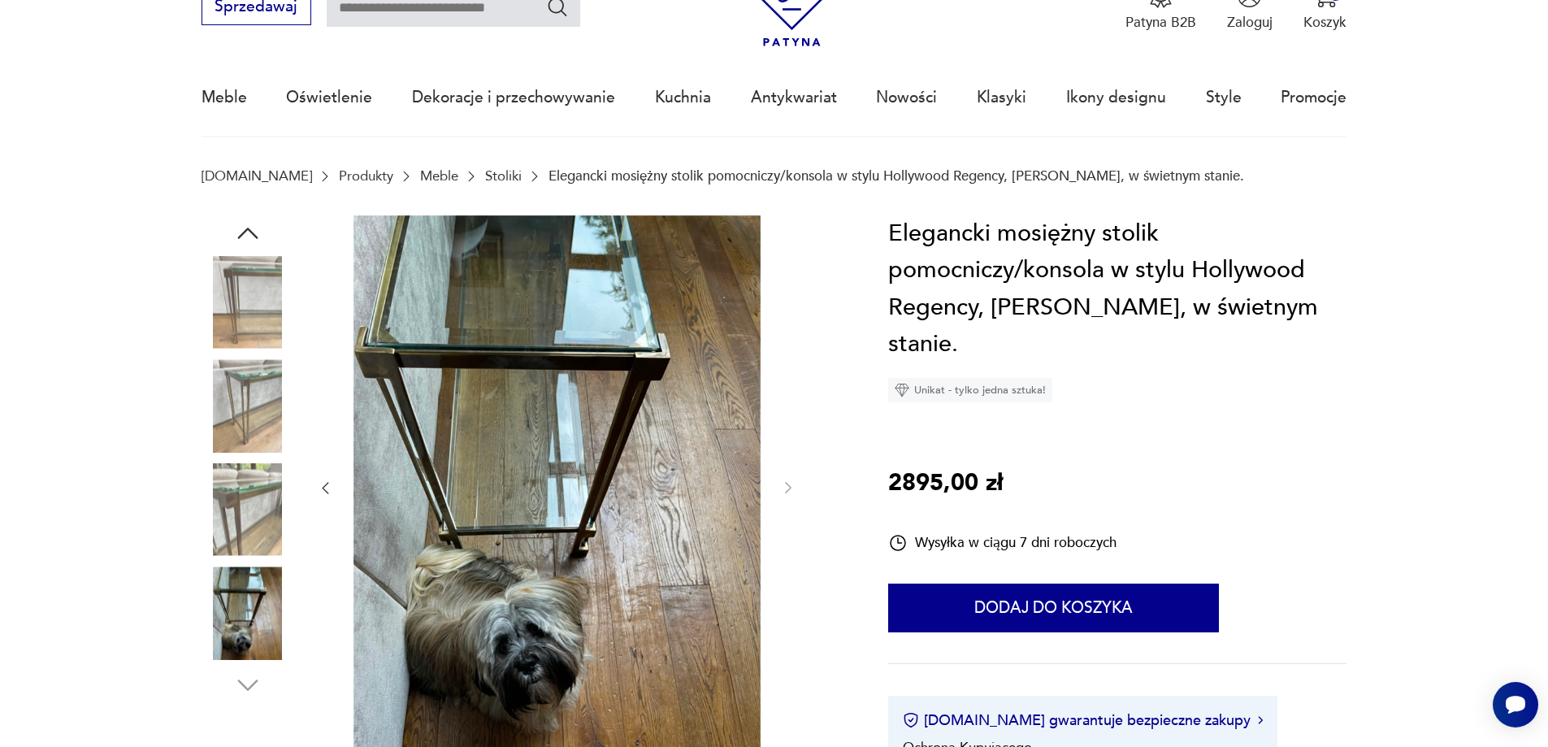
click at [328, 488] on icon "button" at bounding box center [325, 487] width 16 height 16
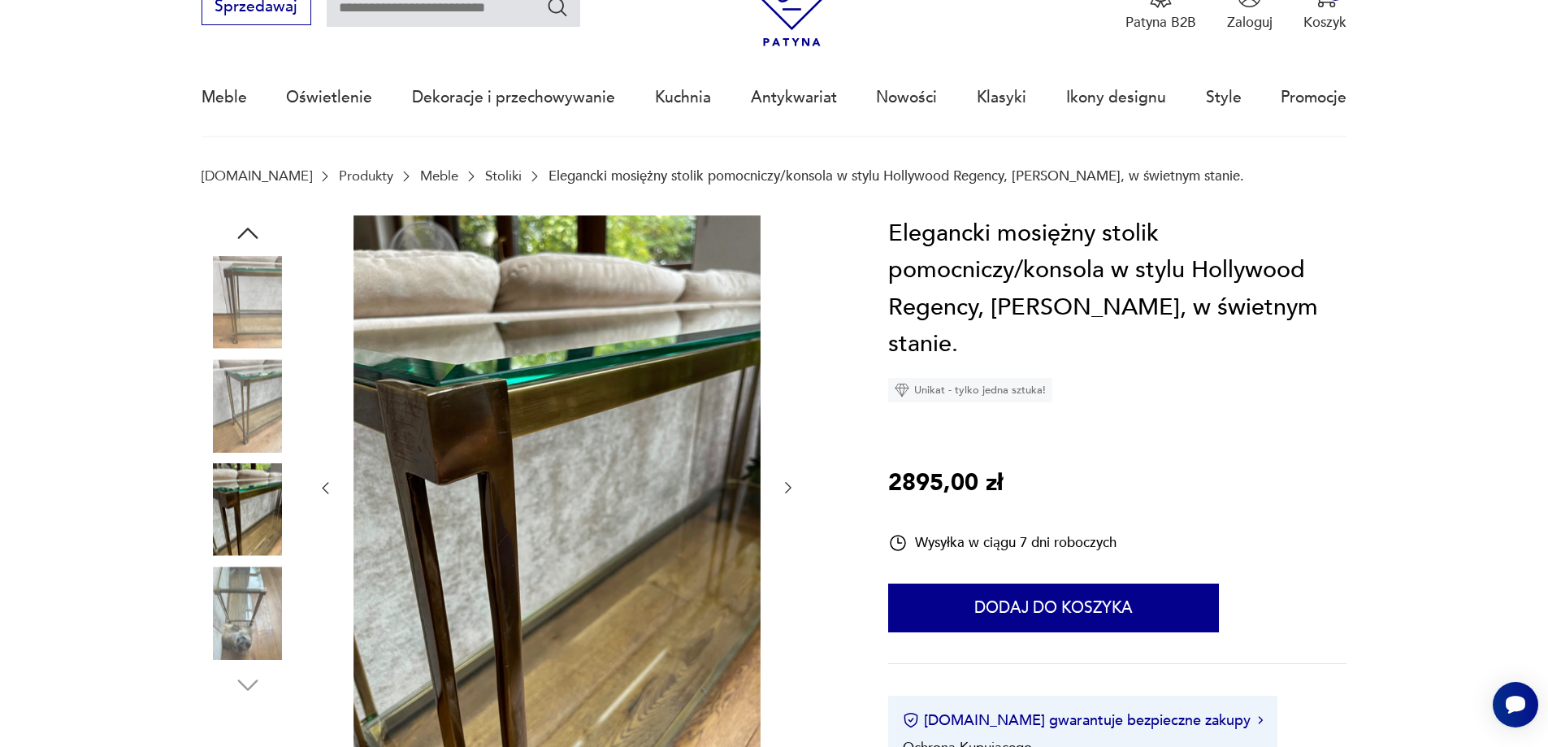
click at [328, 488] on icon "button" at bounding box center [325, 487] width 16 height 16
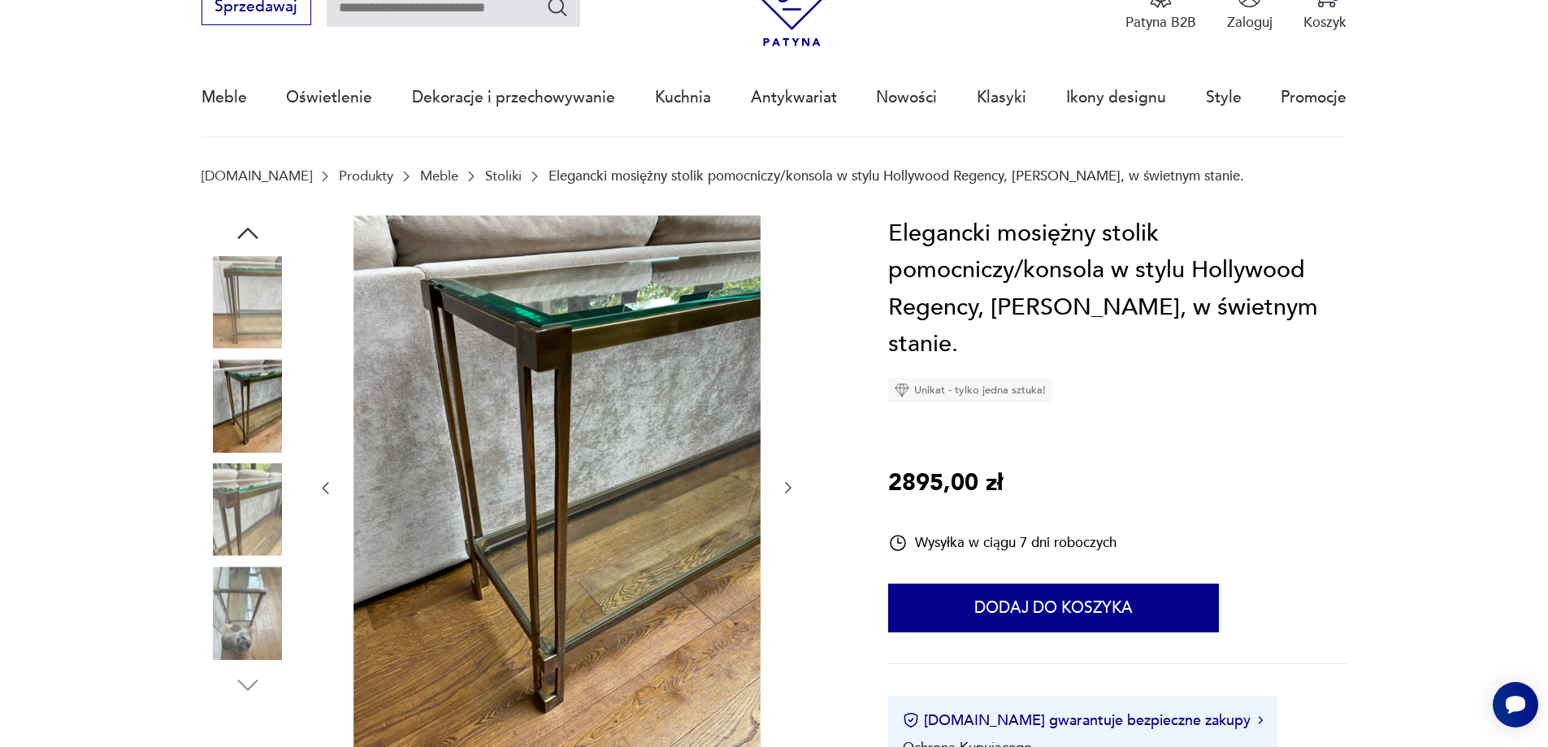
click at [328, 488] on icon "button" at bounding box center [325, 487] width 16 height 16
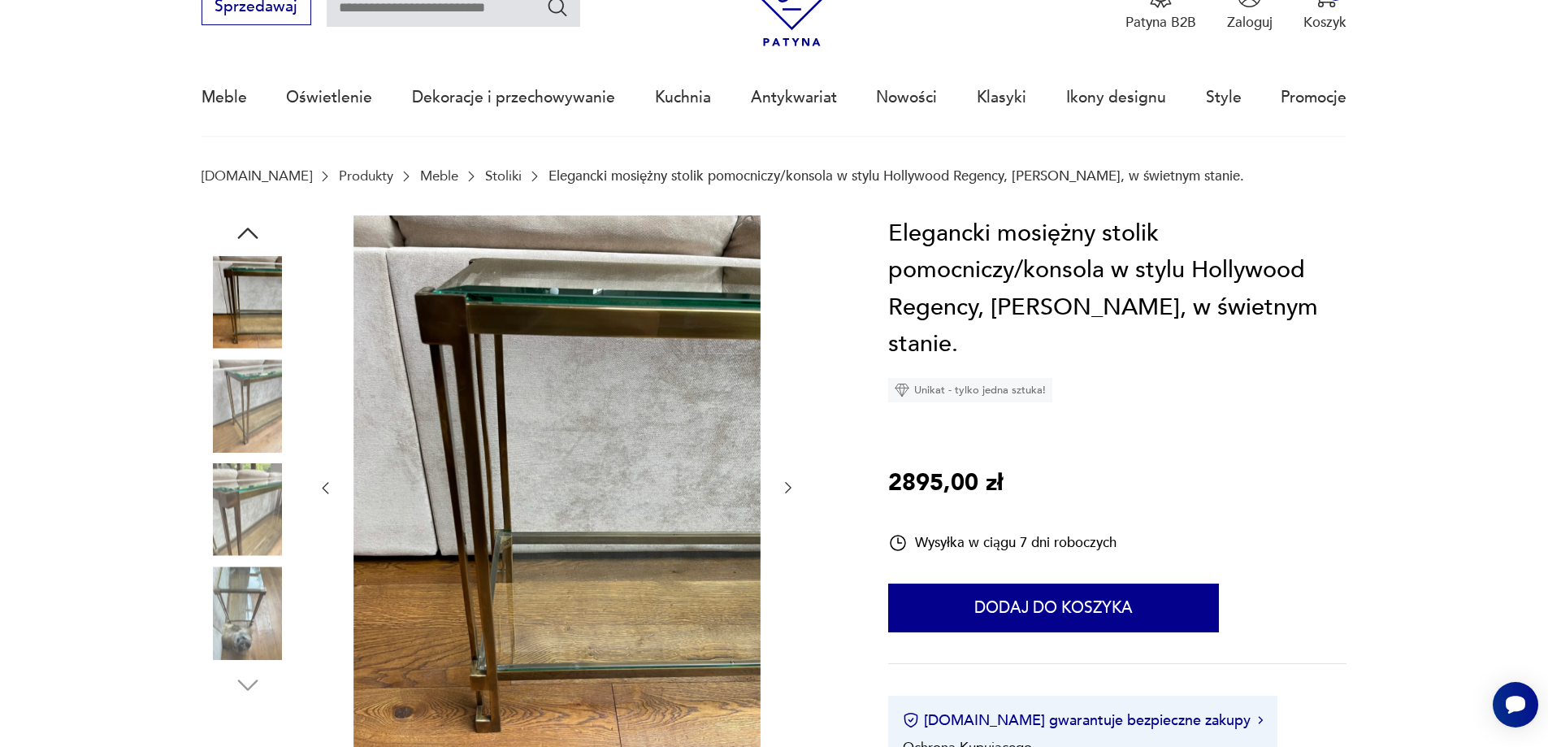
click at [328, 488] on icon "button" at bounding box center [325, 487] width 16 height 16
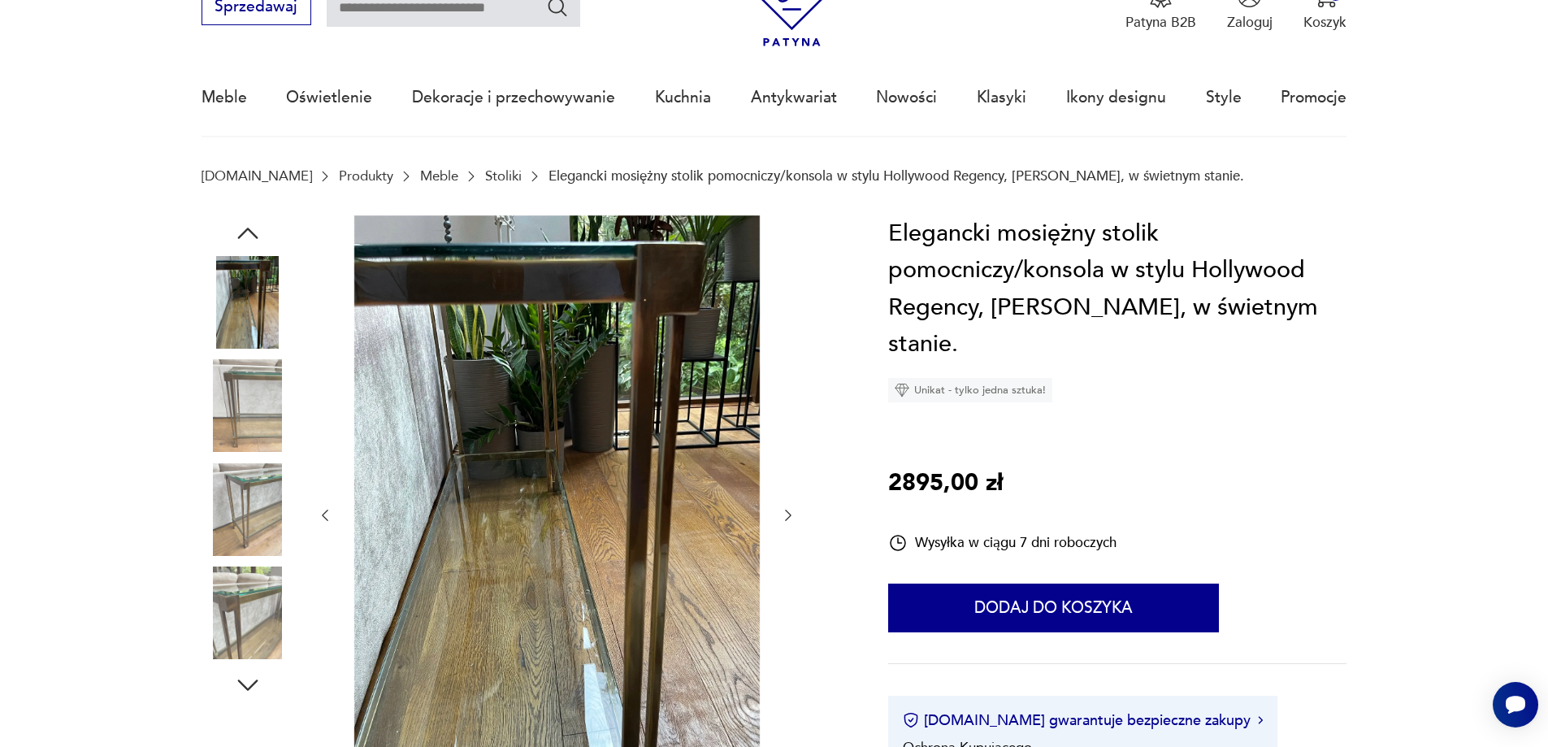
click at [328, 488] on div at bounding box center [556, 515] width 479 height 600
click at [328, 510] on icon "button" at bounding box center [326, 514] width 7 height 11
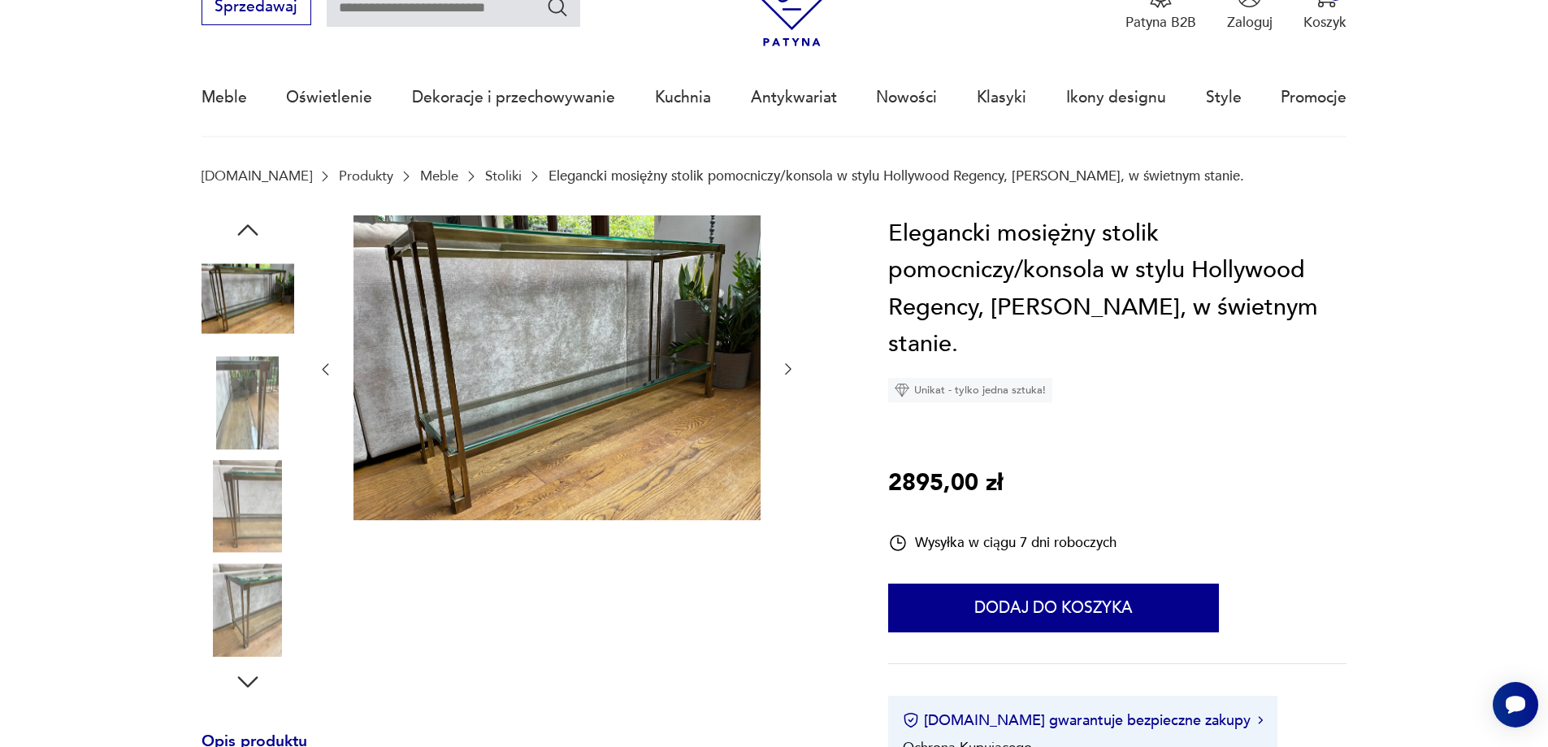
click at [323, 370] on icon "button" at bounding box center [325, 369] width 16 height 16
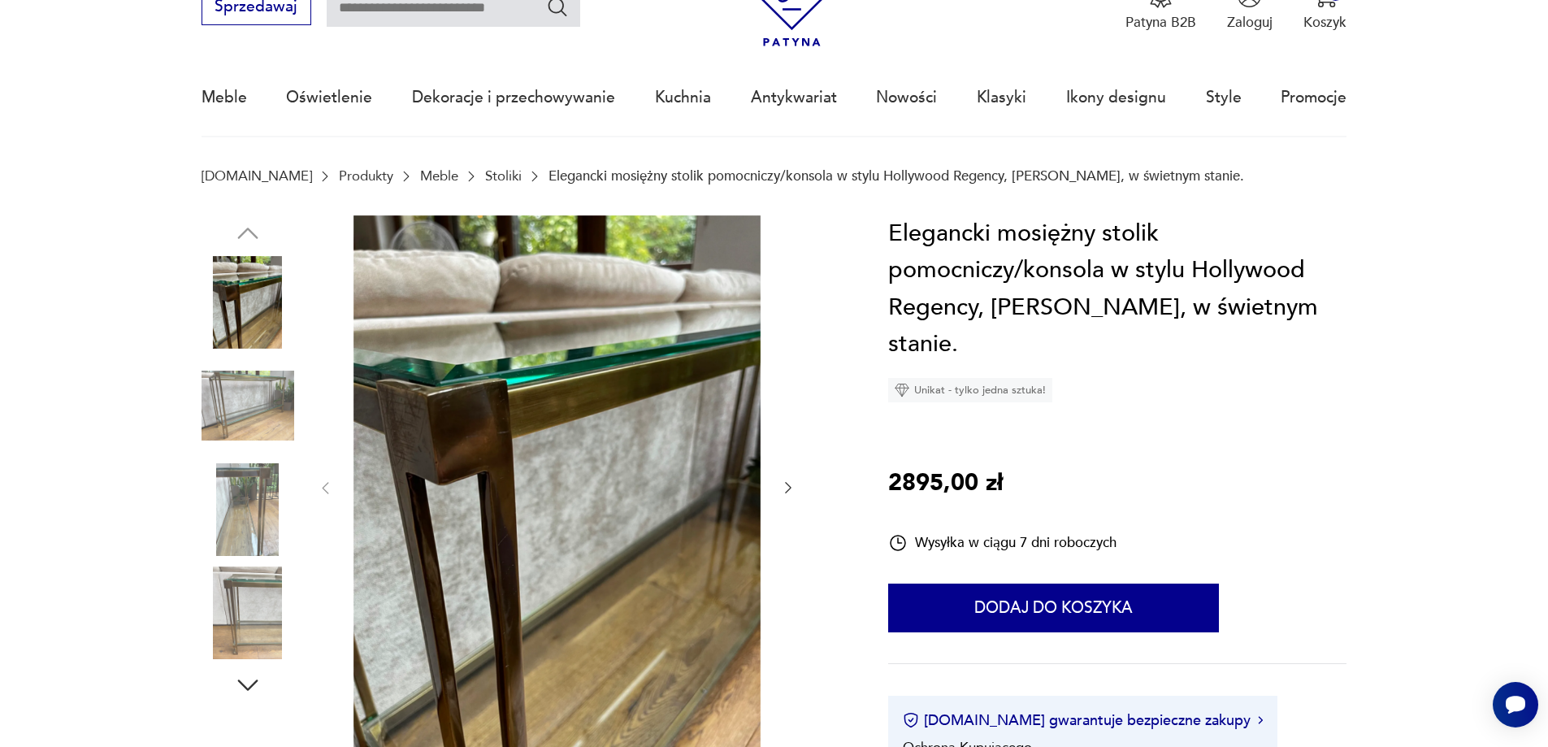
click at [323, 370] on div at bounding box center [556, 488] width 479 height 546
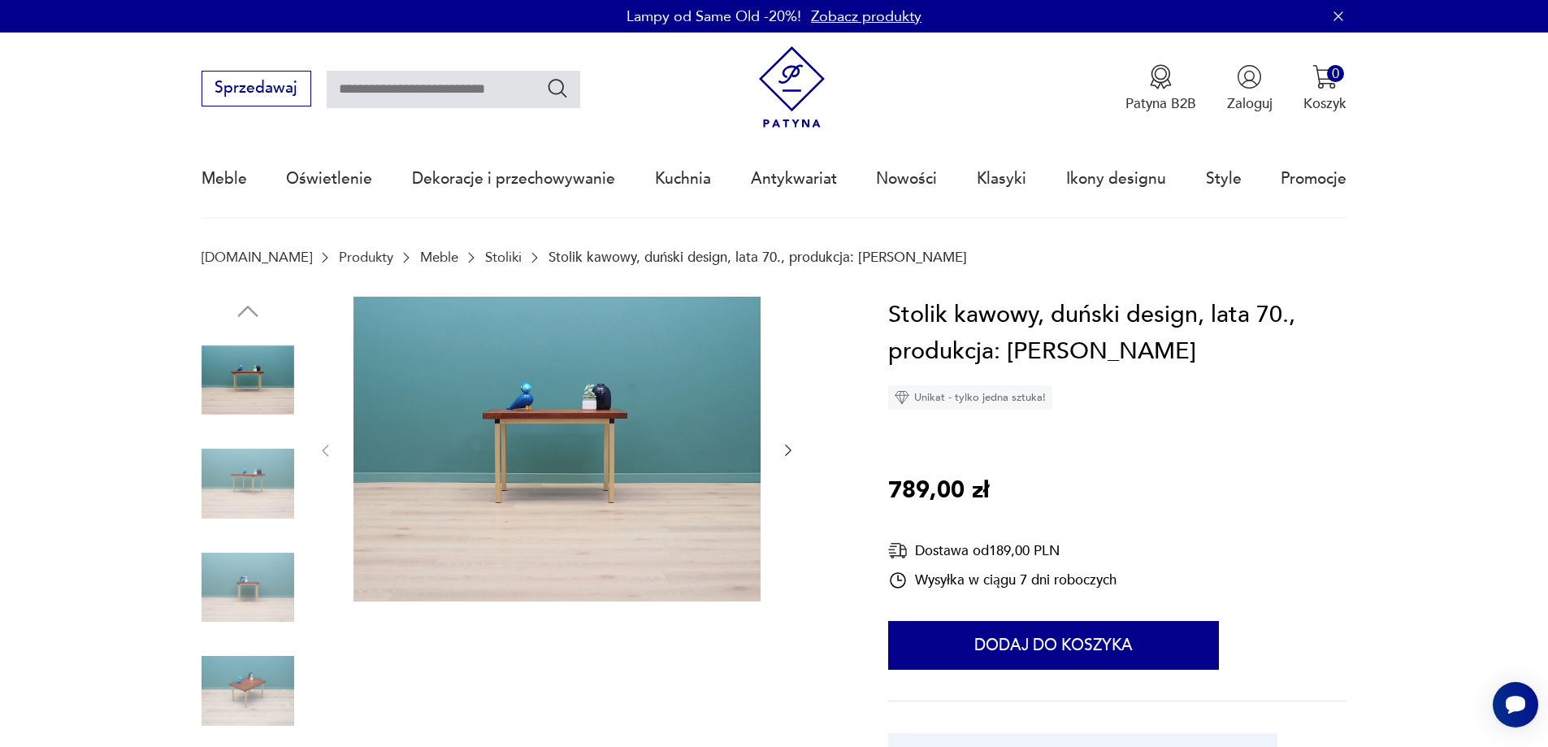
click at [279, 687] on img at bounding box center [248, 690] width 93 height 93
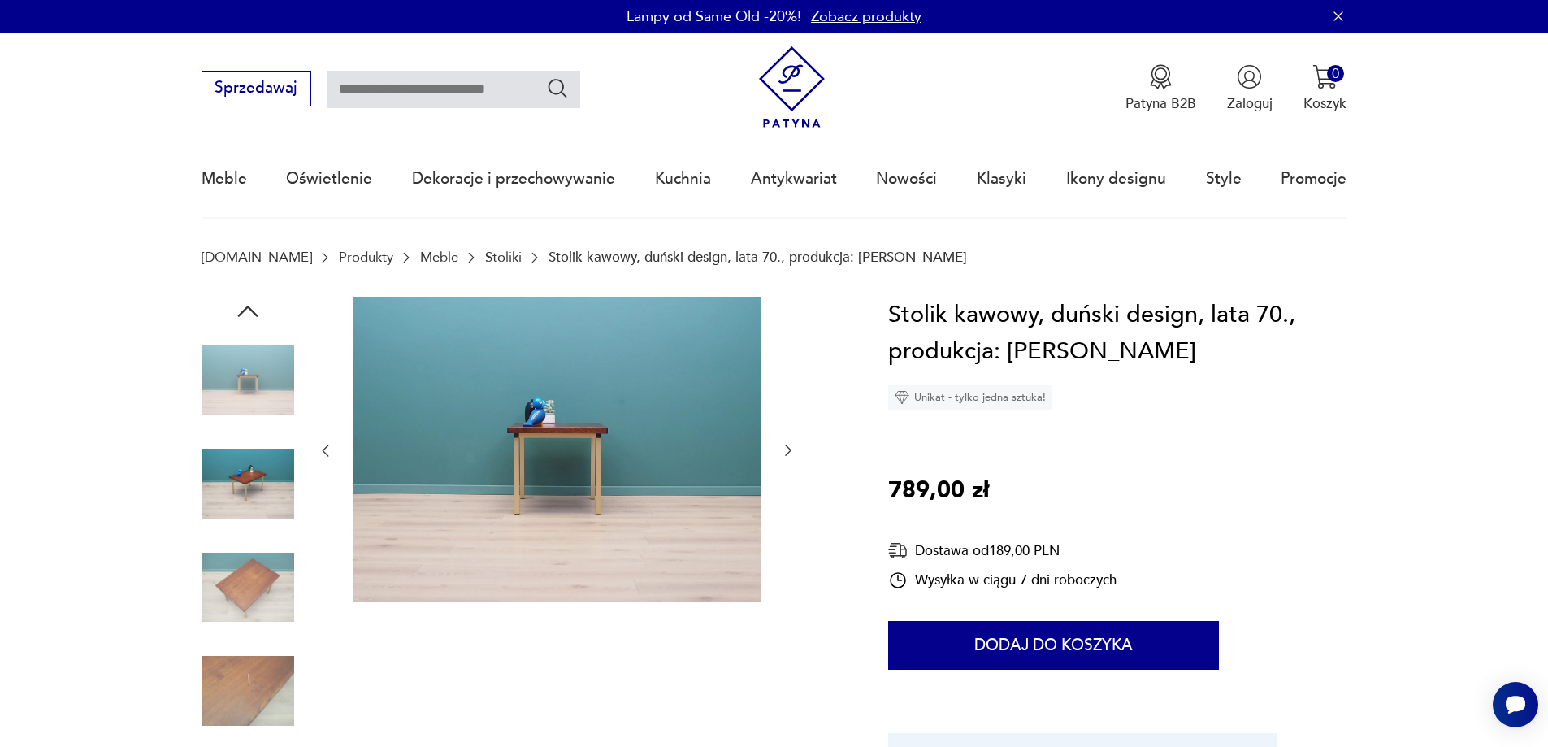
click at [298, 696] on div at bounding box center [522, 537] width 640 height 481
click at [260, 688] on img at bounding box center [248, 690] width 93 height 93
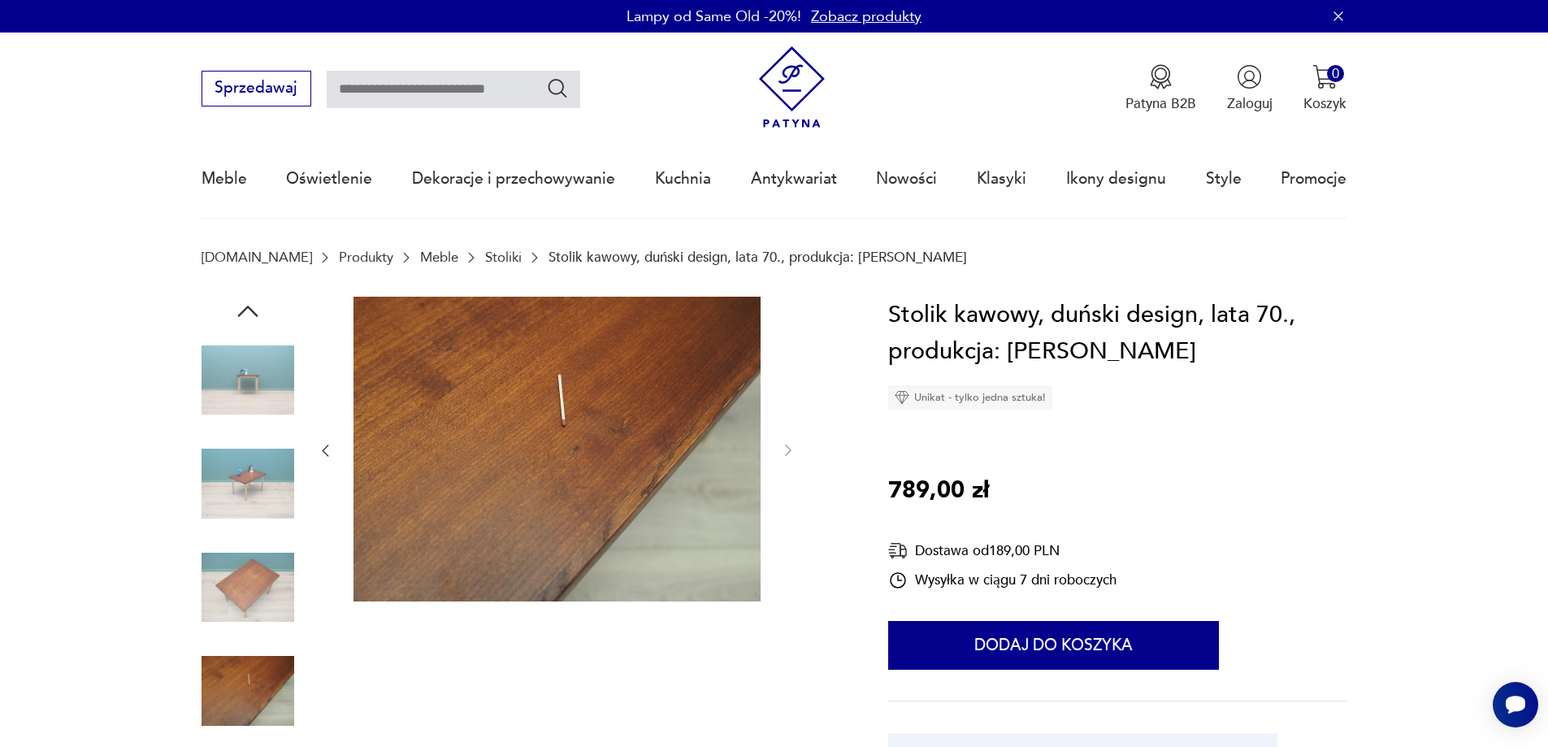
click at [236, 544] on img at bounding box center [248, 587] width 93 height 93
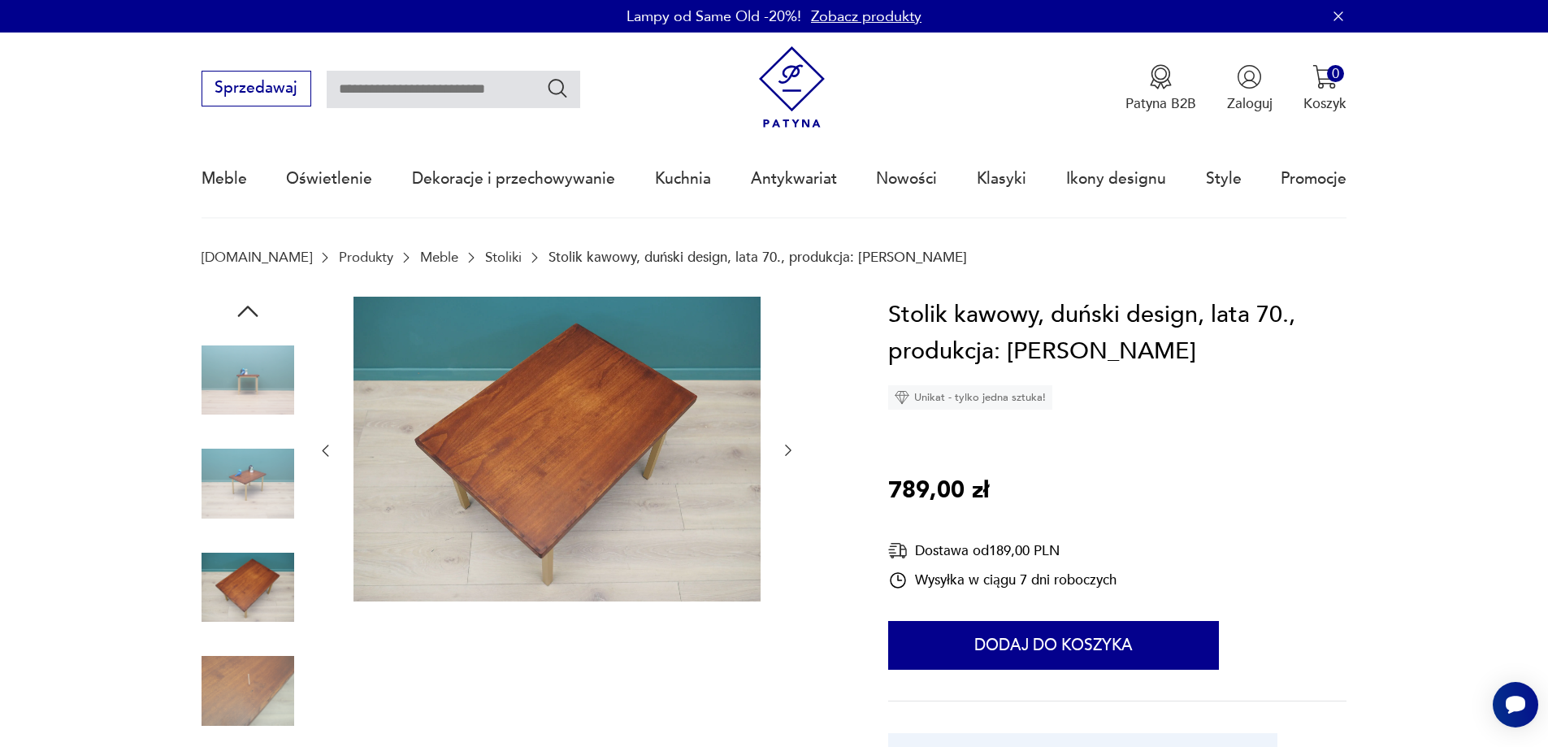
click at [246, 512] on img at bounding box center [248, 483] width 93 height 93
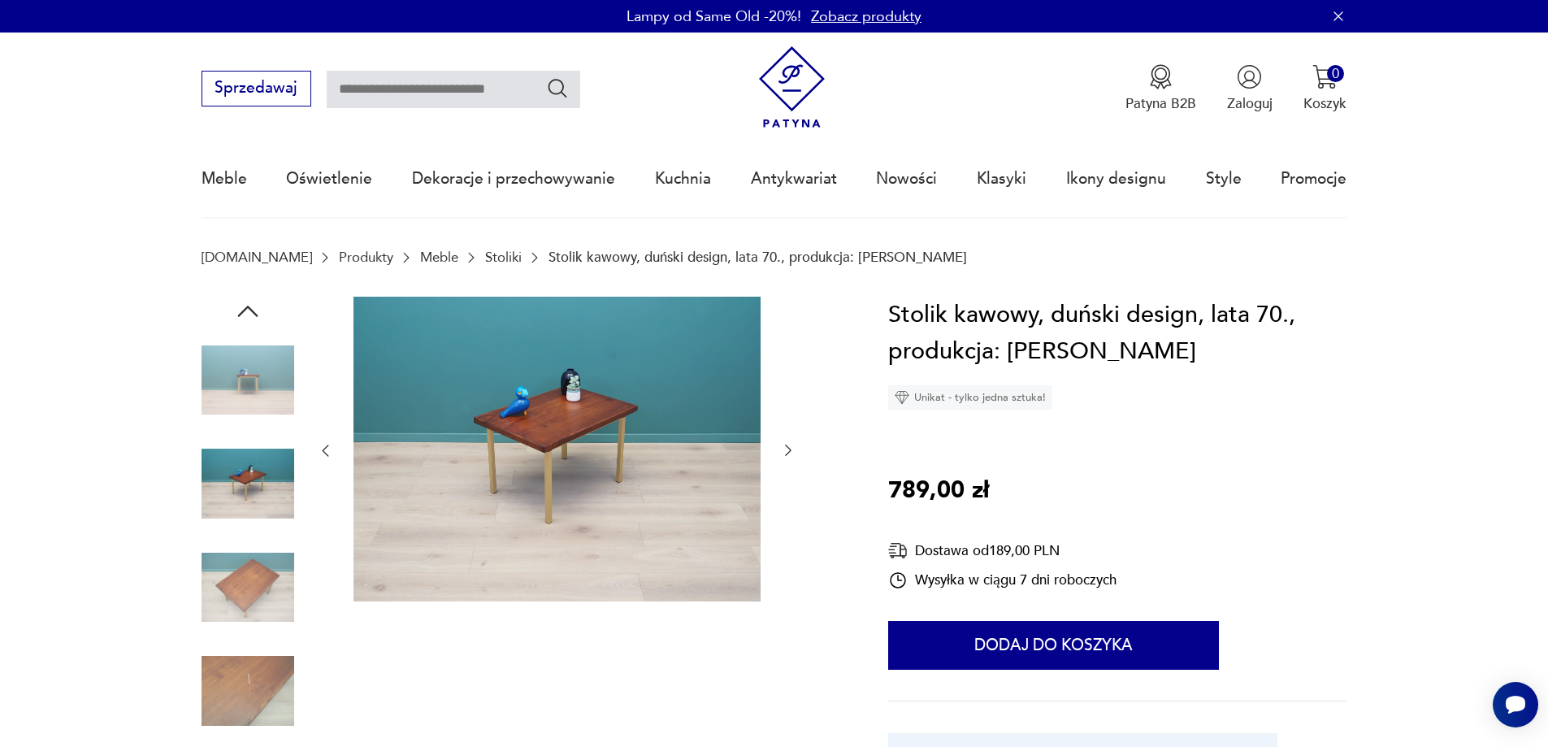
click at [369, 77] on input "text" at bounding box center [454, 89] width 254 height 37
type input "*******"
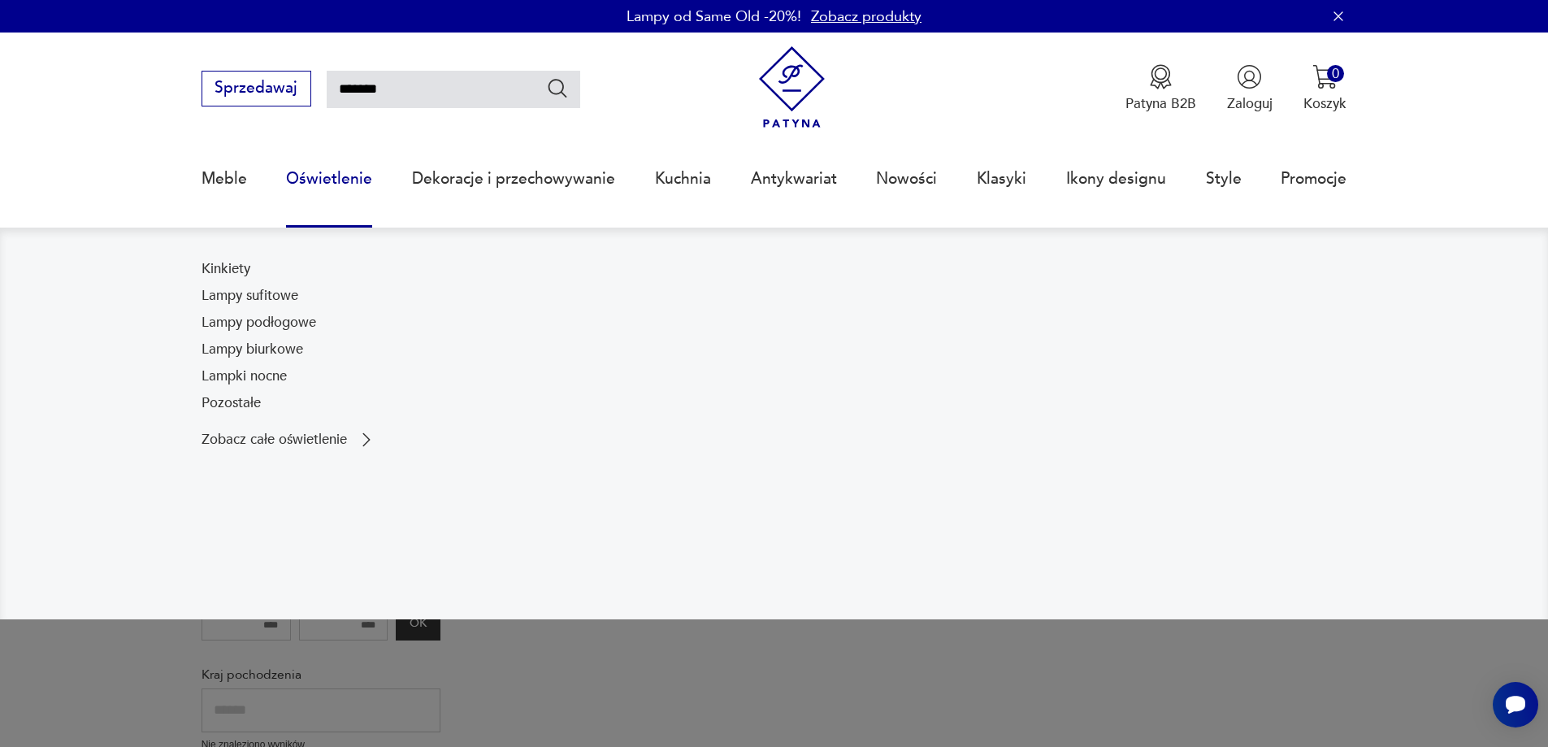
scroll to position [93, 0]
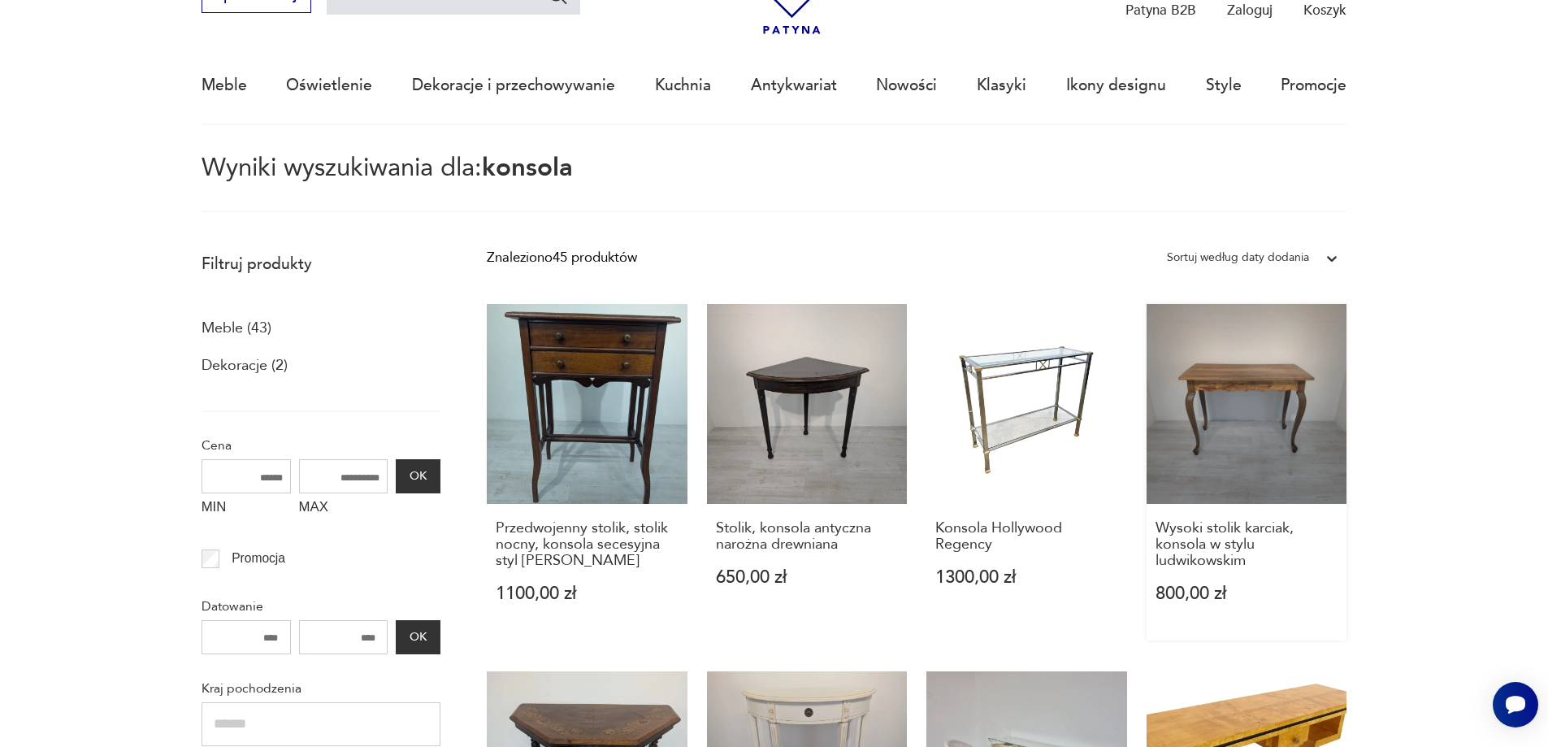
drag, startPoint x: 1427, startPoint y: 406, endPoint x: 1346, endPoint y: 559, distance: 173.0
drag, startPoint x: 1407, startPoint y: 580, endPoint x: 1392, endPoint y: 566, distance: 20.7
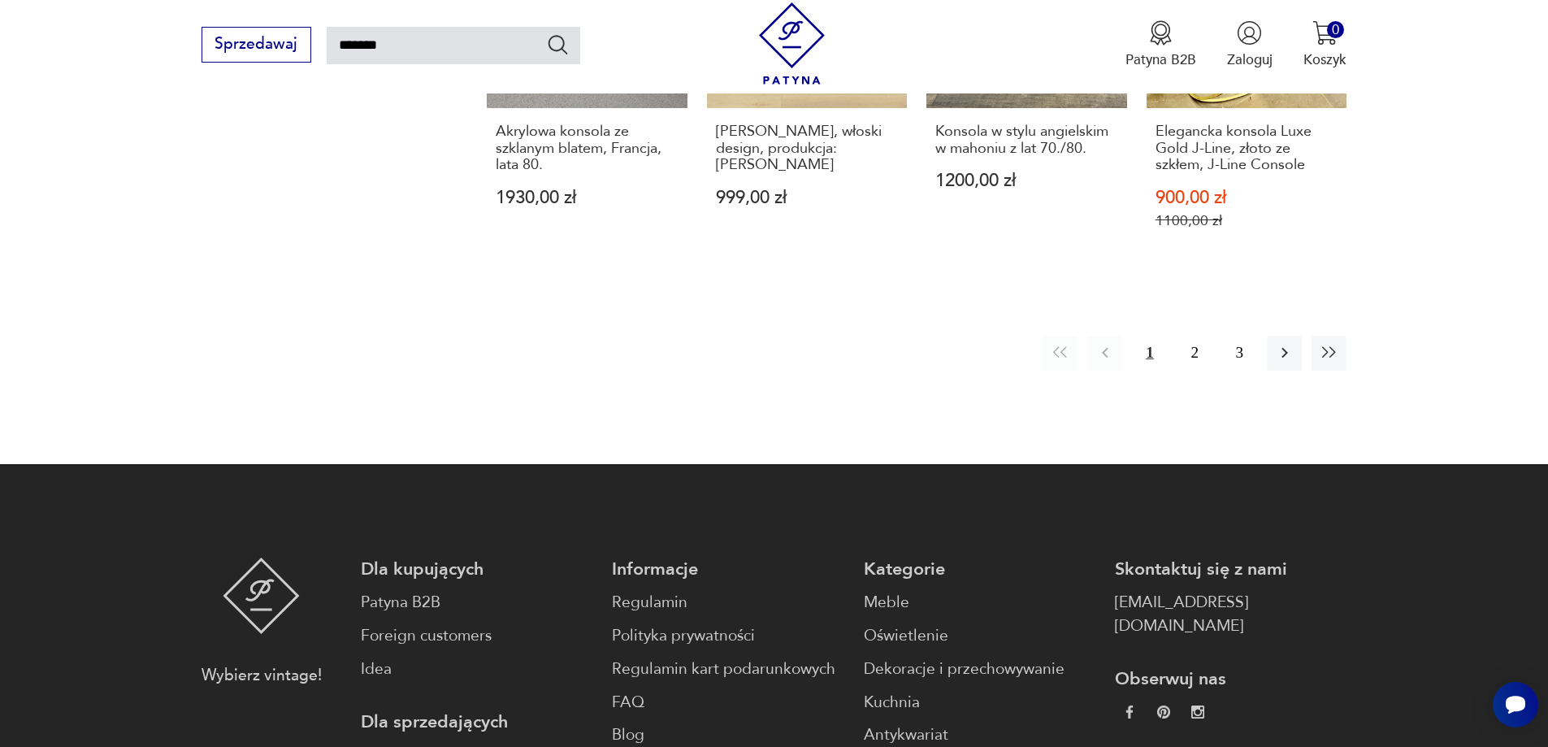
scroll to position [1637, 0]
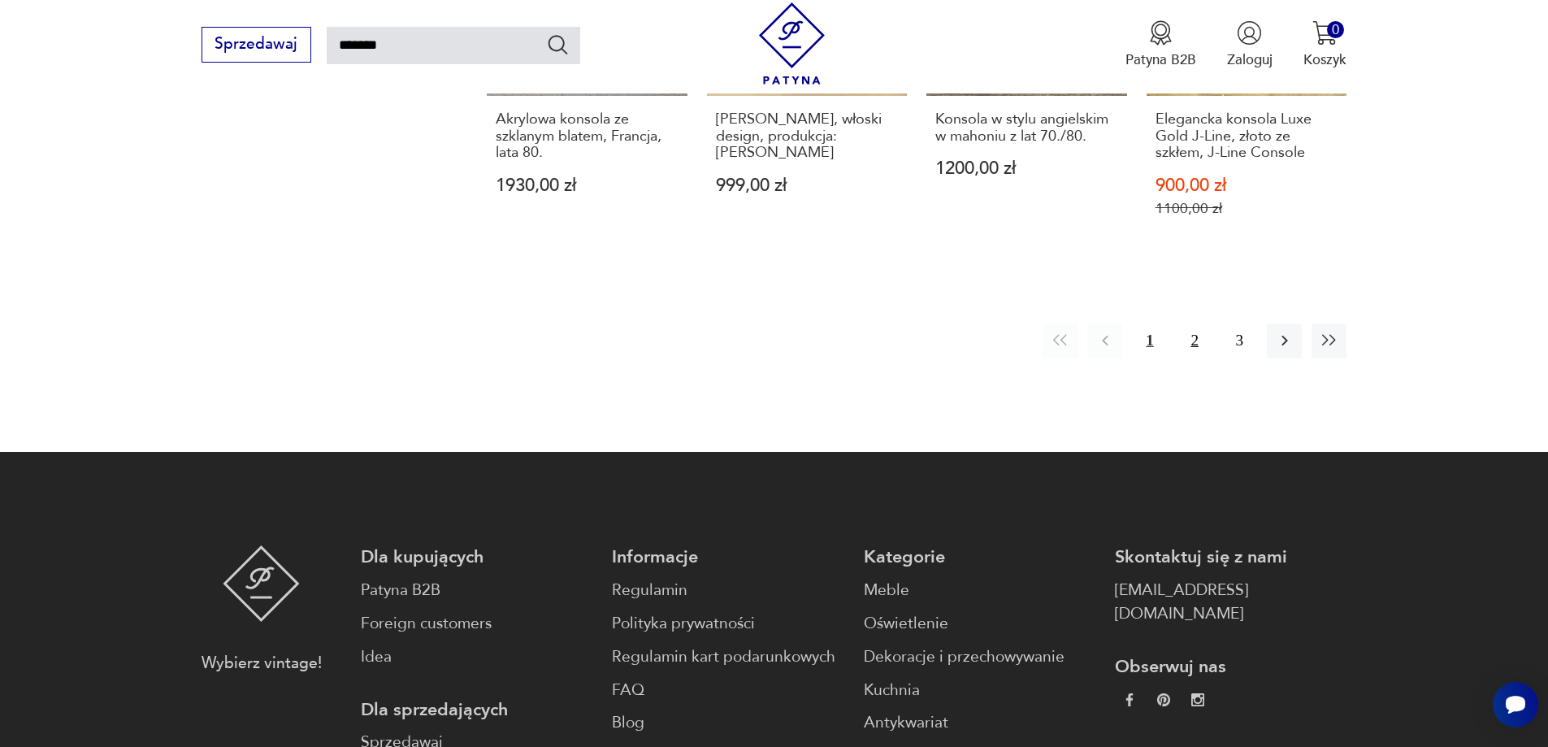
click at [1198, 323] on button "2" at bounding box center [1194, 340] width 35 height 35
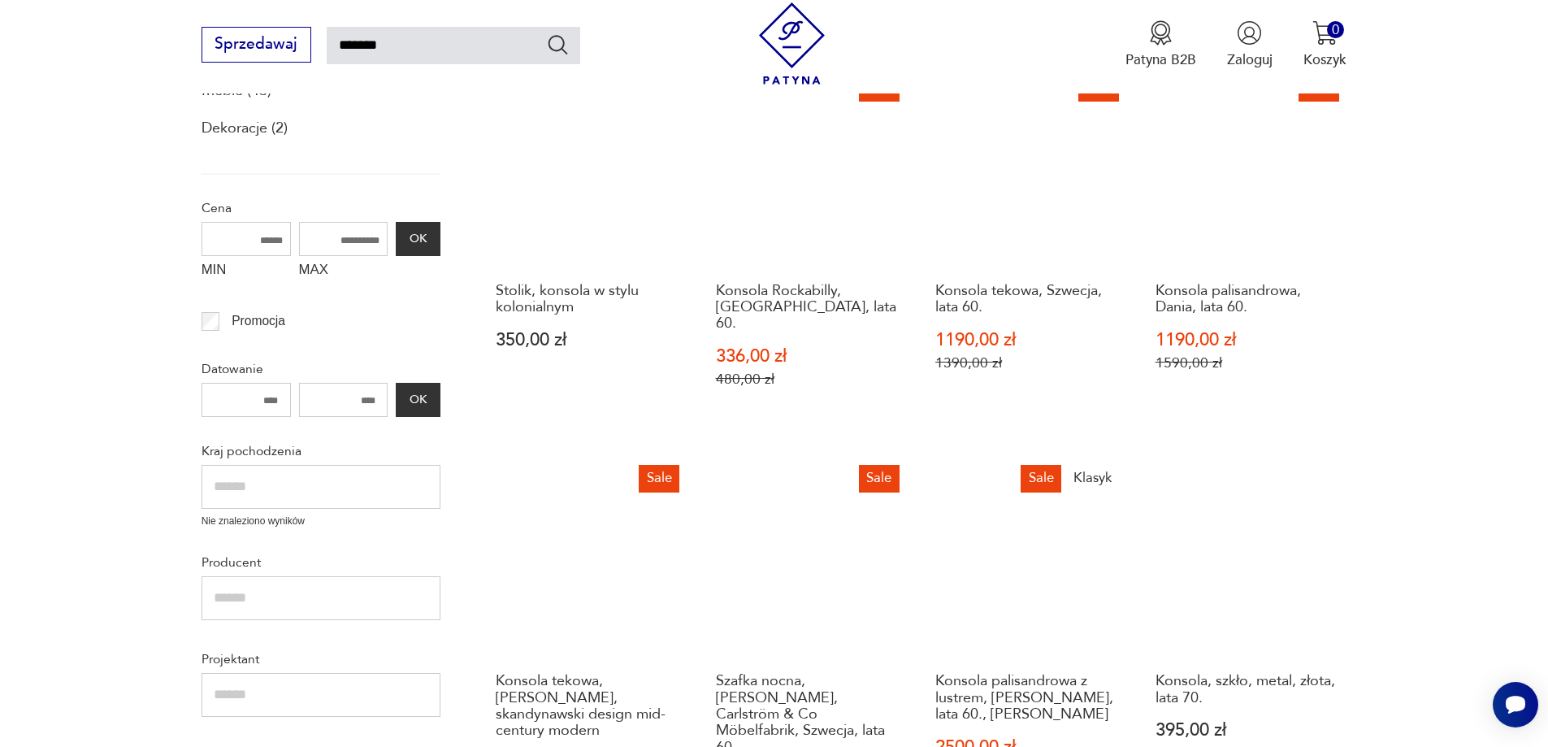
scroll to position [337, 0]
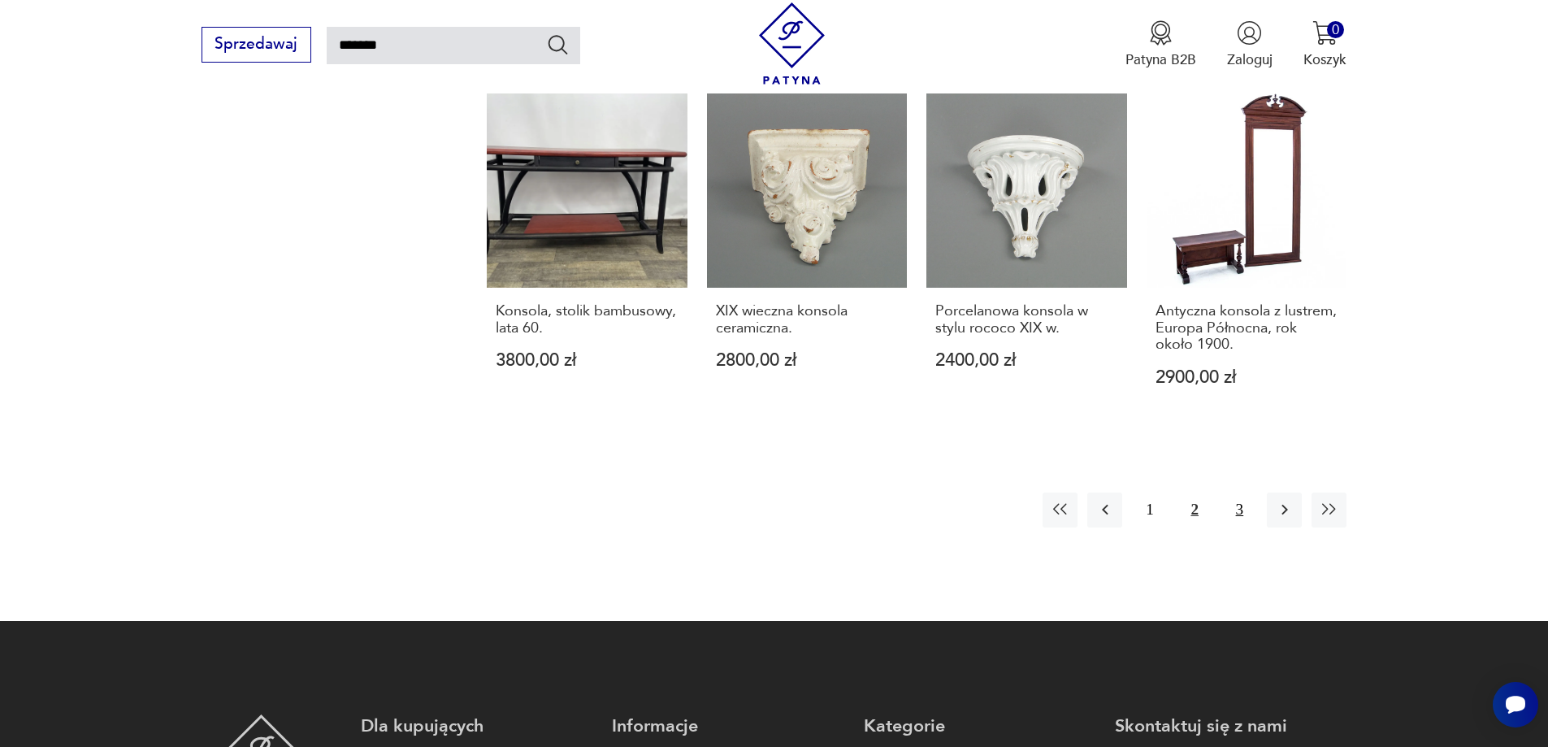
click at [1243, 492] on button "3" at bounding box center [1239, 509] width 35 height 35
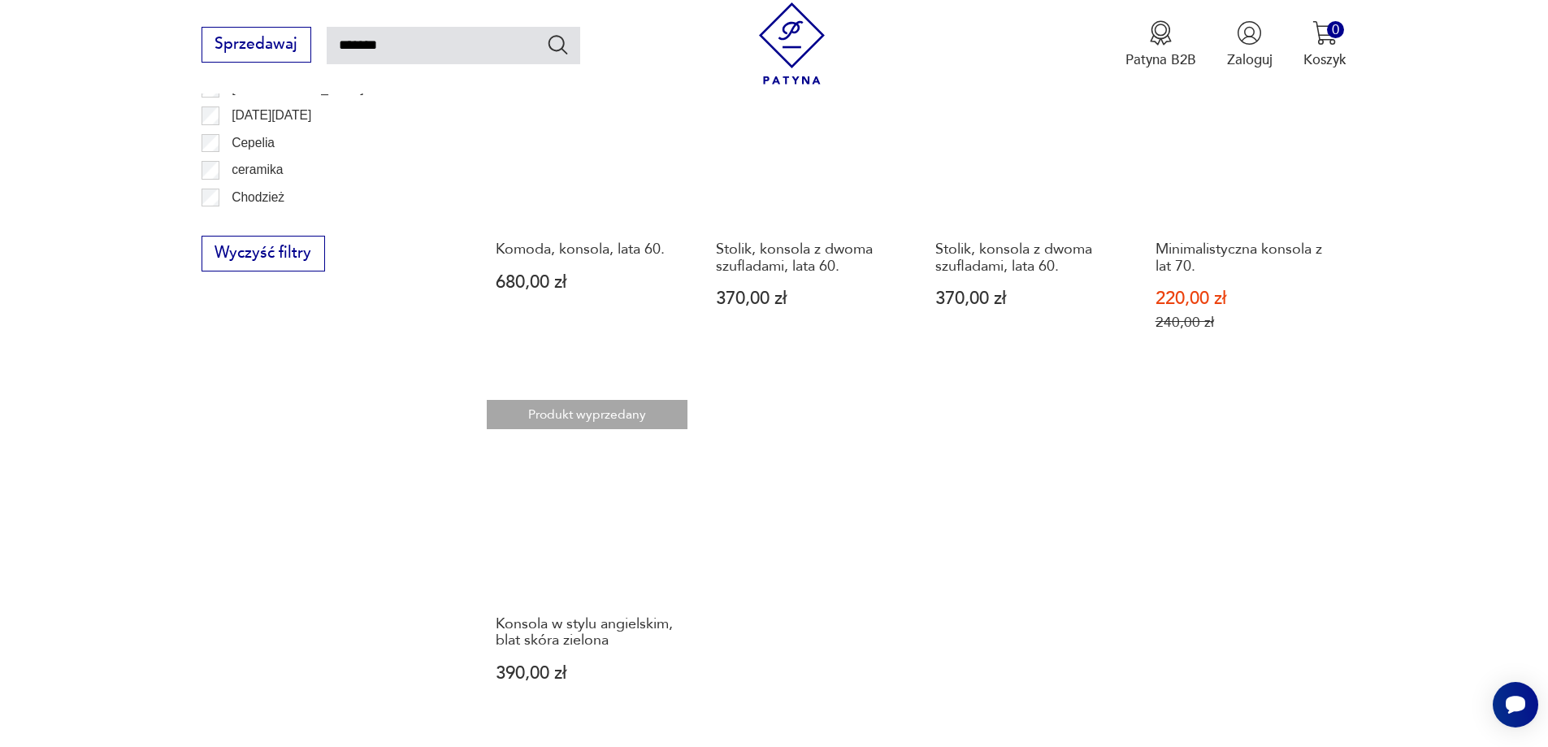
scroll to position [1150, 0]
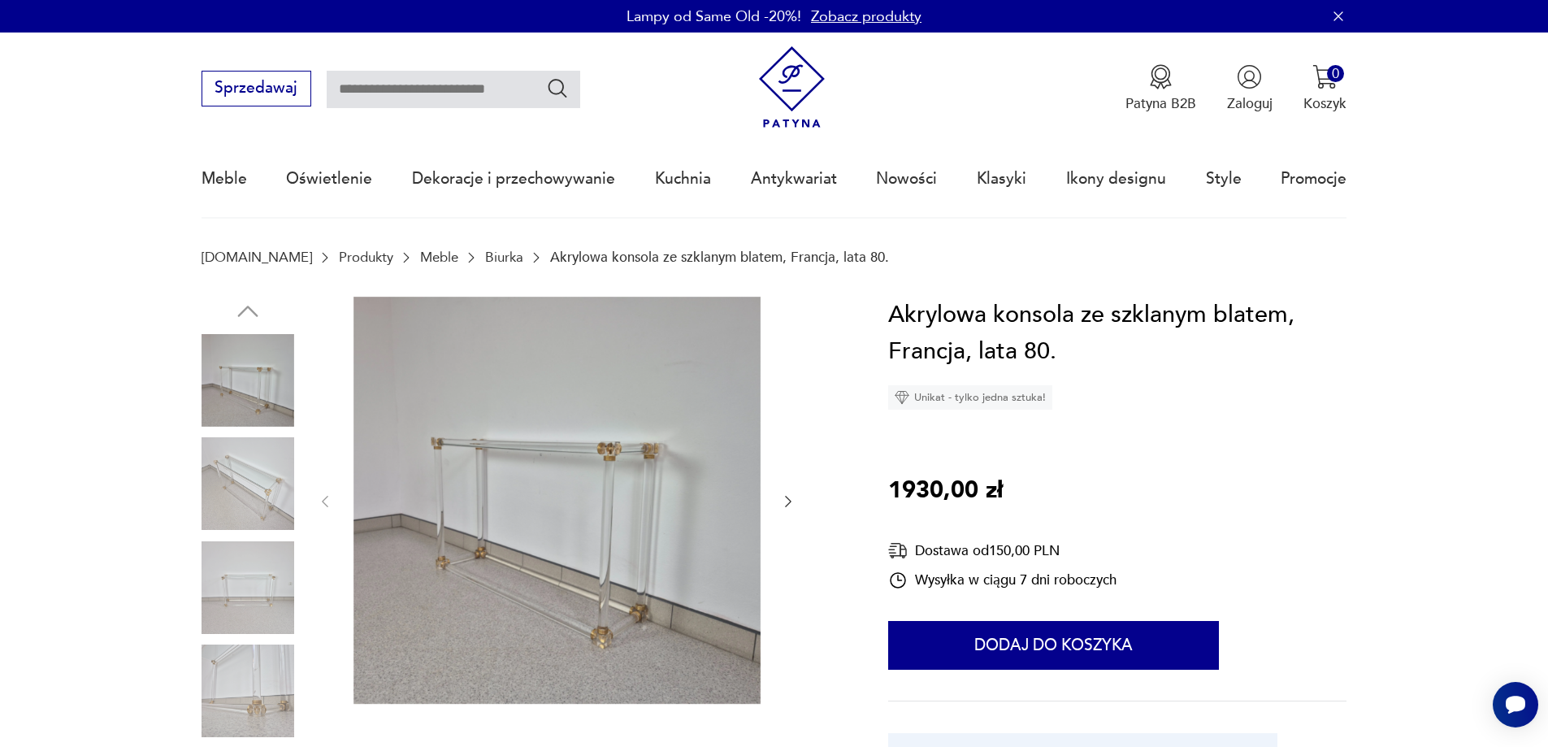
click at [673, 574] on img at bounding box center [556, 500] width 407 height 407
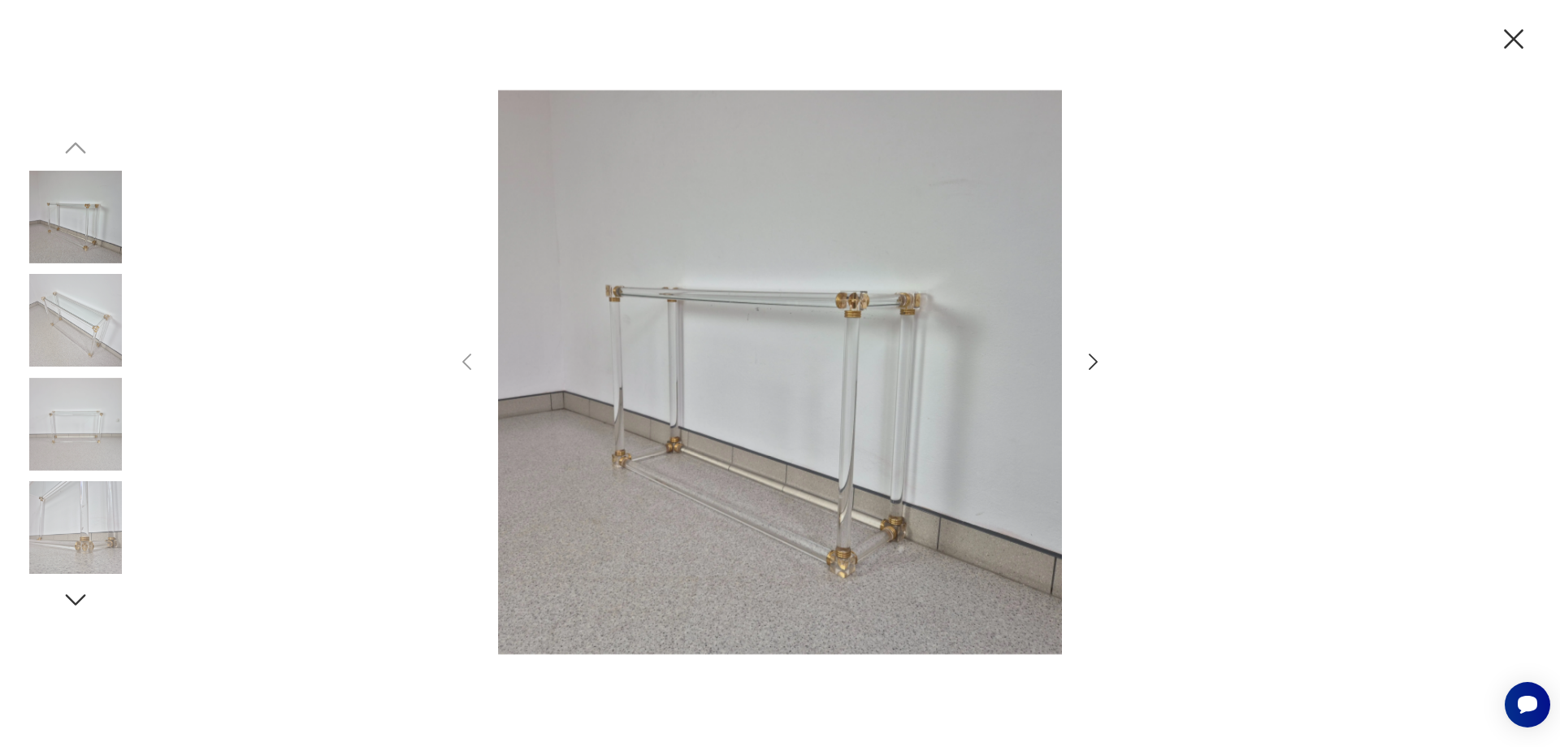
click at [1088, 354] on icon "button" at bounding box center [1093, 362] width 24 height 24
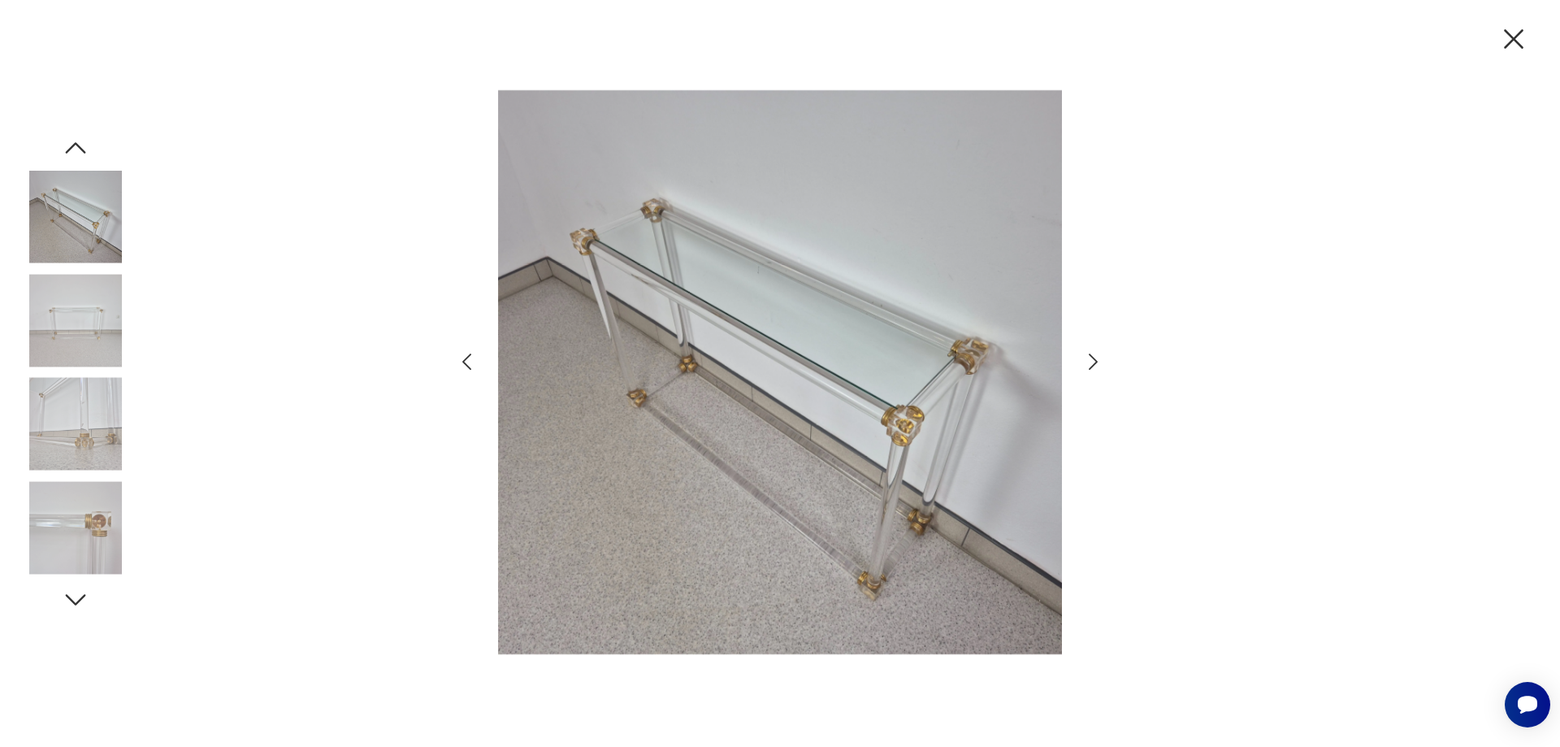
click at [1088, 354] on icon "button" at bounding box center [1093, 362] width 24 height 24
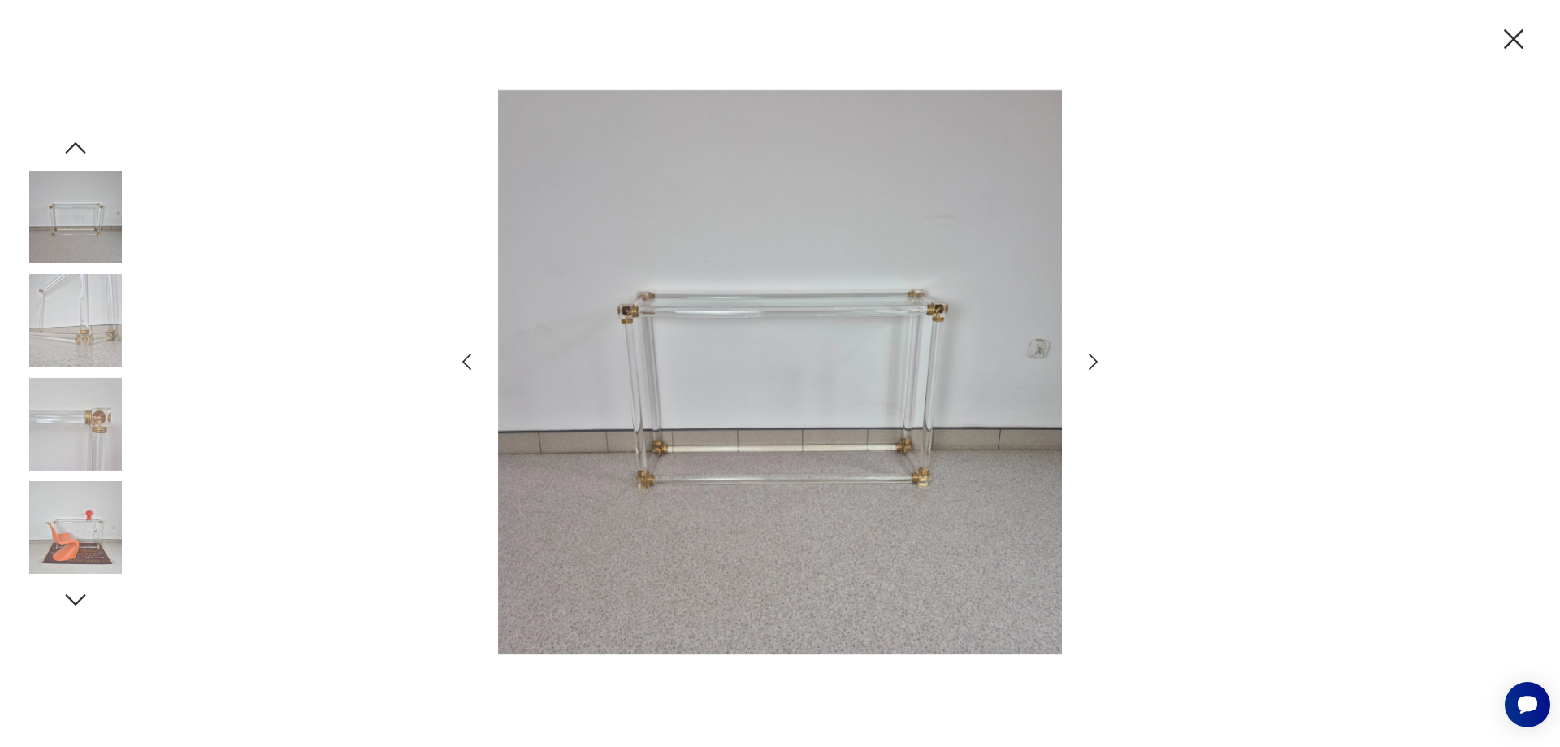
click at [1088, 354] on icon "button" at bounding box center [1093, 362] width 24 height 24
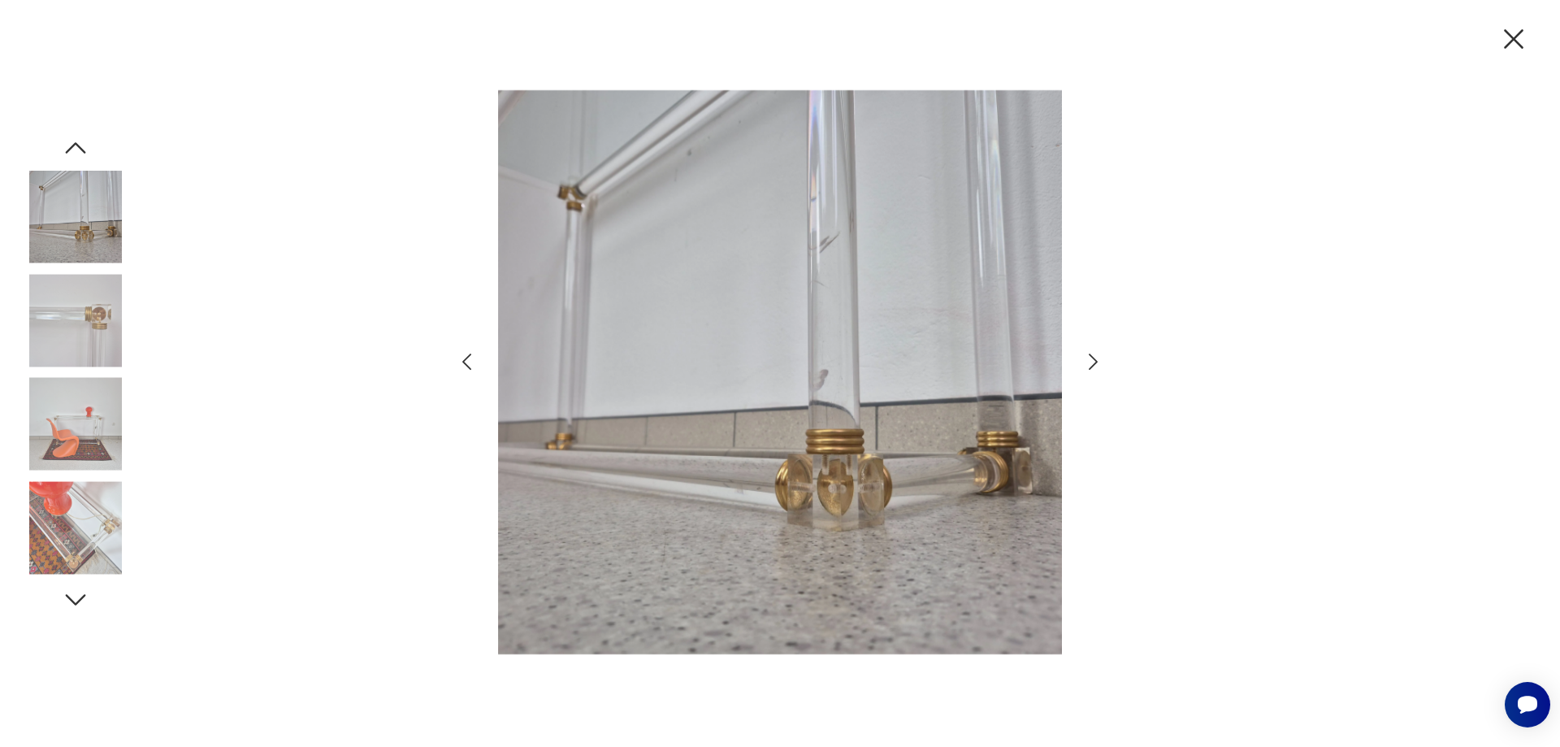
click at [1088, 354] on icon "button" at bounding box center [1093, 362] width 24 height 24
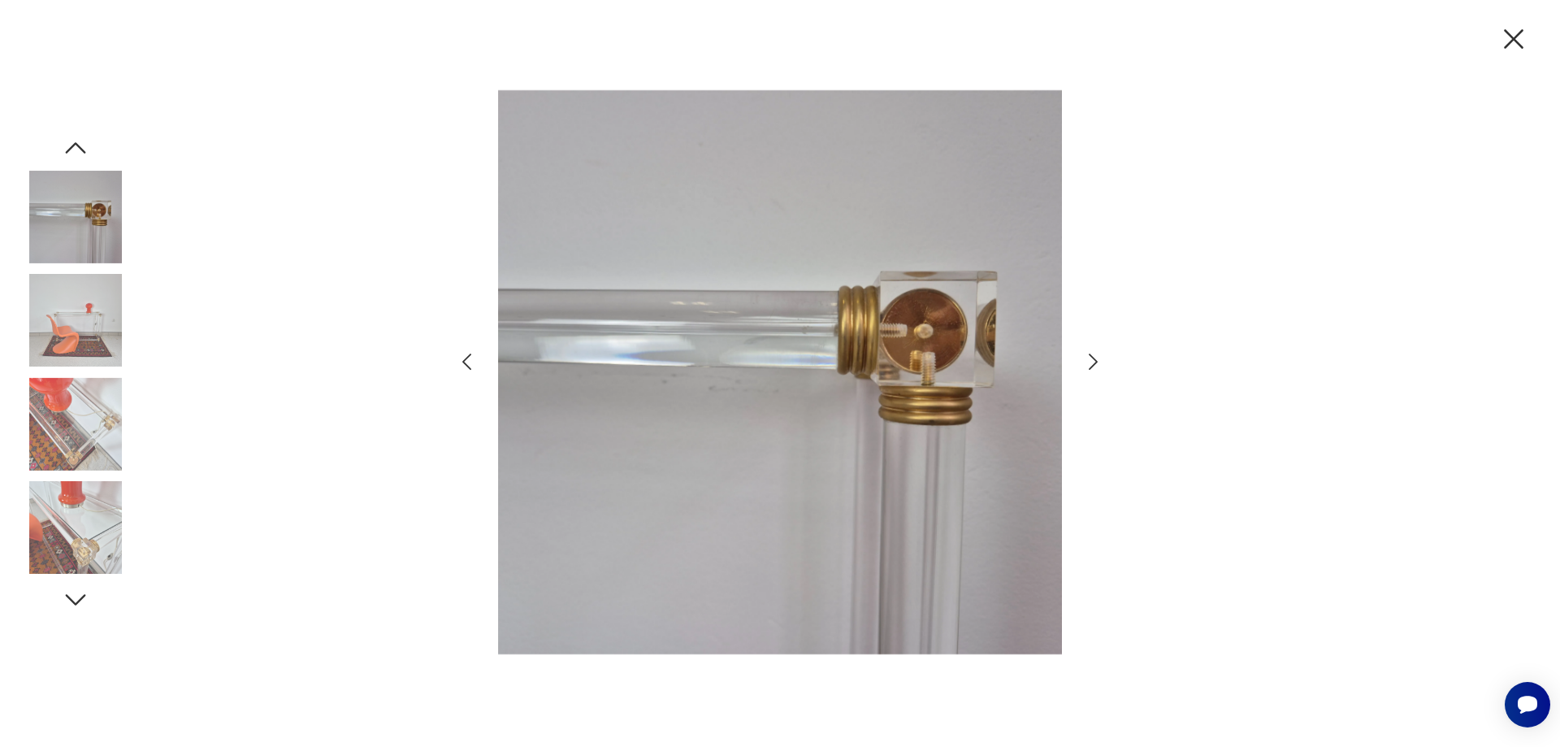
click at [1088, 354] on icon "button" at bounding box center [1093, 362] width 24 height 24
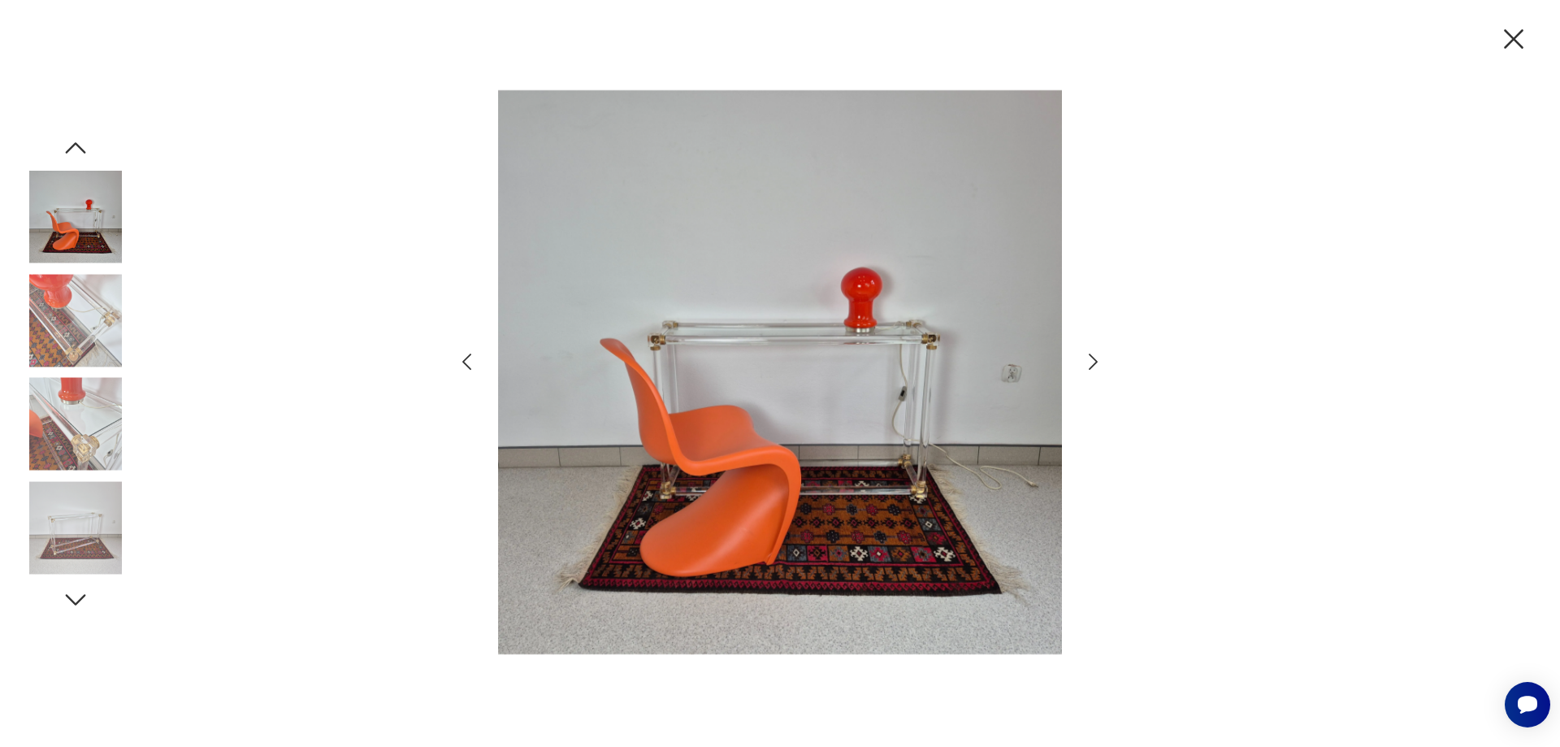
click at [1088, 354] on icon "button" at bounding box center [1093, 362] width 24 height 24
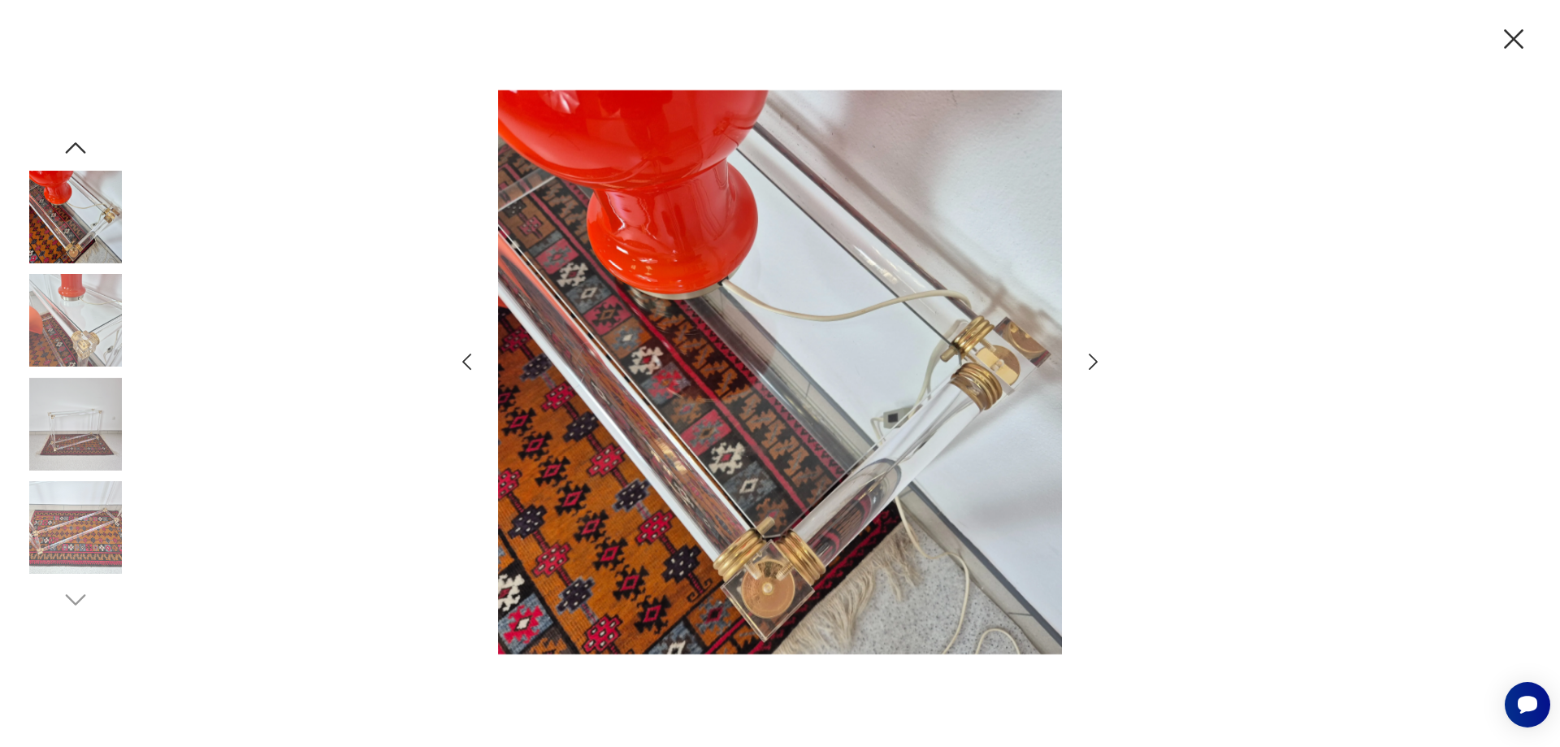
click at [1088, 354] on icon "button" at bounding box center [1093, 362] width 24 height 24
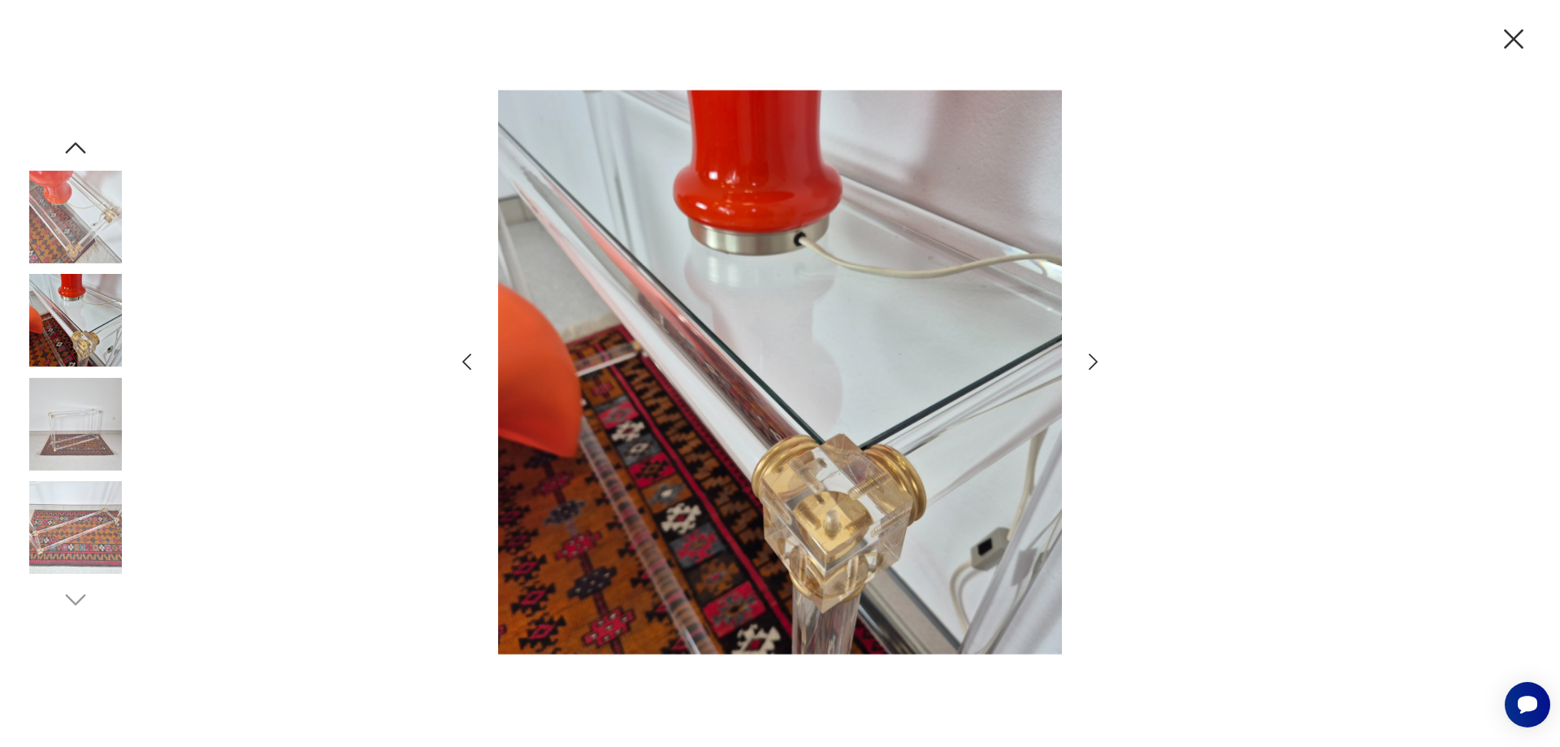
click at [1088, 354] on icon "button" at bounding box center [1093, 362] width 24 height 24
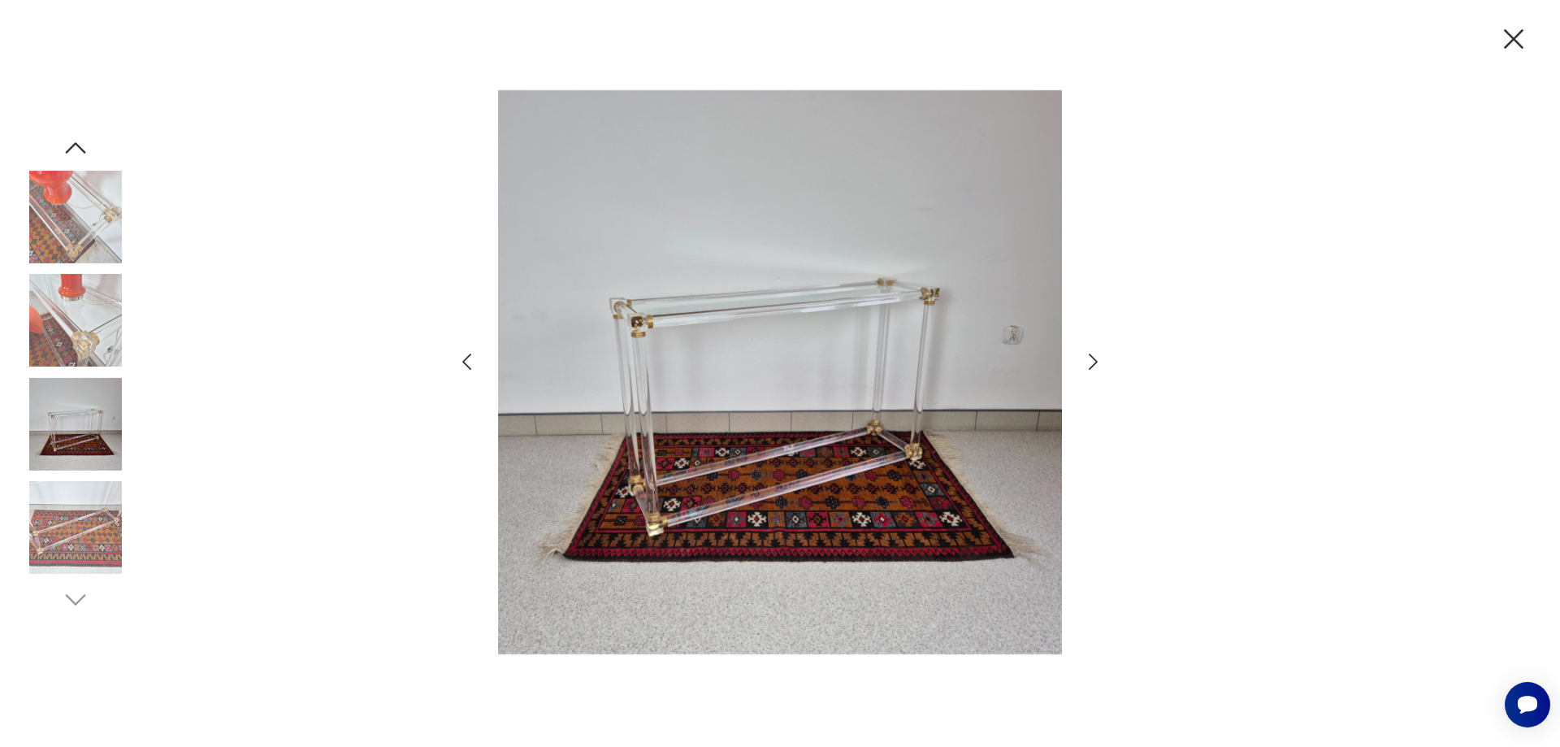
click at [1088, 354] on icon "button" at bounding box center [1093, 362] width 24 height 24
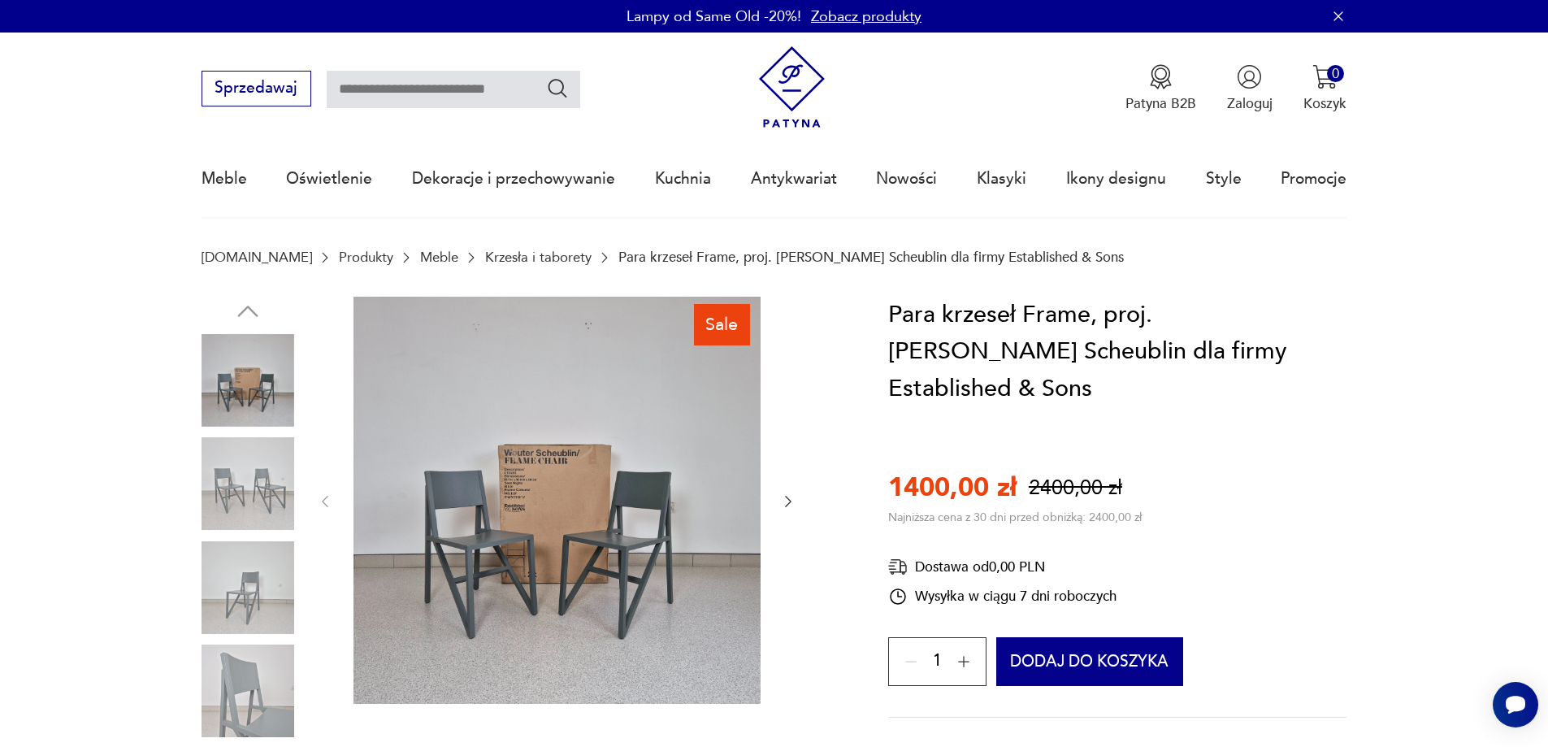
click at [594, 509] on img at bounding box center [556, 500] width 407 height 407
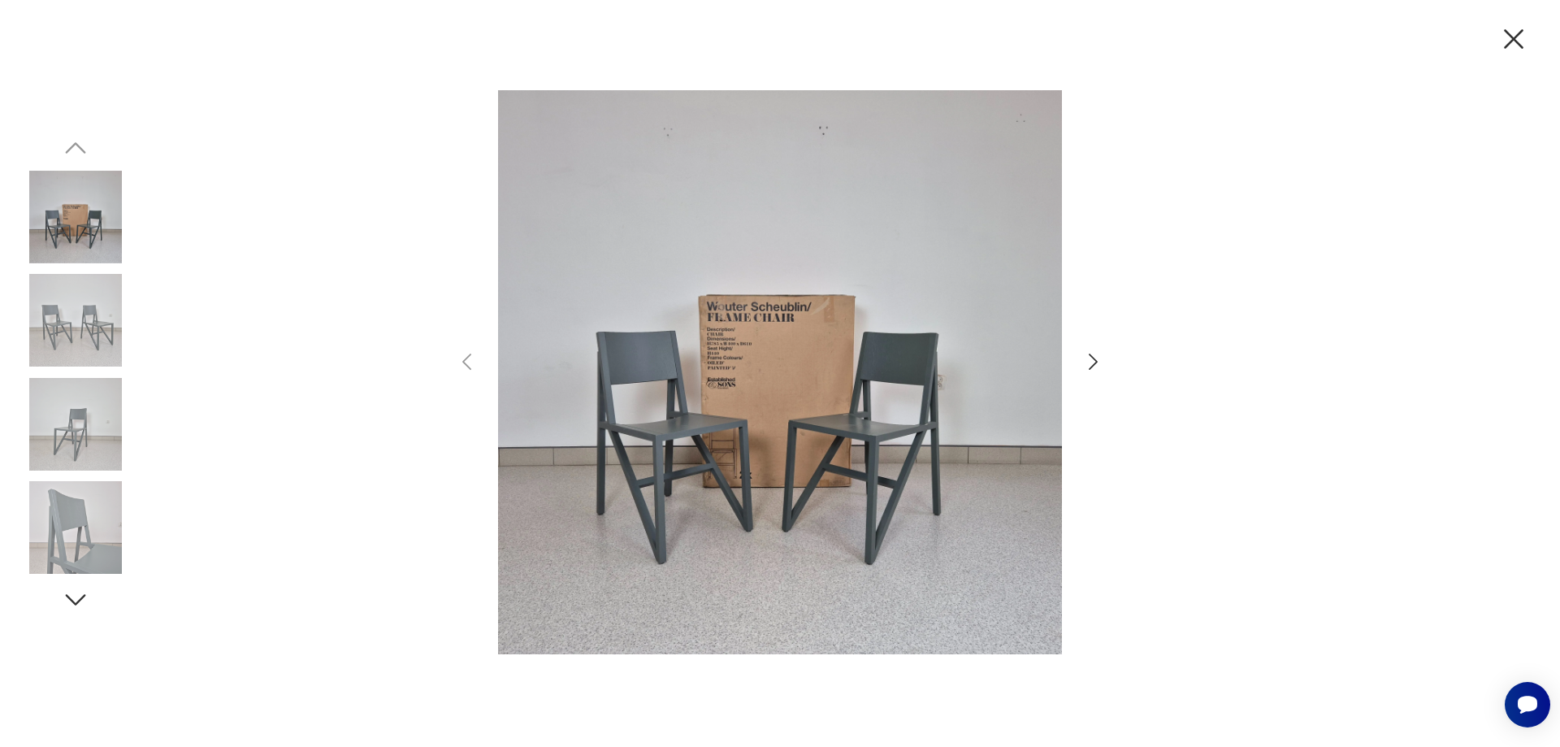
click at [1090, 365] on icon "button" at bounding box center [1093, 362] width 24 height 24
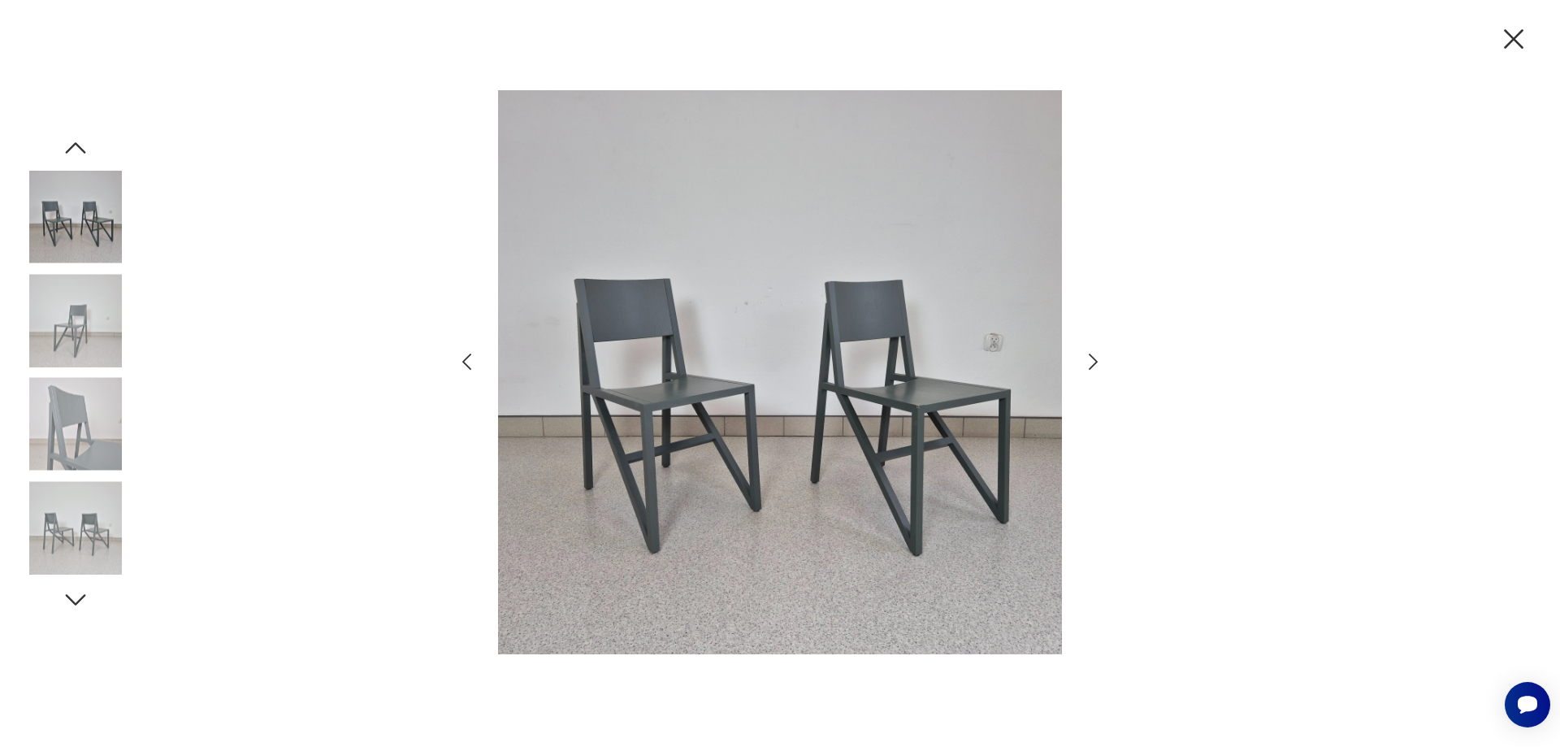
click at [1090, 365] on icon "button" at bounding box center [1093, 362] width 24 height 24
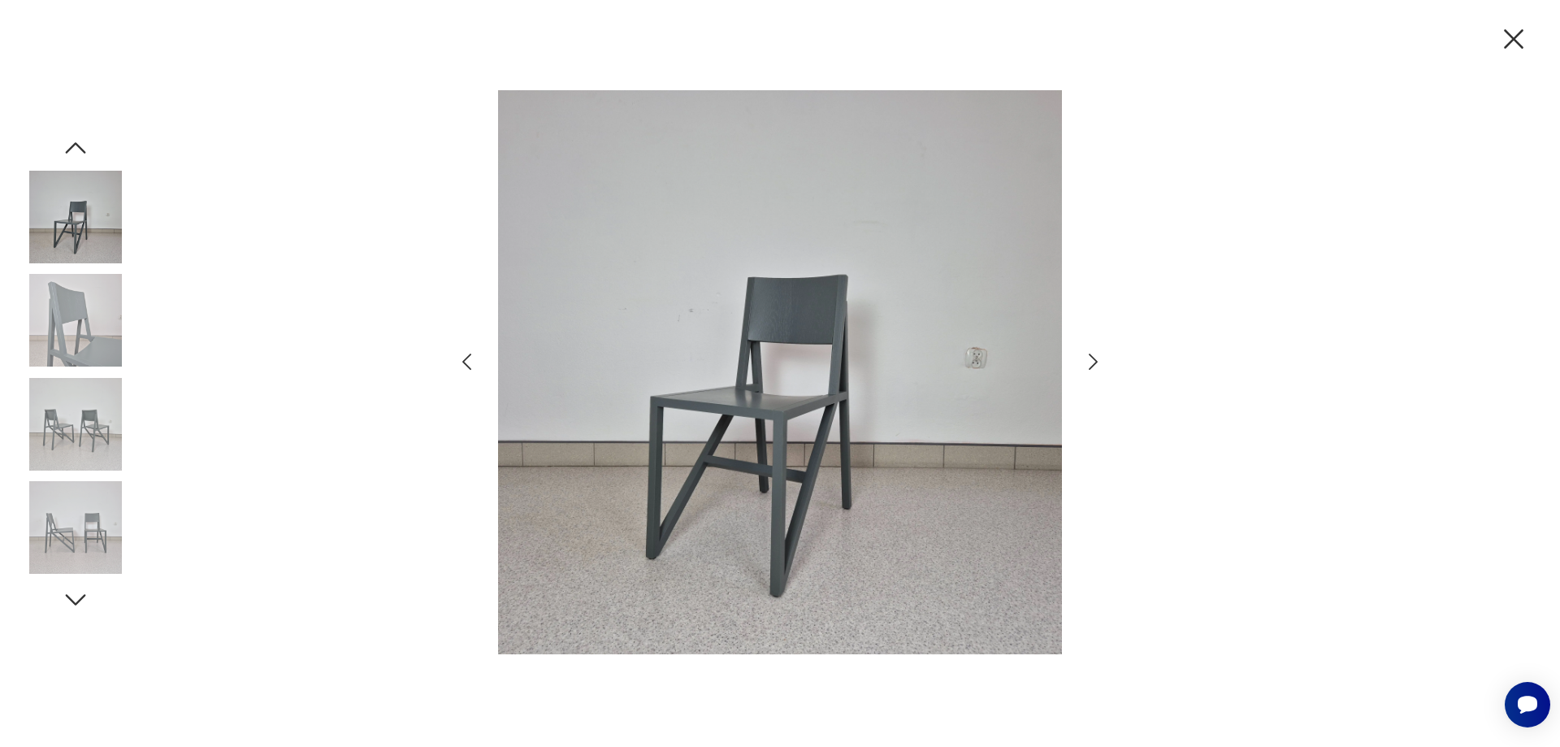
click at [1090, 365] on icon "button" at bounding box center [1093, 362] width 24 height 24
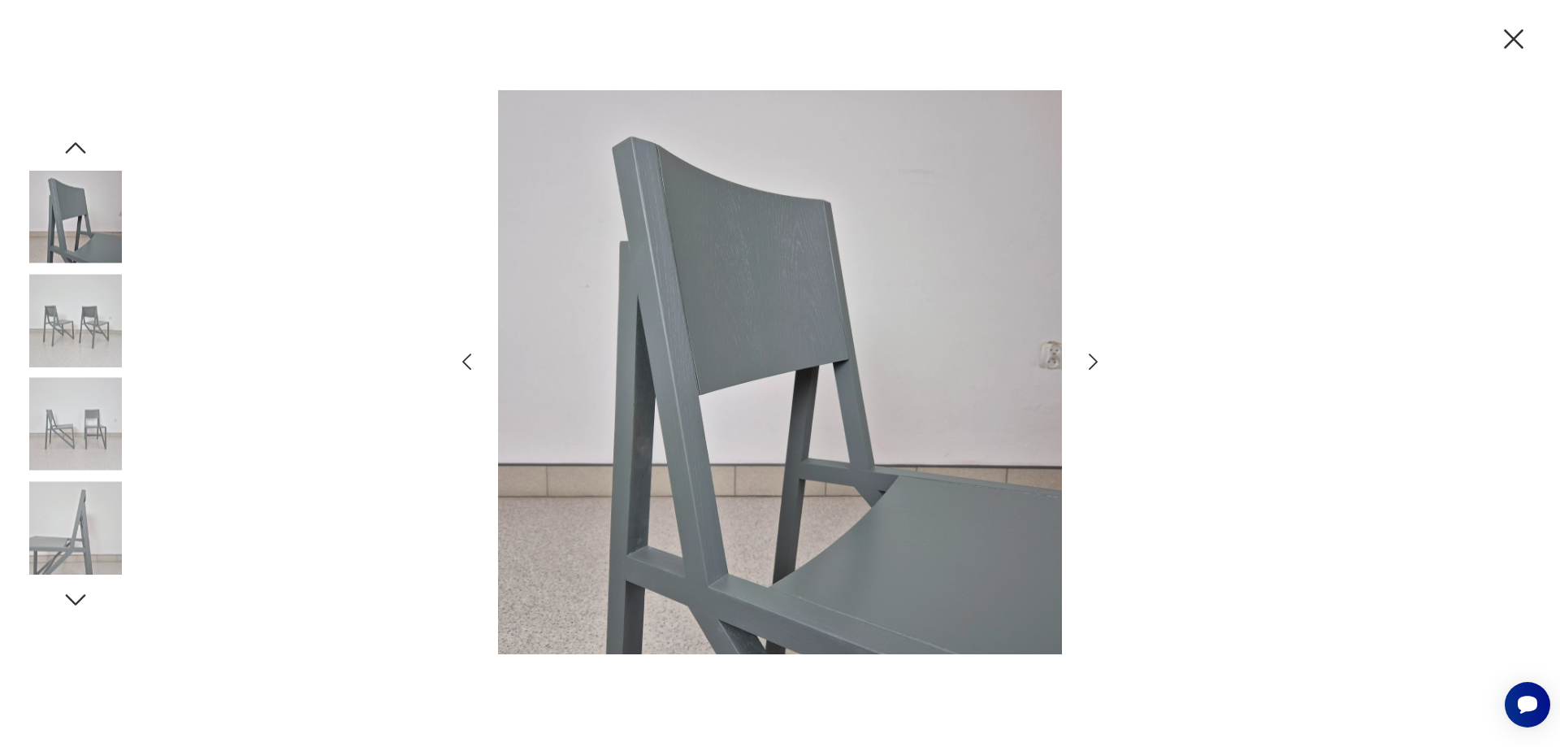
click at [1090, 365] on icon "button" at bounding box center [1093, 362] width 24 height 24
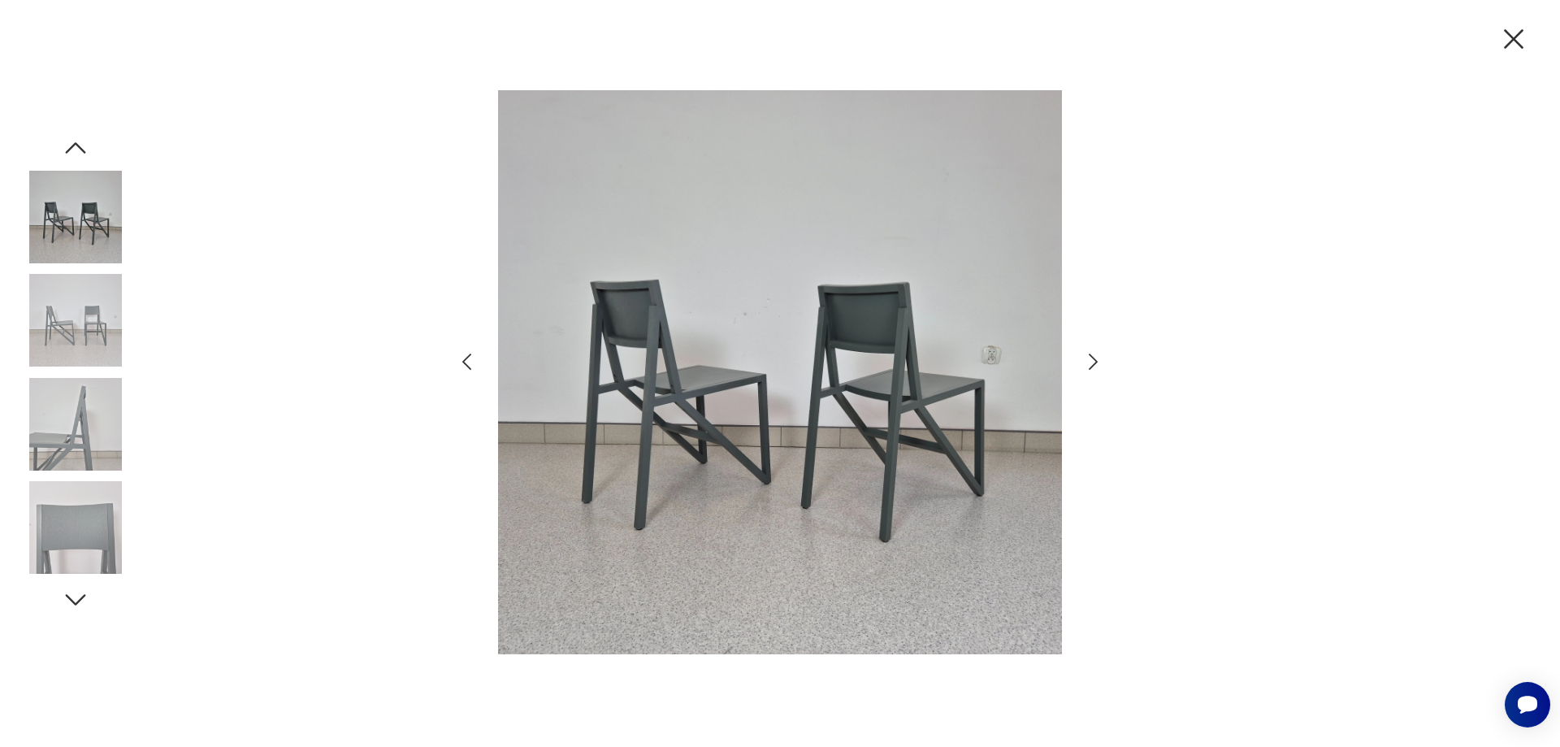
click at [1090, 365] on icon "button" at bounding box center [1093, 362] width 24 height 24
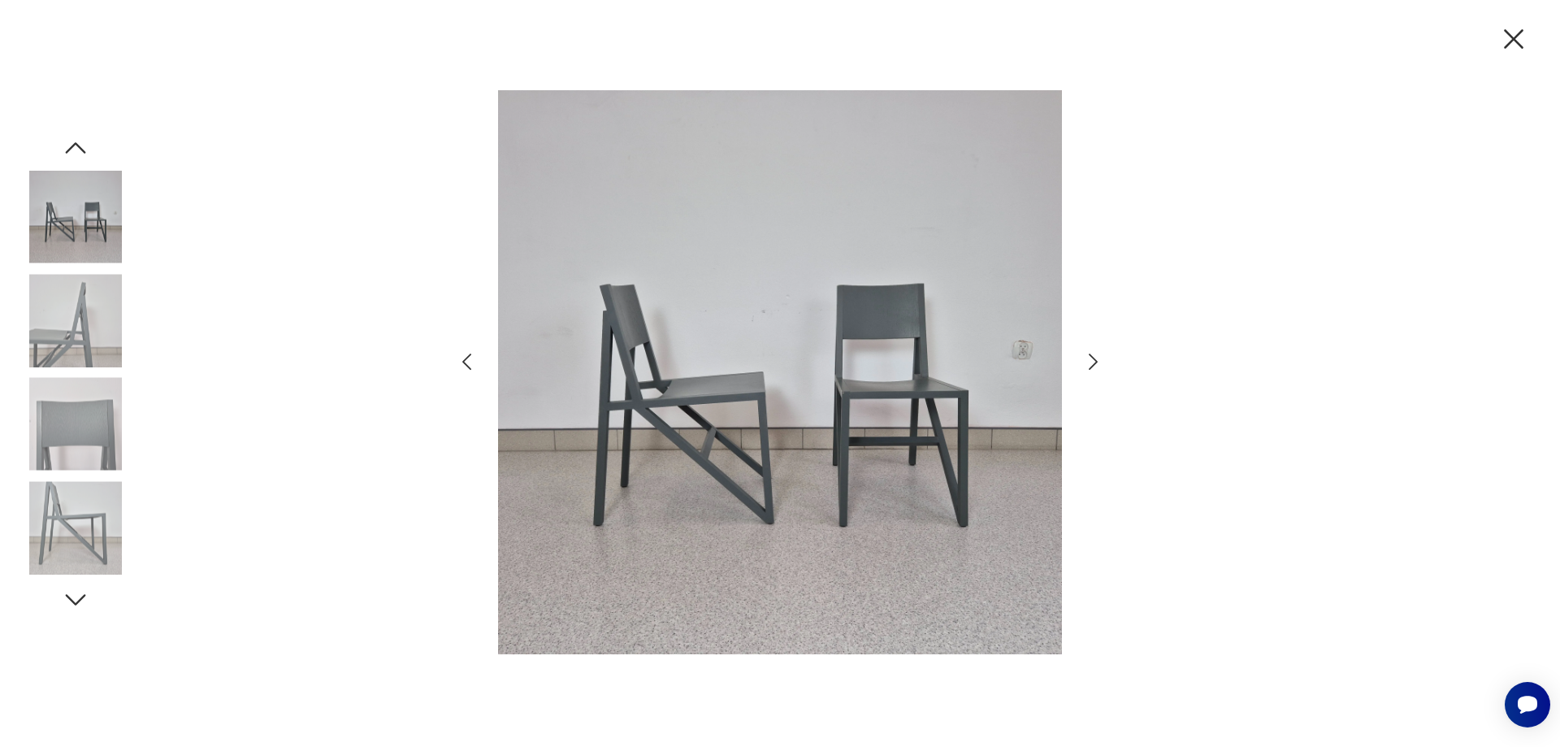
click at [1089, 365] on icon "button" at bounding box center [1093, 362] width 24 height 24
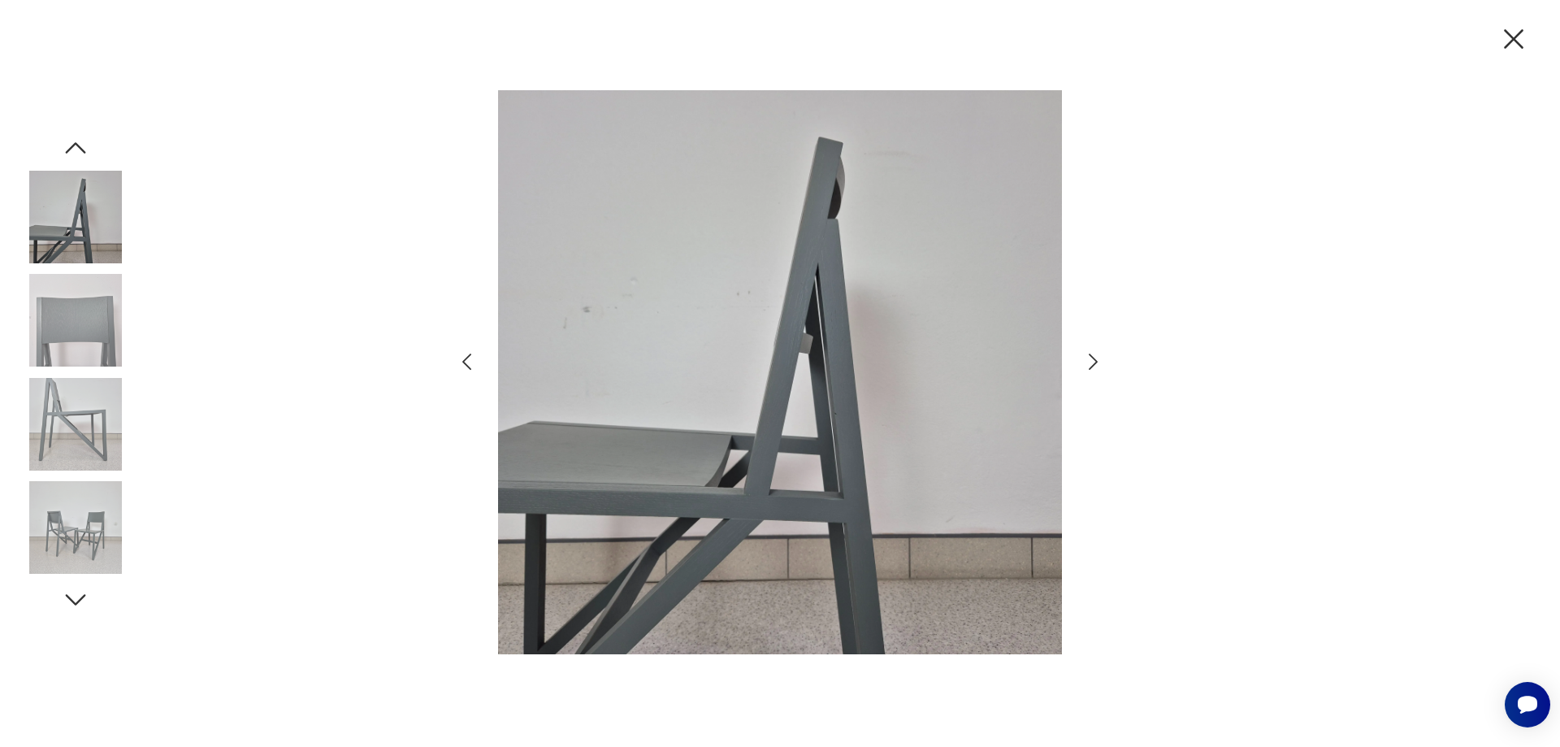
click at [1089, 365] on icon "button" at bounding box center [1093, 362] width 24 height 24
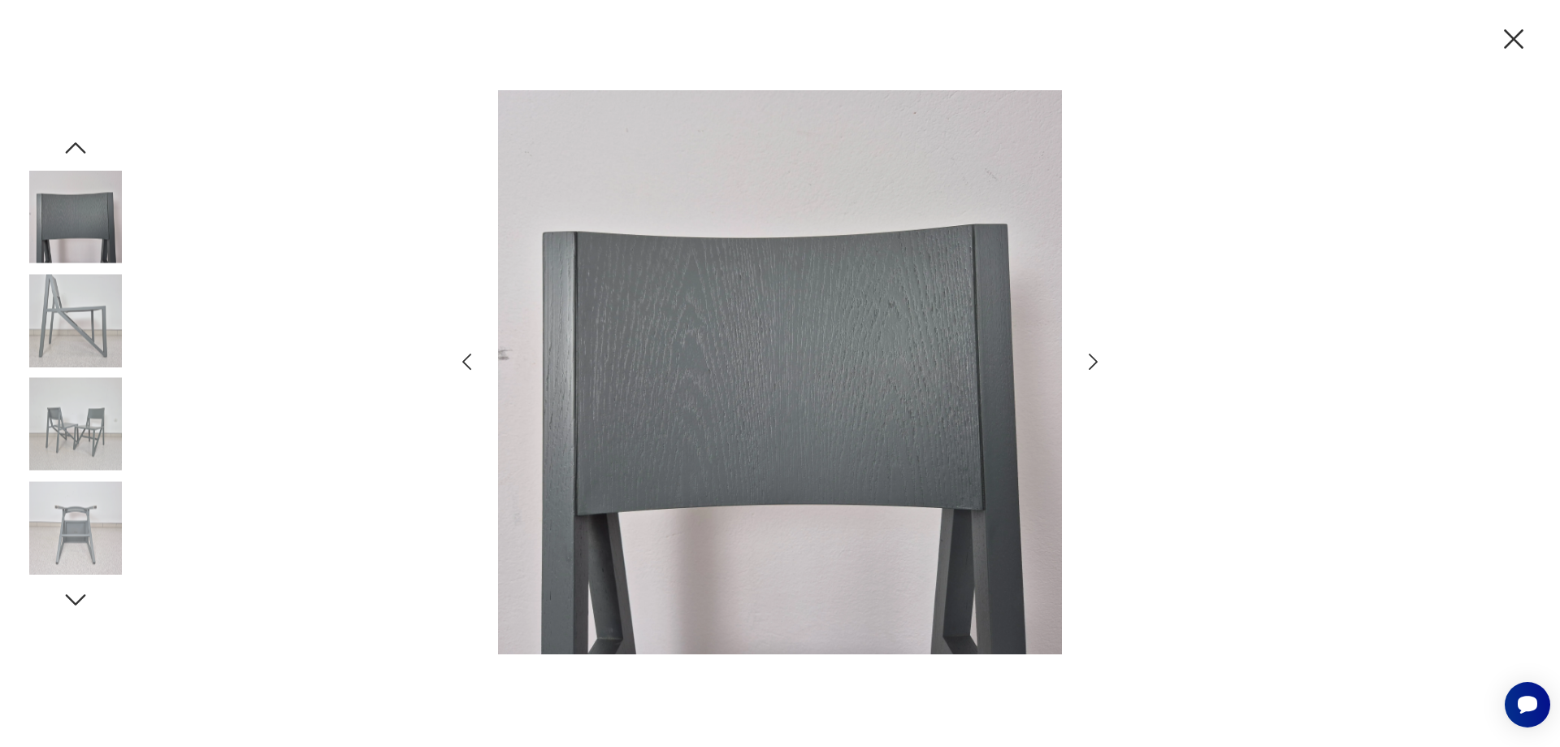
click at [1089, 365] on icon "button" at bounding box center [1093, 362] width 24 height 24
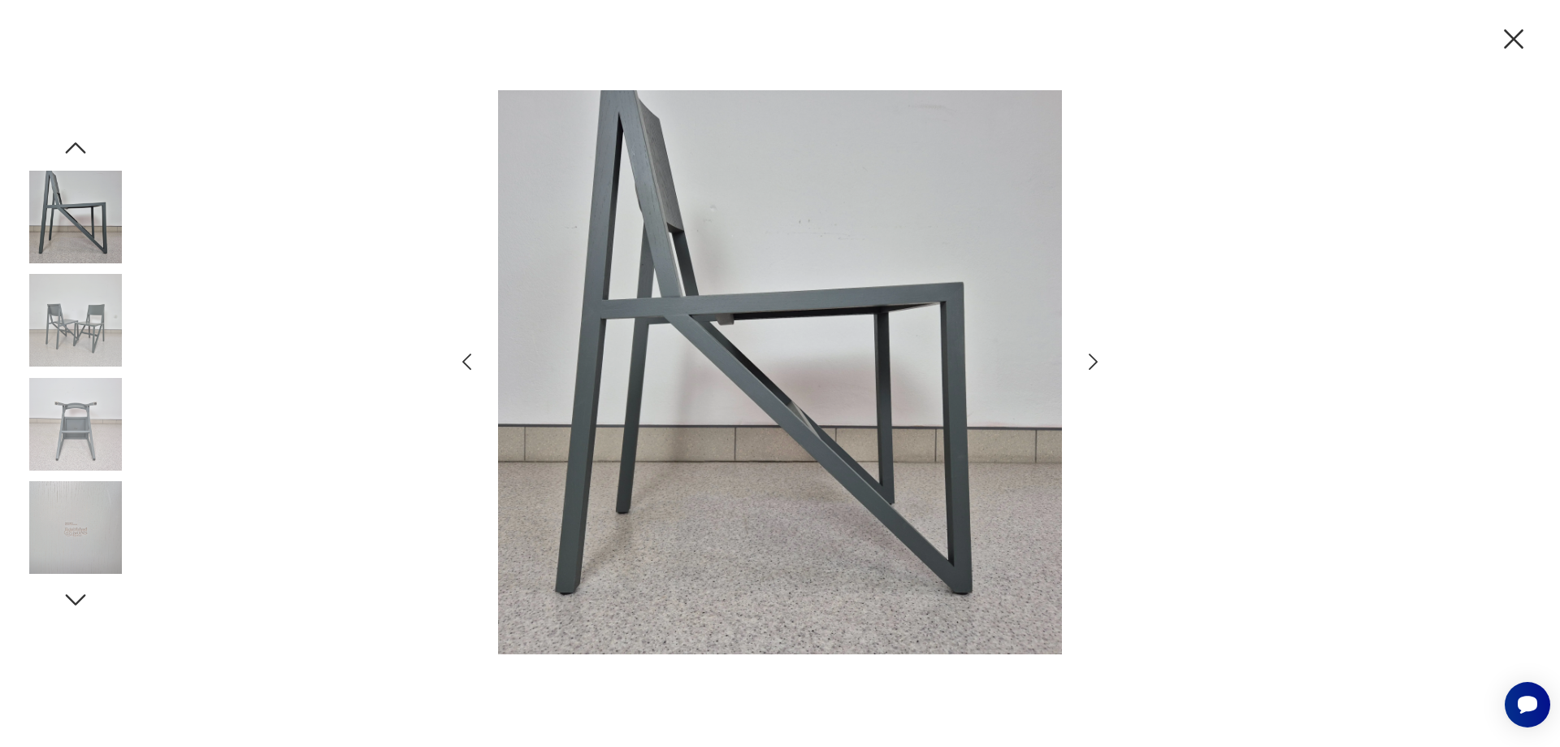
click at [1089, 365] on icon "button" at bounding box center [1093, 362] width 24 height 24
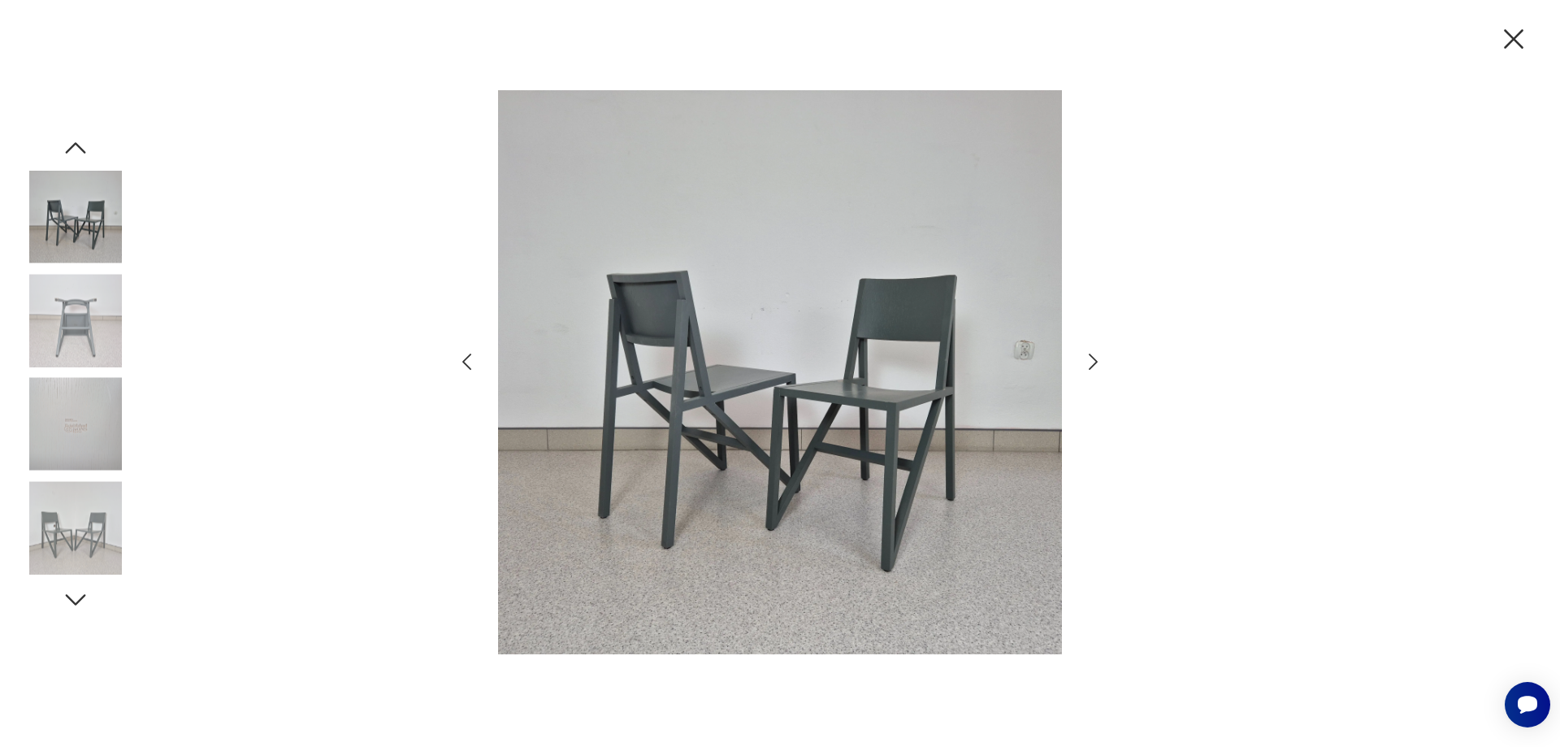
click at [1089, 365] on icon "button" at bounding box center [1093, 362] width 24 height 24
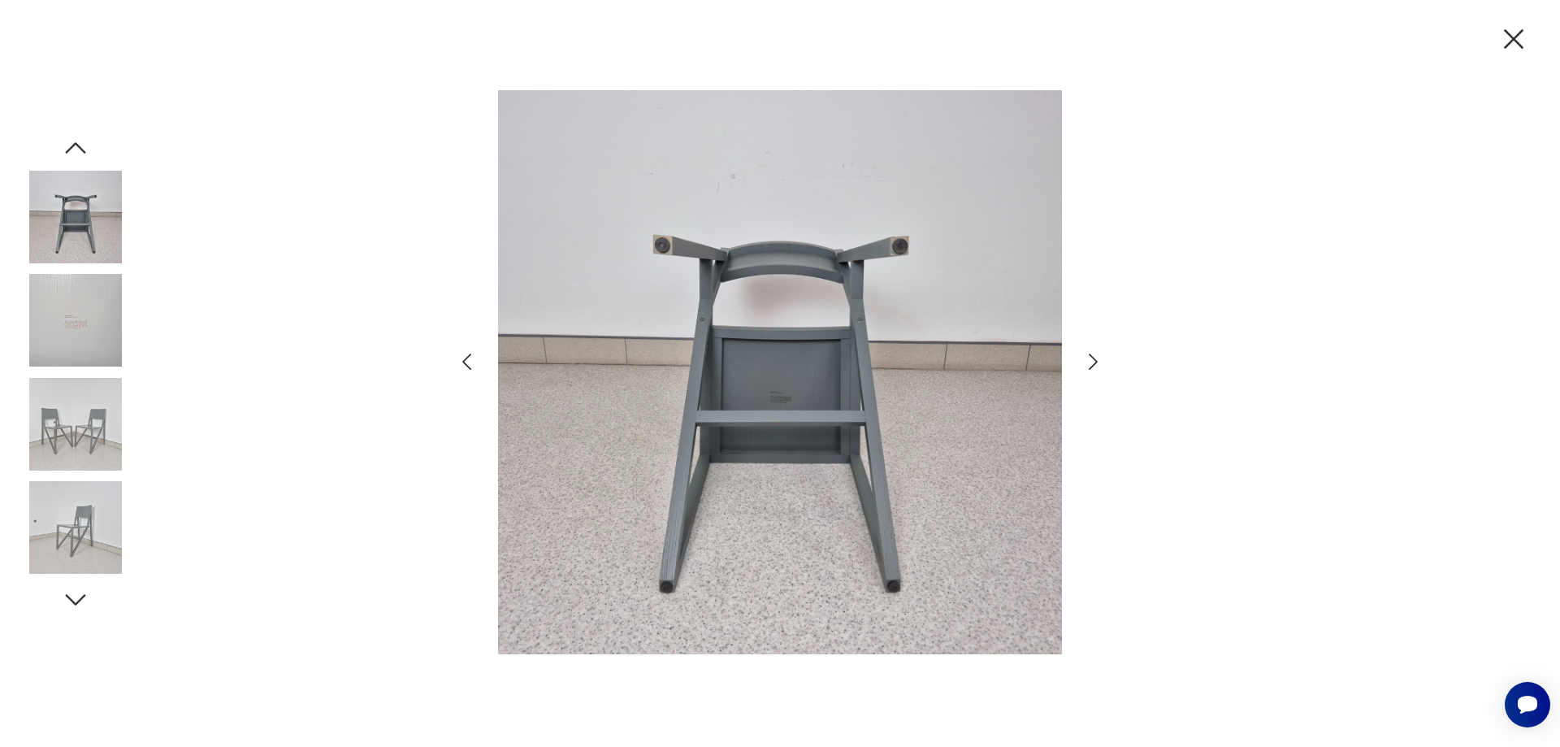
click at [1089, 365] on icon "button" at bounding box center [1093, 362] width 24 height 24
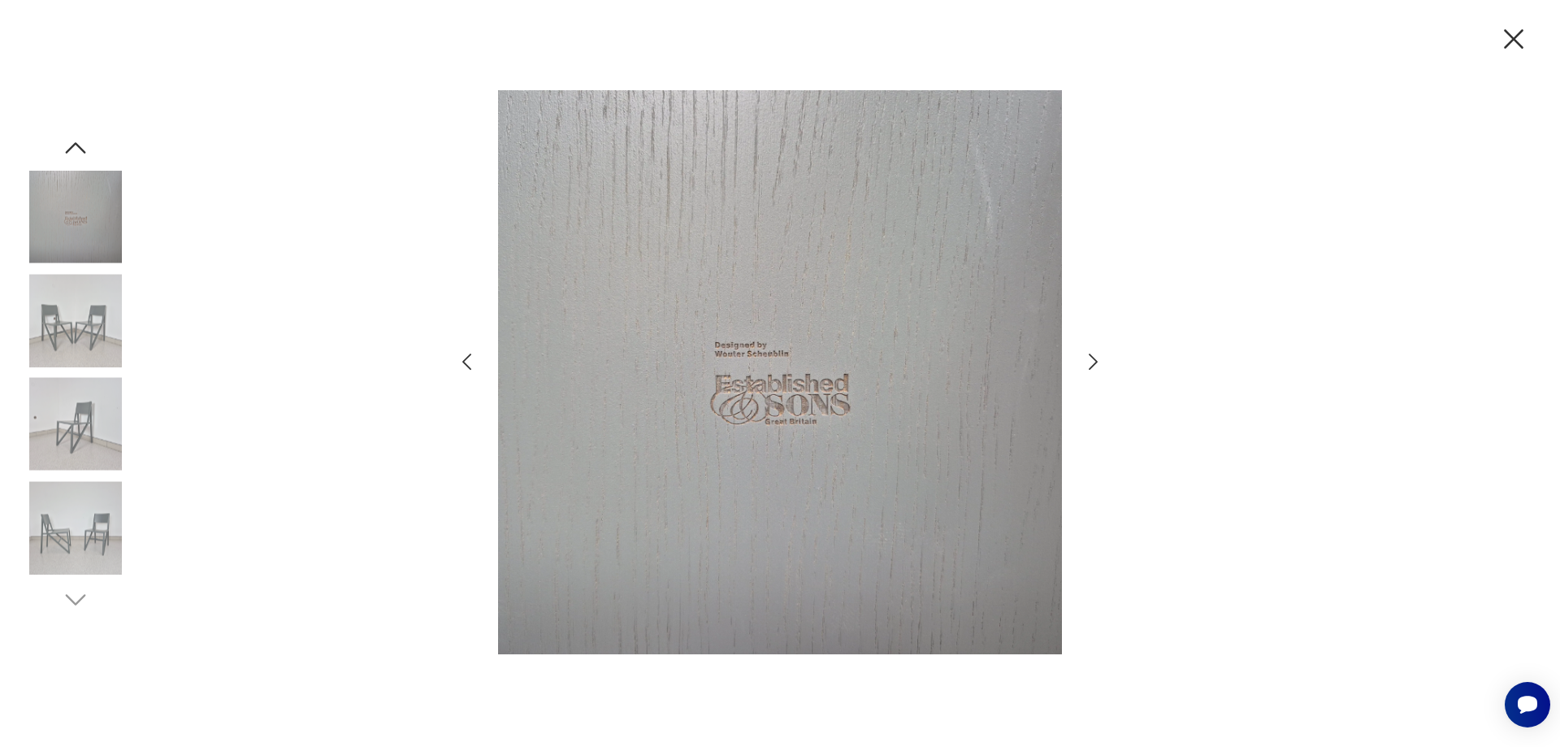
click at [1089, 365] on icon "button" at bounding box center [1093, 362] width 24 height 24
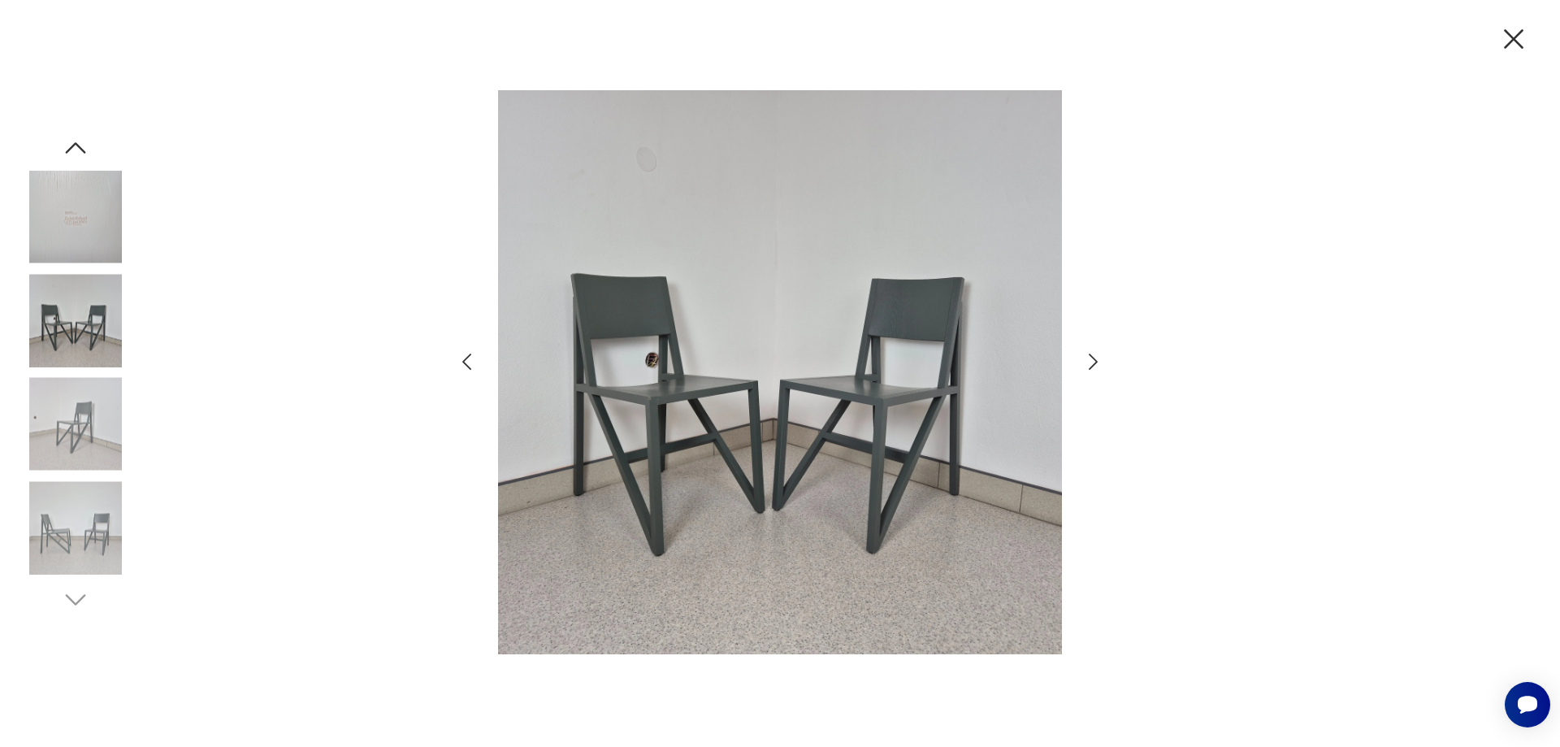
click at [1089, 365] on icon "button" at bounding box center [1093, 362] width 24 height 24
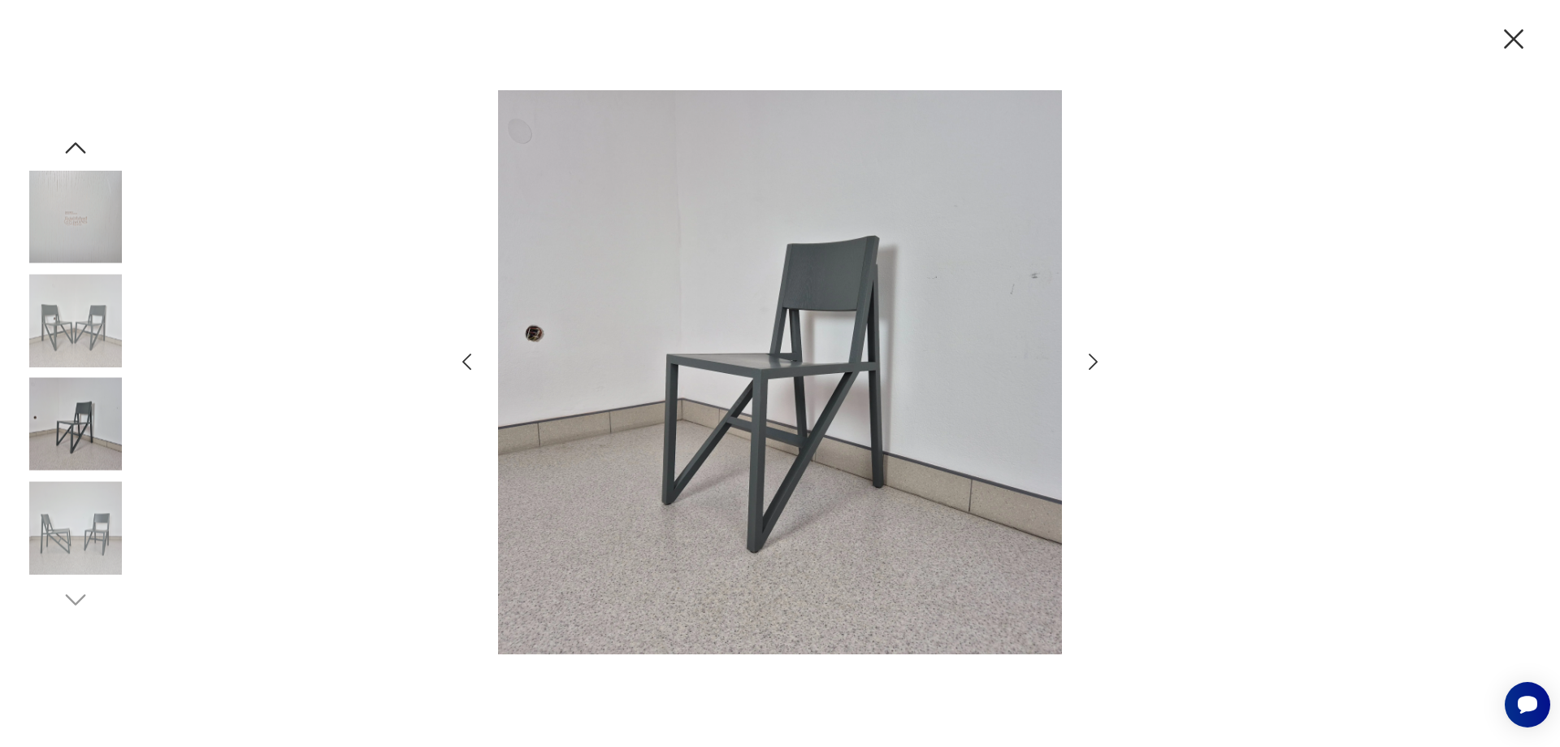
click at [1089, 365] on icon "button" at bounding box center [1093, 362] width 24 height 24
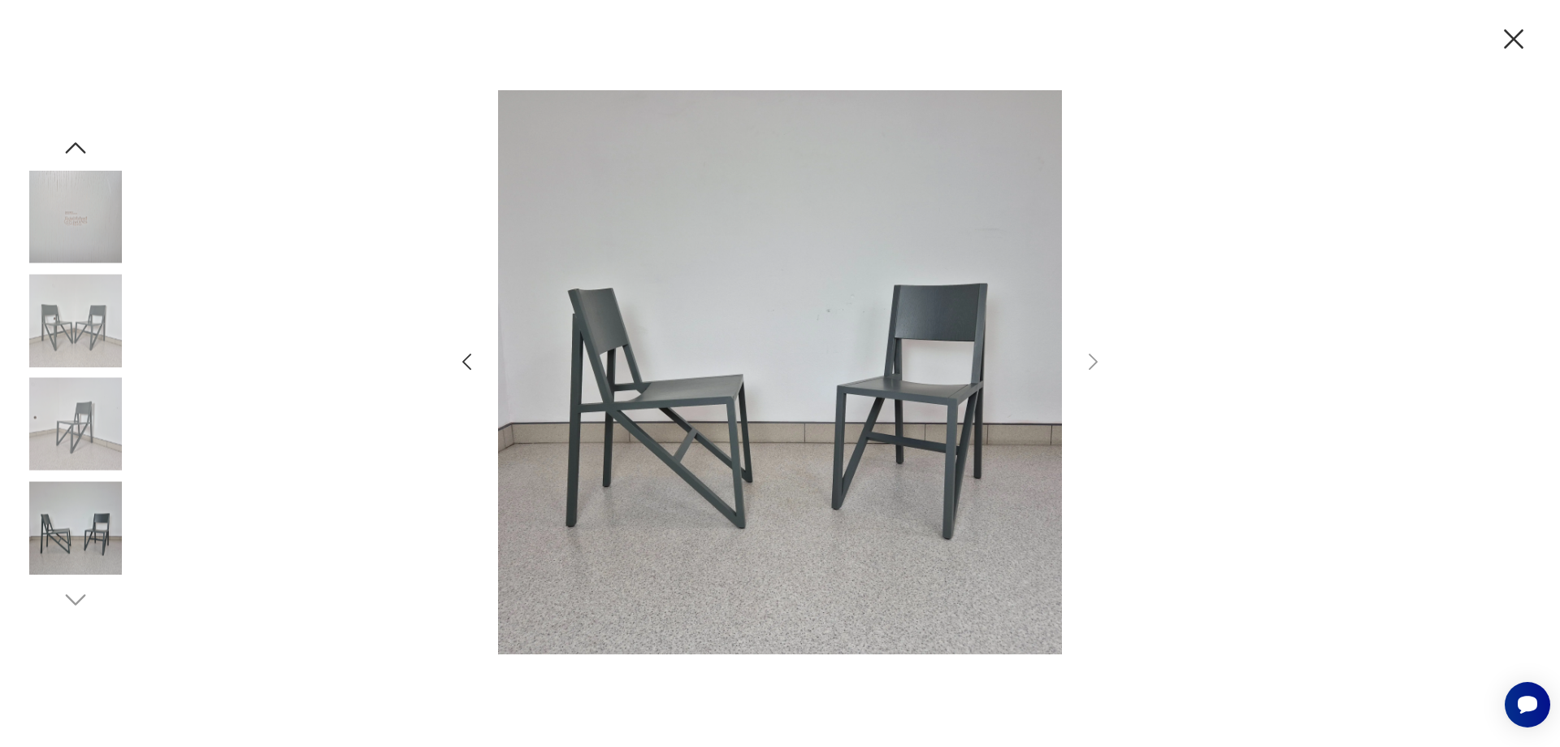
click at [1512, 28] on icon "button" at bounding box center [1514, 39] width 34 height 34
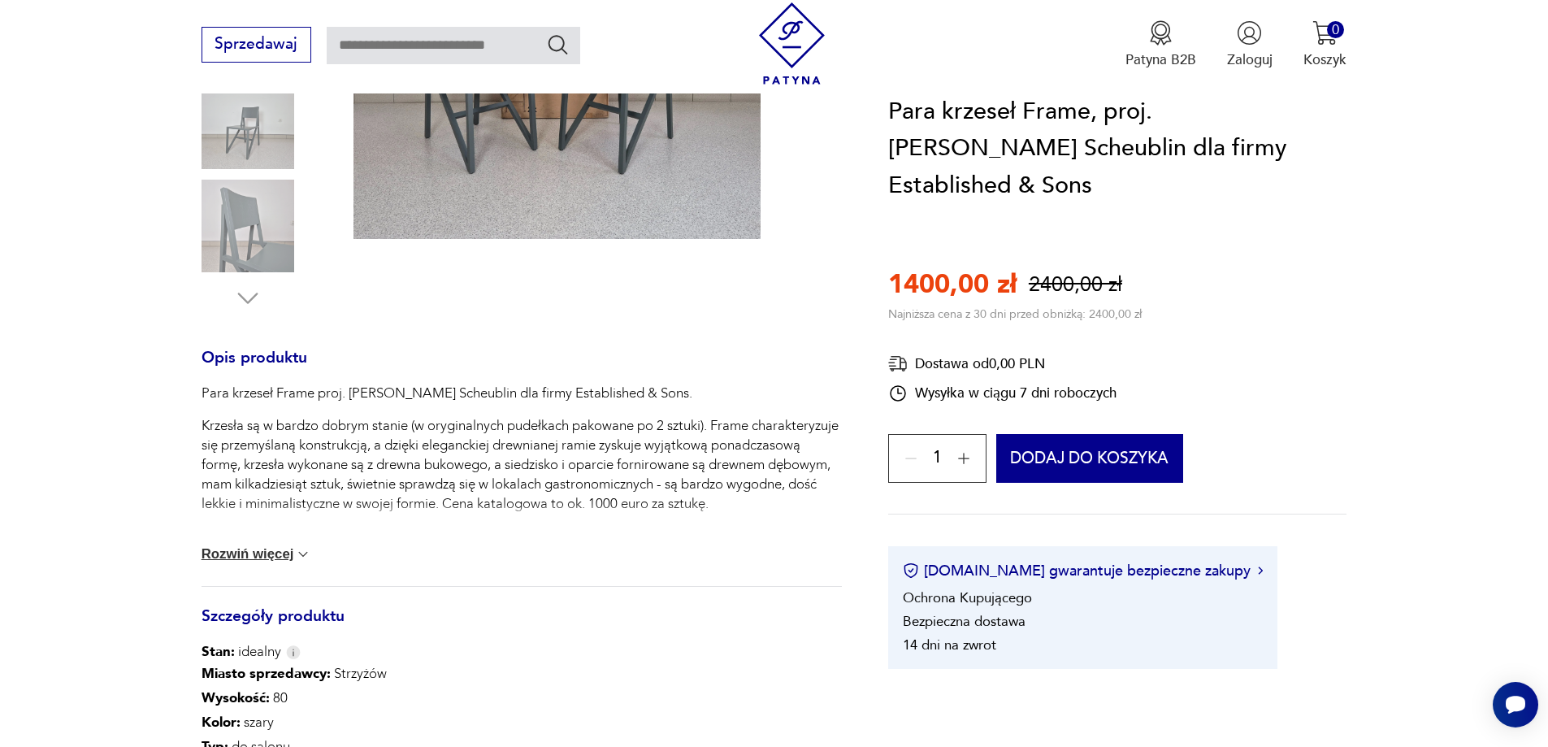
scroll to position [244, 0]
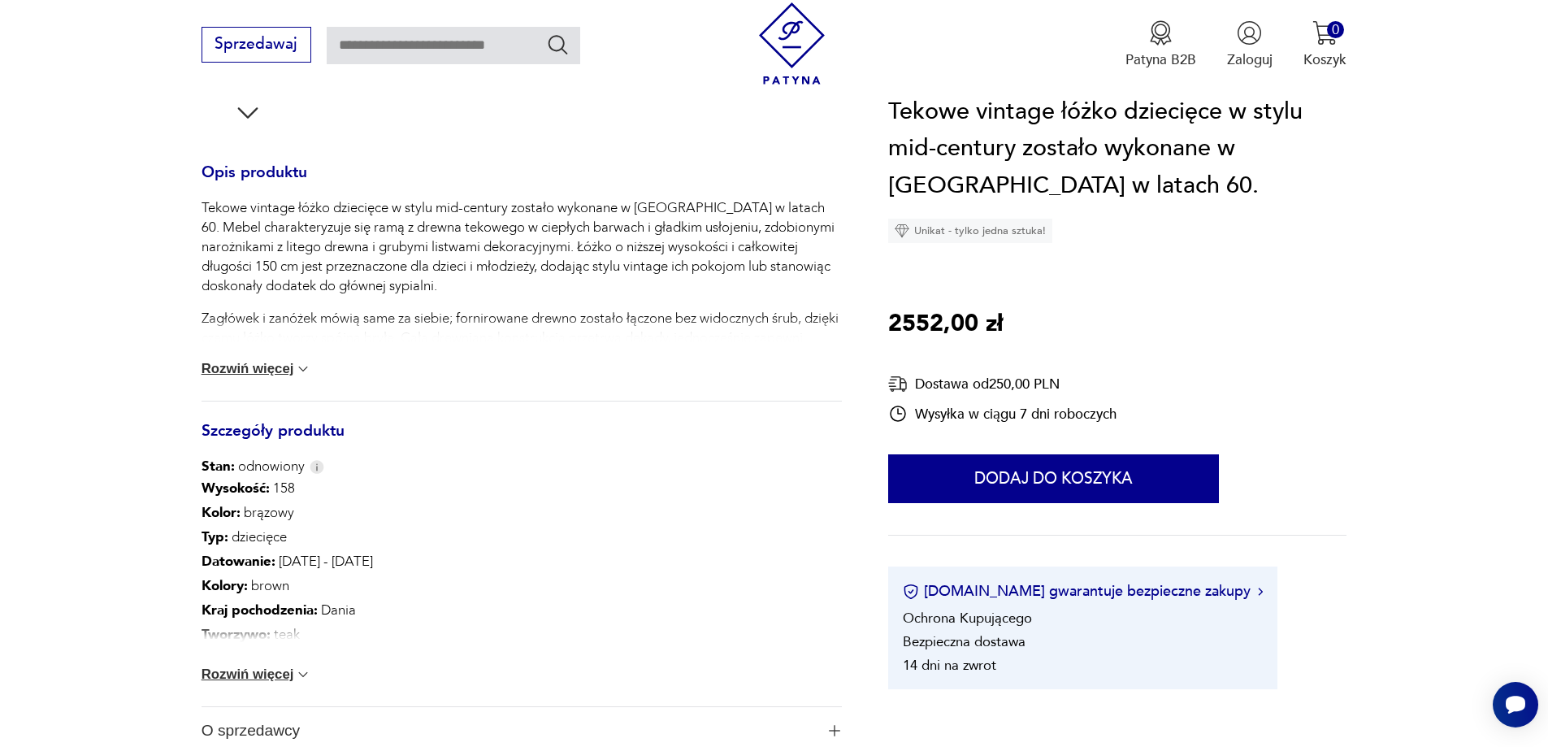
scroll to position [731, 0]
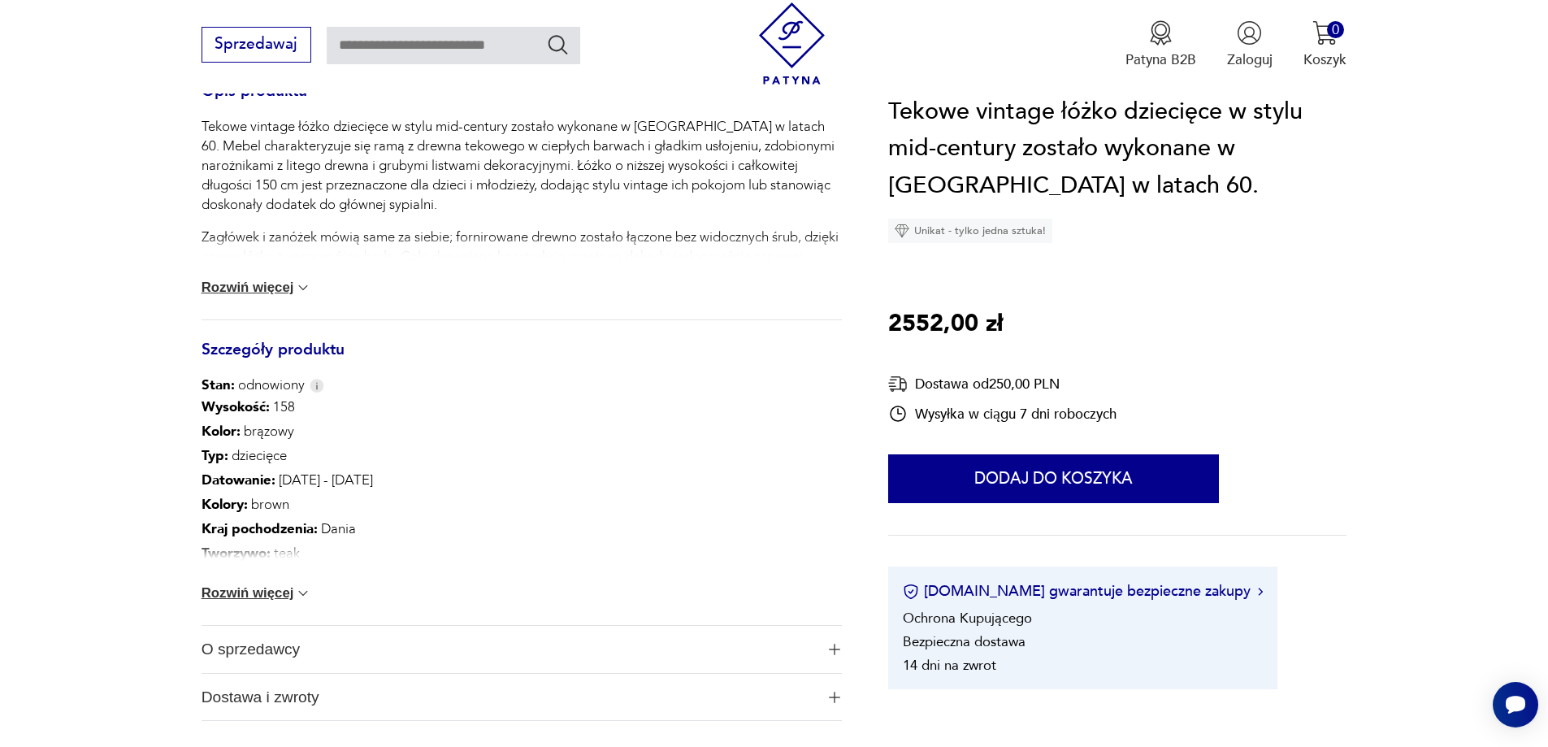
click at [299, 590] on img at bounding box center [303, 593] width 16 height 16
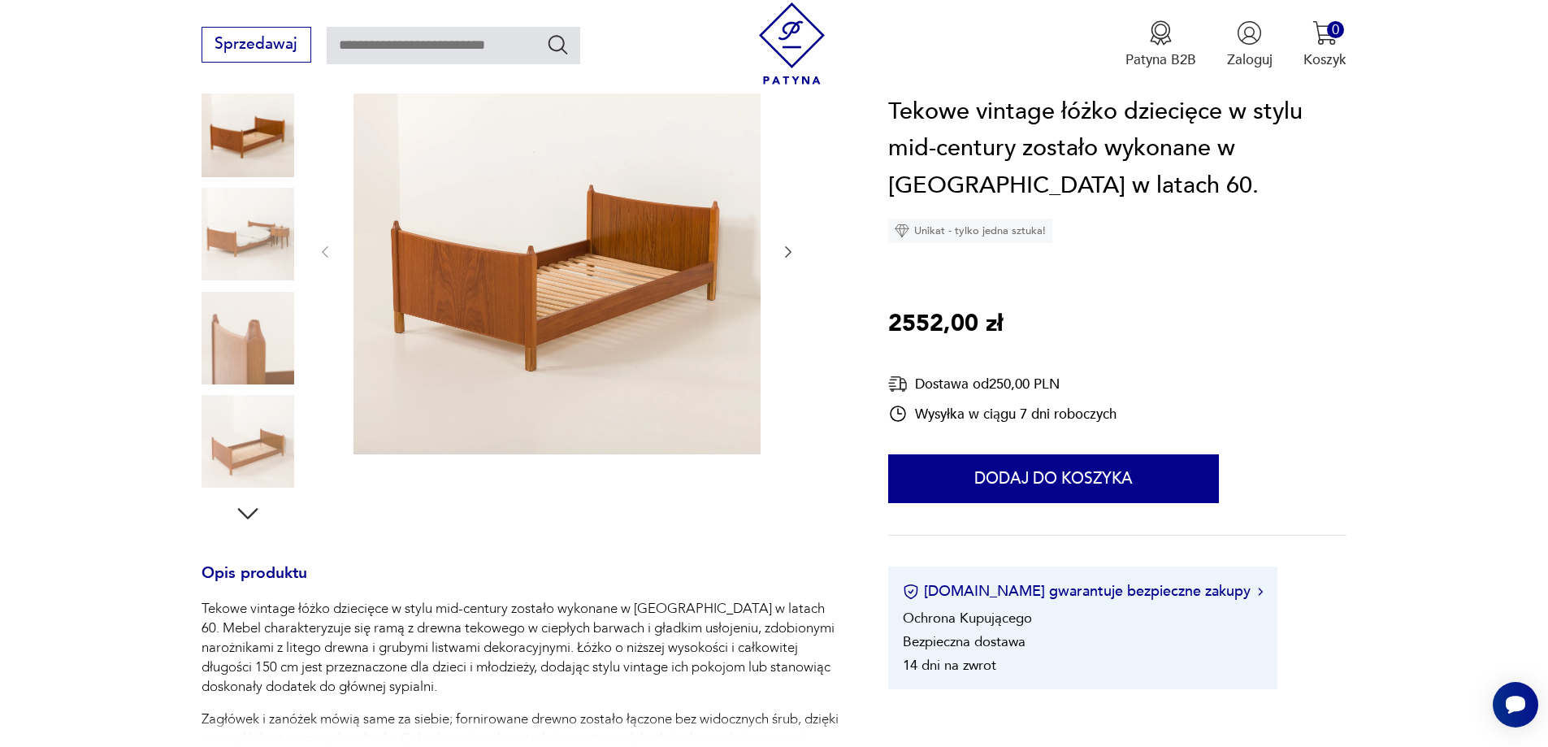
scroll to position [244, 0]
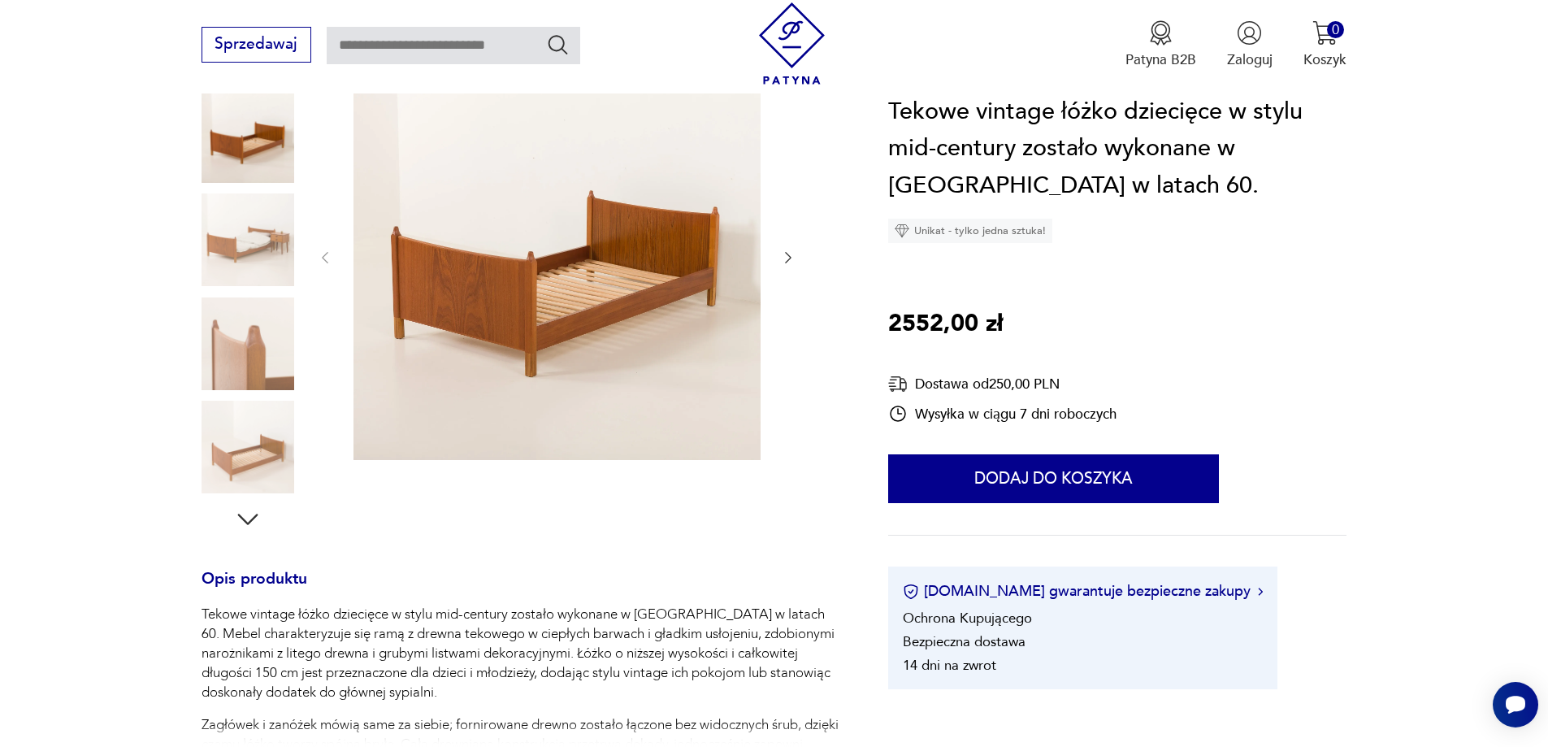
click at [596, 282] on img at bounding box center [556, 256] width 407 height 407
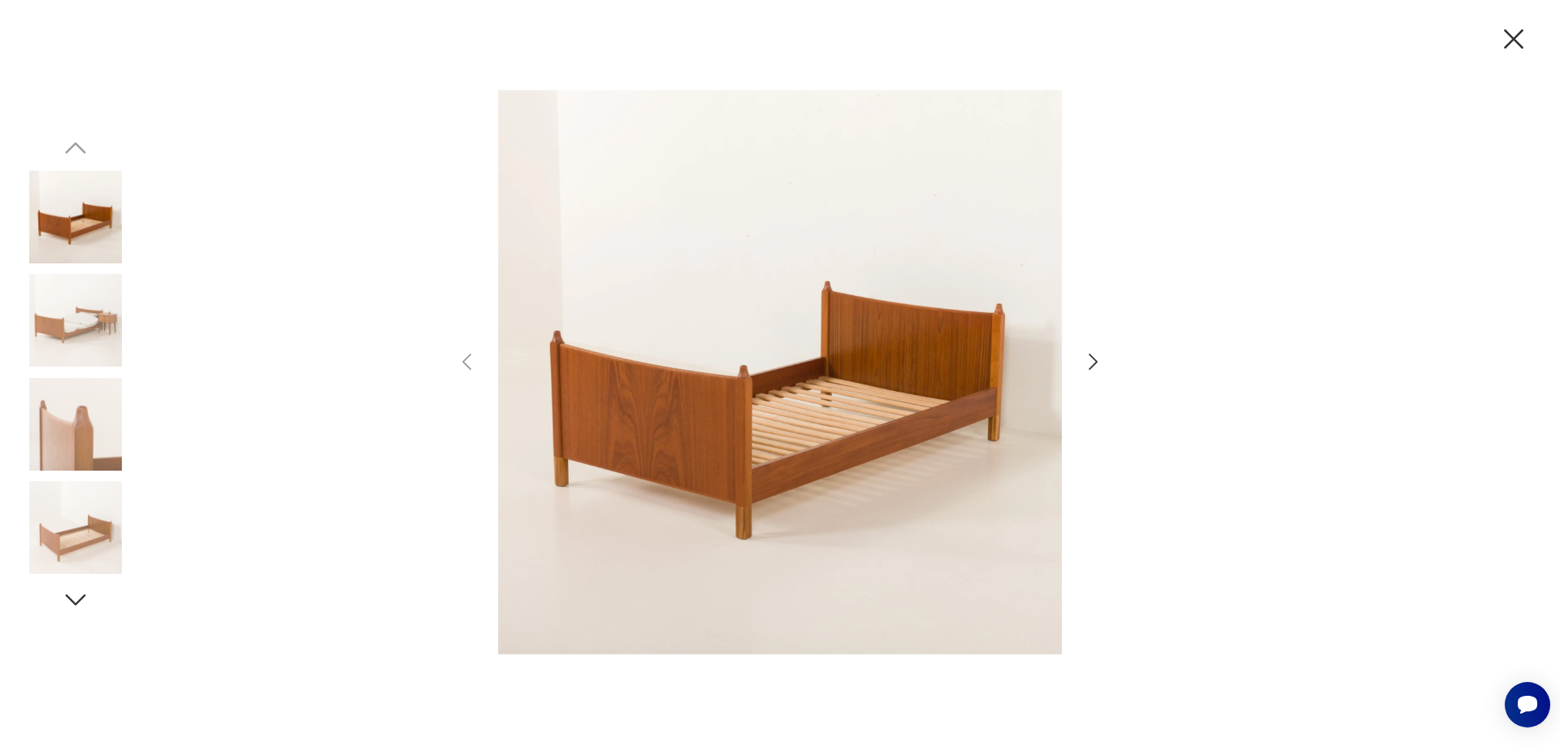
click at [1094, 363] on icon "button" at bounding box center [1093, 361] width 9 height 16
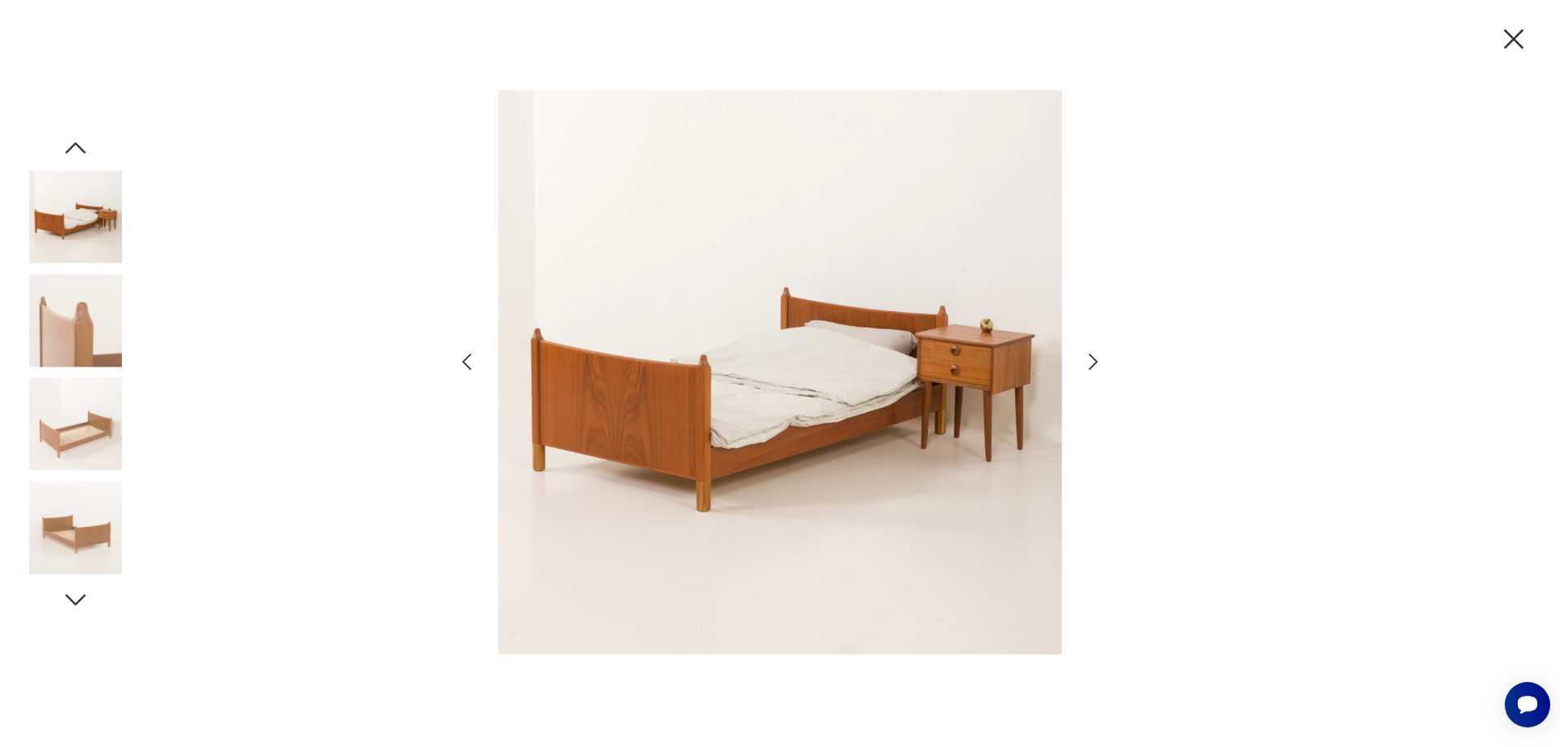
click at [1094, 363] on icon "button" at bounding box center [1093, 361] width 9 height 16
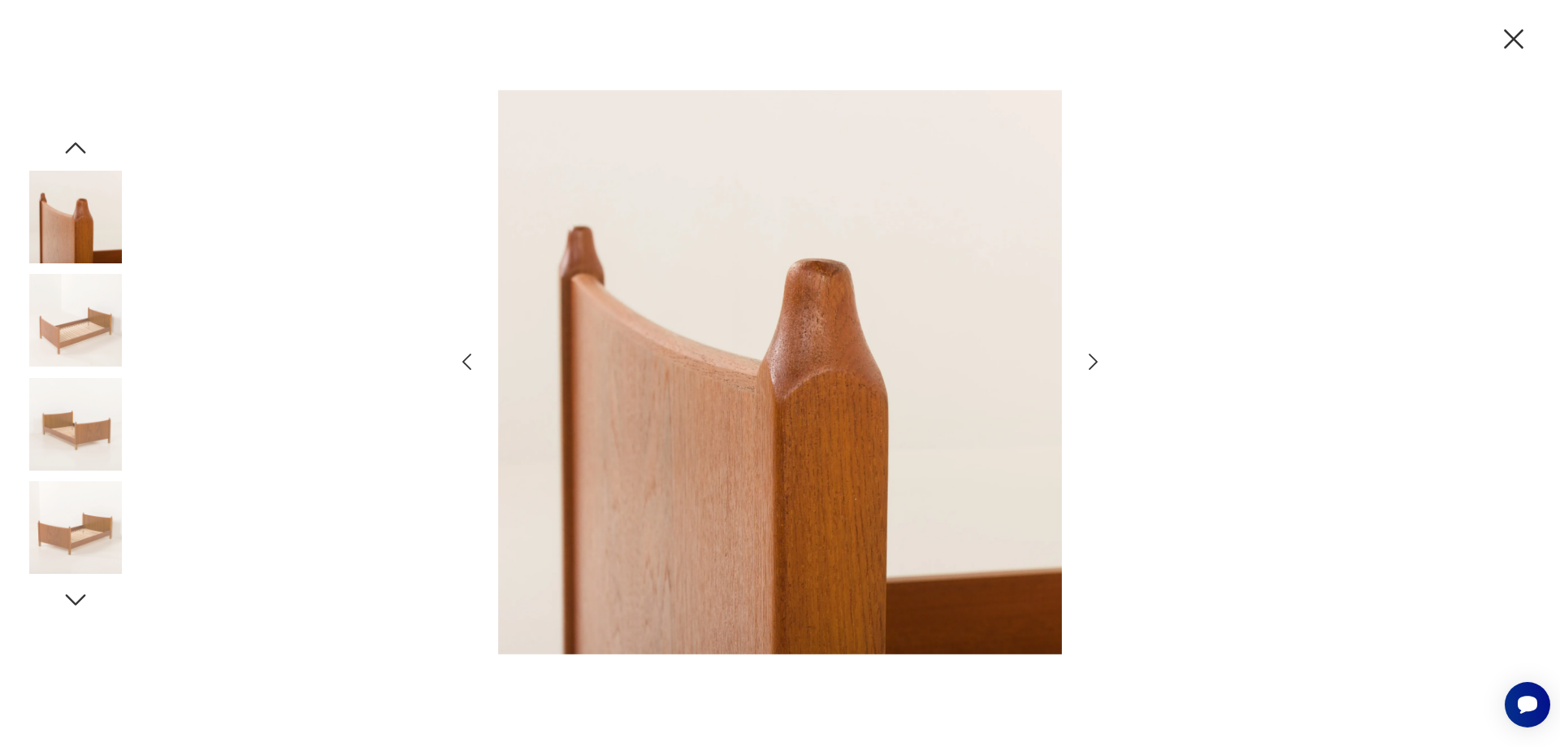
click at [1094, 363] on icon "button" at bounding box center [1093, 361] width 9 height 16
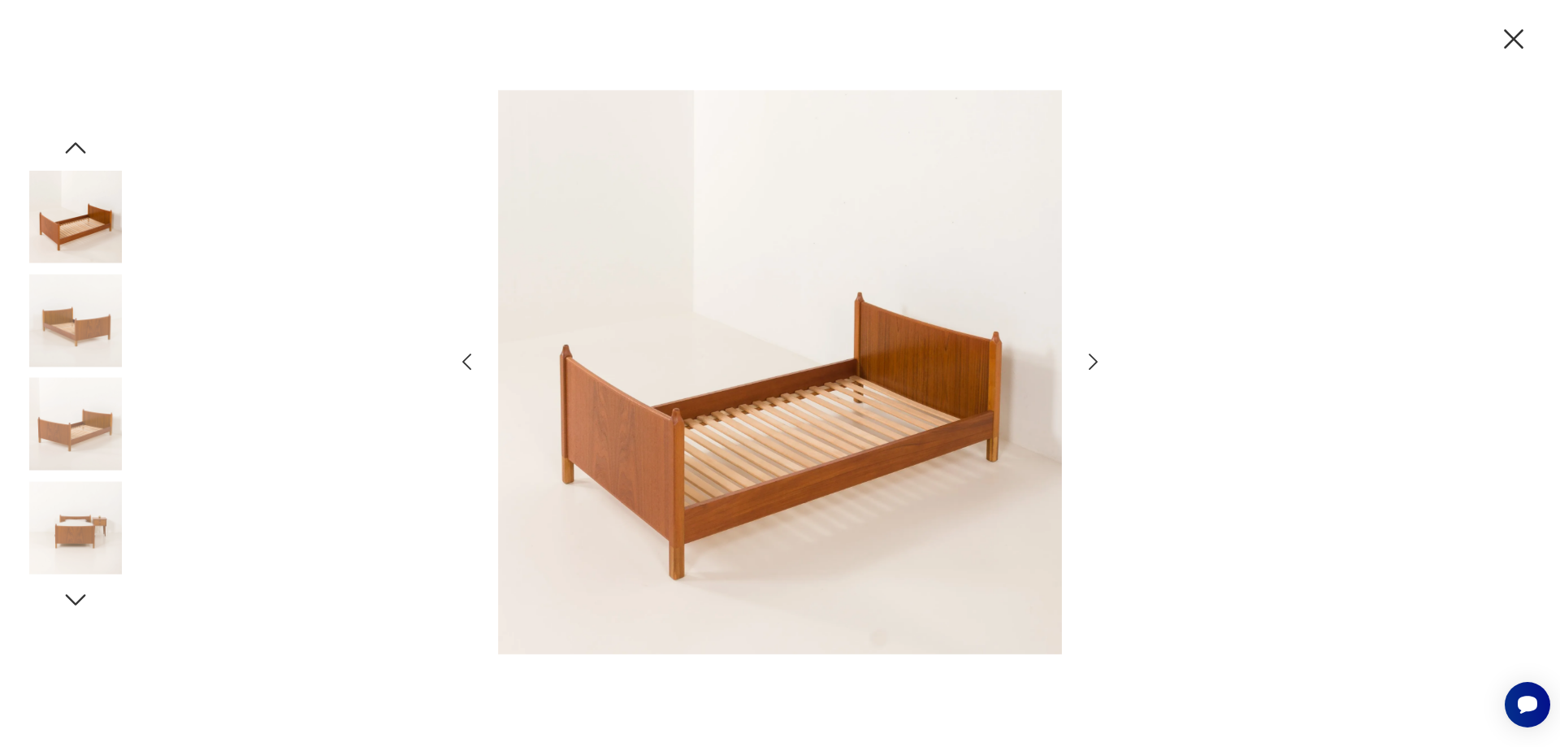
click at [1094, 363] on icon "button" at bounding box center [1093, 361] width 9 height 16
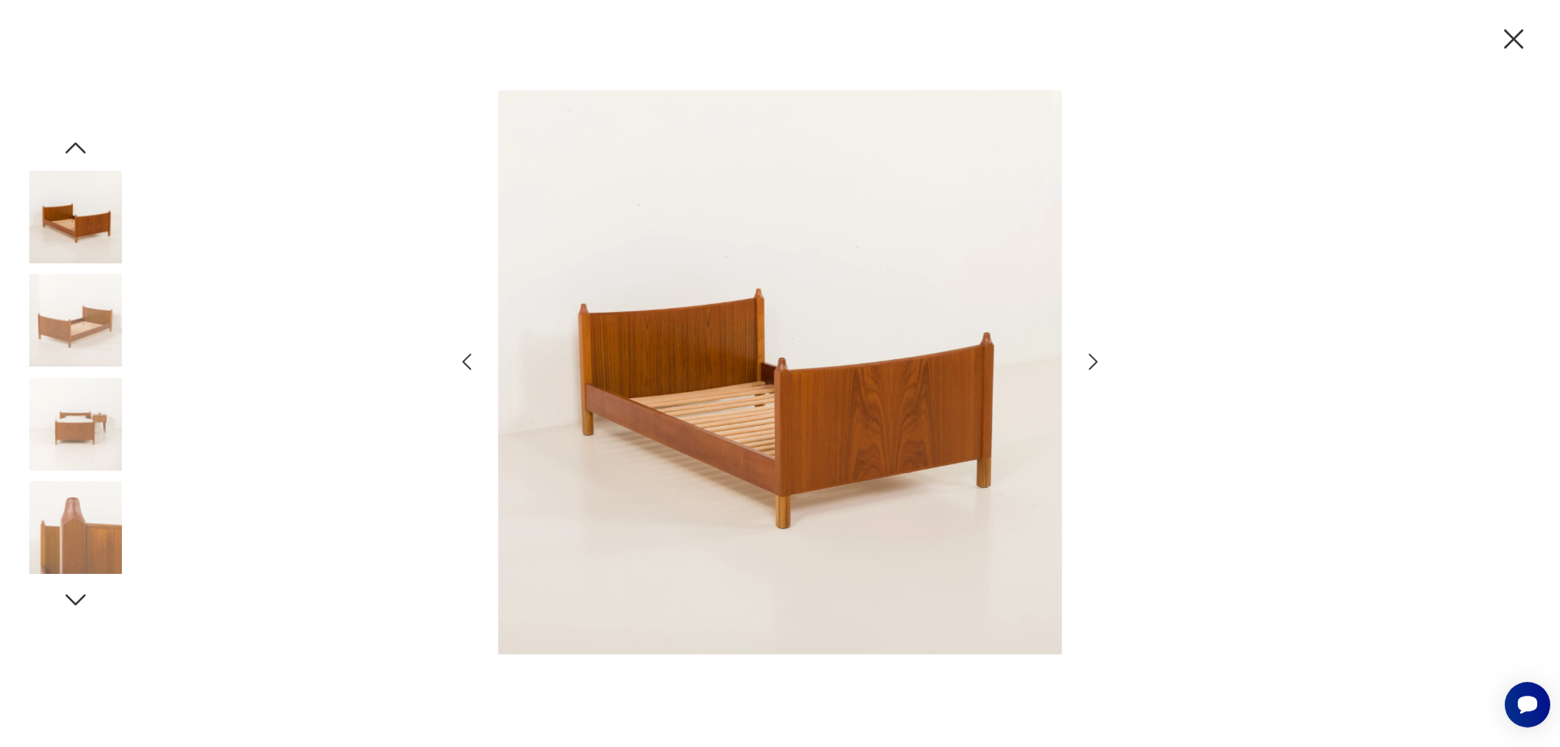
click at [1094, 363] on icon "button" at bounding box center [1093, 361] width 9 height 16
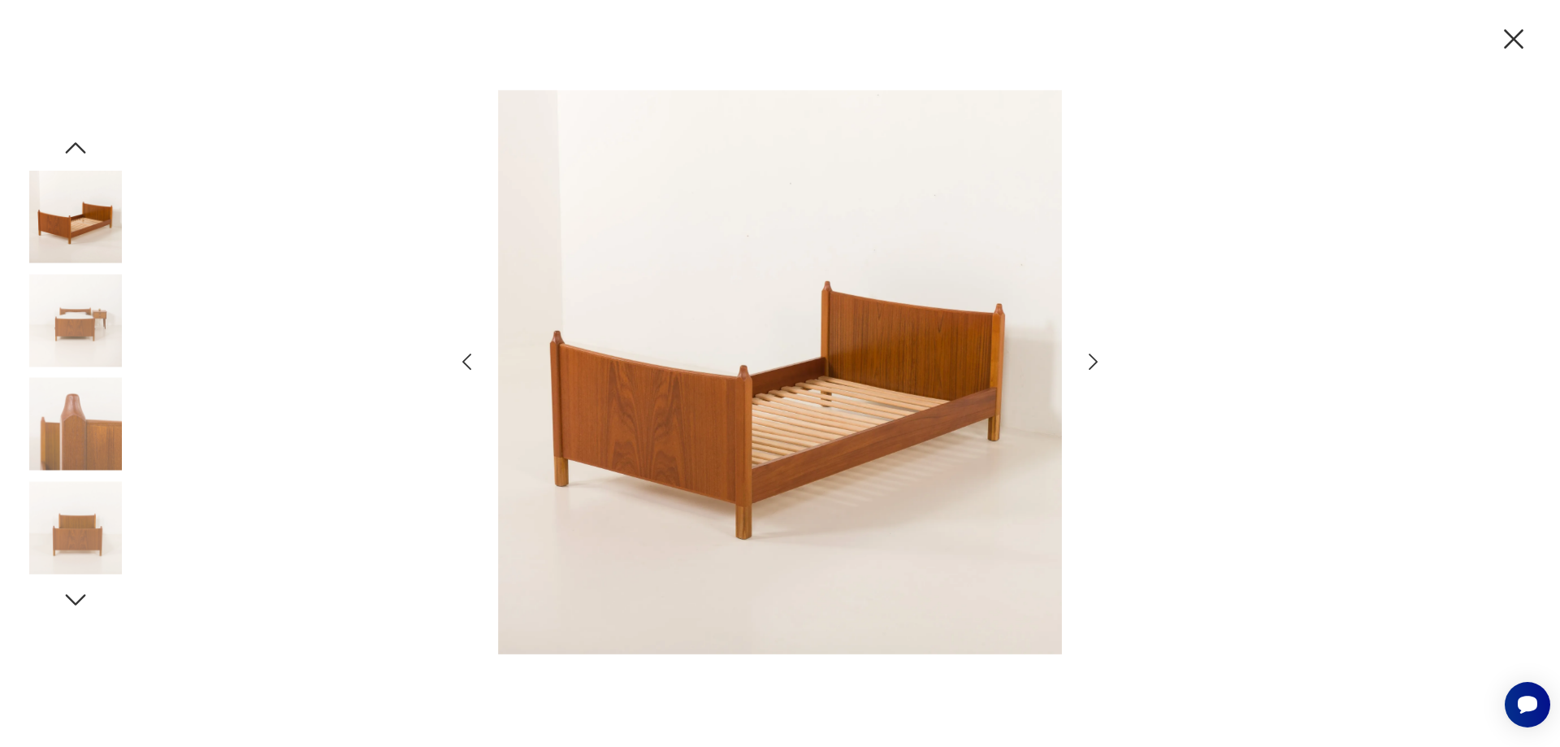
click at [1094, 363] on icon "button" at bounding box center [1093, 361] width 9 height 16
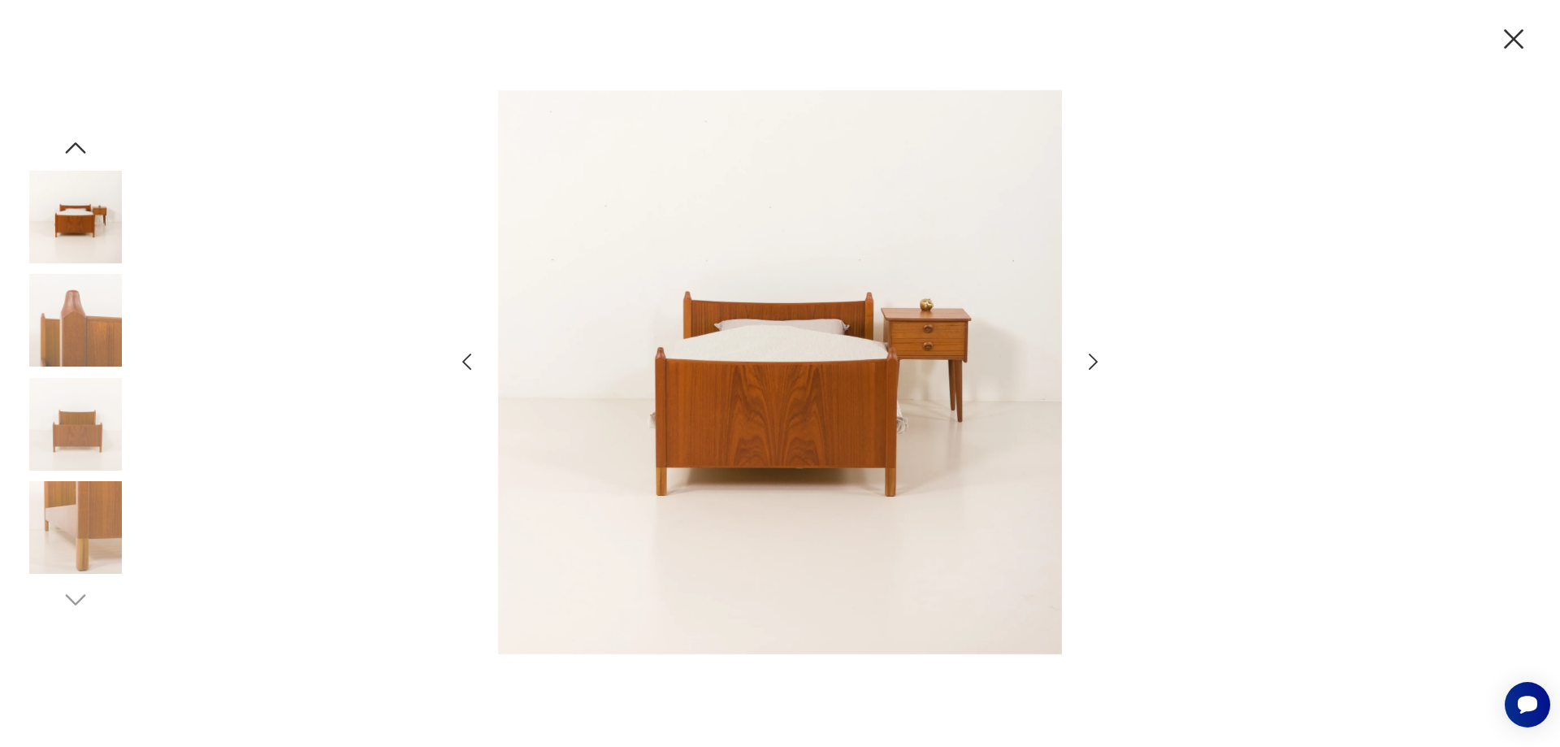
click at [1094, 363] on icon "button" at bounding box center [1093, 361] width 9 height 16
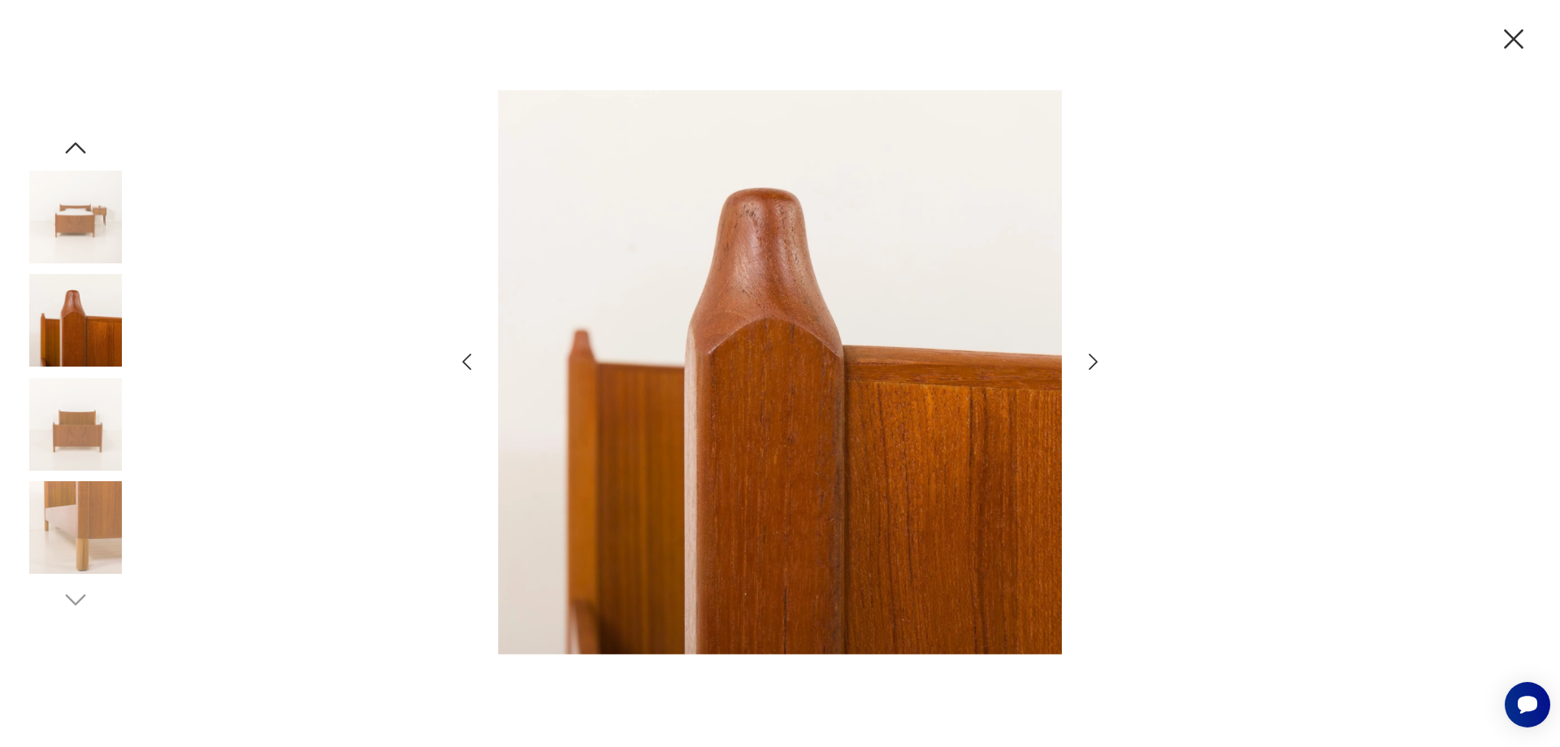
click at [1094, 363] on icon "button" at bounding box center [1093, 361] width 9 height 16
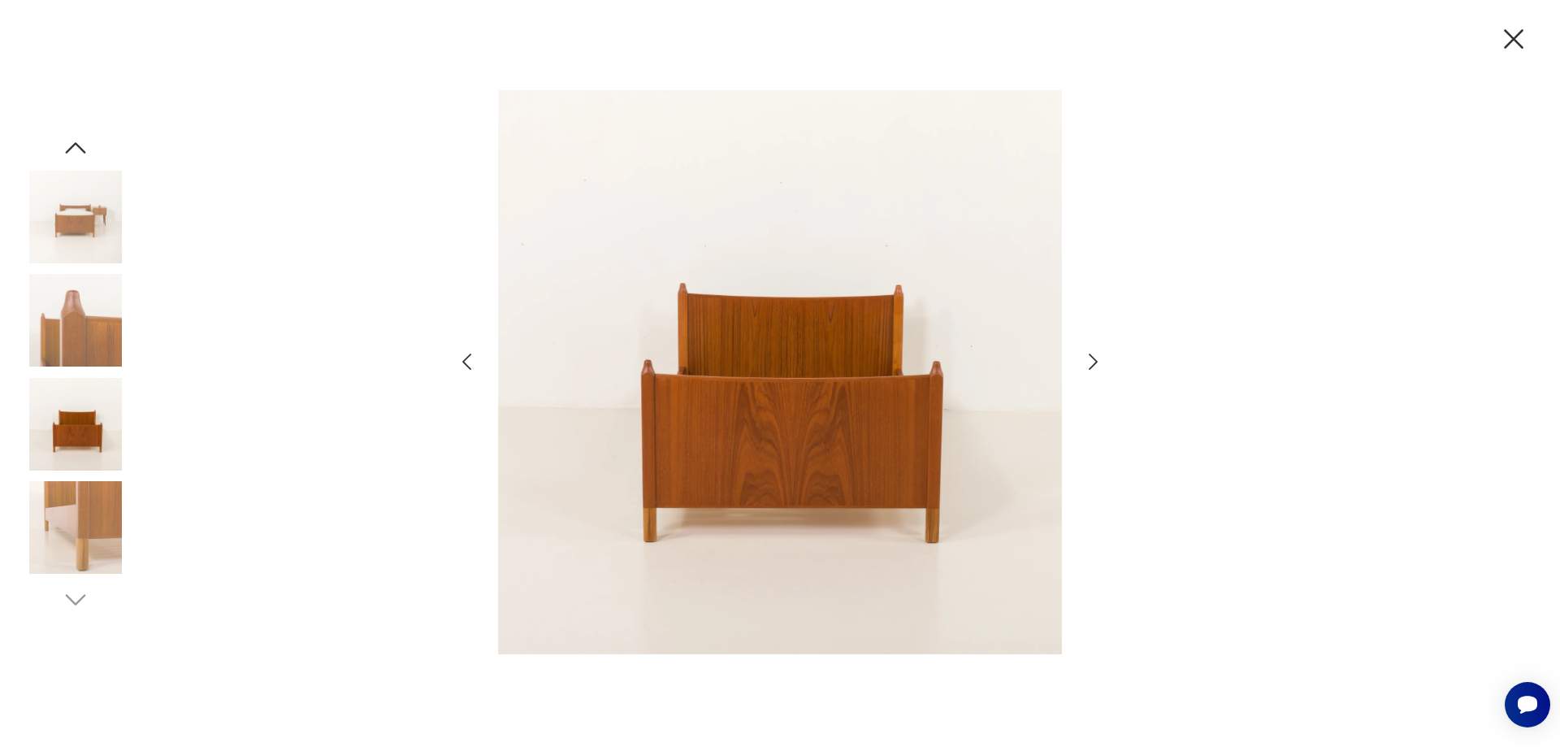
click at [1094, 363] on icon "button" at bounding box center [1093, 361] width 9 height 16
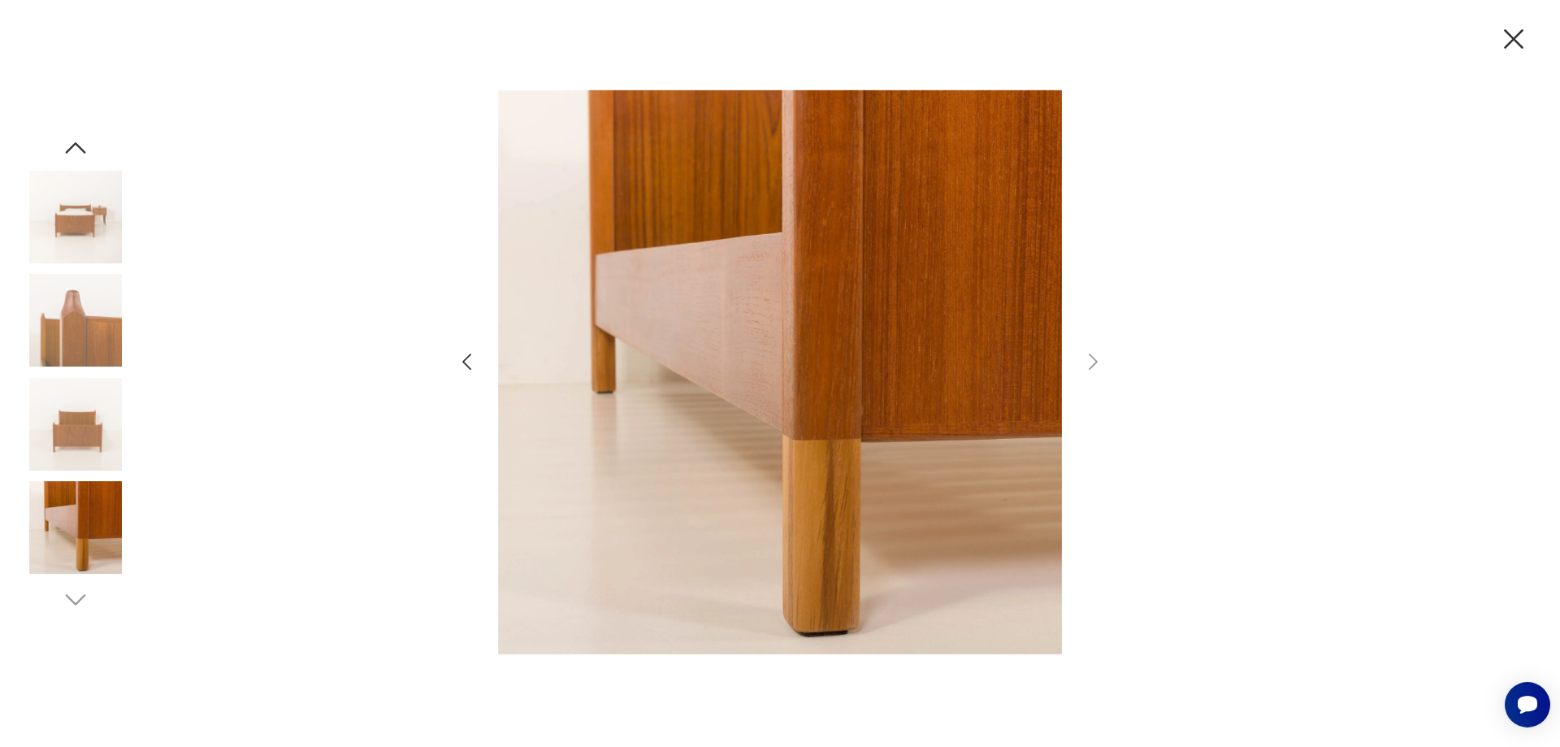
click at [1510, 48] on icon "button" at bounding box center [1514, 39] width 34 height 34
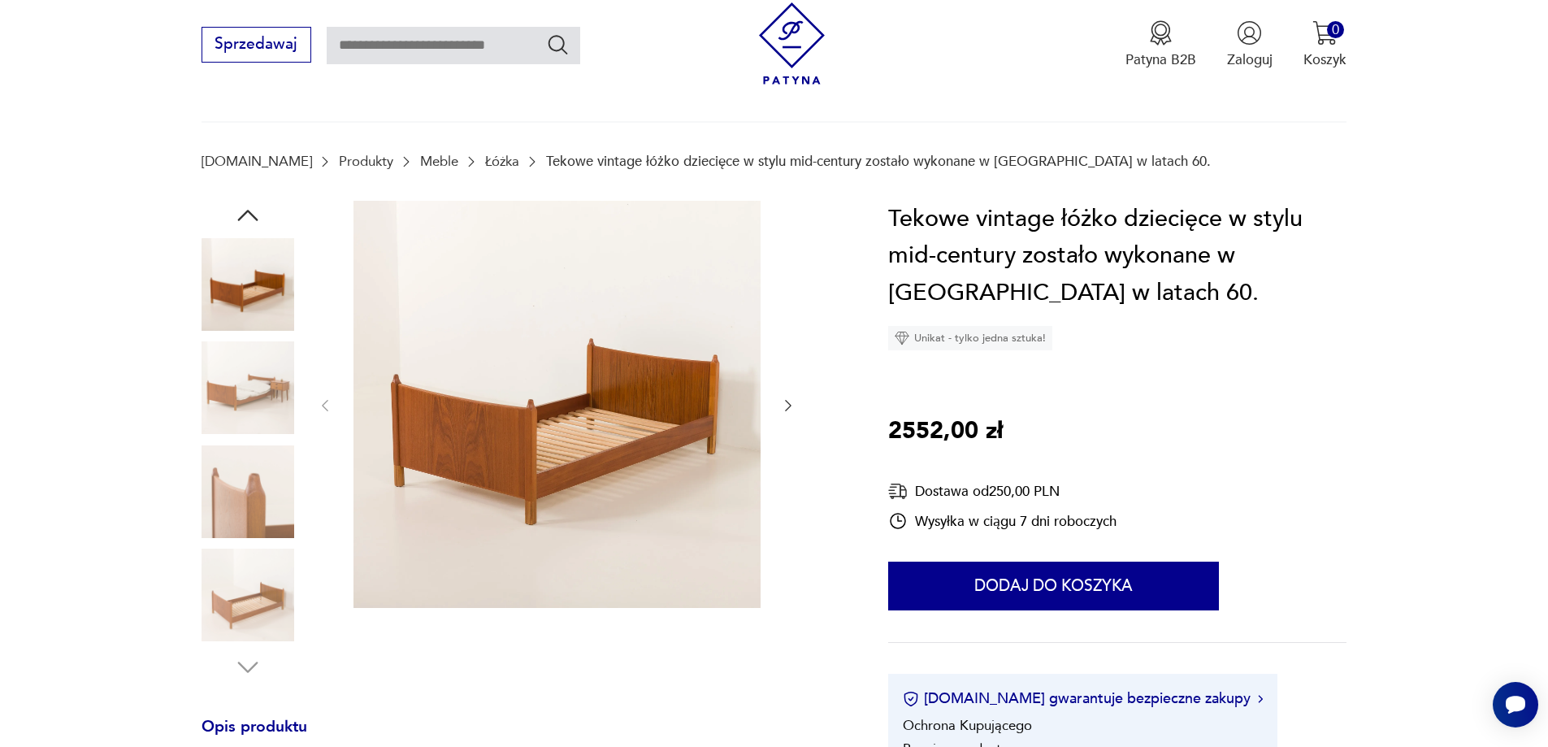
scroll to position [0, 0]
